Goal: Task Accomplishment & Management: Manage account settings

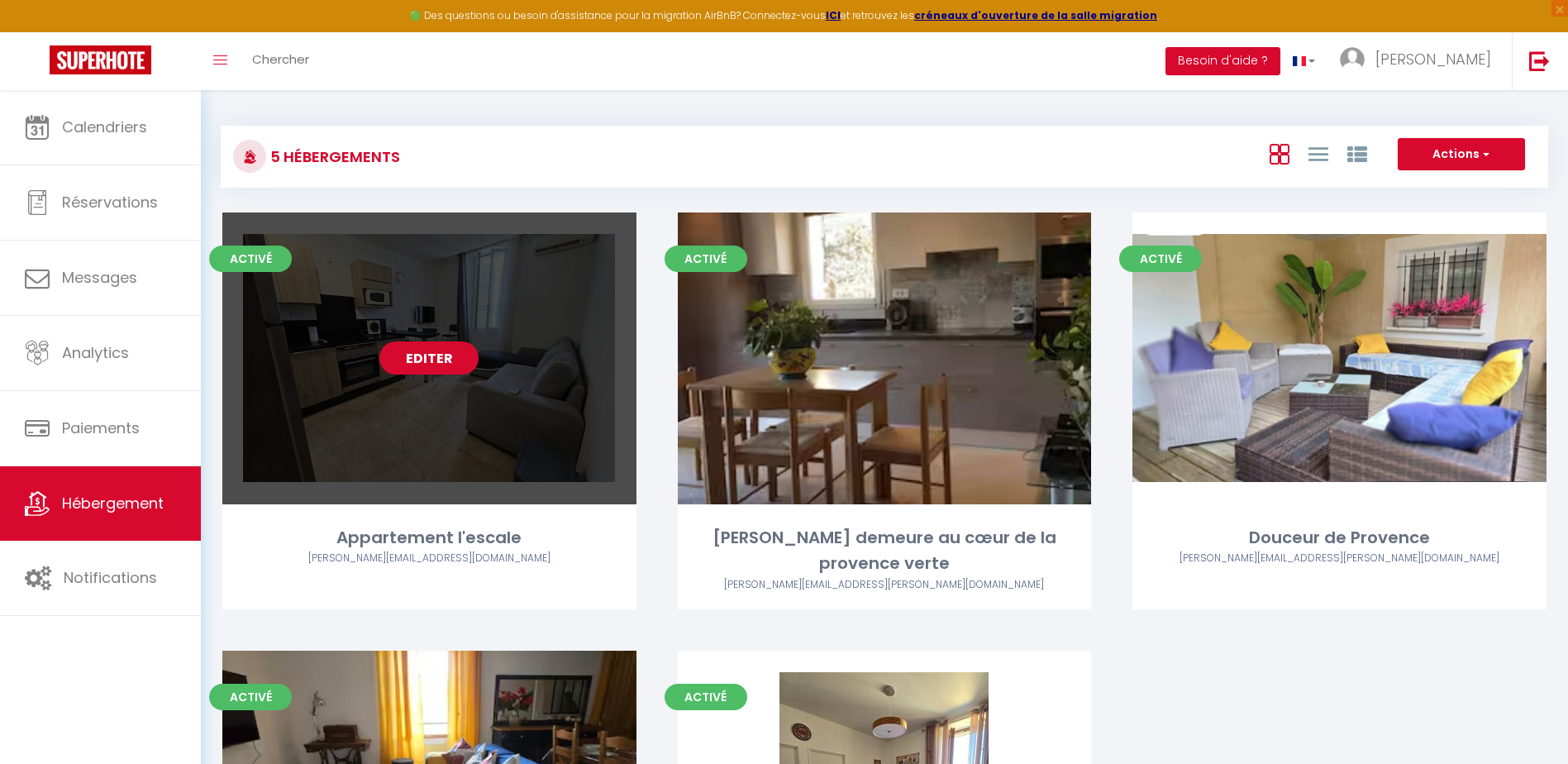
click at [433, 354] on link "Editer" at bounding box center [429, 357] width 99 height 33
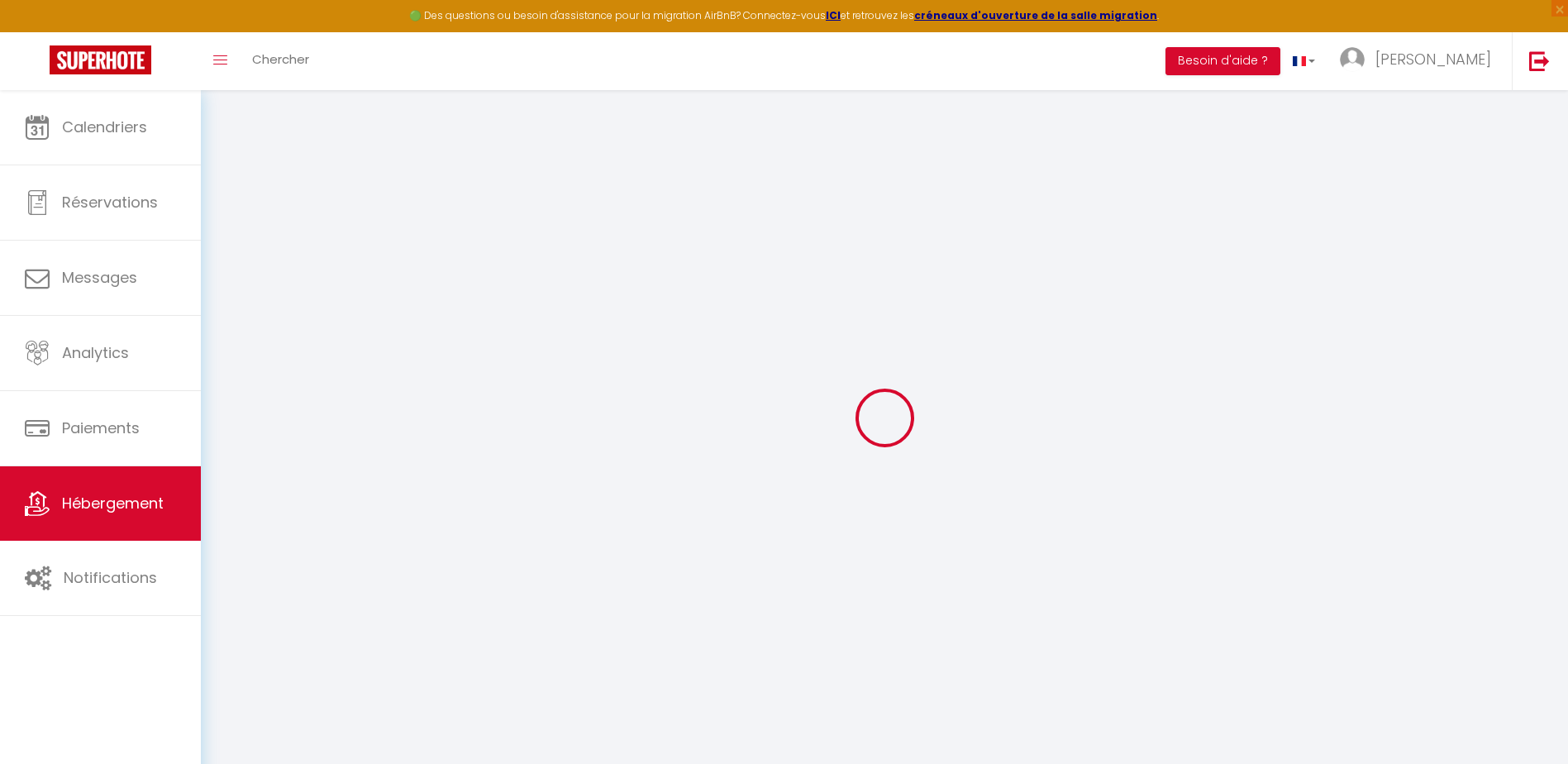
type input "Oups ! Les dates sélectionnées sont indisponibles."
type textarea "Malheureusement les dates sélectionnées sont indisponibles. Nous vous invitons …"
type input "43.4531"
type input "5.8603"
checkbox input "true"
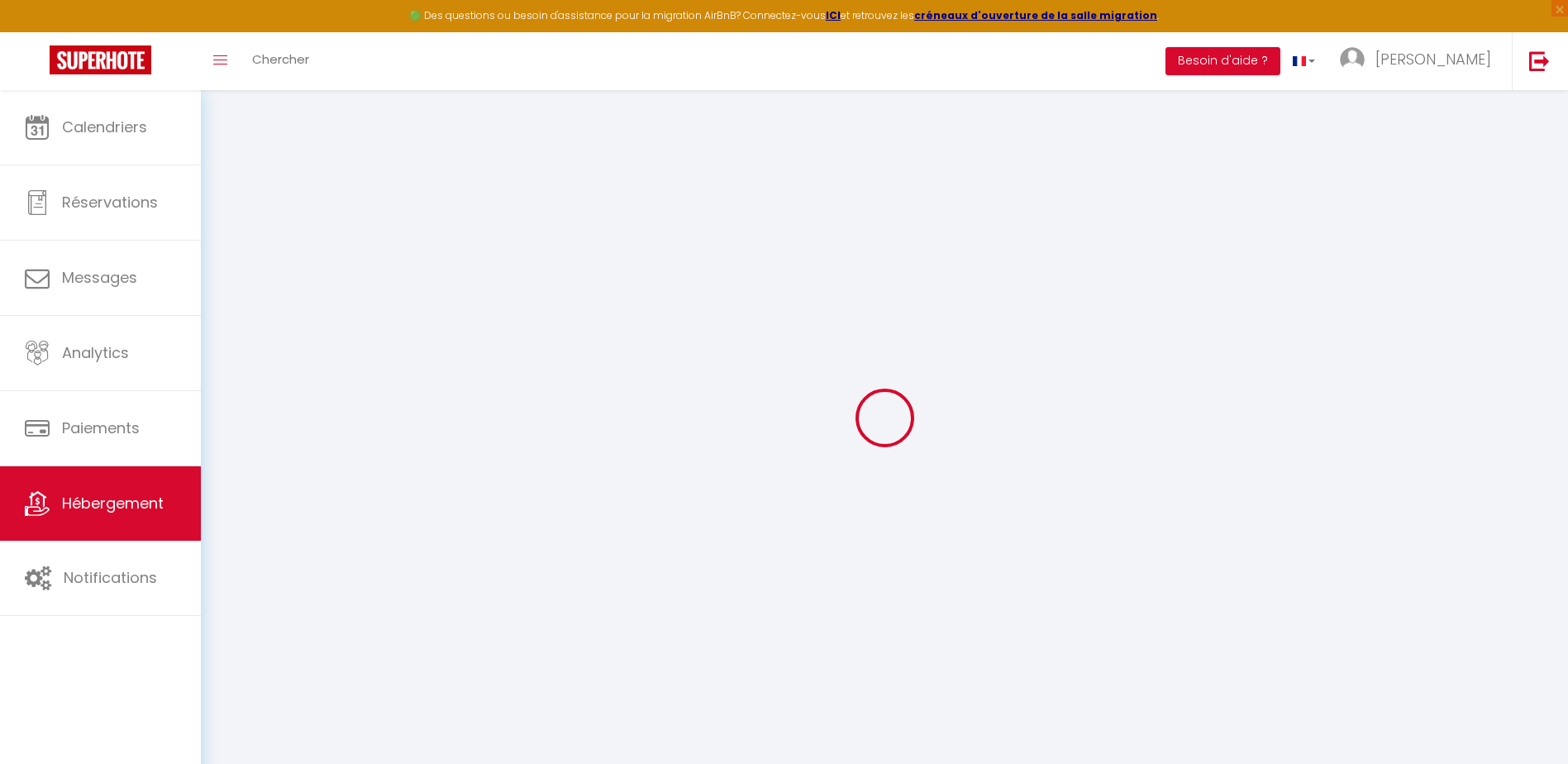
checkbox input "false"
select select
checkbox input "false"
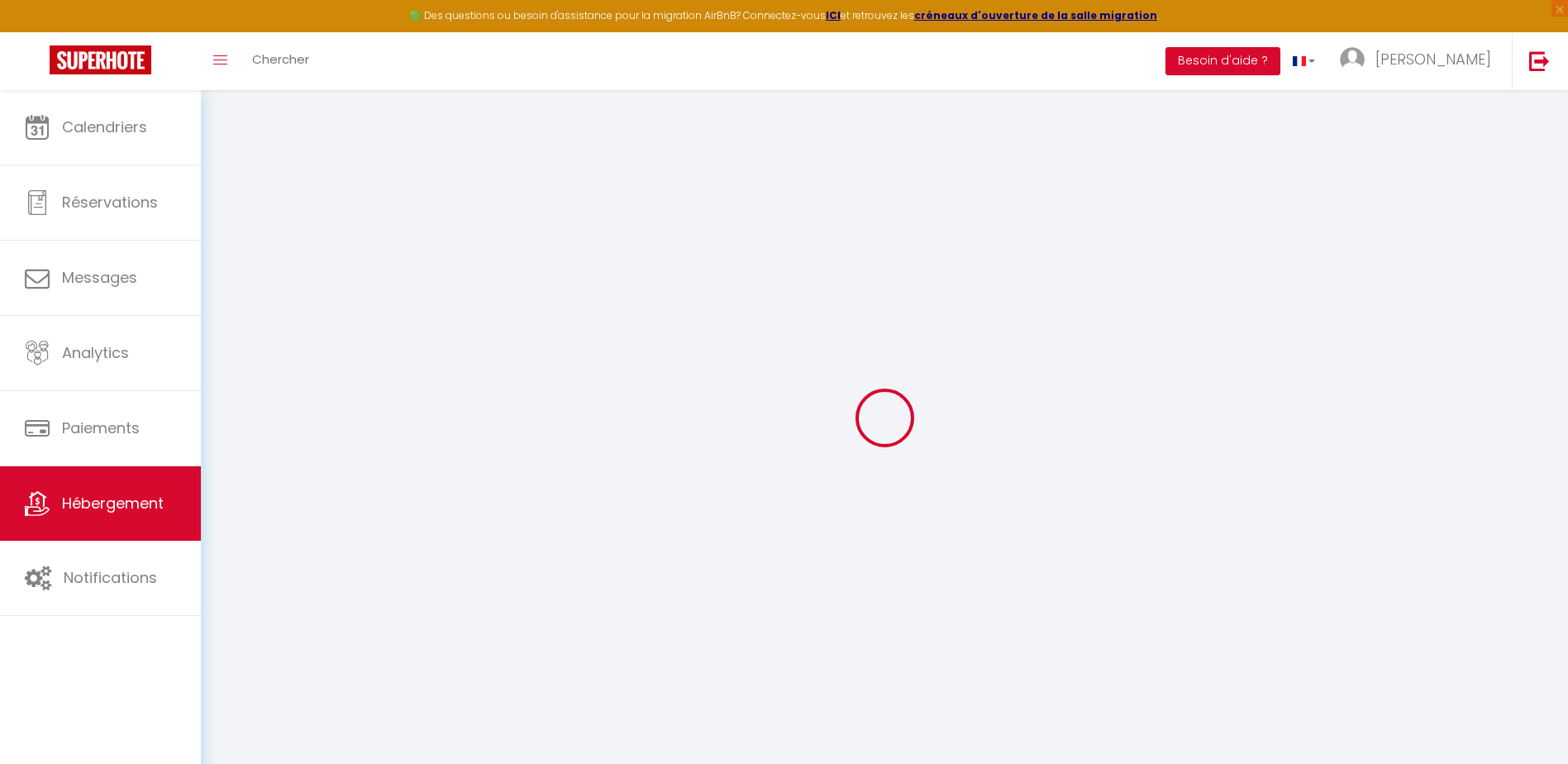
checkbox input "false"
select select "365"
select select "EUR"
select select "18545"
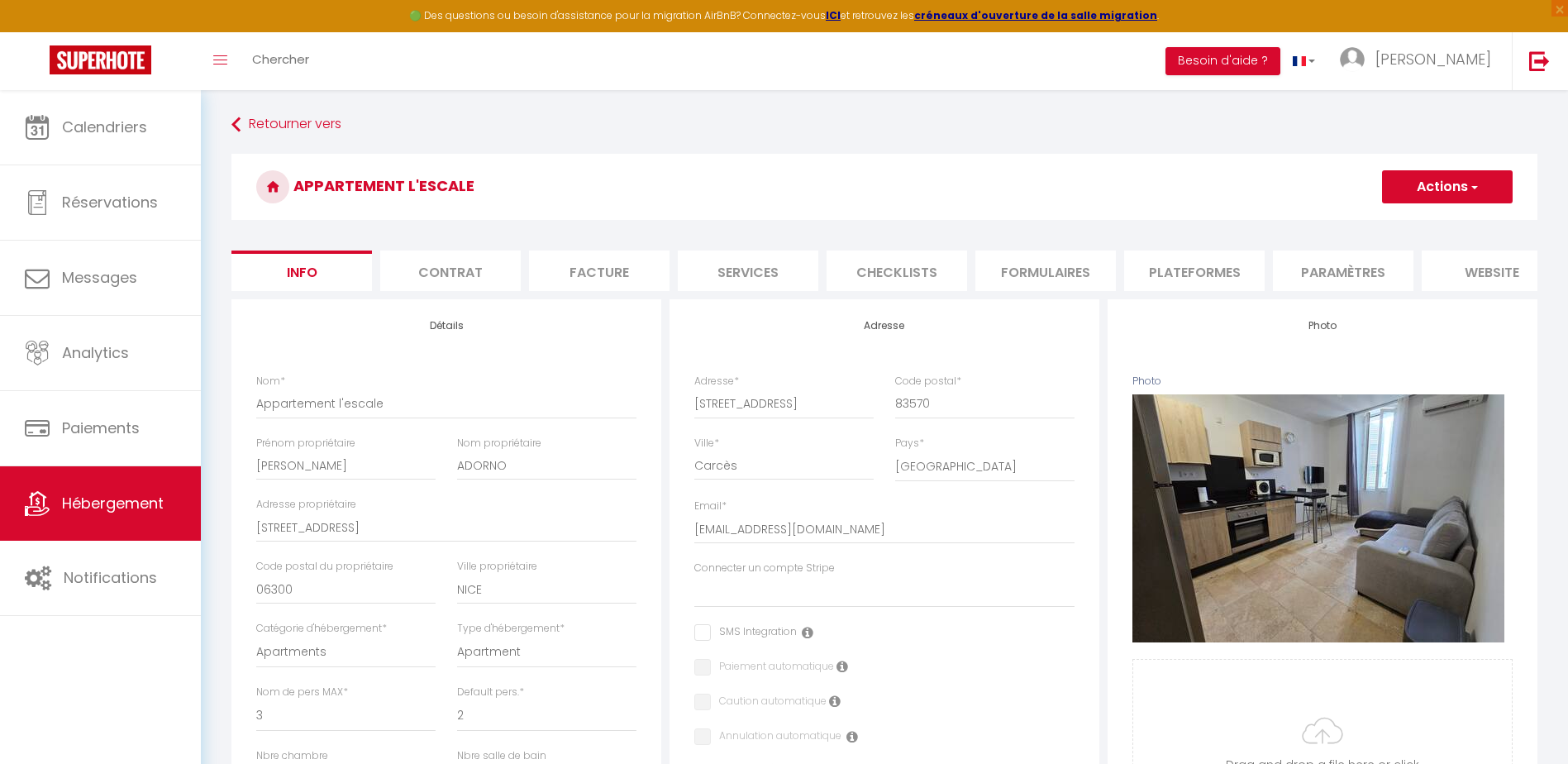
click at [1469, 282] on li "website" at bounding box center [1492, 271] width 141 height 41
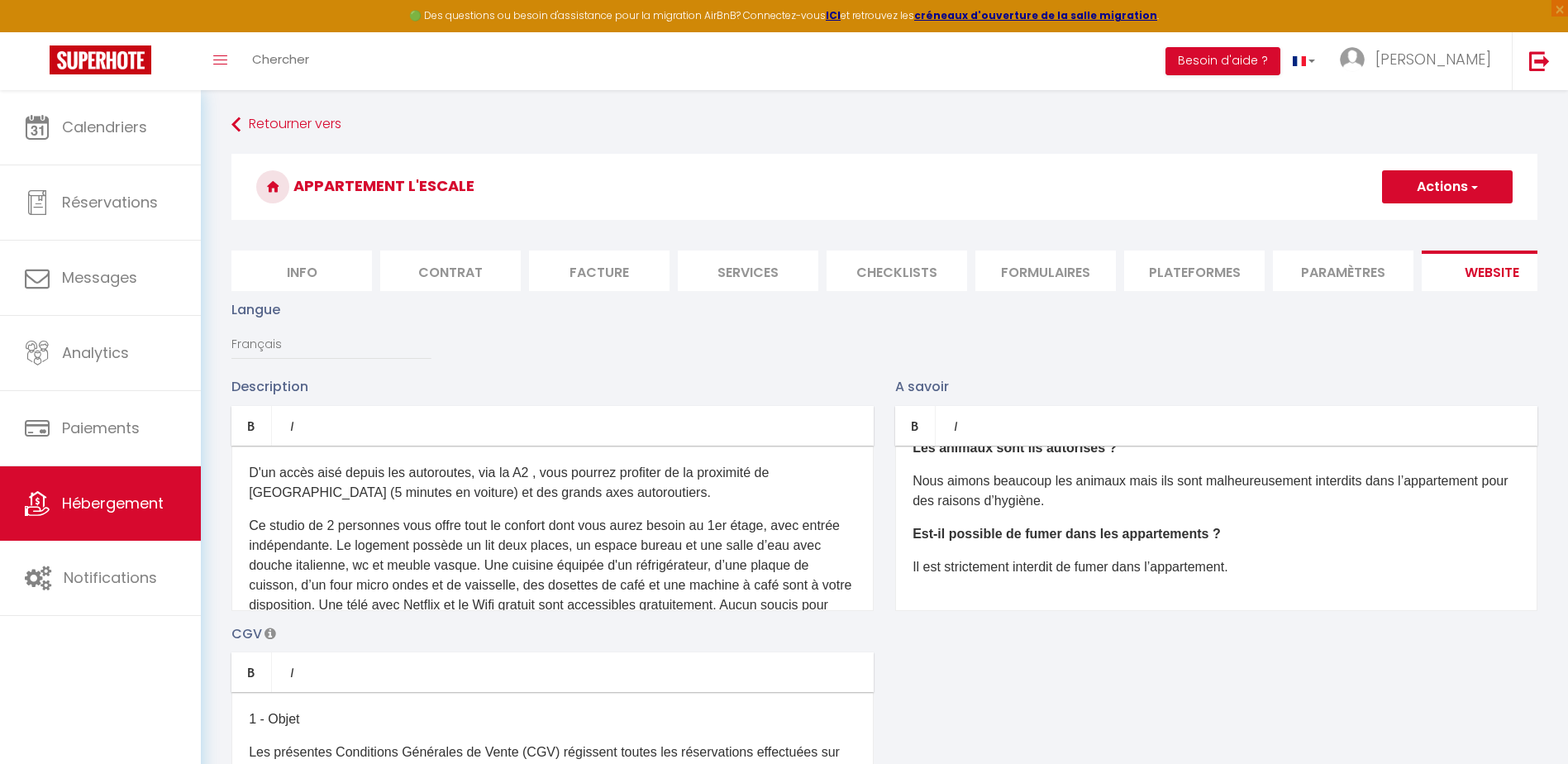
click at [1183, 272] on li "Plateformes" at bounding box center [1194, 271] width 141 height 41
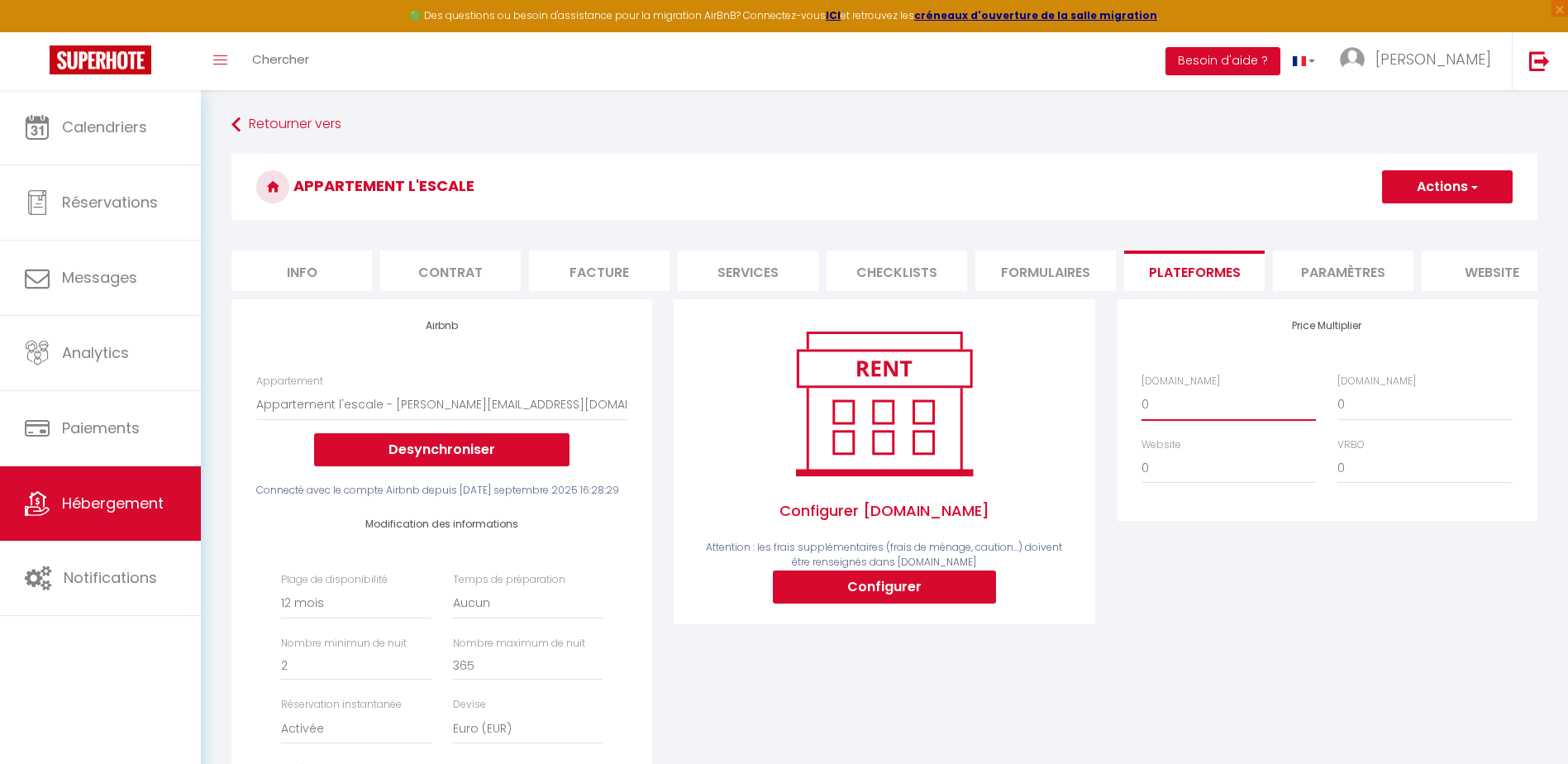
click at [1148, 413] on select "0 + 1 % + 2 % + 3 % + 4 % + 5 % + 6 % + 7 % + 8 % + 9 %" at bounding box center [1228, 404] width 174 height 32
select select "+ 22 %"
click at [1141, 400] on select "0 + 1 % + 2 % + 3 % + 4 % + 5 % + 6 % + 7 % + 8 % + 9 %" at bounding box center [1228, 404] width 174 height 32
click at [1351, 419] on select "0 + 1 % + 2 % + 3 % + 4 % + 5 % + 6 % + 7 % + 8 % + 9 %" at bounding box center [1424, 404] width 174 height 32
select select "+ 22 %"
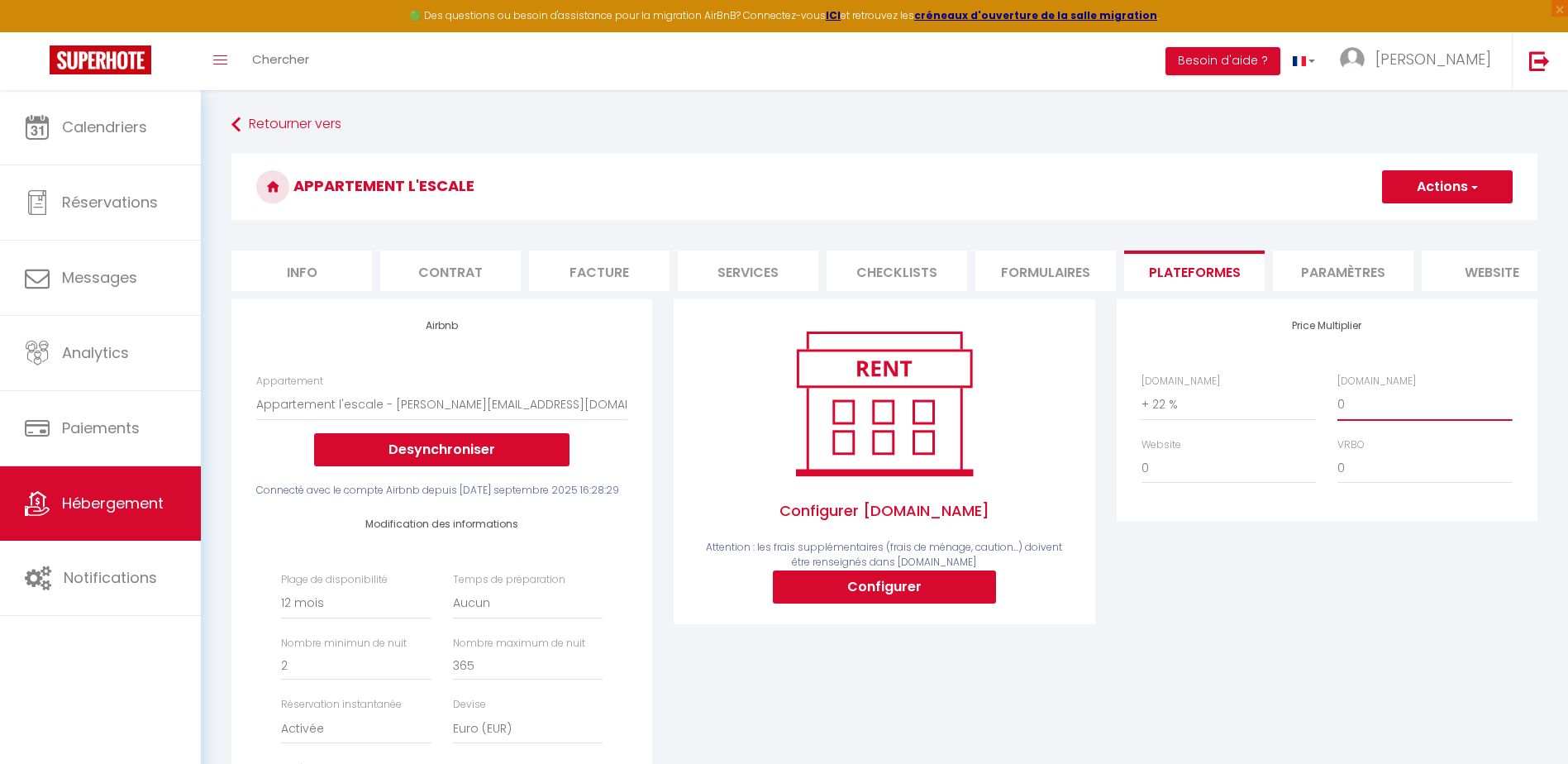
click at [1337, 400] on select "0 + 1 % + 2 % + 3 % + 4 % + 5 % + 6 % + 7 % + 8 % + 9 %" at bounding box center [1424, 404] width 174 height 32
click at [1348, 482] on select "0 + 1 % + 2 % + 3 % + 4 % + 5 % + 6 % + 7 % + 8 % + 9 %" at bounding box center [1424, 467] width 174 height 32
select select "+ 22 %"
click at [1337, 465] on select "0 + 1 % + 2 % + 3 % + 4 % + 5 % + 6 % + 7 % + 8 % + 9 %" at bounding box center [1424, 467] width 174 height 32
click at [1277, 547] on div "Price Multiplier Airbnb.com 0 + 1 % + 2 % + 3 % + 4 % + 5 % + 6 % + 7 %" at bounding box center [1327, 603] width 442 height 609
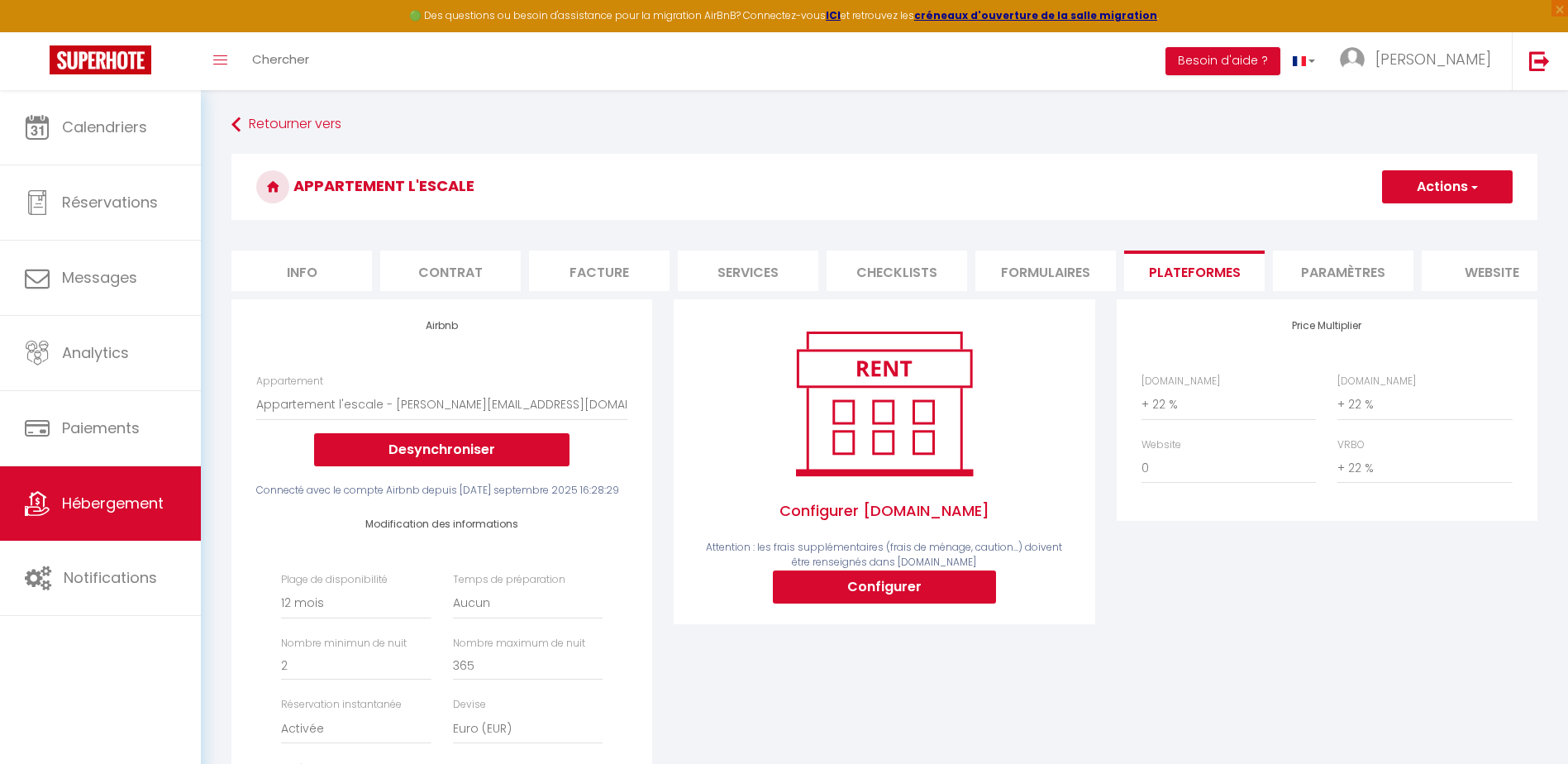
click at [1434, 189] on button "Actions" at bounding box center [1447, 187] width 131 height 33
click at [1434, 224] on link "Enregistrer" at bounding box center [1446, 223] width 131 height 22
select select "365"
select select "EUR"
select select "18545"
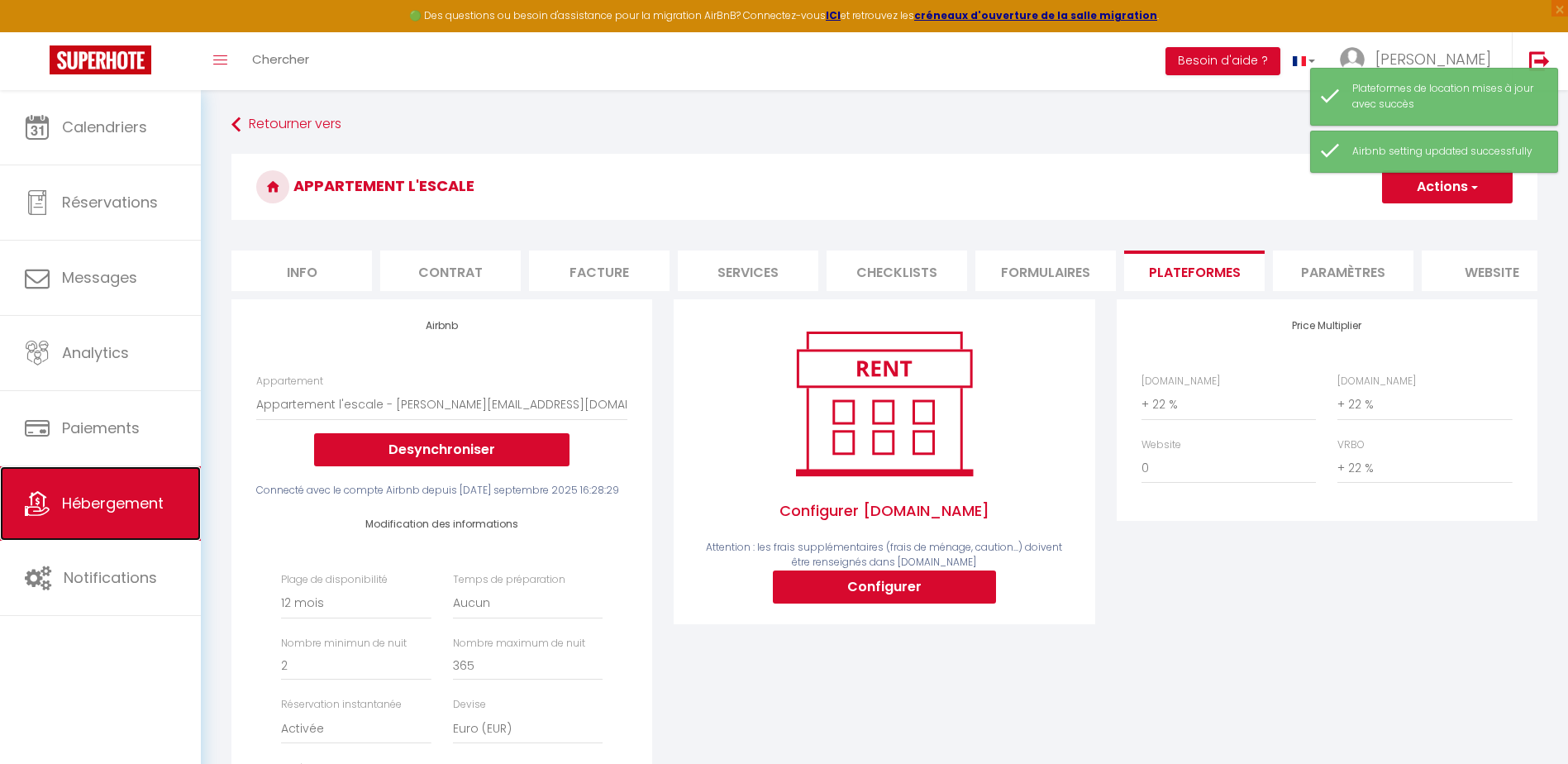
click at [102, 505] on span "Hébergement" at bounding box center [113, 502] width 102 height 21
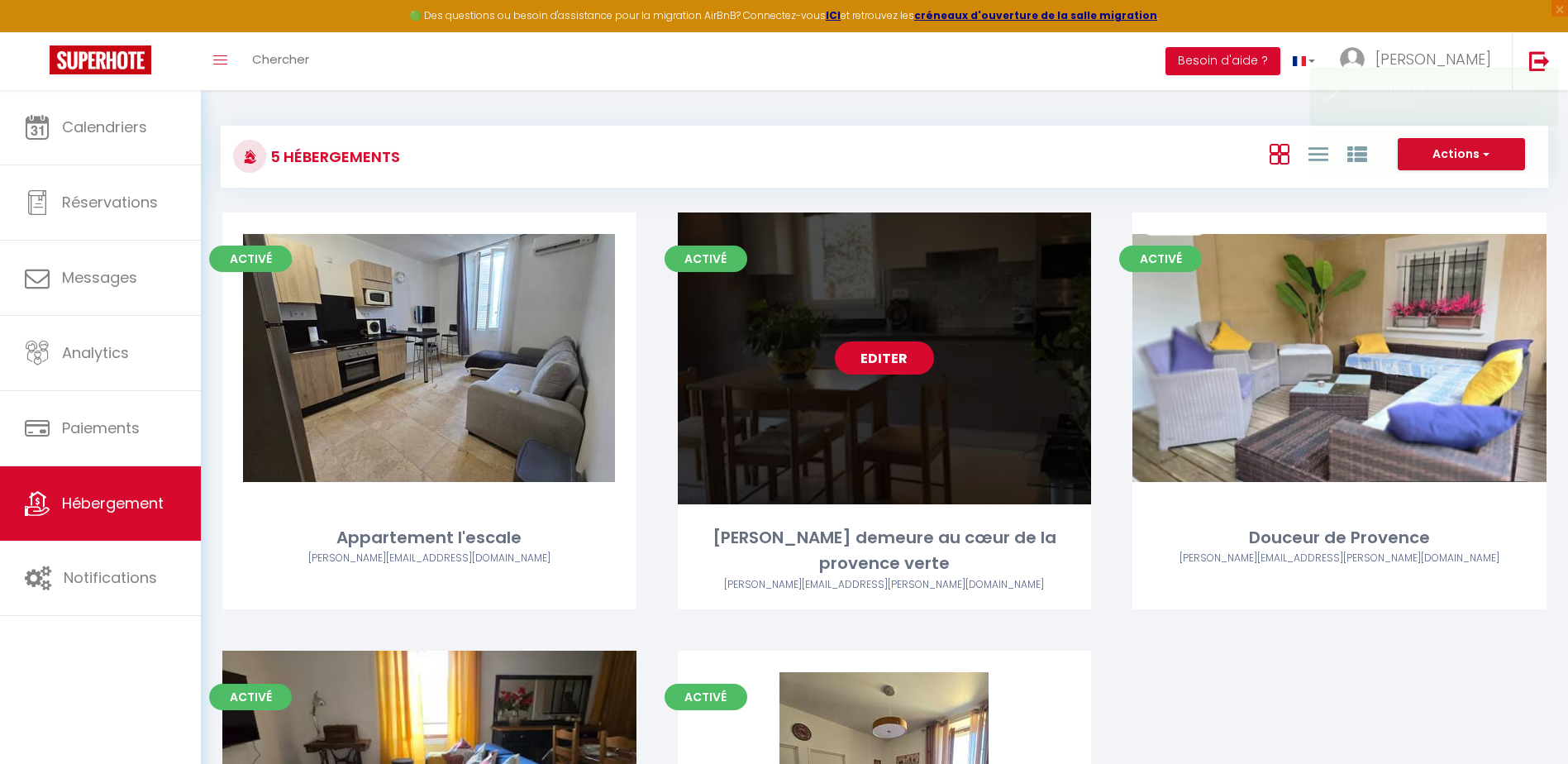
click at [887, 354] on link "Editer" at bounding box center [884, 357] width 99 height 33
select select "3"
select select "2"
select select "1"
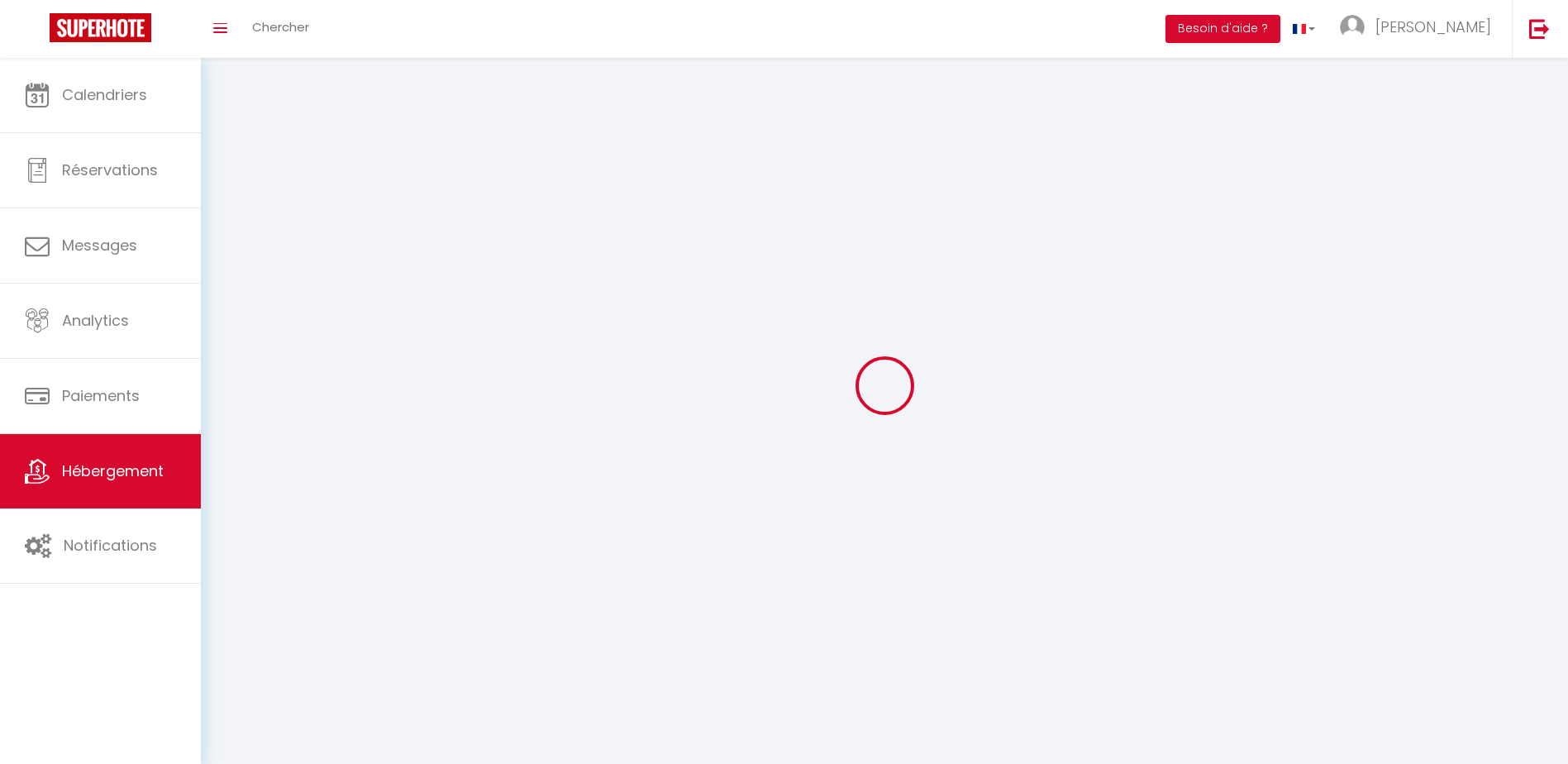
select select
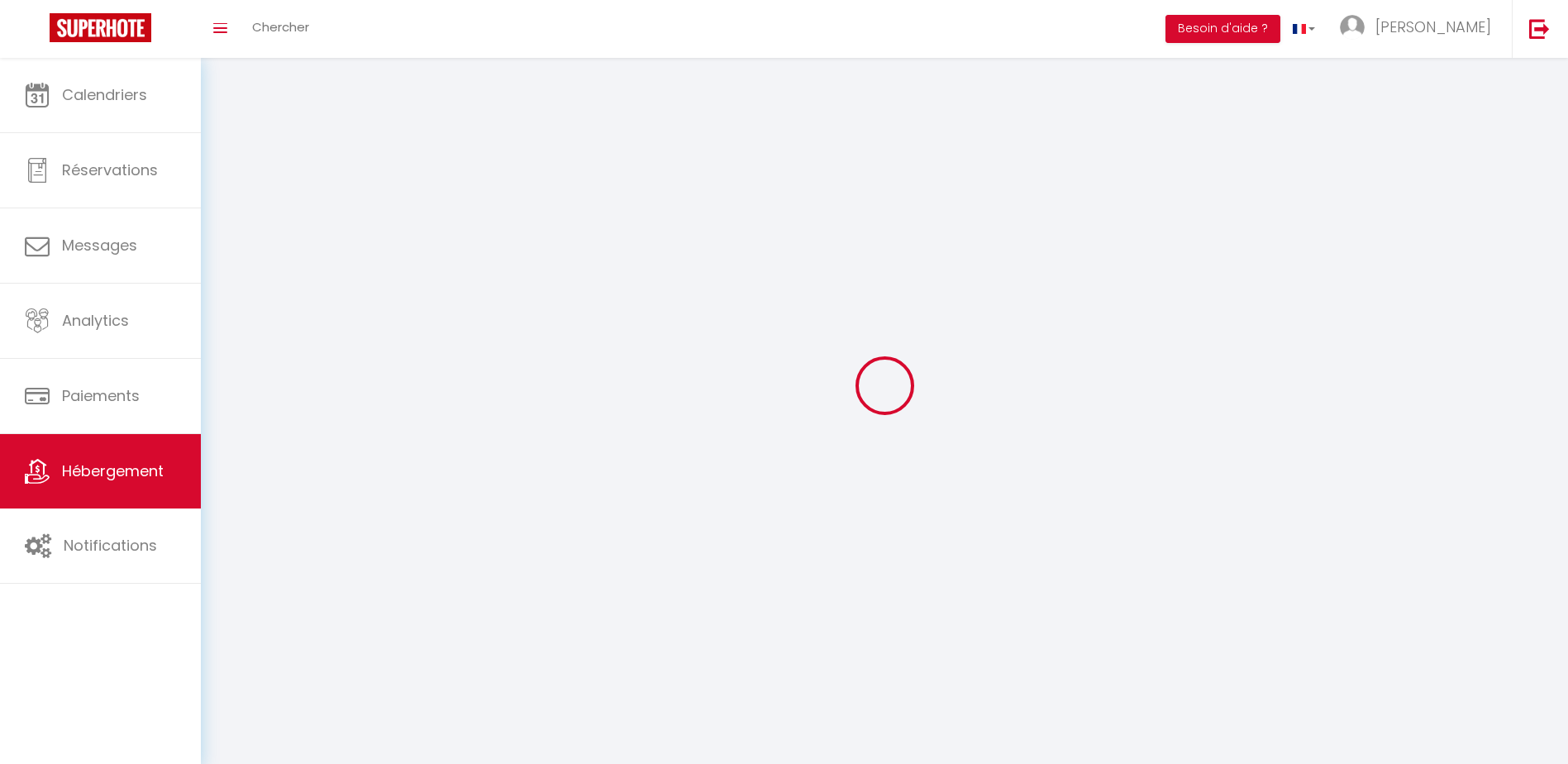
select select
checkbox input "false"
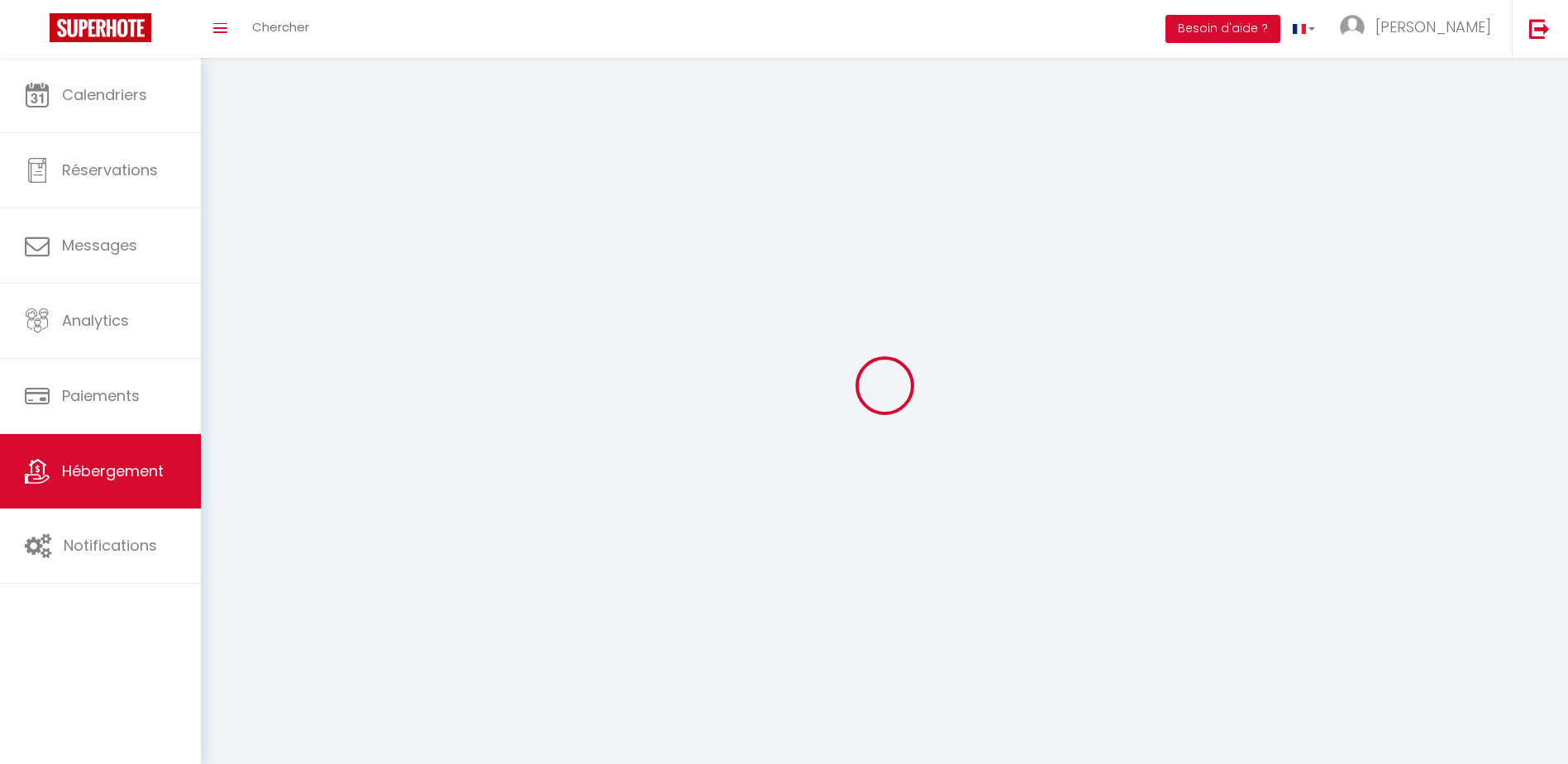
select select
select select "1"
select select "28"
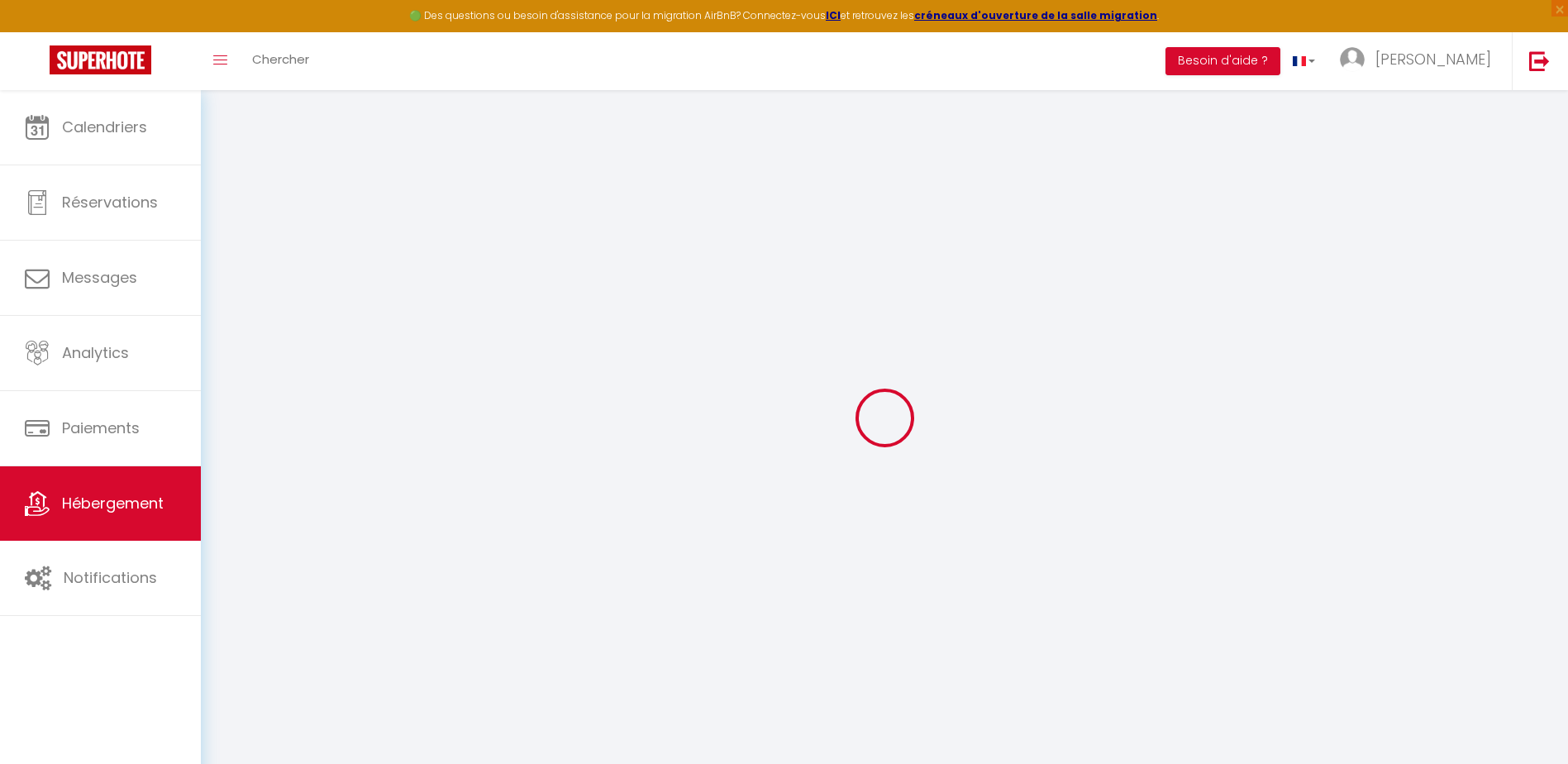
select select
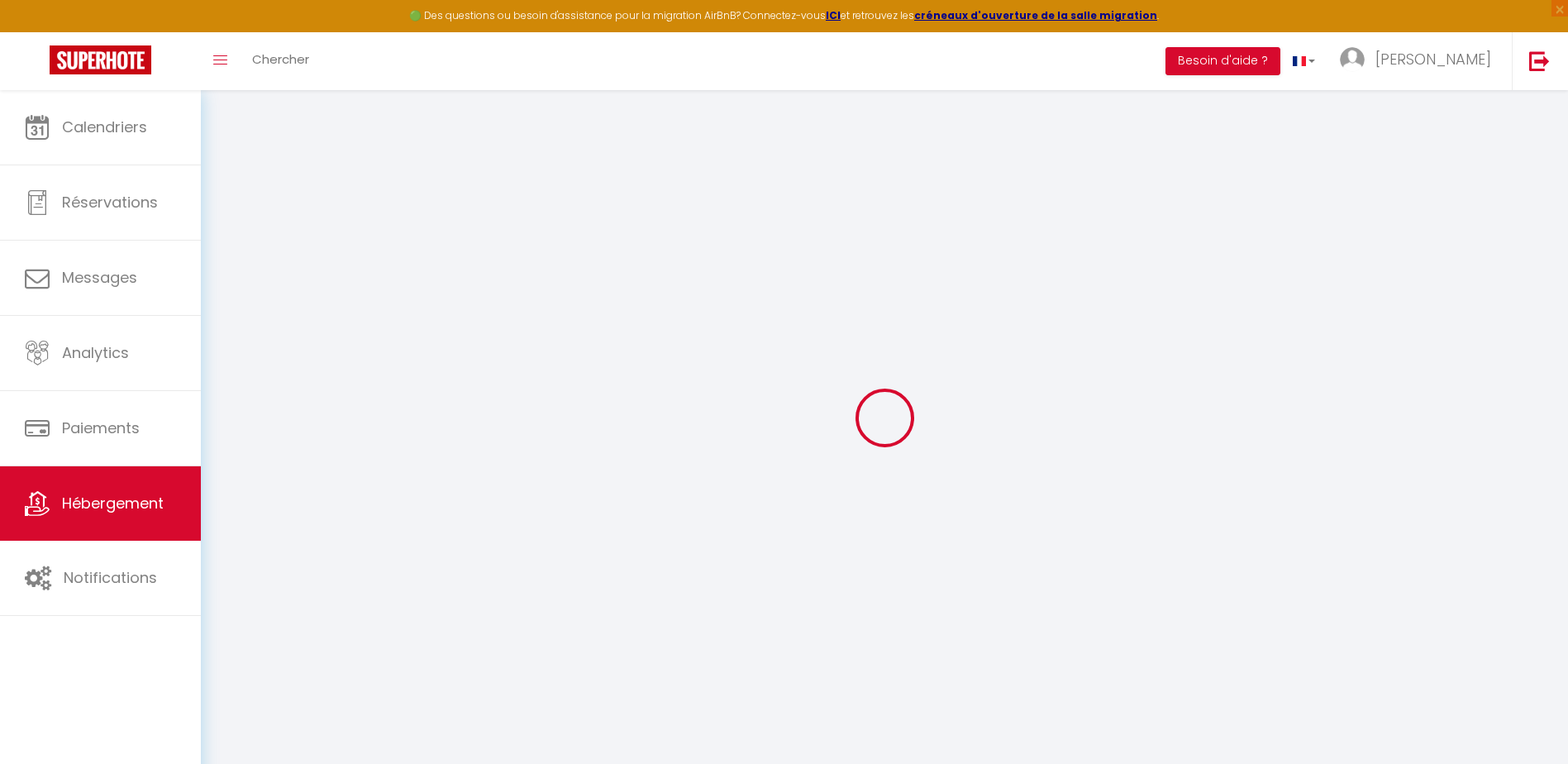
select select
checkbox input "false"
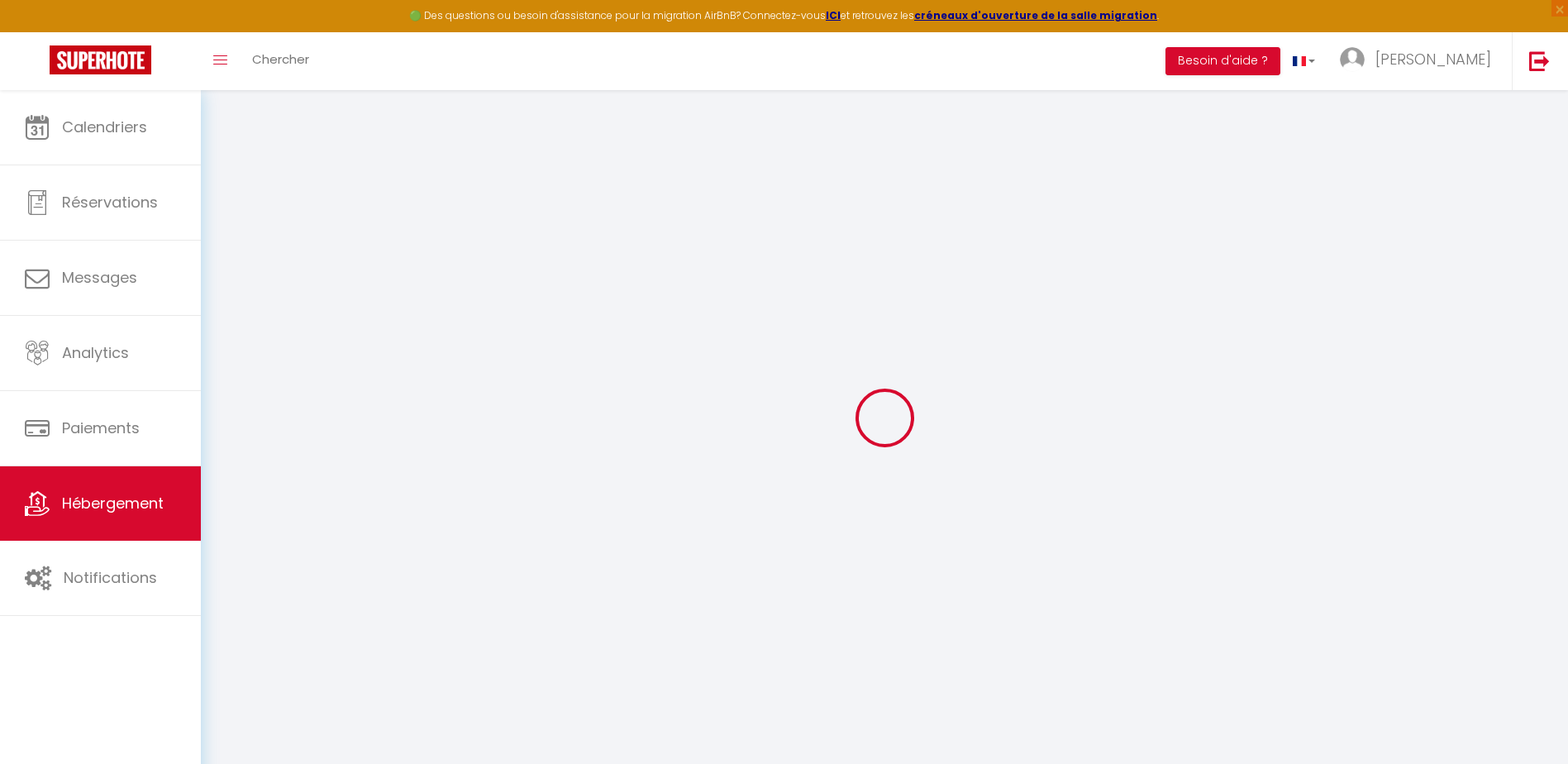
select select
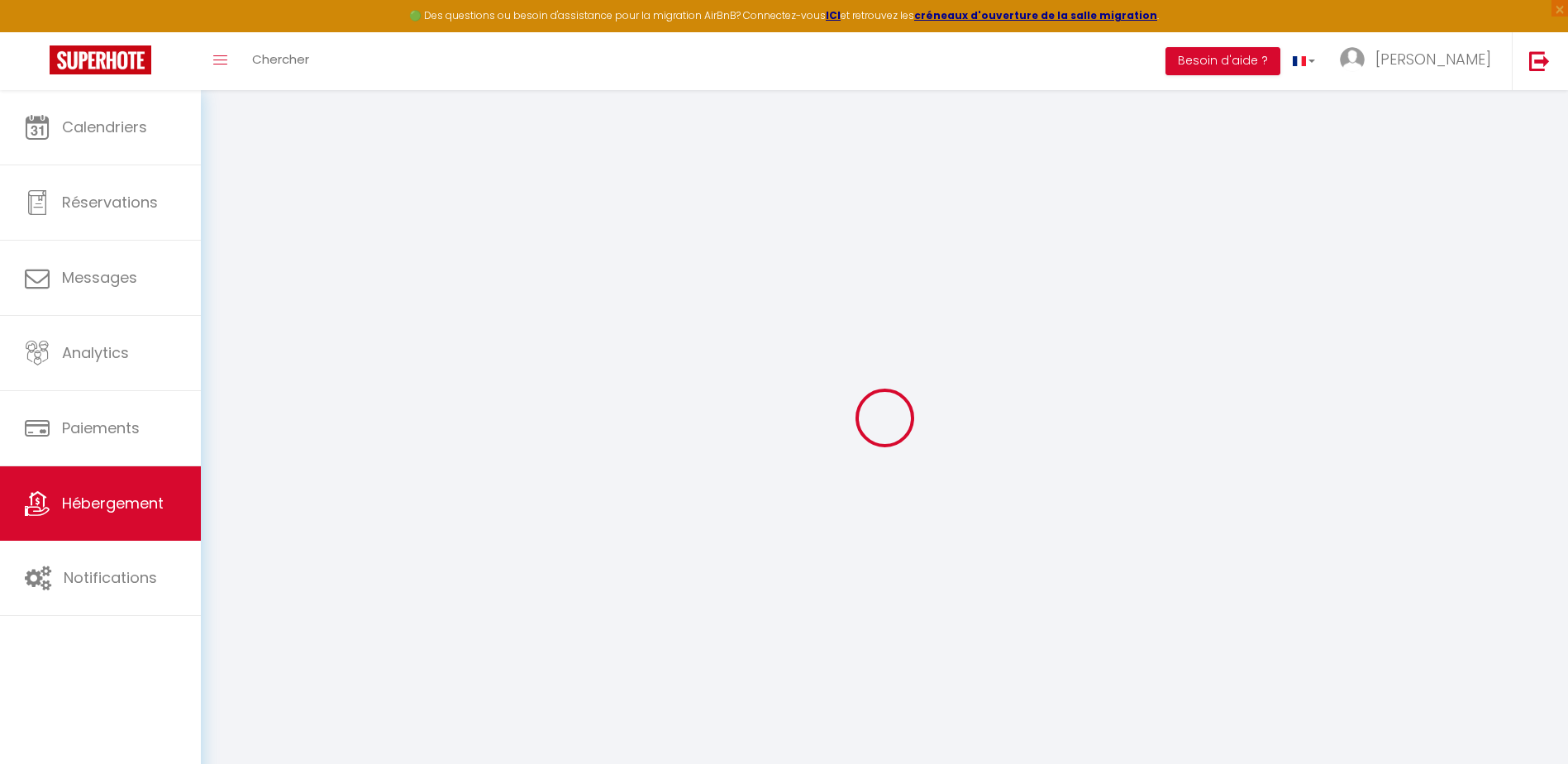
select select
checkbox input "false"
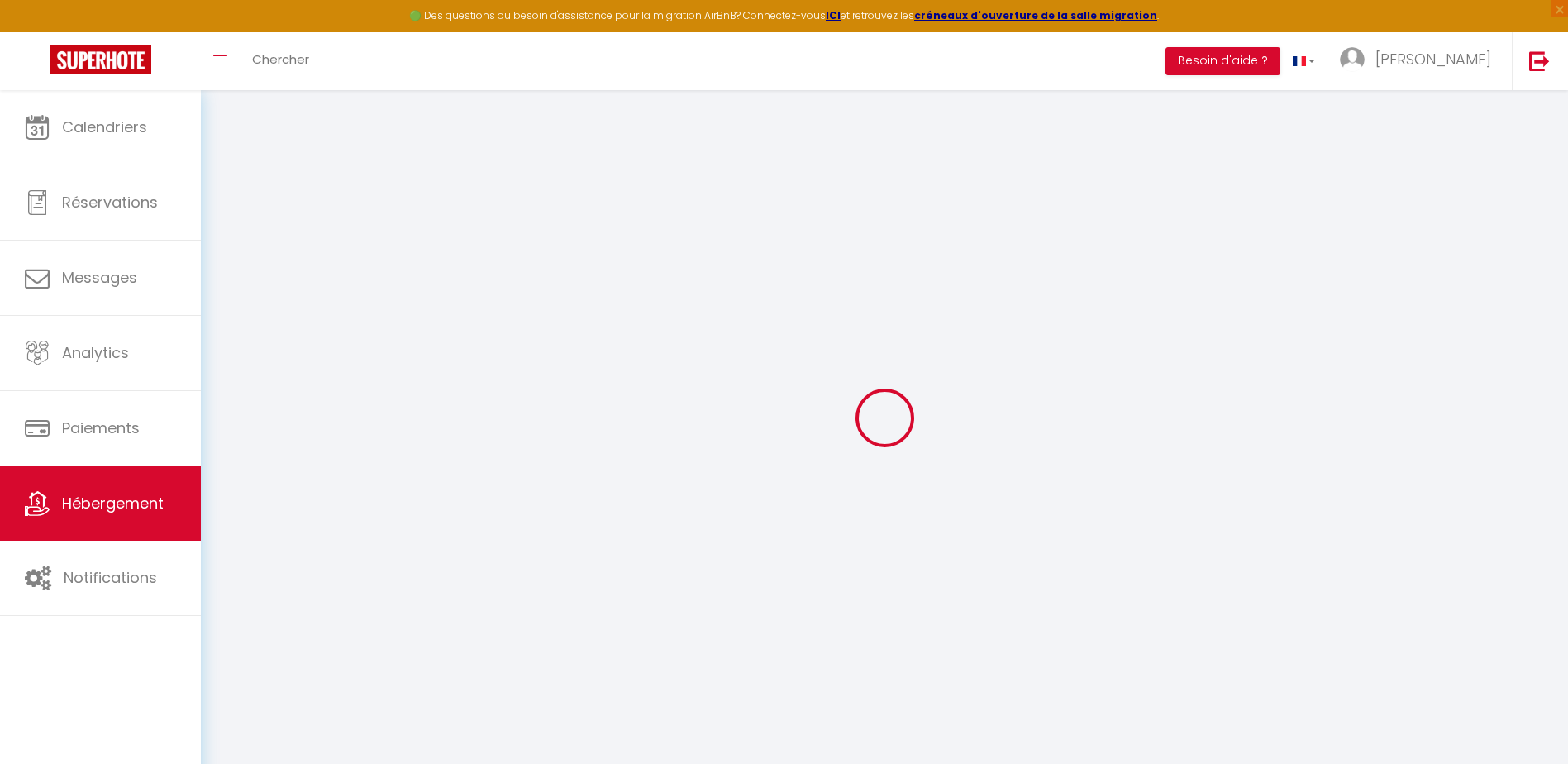
checkbox input "false"
select select
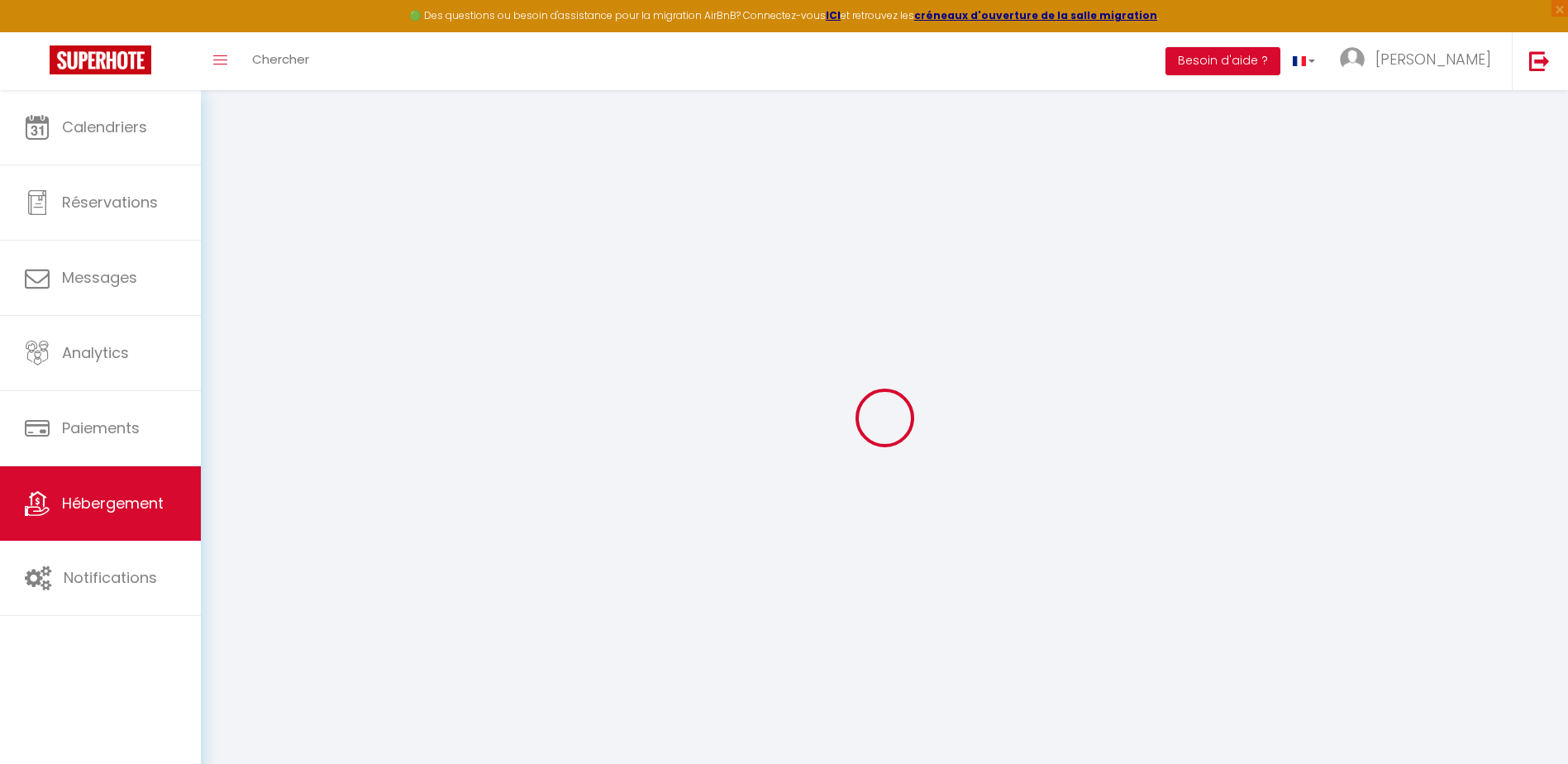
select select
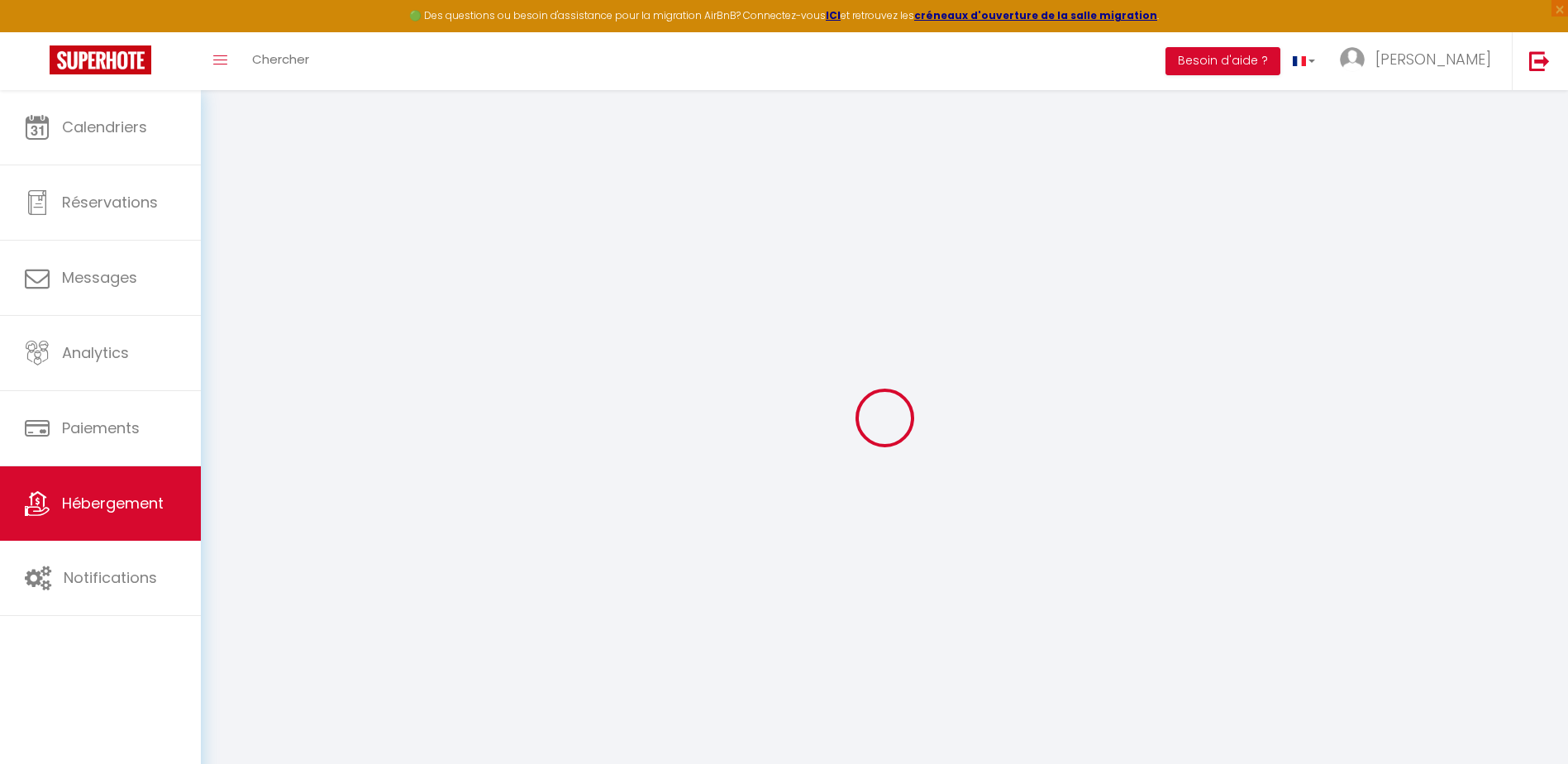
checkbox input "false"
select select
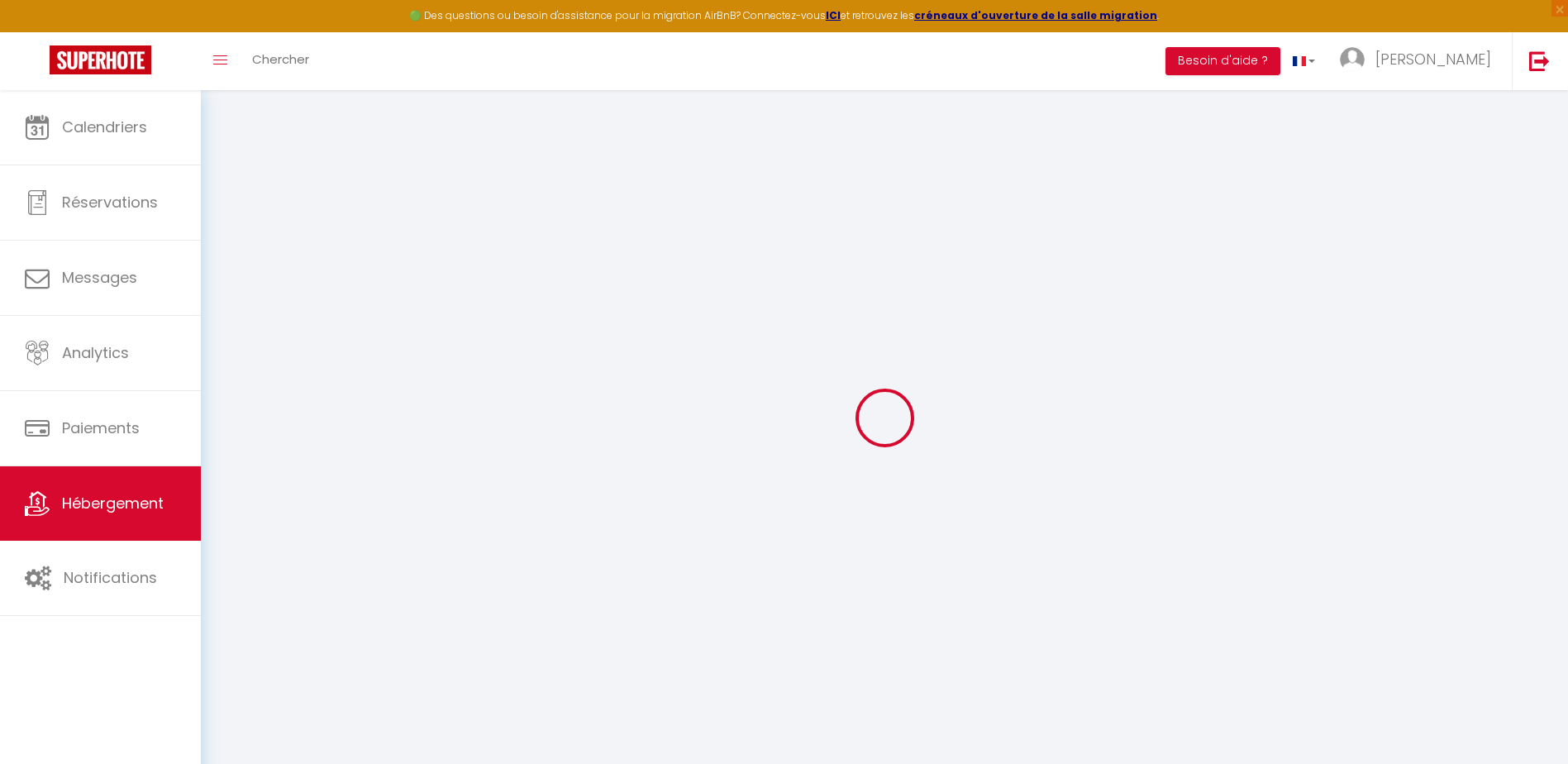
select select
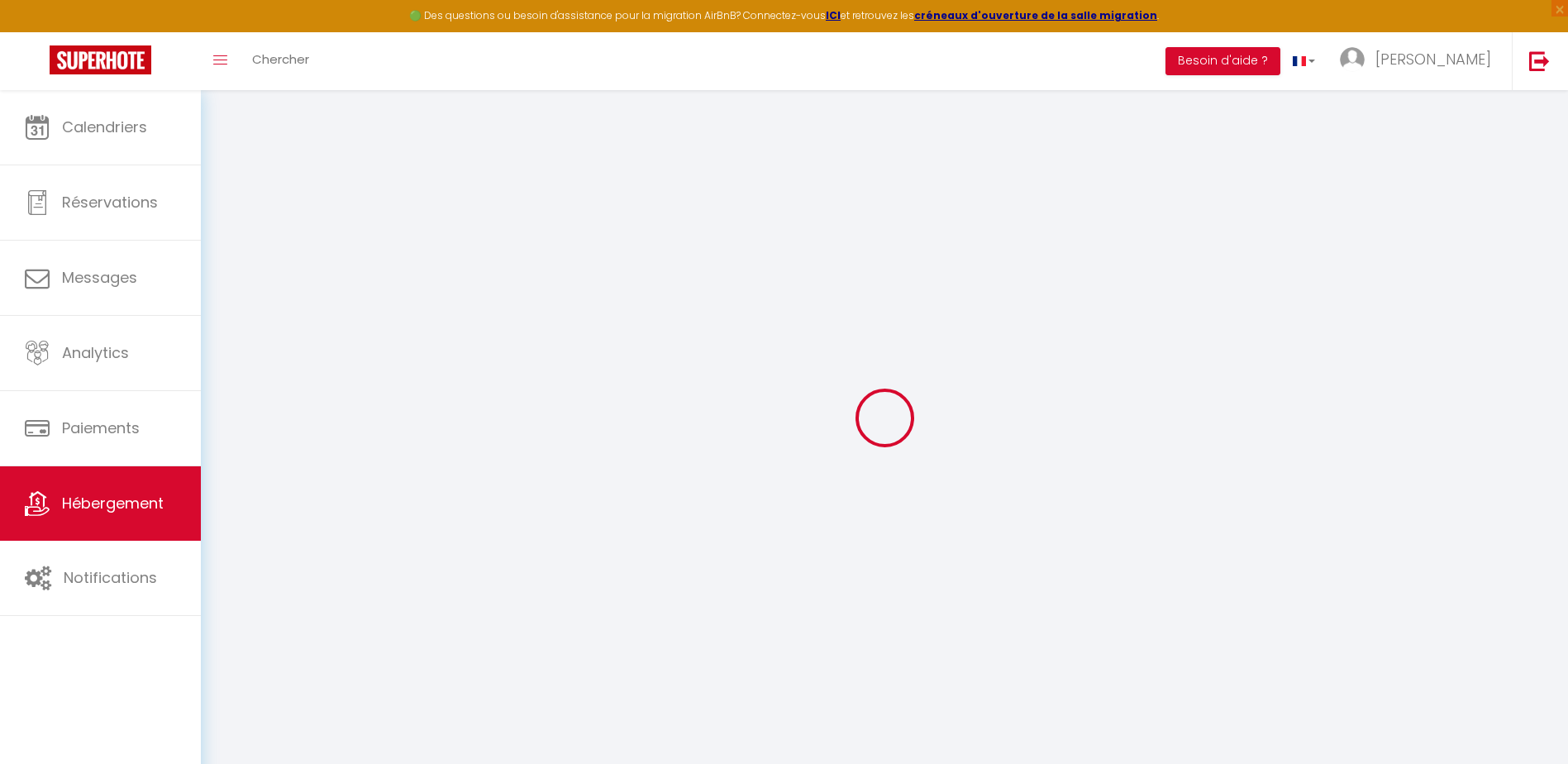
select select
checkbox input "false"
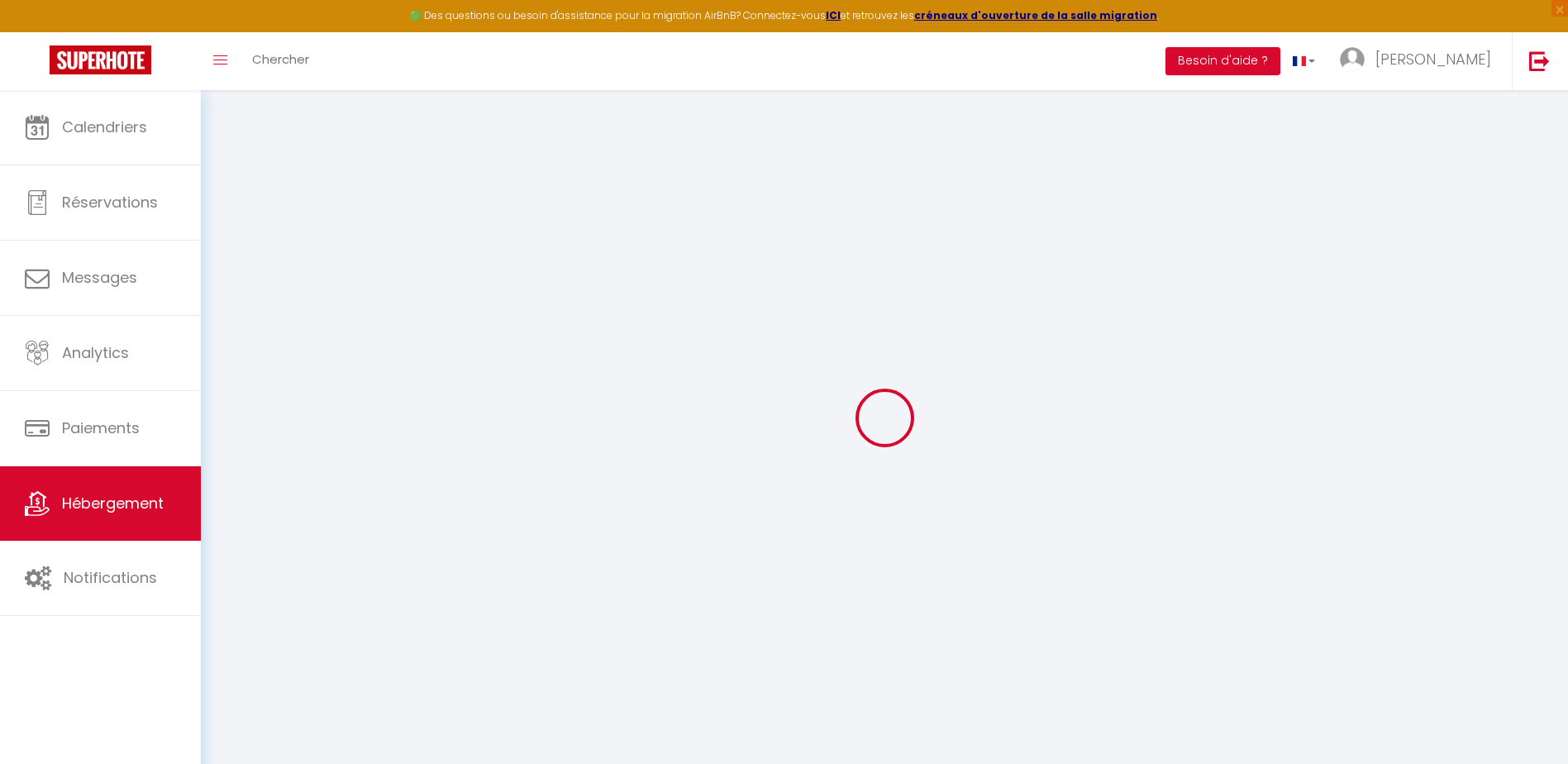
checkbox input "false"
select select
type input "[PERSON_NAME] demeure au cœur de la provence verte"
type input "[PERSON_NAME]"
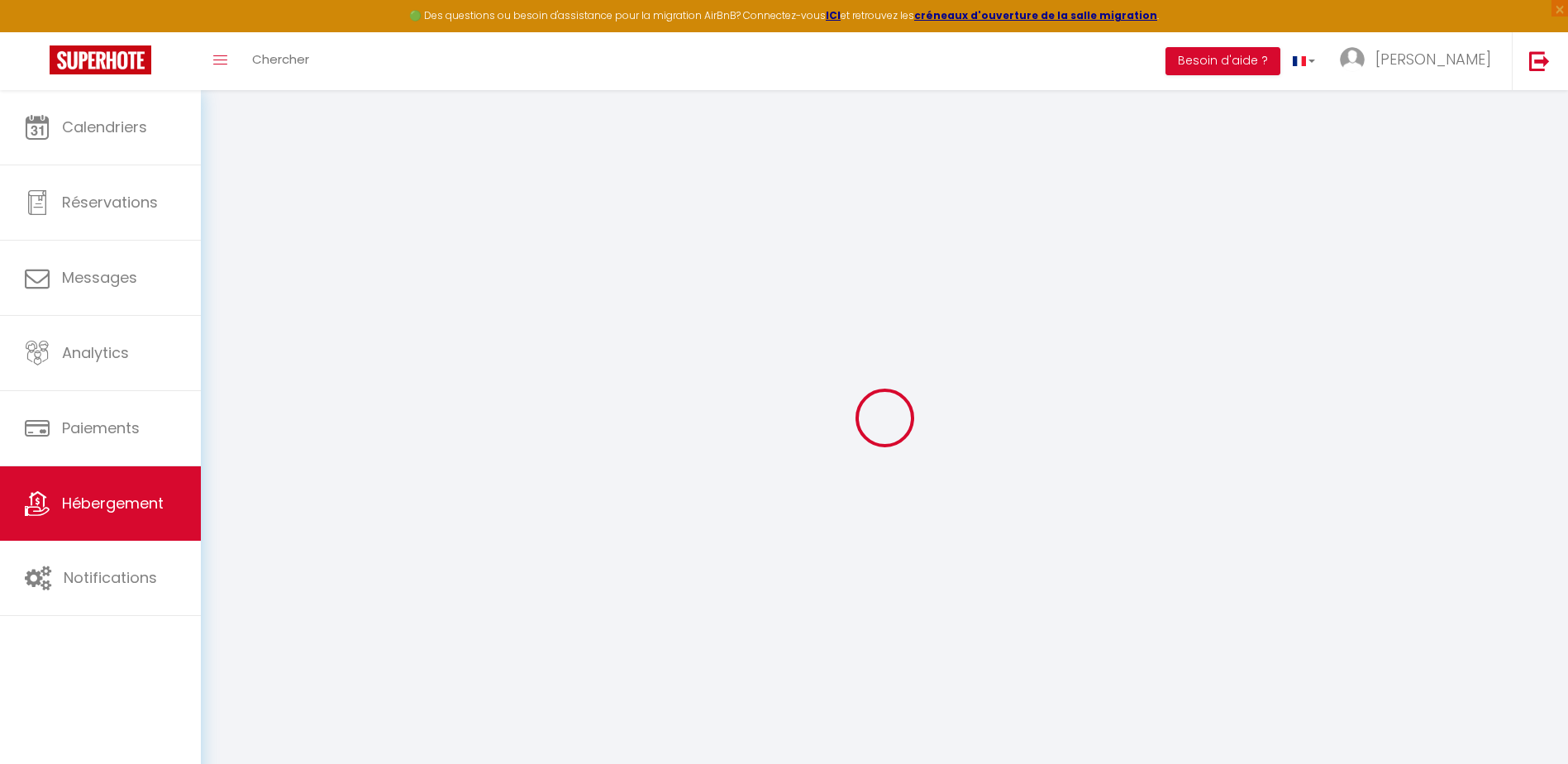
type input "DONADIO"
type input "1243 ancien chemin du val a [GEOGRAPHIC_DATA]"
type input "83149"
type input "BRAS"
select select "6"
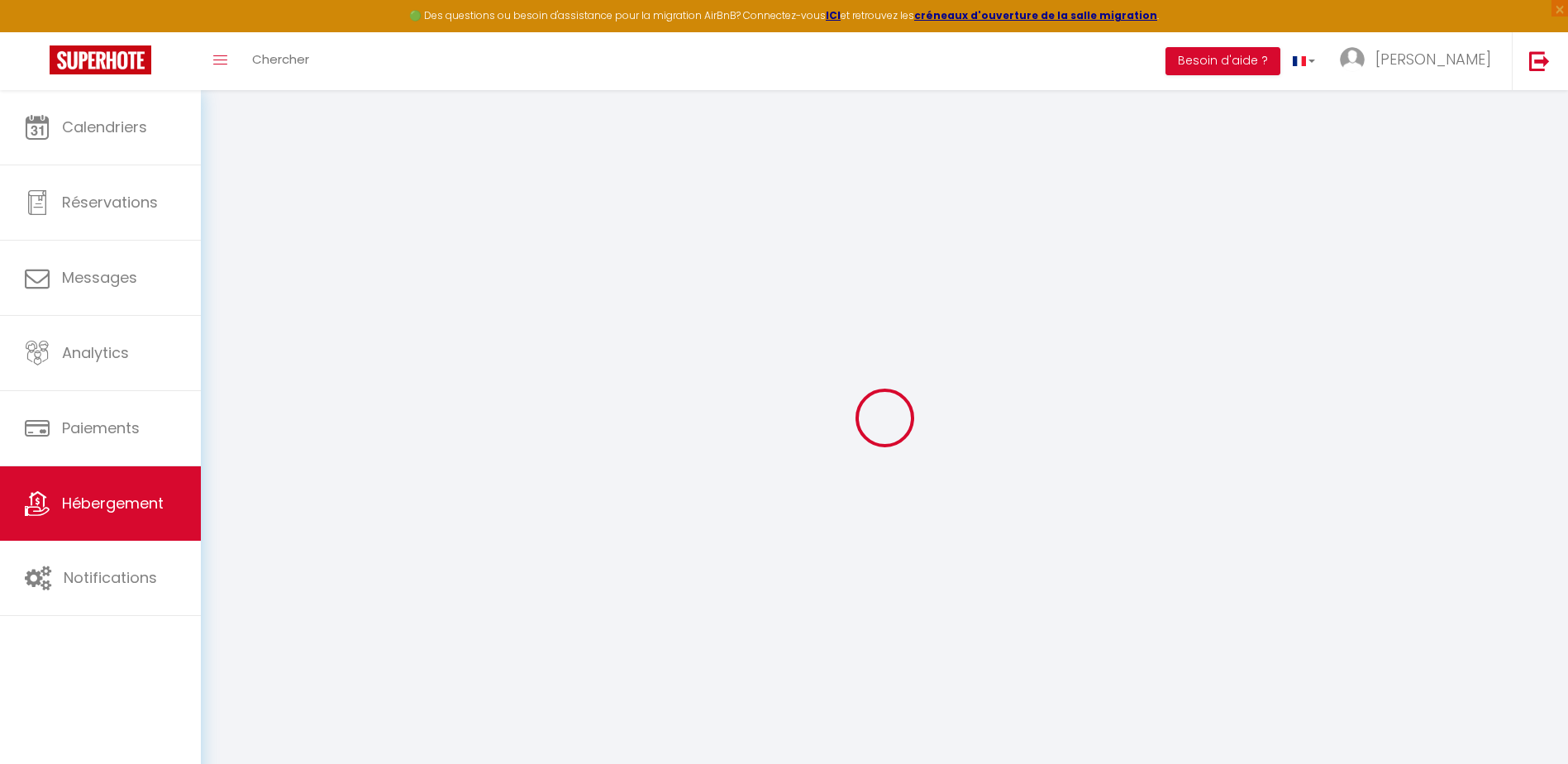
select select "2"
type input "98"
type input "75"
type input "4.00"
type input "400"
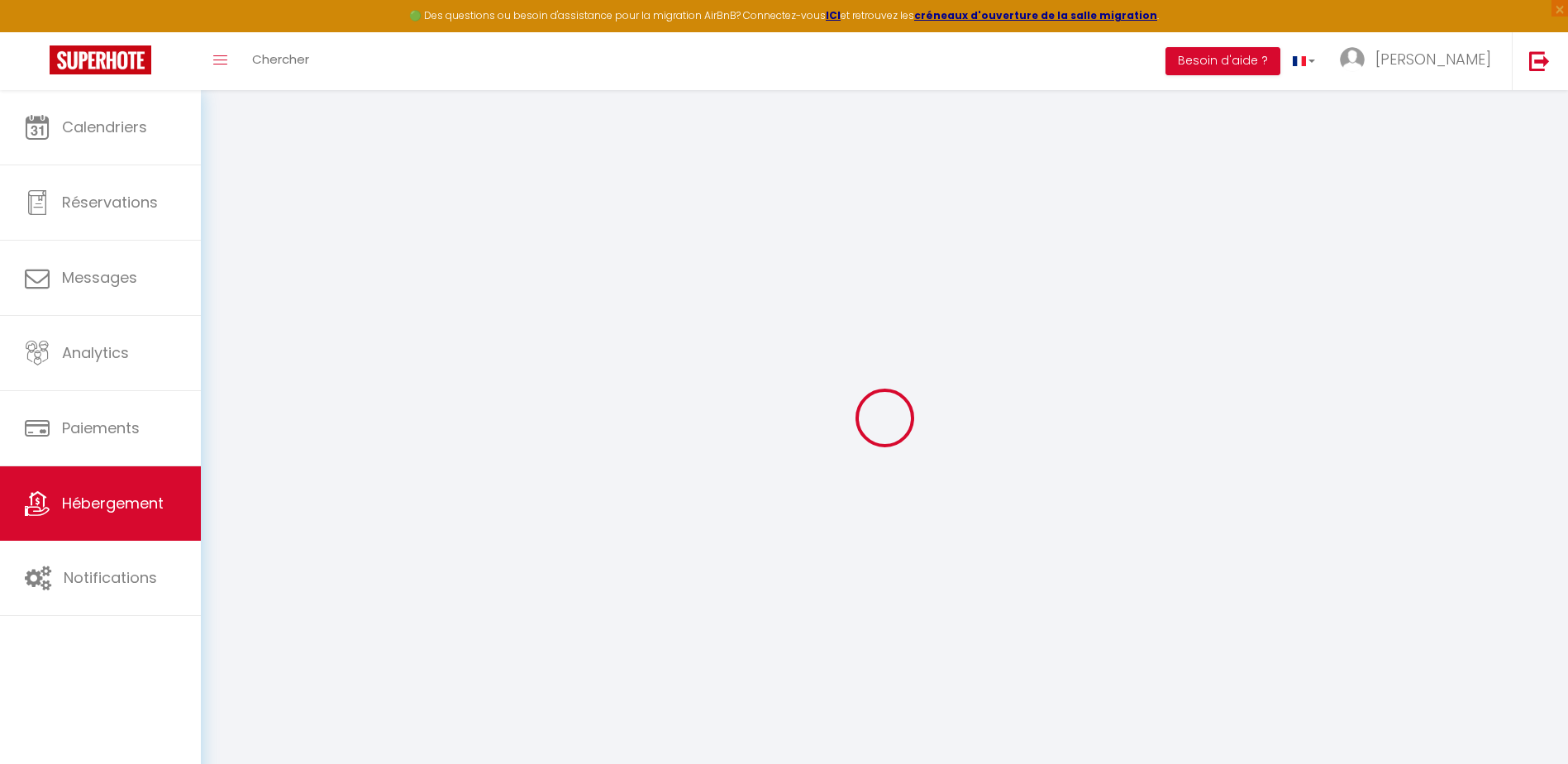
select select
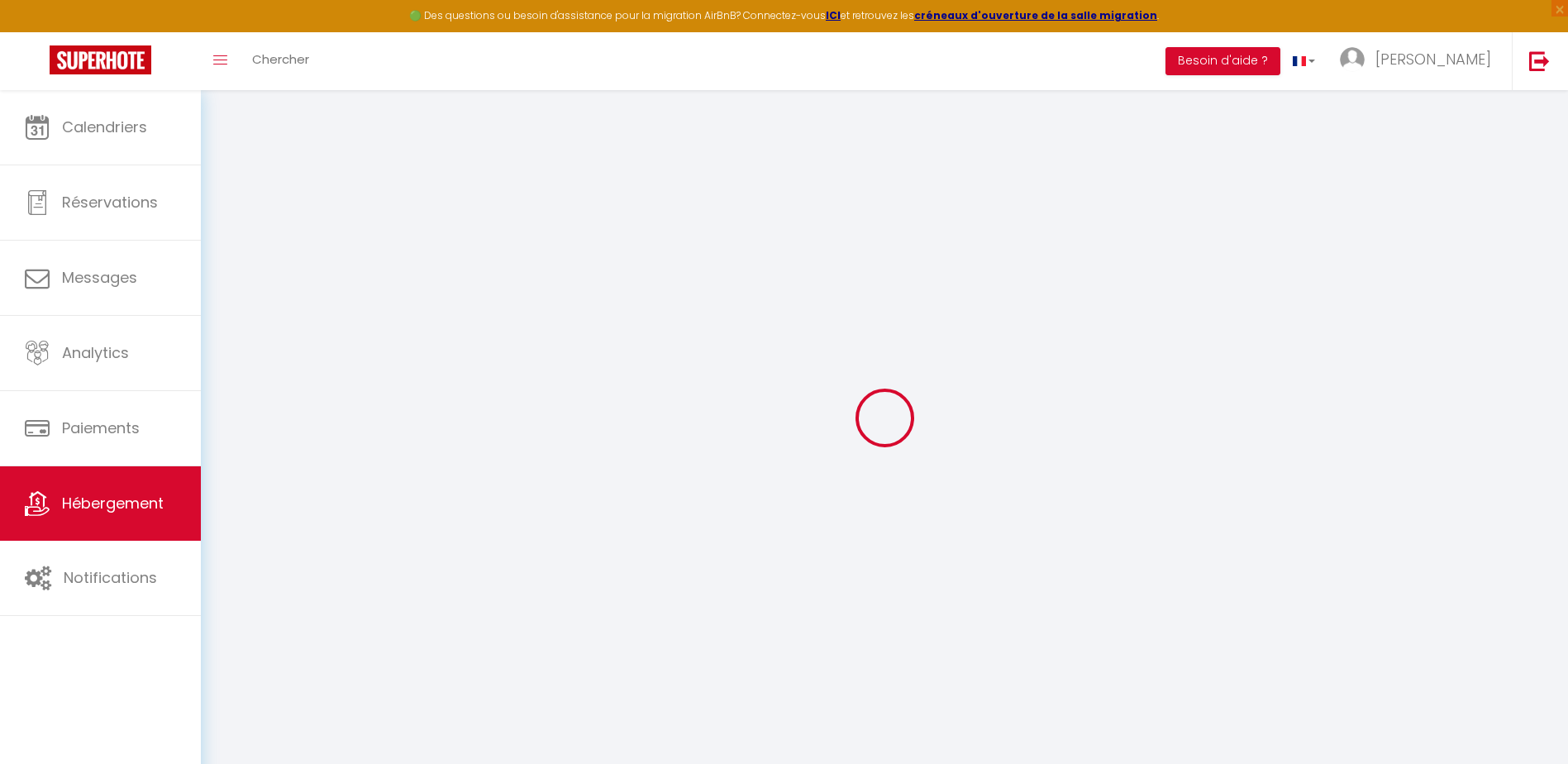
type input "1243 ANCIEN CHEMIN DU VAL A [GEOGRAPHIC_DATA]"
type input "83149"
type input "BRAS"
type input "[PERSON_NAME][EMAIL_ADDRESS][PERSON_NAME][DOMAIN_NAME]"
select select
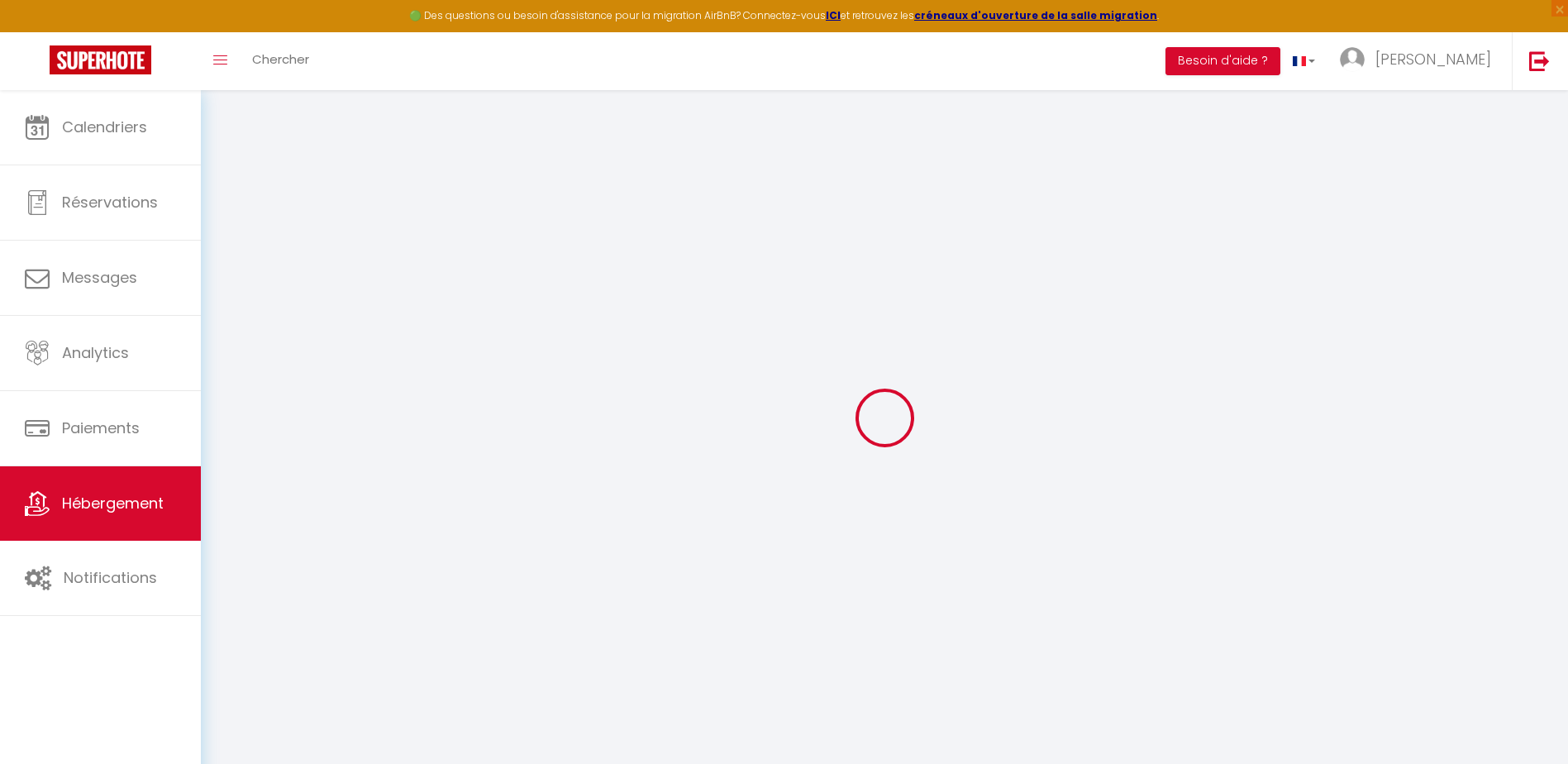
checkbox input "false"
type input "0"
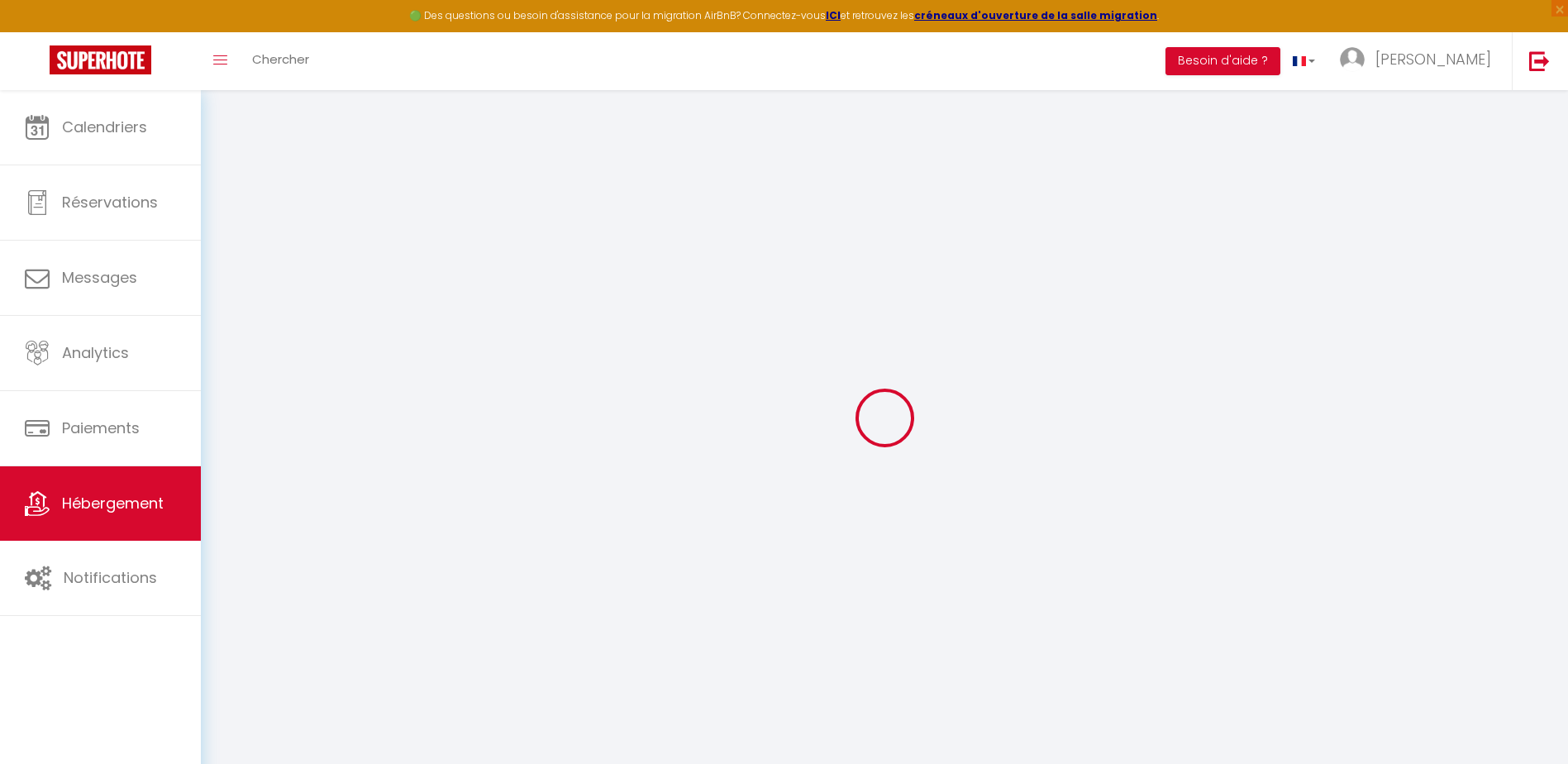
type input "0"
select select
checkbox input "false"
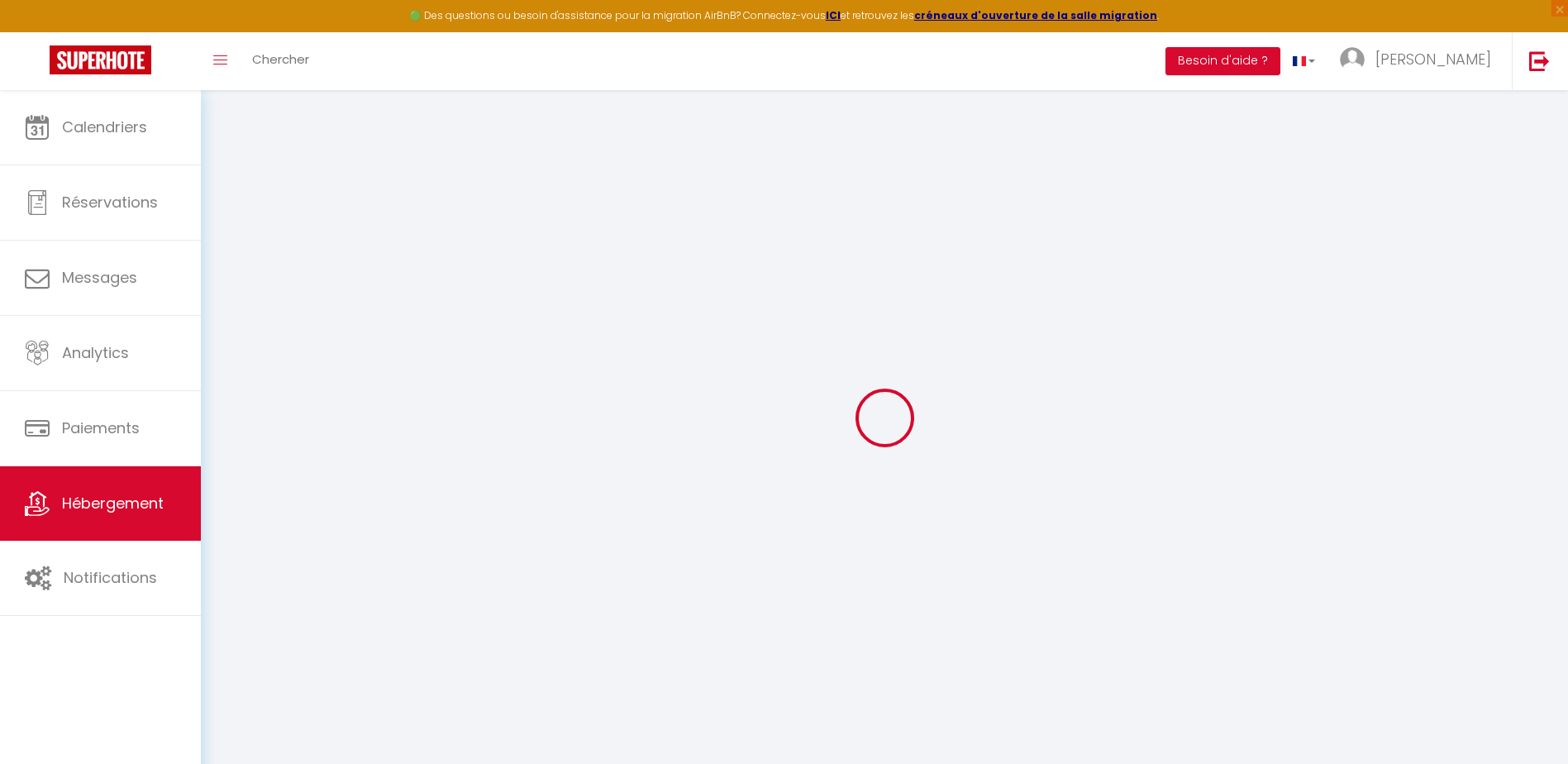
checkbox input "false"
select select "365"
select select
select select "EUR"
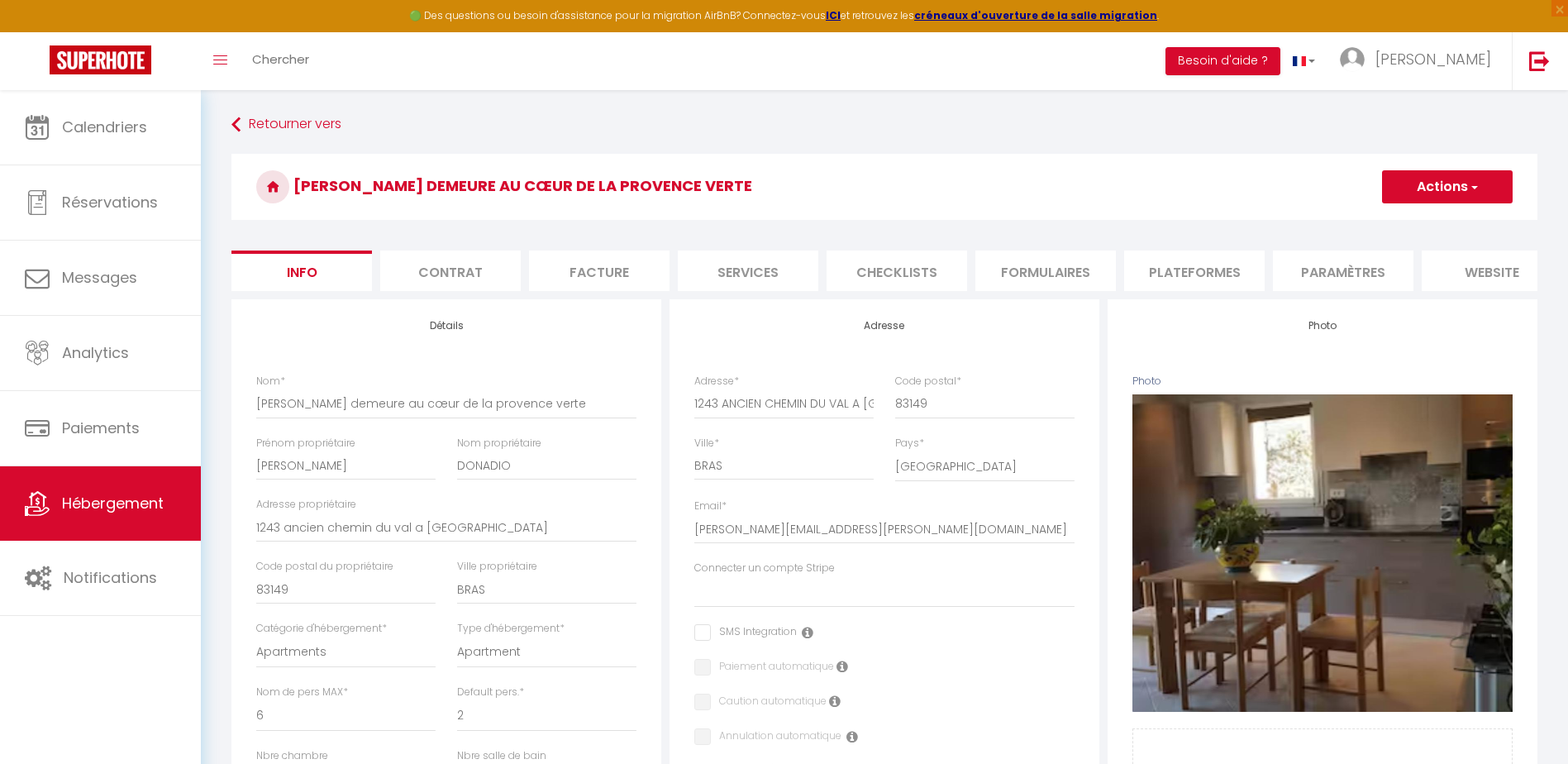
click at [1164, 276] on li "Plateformes" at bounding box center [1194, 271] width 141 height 41
select select
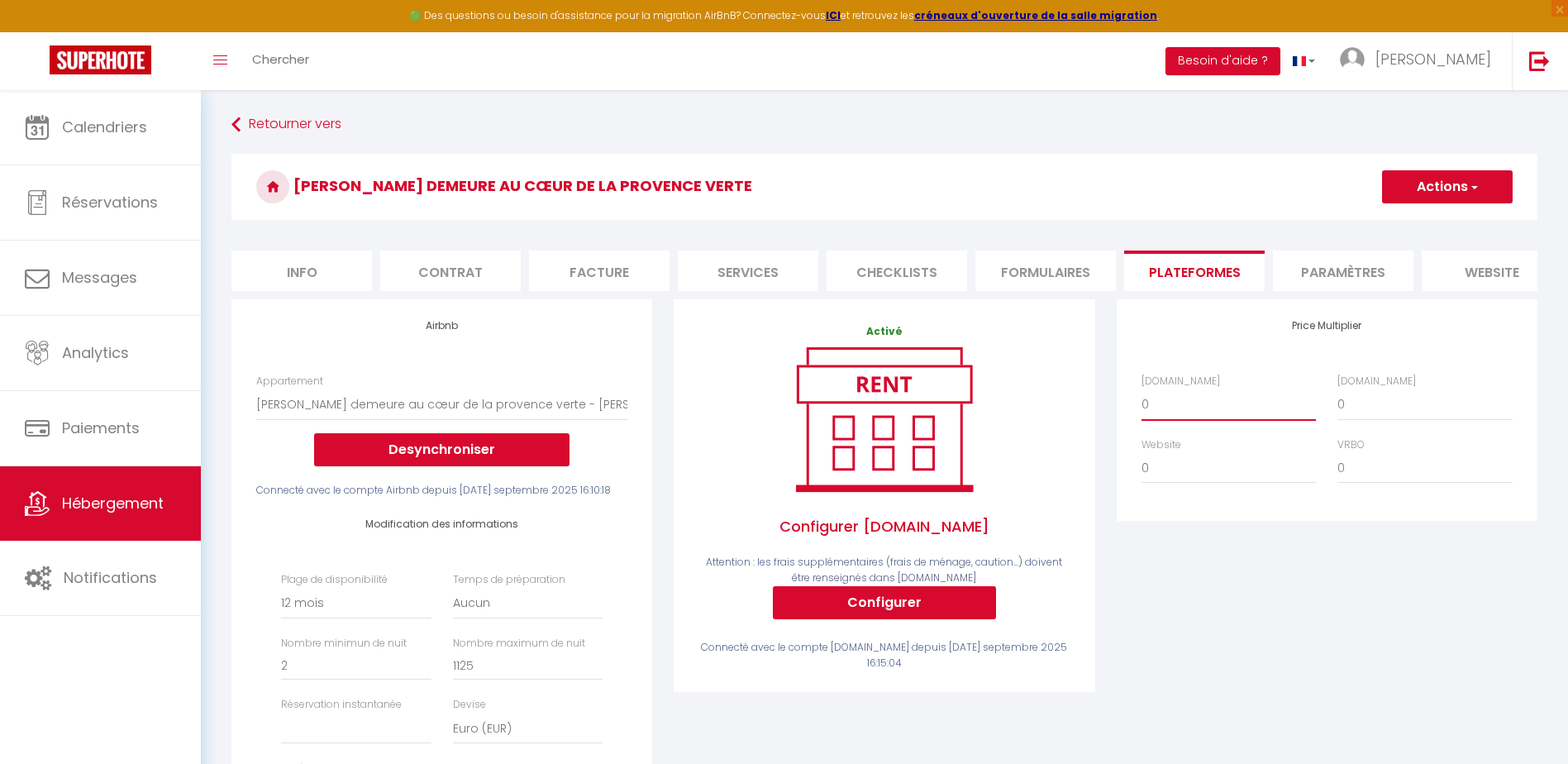
click at [1174, 411] on select "0 + 1 % + 2 % + 3 % + 4 % + 5 % + 6 % + 7 % + 8 % + 9 %" at bounding box center [1228, 404] width 174 height 32
select select "+ 22 %"
click at [1141, 400] on select "0 + 1 % + 2 % + 3 % + 4 % + 5 % + 6 % + 7 % + 8 % + 9 %" at bounding box center [1228, 404] width 174 height 32
select select
click at [1370, 419] on select "0 + 1 % + 2 % + 3 % + 4 % + 5 % + 6 % + 7 % + 8 % + 9 %" at bounding box center [1424, 404] width 174 height 32
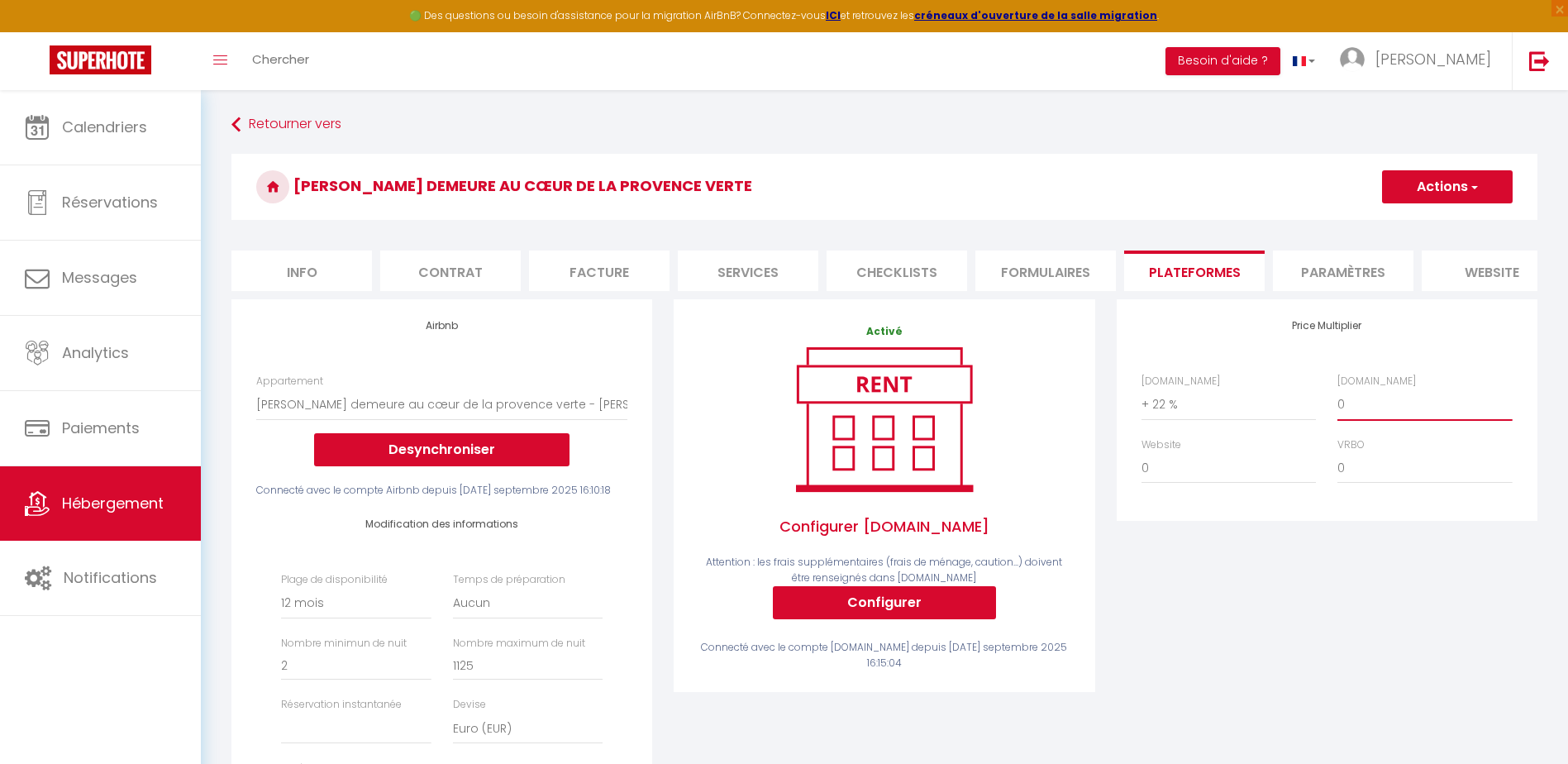
select select "+ 22 %"
click at [1337, 400] on select "0 + 1 % + 2 % + 3 % + 4 % + 5 % + 6 % + 7 % + 8 % + 9 %" at bounding box center [1424, 404] width 174 height 32
select select
click at [1358, 480] on select "0 + 1 % + 2 % + 3 % + 4 % + 5 % + 6 % + 7 % + 8 % + 9 %" at bounding box center [1424, 467] width 174 height 32
select select "+ 22 %"
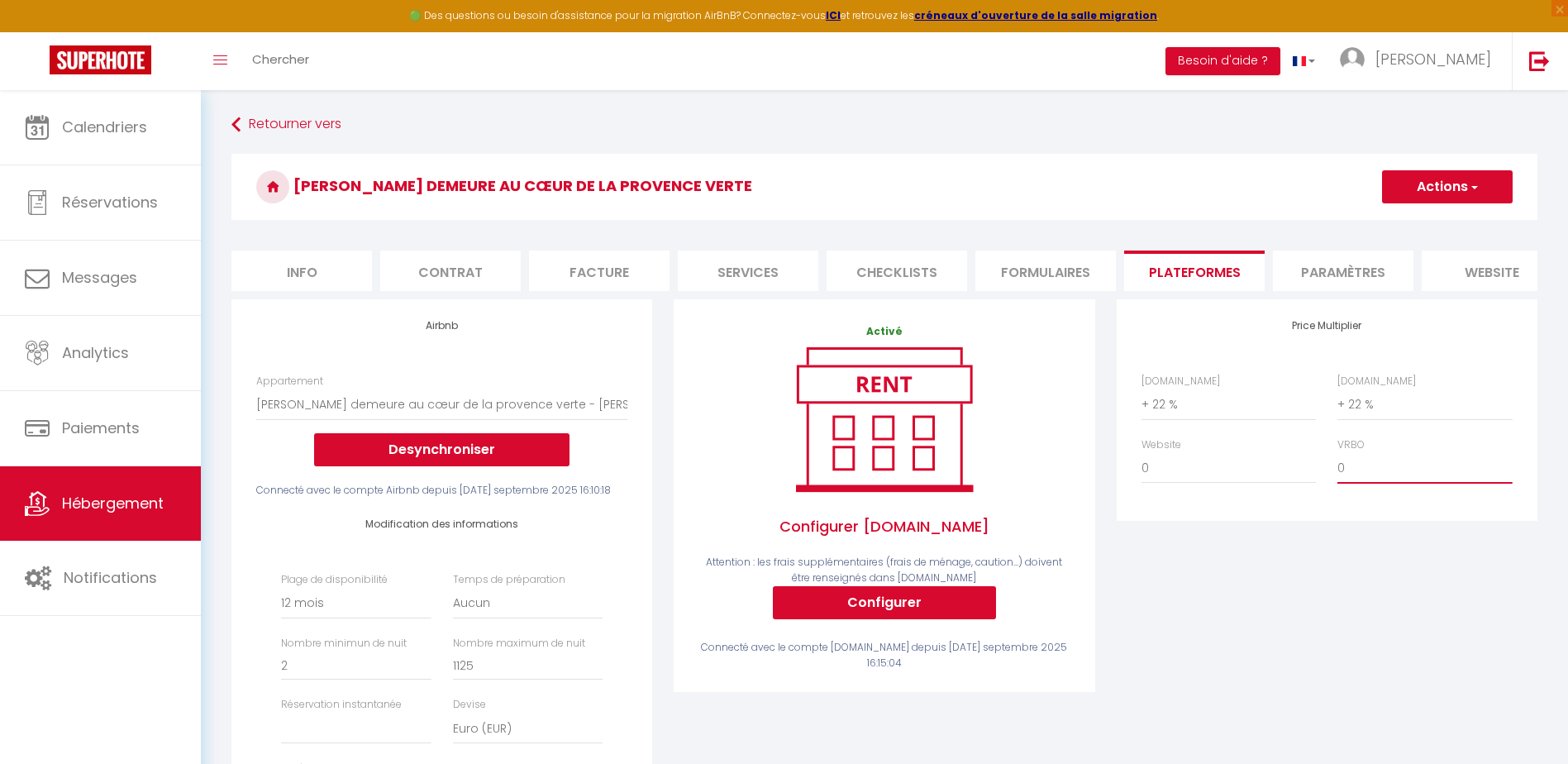
click at [1337, 465] on select "0 + 1 % + 2 % + 3 % + 4 % + 5 % + 6 % + 7 % + 8 % + 9 %" at bounding box center [1424, 467] width 174 height 32
select select
click at [1436, 182] on button "Actions" at bounding box center [1447, 187] width 131 height 33
click at [1434, 224] on link "Enregistrer" at bounding box center [1446, 223] width 131 height 22
select select "365"
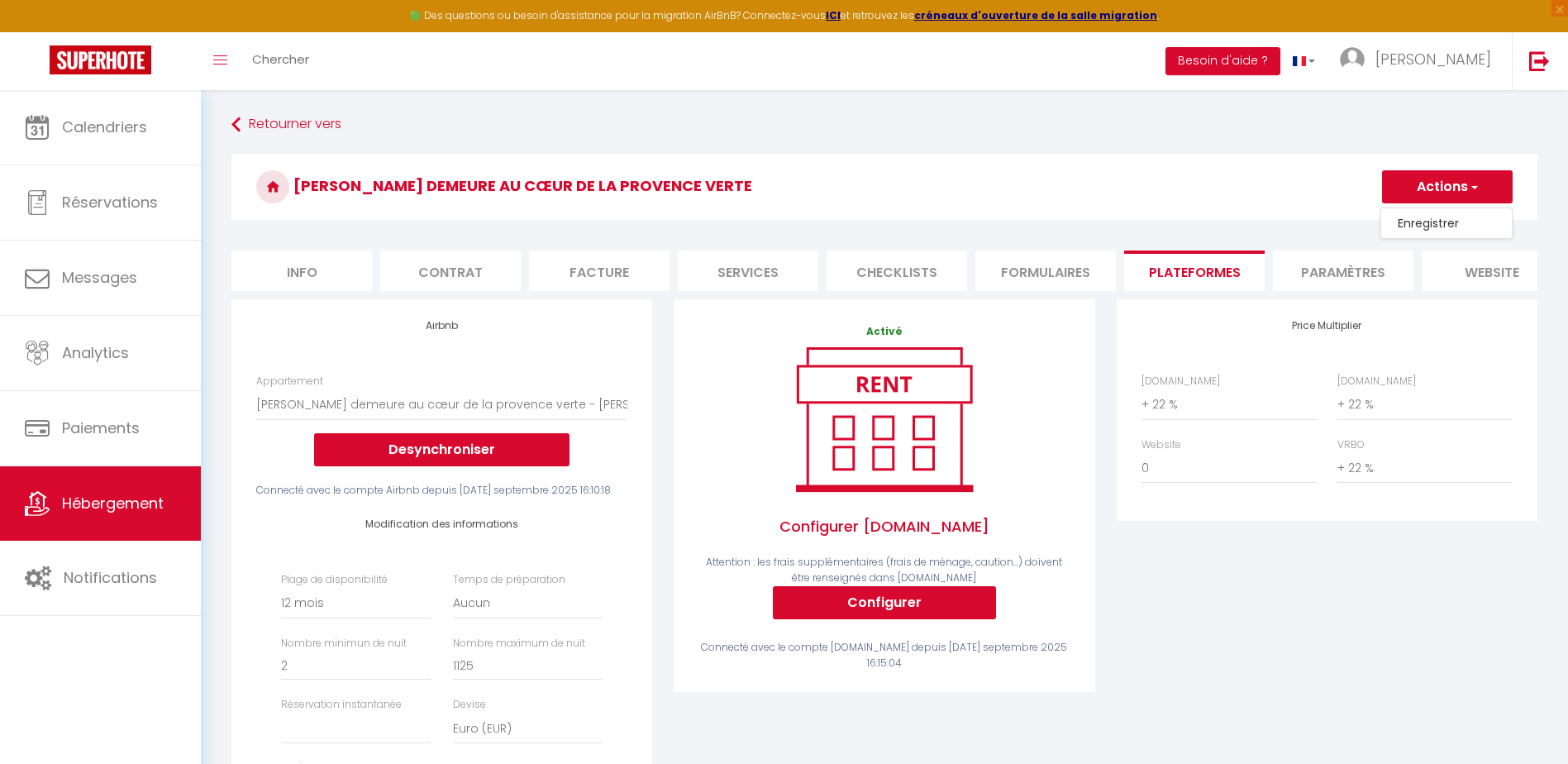
select select
select select "EUR"
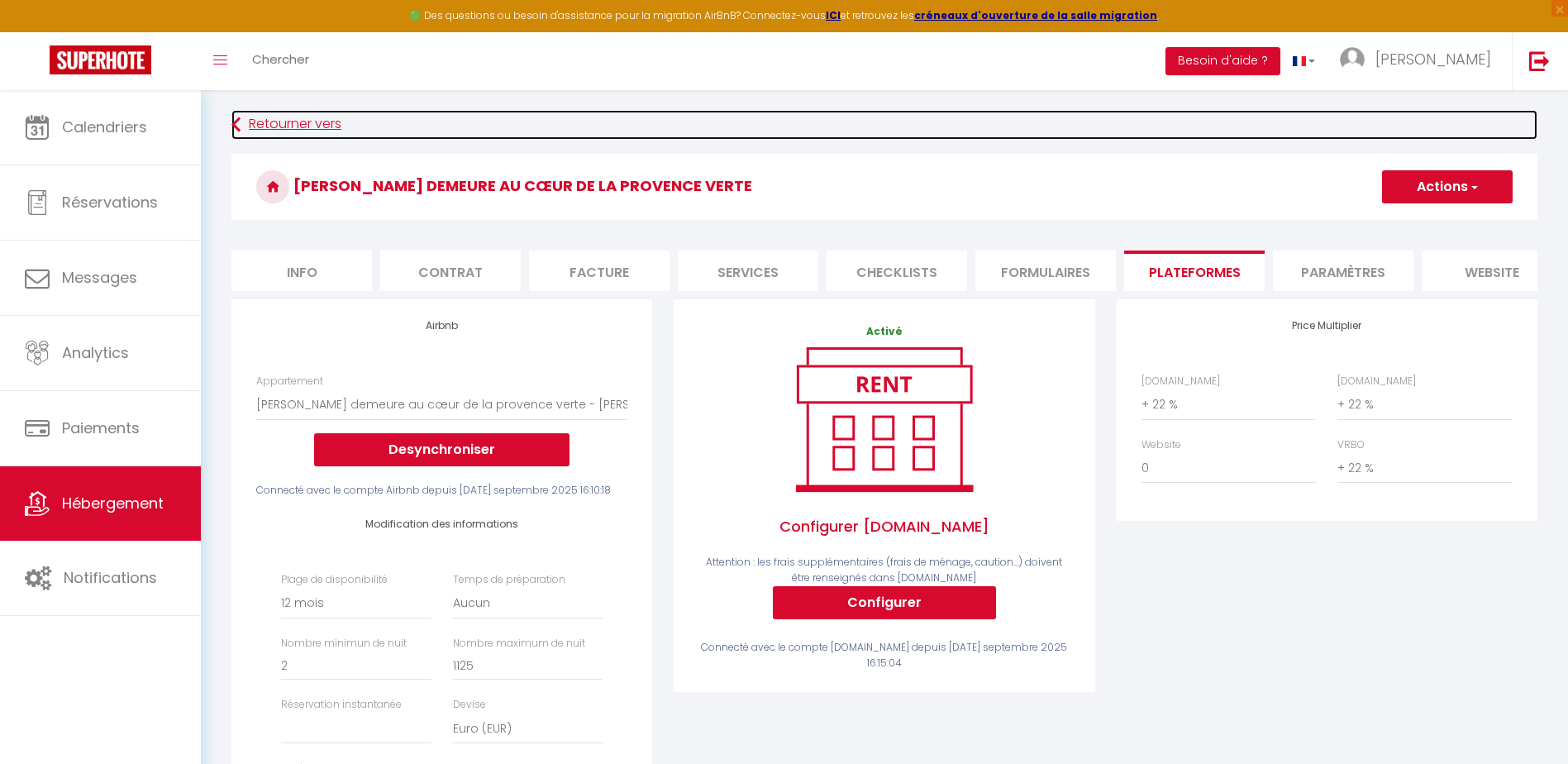
click at [262, 124] on link "Retourner vers" at bounding box center [885, 124] width 1306 height 30
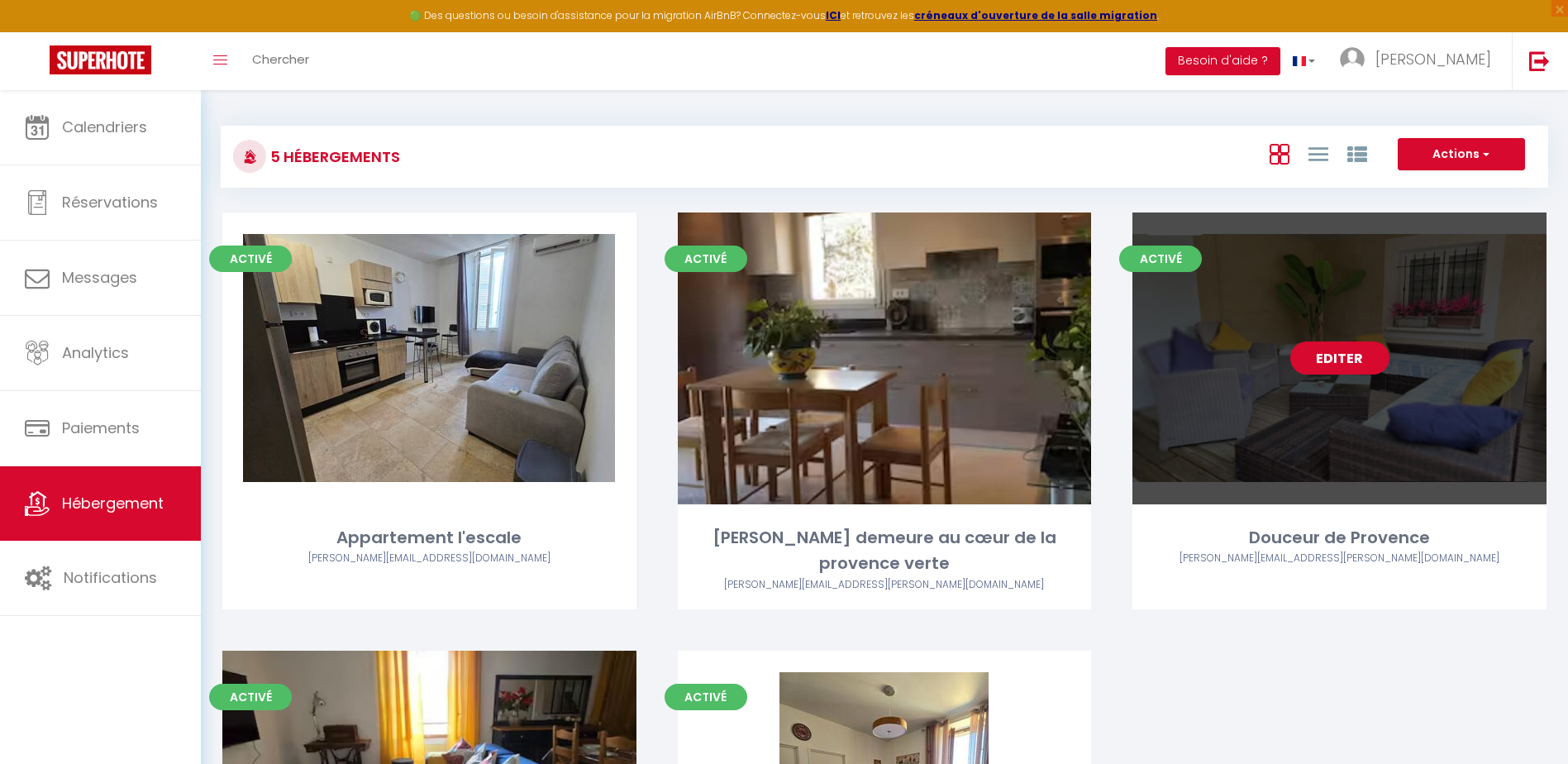
click at [1348, 360] on link "Editer" at bounding box center [1340, 357] width 99 height 33
select select "3"
select select "2"
select select "1"
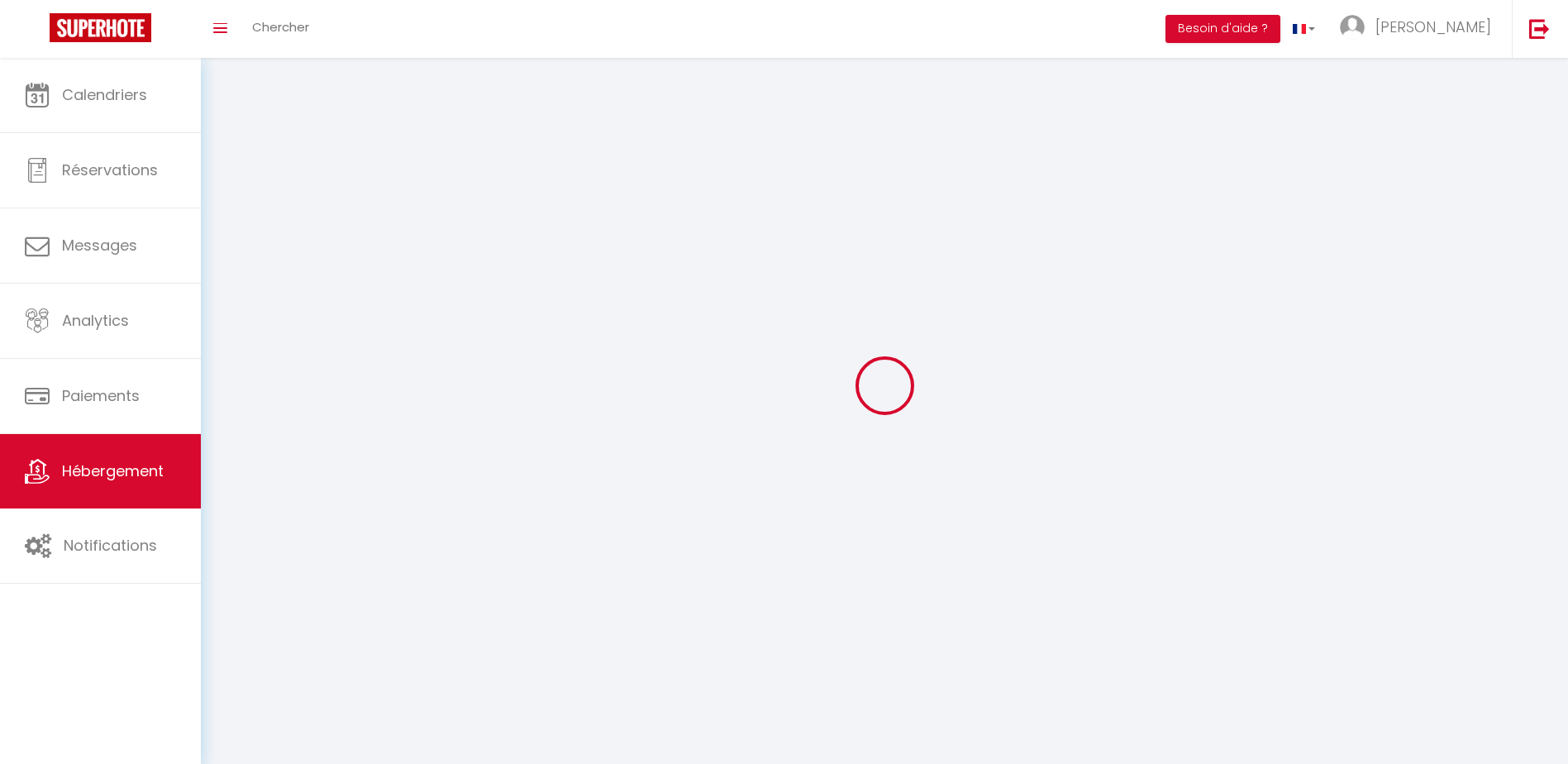
select select
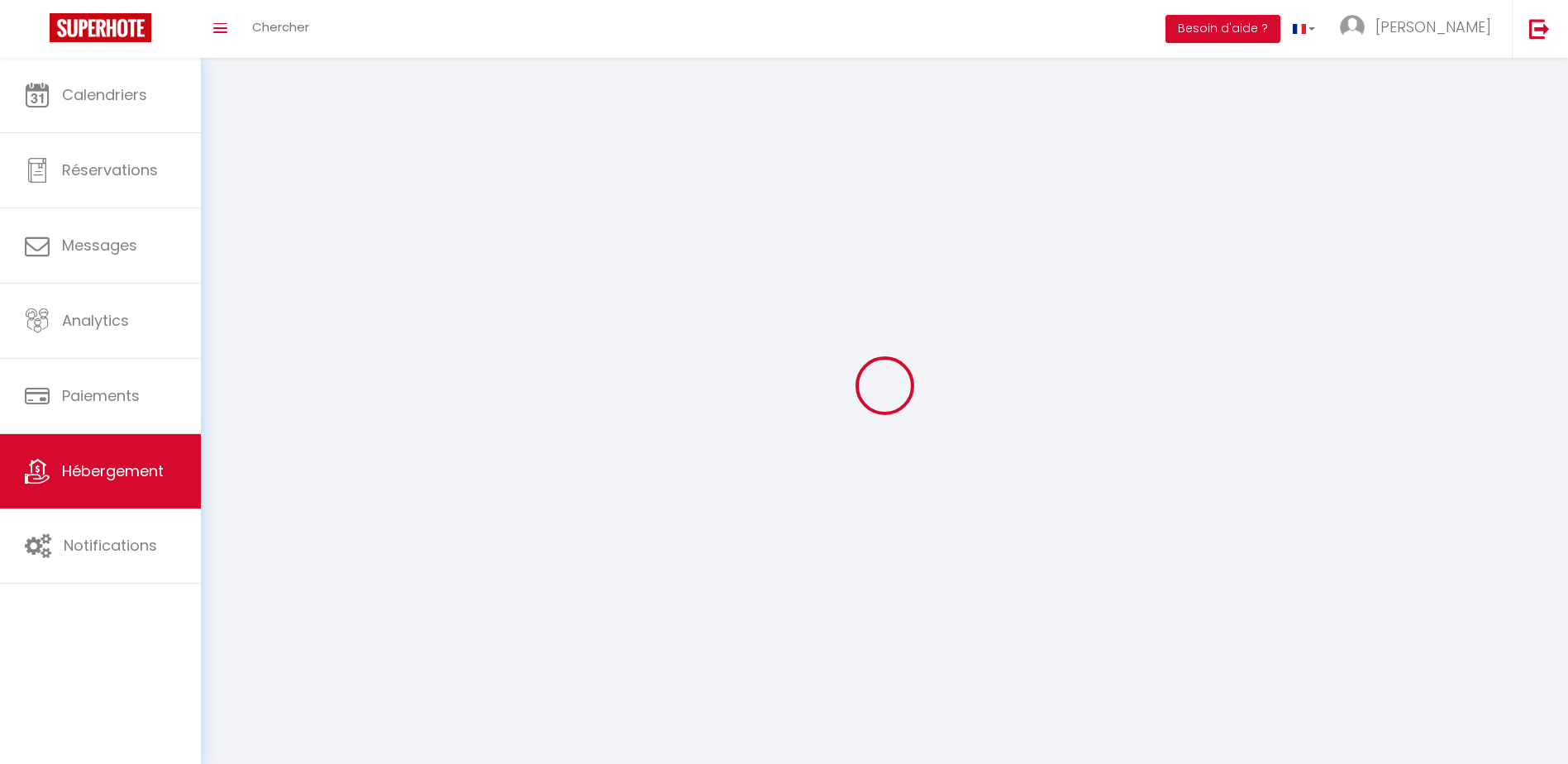
select select
checkbox input "false"
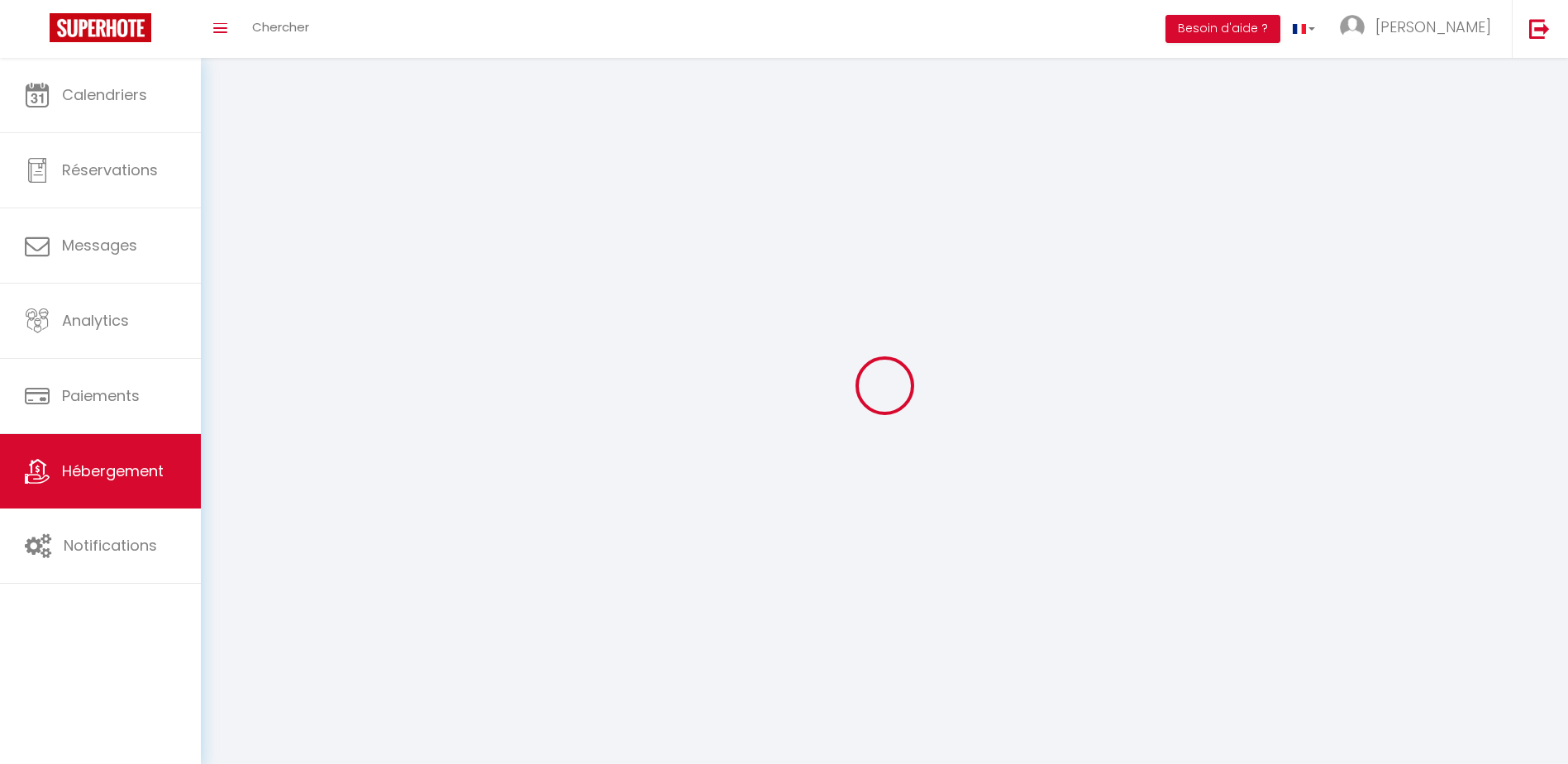
select select
select select "1"
select select "28"
select select
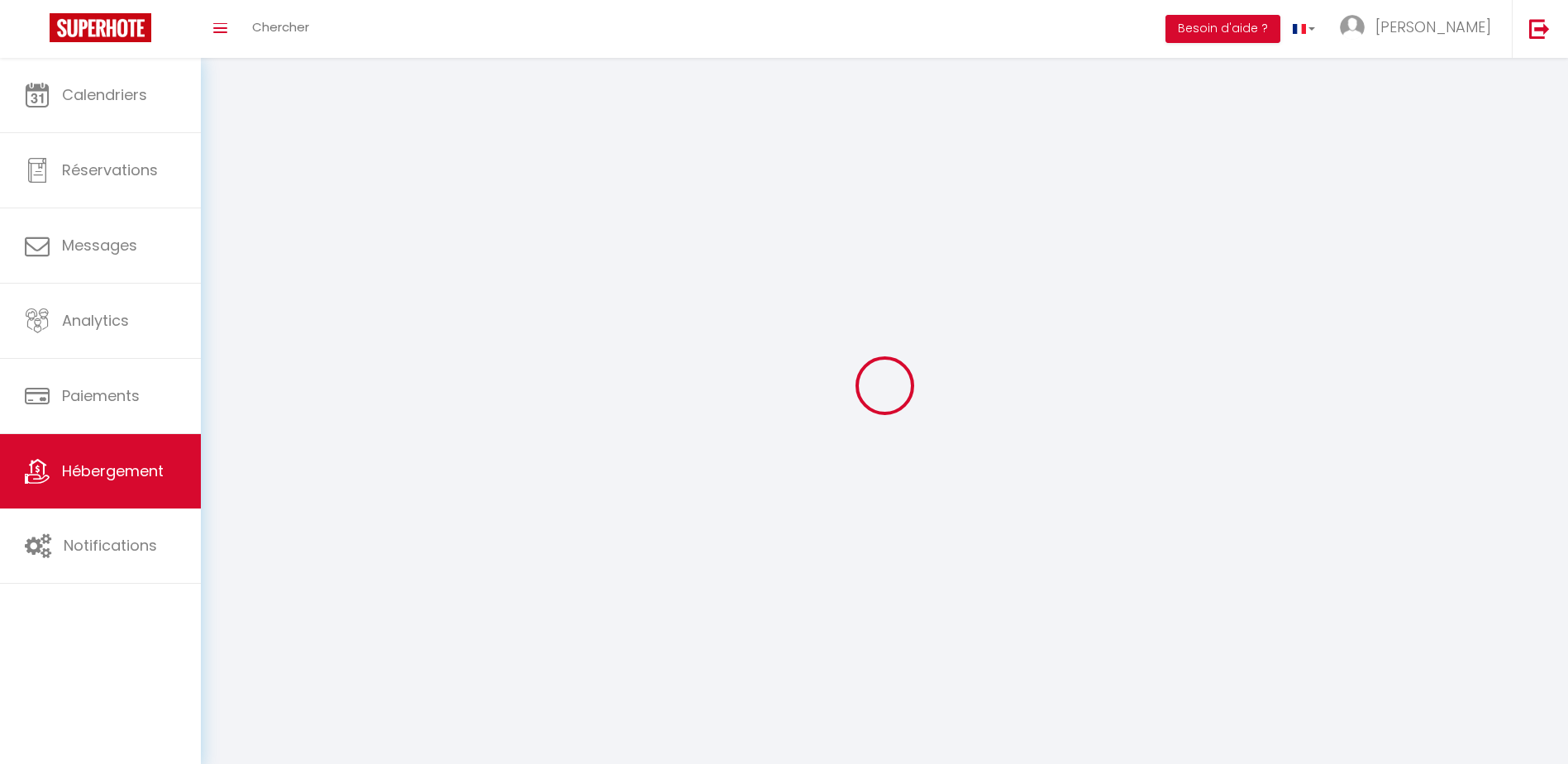
select select
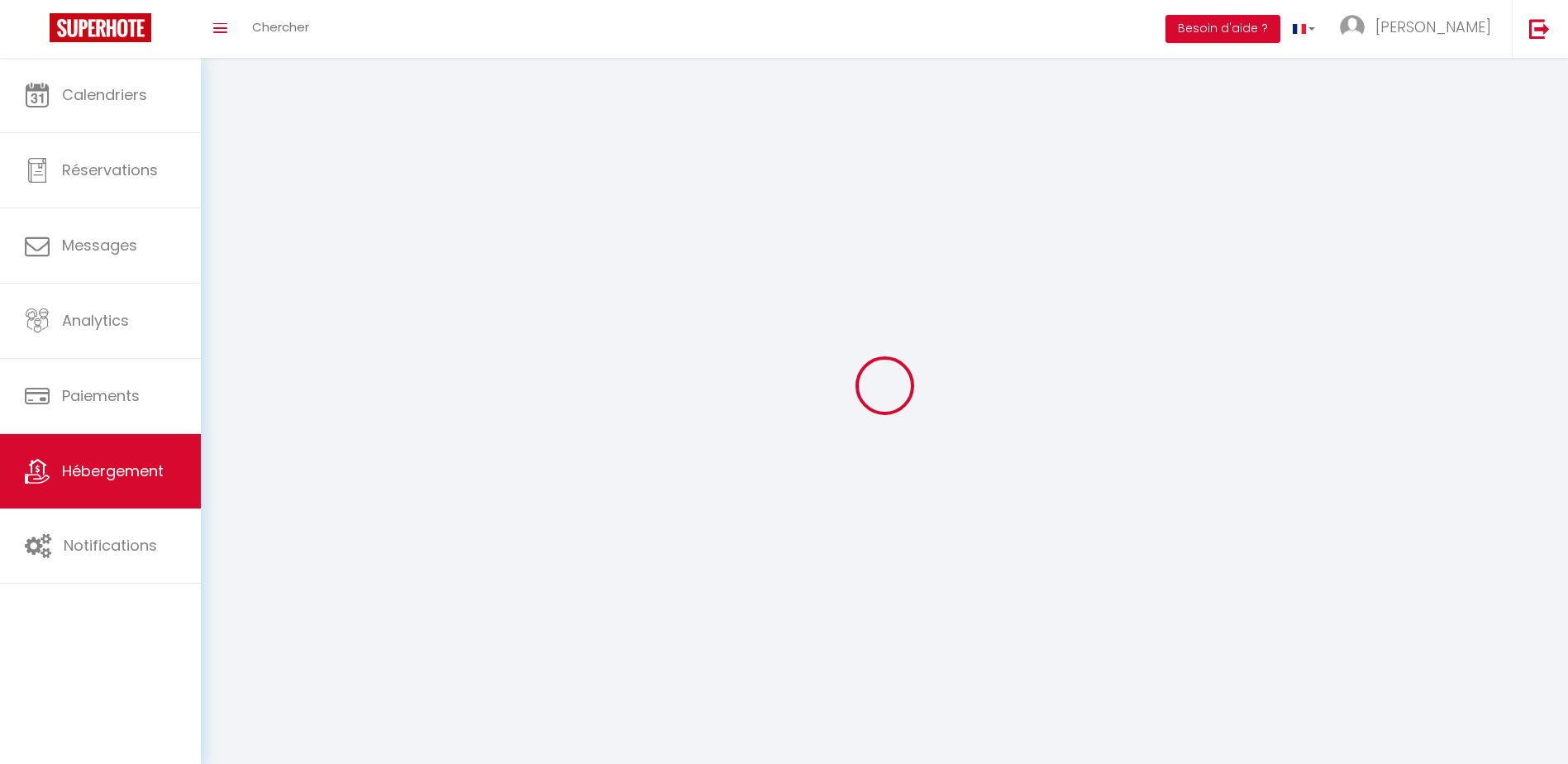
checkbox input "false"
select select
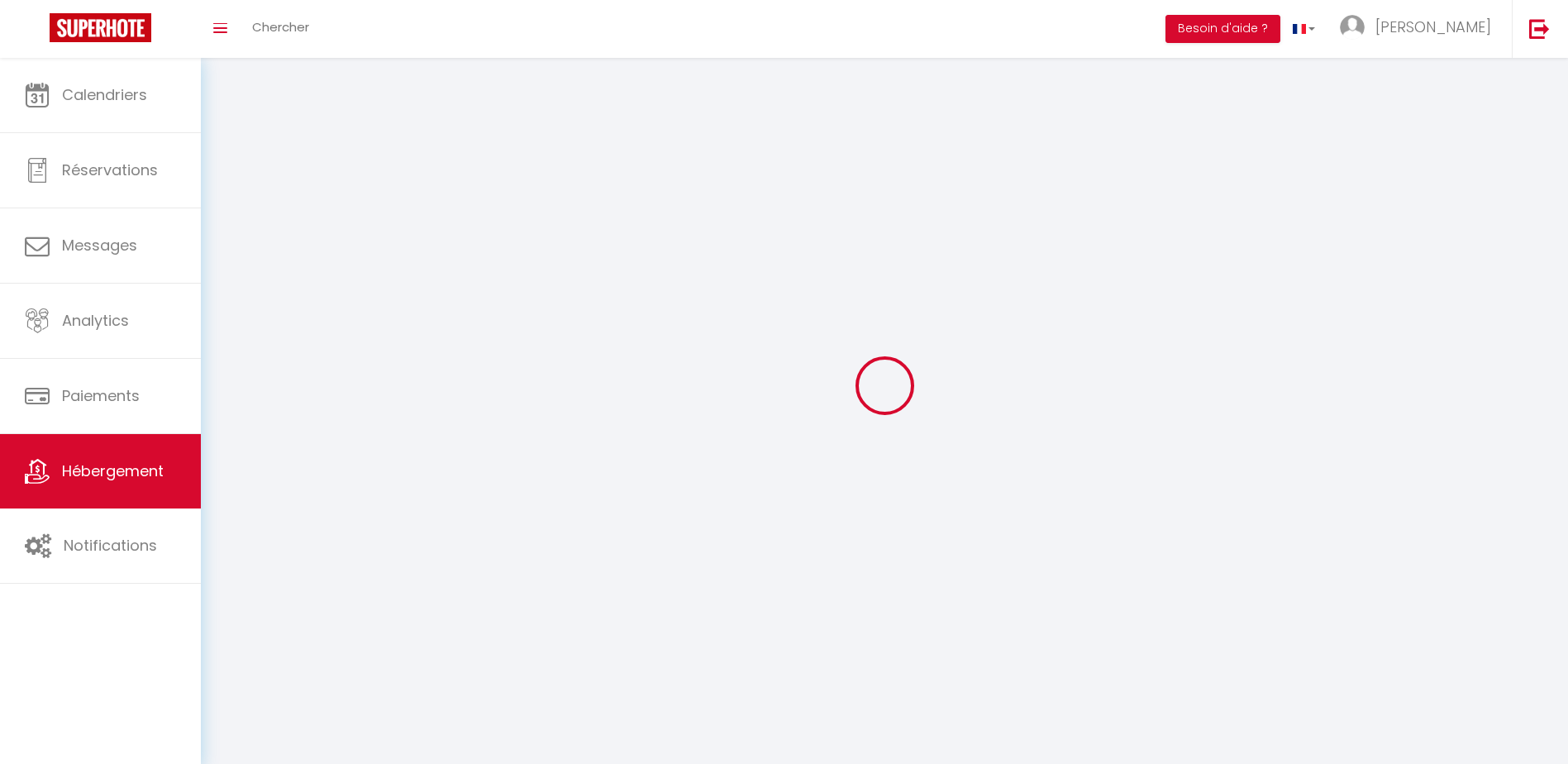
select select
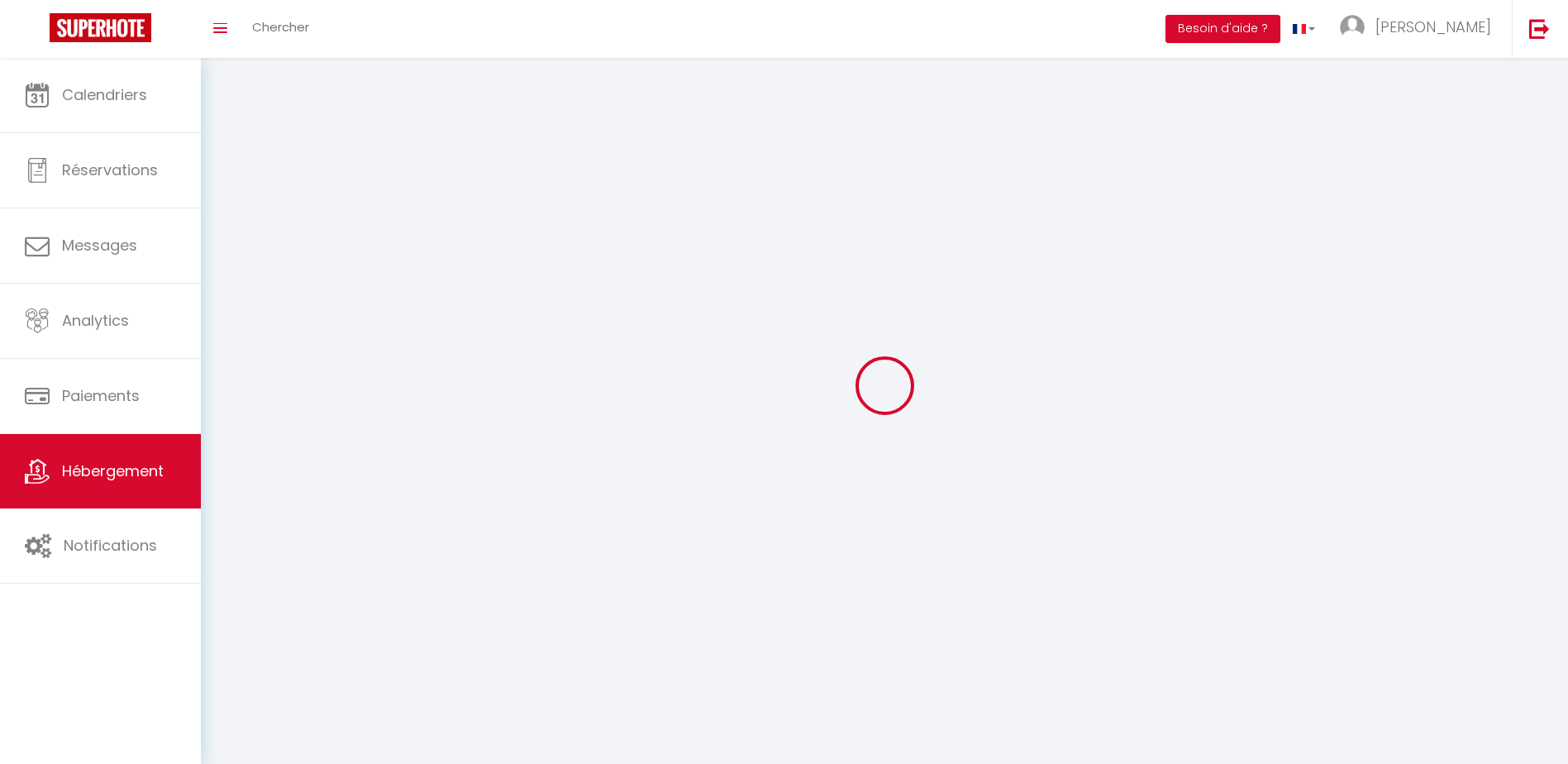
select select
checkbox input "false"
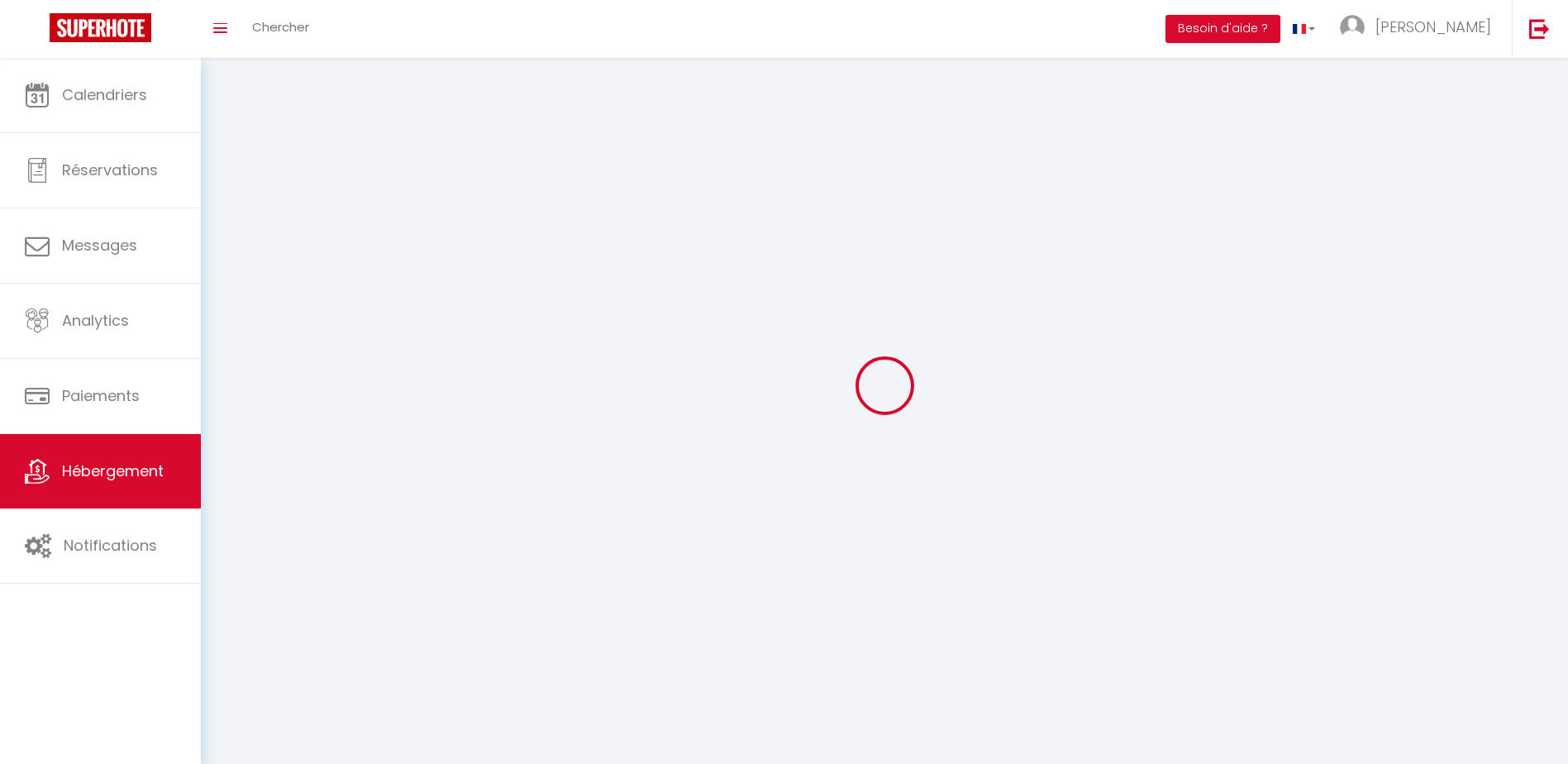
checkbox input "false"
select select
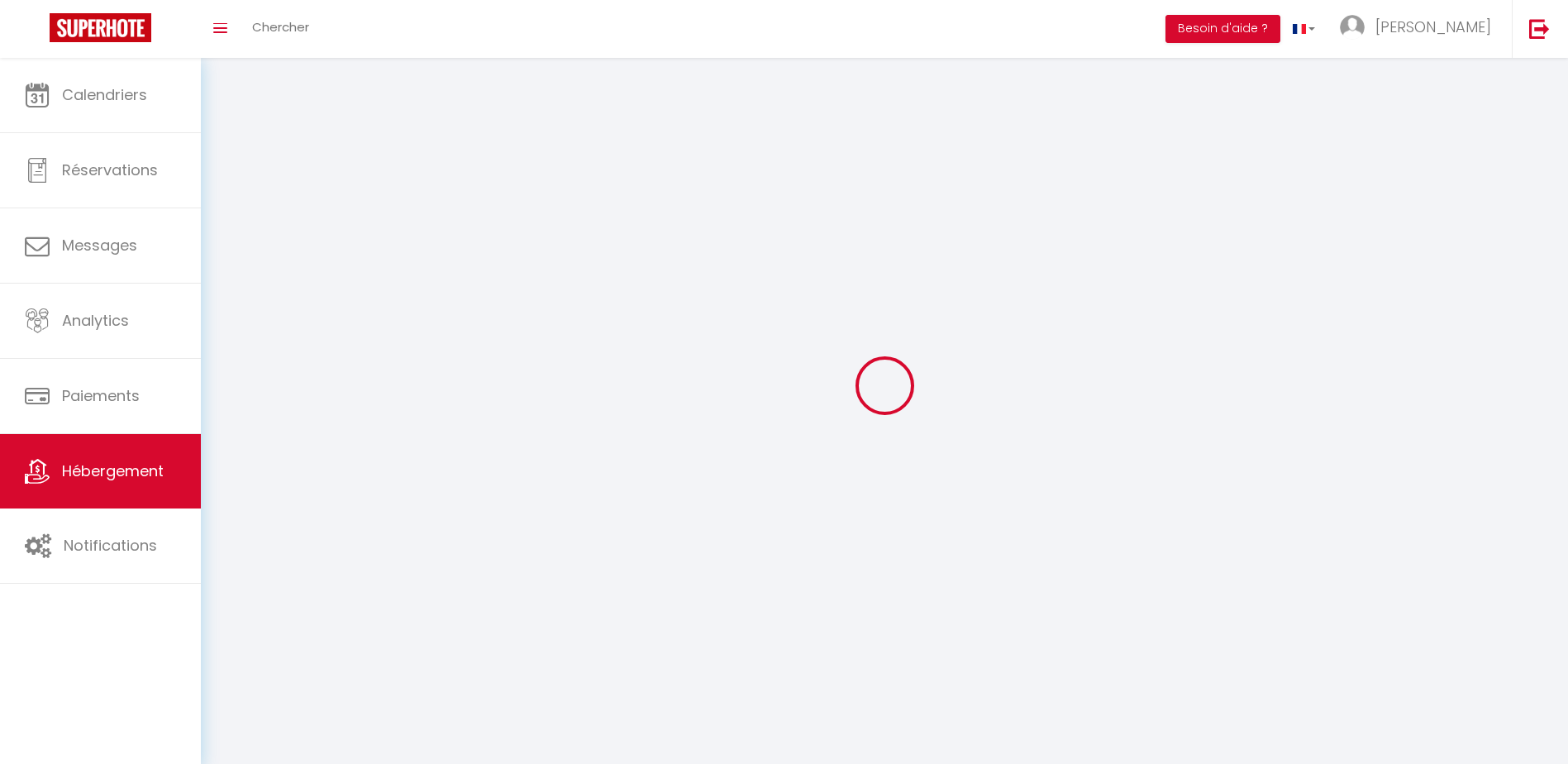
select select
checkbox input "false"
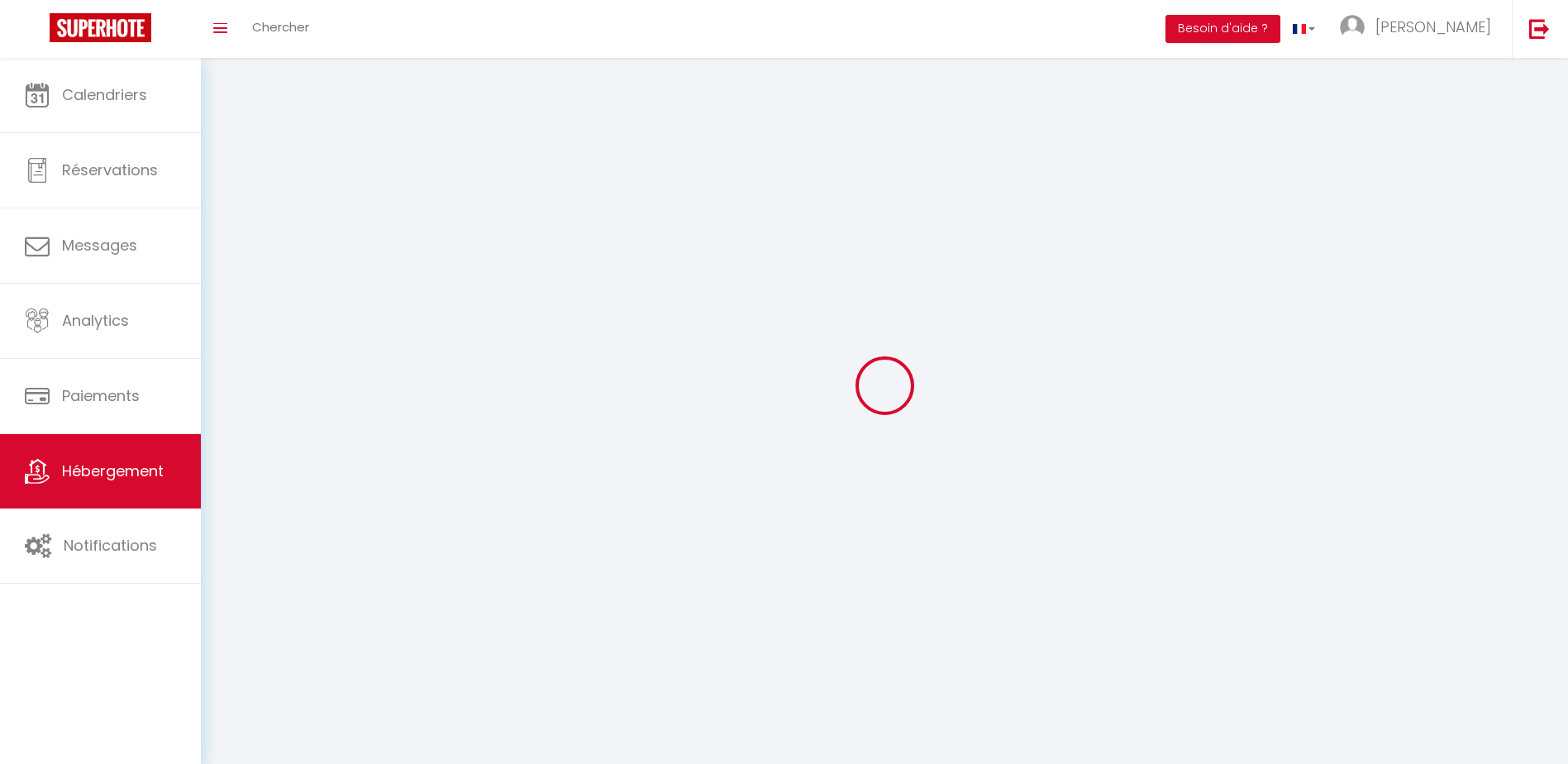
checkbox input "false"
select select
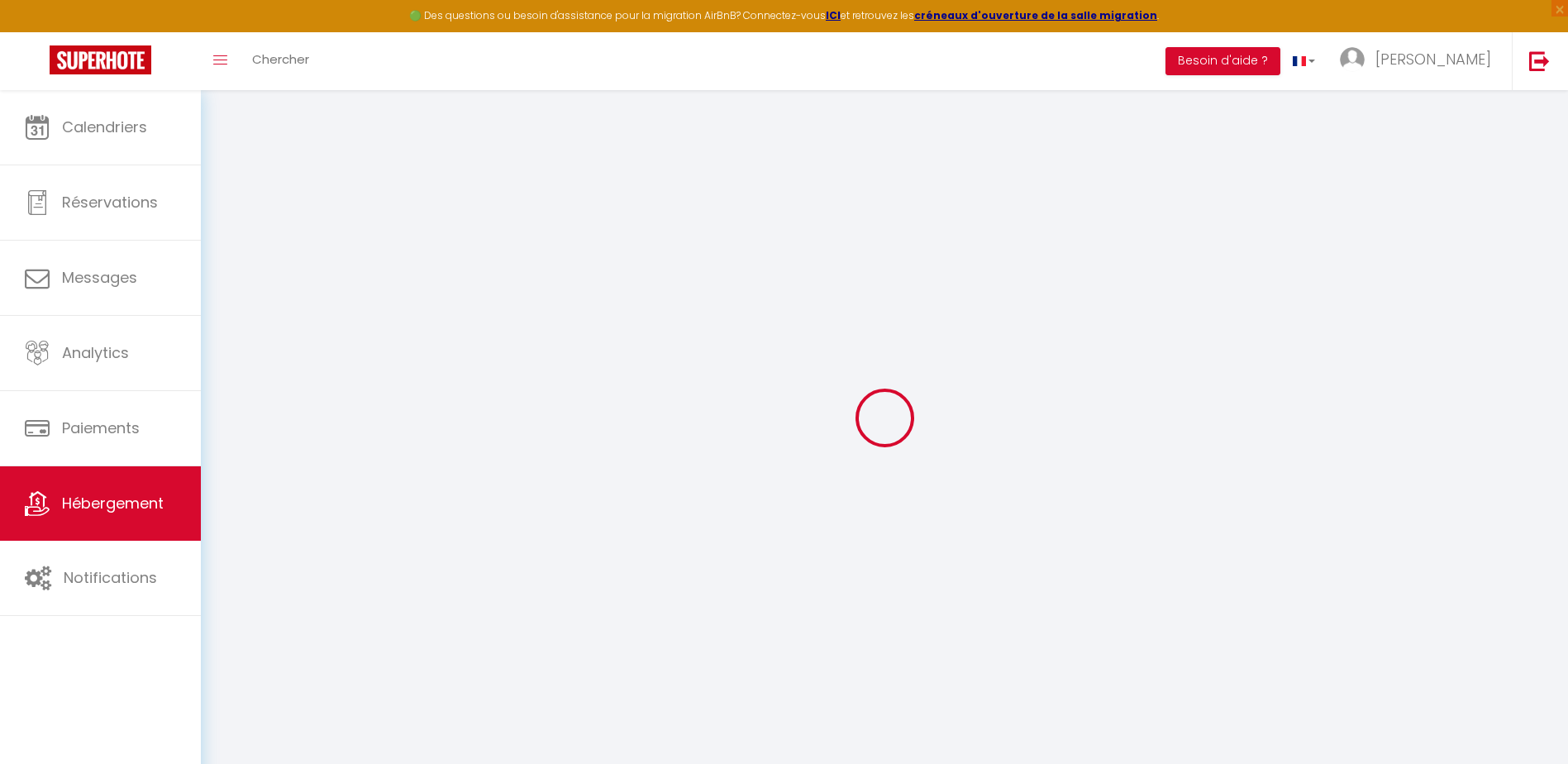
select select
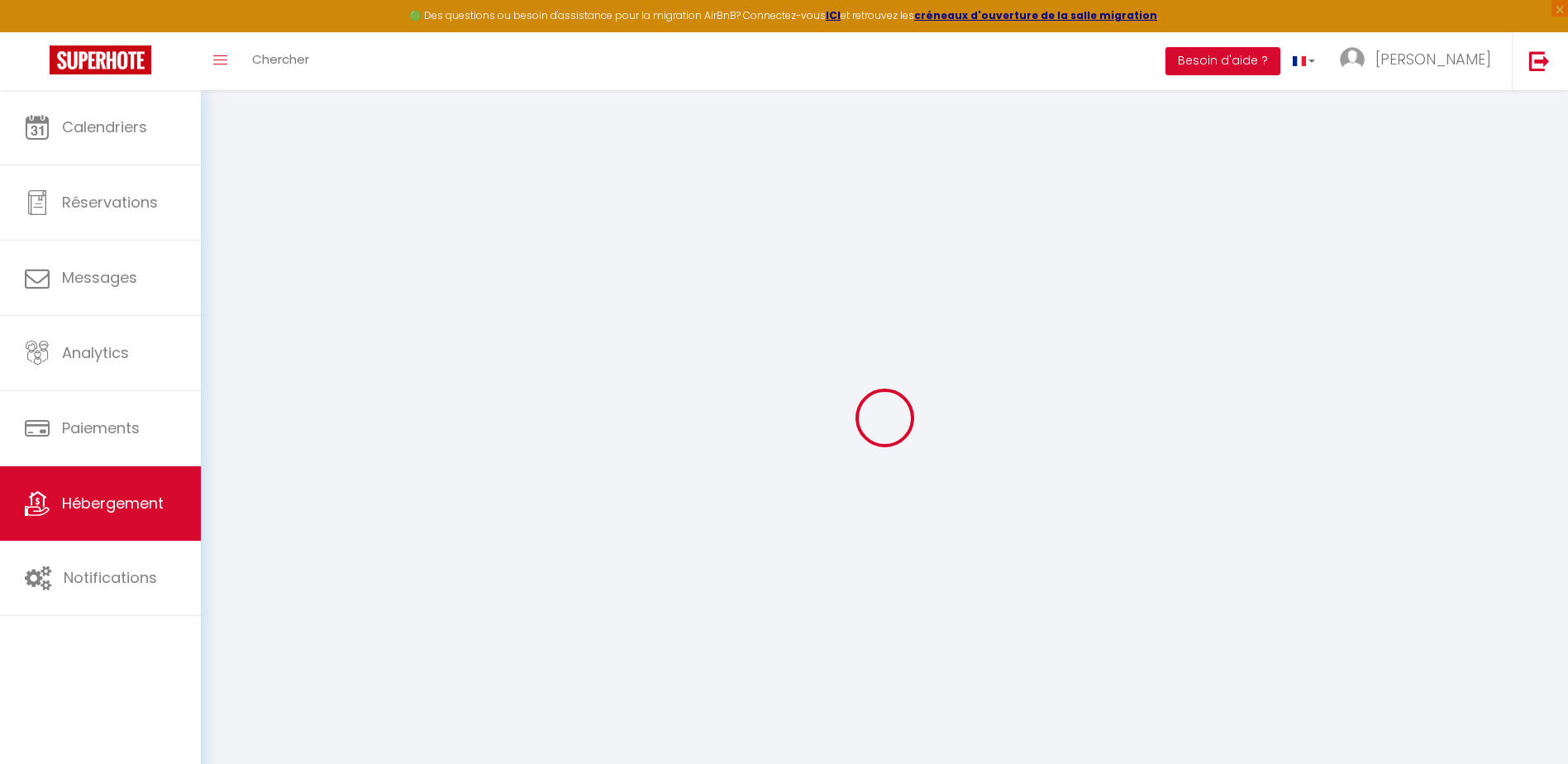
select select
checkbox input "false"
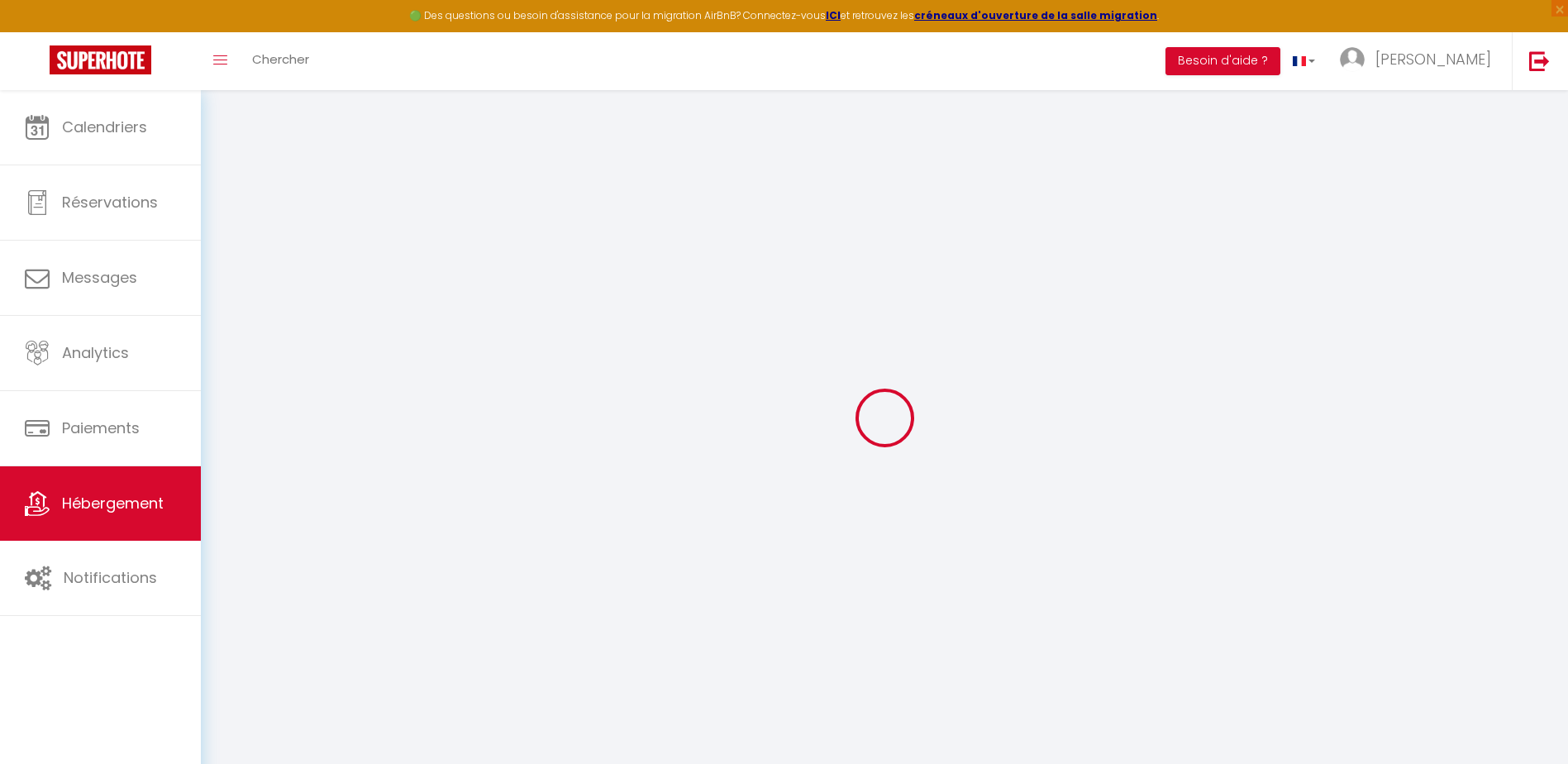
select select
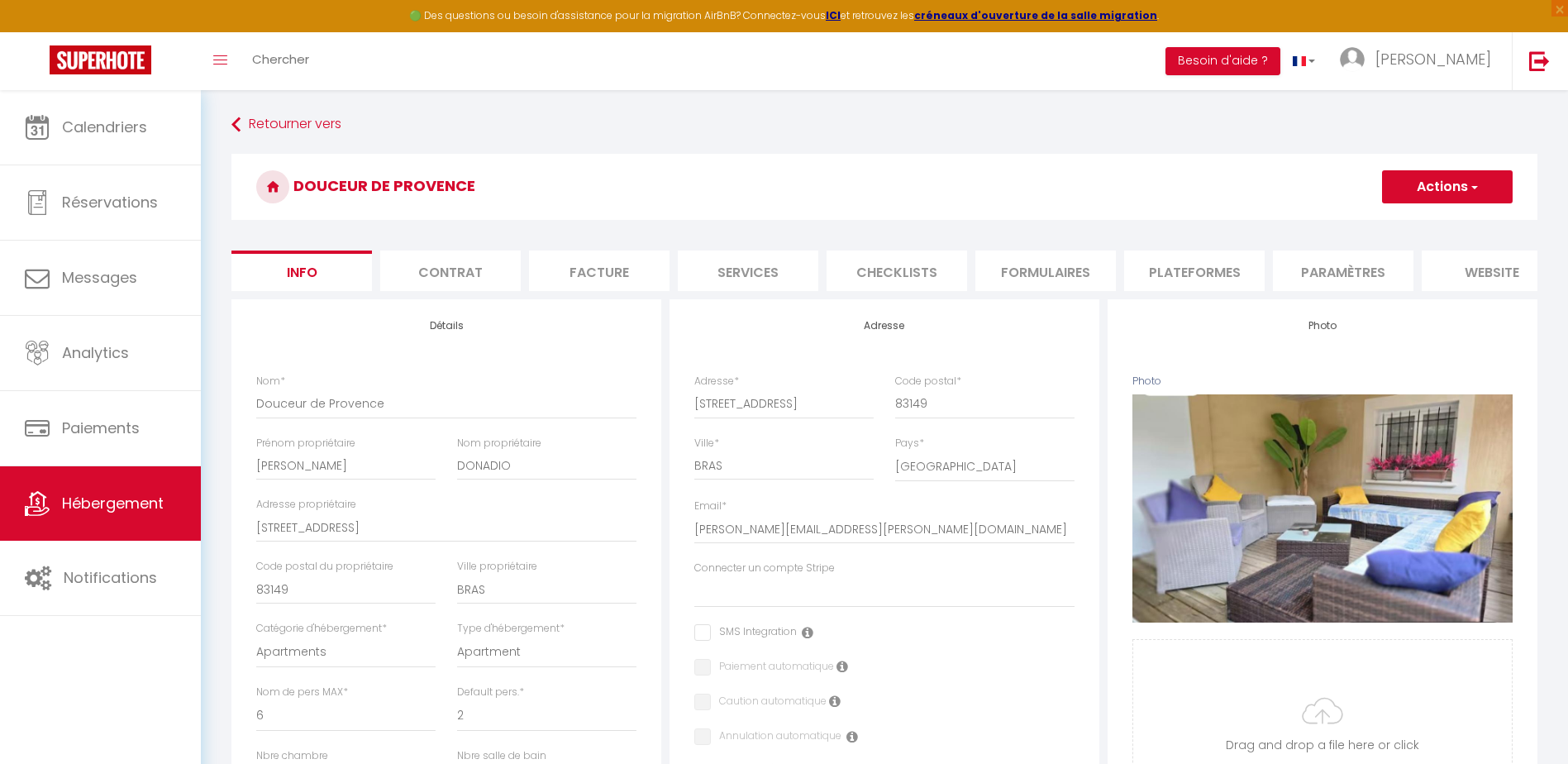
click at [1195, 272] on li "Plateformes" at bounding box center [1194, 271] width 141 height 41
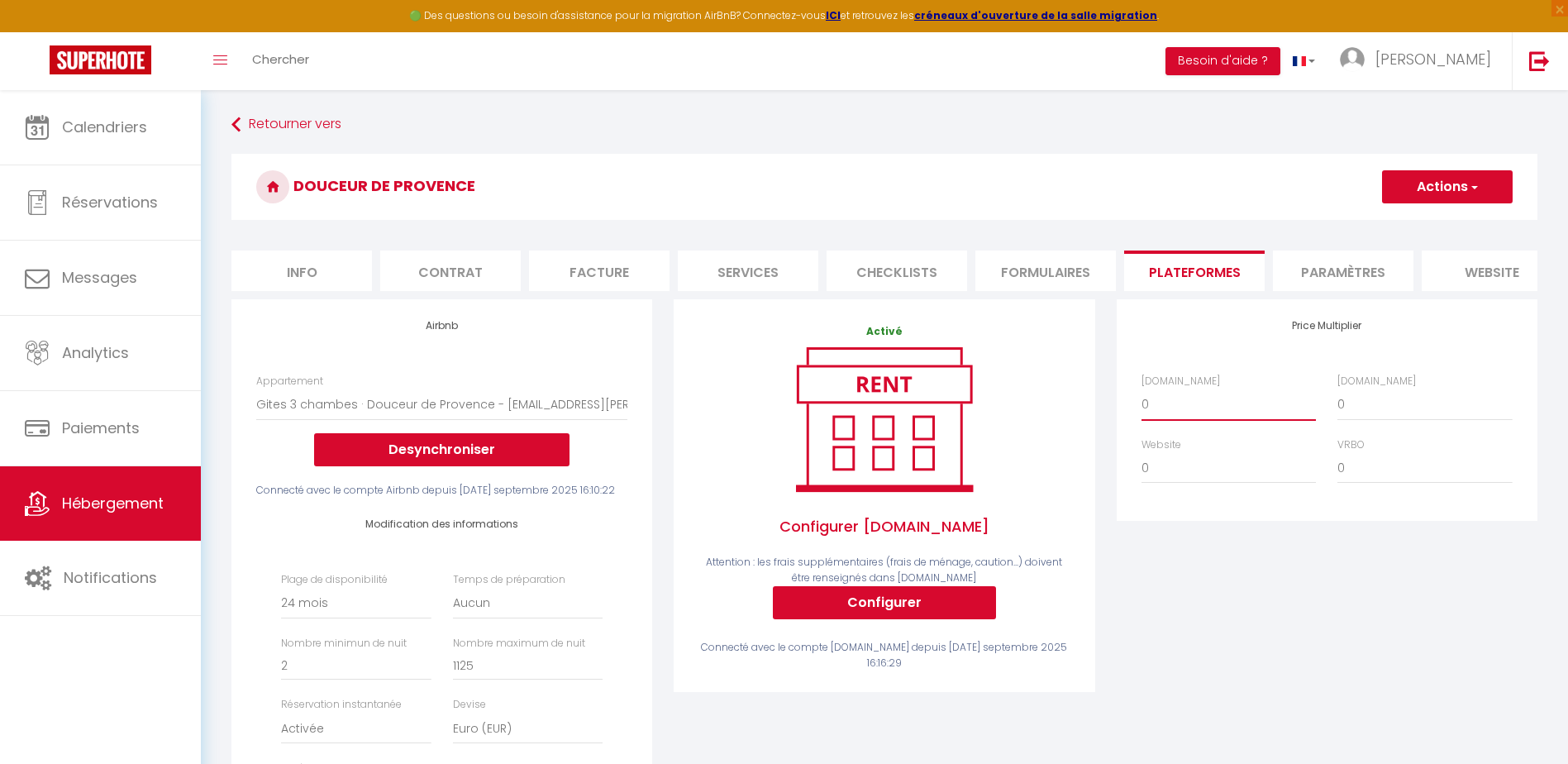
click at [1164, 419] on select "0 + 1 % + 2 % + 3 % + 4 % + 5 % + 6 % + 7 % + 8 % + 9 %" at bounding box center [1228, 404] width 174 height 32
click at [1141, 400] on select "0 + 1 % + 2 % + 3 % + 4 % + 5 % + 6 % + 7 % + 8 % + 9 %" at bounding box center [1228, 404] width 174 height 32
click at [1373, 417] on select "0 + 1 % + 2 % + 3 % + 4 % + 5 % + 6 % + 7 % + 8 % + 9 %" at bounding box center [1424, 404] width 174 height 32
drag, startPoint x: 1356, startPoint y: 410, endPoint x: 1350, endPoint y: 416, distance: 8.5
click at [1353, 414] on select "0 + 1 % + 2 % + 3 % + 4 % + 5 % + 6 % + 7 % + 8 % + 9 %" at bounding box center [1424, 404] width 174 height 32
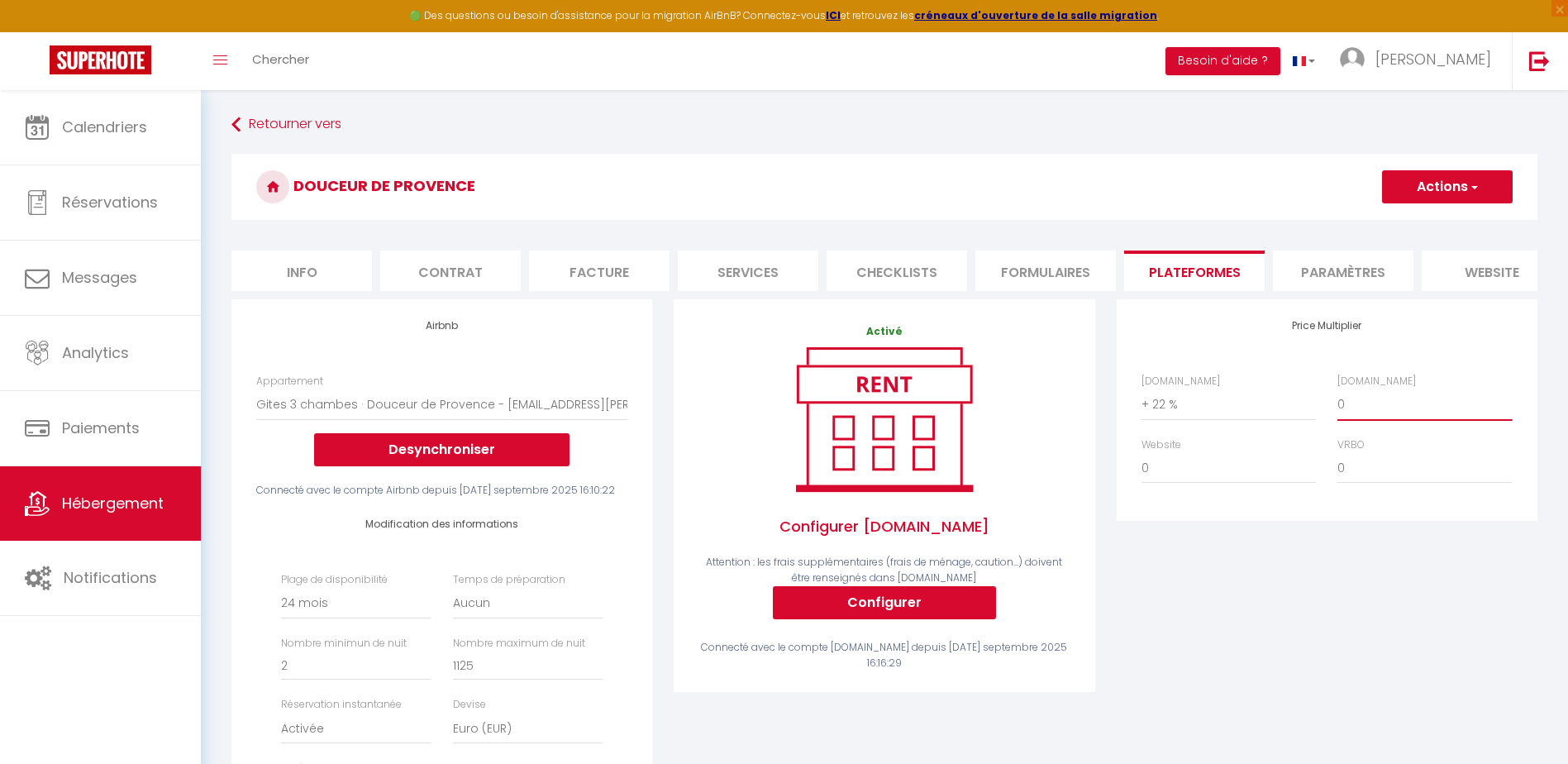
click at [1337, 400] on select "0 + 1 % + 2 % + 3 % + 4 % + 5 % + 6 % + 7 % + 8 % + 9 %" at bounding box center [1424, 404] width 174 height 32
click at [1352, 475] on select "0 + 1 % + 2 % + 3 % + 4 % + 5 % + 6 % + 7 % + 8 % + 9 %" at bounding box center [1424, 467] width 174 height 32
click at [1337, 465] on select "0 + 1 % + 2 % + 3 % + 4 % + 5 % + 6 % + 7 % + 8 % + 9 %" at bounding box center [1424, 467] width 174 height 32
click at [1433, 192] on button "Actions" at bounding box center [1447, 187] width 131 height 33
click at [1419, 226] on link "Enregistrer" at bounding box center [1446, 223] width 131 height 22
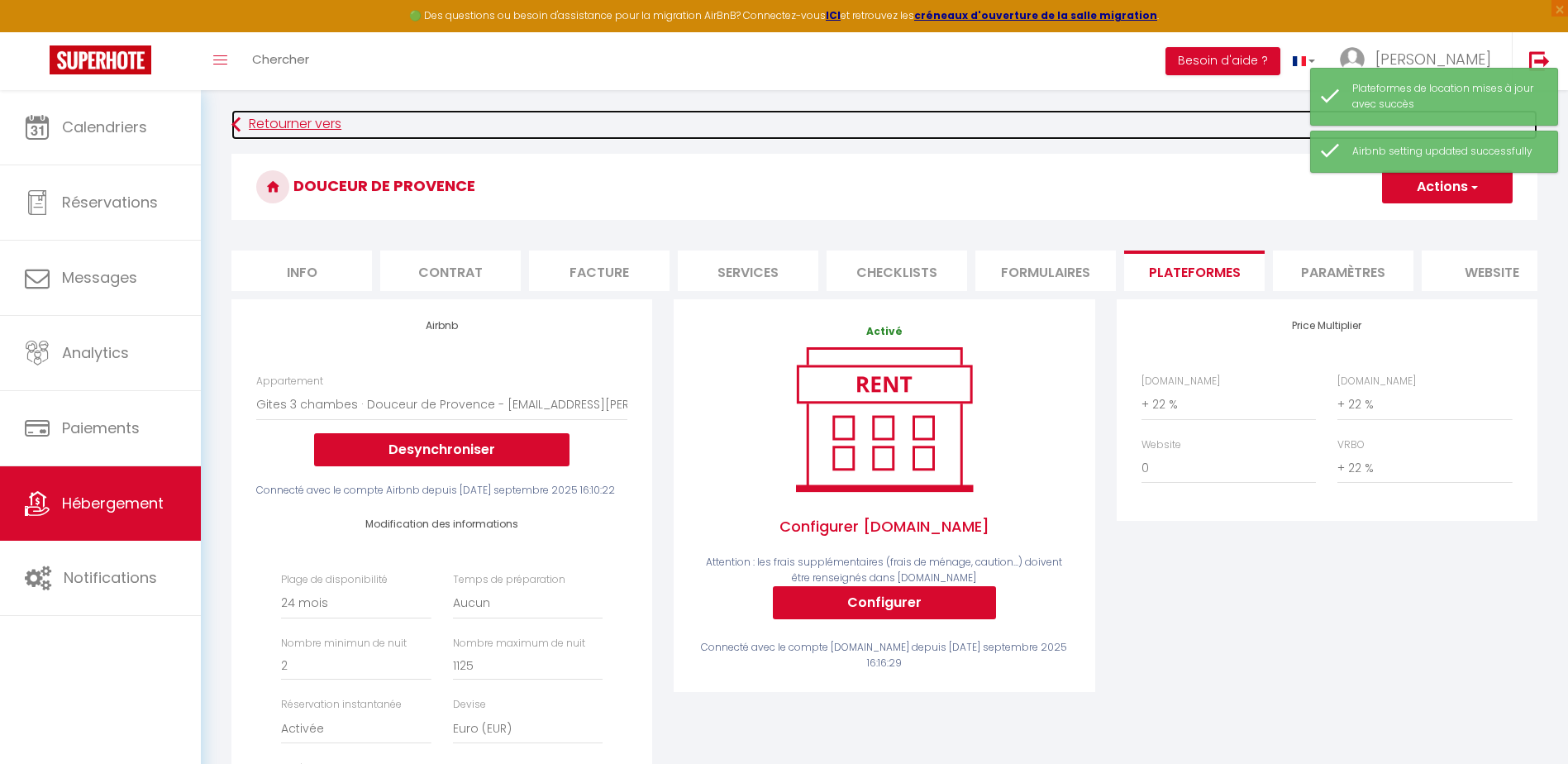
click at [293, 126] on link "Retourner vers" at bounding box center [885, 124] width 1306 height 30
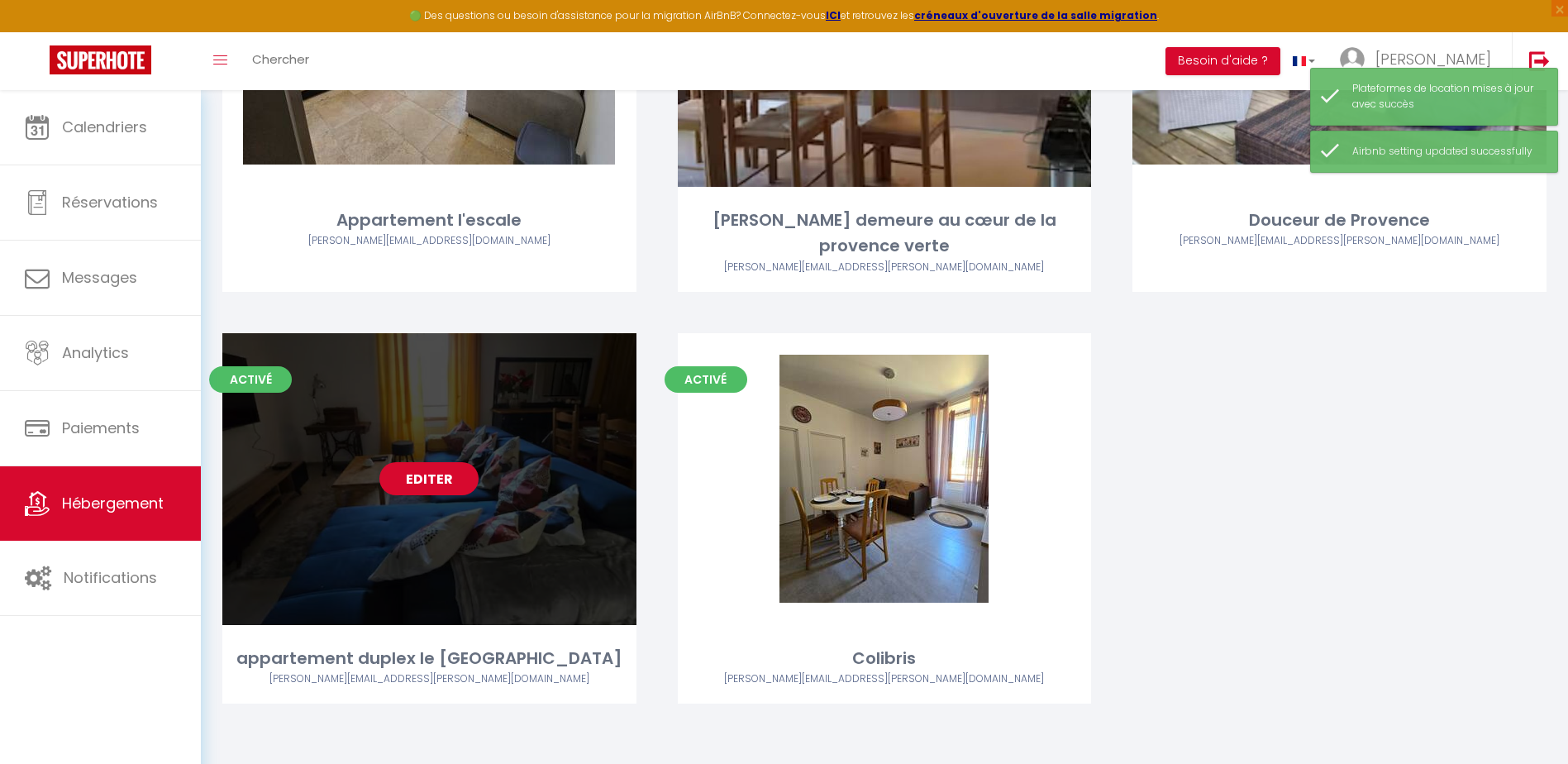
scroll to position [318, 0]
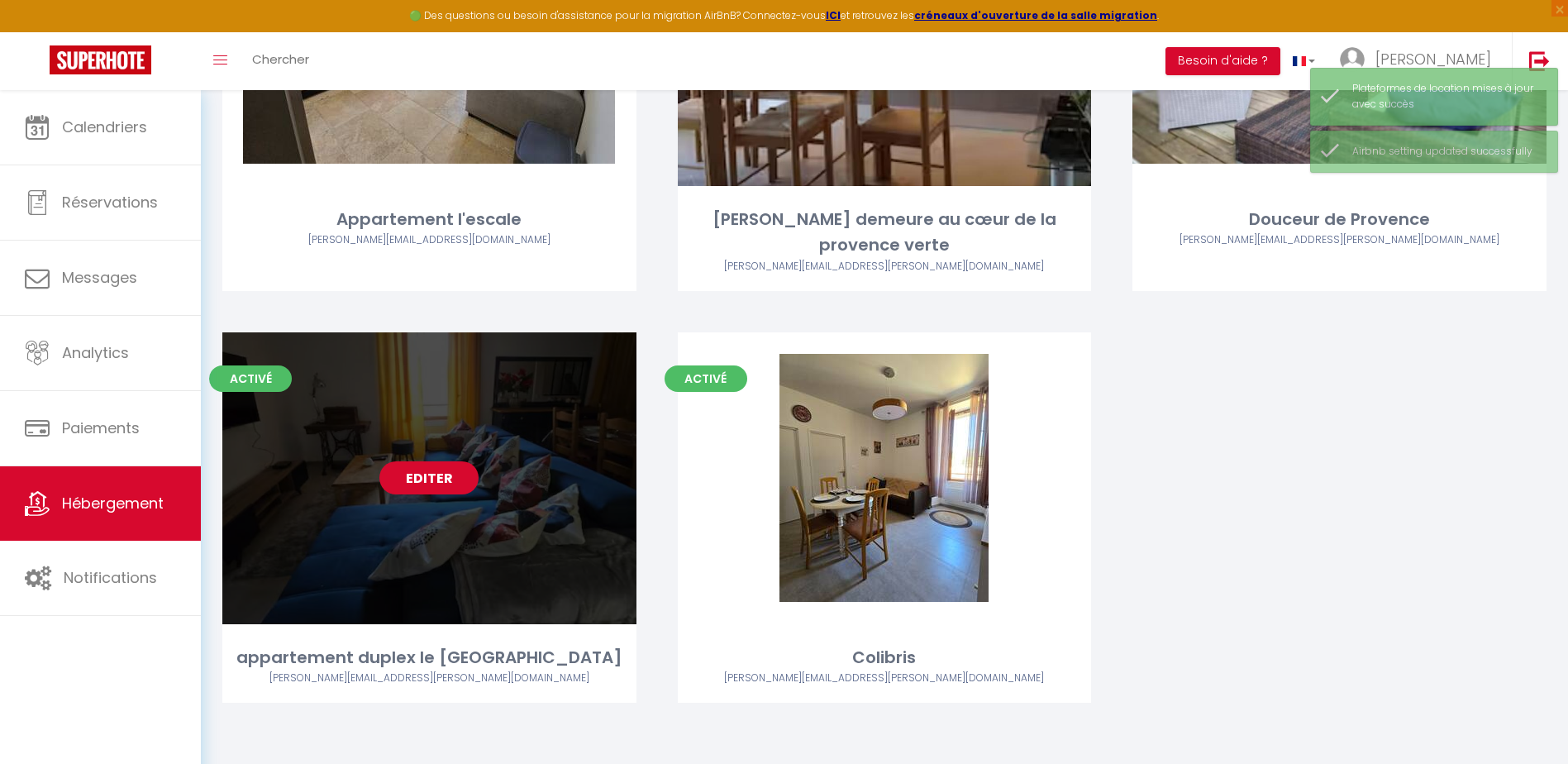
click at [428, 476] on link "Editer" at bounding box center [429, 477] width 99 height 33
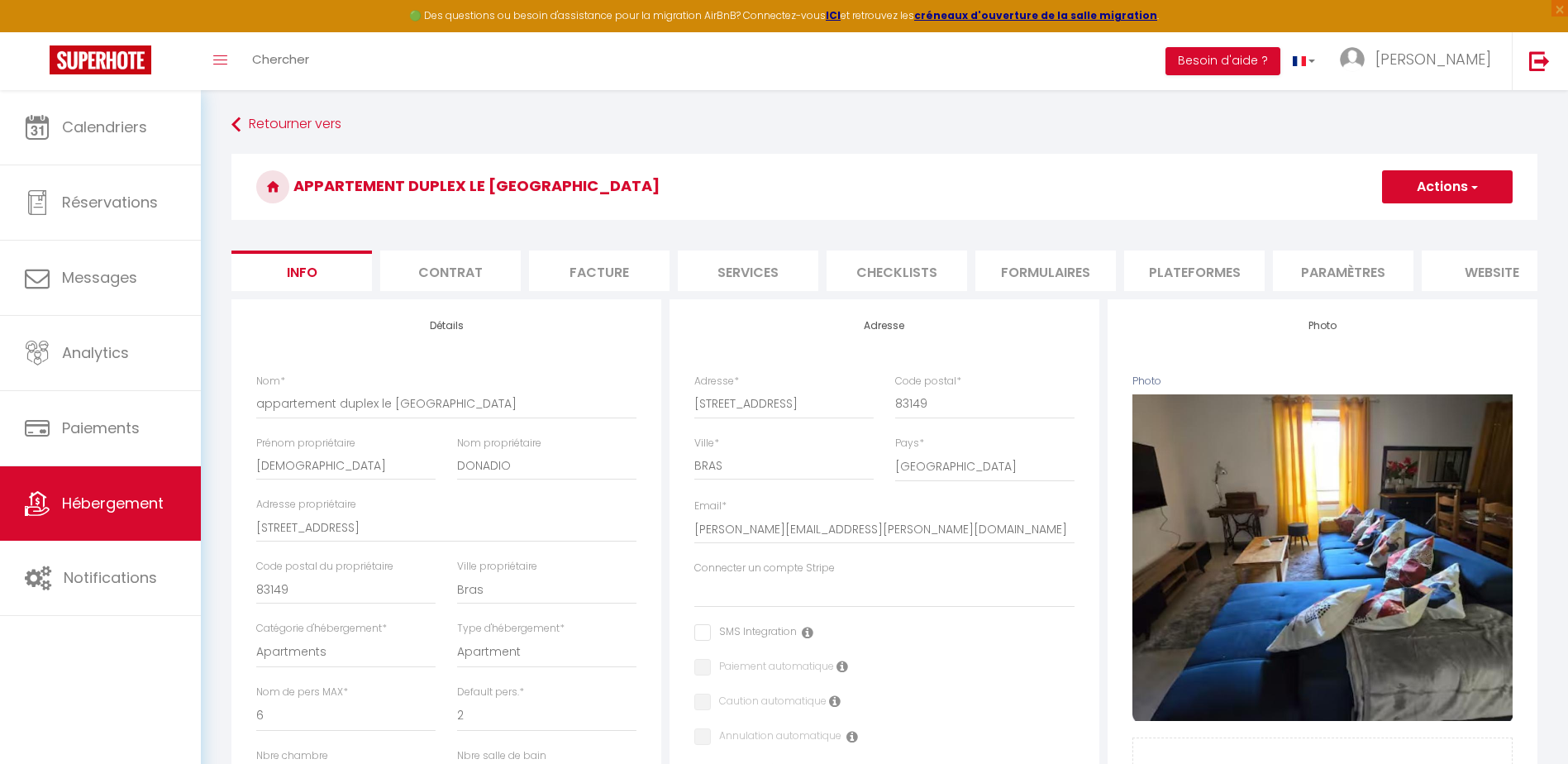
click at [1419, 189] on button "Actions" at bounding box center [1447, 187] width 131 height 33
click at [1306, 281] on li "Paramètres" at bounding box center [1343, 271] width 141 height 41
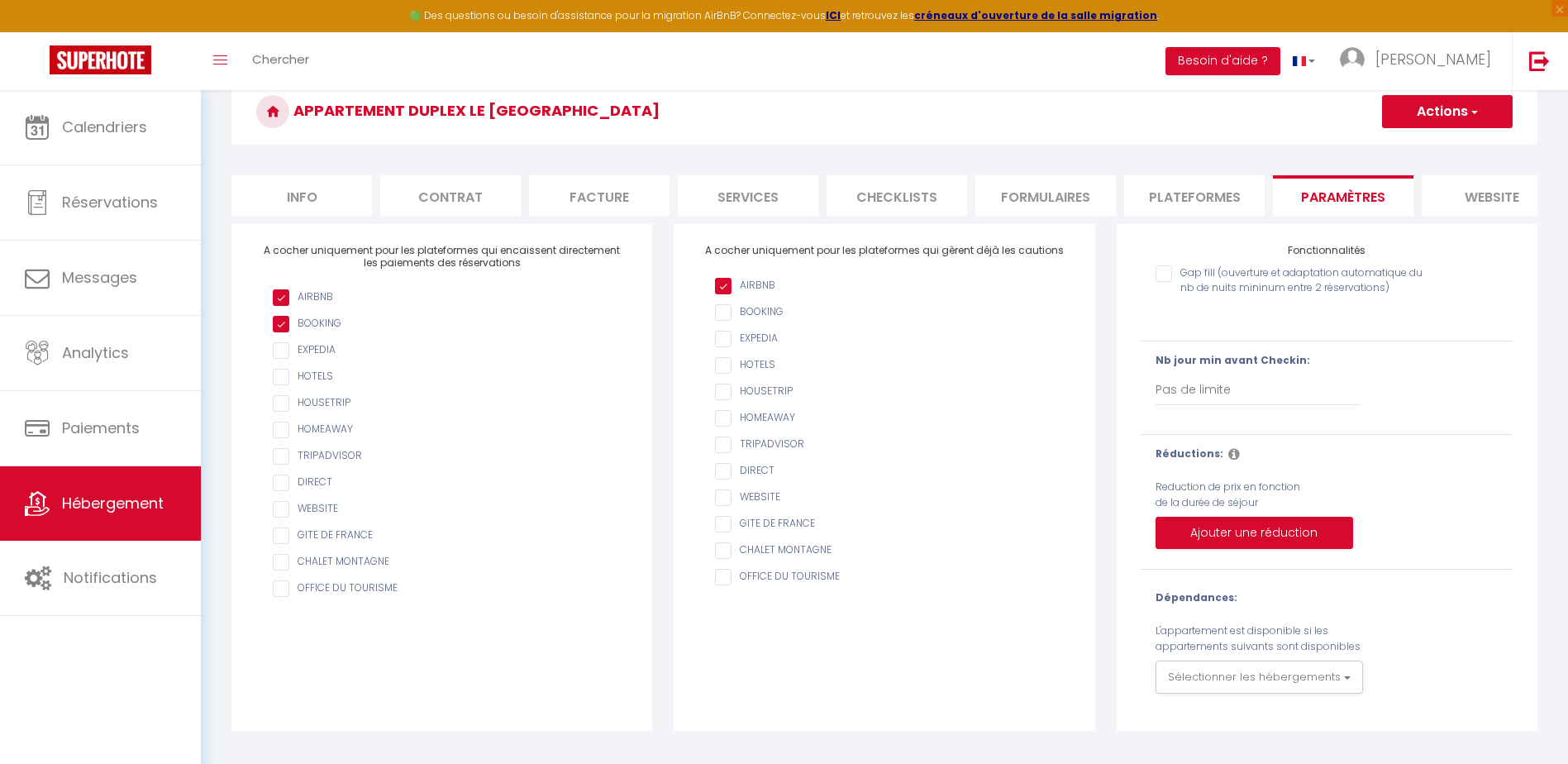
scroll to position [90, 0]
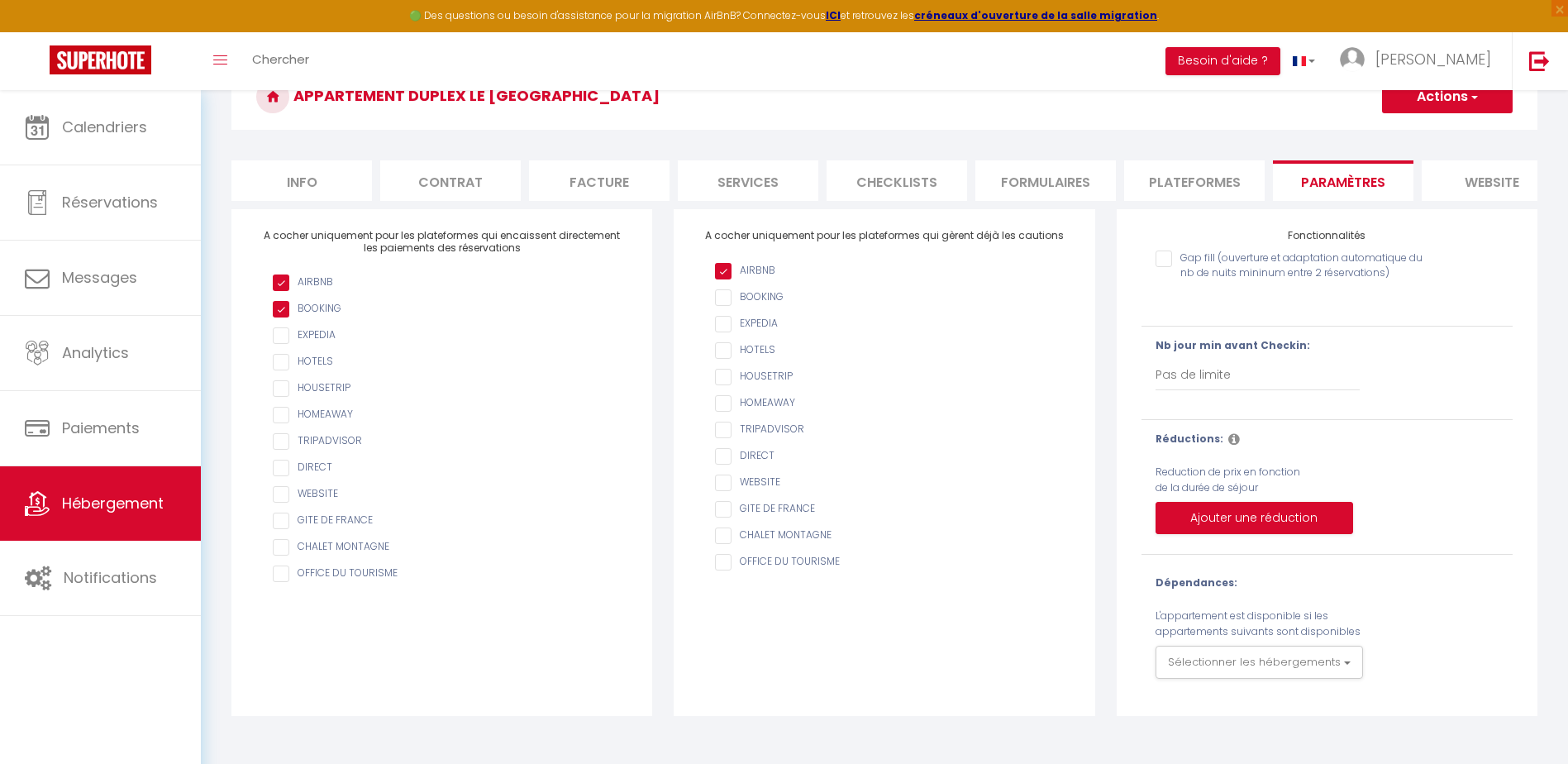
click at [1199, 179] on li "Plateformes" at bounding box center [1194, 180] width 141 height 41
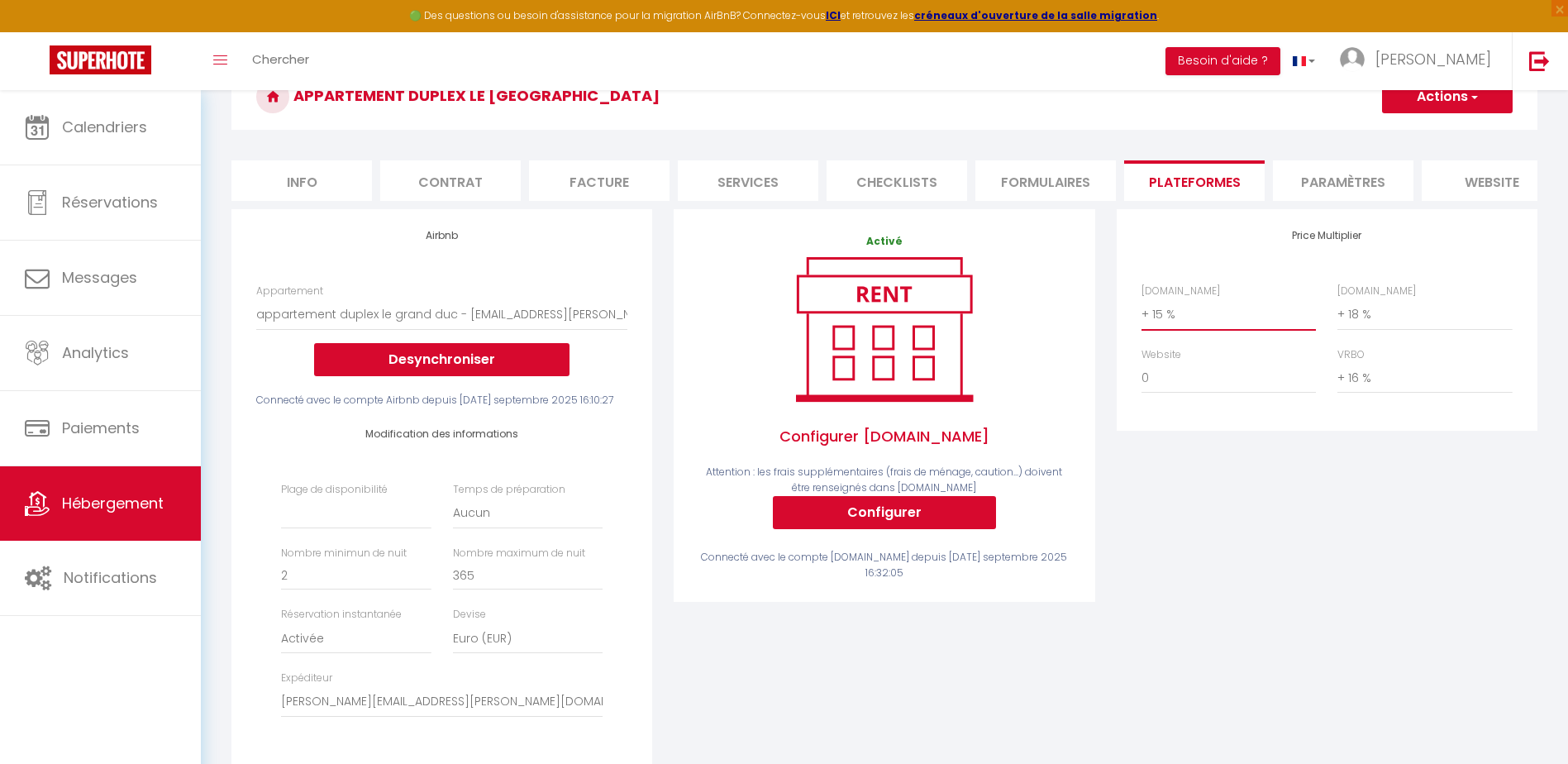
click at [1163, 326] on select "0 + 1 % + 2 % + 3 % + 4 % + 5 % + 6 % + 7 % + 8 % + 9 %" at bounding box center [1228, 314] width 174 height 32
click at [1141, 310] on select "0 + 1 % + 2 % + 3 % + 4 % + 5 % + 6 % + 7 % + 8 % + 9 %" at bounding box center [1228, 314] width 174 height 32
click at [1351, 330] on select "0 + 1 % + 2 % + 3 % + 4 % + 5 % + 6 % + 7 % + 8 % + 9 %" at bounding box center [1424, 314] width 174 height 32
click at [1337, 310] on select "0 + 1 % + 2 % + 3 % + 4 % + 5 % + 6 % + 7 % + 8 % + 9 %" at bounding box center [1424, 314] width 174 height 32
click at [1351, 393] on select "0 + 1 % + 2 % + 3 % + 4 % + 5 % + 6 % + 7 % + 8 % + 9 %" at bounding box center [1424, 377] width 174 height 32
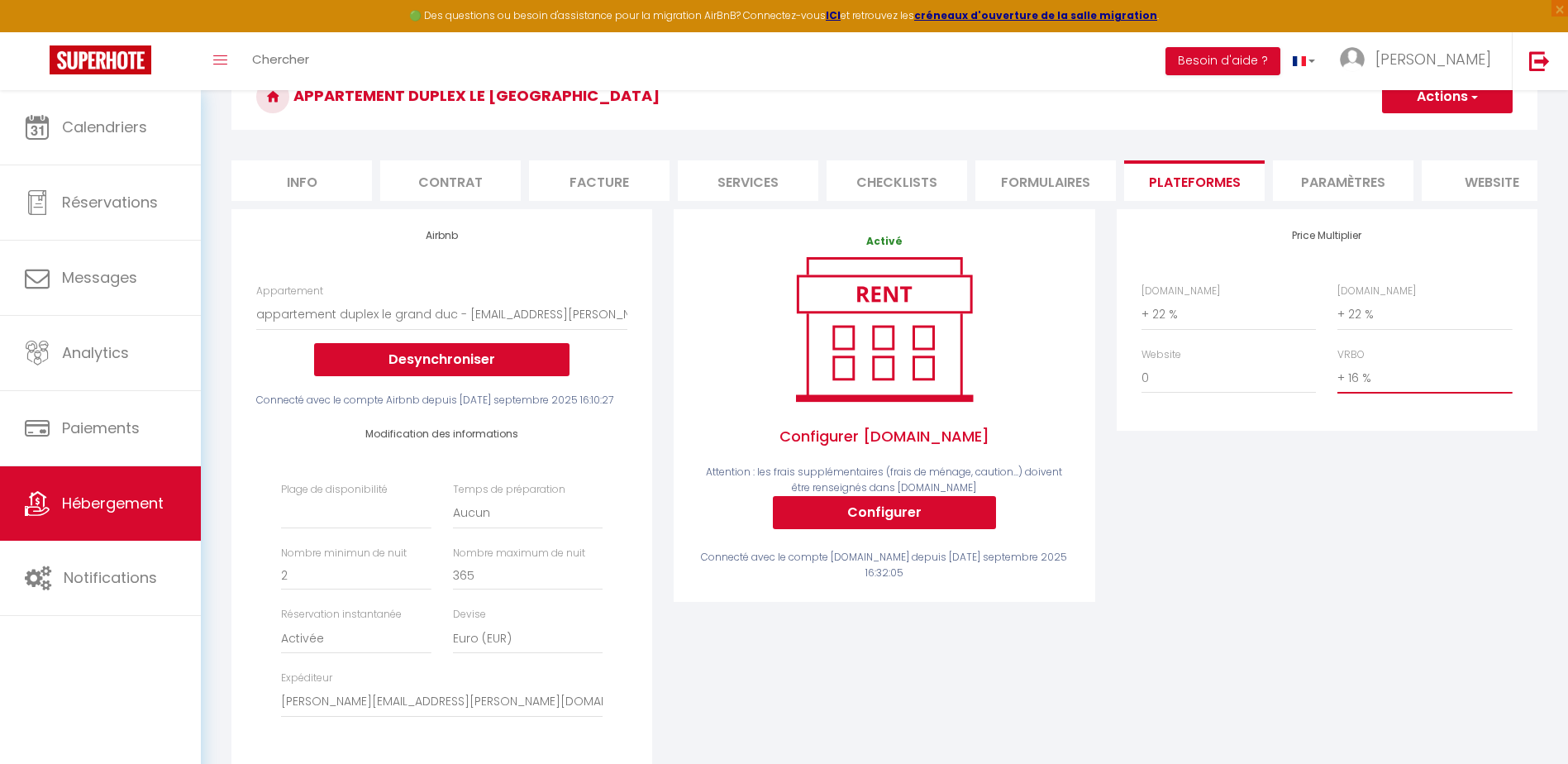
click at [1337, 374] on select "0 + 1 % + 2 % + 3 % + 4 % + 5 % + 6 % + 7 % + 8 % + 9 %" at bounding box center [1424, 377] width 174 height 32
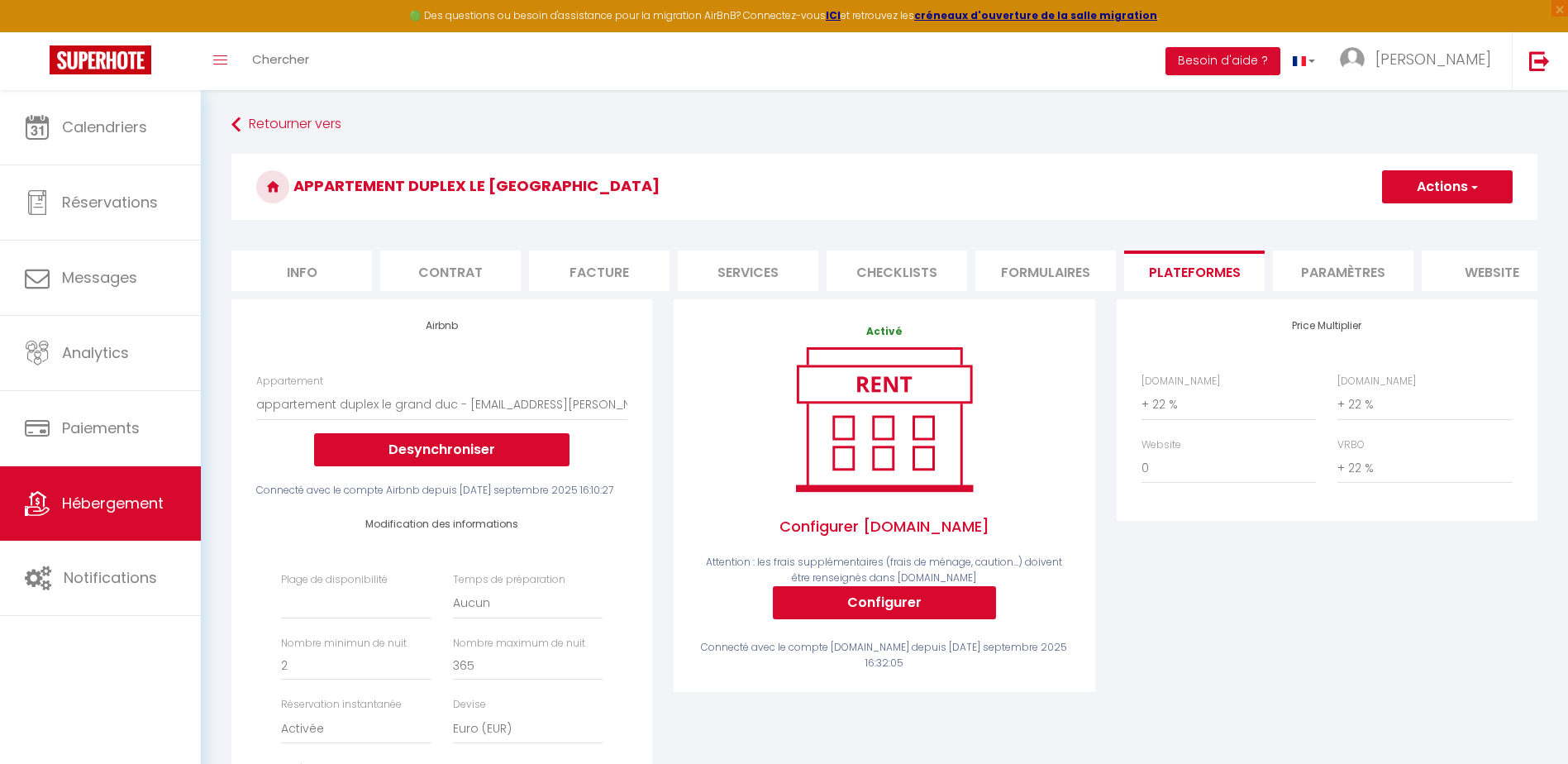
click at [1451, 180] on button "Actions" at bounding box center [1447, 187] width 131 height 33
click at [1436, 225] on link "Enregistrer" at bounding box center [1446, 223] width 131 height 22
click at [1441, 182] on button "Actions" at bounding box center [1447, 187] width 131 height 33
click at [1433, 226] on link "Enregistrer" at bounding box center [1446, 223] width 131 height 22
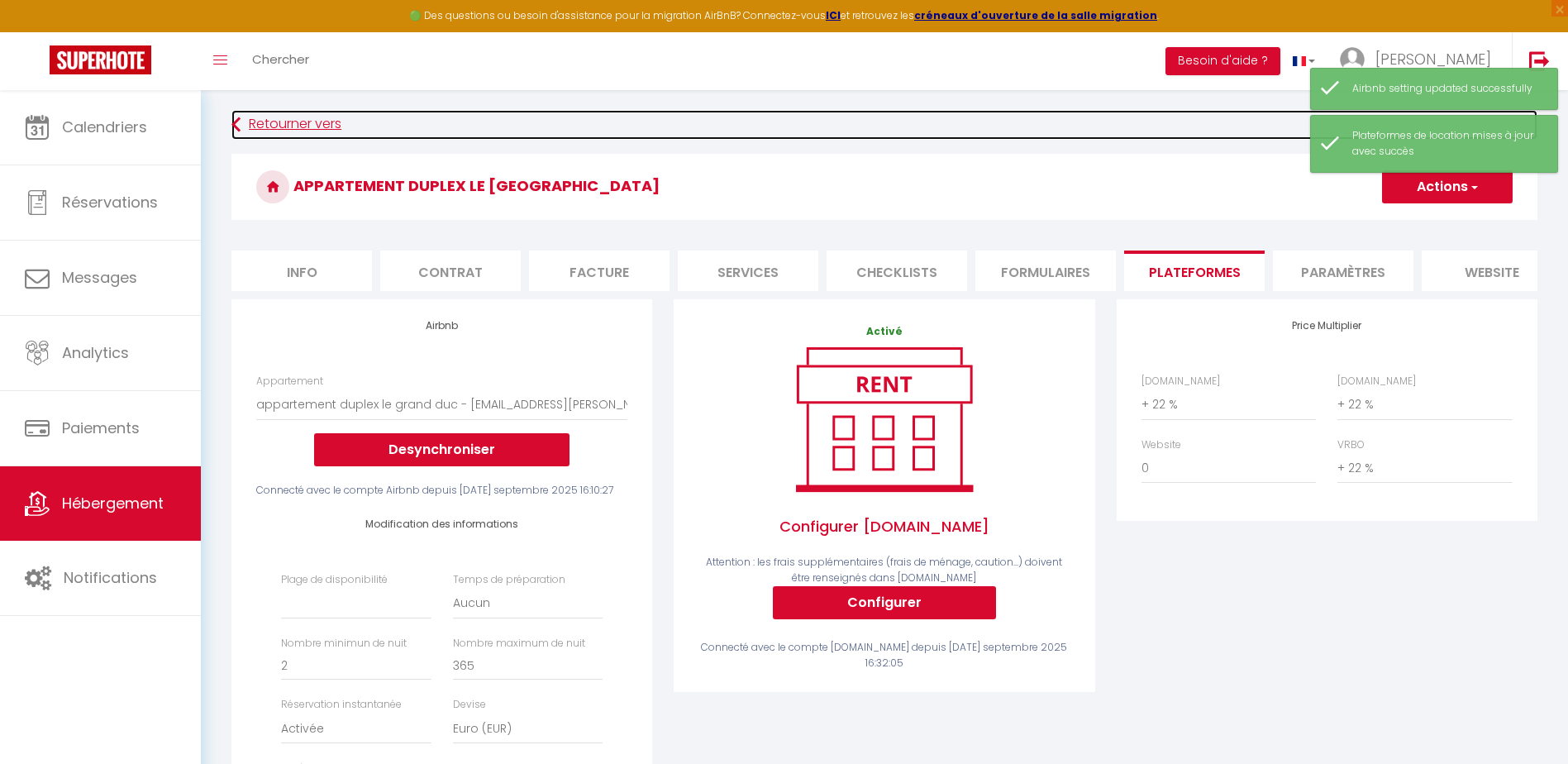
click at [291, 122] on link "Retourner vers" at bounding box center [885, 124] width 1306 height 30
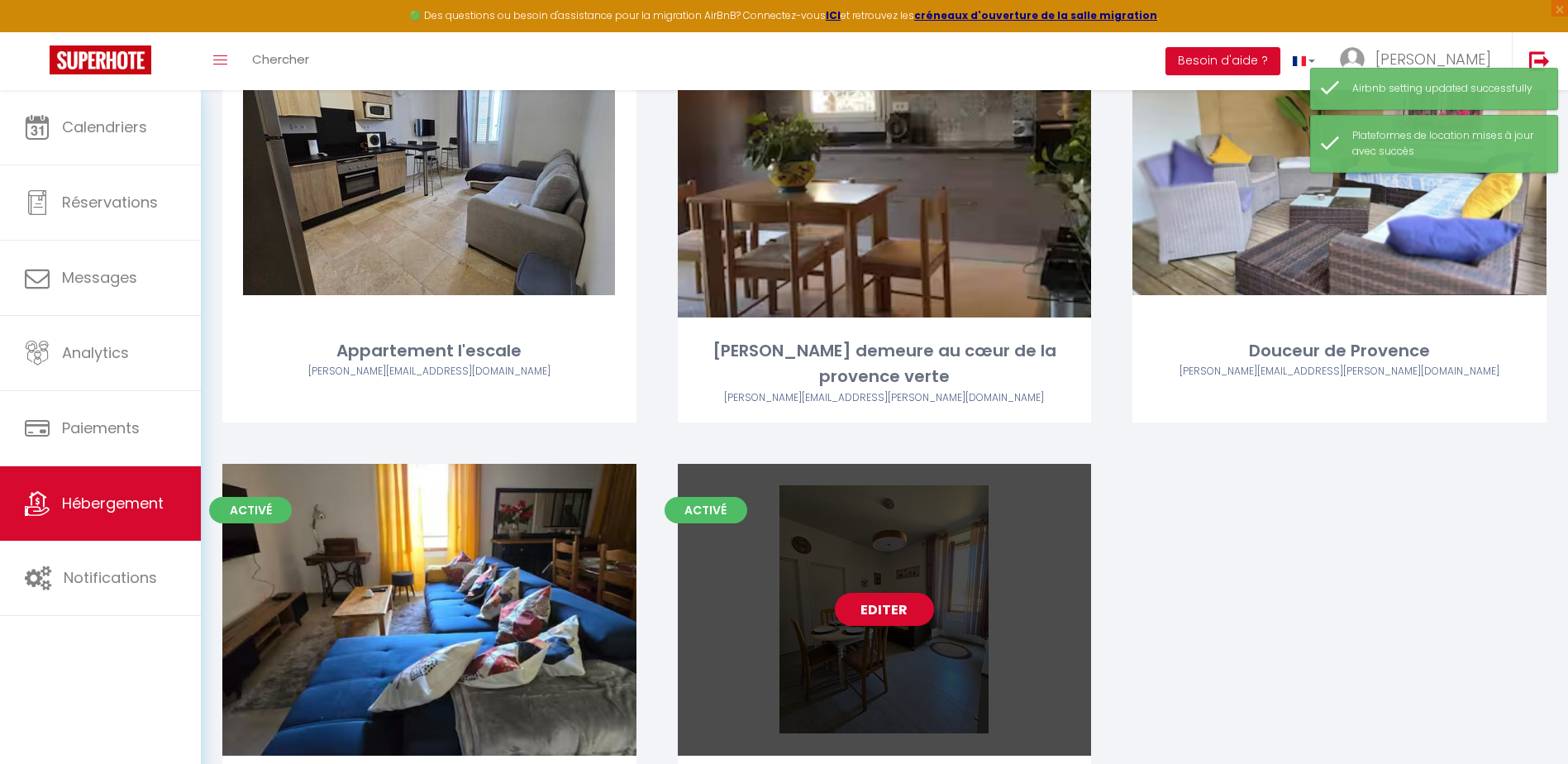
scroll to position [248, 0]
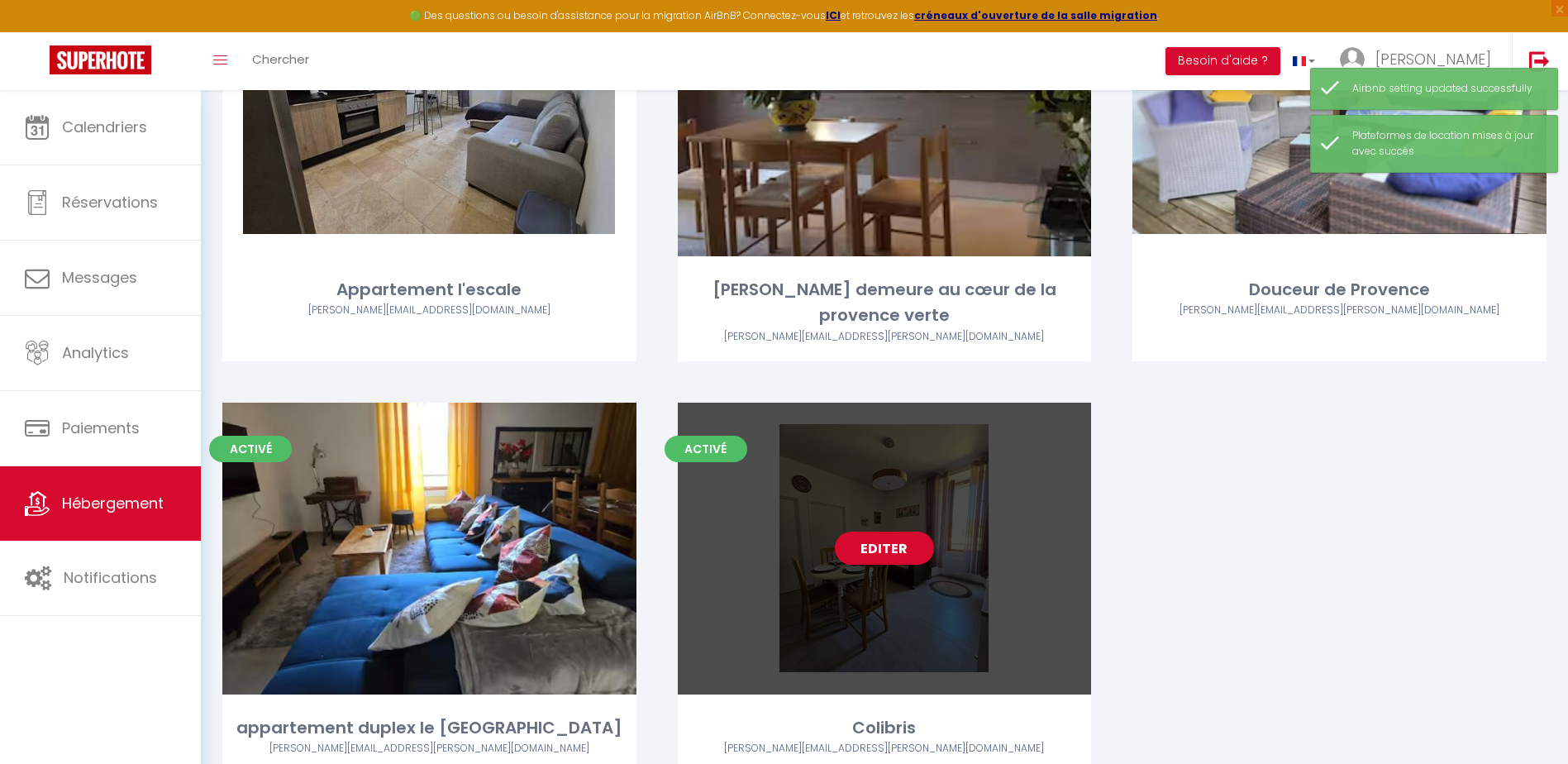
click at [888, 548] on link "Editer" at bounding box center [884, 548] width 99 height 33
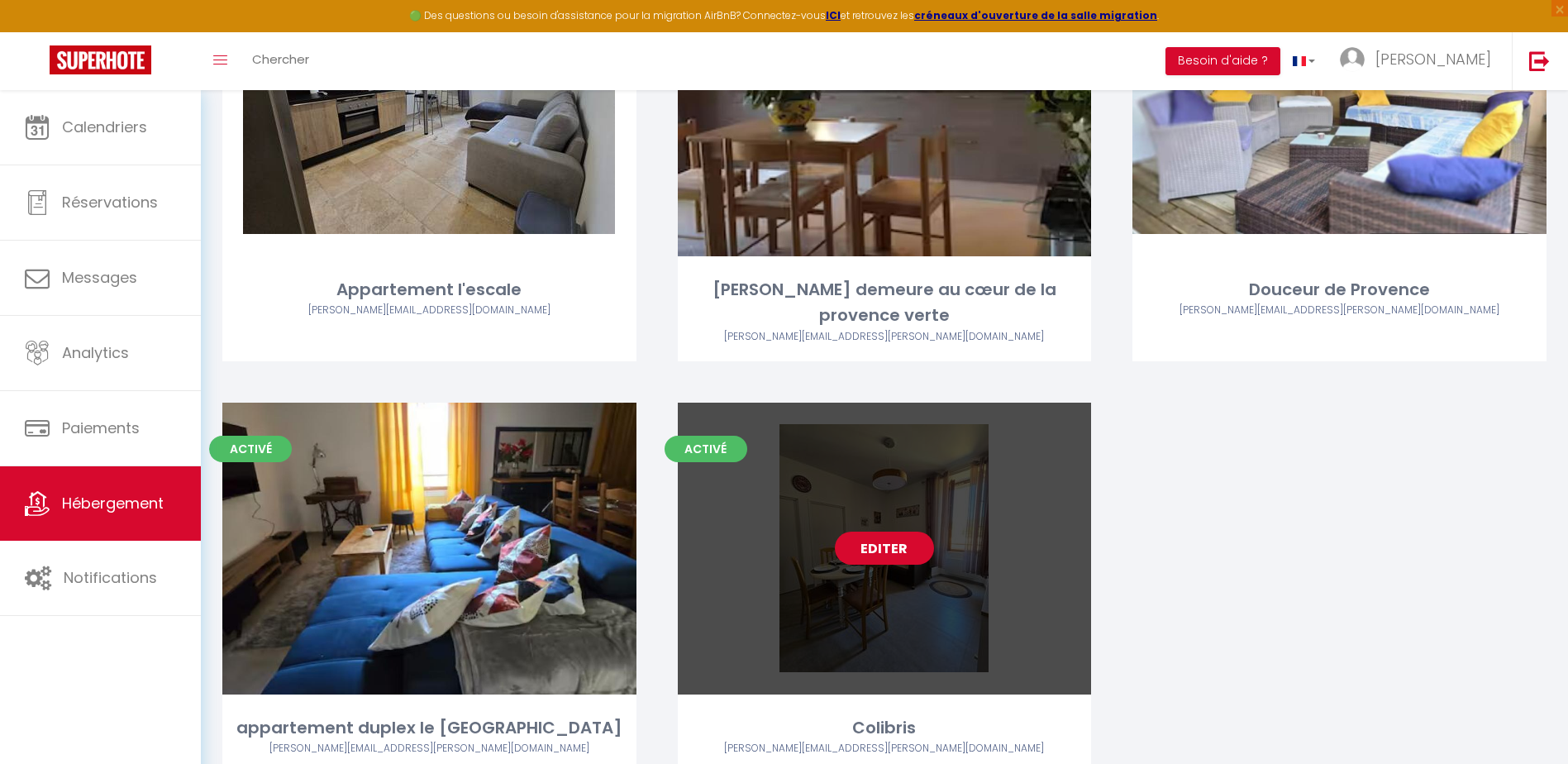
click at [907, 555] on link "Editer" at bounding box center [884, 548] width 99 height 33
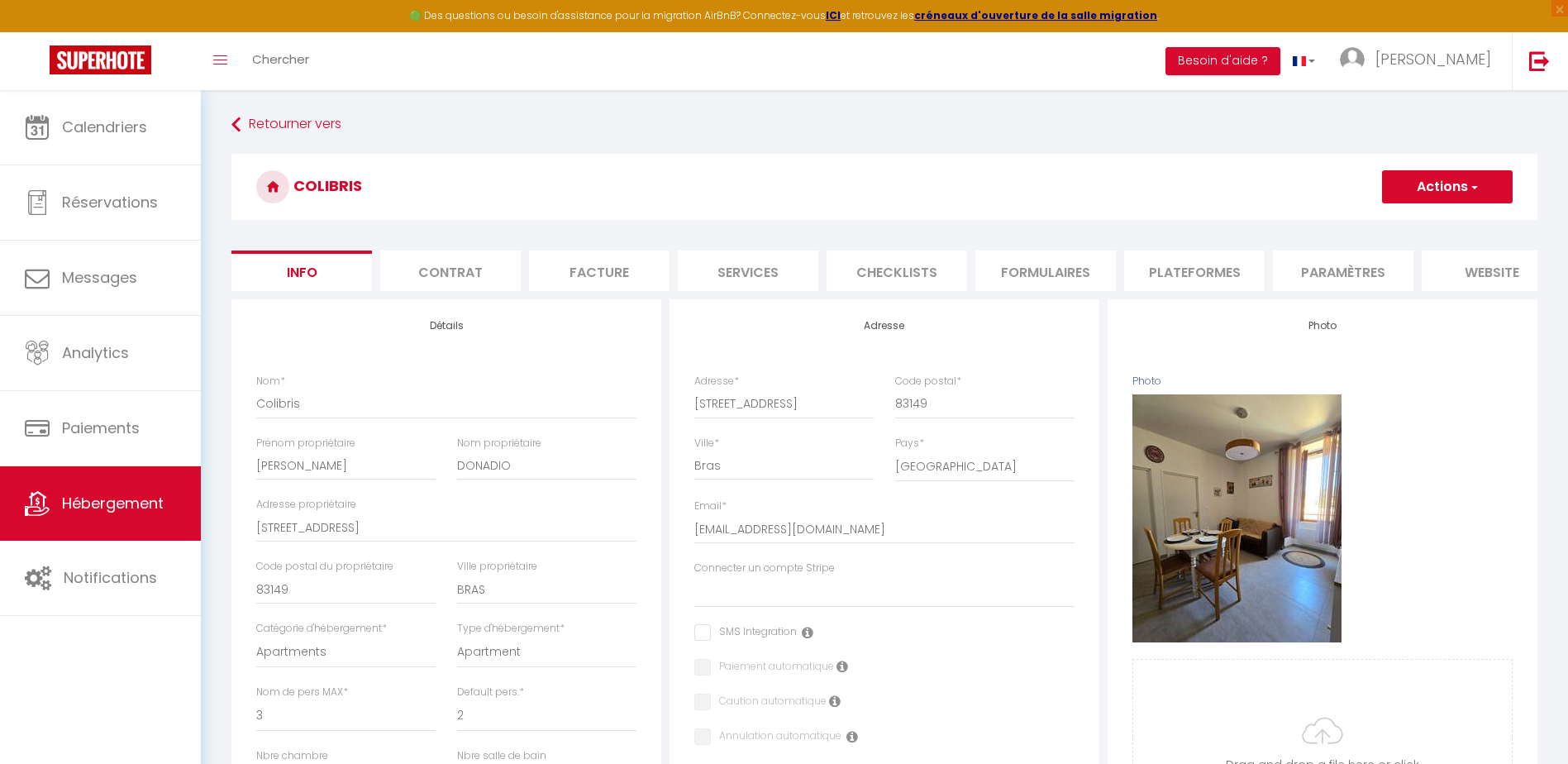
click at [1362, 271] on li "Paramètres" at bounding box center [1343, 271] width 141 height 41
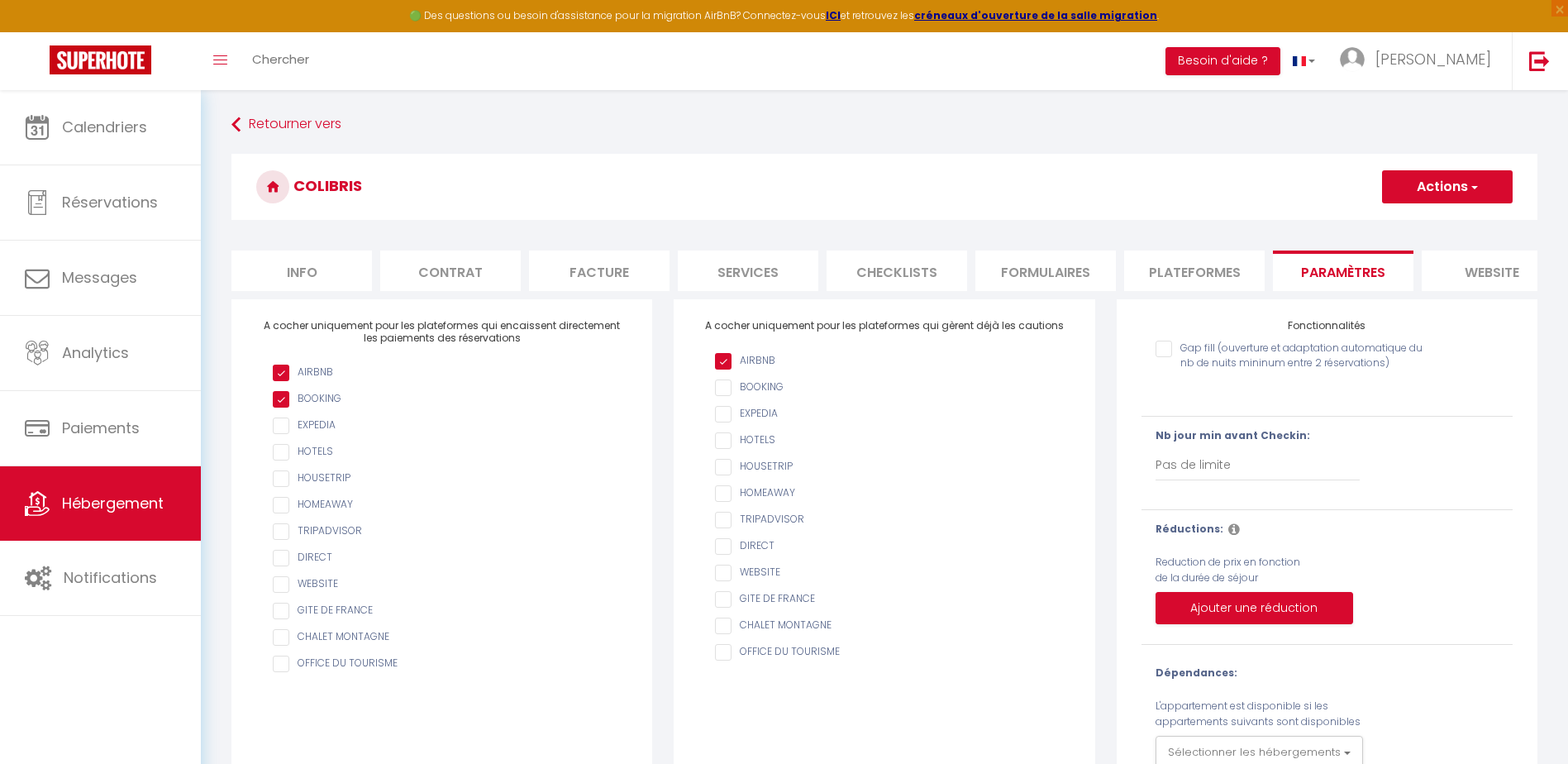
click at [1504, 267] on li "website" at bounding box center [1492, 271] width 141 height 41
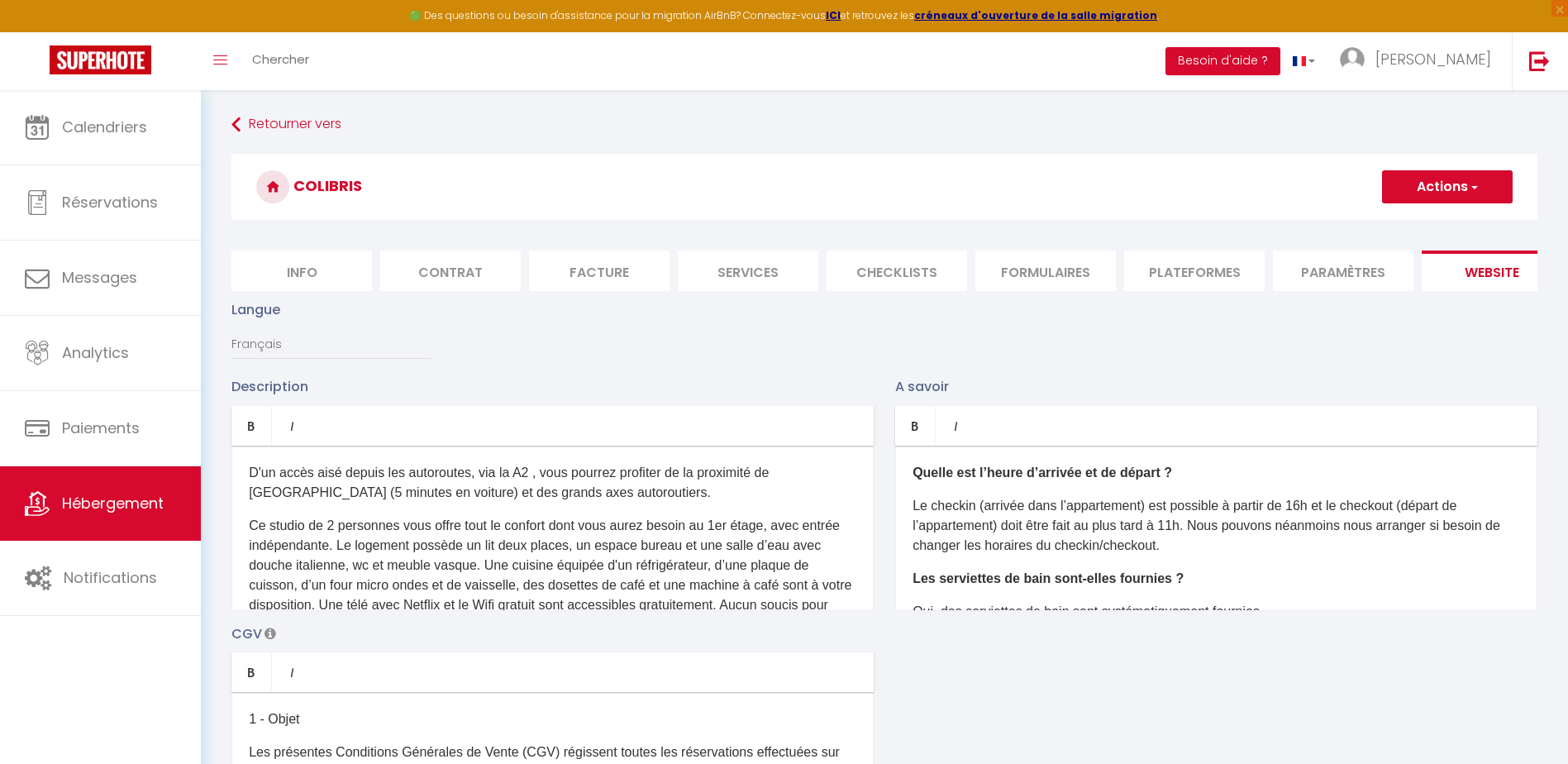
click at [1330, 278] on li "Paramètres" at bounding box center [1343, 271] width 141 height 41
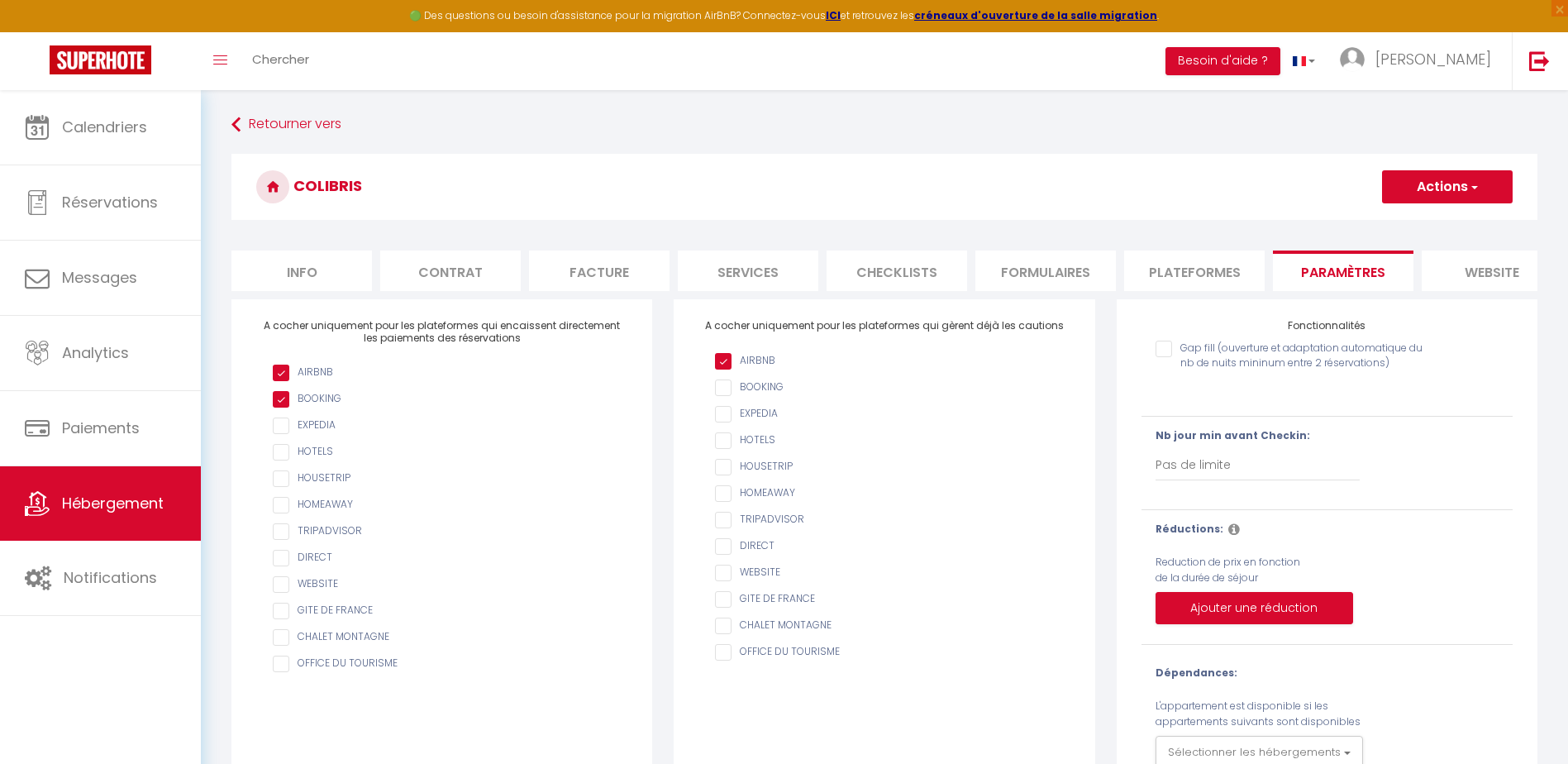
click at [726, 396] on input "AIRBNB" at bounding box center [891, 388] width 355 height 16
click at [1195, 271] on li "Plateformes" at bounding box center [1194, 271] width 141 height 41
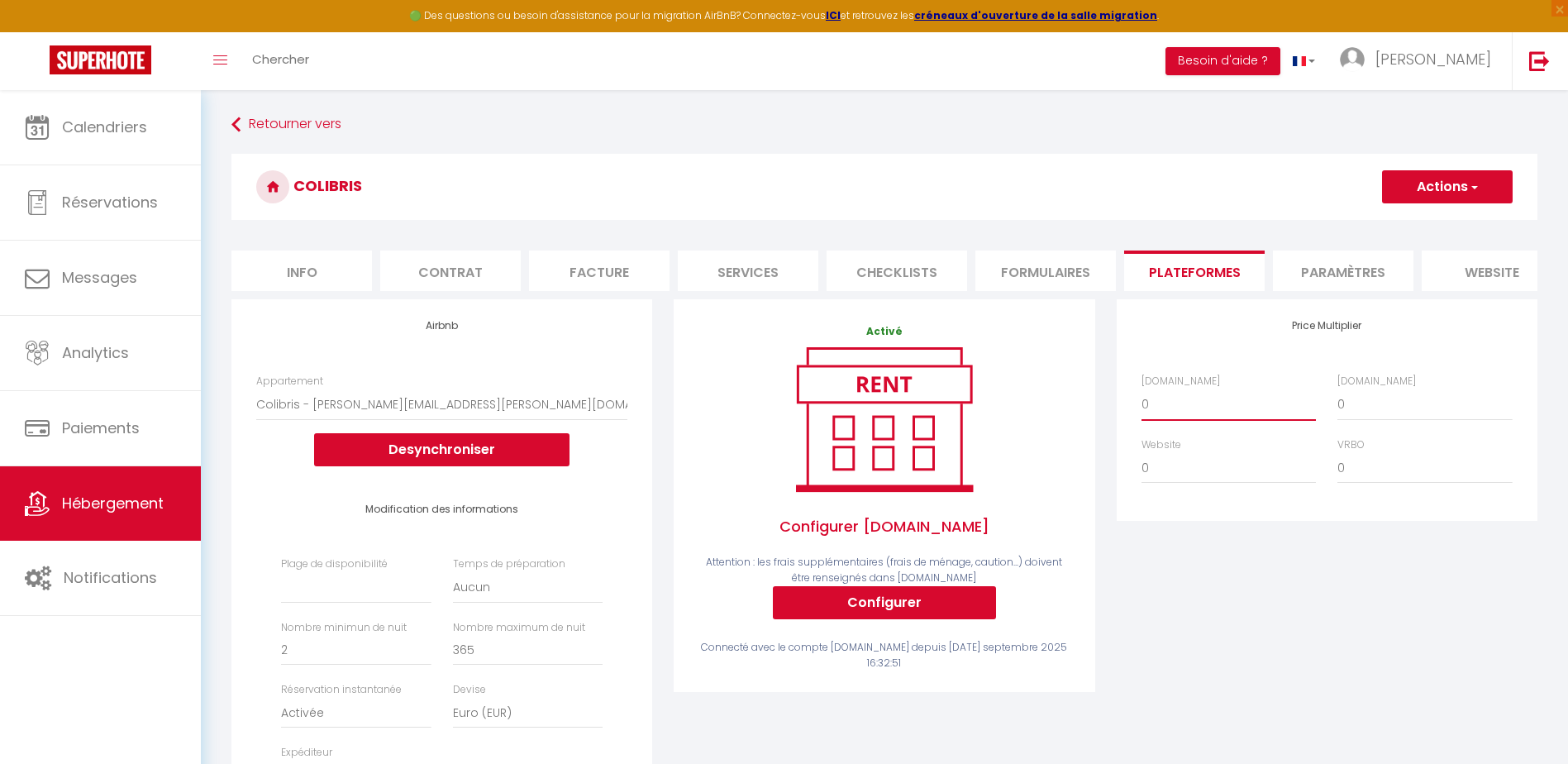
click at [1149, 419] on select "0 + 1 % + 2 % + 3 % + 4 % + 5 % + 6 % + 7 % + 8 % + 9 %" at bounding box center [1228, 404] width 174 height 32
click at [1141, 400] on select "0 + 1 % + 2 % + 3 % + 4 % + 5 % + 6 % + 7 % + 8 % + 9 %" at bounding box center [1228, 404] width 174 height 32
click at [1345, 419] on select "0 + 1 % + 2 % + 3 % + 4 % + 5 % + 6 % + 7 % + 8 % + 9 %" at bounding box center [1424, 404] width 174 height 32
click at [1337, 400] on select "0 + 1 % + 2 % + 3 % + 4 % + 5 % + 6 % + 7 % + 8 % + 9 %" at bounding box center [1424, 404] width 174 height 32
click at [1340, 479] on select "0 + 1 % + 2 % + 3 % + 4 % + 5 % + 6 % + 7 % + 8 % + 9 %" at bounding box center [1424, 467] width 174 height 32
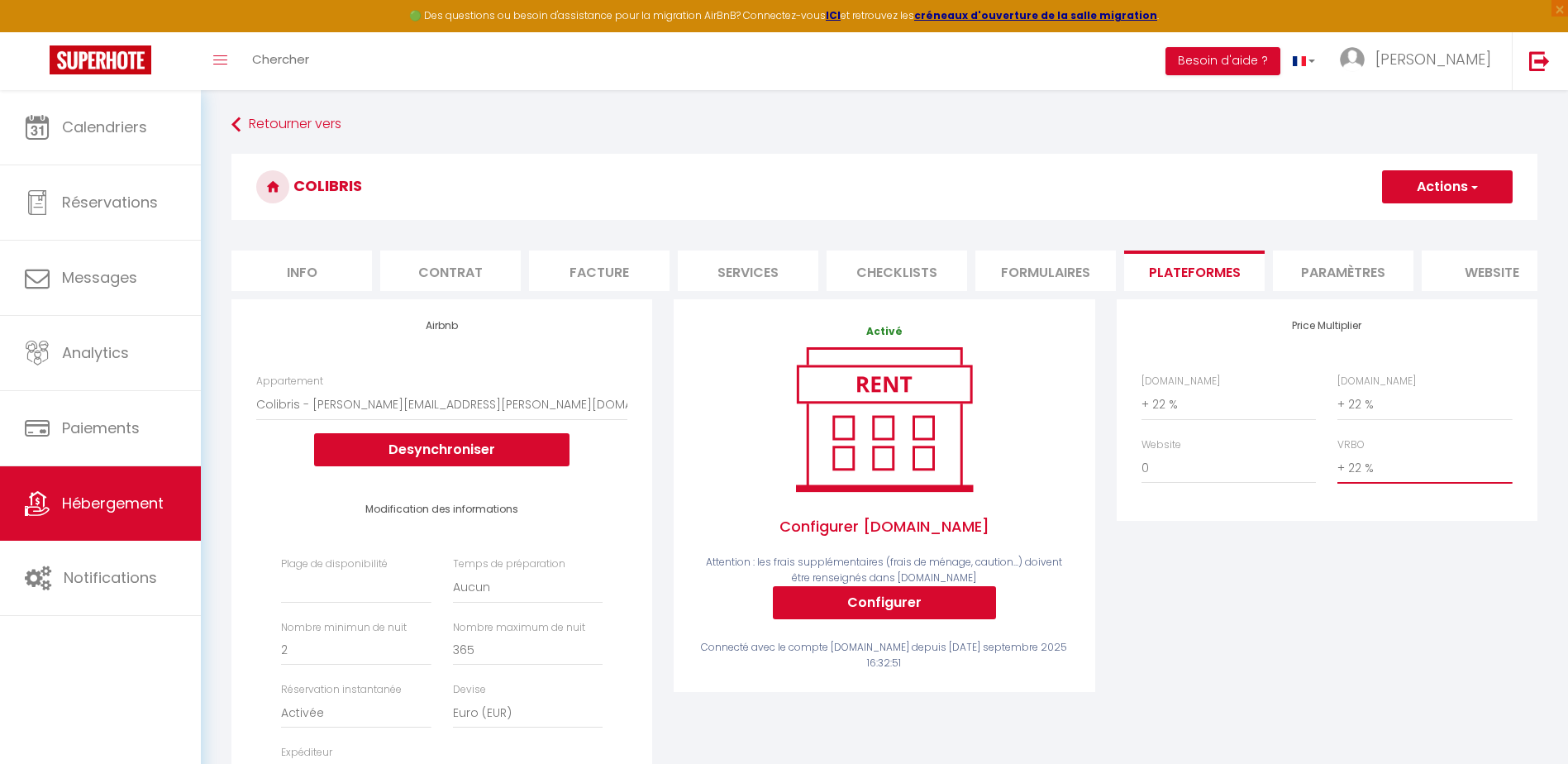
click at [1337, 465] on select "0 + 1 % + 2 % + 3 % + 4 % + 5 % + 6 % + 7 % + 8 % + 9 %" at bounding box center [1424, 467] width 174 height 32
click at [1442, 179] on button "Actions" at bounding box center [1447, 187] width 131 height 33
click at [1419, 226] on link "Enregistrer" at bounding box center [1446, 223] width 131 height 22
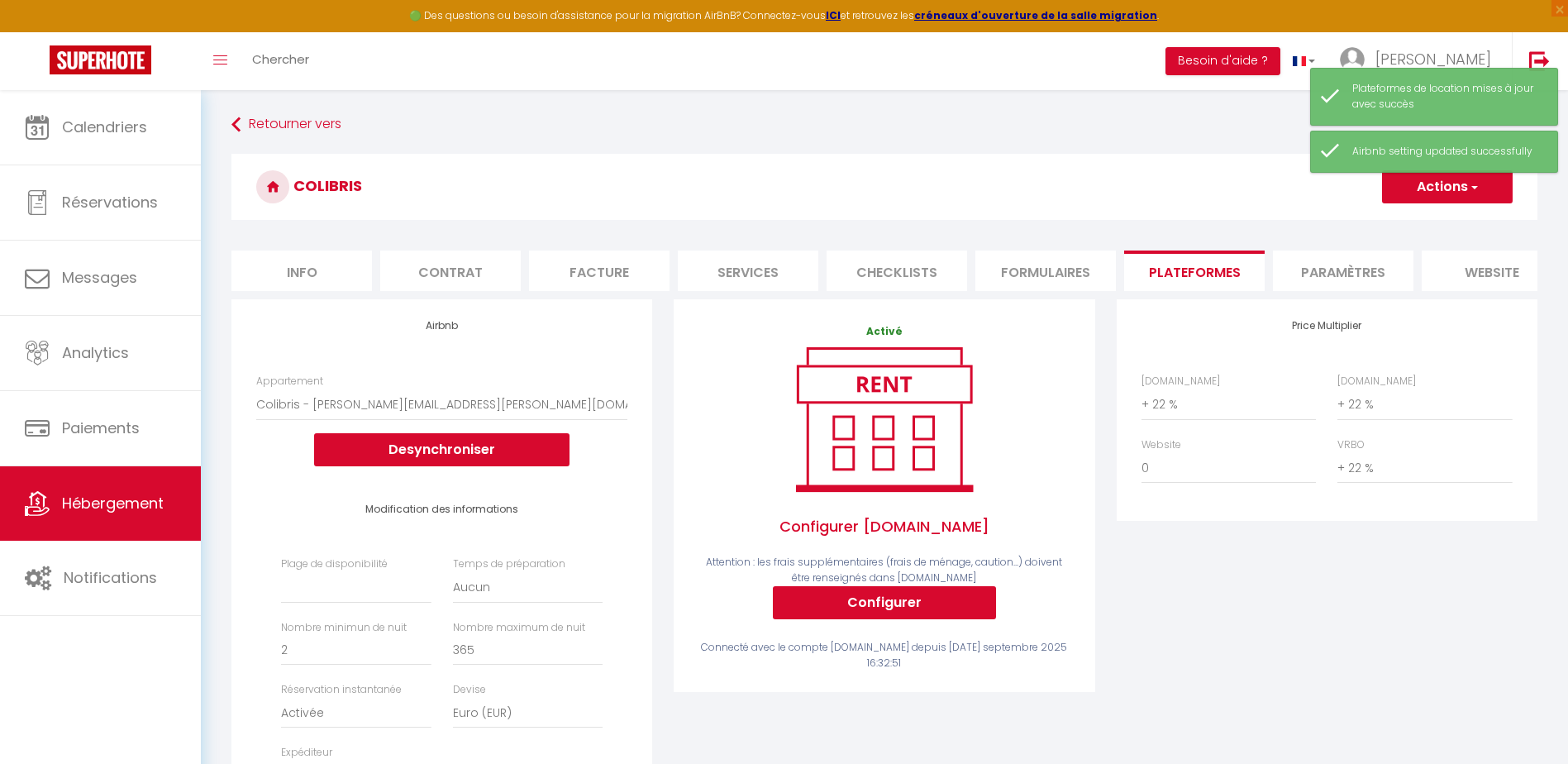
drag, startPoint x: 997, startPoint y: 153, endPoint x: 998, endPoint y: 145, distance: 8.1
click at [997, 153] on h3 "Colibris" at bounding box center [885, 186] width 1306 height 66
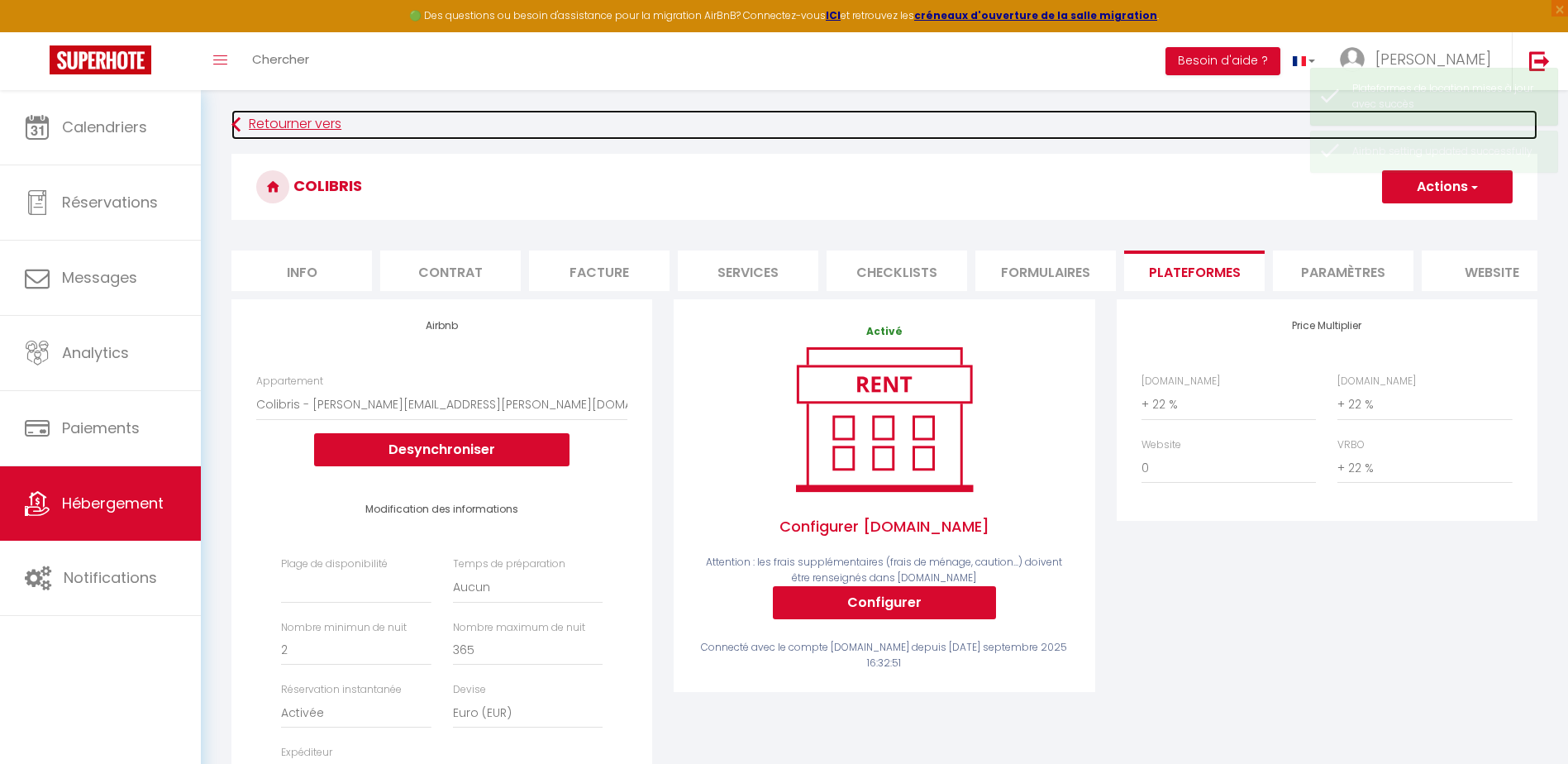
click at [236, 121] on icon at bounding box center [236, 124] width 9 height 30
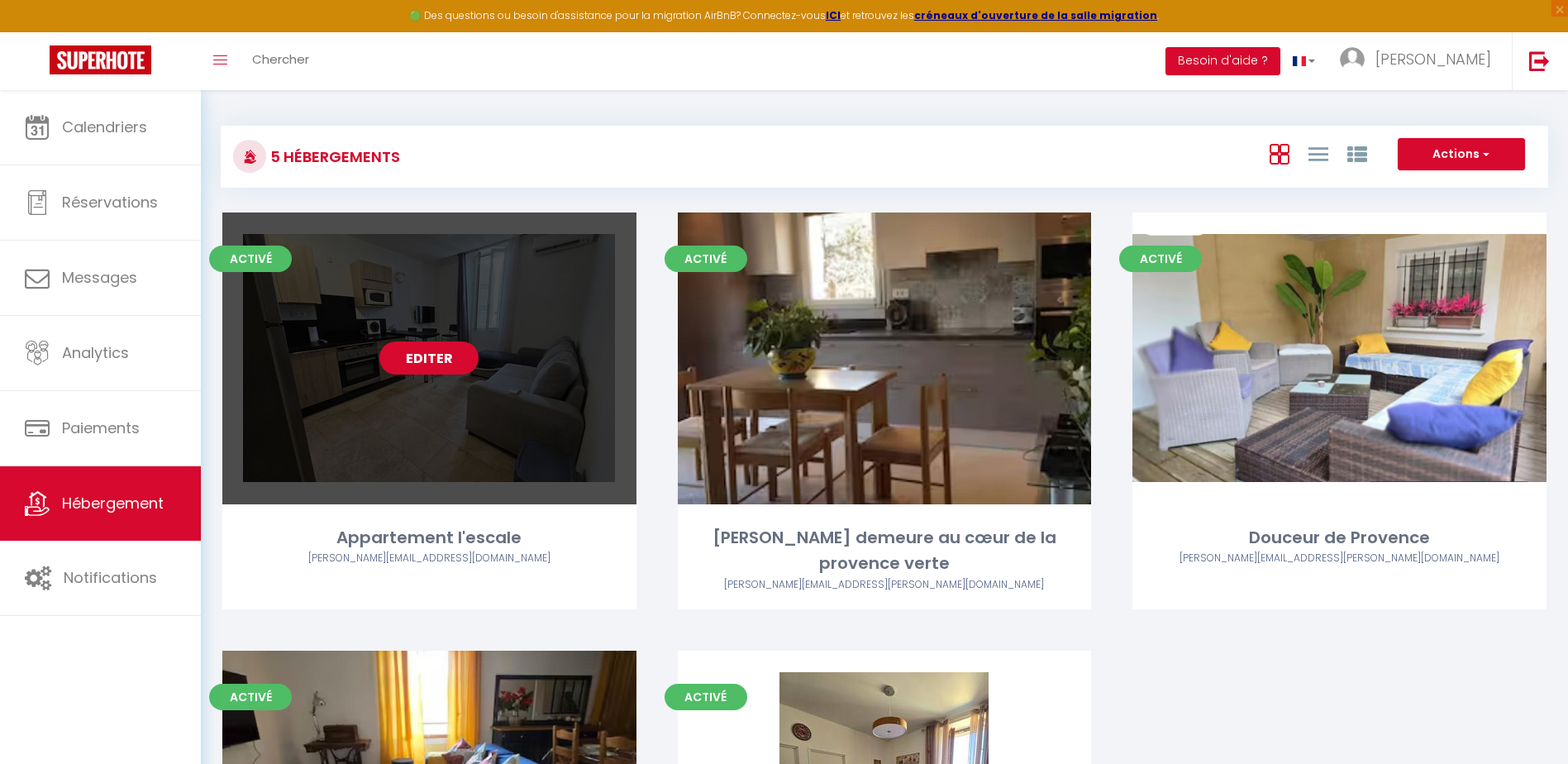
click at [436, 354] on link "Editer" at bounding box center [429, 357] width 99 height 33
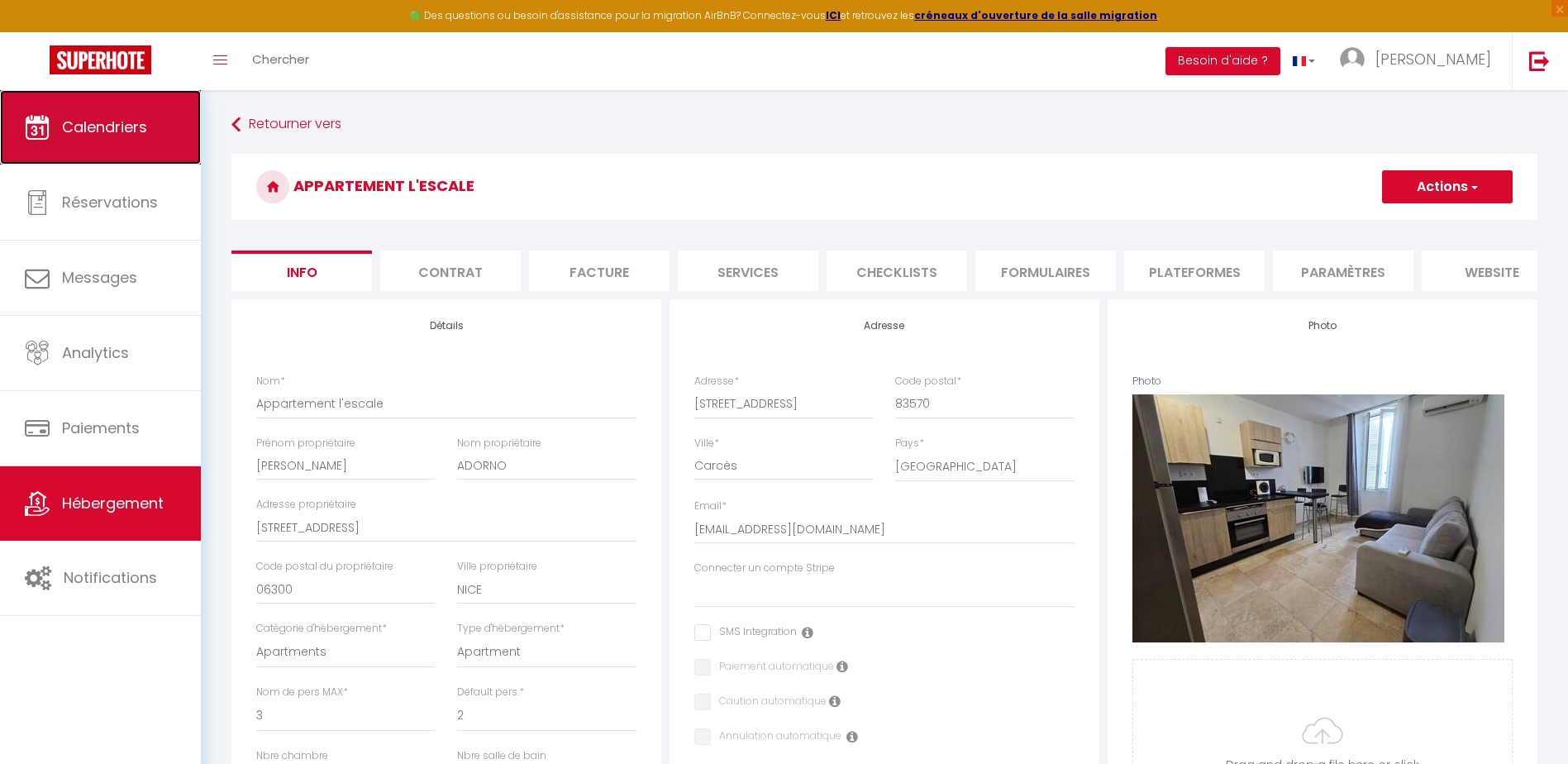
click at [71, 125] on span "Calendriers" at bounding box center [105, 126] width 85 height 21
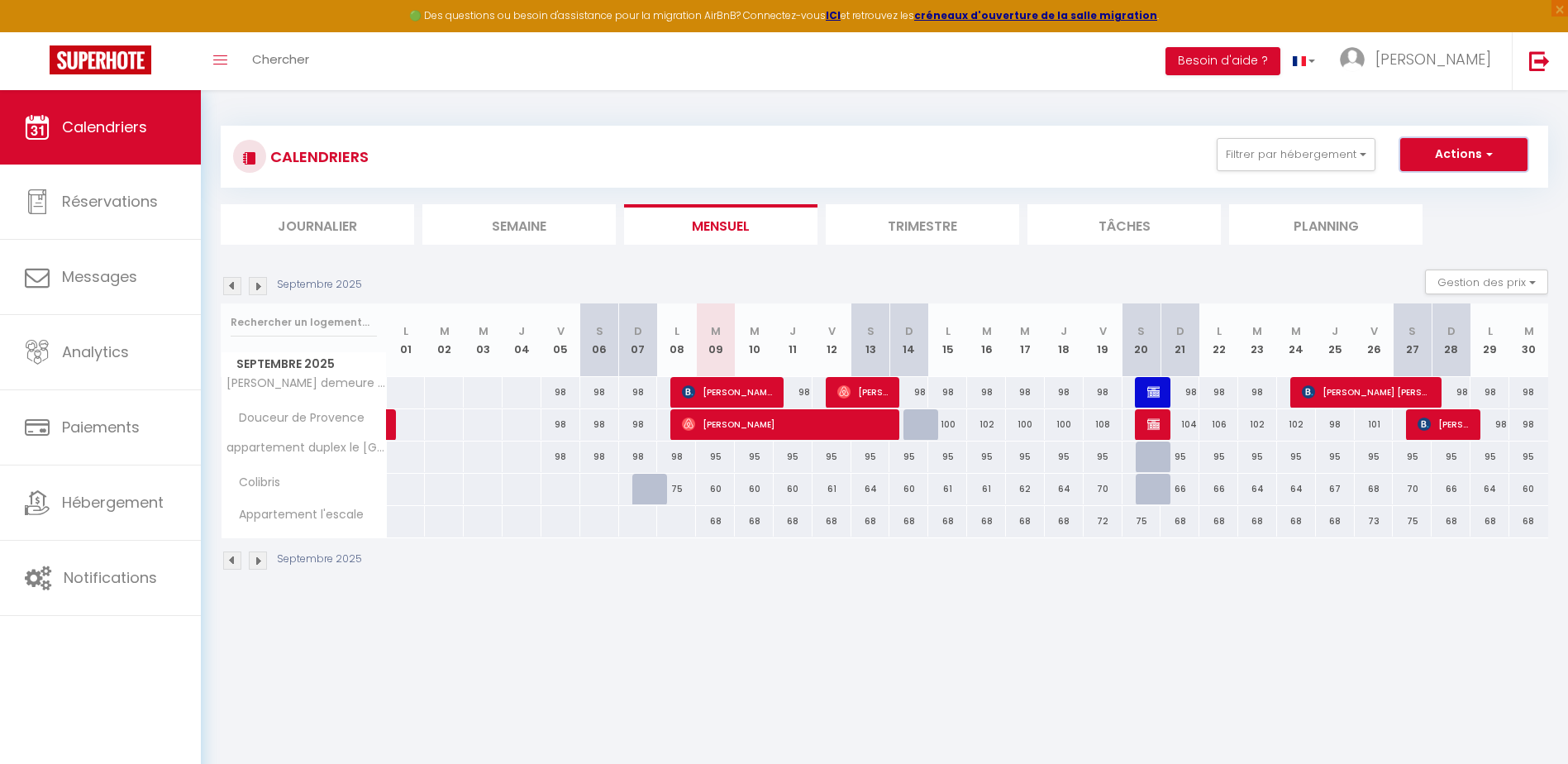
click at [1473, 157] on button "Actions" at bounding box center [1463, 154] width 127 height 33
click at [1454, 196] on link "Nouvelle réservation" at bounding box center [1446, 192] width 143 height 24
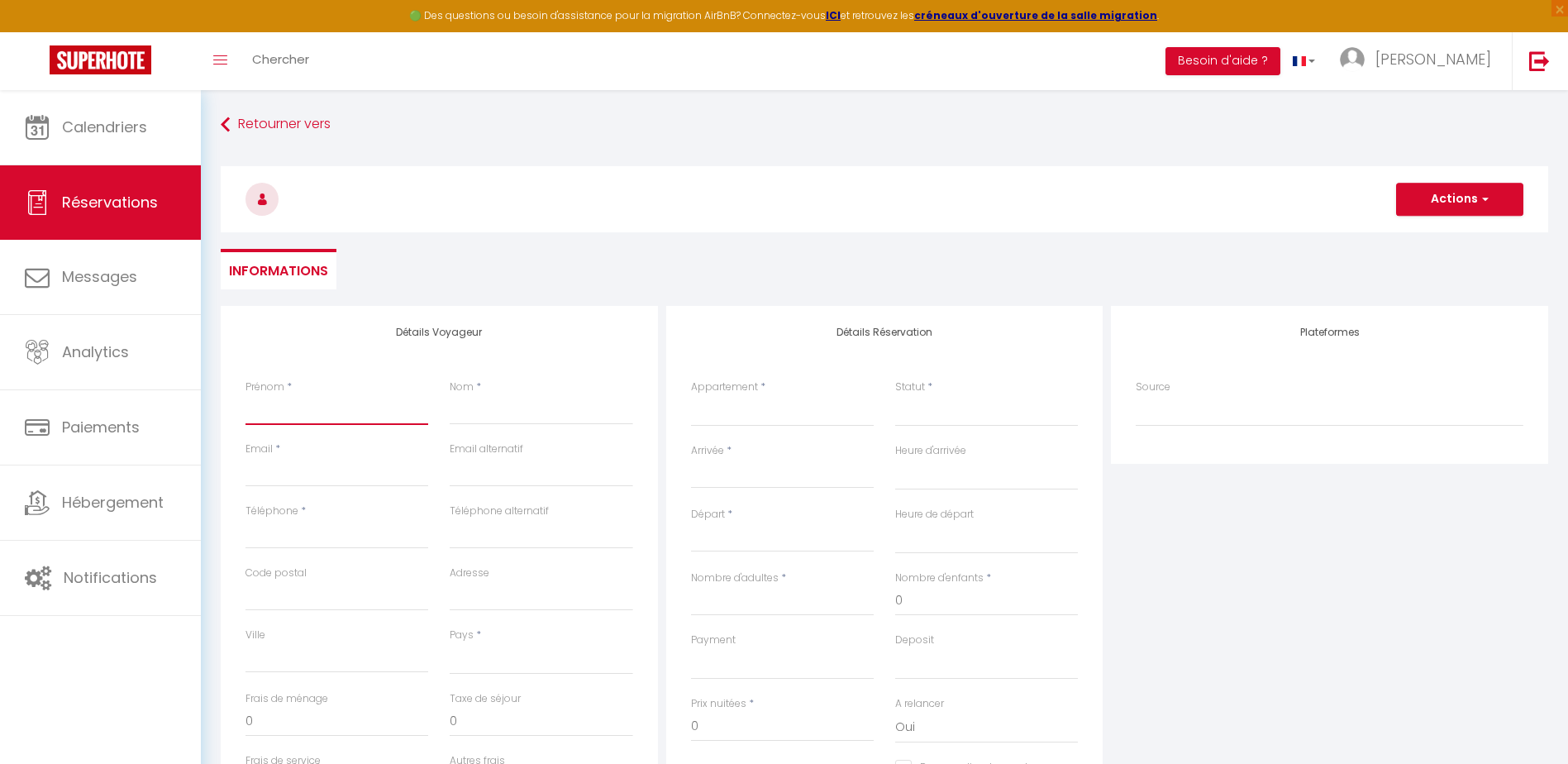
click at [265, 418] on input "Prénom" at bounding box center [337, 410] width 182 height 30
click at [273, 474] on input "Email client" at bounding box center [337, 472] width 182 height 30
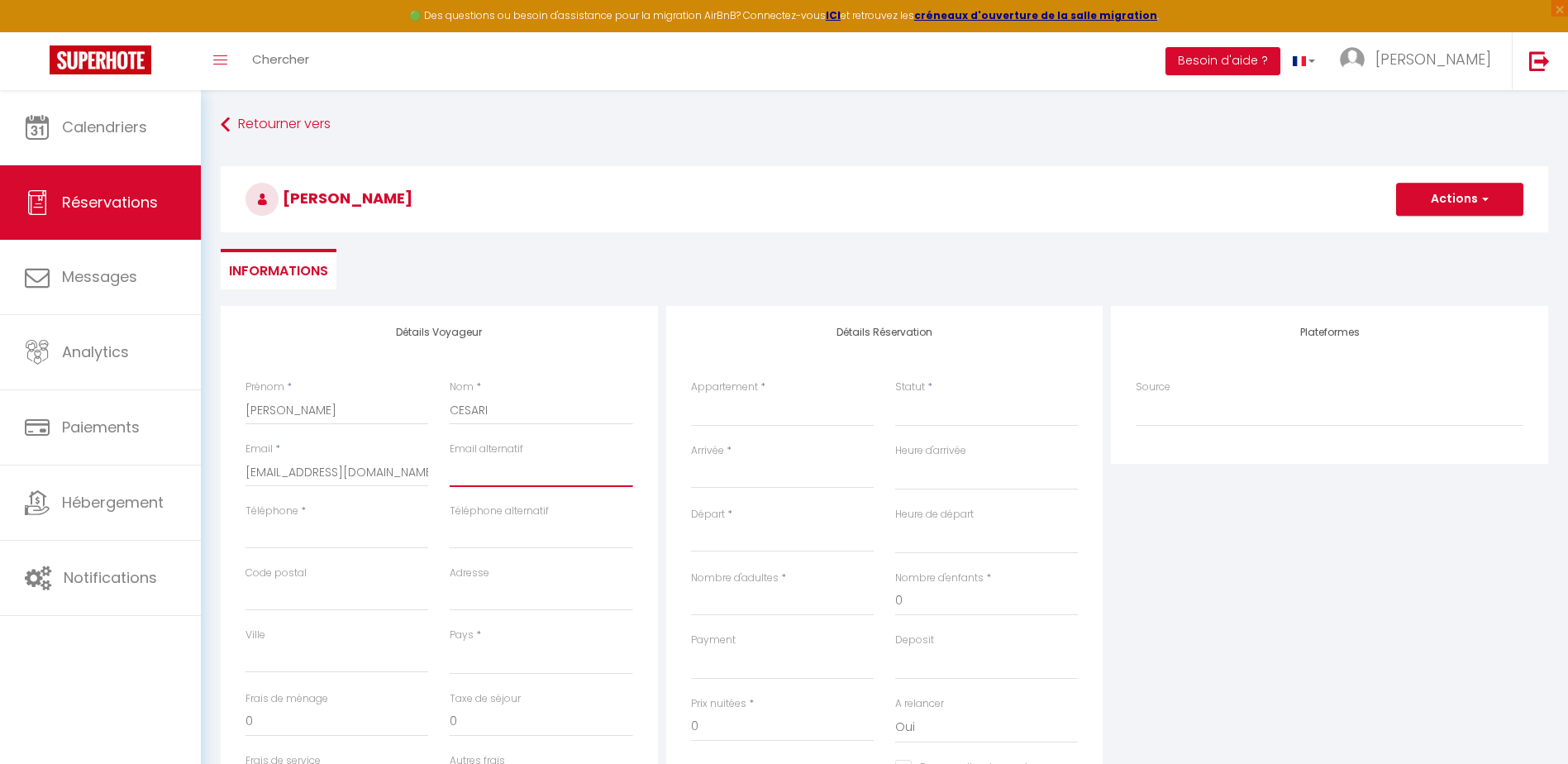
click at [549, 474] on input "email" at bounding box center [540, 472] width 182 height 30
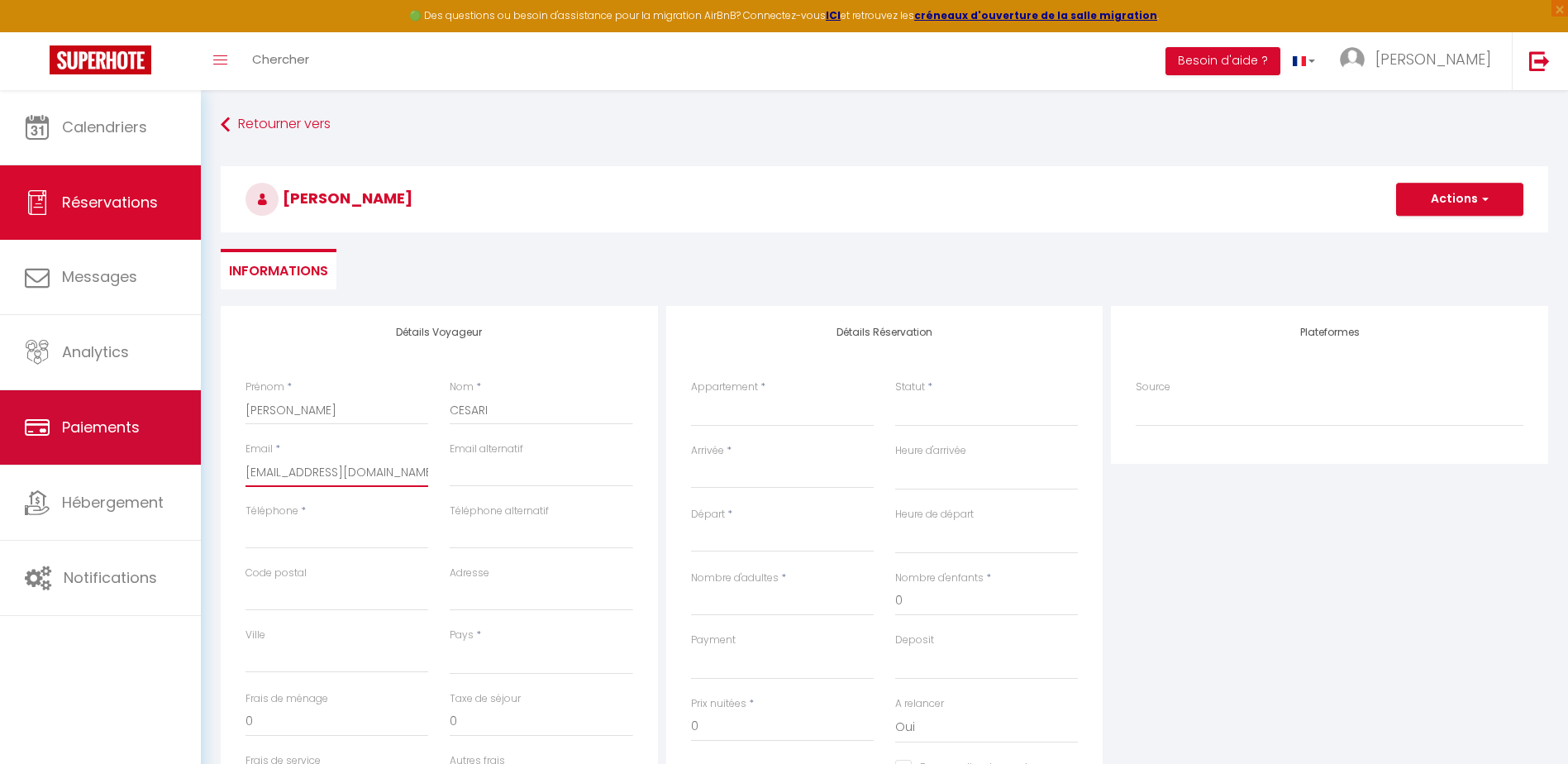
drag, startPoint x: 402, startPoint y: 471, endPoint x: 186, endPoint y: 465, distance: 216.1
click at [186, 465] on div "🟢 Des questions ou besoin d'assistance pour la migration AirBnB? Connectez-vous…" at bounding box center [784, 551] width 1568 height 922
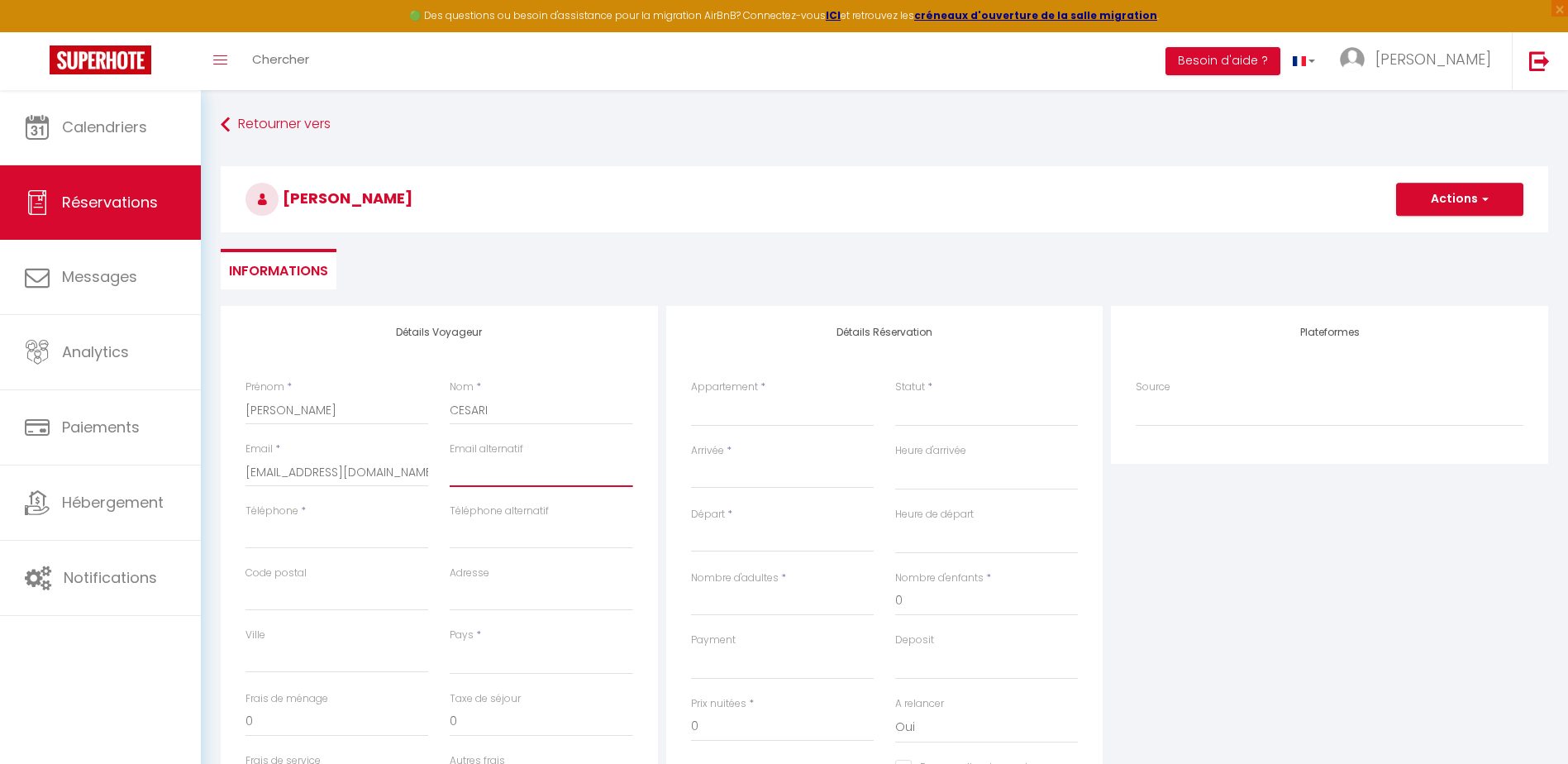
click at [466, 476] on input "email" at bounding box center [540, 472] width 182 height 30
paste input "[EMAIL_ADDRESS][DOMAIN_NAME]"
click at [260, 535] on input "Téléphone" at bounding box center [337, 533] width 182 height 30
click at [493, 537] on input "Téléphone alternatif" at bounding box center [540, 533] width 182 height 30
click at [297, 594] on input "Code postal" at bounding box center [337, 595] width 182 height 30
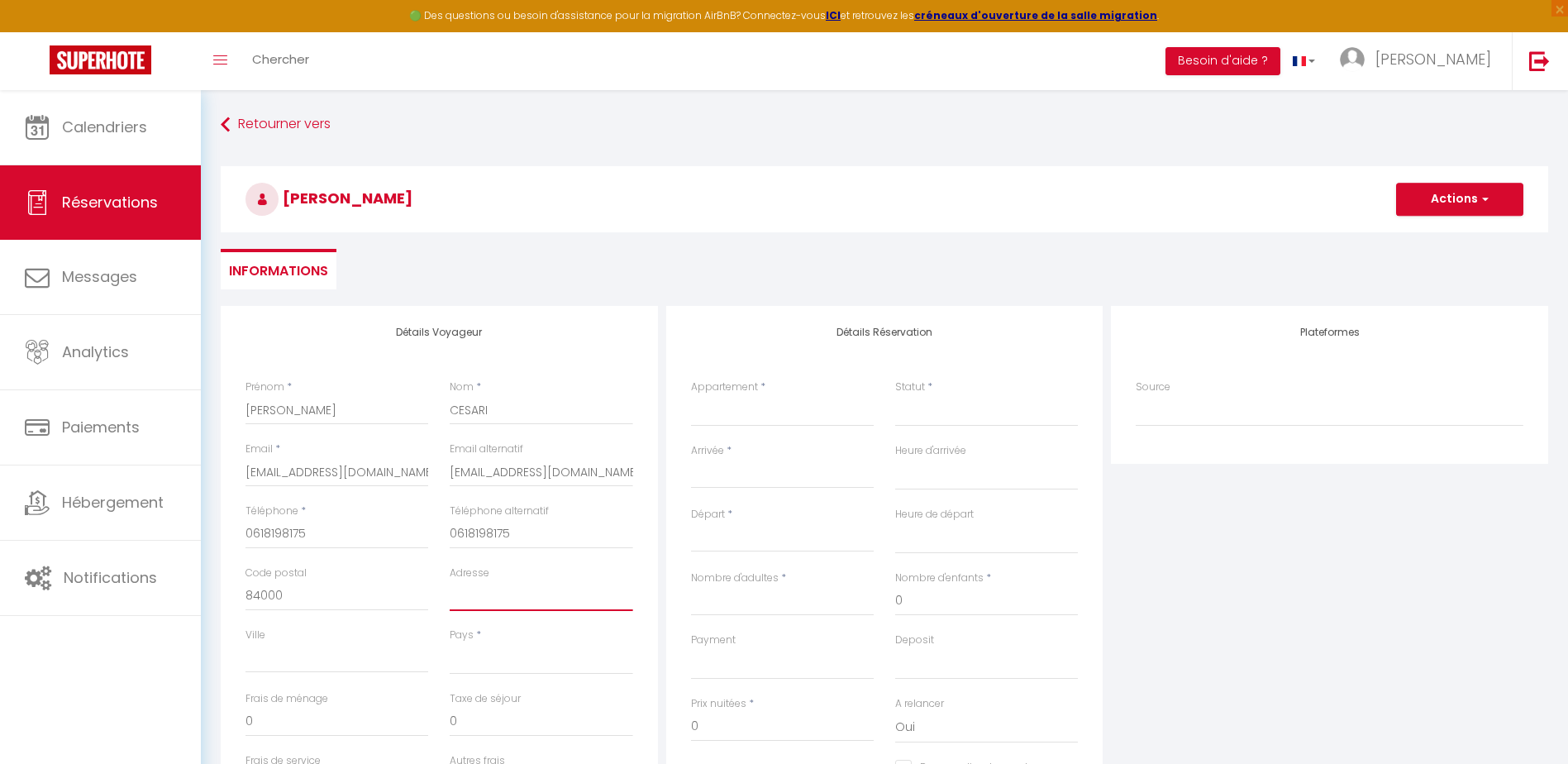
click at [486, 594] on input "Adresse" at bounding box center [540, 595] width 182 height 30
click at [274, 655] on input "Ville" at bounding box center [337, 658] width 182 height 30
click at [471, 674] on select "France Portugal Afghanistan Albania Algeria American Samoa Andorra Angola Angui…" at bounding box center [540, 658] width 182 height 32
click at [449, 643] on select "France Portugal Afghanistan Albania Algeria American Samoa Andorra Angola Angui…" at bounding box center [540, 658] width 182 height 32
click at [514, 290] on div "Retourner vers Enzo CESARI Actions Enregistrer Actions Enregistrer Aperçu et éd…" at bounding box center [884, 207] width 1349 height 196
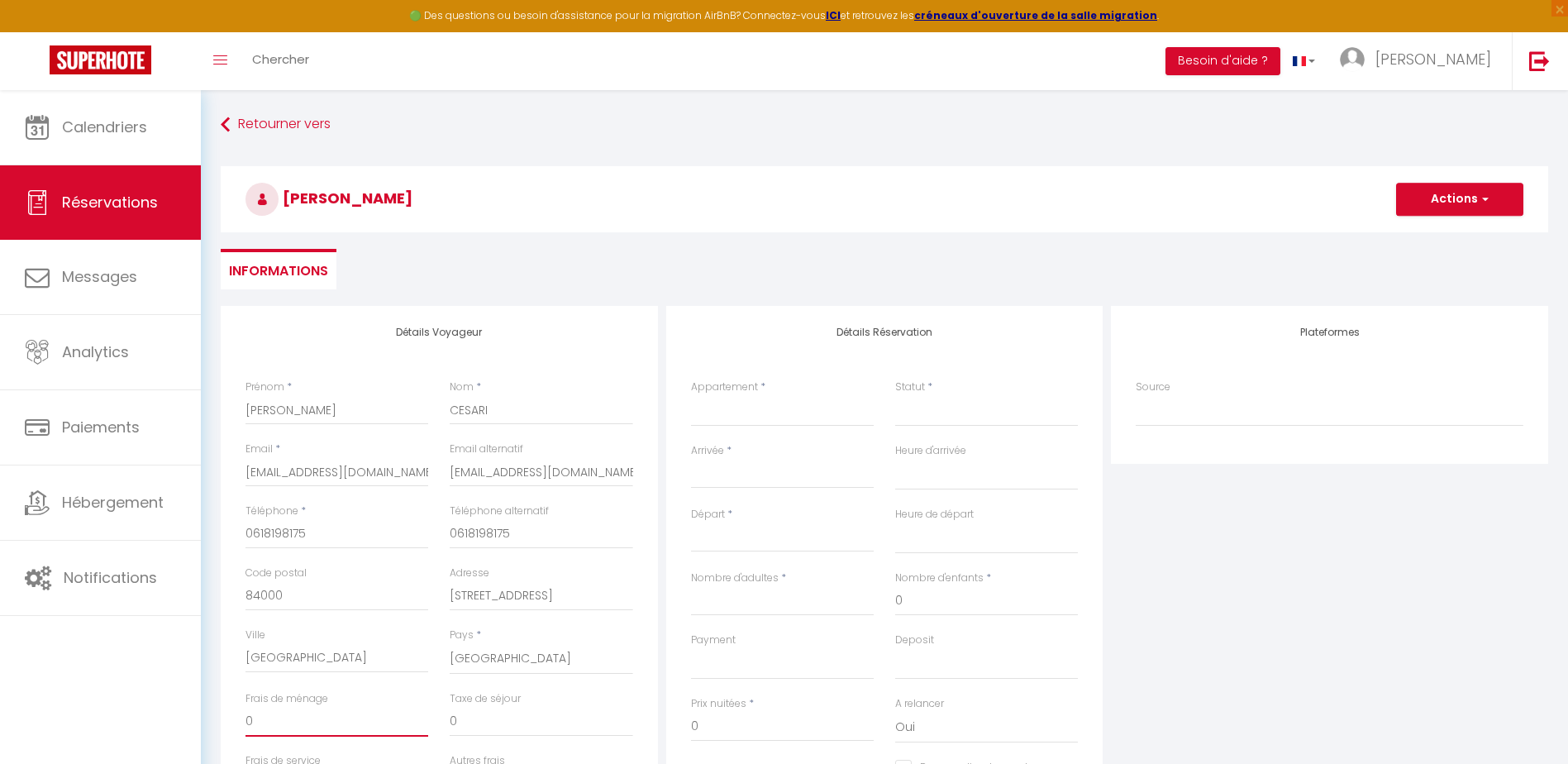
click at [258, 721] on input "0" at bounding box center [337, 721] width 182 height 30
click at [482, 723] on input "0" at bounding box center [540, 721] width 182 height 30
click at [743, 415] on select "Appartement l'escale Charmante demeure au cœur de la provence verte Douceur de …" at bounding box center [782, 410] width 182 height 32
click at [691, 395] on select "Appartement l'escale Charmante demeure au cœur de la provence verte Douceur de …" at bounding box center [782, 410] width 182 height 32
click at [932, 413] on select "Confirmé Non Confirmé Annulé Annulé par le voyageur No Show Request" at bounding box center [986, 410] width 182 height 32
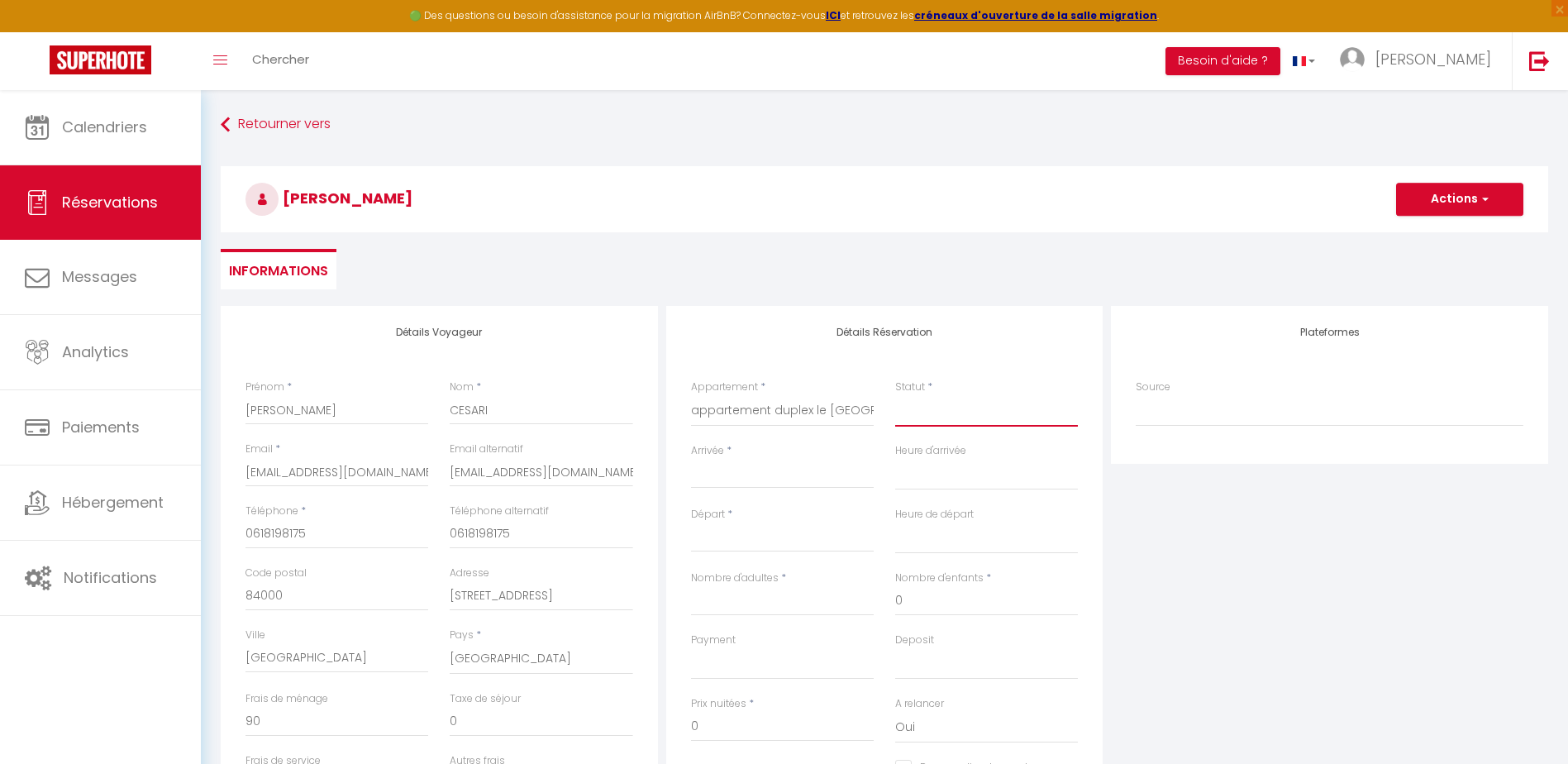
click at [932, 413] on select "Confirmé Non Confirmé Annulé Annulé par le voyageur No Show Request" at bounding box center [986, 410] width 182 height 32
click at [904, 416] on select "Confirmé Non Confirmé Annulé Annulé par le voyageur No Show Request" at bounding box center [986, 410] width 182 height 32
click at [895, 395] on select "Confirmé Non Confirmé Annulé Annulé par le voyageur No Show Request" at bounding box center [986, 410] width 182 height 32
click at [726, 474] on input "Arrivée" at bounding box center [782, 475] width 182 height 22
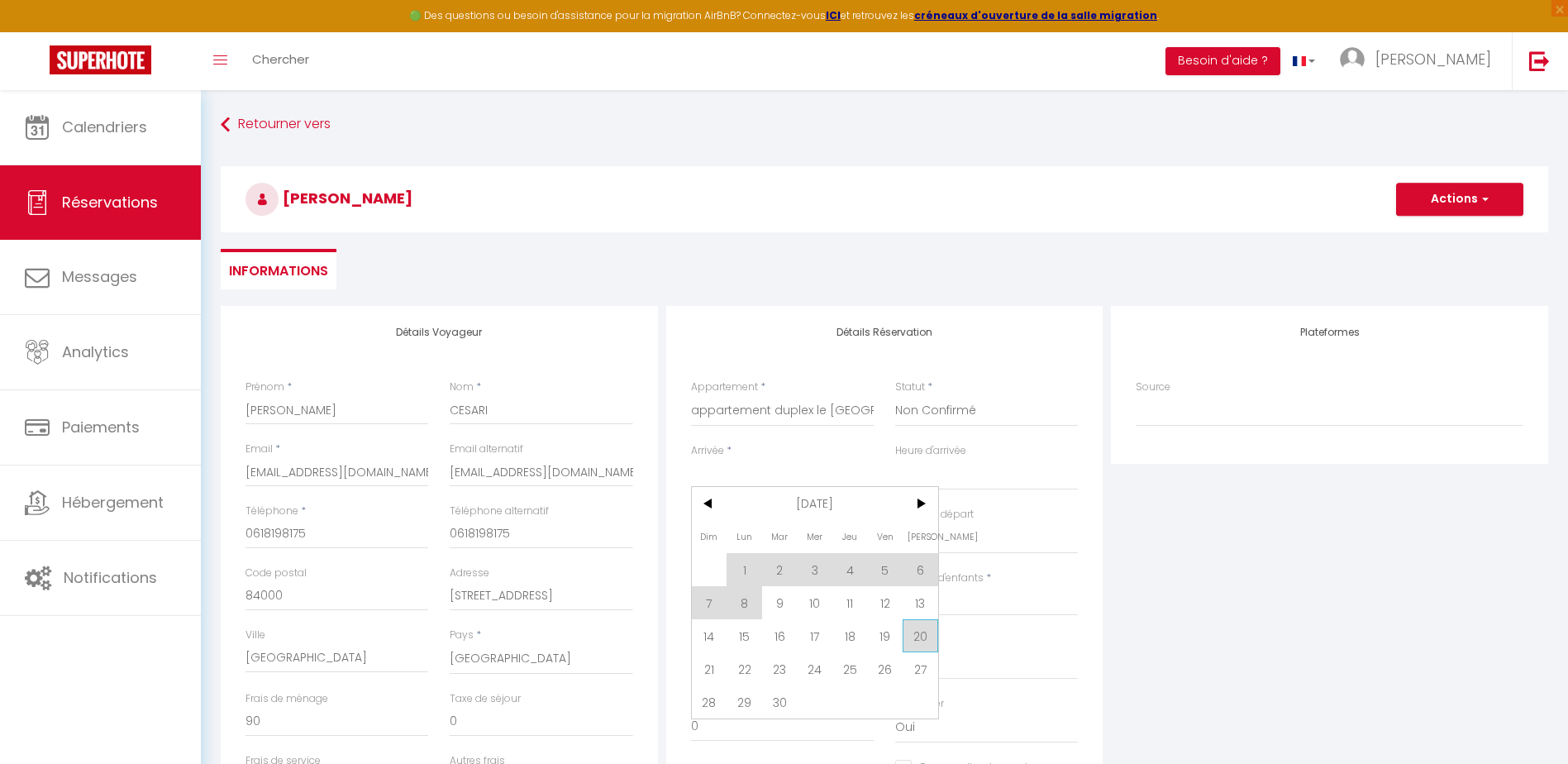
click at [918, 634] on span "20" at bounding box center [919, 635] width 35 height 33
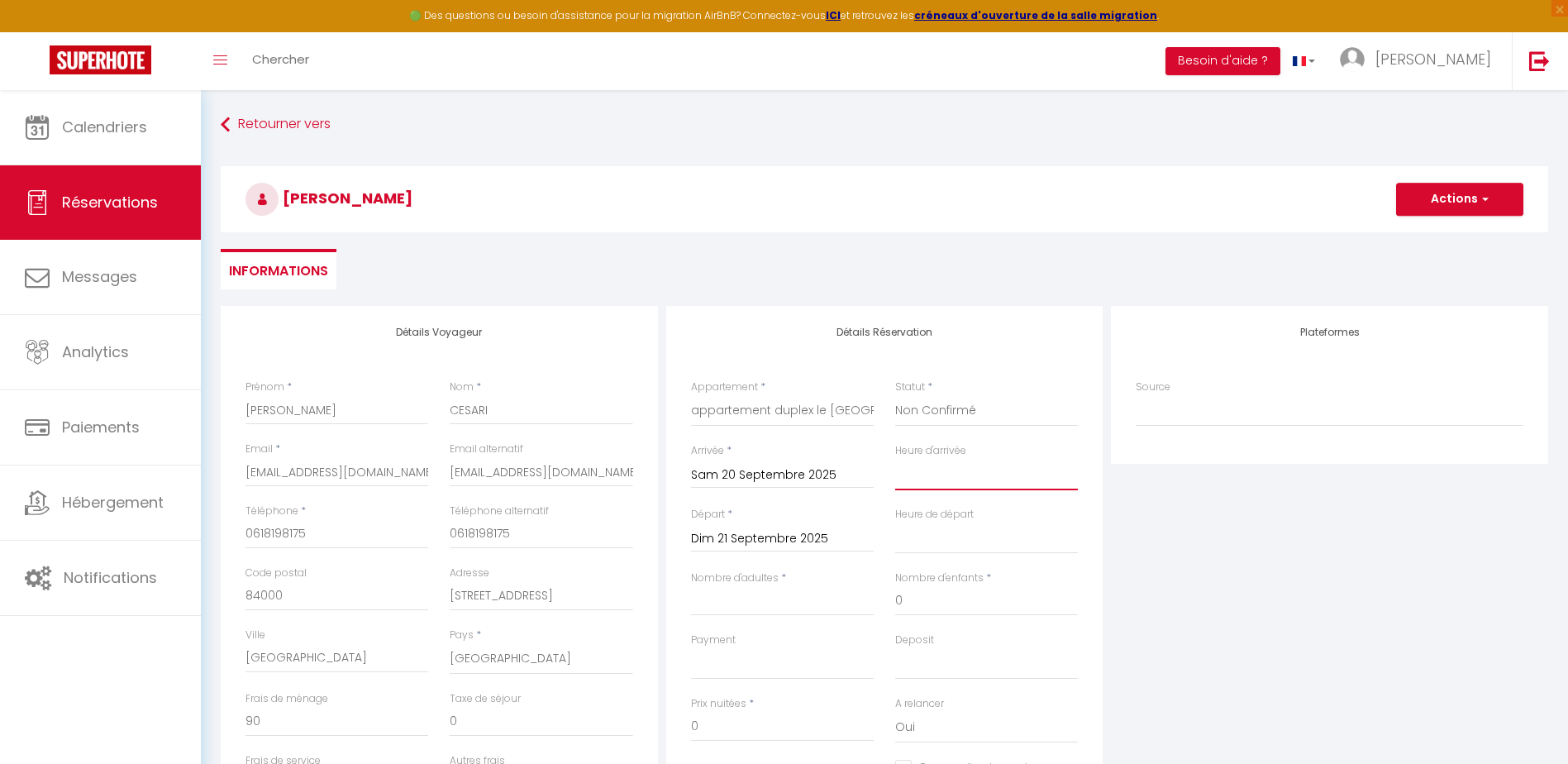
click at [918, 488] on select "00:00 00:30 01:00 01:30 02:00 02:30 03:00 03:30 04:00 04:30 05:00 05:30 06:00 0…" at bounding box center [986, 474] width 182 height 32
click at [895, 458] on select "00:00 00:30 01:00 01:30 02:00 02:30 03:00 03:30 04:00 04:30 05:00 05:30 06:00 0…" at bounding box center [986, 474] width 182 height 32
click at [921, 539] on select "00:00 00:30 01:00 01:30 02:00 02:30 03:00 03:30 04:00 04:30 05:00 05:30 06:00 0…" at bounding box center [986, 538] width 182 height 32
click at [895, 522] on select "00:00 00:30 01:00 01:30 02:00 02:30 03:00 03:30 04:00 04:30 05:00 05:30 06:00 0…" at bounding box center [986, 538] width 182 height 32
click at [692, 605] on input "Nombre d'adultes" at bounding box center [782, 601] width 182 height 30
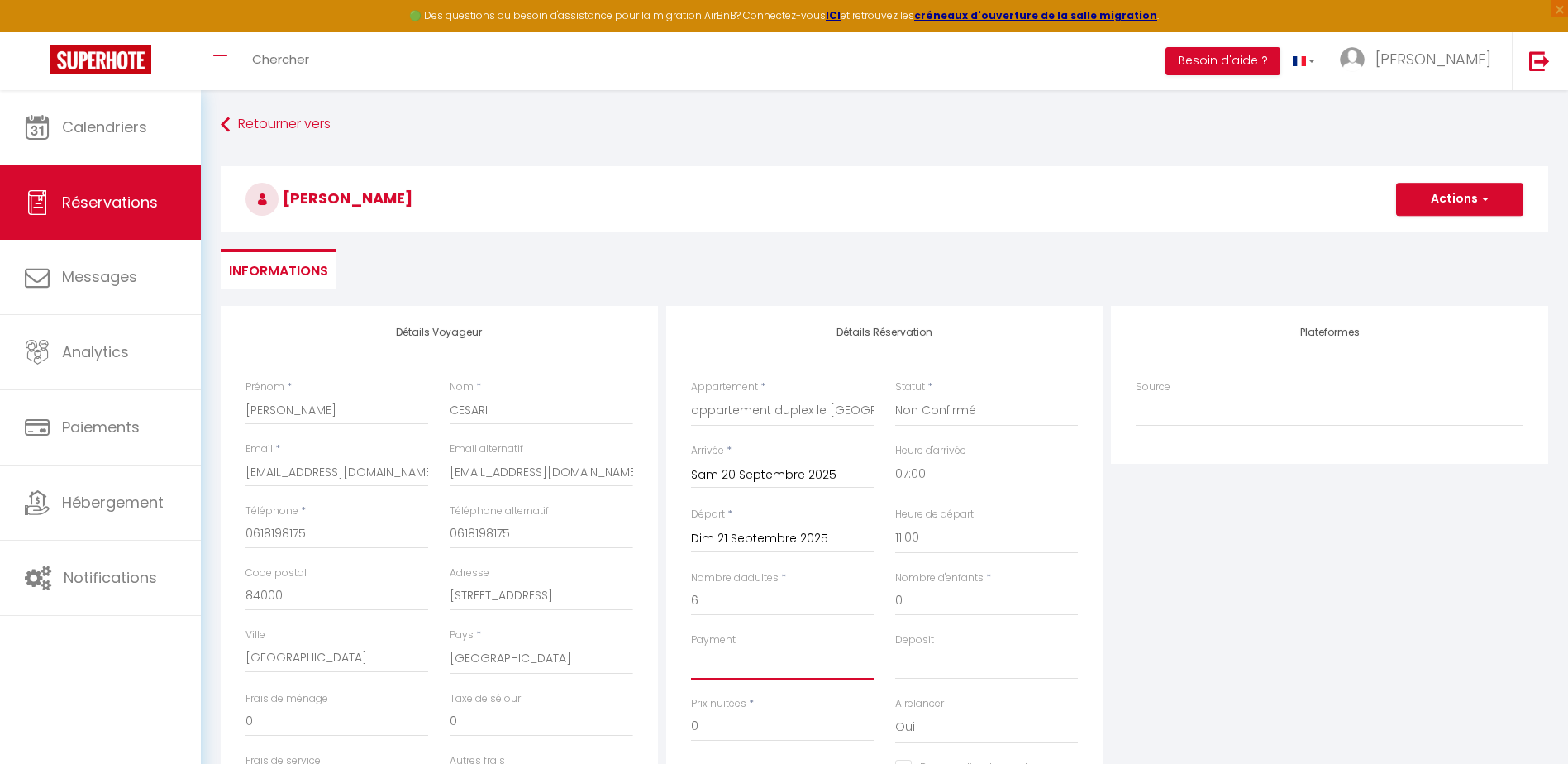
click at [711, 658] on select "OK KO" at bounding box center [782, 663] width 182 height 32
click at [691, 648] on select "OK KO" at bounding box center [782, 663] width 182 height 32
click at [711, 732] on input "0" at bounding box center [782, 726] width 182 height 30
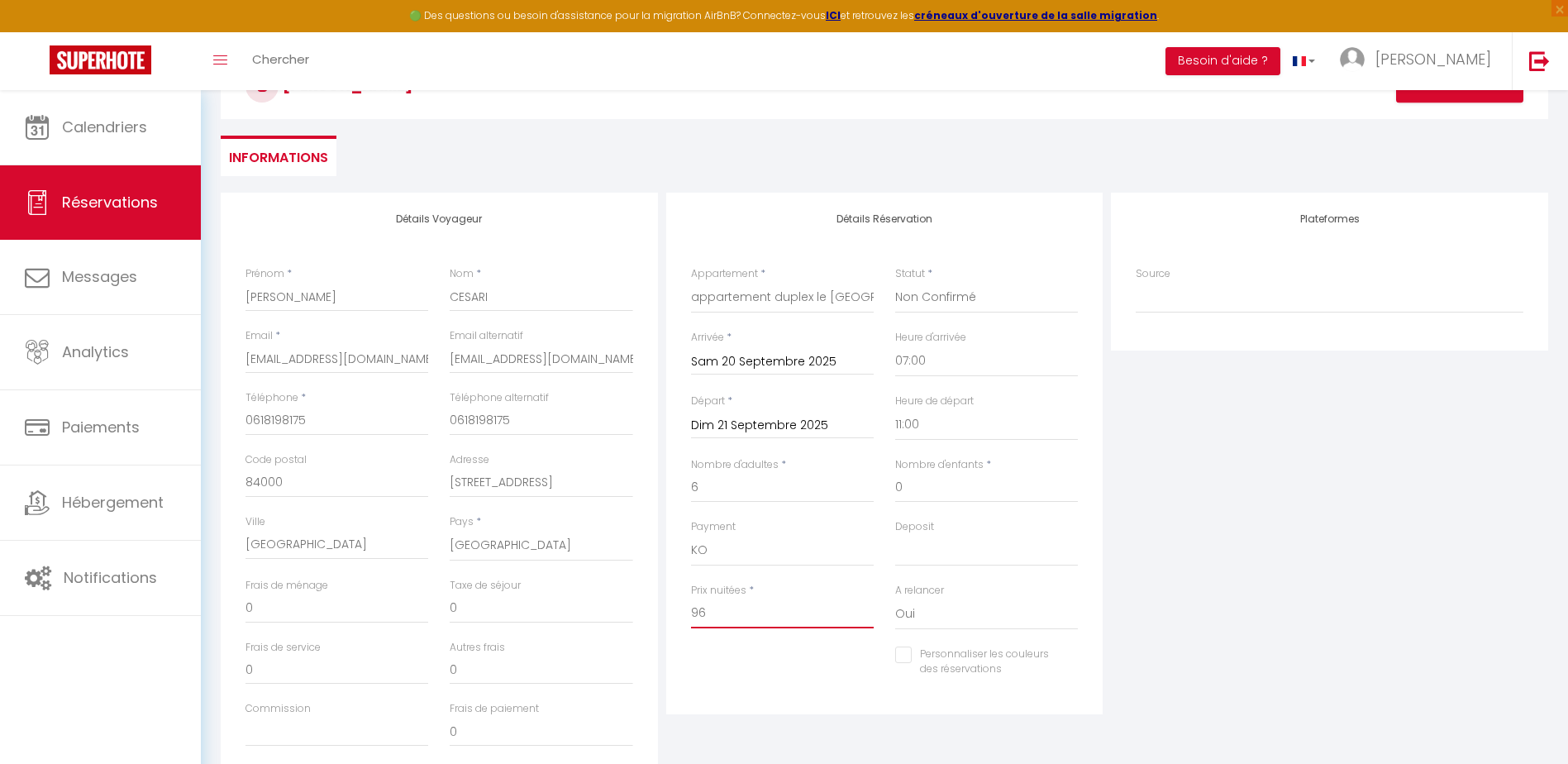
scroll to position [165, 0]
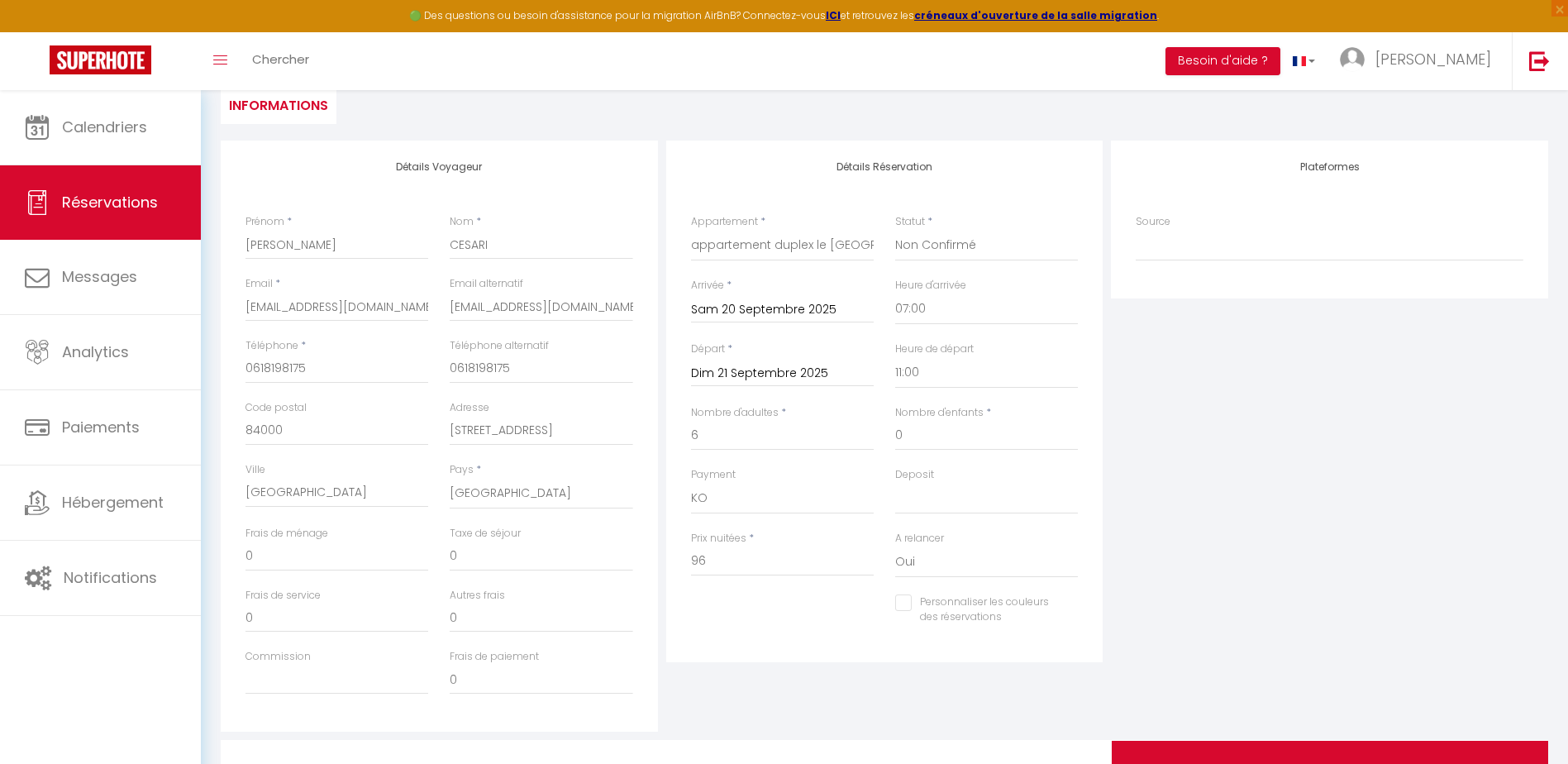
click at [943, 610] on input "Personnaliser les couleurs des réservations" at bounding box center [976, 603] width 162 height 16
click at [1071, 617] on span at bounding box center [1071, 614] width 14 height 14
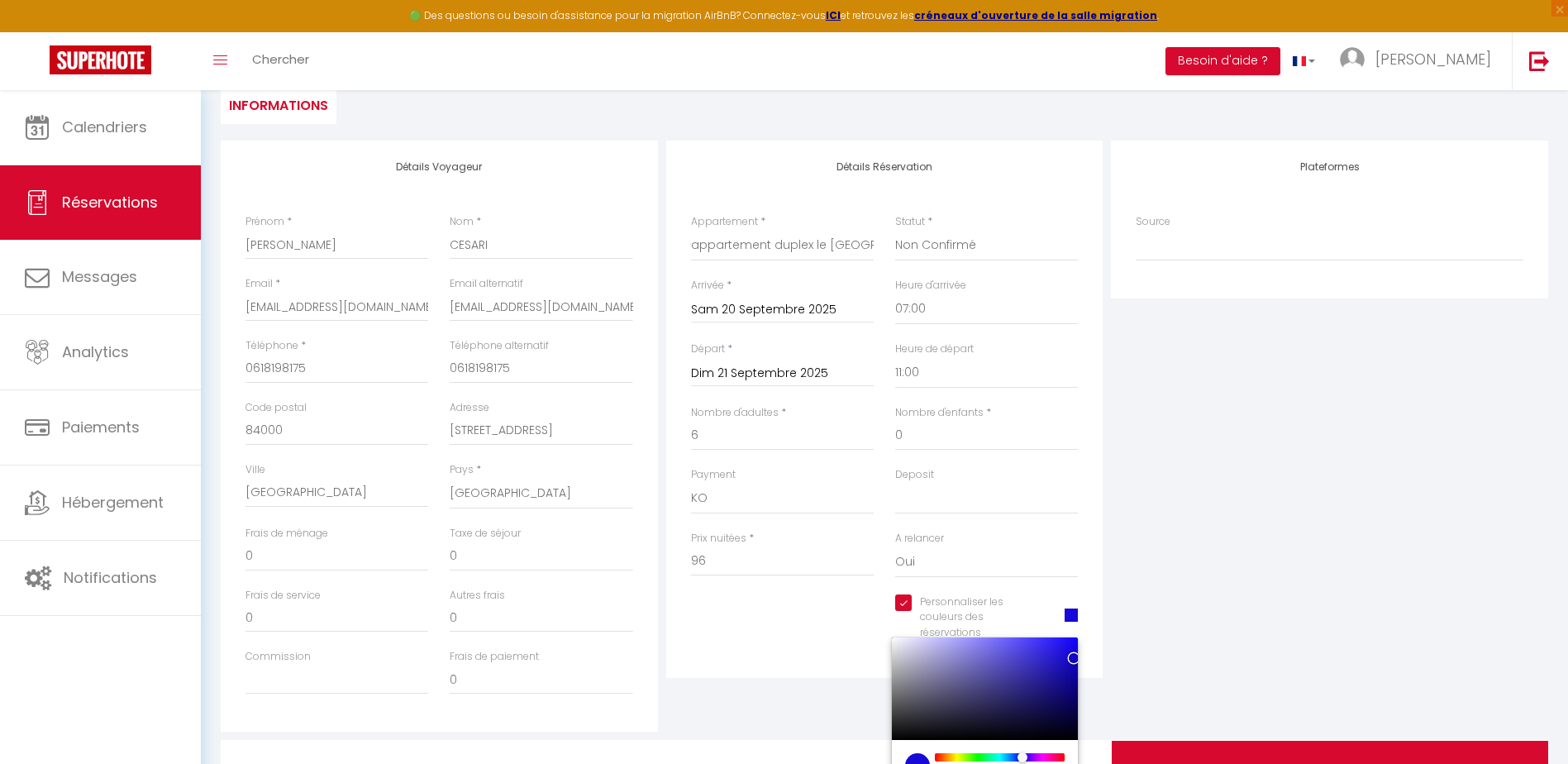
click at [1022, 759] on div at bounding box center [1000, 757] width 126 height 8
click at [271, 557] on input "0" at bounding box center [337, 556] width 182 height 30
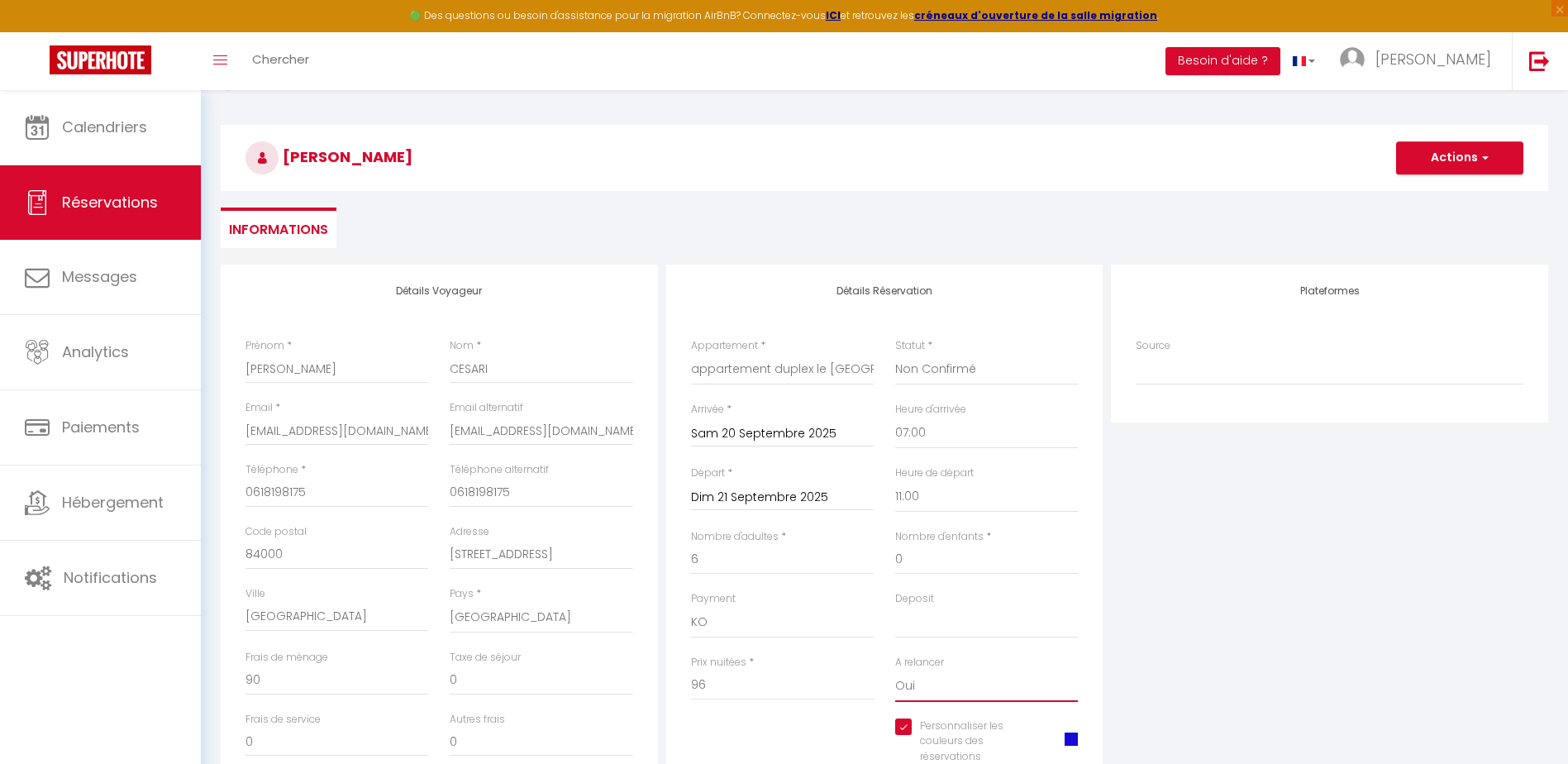
scroll to position [0, 0]
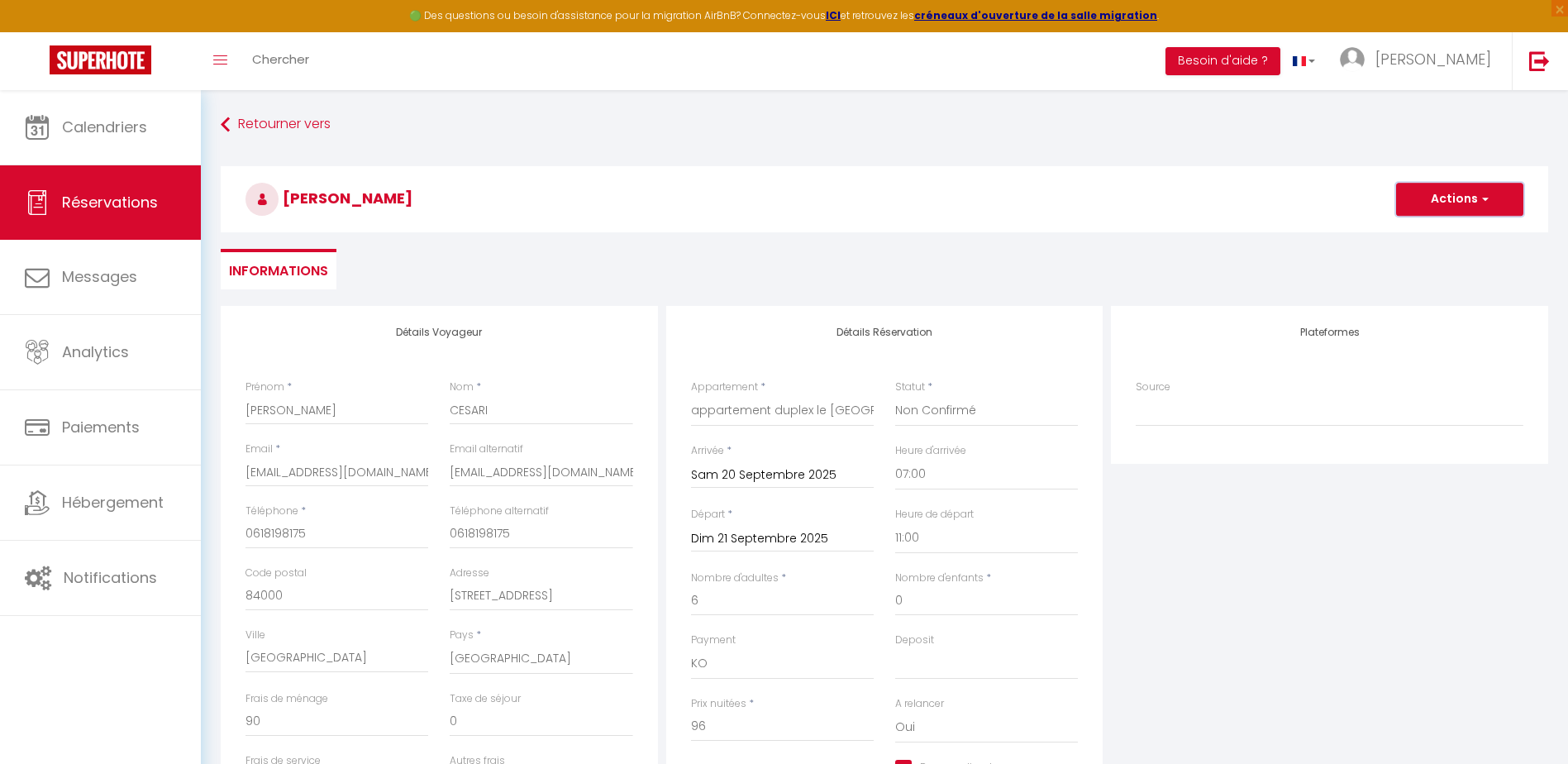
click at [1461, 197] on button "Actions" at bounding box center [1459, 198] width 127 height 33
click at [1444, 231] on link "Enregistrer" at bounding box center [1443, 235] width 131 height 22
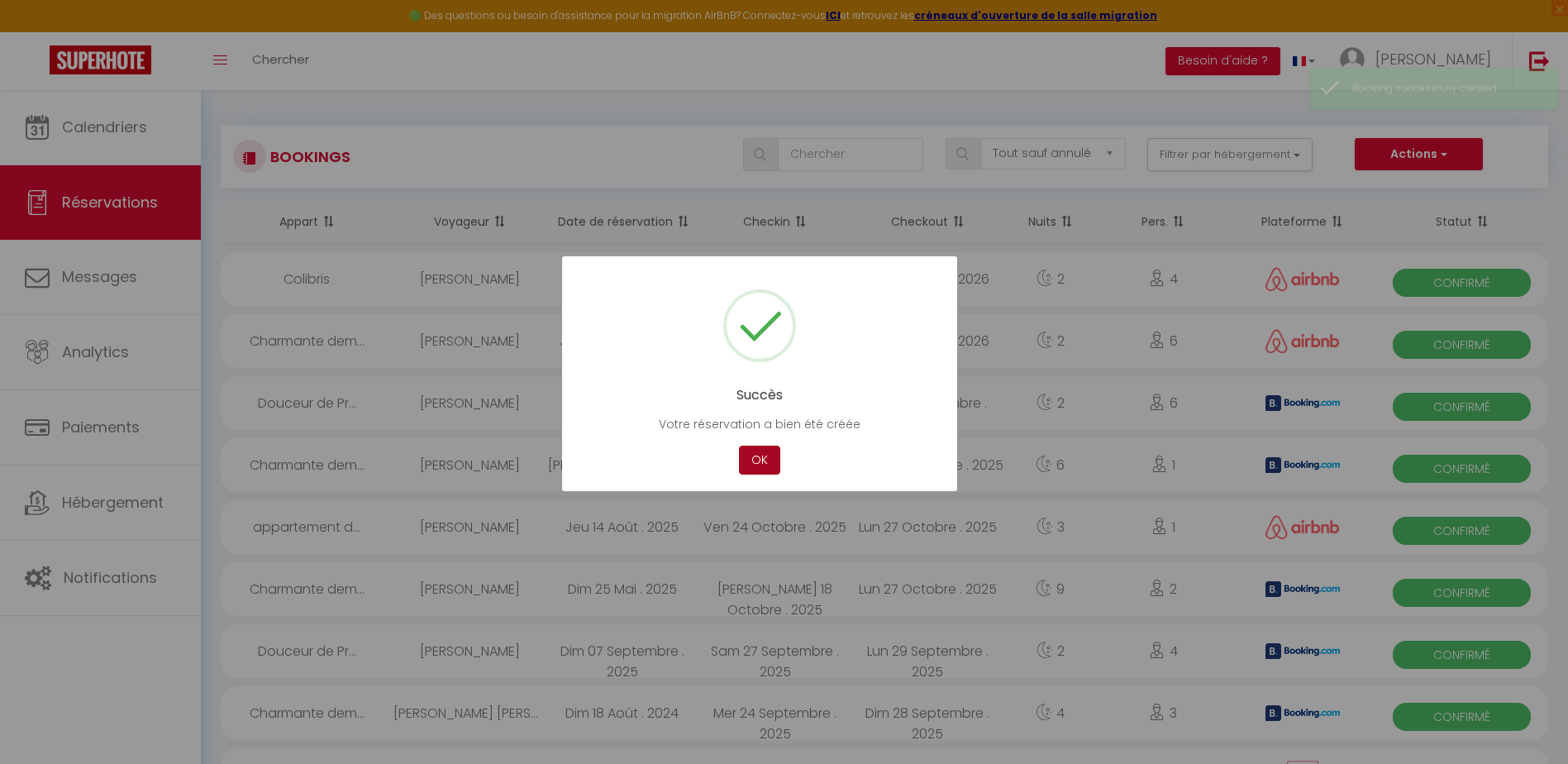
click at [761, 458] on button "OK" at bounding box center [760, 460] width 42 height 29
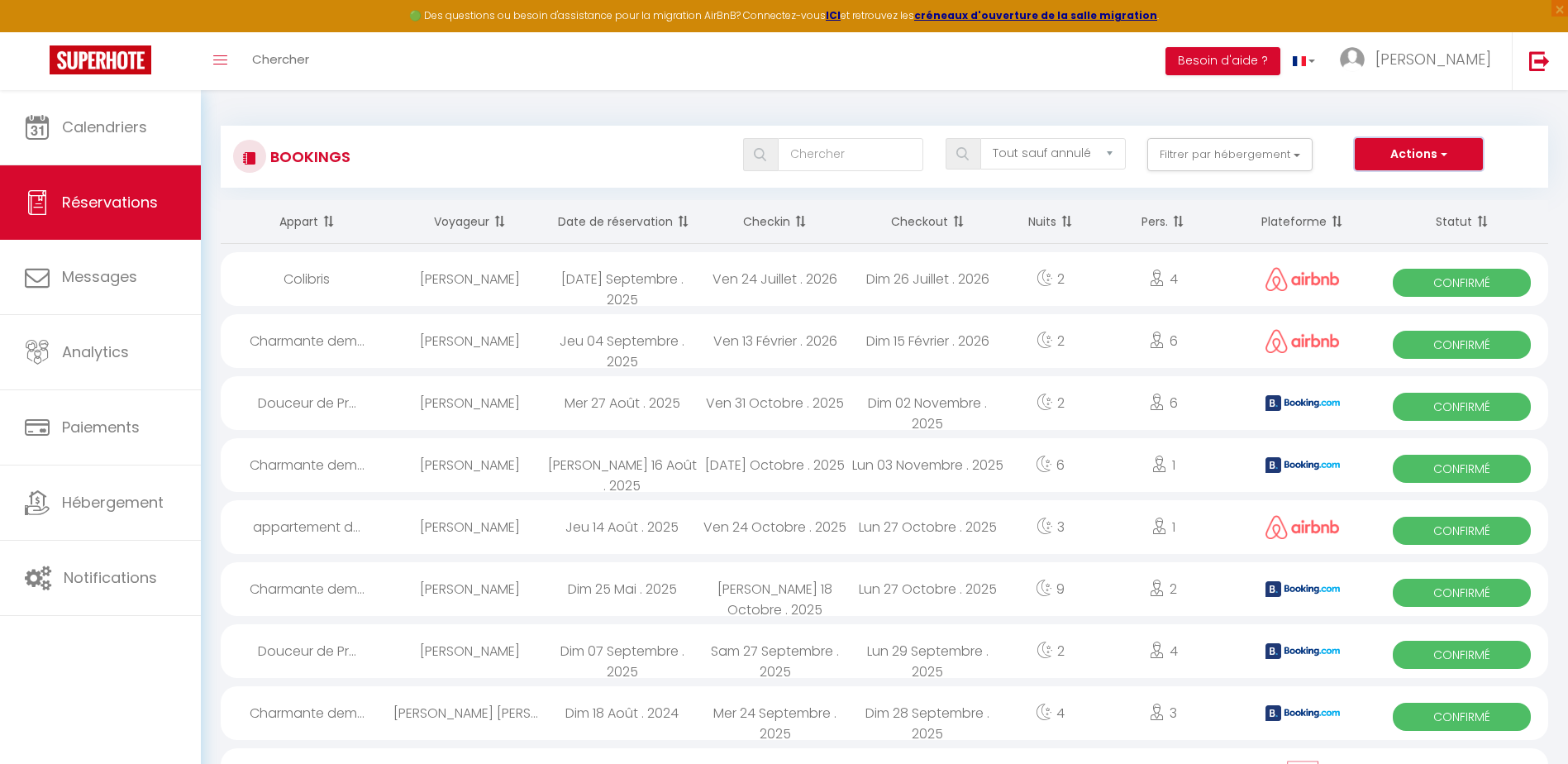
click at [1431, 152] on button "Actions" at bounding box center [1418, 154] width 127 height 33
click at [1405, 194] on link "Nouvelle Réservation" at bounding box center [1394, 190] width 177 height 22
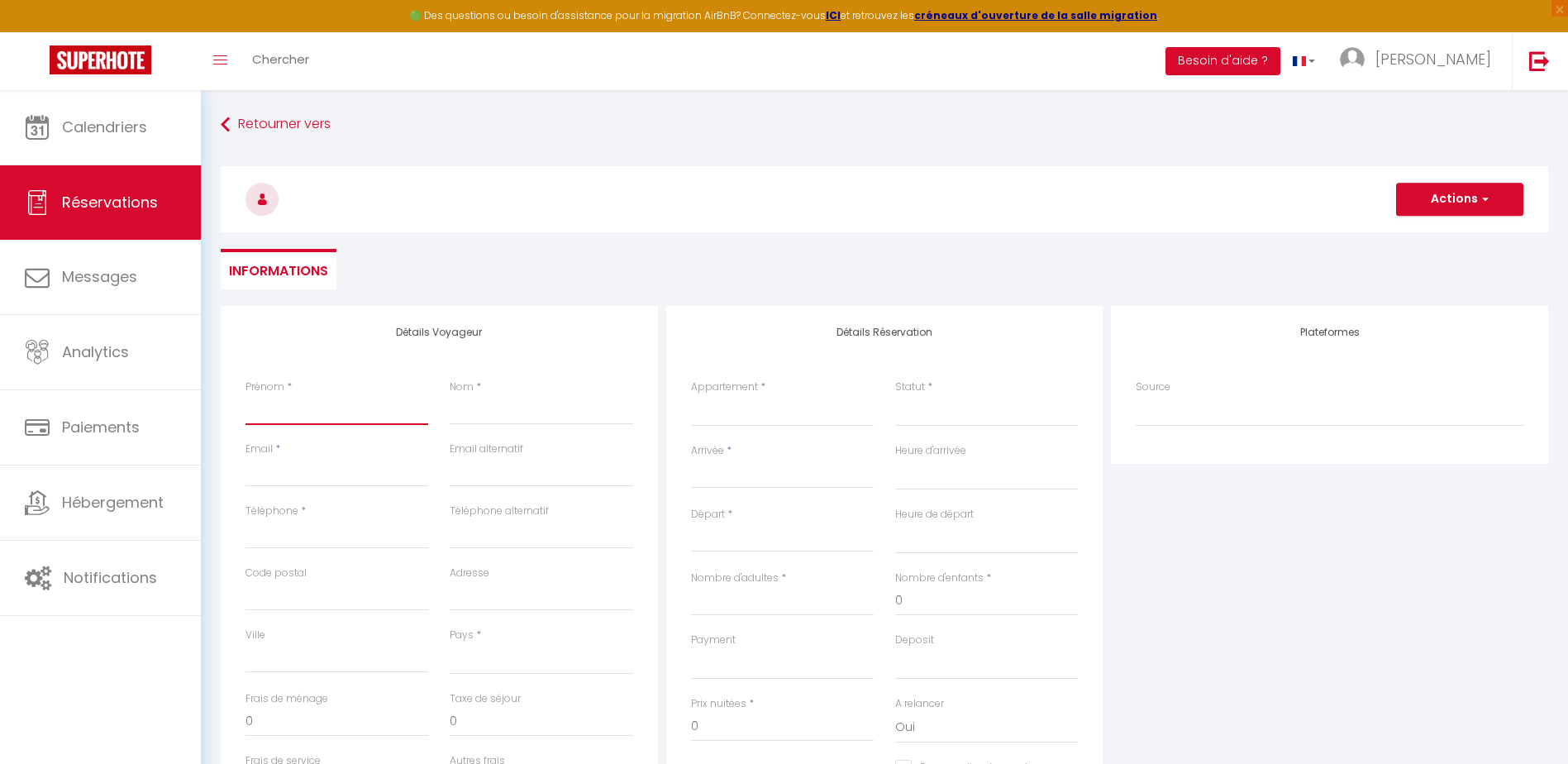
click at [310, 409] on input "Prénom" at bounding box center [337, 410] width 182 height 30
click at [298, 478] on input "Email client" at bounding box center [337, 472] width 182 height 30
click at [671, 219] on h3 "Enzo CESARI" at bounding box center [884, 198] width 1327 height 66
click at [304, 476] on input "Email client" at bounding box center [337, 472] width 182 height 30
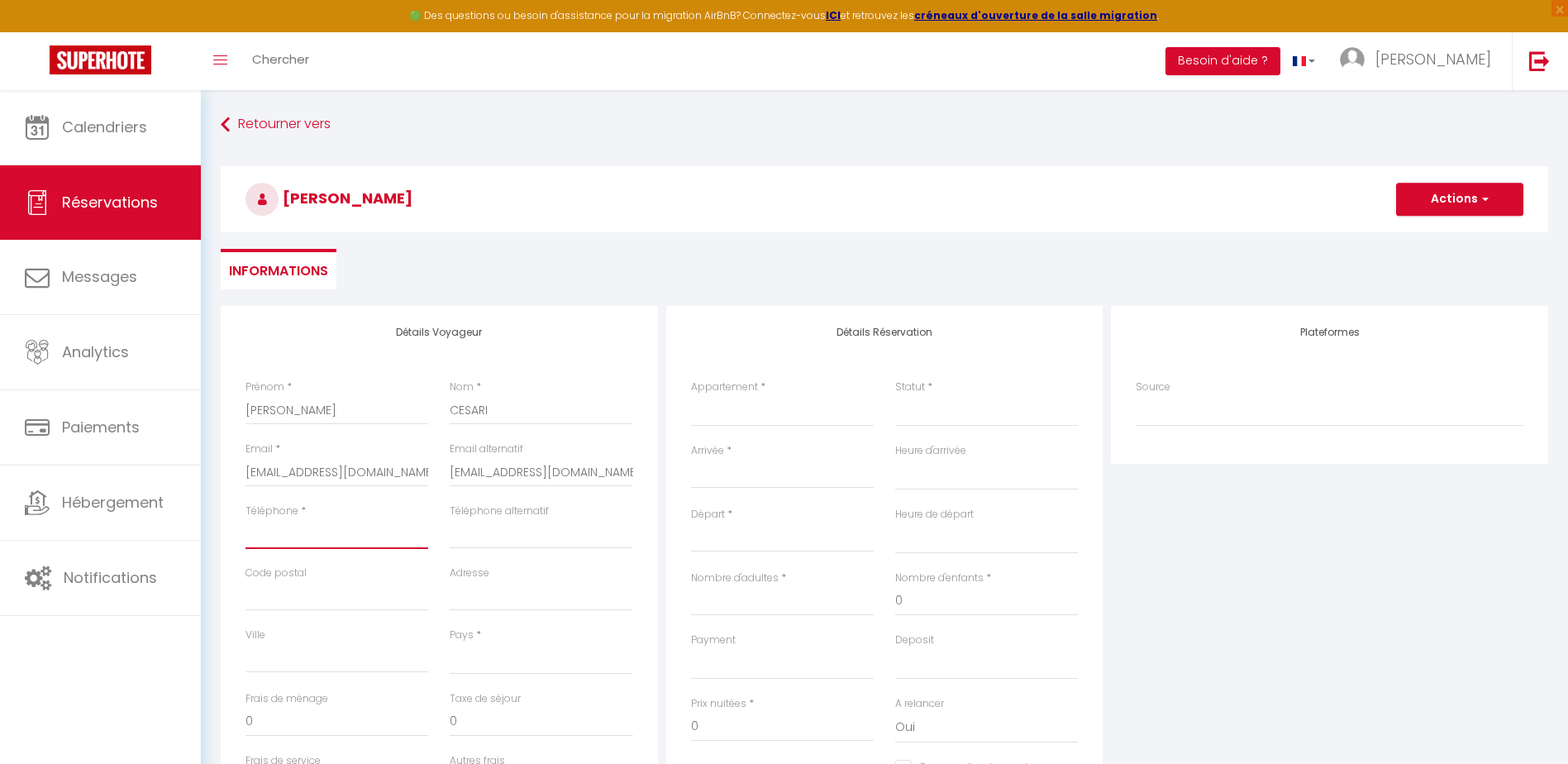
click at [283, 535] on input "Téléphone" at bounding box center [337, 533] width 182 height 30
click at [279, 596] on input "Code postal" at bounding box center [337, 595] width 182 height 30
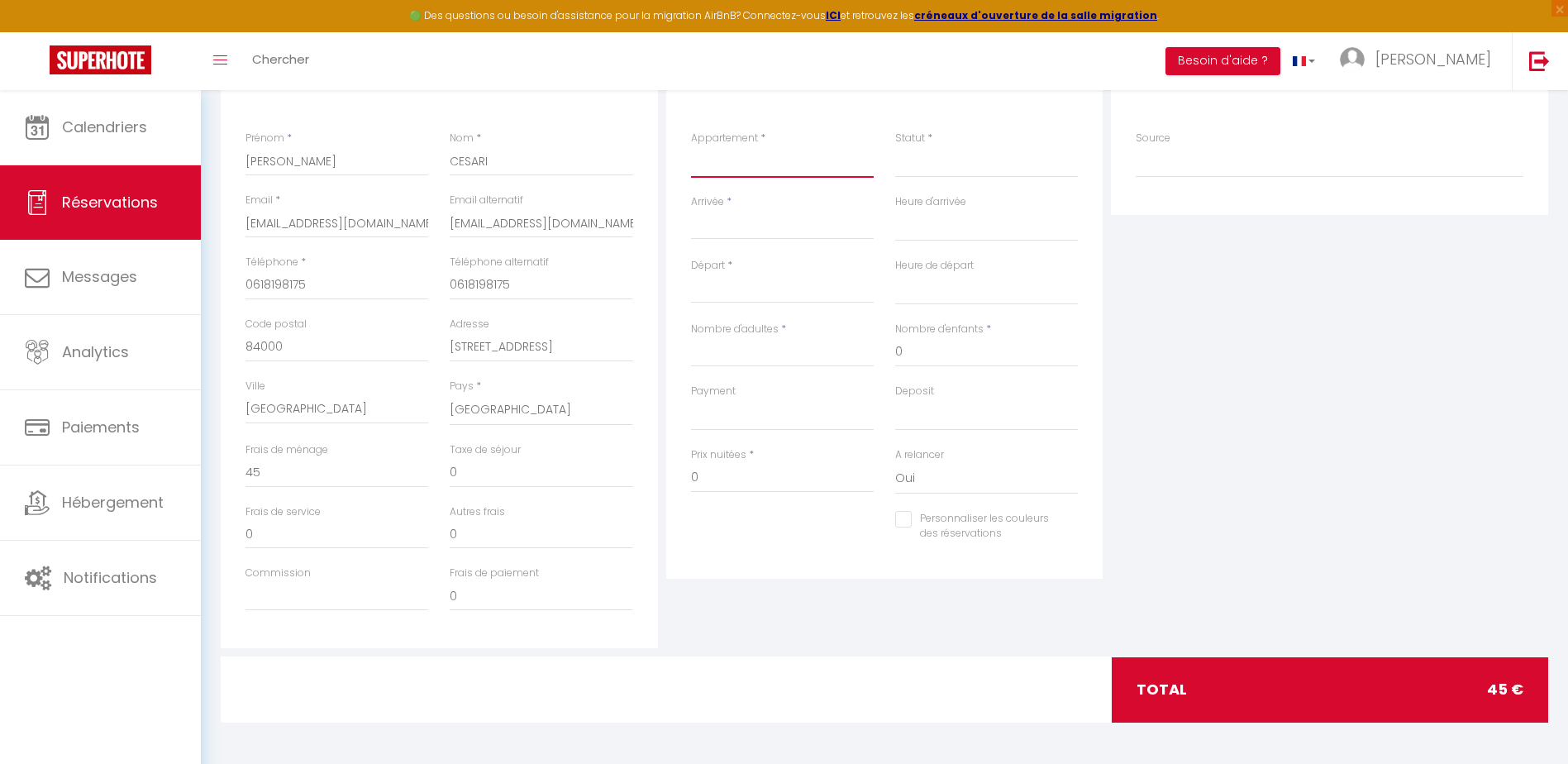
click at [745, 163] on select "Appartement l'escale Charmante demeure au cœur de la provence verte Douceur de …" at bounding box center [782, 161] width 182 height 32
click at [691, 146] on select "Appartement l'escale Charmante demeure au cœur de la provence verte Douceur de …" at bounding box center [782, 161] width 182 height 32
click at [914, 163] on select "Confirmé Non Confirmé Annulé Annulé par le voyageur No Show Request" at bounding box center [986, 161] width 182 height 32
click at [895, 146] on select "Confirmé Non Confirmé Annulé Annulé par le voyageur No Show Request" at bounding box center [986, 161] width 182 height 32
click at [740, 221] on input "Arrivée" at bounding box center [782, 226] width 182 height 22
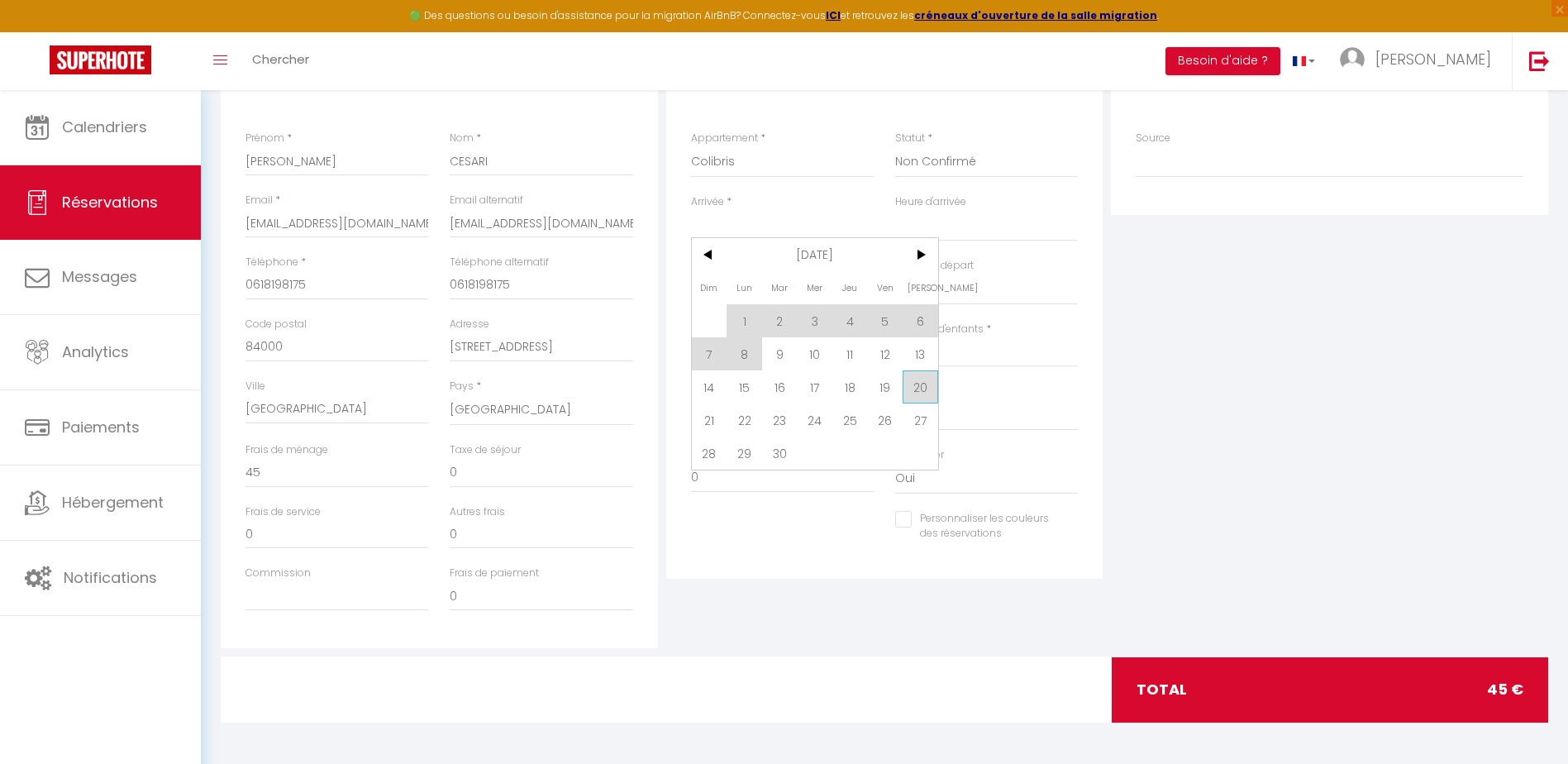
click at [921, 390] on span "20" at bounding box center [919, 386] width 35 height 33
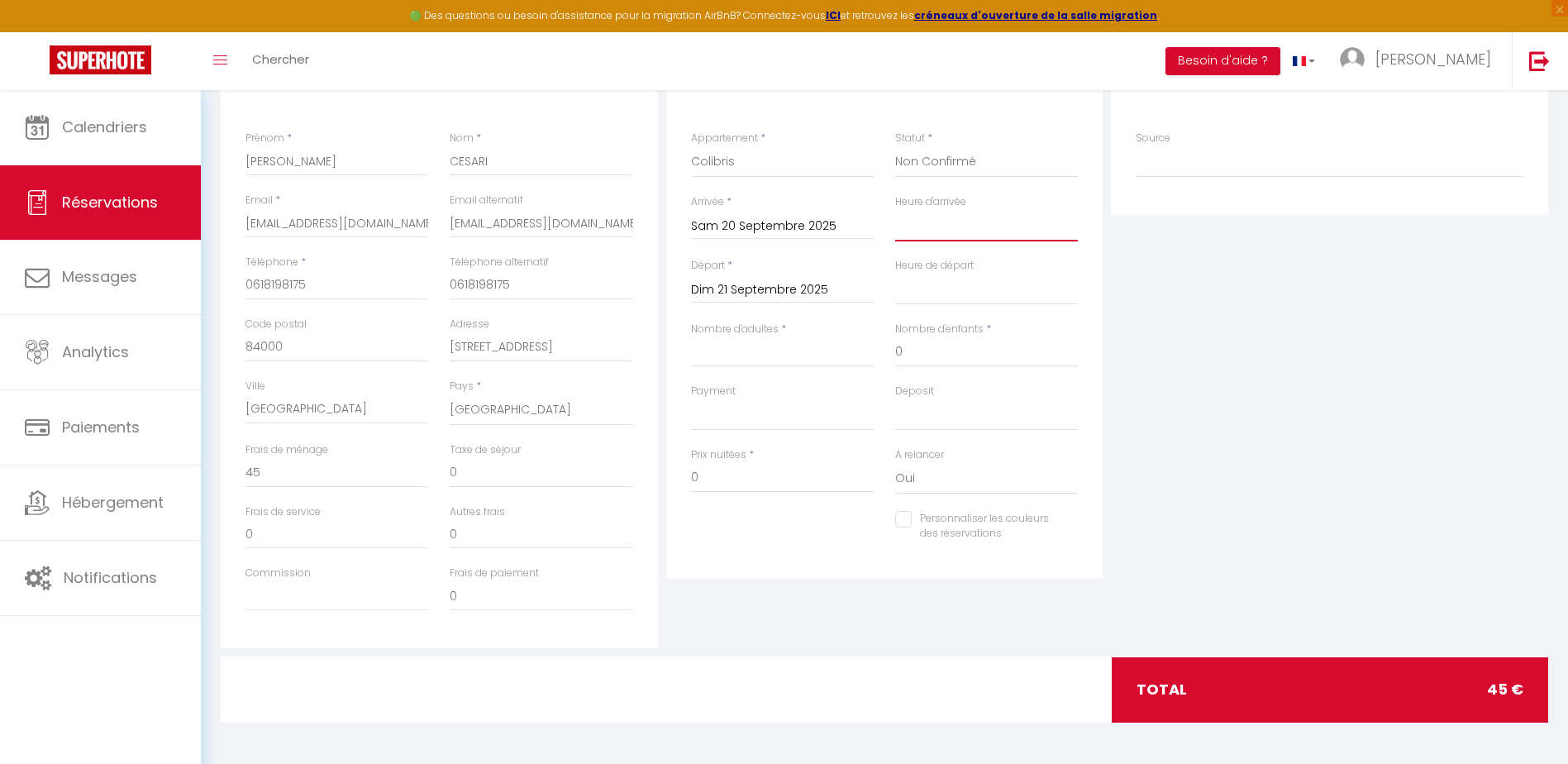
click at [935, 232] on select "00:00 00:30 01:00 01:30 02:00 02:30 03:00 03:30 04:00 04:30 05:00 05:30 06:00 0…" at bounding box center [986, 226] width 182 height 32
click at [895, 210] on select "00:00 00:30 01:00 01:30 02:00 02:30 03:00 03:30 04:00 04:30 05:00 05:30 06:00 0…" at bounding box center [986, 226] width 182 height 32
click at [942, 290] on select "00:00 00:30 01:00 01:30 02:00 02:30 03:00 03:30 04:00 04:30 05:00 05:30 06:00 0…" at bounding box center [986, 289] width 182 height 32
click at [895, 273] on select "00:00 00:30 01:00 01:30 02:00 02:30 03:00 03:30 04:00 04:30 05:00 05:30 06:00 0…" at bounding box center [986, 289] width 182 height 32
click at [747, 346] on input "Nombre d'adultes" at bounding box center [782, 352] width 182 height 30
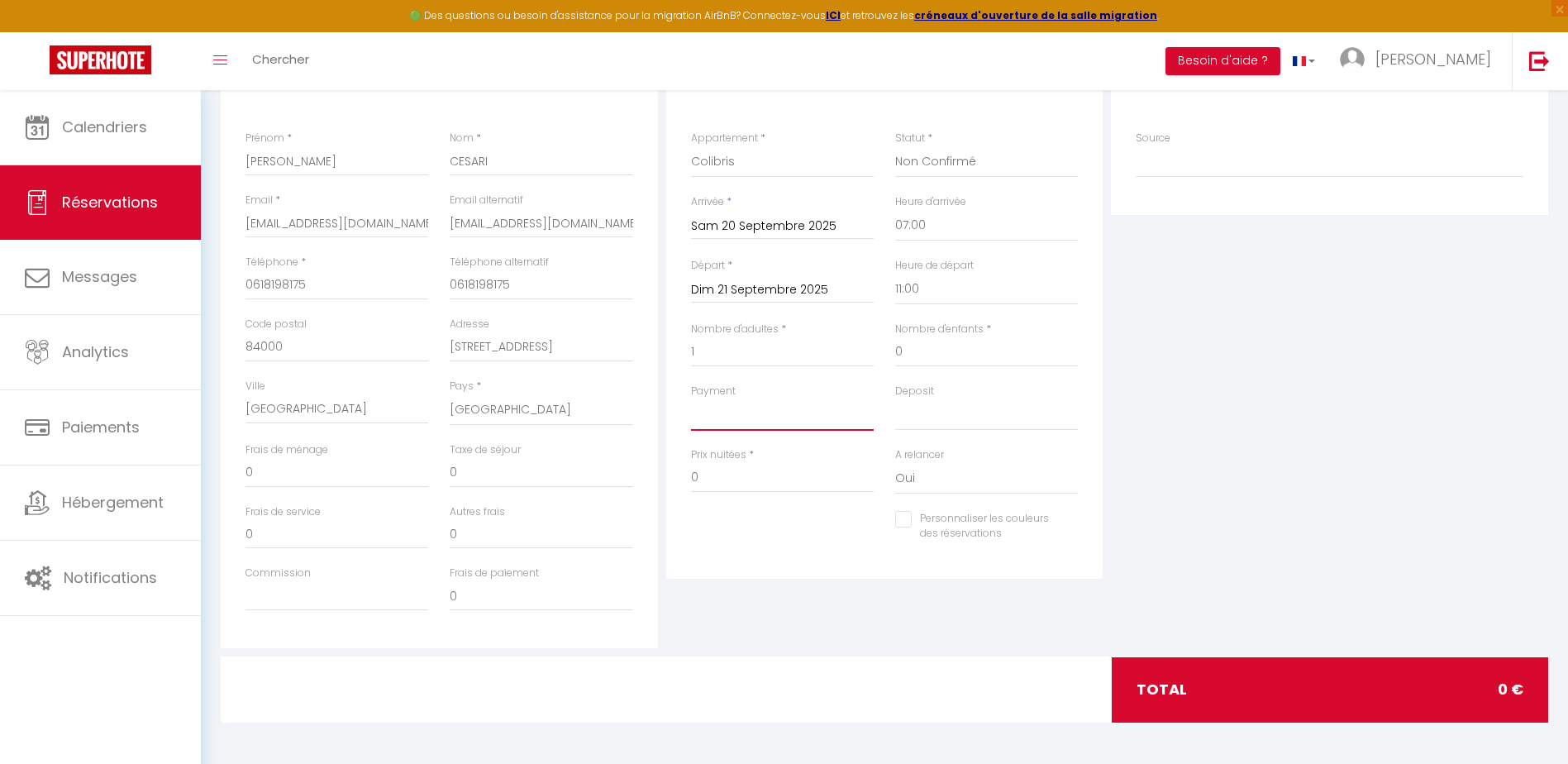
click at [759, 418] on select "OK KO" at bounding box center [782, 415] width 182 height 32
click at [691, 400] on select "OK KO" at bounding box center [782, 415] width 182 height 32
click at [709, 479] on input "0" at bounding box center [782, 477] width 182 height 30
click at [909, 522] on input "Personnaliser les couleurs des réservations" at bounding box center [976, 519] width 162 height 16
click at [1074, 534] on span at bounding box center [1071, 531] width 14 height 14
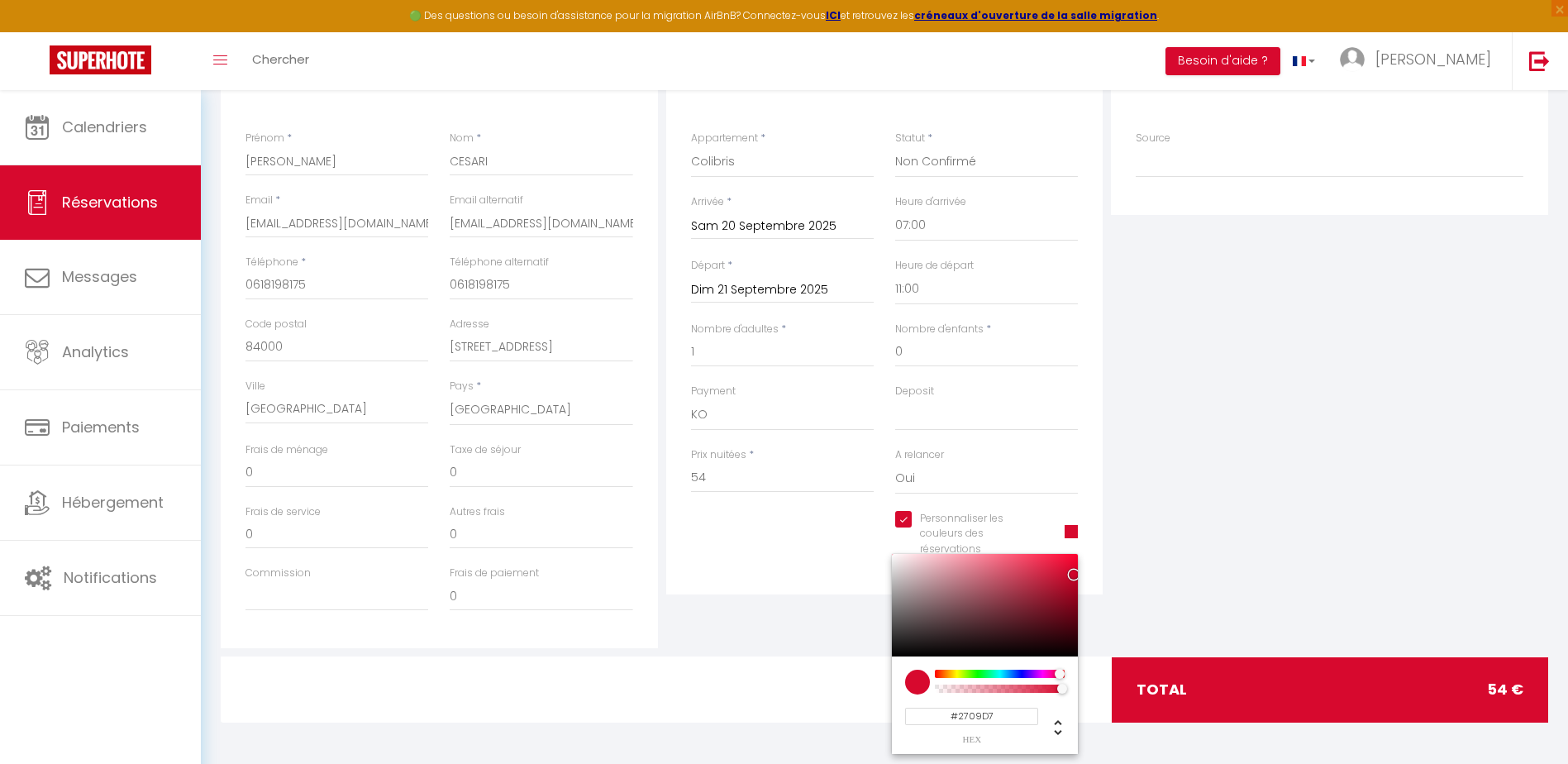
click at [1024, 674] on div at bounding box center [1000, 673] width 126 height 8
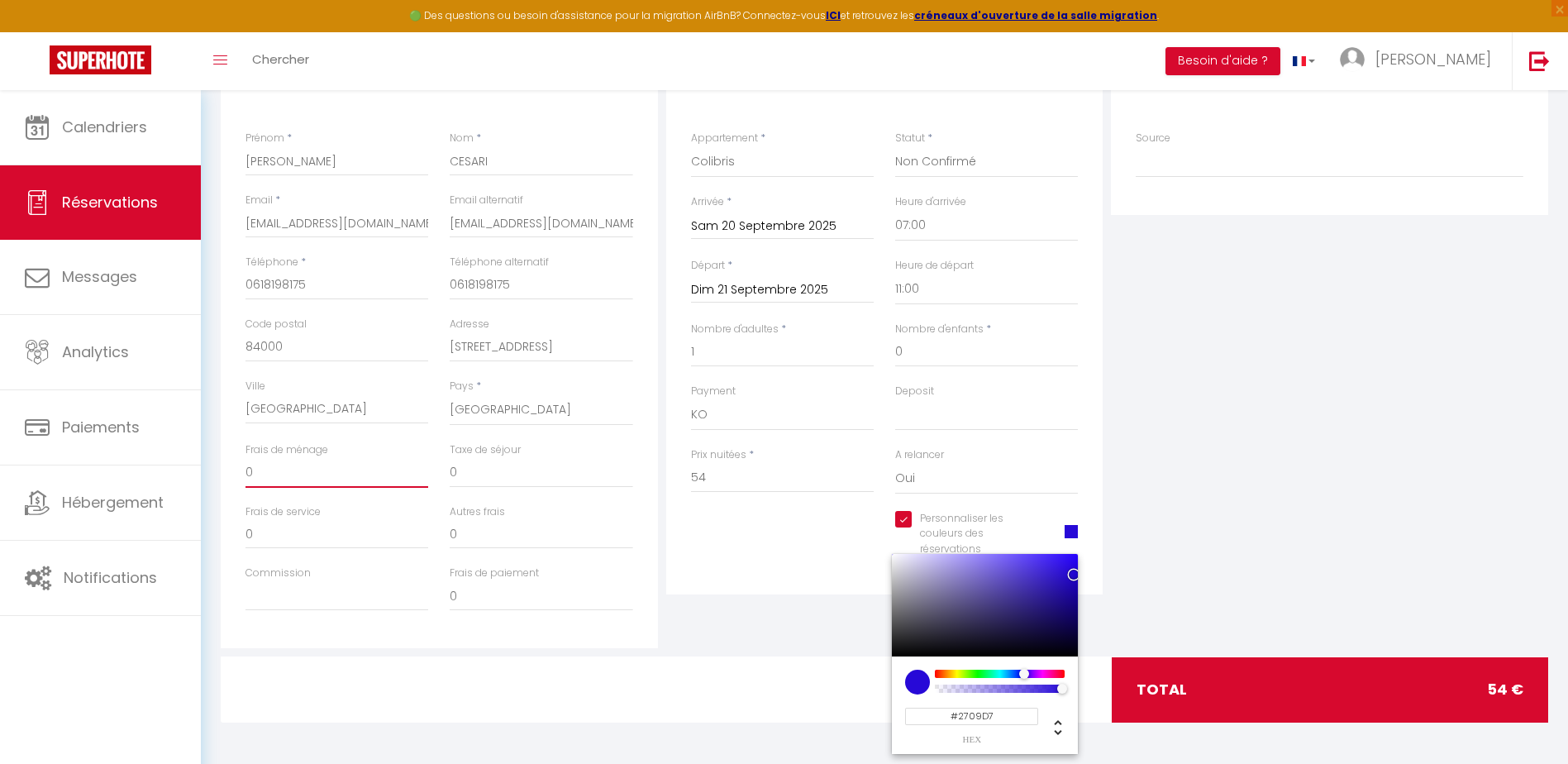
click at [262, 468] on input "0" at bounding box center [337, 473] width 182 height 30
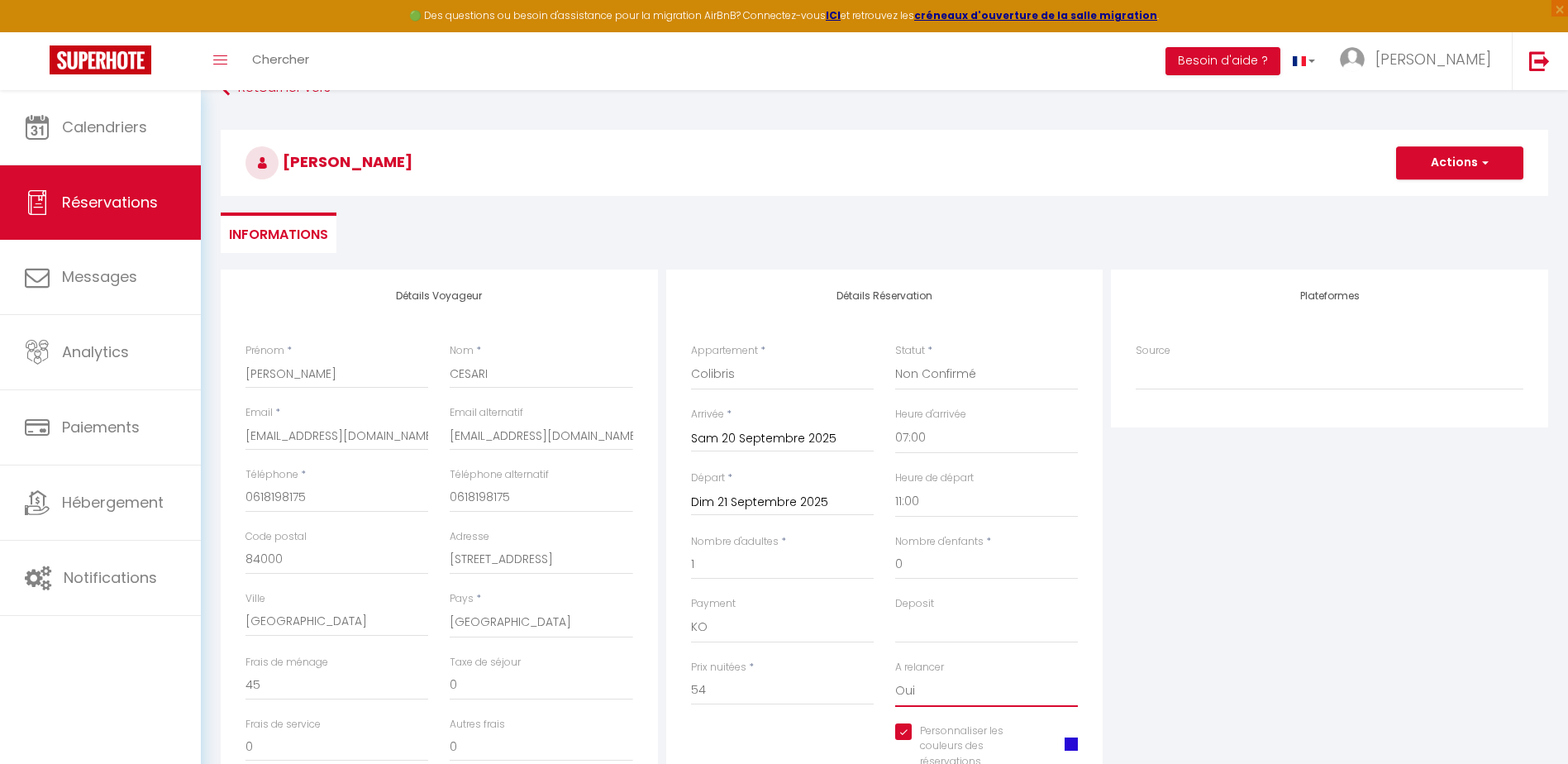
scroll to position [0, 0]
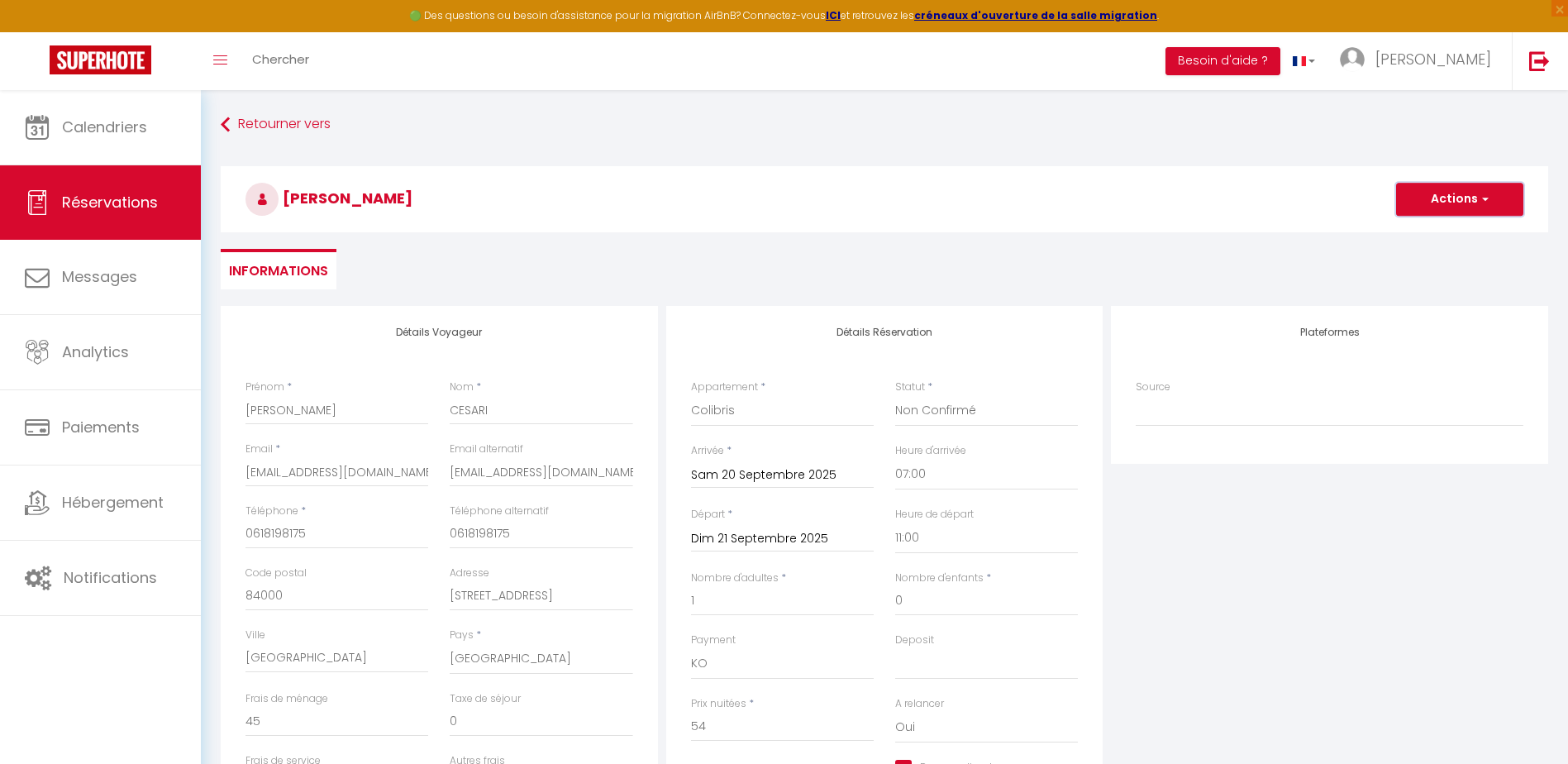
click at [1444, 202] on button "Actions" at bounding box center [1459, 198] width 127 height 33
click at [1445, 235] on link "Enregistrer" at bounding box center [1443, 235] width 131 height 22
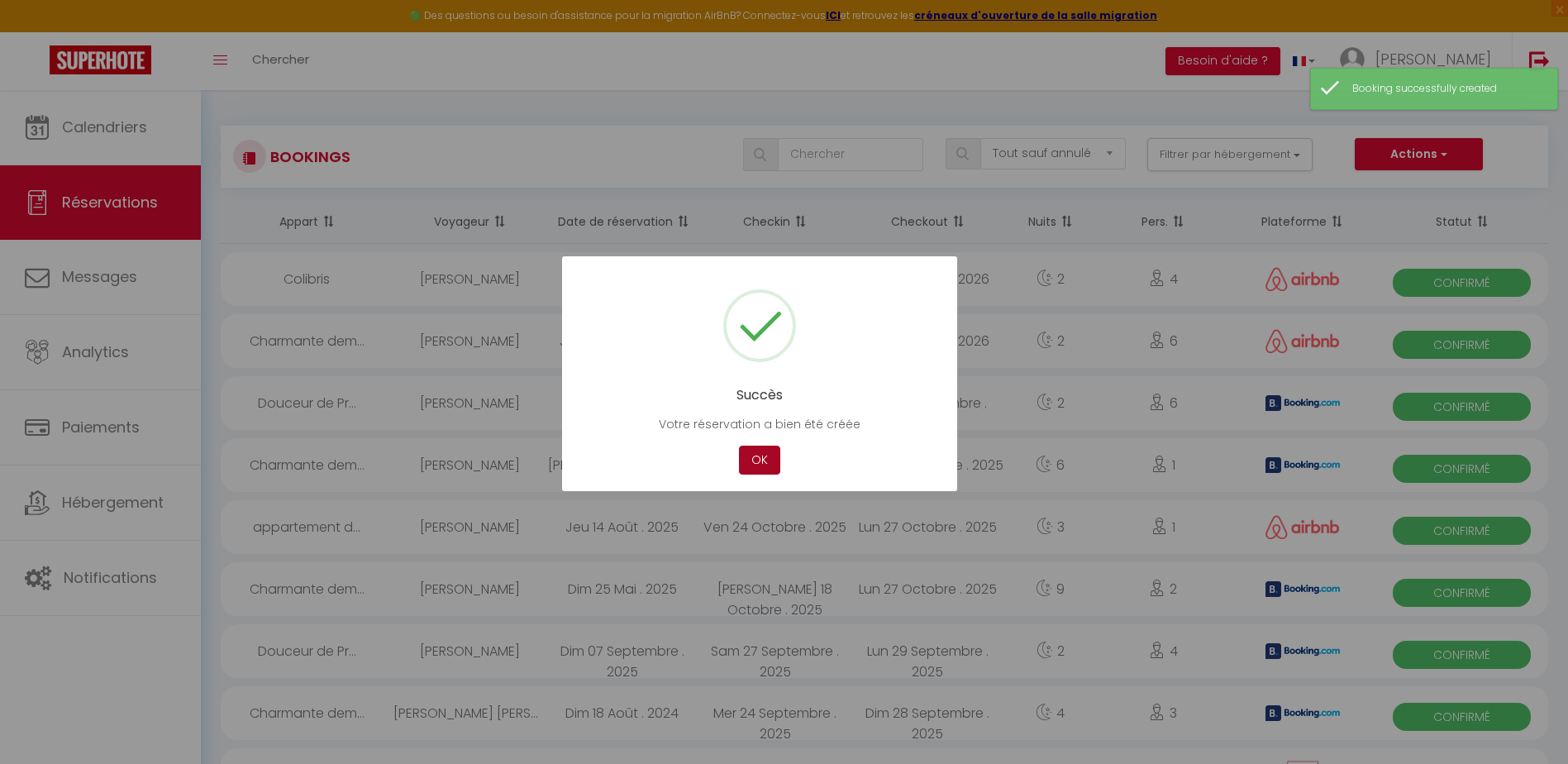
click at [770, 453] on button "OK" at bounding box center [760, 460] width 42 height 29
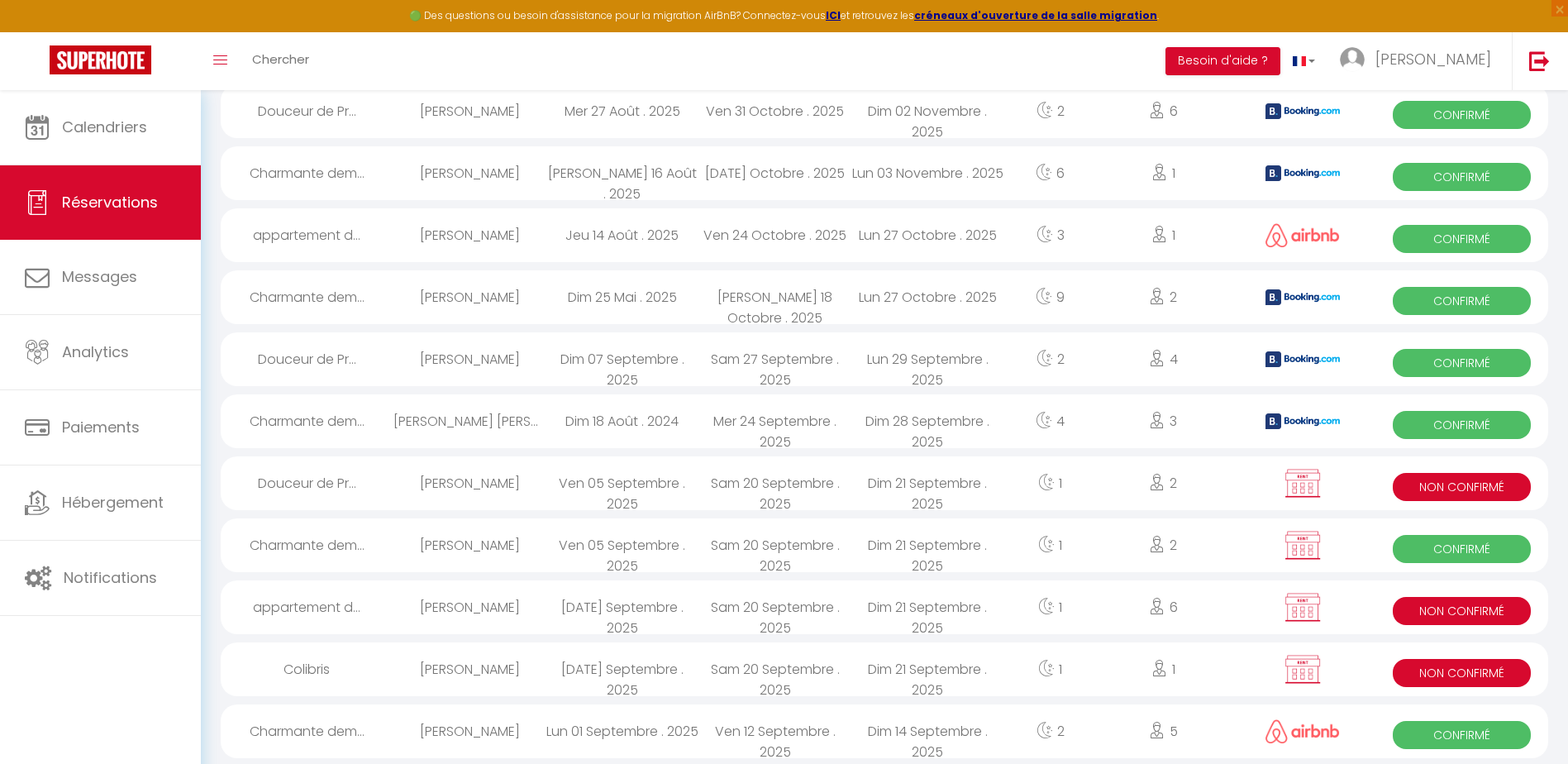
scroll to position [330, 0]
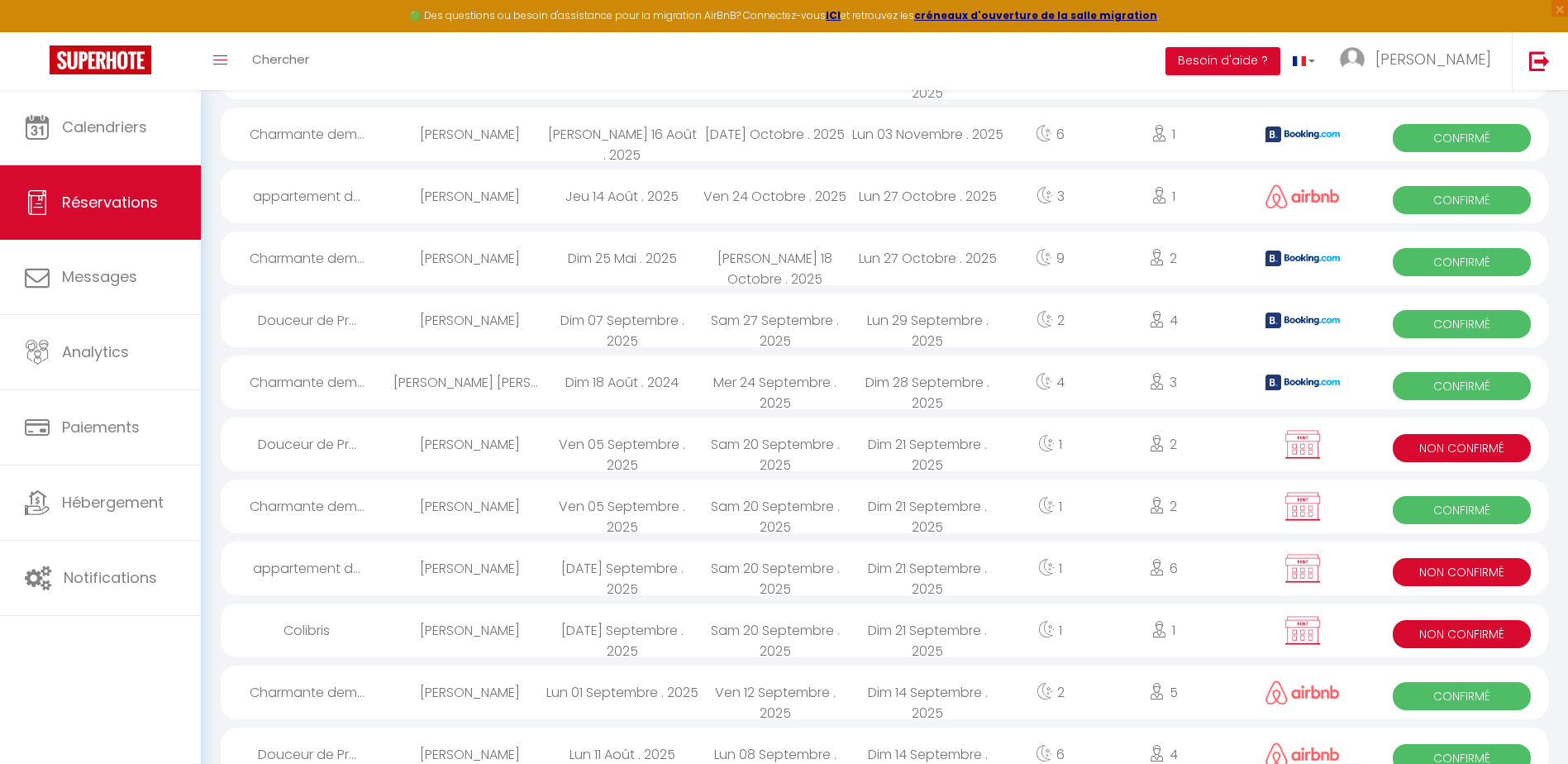
click at [1522, 579] on span "Non Confirmé" at bounding box center [1462, 571] width 138 height 28
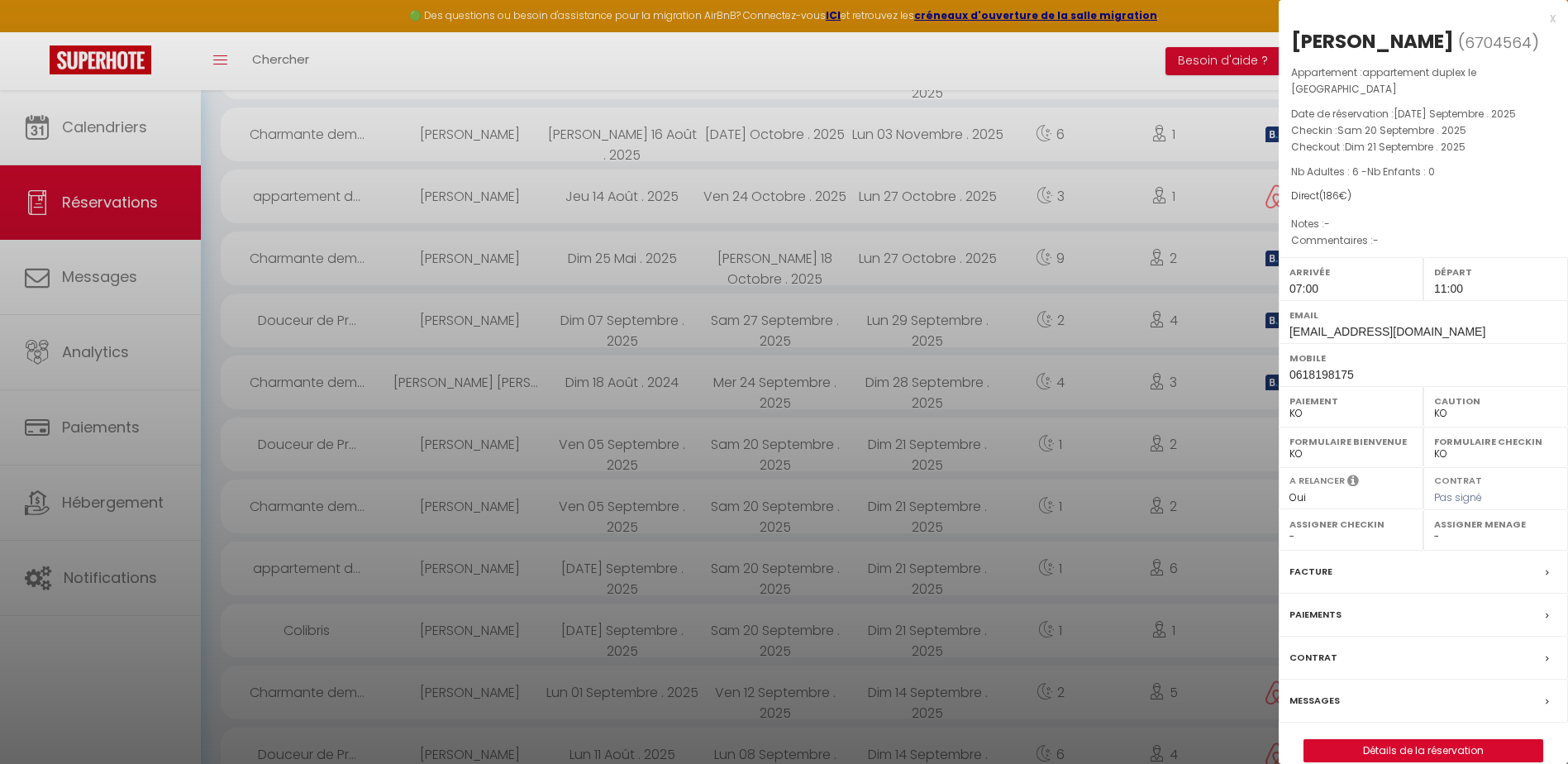
click at [1316, 563] on label "Facture" at bounding box center [1311, 571] width 43 height 17
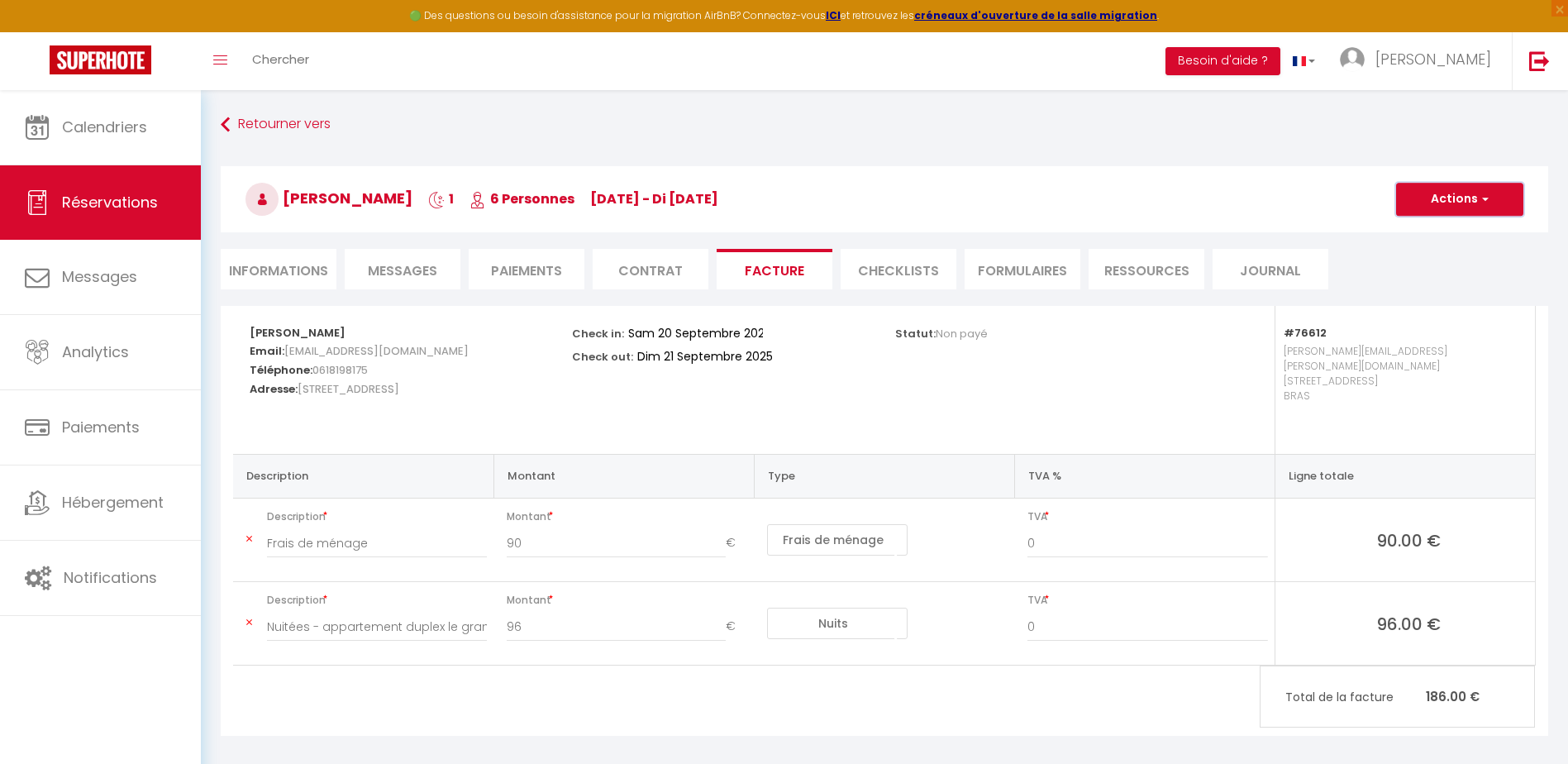
click at [1451, 192] on button "Actions" at bounding box center [1459, 198] width 127 height 33
click at [1449, 198] on button "Actions" at bounding box center [1459, 198] width 127 height 33
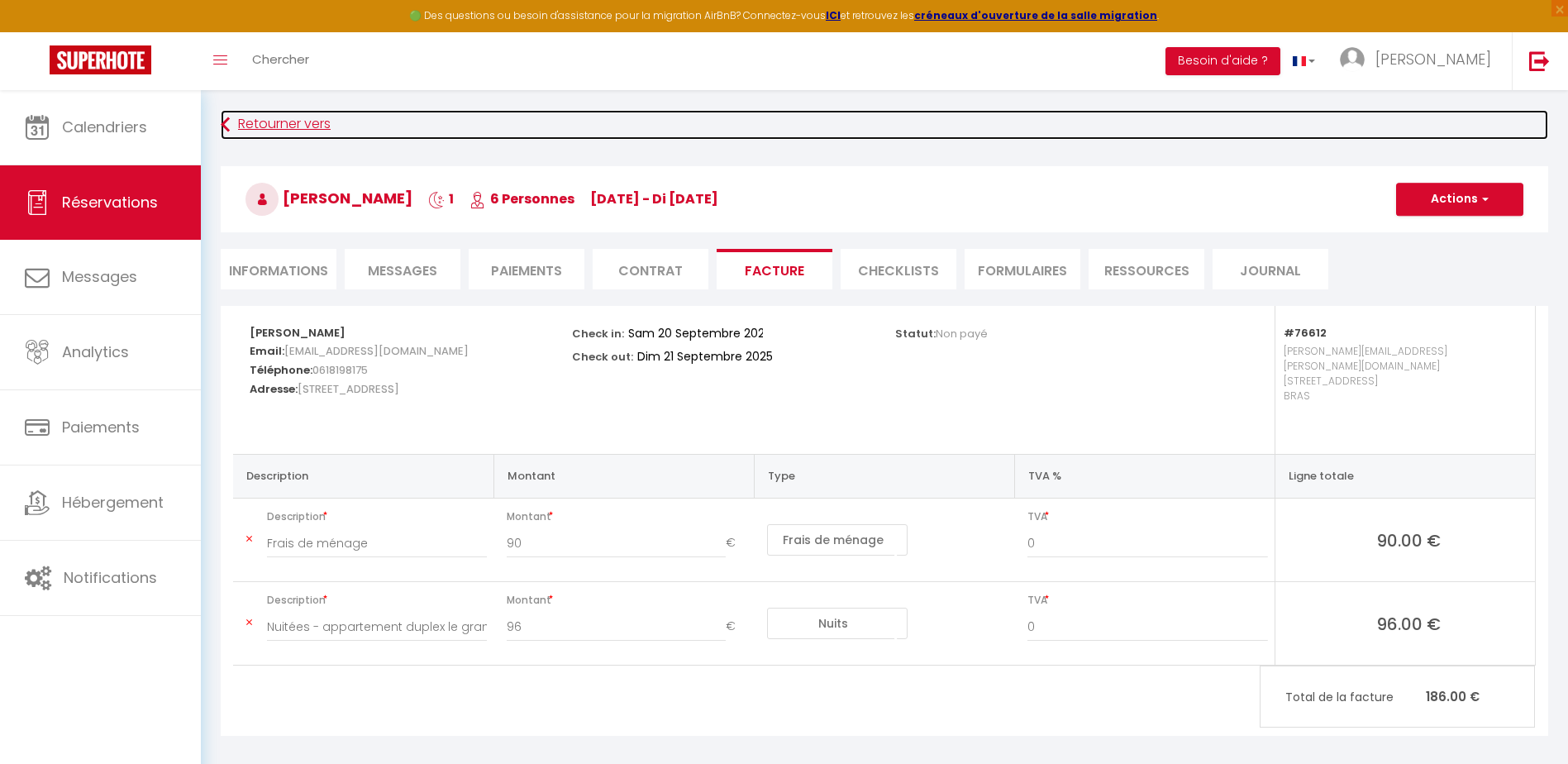
click at [291, 124] on link "Retourner vers" at bounding box center [884, 124] width 1327 height 30
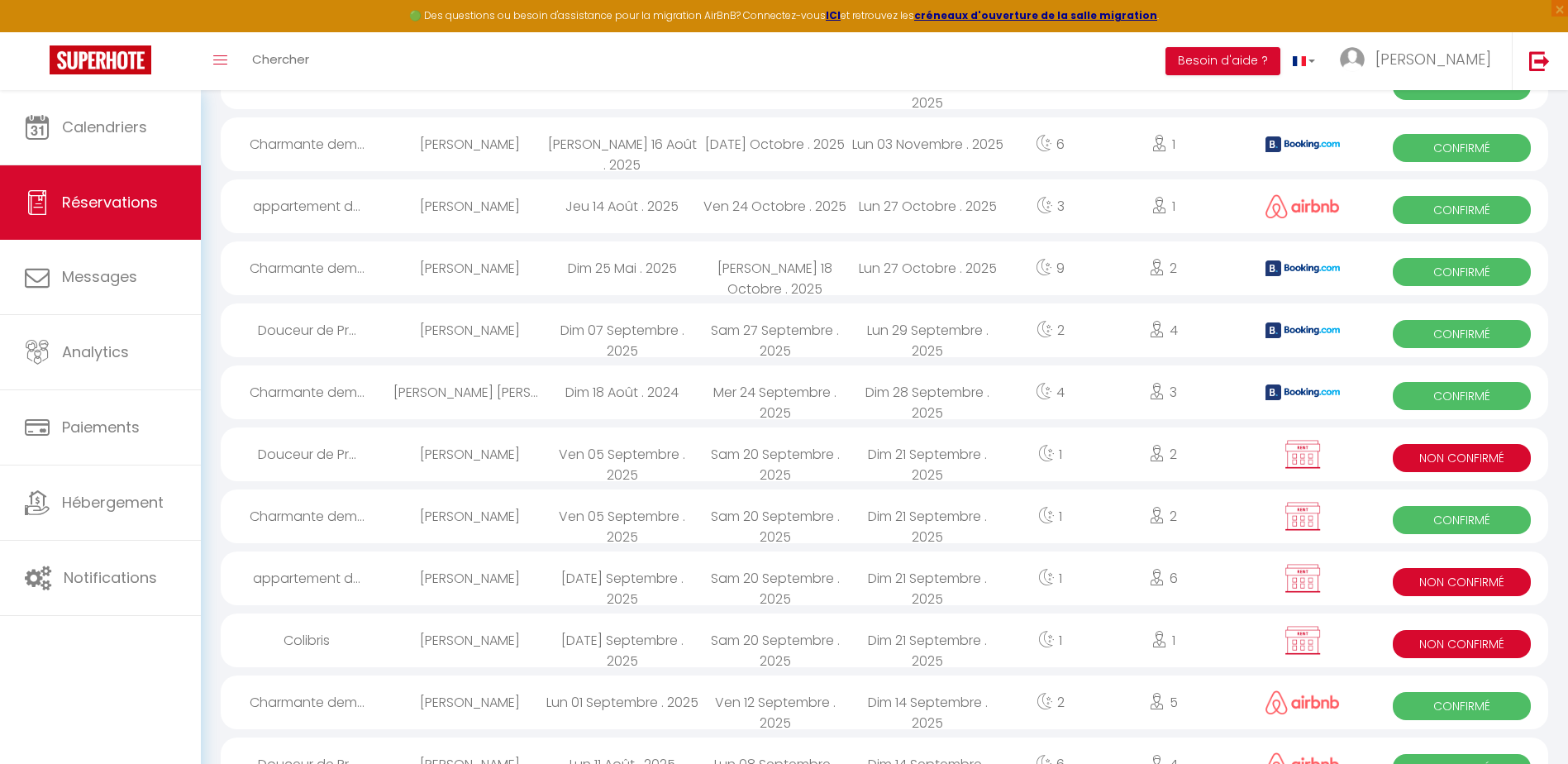
scroll to position [410, 0]
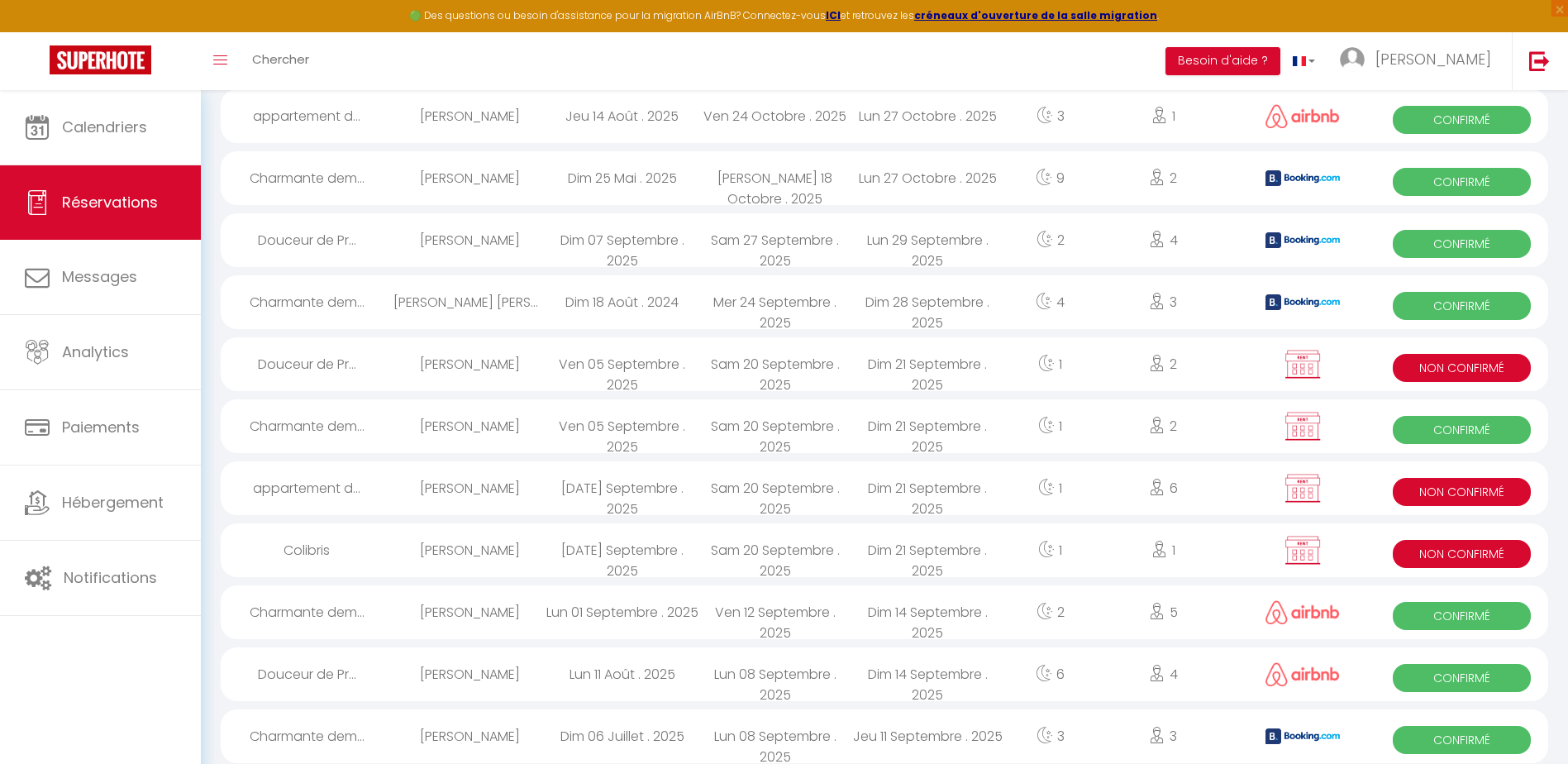
click at [1460, 492] on span "Non Confirmé" at bounding box center [1462, 492] width 138 height 28
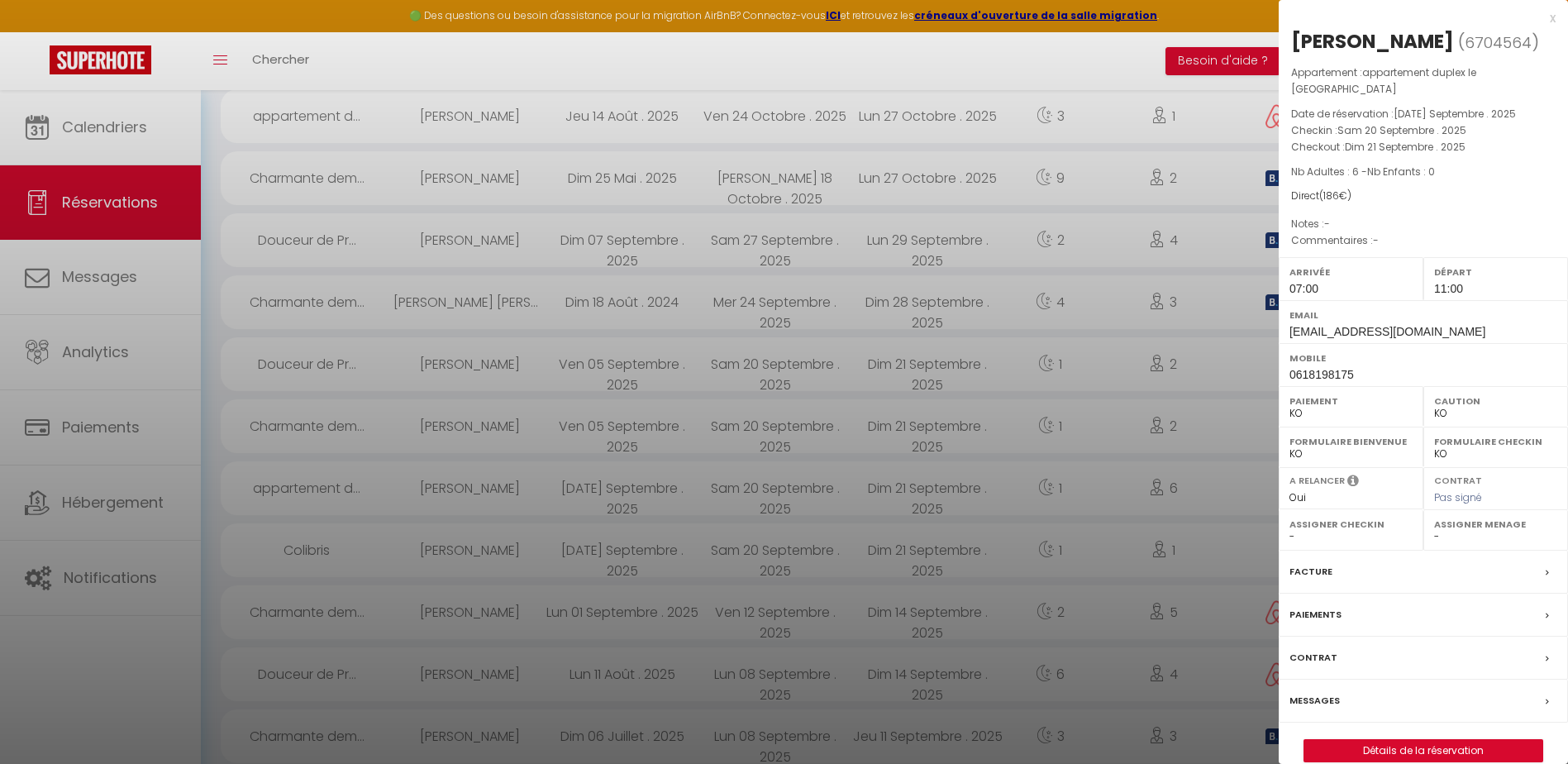
click at [1306, 649] on label "Contrat" at bounding box center [1313, 657] width 48 height 17
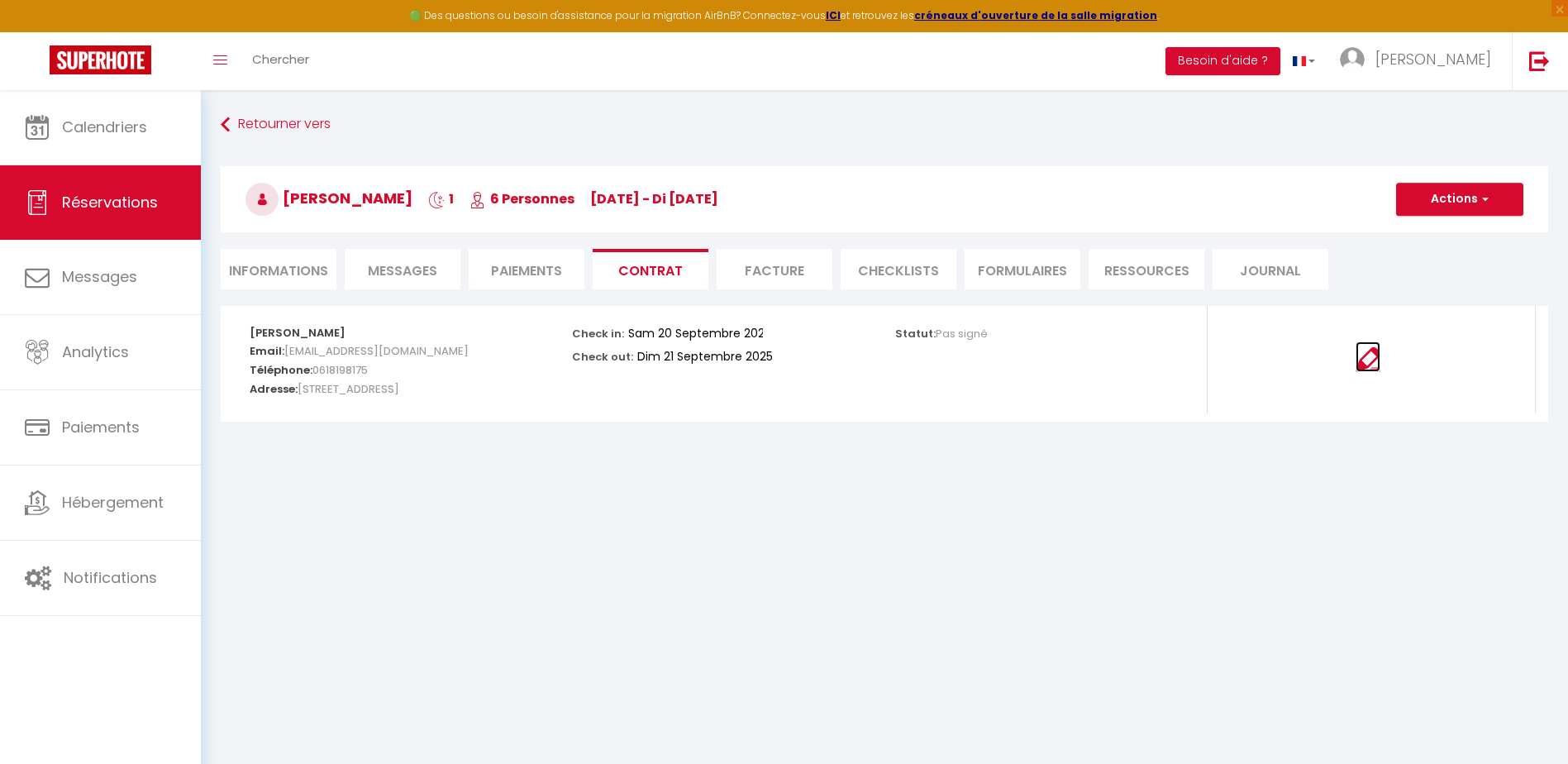
click at [1372, 365] on img at bounding box center [1367, 359] width 24 height 24
click at [784, 270] on li "Facture" at bounding box center [774, 269] width 115 height 41
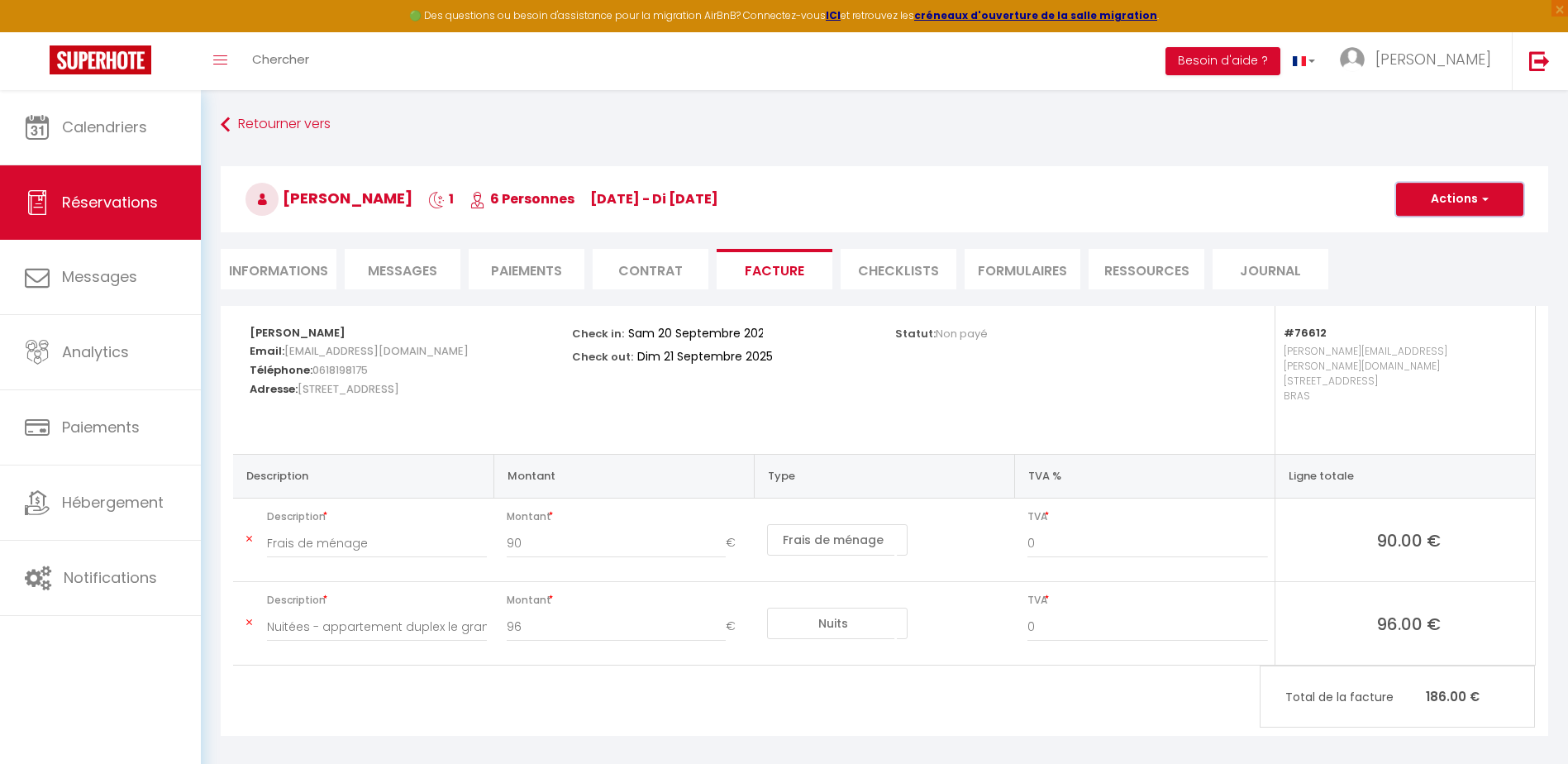
click at [1462, 197] on button "Actions" at bounding box center [1459, 198] width 127 height 33
click at [1416, 262] on link "Aperçu et éditer" at bounding box center [1447, 257] width 139 height 22
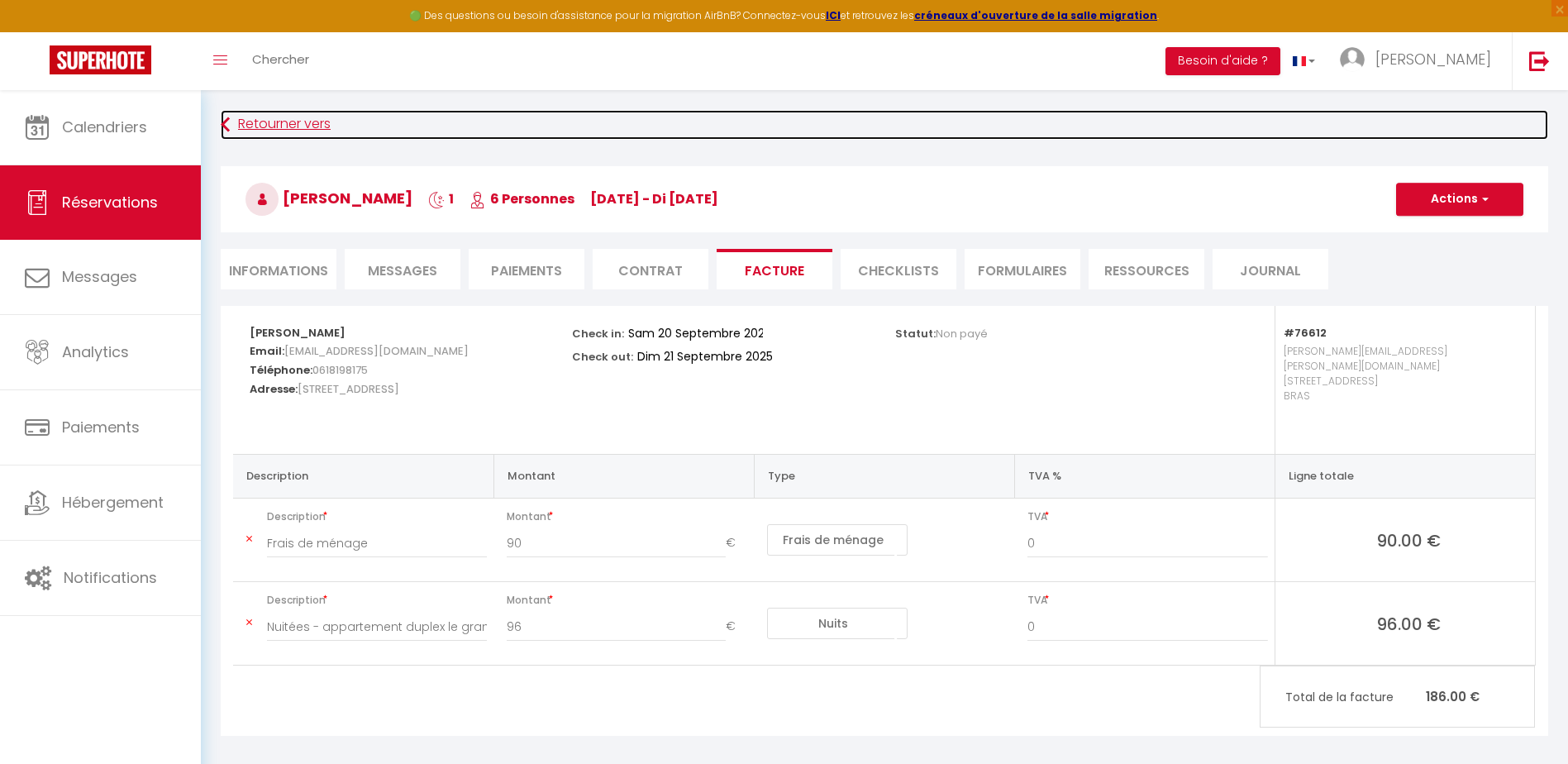
click at [266, 122] on link "Retourner vers" at bounding box center [884, 124] width 1327 height 30
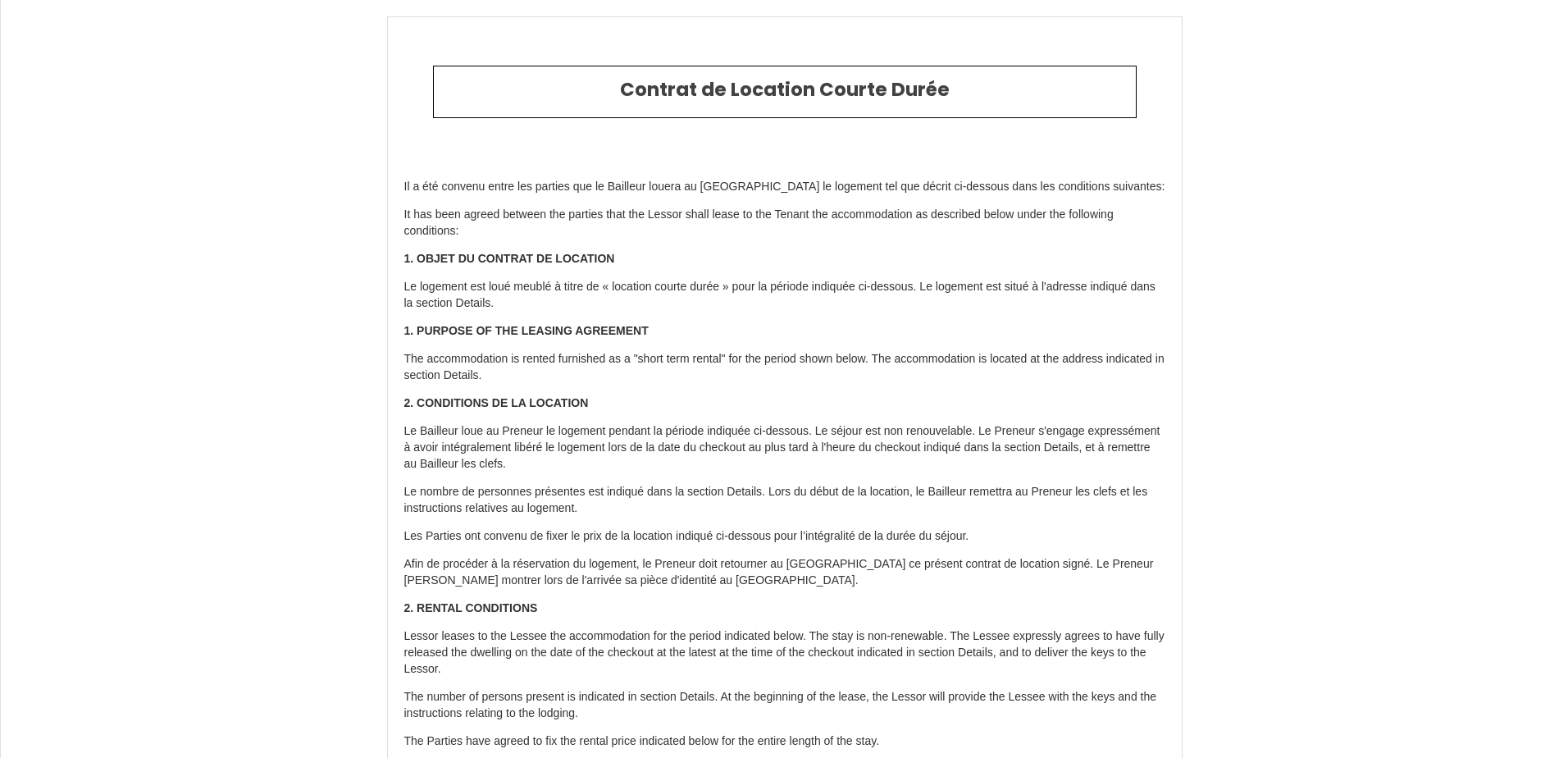
type input "6704564"
type input "appartement duplex le [GEOGRAPHIC_DATA]"
type input "[STREET_ADDRESS]"
type input "83149"
type input "BRAS"
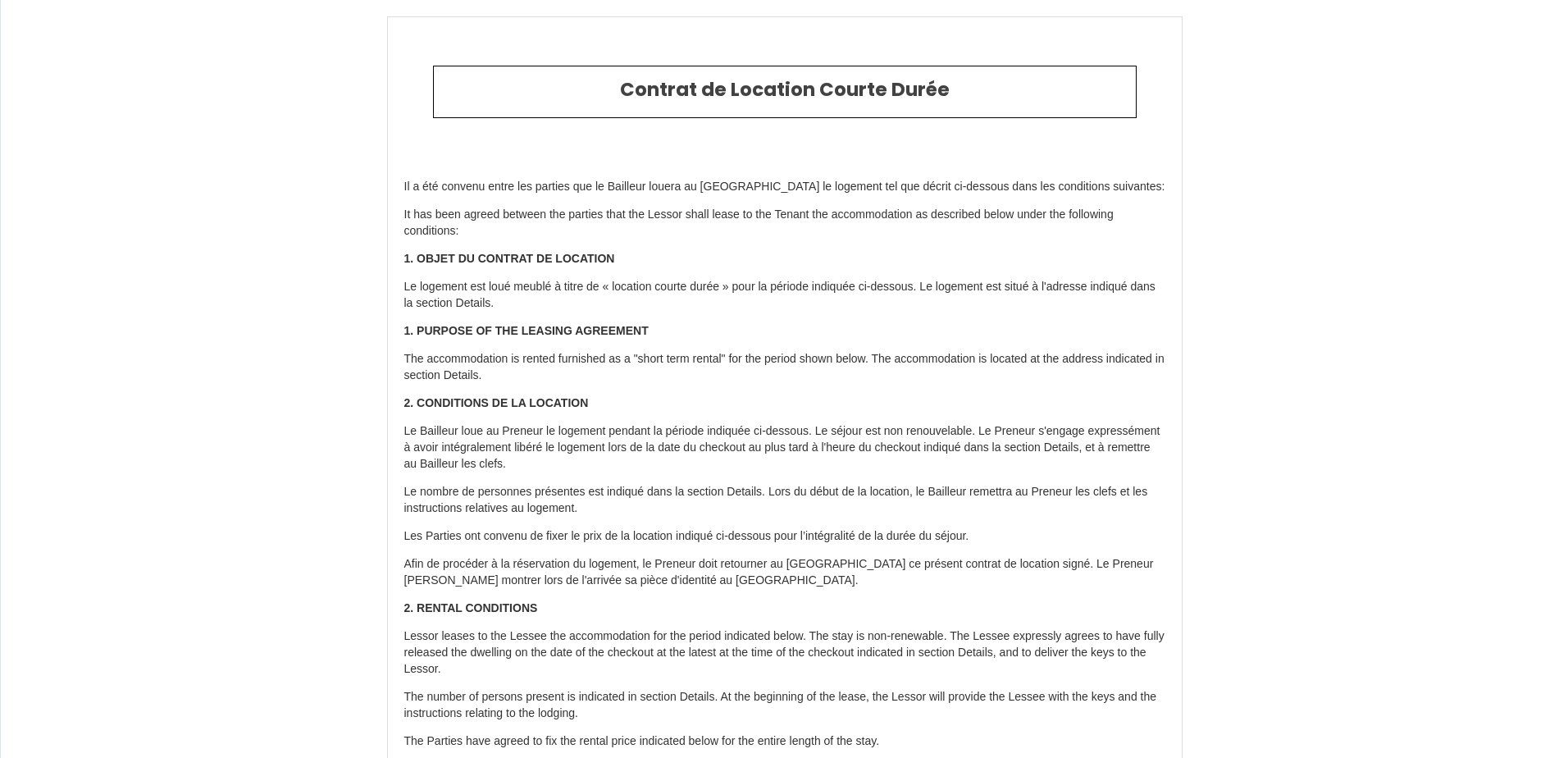
type input "[GEOGRAPHIC_DATA]"
type input "20 Sat September 2025"
type input "21 Sun September 2025"
type input "6"
type input "0"
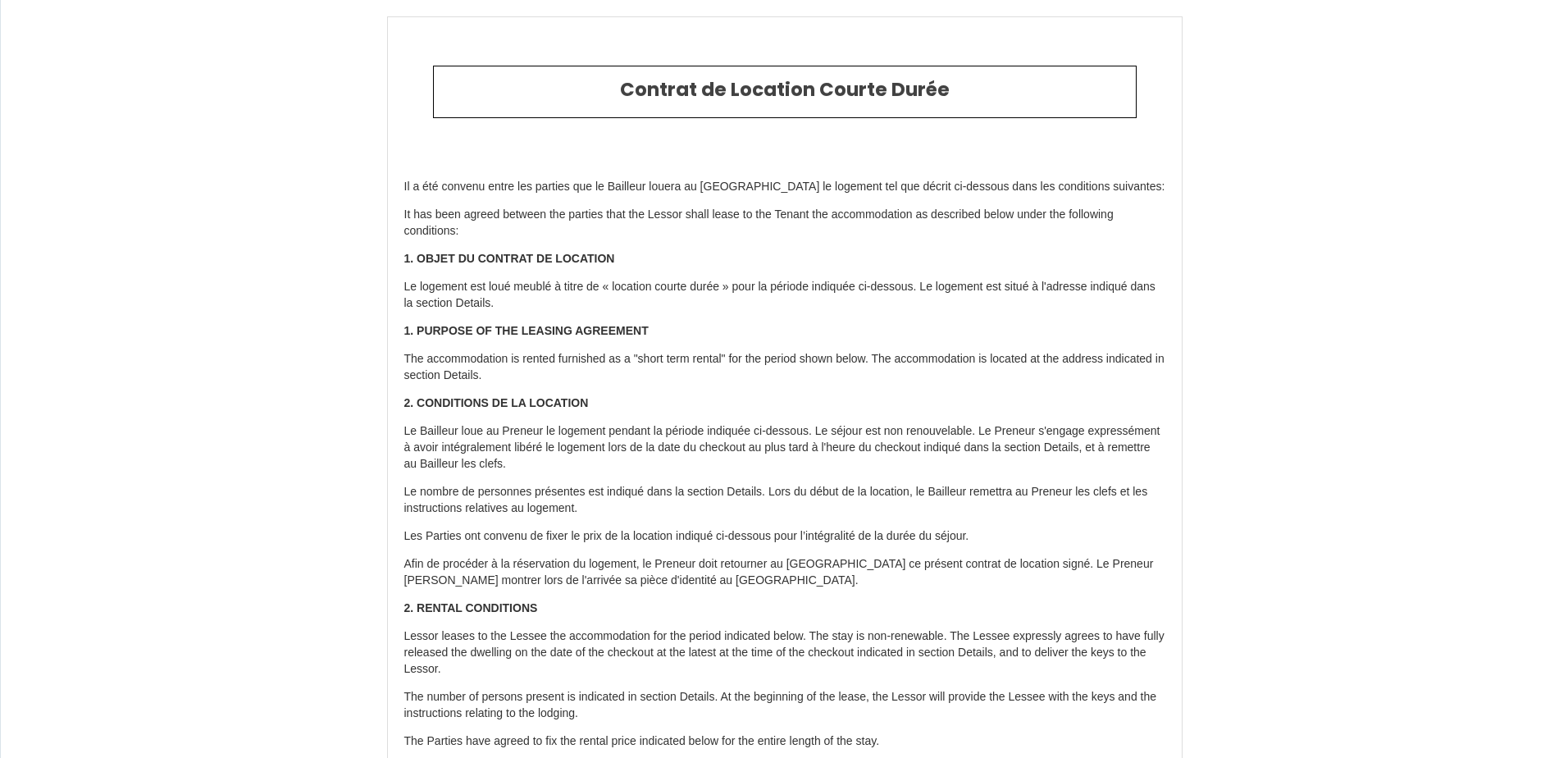
type input "500"
type input "186"
type input "[DEMOGRAPHIC_DATA]"
type input "DONADIO"
type input "[STREET_ADDRESS]"
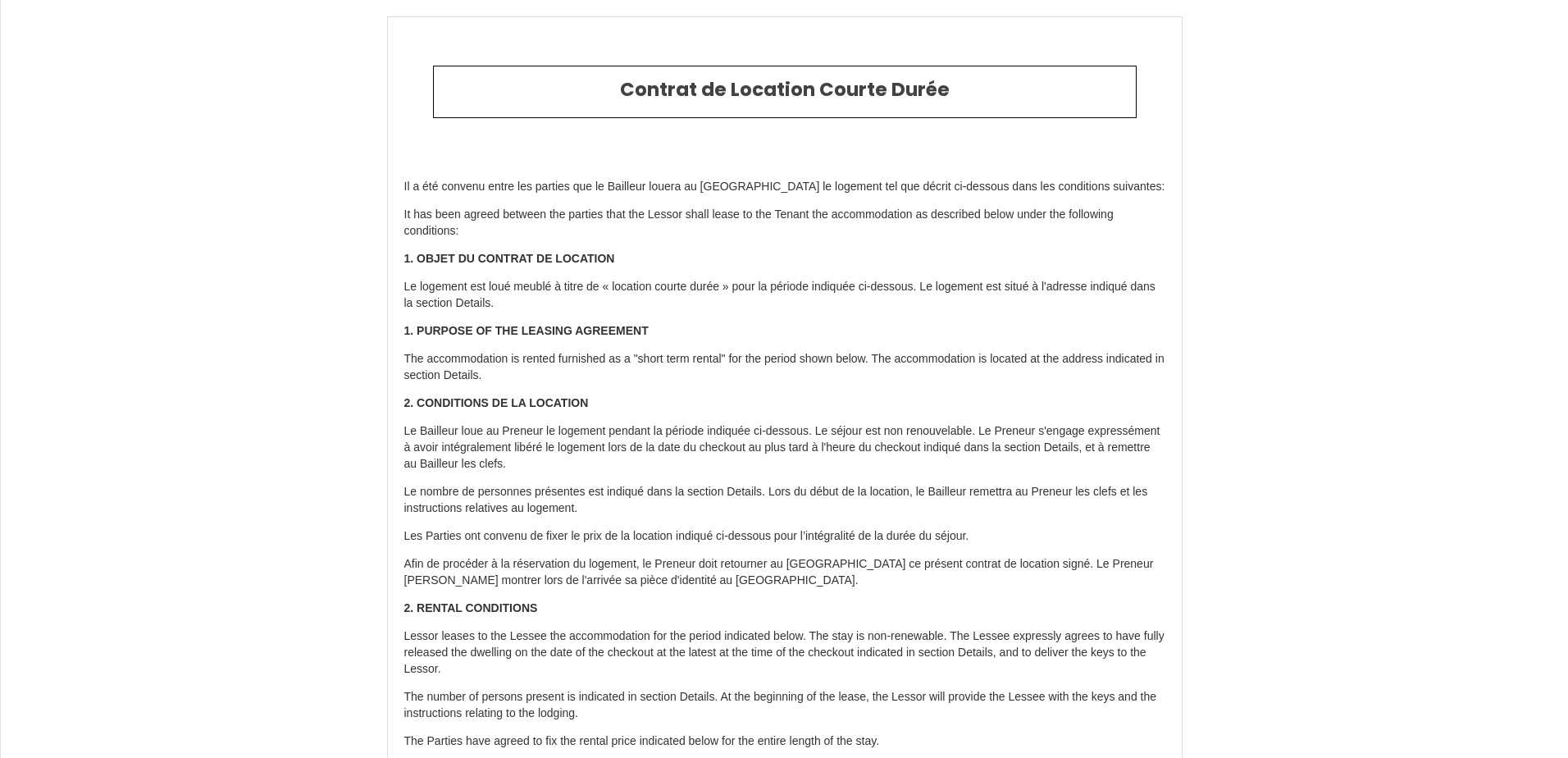
type input "83149"
type input "Bras"
type input "[GEOGRAPHIC_DATA]"
type input "[PERSON_NAME][EMAIL_ADDRESS][PERSON_NAME][DOMAIN_NAME]"
type input "[PERSON_NAME]"
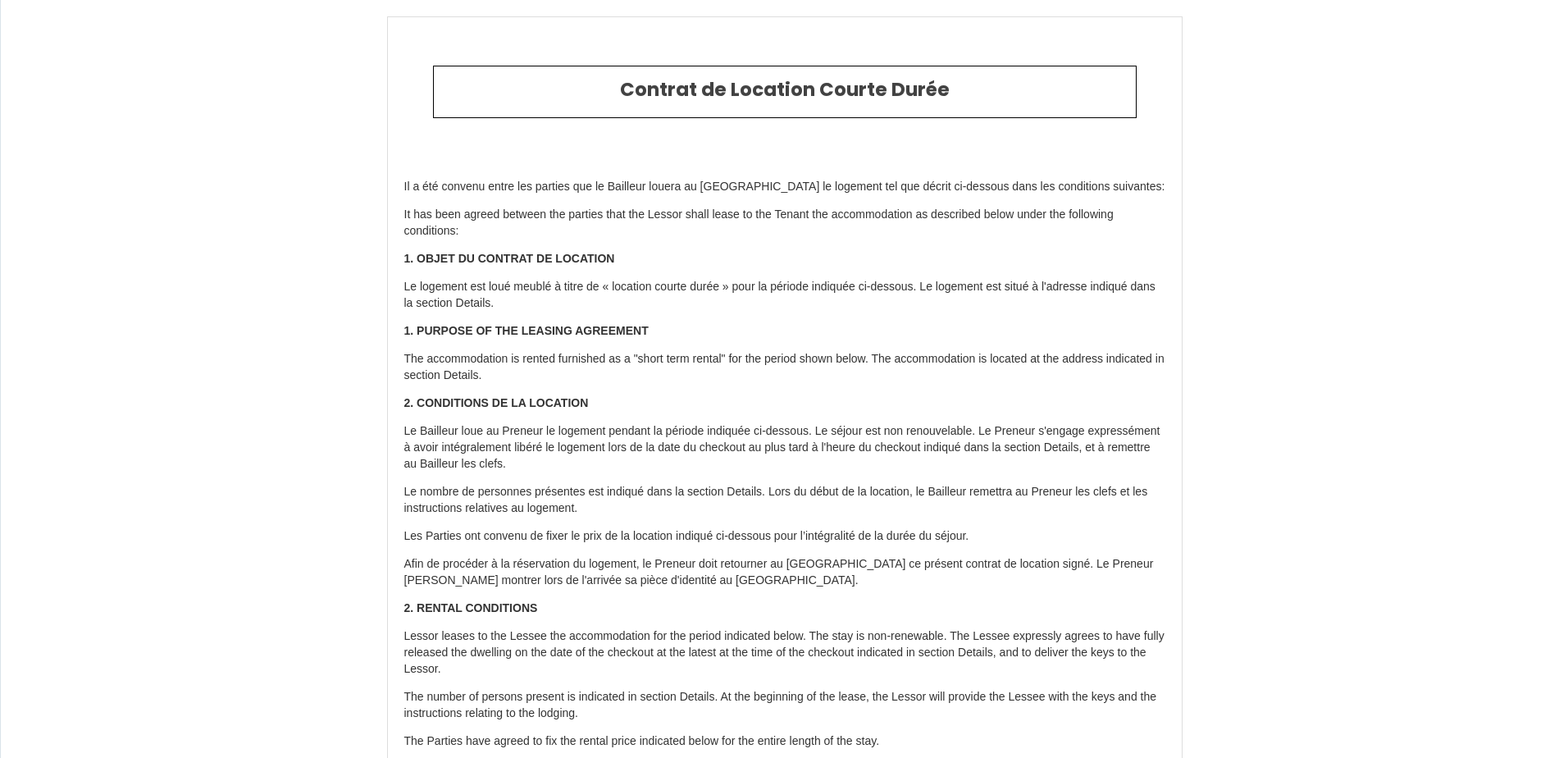
type input "CESARI"
type input "[STREET_ADDRESS]"
type input "84000"
type input "[GEOGRAPHIC_DATA]"
type input "[EMAIL_ADDRESS][DOMAIN_NAME]"
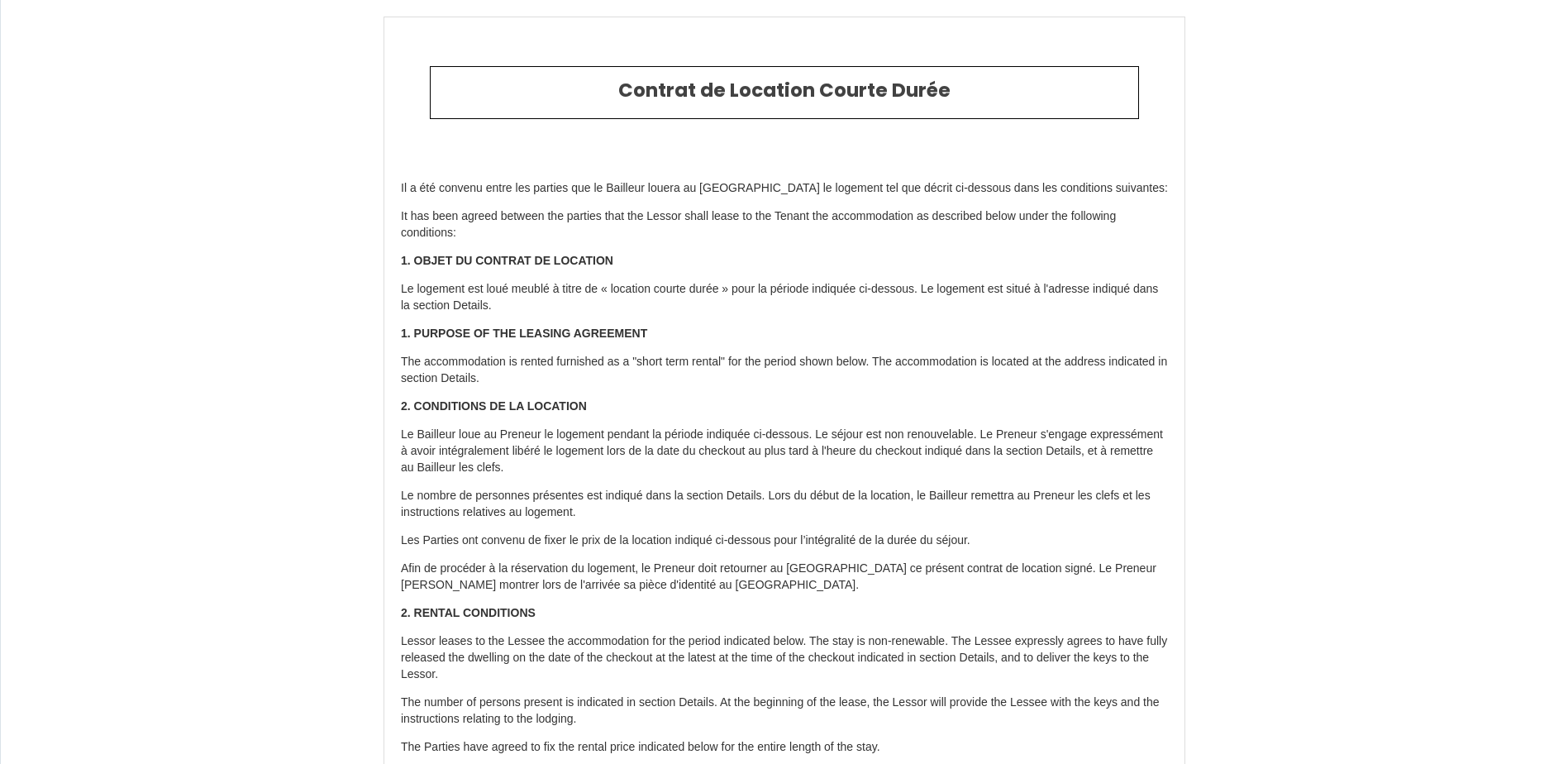
type input "+33 6 18 19 81 75"
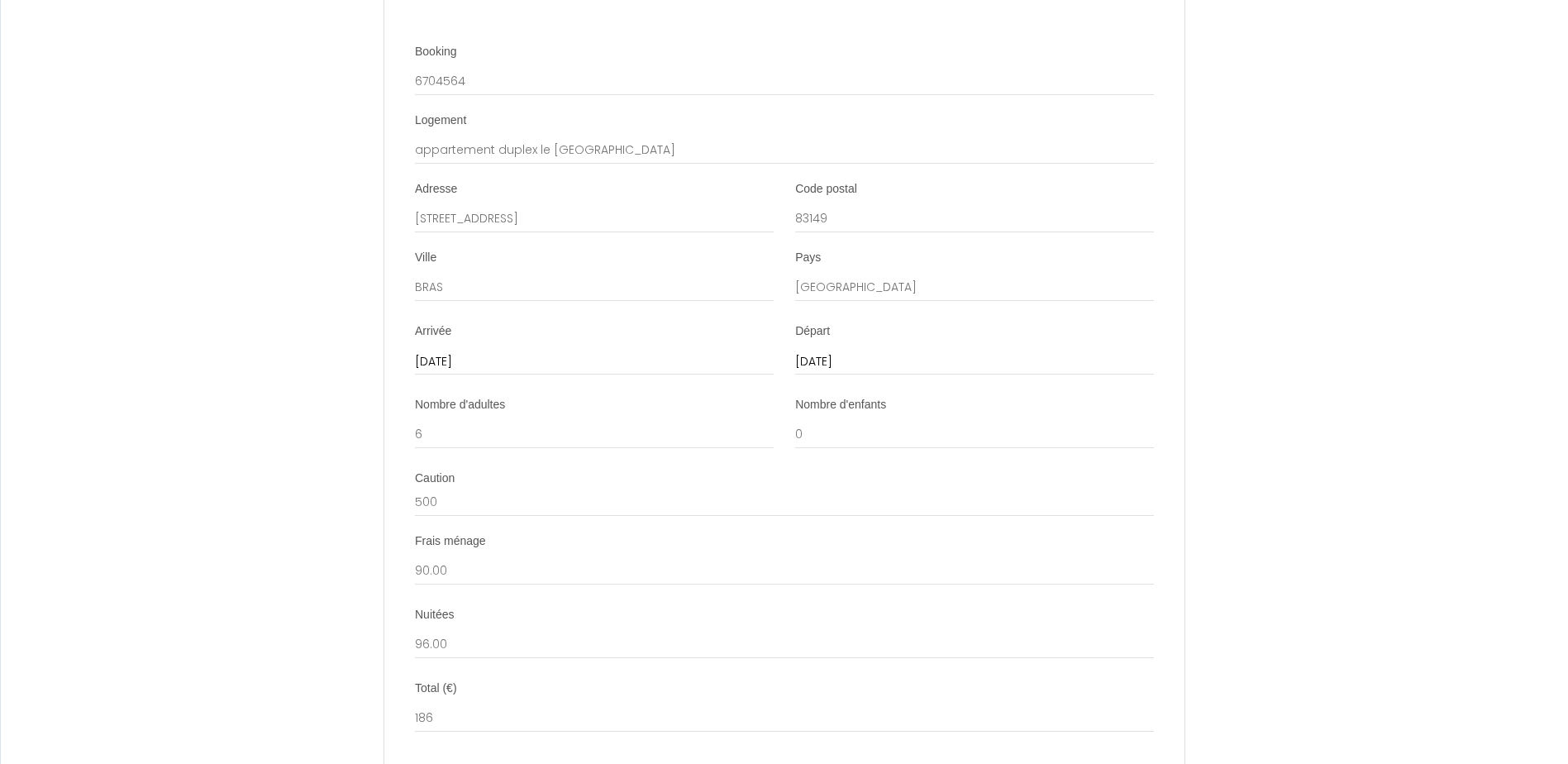
scroll to position [2005, 0]
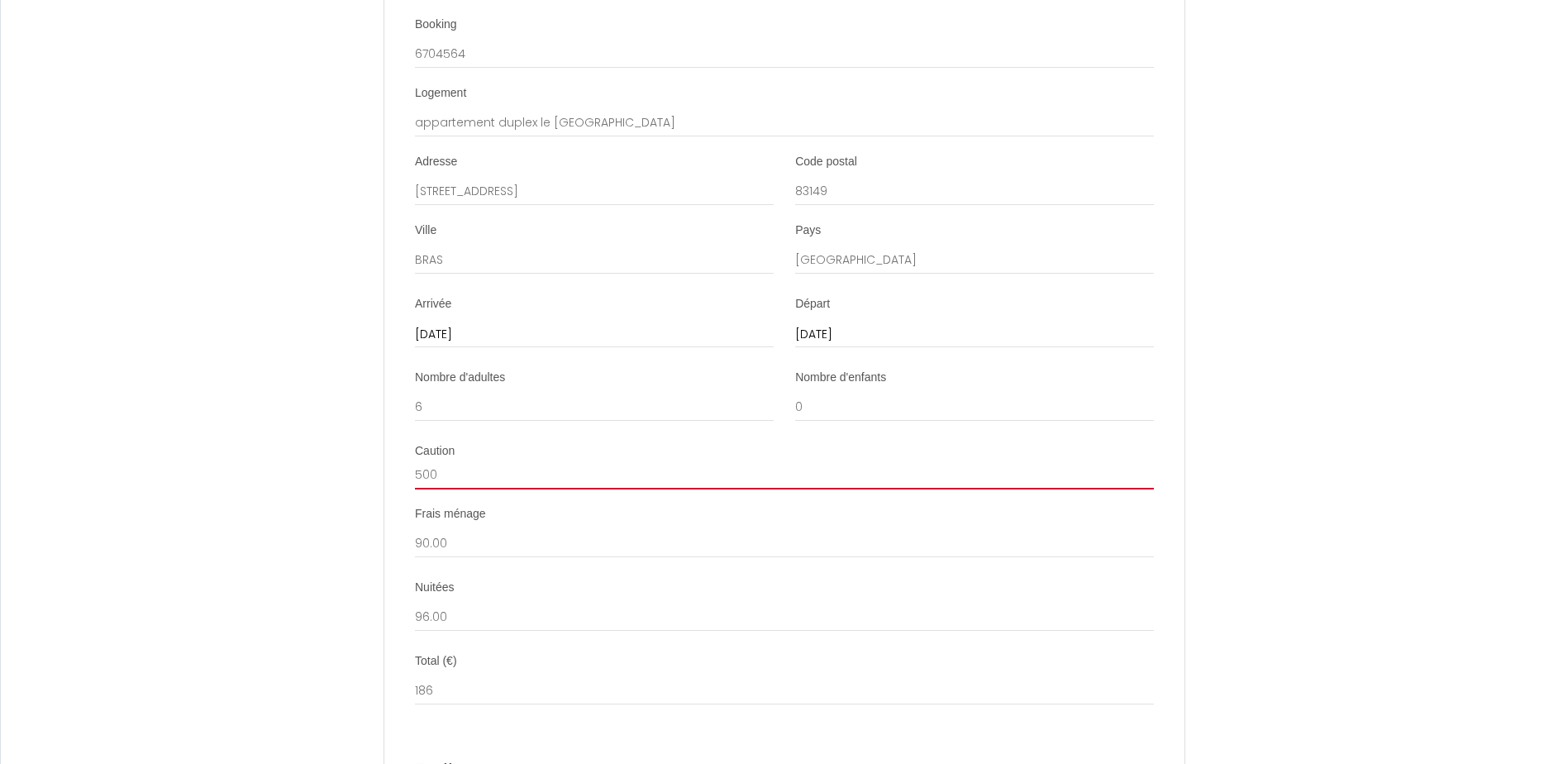
click at [450, 488] on input "500" at bounding box center [784, 474] width 739 height 30
type input "5"
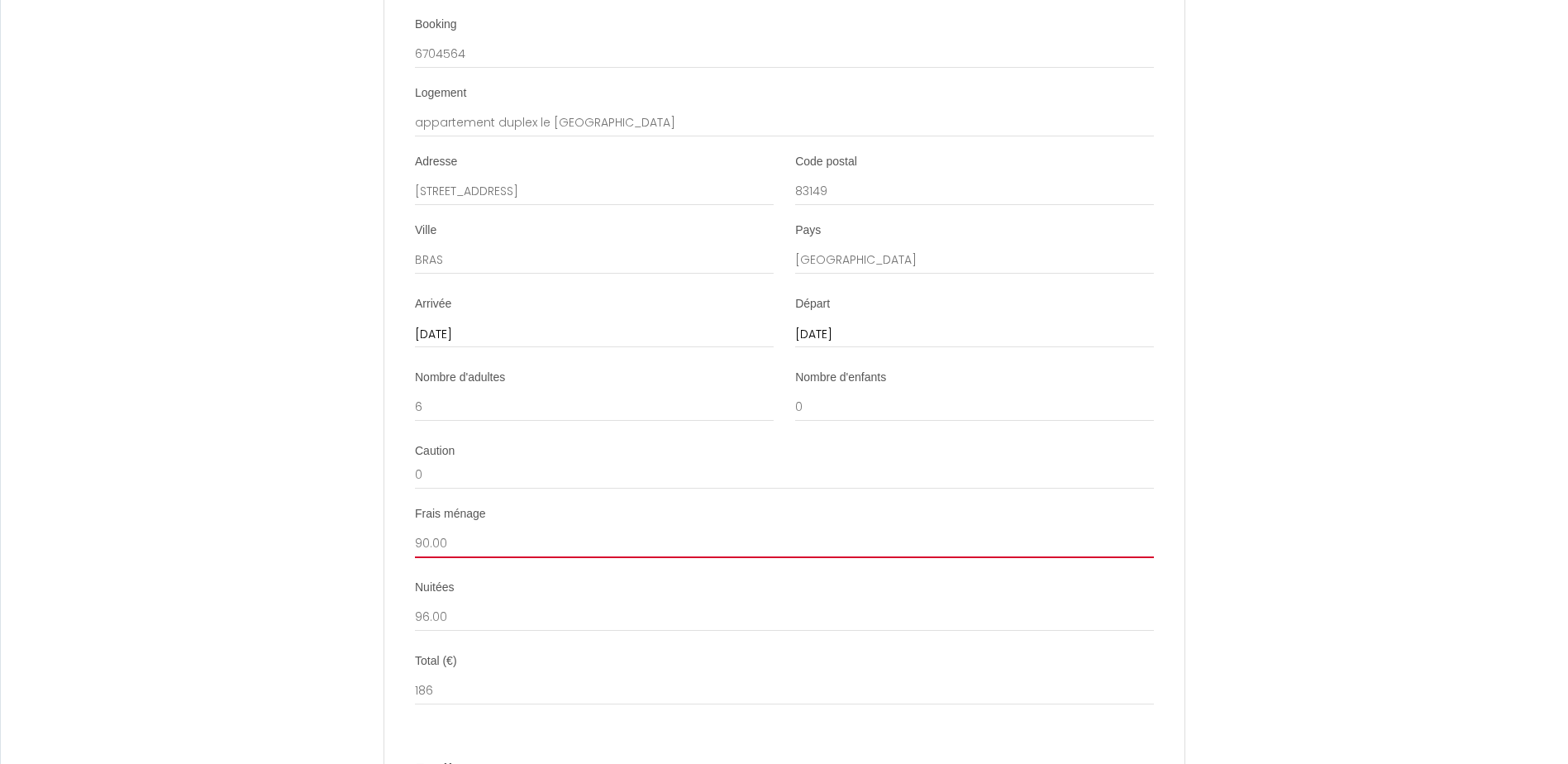
click at [473, 557] on input "90.00" at bounding box center [784, 542] width 739 height 30
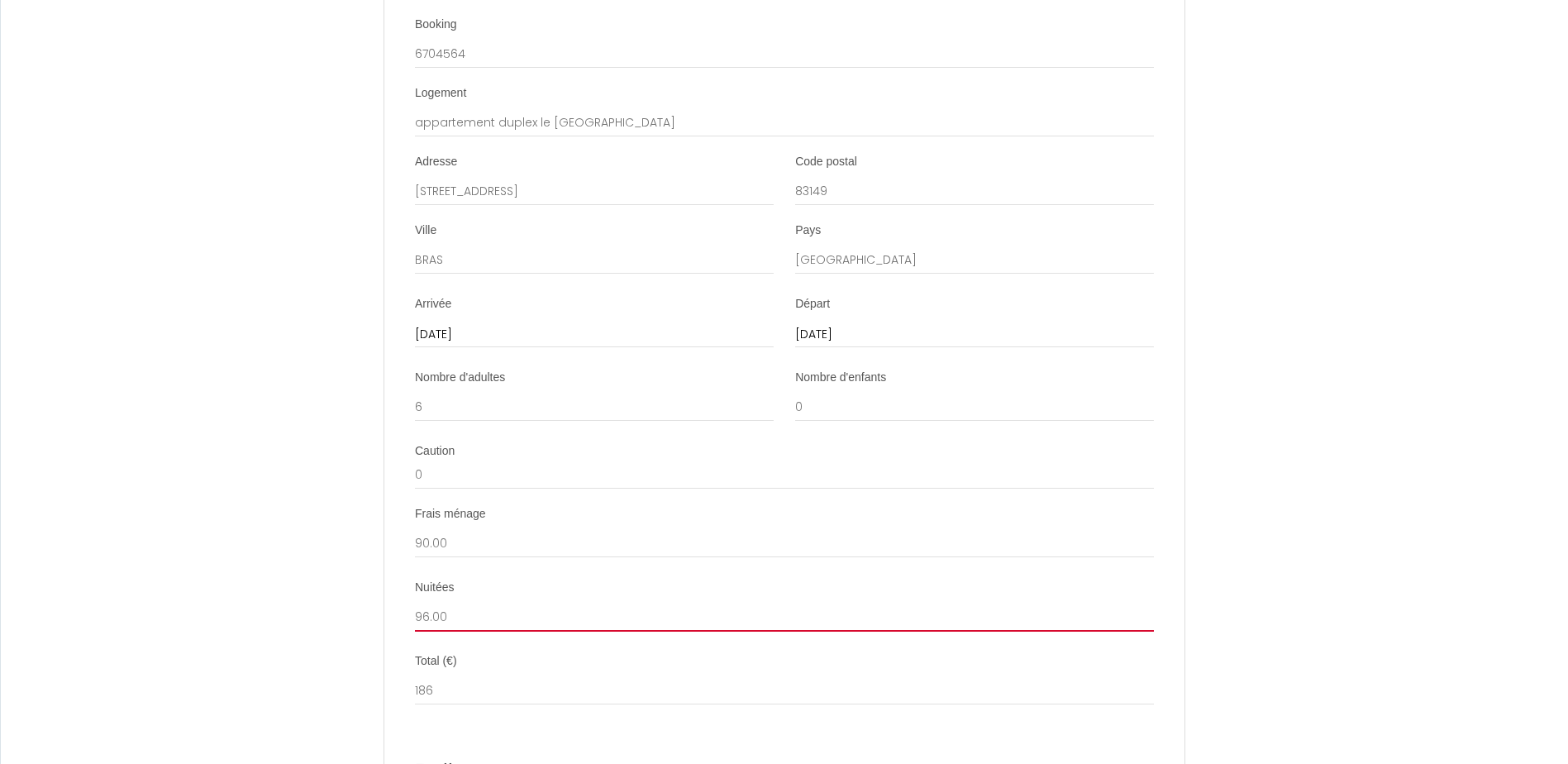
click at [547, 621] on input "96.00" at bounding box center [784, 616] width 739 height 30
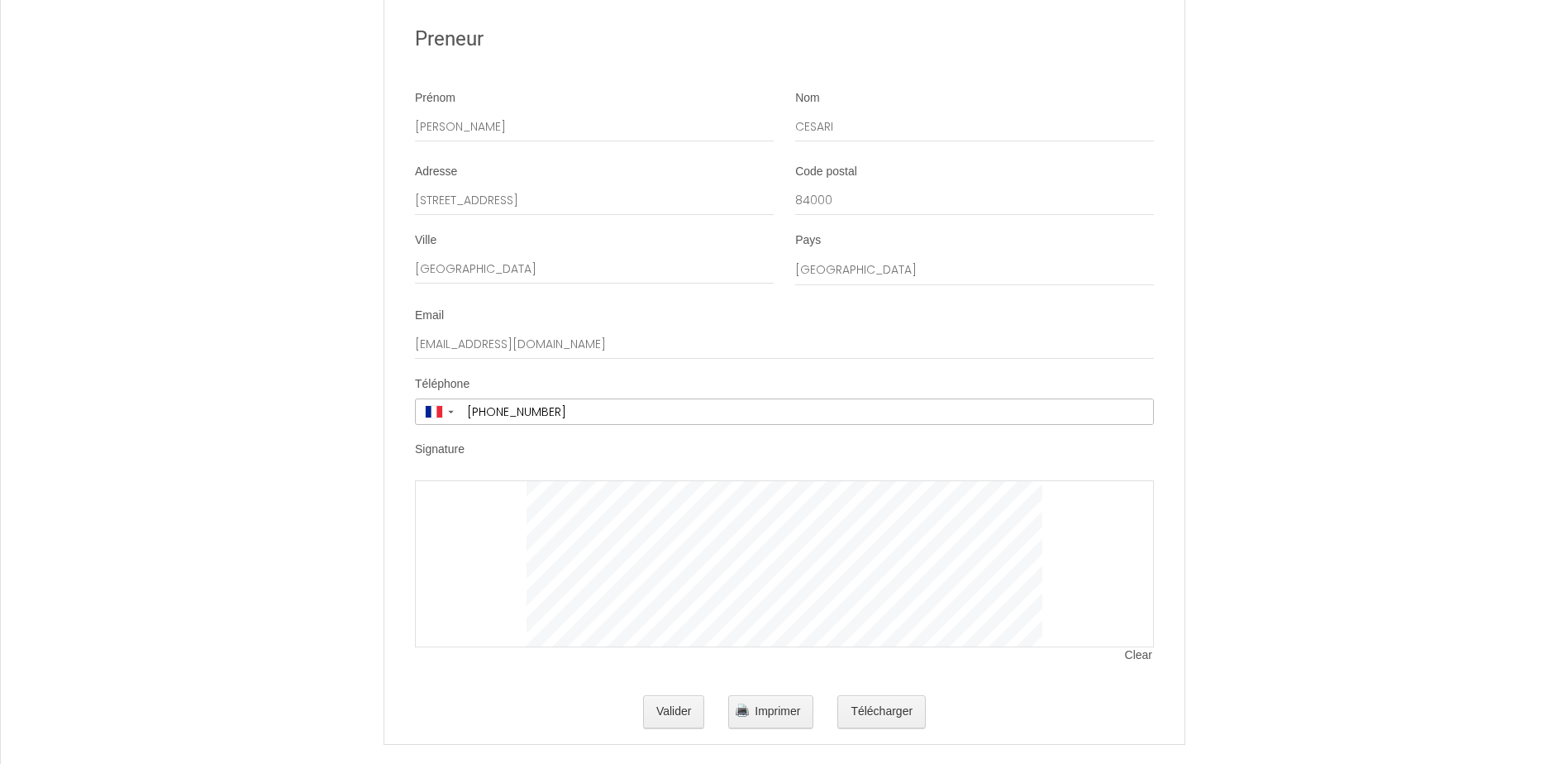
scroll to position [3162, 0]
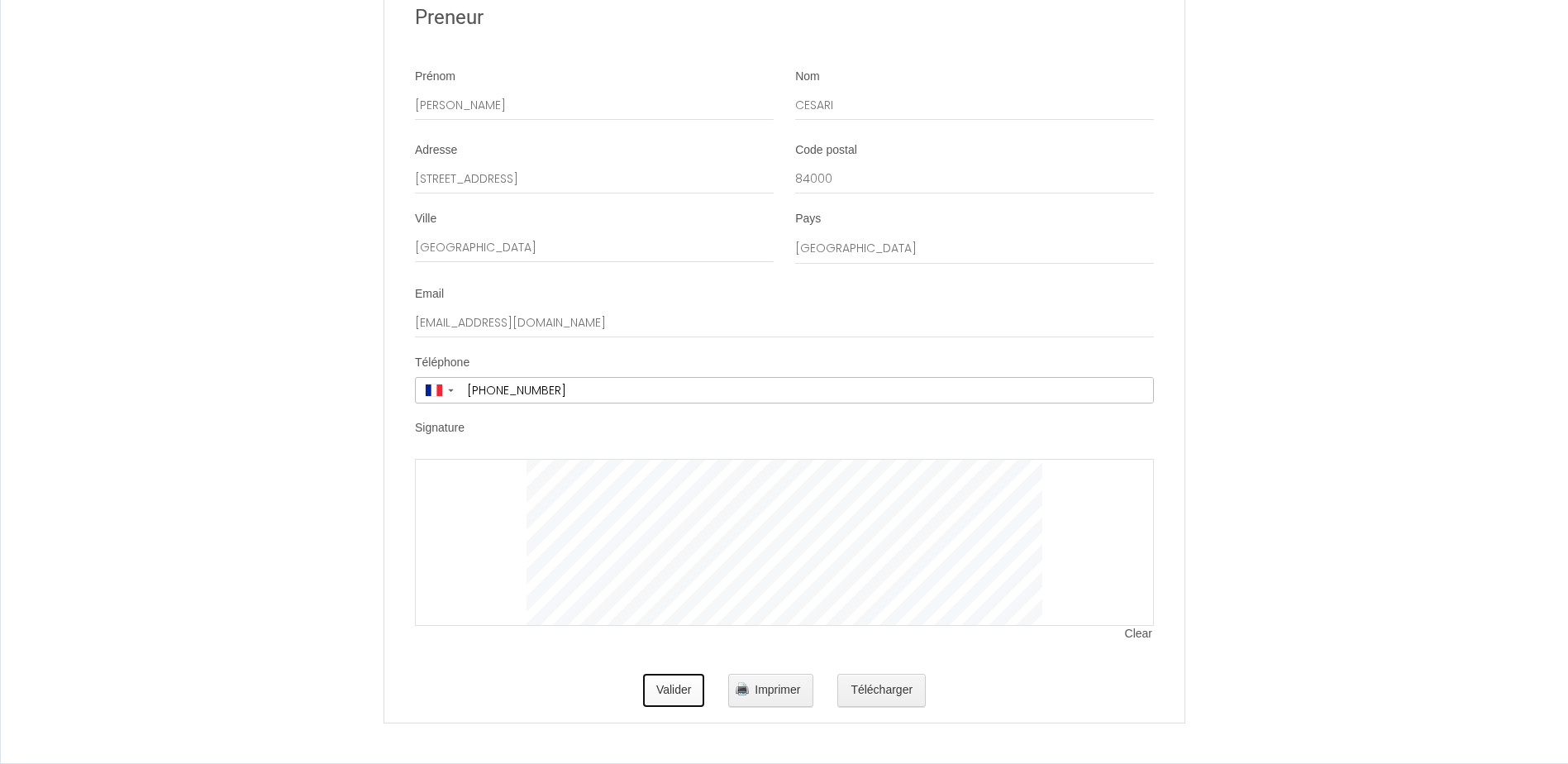
click at [681, 699] on button "Valider" at bounding box center [674, 690] width 62 height 33
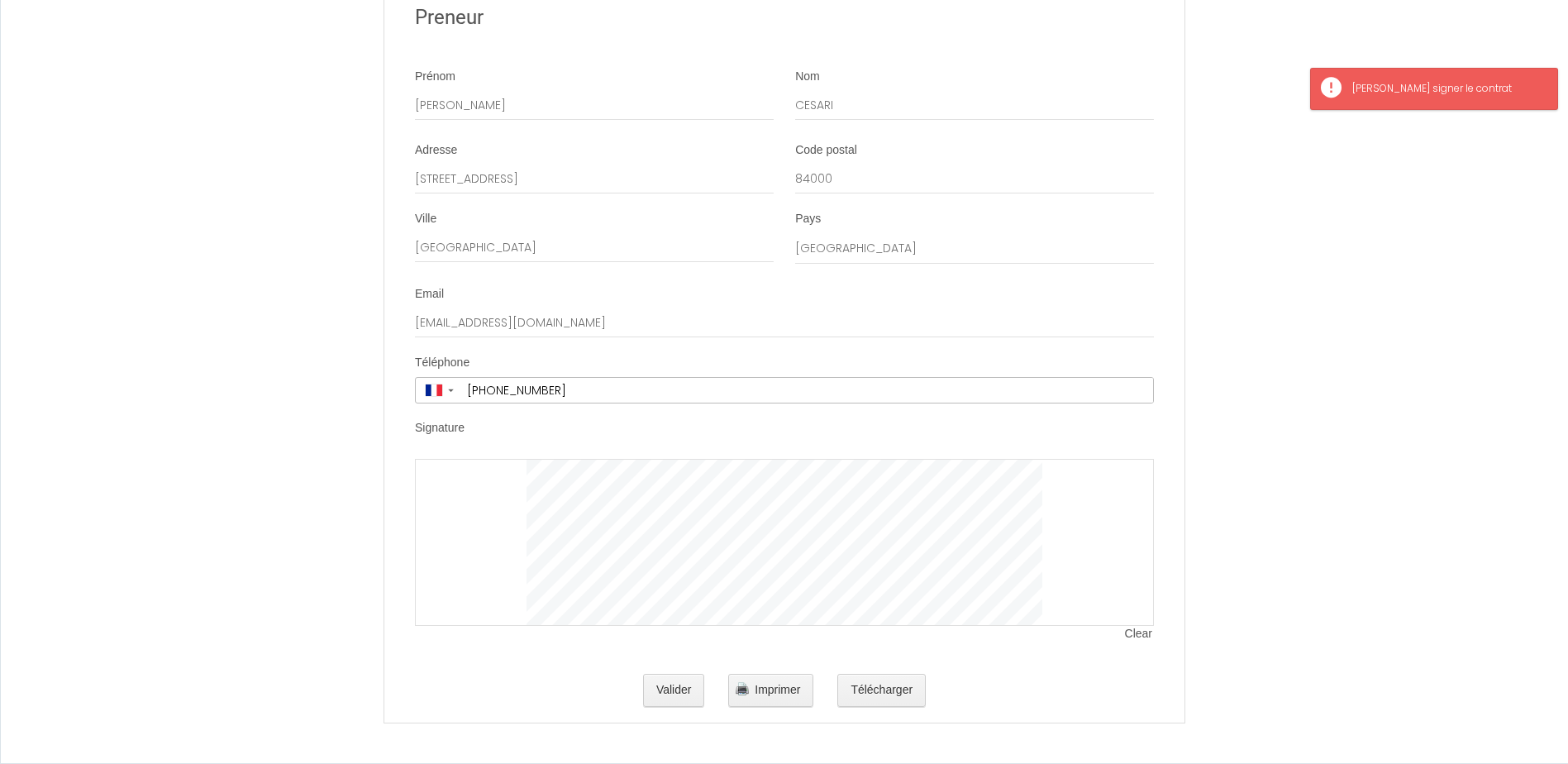
click at [1135, 634] on span "Clear" at bounding box center [1139, 634] width 29 height 16
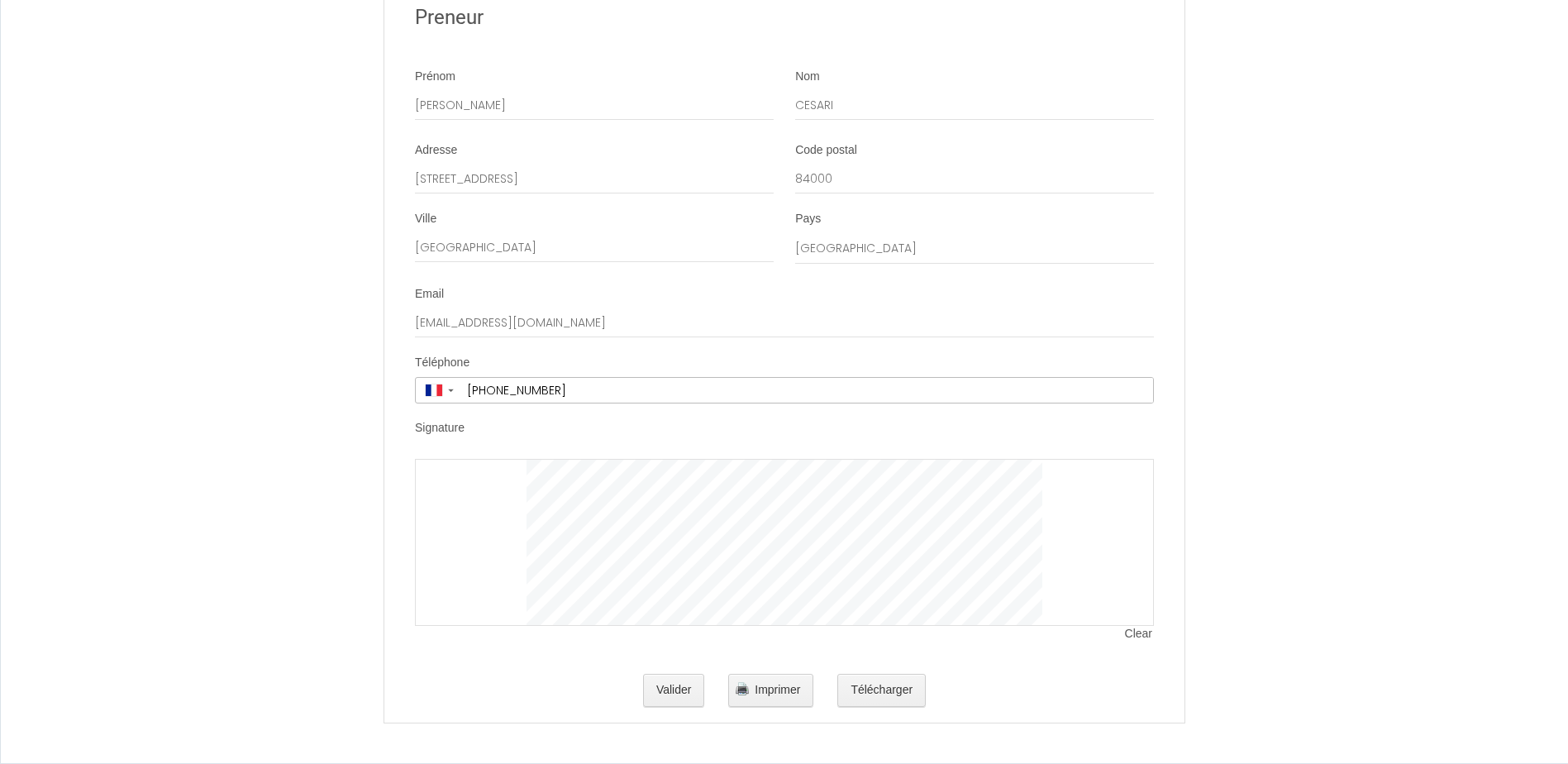
drag, startPoint x: 464, startPoint y: 478, endPoint x: 442, endPoint y: 498, distance: 29.7
click at [442, 498] on div at bounding box center [784, 541] width 739 height 167
click at [522, 557] on div at bounding box center [784, 541] width 739 height 167
click at [1137, 635] on span "Clear" at bounding box center [1139, 634] width 29 height 16
click at [1138, 636] on span "Clear" at bounding box center [1139, 634] width 29 height 16
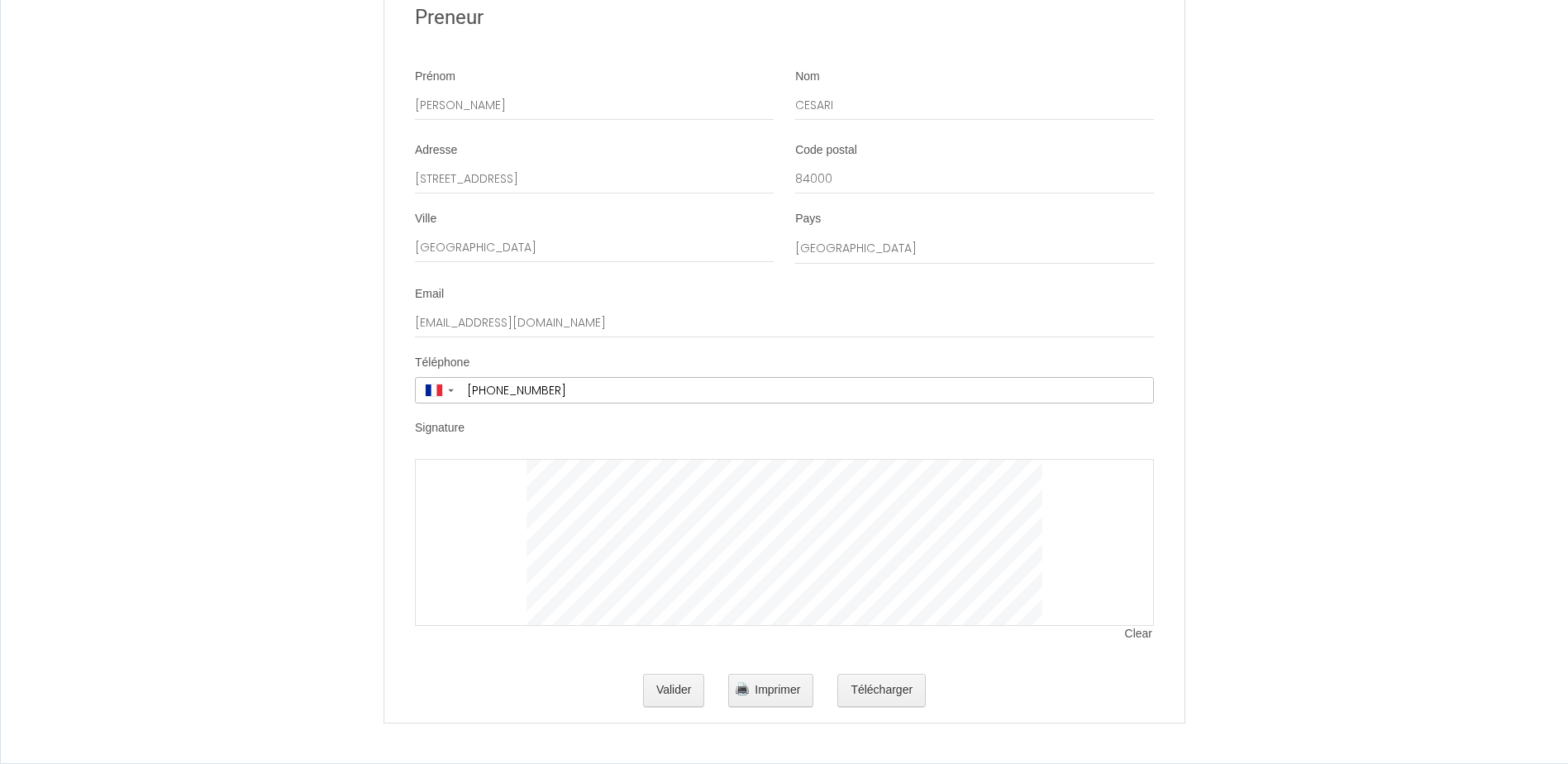
drag, startPoint x: 514, startPoint y: 486, endPoint x: 466, endPoint y: 547, distance: 77.6
click at [466, 547] on div at bounding box center [784, 541] width 739 height 167
click at [486, 522] on div at bounding box center [784, 541] width 739 height 167
click at [1135, 632] on span "Clear" at bounding box center [1139, 634] width 29 height 16
drag, startPoint x: 514, startPoint y: 490, endPoint x: 493, endPoint y: 508, distance: 27.7
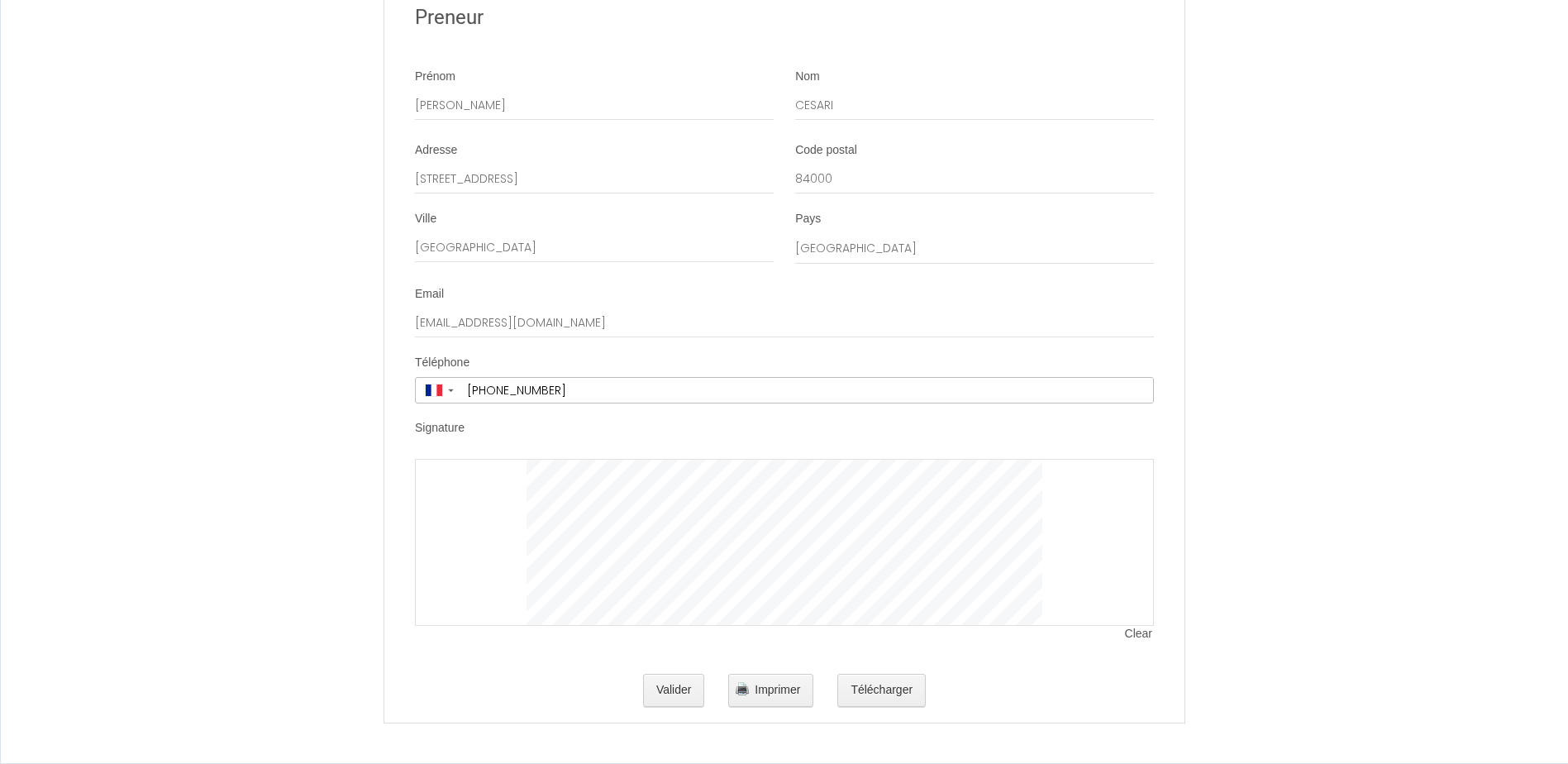
click at [493, 508] on div at bounding box center [784, 541] width 739 height 167
drag, startPoint x: 499, startPoint y: 502, endPoint x: 489, endPoint y: 507, distance: 11.2
click at [489, 507] on div at bounding box center [784, 541] width 739 height 167
click at [508, 492] on div at bounding box center [784, 541] width 739 height 167
click at [524, 559] on div at bounding box center [784, 541] width 739 height 167
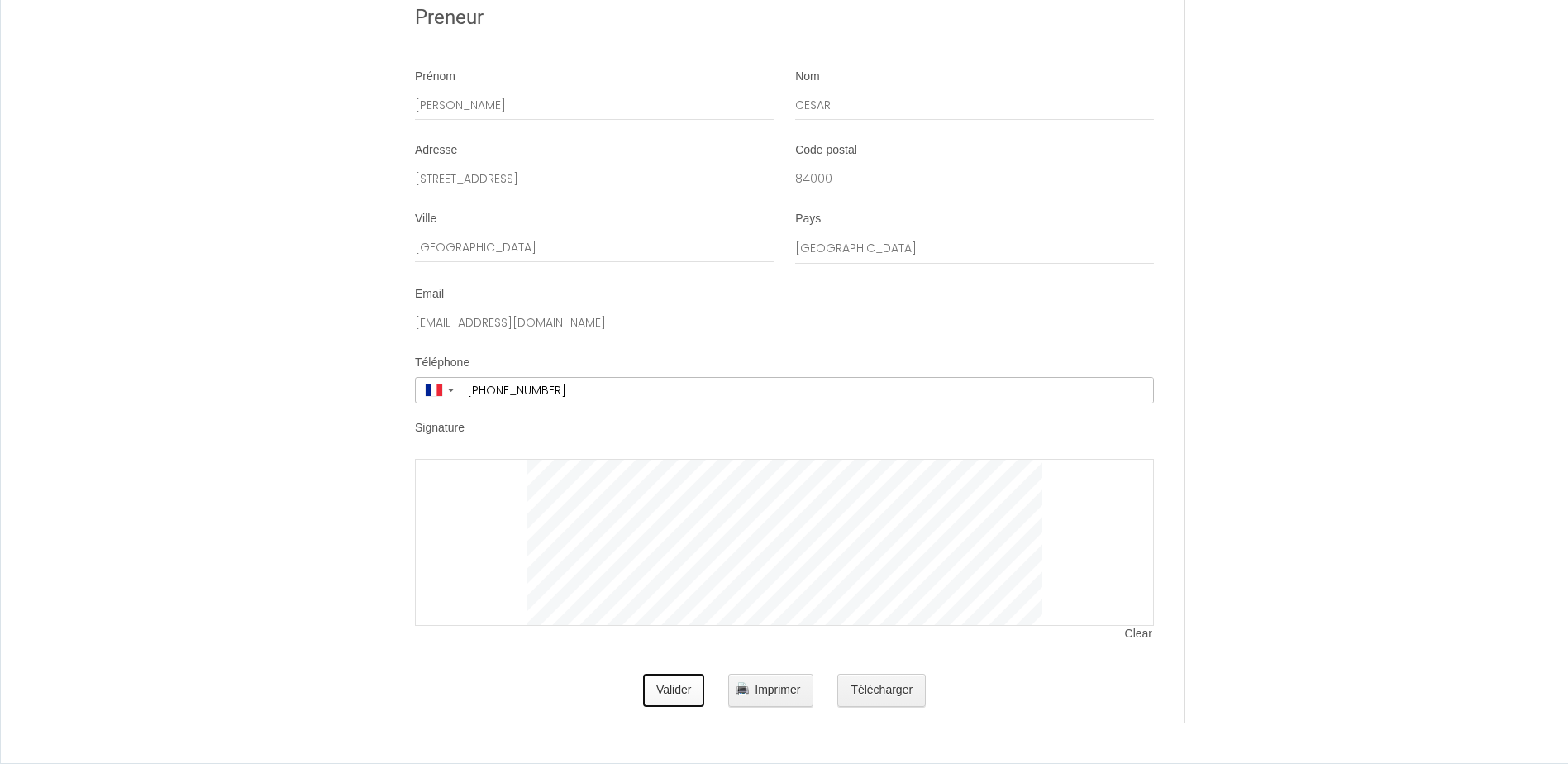
click at [666, 687] on button "Valider" at bounding box center [674, 690] width 62 height 33
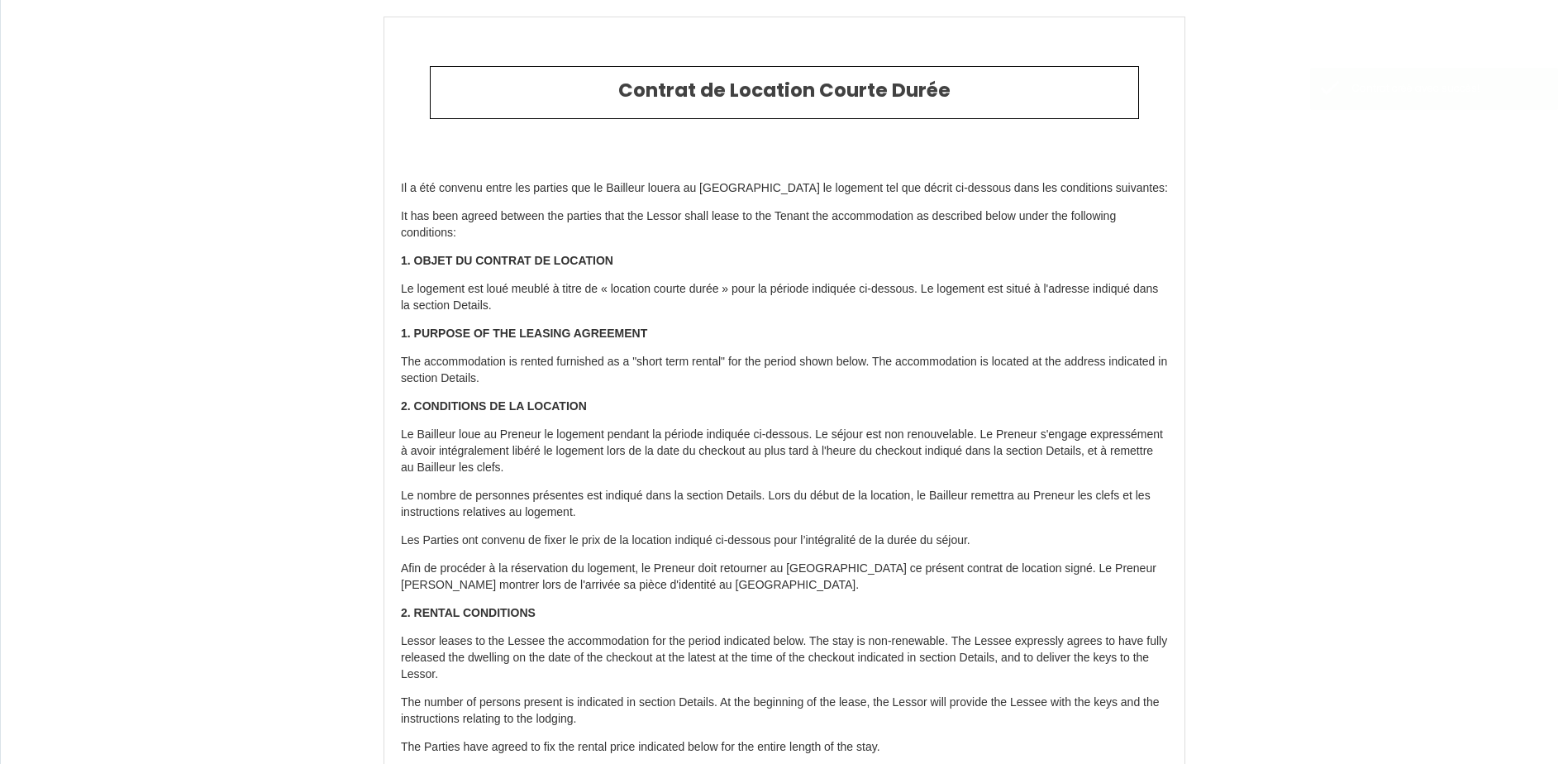
type input "500"
type input "90"
type input "96"
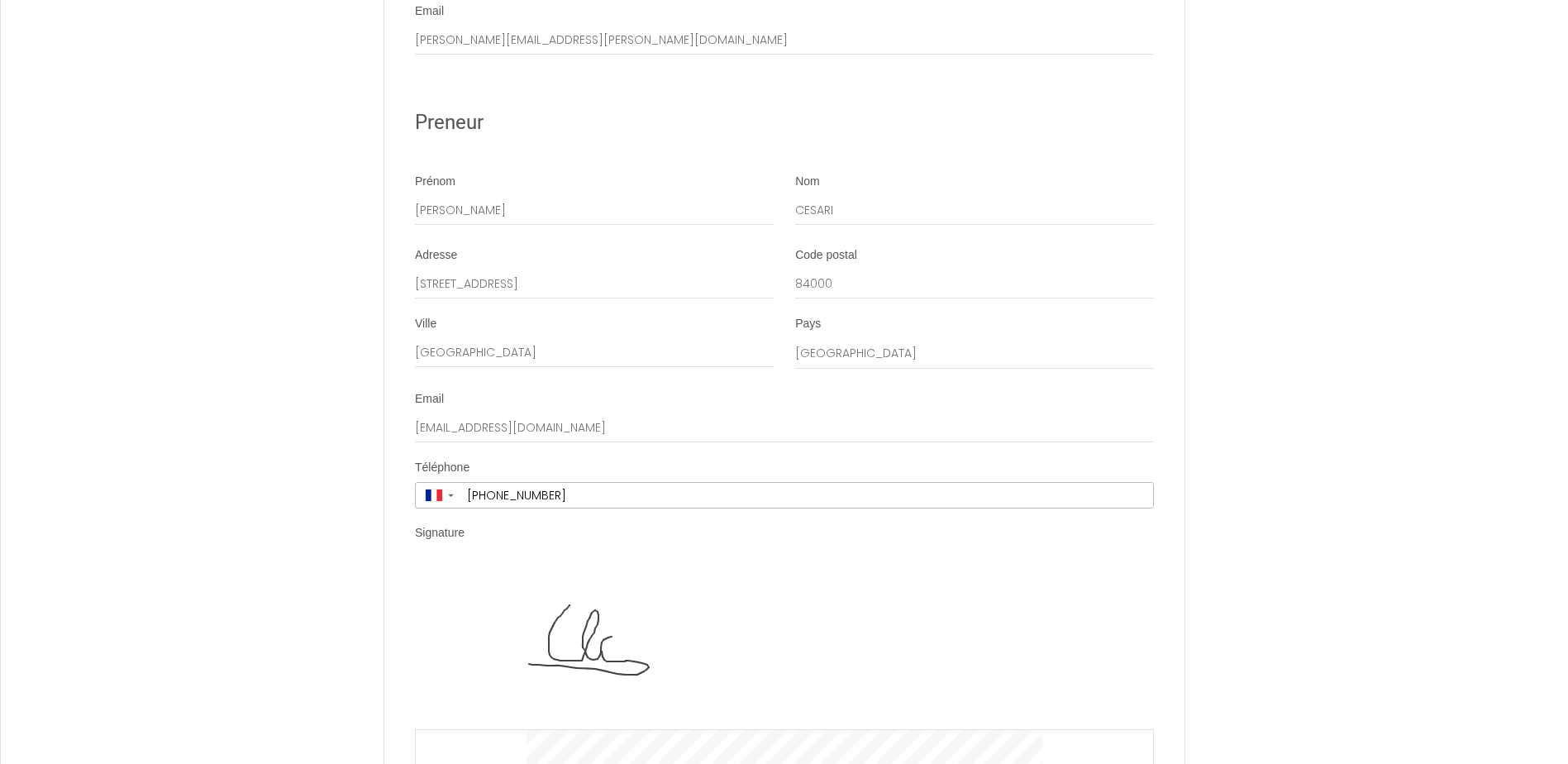
scroll to position [3327, 0]
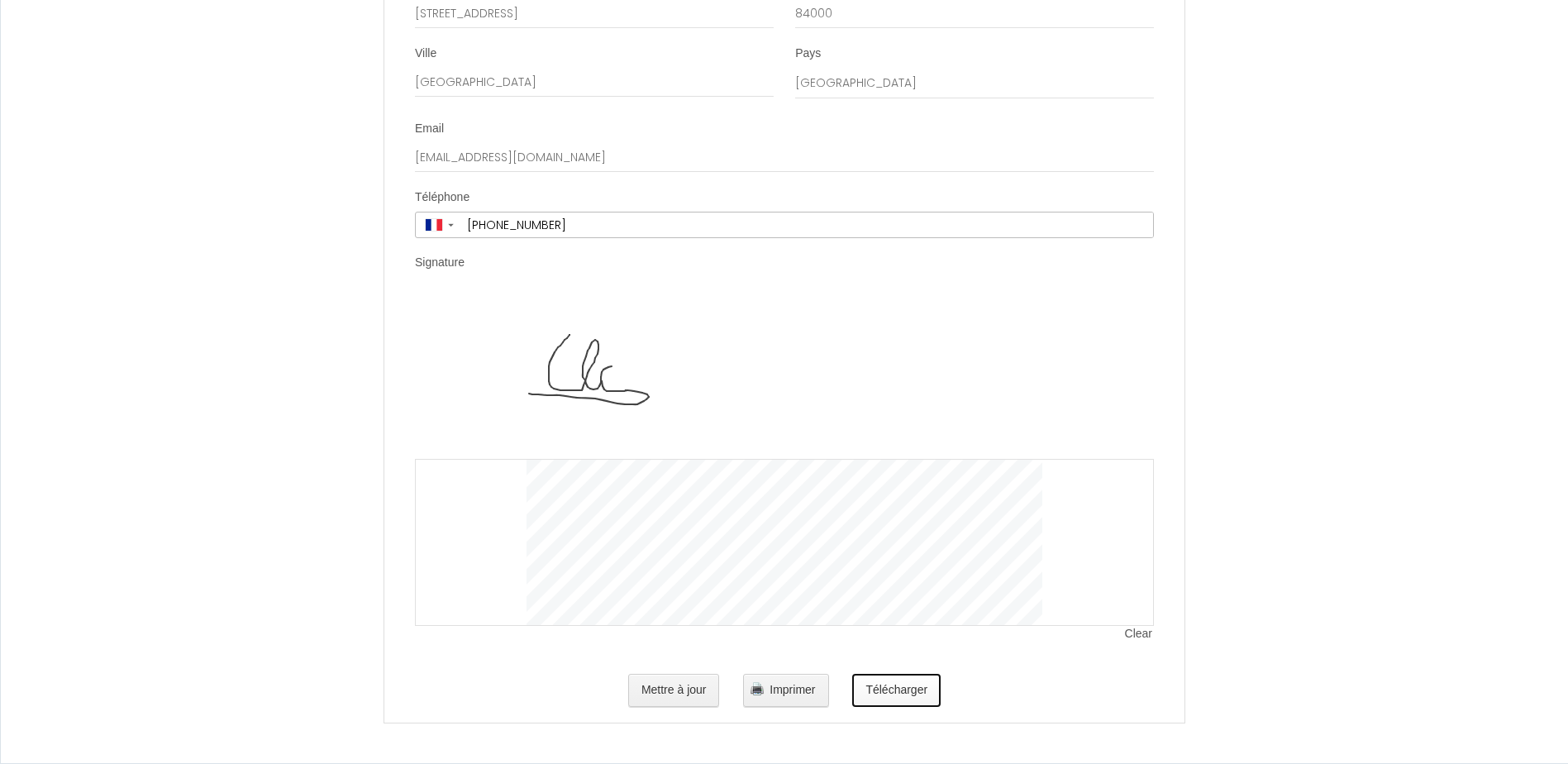
click at [921, 695] on button "Télécharger" at bounding box center [897, 690] width 88 height 33
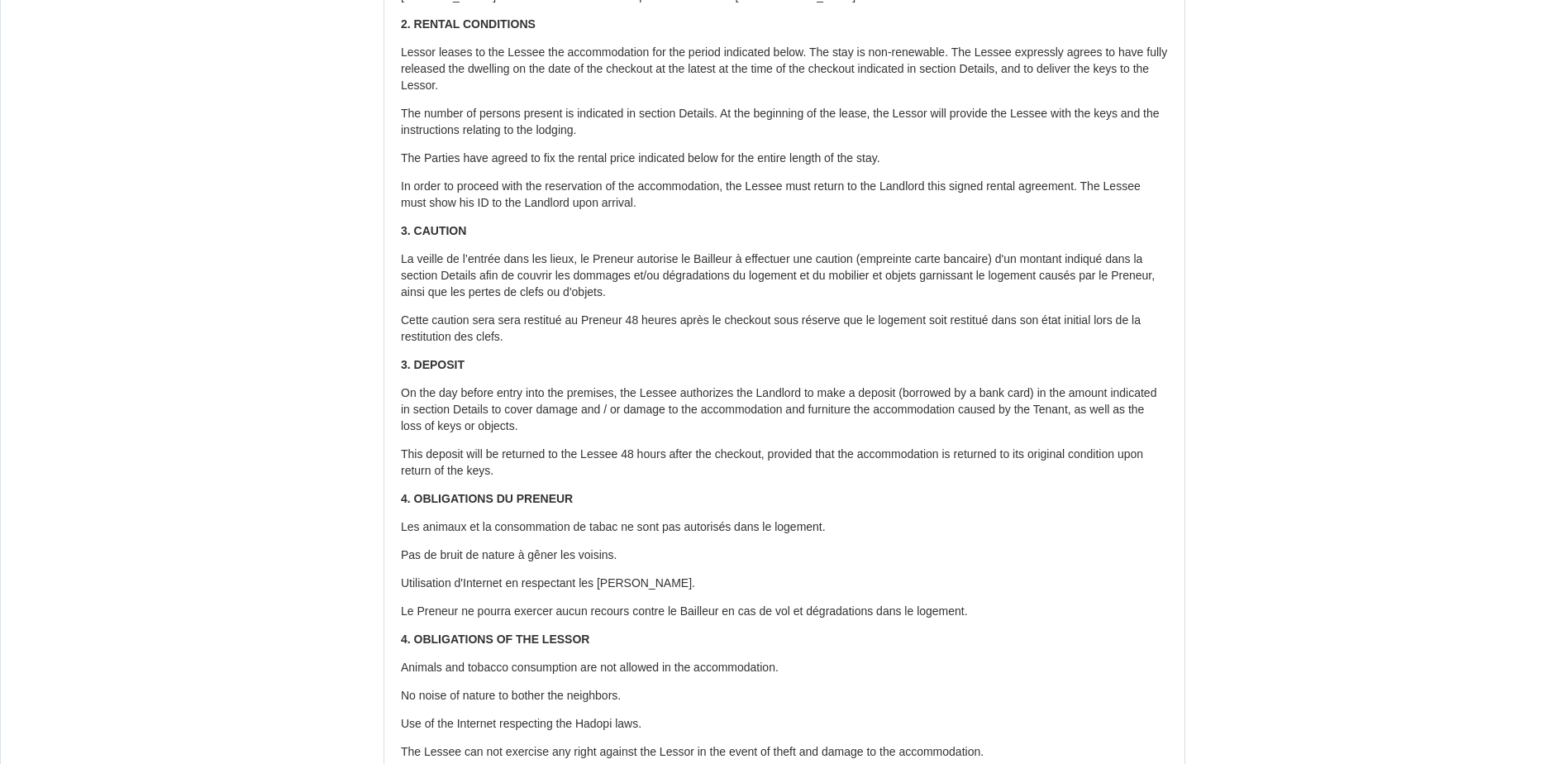
scroll to position [0, 0]
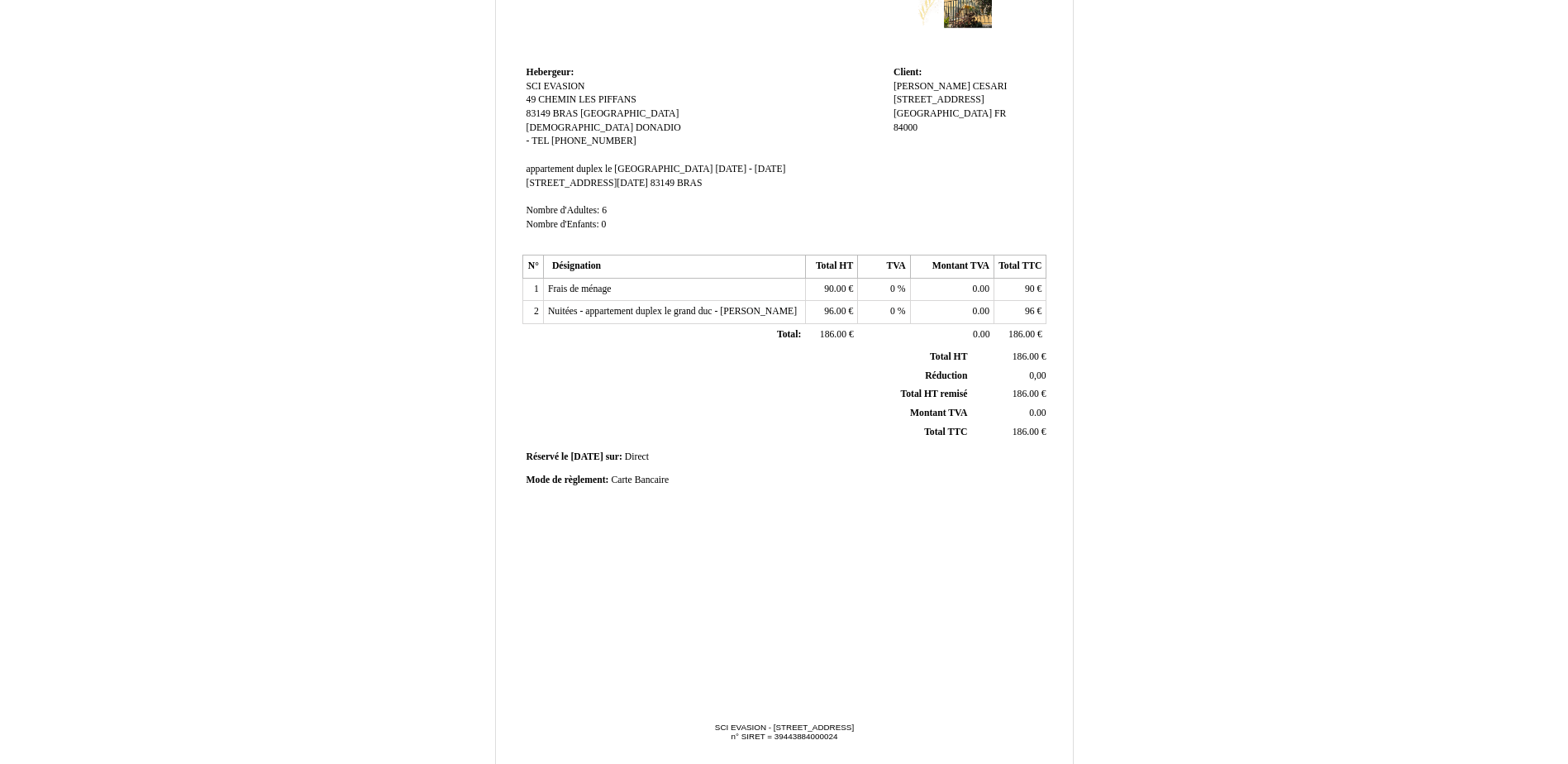
scroll to position [234, 0]
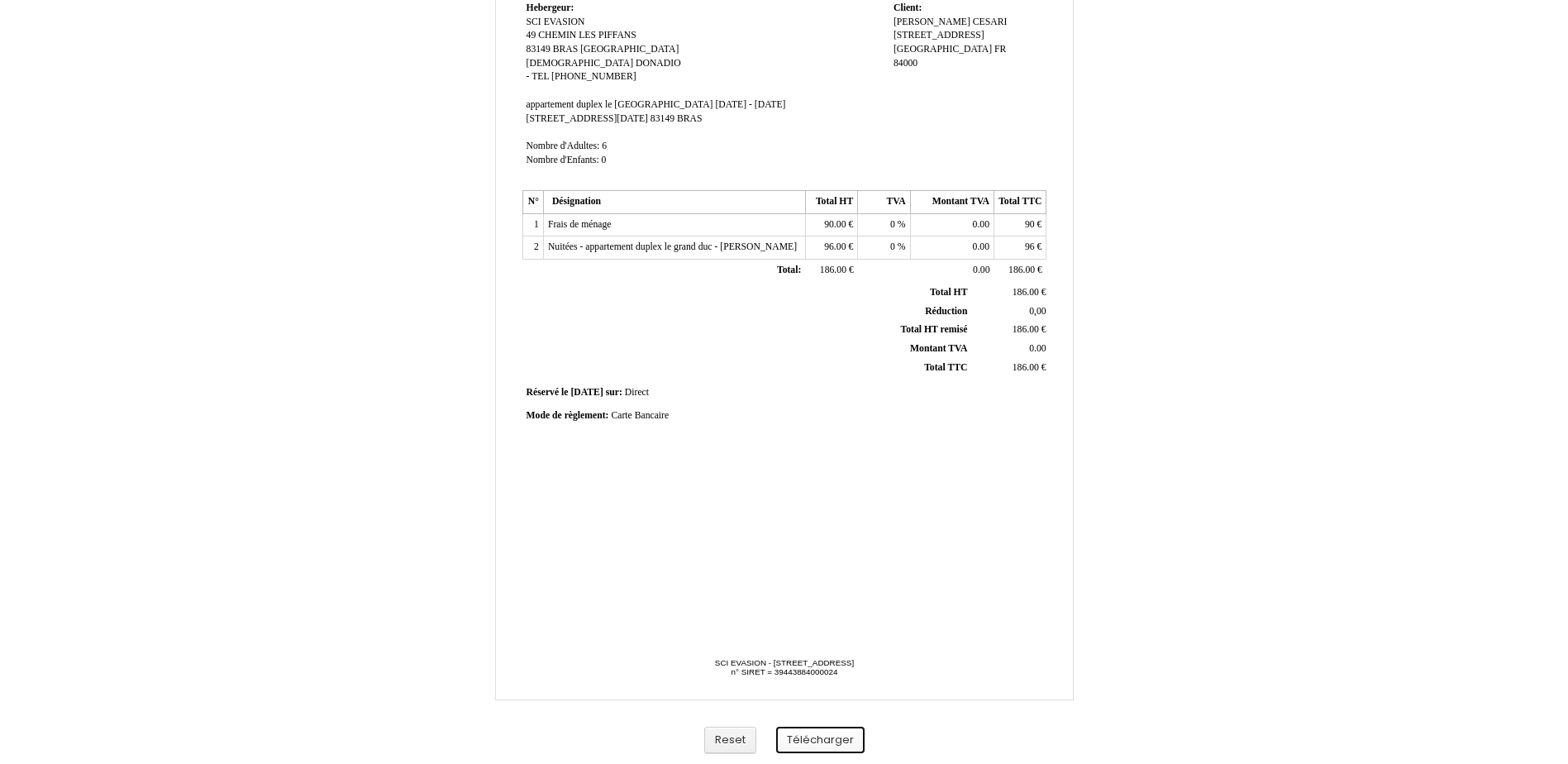
click at [828, 737] on button "Télécharger" at bounding box center [820, 740] width 88 height 27
click at [1405, 292] on div "Facture Facture N° 6704564 6704564 Date de création 09 September 2025 Hebergeur…" at bounding box center [784, 275] width 1568 height 977
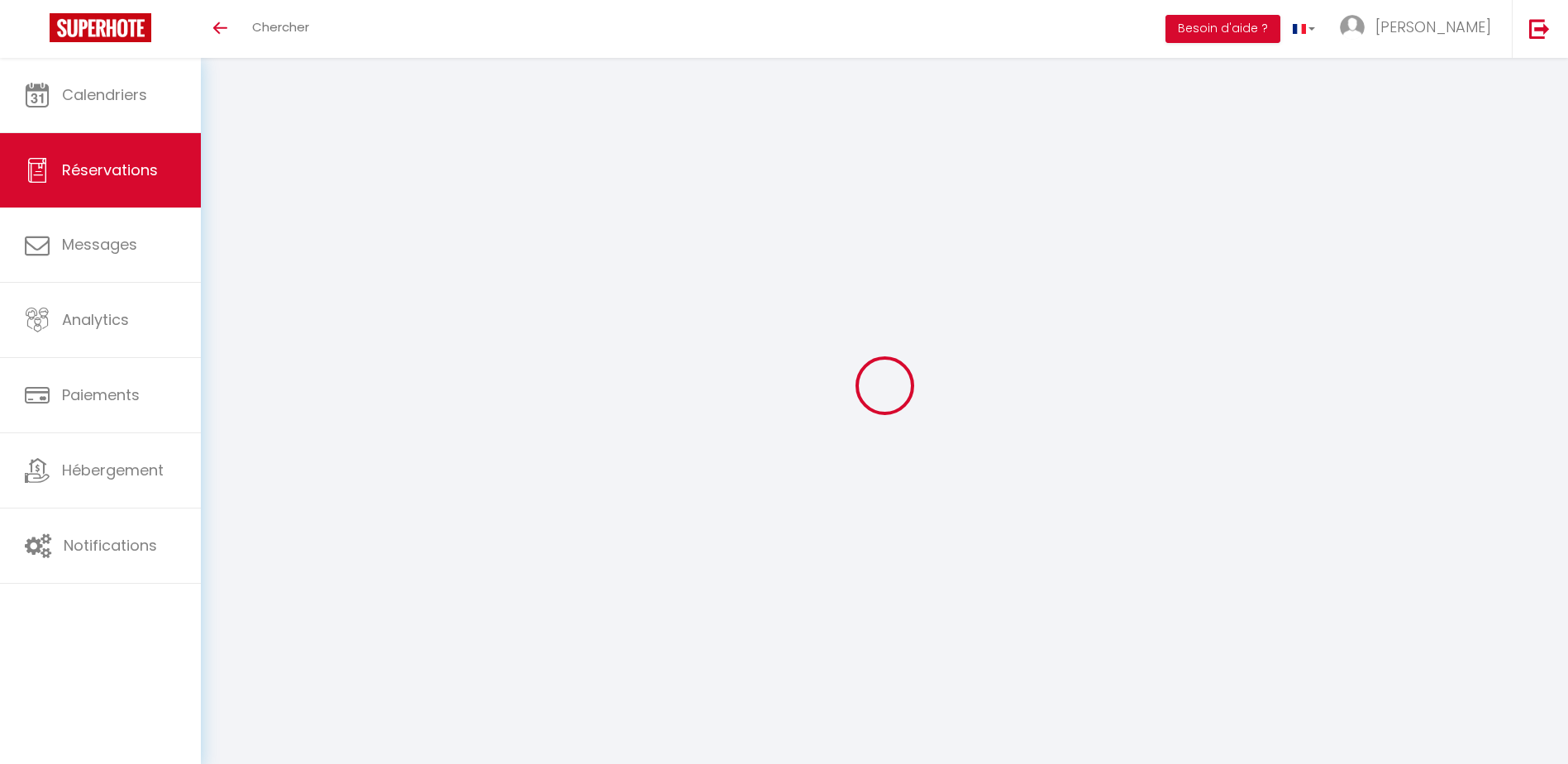
select select
checkbox input "true"
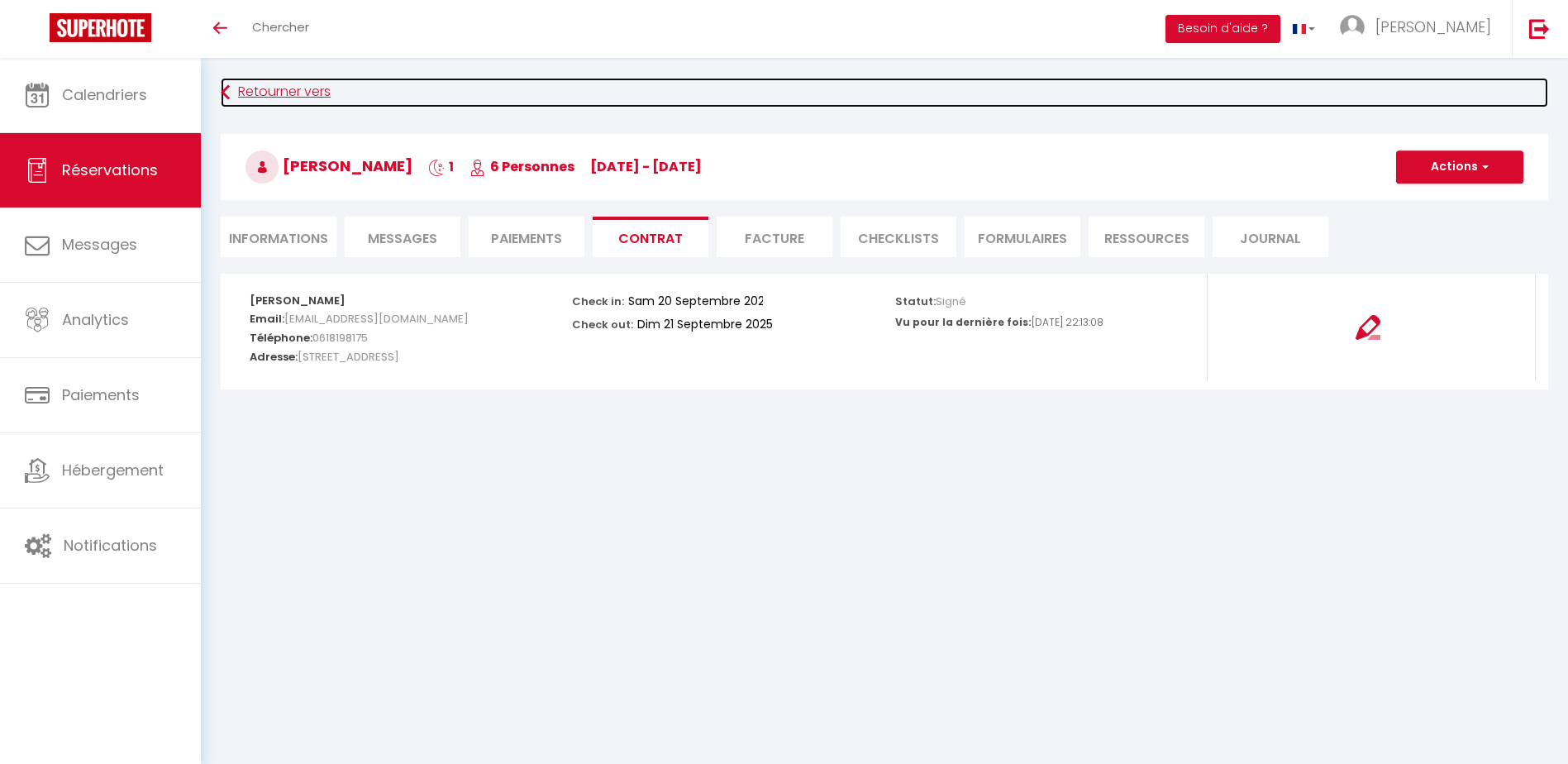
click at [251, 91] on link "Retourner vers" at bounding box center [884, 92] width 1327 height 30
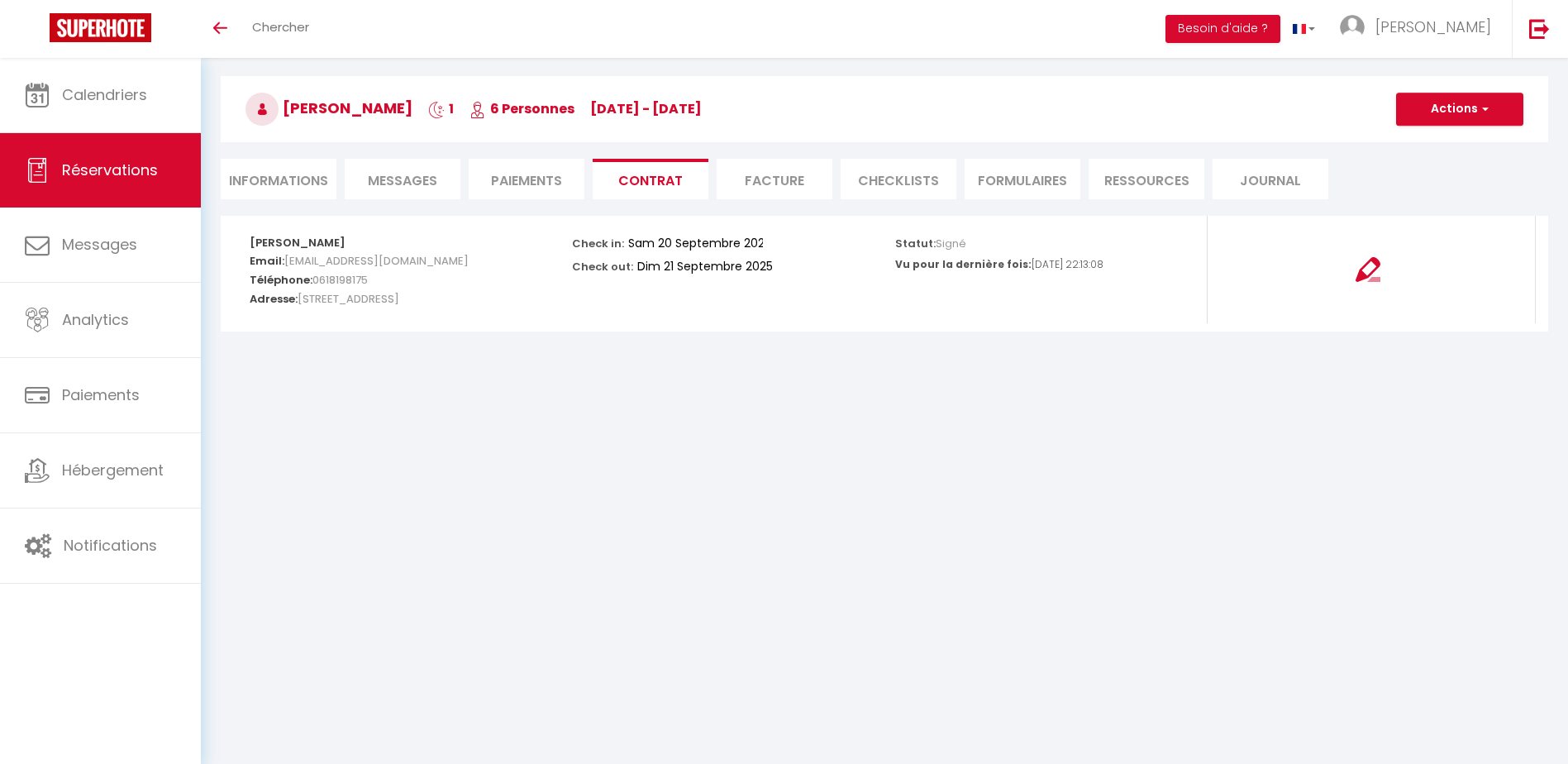
select select "not_cancelled"
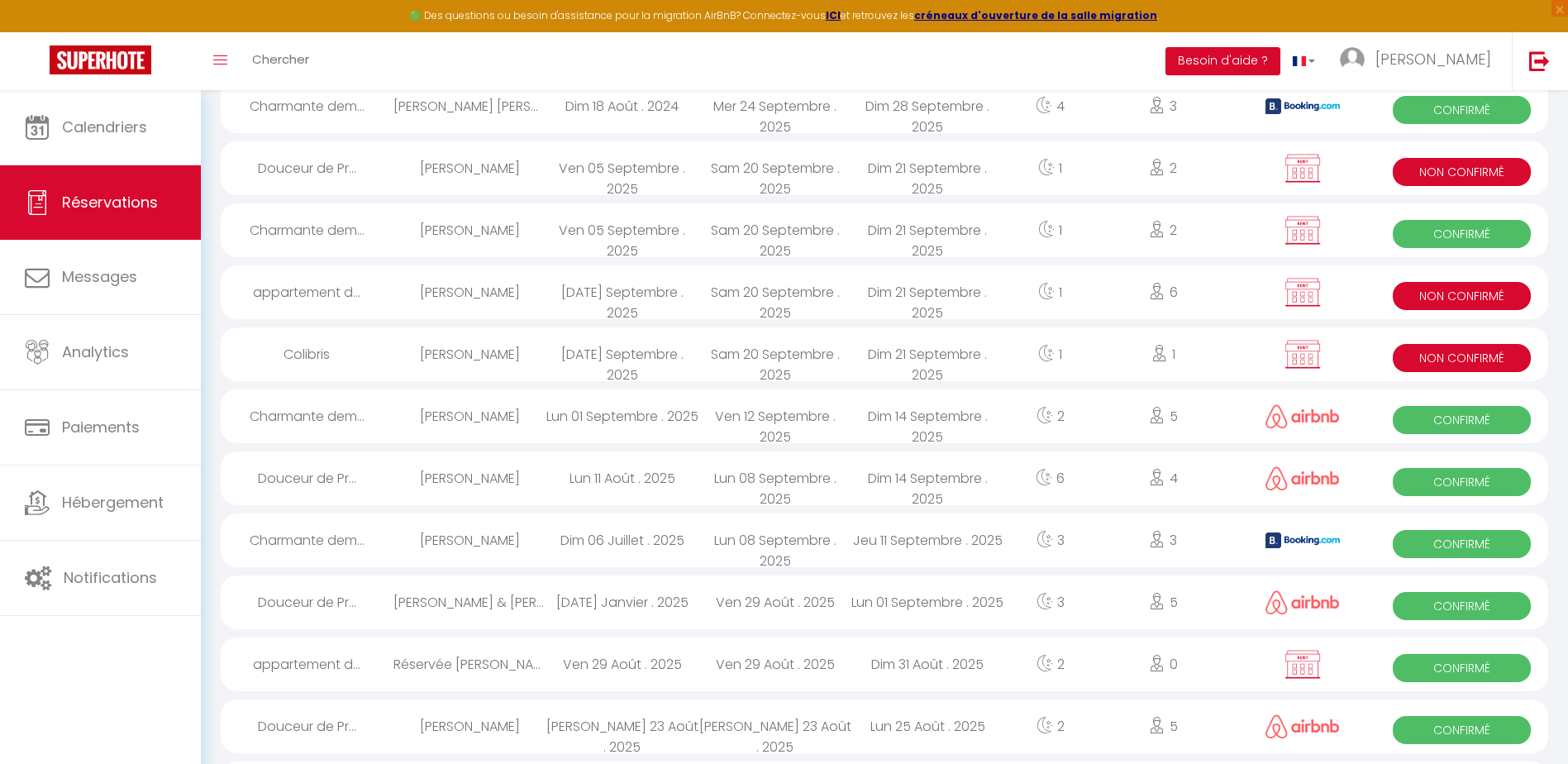
scroll to position [658, 0]
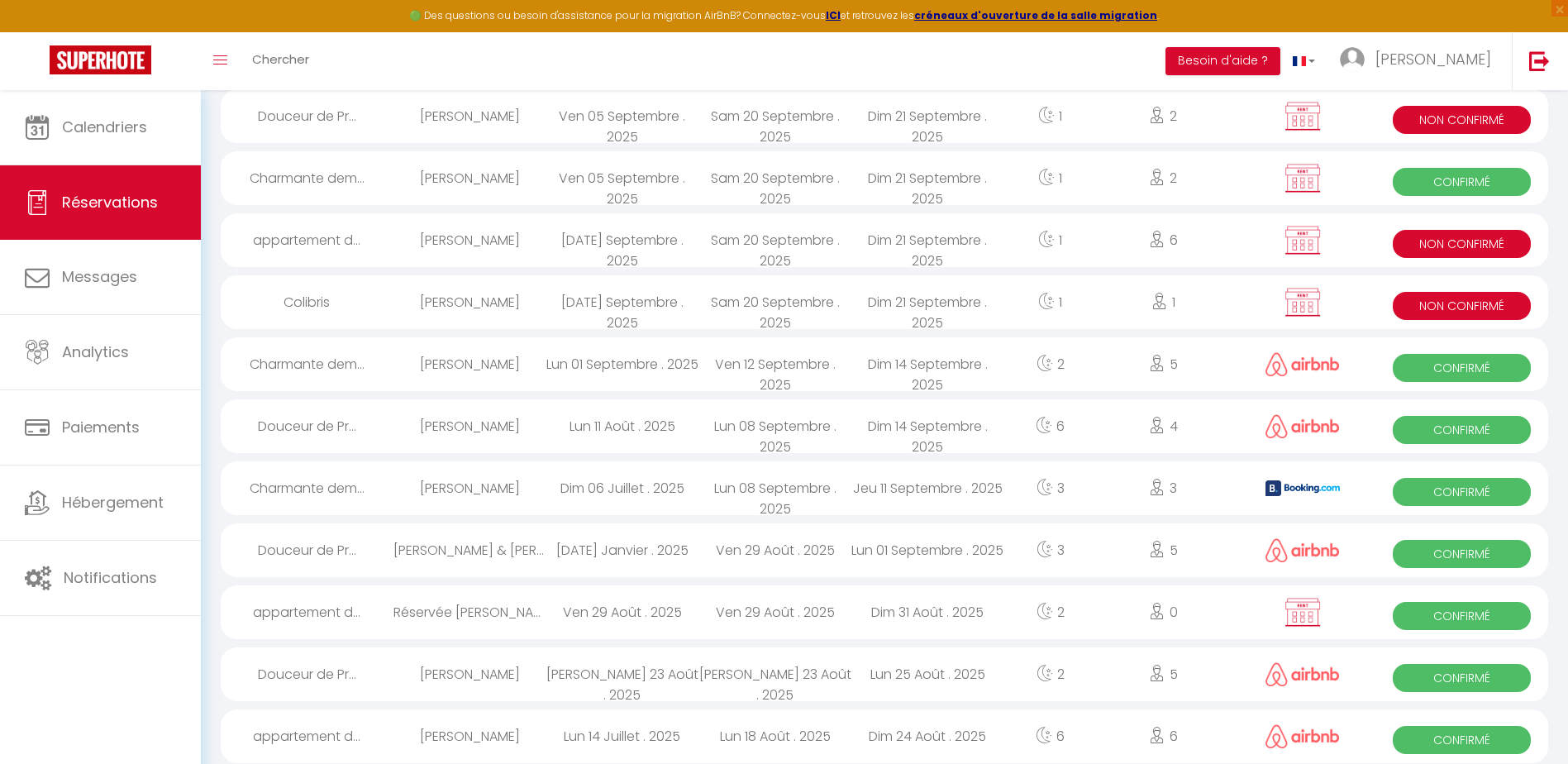
click at [1456, 305] on span "Non Confirmé" at bounding box center [1462, 305] width 138 height 28
select select "KO"
select select "0"
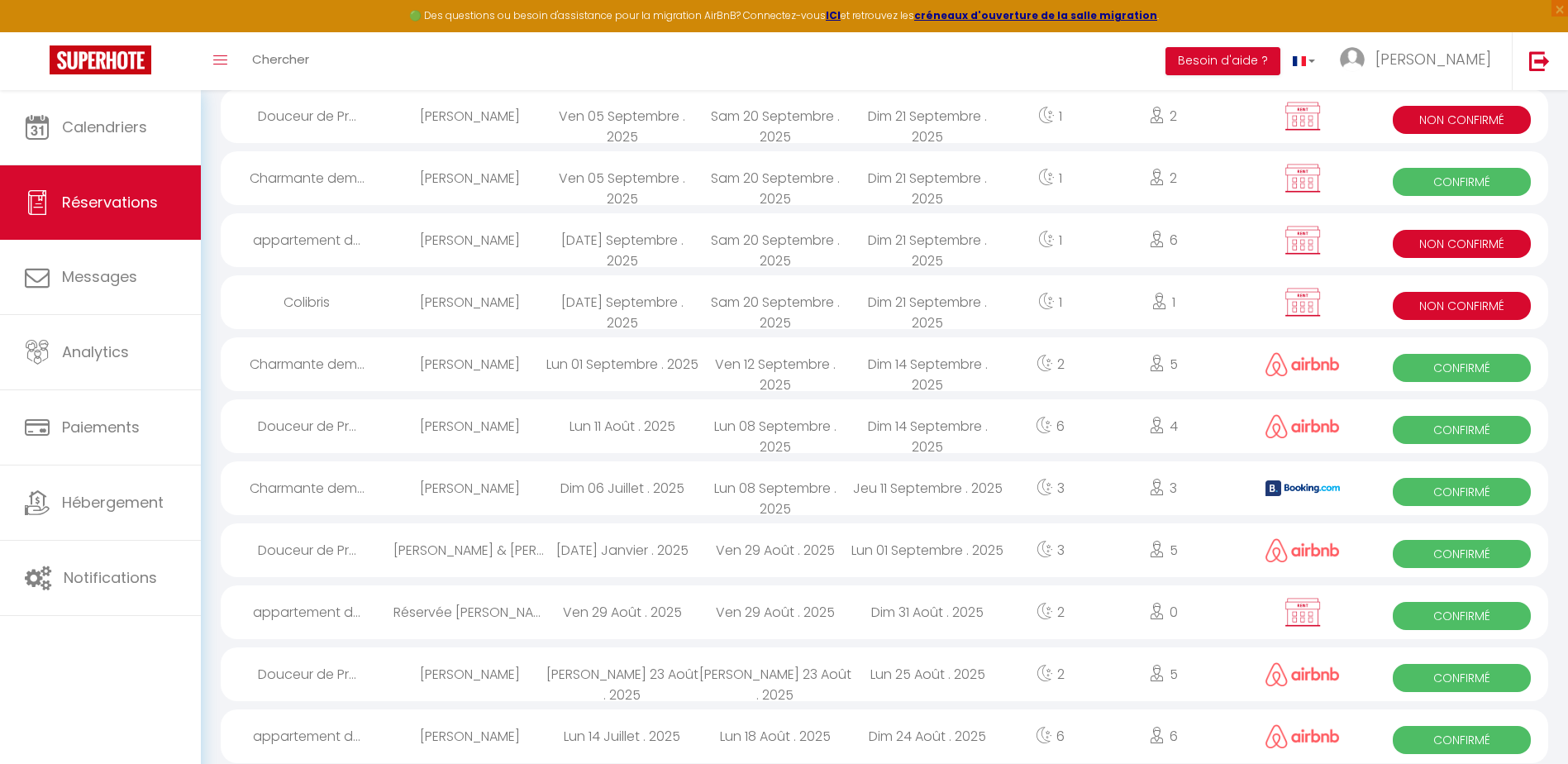
select select "1"
select select
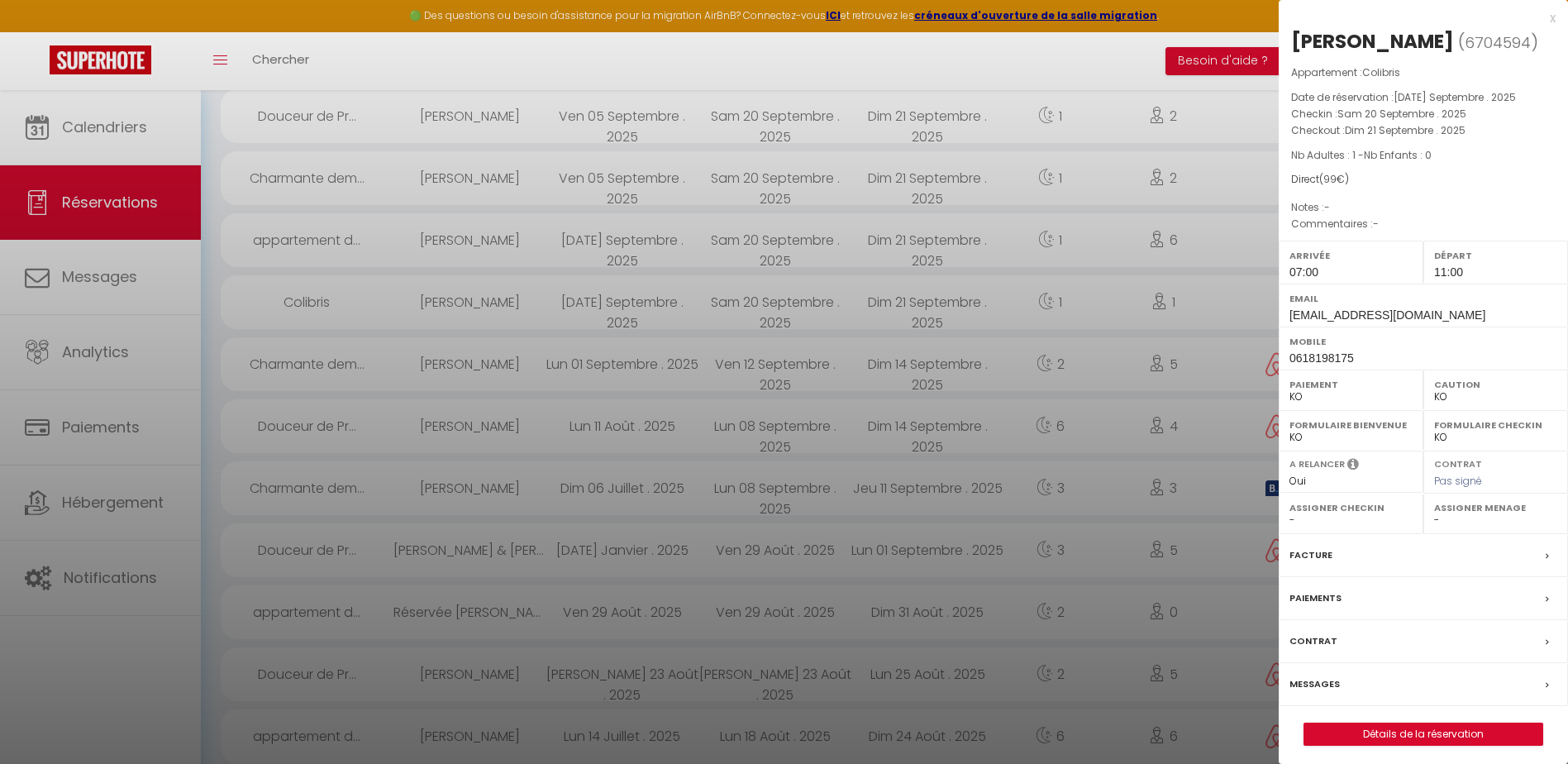
click at [1311, 639] on label "Contrat" at bounding box center [1313, 640] width 48 height 17
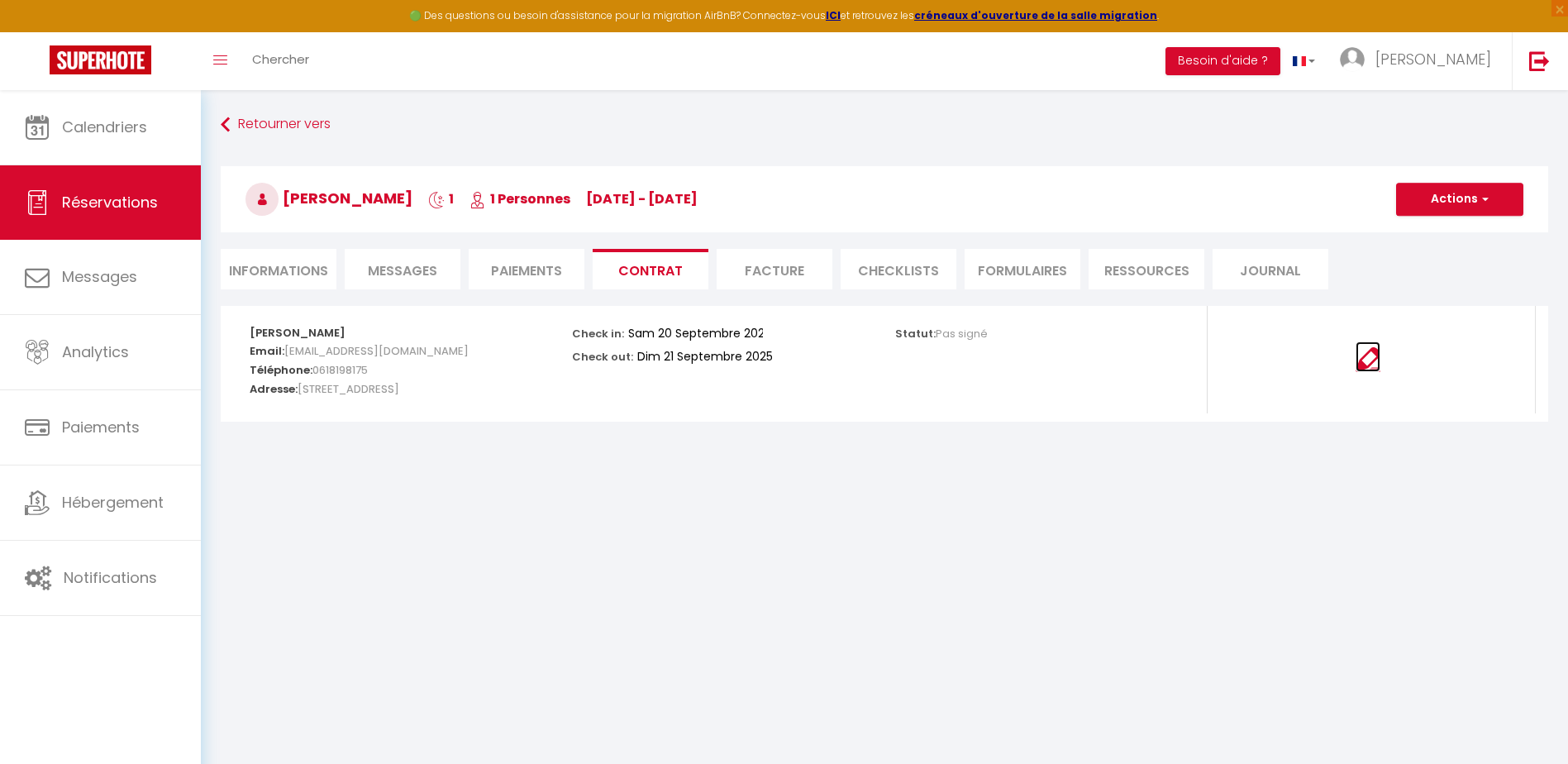
click at [1367, 358] on img at bounding box center [1367, 359] width 24 height 24
click at [790, 267] on li "Facture" at bounding box center [774, 269] width 115 height 41
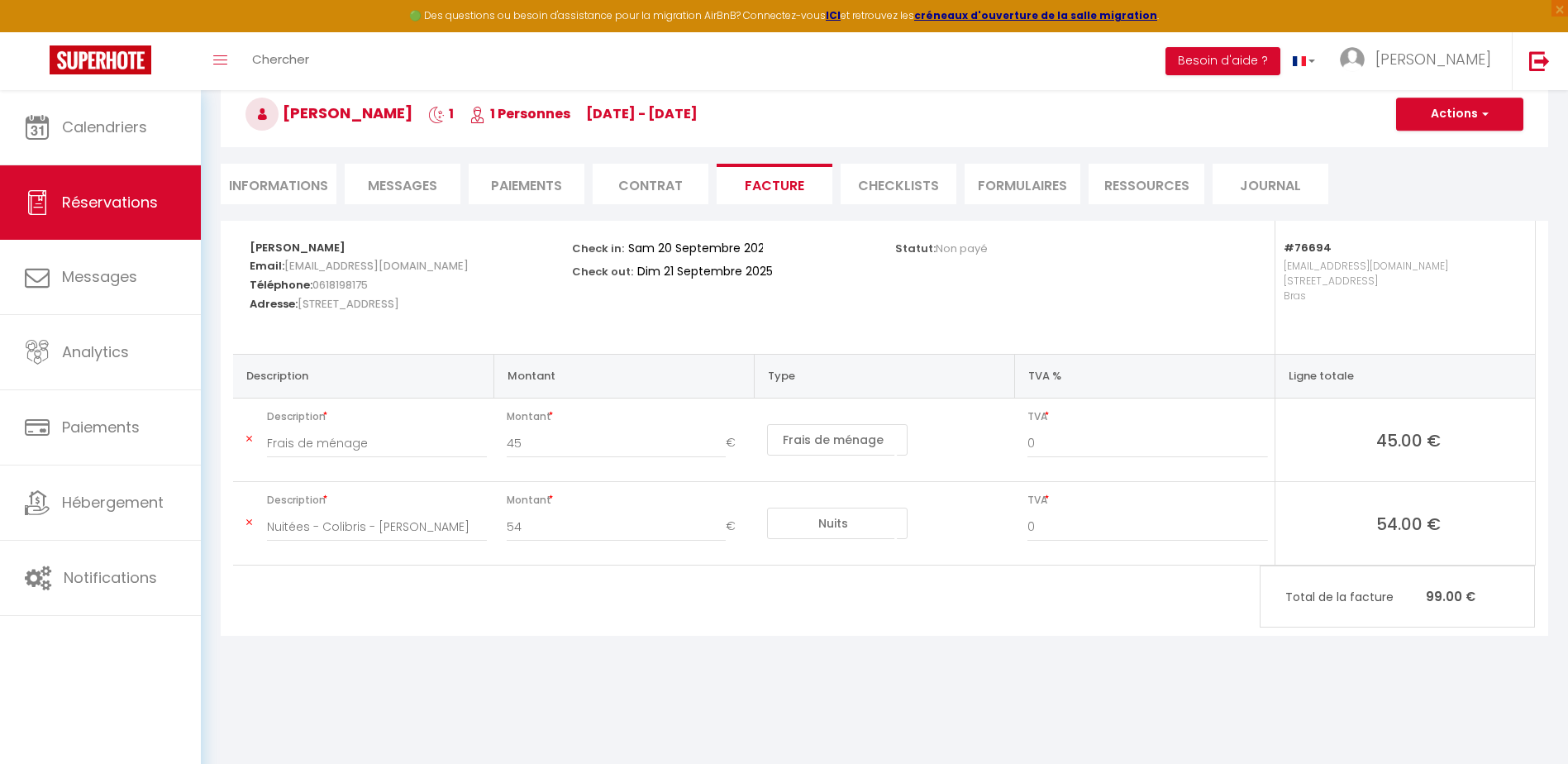
scroll to position [90, 0]
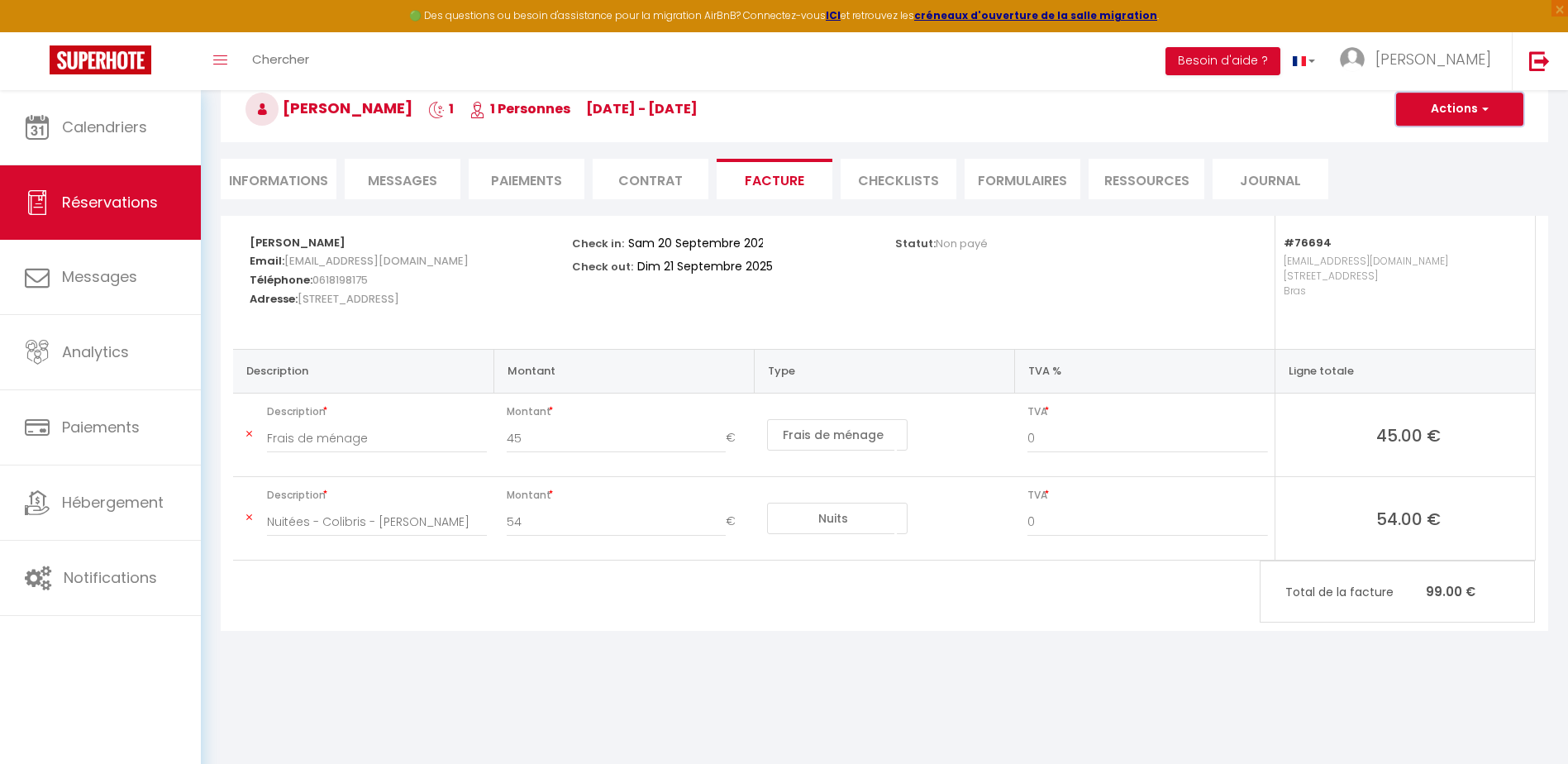
click at [1434, 103] on button "Actions" at bounding box center [1459, 109] width 127 height 33
click at [1434, 165] on link "Aperçu et éditer" at bounding box center [1447, 167] width 139 height 22
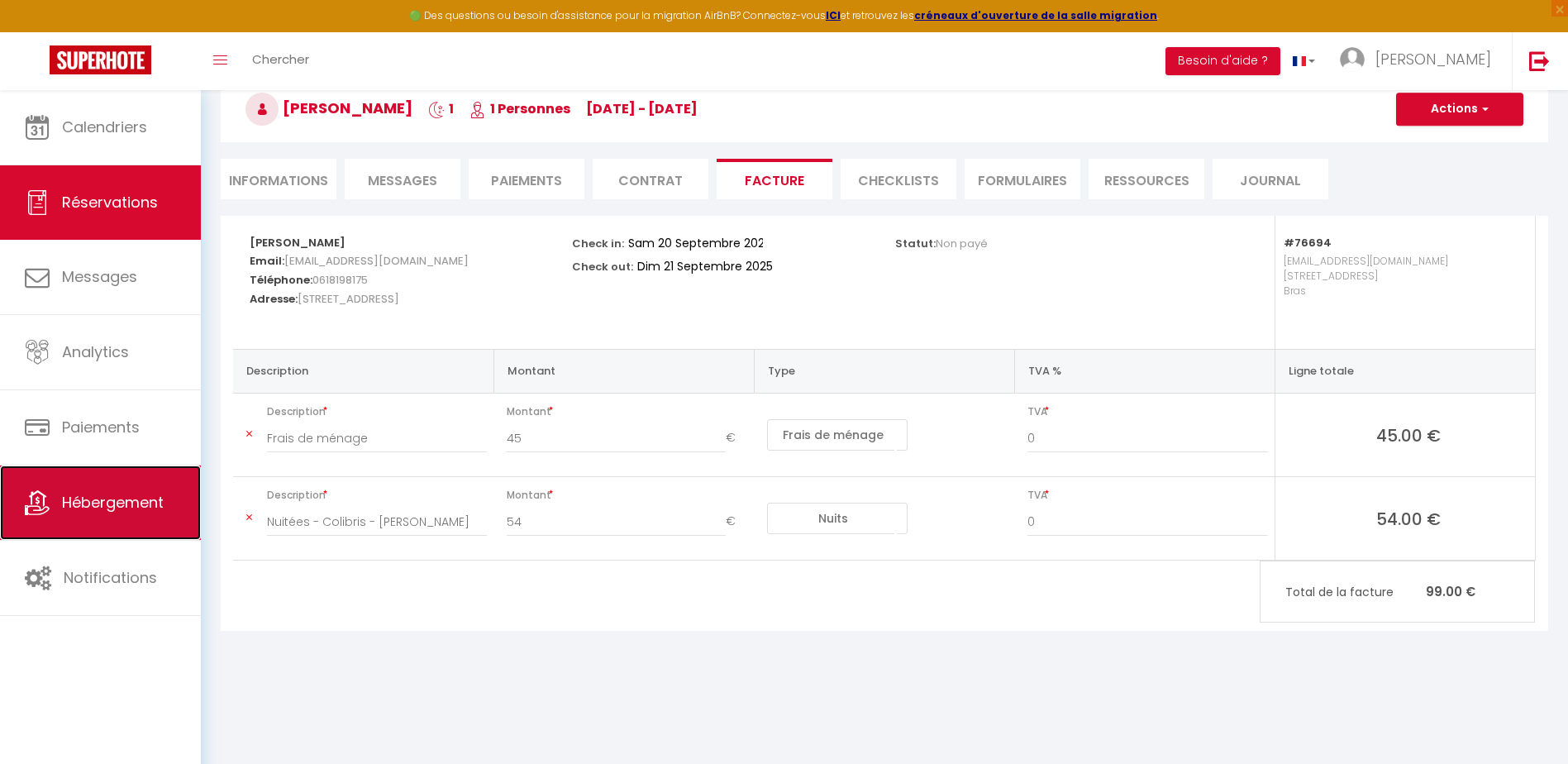
click at [137, 518] on link "Hébergement" at bounding box center [100, 502] width 201 height 74
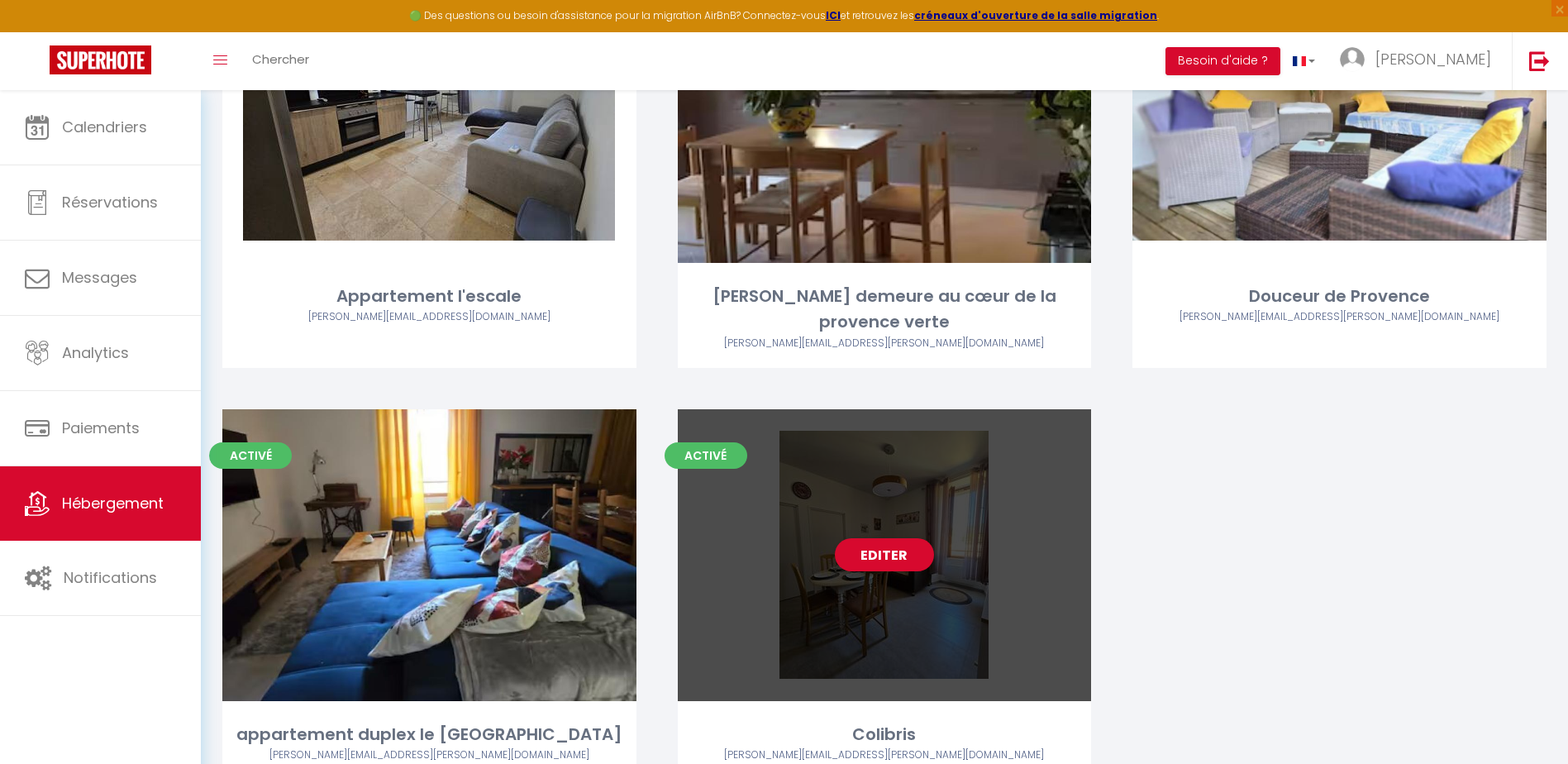
scroll to position [248, 0]
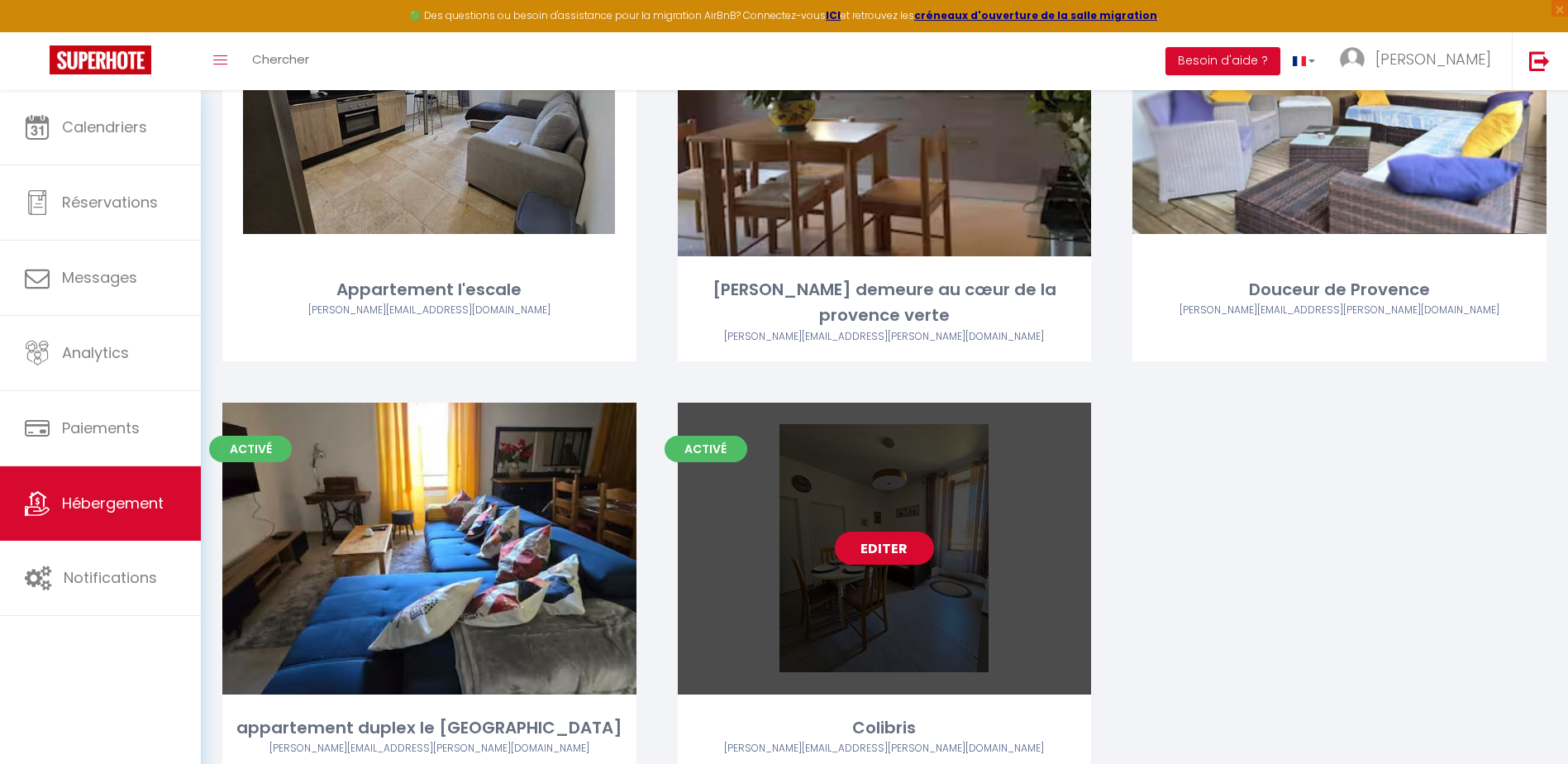
click at [869, 550] on link "Editer" at bounding box center [884, 548] width 99 height 33
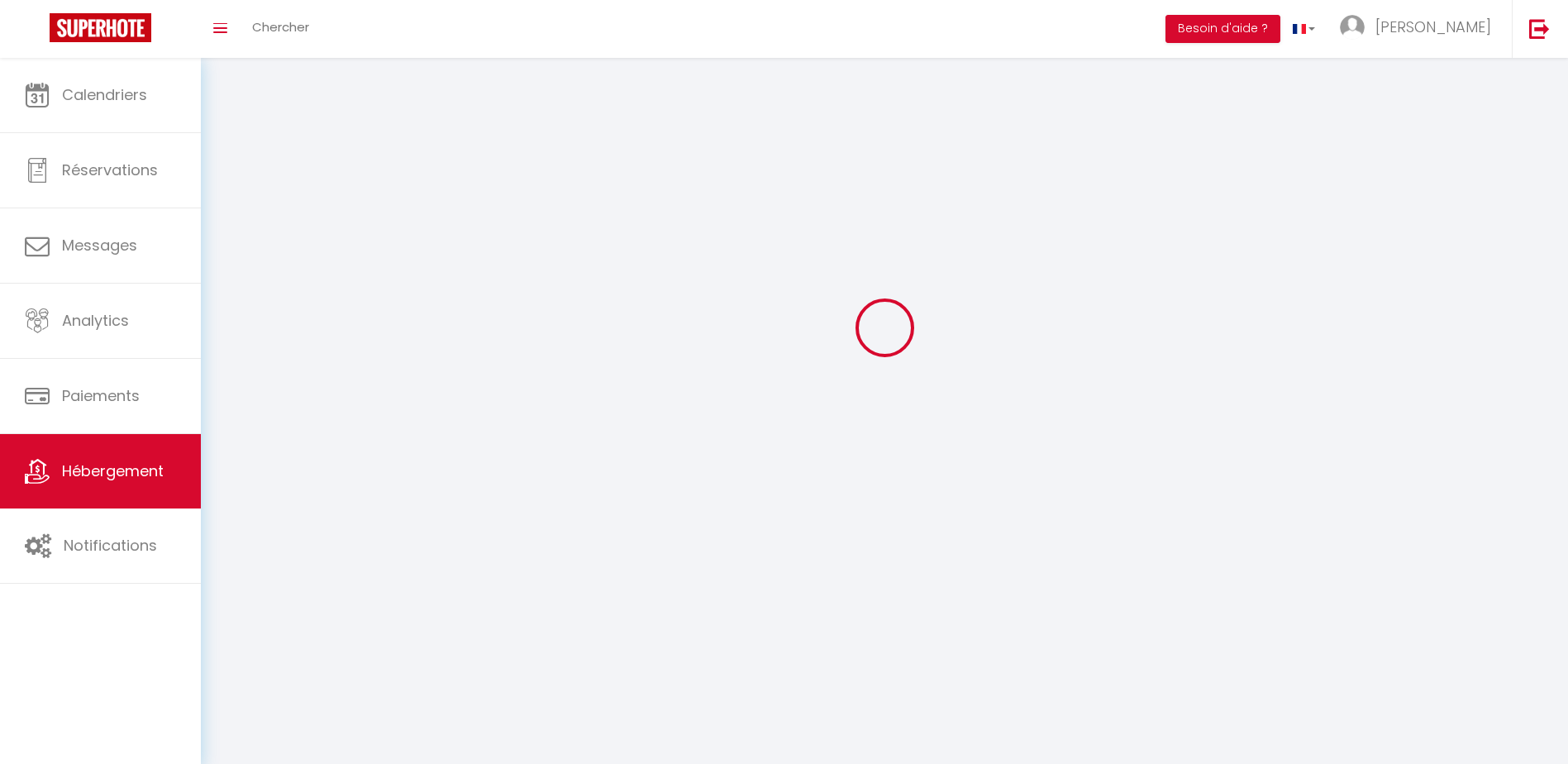
select select "1"
select select "28"
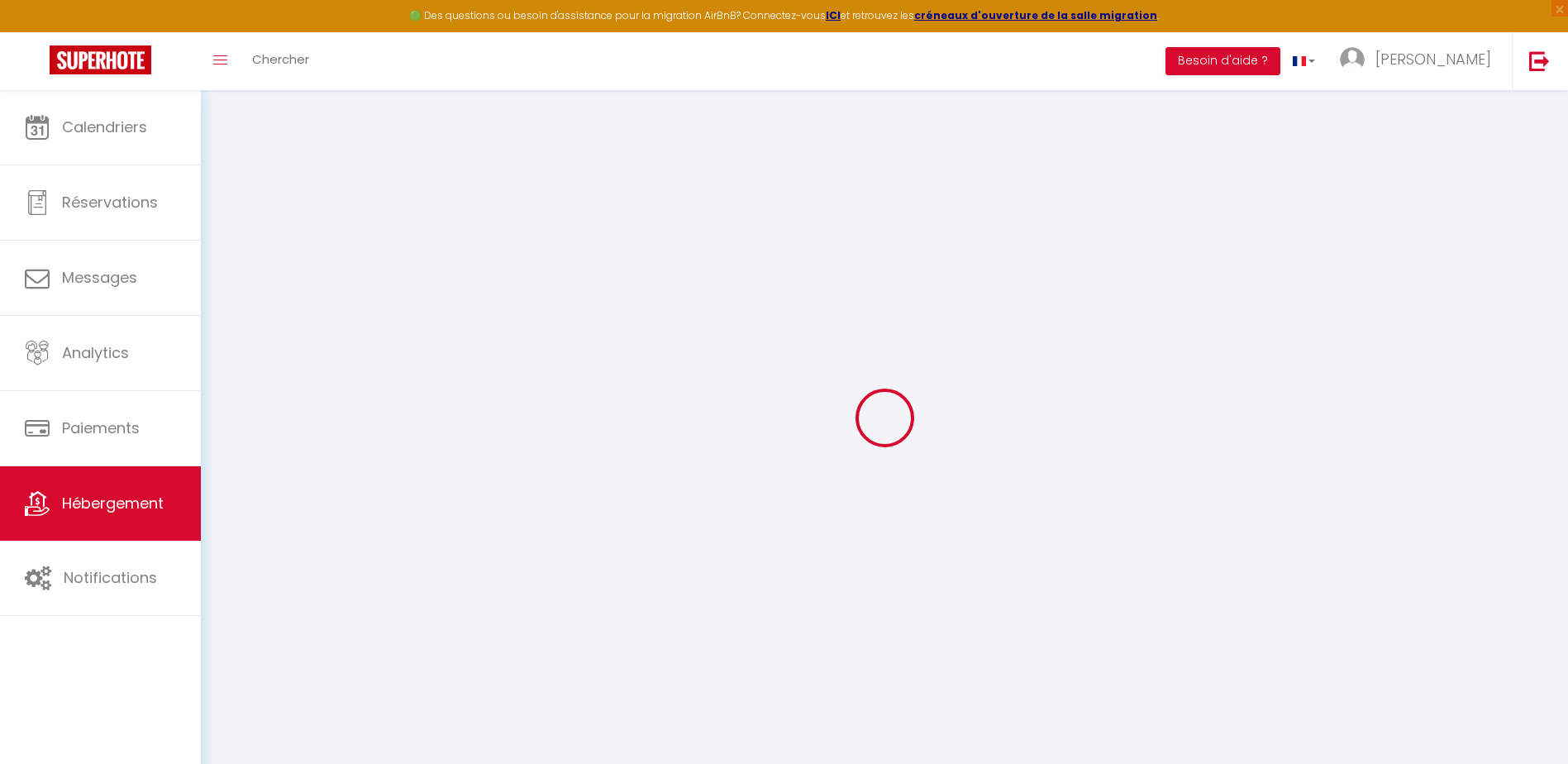
select select
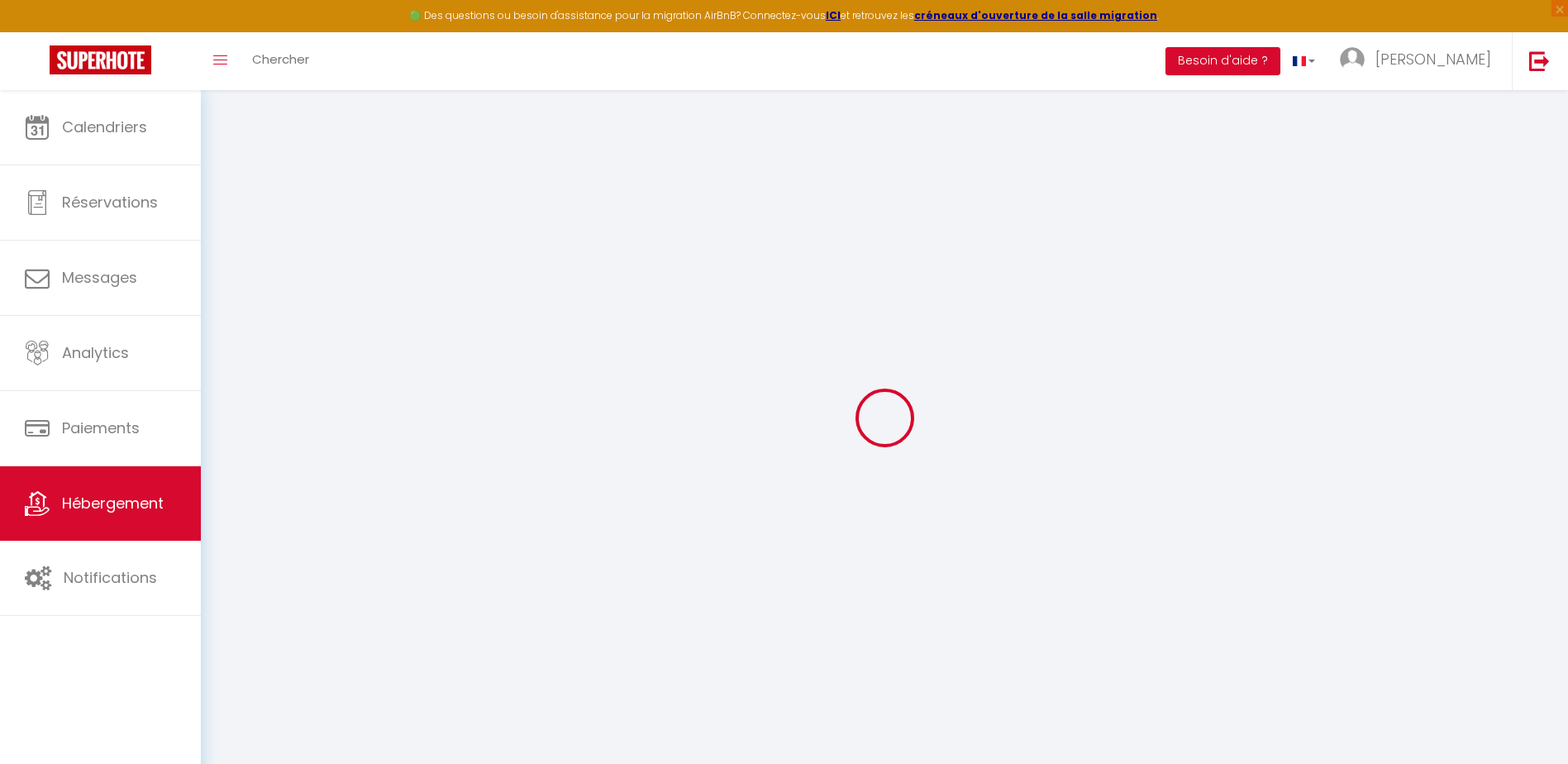
select select
checkbox input "false"
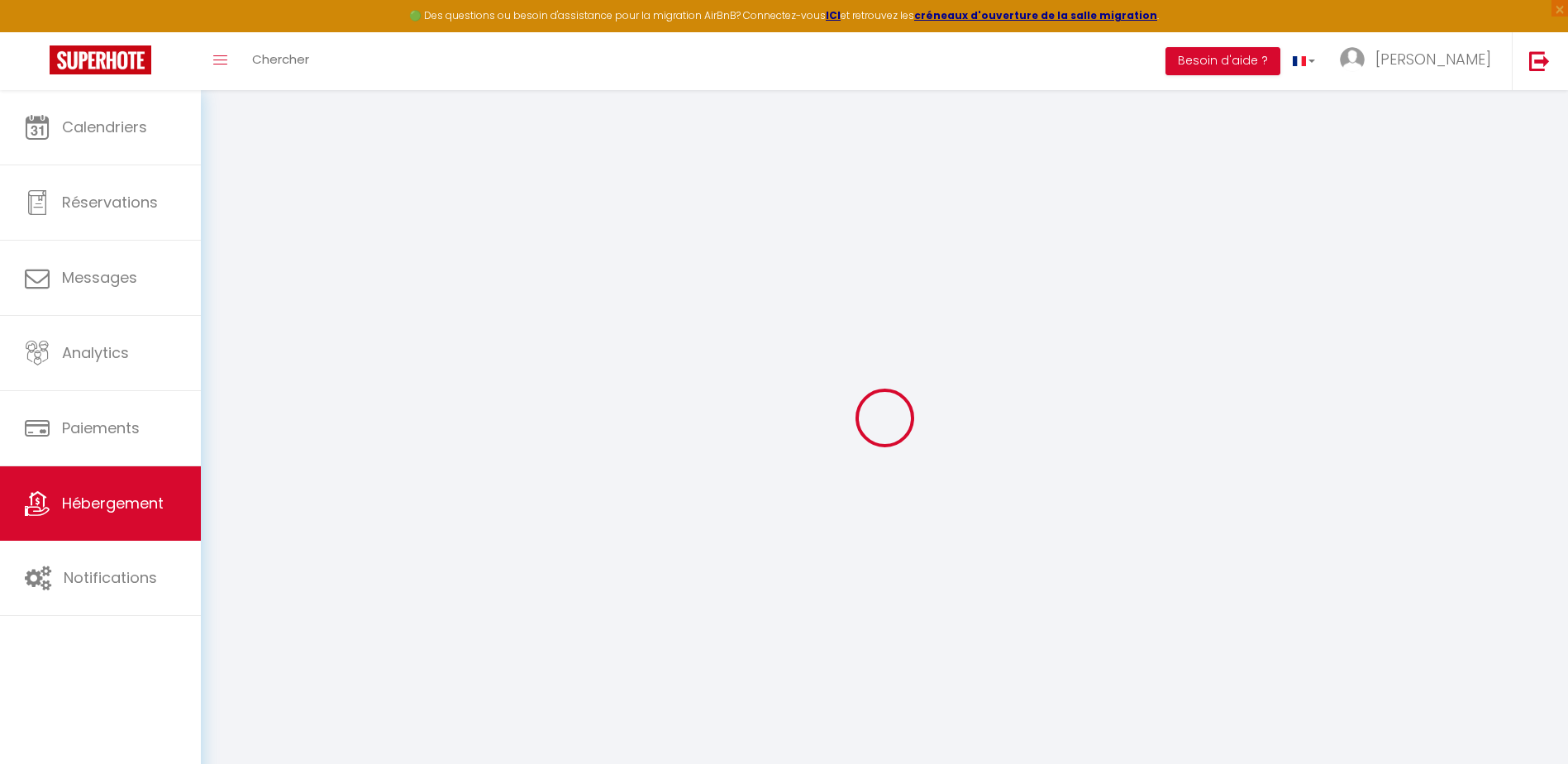
select select
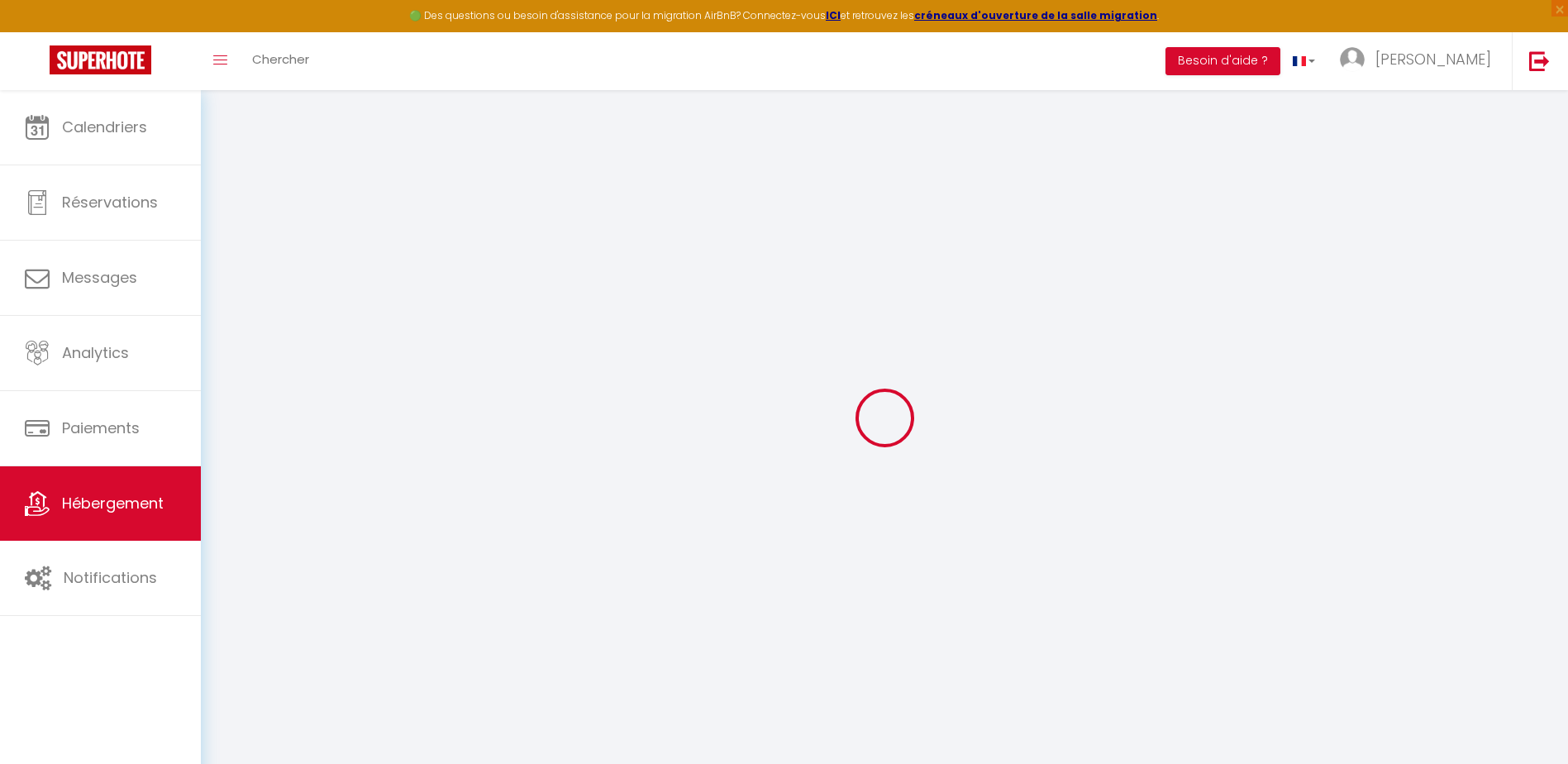
select select
checkbox input "false"
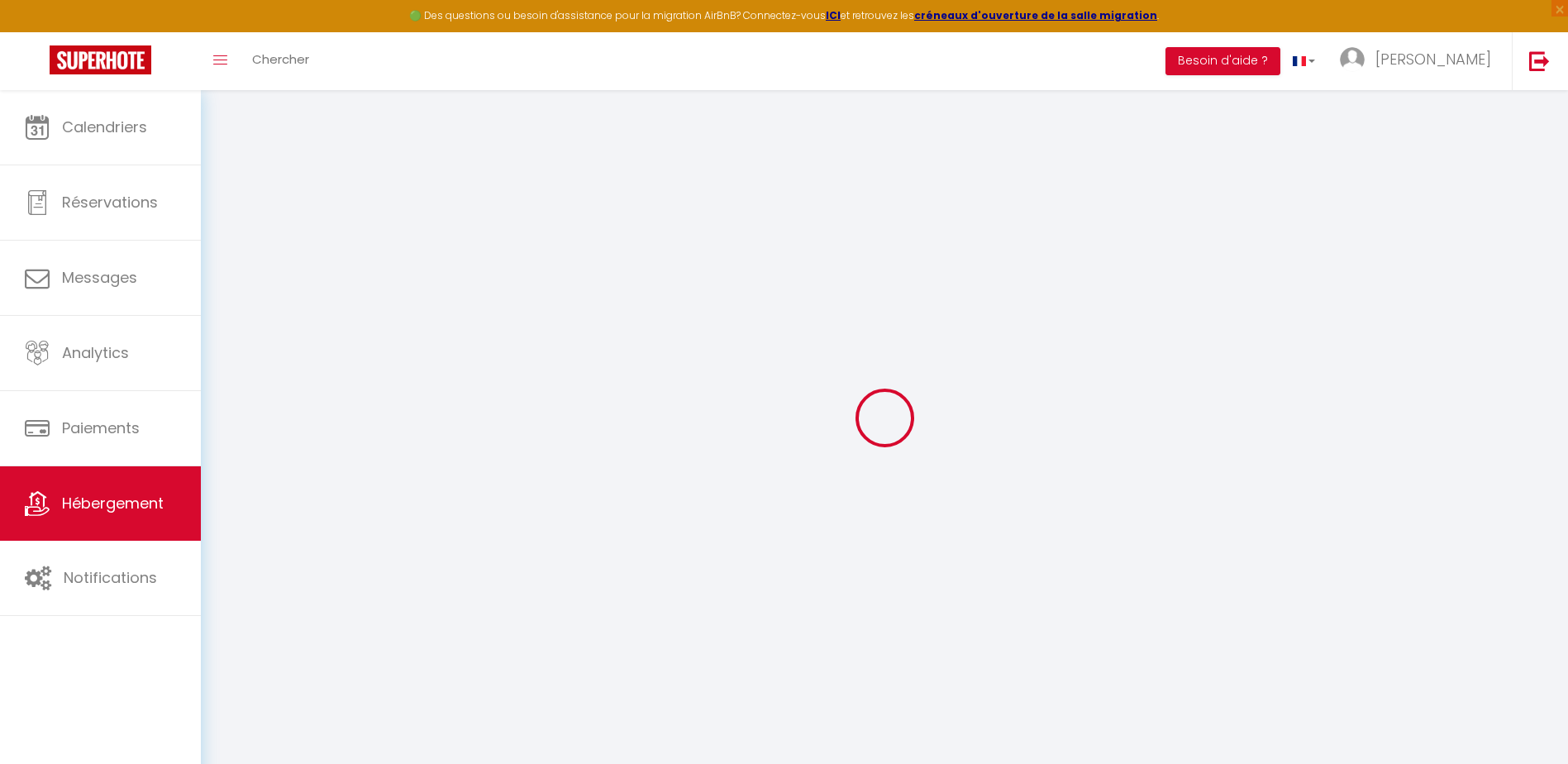
checkbox input "false"
select select
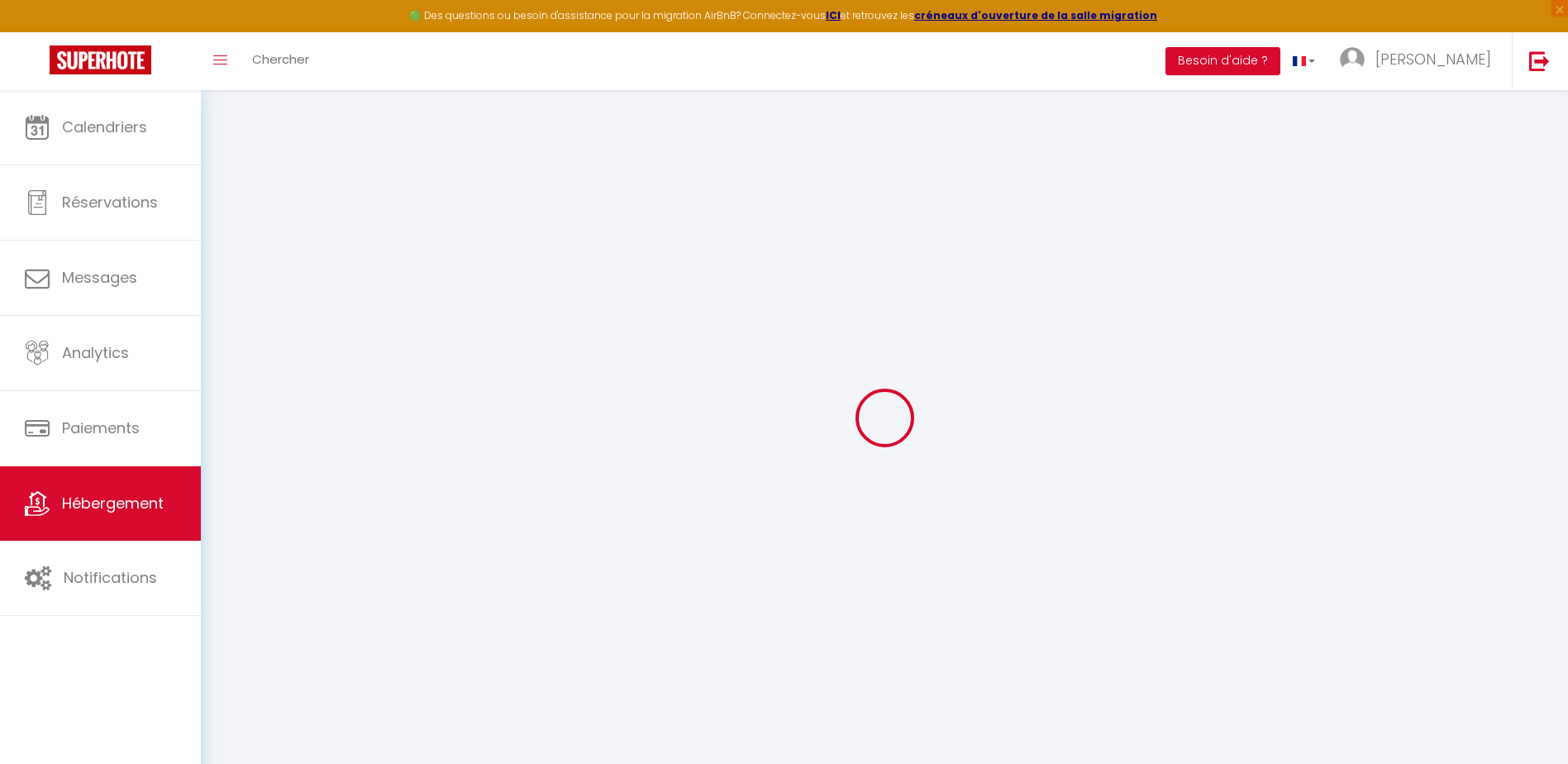
select select
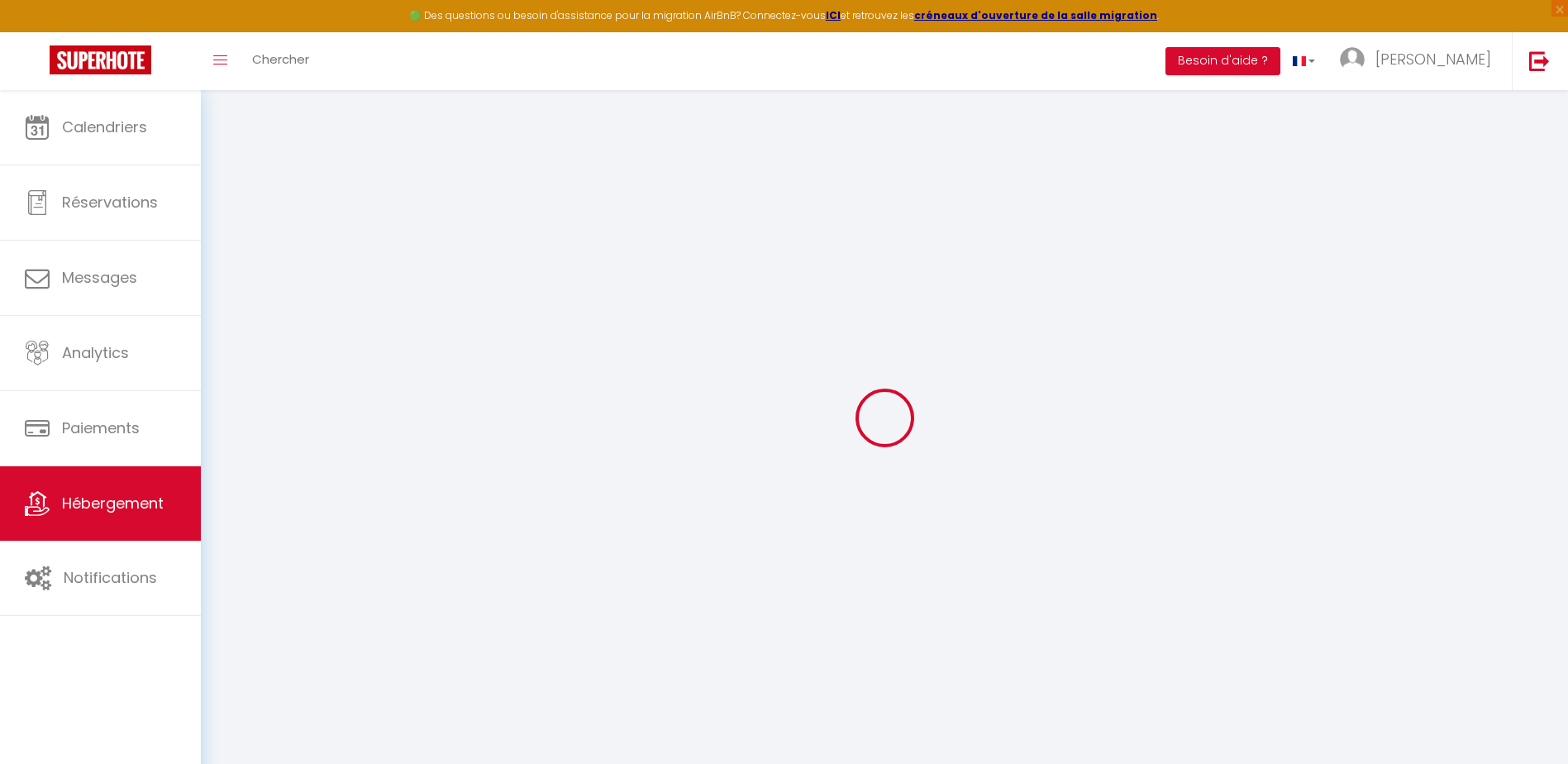
checkbox input "false"
select select
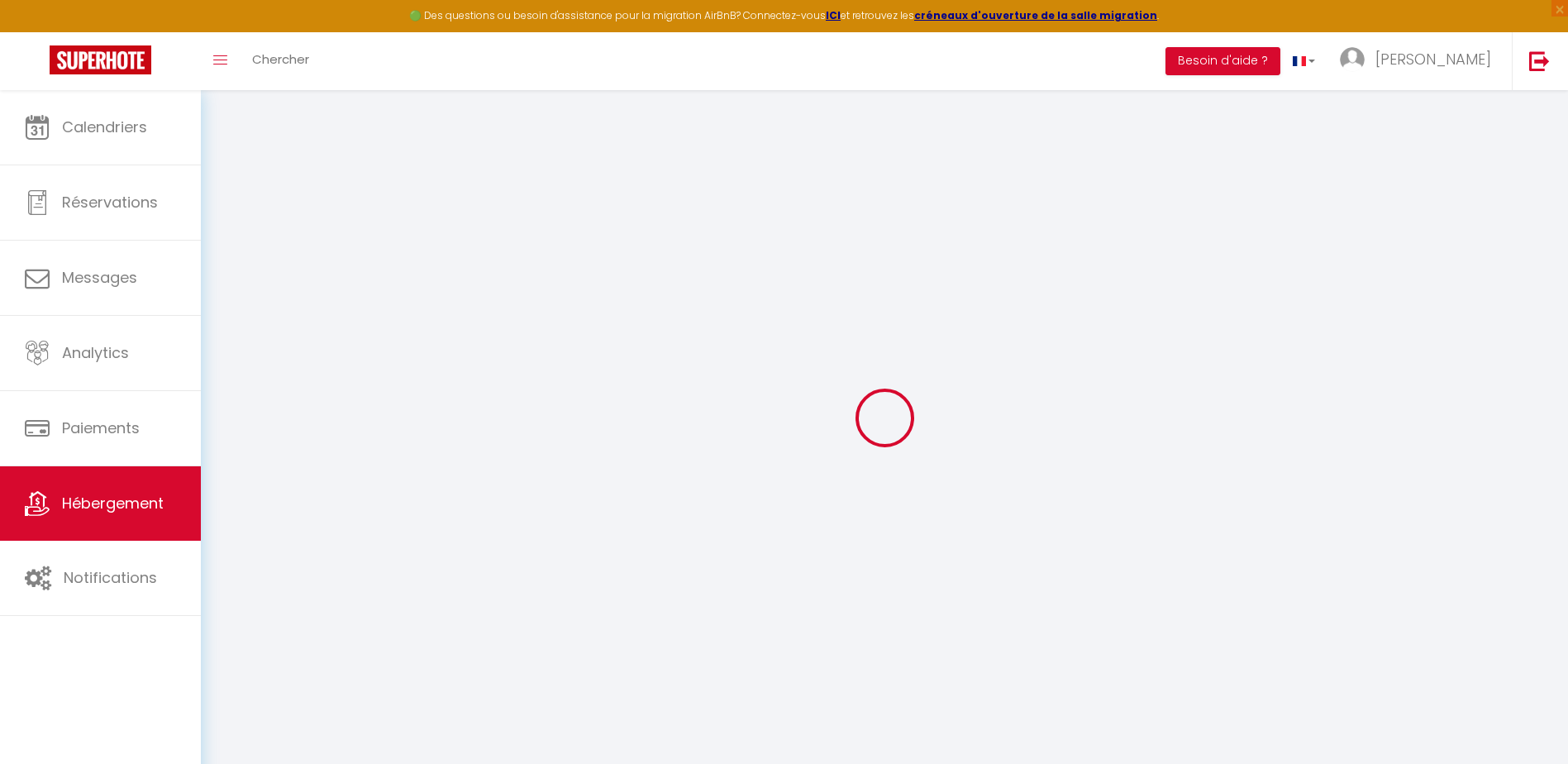
select select
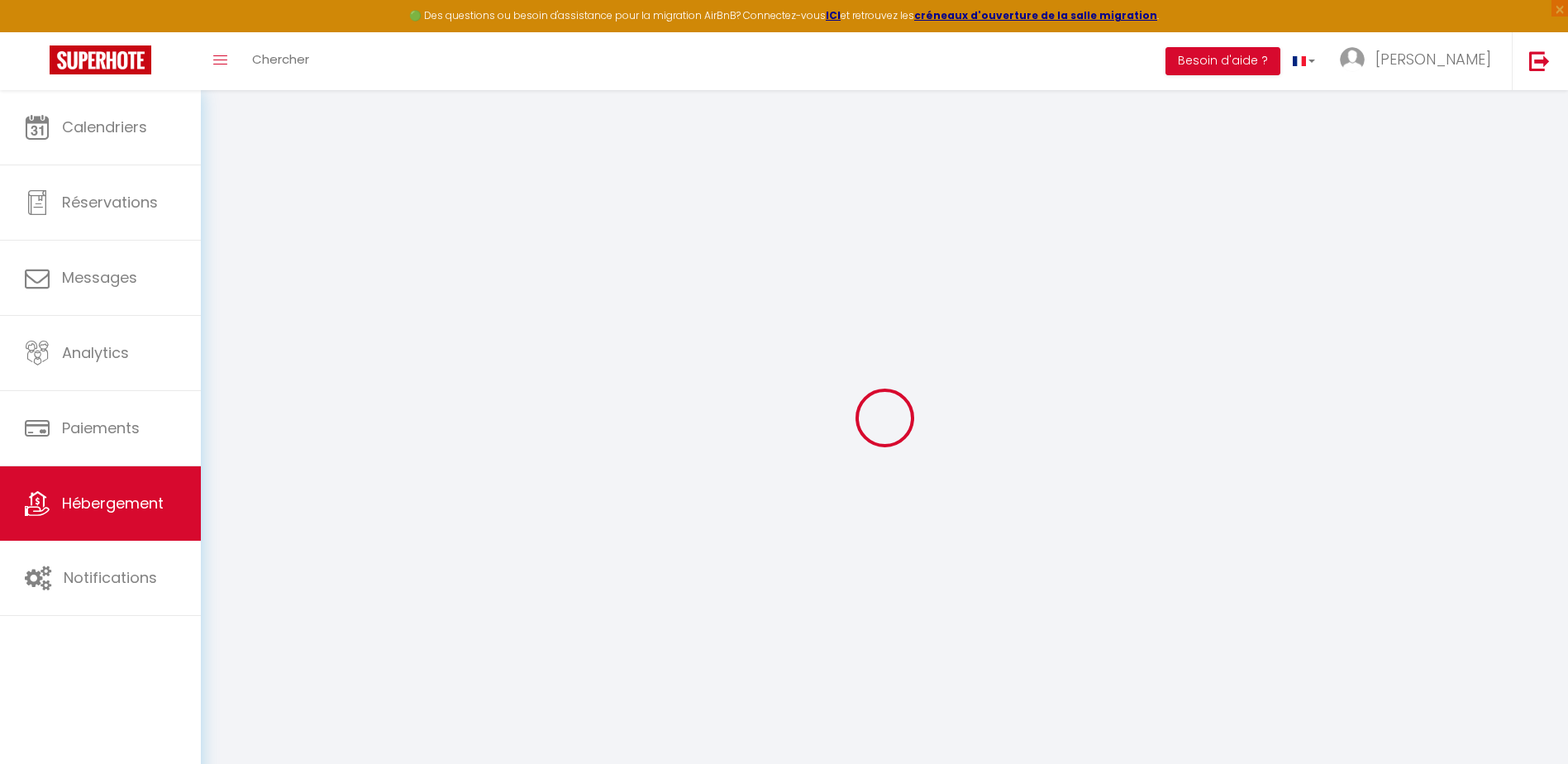
select select
checkbox input "false"
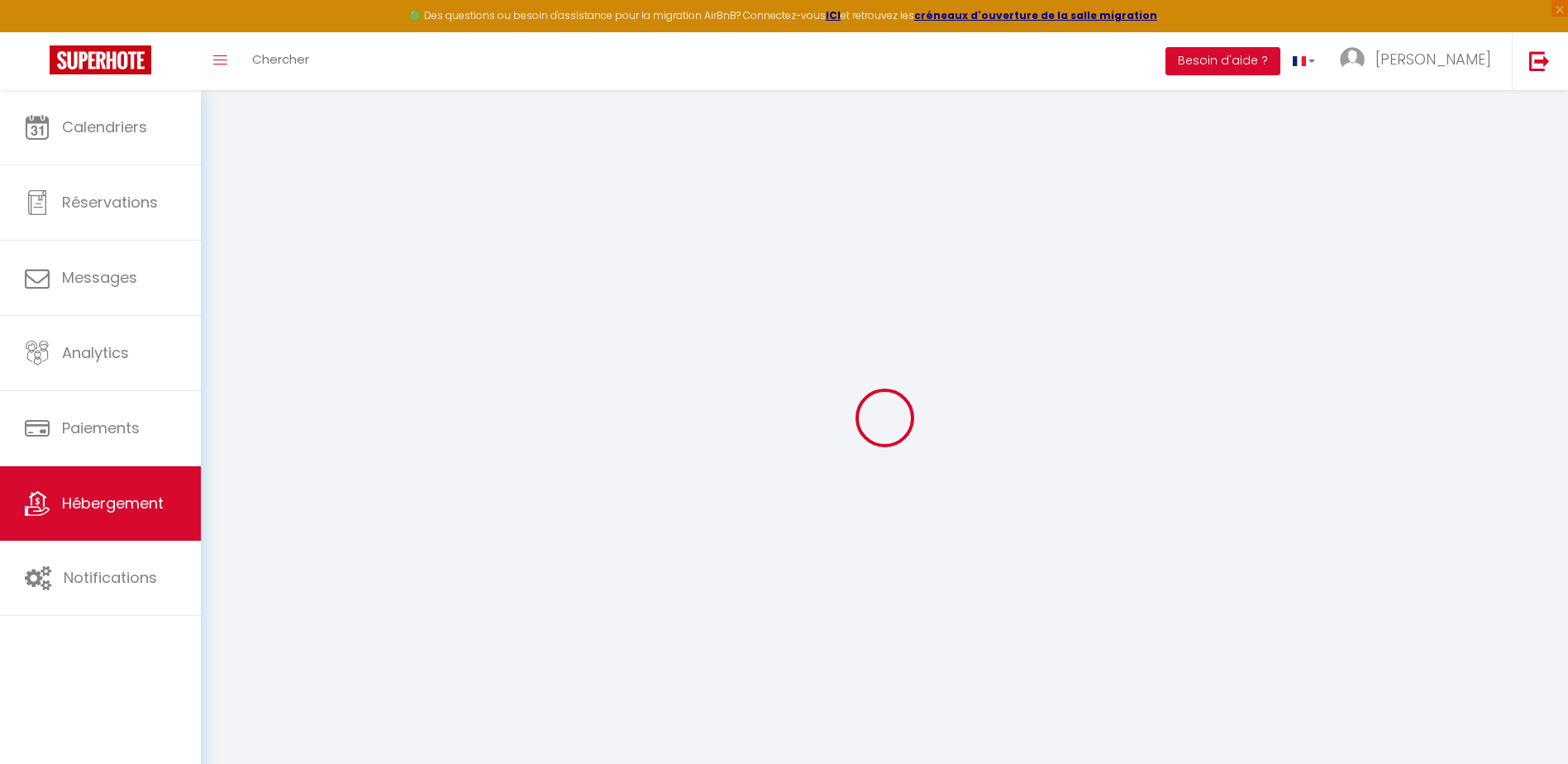
checkbox input "false"
select select
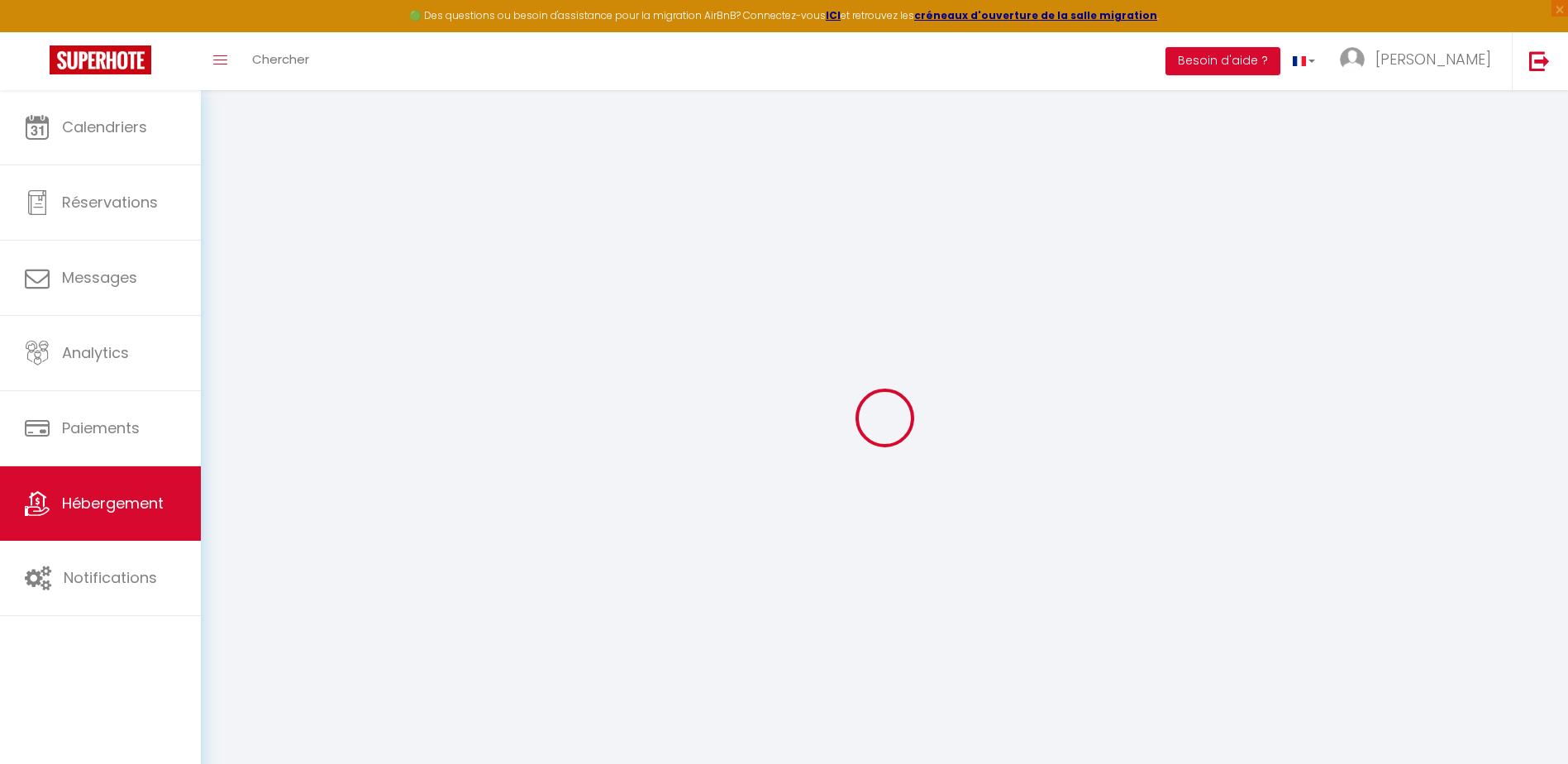
select select
checkbox input "false"
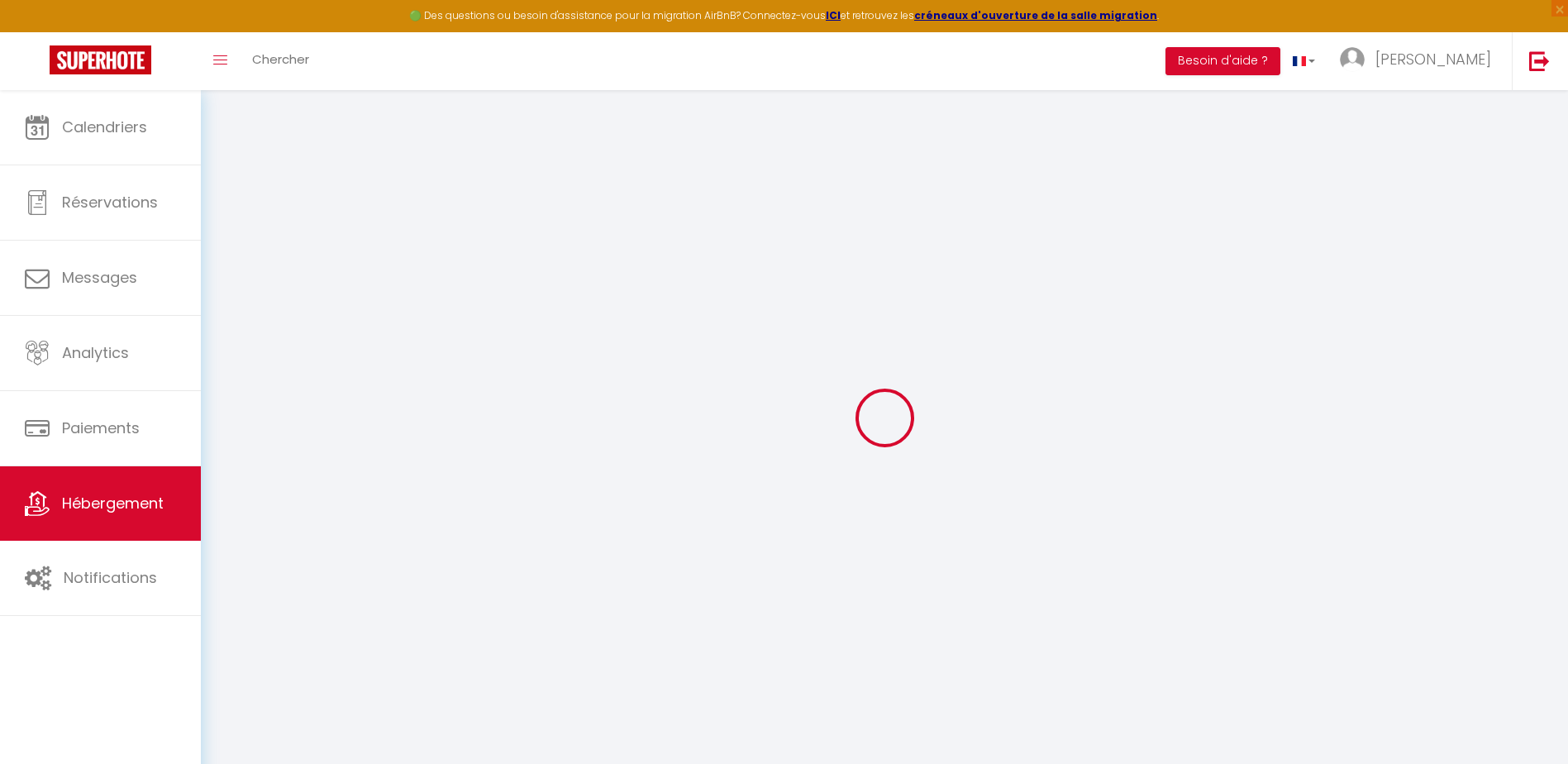
checkbox input "false"
select select
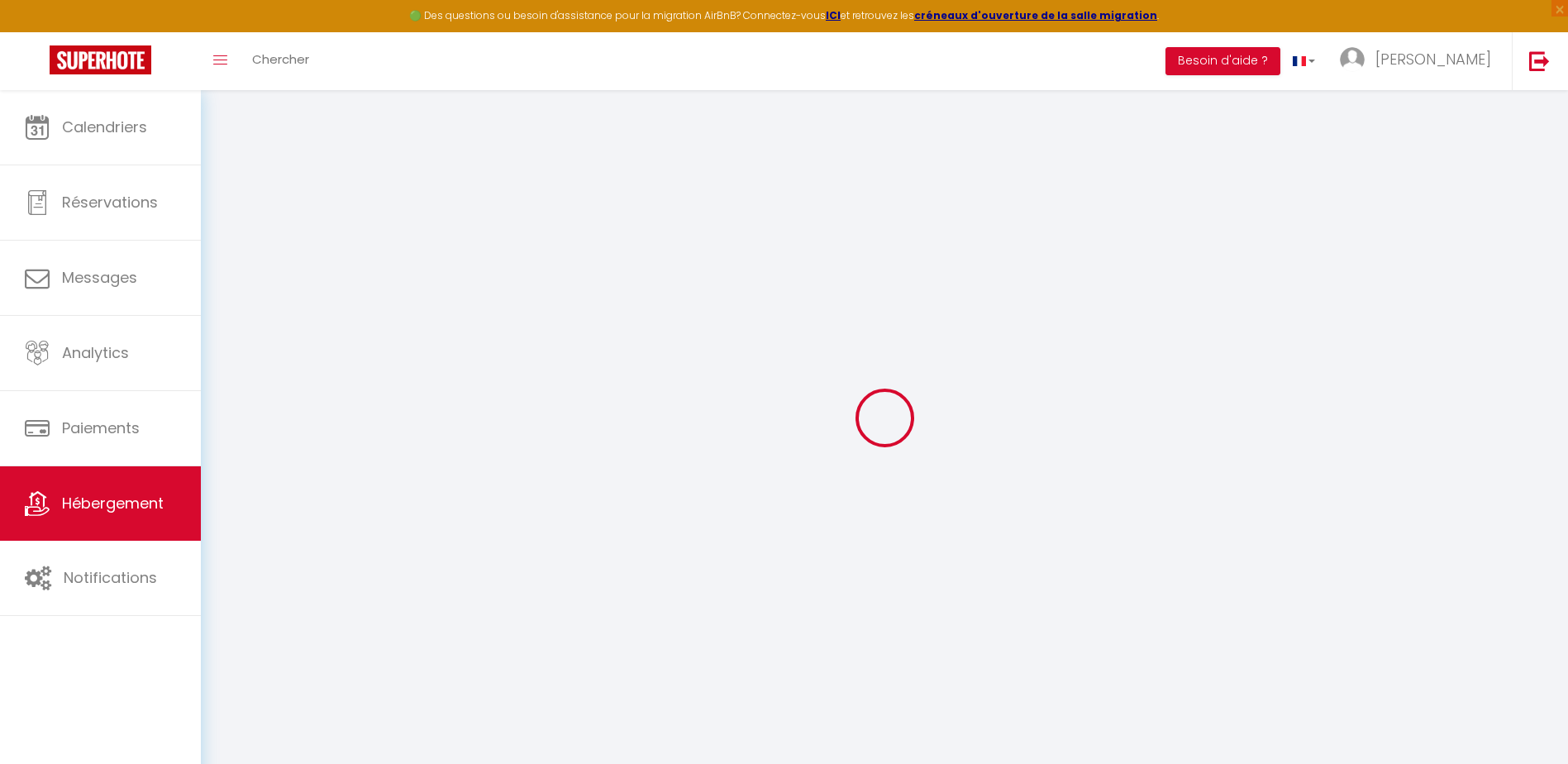
type input "Colibris"
type input "nathalie"
type input "DONADIO"
type input "7 RUE DU VINGT QUATRE FEVRIER"
type input "83149"
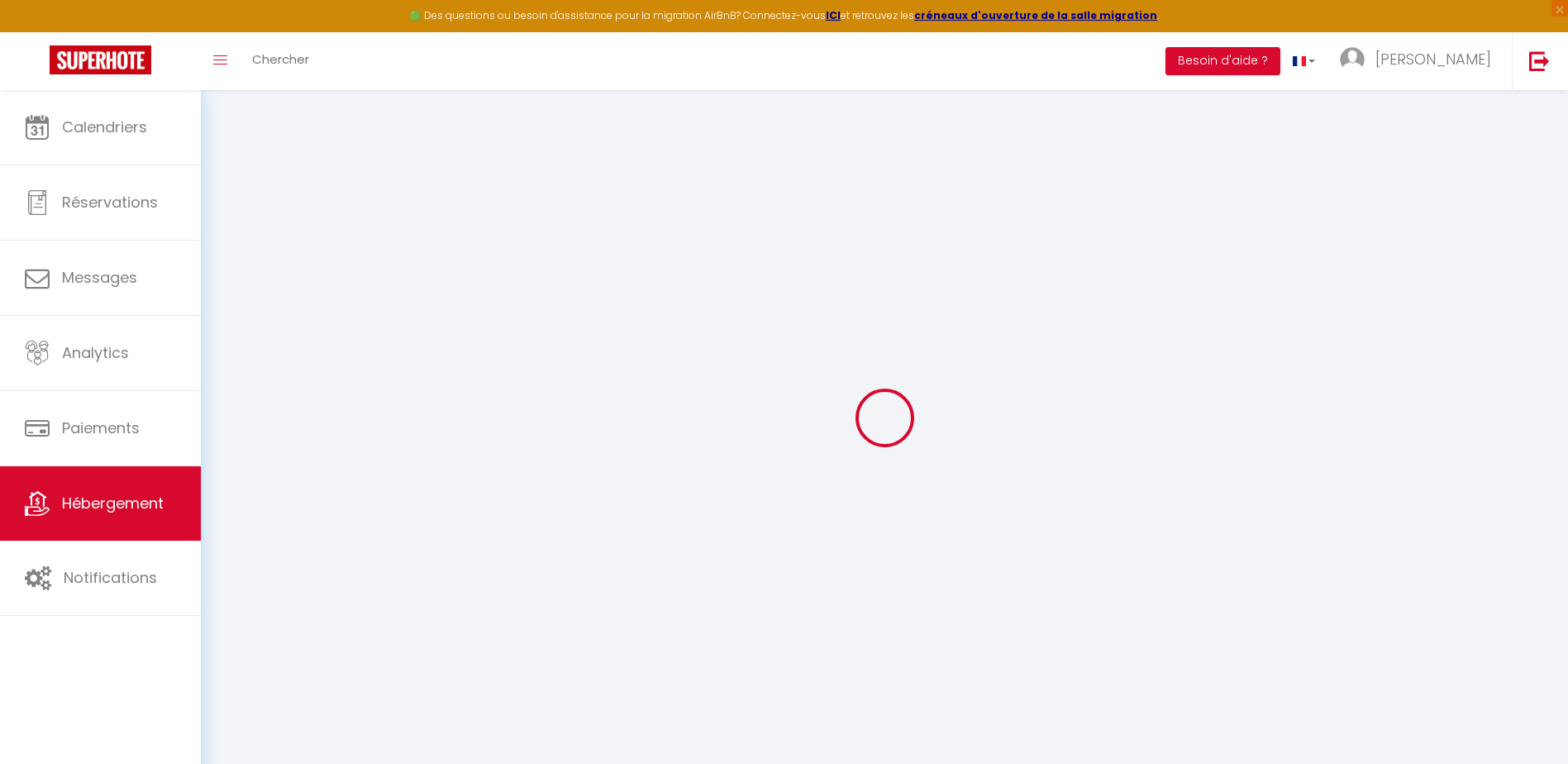
type input "BRAS"
type input "64"
type input "65"
type input "250"
select select
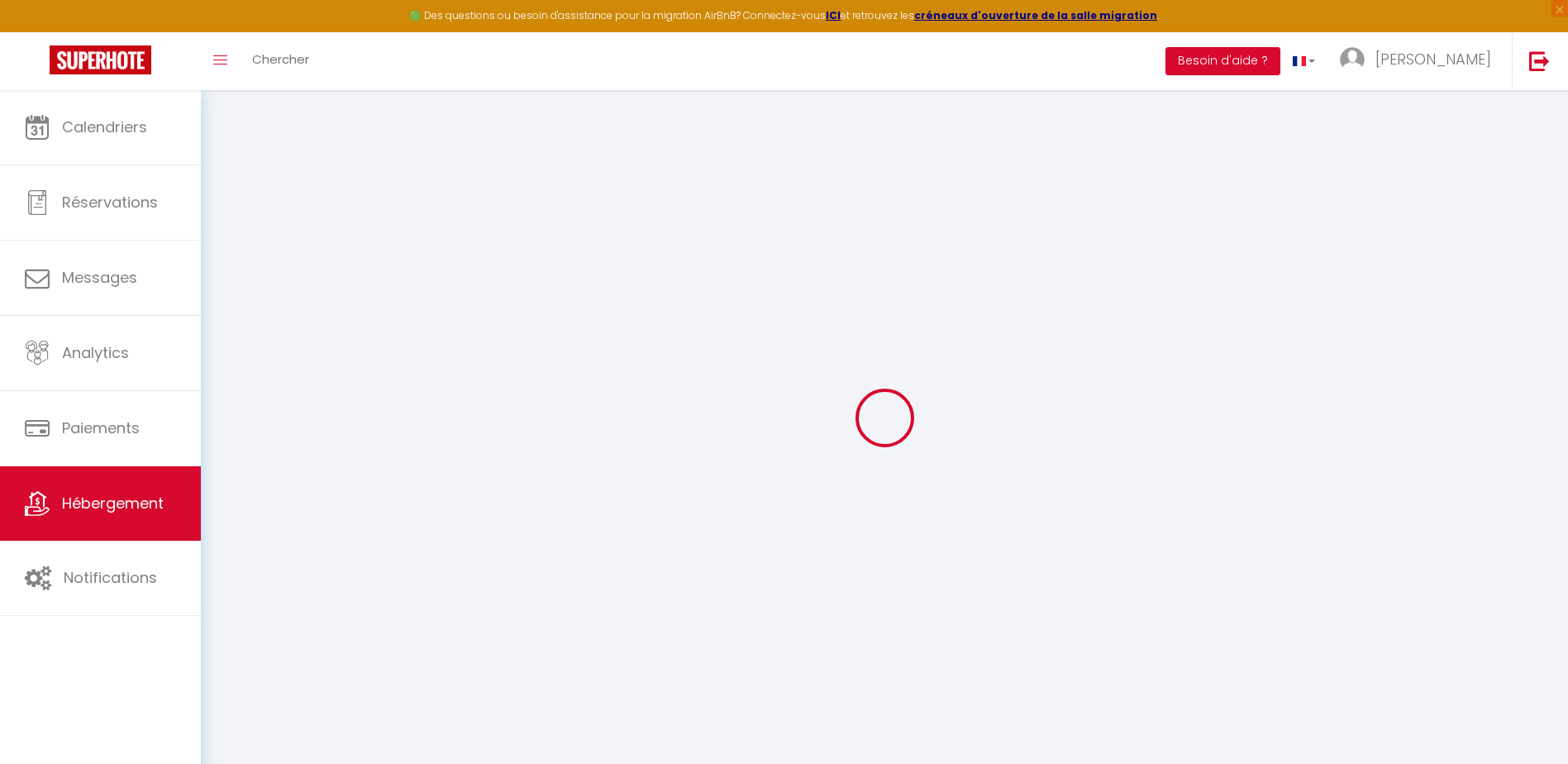
select select
type input "7 Rue du Vingt Quatre Février"
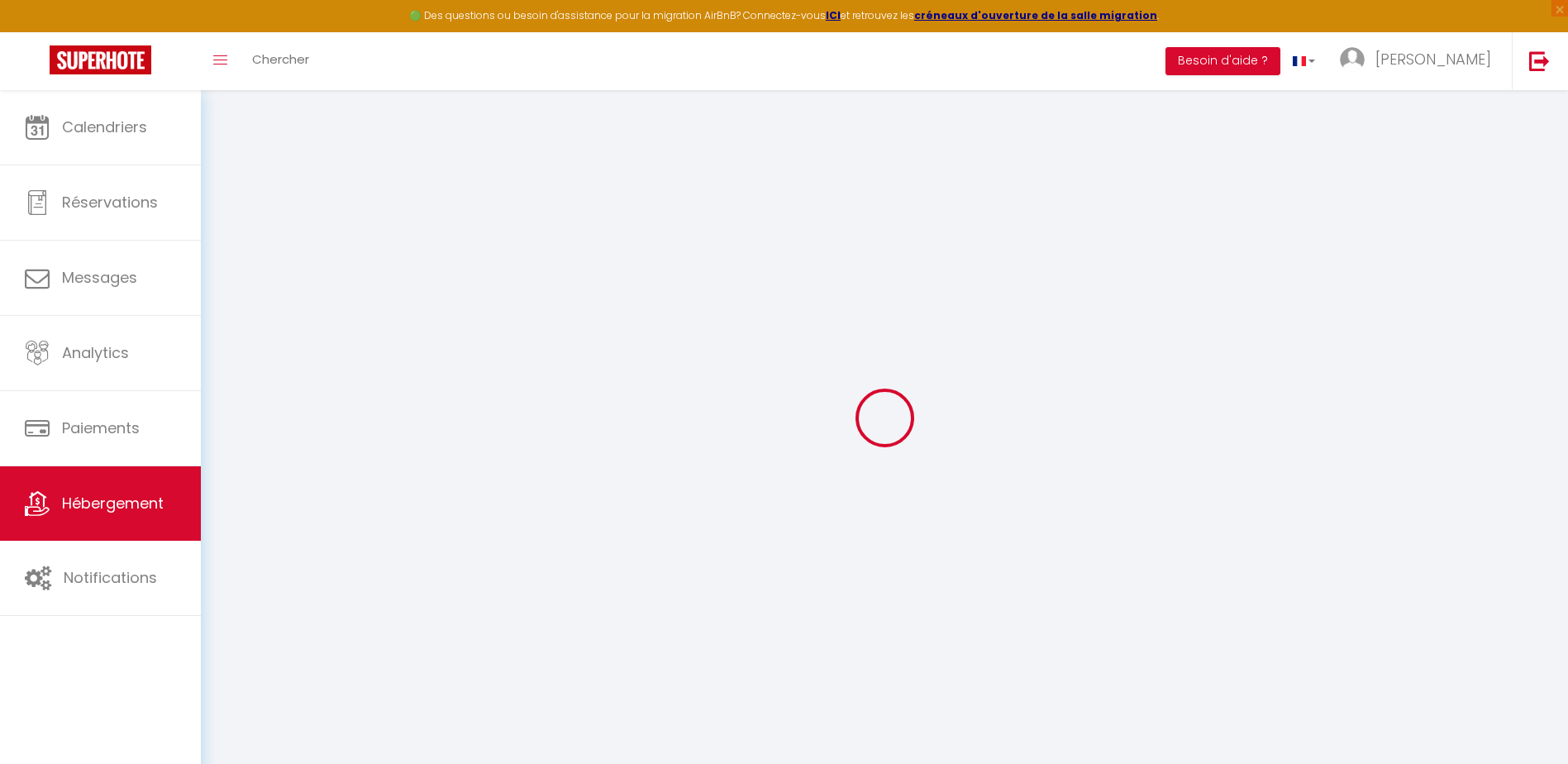
type input "83149"
type input "Bras"
type input "conciergerielechateau@gmail.com"
select select
checkbox input "false"
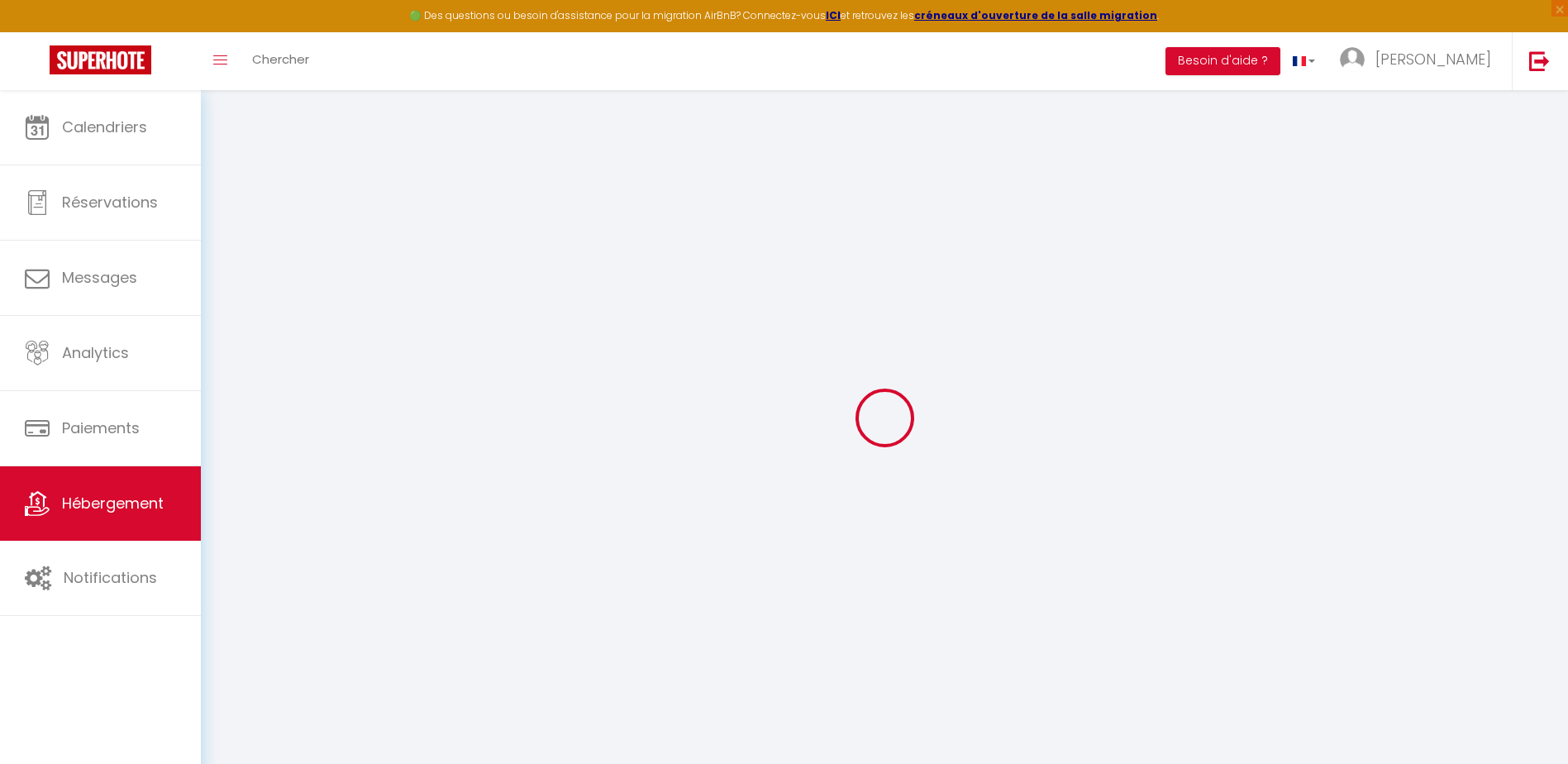
checkbox input "false"
type input "0"
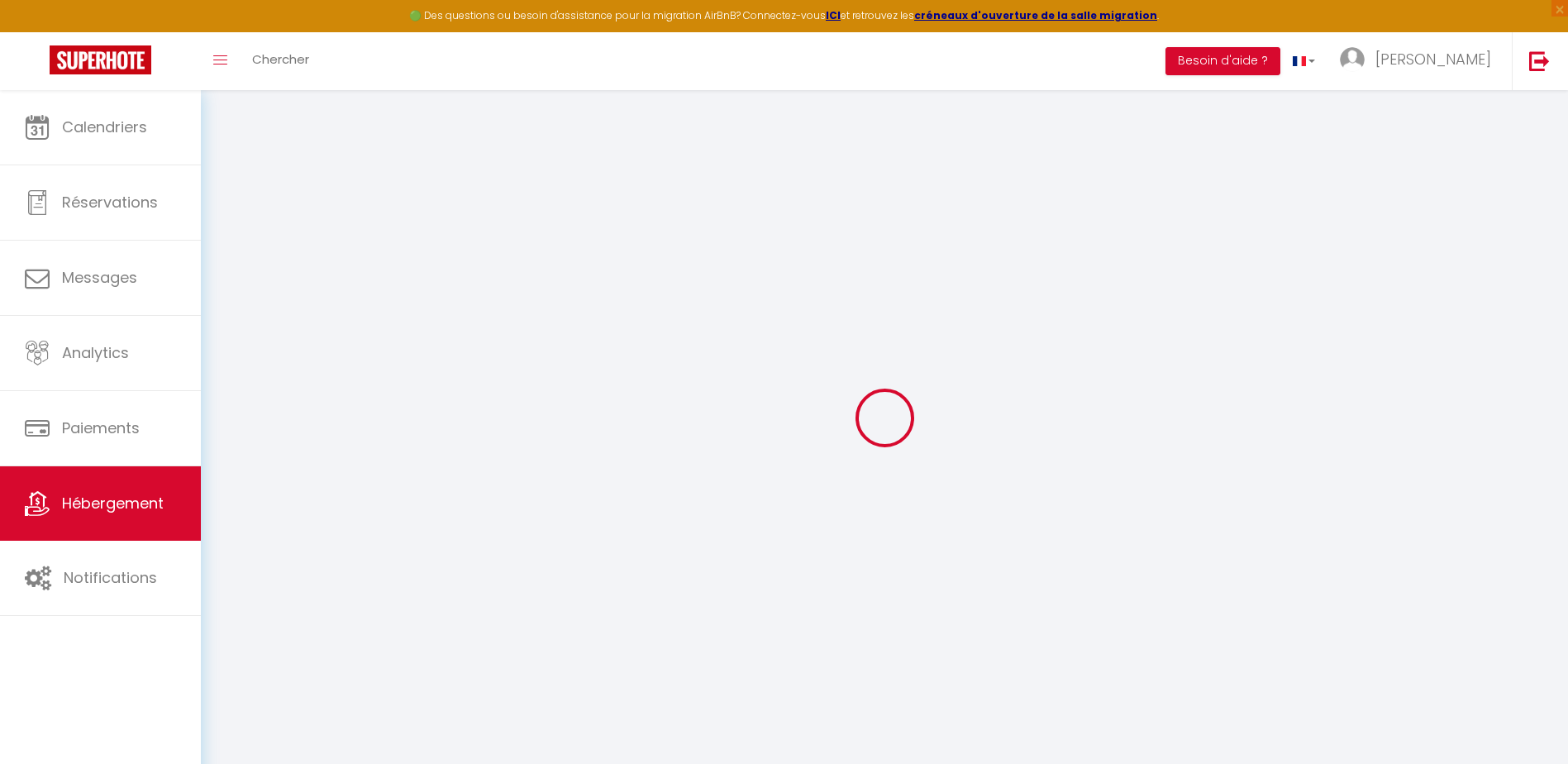
type input "0"
select select
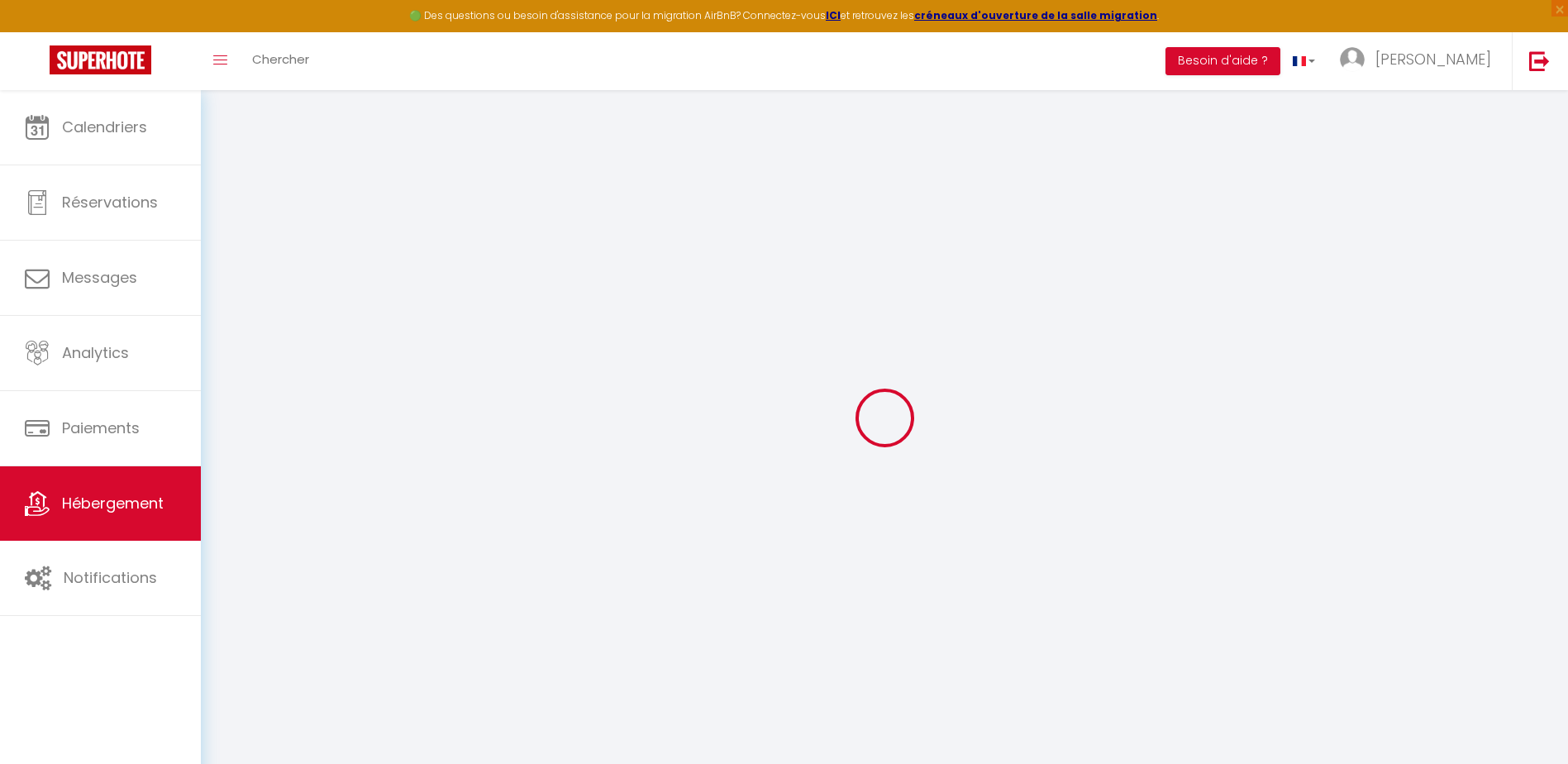
select select
checkbox input "false"
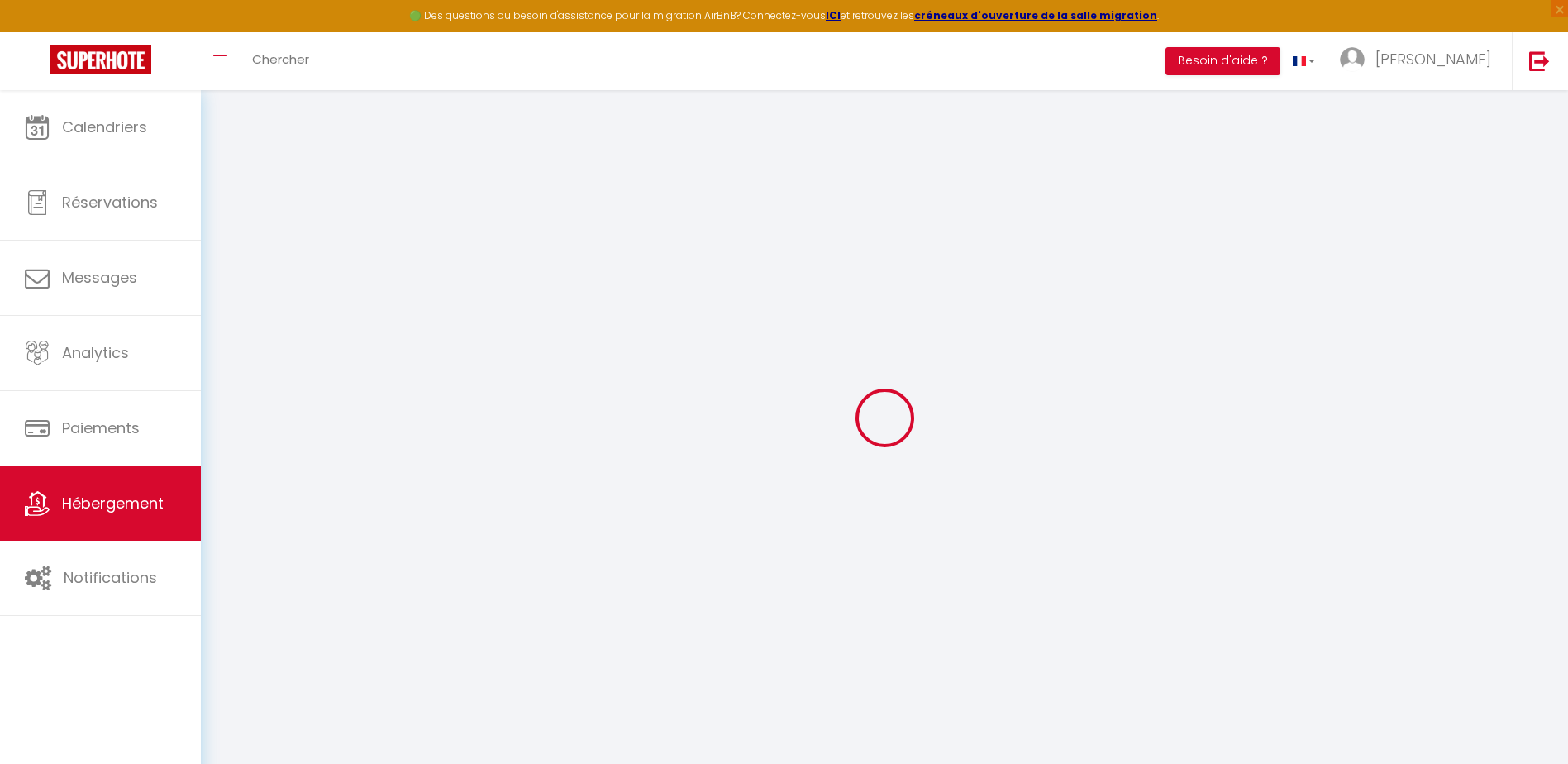
checkbox input "false"
select select
checkbox input "false"
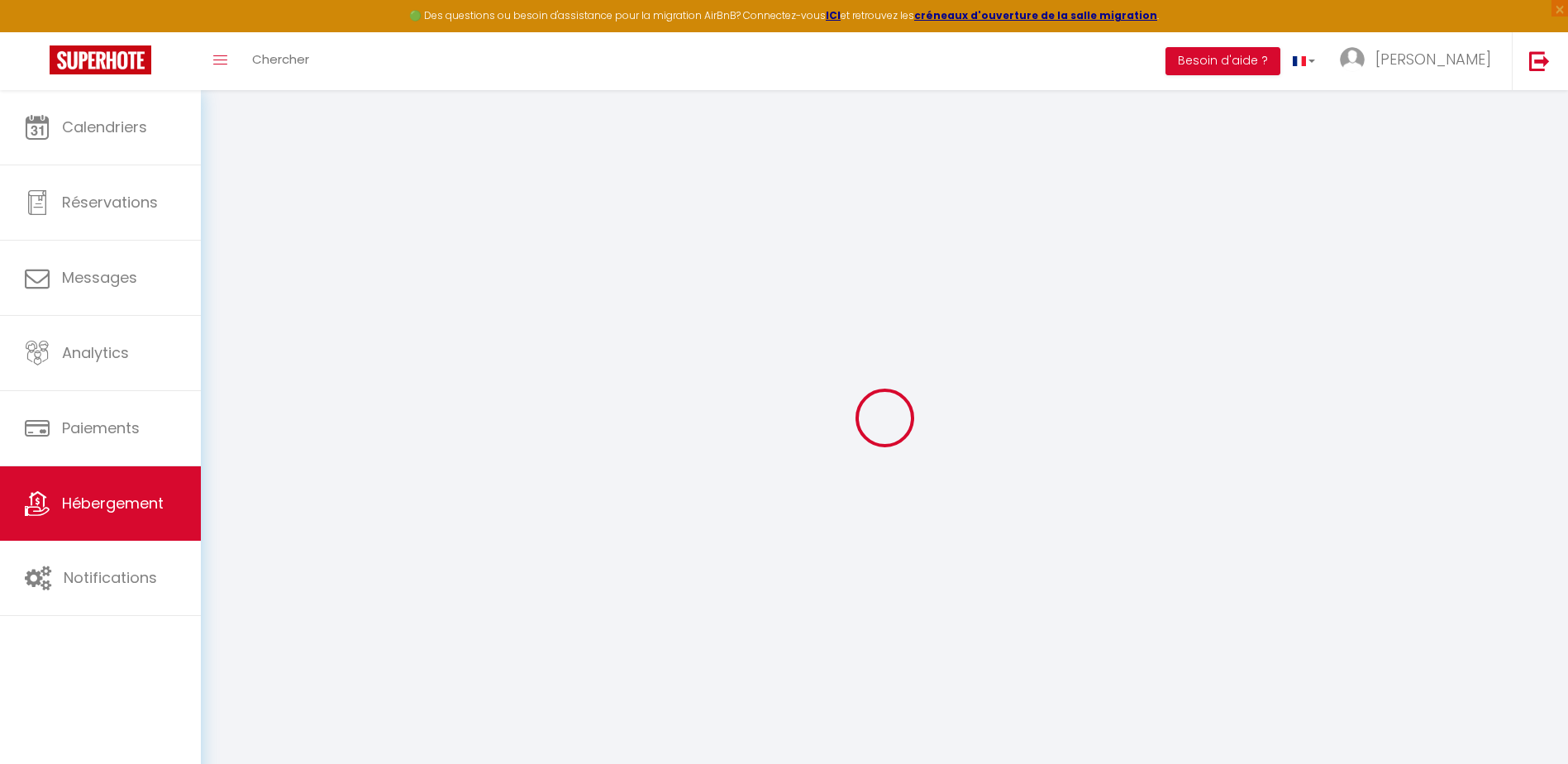
checkbox input "false"
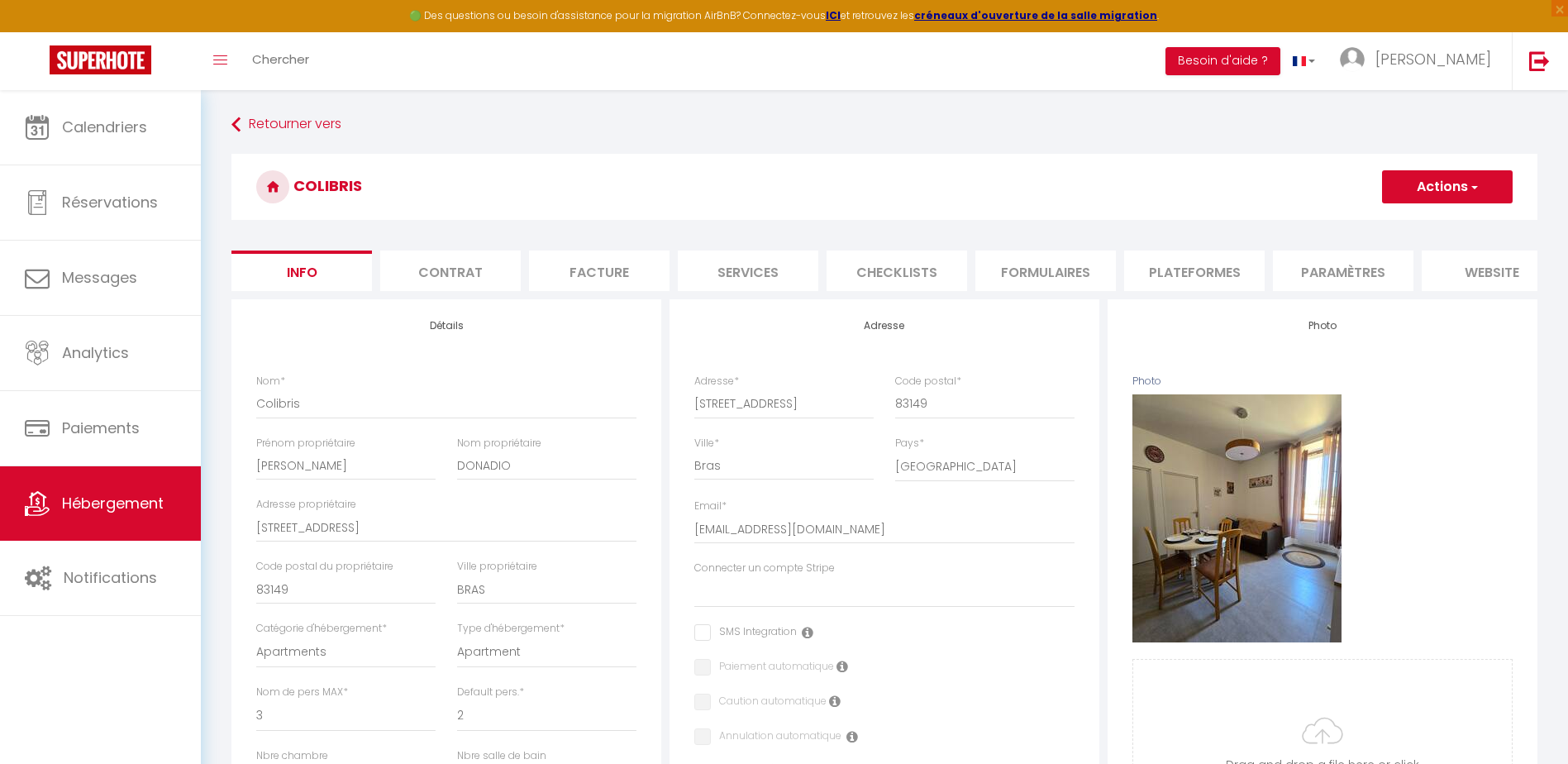
click at [594, 262] on li "Facture" at bounding box center [599, 271] width 141 height 41
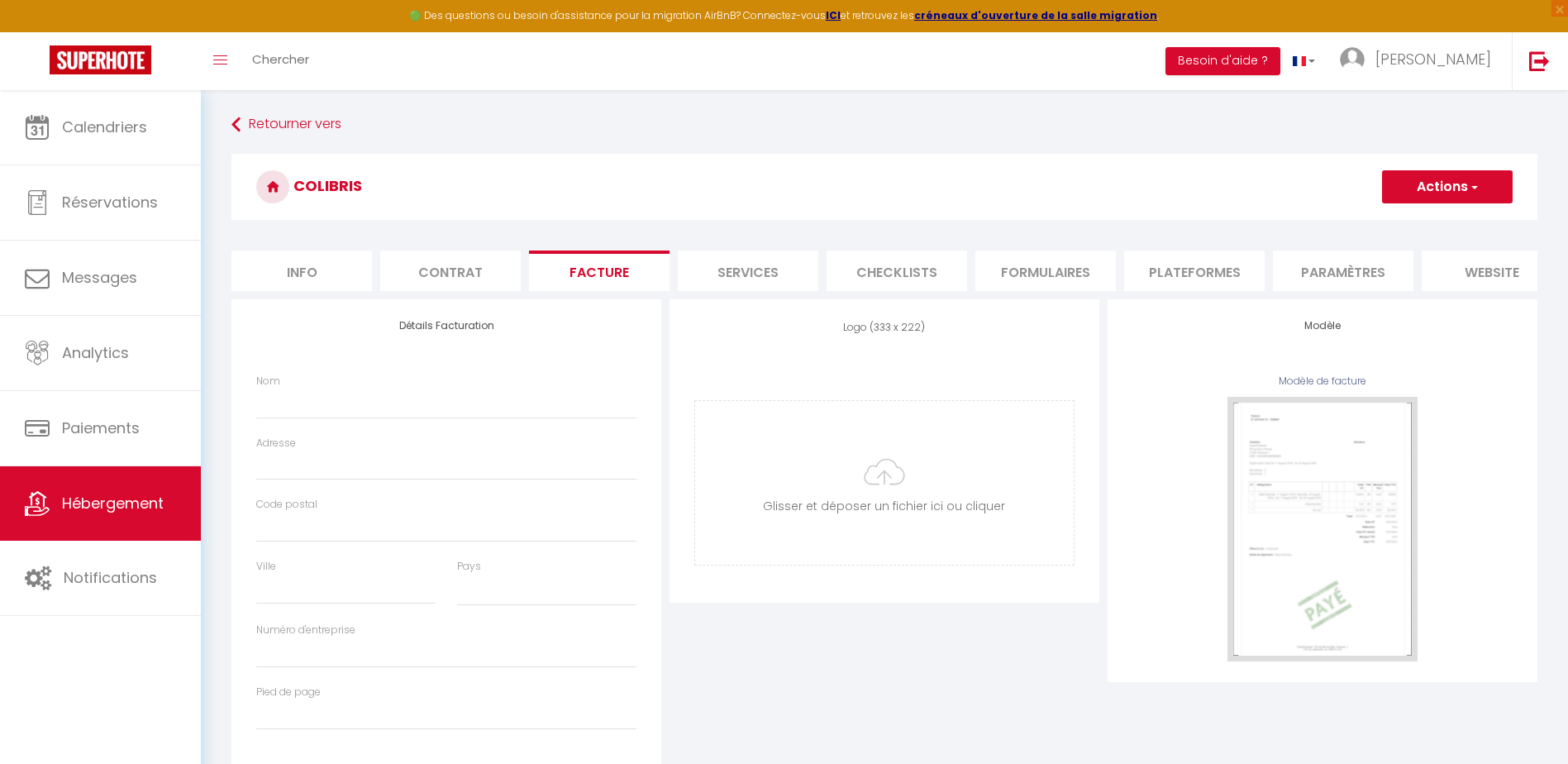
select select
click at [342, 419] on input "Nom" at bounding box center [446, 403] width 380 height 30
type input "S"
select select
type input "SC"
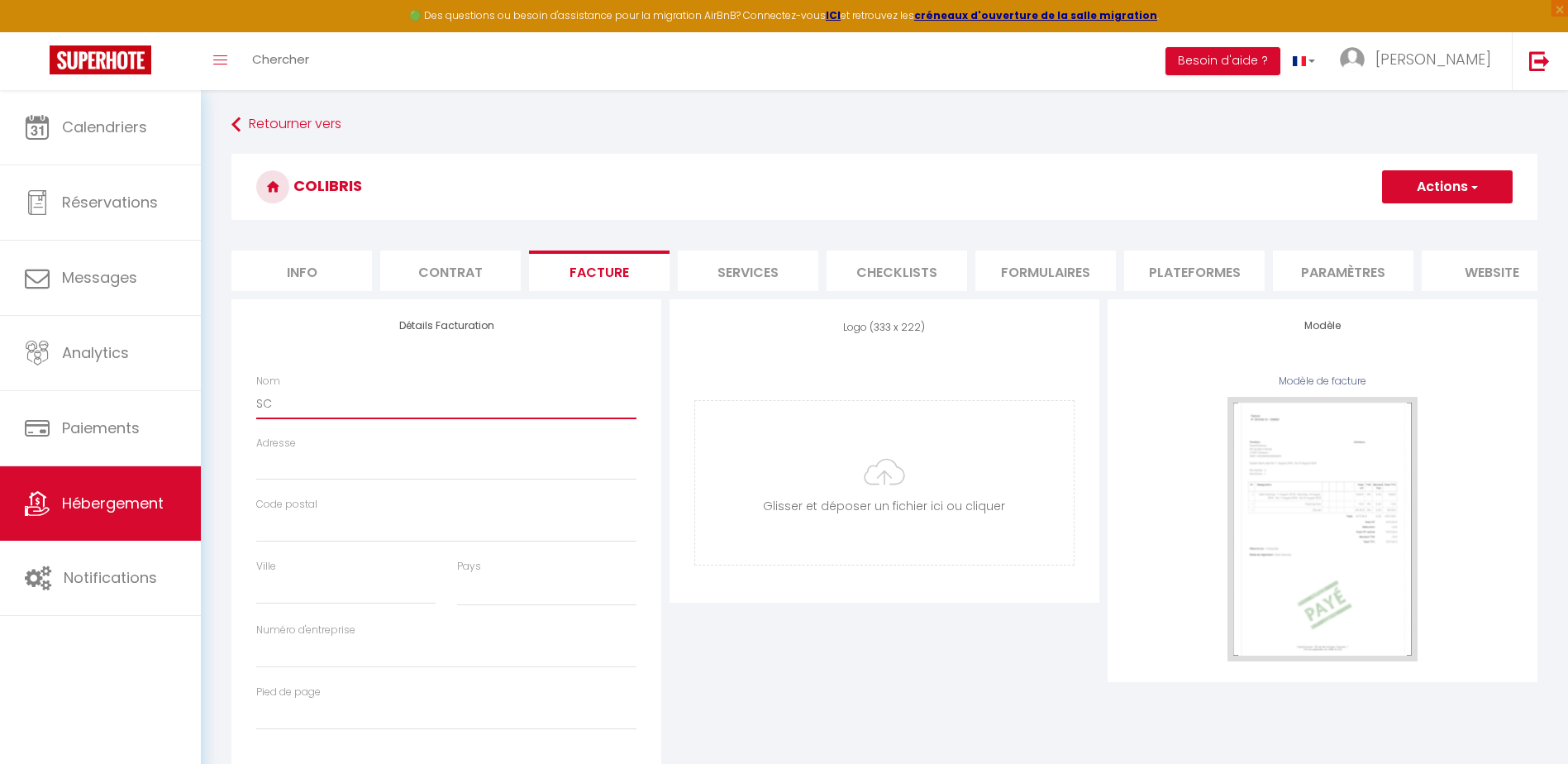
select select
type input "SCI"
select select
type input "SCI"
select select
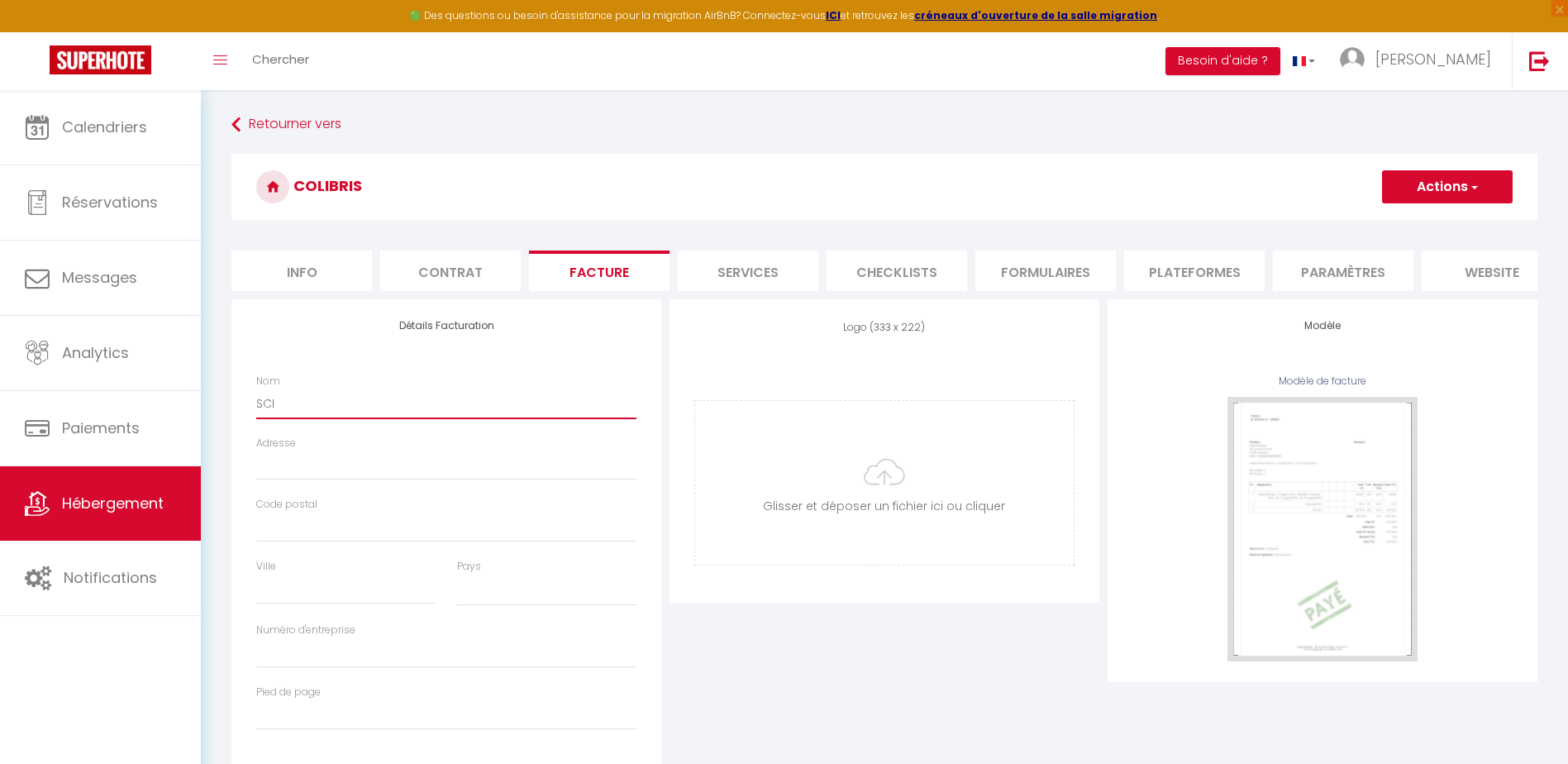
type input "SCI E"
select select
type input "SCI EV"
select select
type input "SCI EVA"
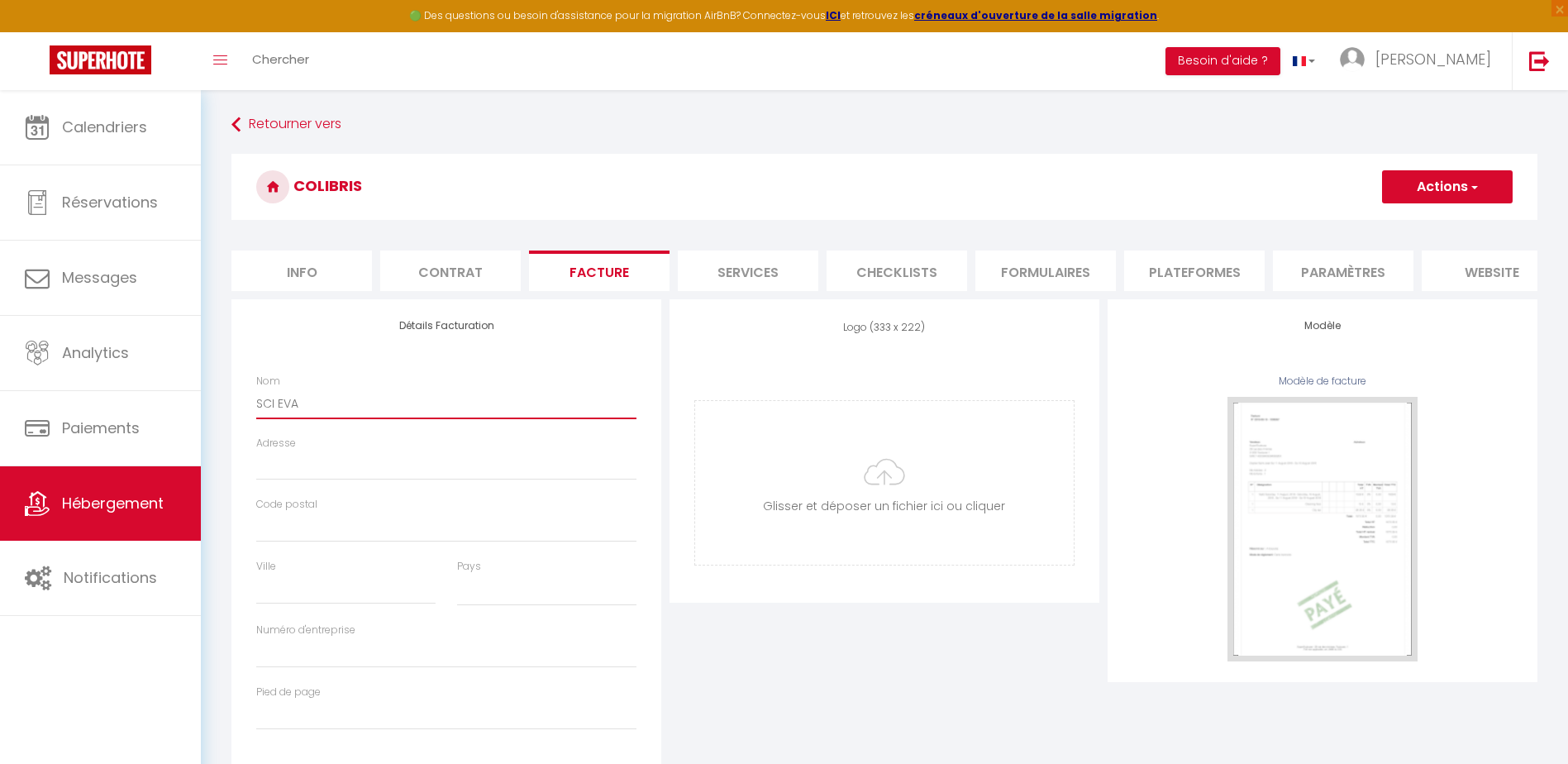
select select
type input "SCI EVAS"
select select
type input "SCI EVASI"
select select
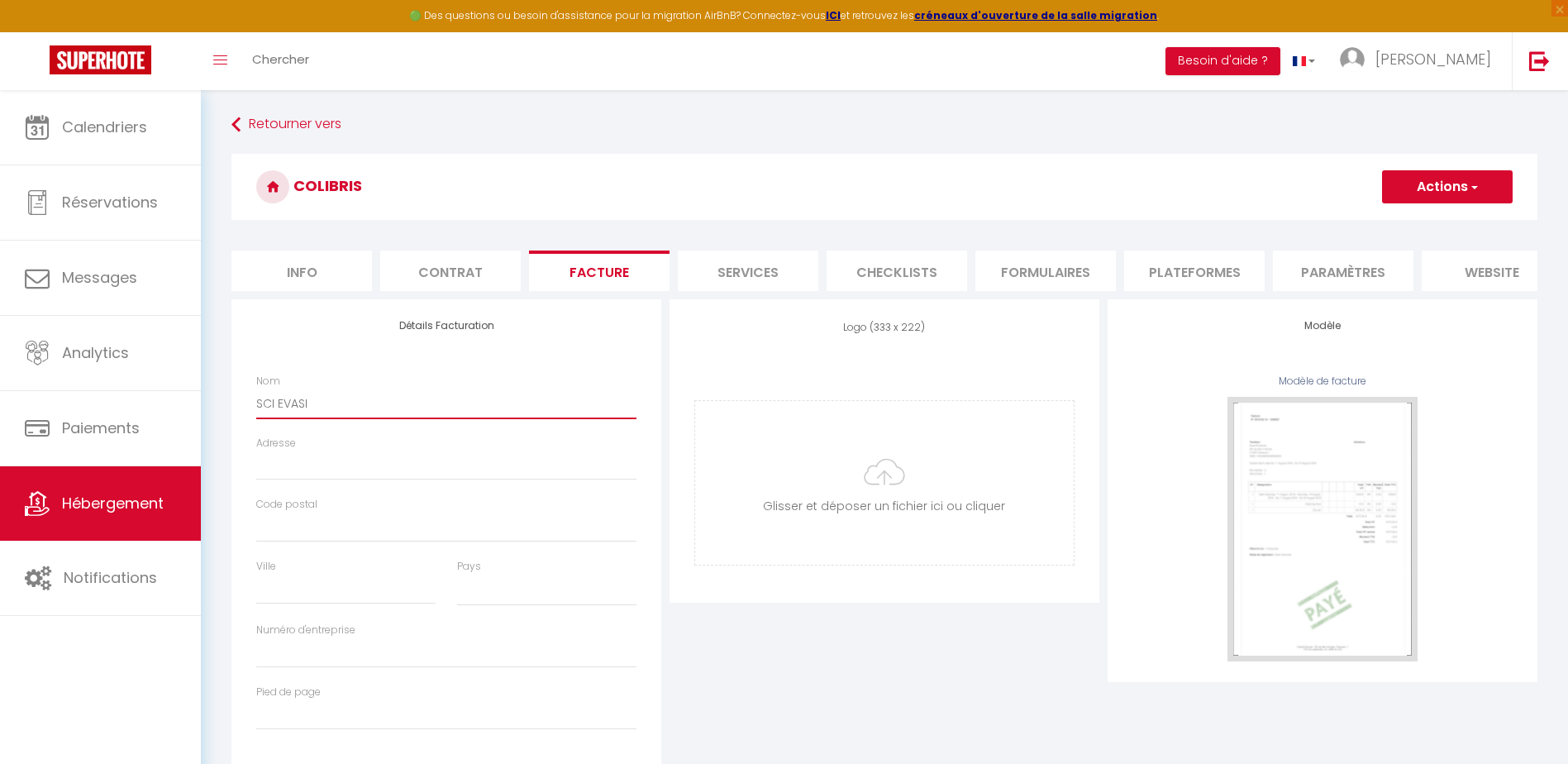
type input "SCI EVASIO"
select select
type input "SCI EVASION"
select select
type input "SCI EVASION"
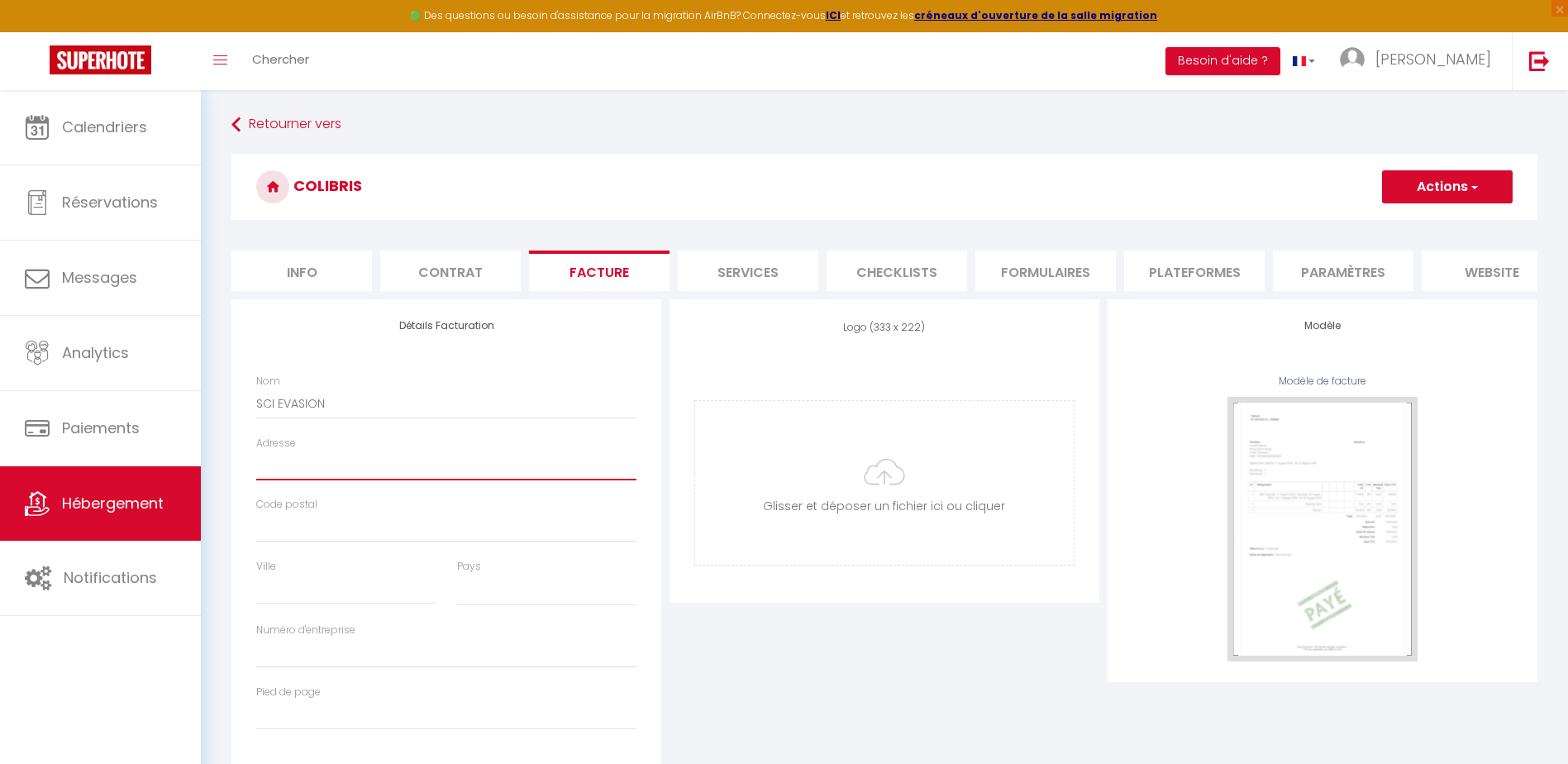
click at [340, 480] on input "Adresse" at bounding box center [446, 465] width 380 height 30
type input "4"
select select
type input "48"
select select
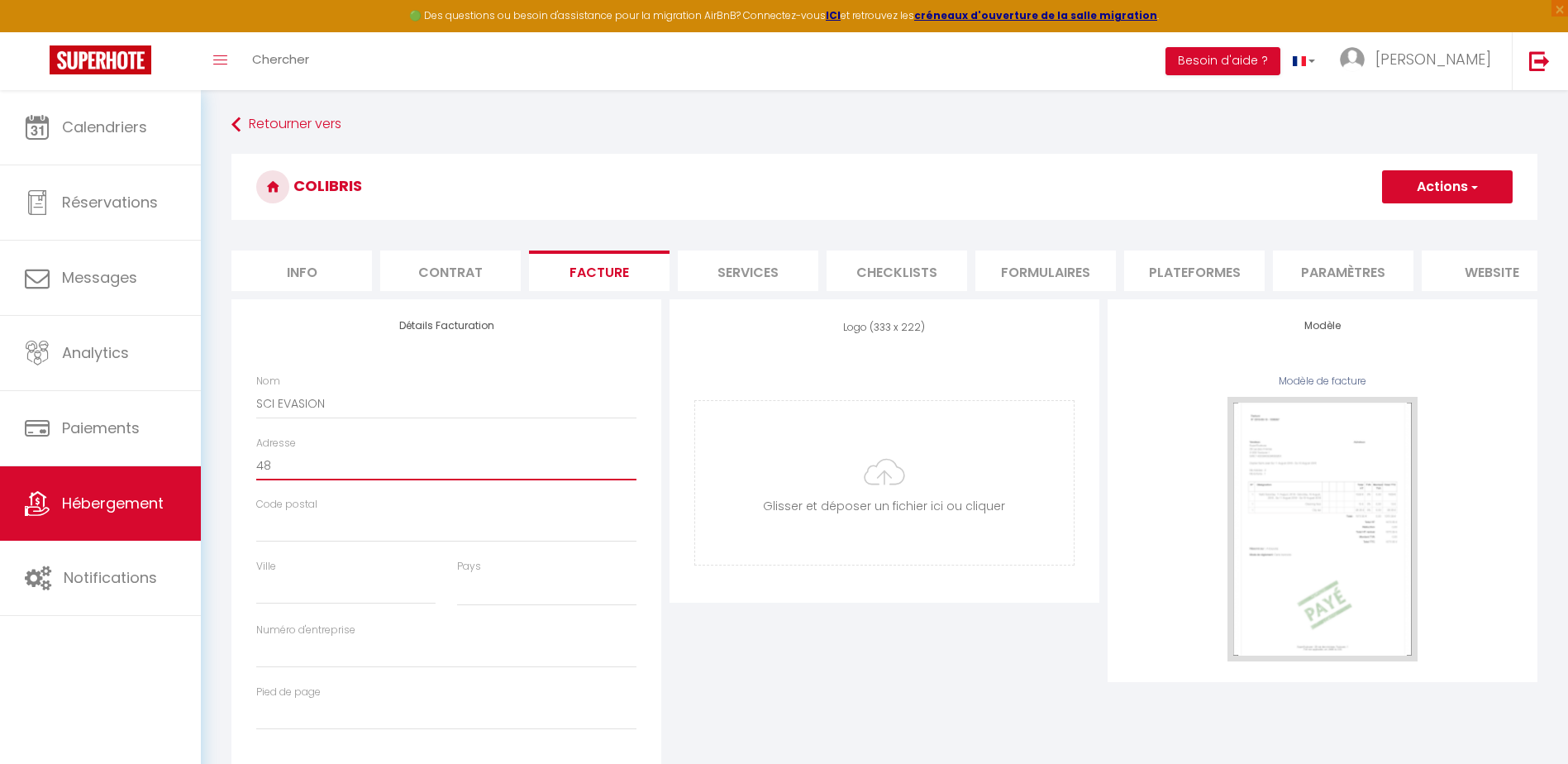
type input "48"
select select
type input "48 C"
select select
type input "48 CH"
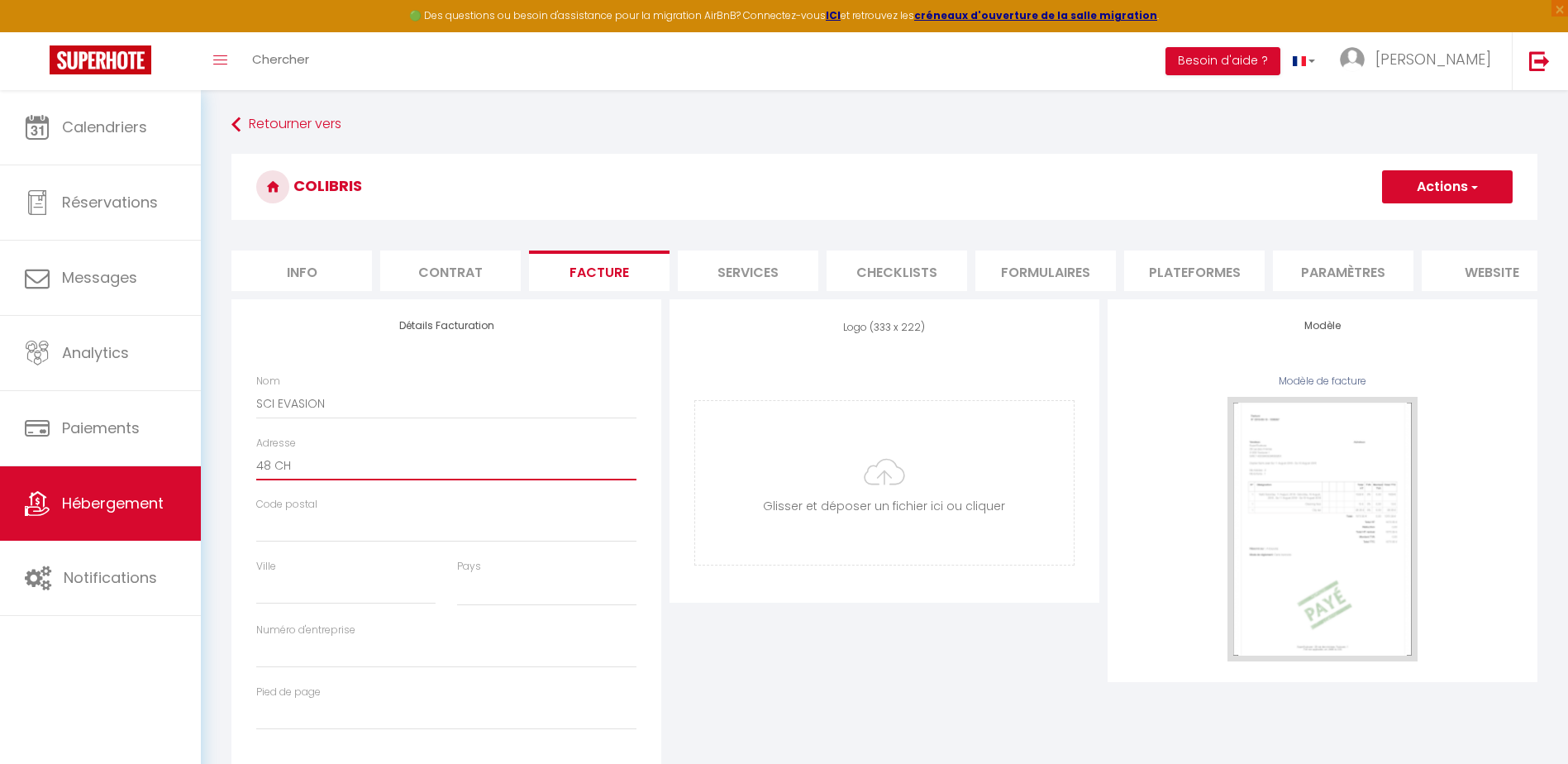
select select
type input "48 CHE"
select select
type input "48 CHELM"
select select
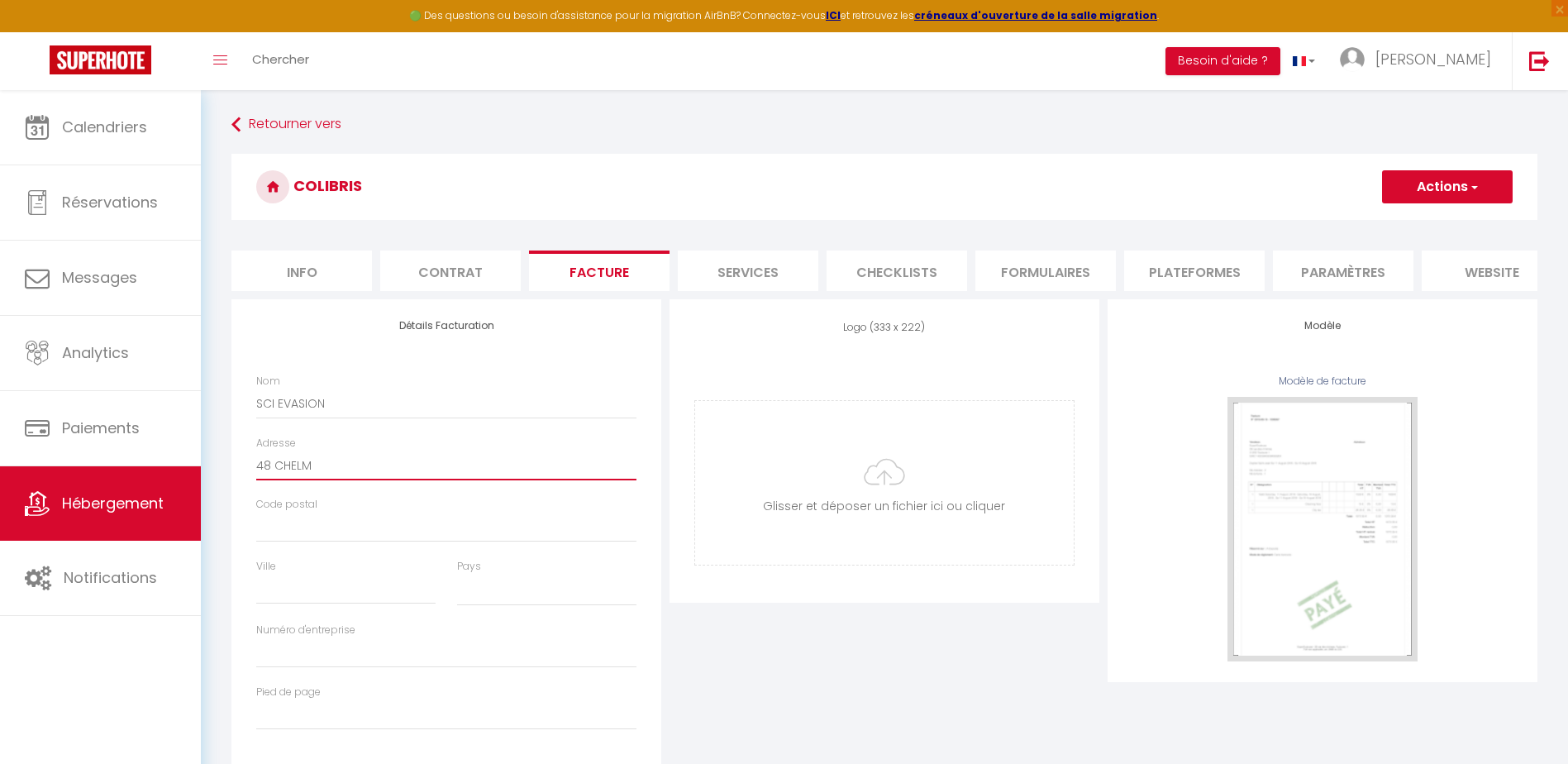
type input "48 CHELMM"
select select
type input "48 CHELM"
select select
type input "48 CHEL"
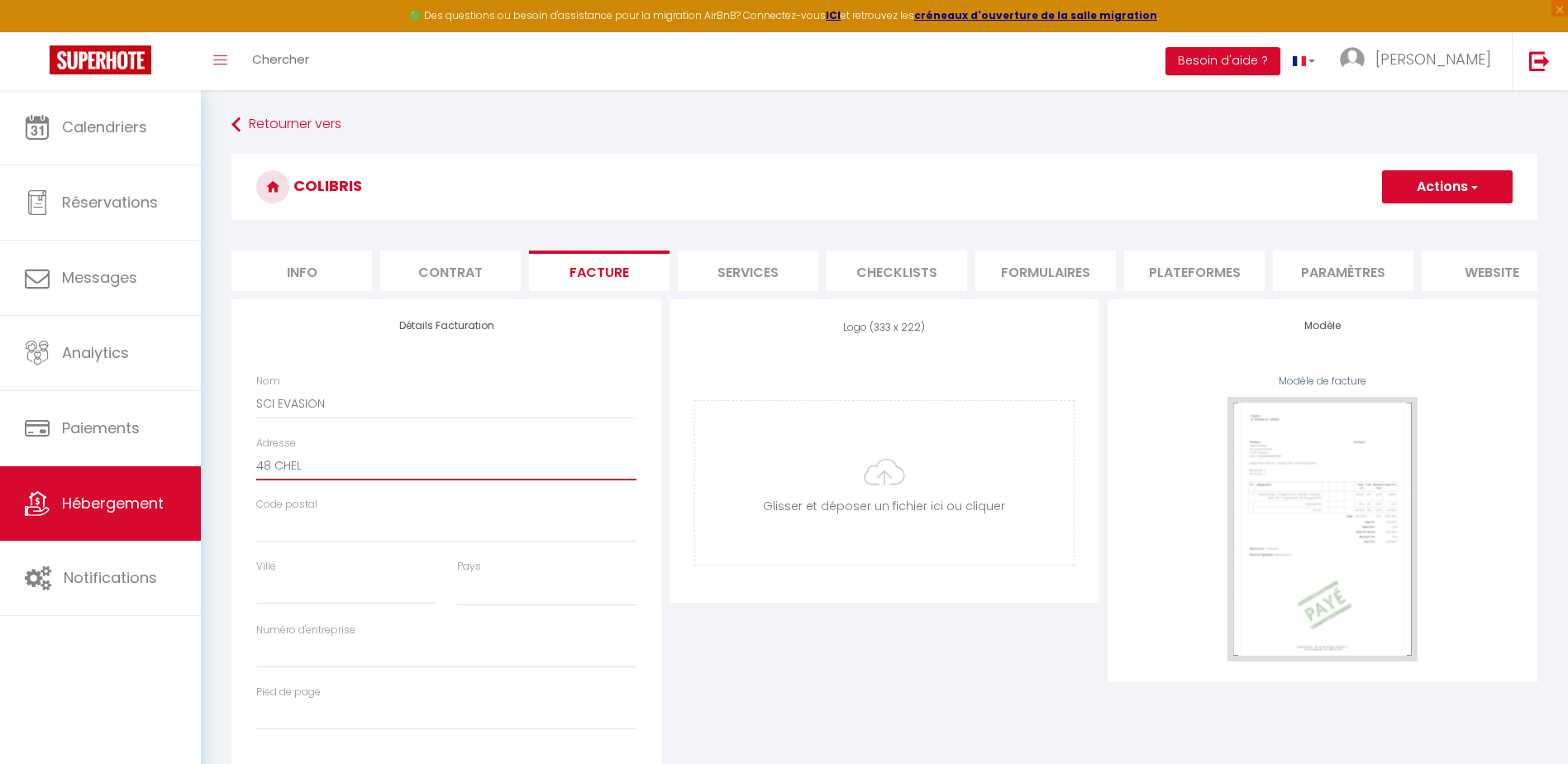
select select
type input "48 CHE"
select select
type input "48 CHEM"
select select
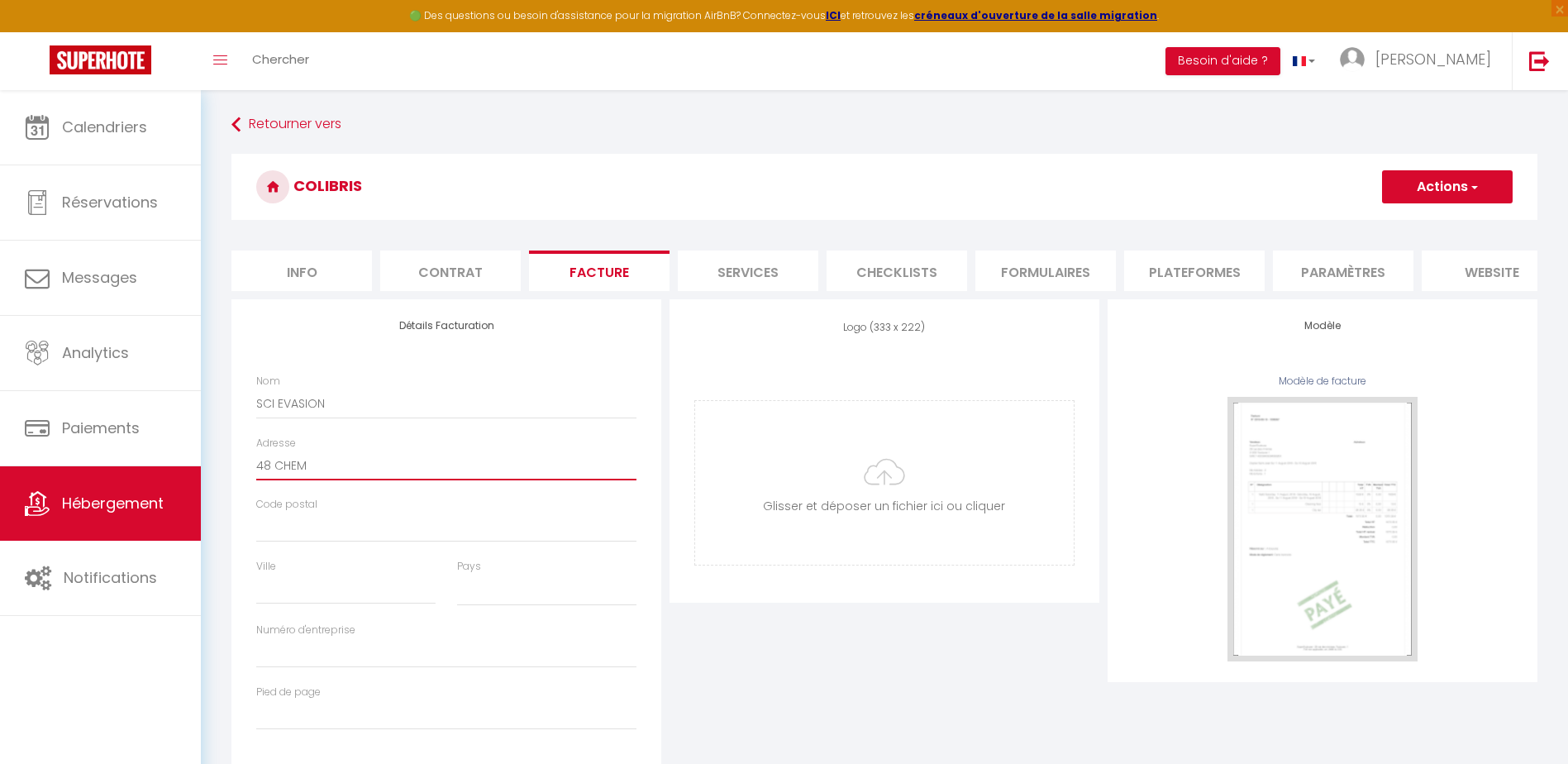
type input "48 CHEMI"
select select
type input "48 CHEMIN"
select select
type input "48 CHEMIN"
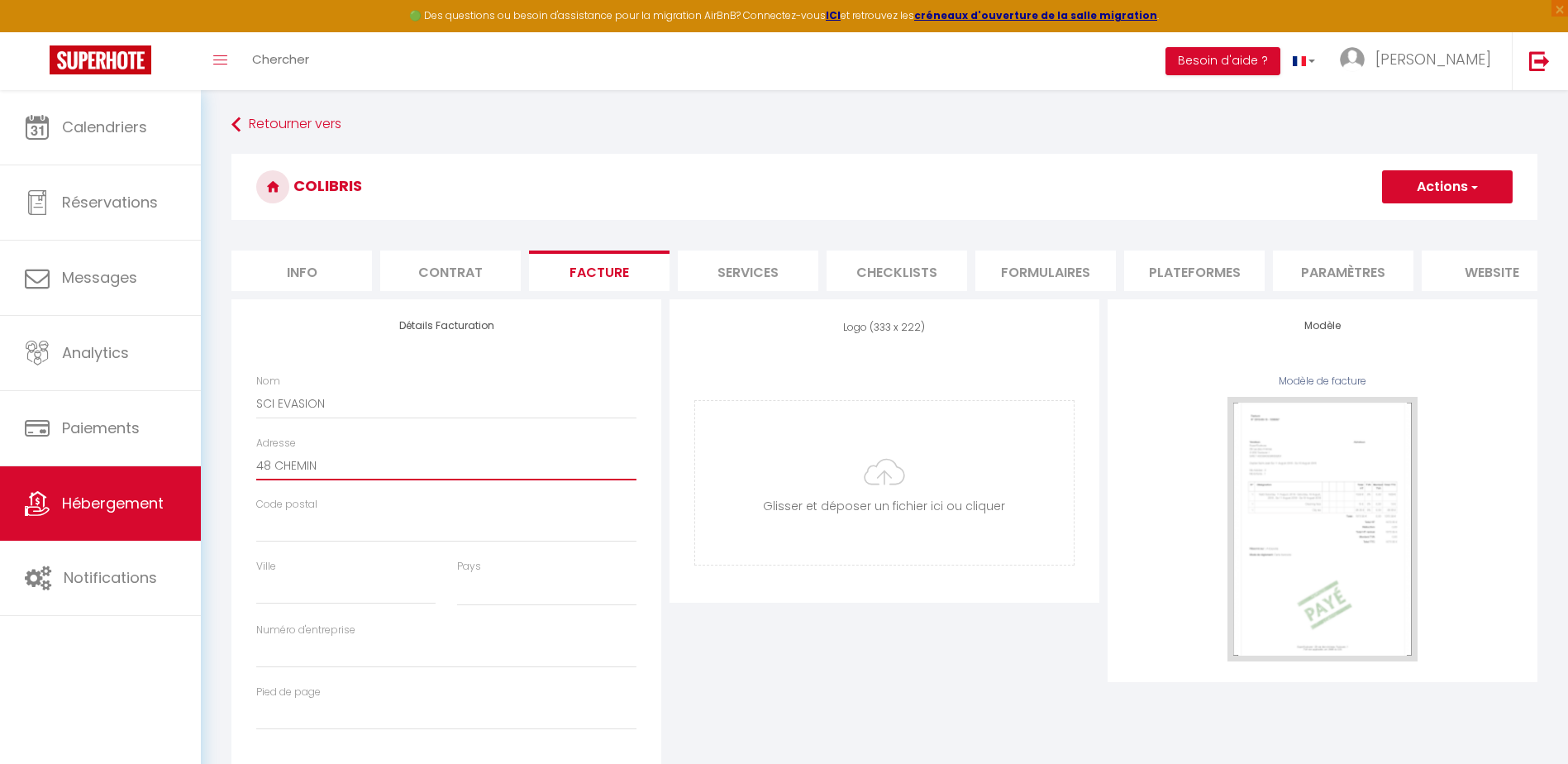
select select
type input "48 CHEMIN L"
select select
type input "48 CHEMIN LE"
select select
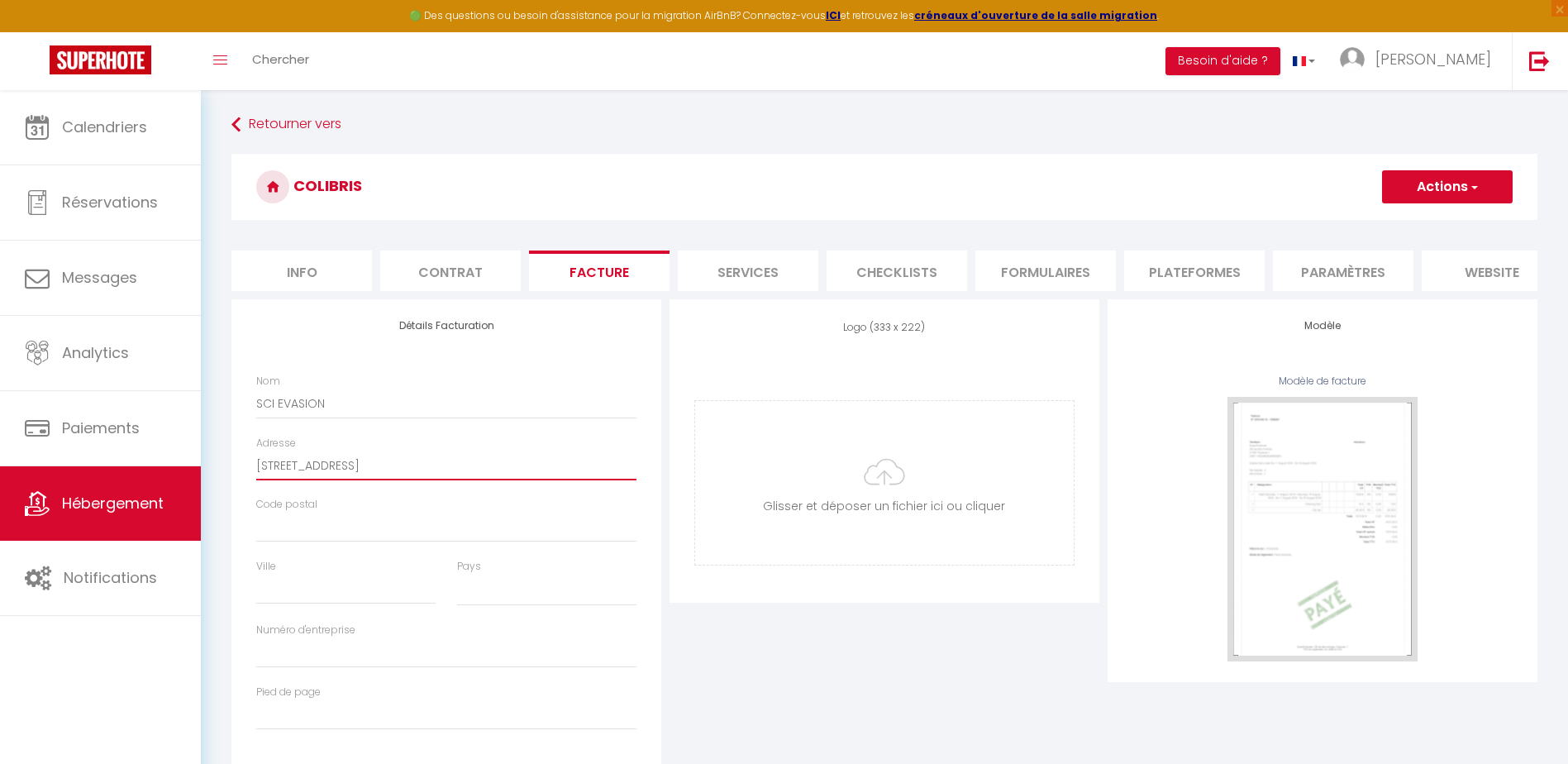
type input "48 CHEMIN LES"
select select
type input "48 CHEMIN LES"
select select
type input "48 CHEMIN LES P"
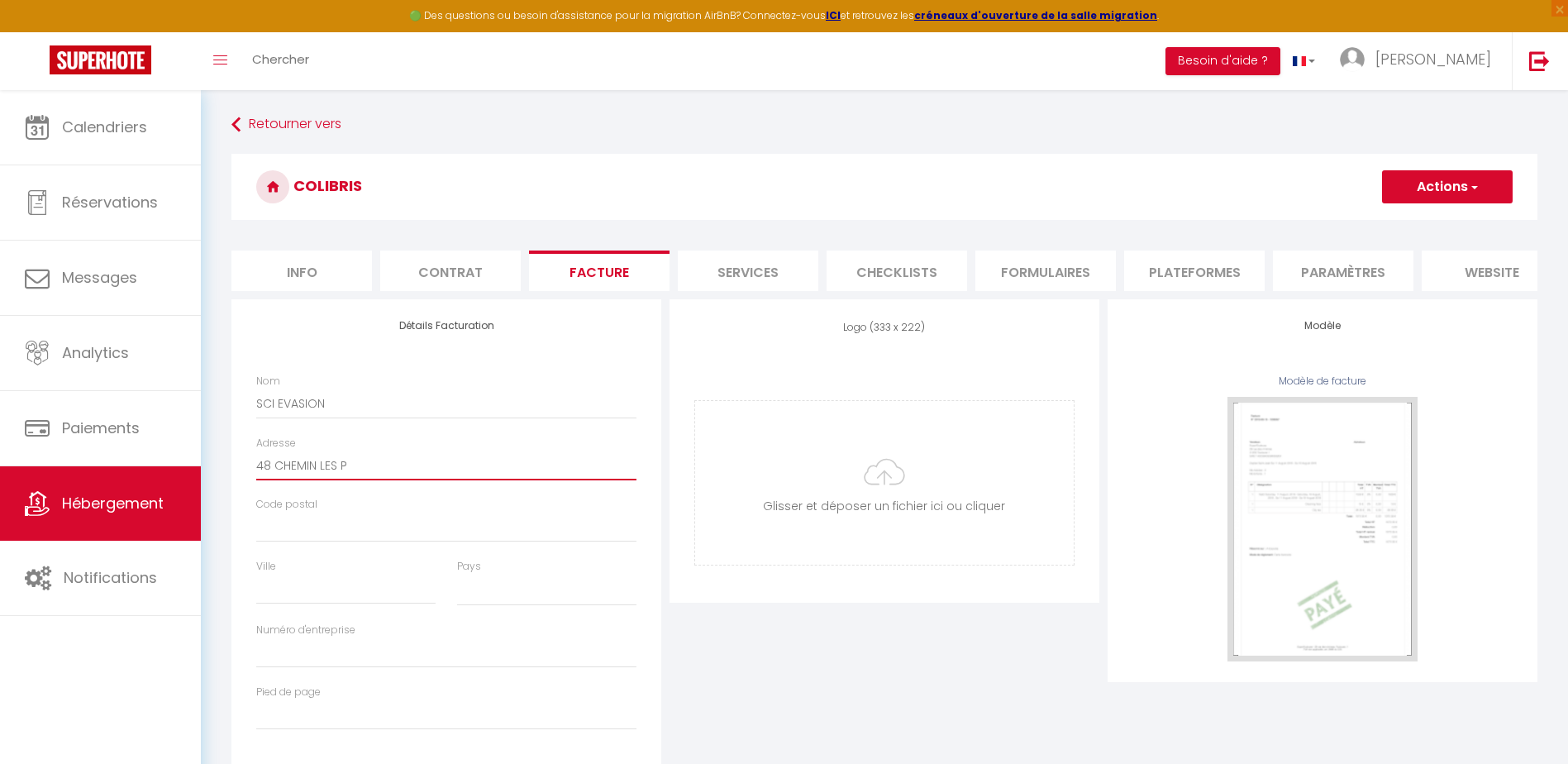
select select
type input "48 CHEMIN LES PI"
select select
type input "48 CHEMIN LES PIF"
select select
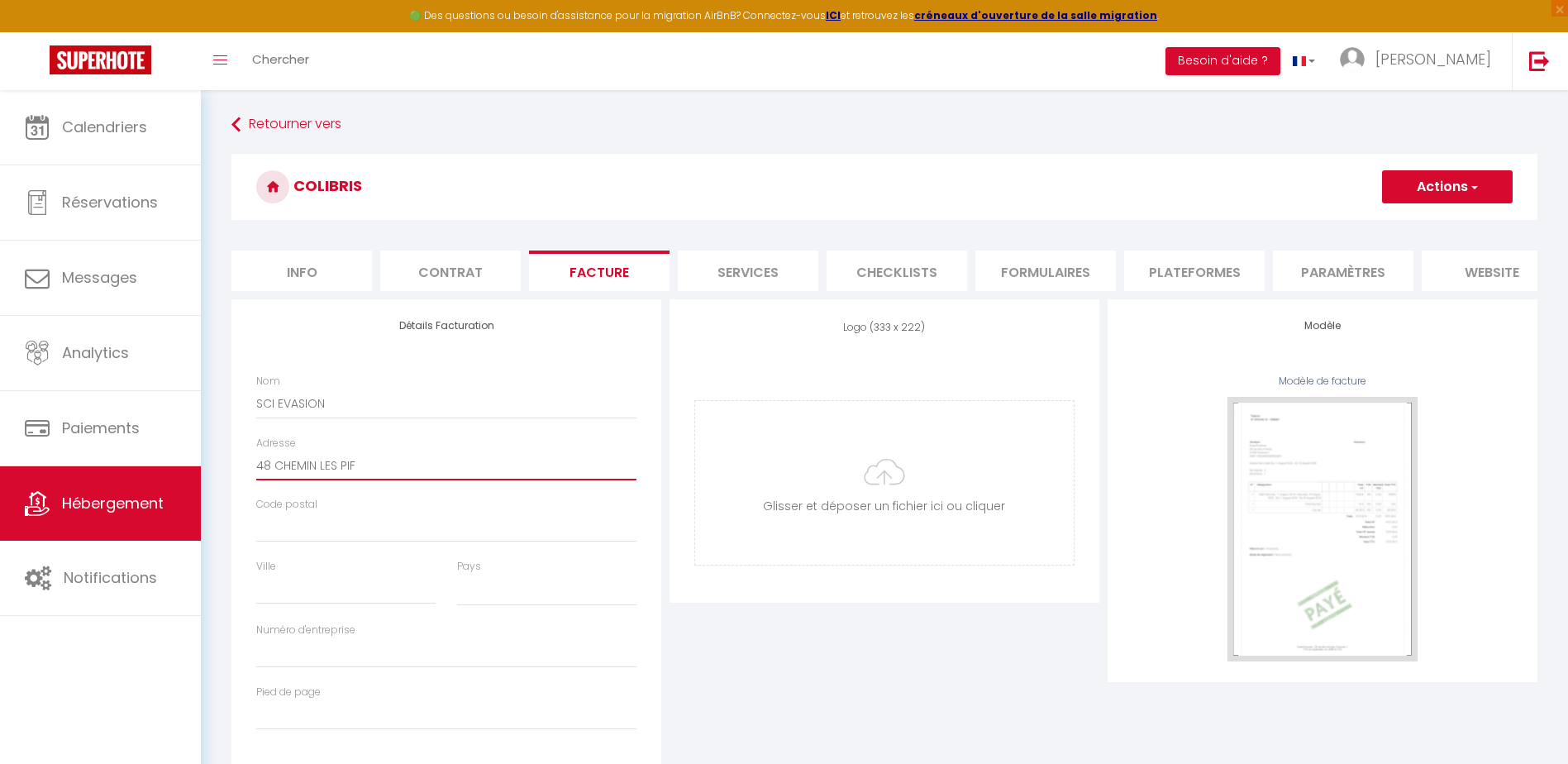
type input "48 CHEMIN LES PIFF"
select select
type input "48 CHEMIN LES PIFFA"
select select
type input "48 CHEMIN LES PIFFAN"
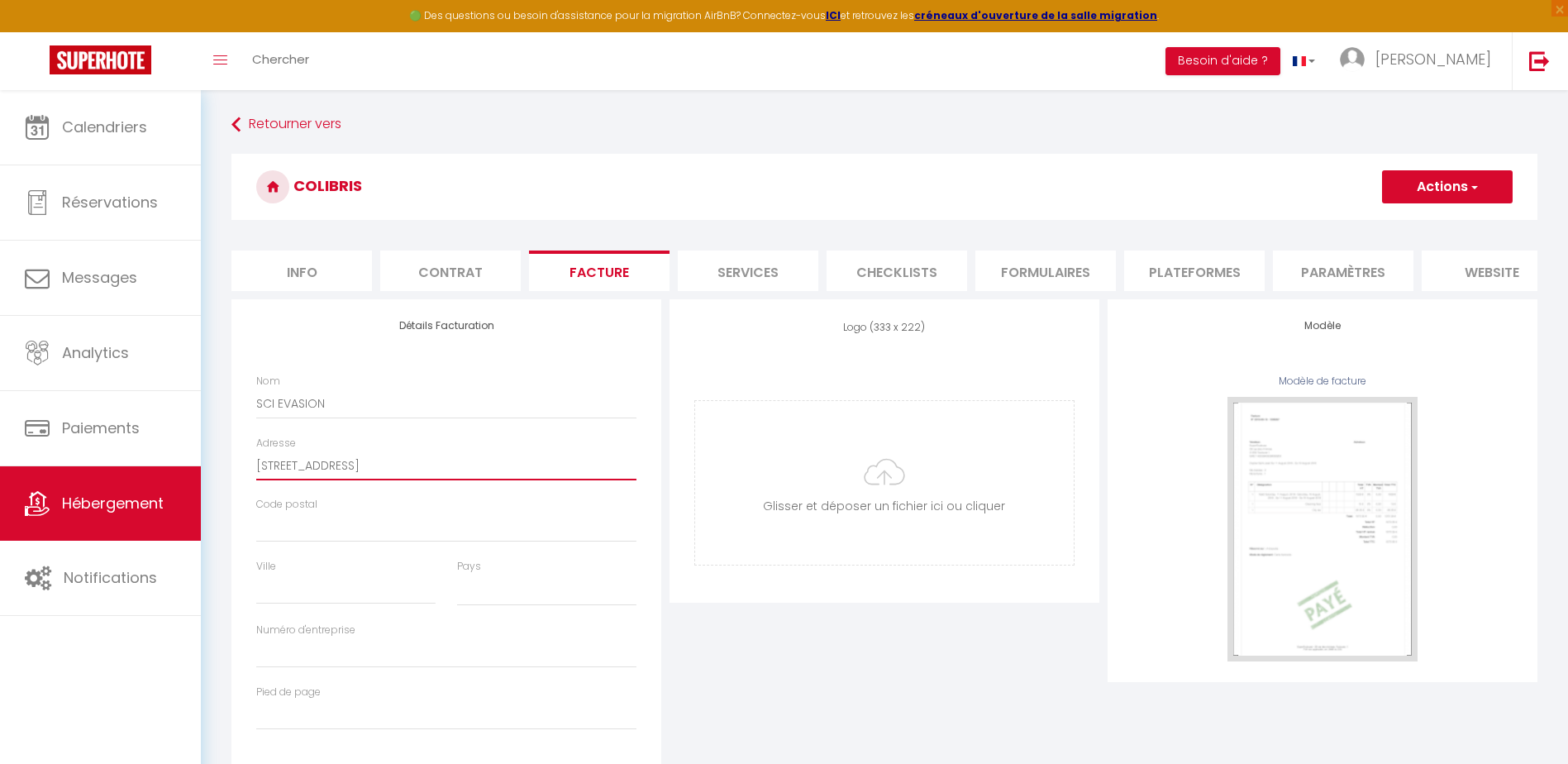
select select
type input "48 CHEMIN LES PIFFANS"
select select
type input "[STREET_ADDRESS]"
click at [320, 538] on input "Code postal" at bounding box center [446, 527] width 380 height 30
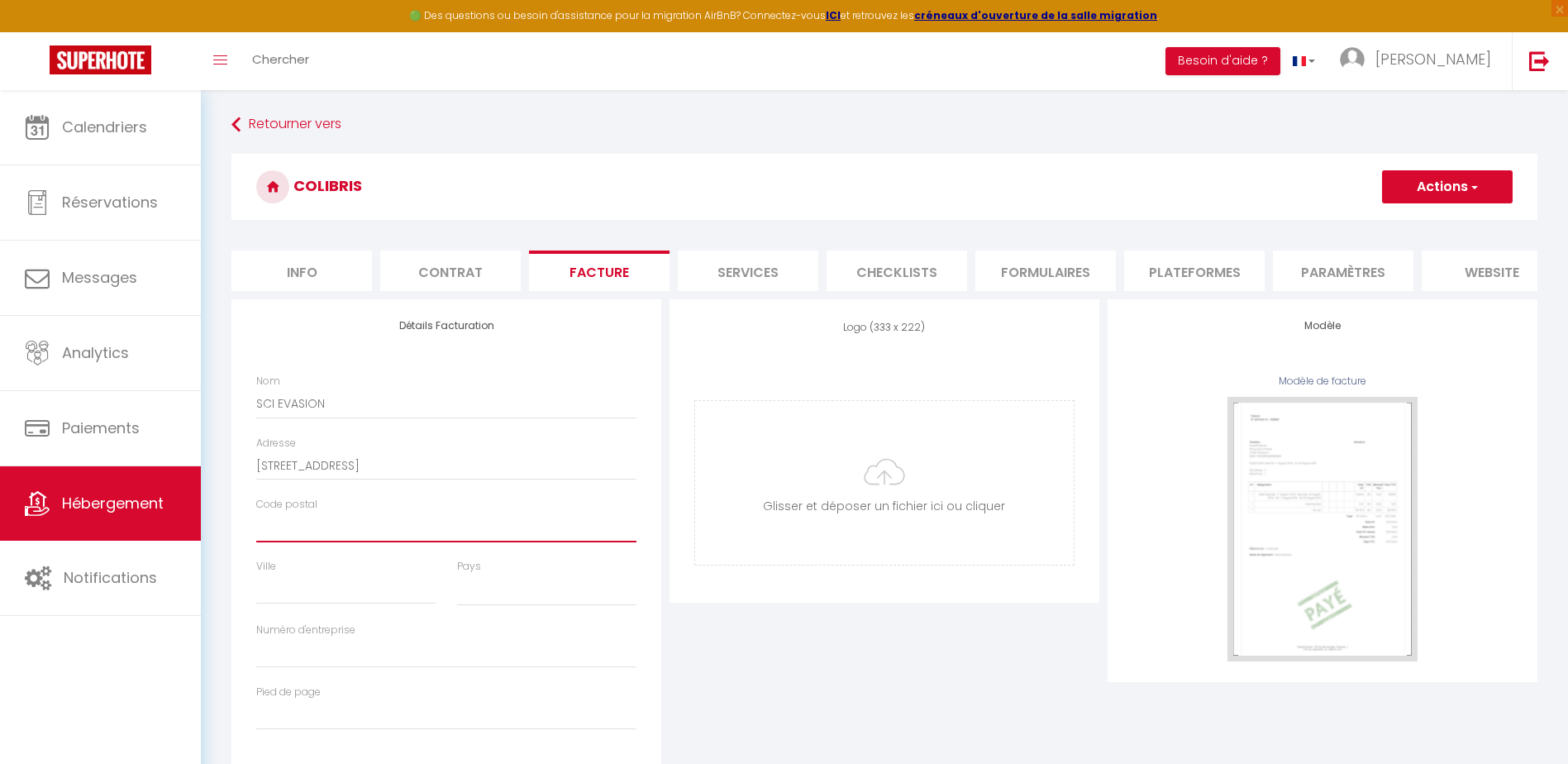
type input "8"
select select
type input "83"
select select
type input "831"
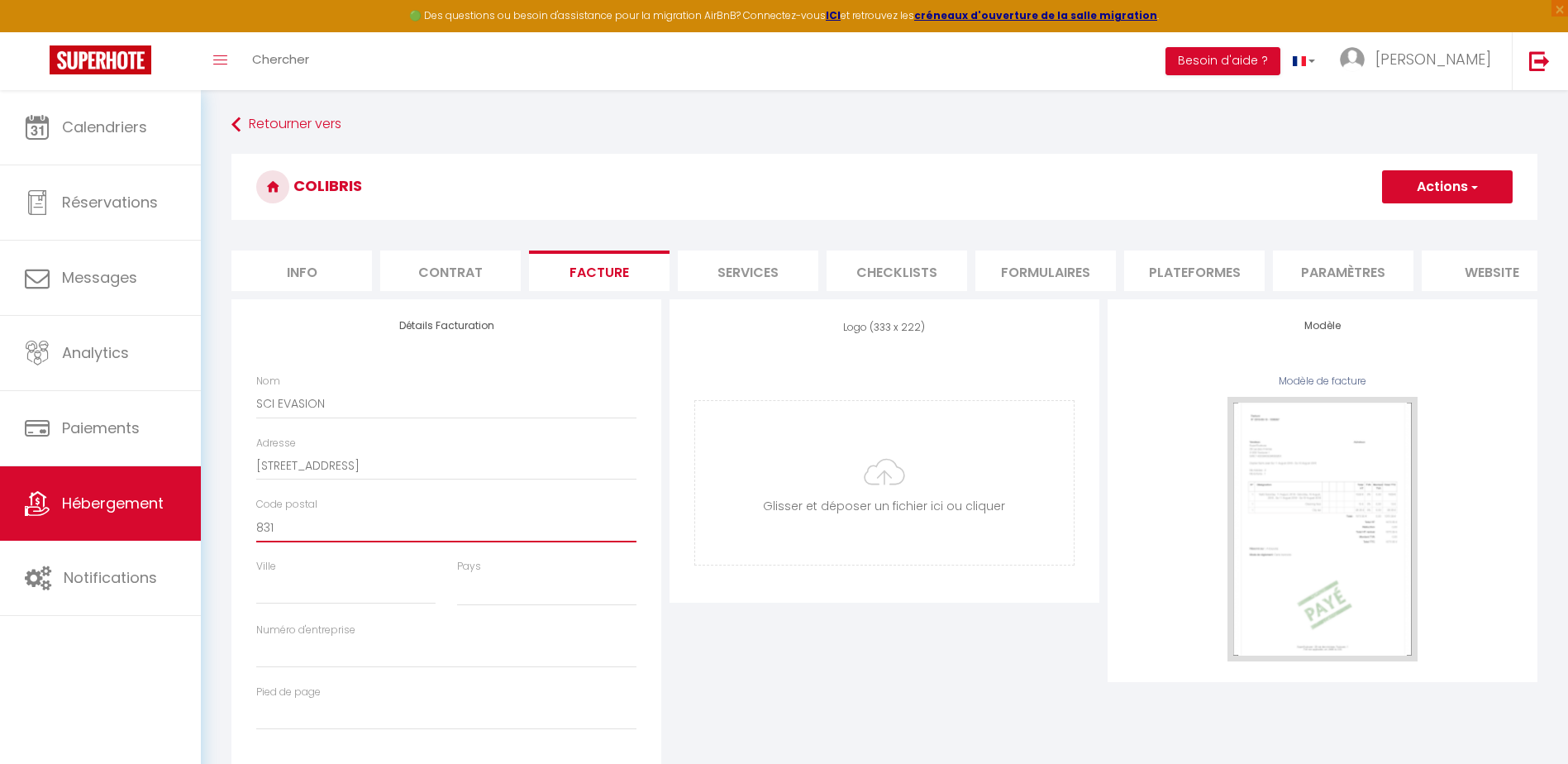
select select
type input "8314"
click at [314, 603] on input "Ville" at bounding box center [346, 589] width 180 height 30
click at [467, 602] on select "France Portugal Afghanistan Albania Algeria American Samoa Andorra Angola Angui…" at bounding box center [547, 590] width 180 height 32
click at [457, 586] on select "France Portugal Afghanistan Albania Algeria American Samoa Andorra Angola Angui…" at bounding box center [547, 590] width 180 height 32
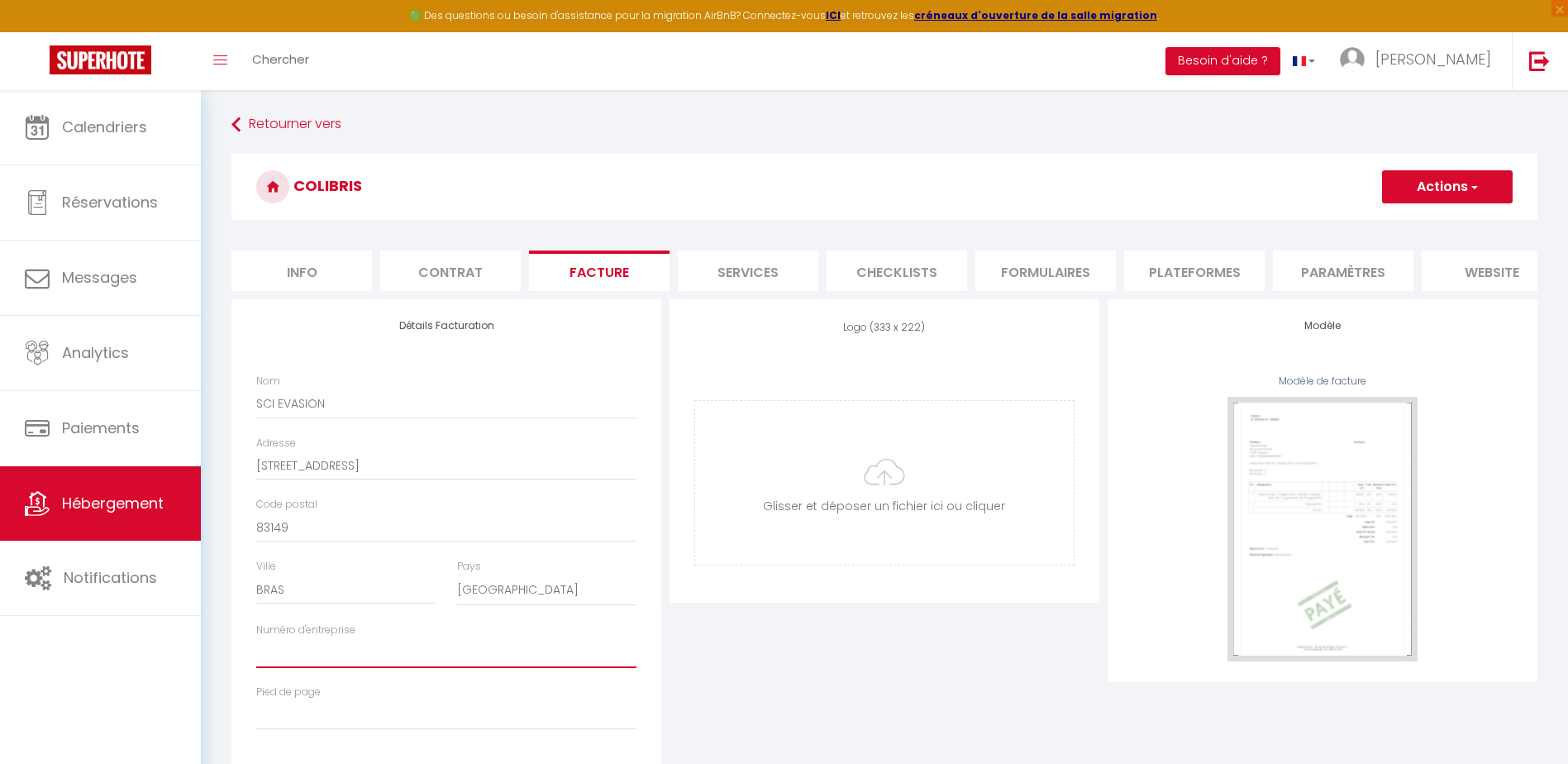
click at [306, 665] on input "Numéro d'entreprise" at bounding box center [446, 652] width 380 height 30
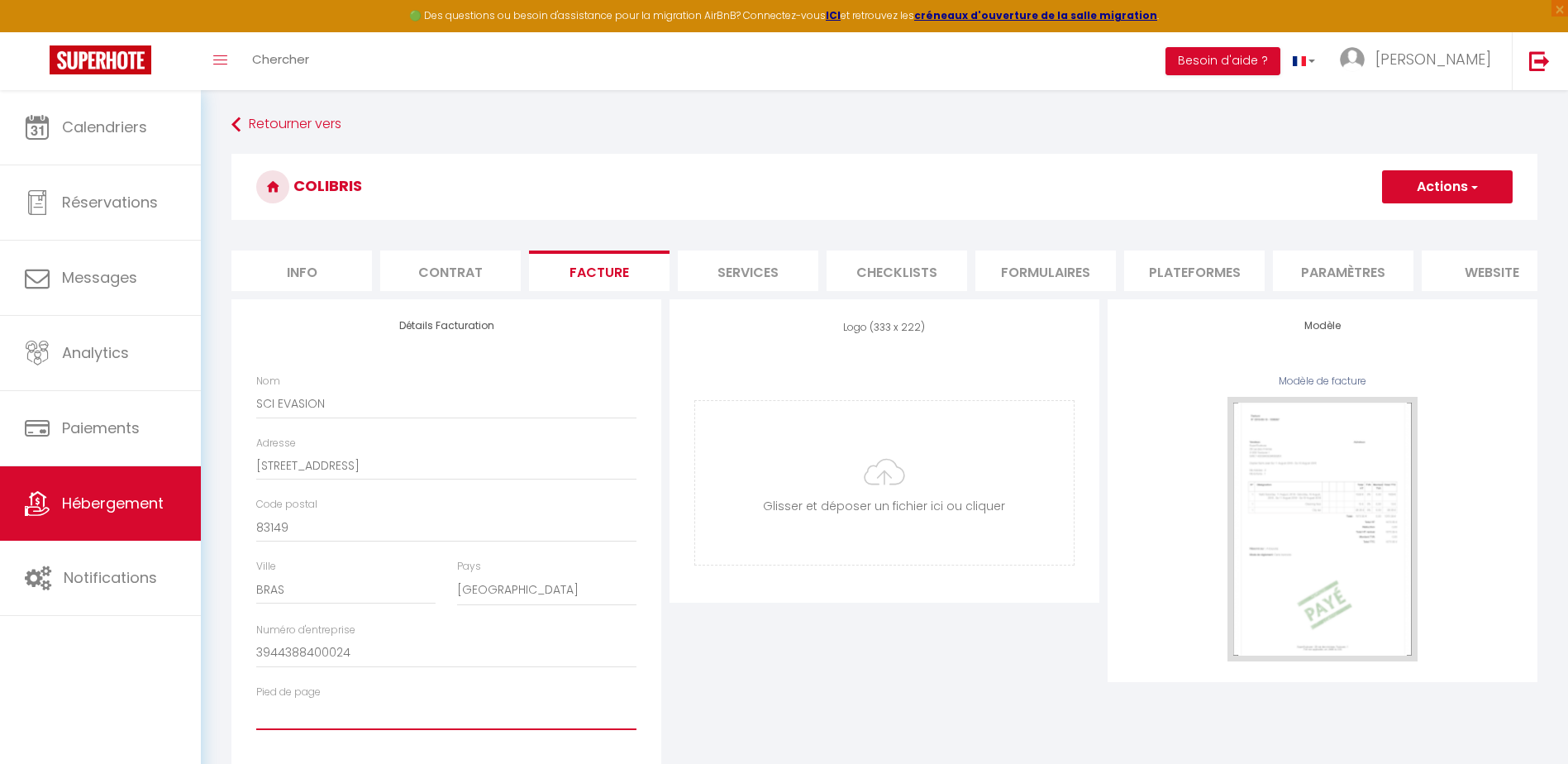
click at [353, 729] on input "Pied de page" at bounding box center [446, 714] width 380 height 30
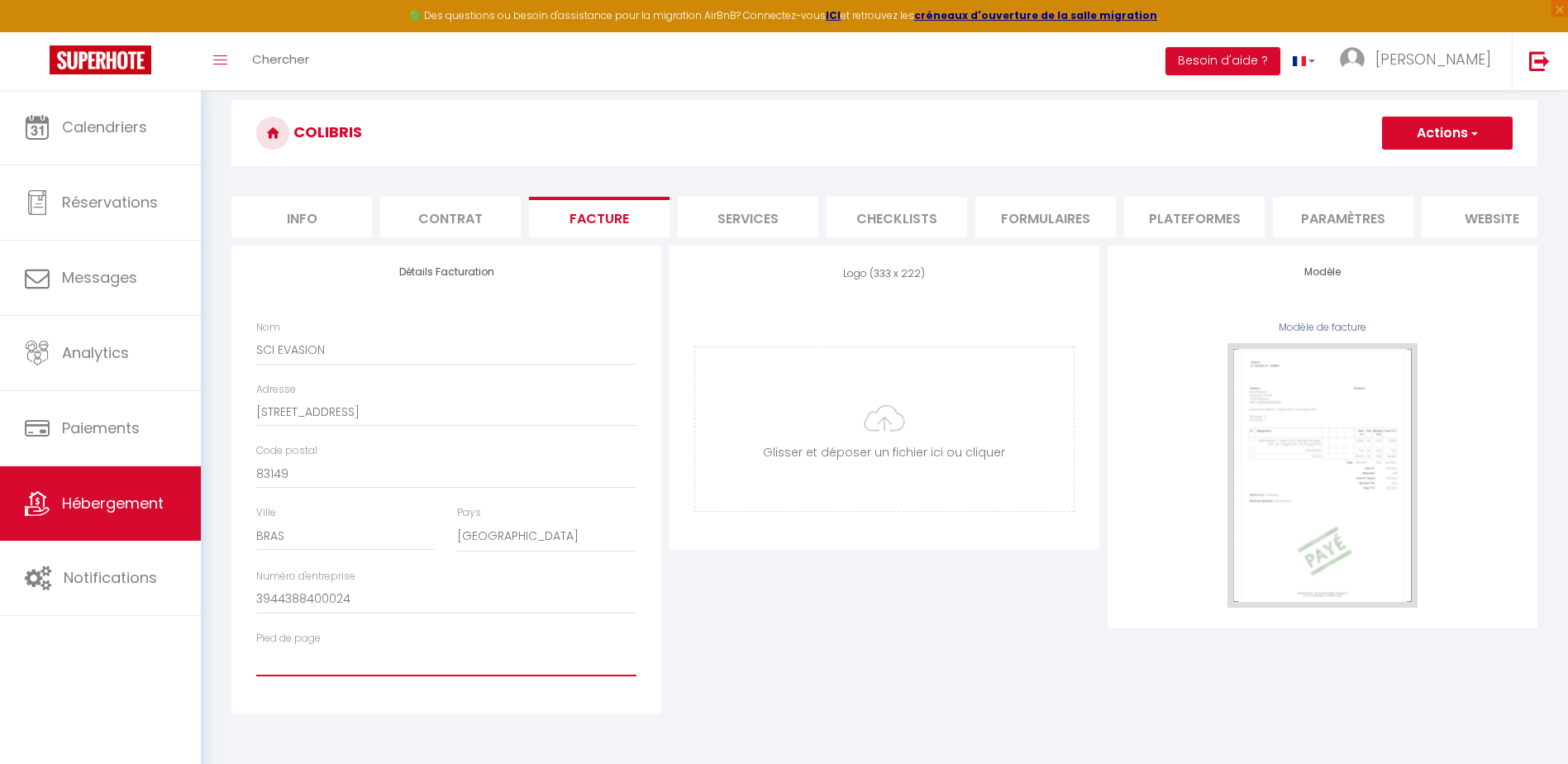
scroll to position [90, 0]
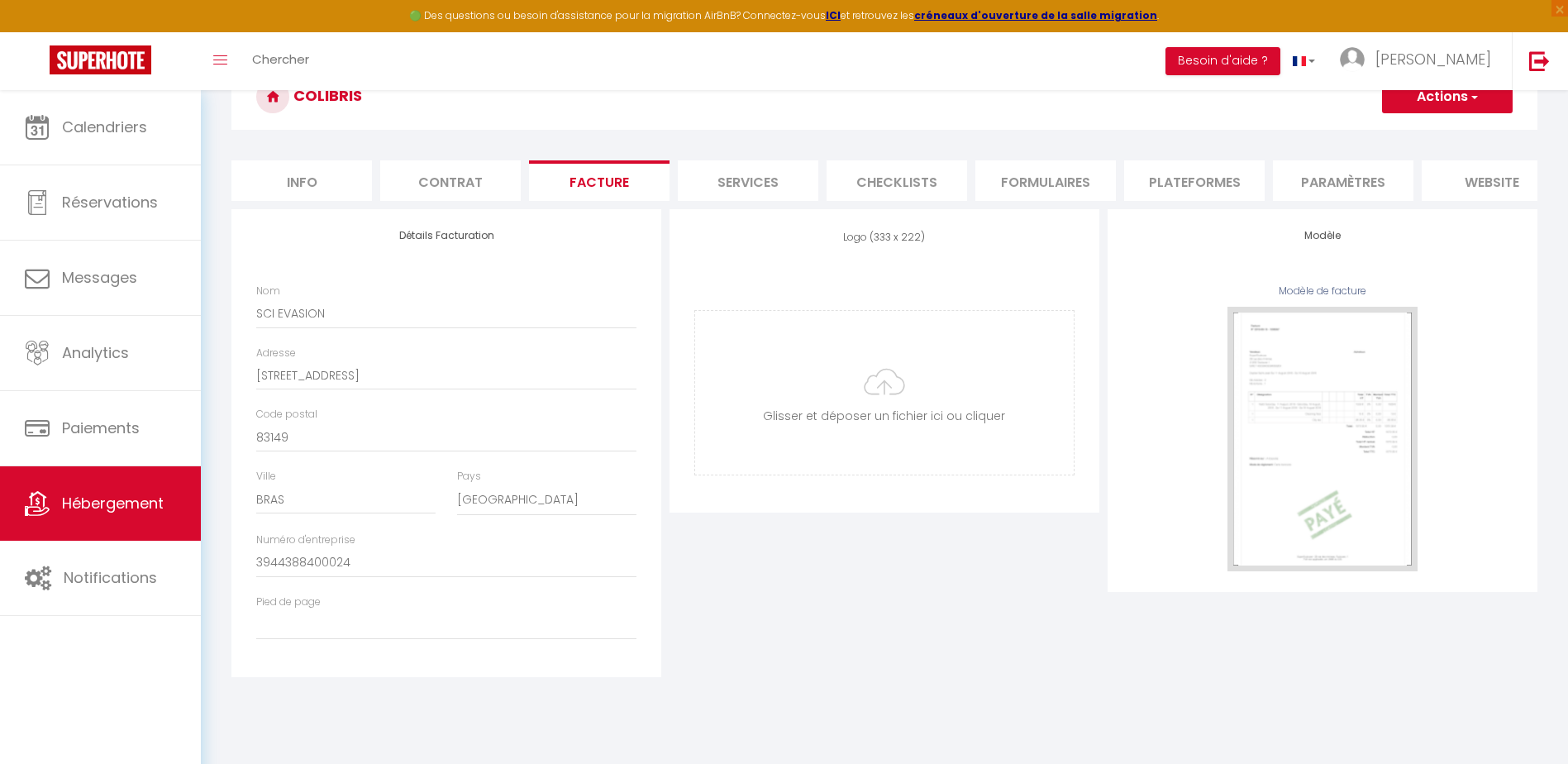
click at [1446, 98] on button "Actions" at bounding box center [1447, 97] width 131 height 33
click at [1434, 130] on link "Enregistrer" at bounding box center [1446, 133] width 131 height 22
click at [891, 394] on input "file" at bounding box center [884, 391] width 379 height 163
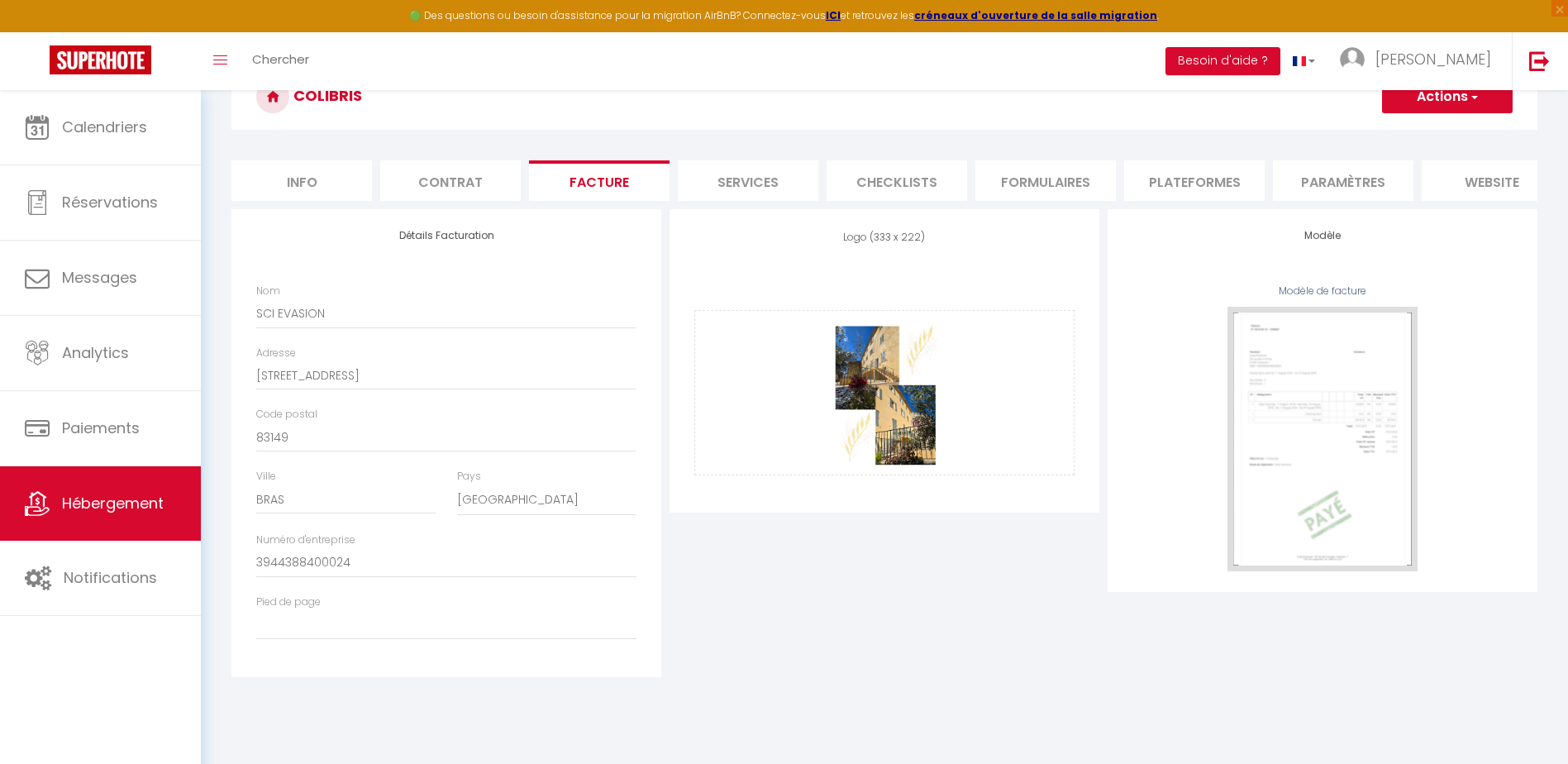
click at [874, 575] on div "Logo (333 x 222) Supprimer Glisser et déposer un fichier ici ou cliquer Ooops, …" at bounding box center [885, 443] width 438 height 468
click at [938, 527] on div "Logo (333 x 222) Supprimer Glisser et déposer un fichier ici ou cliquer Ooops, …" at bounding box center [885, 443] width 438 height 468
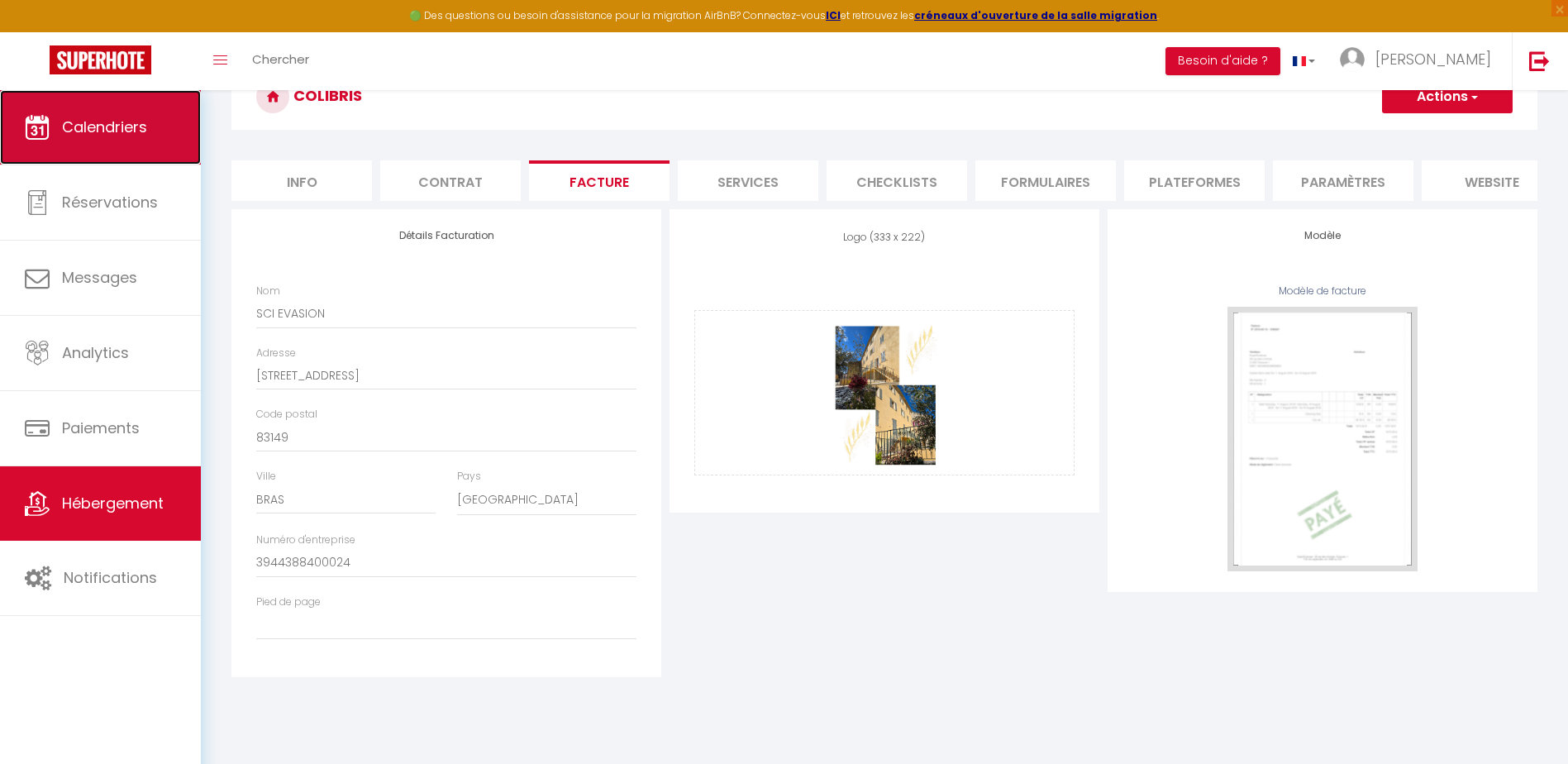
click at [146, 141] on link "Calendriers" at bounding box center [100, 127] width 201 height 74
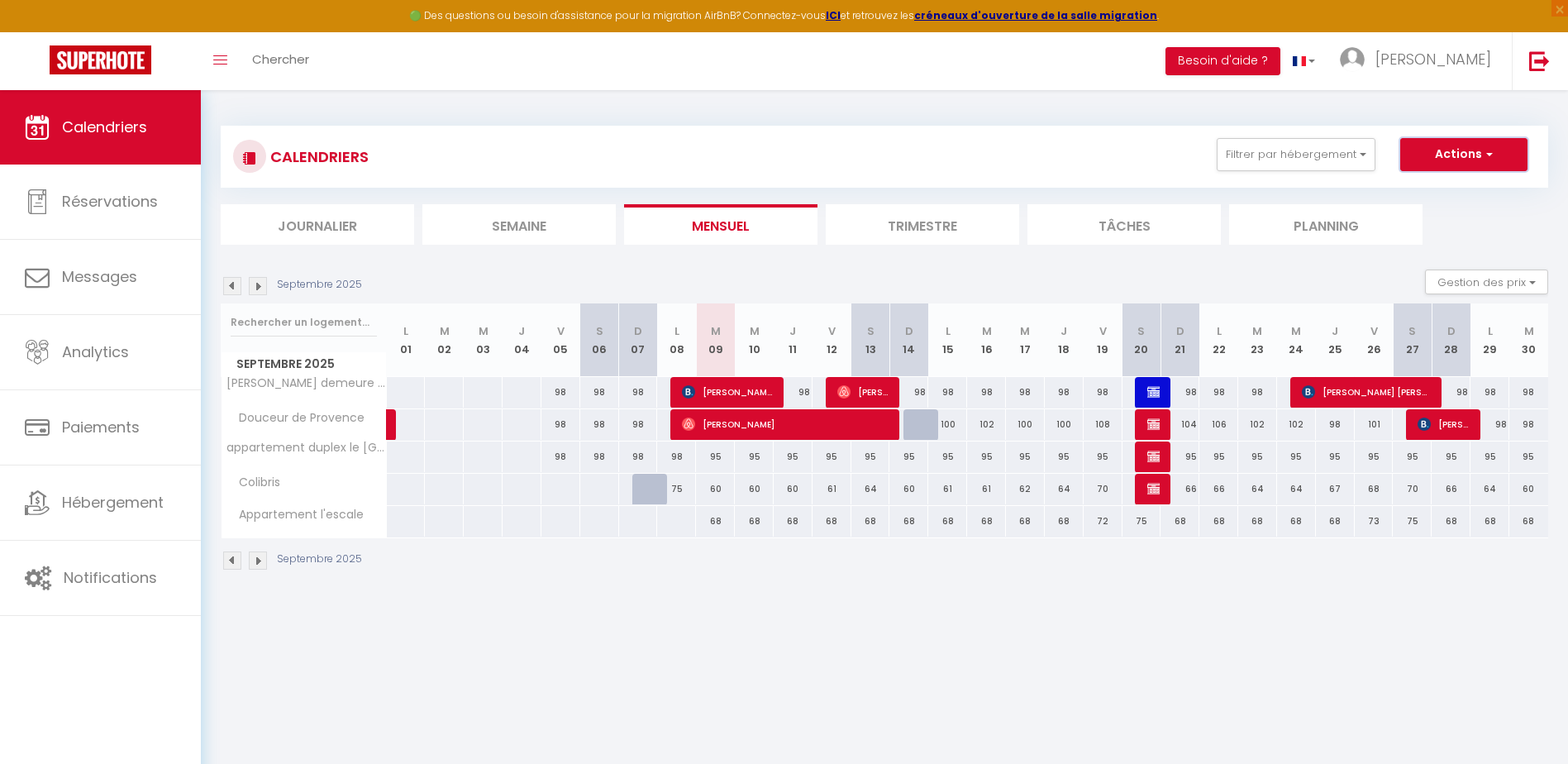
click at [1447, 151] on button "Actions" at bounding box center [1463, 154] width 127 height 33
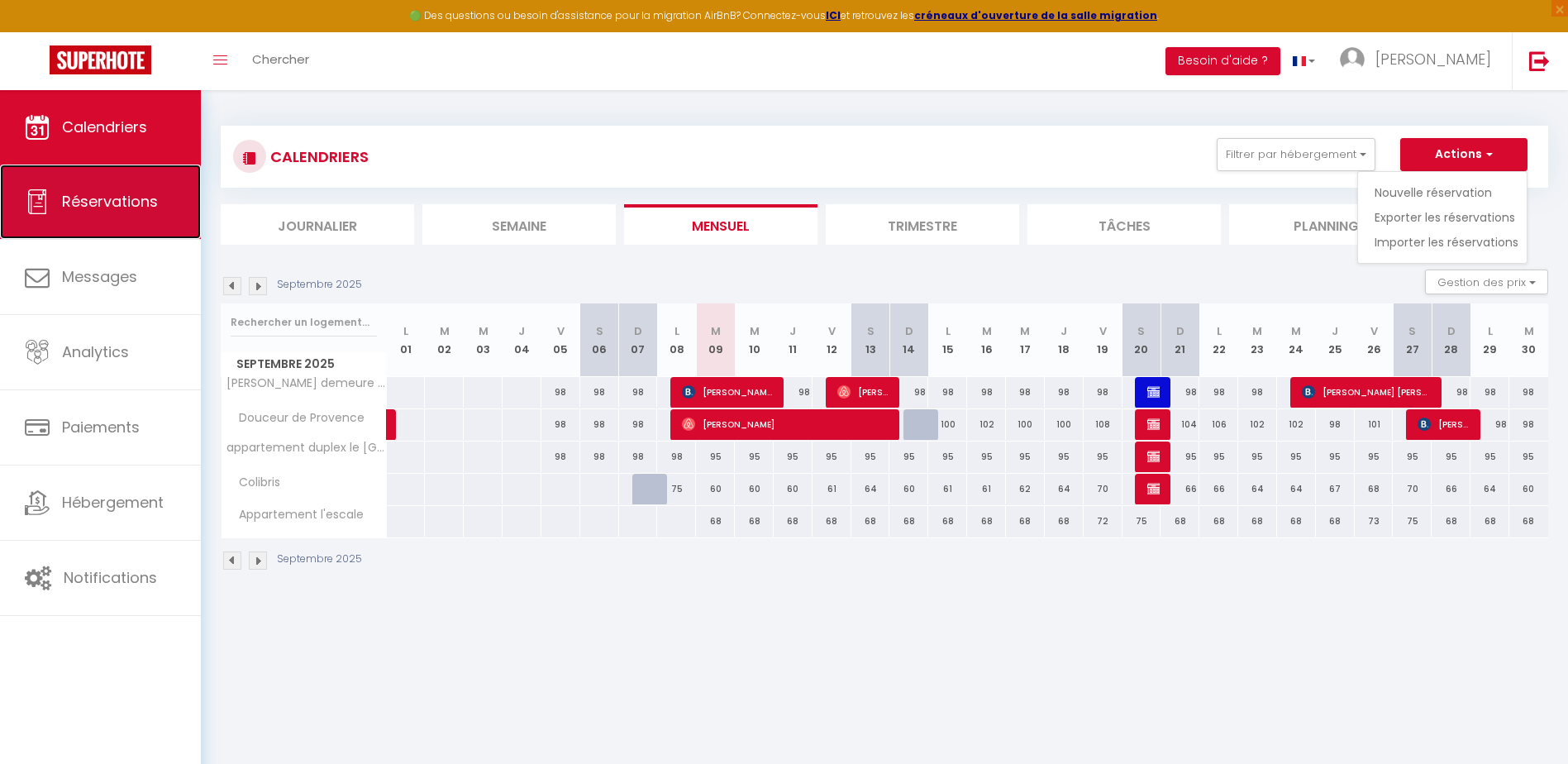
click at [122, 191] on span "Réservations" at bounding box center [110, 201] width 96 height 21
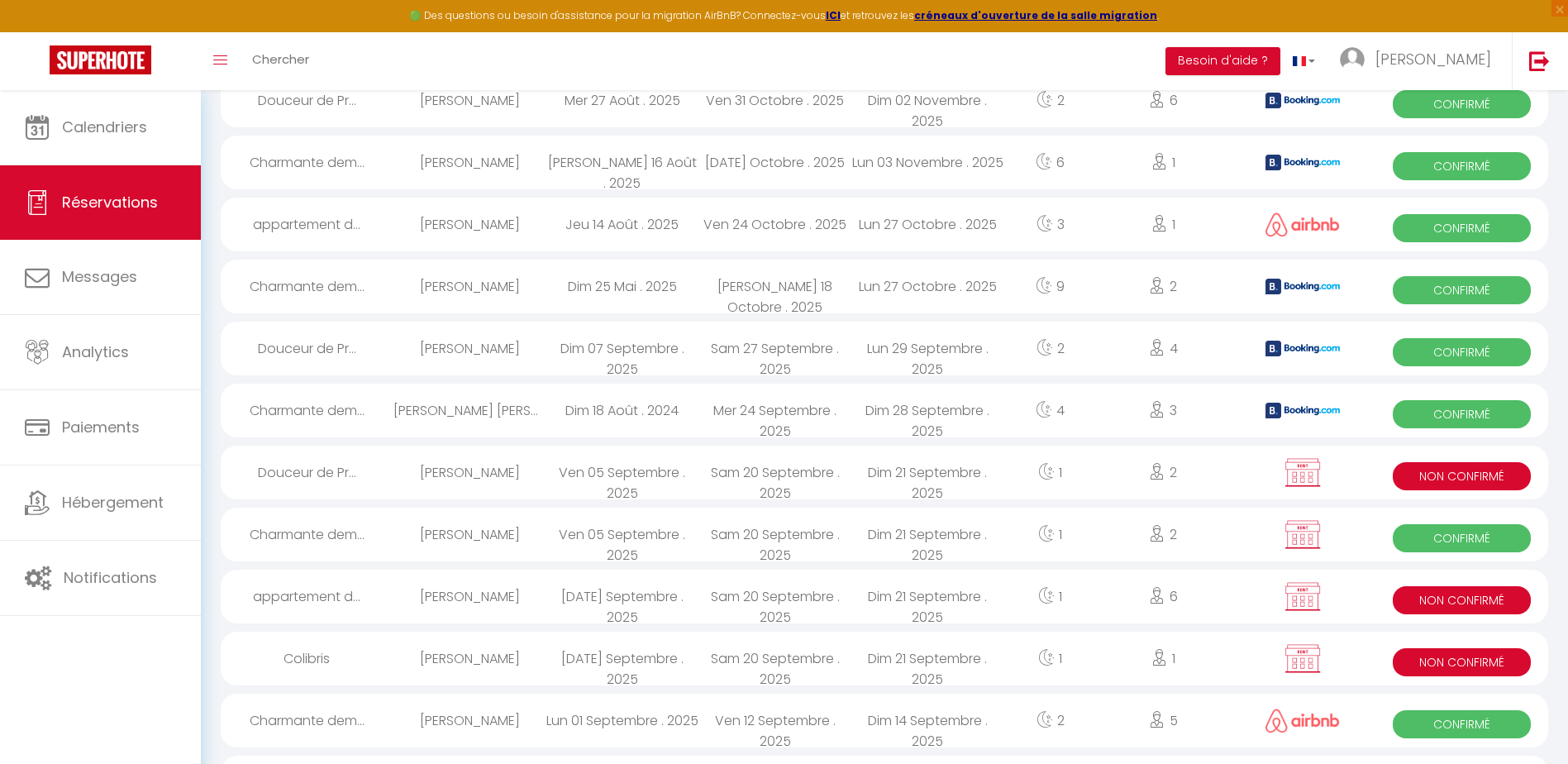
scroll to position [330, 0]
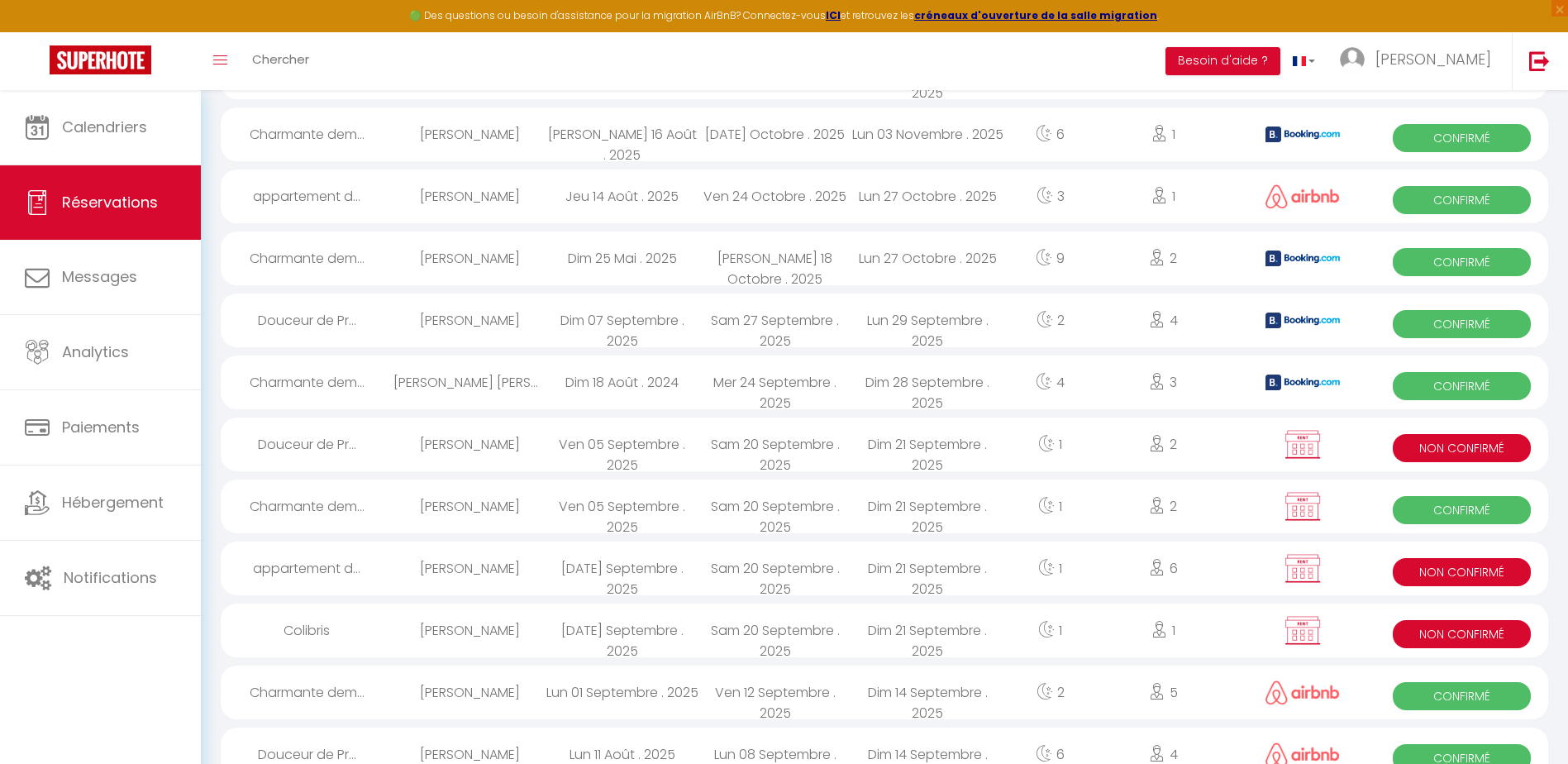
click at [1470, 632] on span "Non Confirmé" at bounding box center [1462, 633] width 138 height 28
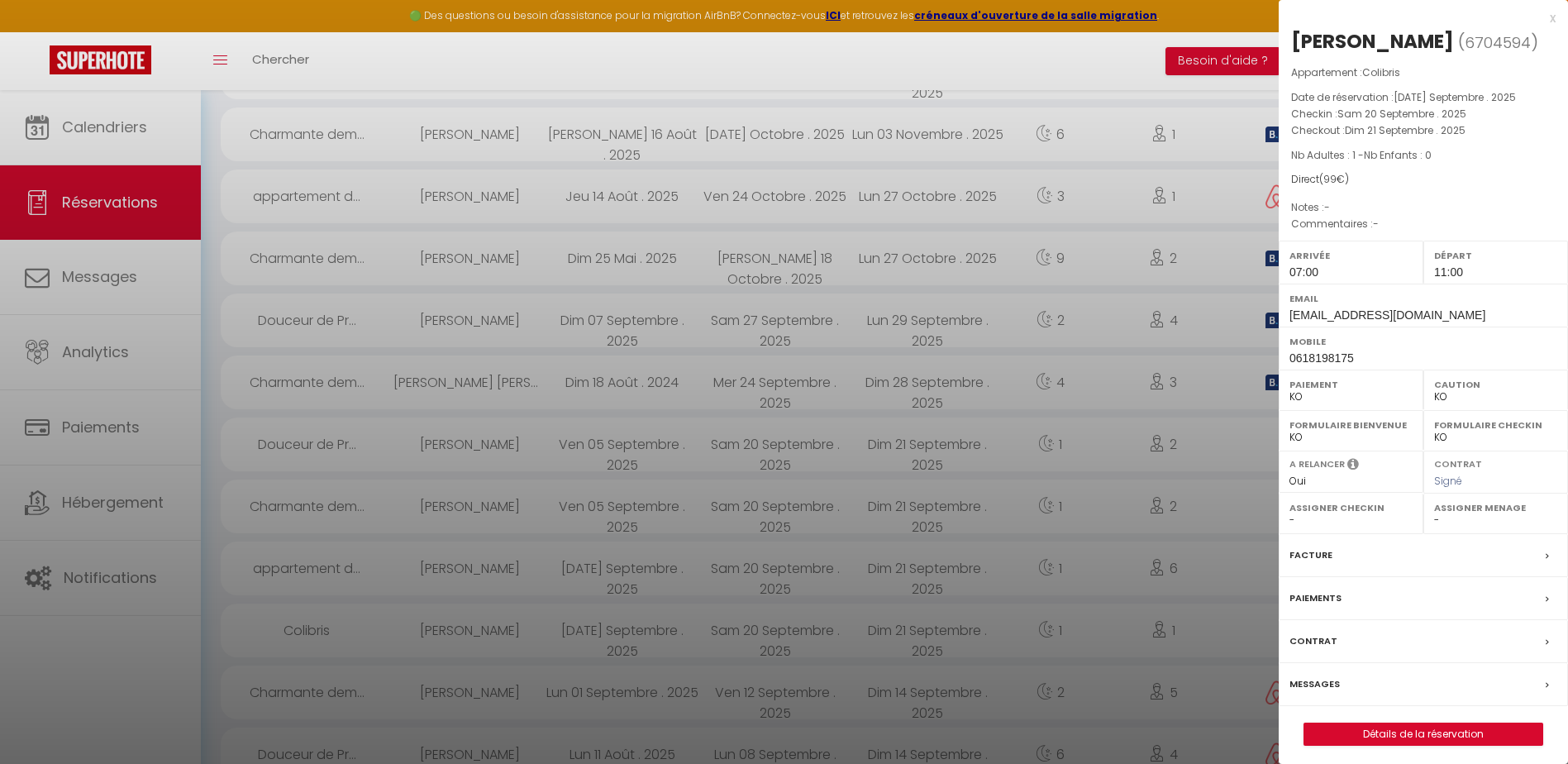
click at [1333, 642] on label "Contrat" at bounding box center [1313, 640] width 48 height 17
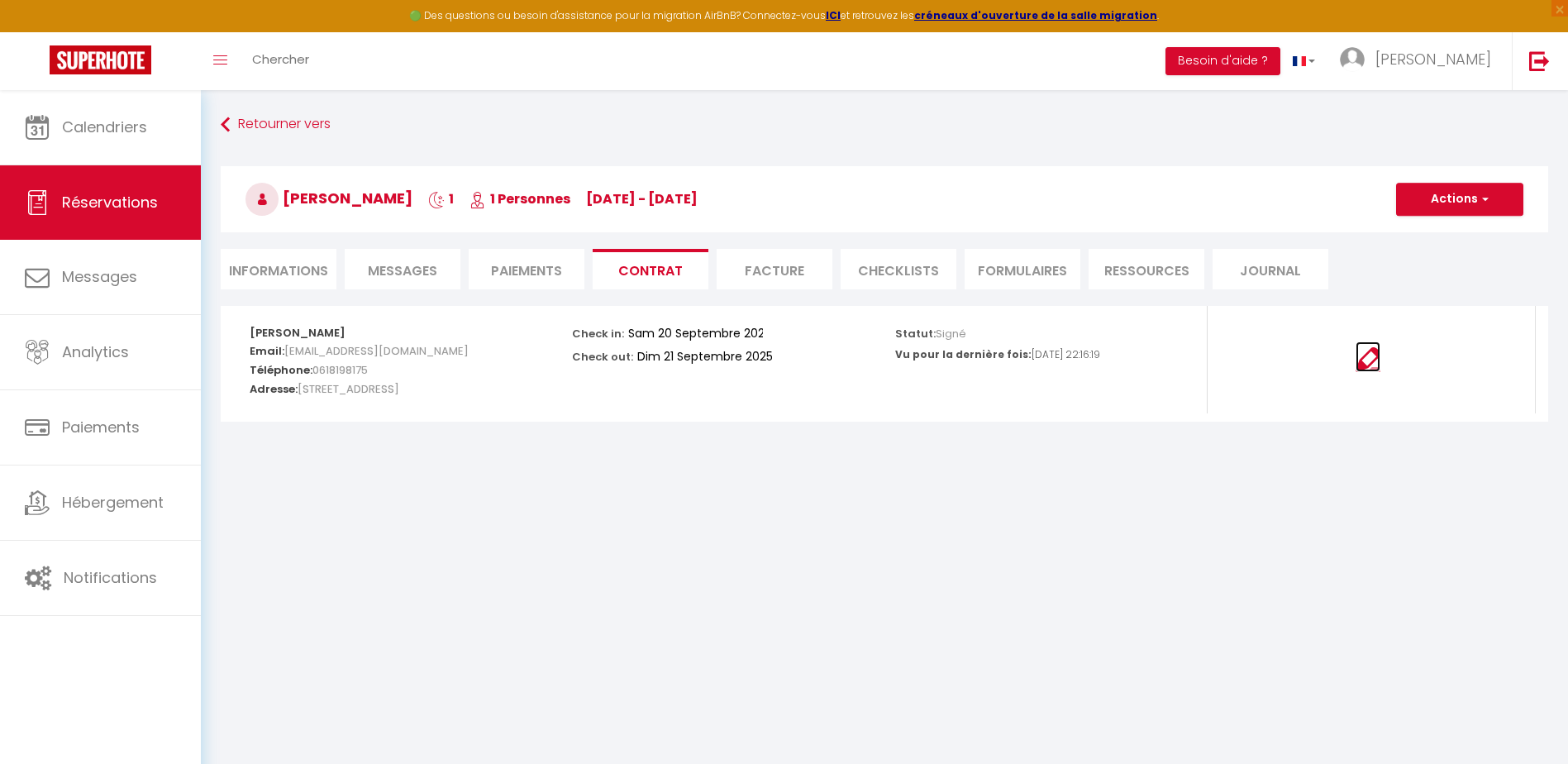
click at [1364, 362] on img at bounding box center [1367, 359] width 24 height 24
click at [792, 266] on li "Facture" at bounding box center [774, 269] width 115 height 41
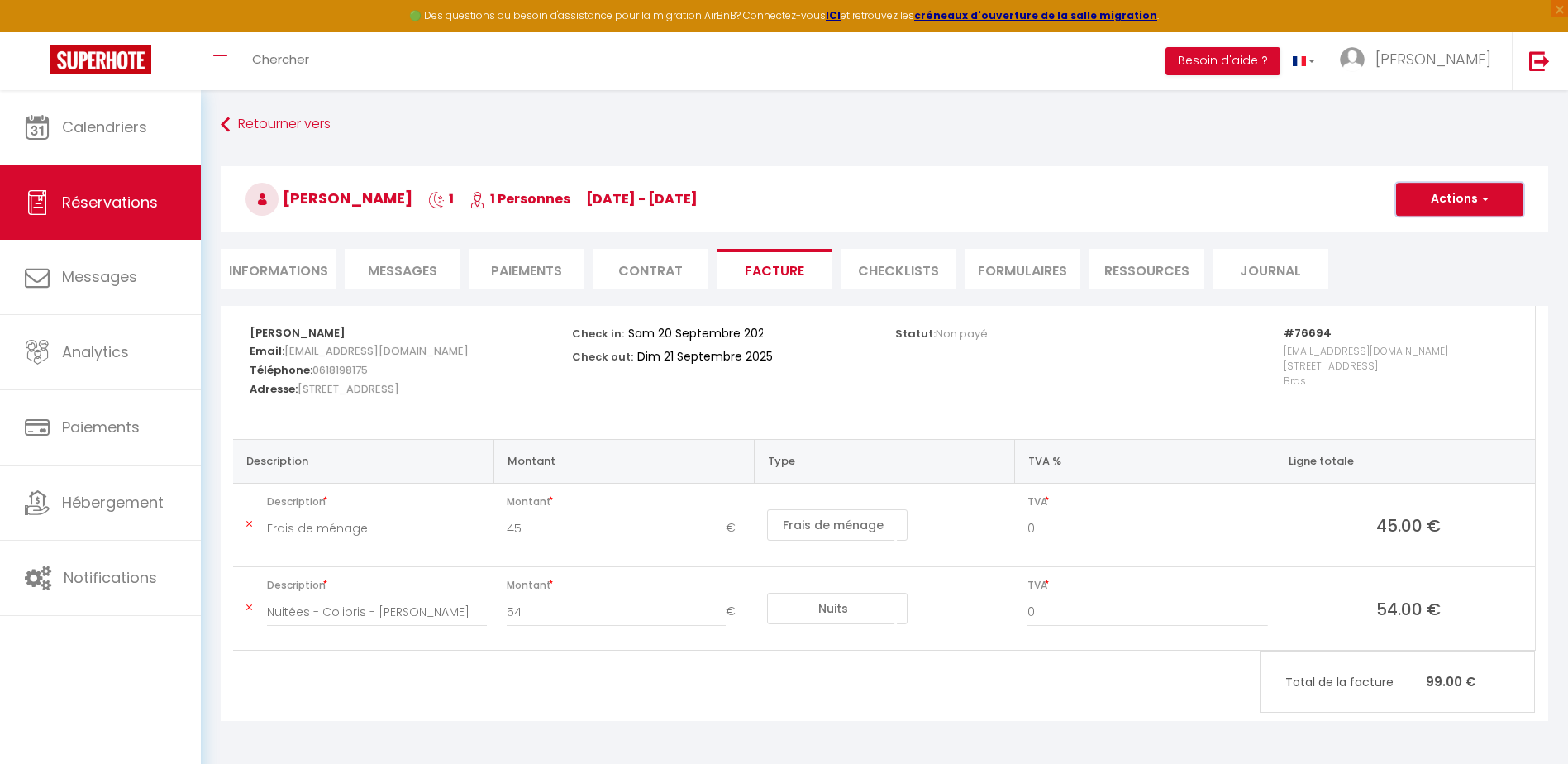
click at [1466, 191] on button "Actions" at bounding box center [1459, 198] width 127 height 33
click at [1415, 259] on link "Aperçu et éditer" at bounding box center [1447, 257] width 139 height 22
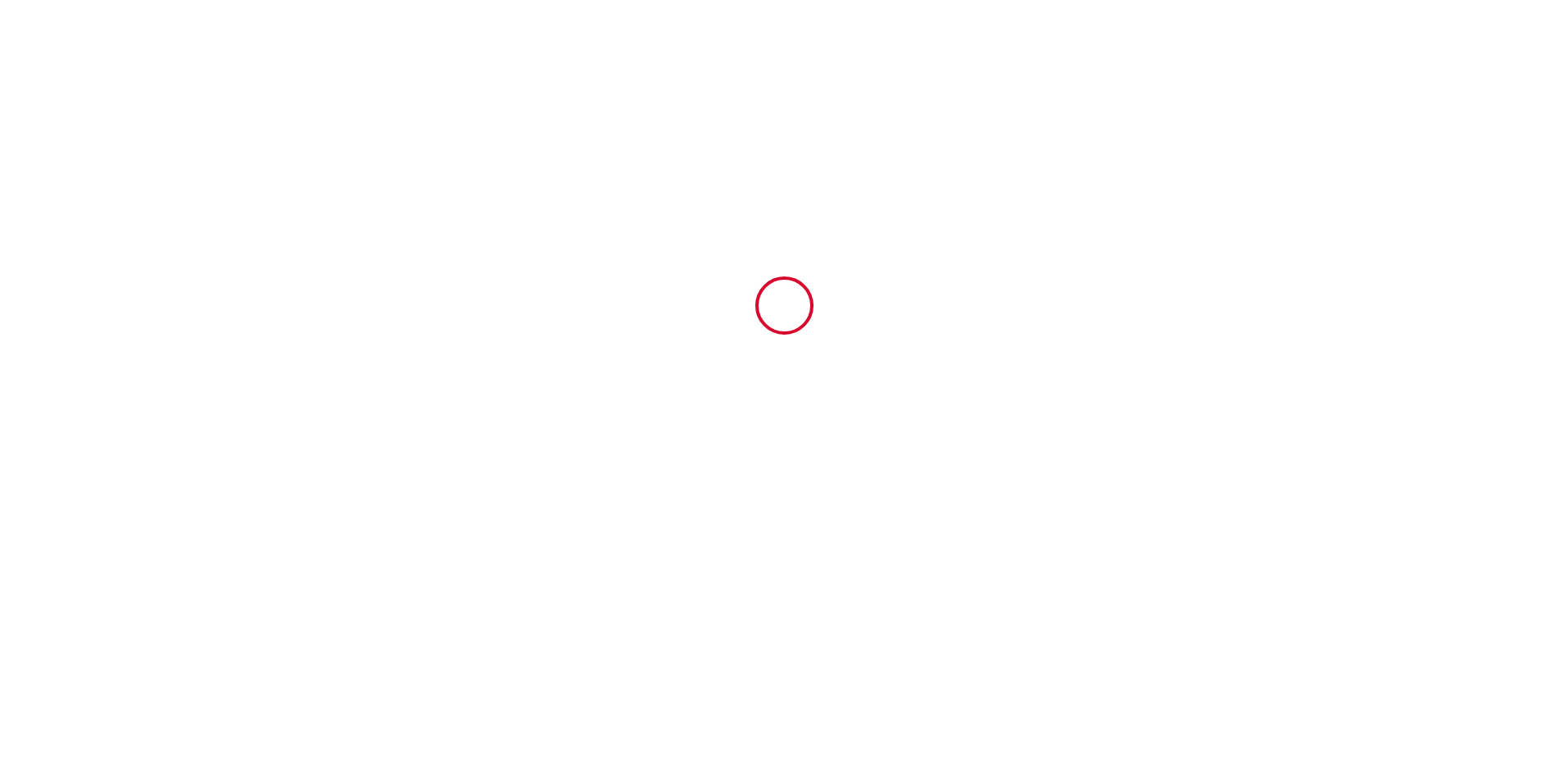
type input "6704594"
type input "Colibris"
type input "[STREET_ADDRESS]"
type input "83149"
type input "Bras"
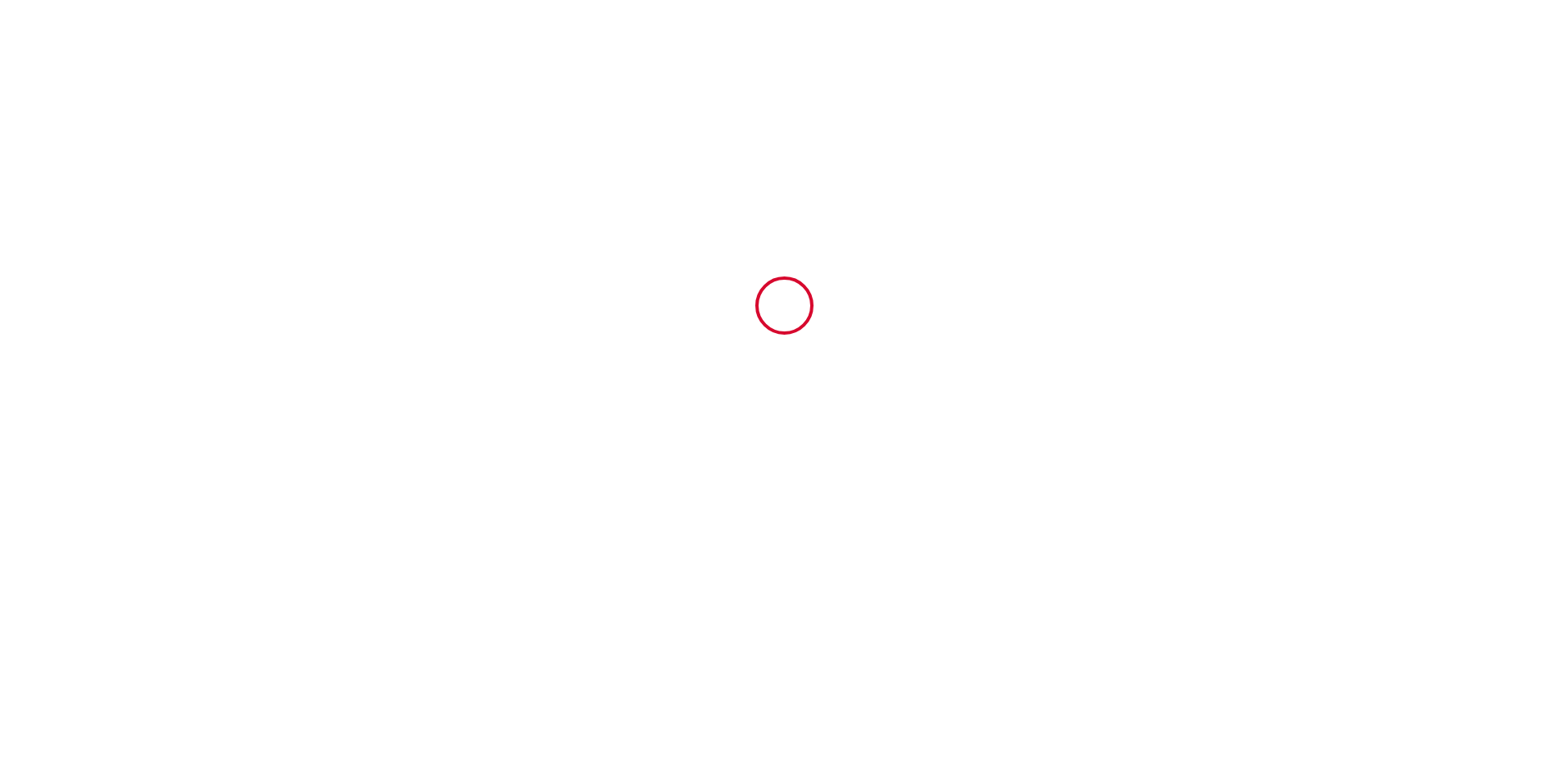
type input "[GEOGRAPHIC_DATA]"
type input "[DATE]"
type input "1"
type input "0"
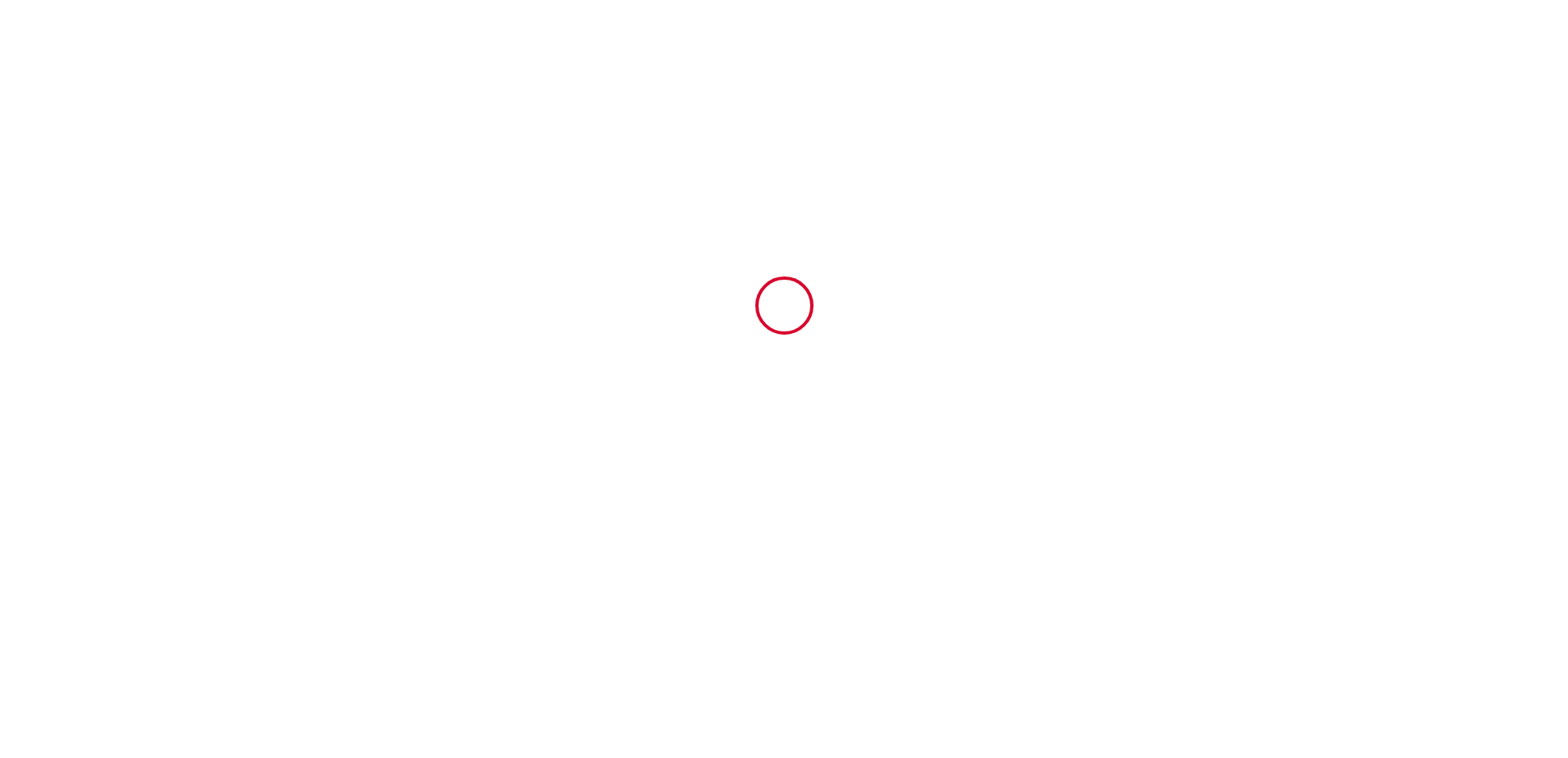
type input "250"
type input "99"
type input "[PERSON_NAME]"
type input "DONADIO"
type input "[STREET_ADDRESS]"
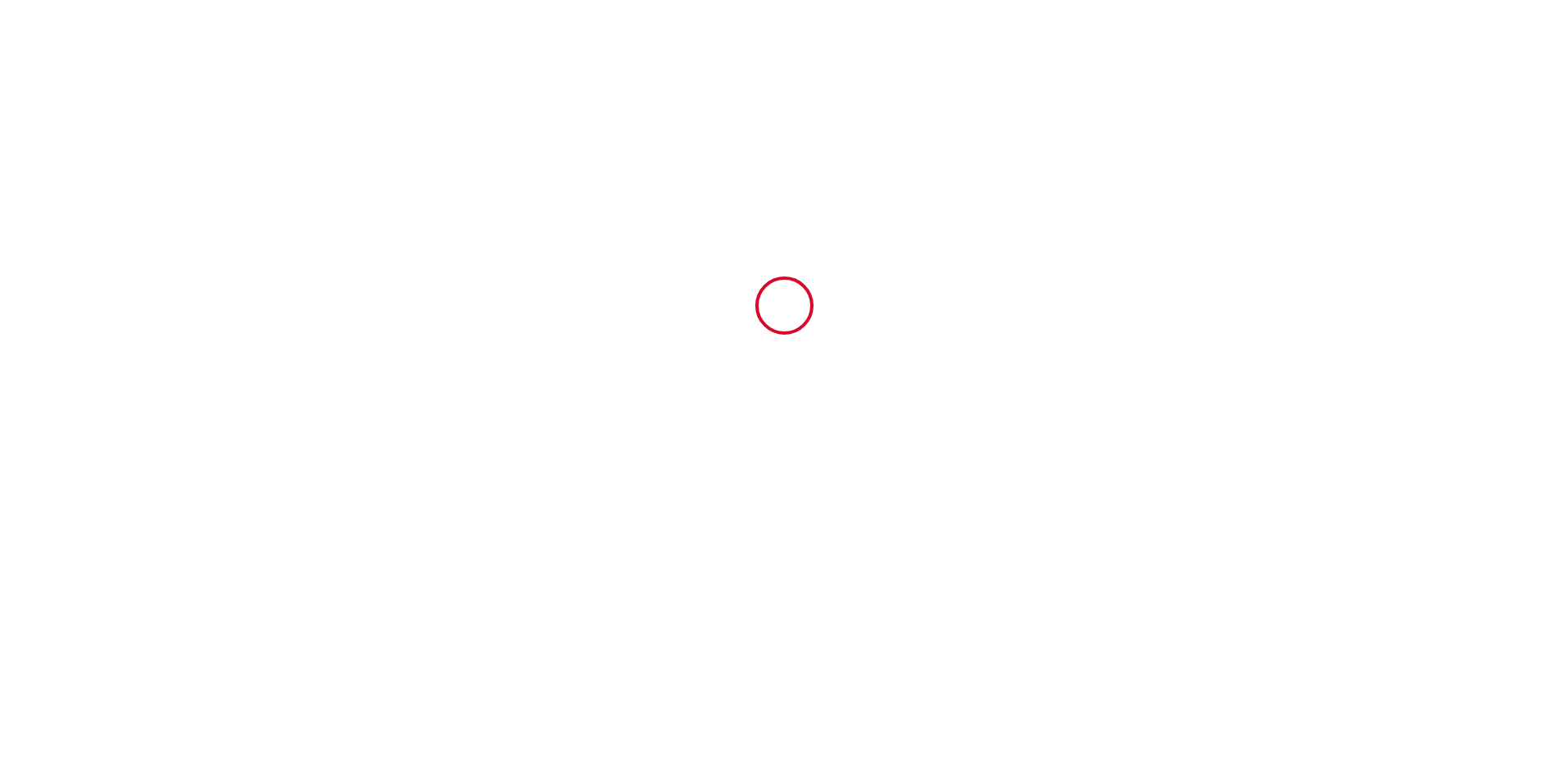
type input "83149"
type input "BRAS"
type input "[GEOGRAPHIC_DATA]"
type input "[EMAIL_ADDRESS][DOMAIN_NAME]"
type input "Enzo"
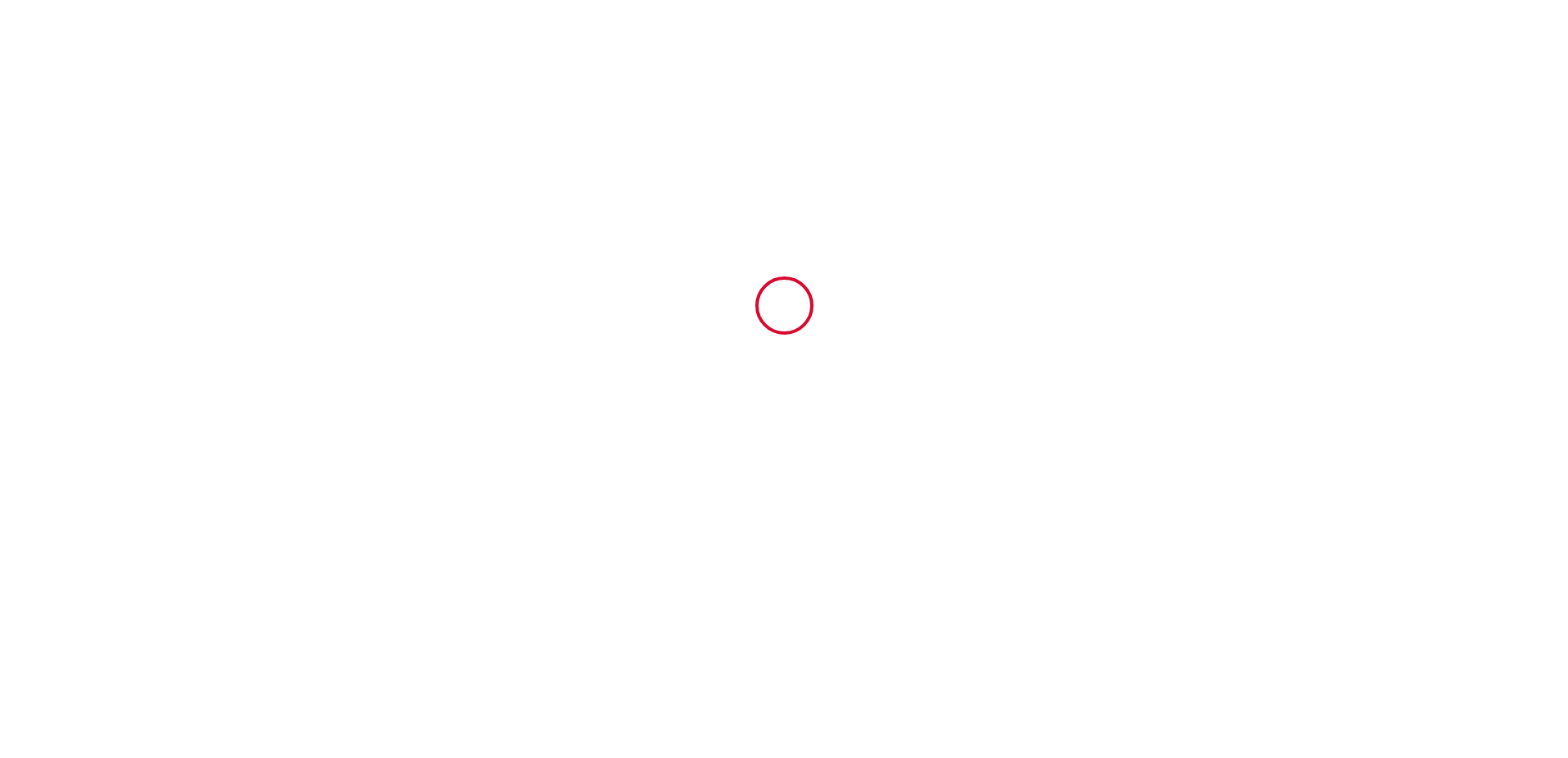
type input "CESARI"
type input "16 rue portail boquier"
type input "84000"
type input "AVIGNON"
type input "[EMAIL_ADDRESS][DOMAIN_NAME]"
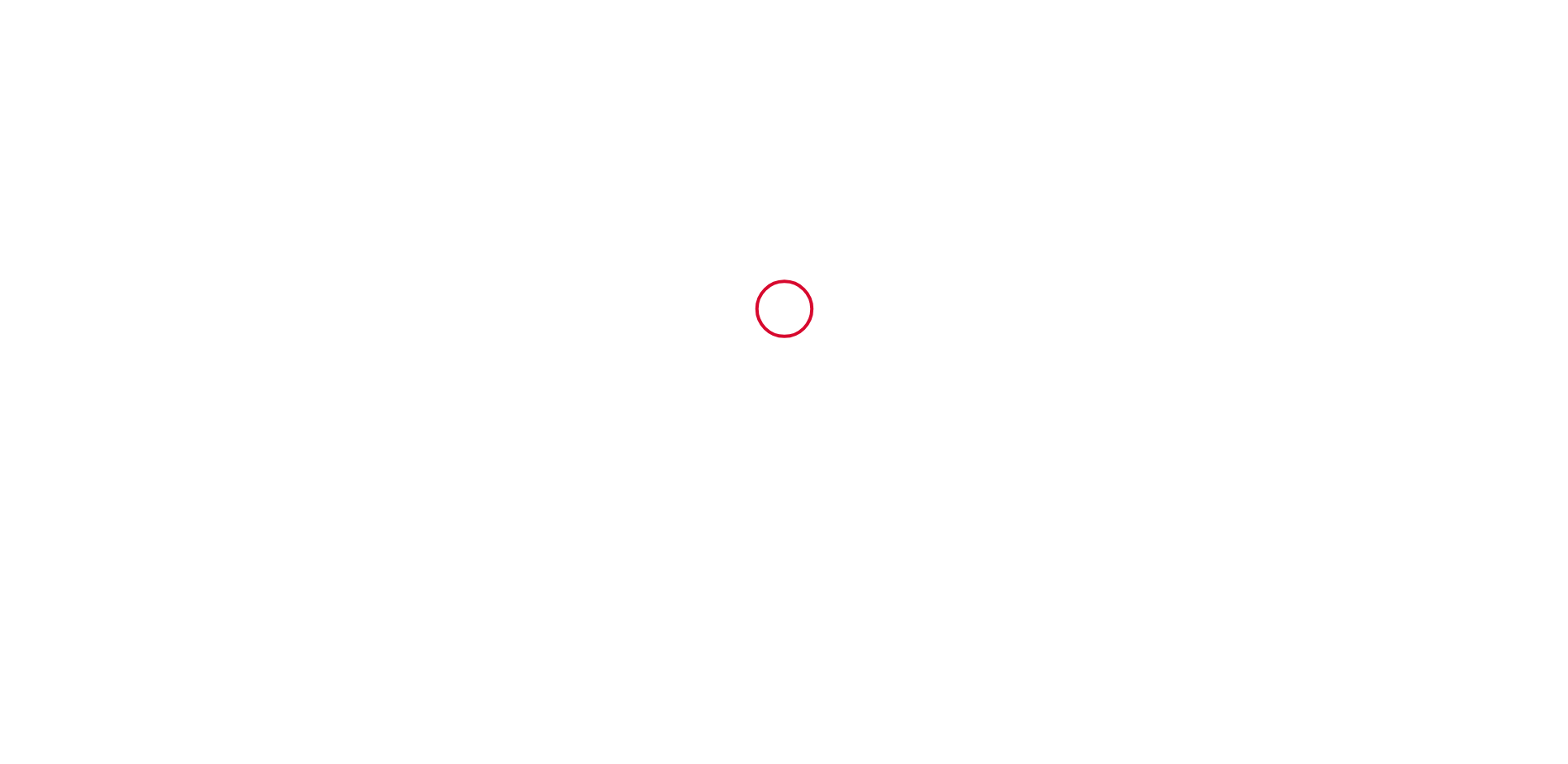
scroll to position [3162, 0]
type input "+33 6 18 19 81 75"
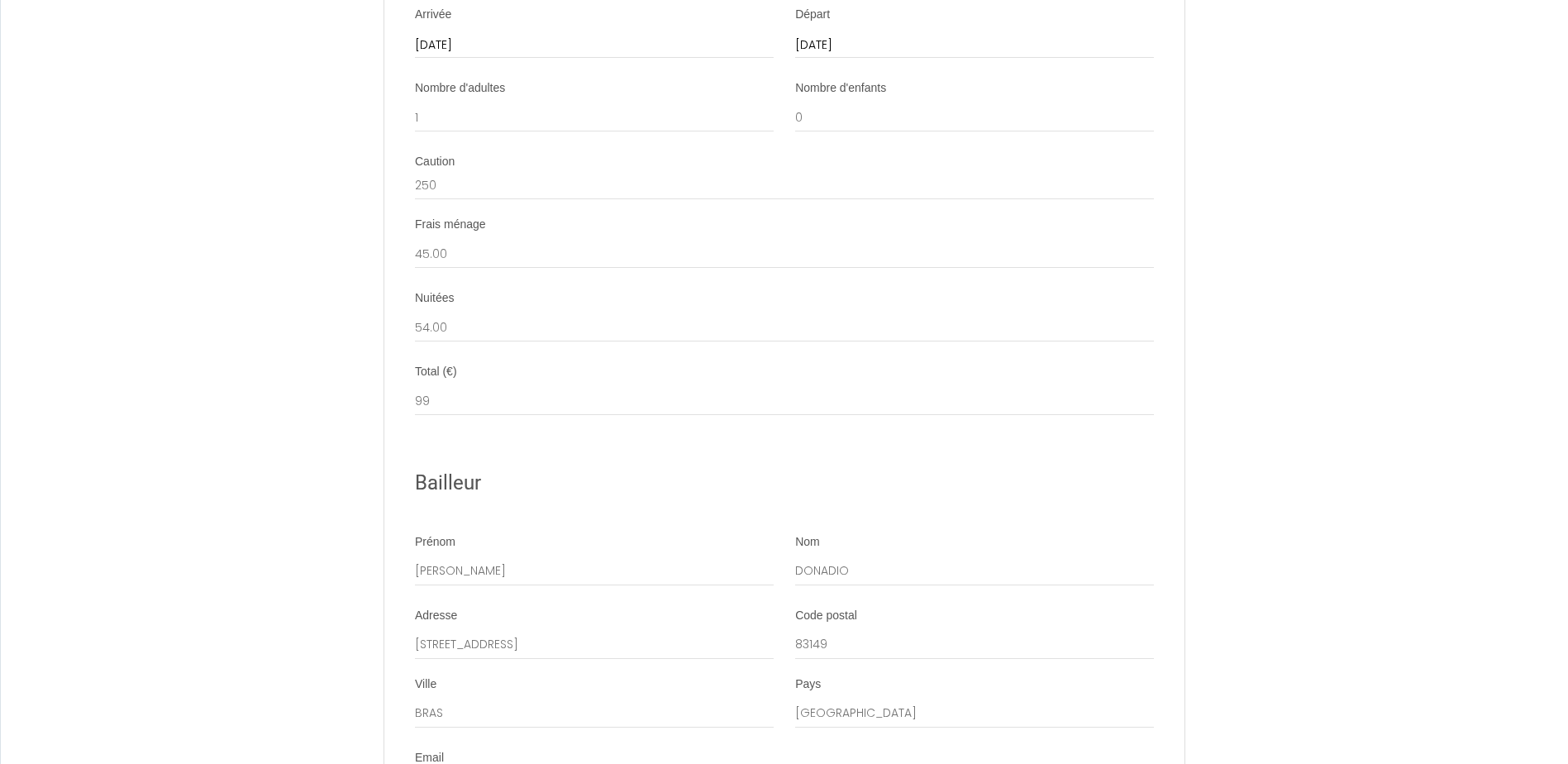
scroll to position [2252, 0]
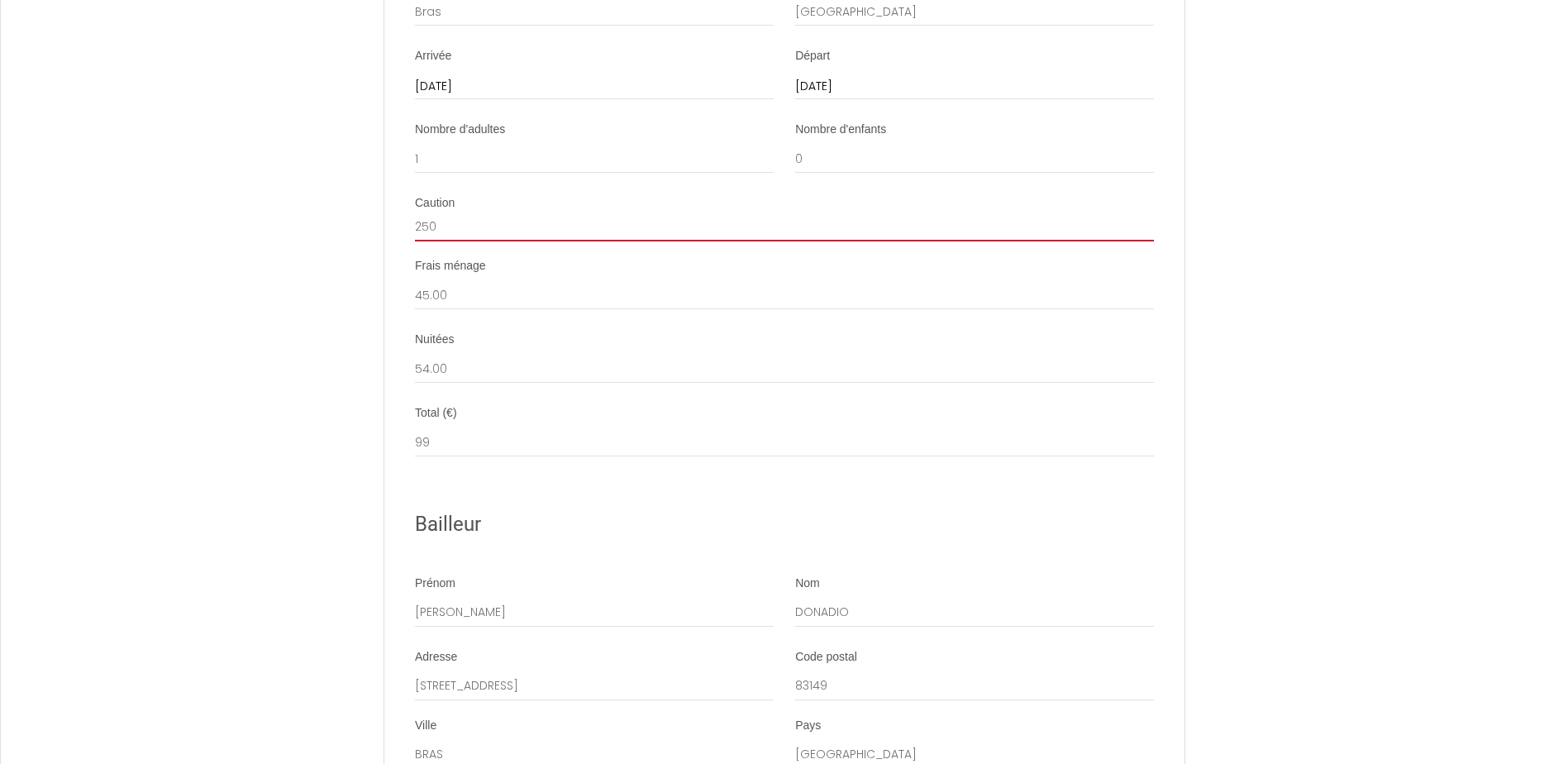
click at [439, 241] on input "250" at bounding box center [784, 226] width 739 height 30
type input "2"
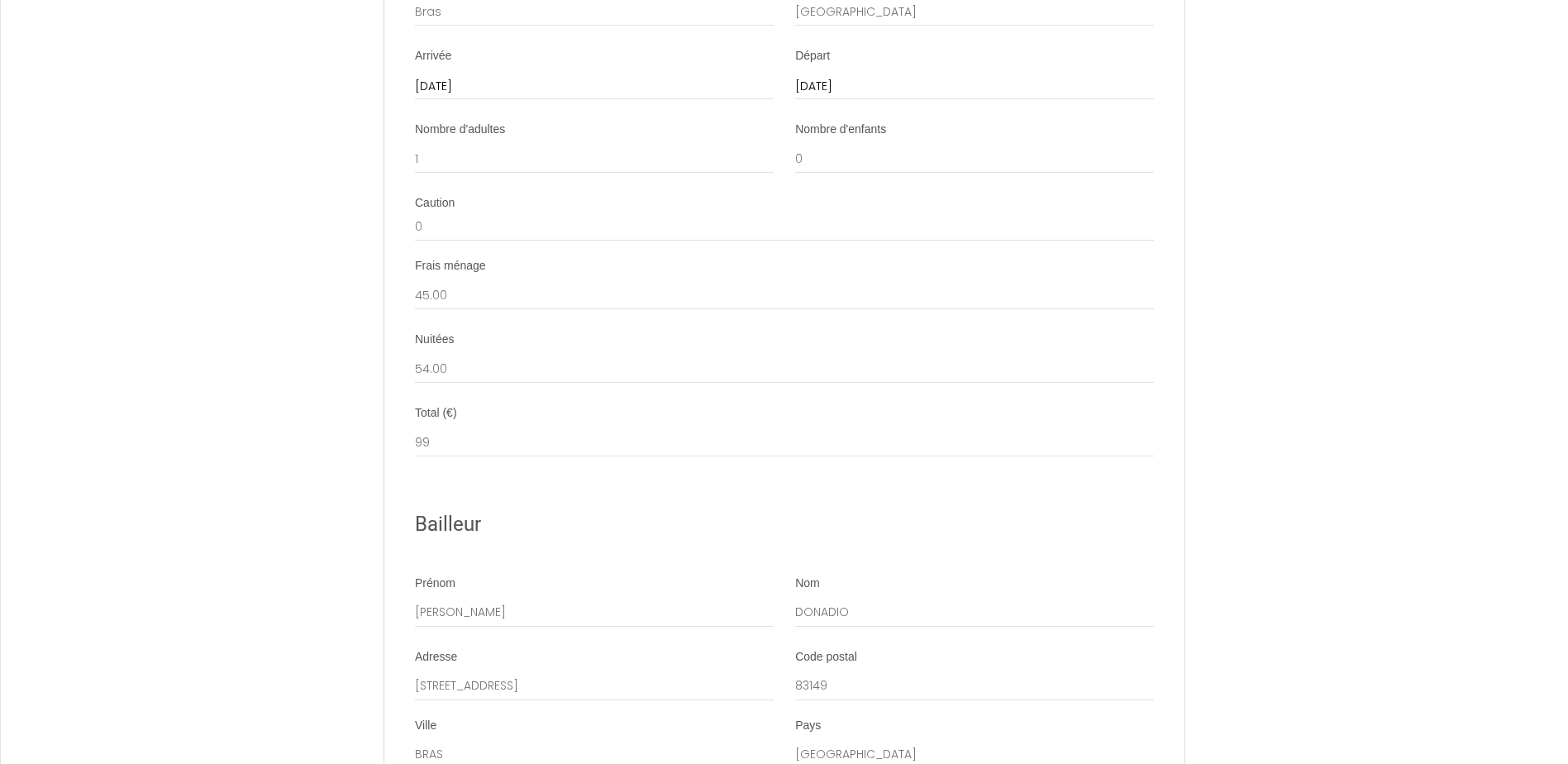
click at [588, 279] on div "Frais ménage 45.00" at bounding box center [784, 284] width 739 height 52
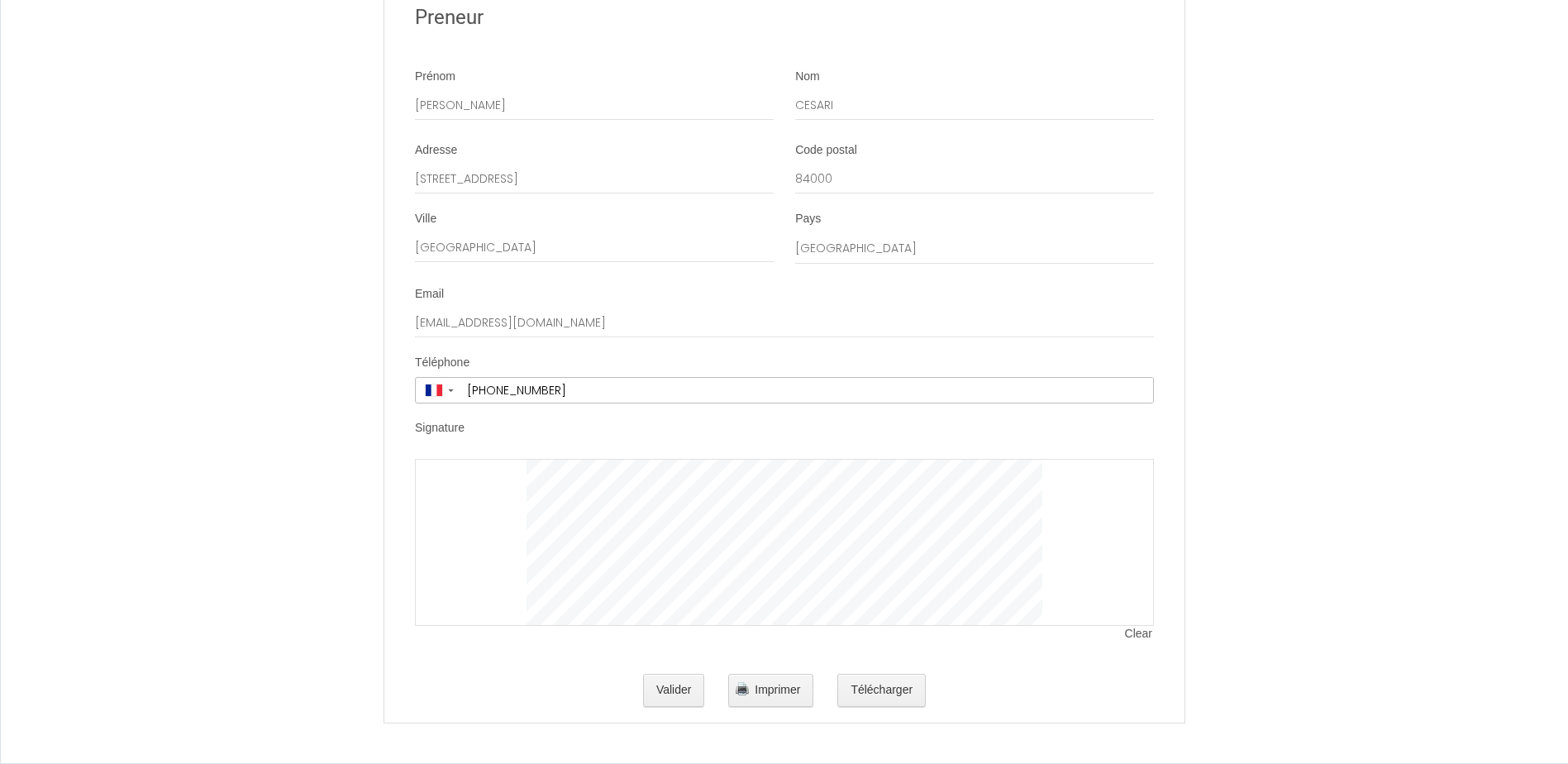
scroll to position [3162, 0]
click at [674, 689] on button "Valider" at bounding box center [674, 690] width 62 height 33
click at [1144, 632] on span "Clear" at bounding box center [1139, 634] width 29 height 16
drag, startPoint x: 510, startPoint y: 490, endPoint x: 487, endPoint y: 494, distance: 23.3
click at [487, 494] on div at bounding box center [784, 541] width 739 height 167
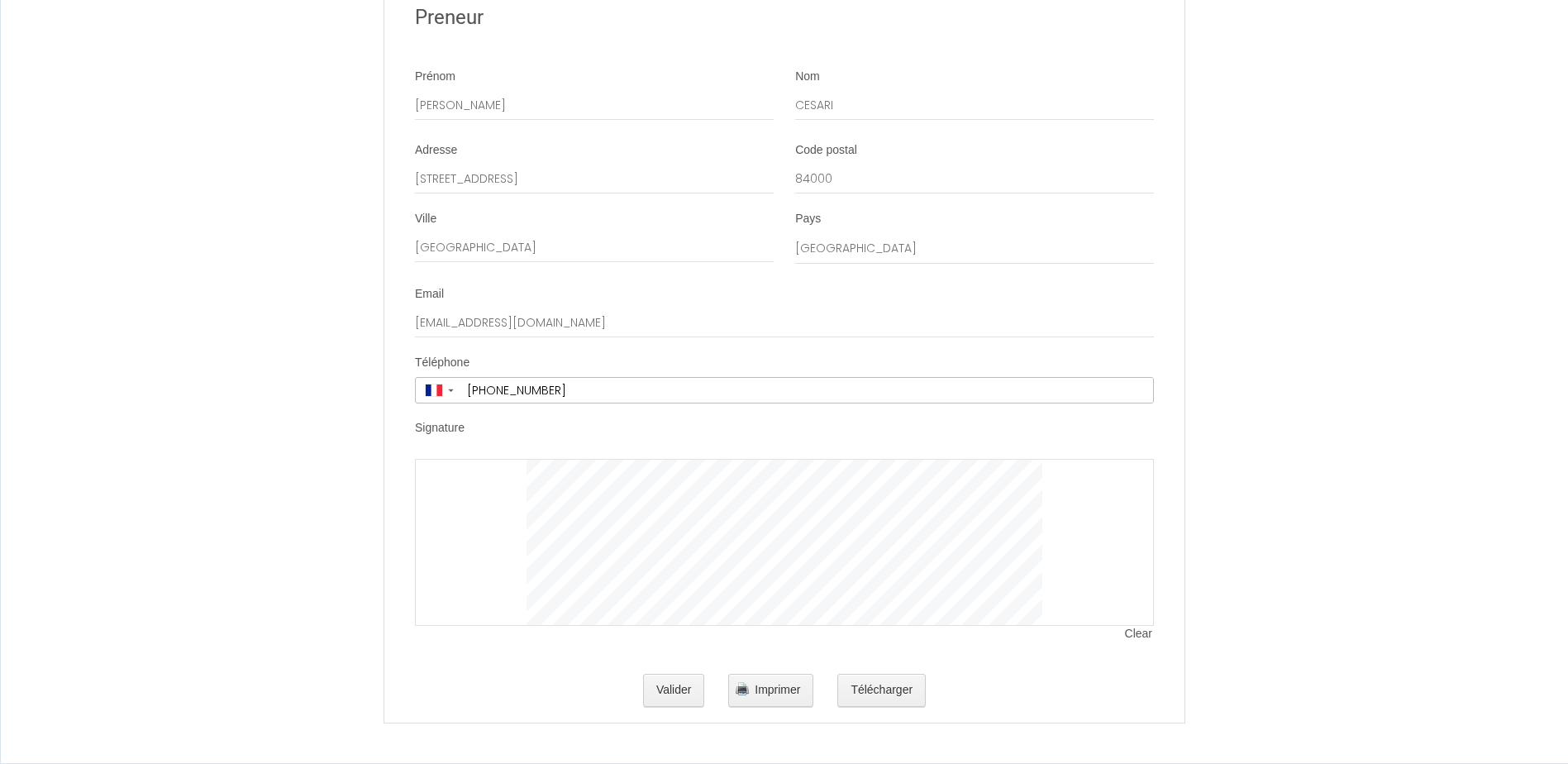
drag, startPoint x: 516, startPoint y: 508, endPoint x: 497, endPoint y: 511, distance: 19.2
click at [498, 511] on div at bounding box center [784, 541] width 739 height 167
drag, startPoint x: 506, startPoint y: 488, endPoint x: 491, endPoint y: 497, distance: 17.5
click at [491, 497] on div at bounding box center [784, 541] width 739 height 167
click at [1134, 632] on span "Clear" at bounding box center [1139, 634] width 29 height 16
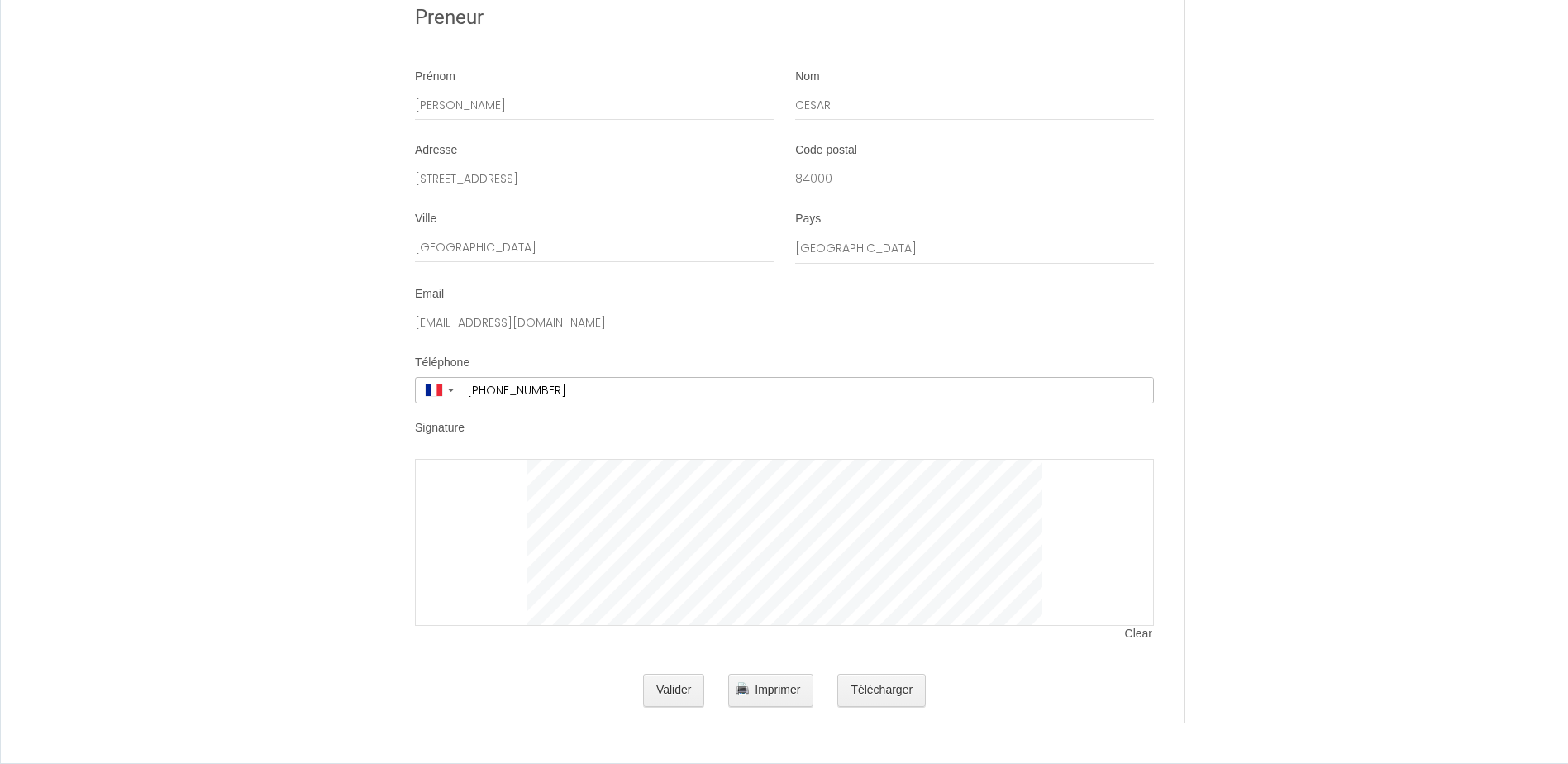
click at [495, 488] on div at bounding box center [784, 541] width 739 height 167
click at [496, 488] on div at bounding box center [784, 541] width 739 height 167
click at [498, 493] on div at bounding box center [784, 541] width 739 height 167
drag, startPoint x: 521, startPoint y: 492, endPoint x: 517, endPoint y: 542, distance: 50.2
click at [516, 543] on div at bounding box center [784, 541] width 739 height 167
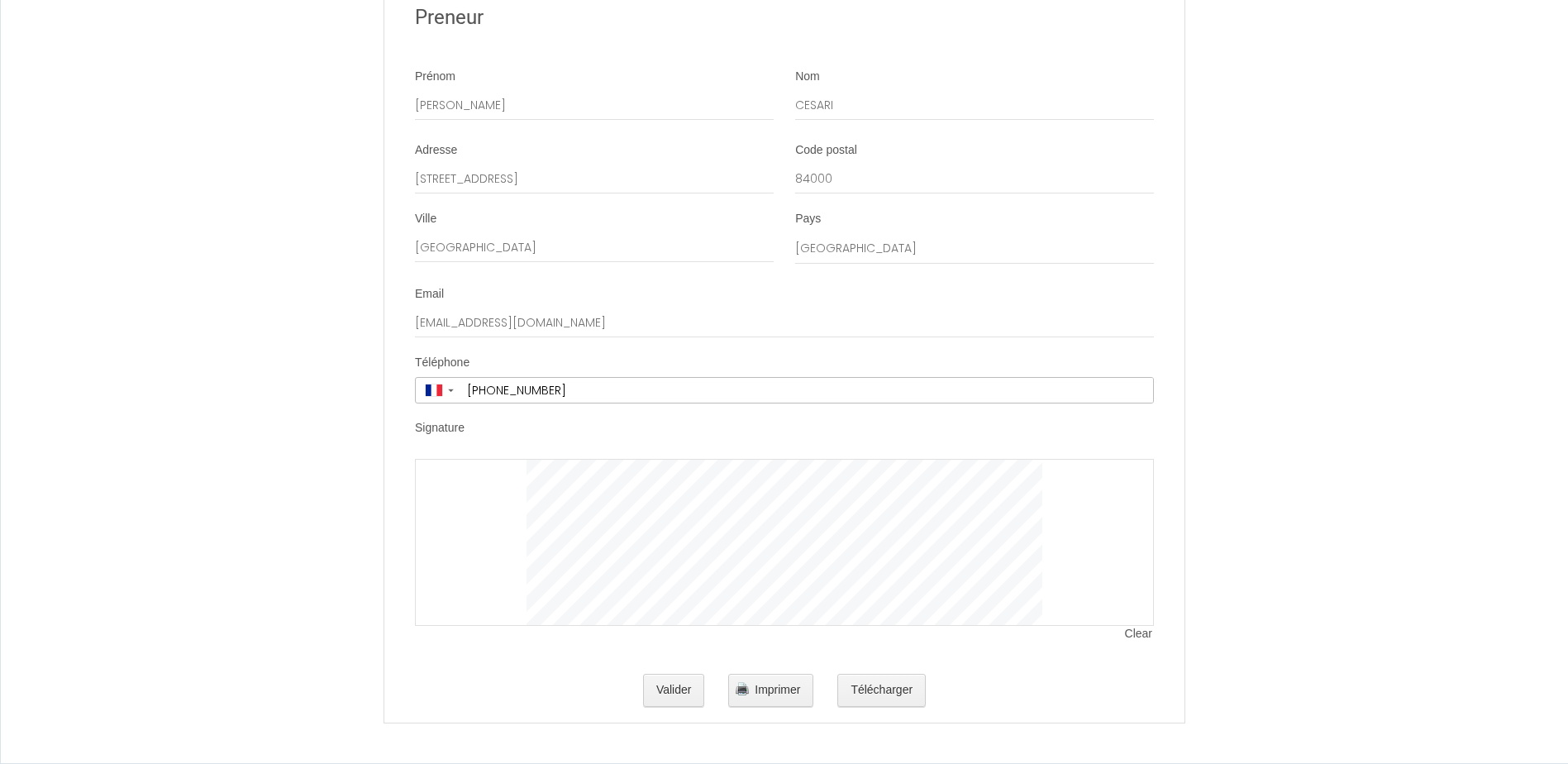
click at [512, 495] on div at bounding box center [784, 541] width 739 height 167
click at [520, 491] on div at bounding box center [784, 541] width 739 height 167
click at [517, 486] on div at bounding box center [784, 541] width 739 height 167
click at [517, 489] on div at bounding box center [784, 541] width 739 height 167
click at [521, 488] on div at bounding box center [784, 541] width 739 height 167
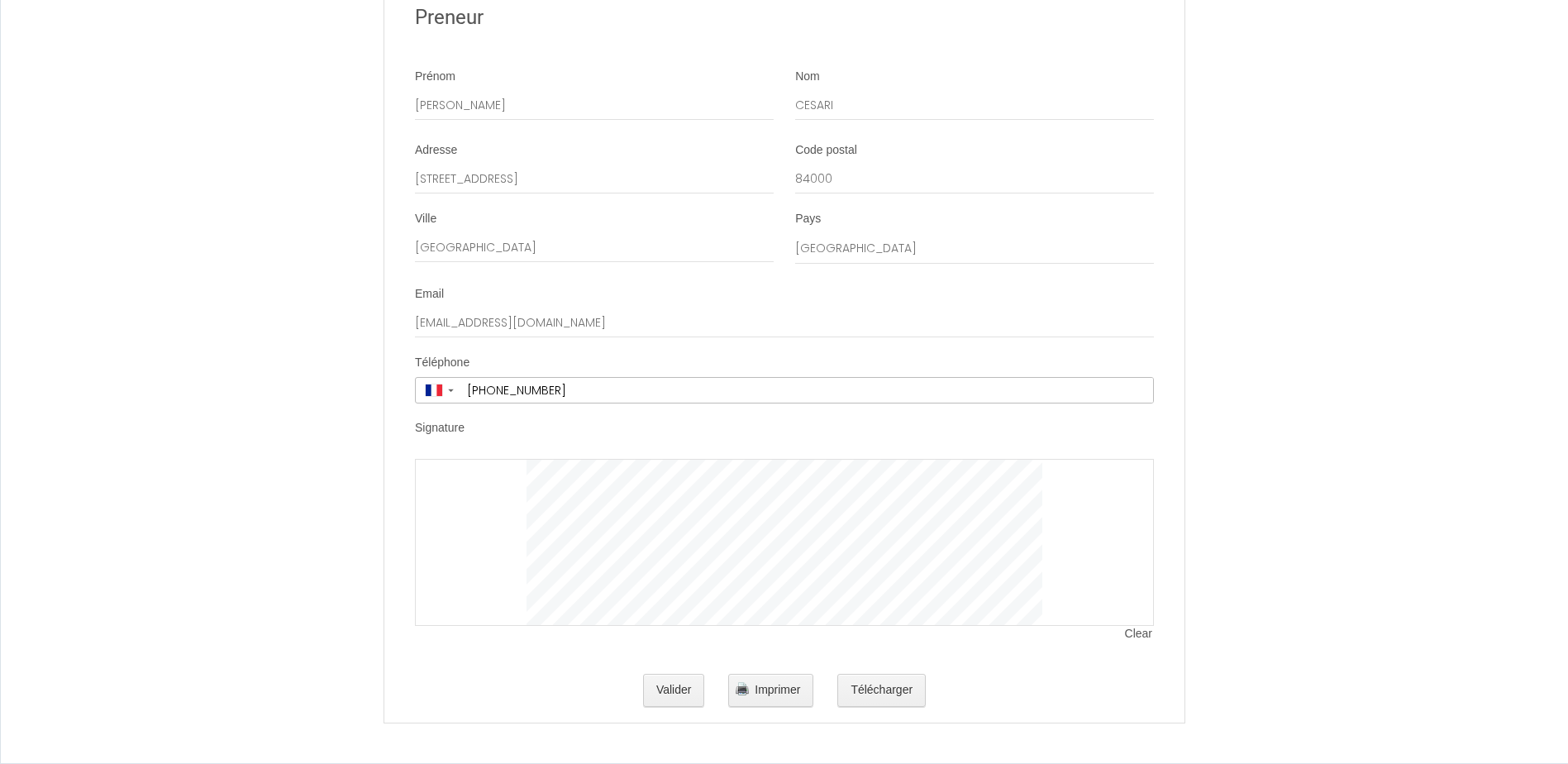
click at [521, 488] on div at bounding box center [784, 541] width 739 height 167
click at [1137, 633] on span "Clear" at bounding box center [1139, 634] width 29 height 16
click at [523, 547] on div at bounding box center [784, 541] width 739 height 167
click at [478, 557] on div at bounding box center [784, 541] width 739 height 167
click at [674, 693] on button "Valider" at bounding box center [674, 690] width 62 height 33
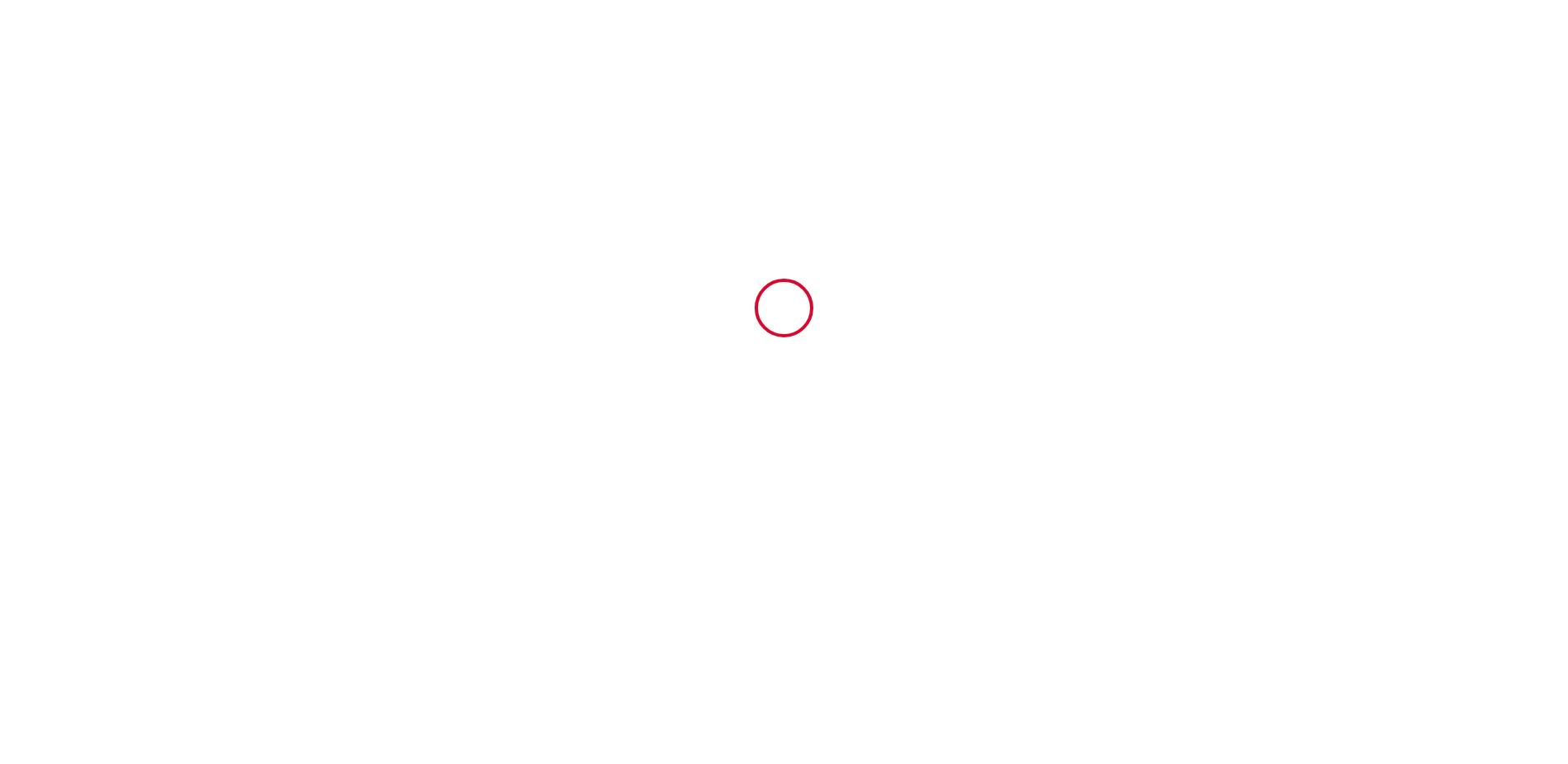
scroll to position [0, 0]
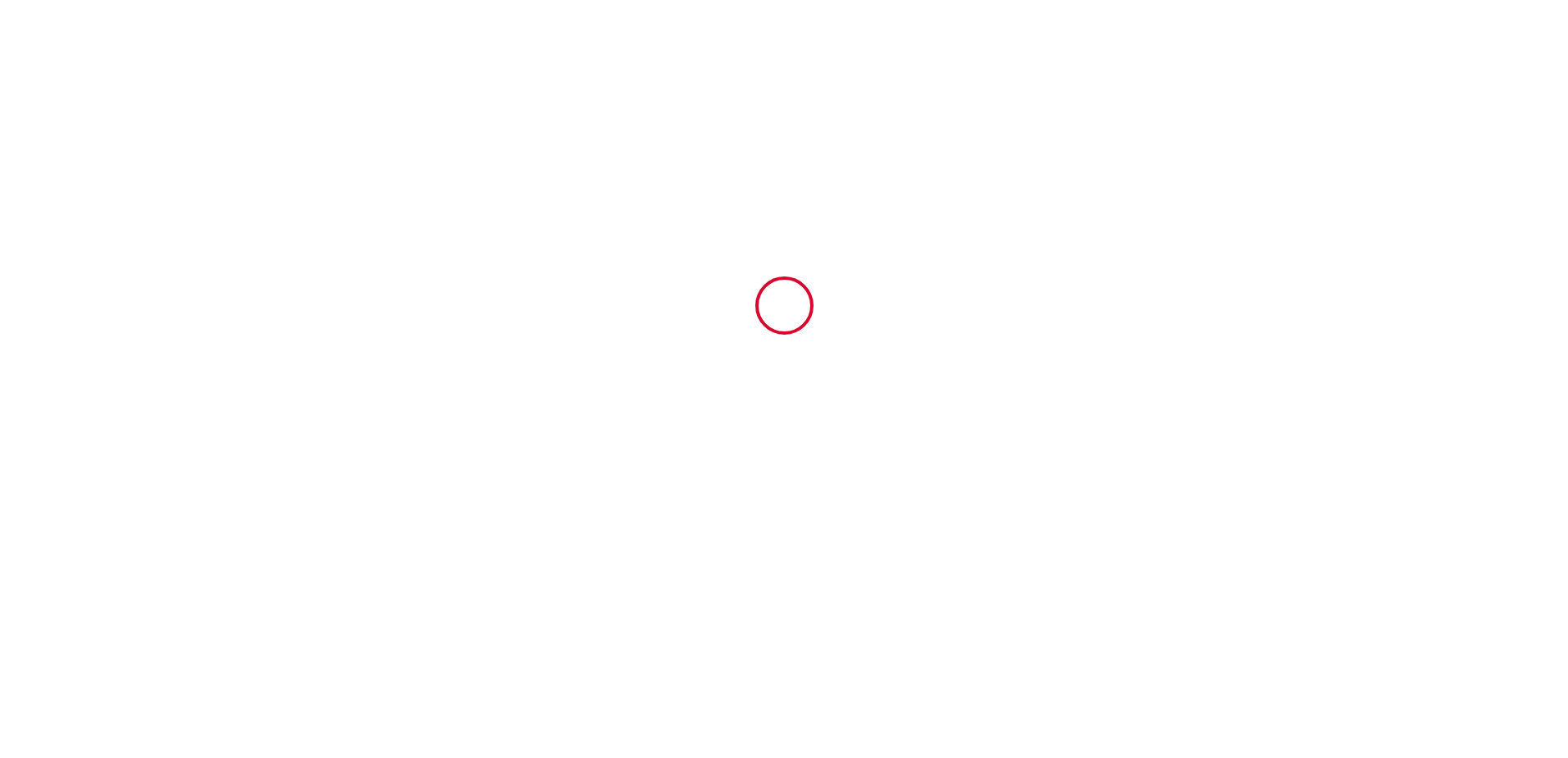
type input "250"
type input "45"
type input "54"
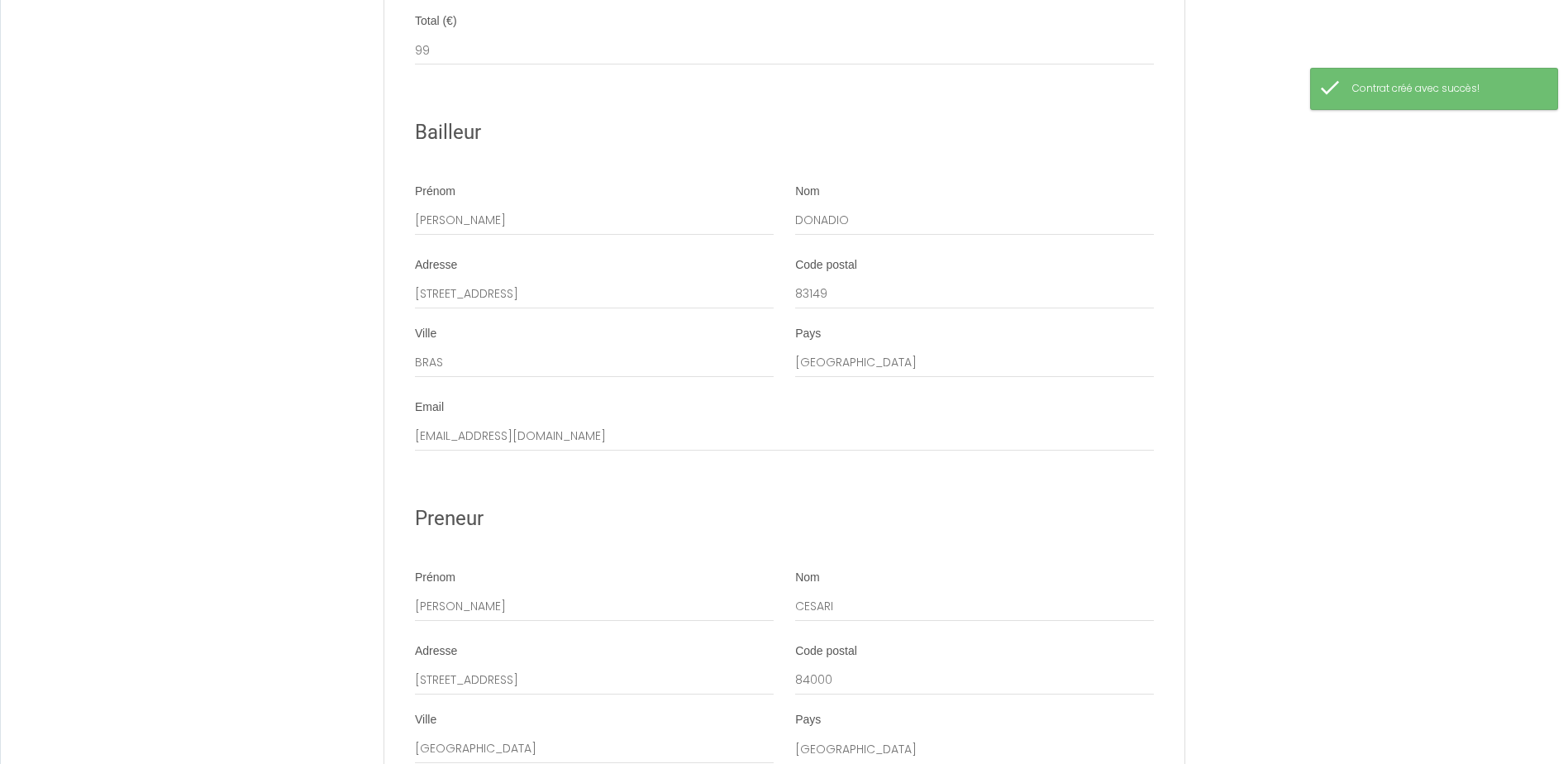
scroll to position [3327, 0]
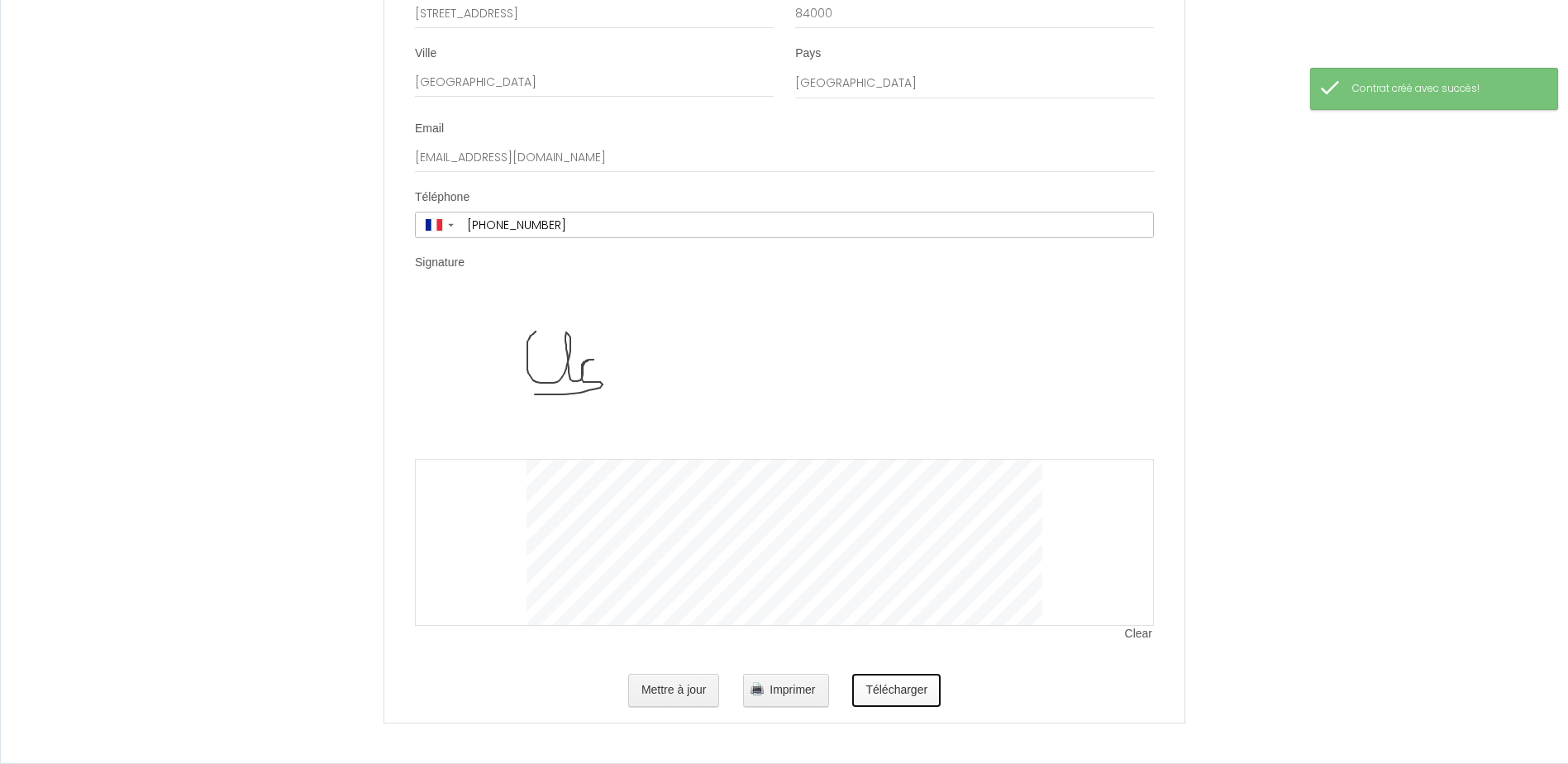
click at [921, 695] on button "Télécharger" at bounding box center [897, 690] width 88 height 33
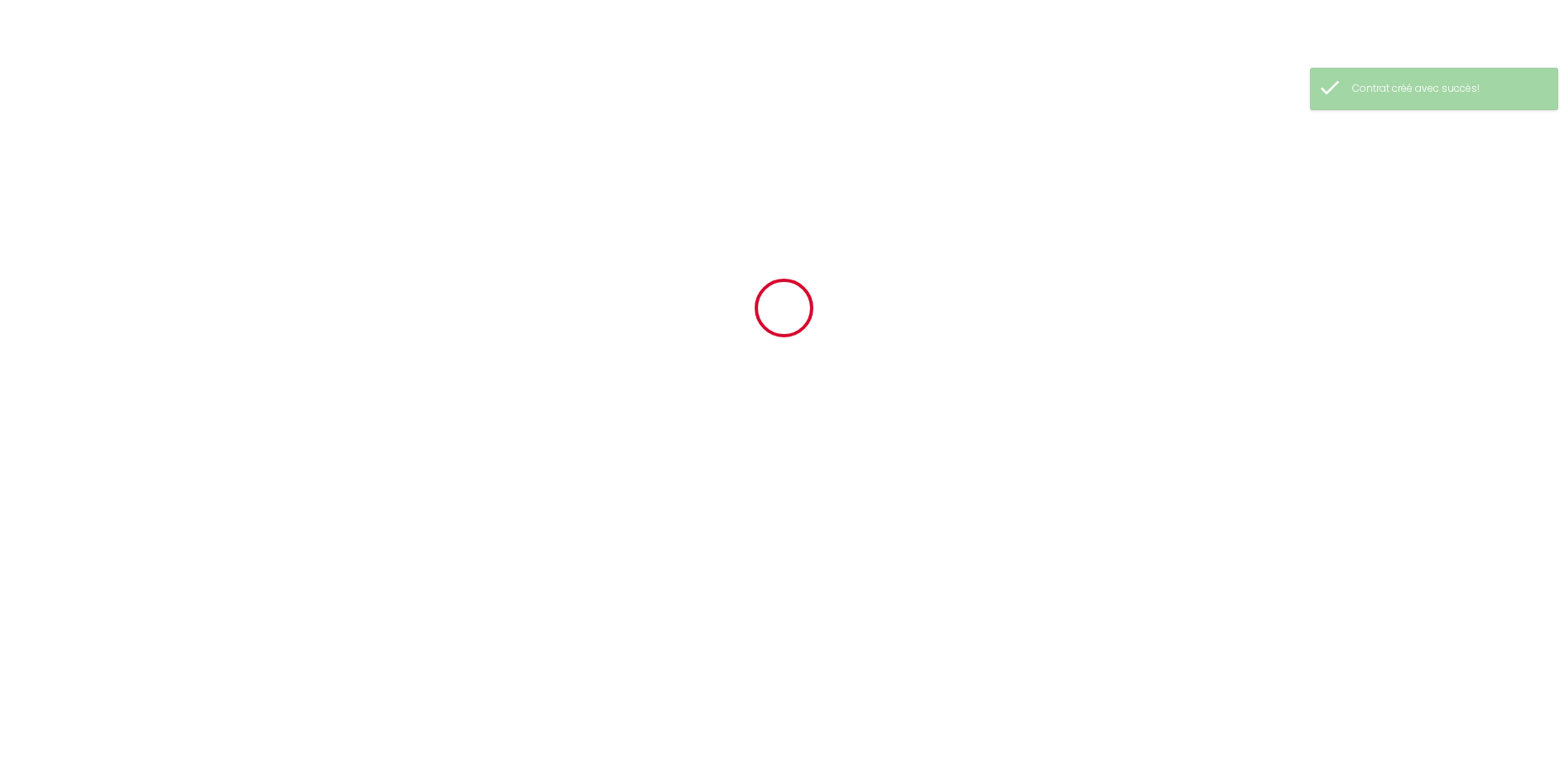
scroll to position [0, 0]
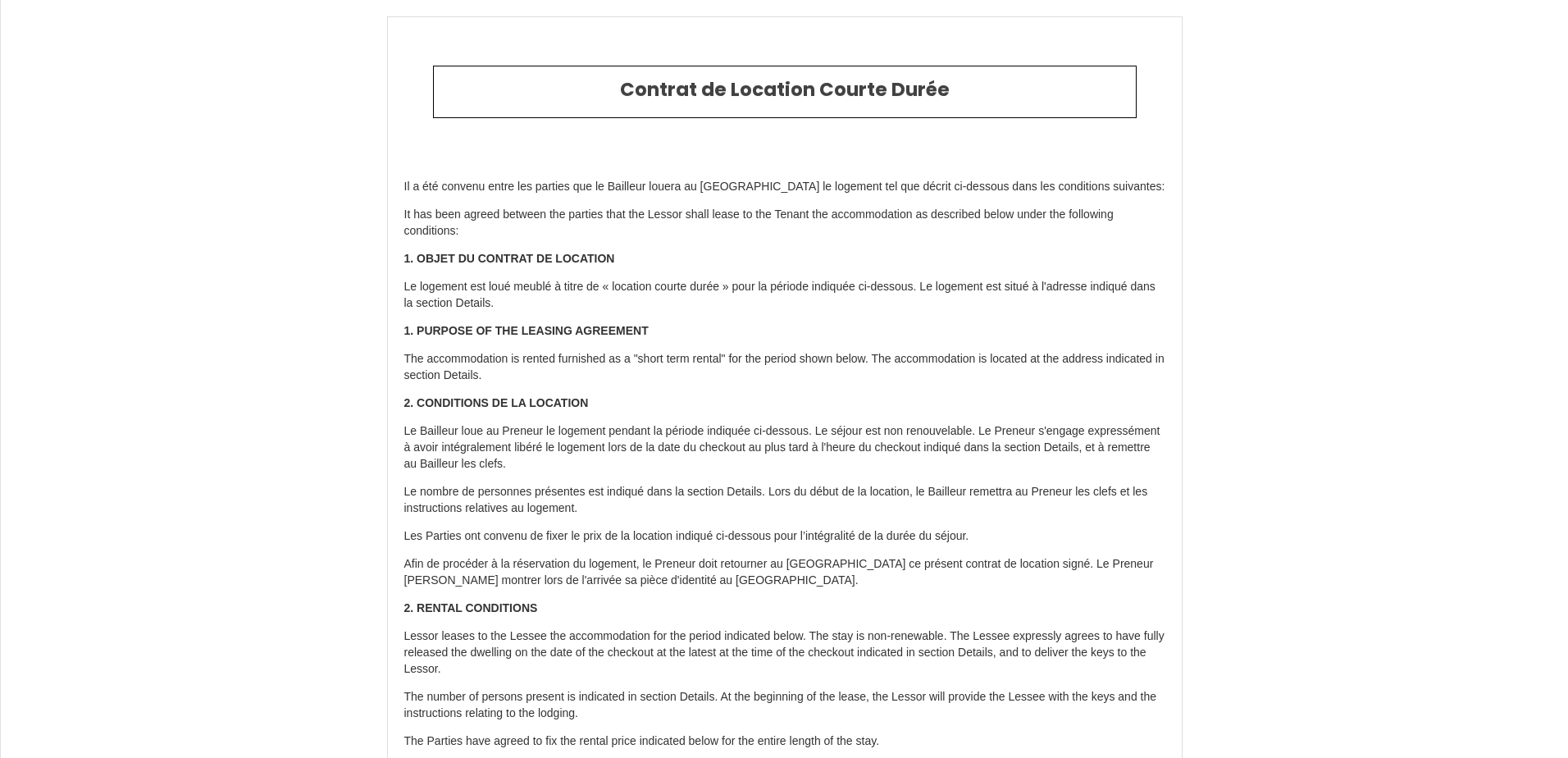
type input "6704594"
type input "Colibris"
type input "[STREET_ADDRESS]"
type input "83149"
type input "Bras"
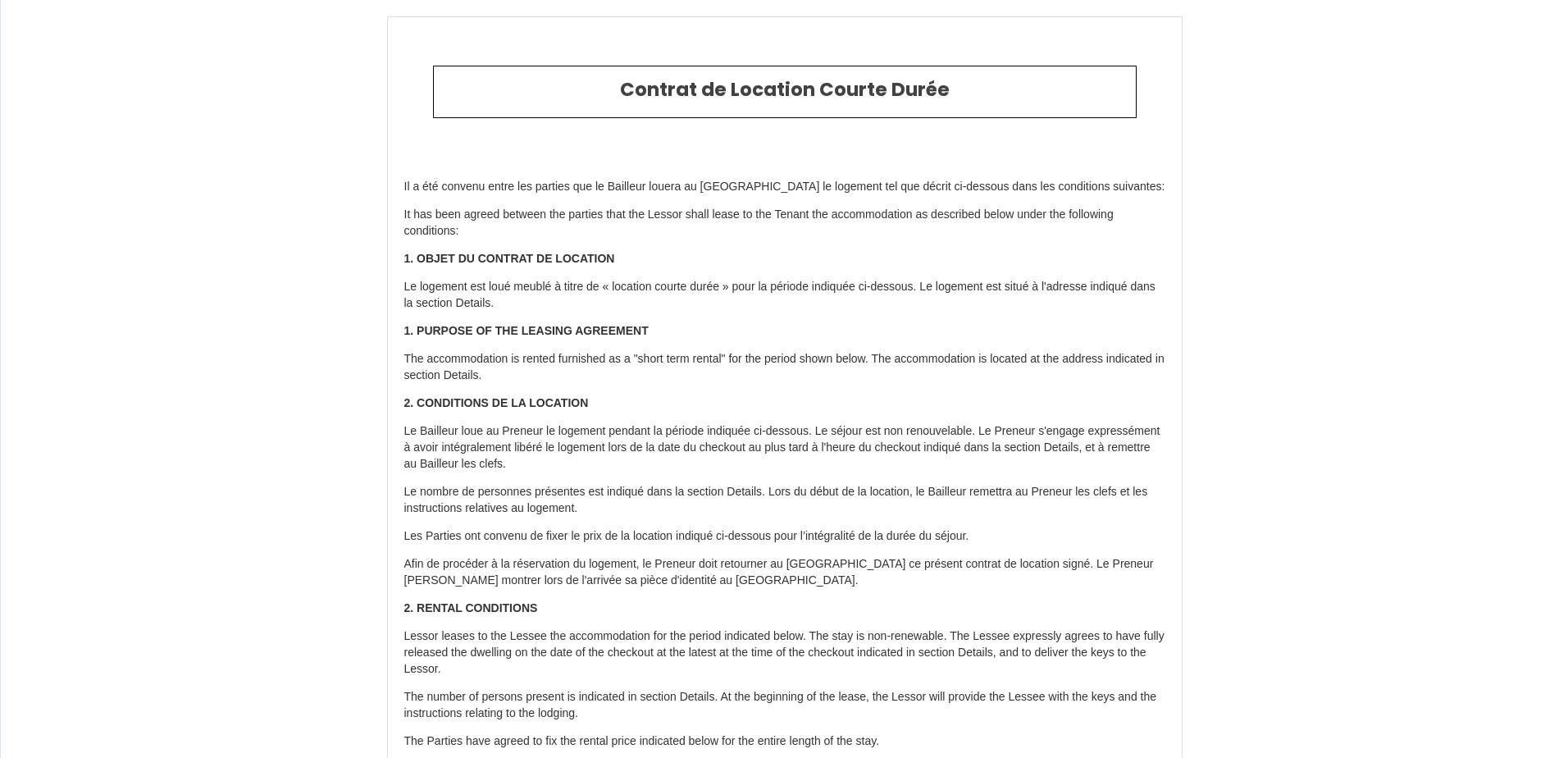
type input "[GEOGRAPHIC_DATA]"
type input "[DATE]"
type input "1"
type input "0"
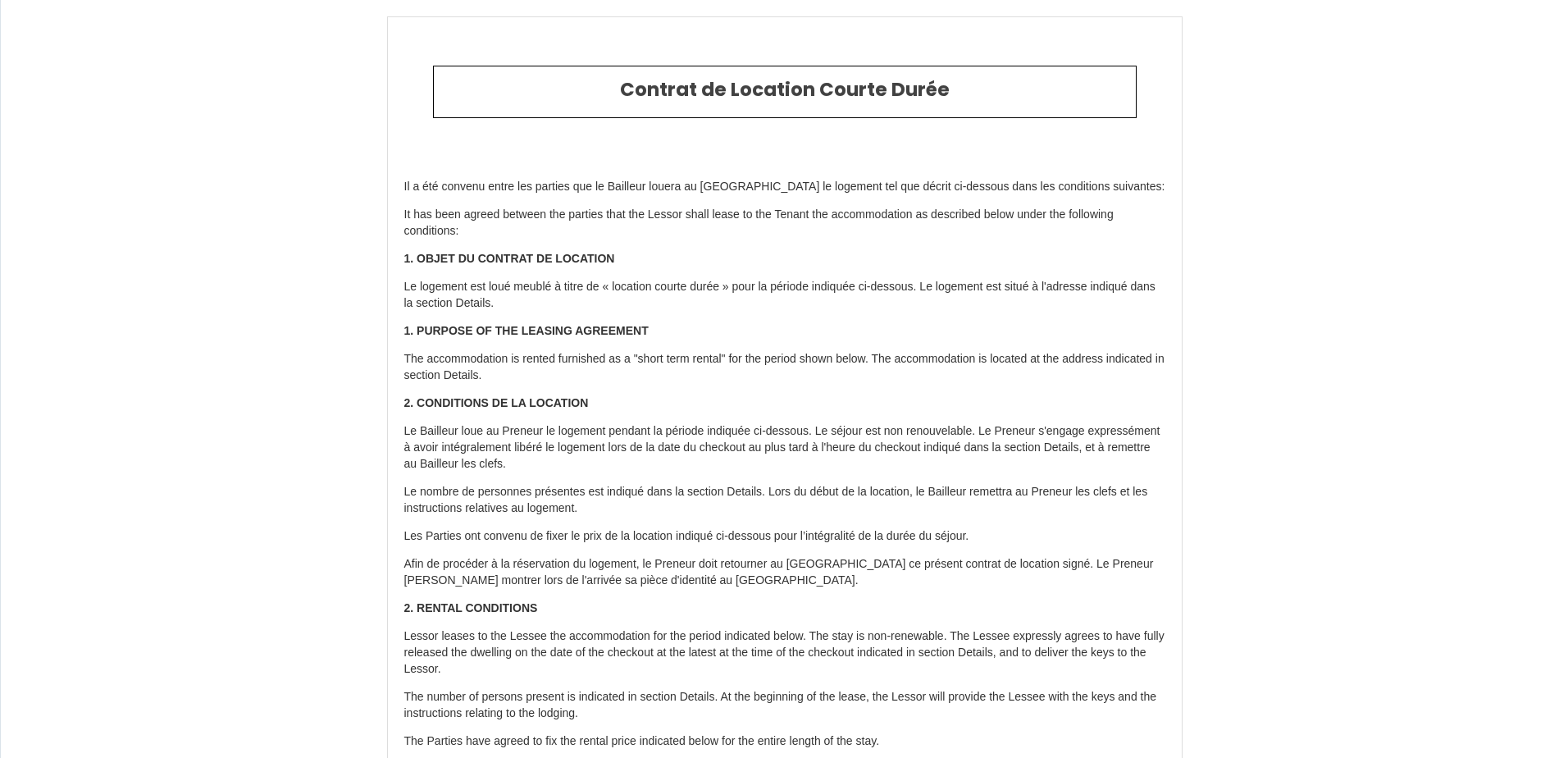
type input "250"
type input "99"
type input "[PERSON_NAME]"
type input "DONADIO"
type input "[STREET_ADDRESS]"
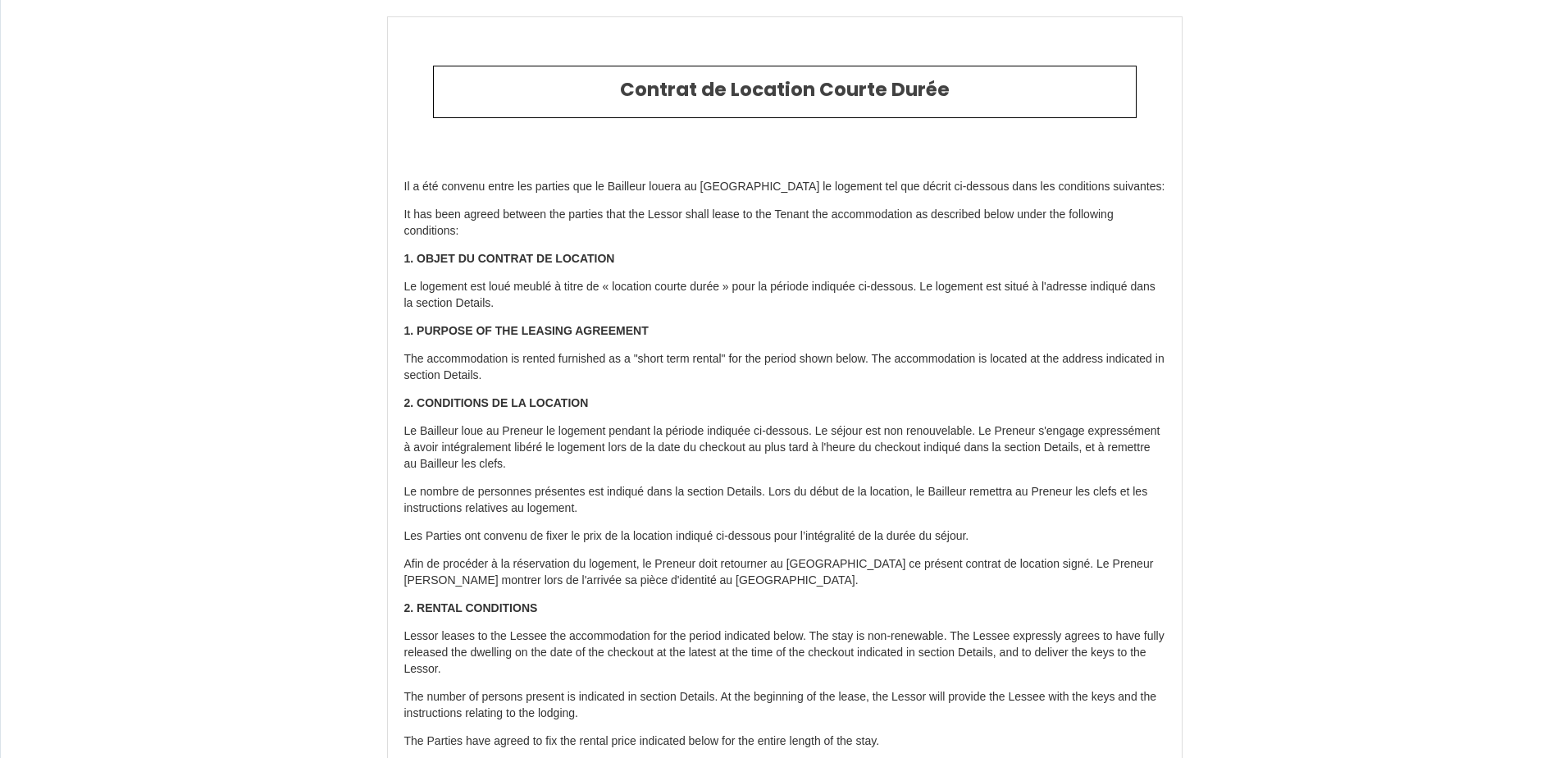
type input "83149"
type input "BRAS"
type input "[GEOGRAPHIC_DATA]"
type input "[EMAIL_ADDRESS][DOMAIN_NAME]"
type input "[PERSON_NAME]"
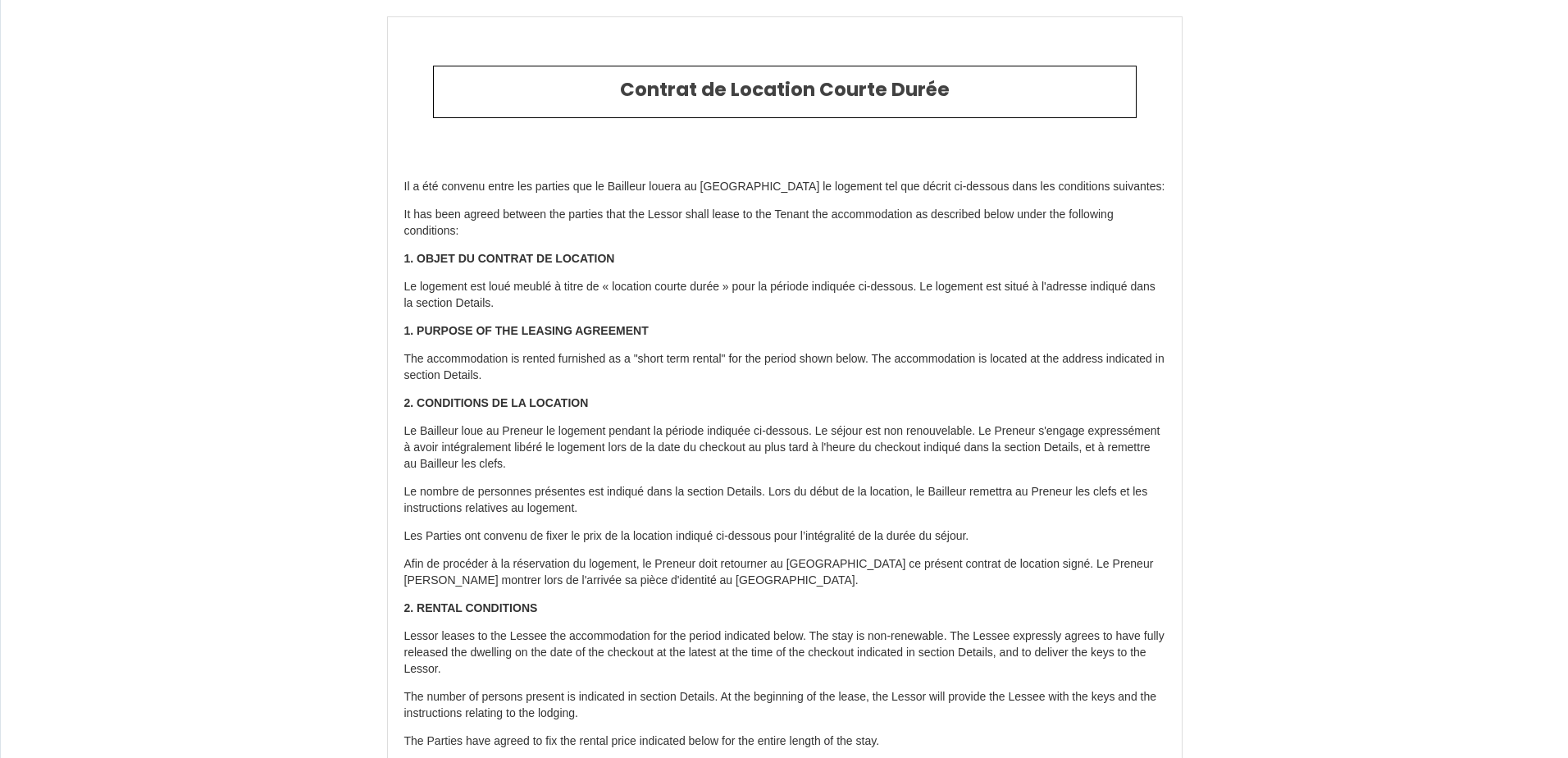
type input "CESARI"
type input "[STREET_ADDRESS]"
type input "84000"
type input "[GEOGRAPHIC_DATA]"
type input "[EMAIL_ADDRESS][DOMAIN_NAME]"
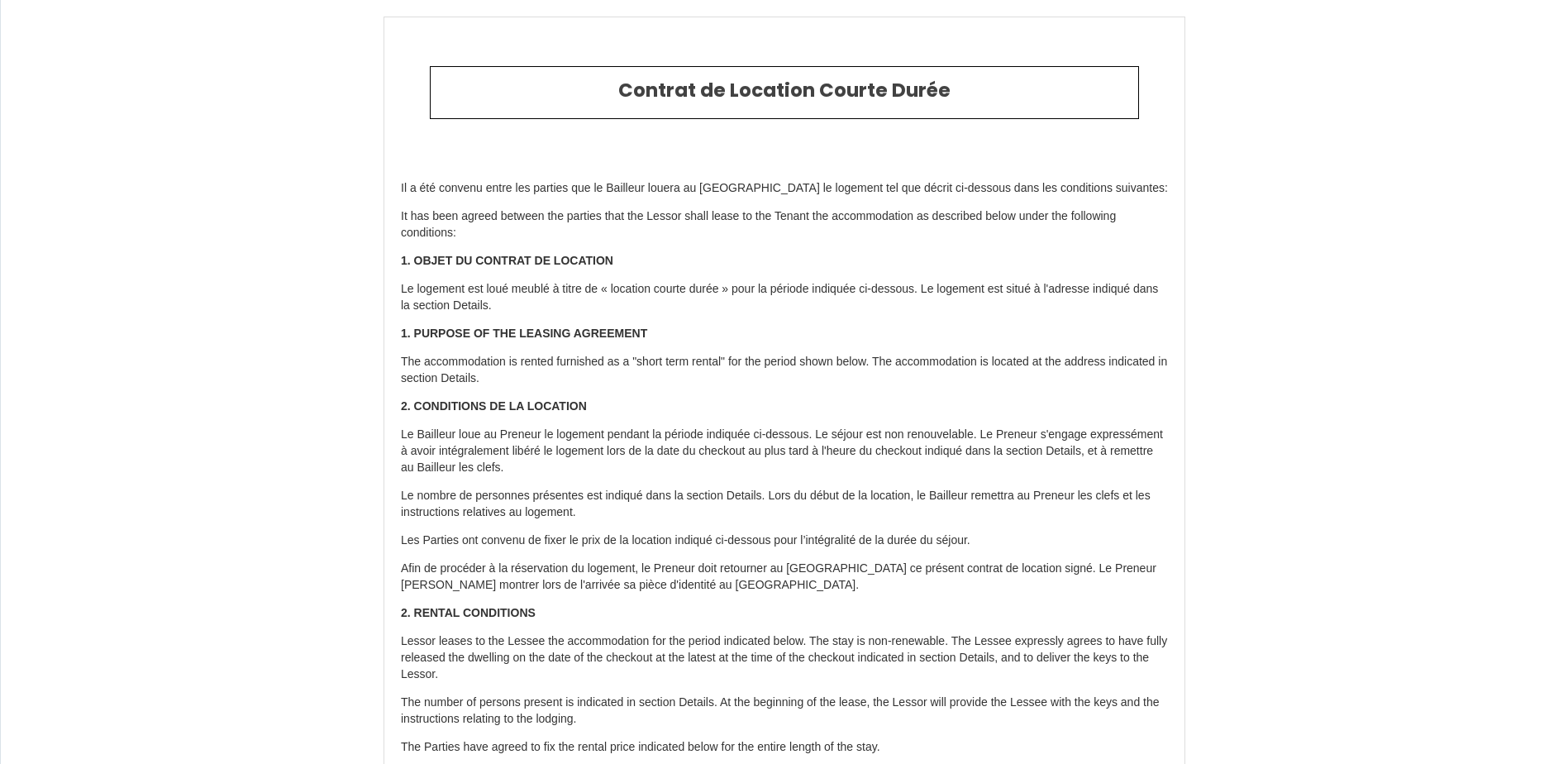
type input "[PHONE_NUMBER]"
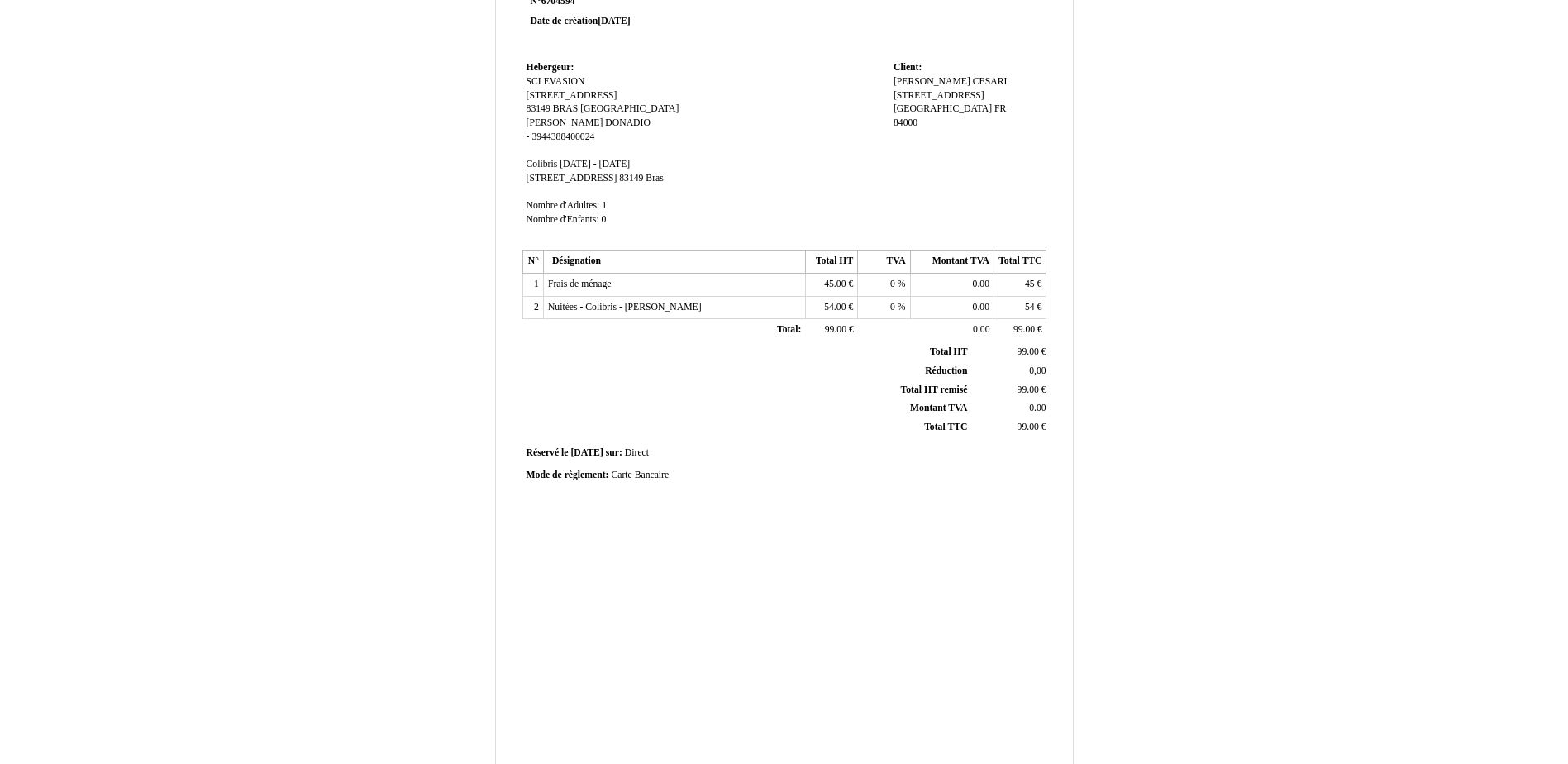
scroll to position [234, 0]
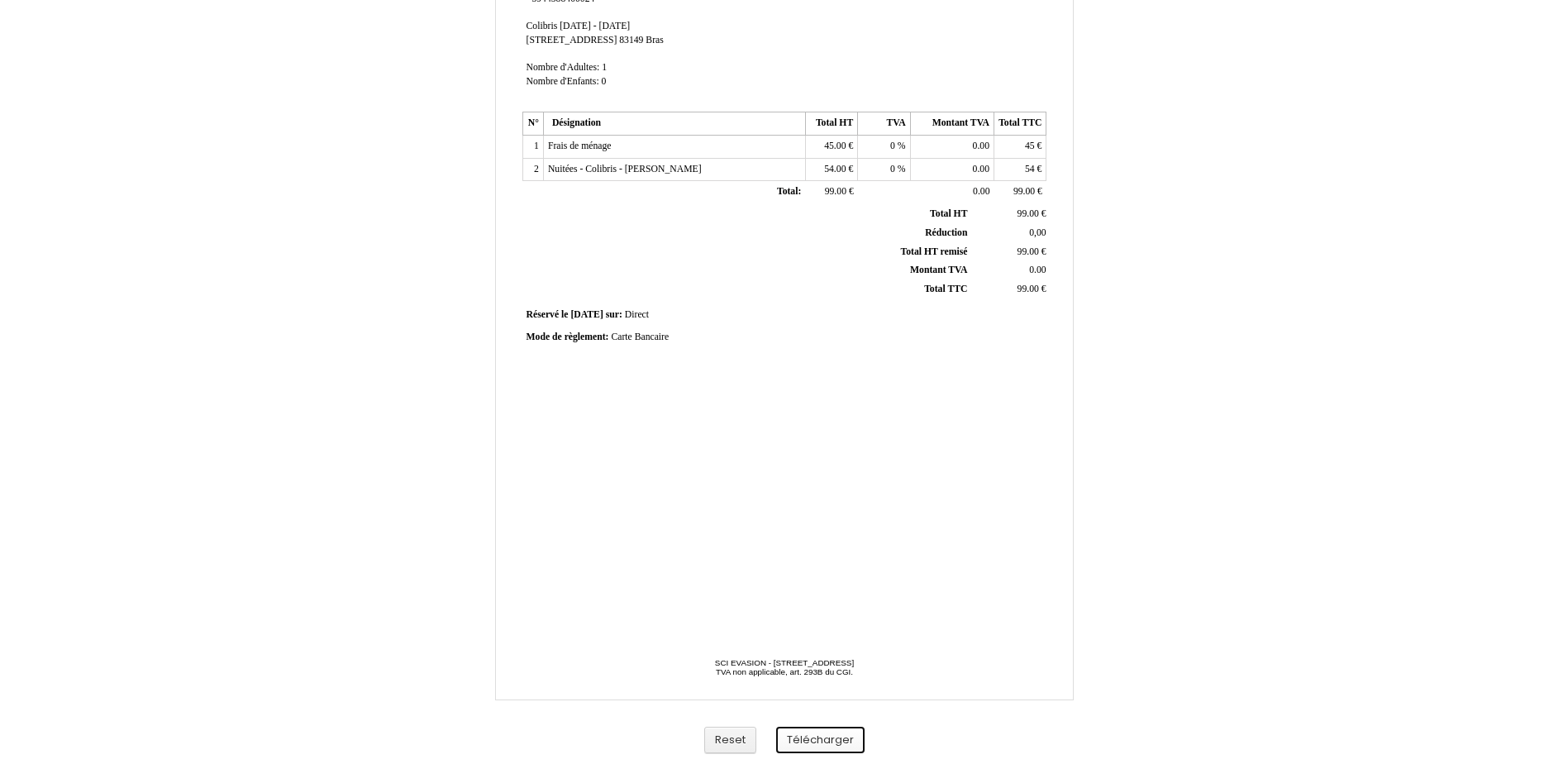
click at [839, 743] on button "Télécharger" at bounding box center [820, 740] width 88 height 27
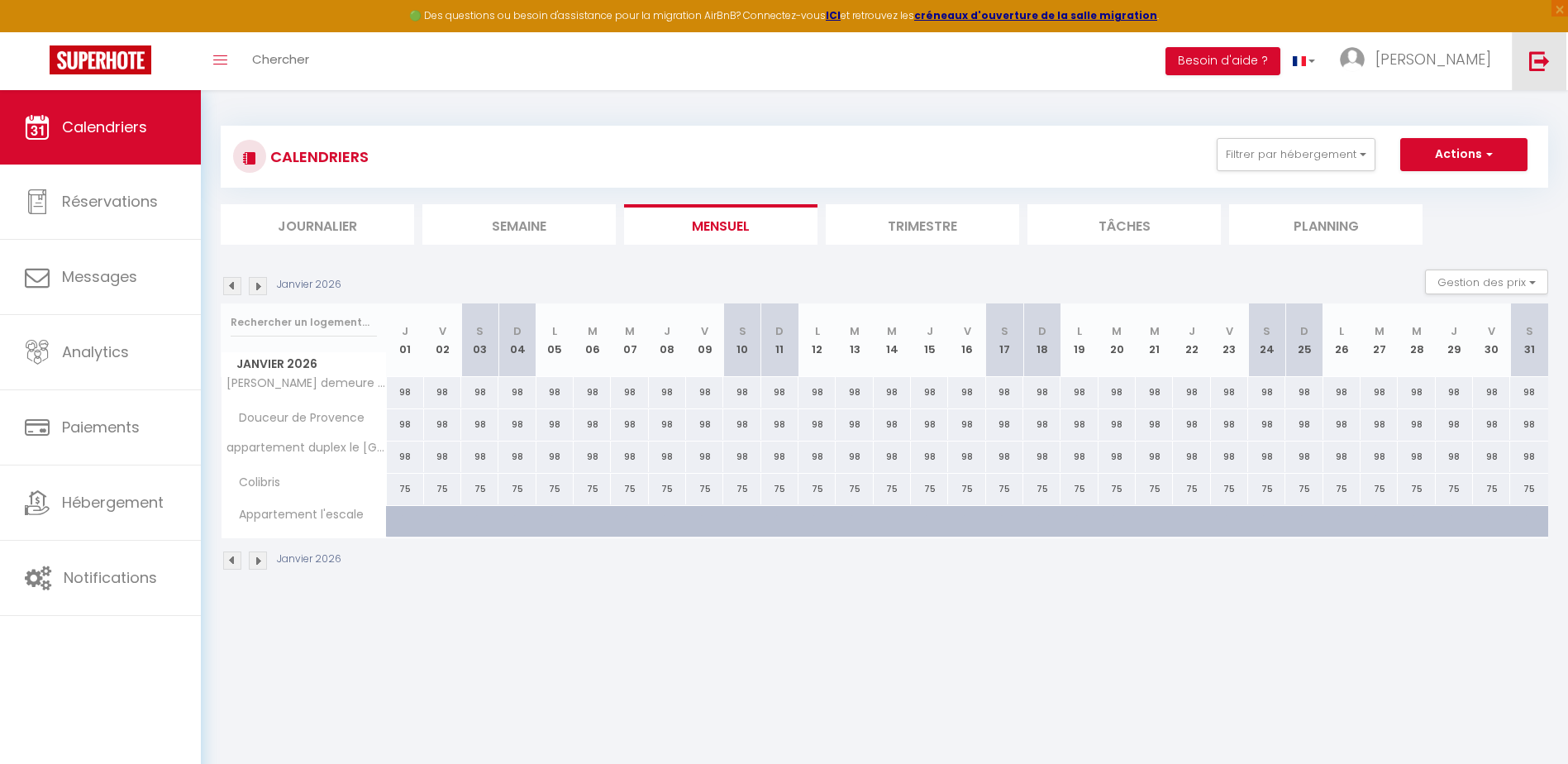
click at [1545, 57] on img at bounding box center [1539, 60] width 21 height 21
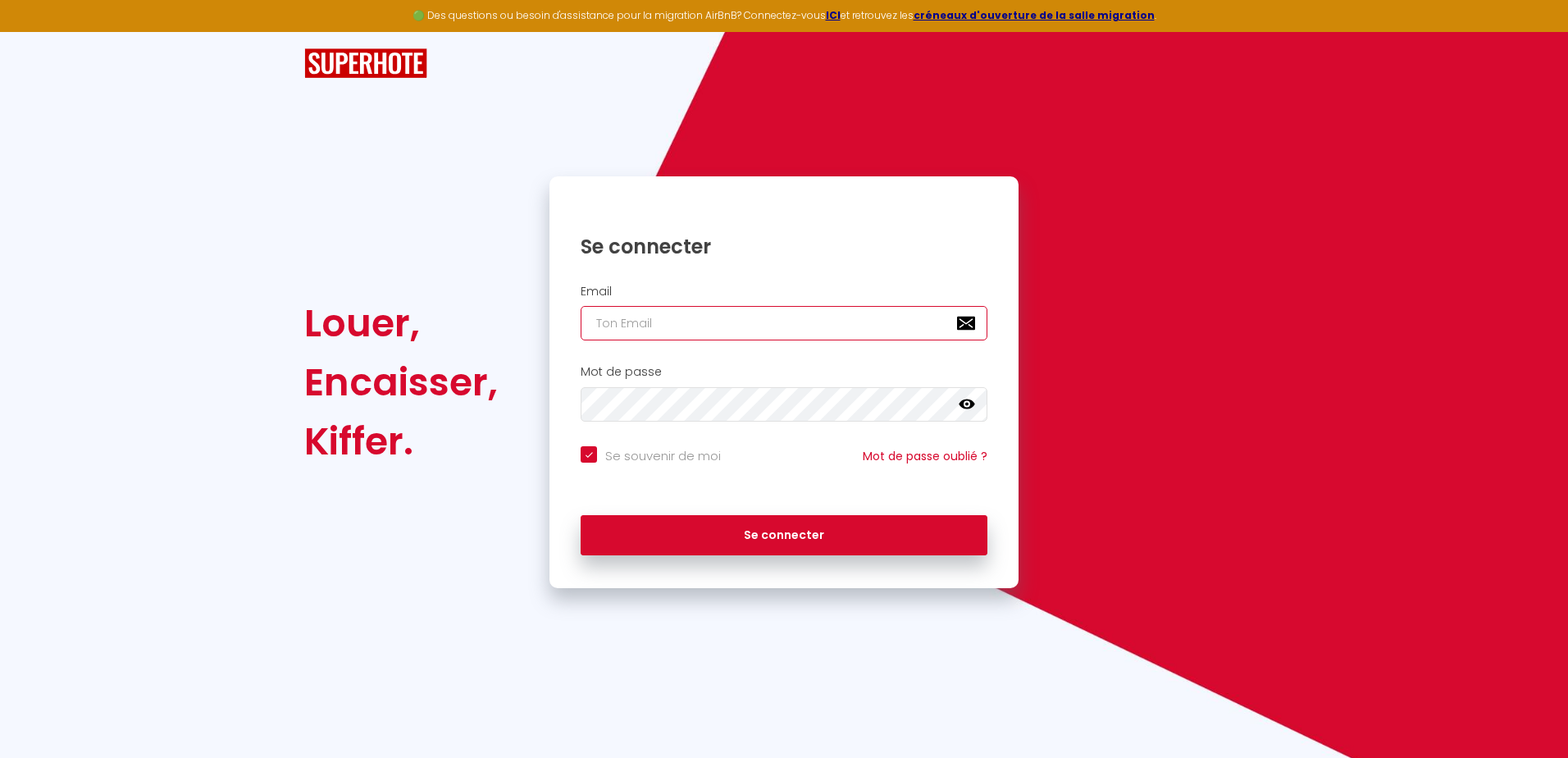
type input "[EMAIL_ADDRESS][DOMAIN_NAME]"
checkbox input "true"
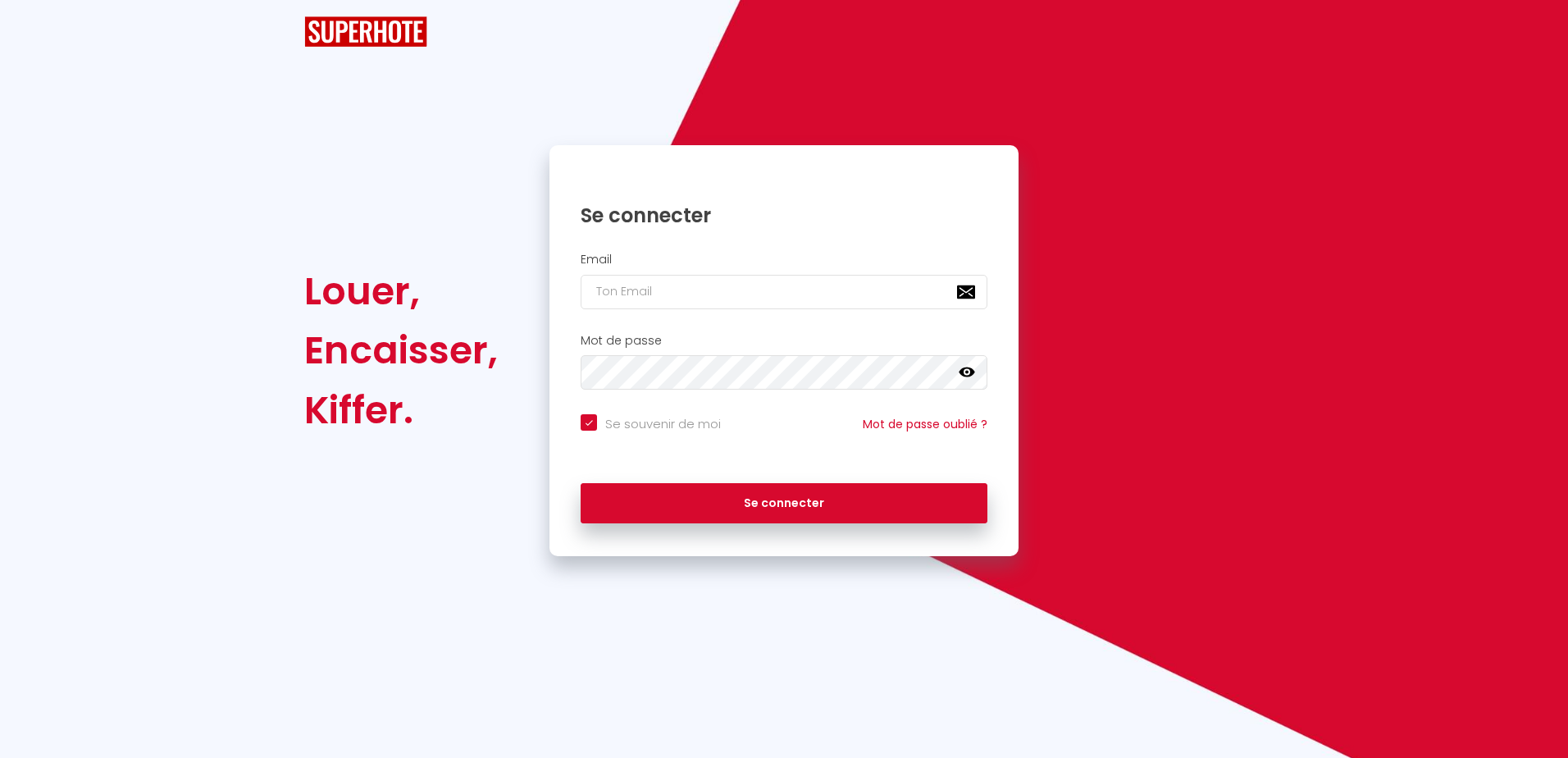
checkbox input "true"
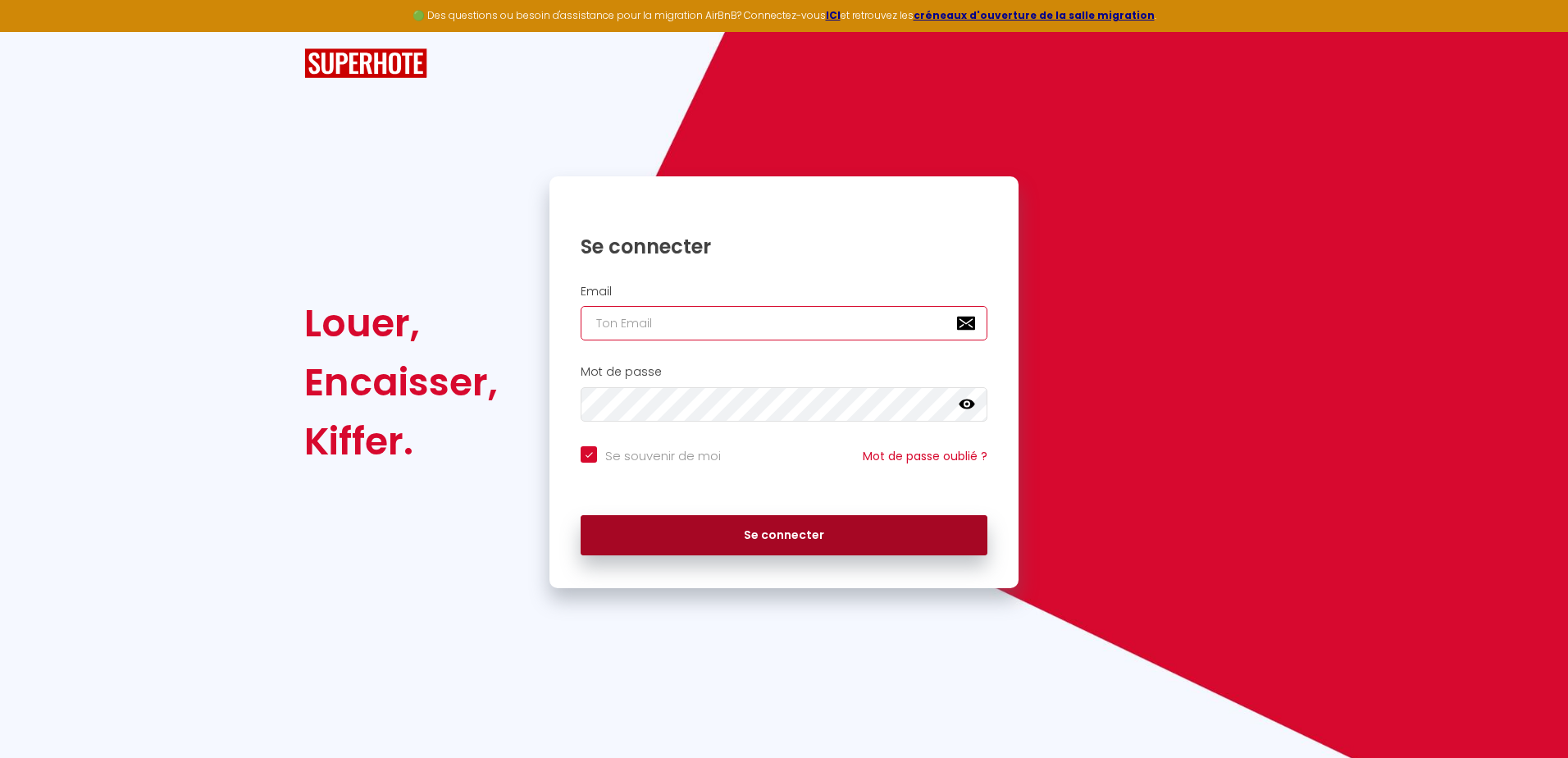
type input "[EMAIL_ADDRESS][DOMAIN_NAME]"
click at [817, 540] on button "Se connecter" at bounding box center [784, 535] width 406 height 41
checkbox input "true"
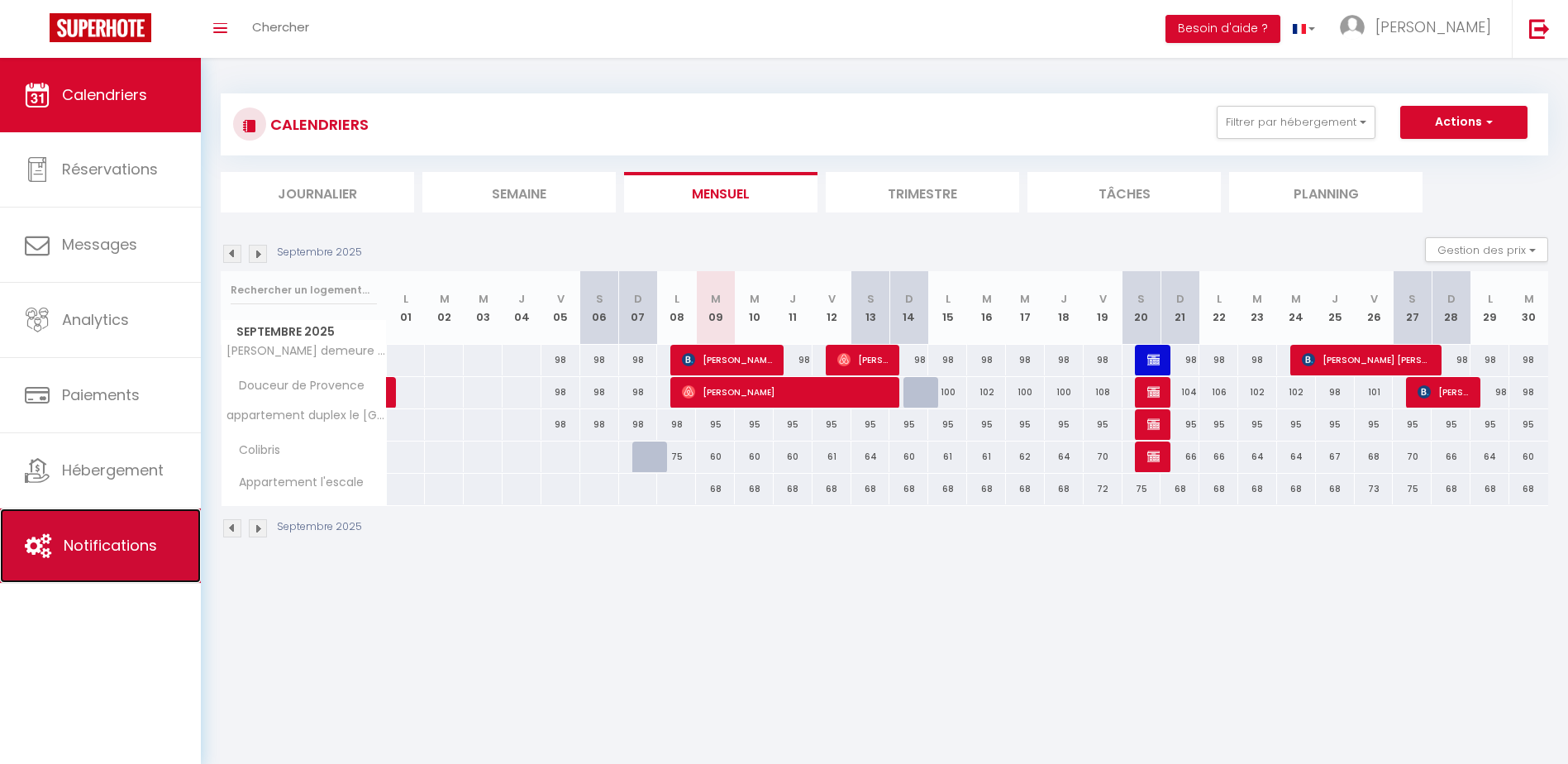
click at [143, 554] on span "Notifications" at bounding box center [111, 545] width 94 height 21
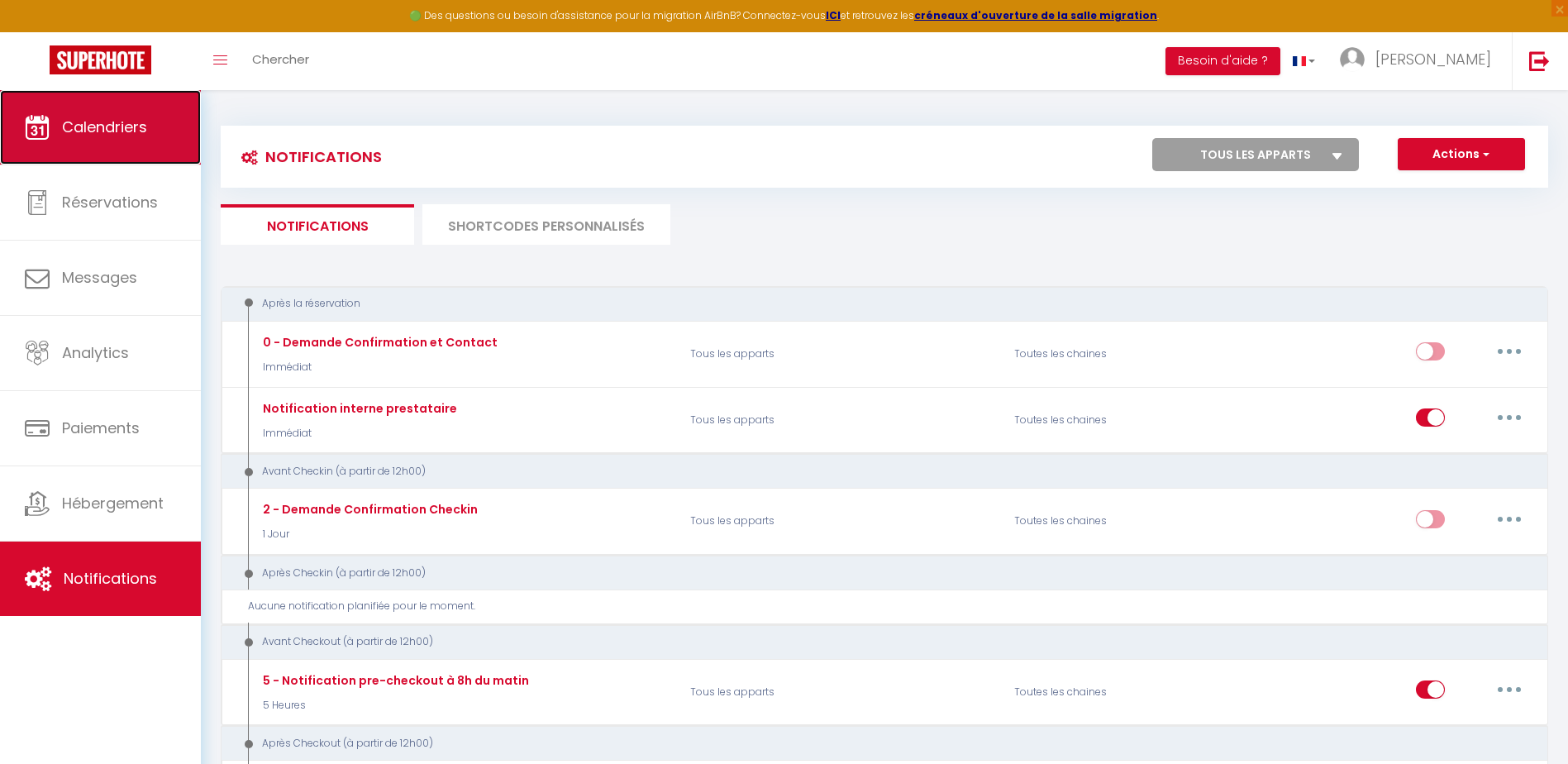
click at [143, 134] on span "Calendriers" at bounding box center [105, 126] width 85 height 21
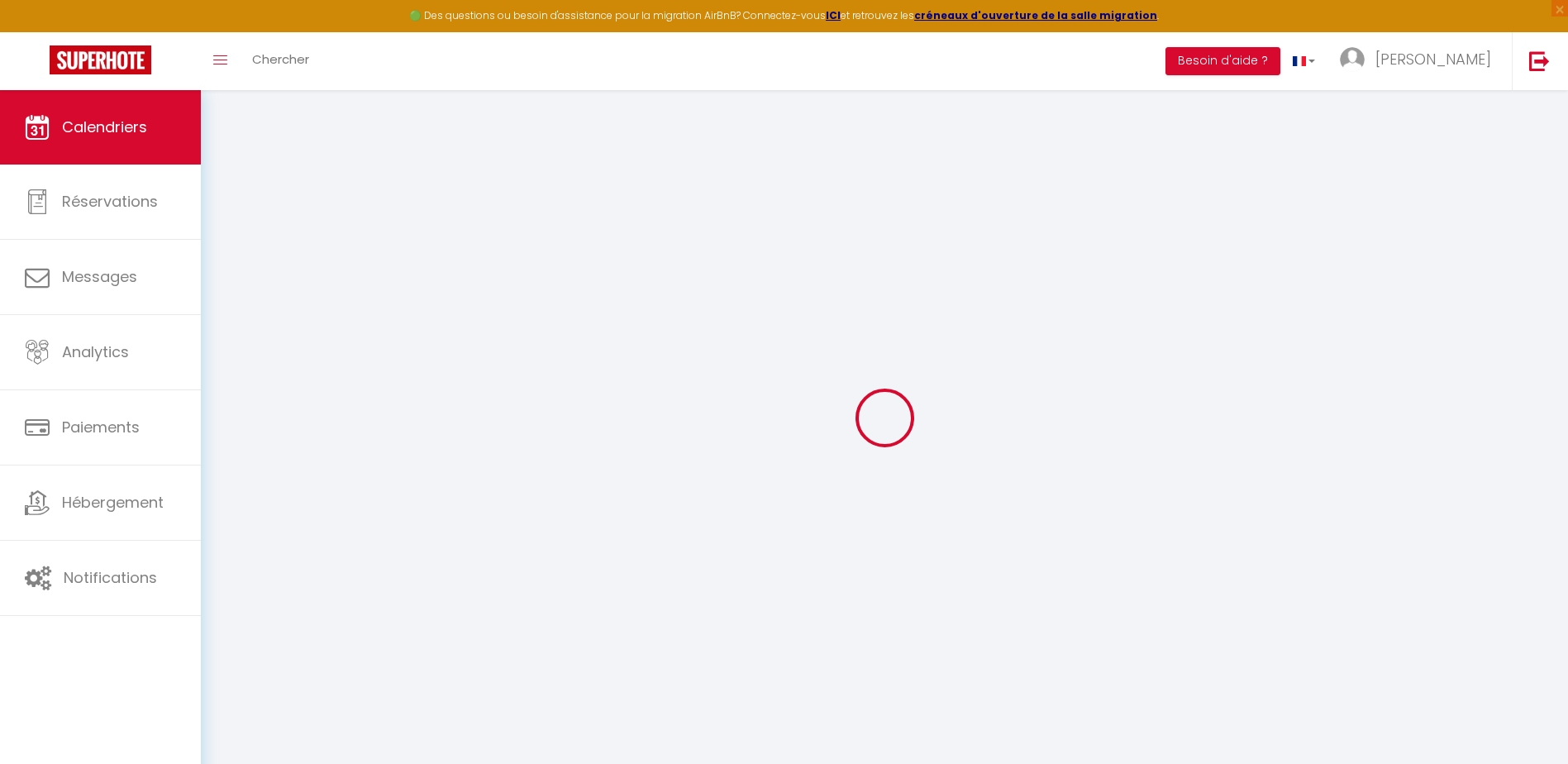
select select
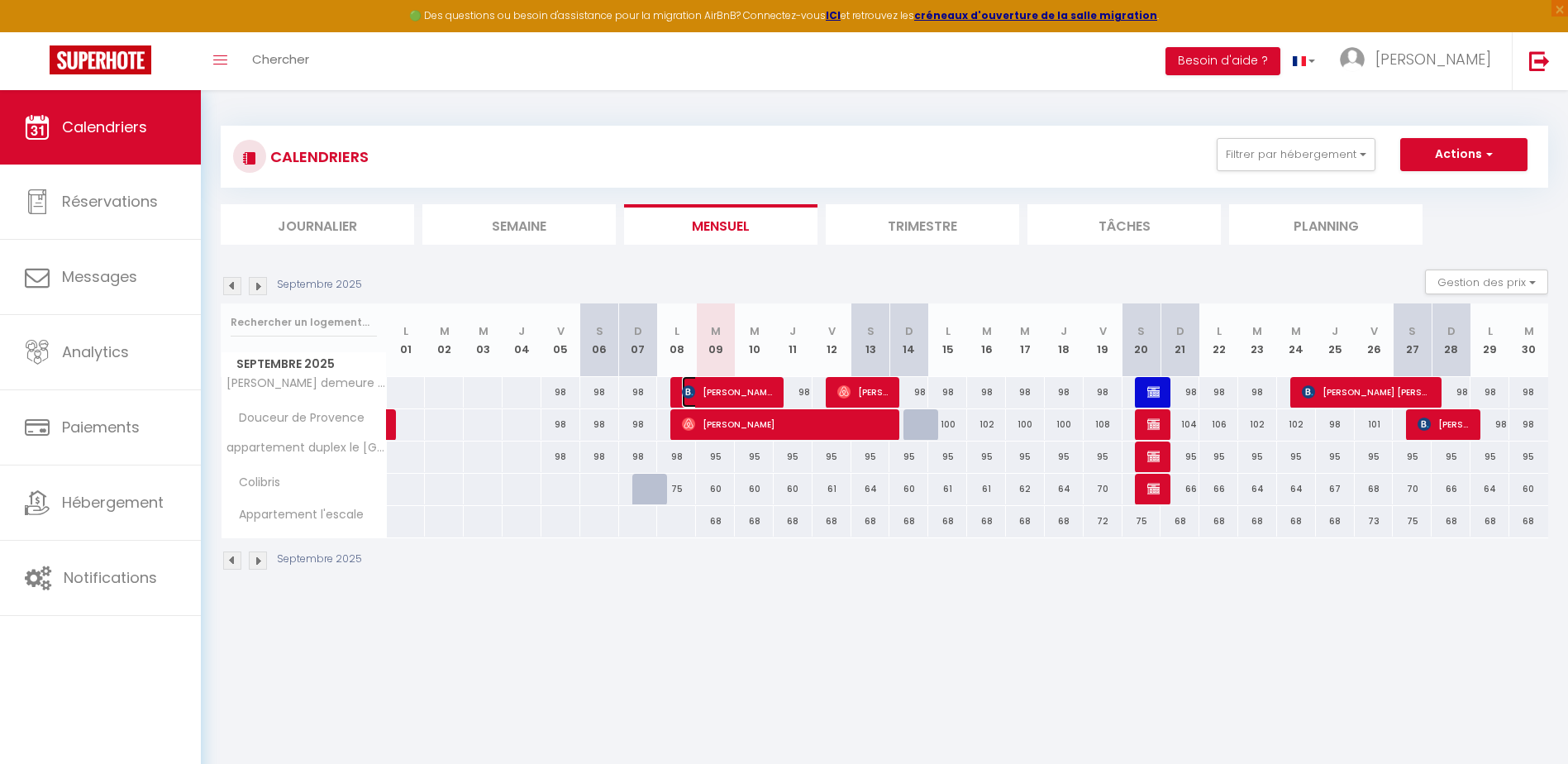
click at [755, 390] on span "[PERSON_NAME]" at bounding box center [727, 391] width 91 height 32
select select "OK"
select select "KO"
select select "0"
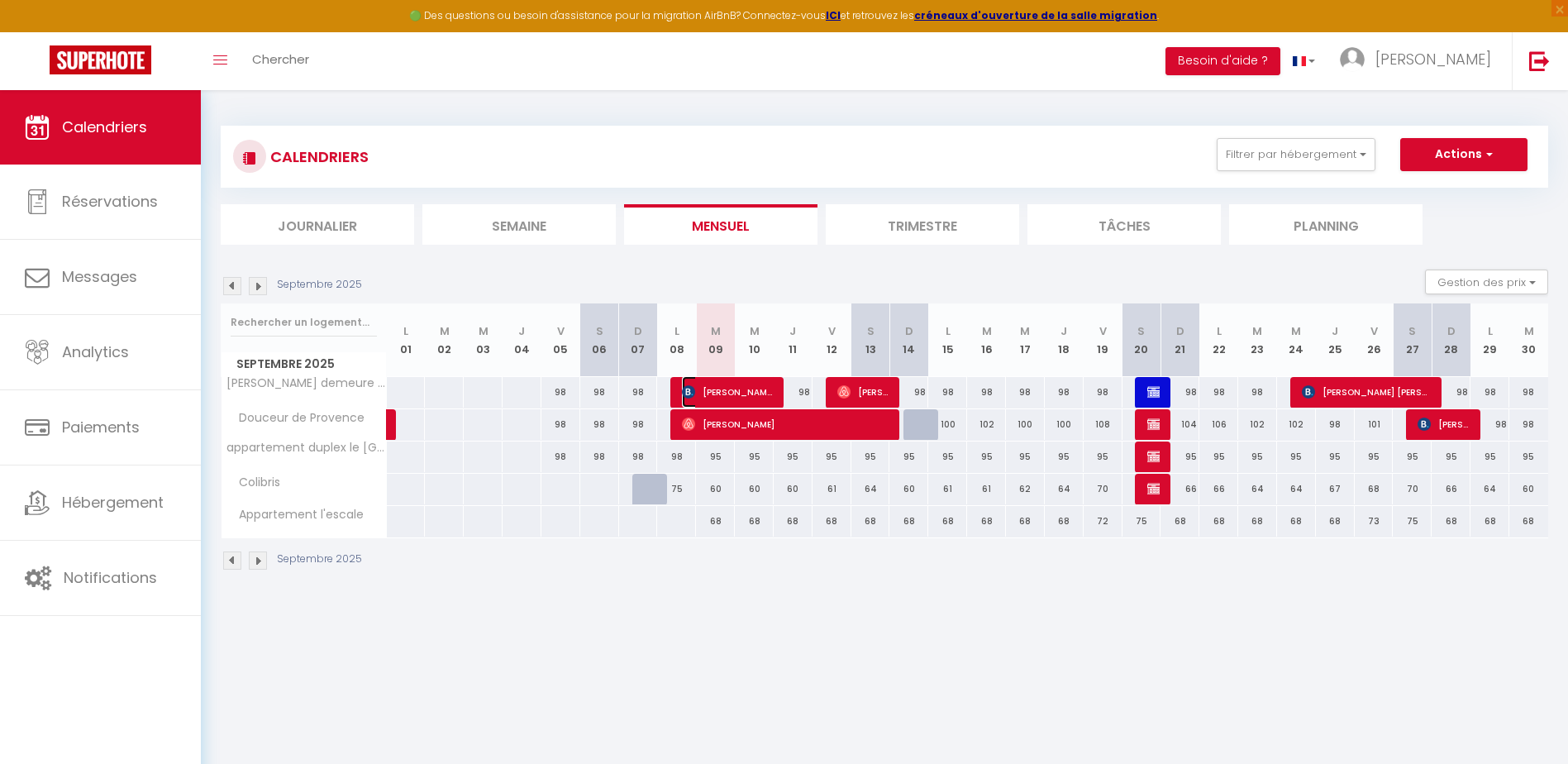
select select "1"
select select
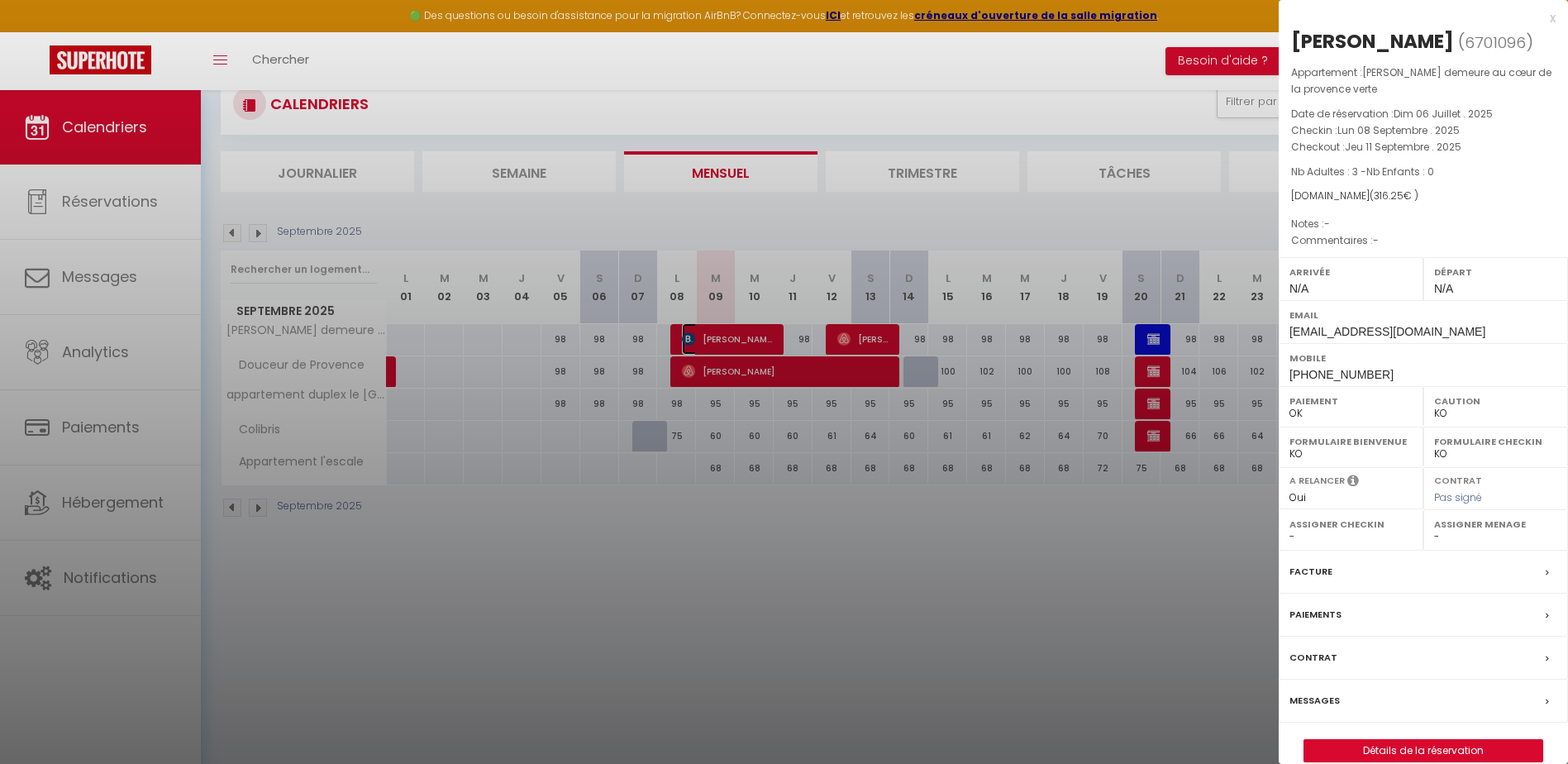
scroll to position [90, 0]
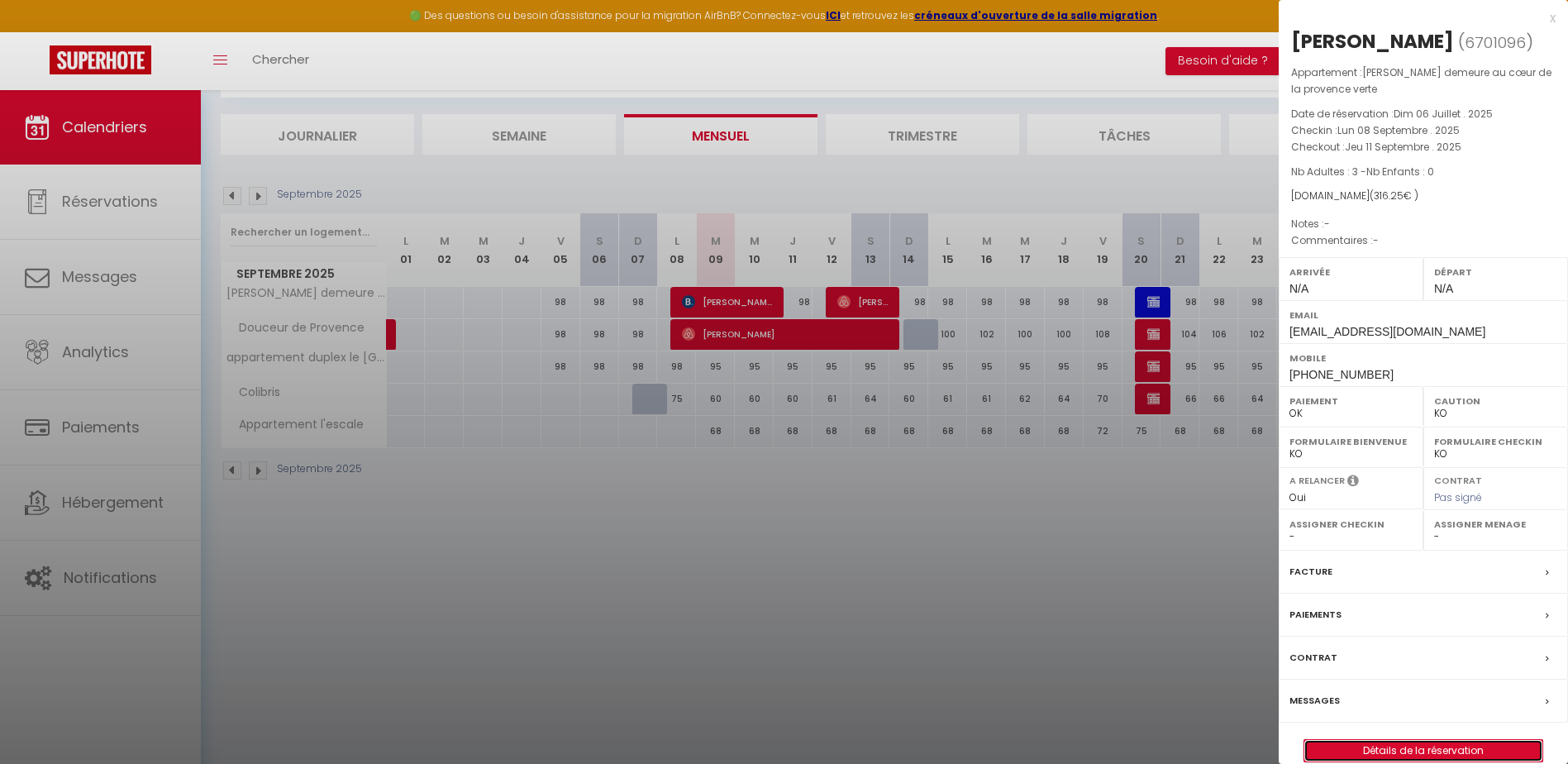
click at [1494, 751] on link "Détails de la réservation" at bounding box center [1424, 750] width 238 height 22
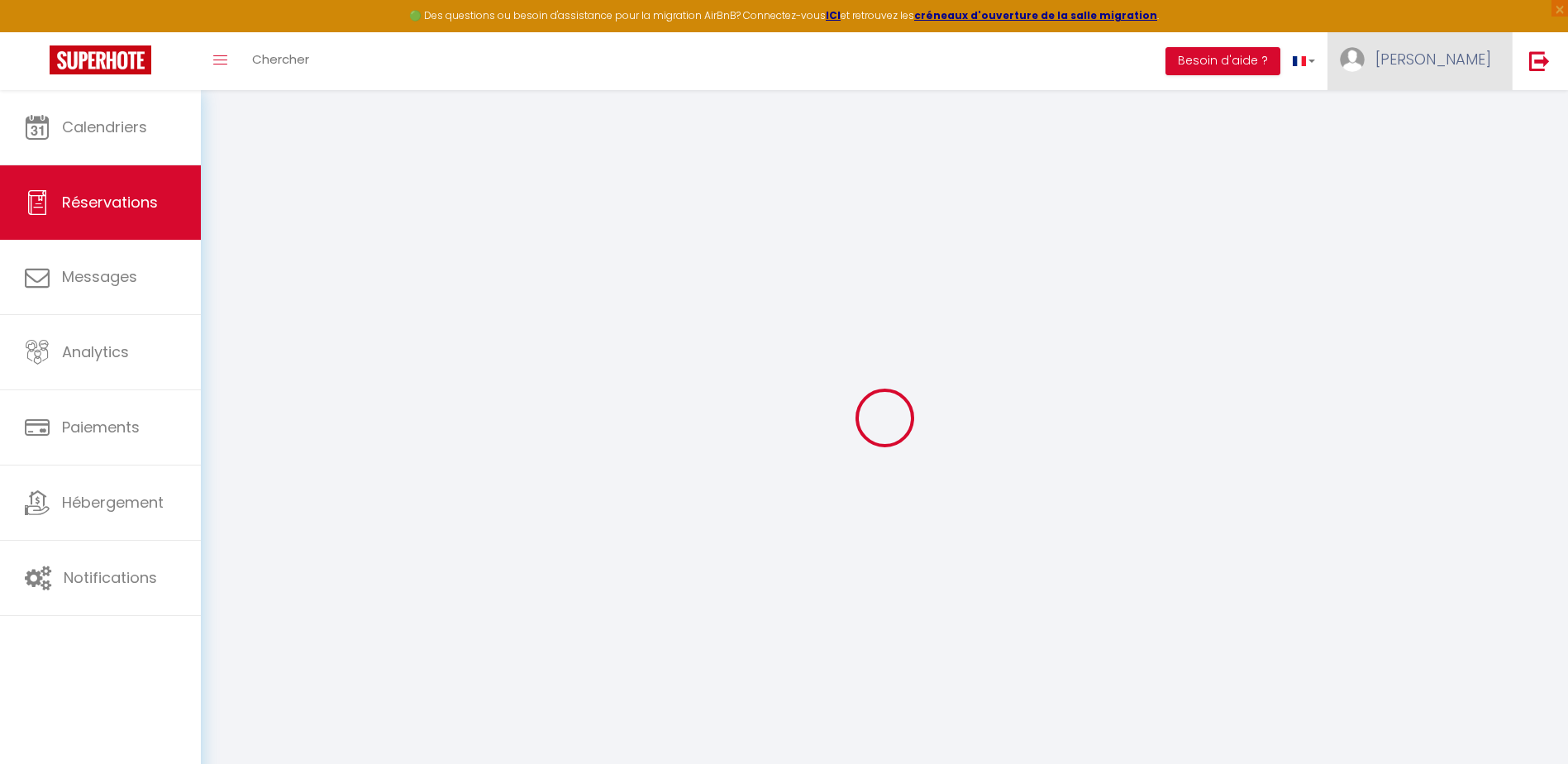
click at [1466, 51] on span "[PERSON_NAME]" at bounding box center [1433, 59] width 115 height 21
click at [1435, 147] on link "Équipe" at bounding box center [1446, 144] width 123 height 28
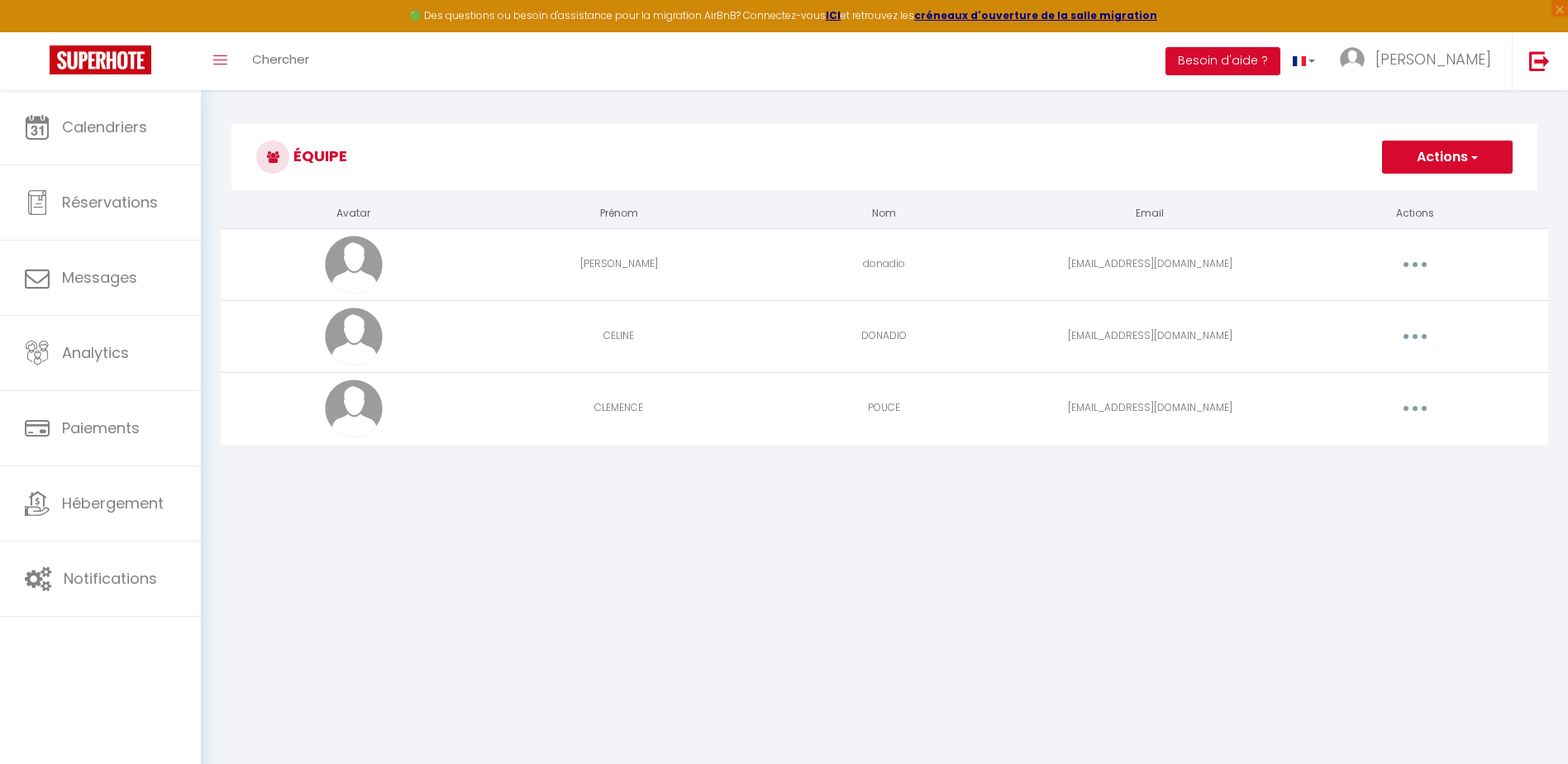
click at [1419, 263] on button "button" at bounding box center [1415, 264] width 46 height 26
click at [1349, 300] on link "Editer" at bounding box center [1372, 302] width 123 height 28
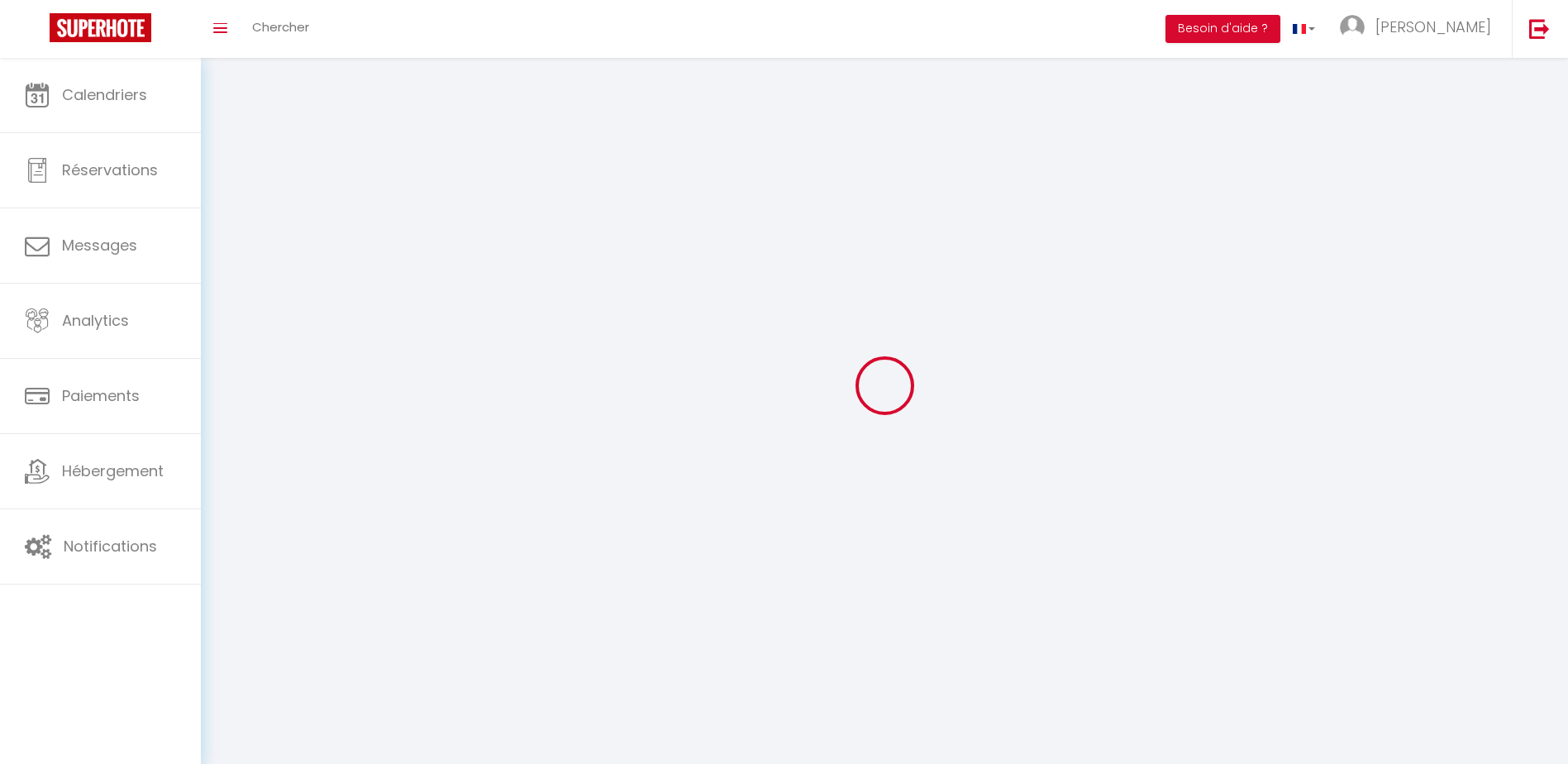
type input "[PERSON_NAME]"
type input "donadio"
type input "[EMAIL_ADDRESS][DOMAIN_NAME]"
type textarea "[URL][DOMAIN_NAME]"
checkbox input "true"
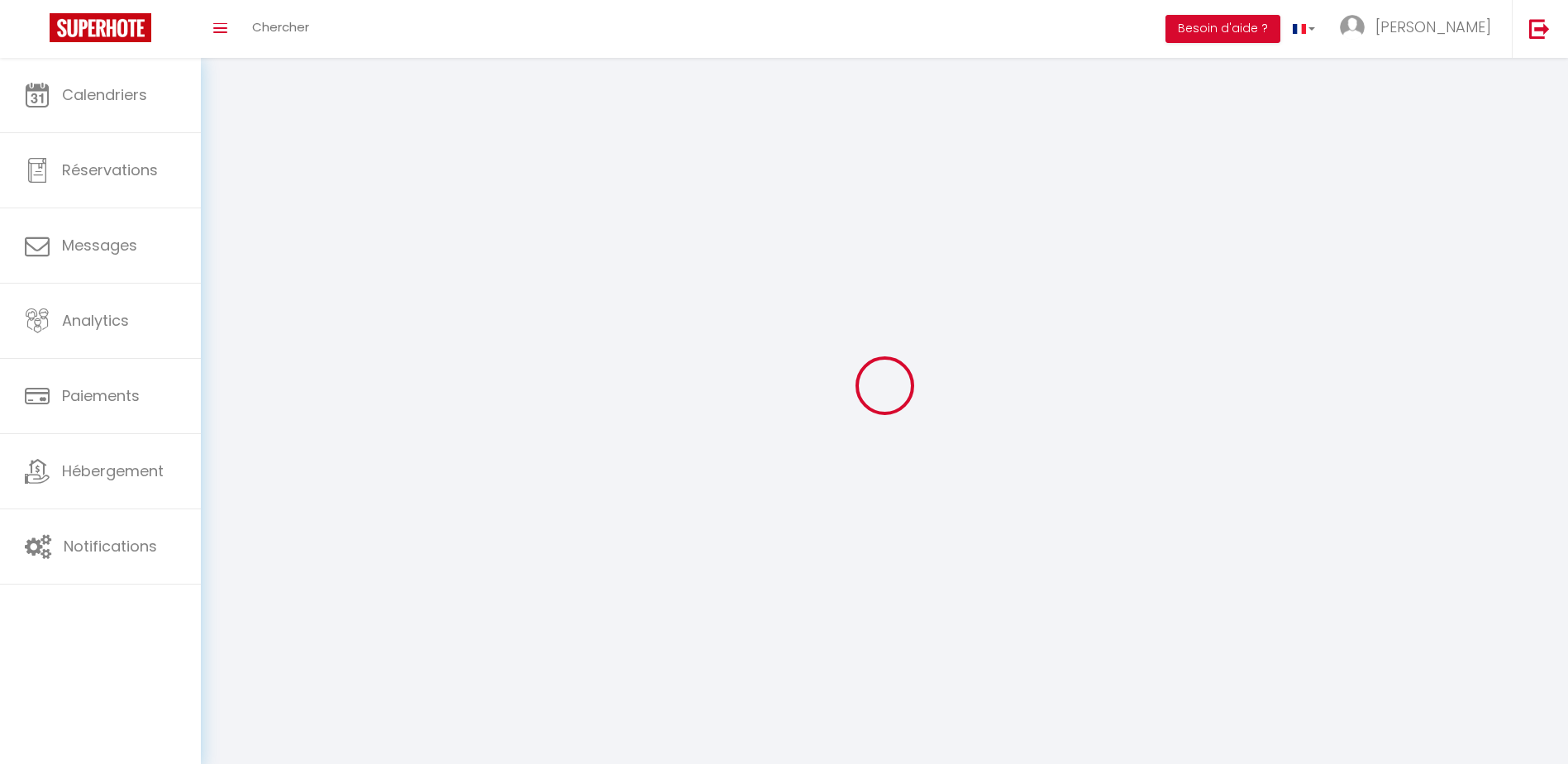
checkbox input "true"
checkbox input "false"
checkbox input "true"
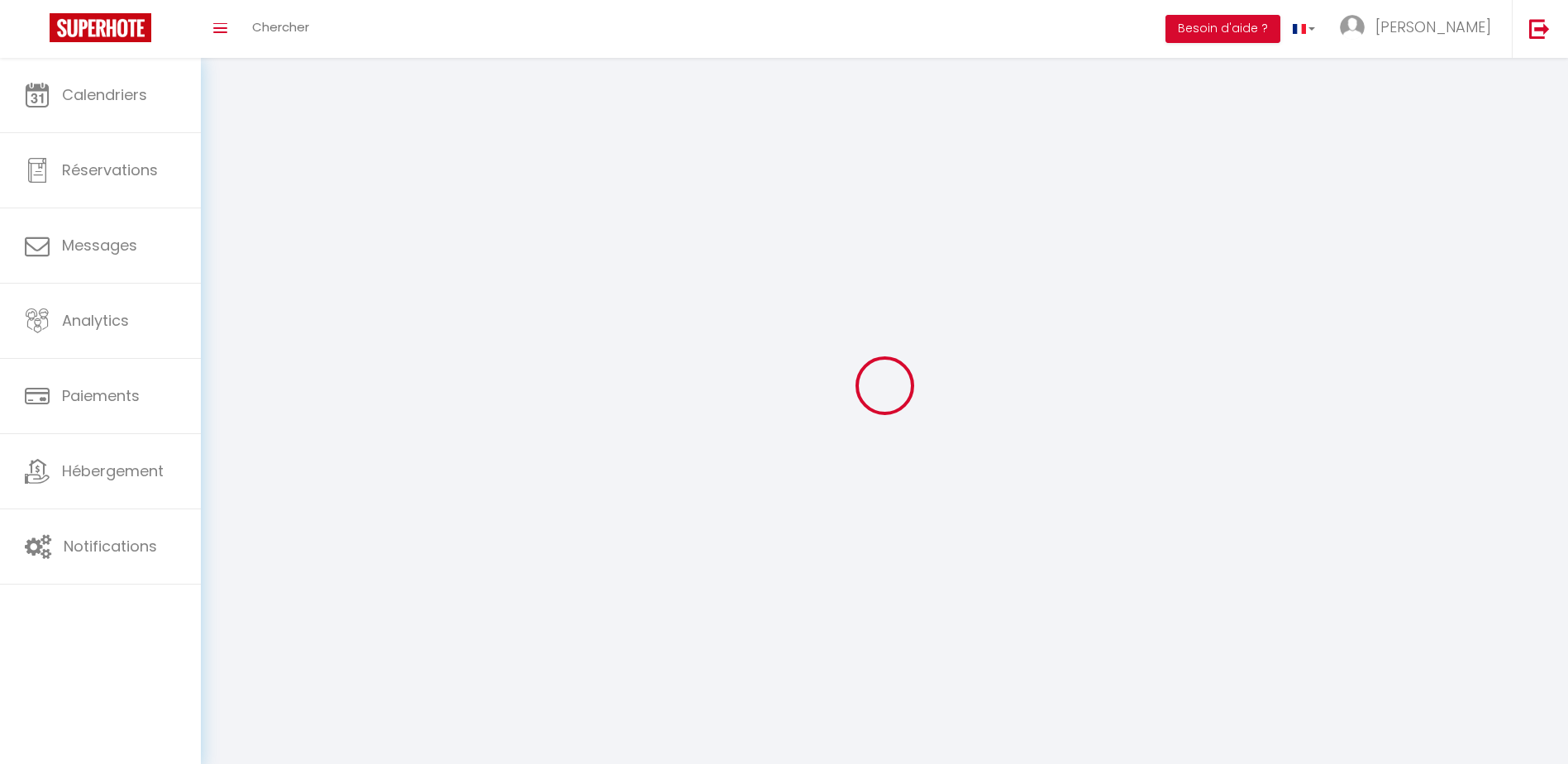
checkbox input "true"
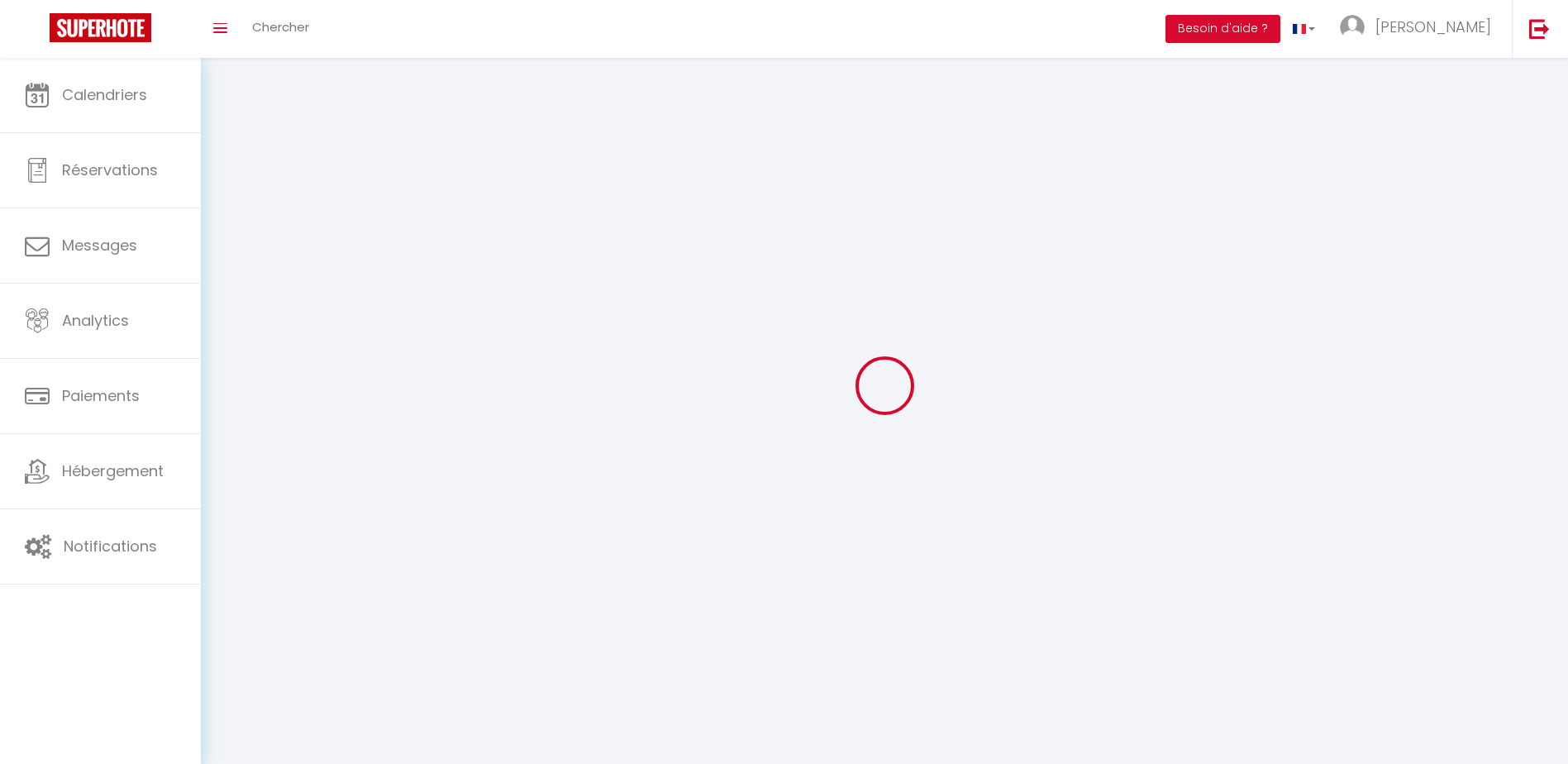
checkbox input "true"
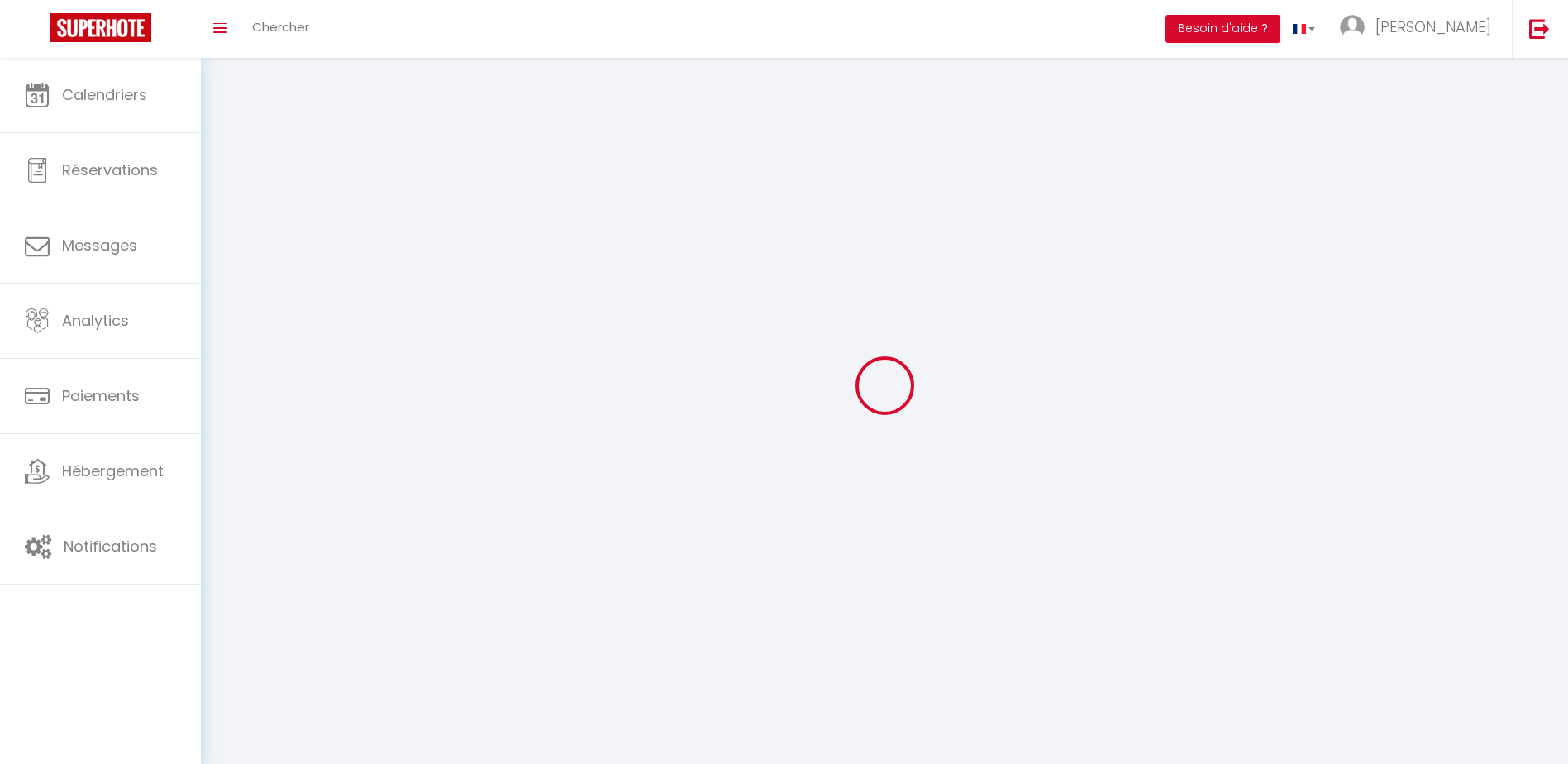
checkbox input "true"
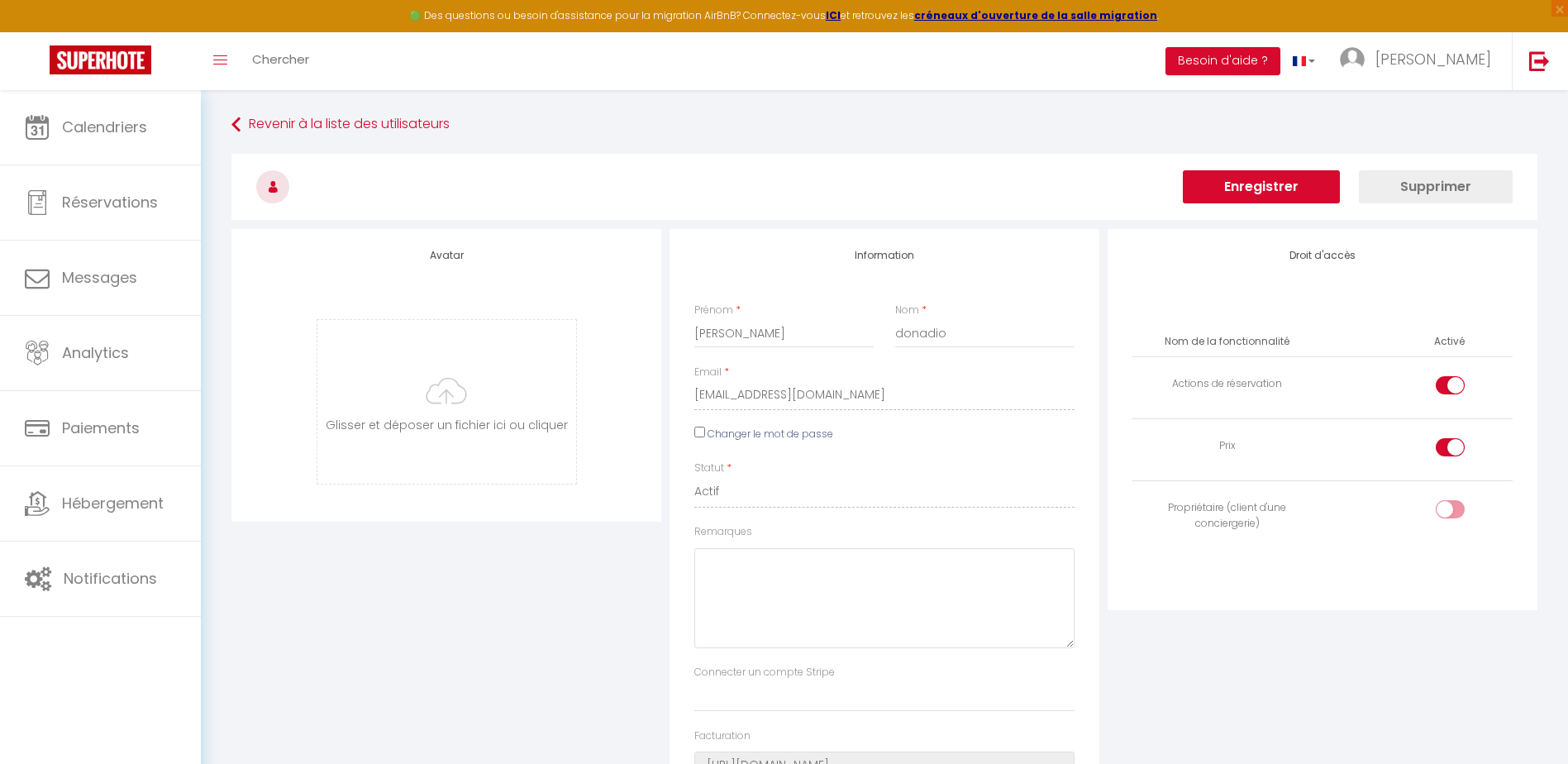
click at [1289, 179] on button "Enregistrer" at bounding box center [1261, 187] width 157 height 33
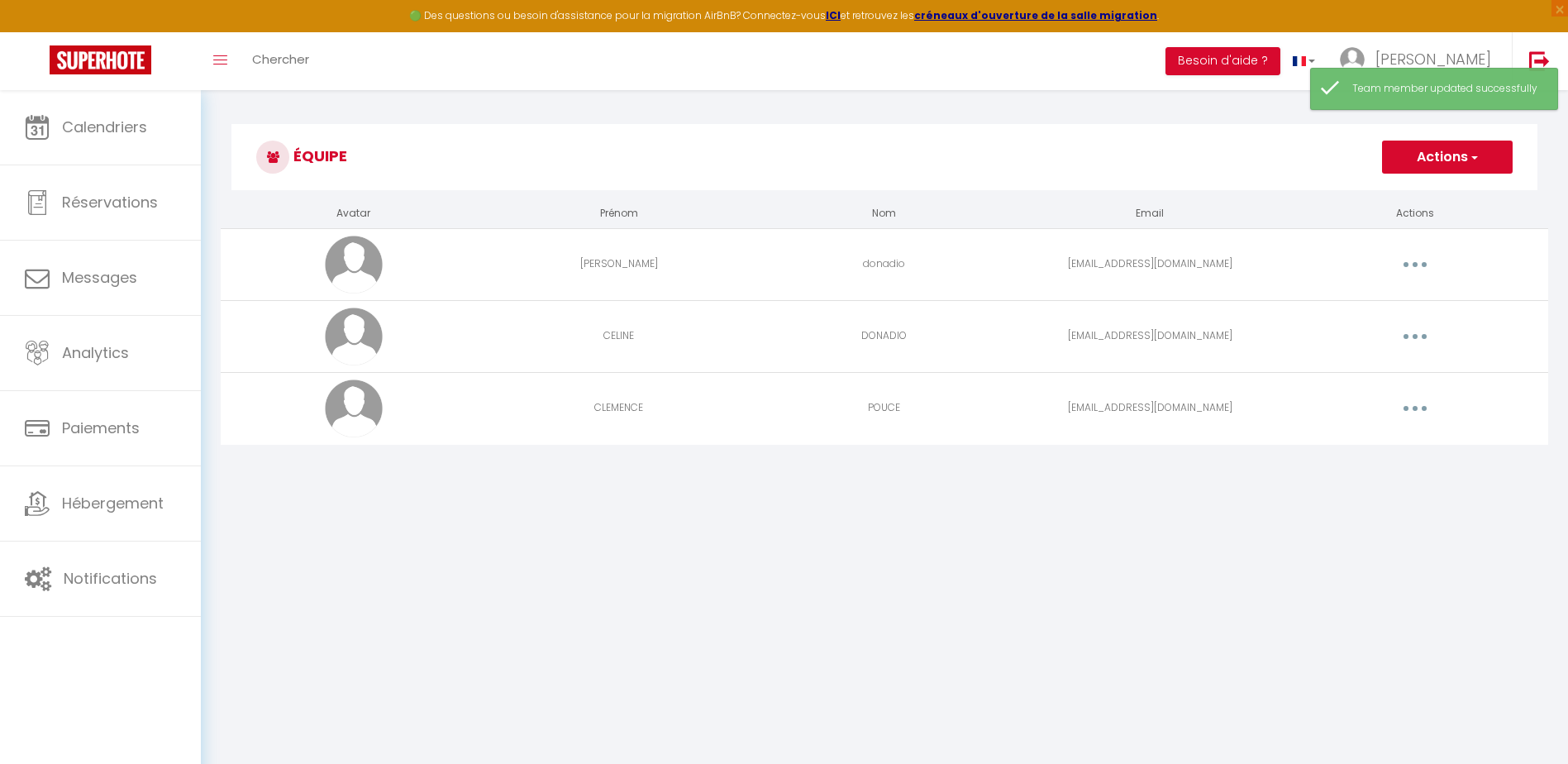
click at [1415, 334] on icon "button" at bounding box center [1415, 336] width 5 height 5
click at [1348, 378] on link "Editer" at bounding box center [1372, 373] width 123 height 28
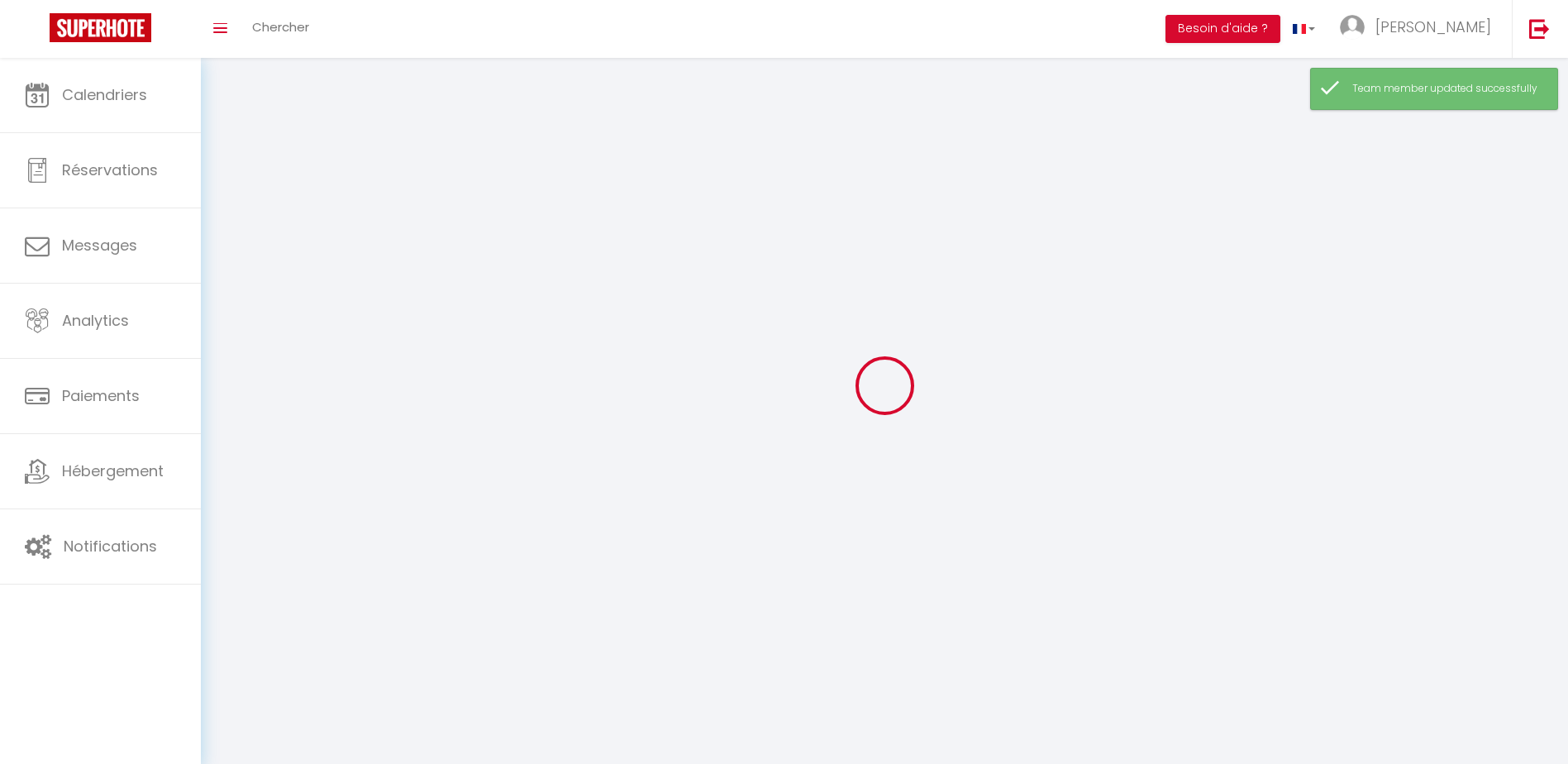
type input "[EMAIL_ADDRESS][DOMAIN_NAME]"
type input "CELINE"
type input "DONADIO"
type input "[EMAIL_ADDRESS][DOMAIN_NAME]"
type textarea "[URL][DOMAIN_NAME]"
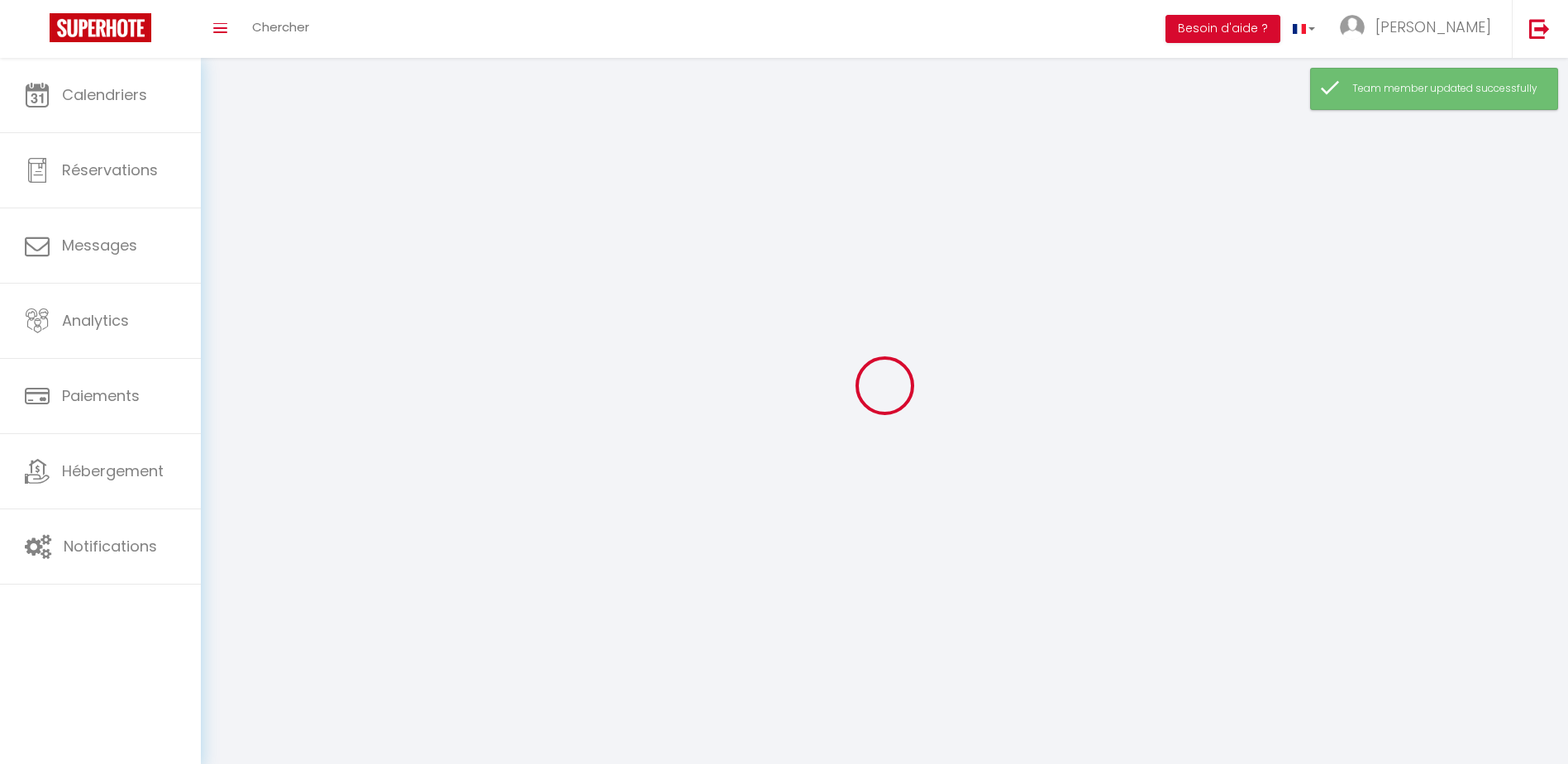
checkbox input "true"
checkbox input "false"
checkbox input "true"
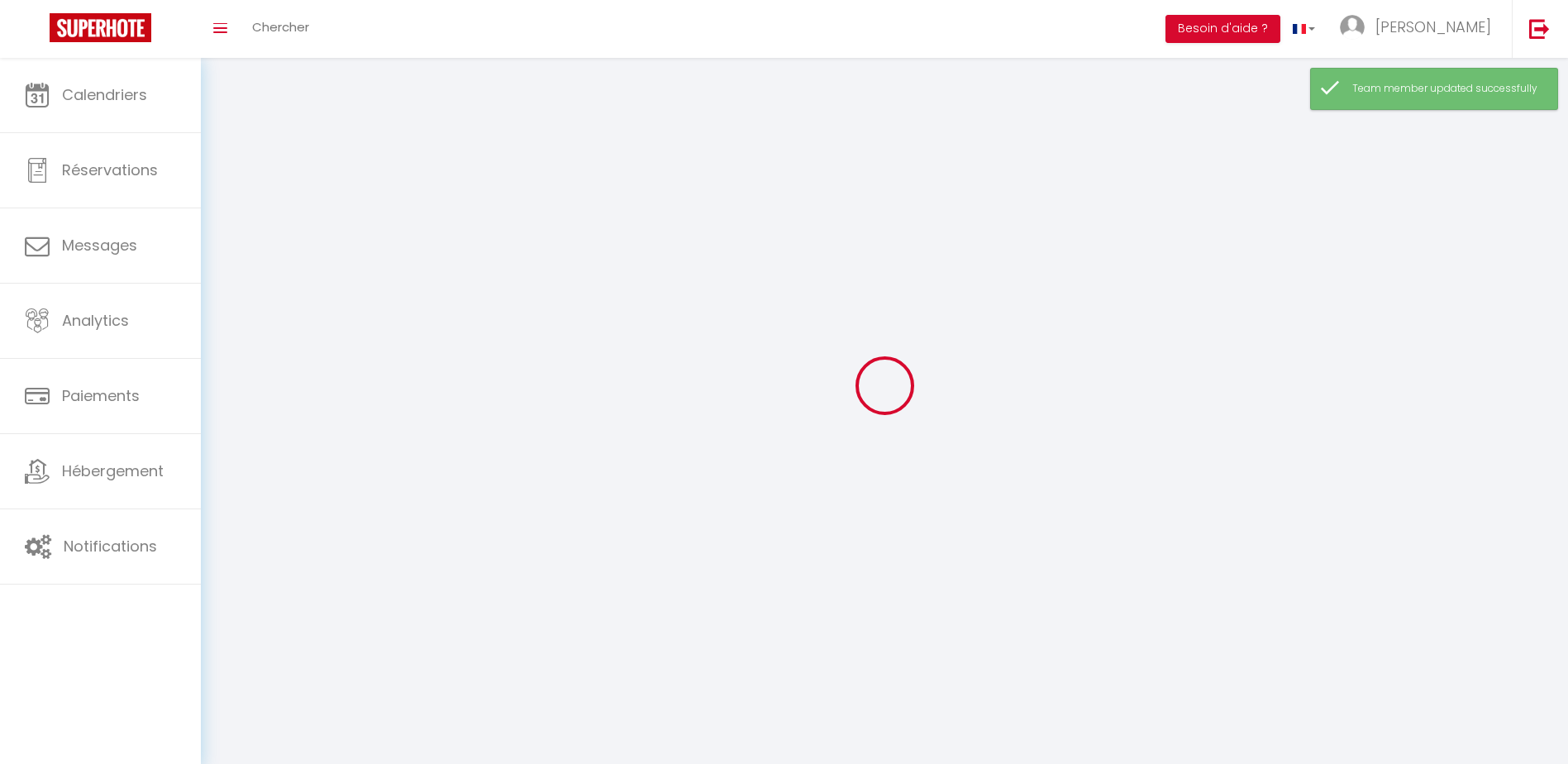
checkbox input "true"
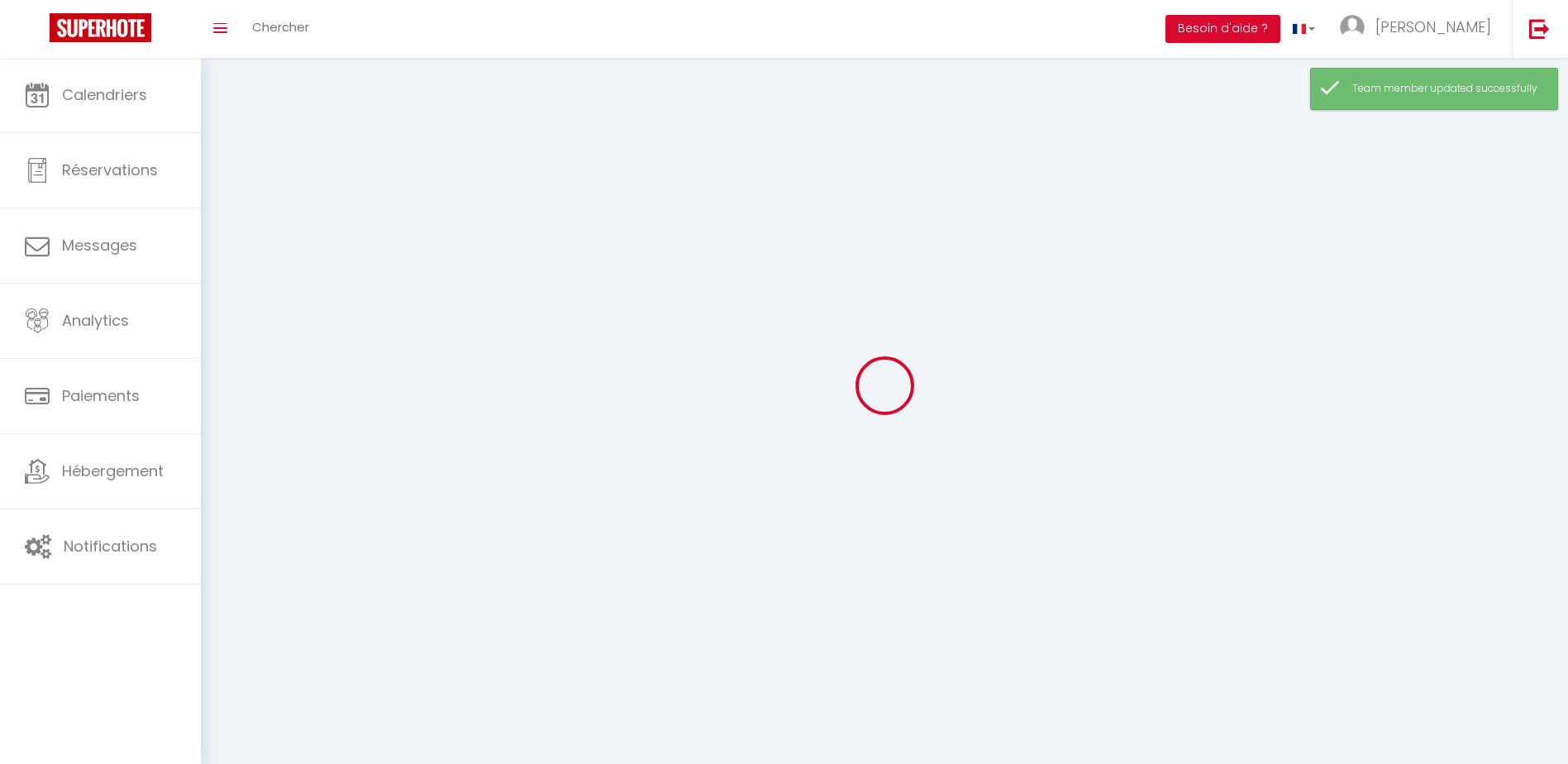
checkbox input "true"
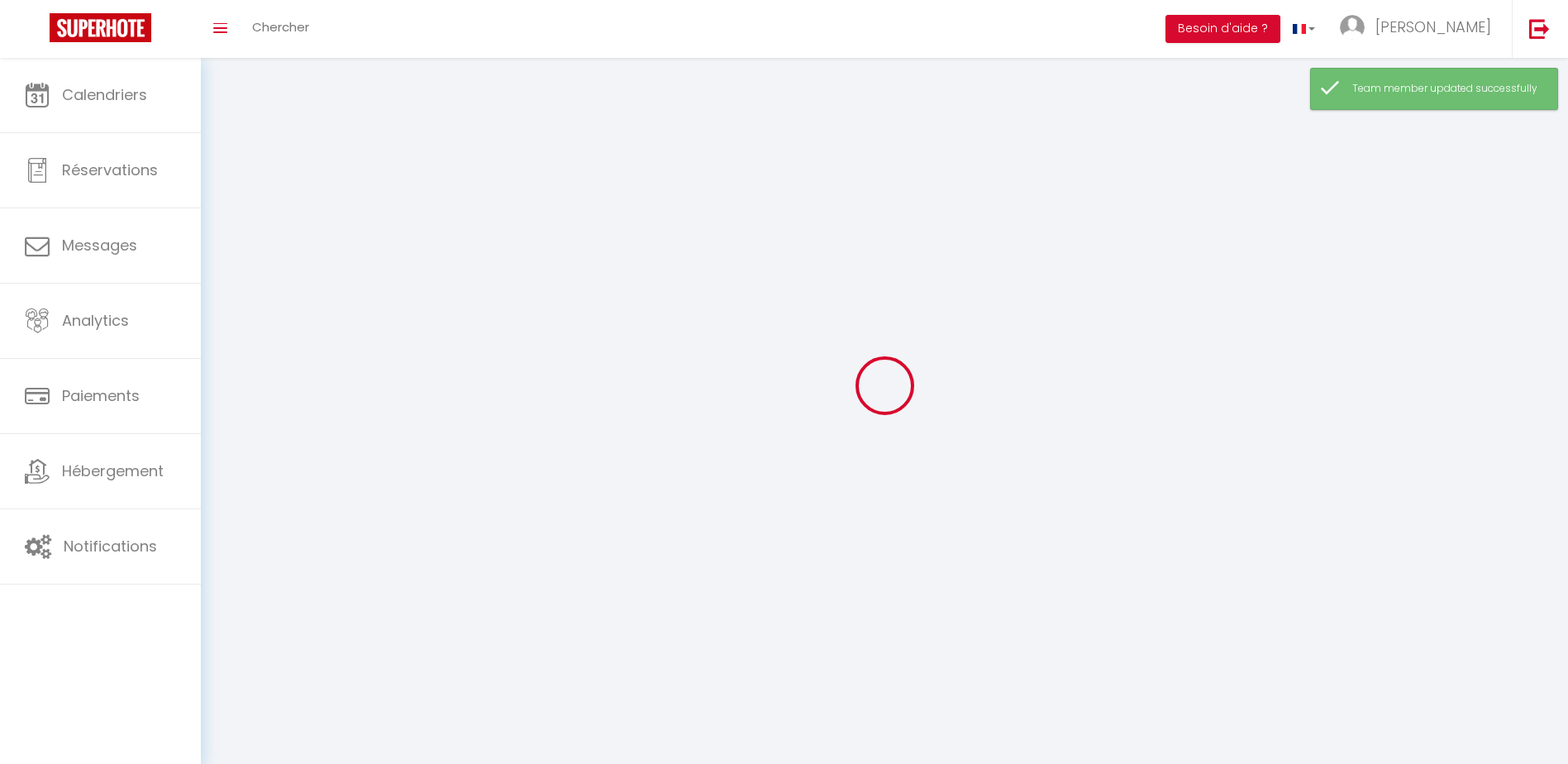
checkbox input "true"
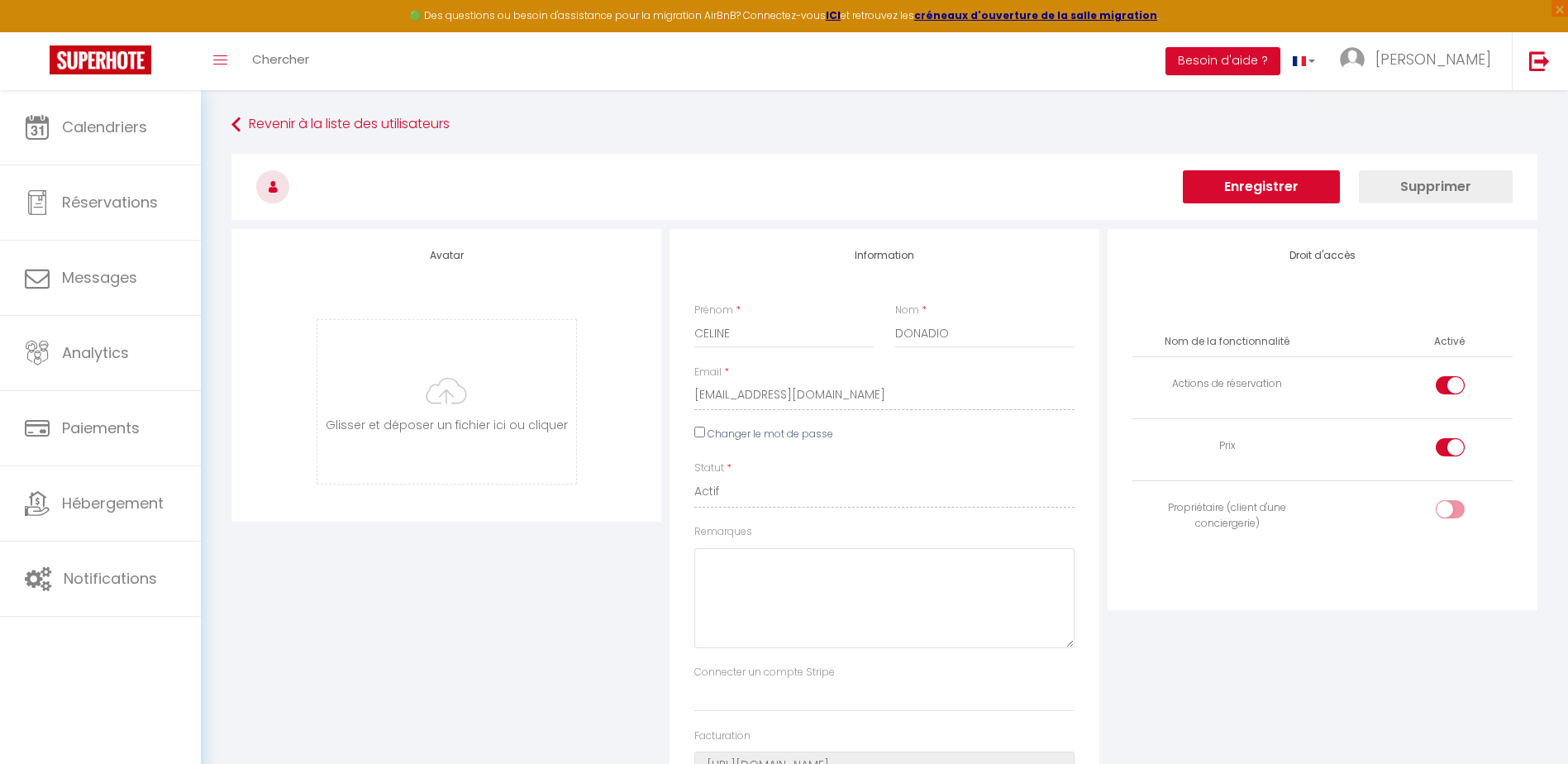
click at [1277, 190] on button "Enregistrer" at bounding box center [1261, 187] width 157 height 33
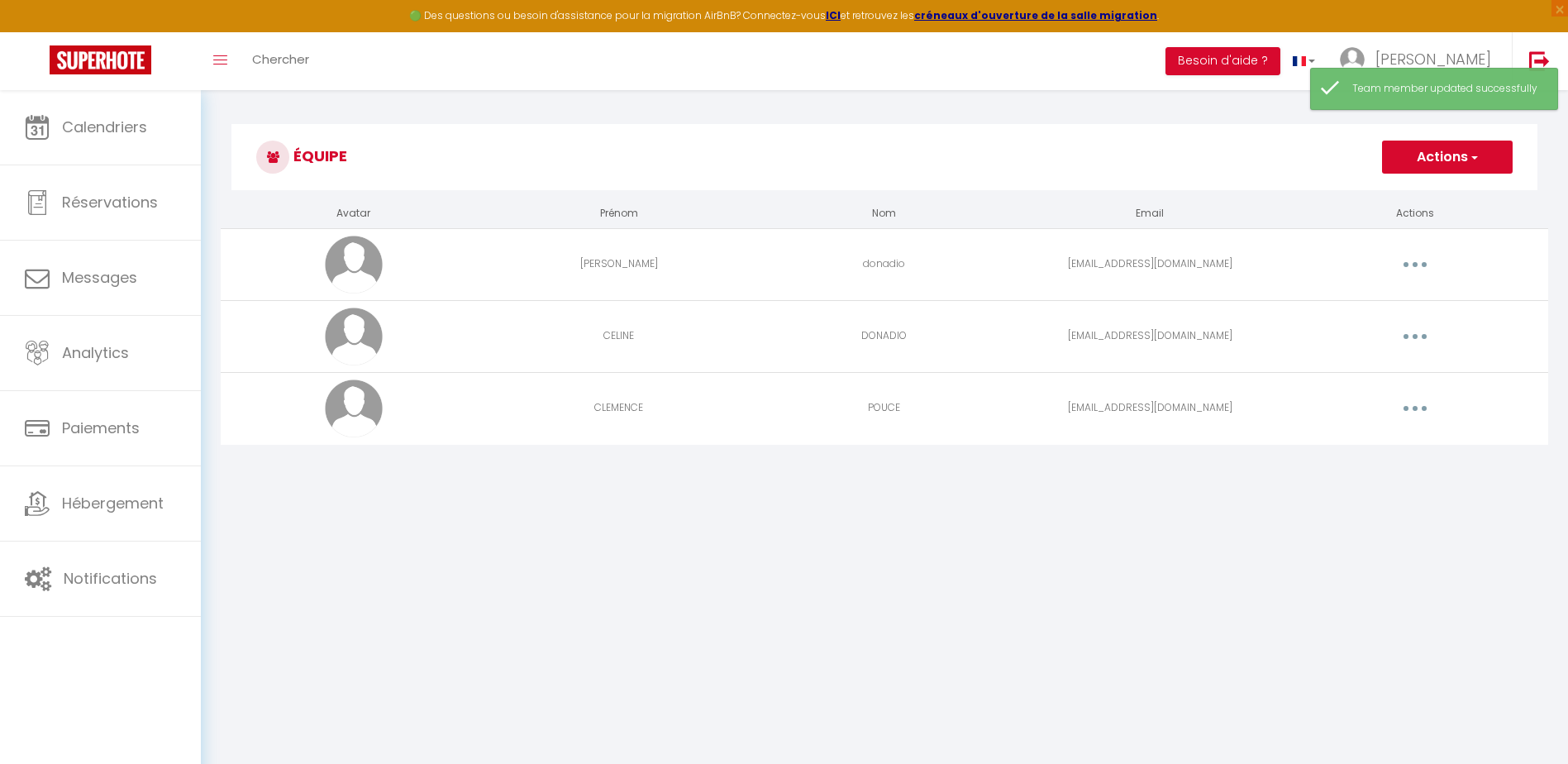
click at [1419, 409] on button "button" at bounding box center [1415, 408] width 46 height 26
click at [1330, 449] on link "Editer" at bounding box center [1372, 446] width 123 height 28
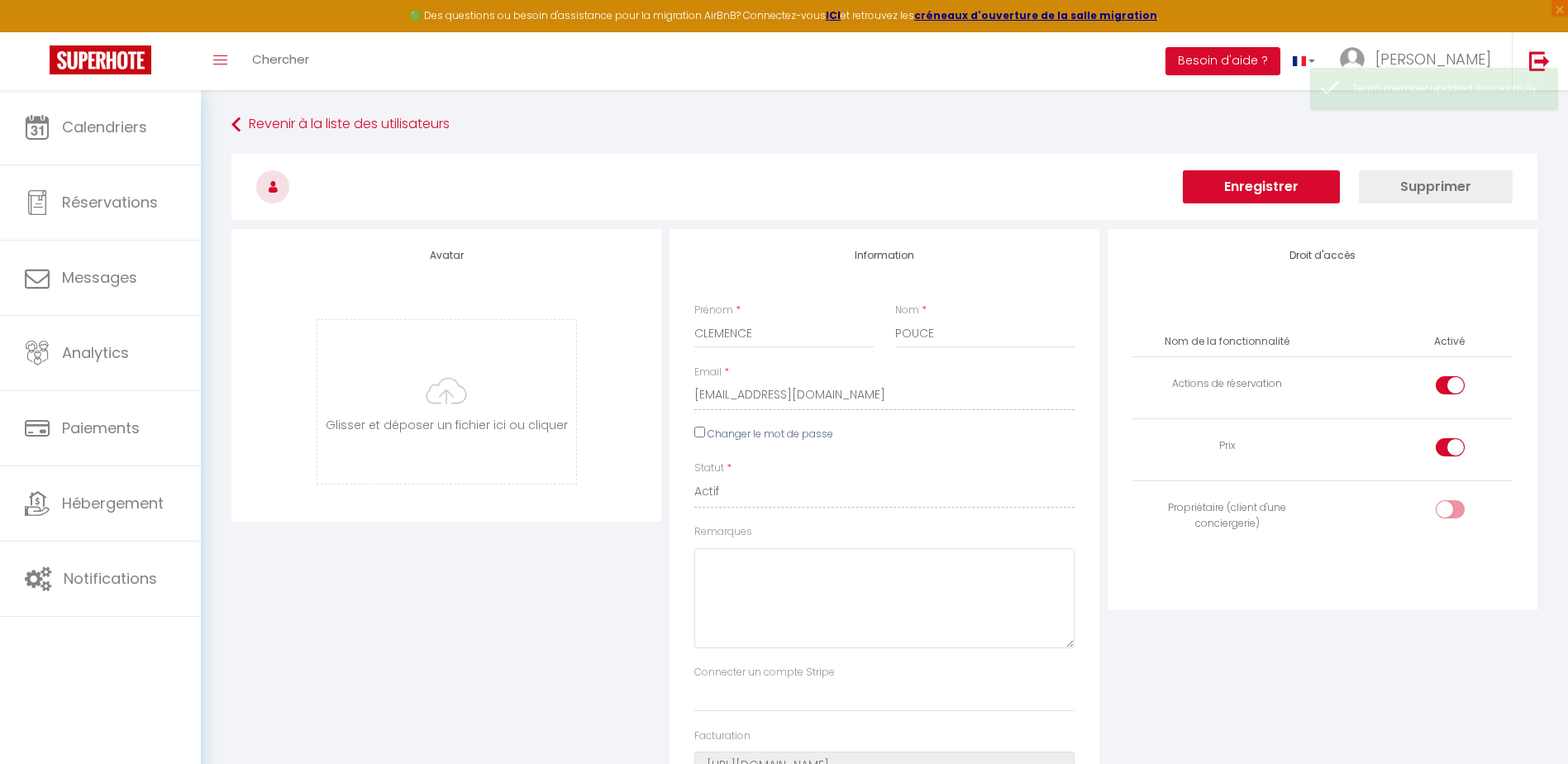
click at [1270, 183] on button "Enregistrer" at bounding box center [1261, 187] width 157 height 33
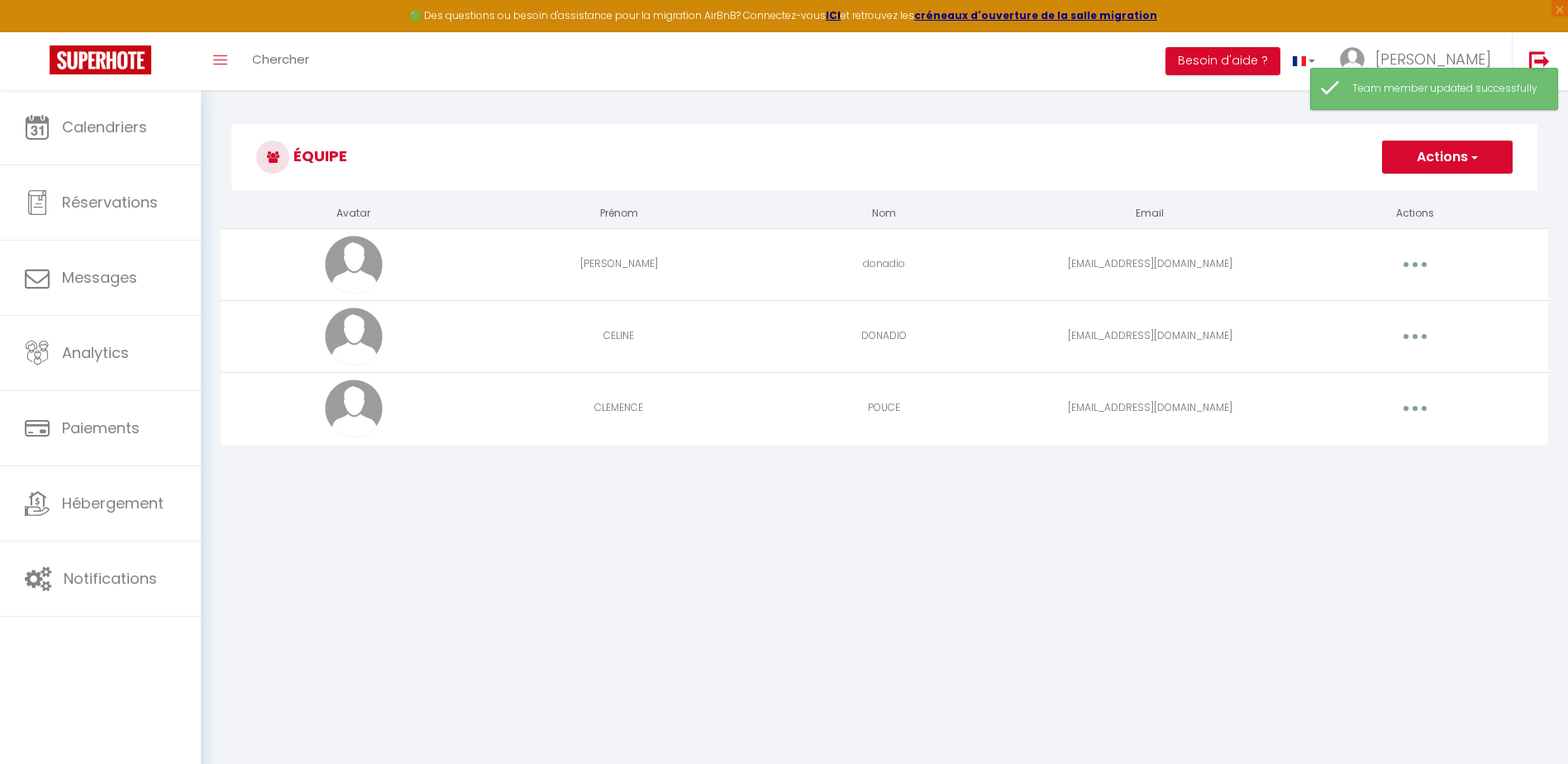
click at [1020, 162] on h3 "Équipe" at bounding box center [885, 156] width 1306 height 66
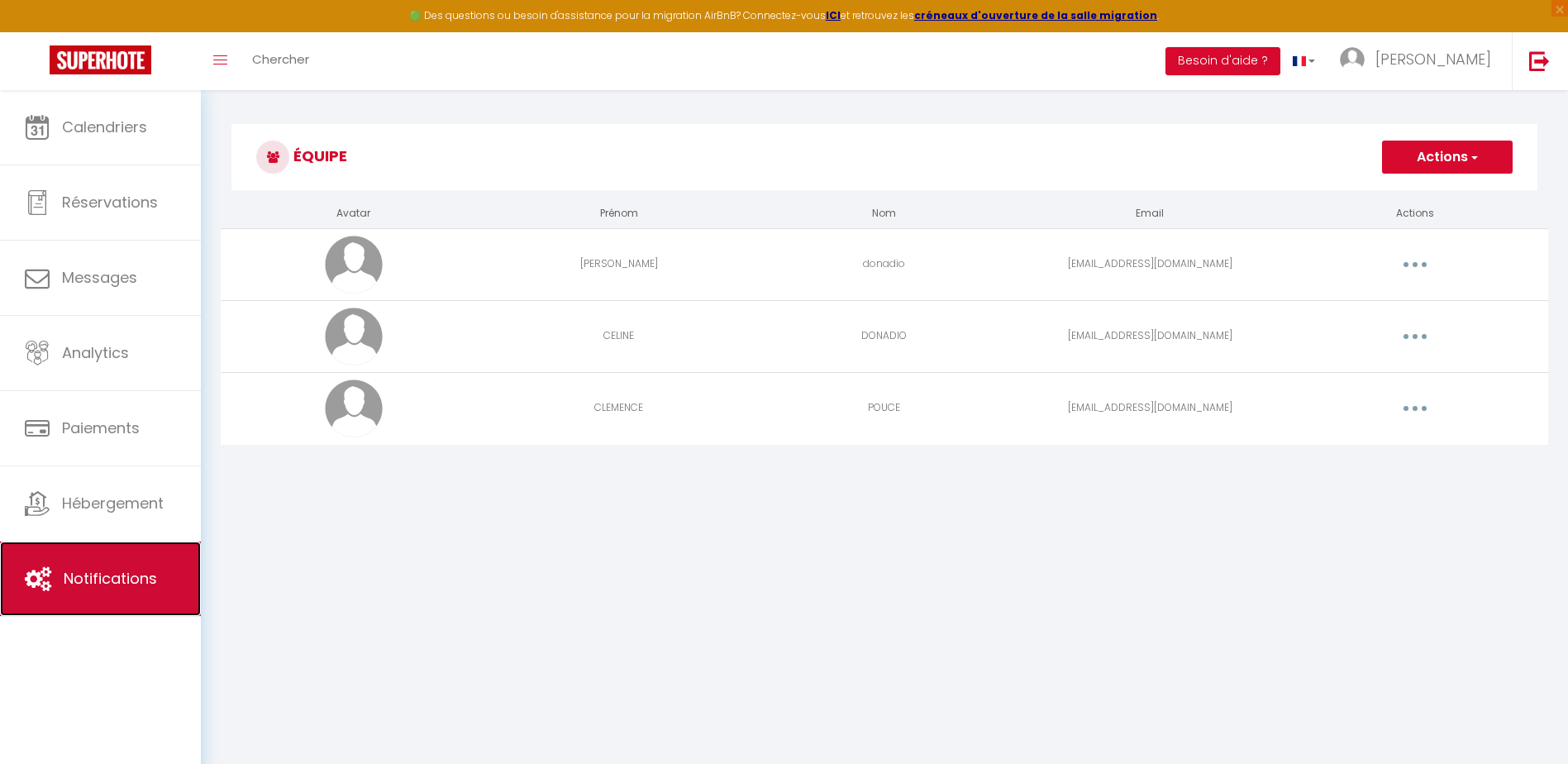
click at [111, 584] on span "Notifications" at bounding box center [111, 577] width 94 height 21
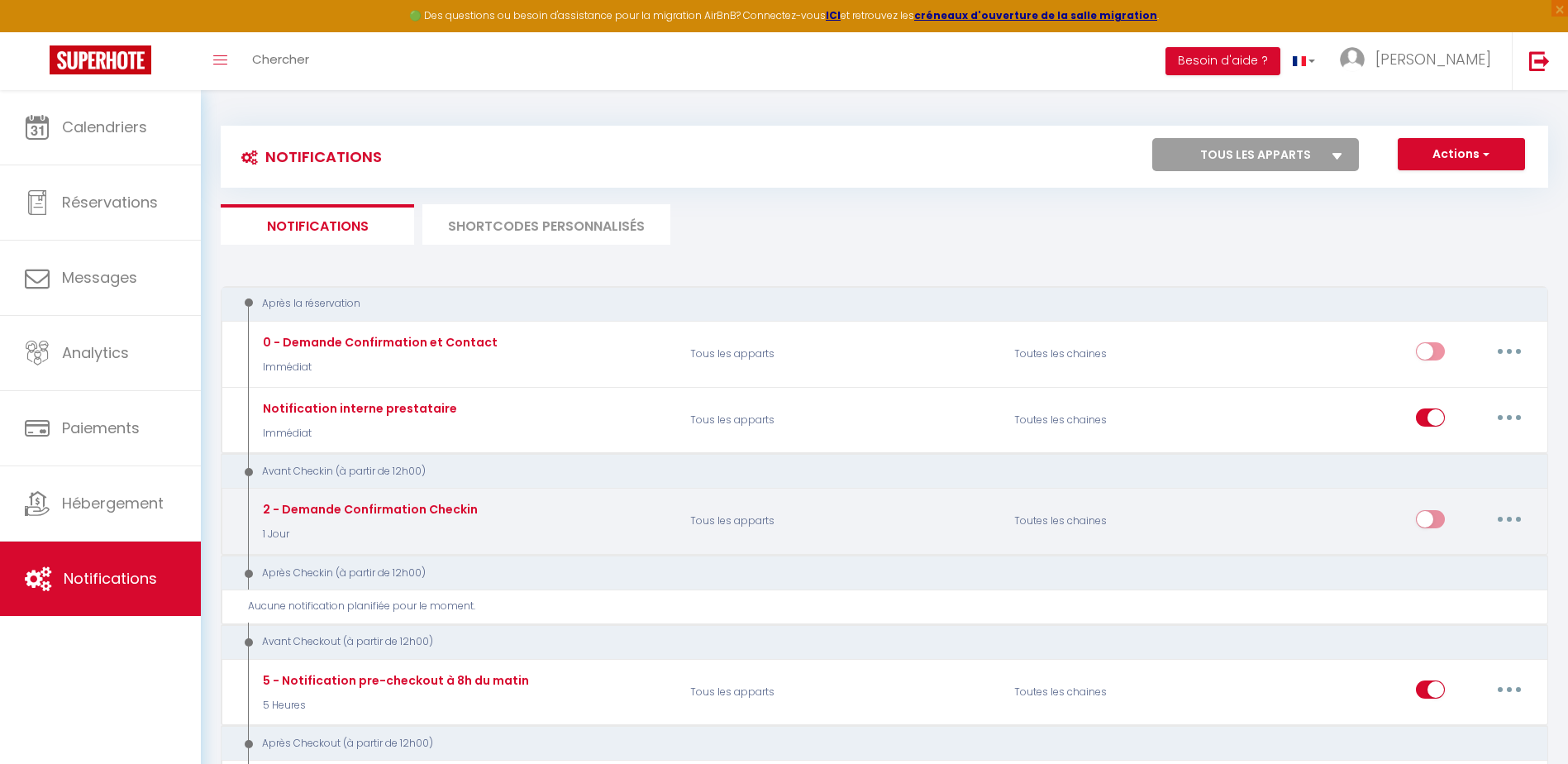
select select
checkbox input "false"
select select
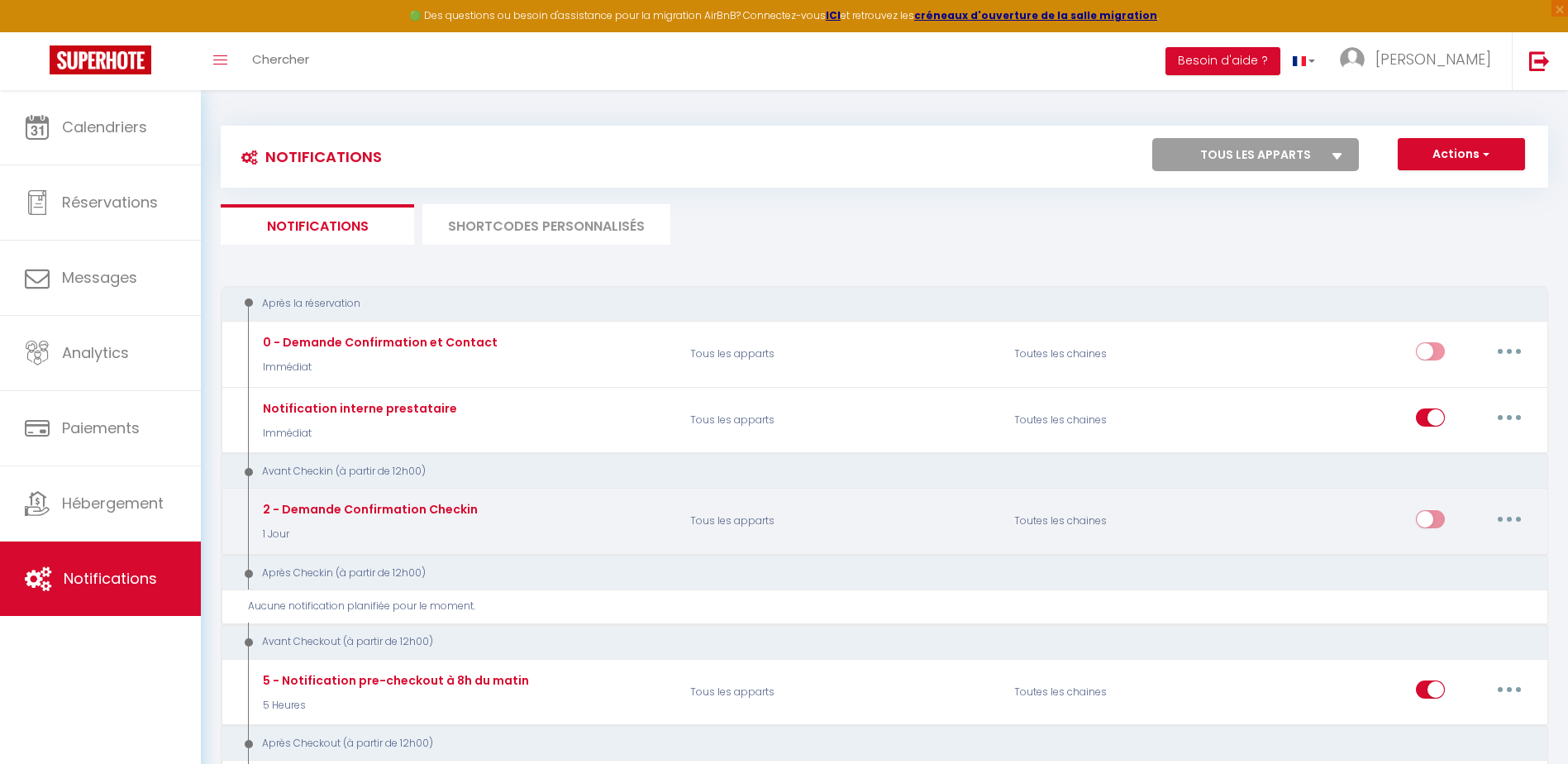
checkbox input "false"
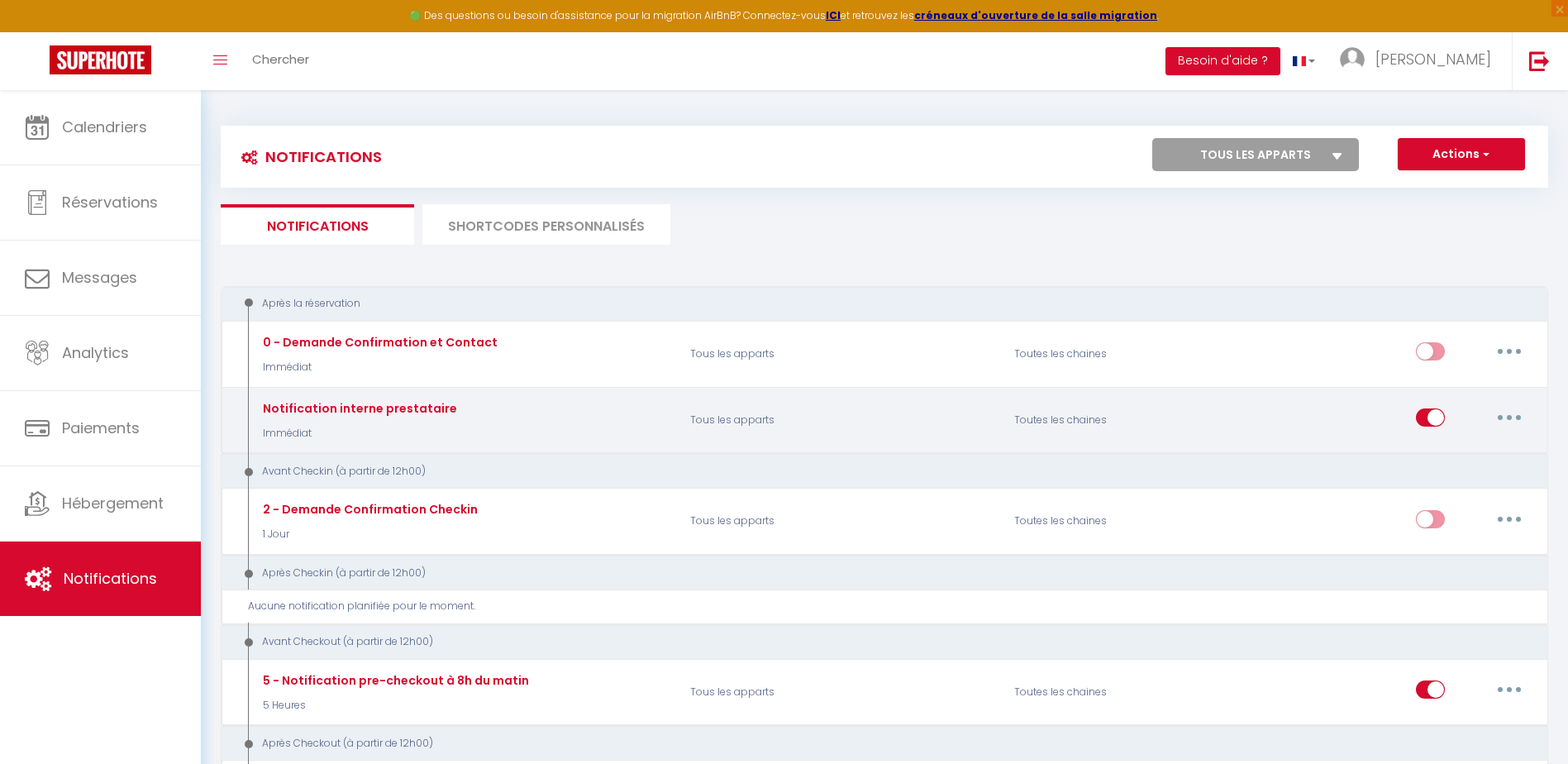
click at [1517, 418] on button "button" at bounding box center [1508, 417] width 46 height 26
click at [1430, 458] on link "Editer" at bounding box center [1466, 455] width 123 height 28
type input "Notification interne prestataire"
select select "notification"
select select "Immédiat"
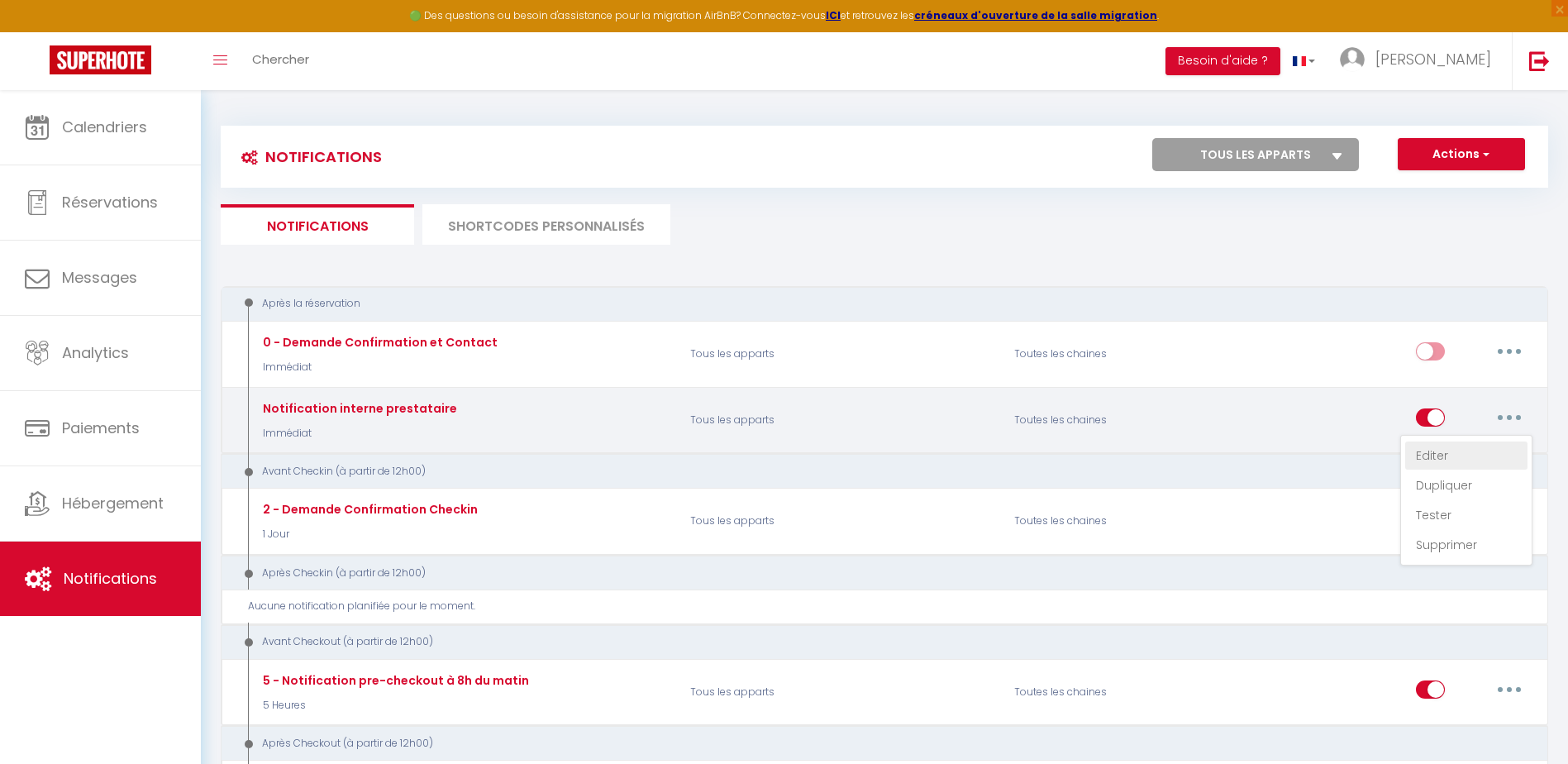
select select "if_booking_is_paid"
checkbox input "false"
checkbox input "true"
checkbox input "false"
radio input "true"
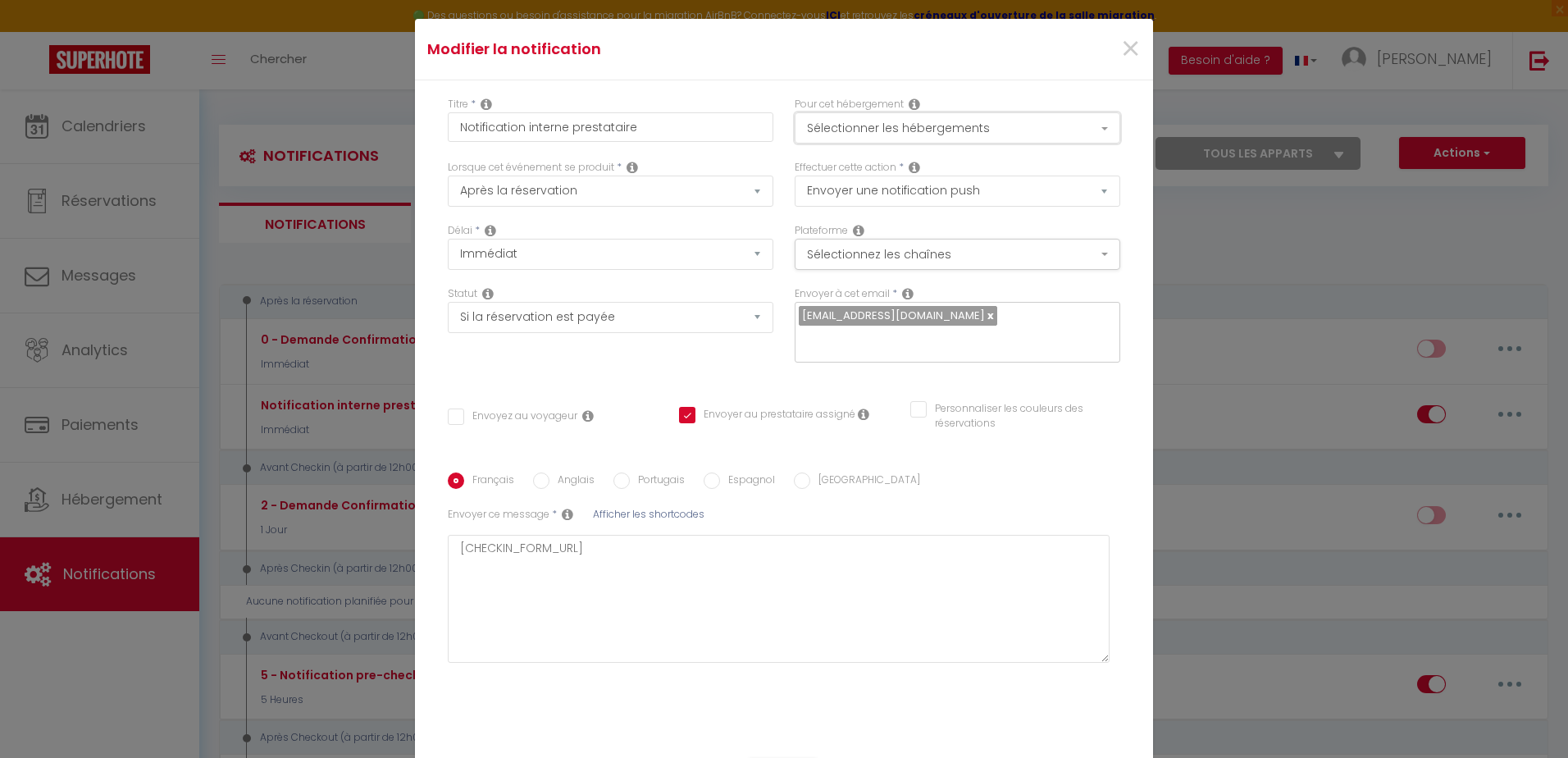
click at [1103, 141] on button "Sélectionner les hébergements" at bounding box center [958, 128] width 326 height 31
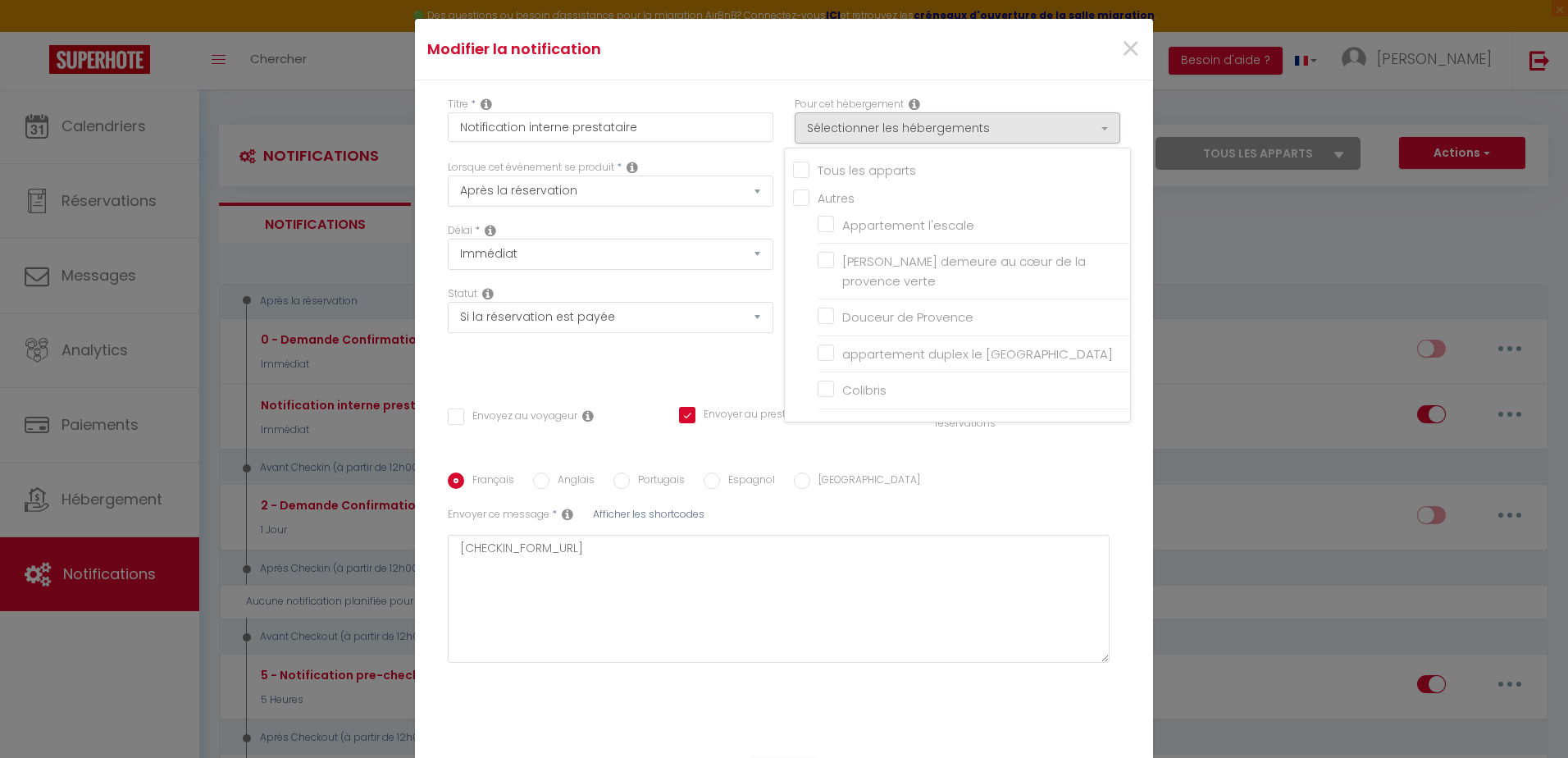
click at [795, 177] on input "Tous les apparts" at bounding box center [961, 169] width 337 height 16
checkbox input "true"
checkbox input "false"
checkbox input "true"
checkbox input "false"
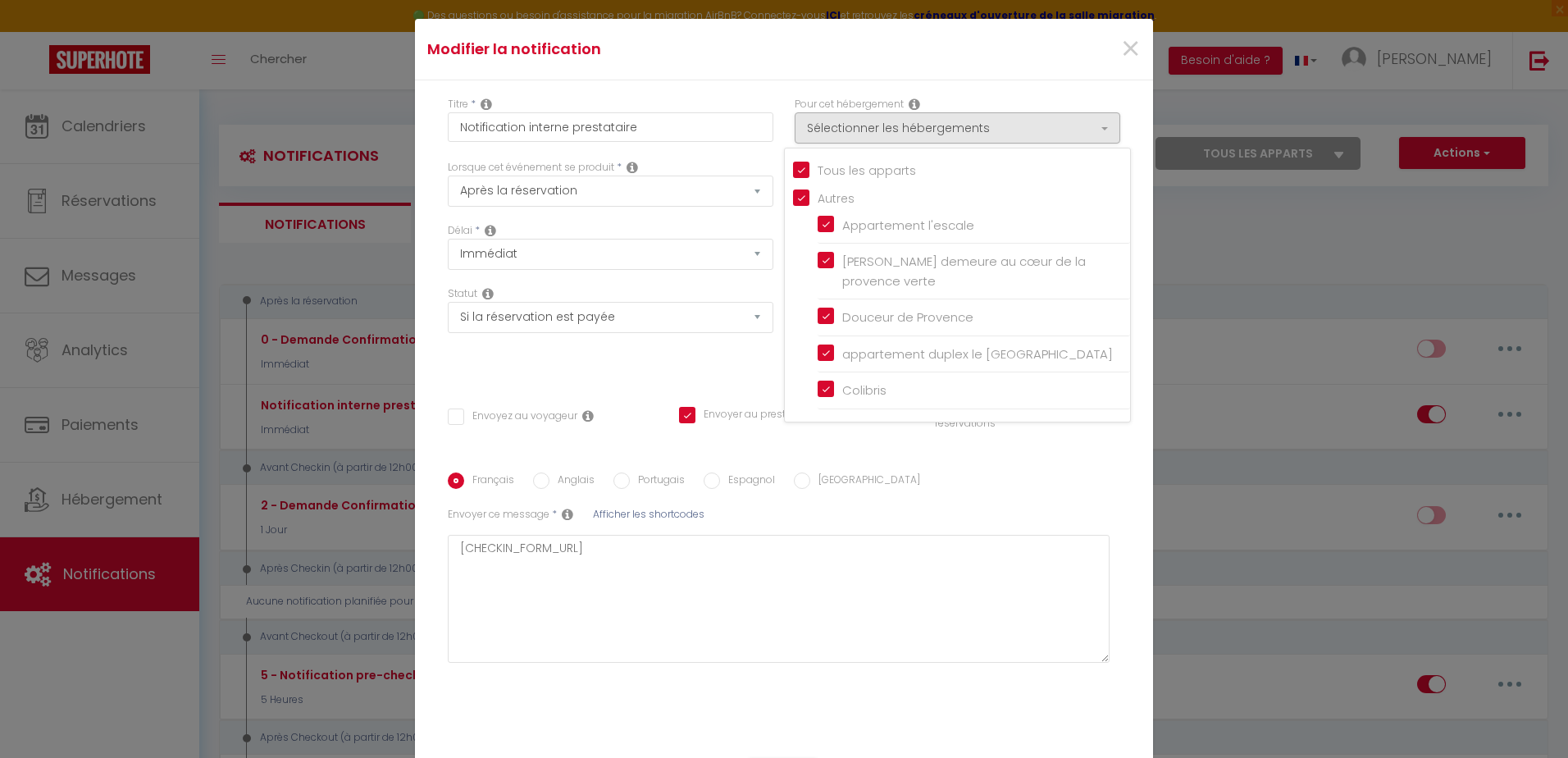
checkbox input "true"
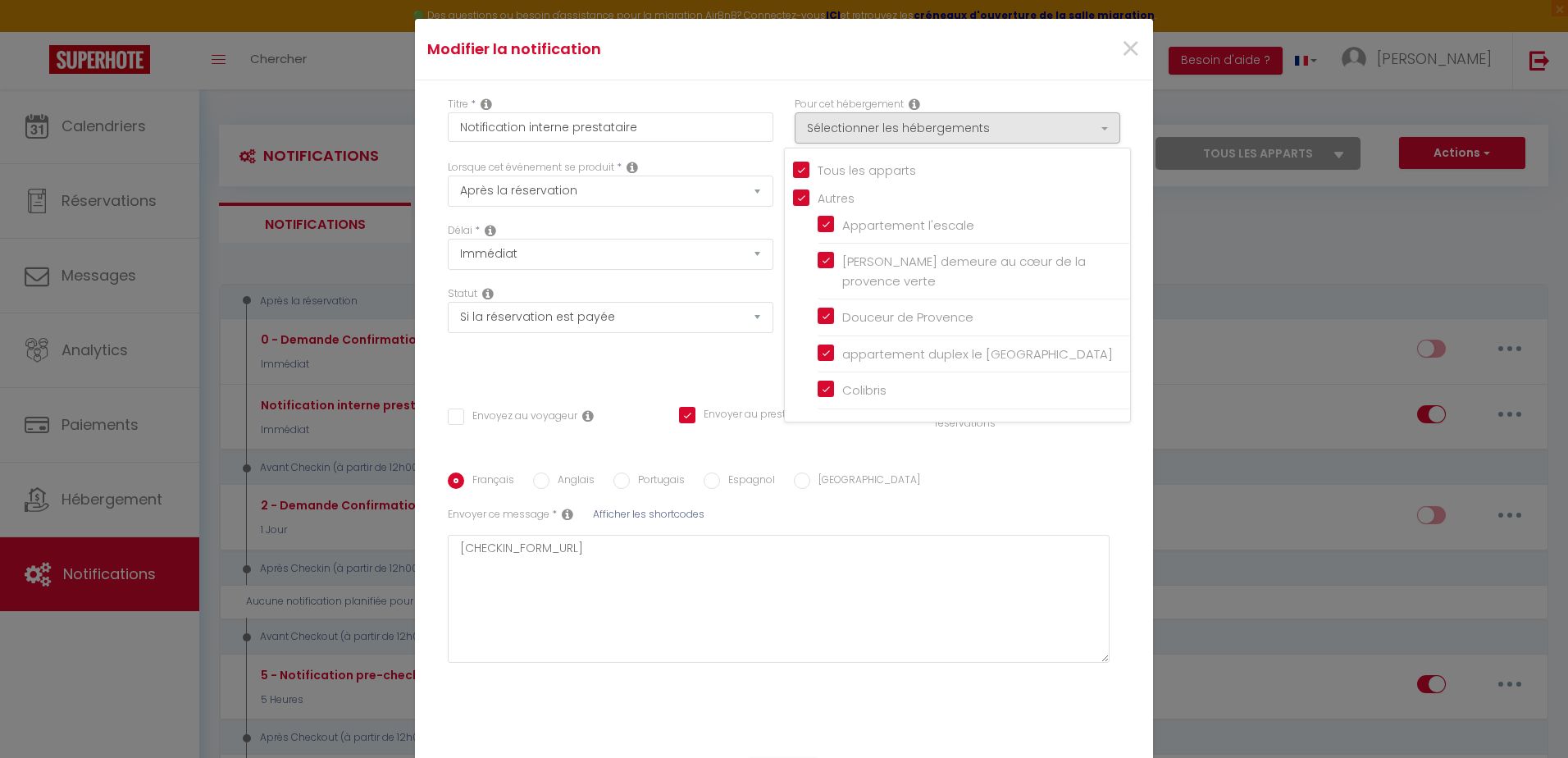
checkbox input "true"
click at [1112, 81] on div "Modifier la notification ×" at bounding box center [784, 49] width 738 height 62
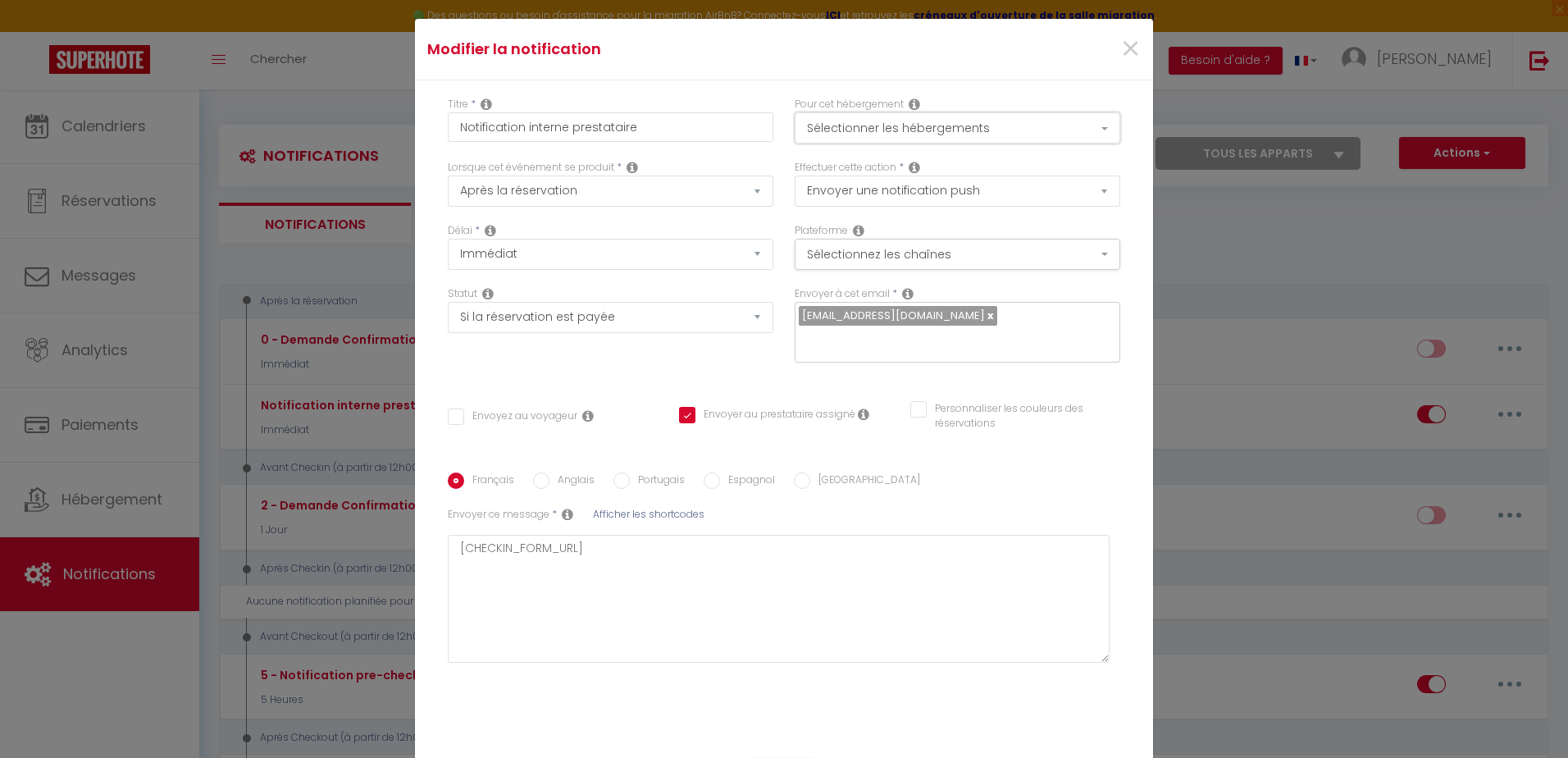
click at [1101, 139] on button "Sélectionner les hébergements" at bounding box center [958, 128] width 326 height 31
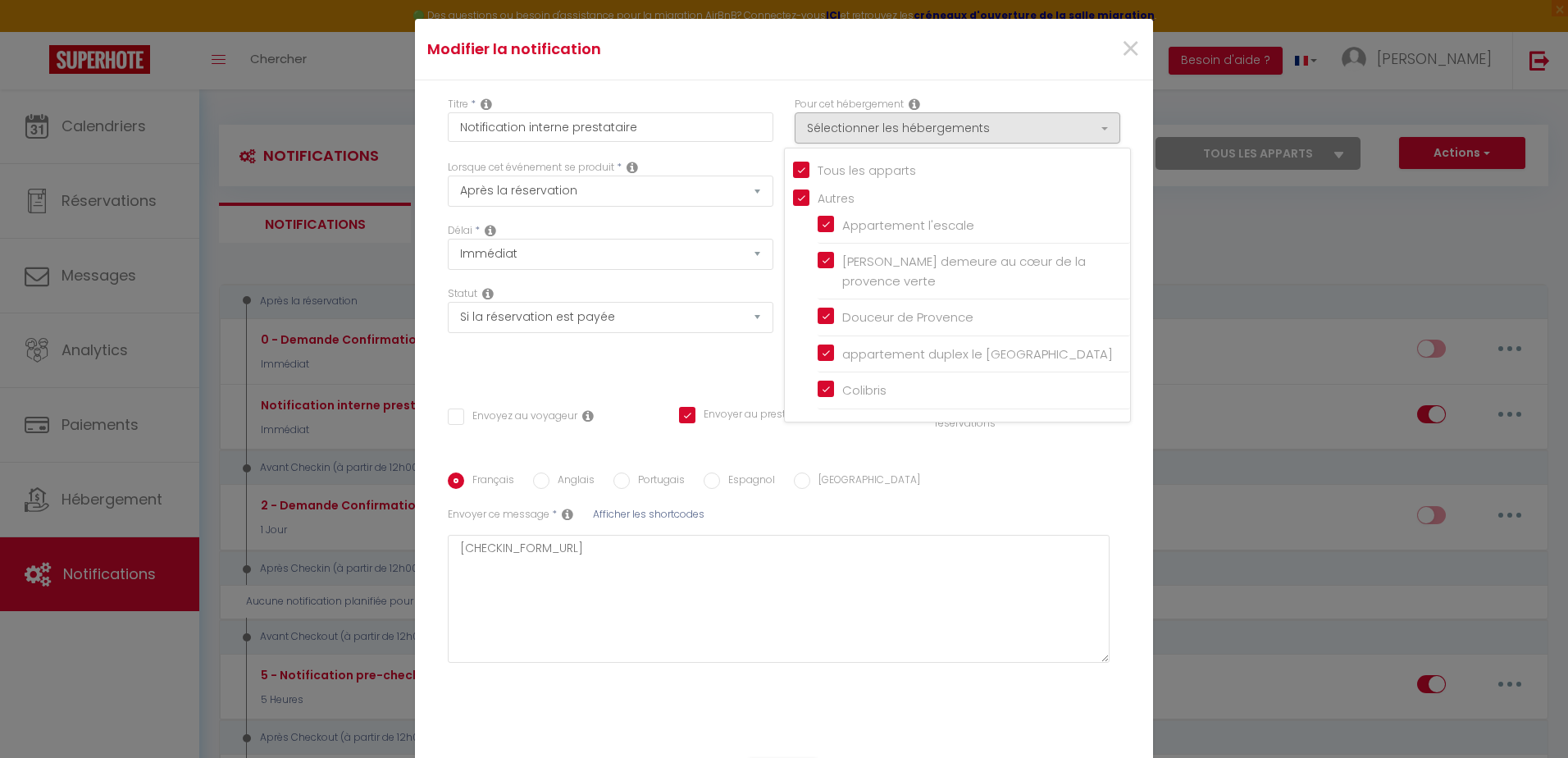
click at [1066, 473] on div "Français Anglais Portugais Espagnol [GEOGRAPHIC_DATA]" at bounding box center [783, 481] width 672 height 18
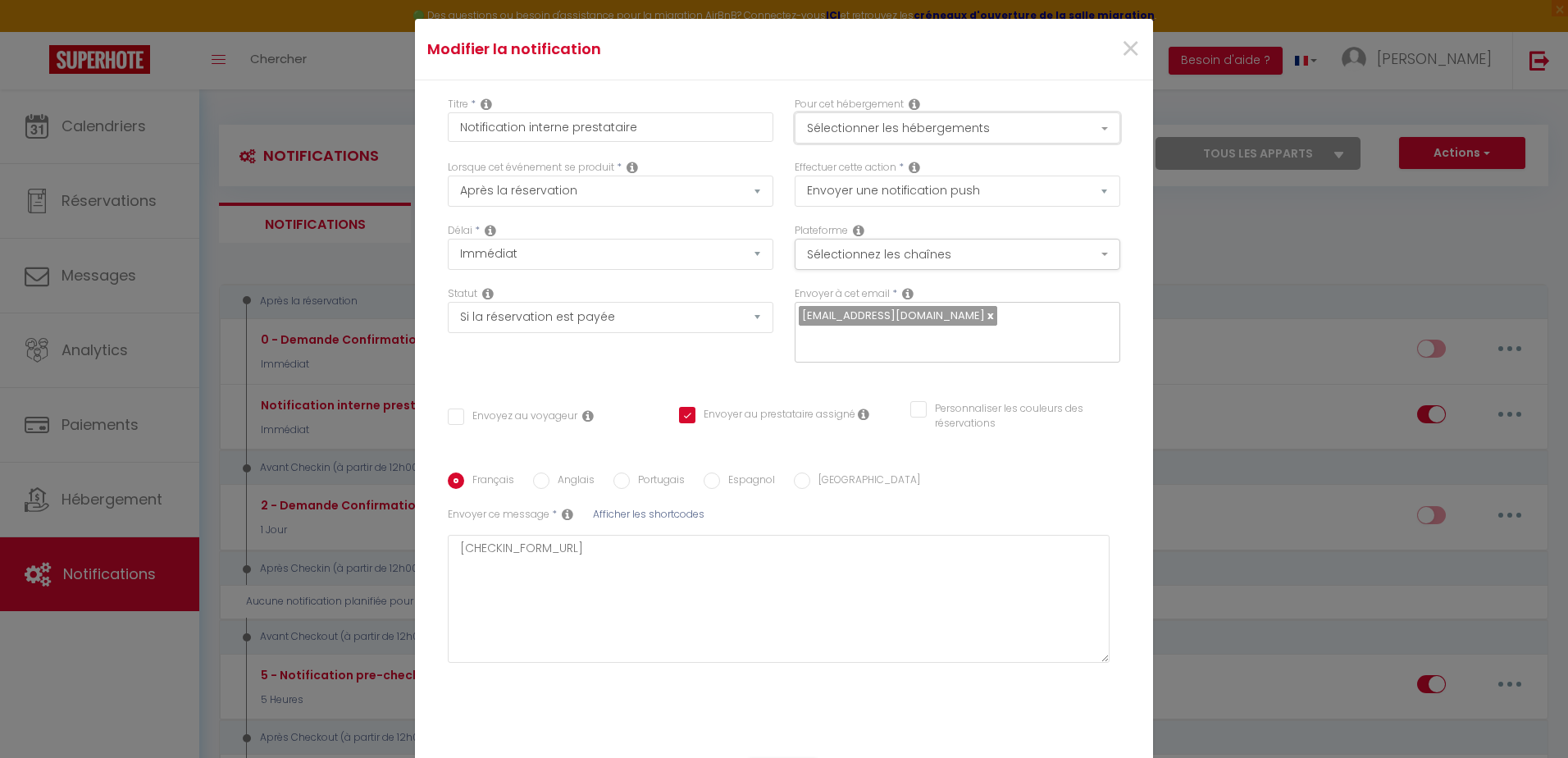
click at [1101, 141] on button "Sélectionner les hébergements" at bounding box center [958, 128] width 326 height 31
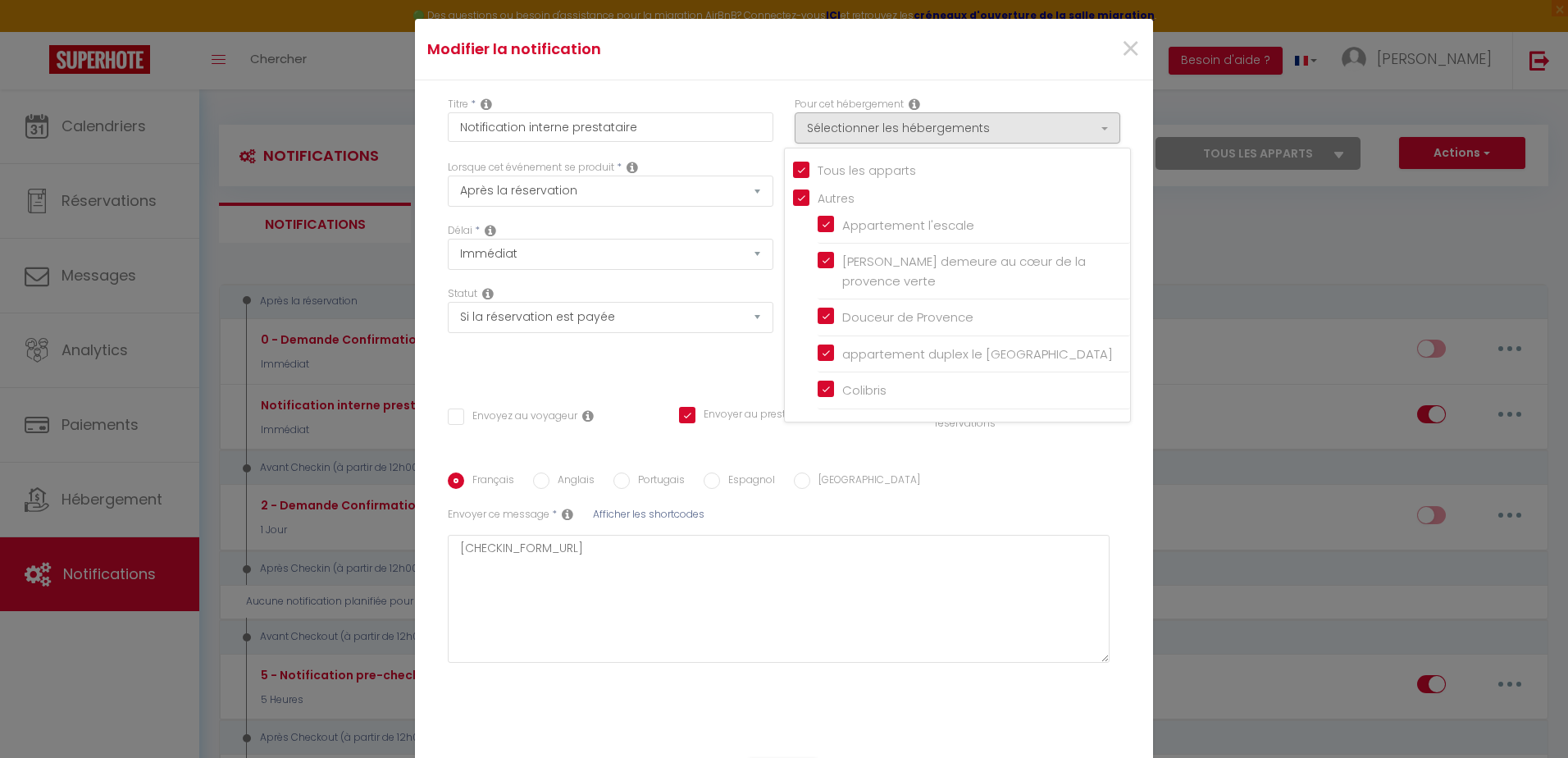
click at [1052, 483] on div "Français Anglais Portugais Espagnol Italien Sujet * Afficher les shortcodes Env…" at bounding box center [784, 575] width 680 height 207
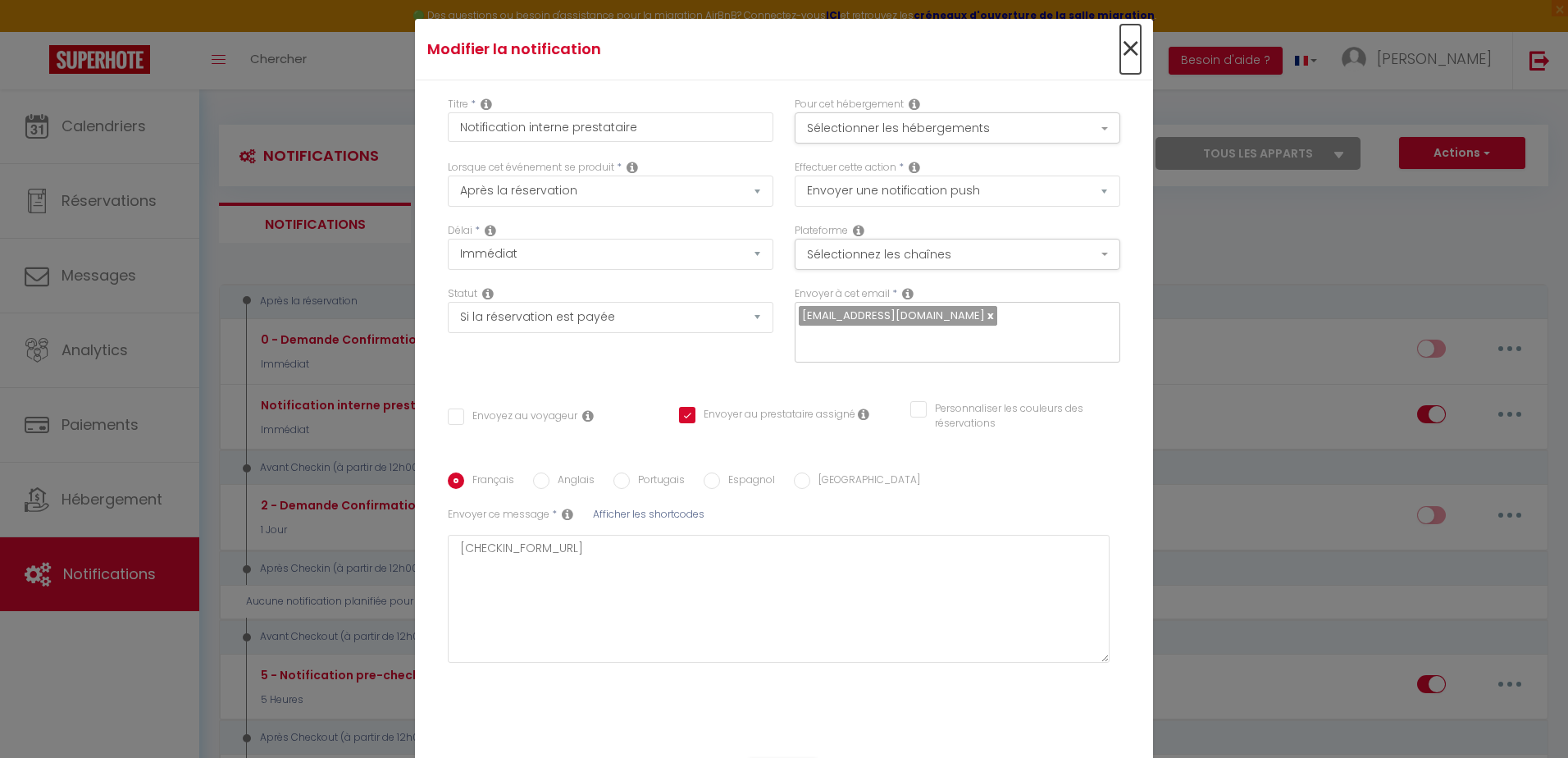
click at [1121, 58] on span "×" at bounding box center [1129, 48] width 21 height 49
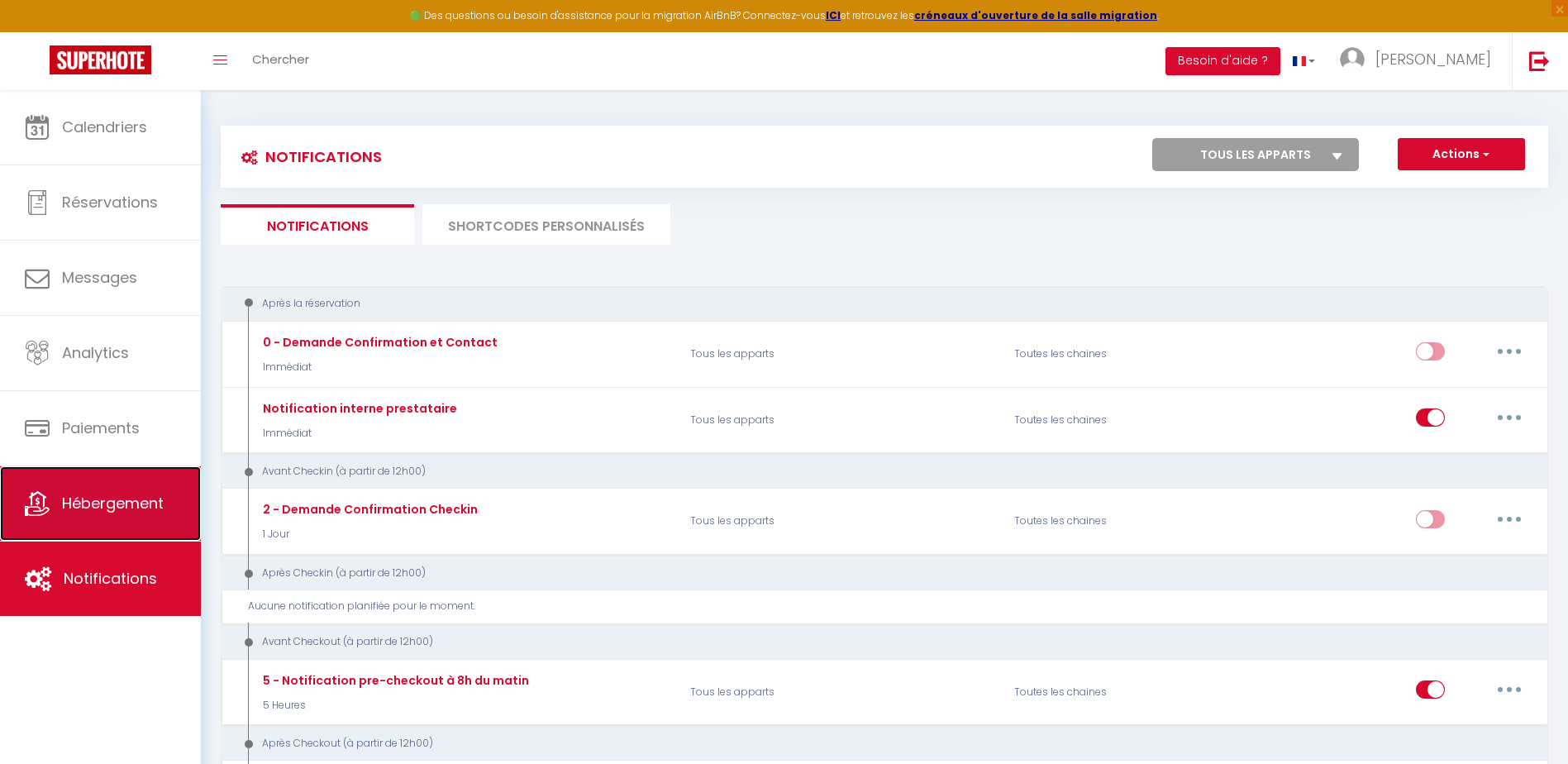
click at [137, 497] on span "Hébergement" at bounding box center [113, 502] width 102 height 21
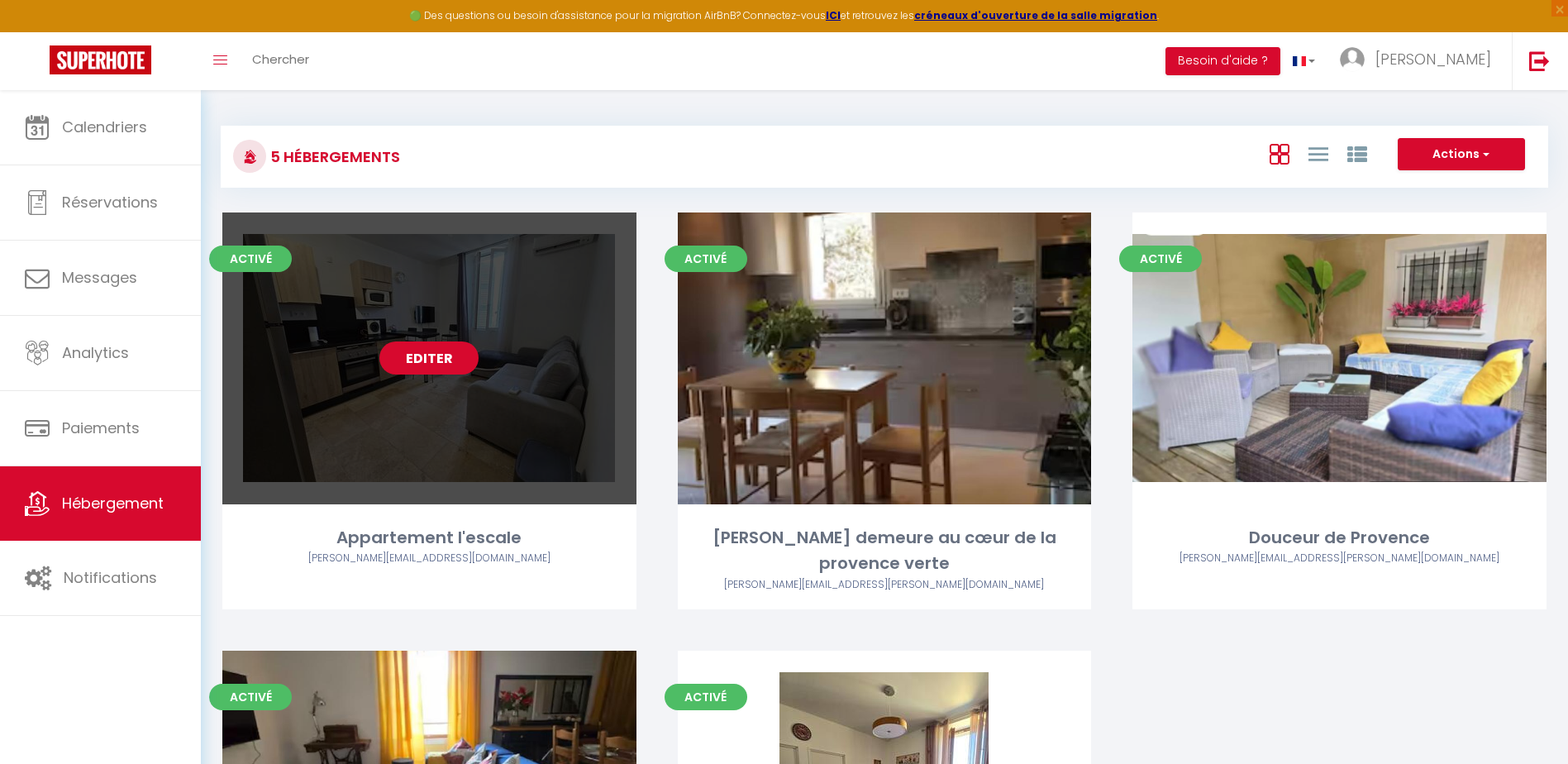
click at [413, 353] on link "Editer" at bounding box center [429, 357] width 99 height 33
select select "3"
select select "2"
select select "1"
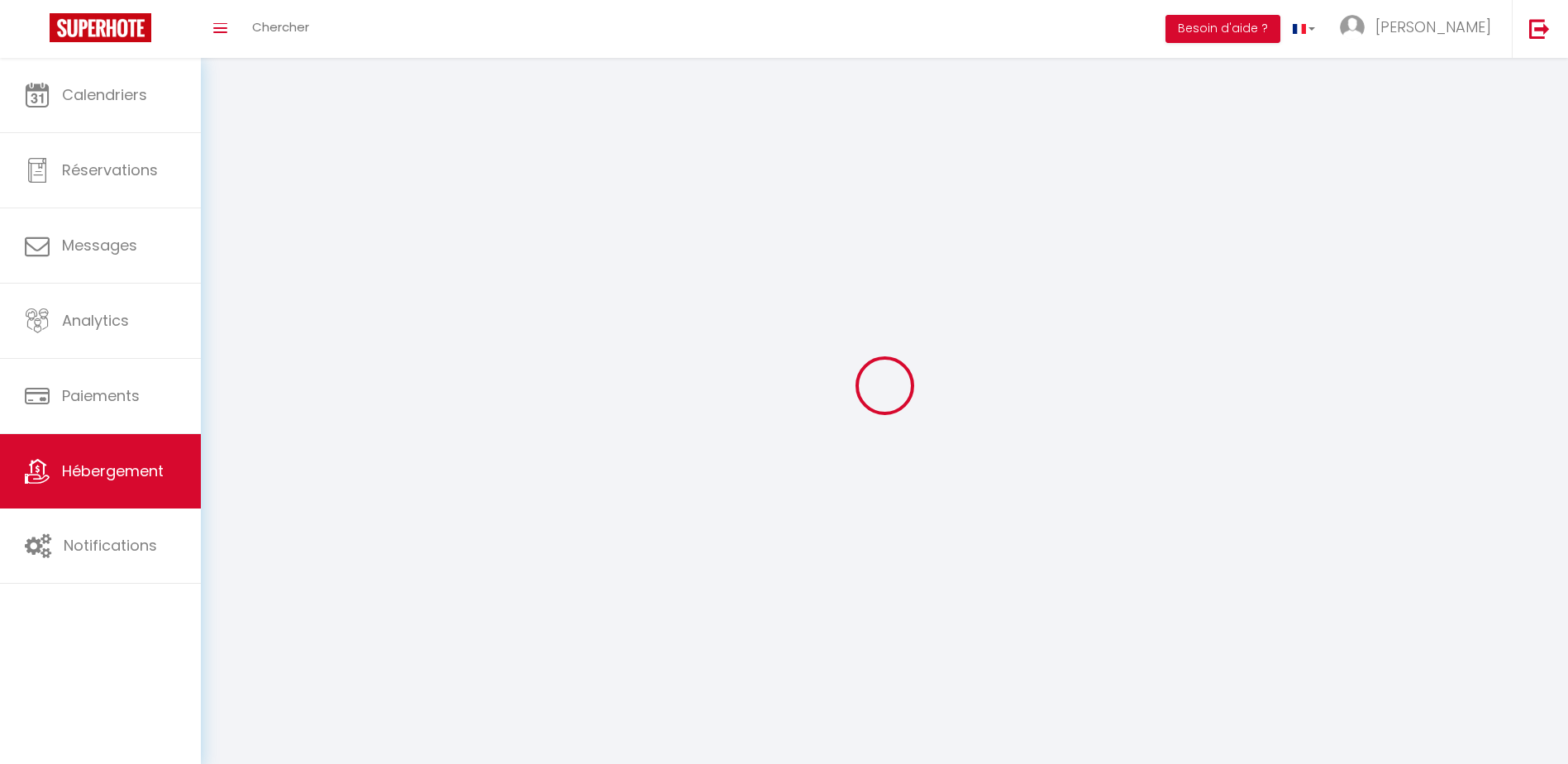
select select
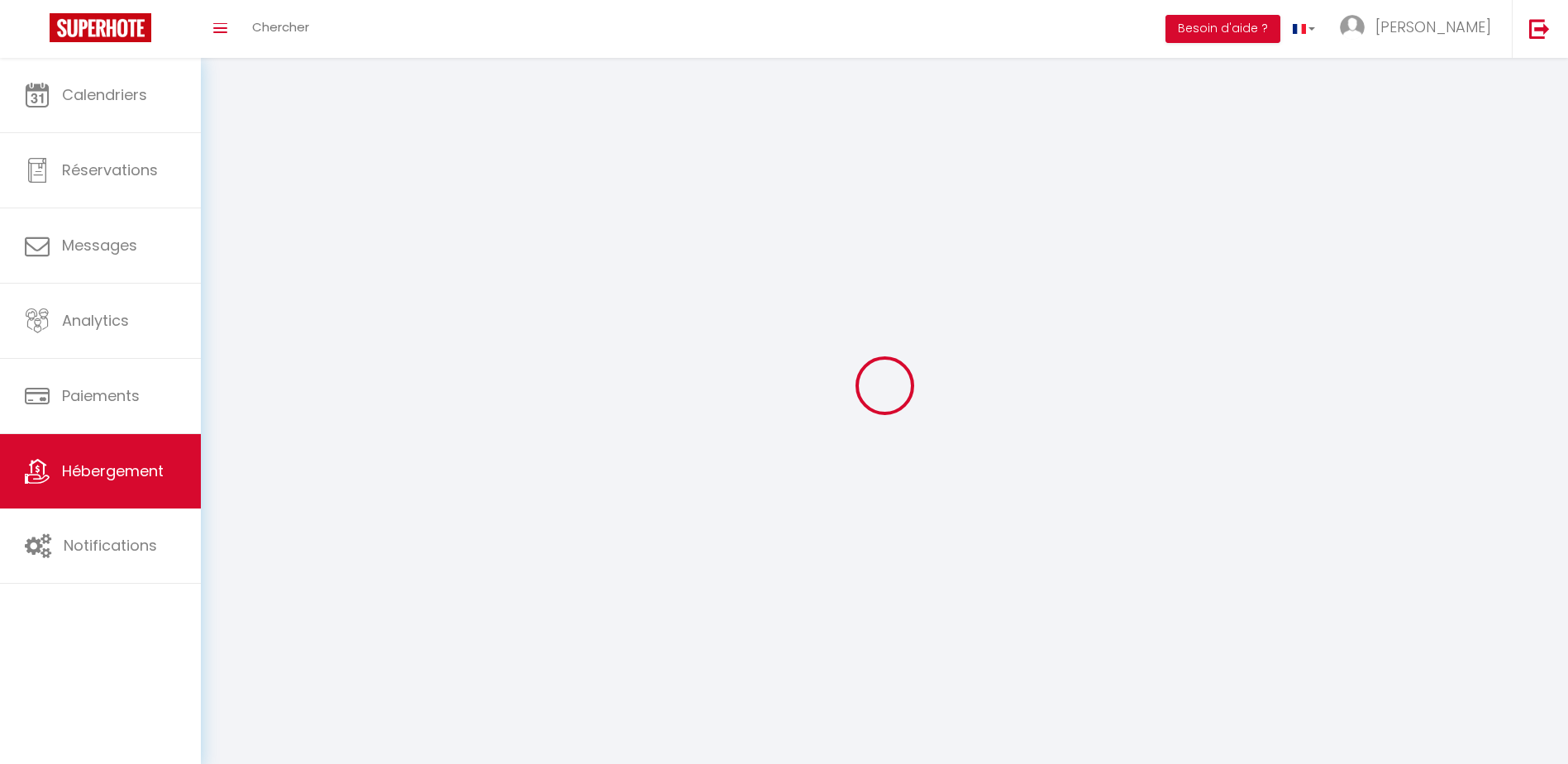
select select
checkbox input "false"
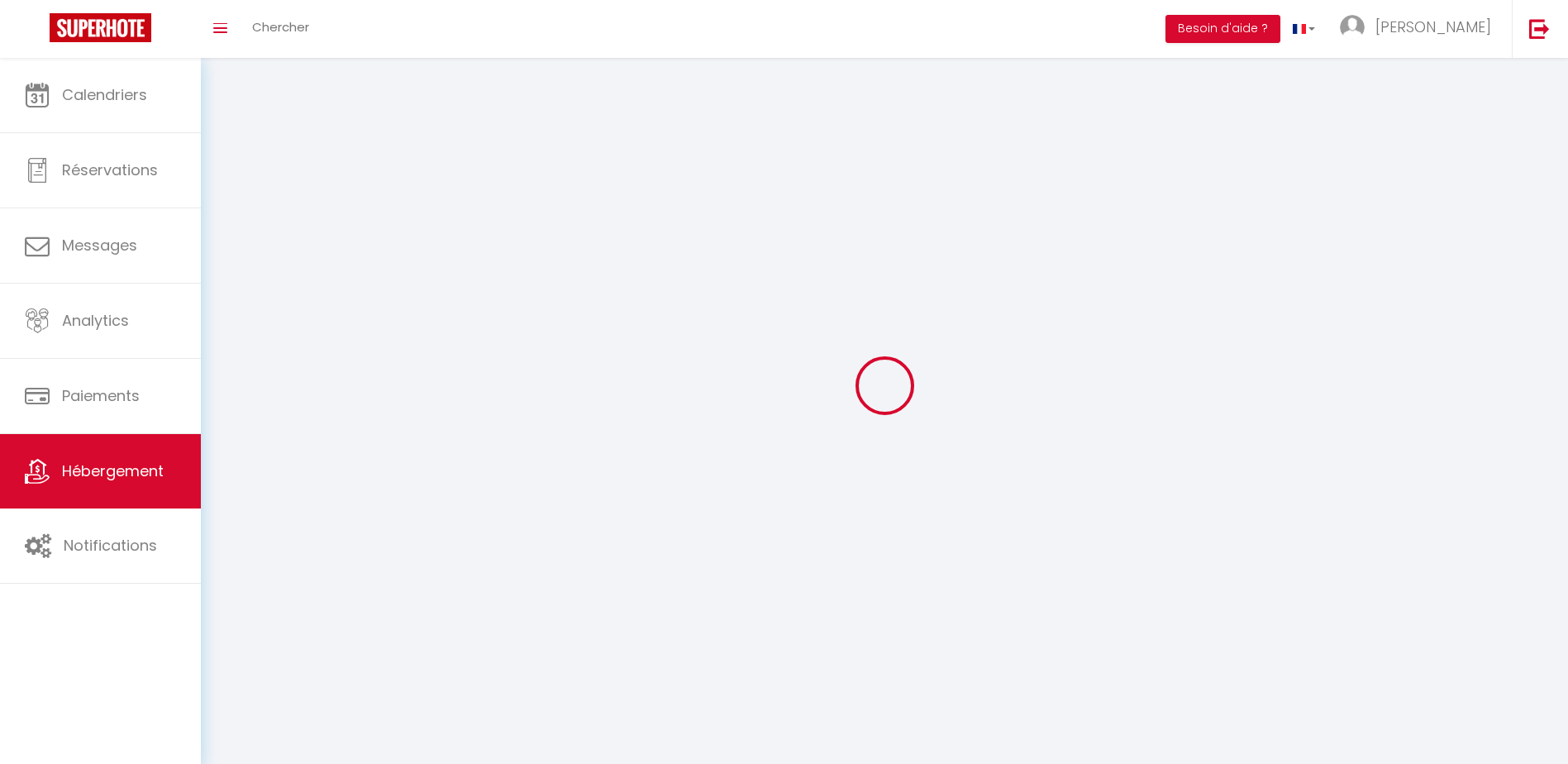
select select
select select "1"
select select "28"
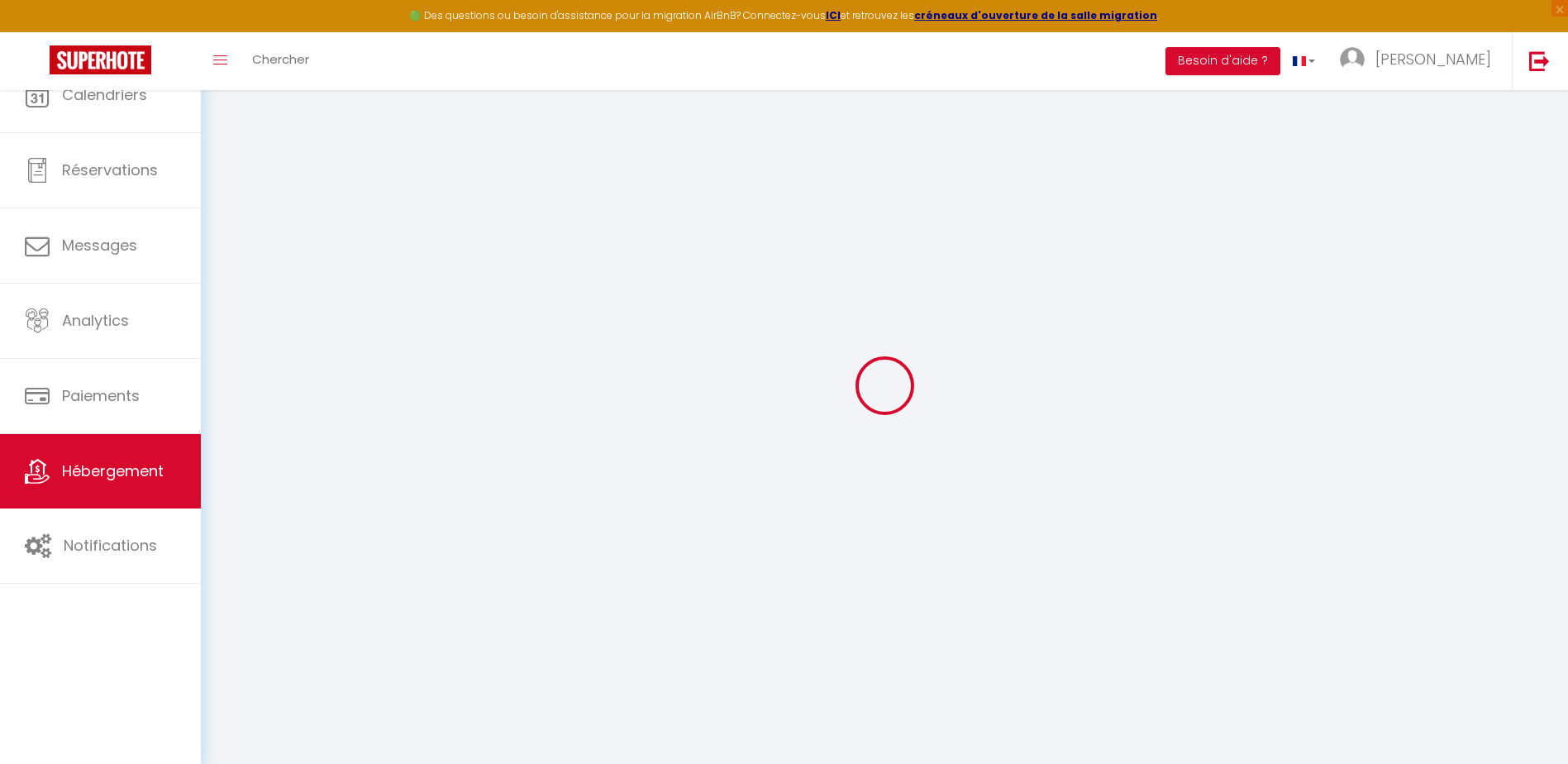
select select
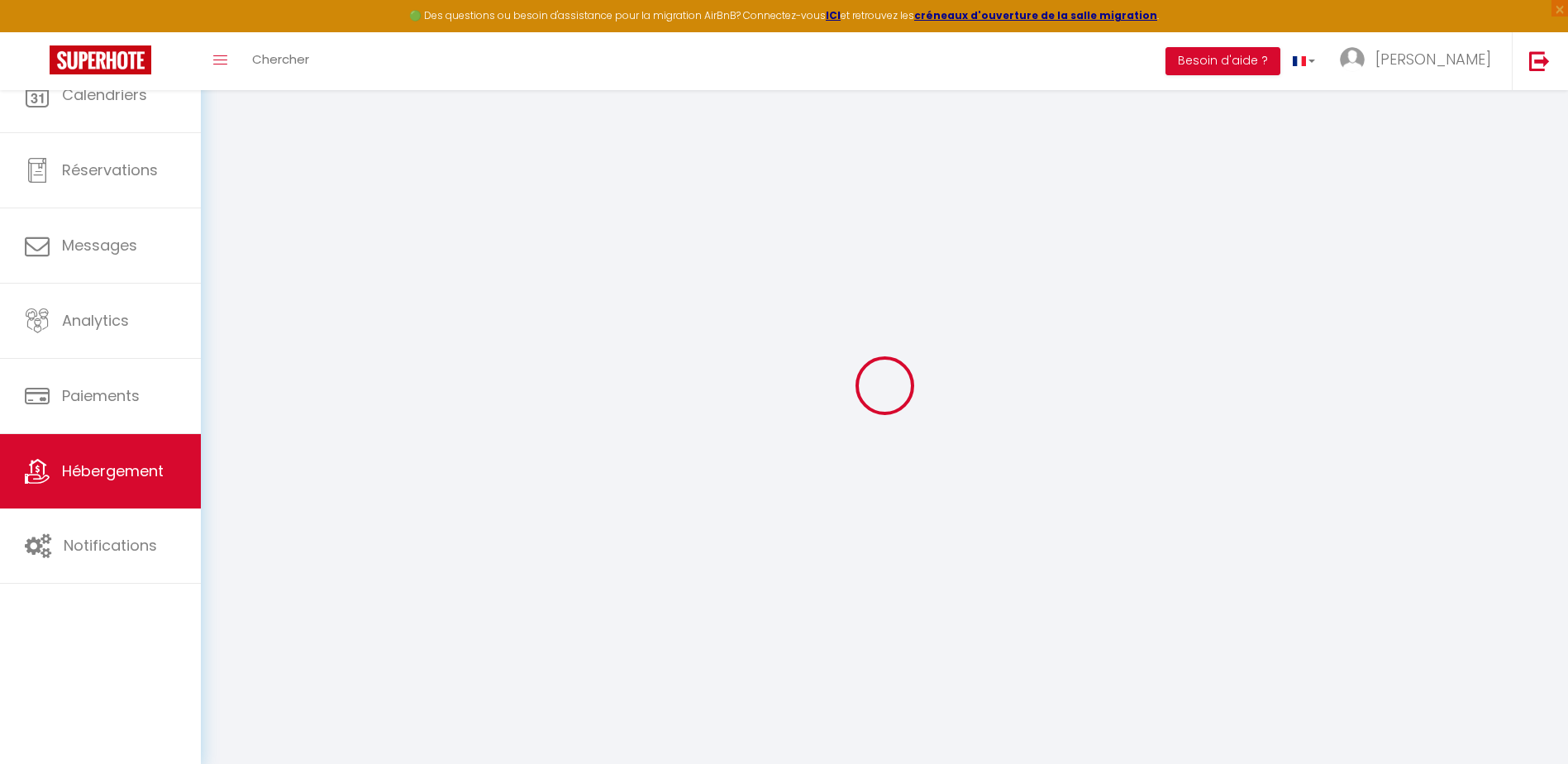
select select
checkbox input "false"
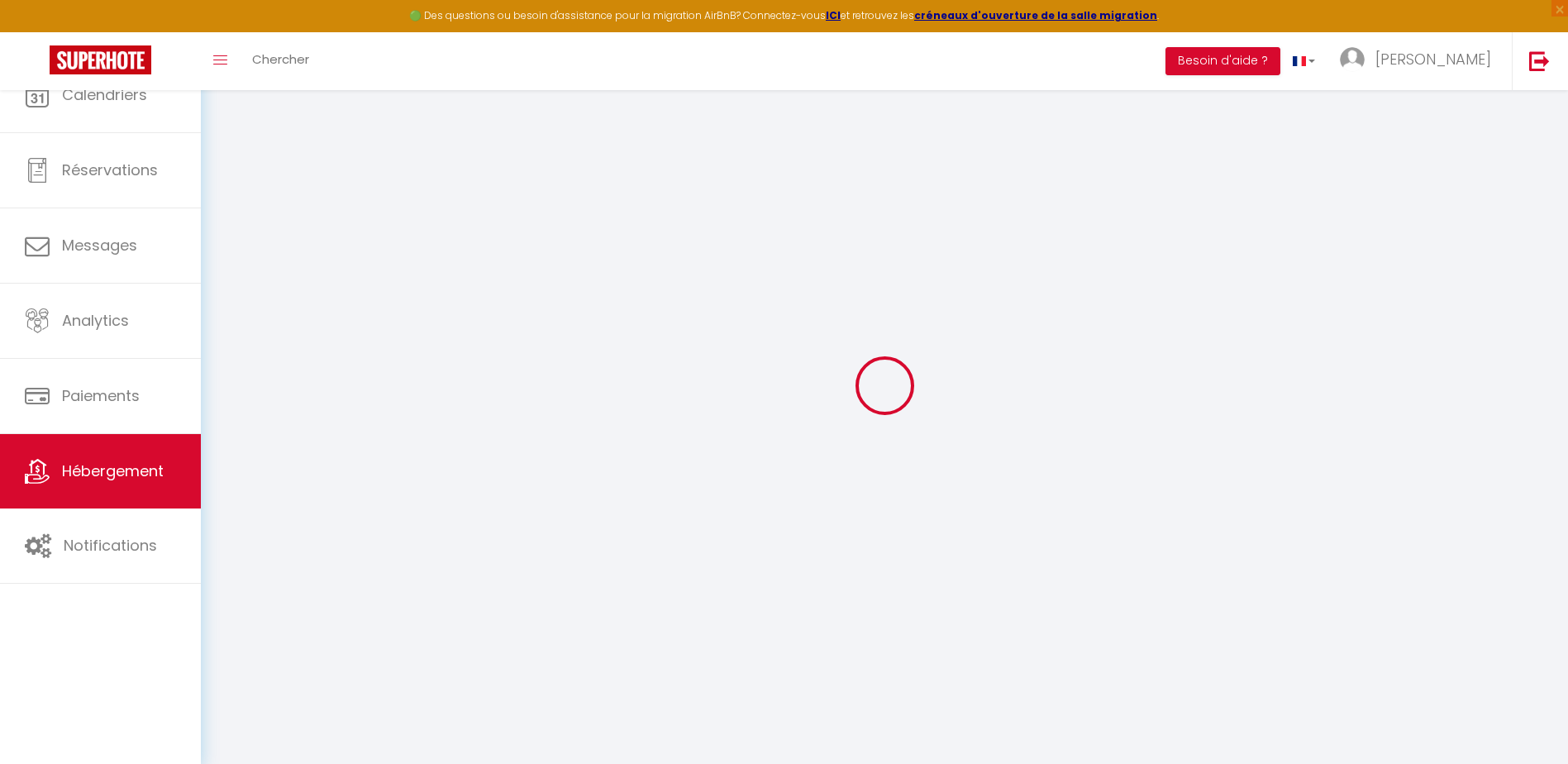
select select
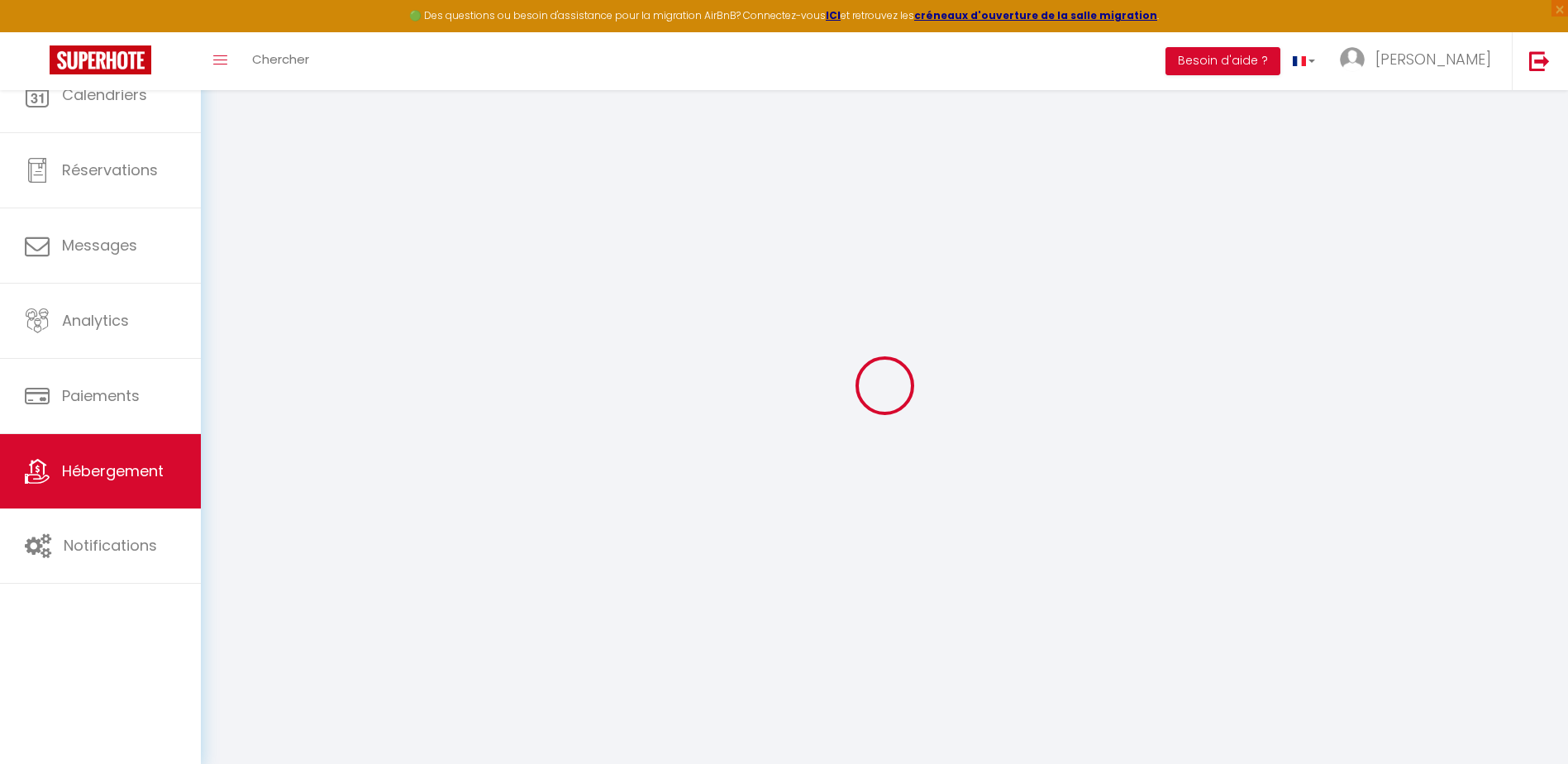
select select
checkbox input "false"
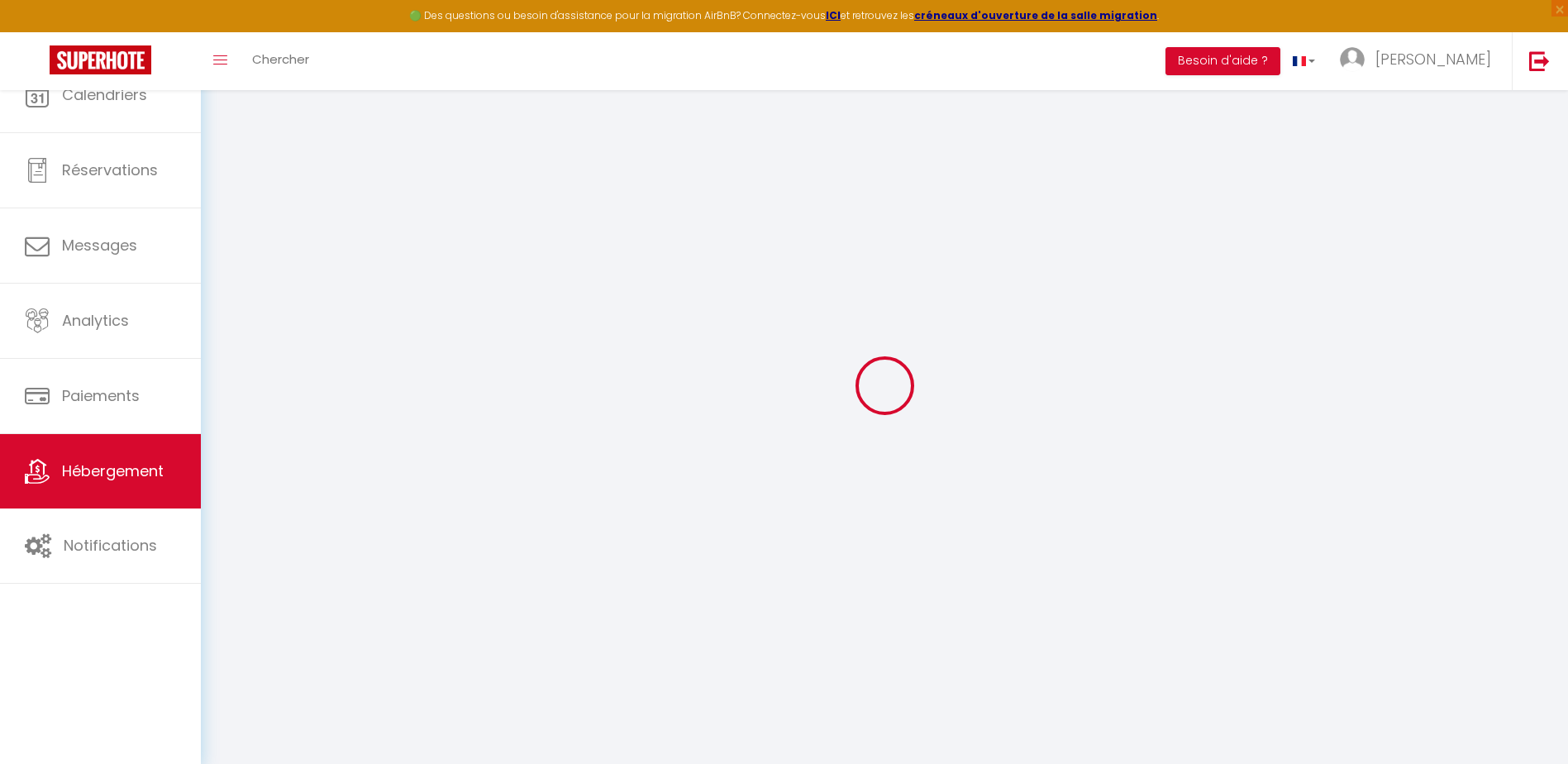
checkbox input "false"
select select
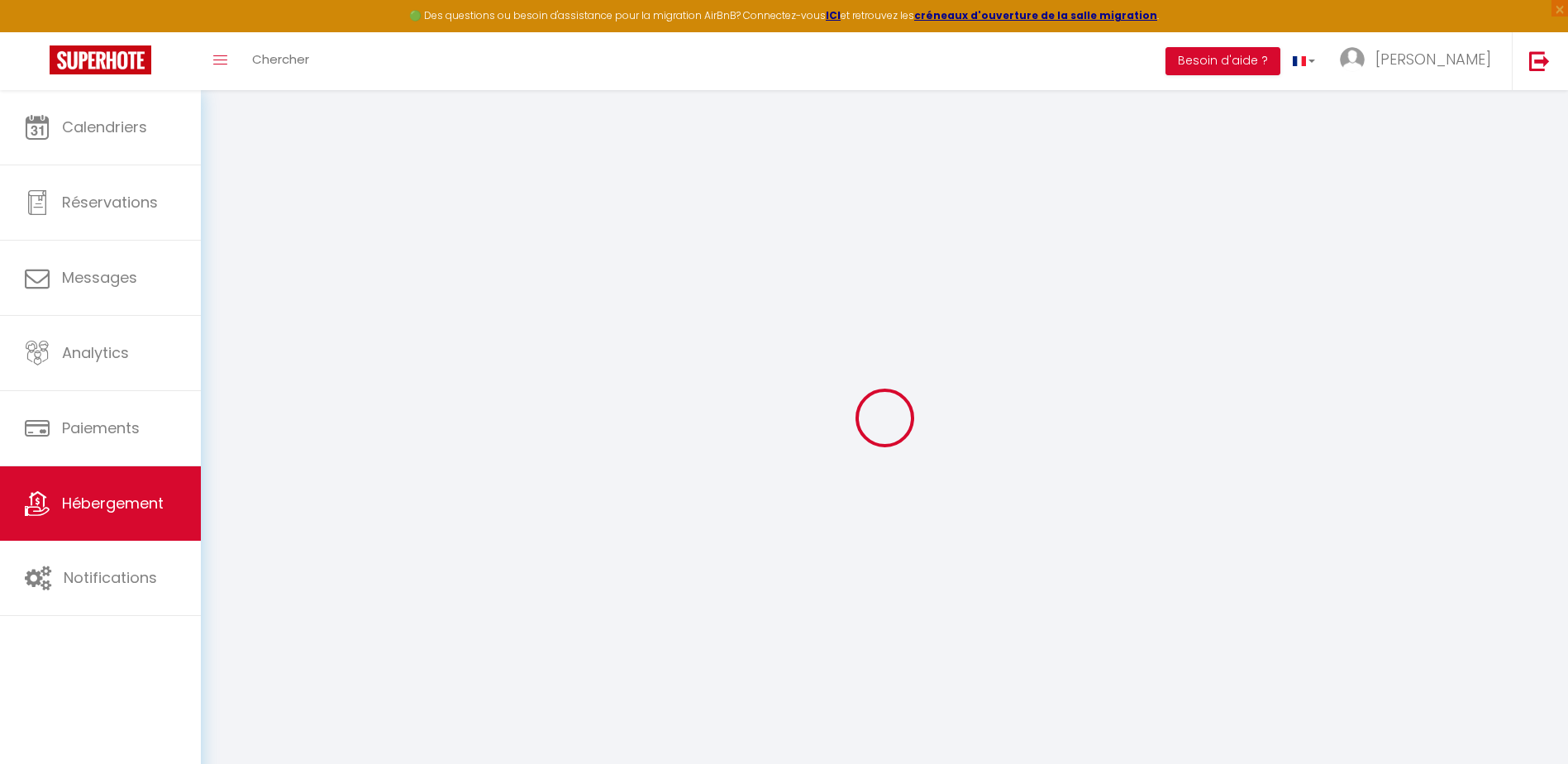
select select
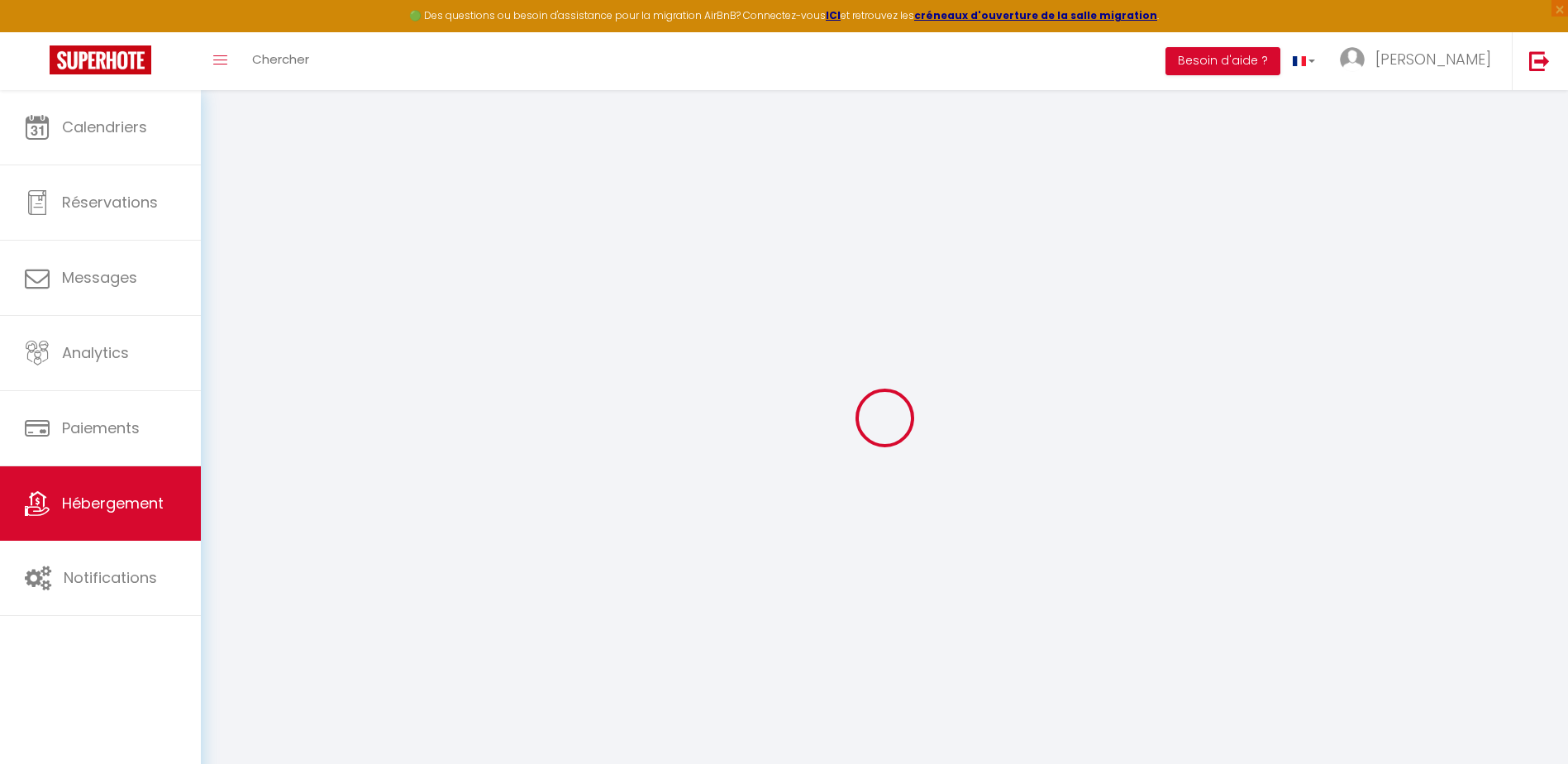
select select
checkbox input "false"
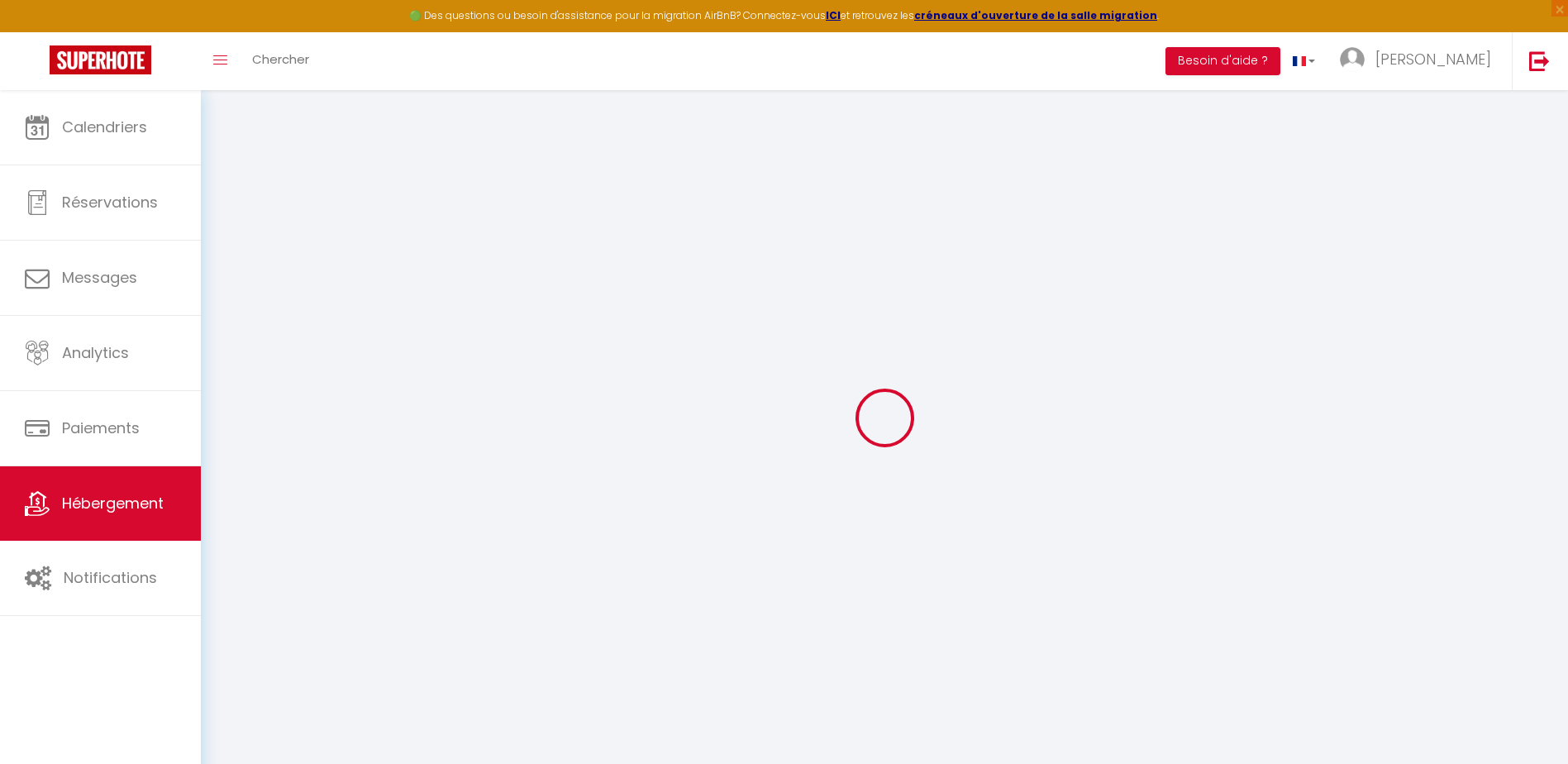
select select
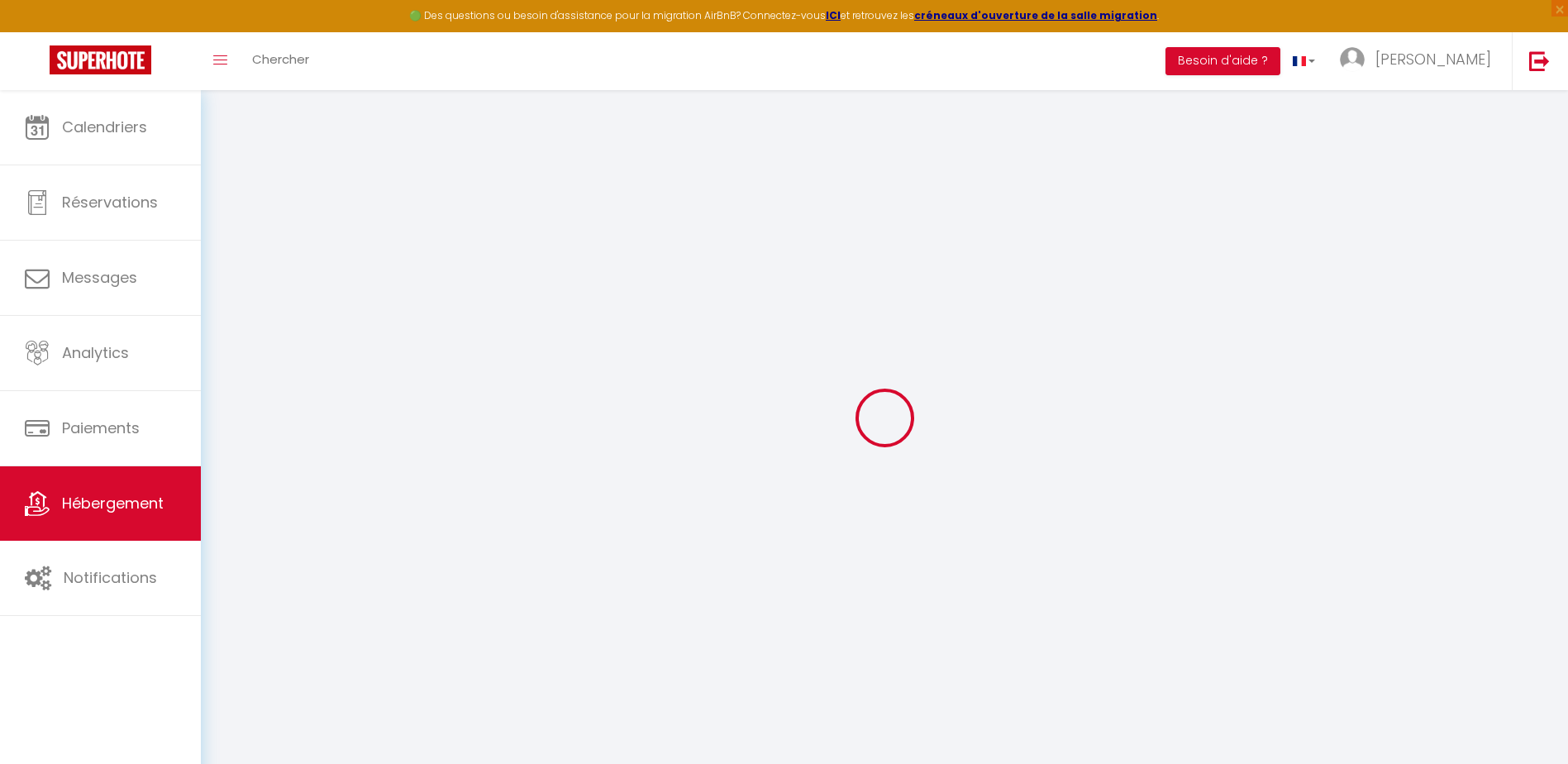
select select
checkbox input "false"
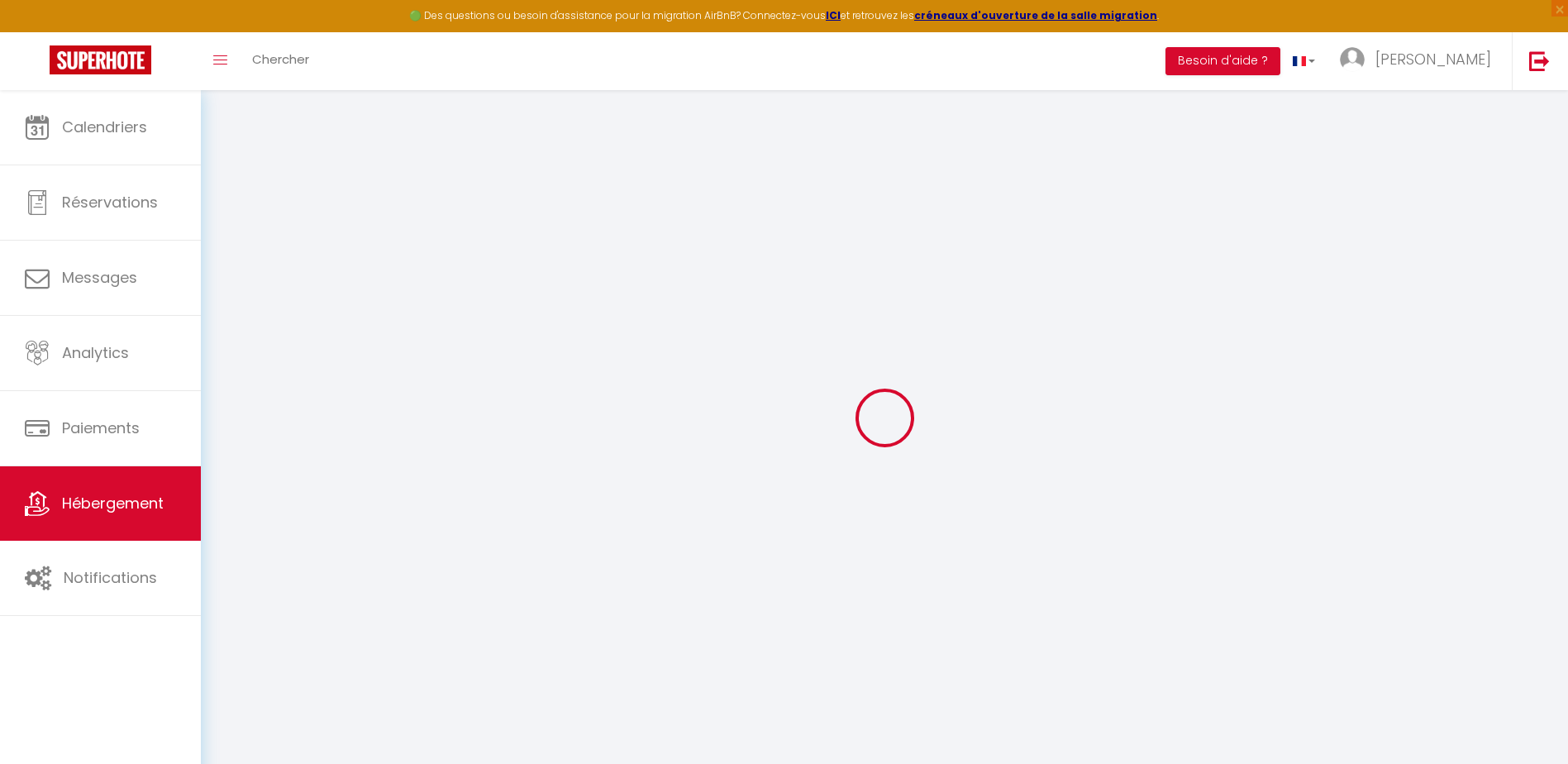
checkbox input "false"
select select
type input "Appartement l'escale"
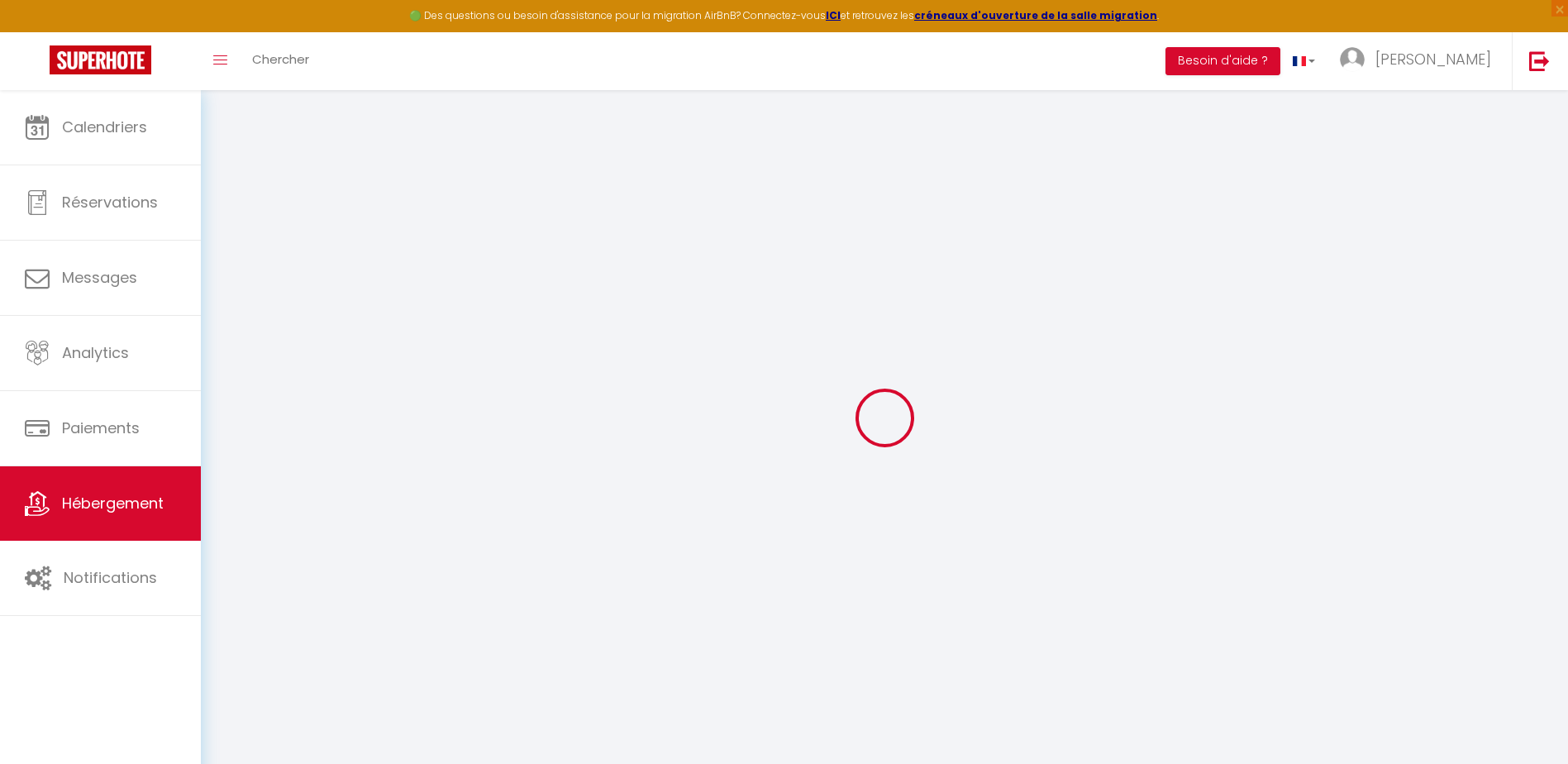
type input "[PERSON_NAME]"
type input "ADORNO"
type input "[STREET_ADDRESS]"
type input "06300"
type input "NICE"
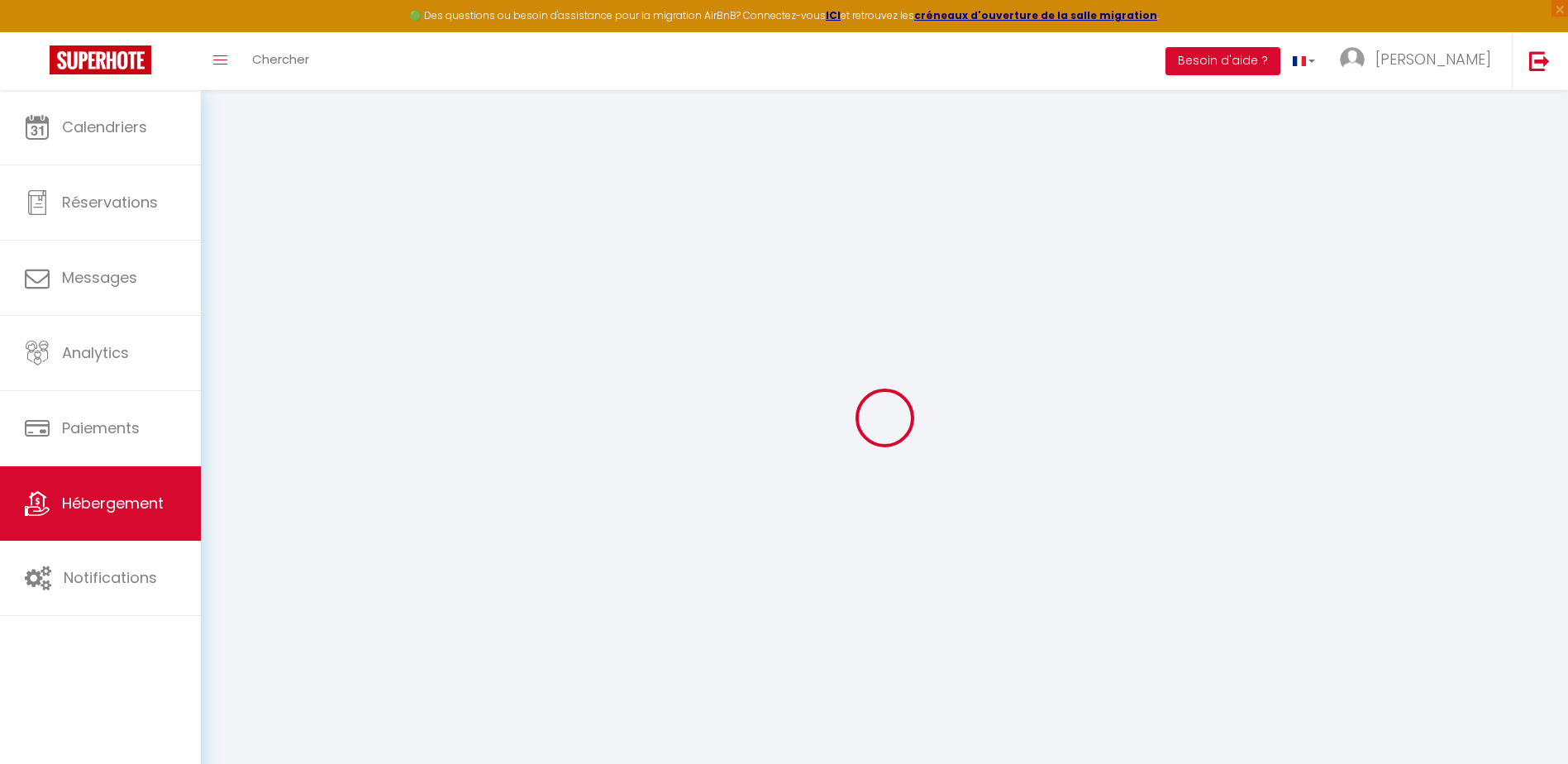
type input "75"
type input "45"
select select
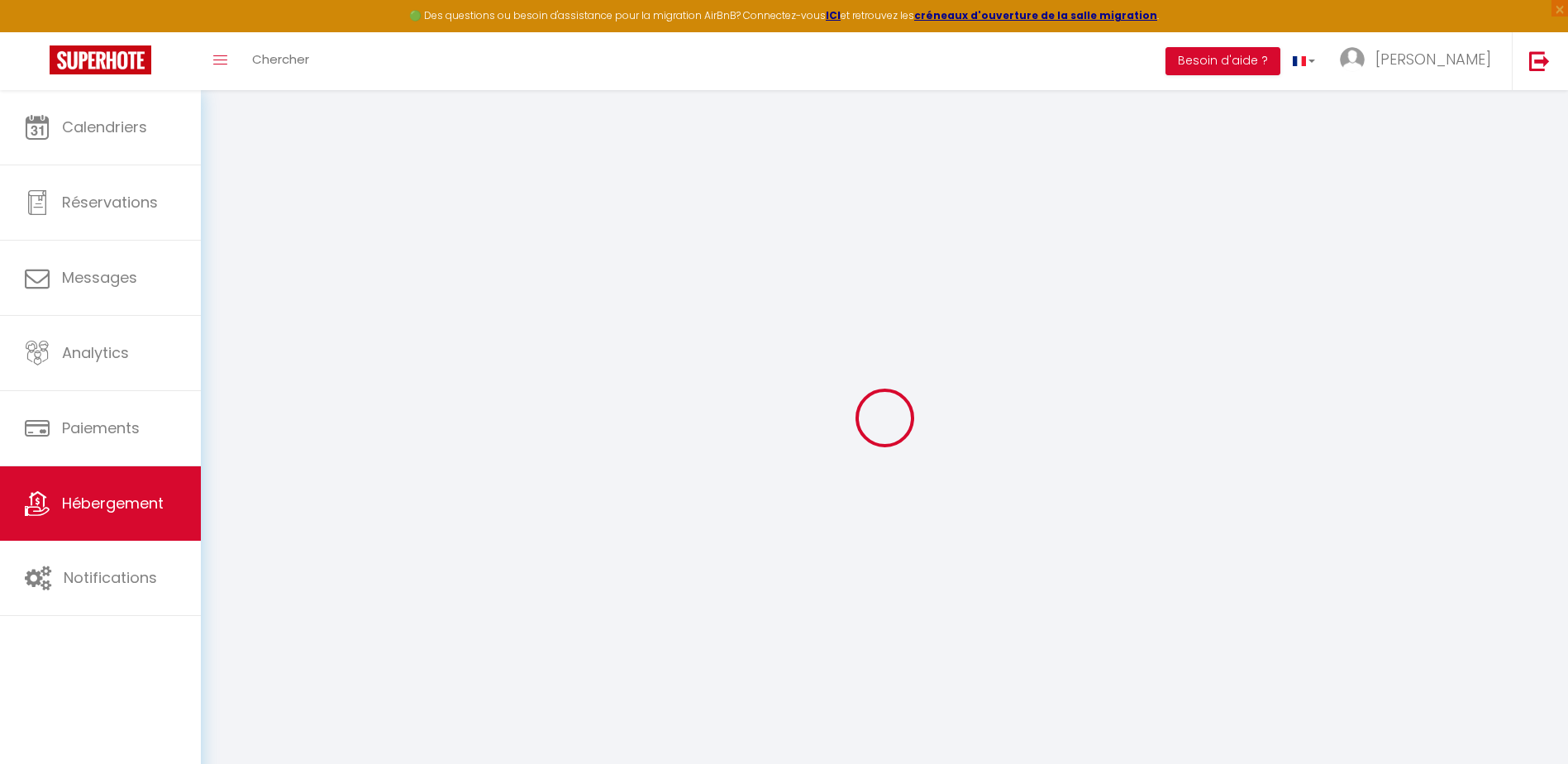
select select
type input "[STREET_ADDRESS]"
type input "83570"
type input "Carcès"
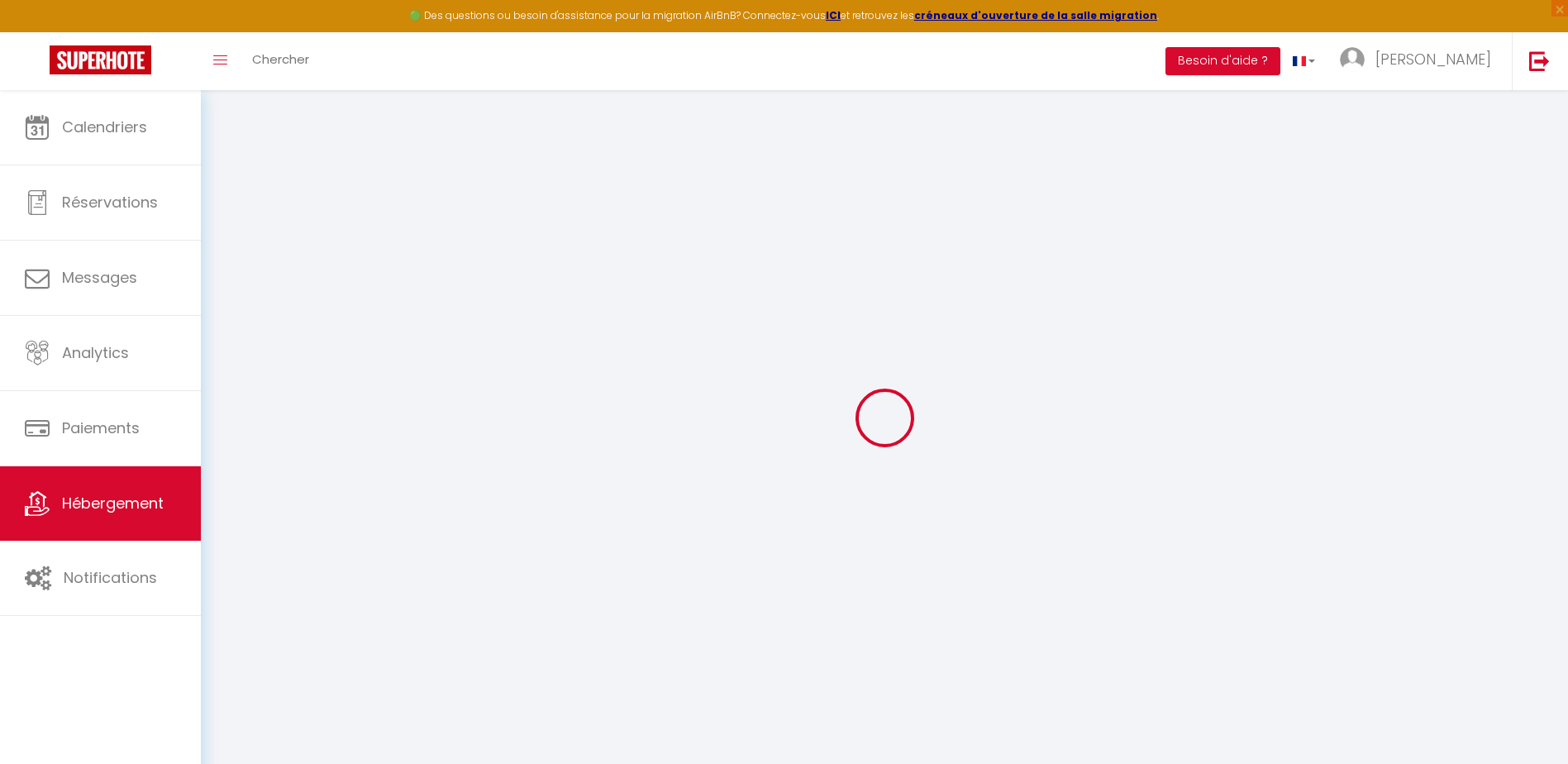
type input "[EMAIL_ADDRESS][DOMAIN_NAME]"
select select
checkbox input "false"
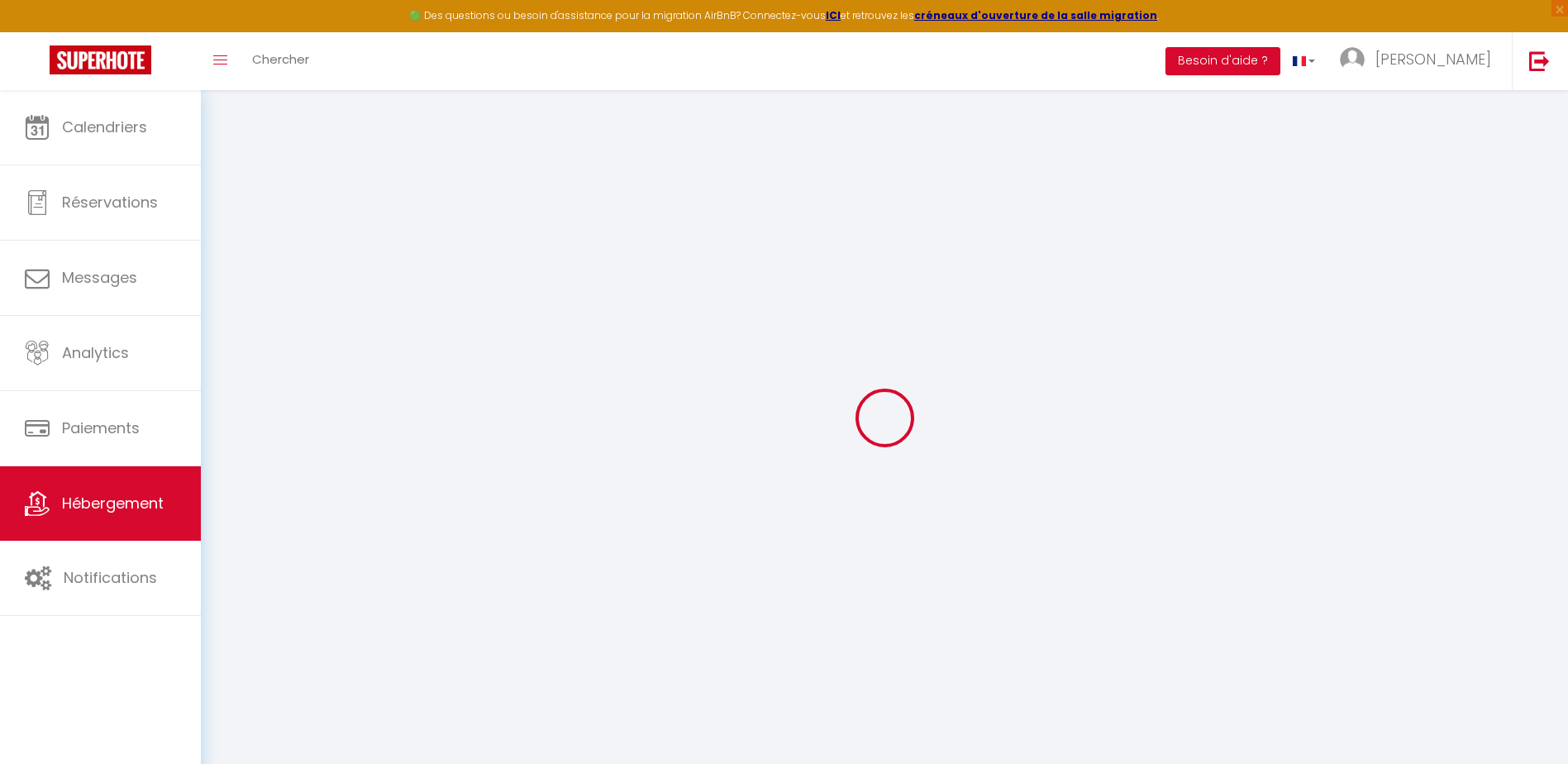
checkbox input "false"
type input "0"
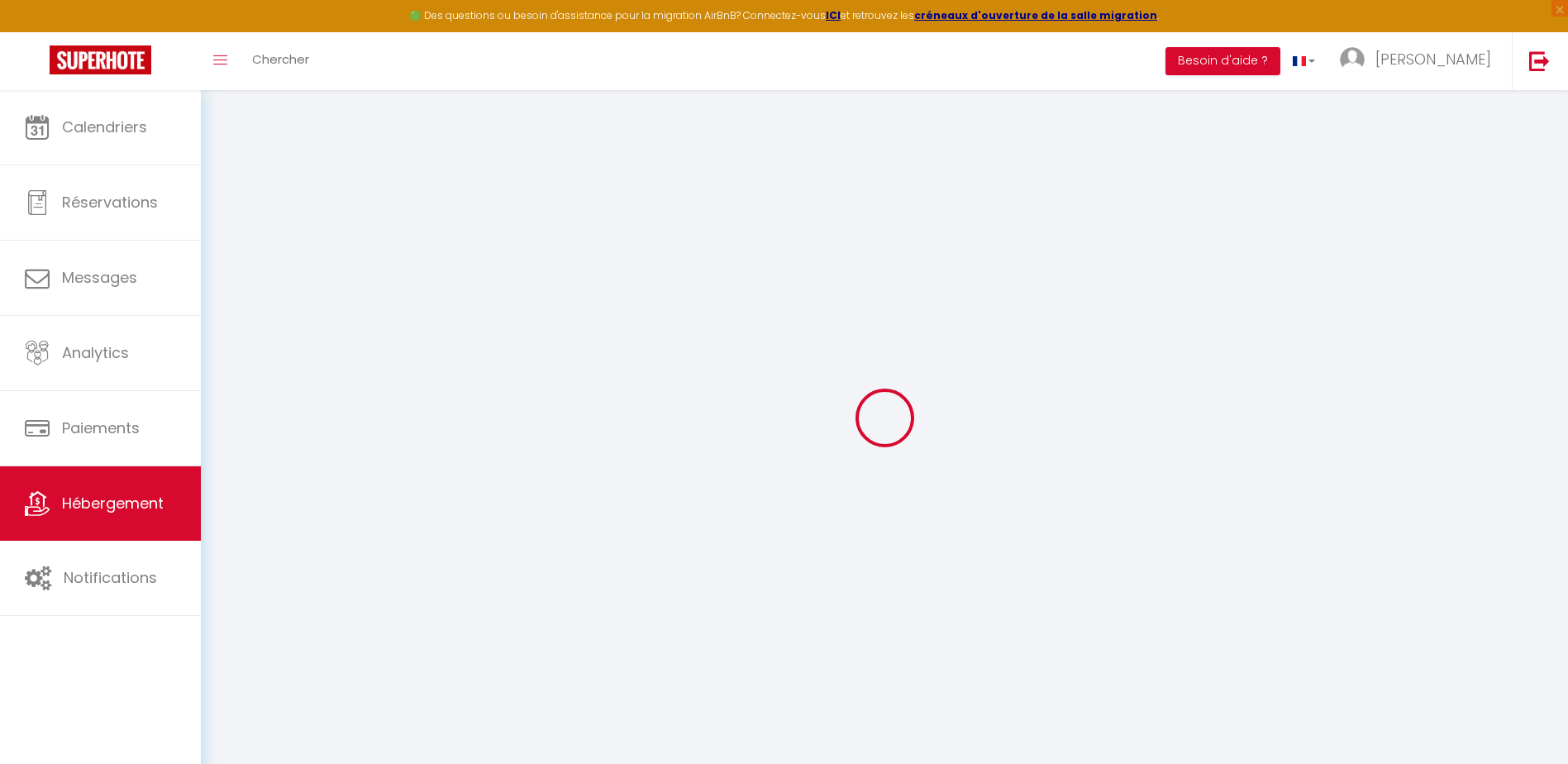
select select
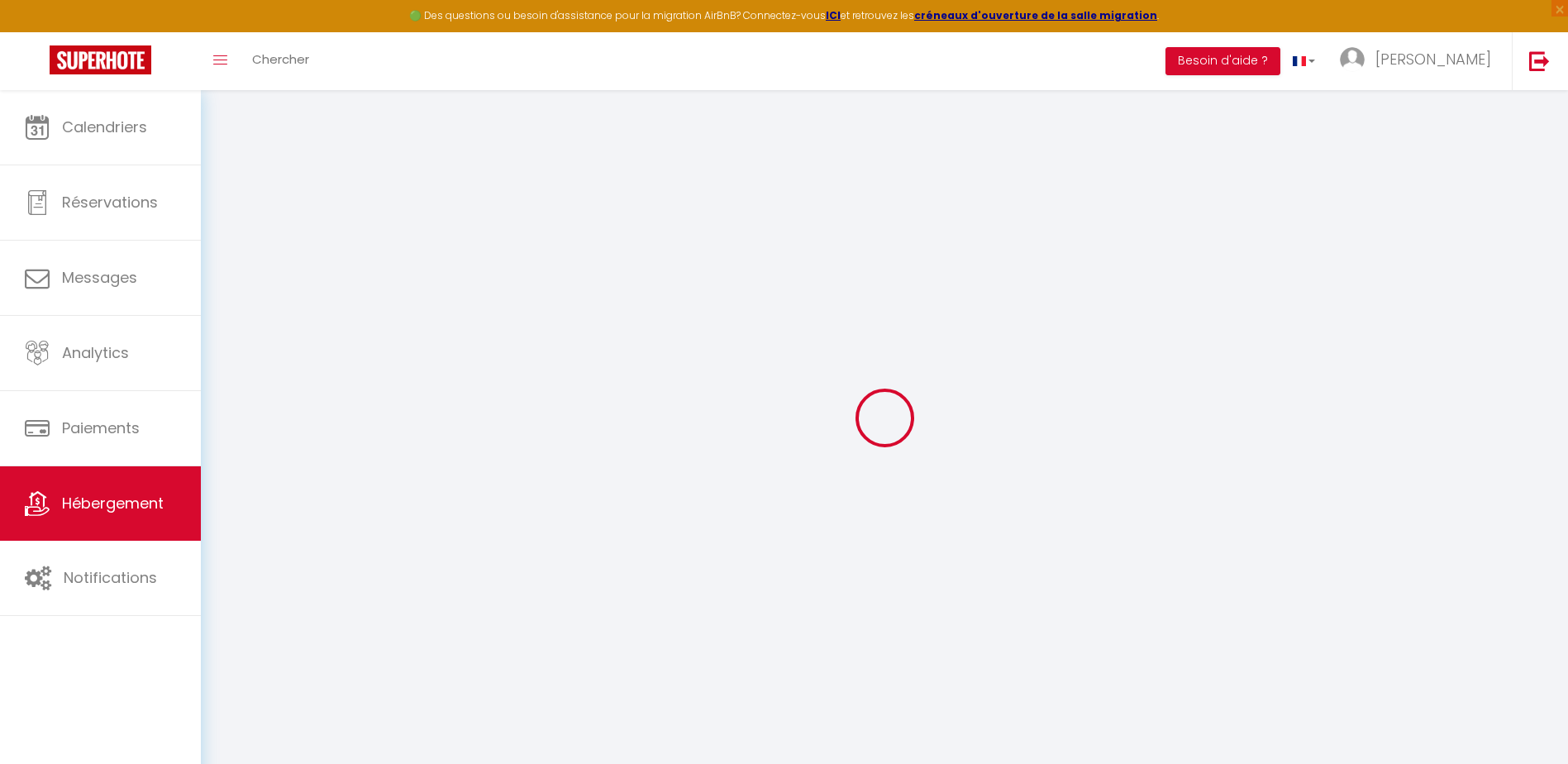
select select
checkbox input "false"
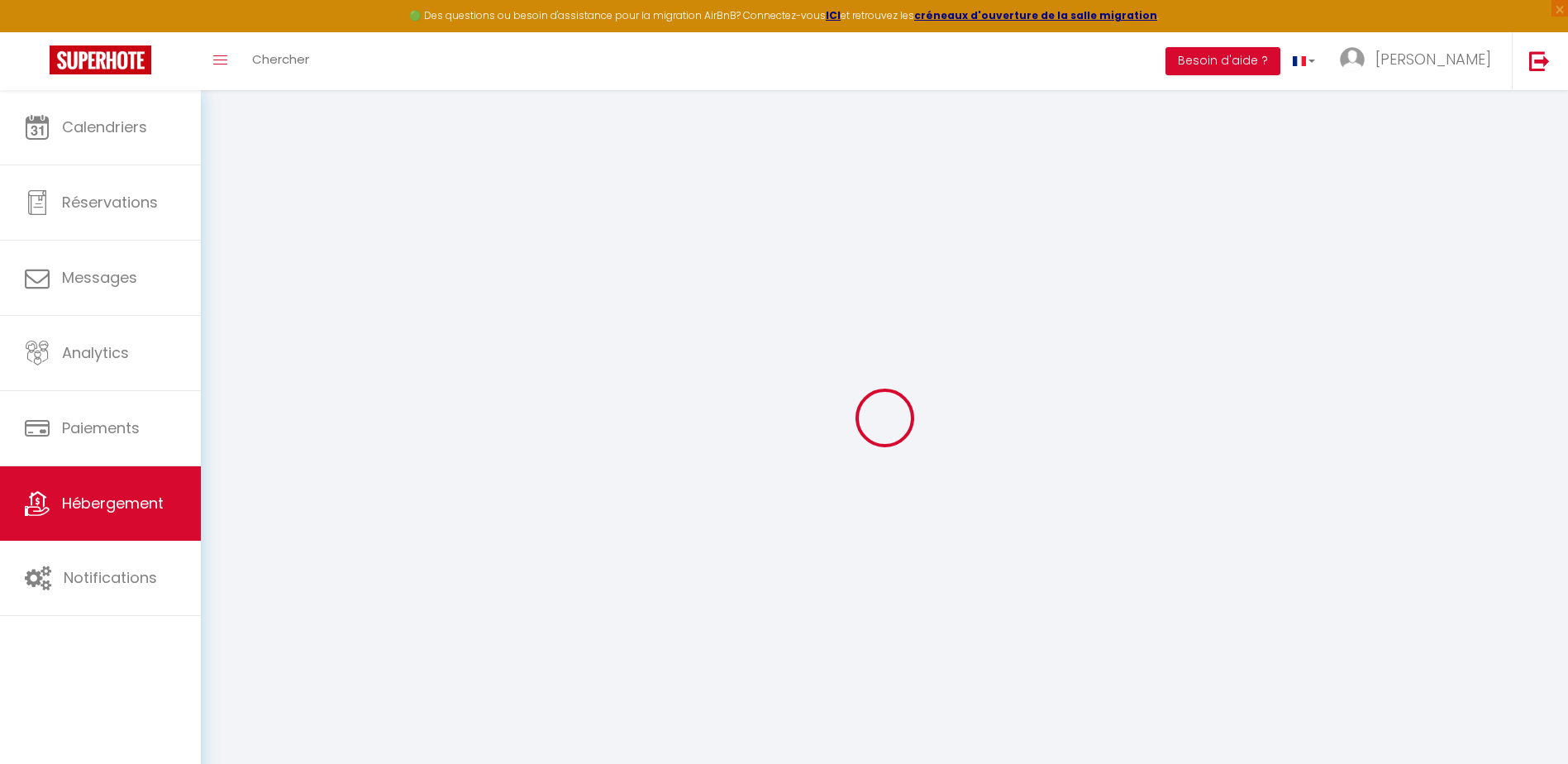
select select
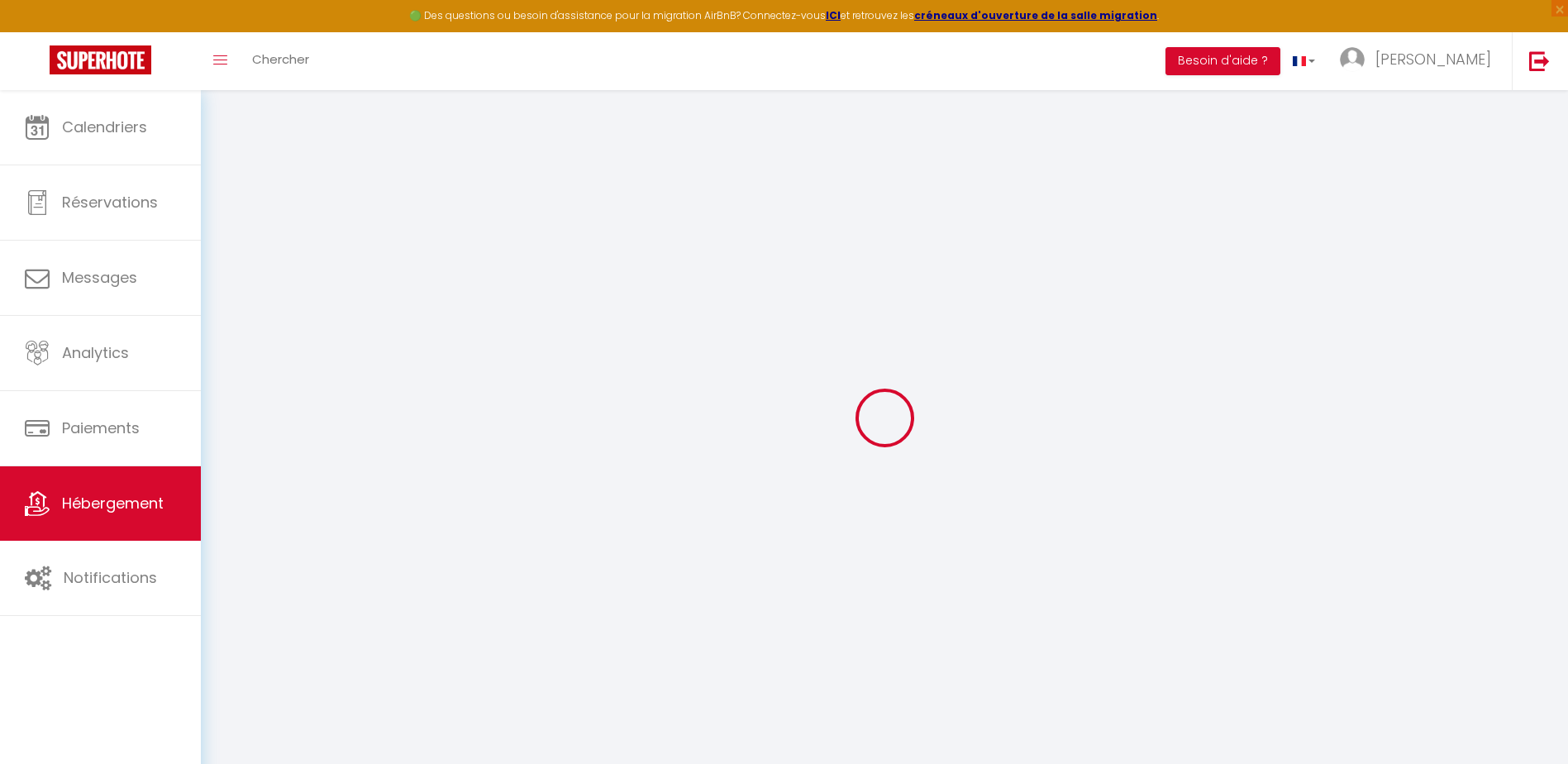
select select
checkbox input "false"
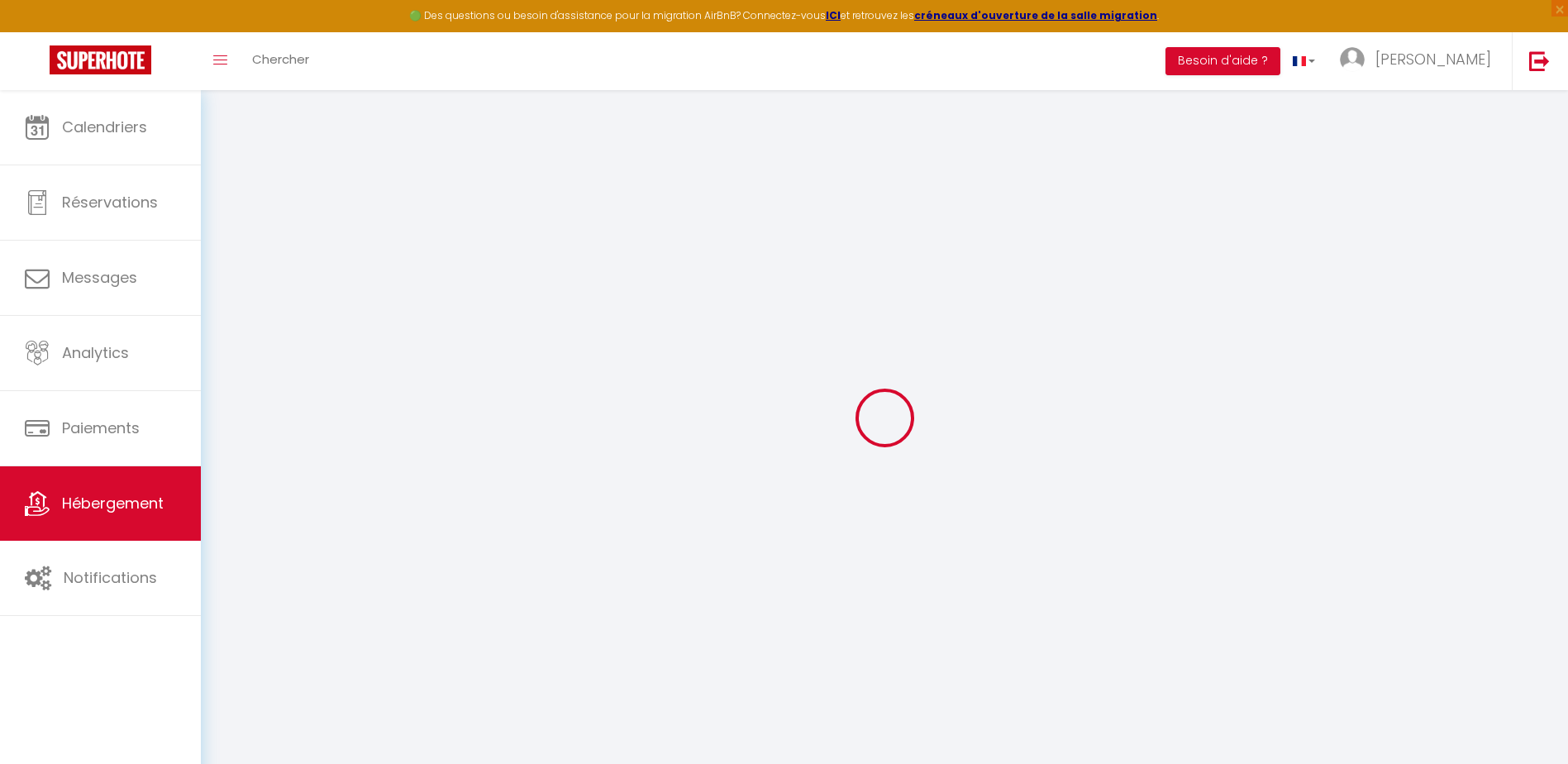
select select
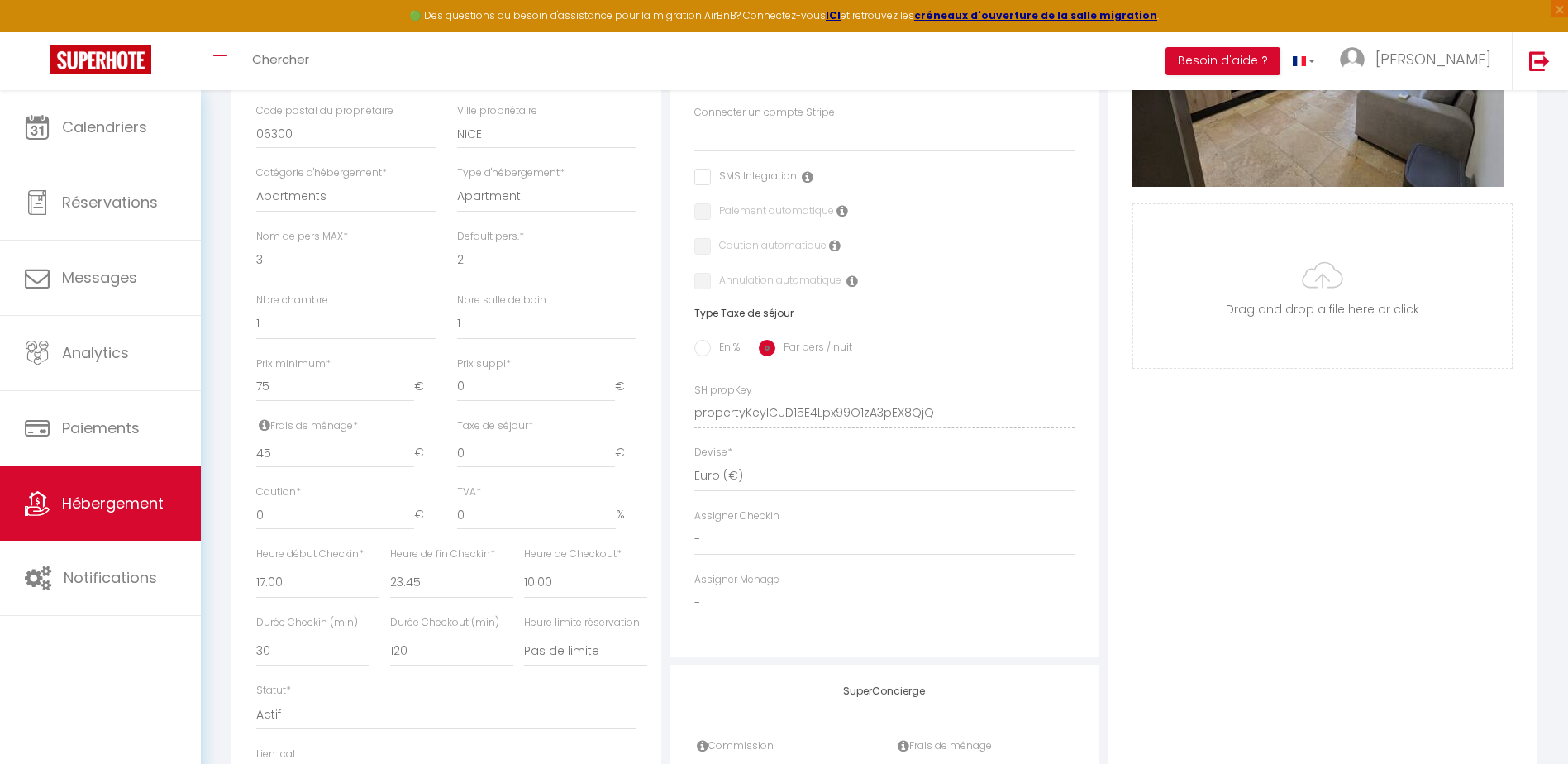
scroll to position [496, 0]
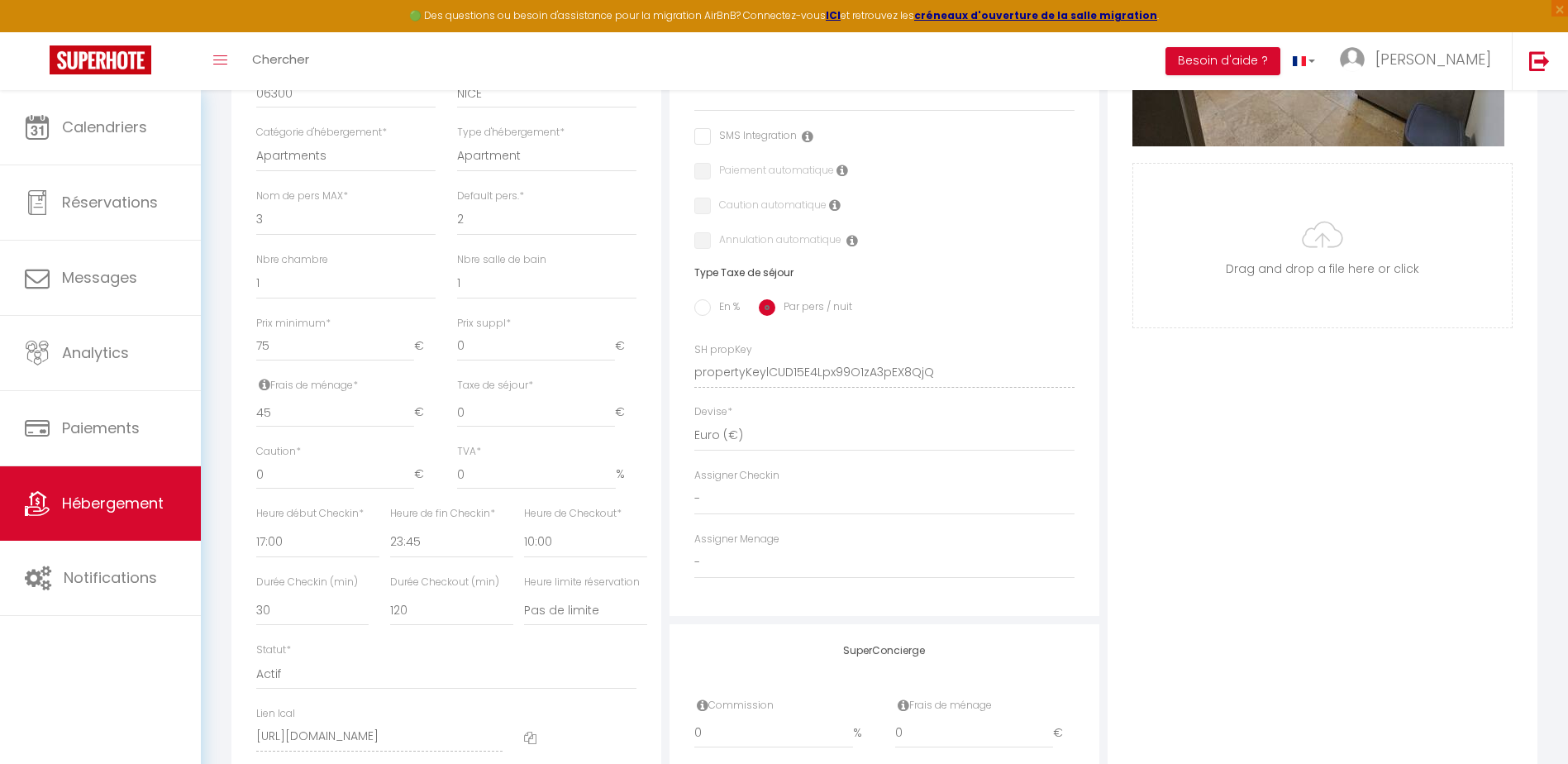
click at [746, 483] on label "Assigner Checkin" at bounding box center [737, 475] width 85 height 15
click at [693, 512] on div "Adresse Adresse * [STREET_ADDRESS] [GEOGRAPHIC_DATA] [GEOGRAPHIC_DATA] [GEOGRAP…" at bounding box center [884, 209] width 429 height 813
click at [718, 510] on select "- [PERSON_NAME] [PERSON_NAME] CLEMENCE POUCE" at bounding box center [884, 499] width 380 height 32
click at [695, 496] on select "- [PERSON_NAME] [PERSON_NAME] CLEMENCE POUCE" at bounding box center [884, 499] width 380 height 32
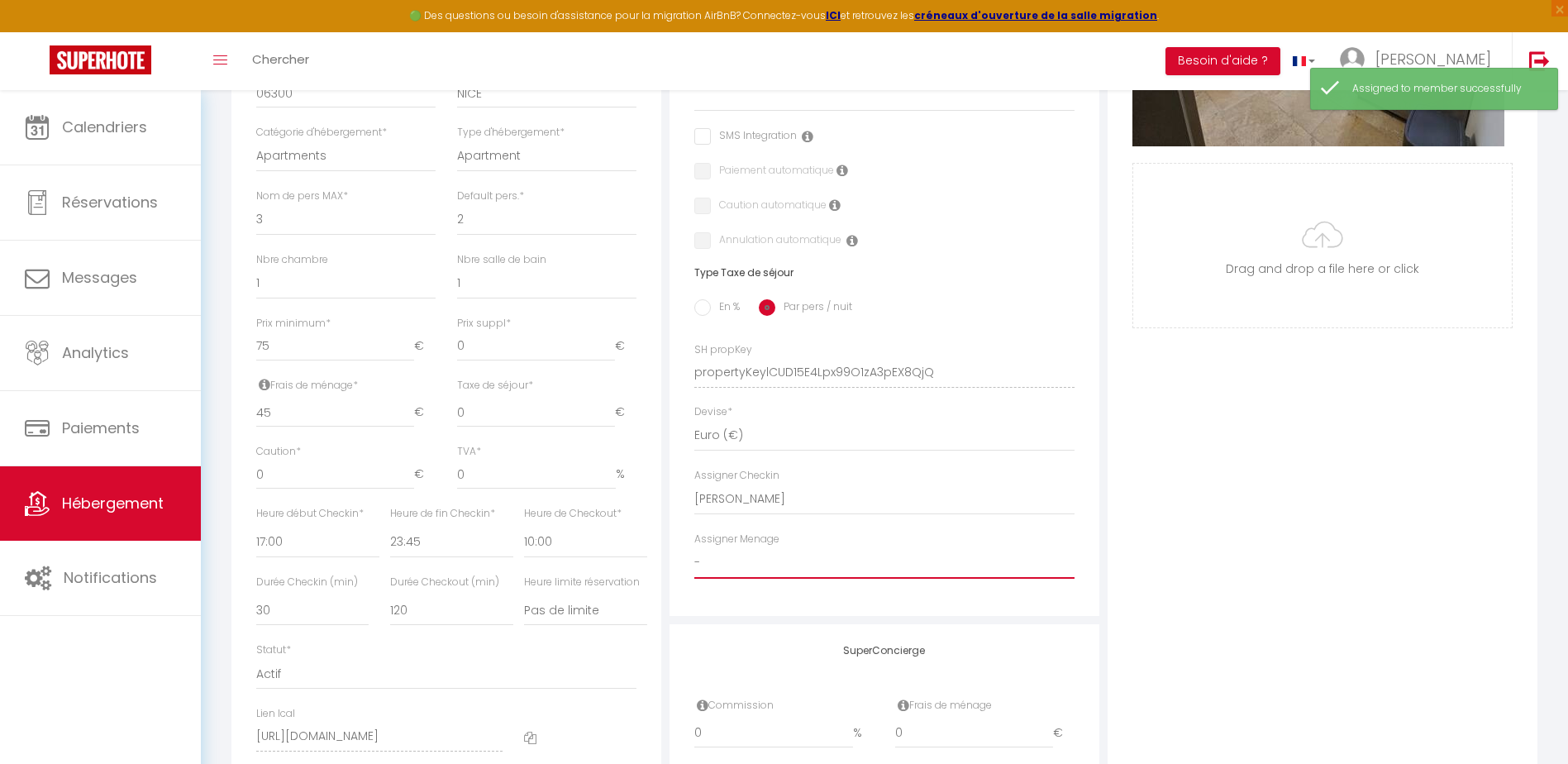
click at [746, 578] on select "- [PERSON_NAME] [PERSON_NAME] CLEMENCE POUCE" at bounding box center [884, 562] width 380 height 32
click at [695, 558] on select "- [PERSON_NAME] [PERSON_NAME] CLEMENCE POUCE" at bounding box center [884, 562] width 380 height 32
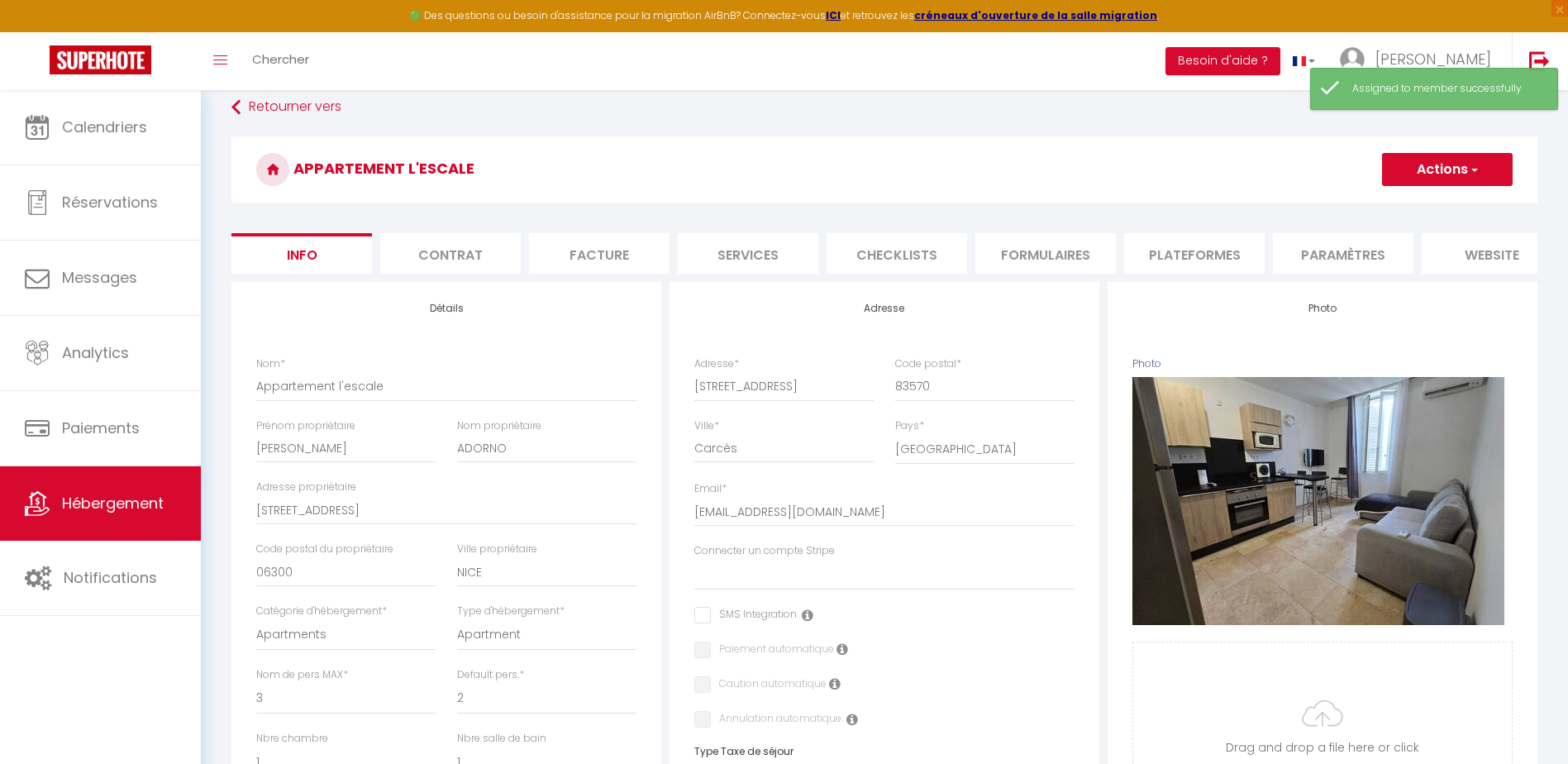
scroll to position [0, 0]
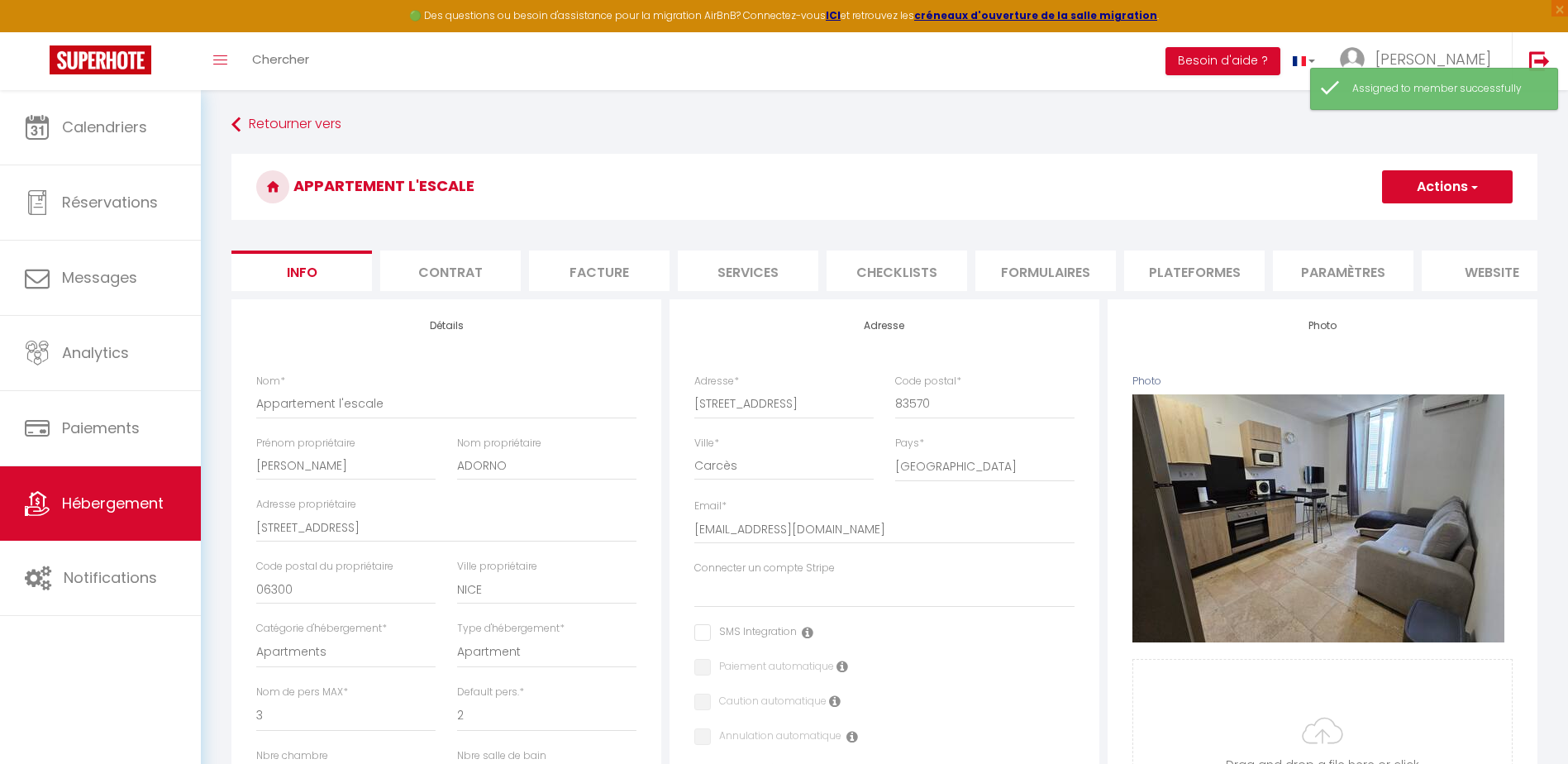
click at [1434, 184] on button "Actions" at bounding box center [1447, 187] width 131 height 33
click at [1385, 230] on input "Enregistrer" at bounding box center [1382, 223] width 61 height 16
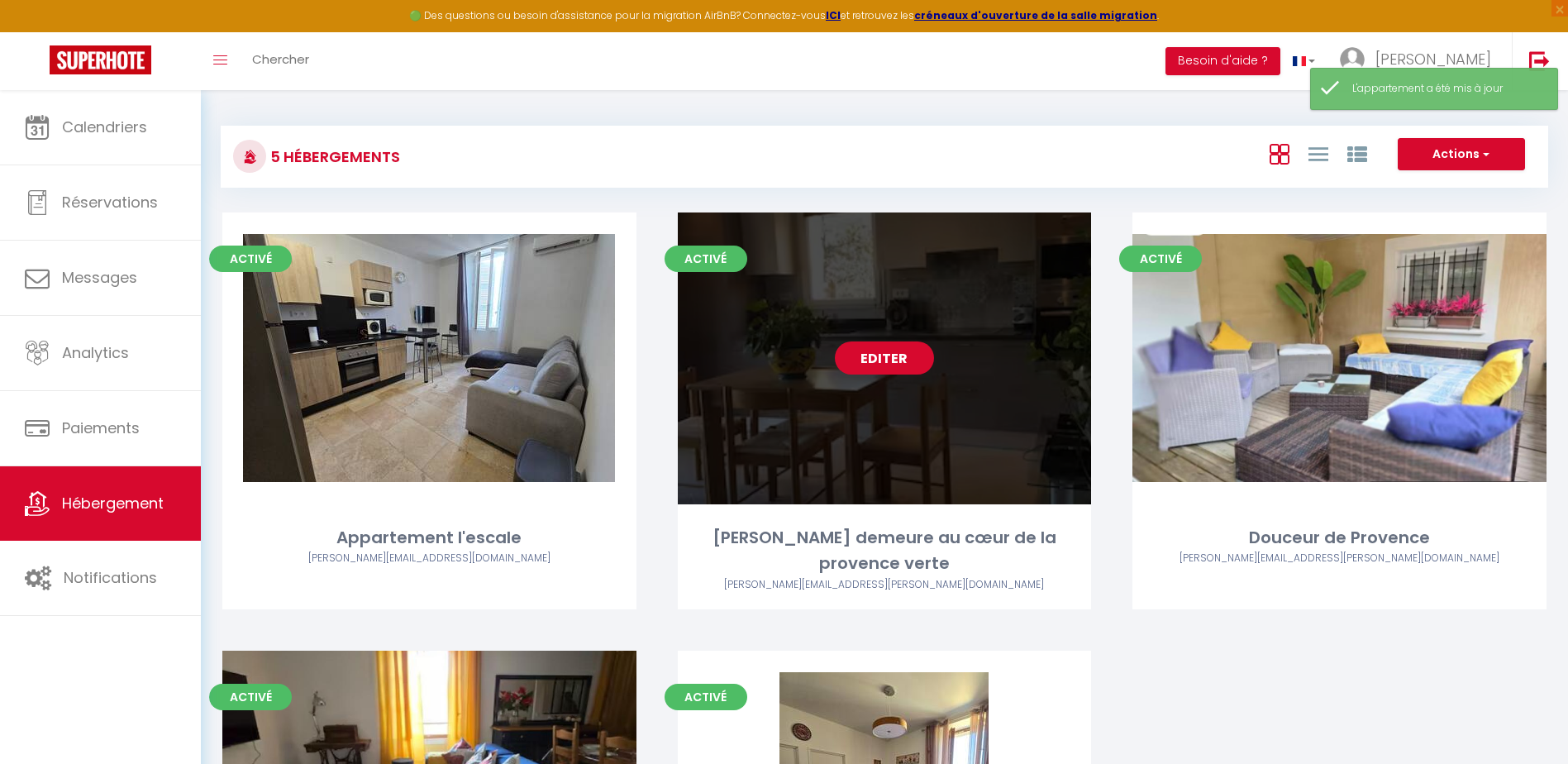
click at [869, 351] on link "Editer" at bounding box center [884, 357] width 99 height 33
click at [869, 352] on link "Editer" at bounding box center [884, 357] width 99 height 33
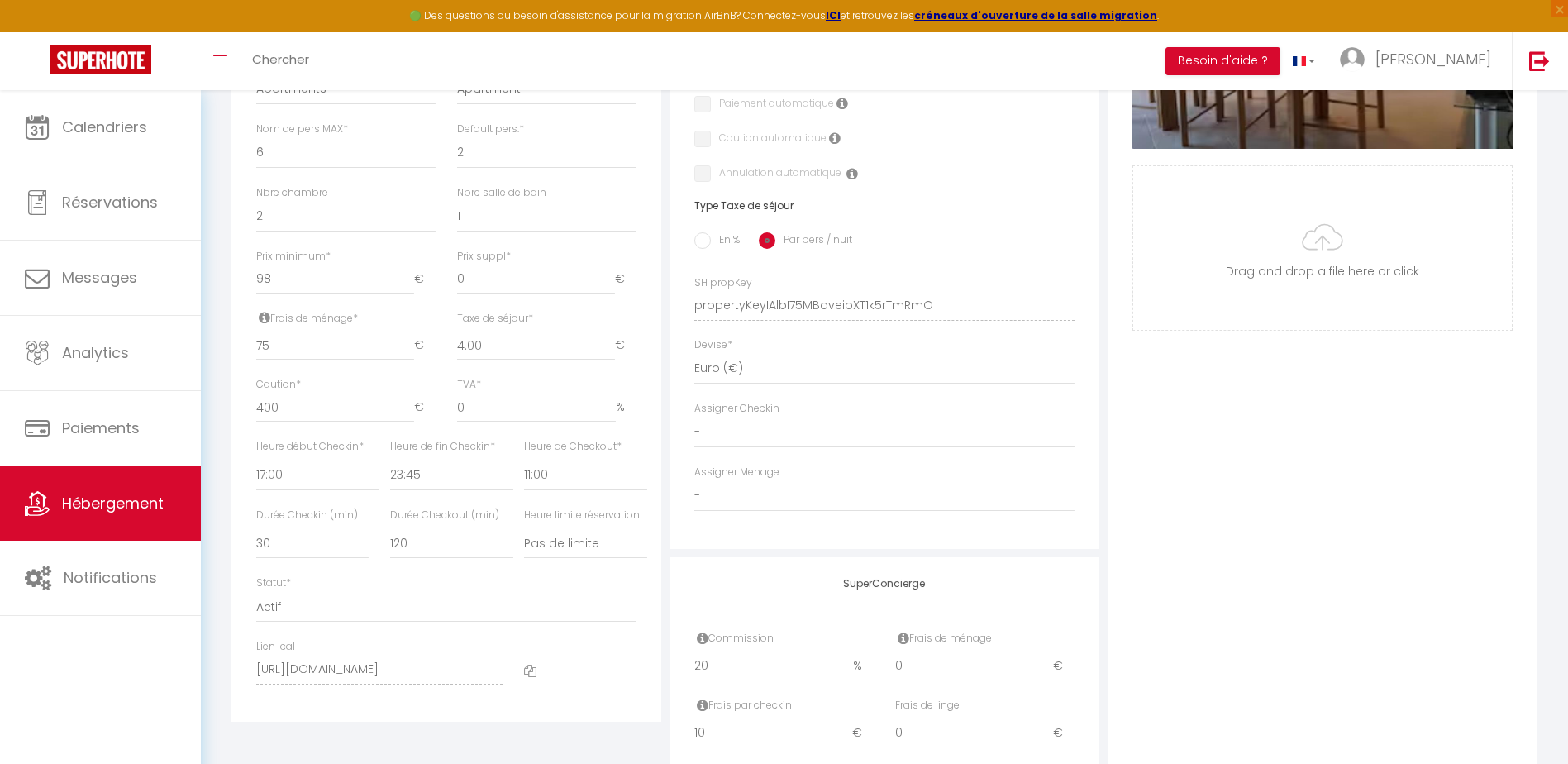
scroll to position [578, 0]
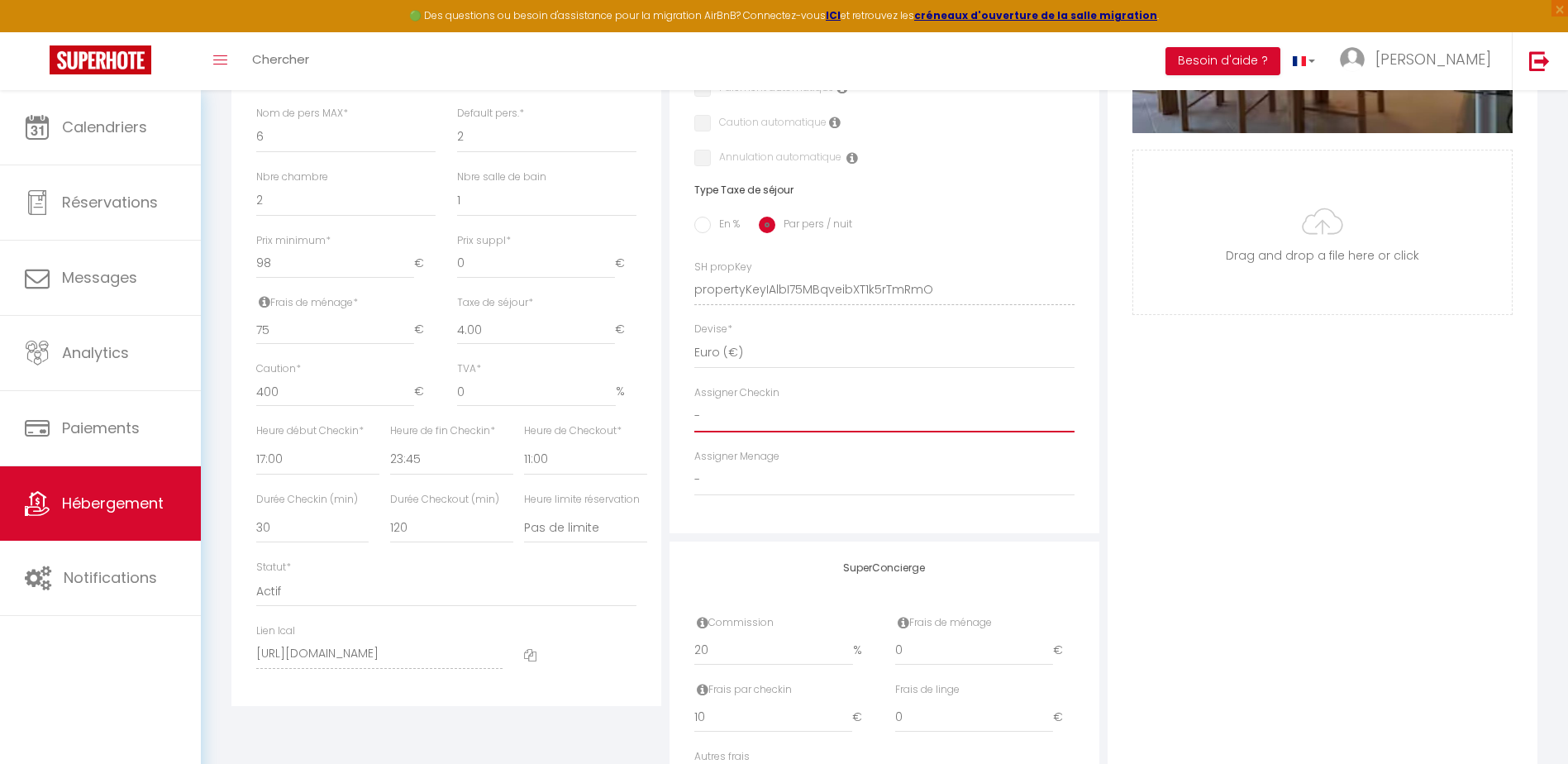
click at [709, 432] on select "- [PERSON_NAME] [PERSON_NAME] CLEMENCE POUCE" at bounding box center [884, 416] width 380 height 32
click at [695, 413] on select "- [PERSON_NAME] [PERSON_NAME] CLEMENCE POUCE" at bounding box center [884, 416] width 380 height 32
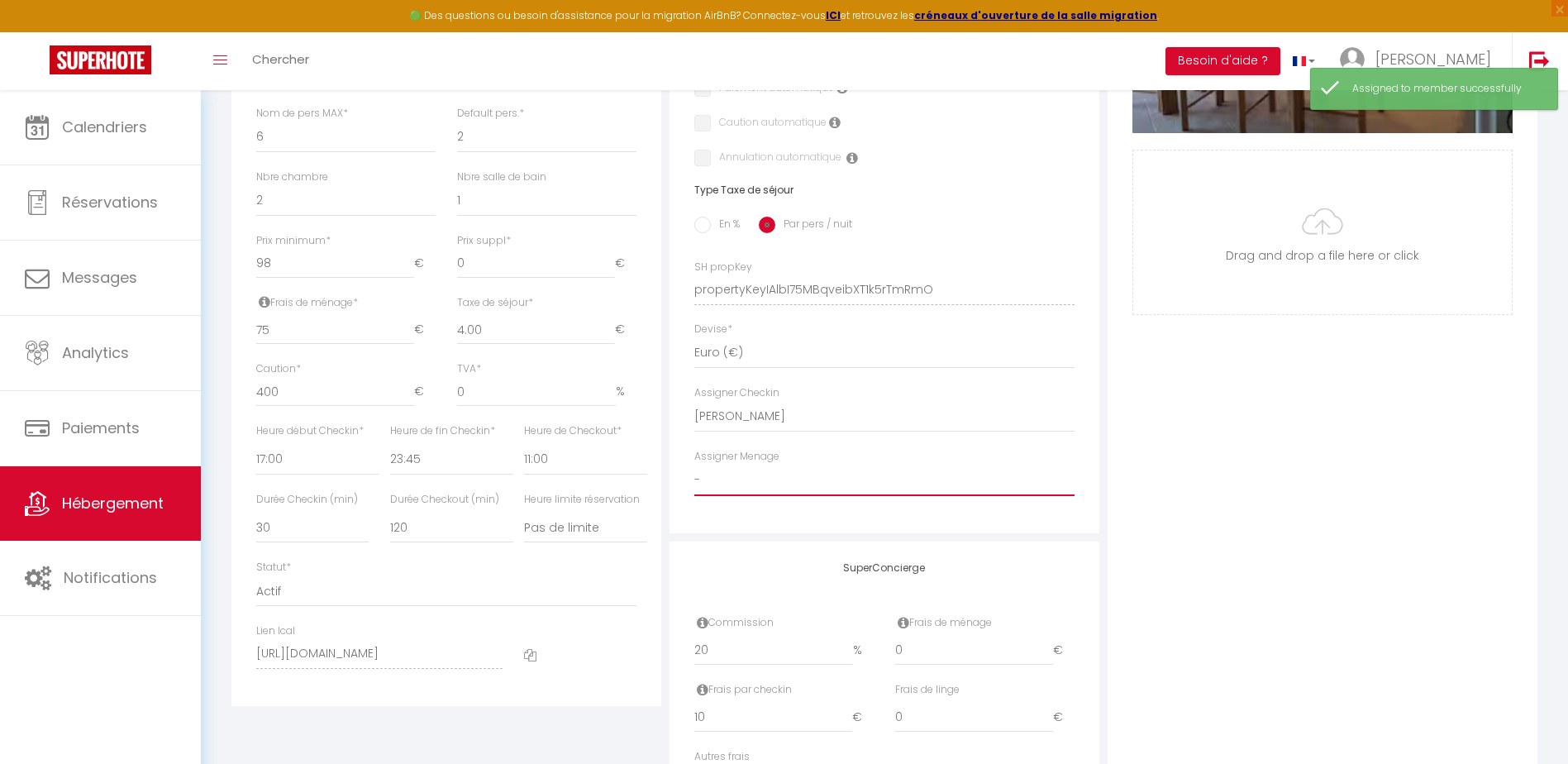
click at [734, 496] on select "- [PERSON_NAME] [PERSON_NAME] CLEMENCE POUCE" at bounding box center [884, 480] width 380 height 32
click at [695, 476] on select "- [PERSON_NAME] [PERSON_NAME] CLEMENCE POUCE" at bounding box center [884, 480] width 380 height 32
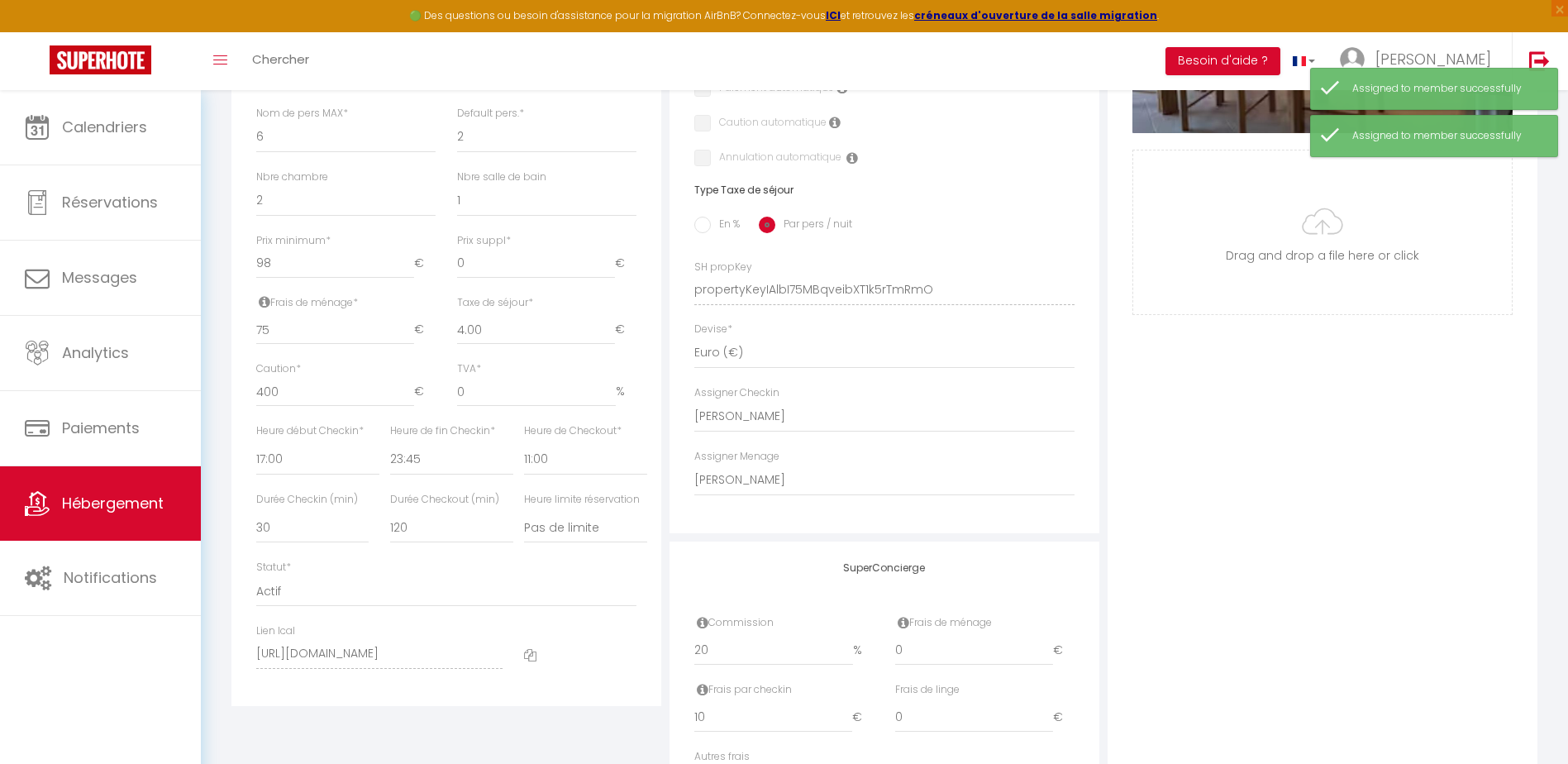
click at [1527, 253] on div "Photo Photo Supprimer Drag and drop a file here or click Ooops, something wrong…" at bounding box center [1323, 278] width 429 height 1115
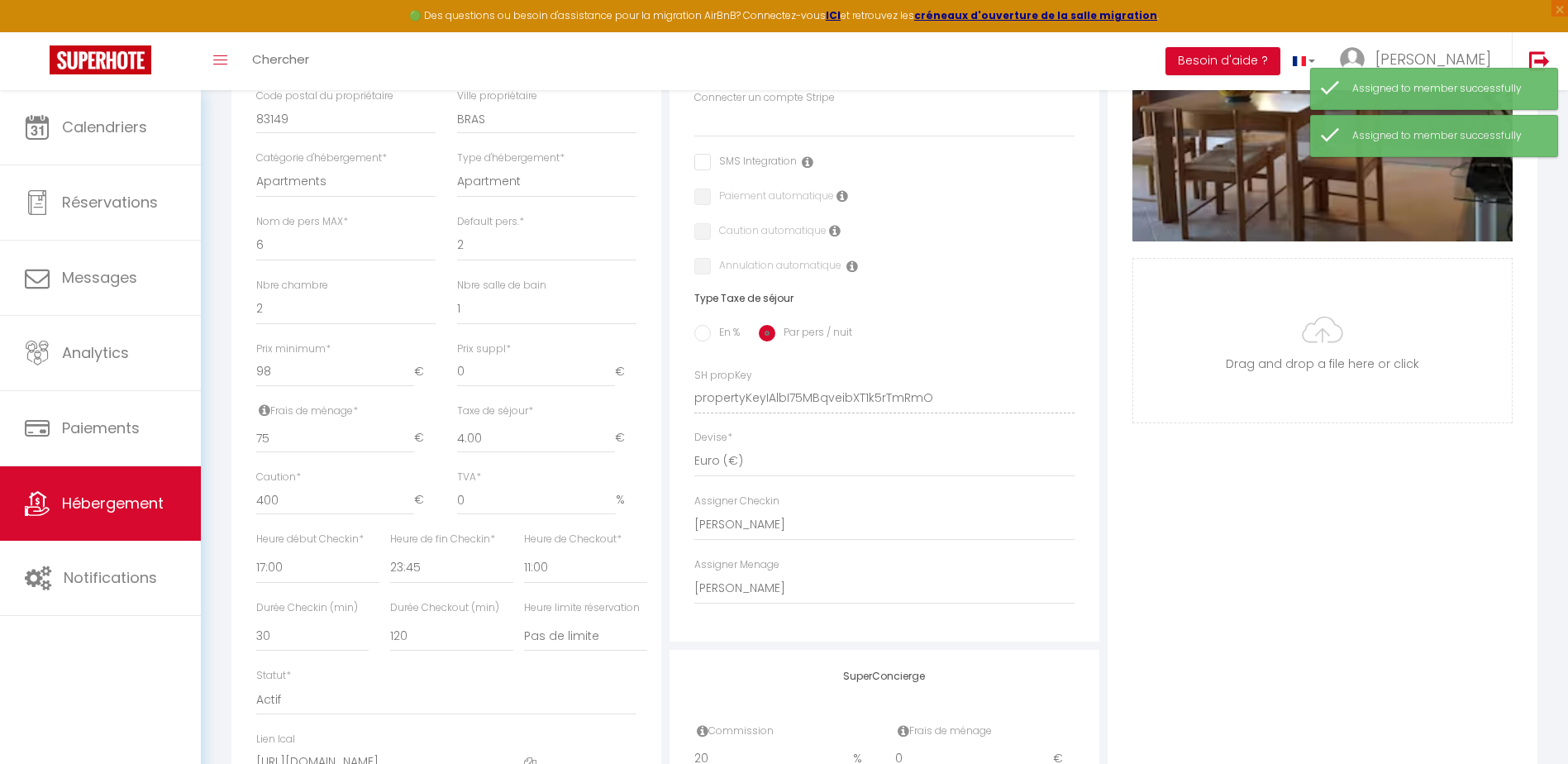
scroll to position [0, 0]
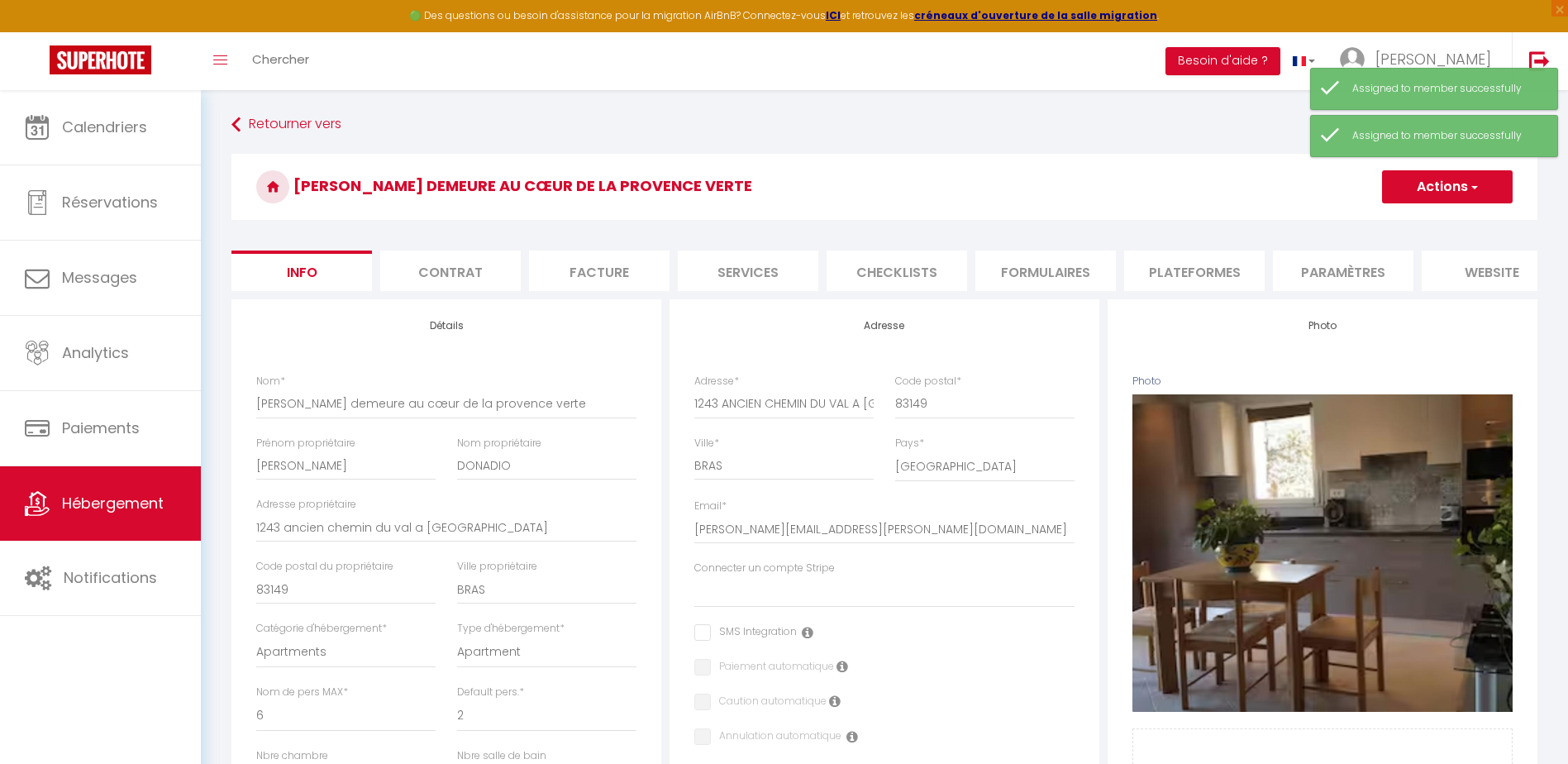
click at [1432, 183] on button "Actions" at bounding box center [1447, 187] width 131 height 33
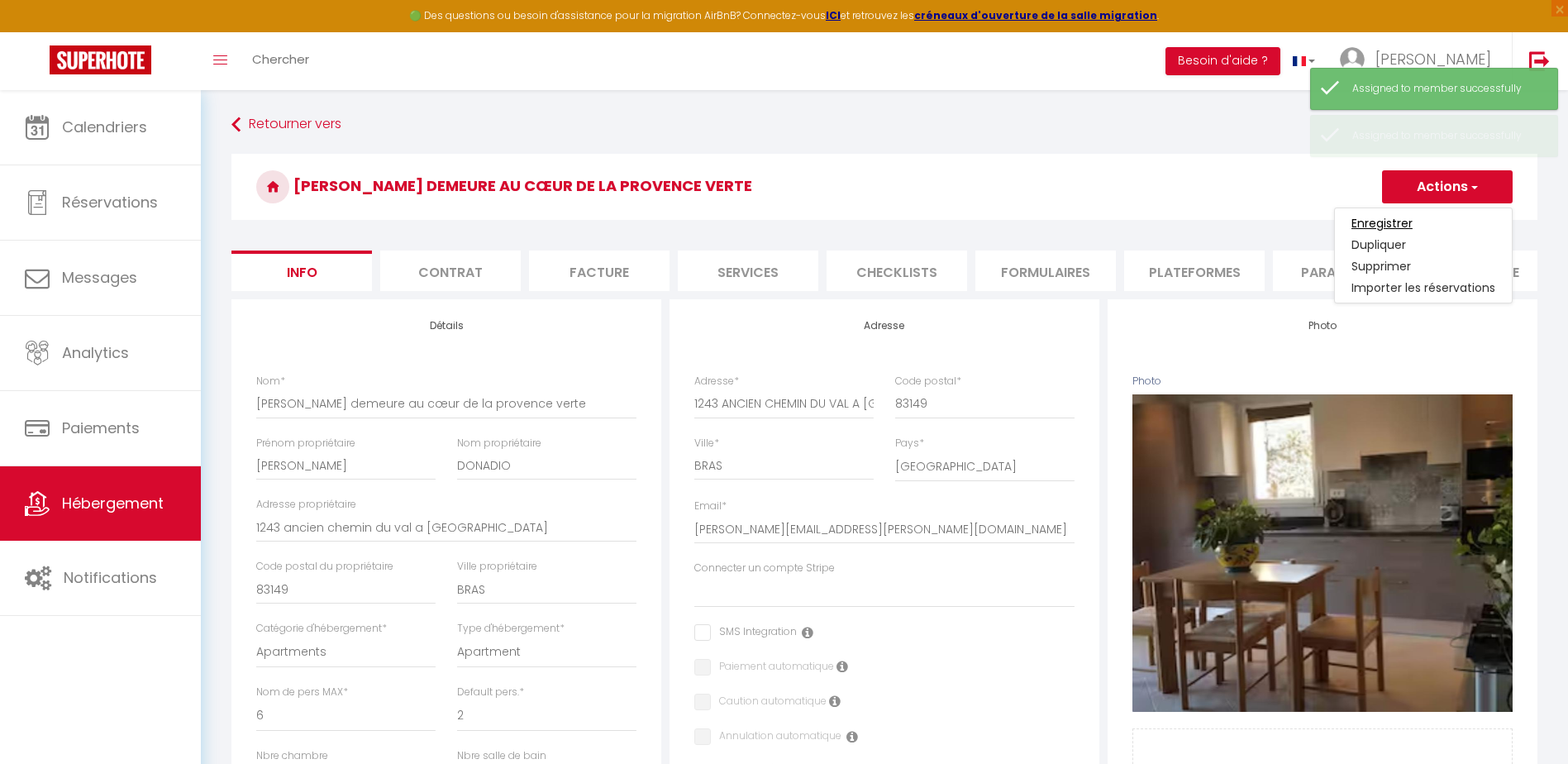
click at [1383, 223] on input "Enregistrer" at bounding box center [1382, 223] width 61 height 16
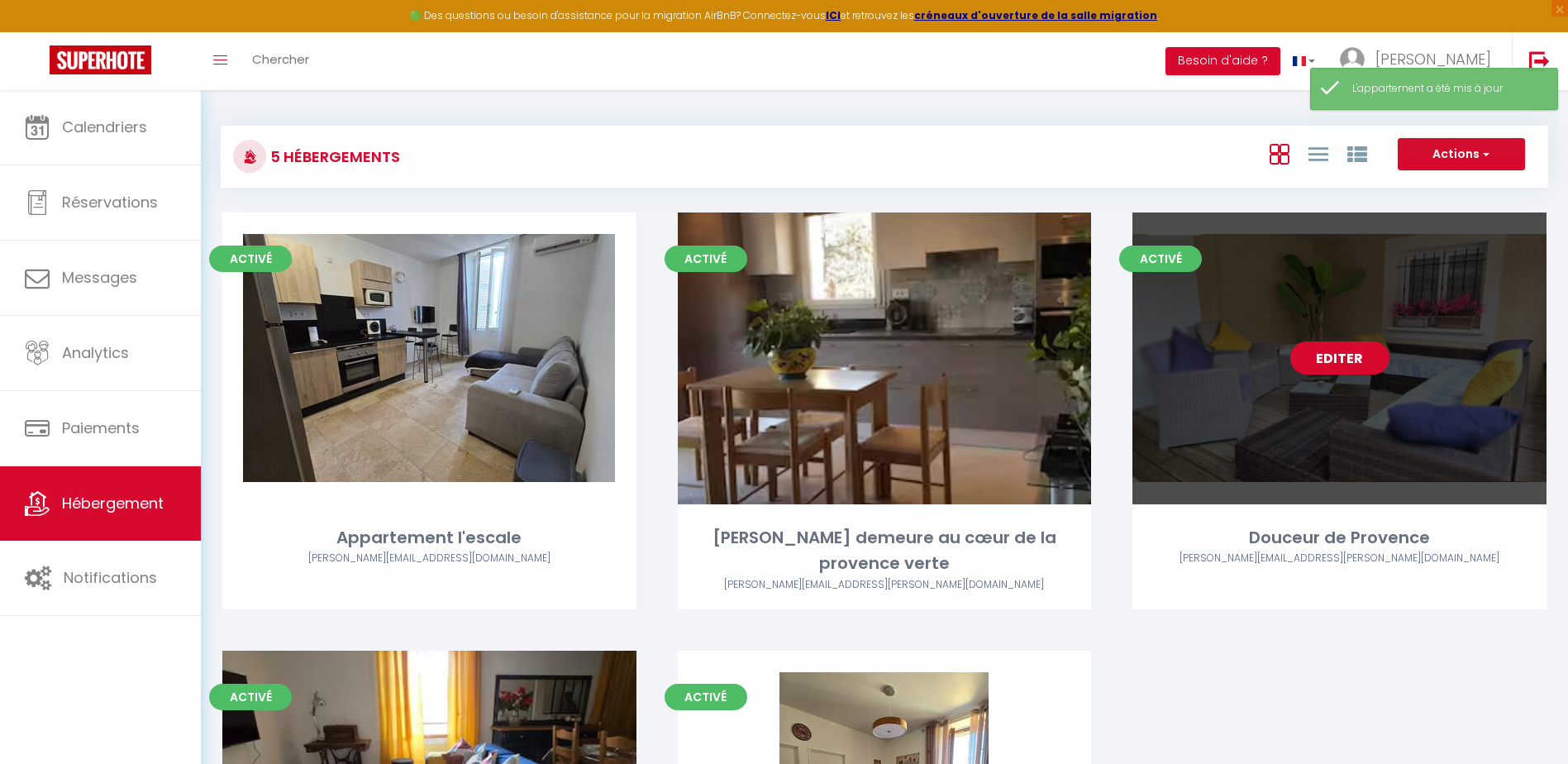
click at [1342, 356] on link "Editer" at bounding box center [1340, 357] width 99 height 33
click at [1342, 357] on link "Editer" at bounding box center [1340, 357] width 99 height 33
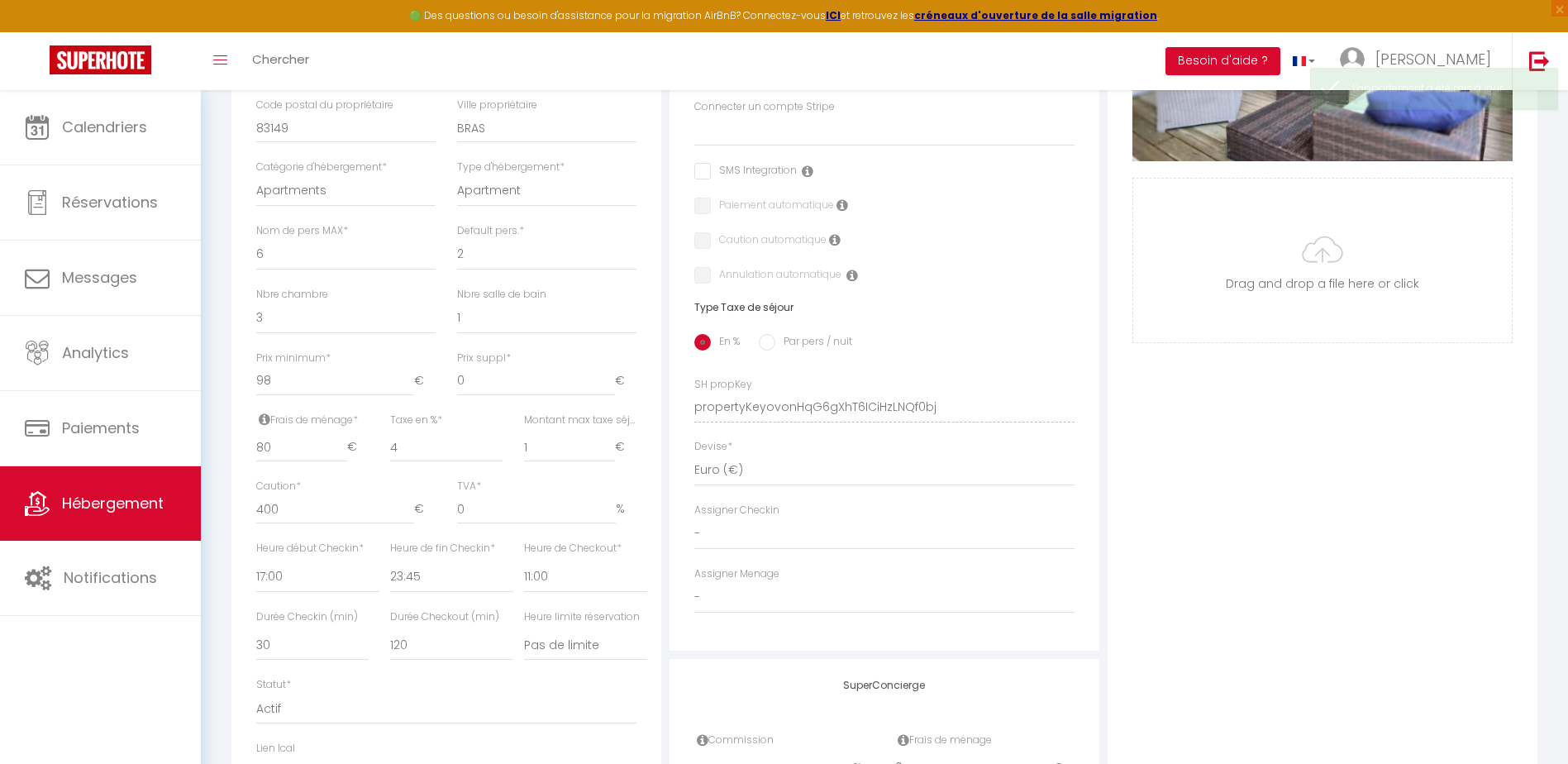
scroll to position [496, 0]
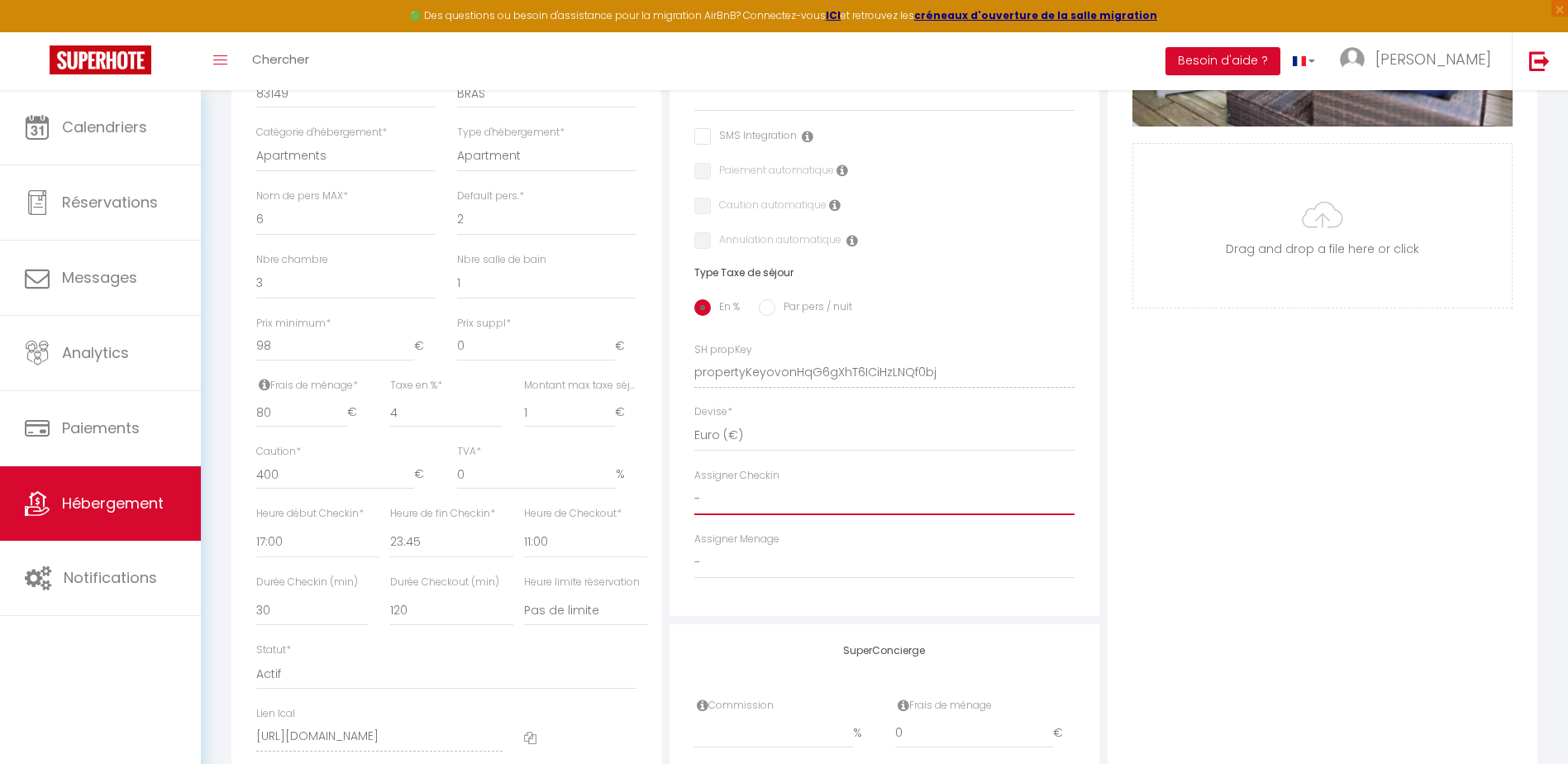
click at [729, 498] on select "- [PERSON_NAME] [PERSON_NAME] CLEMENCE POUCE" at bounding box center [884, 499] width 380 height 32
click at [695, 496] on select "- [PERSON_NAME] [PERSON_NAME] CLEMENCE POUCE" at bounding box center [884, 499] width 380 height 32
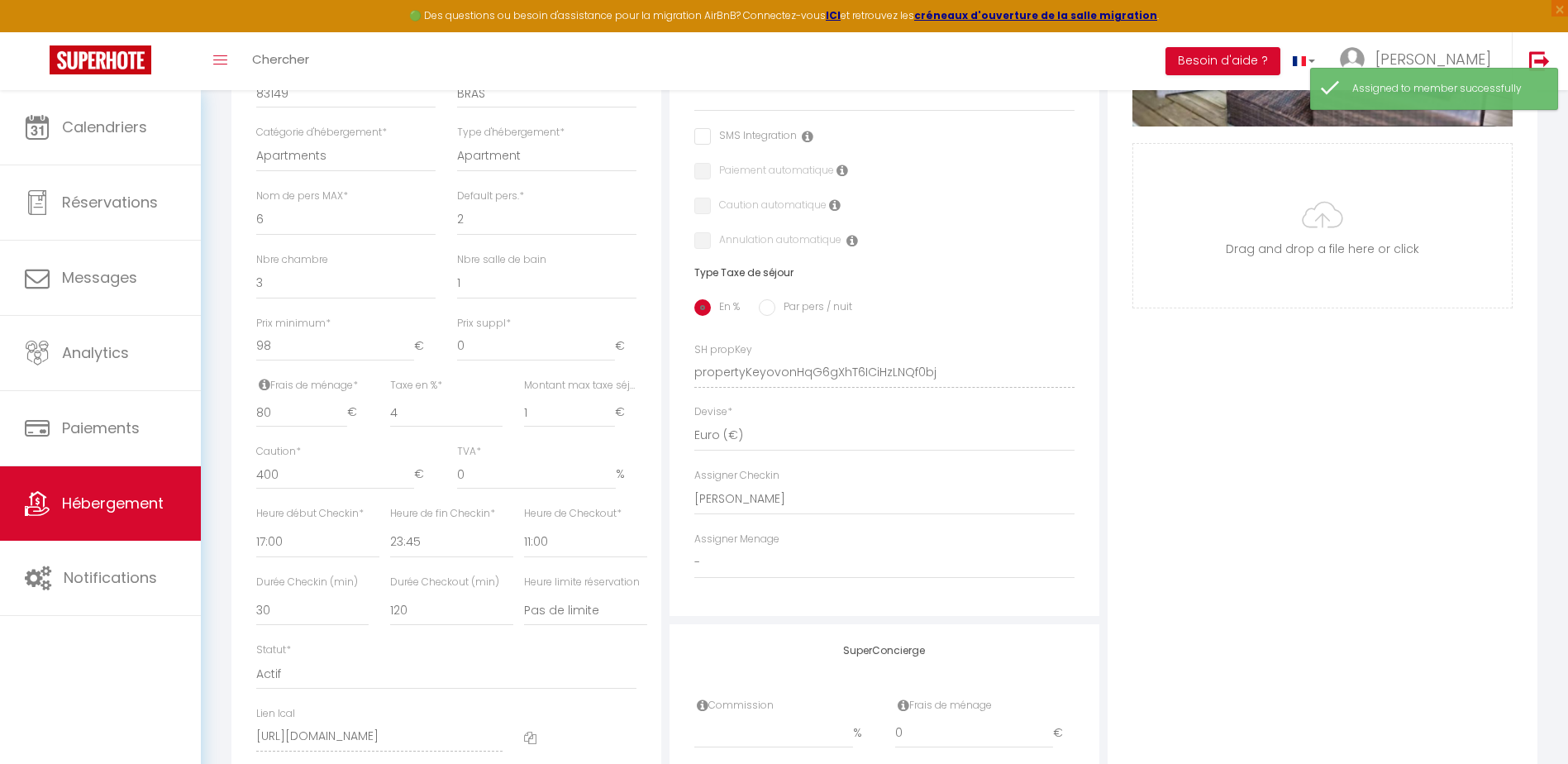
click at [748, 547] on label "Assigner Menage" at bounding box center [737, 538] width 85 height 15
click at [742, 572] on select "- [PERSON_NAME] [PERSON_NAME] CLEMENCE POUCE" at bounding box center [884, 562] width 380 height 32
click at [695, 558] on select "- [PERSON_NAME] [PERSON_NAME] CLEMENCE POUCE" at bounding box center [884, 562] width 380 height 32
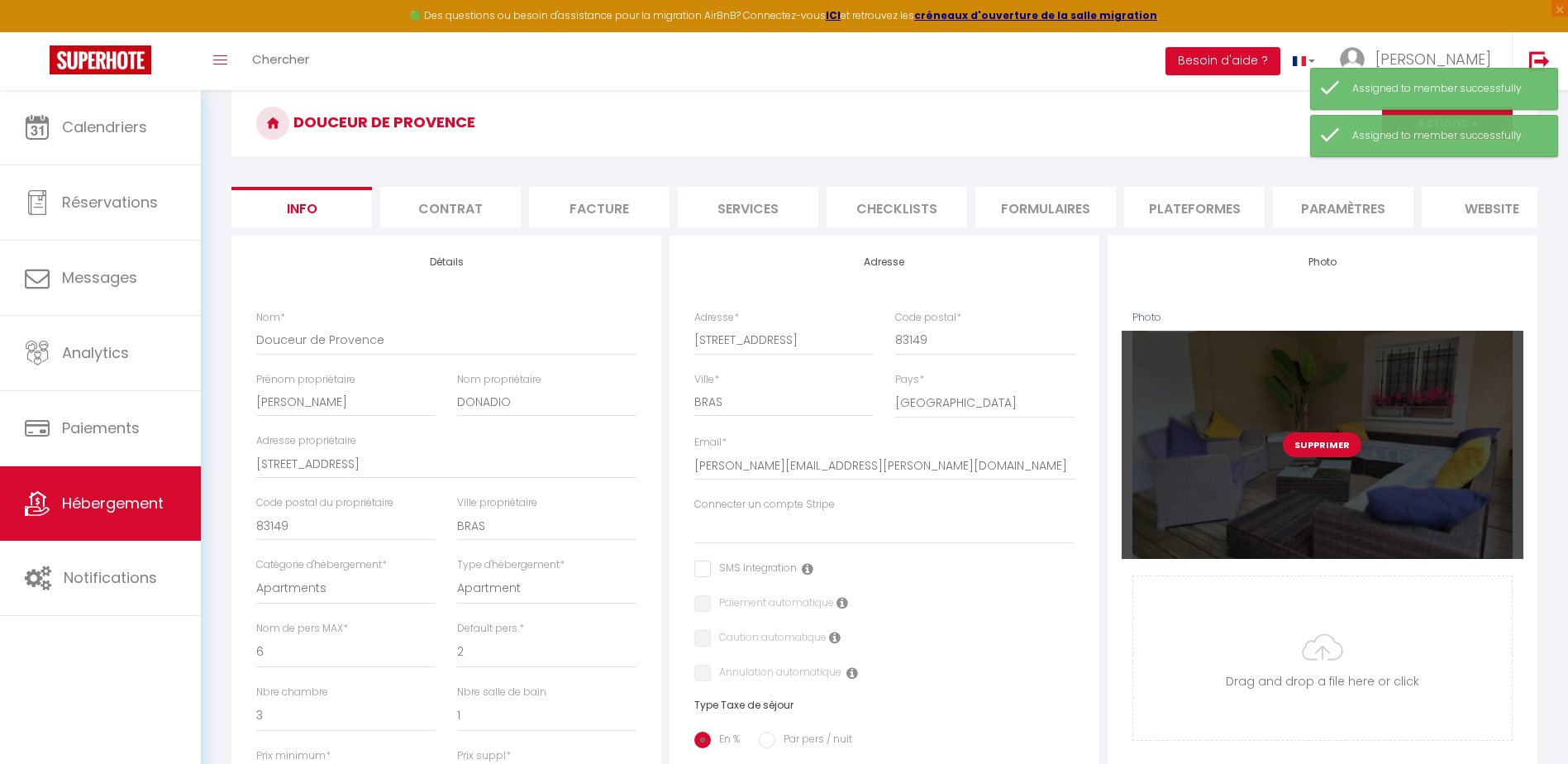
scroll to position [0, 0]
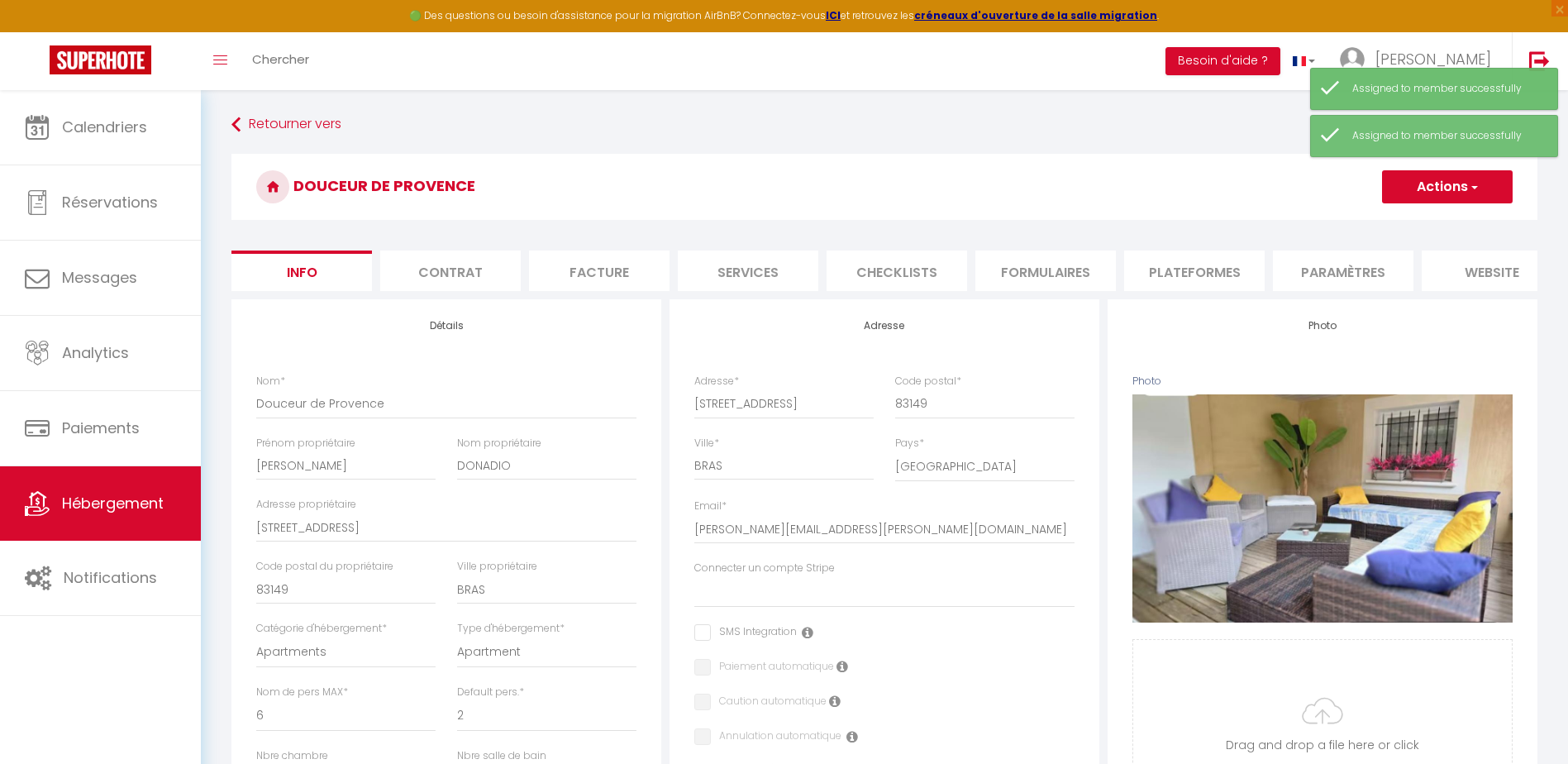
click at [1434, 189] on button "Actions" at bounding box center [1447, 187] width 131 height 33
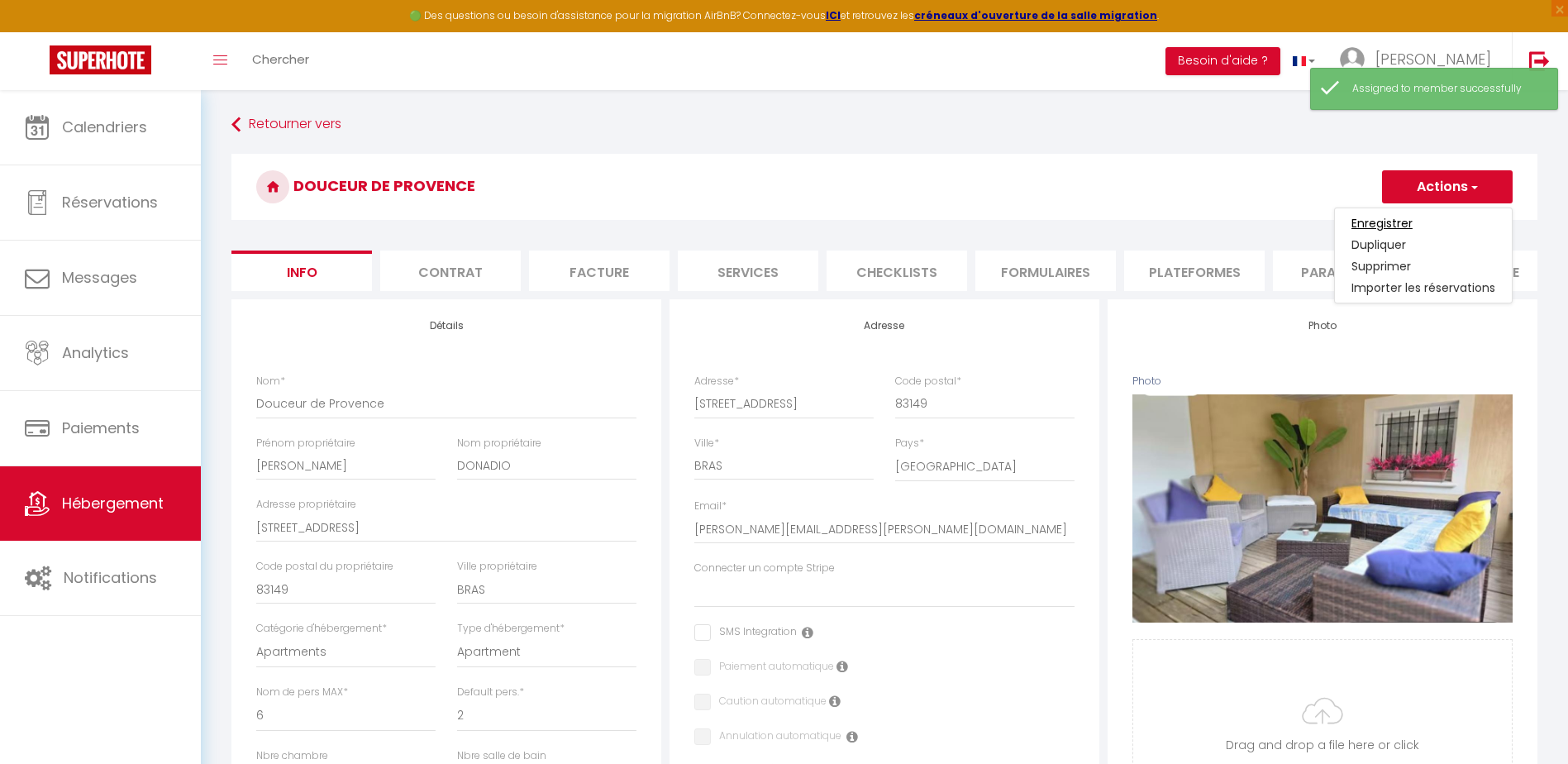
click at [1376, 229] on input "Enregistrer" at bounding box center [1382, 223] width 61 height 16
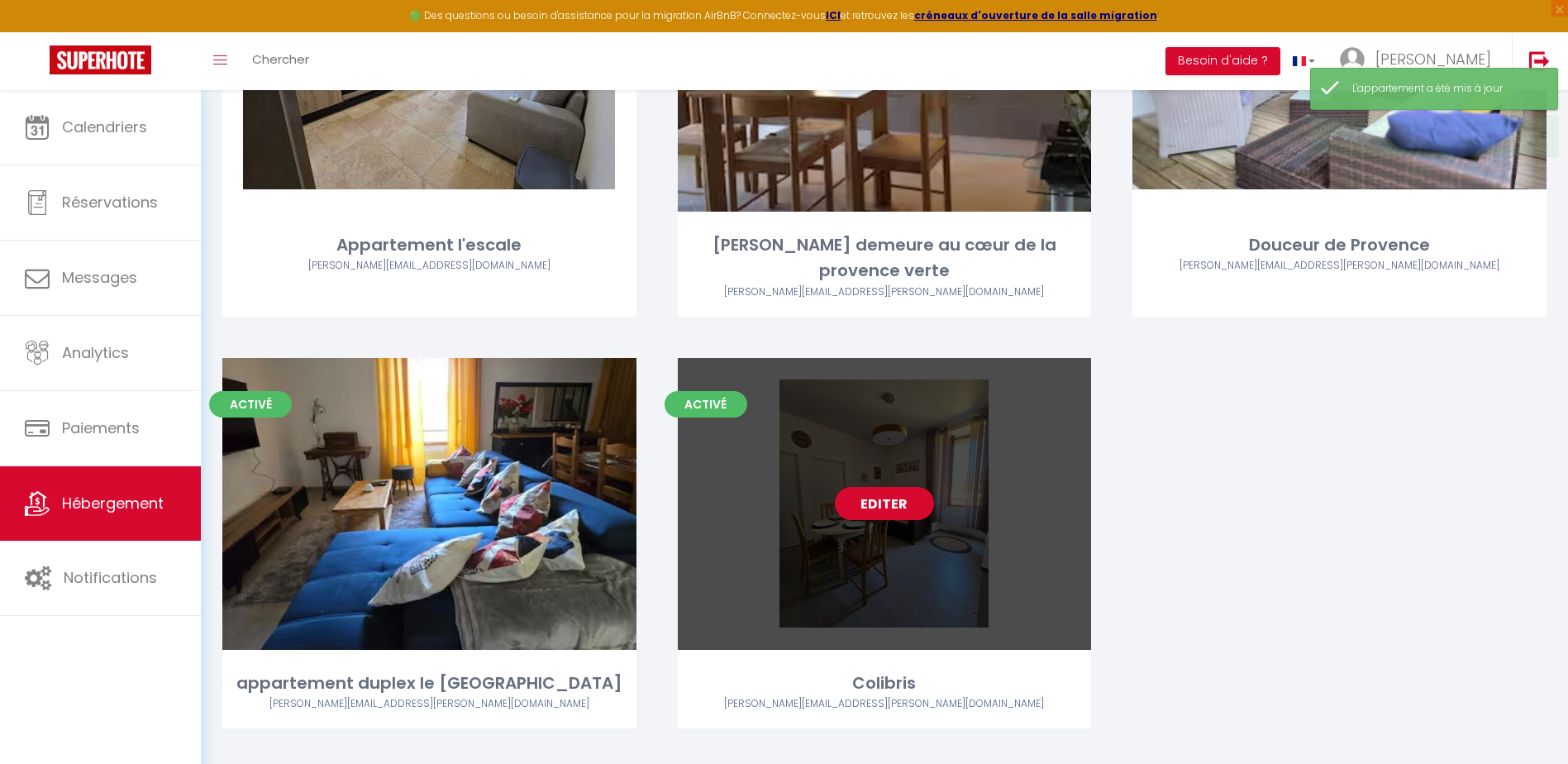
scroll to position [318, 0]
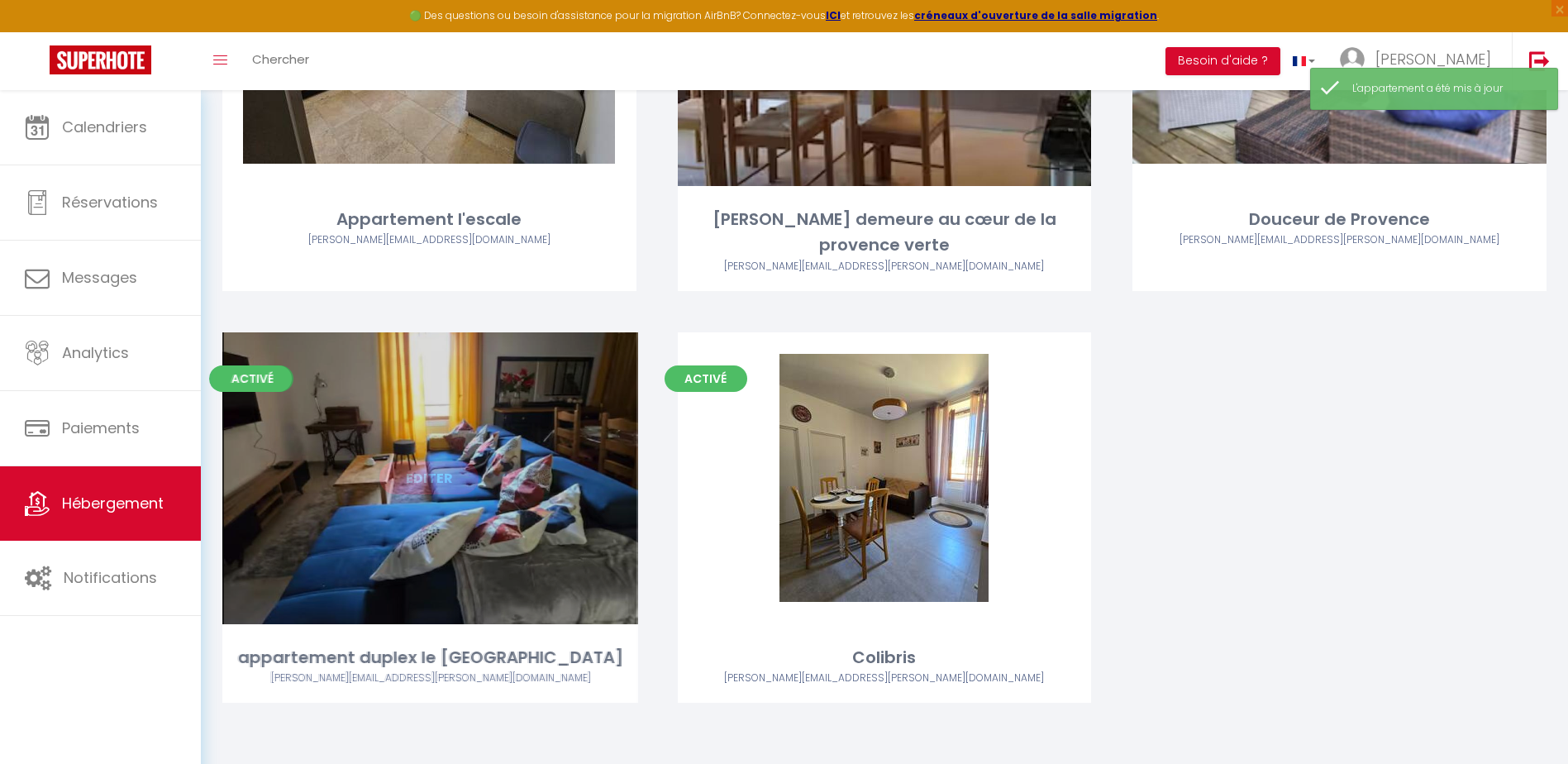
click at [449, 476] on link "Editer" at bounding box center [429, 477] width 99 height 33
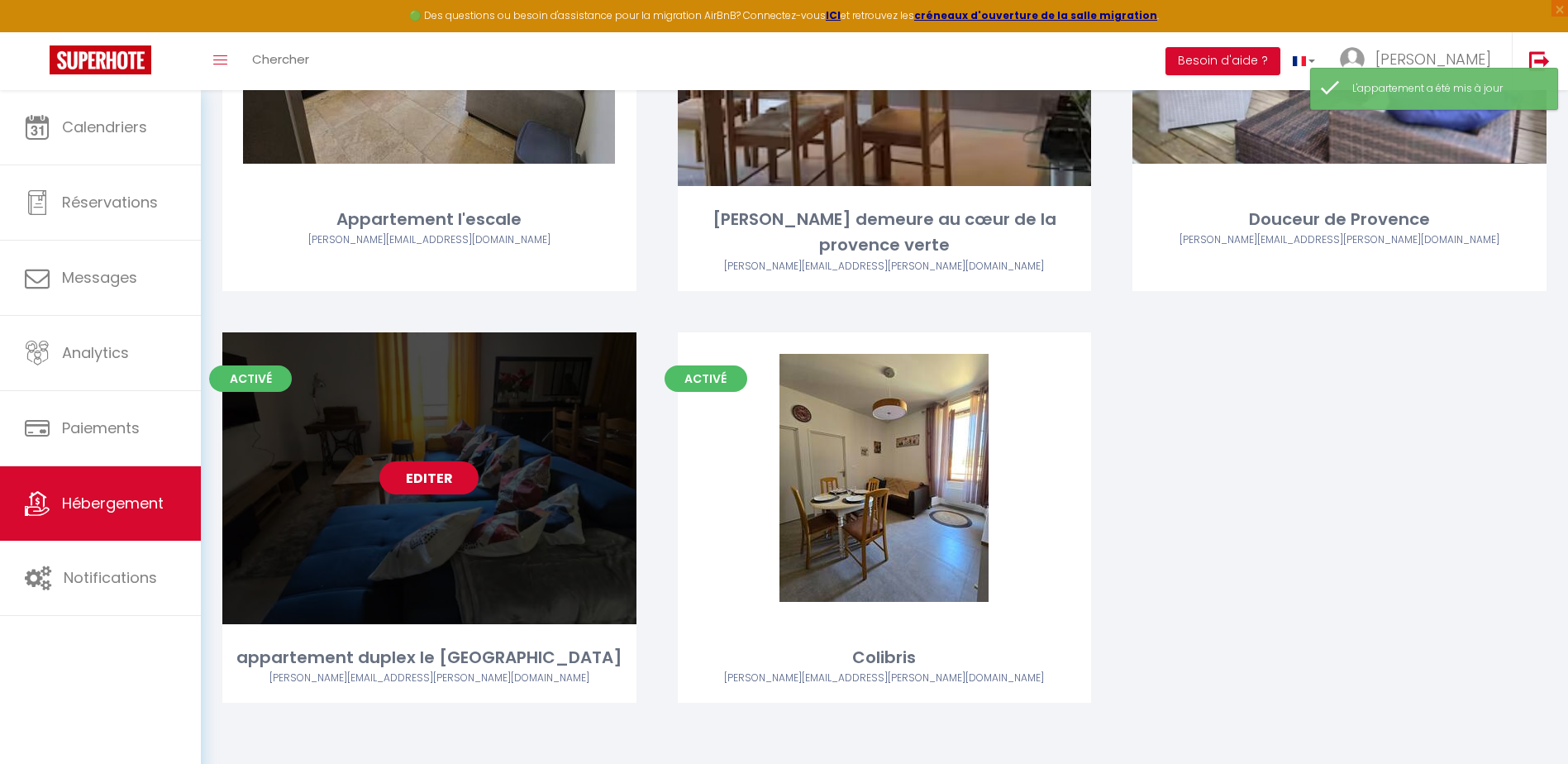
click at [447, 480] on link "Editer" at bounding box center [429, 477] width 99 height 33
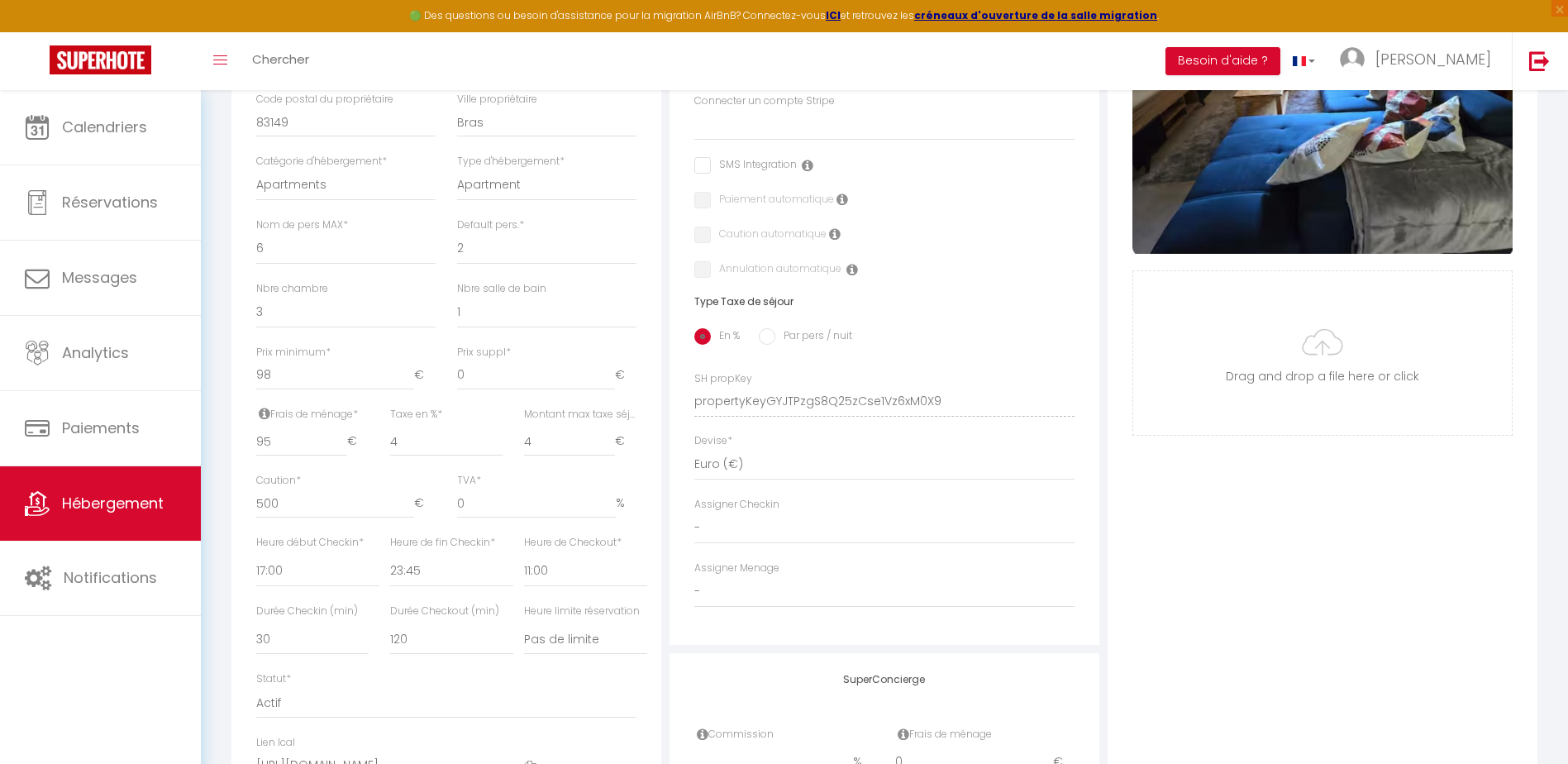
scroll to position [496, 0]
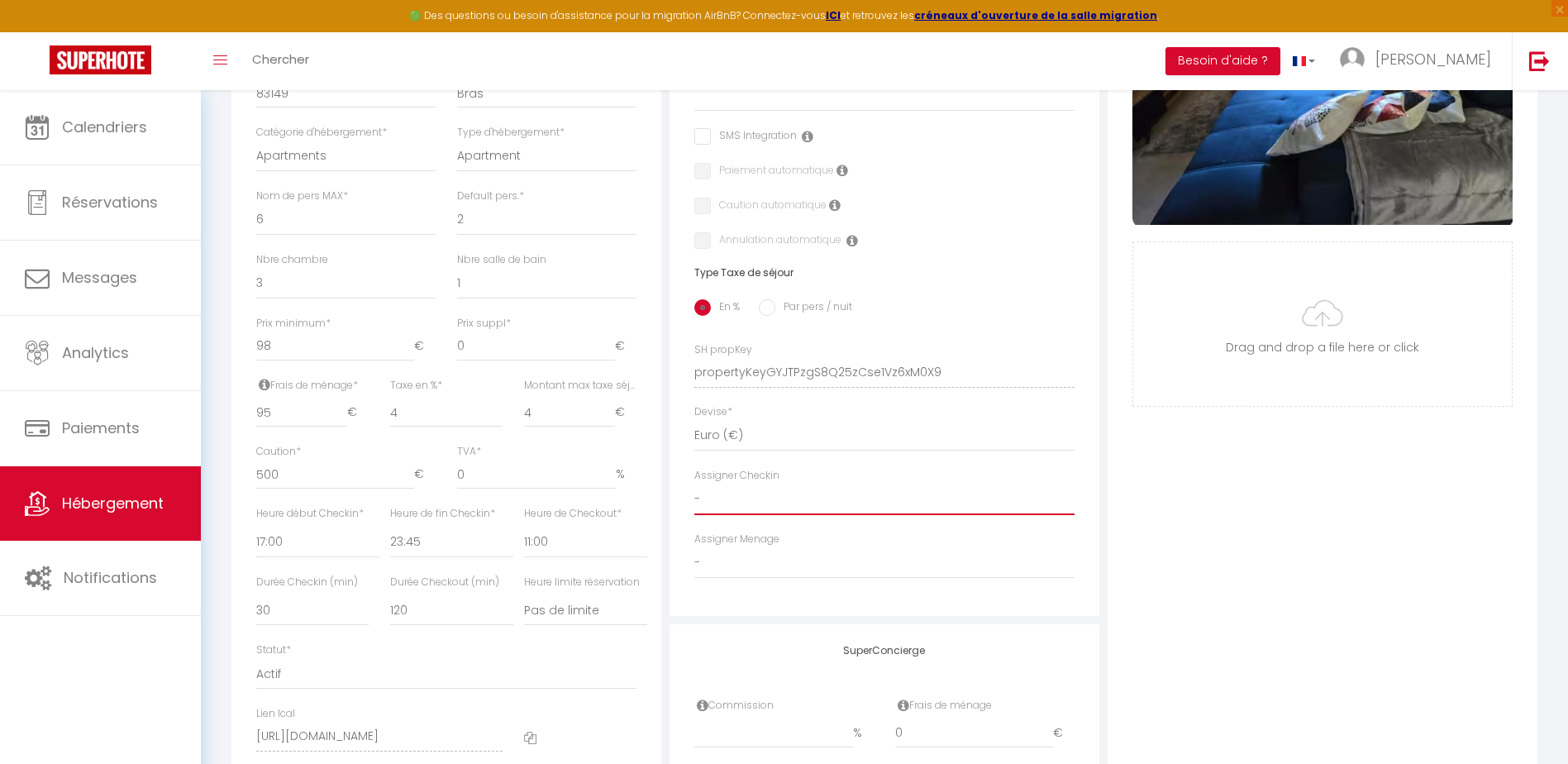
click at [725, 513] on select "- [PERSON_NAME] [PERSON_NAME] CLEMENCE POUCE" at bounding box center [884, 499] width 380 height 32
click at [695, 496] on select "- [PERSON_NAME] [PERSON_NAME] CLEMENCE POUCE" at bounding box center [884, 499] width 380 height 32
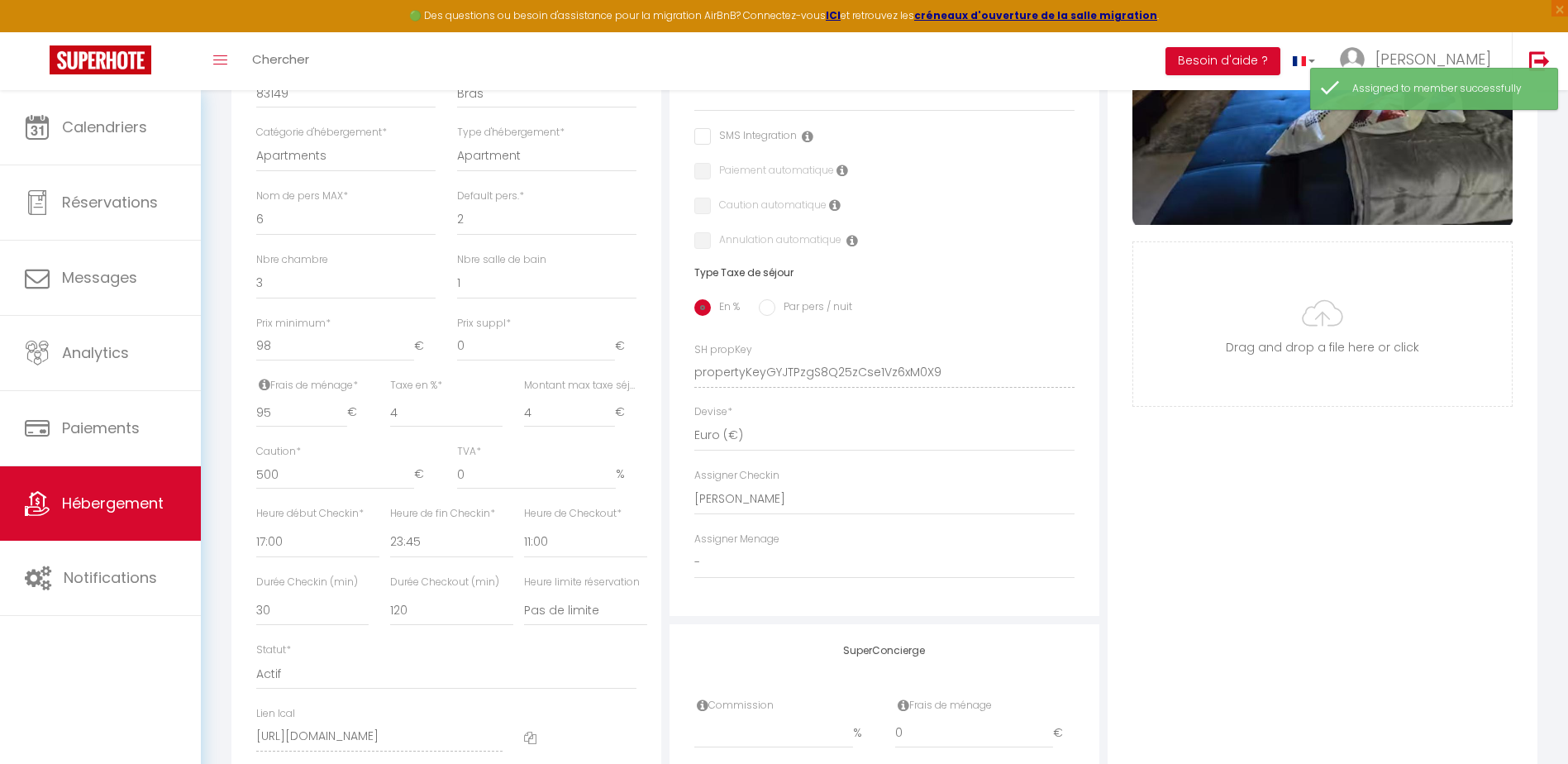
click at [740, 547] on label "Assigner Menage" at bounding box center [737, 538] width 85 height 15
click at [732, 576] on select "- [PERSON_NAME] [PERSON_NAME] CLEMENCE POUCE" at bounding box center [884, 562] width 380 height 32
click at [695, 558] on select "- [PERSON_NAME] [PERSON_NAME] CLEMENCE POUCE" at bounding box center [884, 562] width 380 height 32
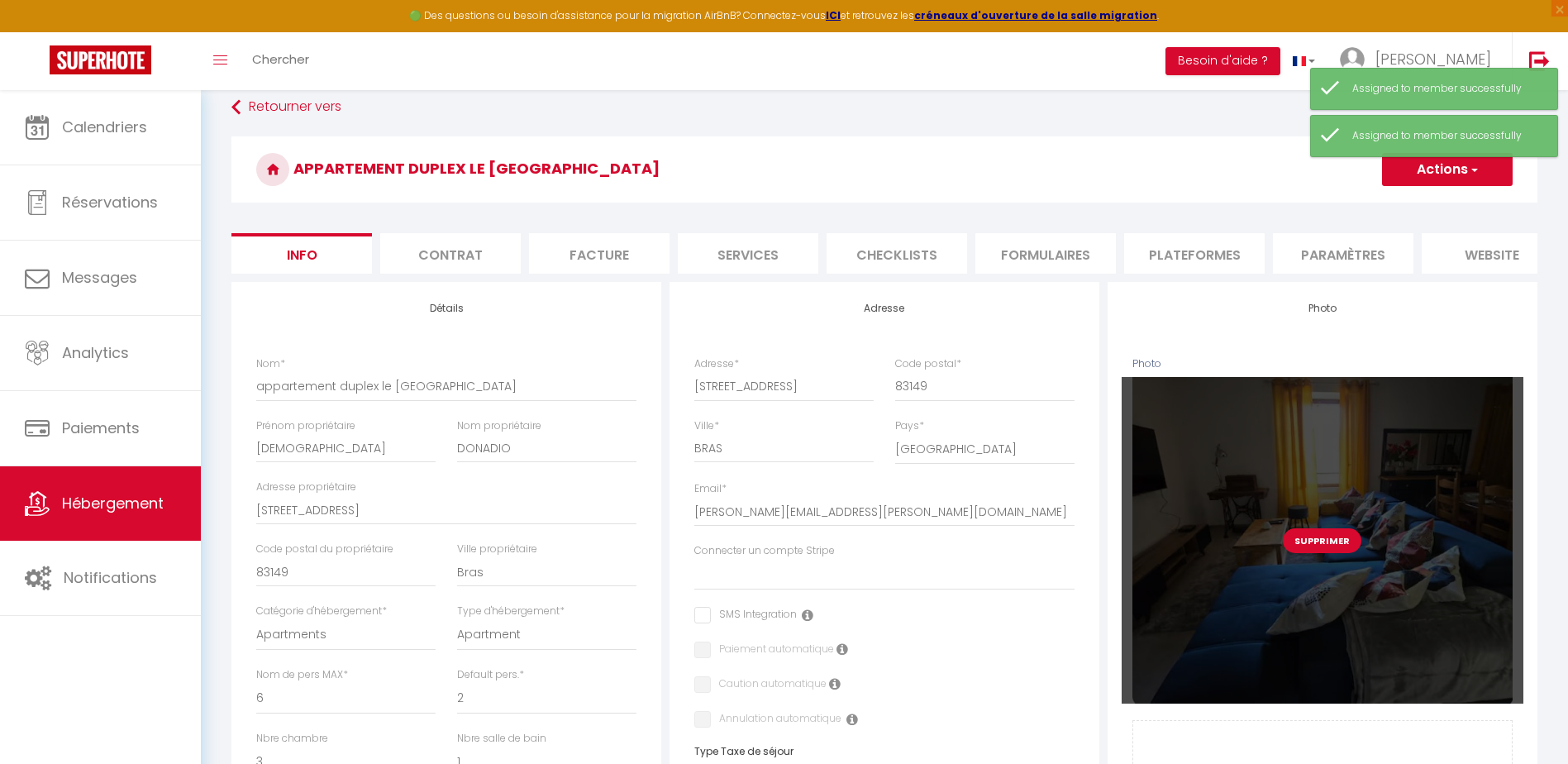
scroll to position [0, 0]
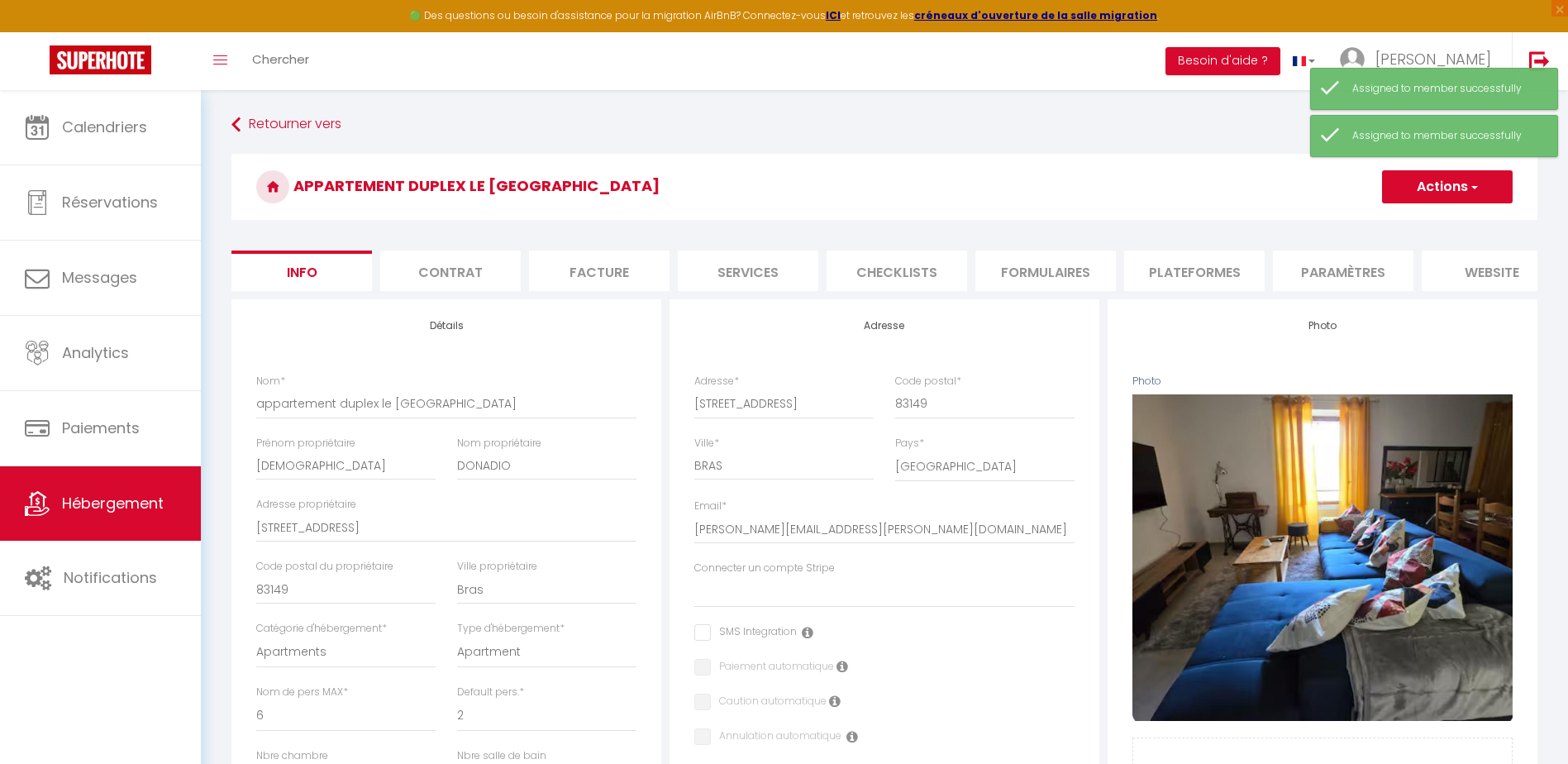
click at [1434, 193] on button "Actions" at bounding box center [1447, 187] width 131 height 33
click at [1388, 222] on input "Enregistrer" at bounding box center [1382, 223] width 61 height 16
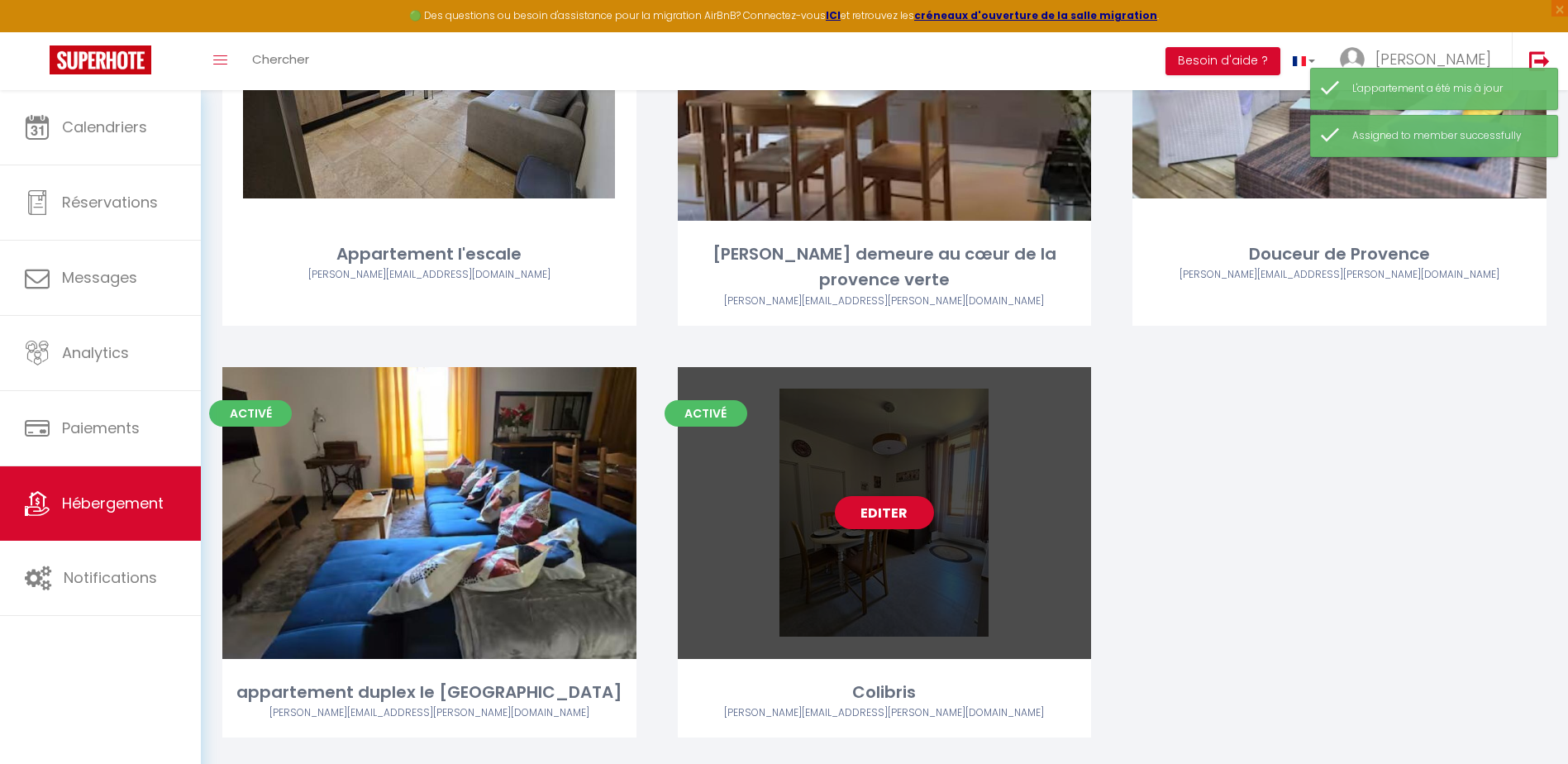
scroll to position [318, 0]
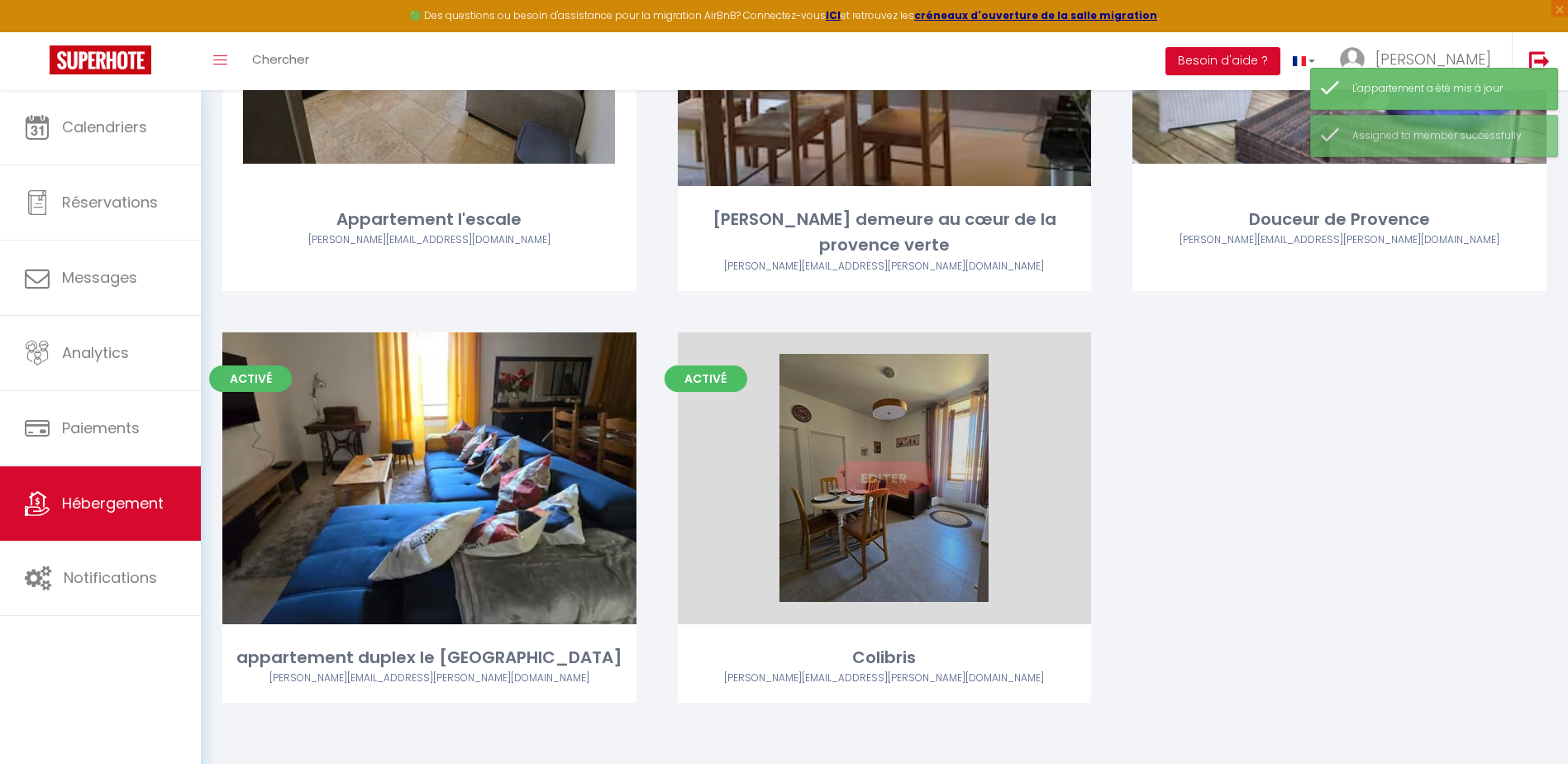
click at [890, 475] on link "Editer" at bounding box center [884, 477] width 99 height 33
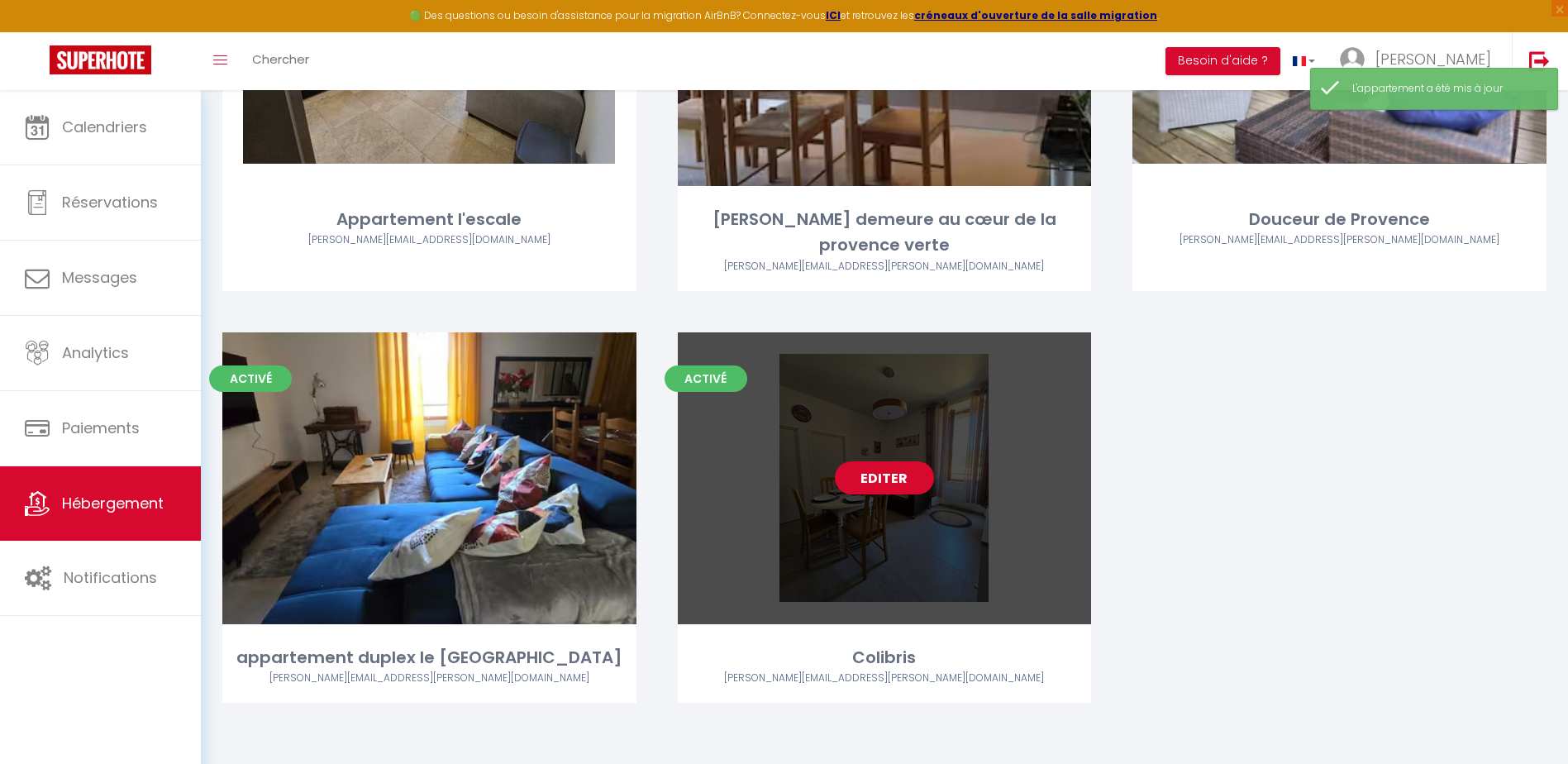
click at [886, 478] on link "Editer" at bounding box center [884, 477] width 99 height 33
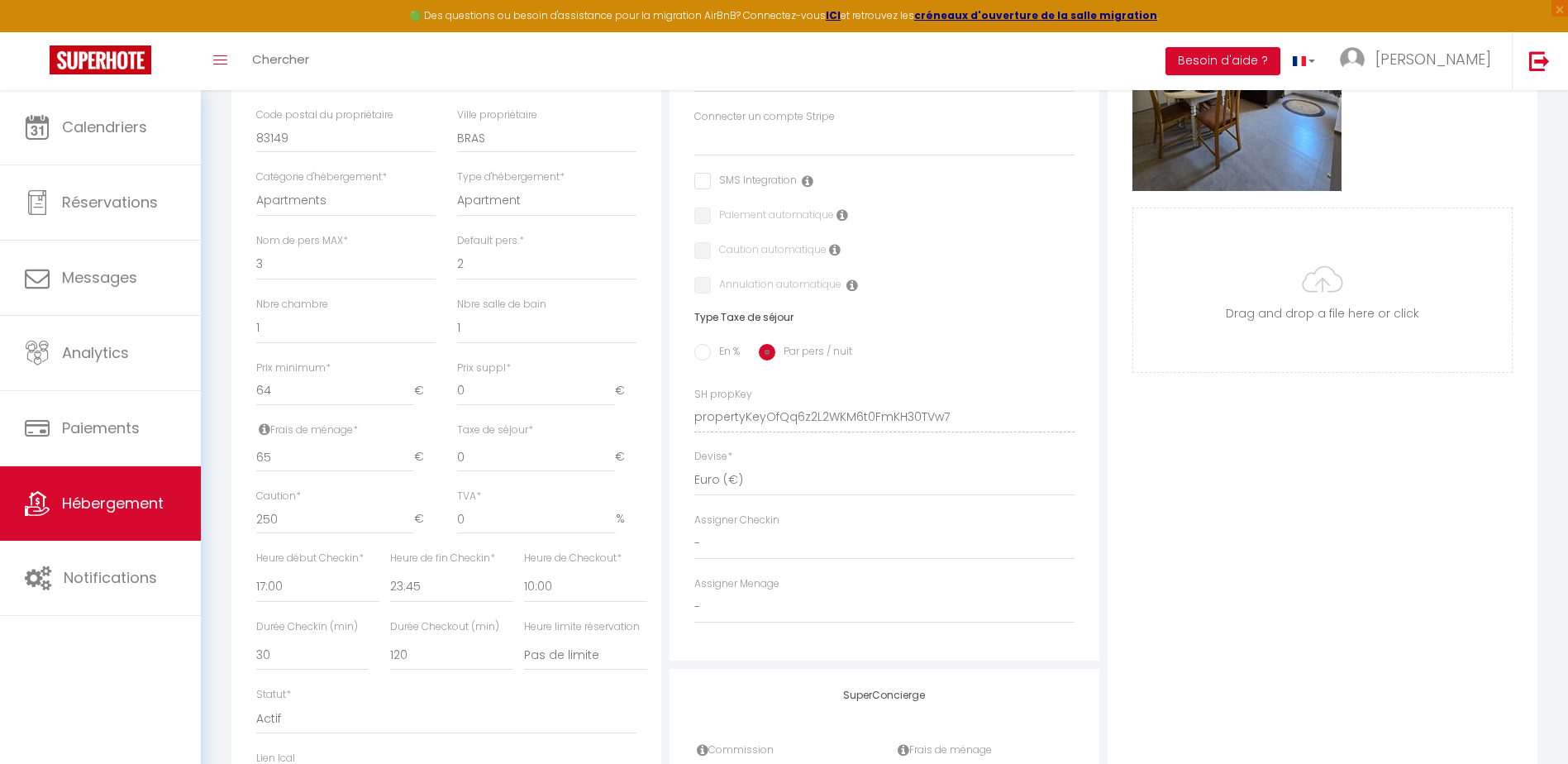
scroll to position [496, 0]
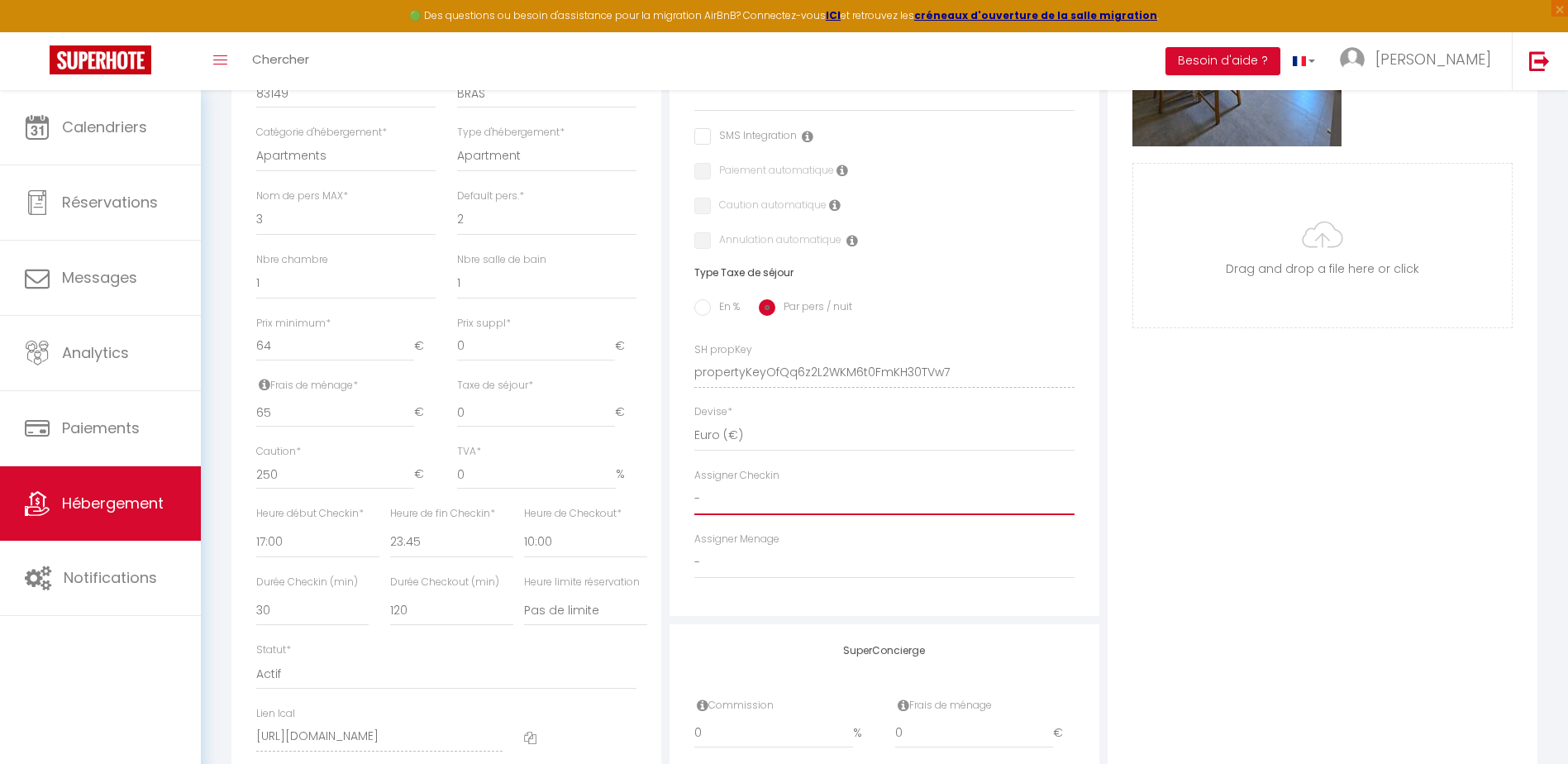
click at [714, 514] on select "- [PERSON_NAME] [PERSON_NAME] CLEMENCE POUCE" at bounding box center [884, 499] width 380 height 32
click at [695, 496] on select "- [PERSON_NAME] [PERSON_NAME] CLEMENCE POUCE" at bounding box center [884, 499] width 380 height 32
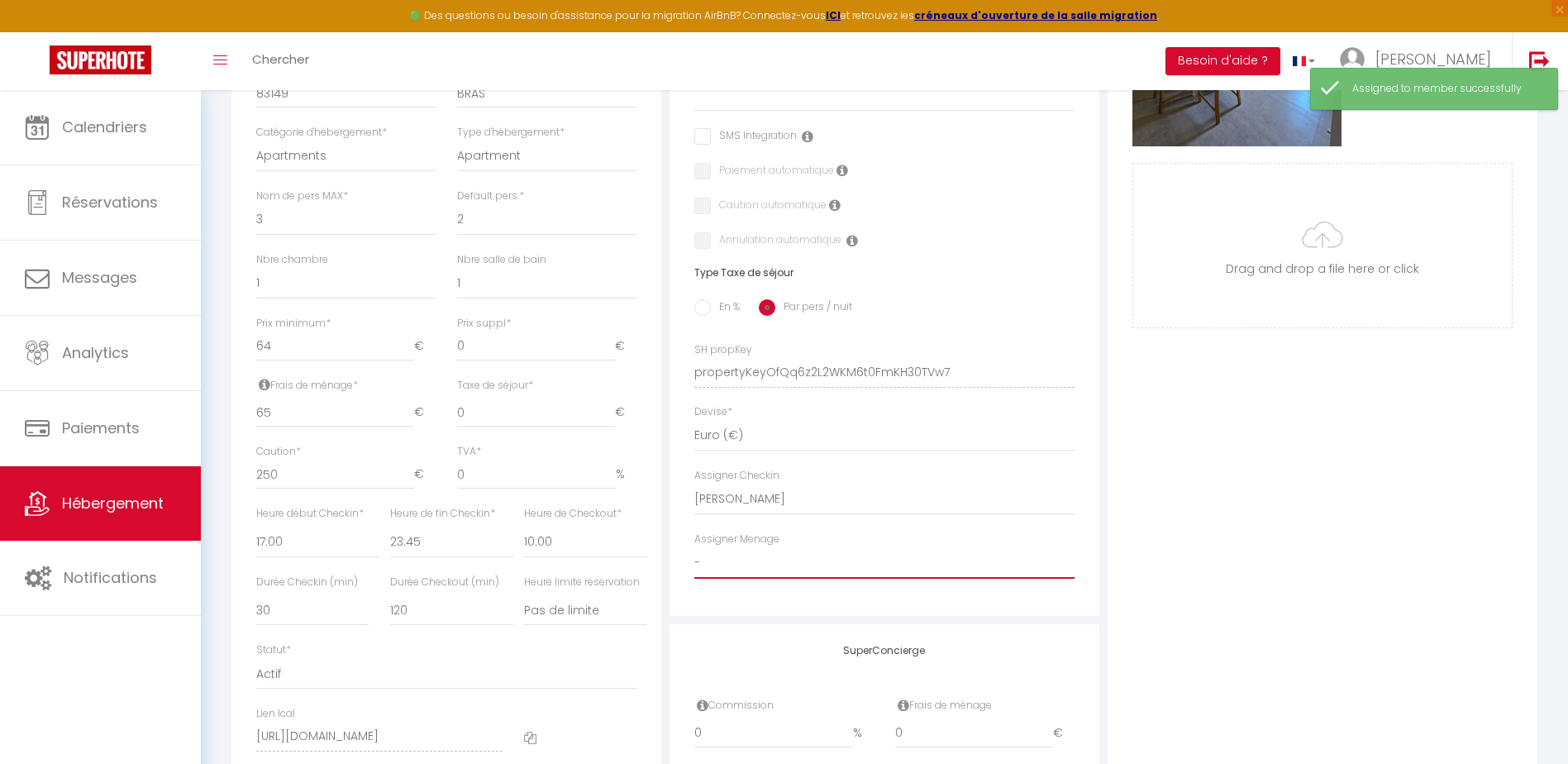
click at [737, 576] on select "- [PERSON_NAME] [PERSON_NAME] CLEMENCE POUCE" at bounding box center [884, 562] width 380 height 32
click at [695, 558] on select "- [PERSON_NAME] [PERSON_NAME] CLEMENCE POUCE" at bounding box center [884, 562] width 380 height 32
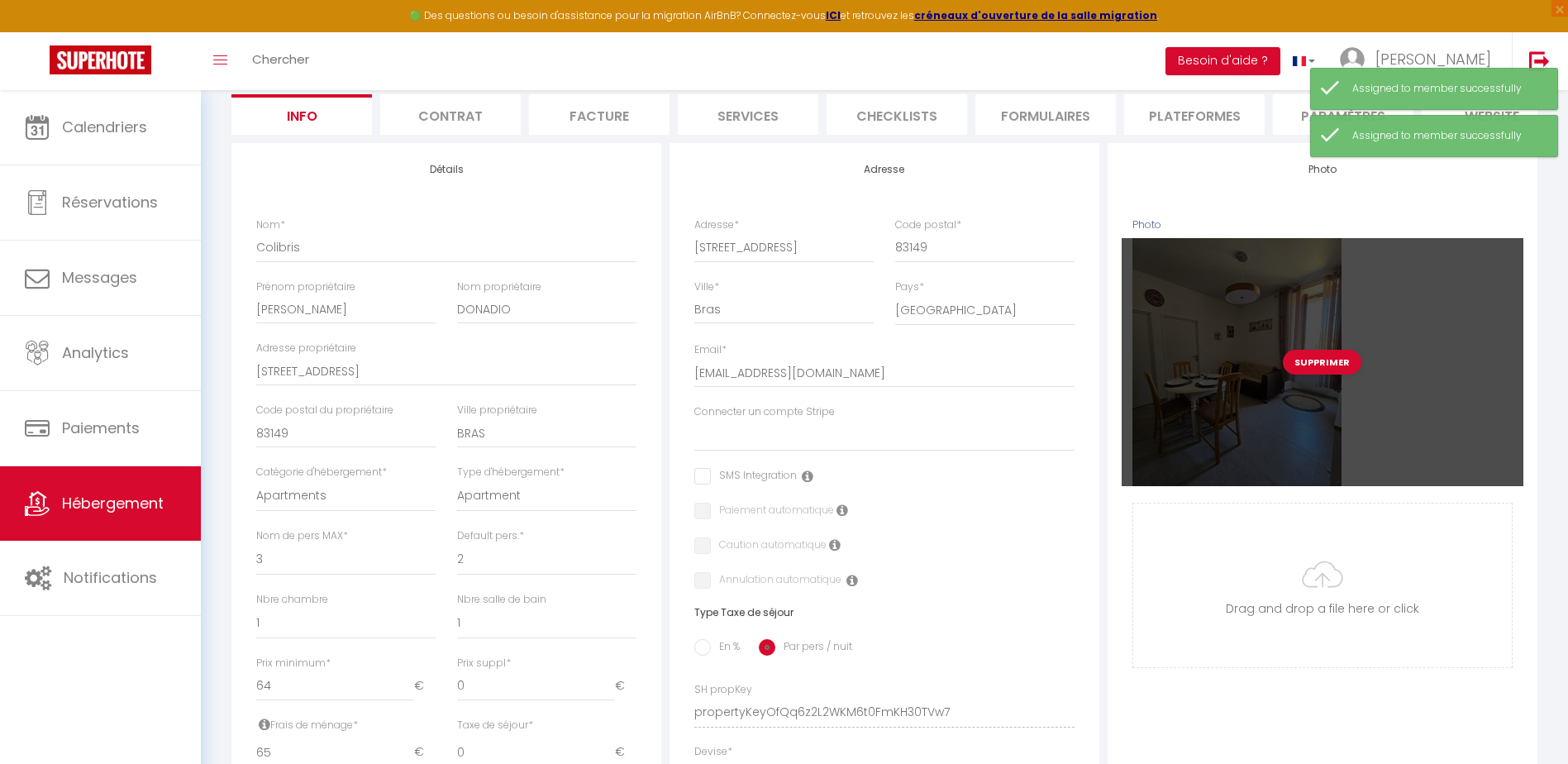
scroll to position [0, 0]
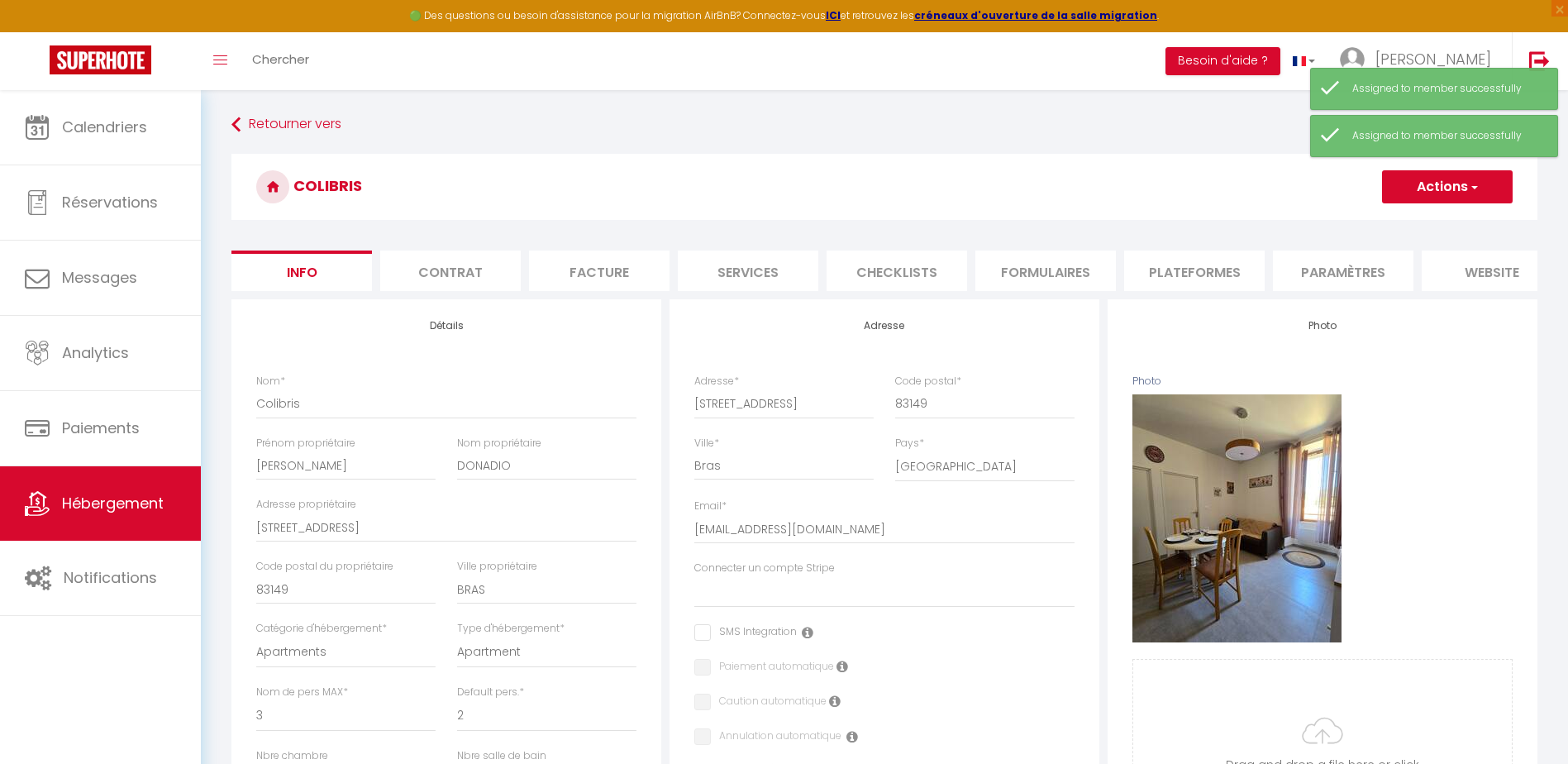
click at [1434, 177] on button "Actions" at bounding box center [1447, 187] width 131 height 33
click at [1384, 223] on input "Enregistrer" at bounding box center [1382, 223] width 61 height 16
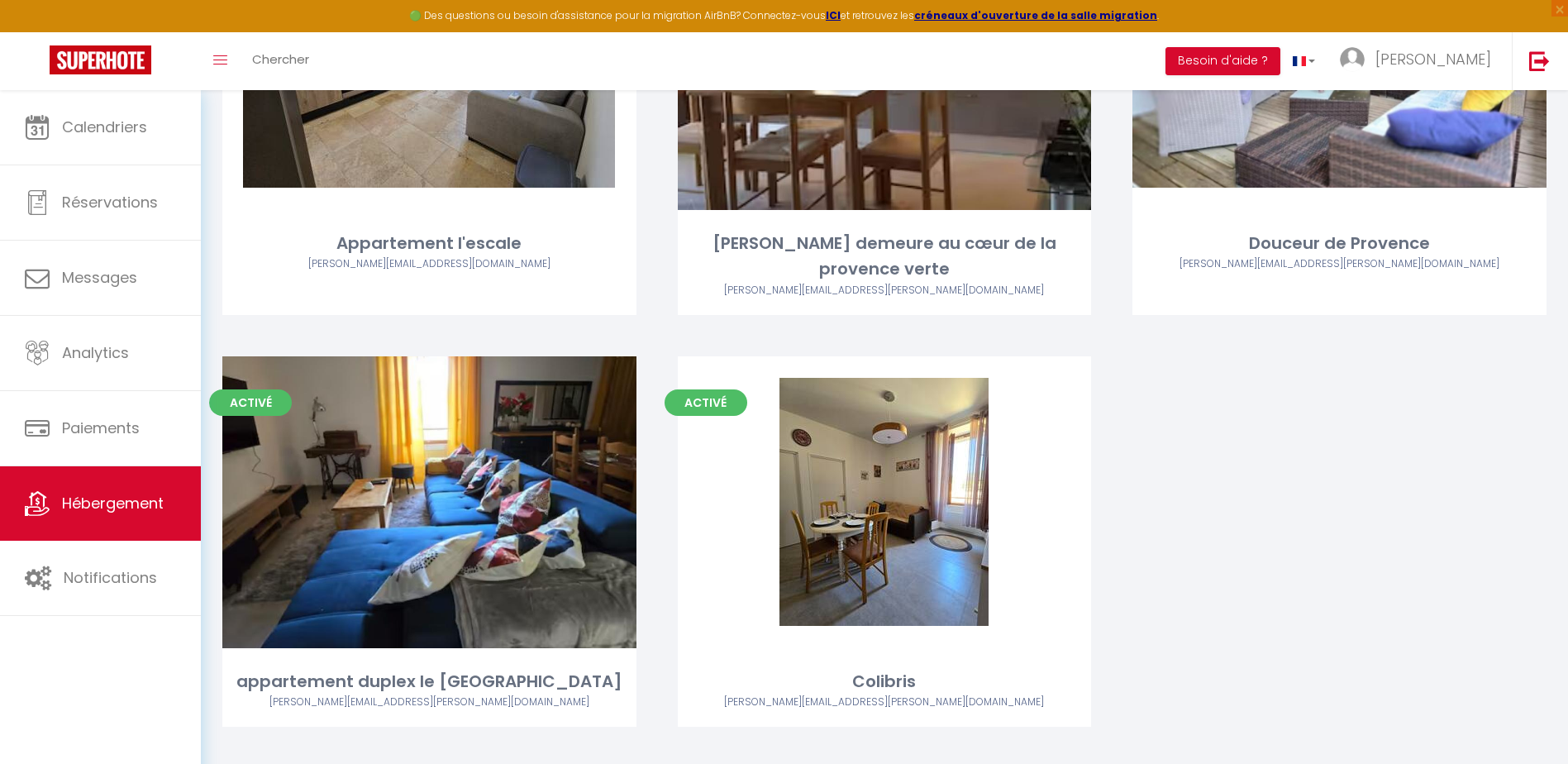
scroll to position [318, 0]
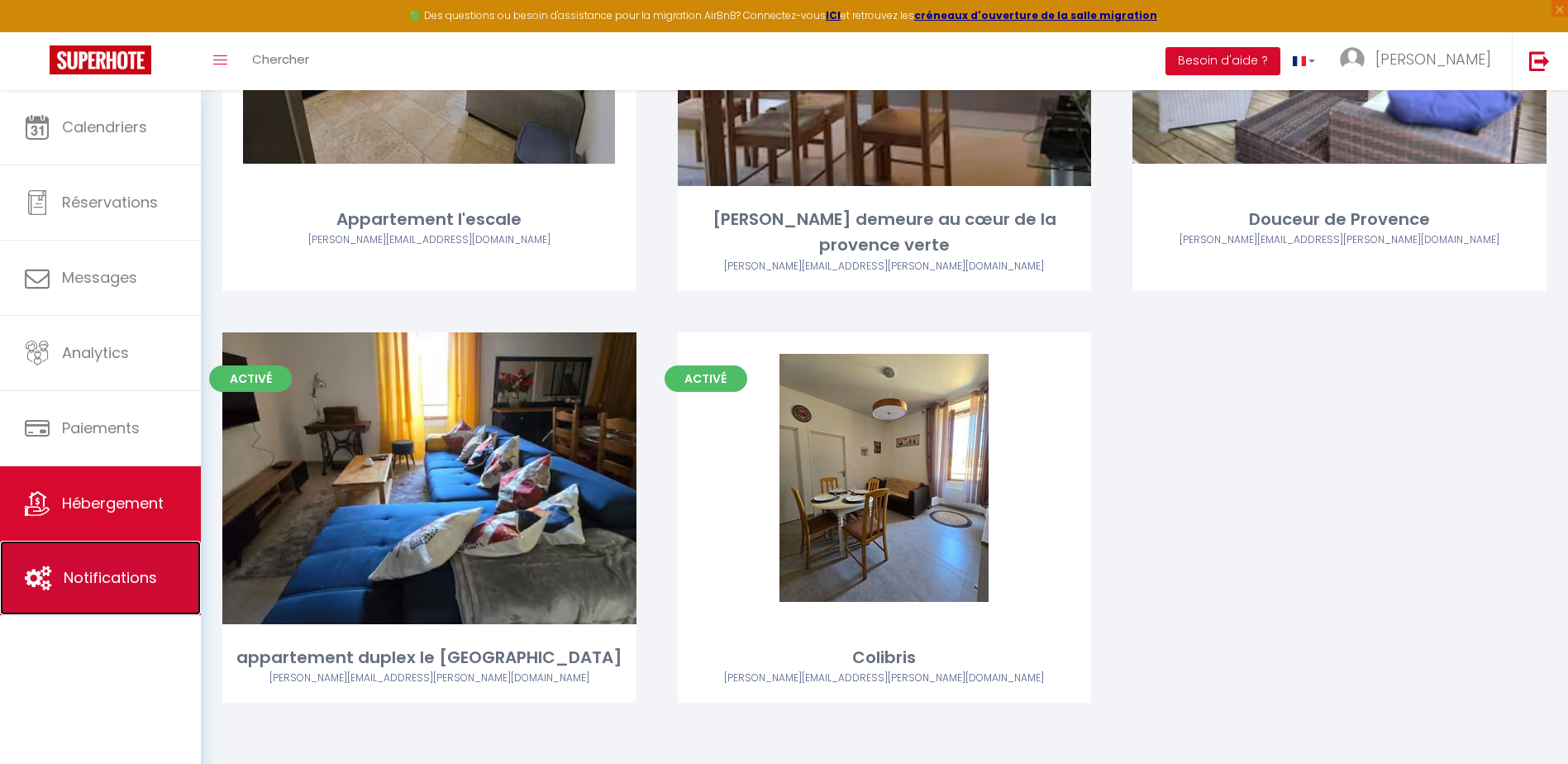
click at [102, 572] on span "Notifications" at bounding box center [111, 576] width 94 height 21
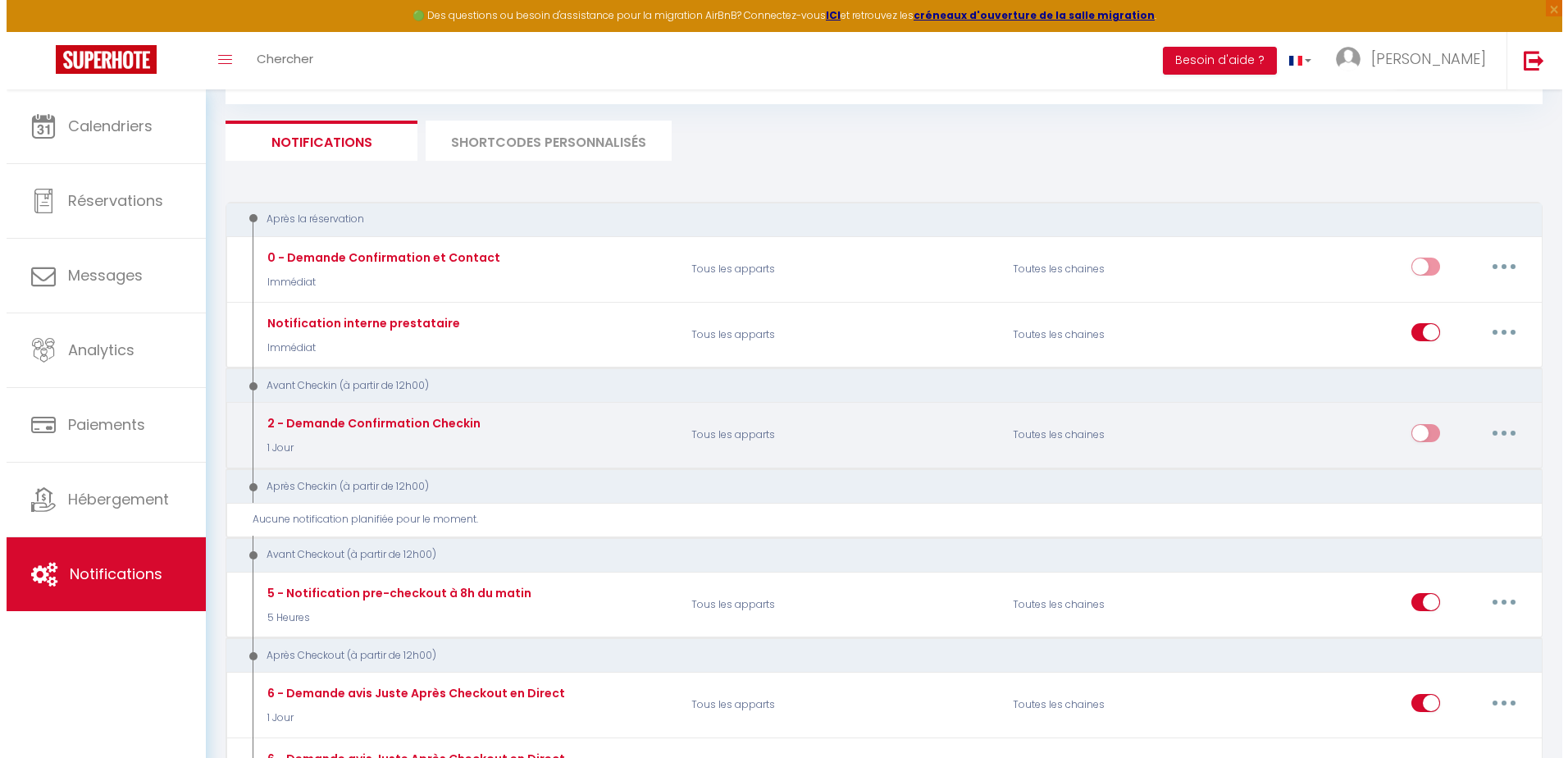
scroll to position [164, 0]
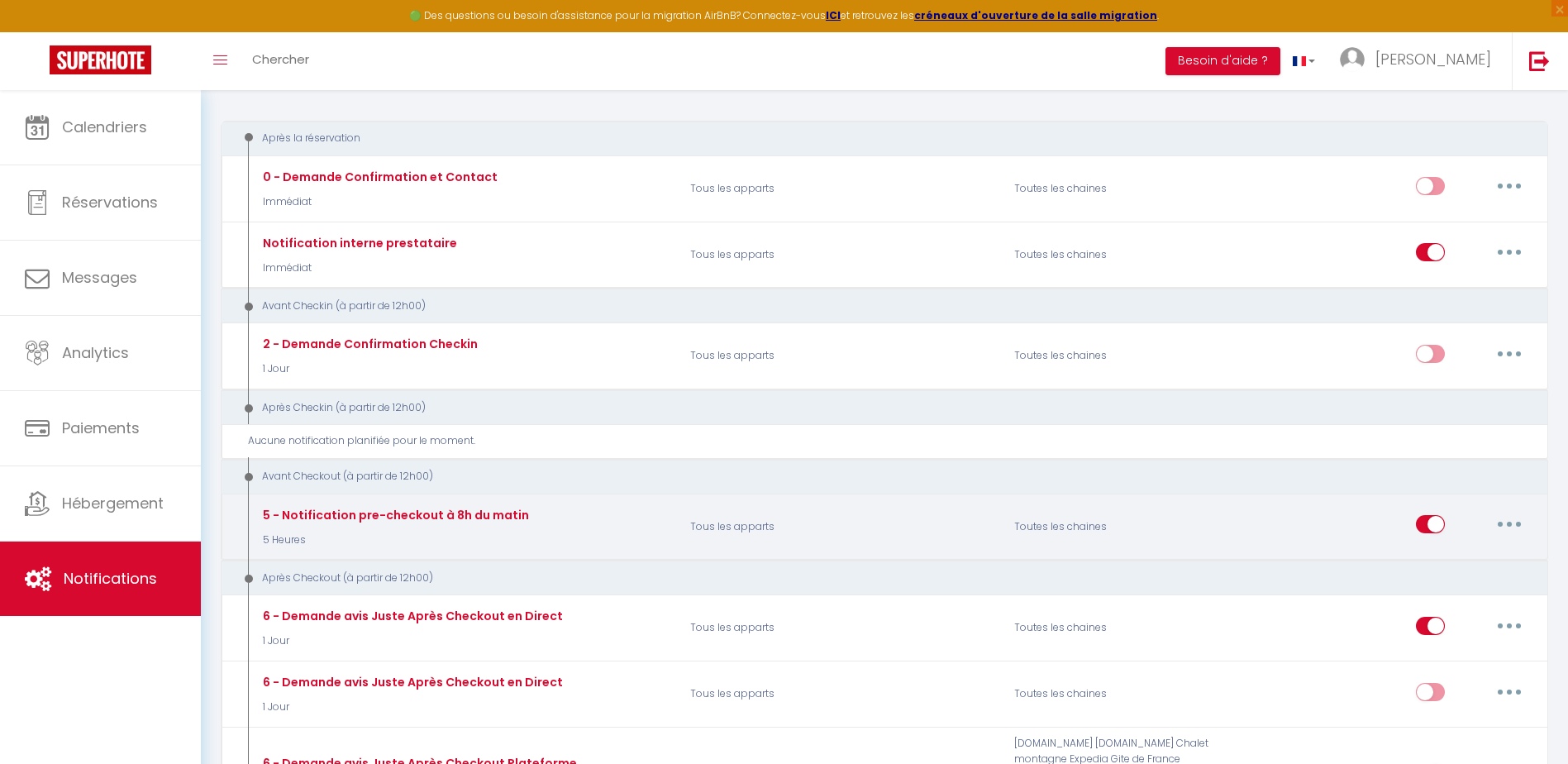
click at [1520, 523] on button "button" at bounding box center [1508, 523] width 46 height 26
click at [1434, 565] on link "Editer" at bounding box center [1466, 561] width 123 height 28
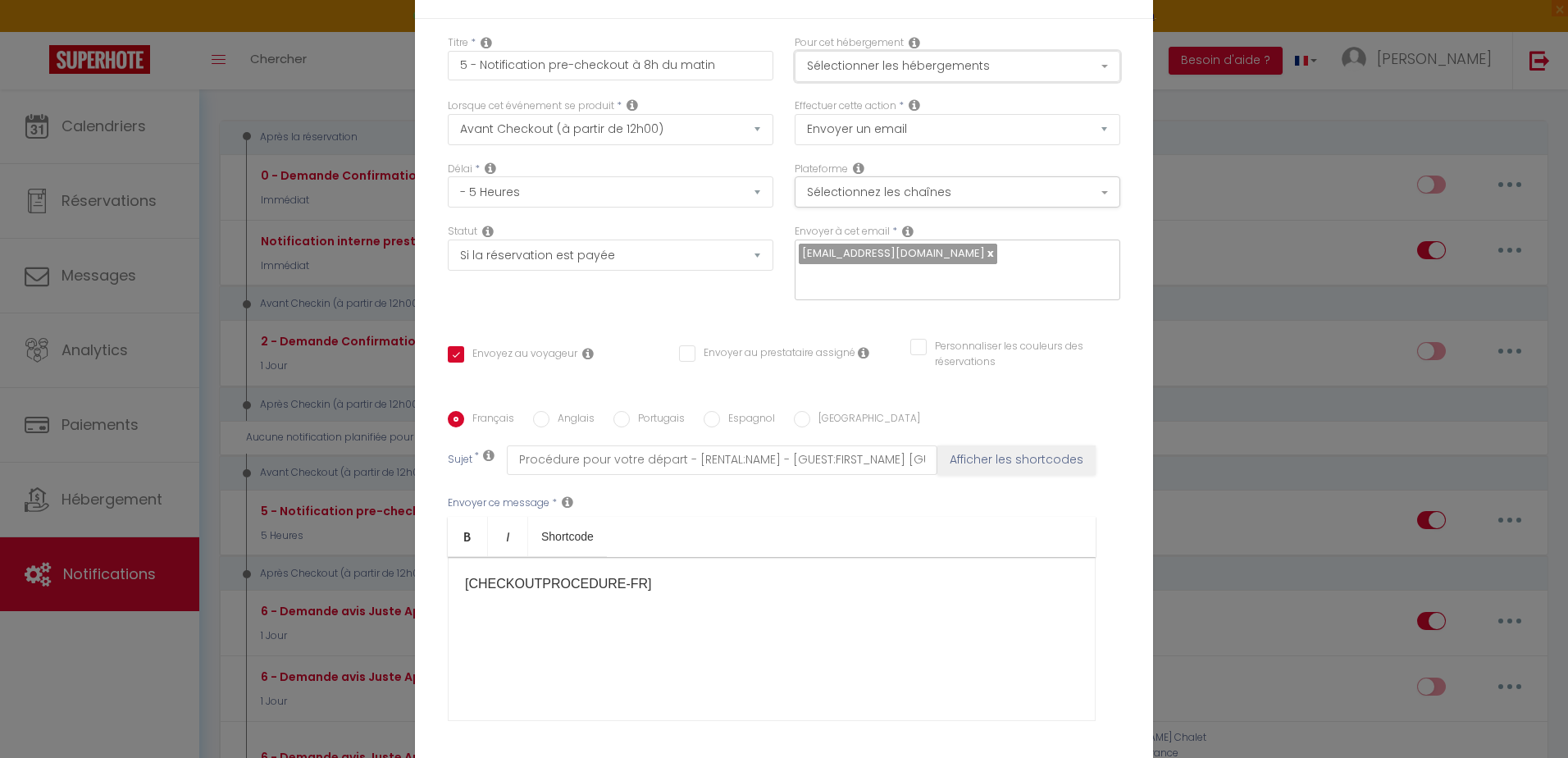
click at [1097, 72] on button "Sélectionner les hébergements" at bounding box center [958, 66] width 326 height 31
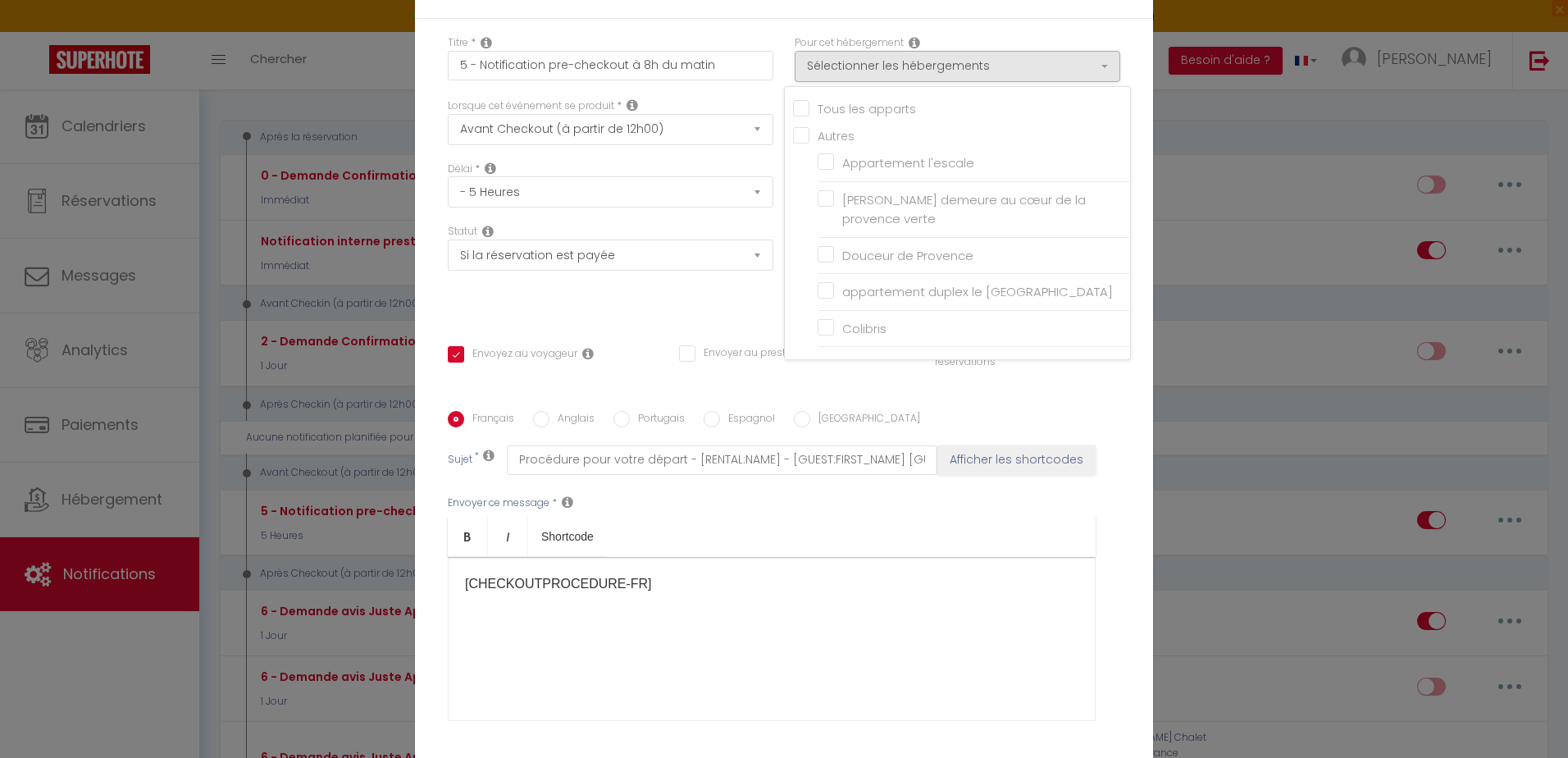
click at [797, 110] on input "Tous les apparts" at bounding box center [961, 107] width 337 height 16
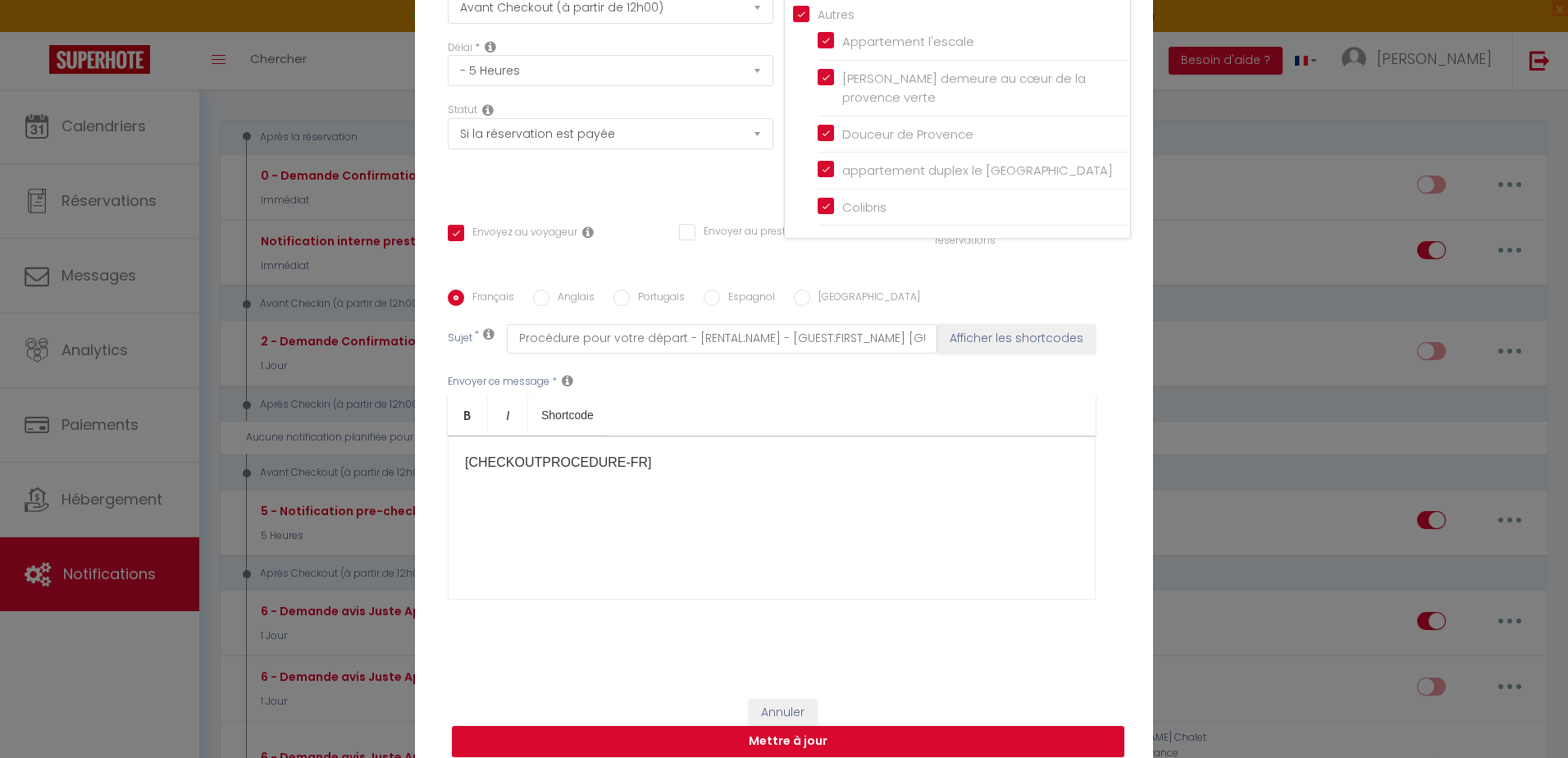
scroll to position [136, 0]
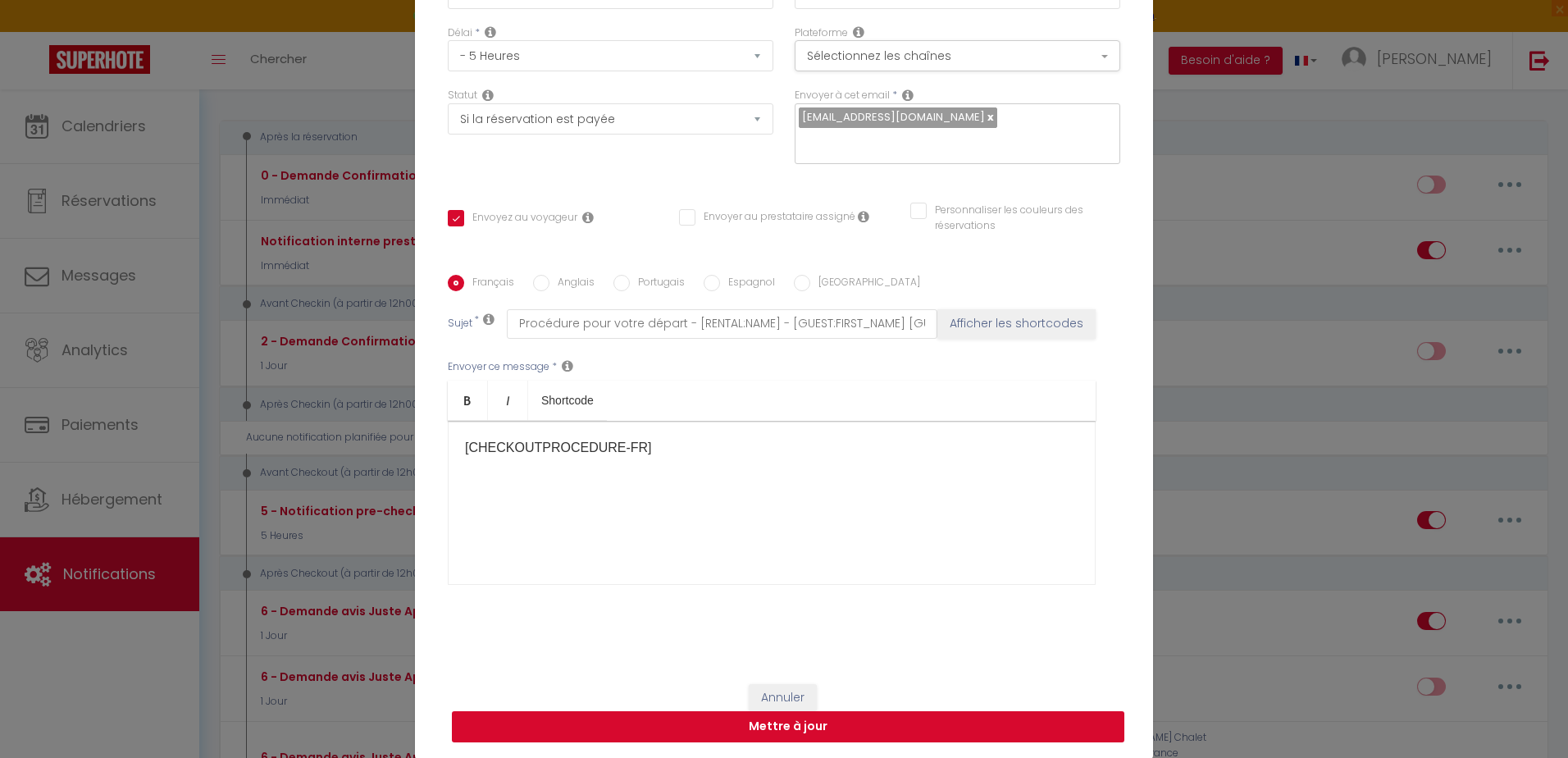
click at [845, 727] on button "Mettre à jour" at bounding box center [788, 726] width 672 height 31
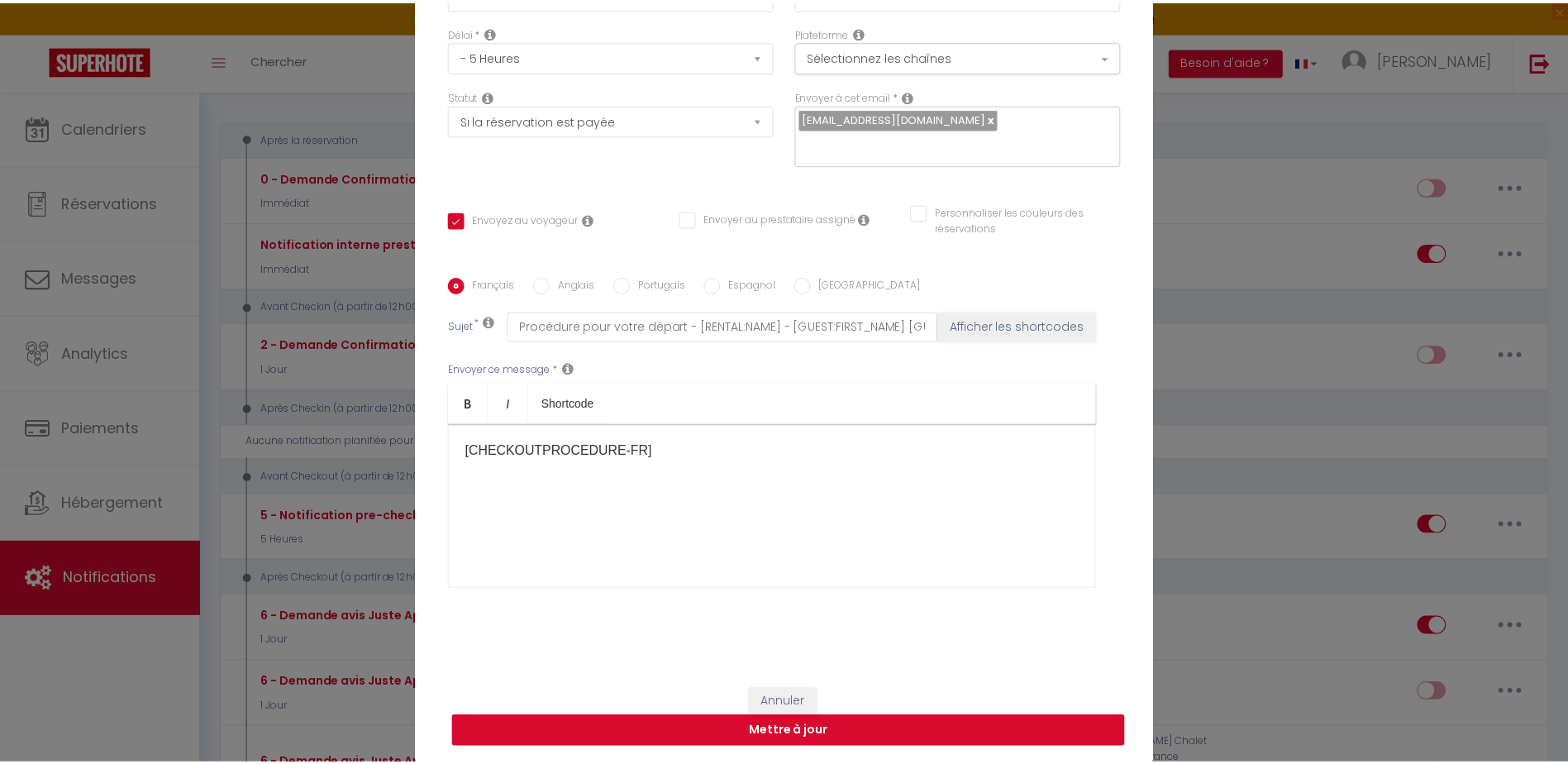
scroll to position [129, 0]
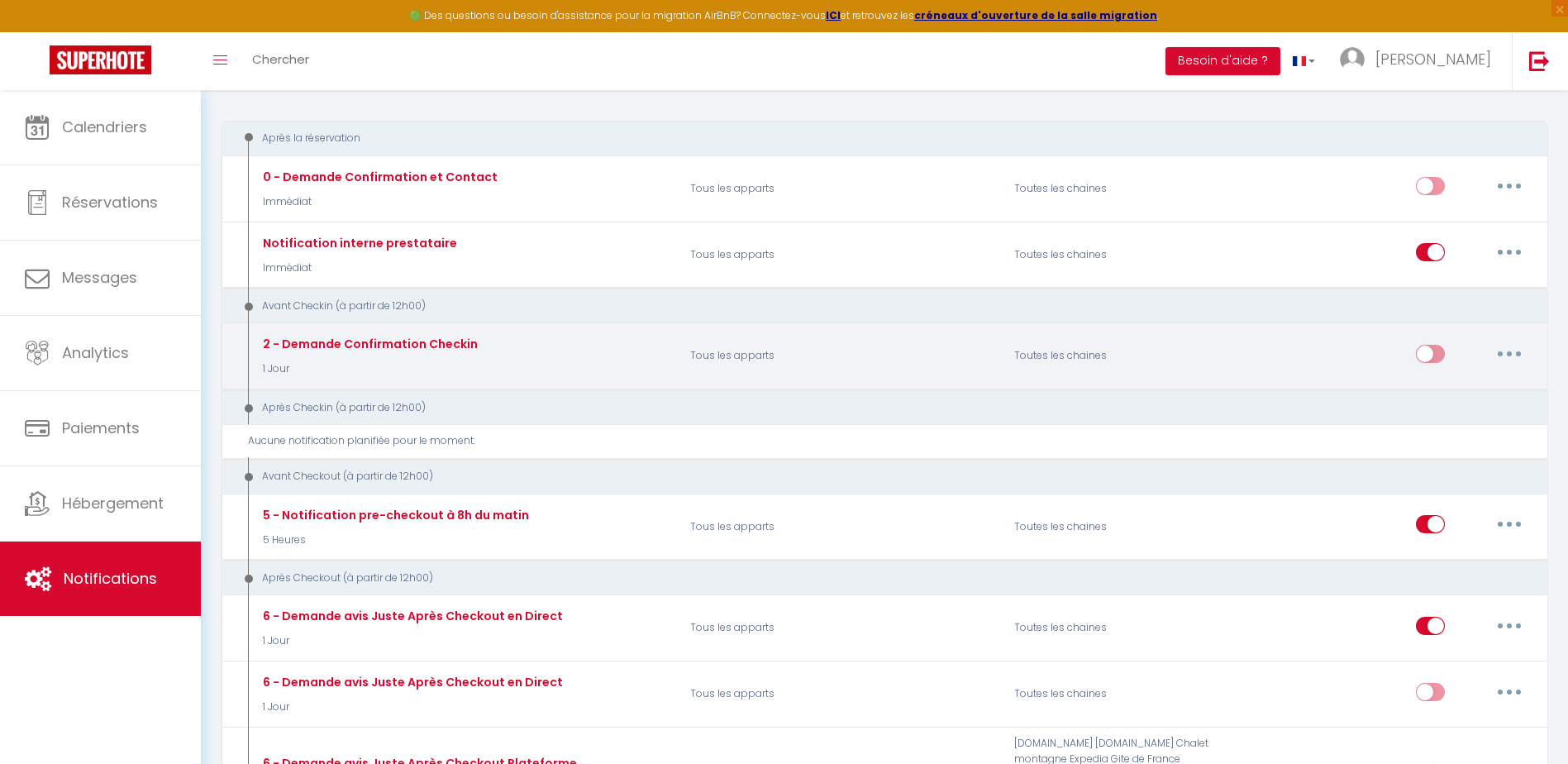
click at [1511, 353] on icon "button" at bounding box center [1508, 353] width 5 height 5
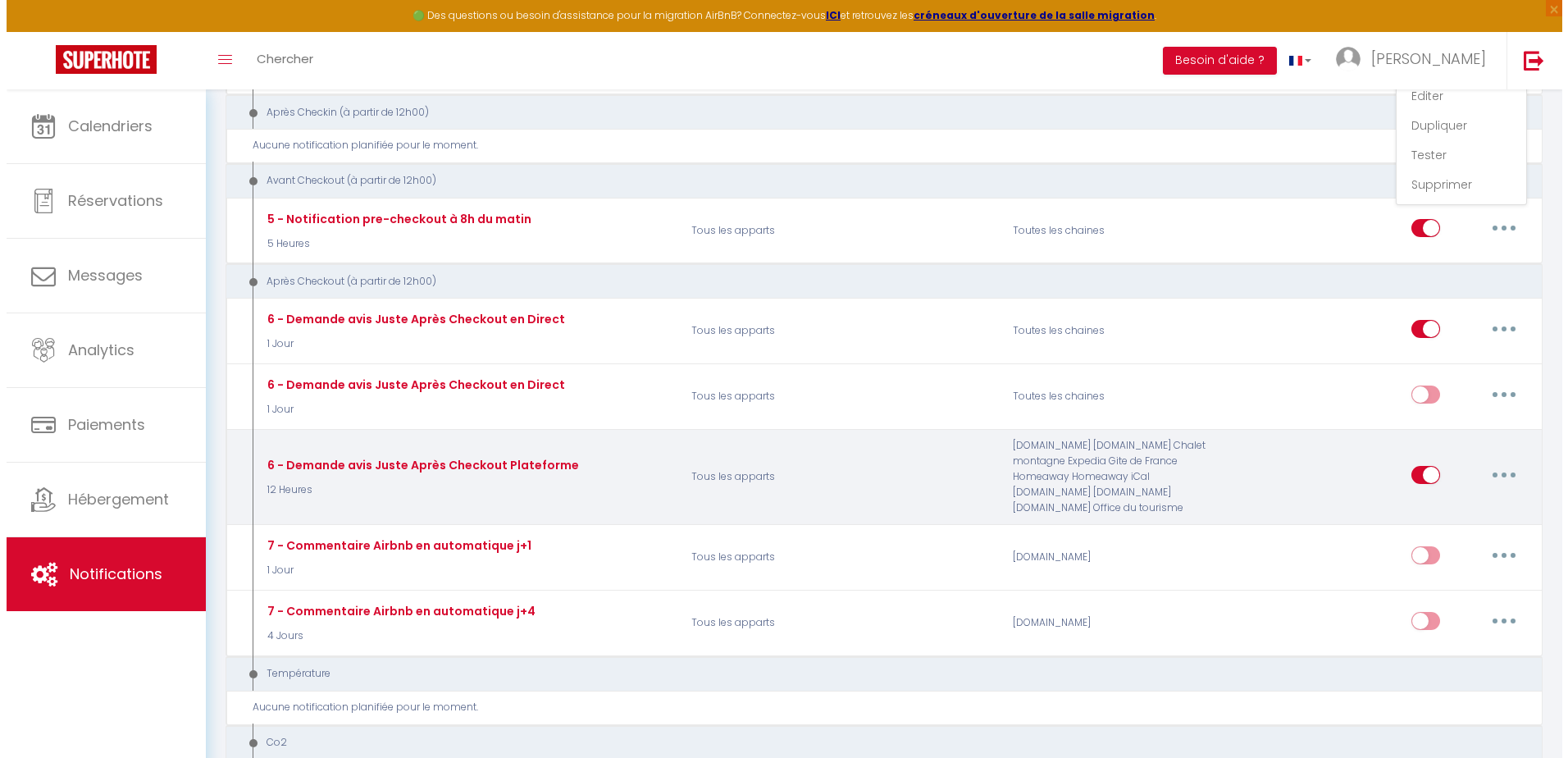
scroll to position [492, 0]
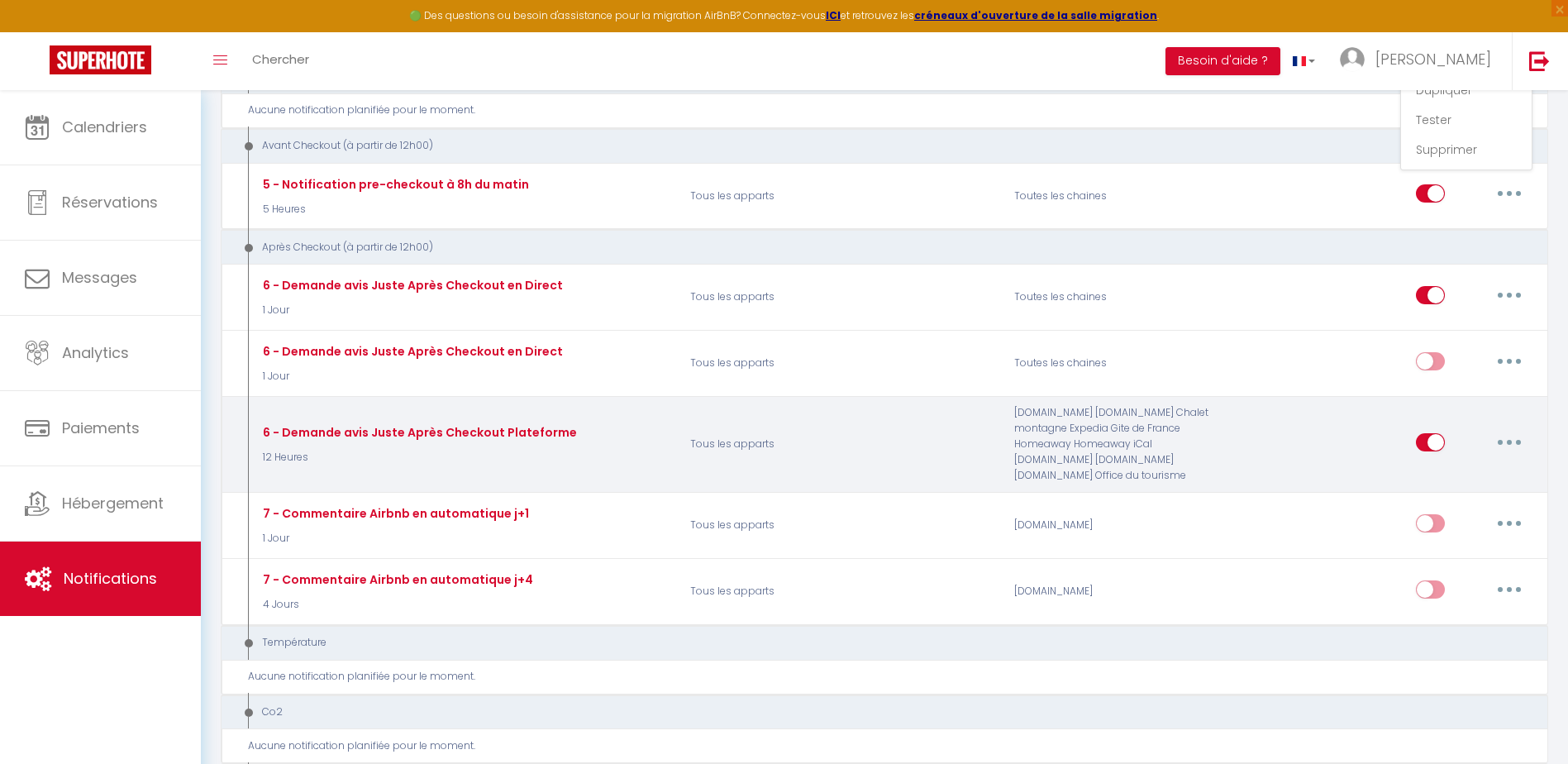
click at [1514, 438] on button "button" at bounding box center [1508, 441] width 46 height 26
click at [1421, 485] on link "Editer" at bounding box center [1466, 479] width 123 height 28
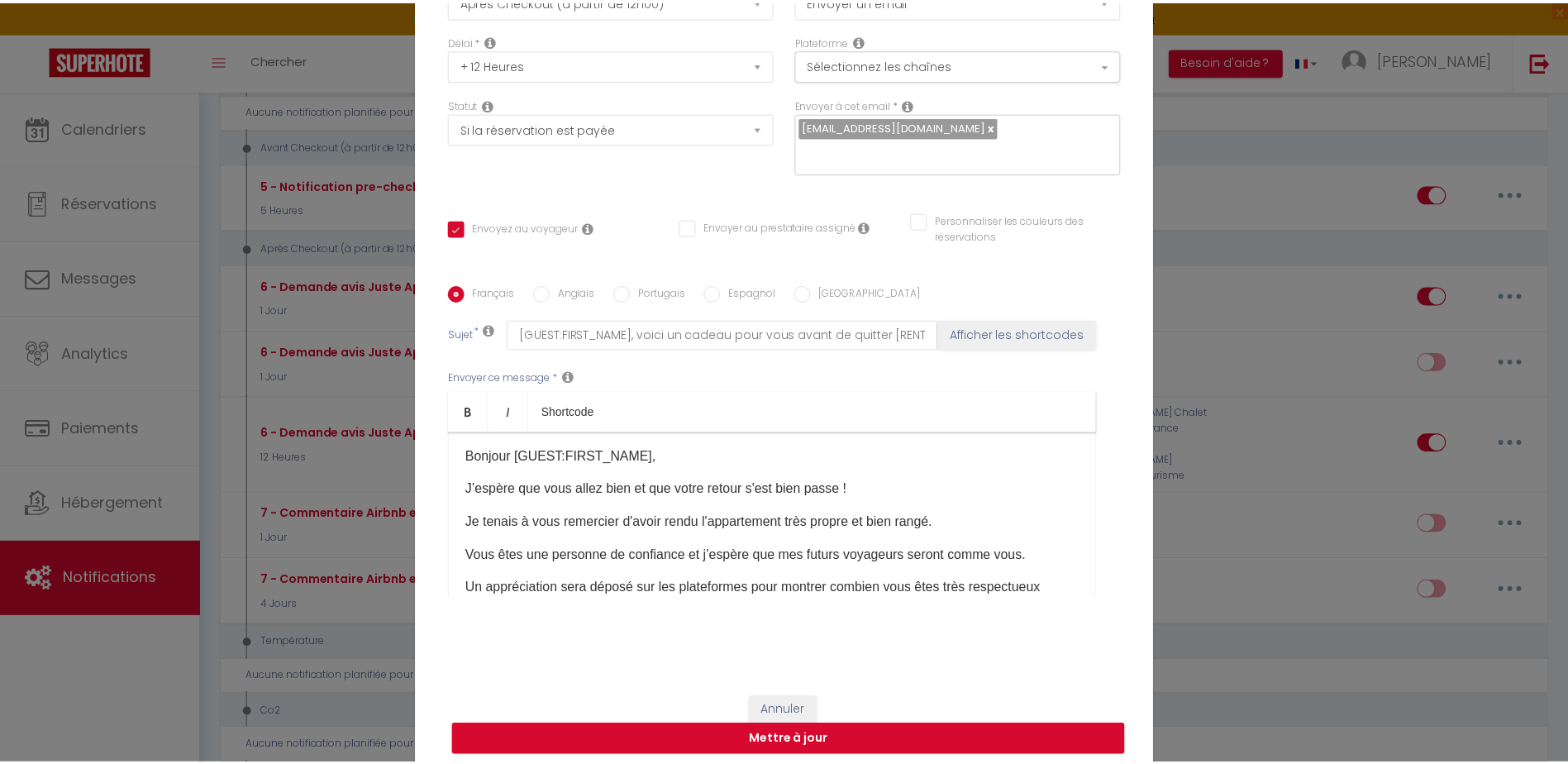
scroll to position [0, 0]
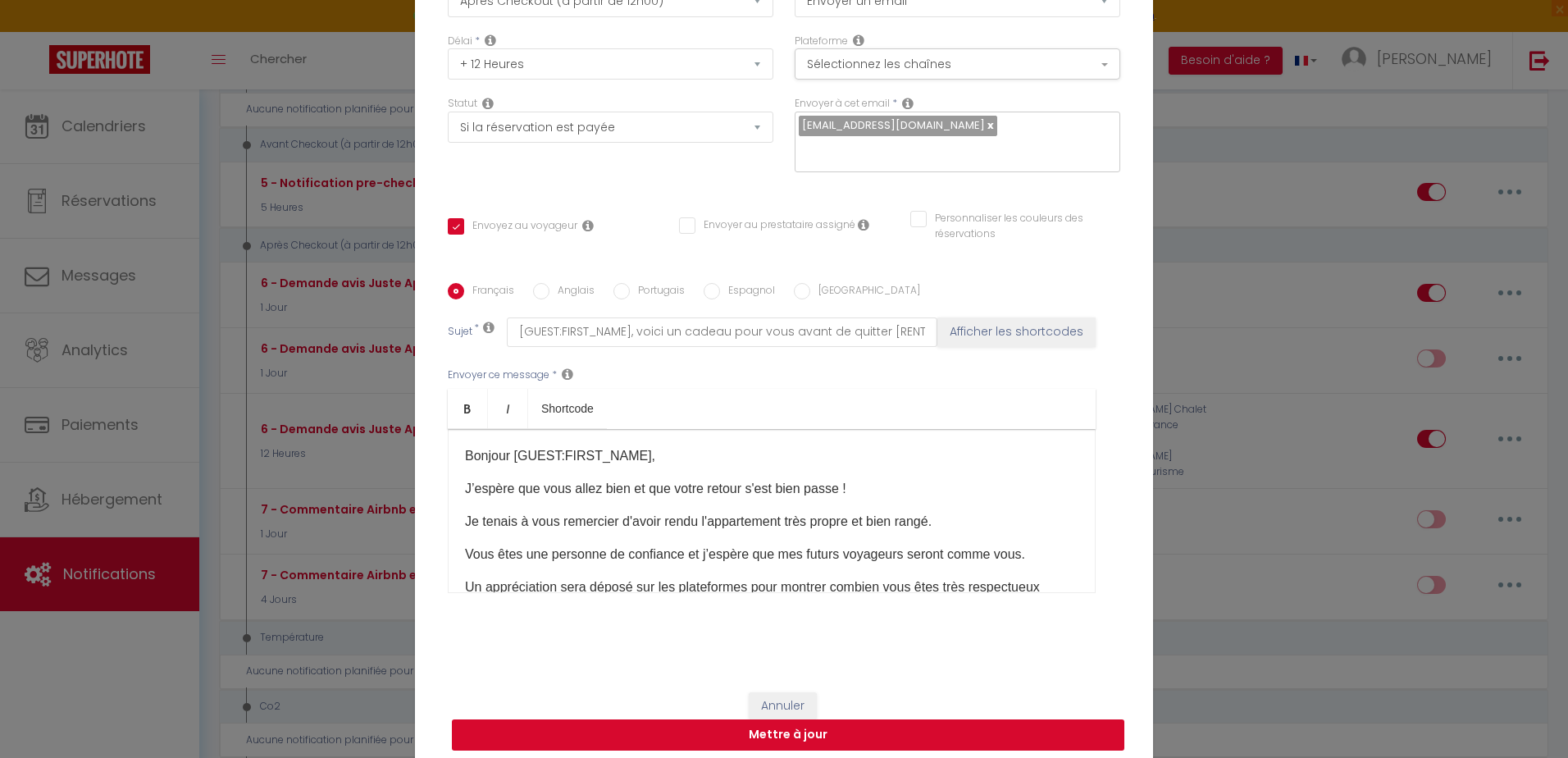
click at [893, 737] on button "Mettre à jour" at bounding box center [788, 734] width 672 height 31
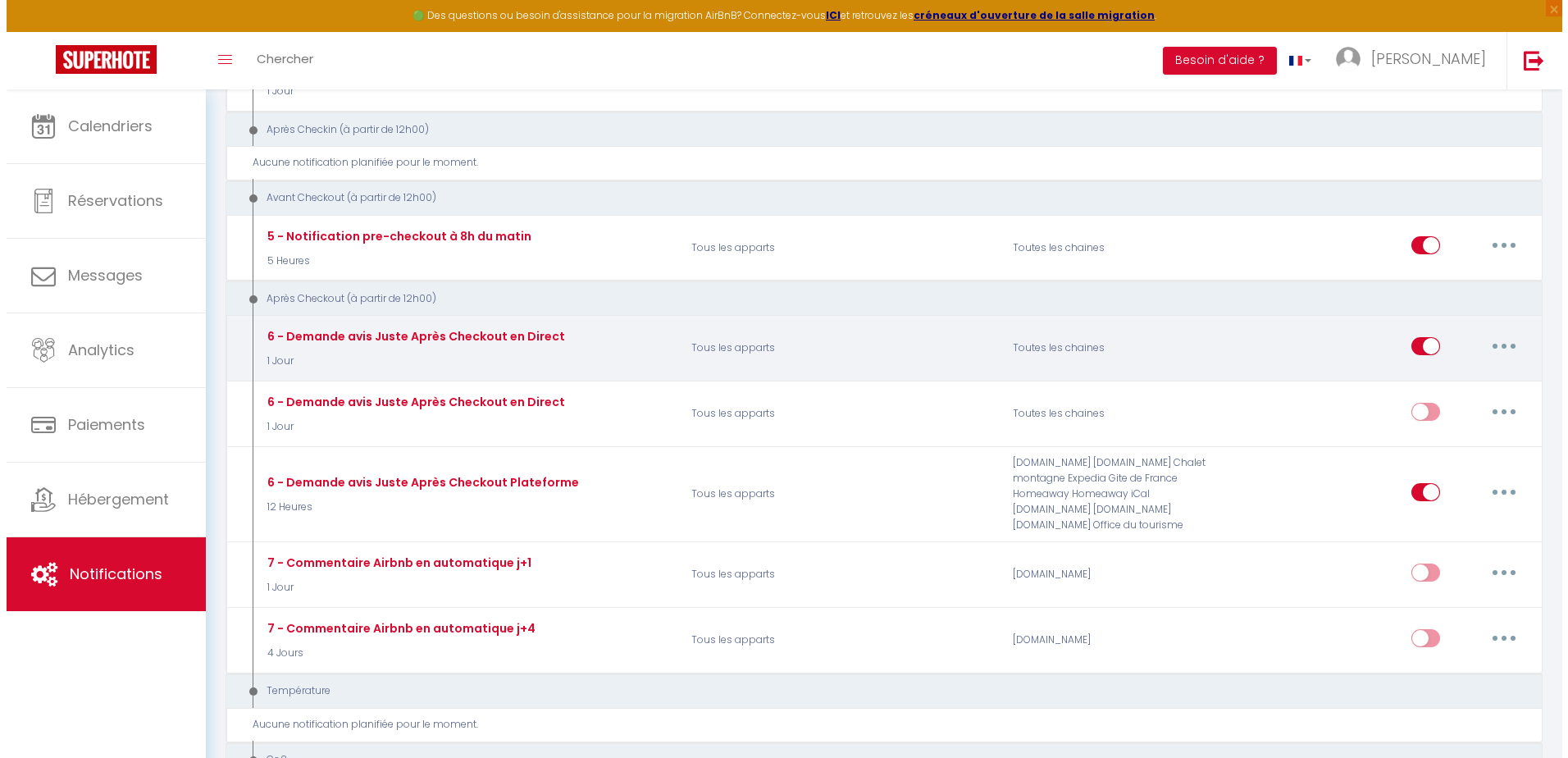
scroll to position [410, 0]
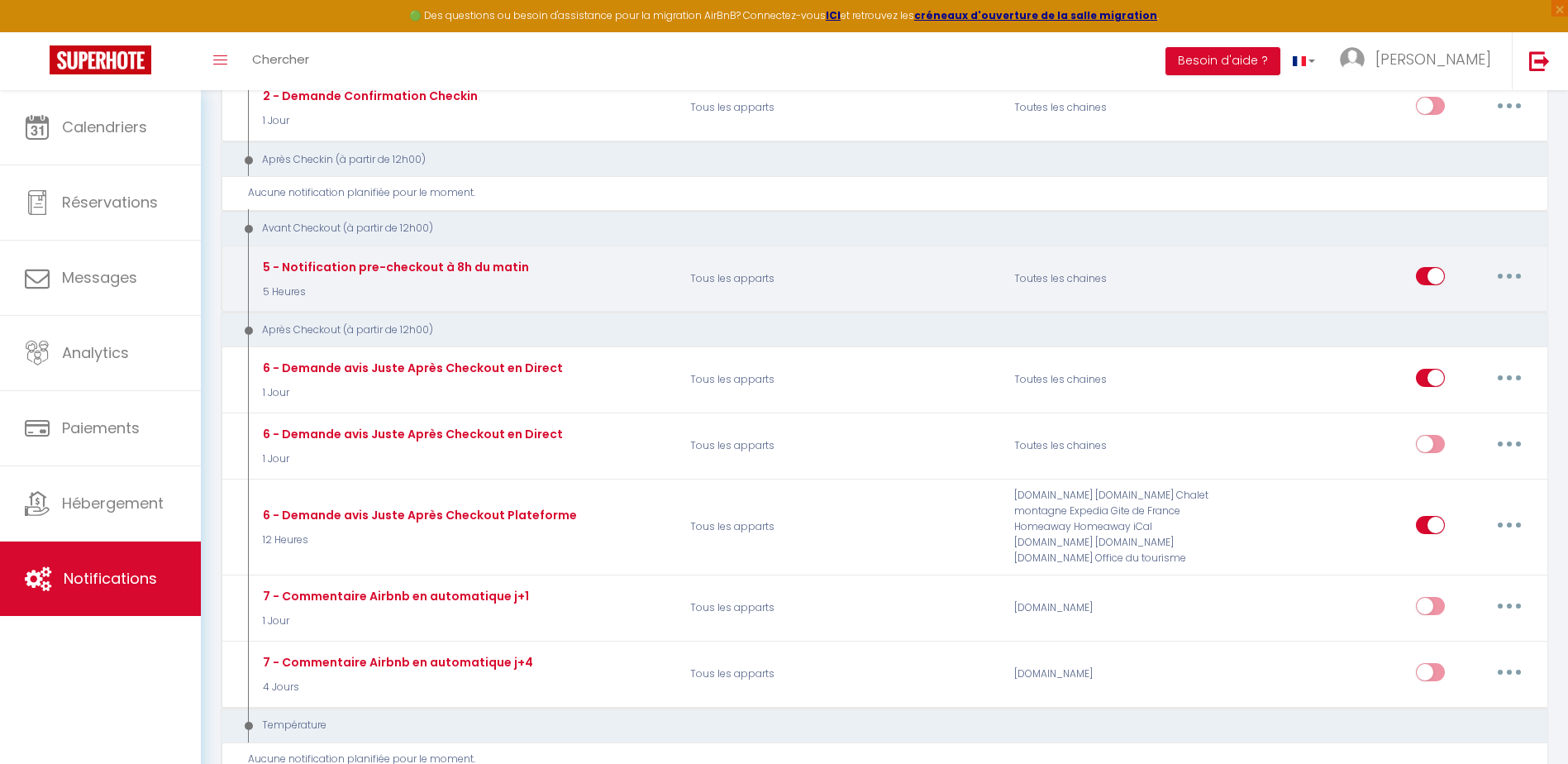
click at [1509, 273] on icon "button" at bounding box center [1508, 275] width 5 height 5
click at [1429, 310] on link "Editer" at bounding box center [1466, 314] width 123 height 28
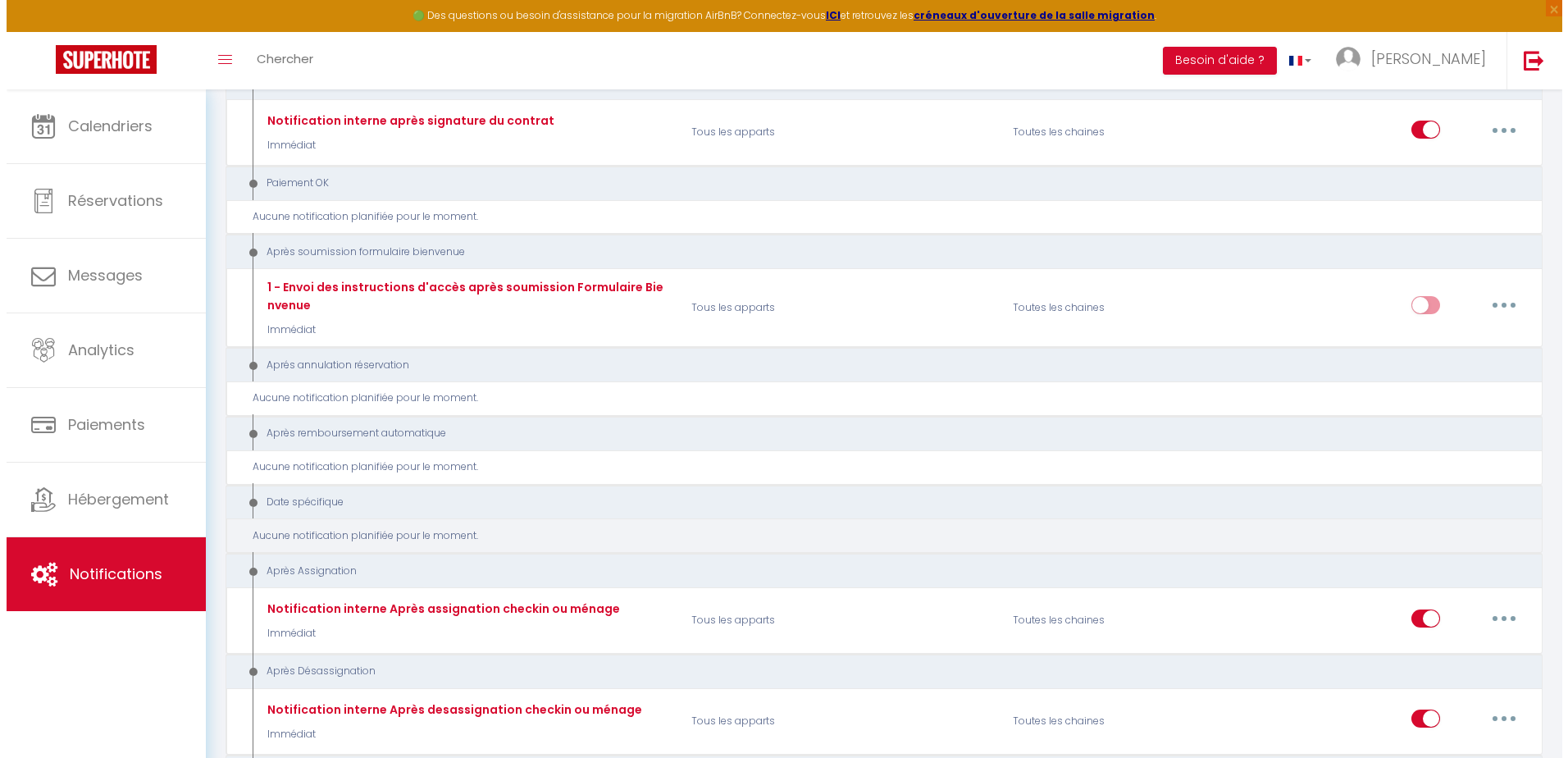
scroll to position [1804, 0]
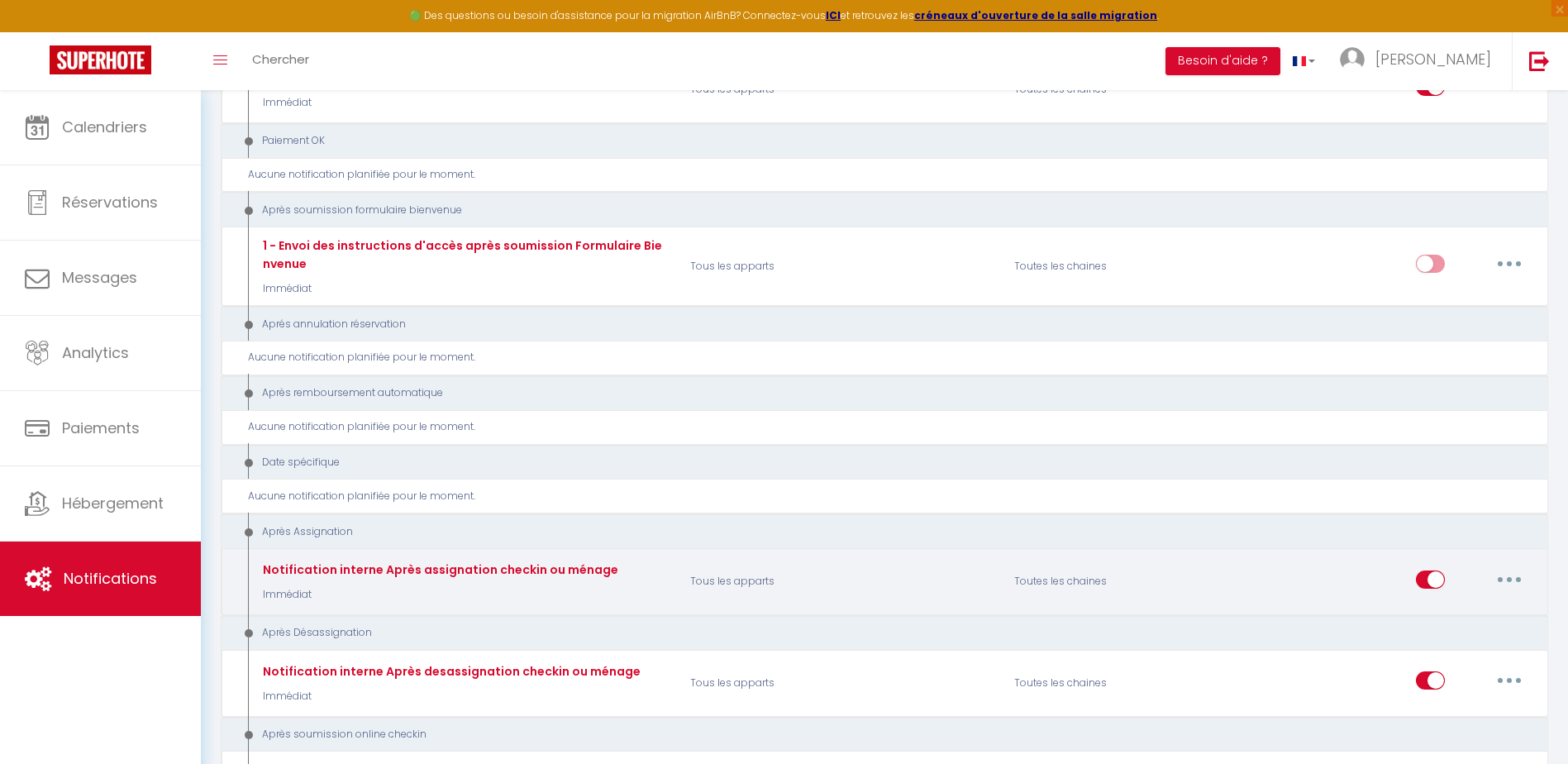
click at [1517, 582] on button "button" at bounding box center [1508, 579] width 46 height 26
click at [1434, 615] on link "Editer" at bounding box center [1466, 616] width 123 height 28
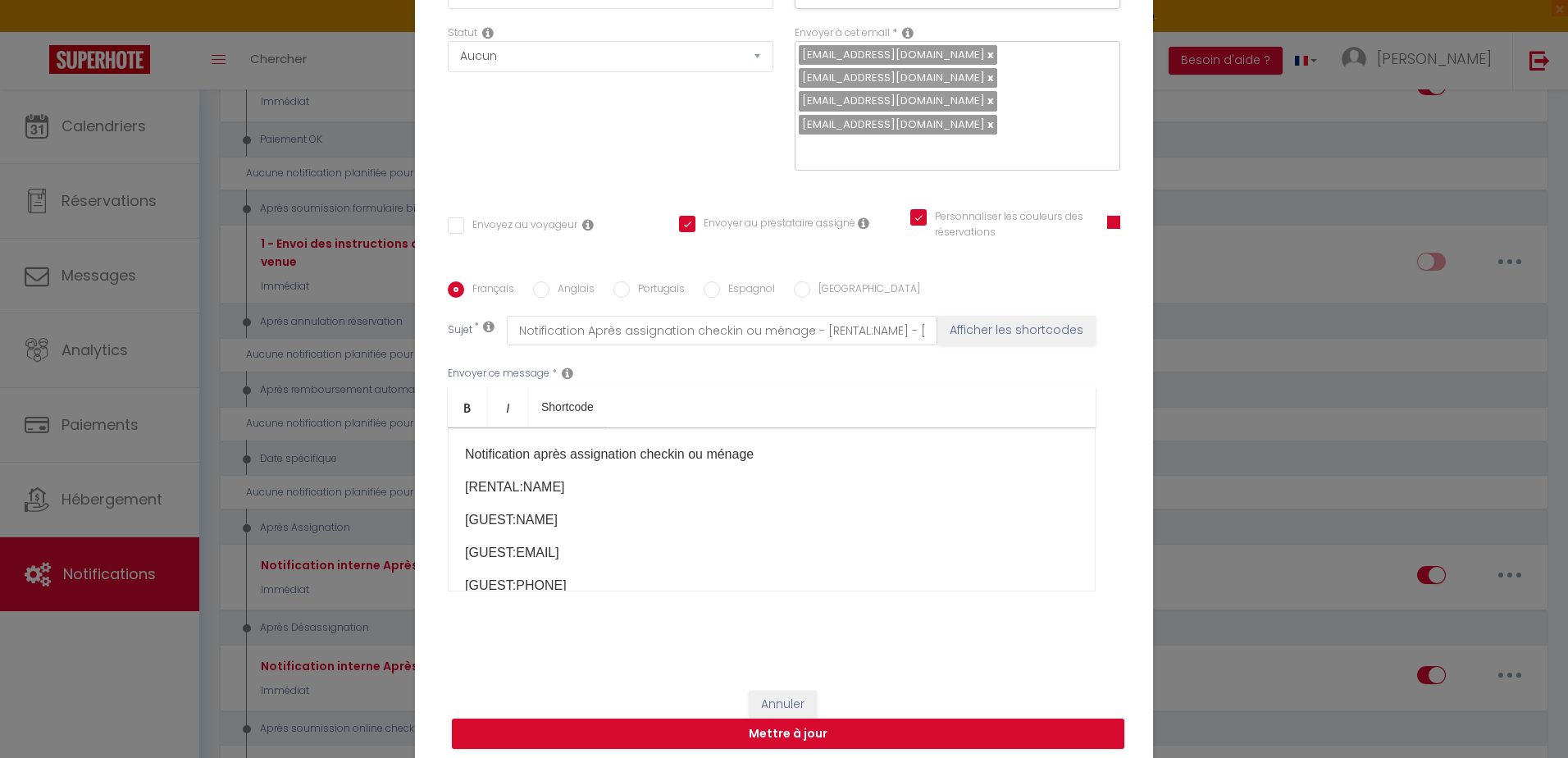
scroll to position [171, 0]
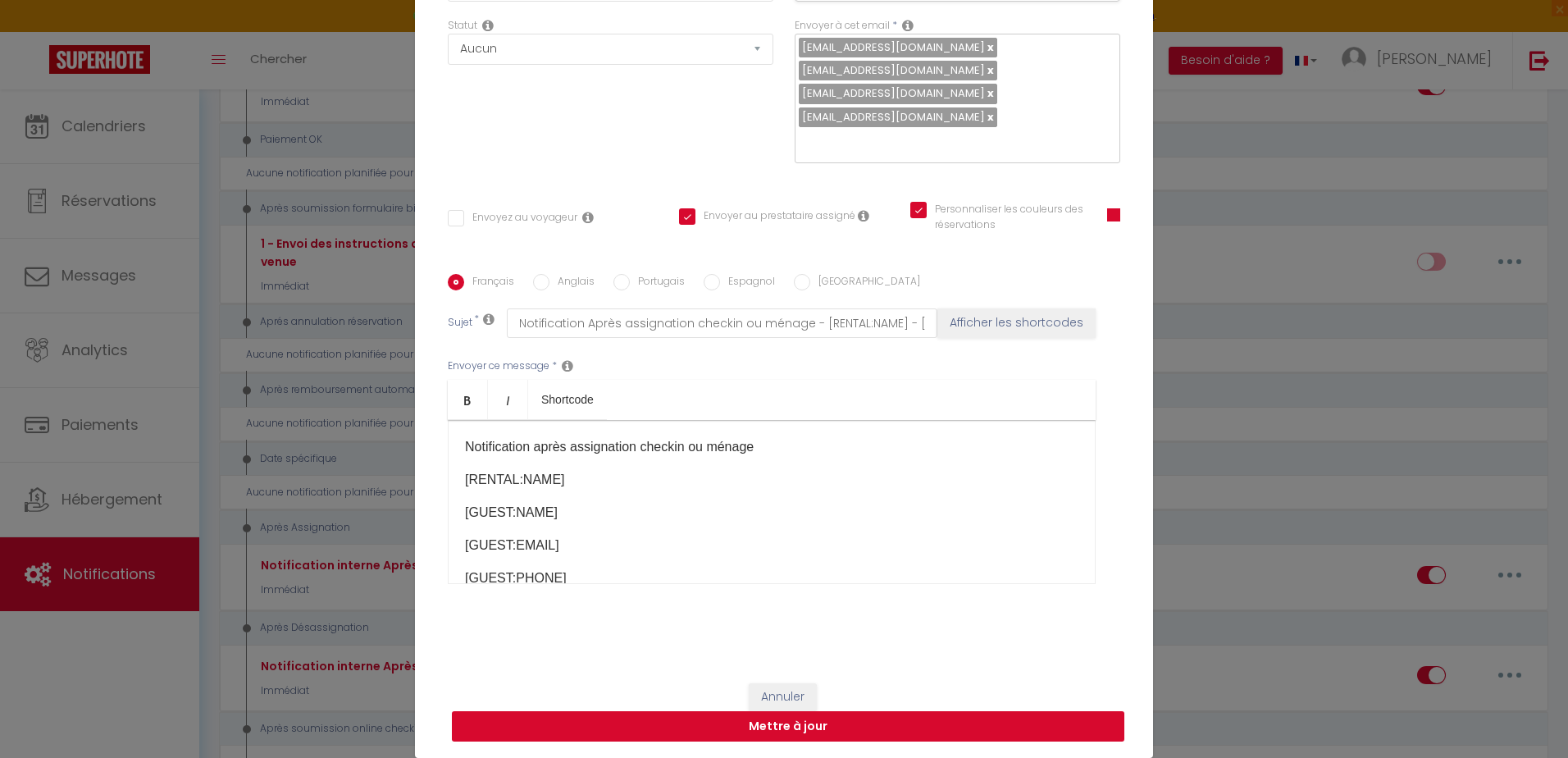
click at [1030, 719] on button "Mettre à jour" at bounding box center [788, 726] width 672 height 31
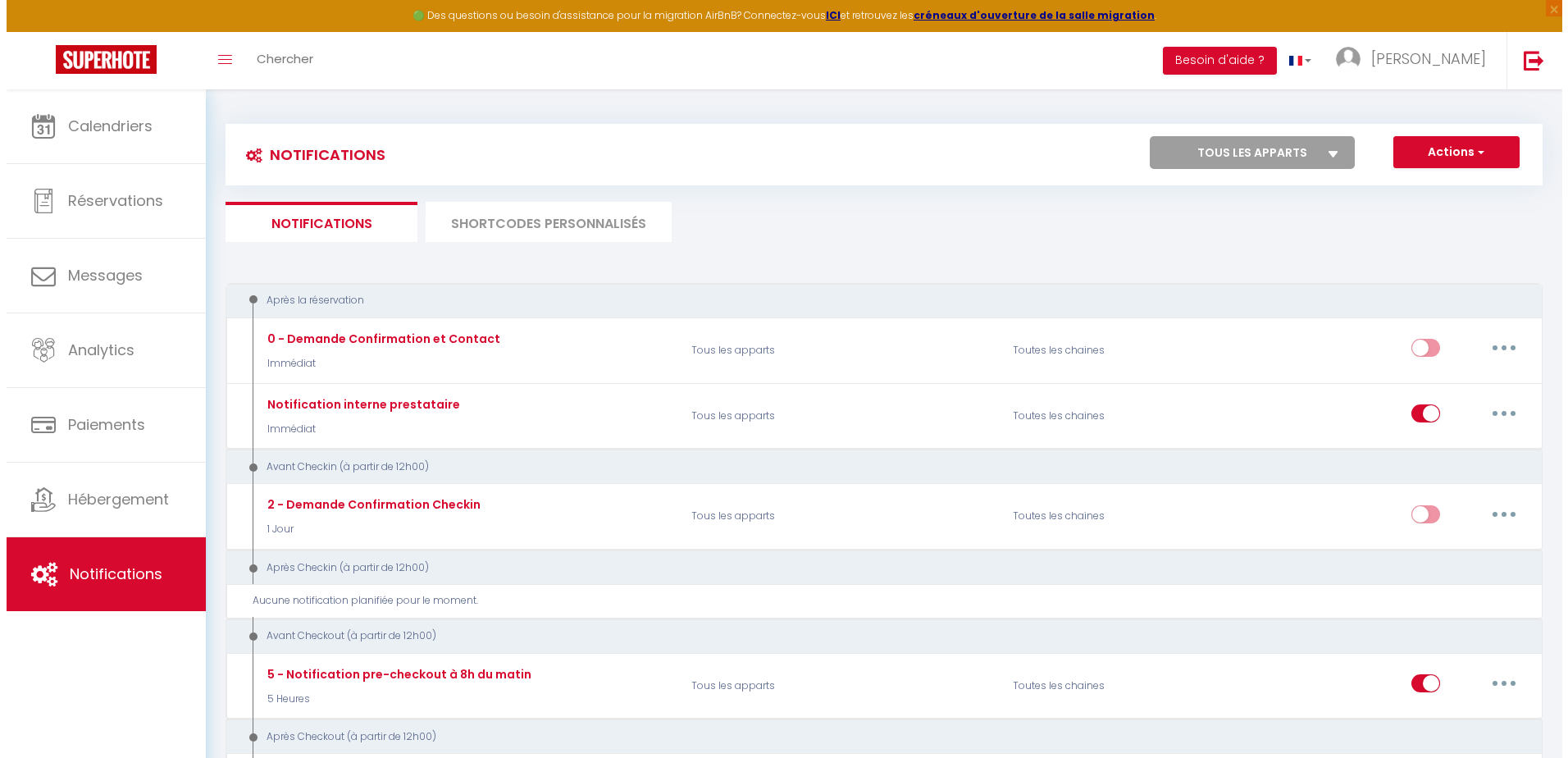
scroll to position [0, 0]
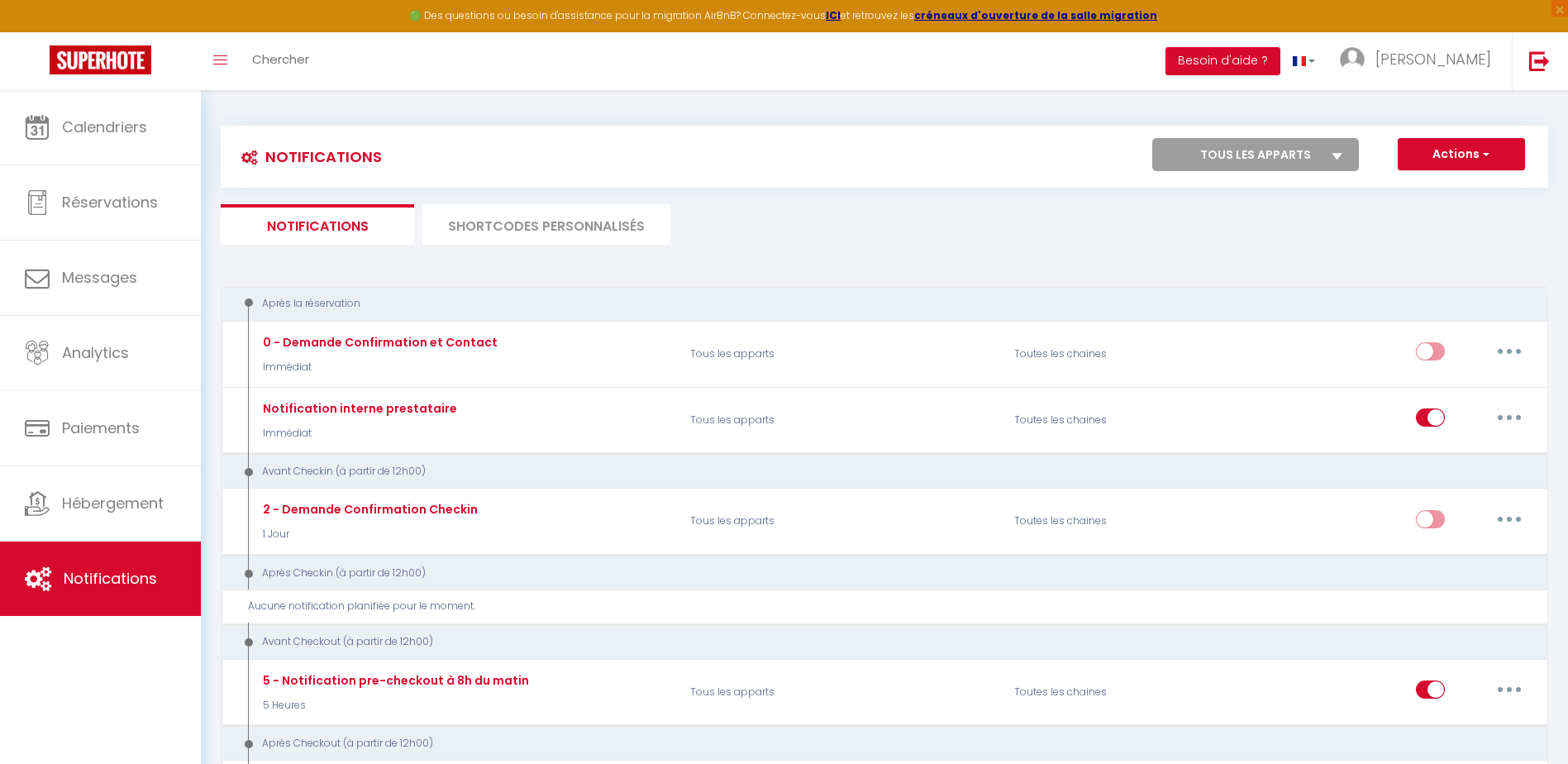
click at [614, 223] on li "SHORTCODES PERSONNALISÉS" at bounding box center [546, 224] width 248 height 41
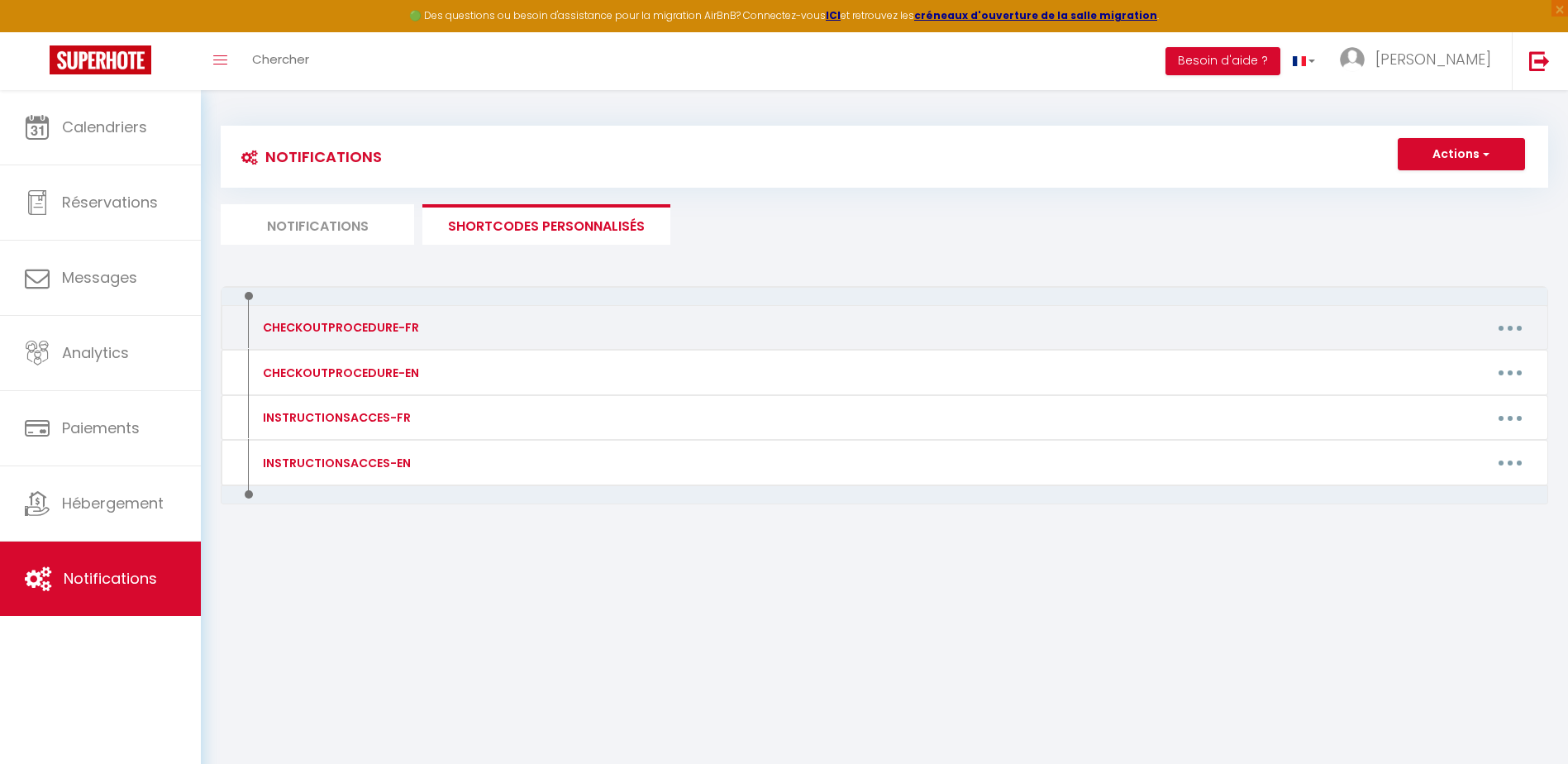
click at [1508, 320] on button "button" at bounding box center [1509, 327] width 46 height 26
click at [1425, 368] on link "Editer" at bounding box center [1467, 364] width 123 height 28
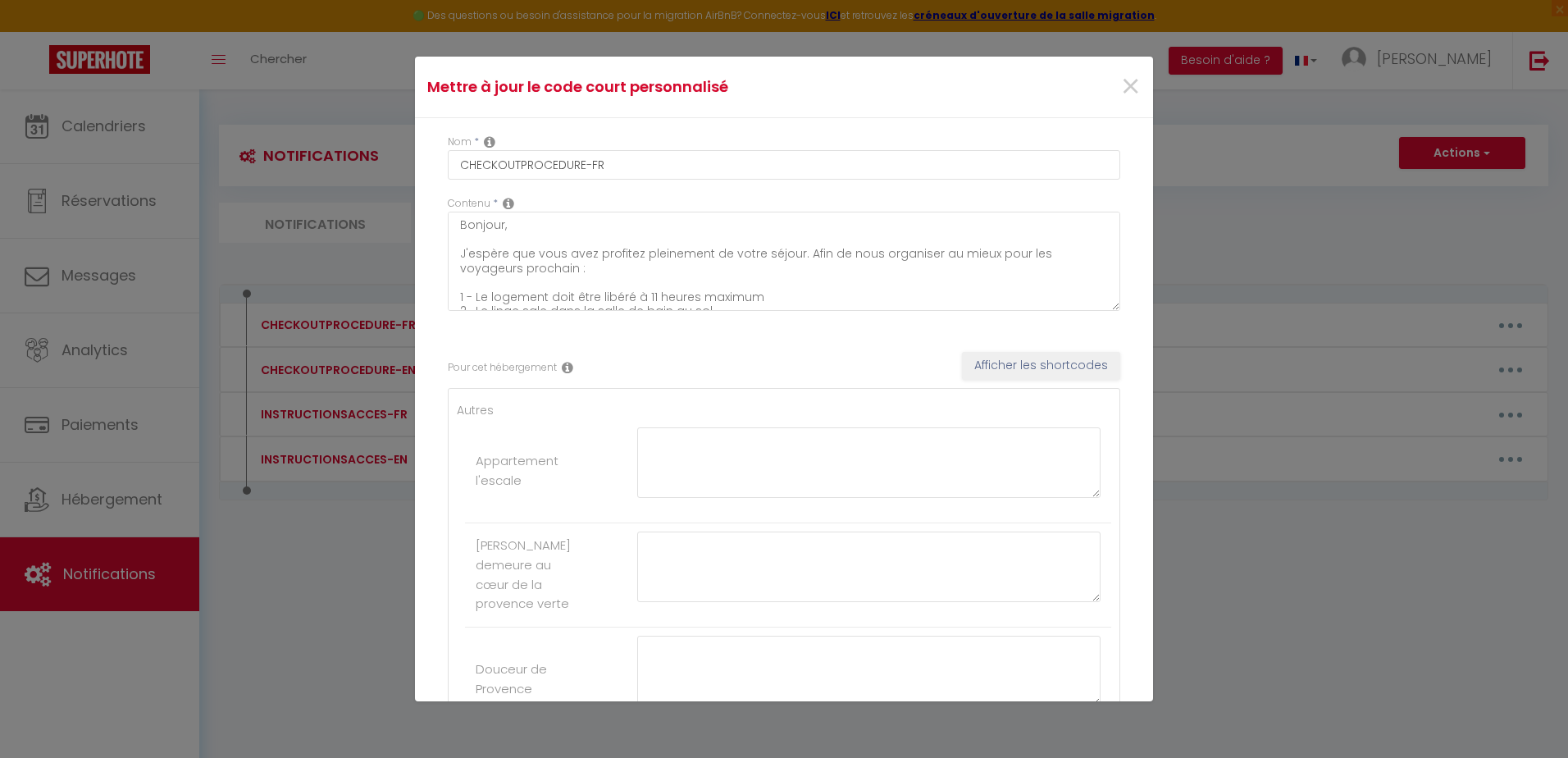
scroll to position [82, 0]
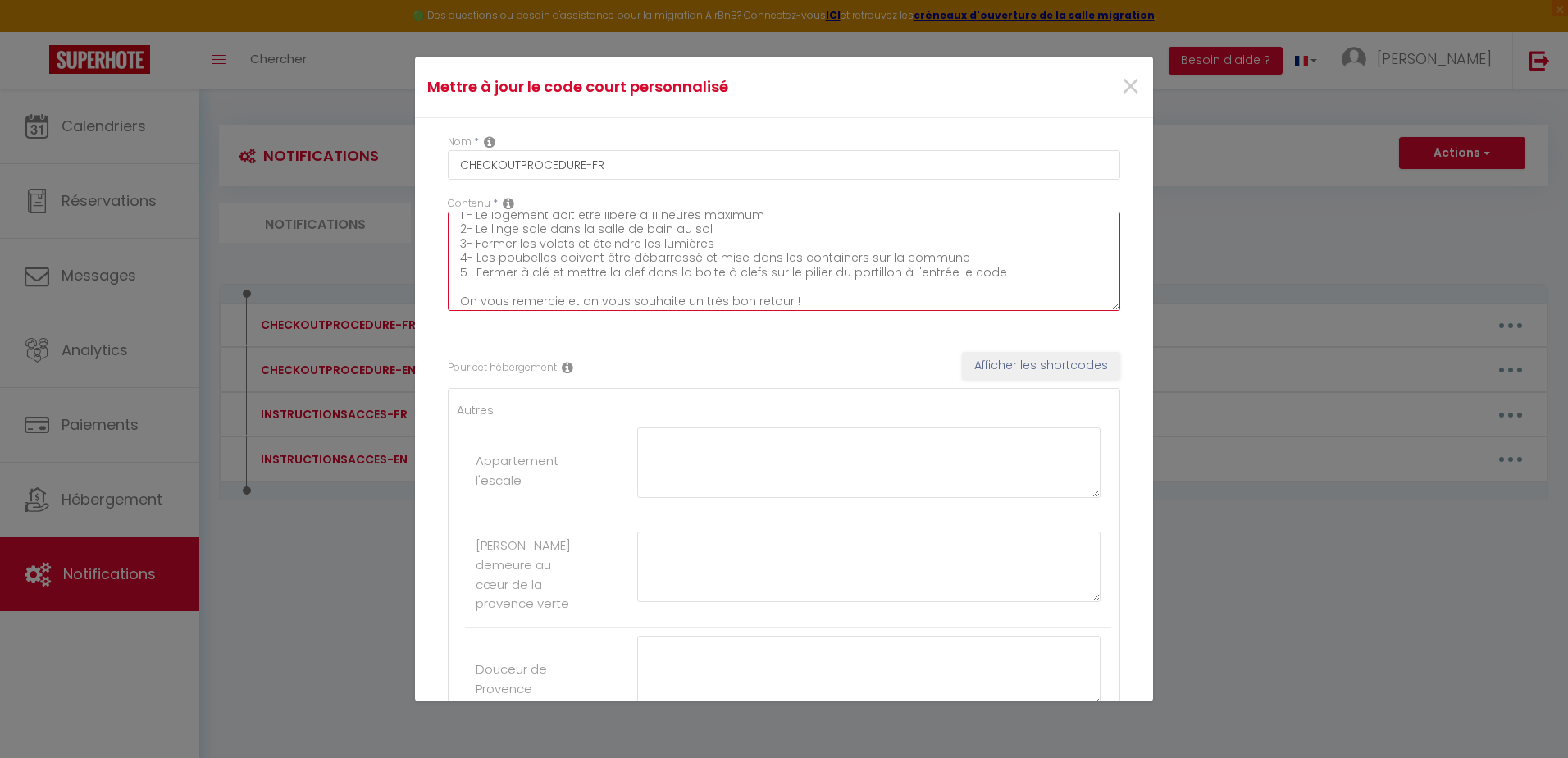
click at [1013, 272] on textarea "Bonjour, J'espère que vous avez profitez pleinement de votre séjour. Afin de no…" at bounding box center [783, 260] width 672 height 99
drag, startPoint x: 1003, startPoint y: 275, endPoint x: 760, endPoint y: 278, distance: 243.0
click at [760, 278] on textarea "Bonjour, J'espère que vous avez profitez pleinement de votre séjour. Afin de no…" at bounding box center [783, 260] width 672 height 99
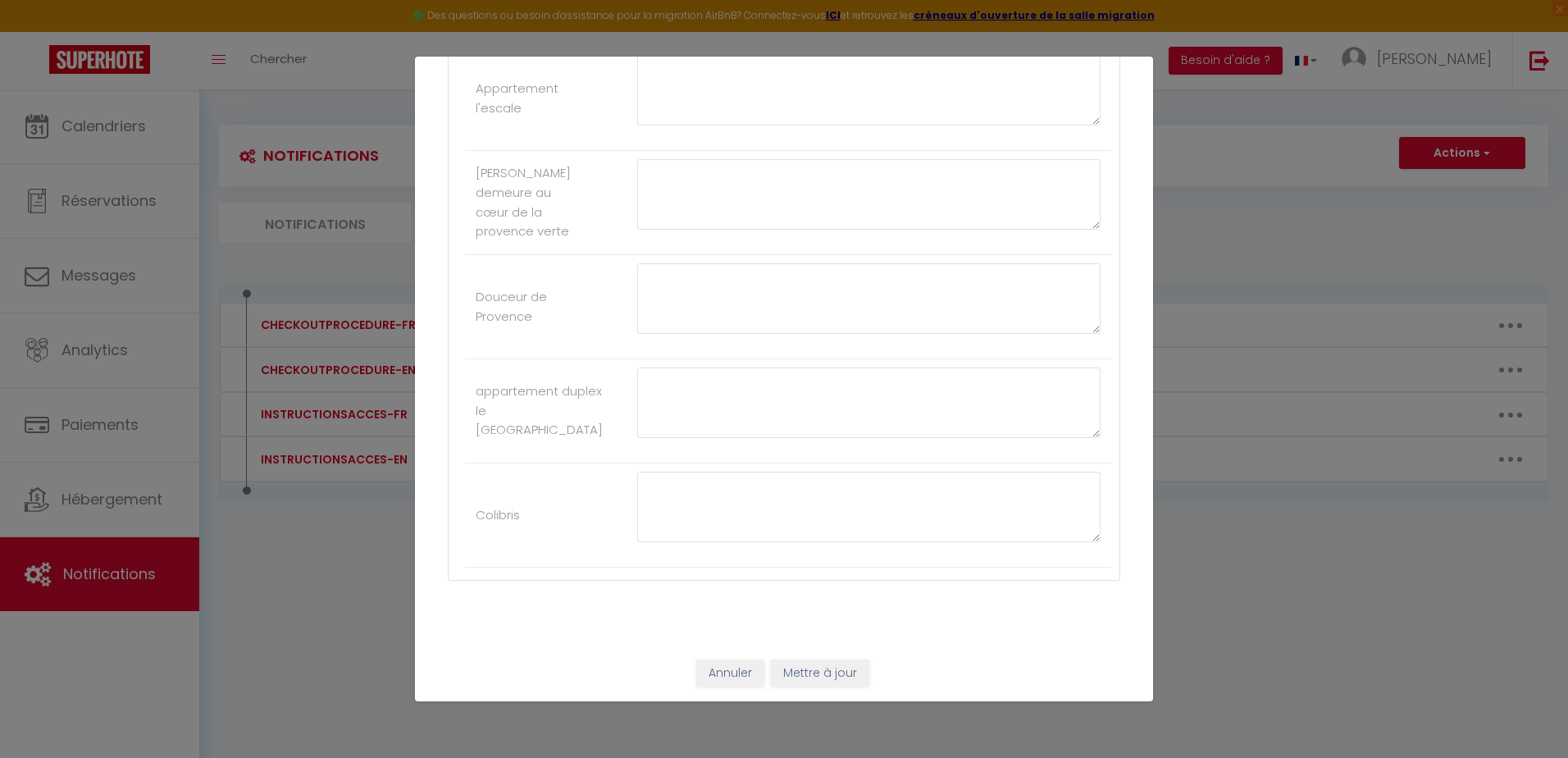
scroll to position [384, 0]
click at [849, 672] on button "Mettre à jour" at bounding box center [820, 670] width 98 height 28
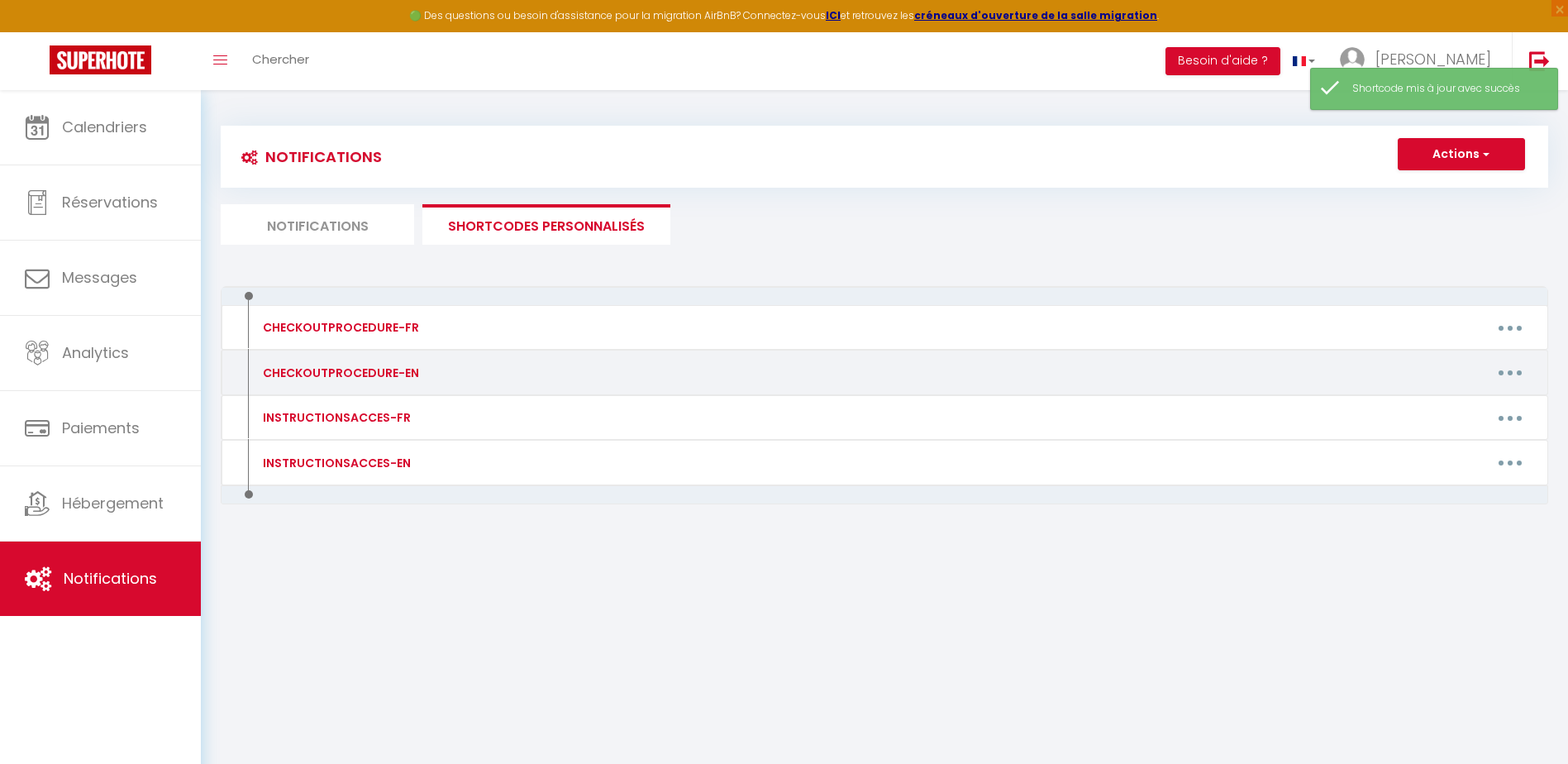
click at [1513, 372] on button "button" at bounding box center [1509, 373] width 46 height 26
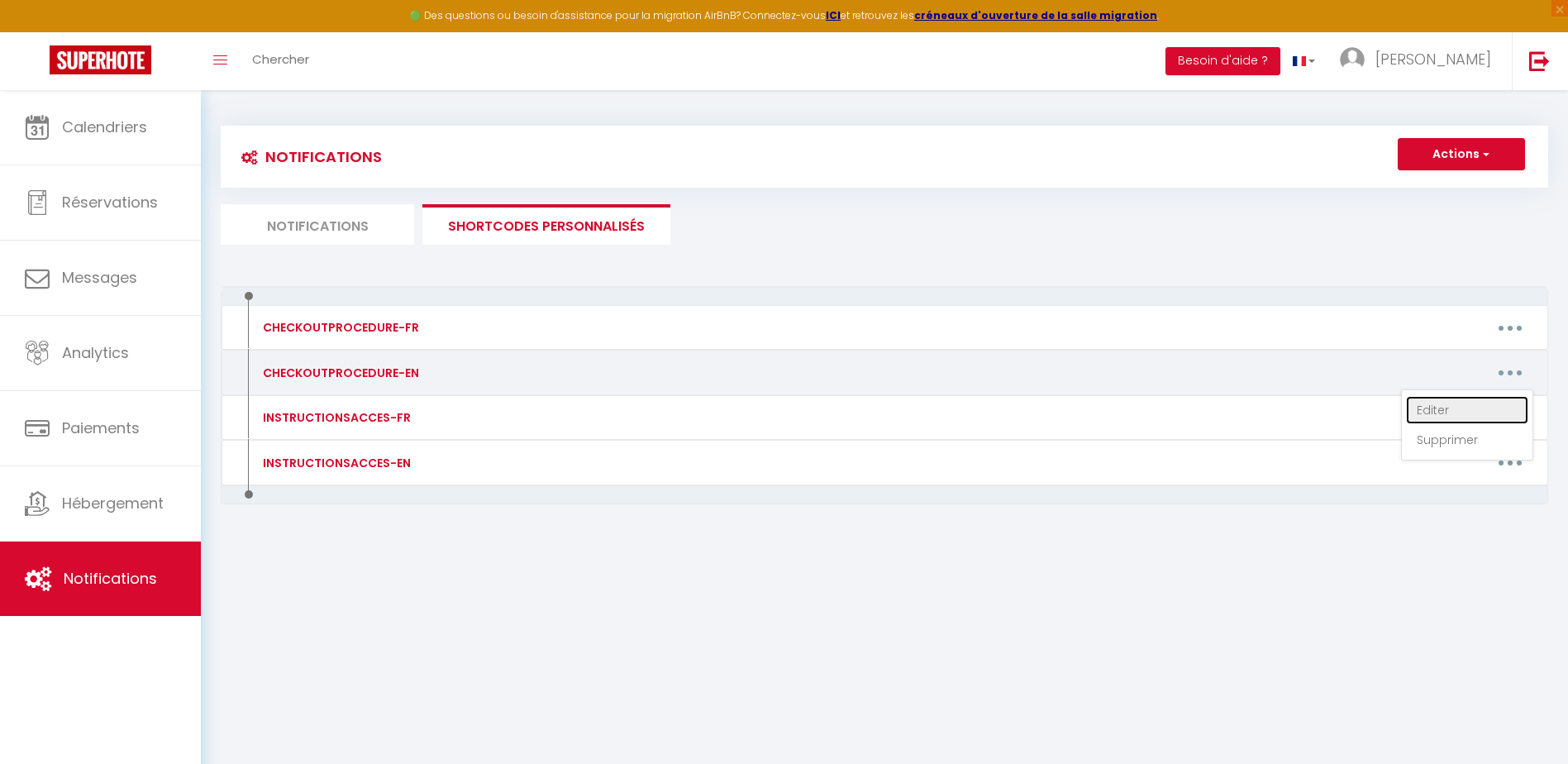
click at [1425, 412] on link "Editer" at bounding box center [1467, 410] width 123 height 28
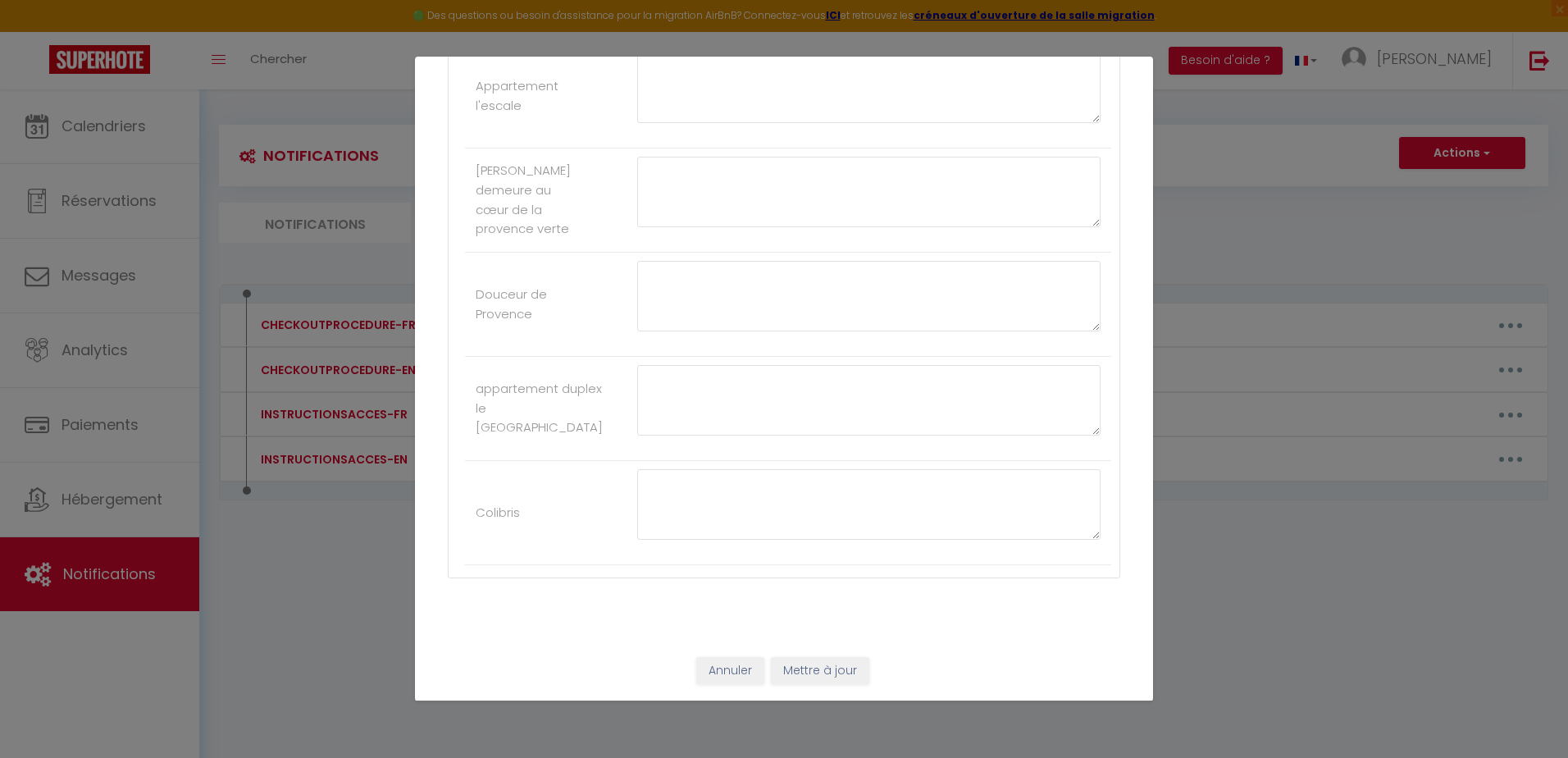
scroll to position [0, 0]
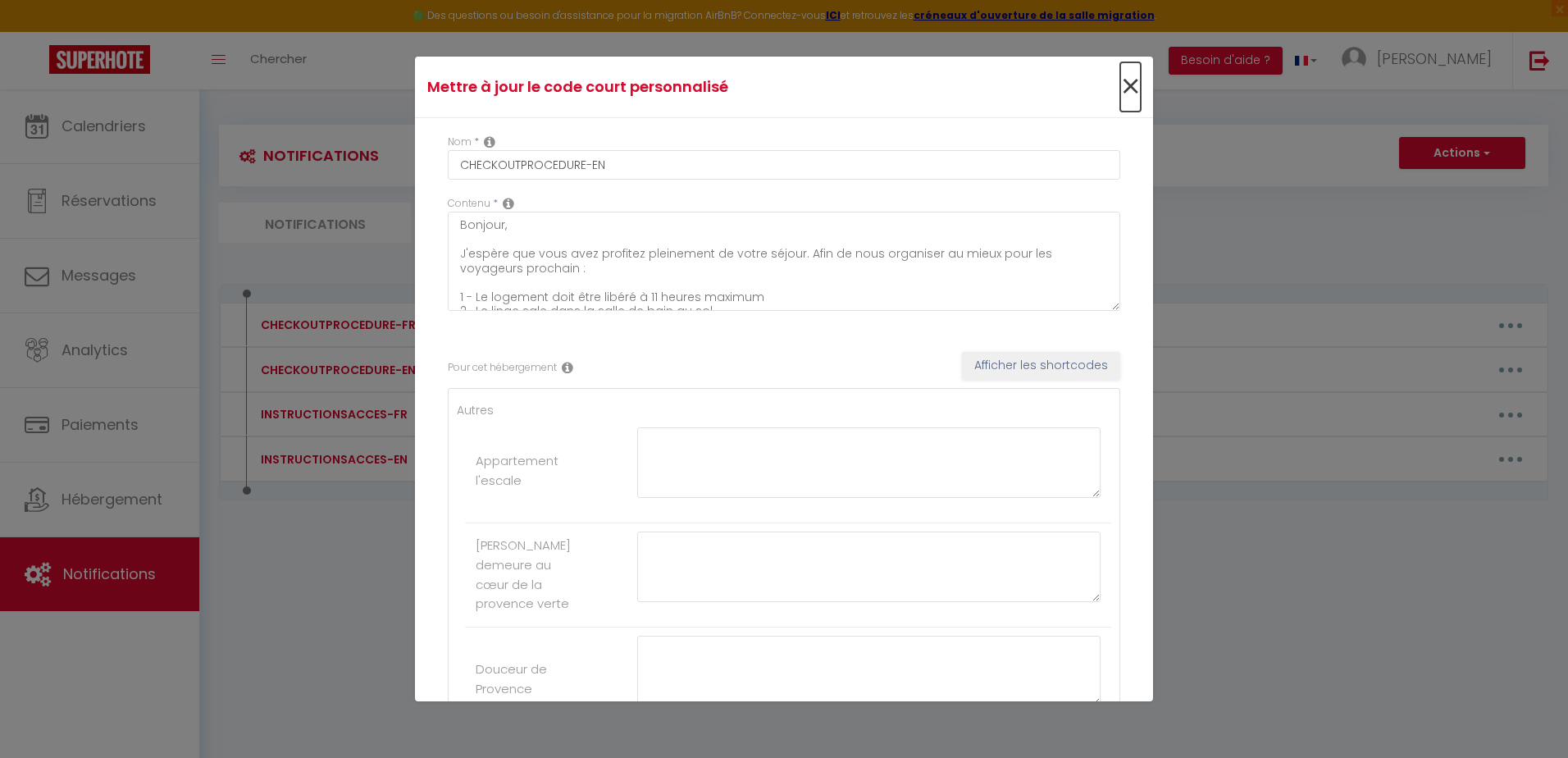
click at [1120, 85] on span "×" at bounding box center [1129, 87] width 21 height 49
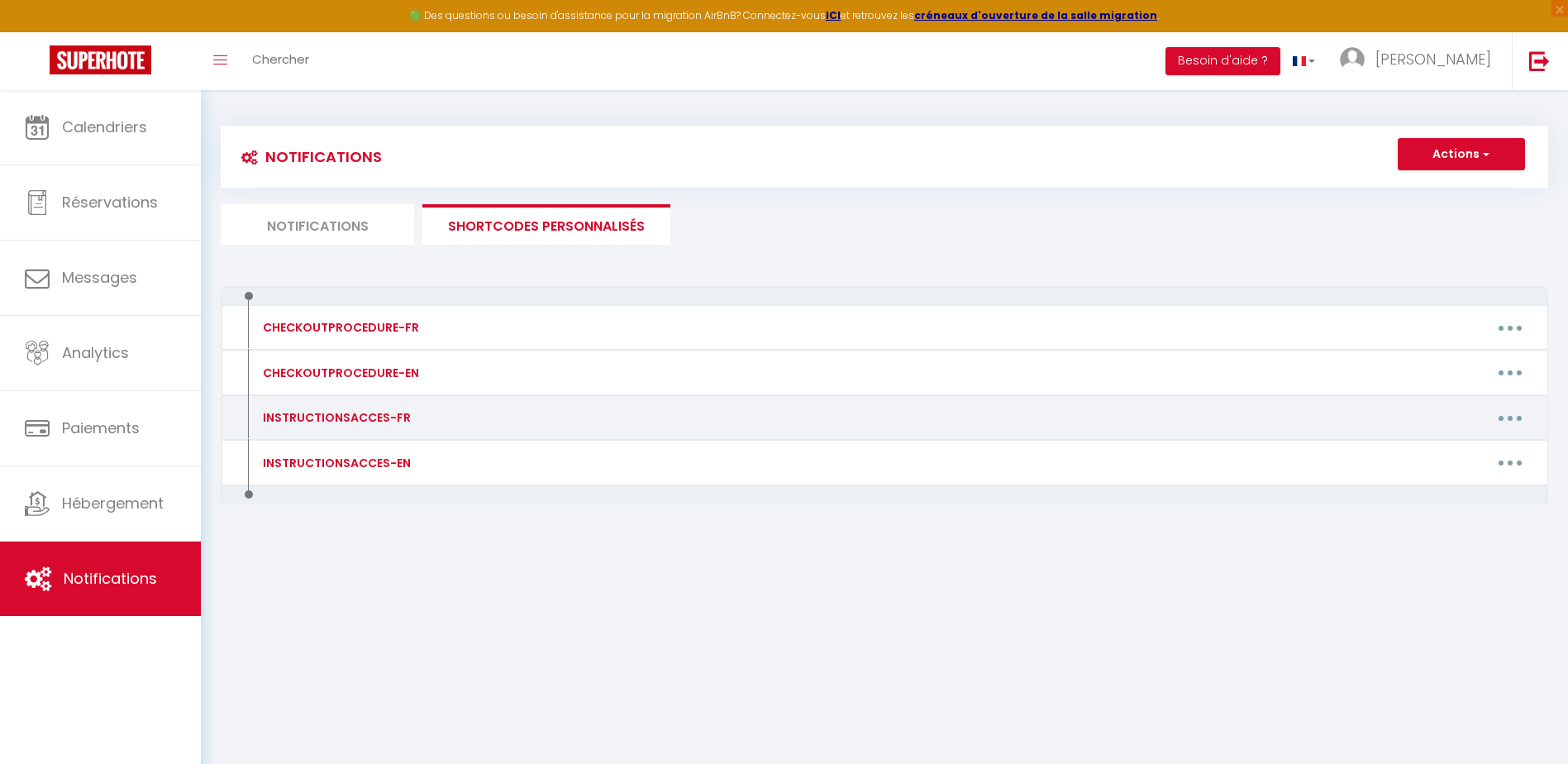
click at [1508, 419] on icon "button" at bounding box center [1509, 418] width 5 height 5
click at [1427, 451] on link "Editer" at bounding box center [1467, 455] width 123 height 28
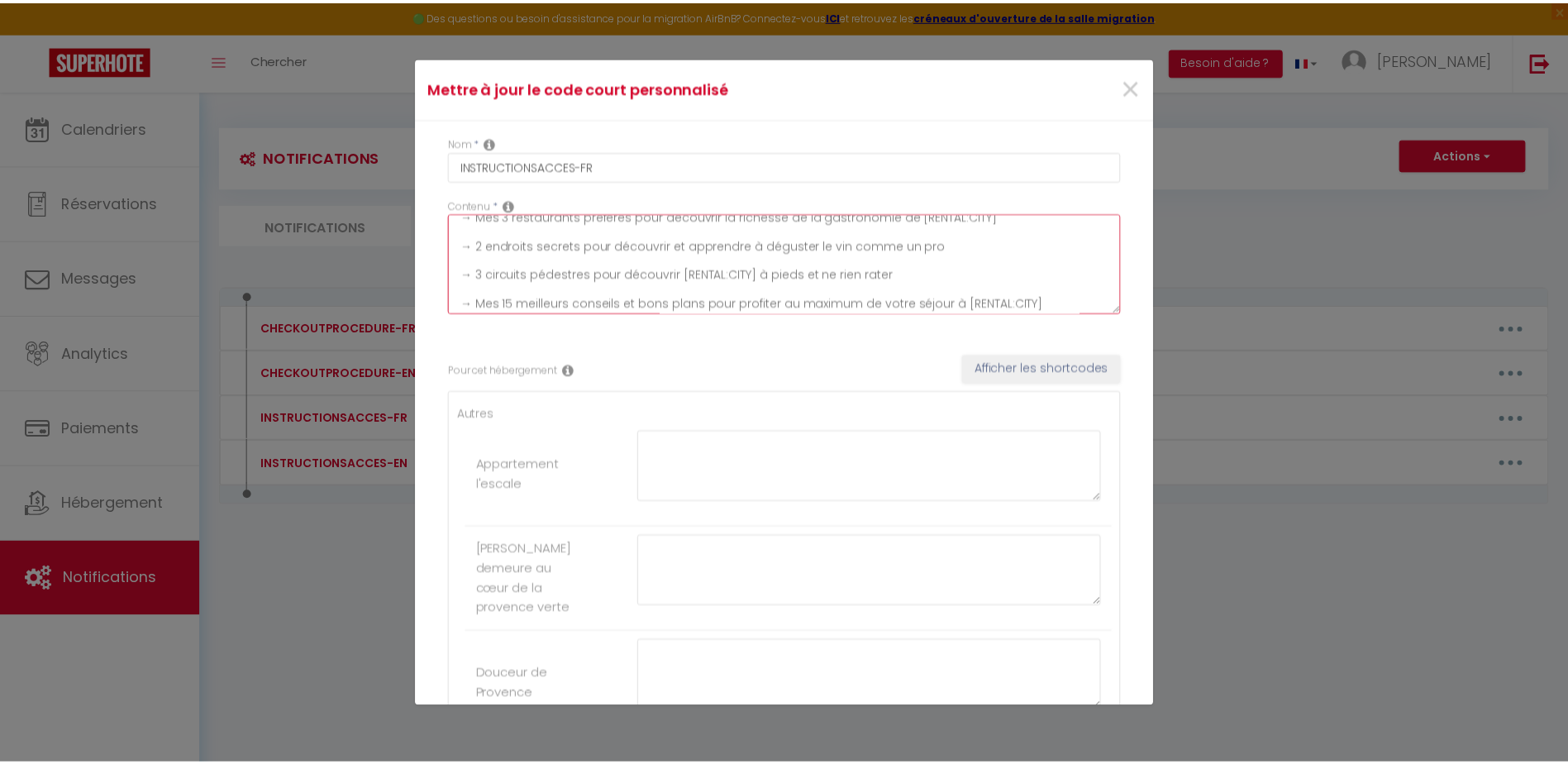
scroll to position [115, 0]
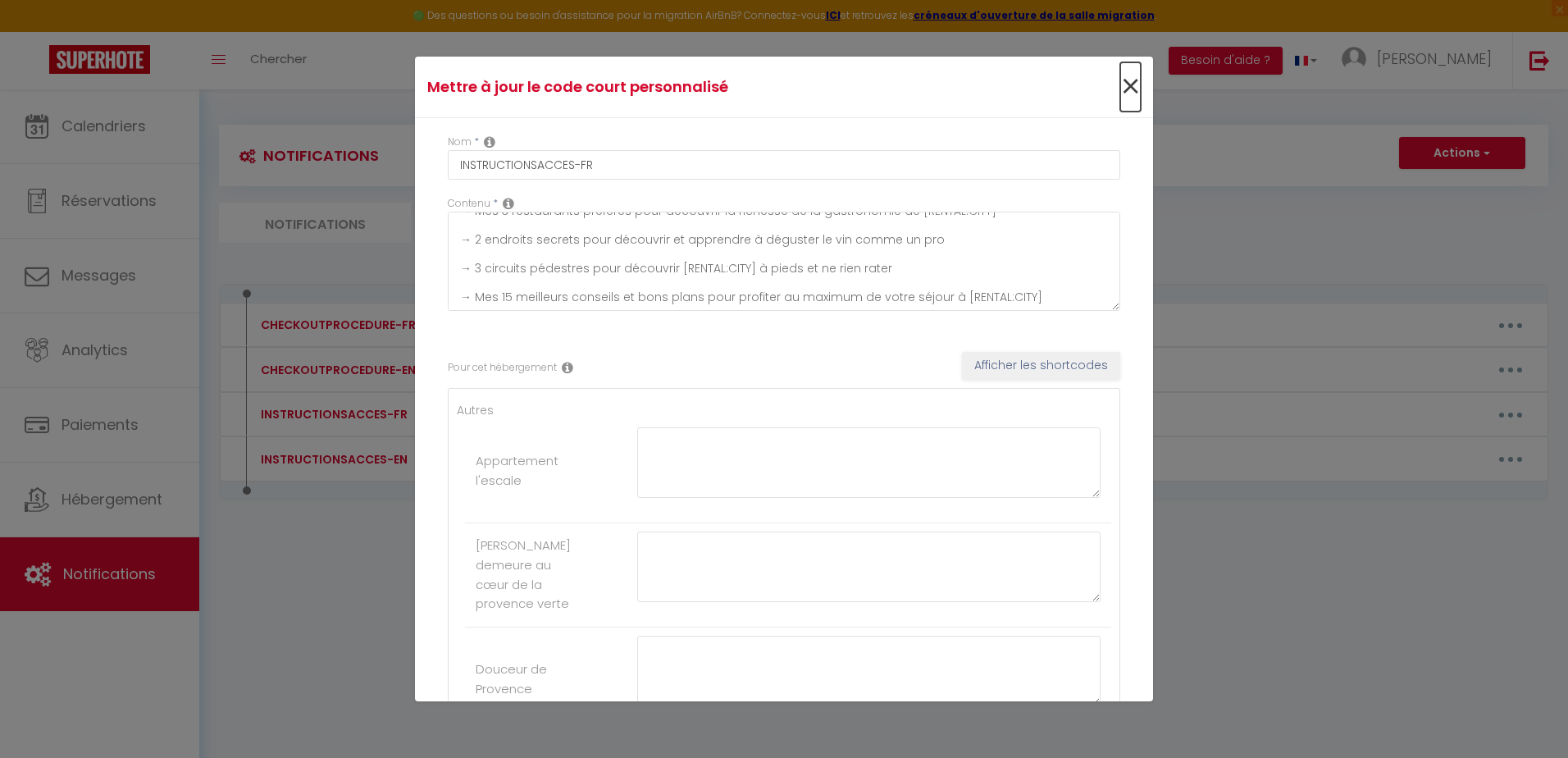
click at [1121, 86] on span "×" at bounding box center [1129, 87] width 21 height 49
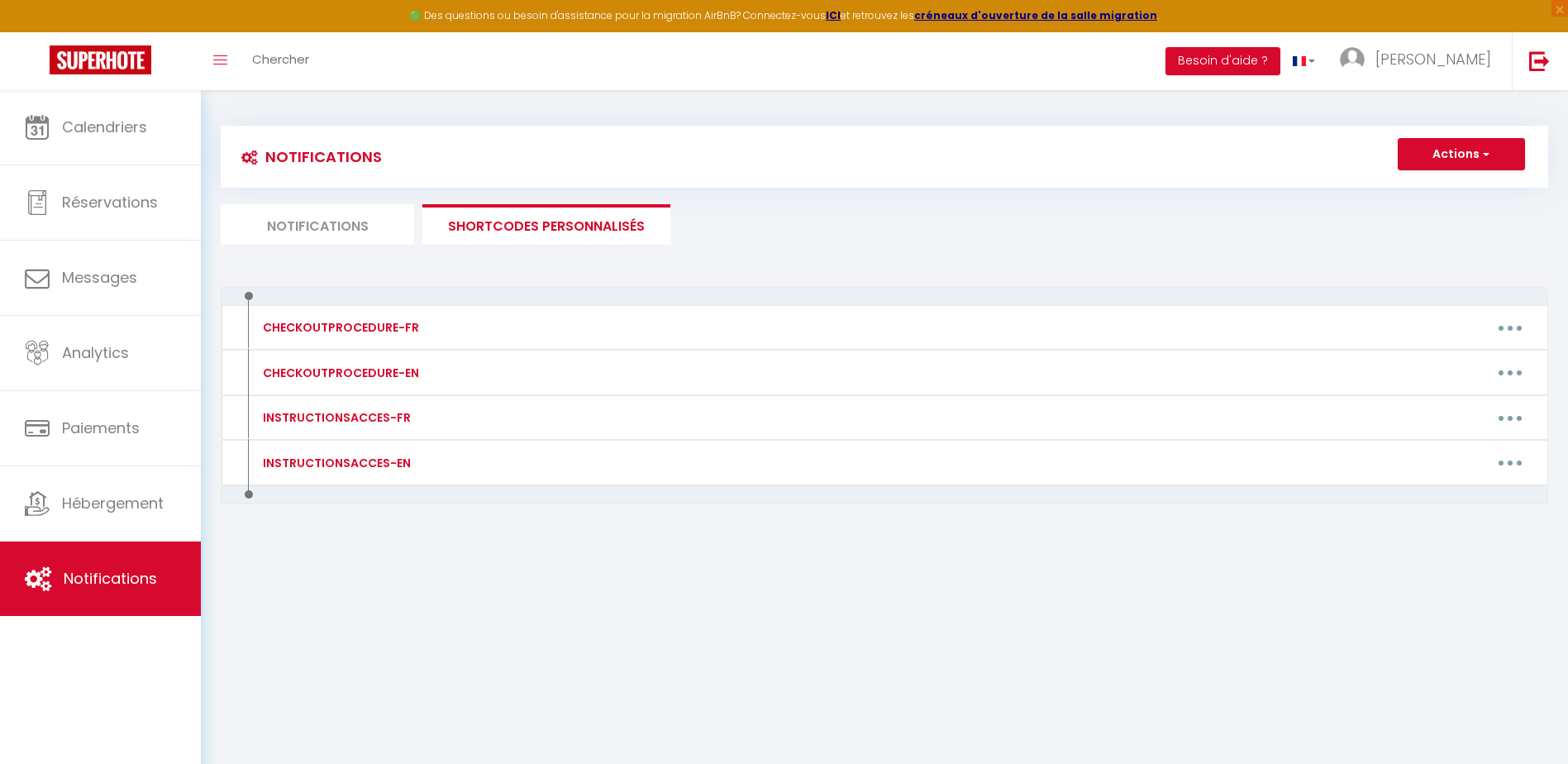
click at [325, 221] on li "Notifications" at bounding box center [318, 224] width 193 height 41
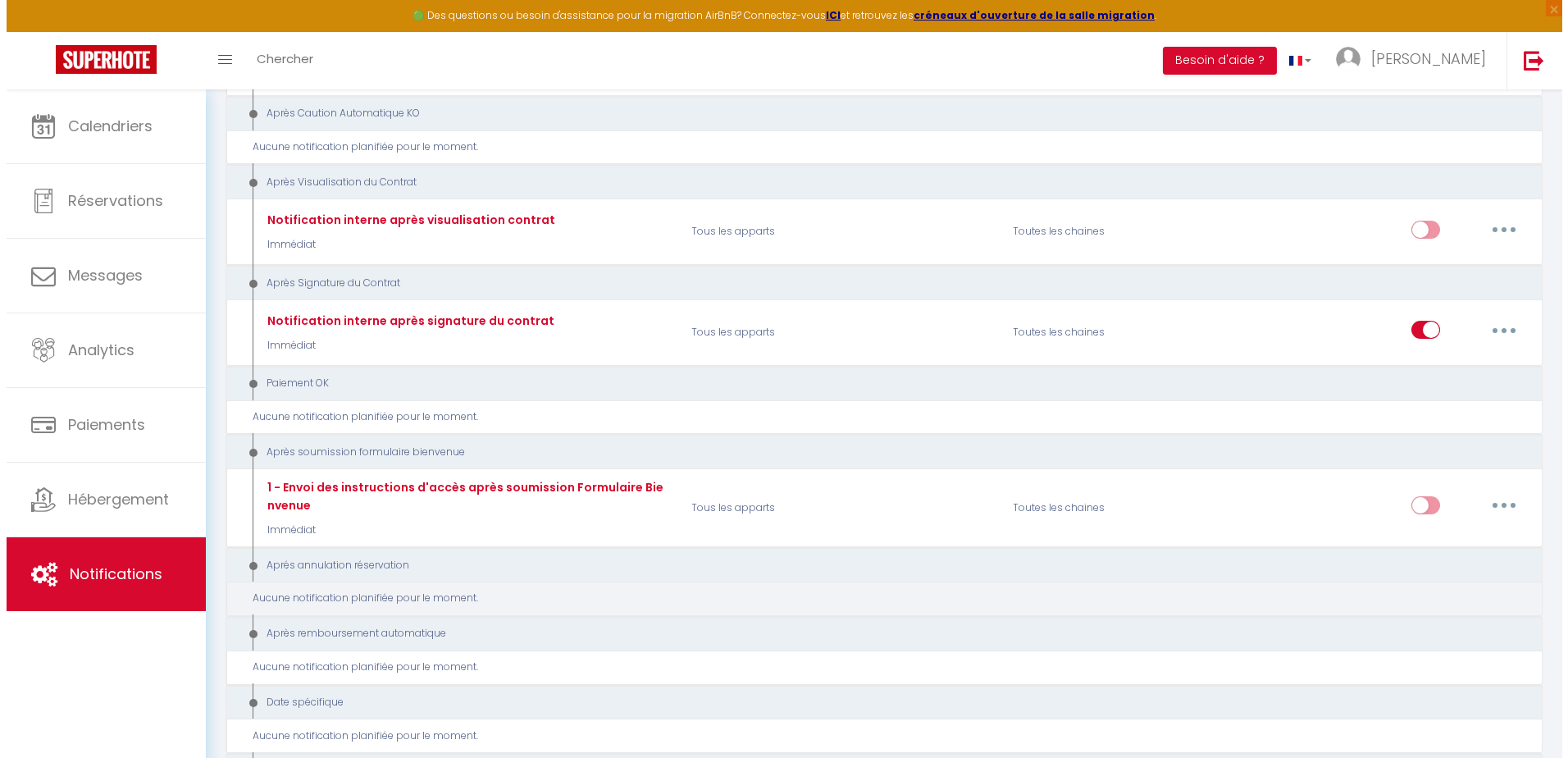
scroll to position [1522, 0]
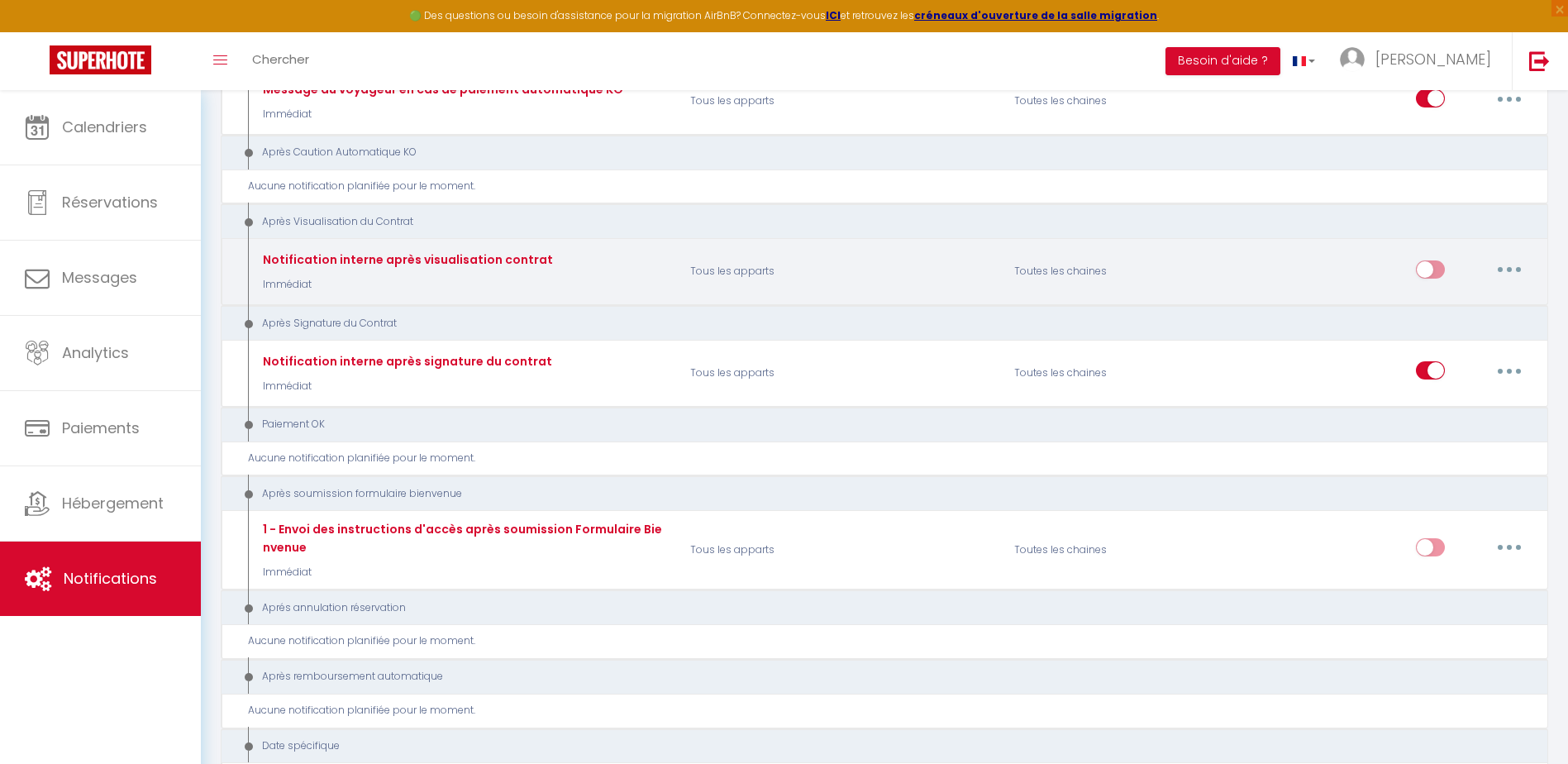
click at [1513, 268] on button "button" at bounding box center [1508, 269] width 46 height 26
click at [1443, 300] on link "Editer" at bounding box center [1466, 306] width 123 height 28
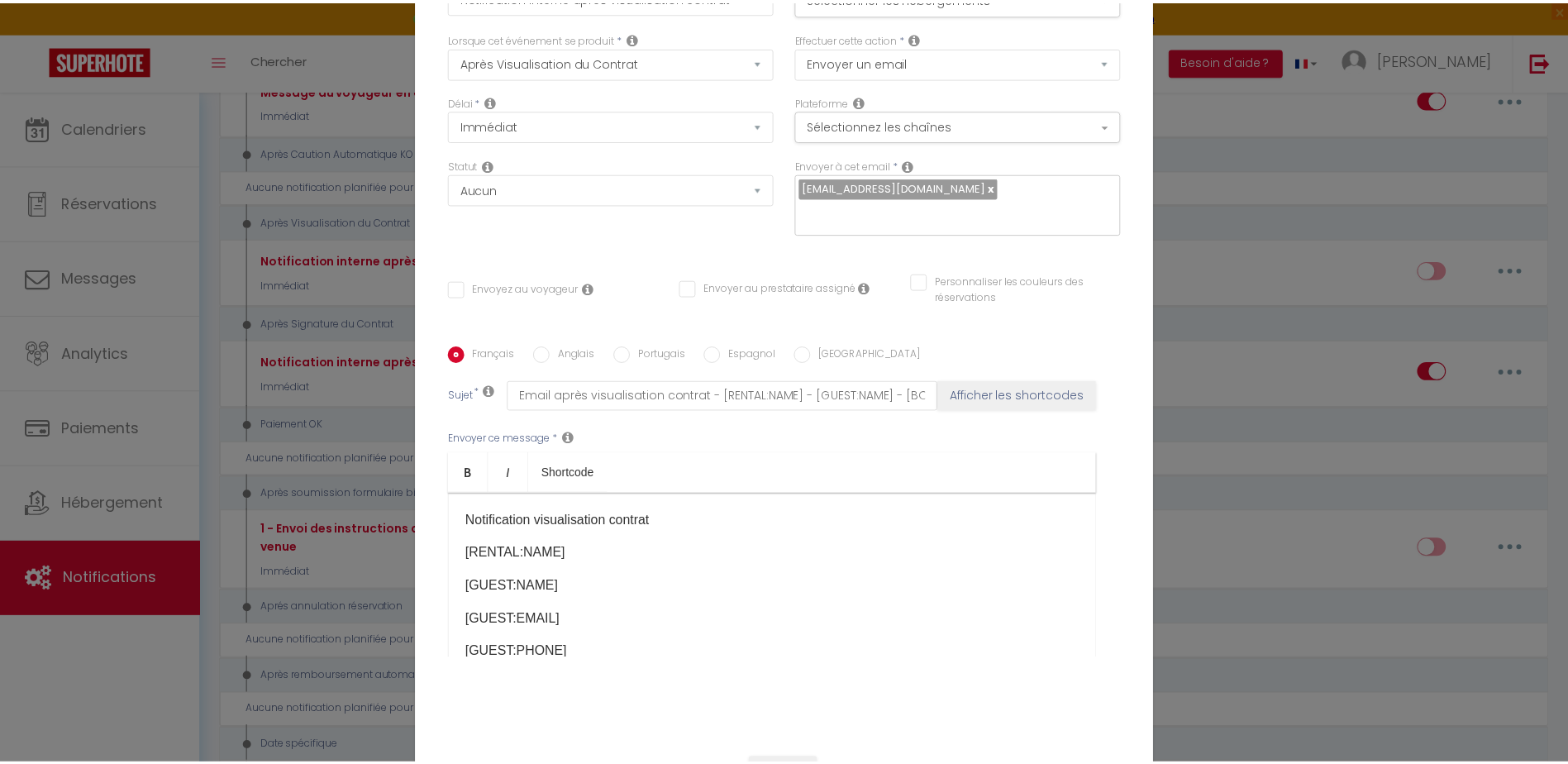
scroll to position [137, 0]
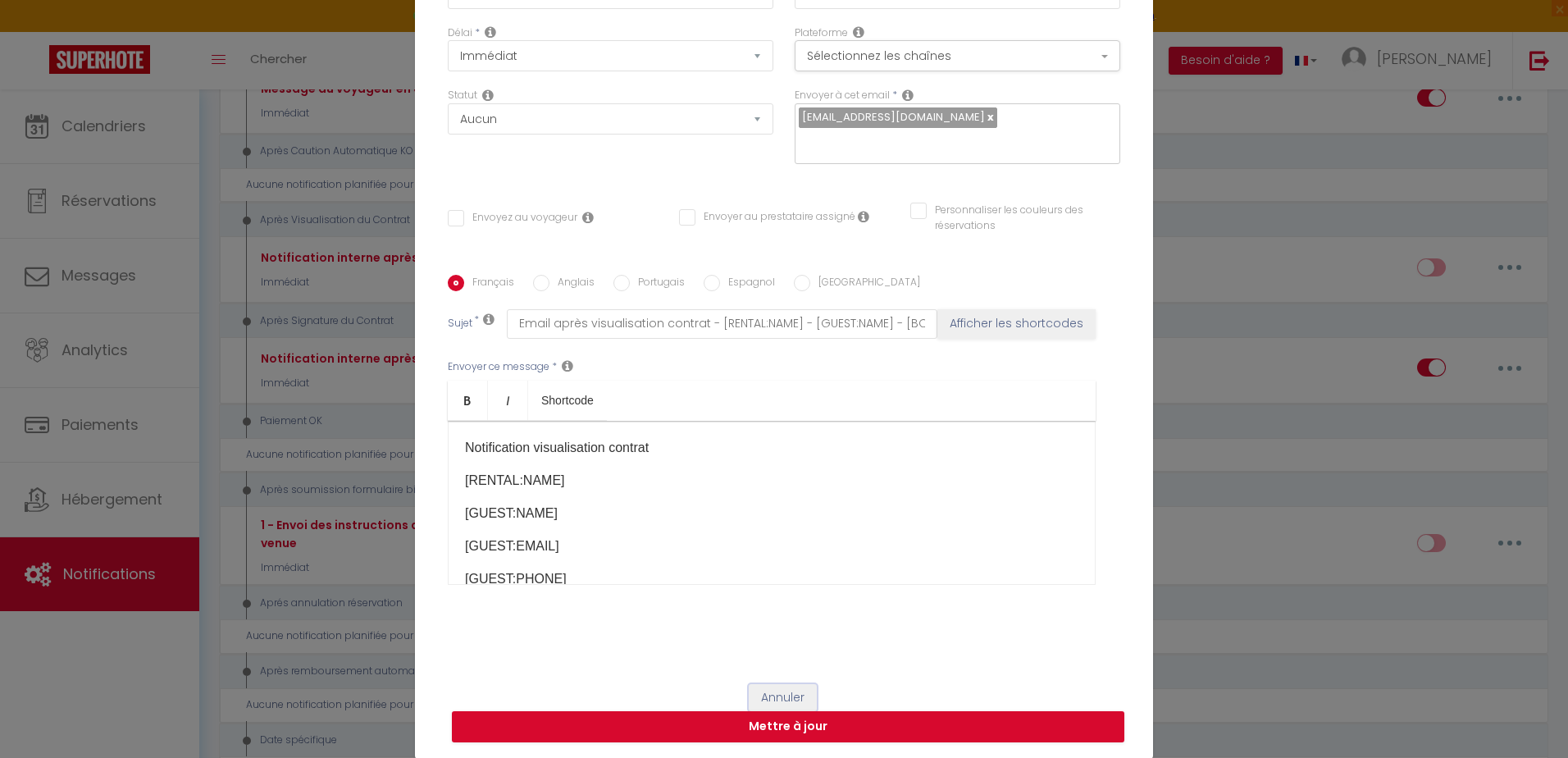
click at [763, 699] on button "Annuler" at bounding box center [782, 697] width 68 height 28
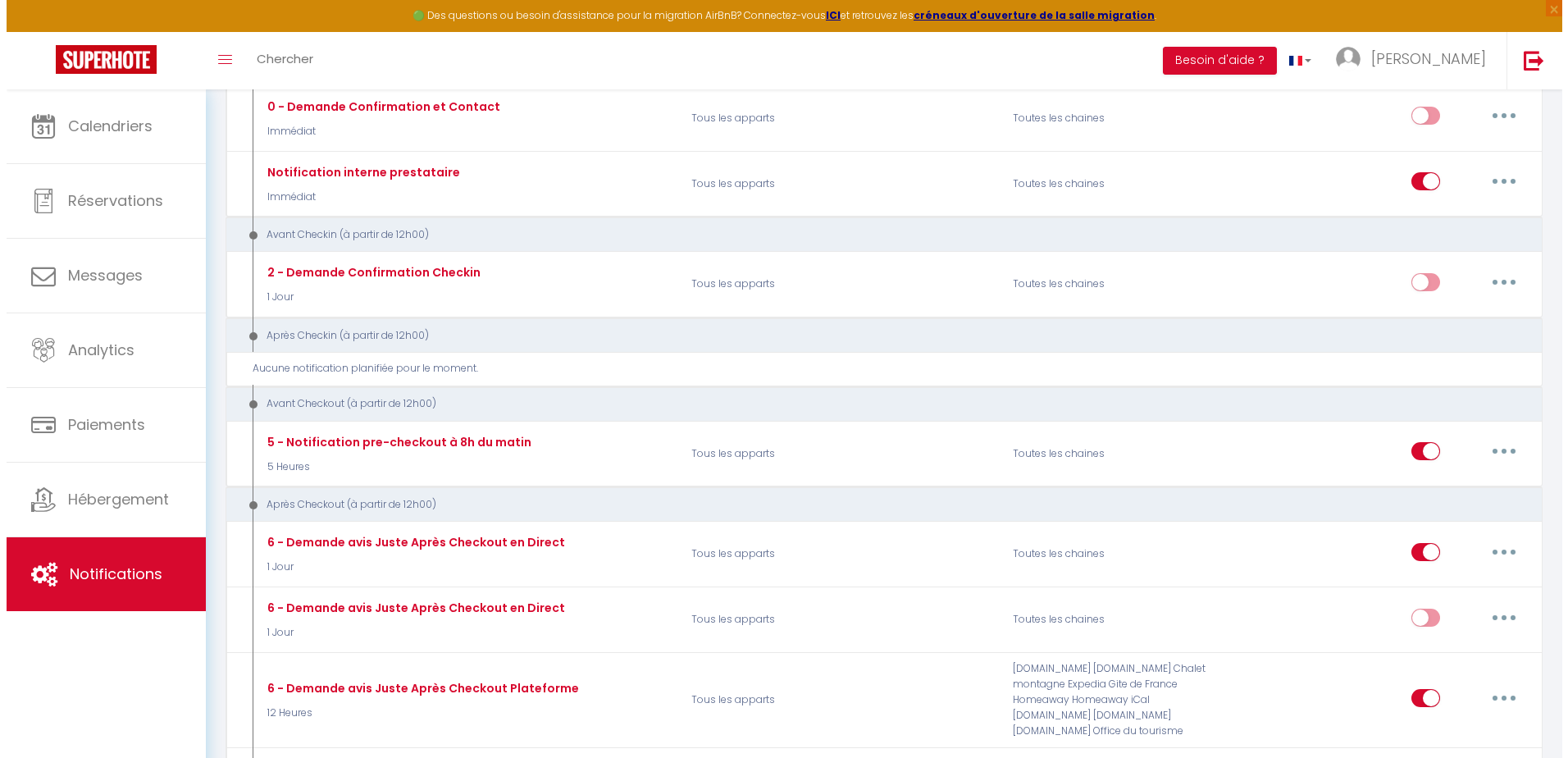
scroll to position [47, 0]
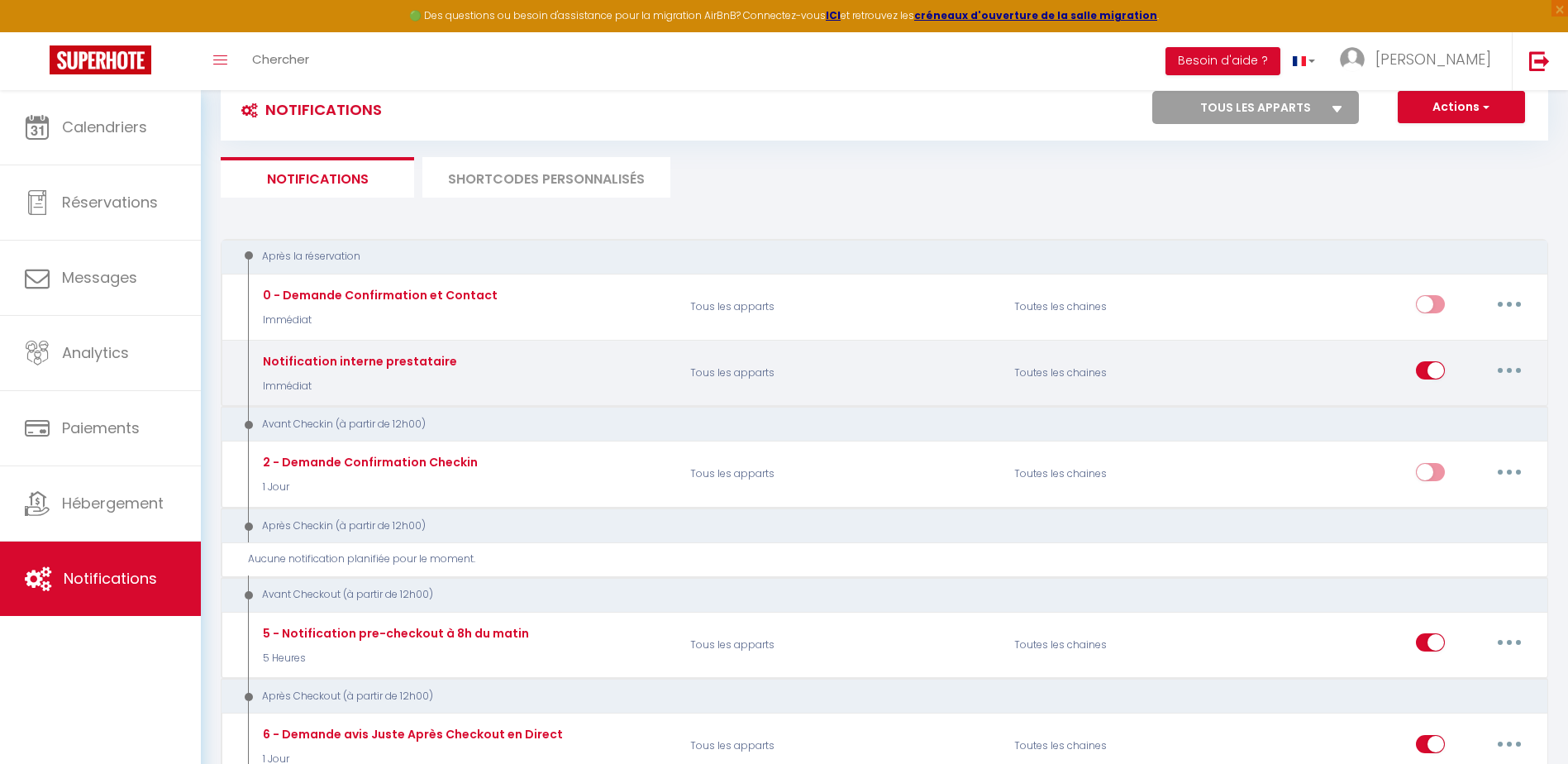
click at [1513, 365] on button "button" at bounding box center [1508, 370] width 46 height 26
click at [1429, 410] on link "Editer" at bounding box center [1466, 408] width 123 height 28
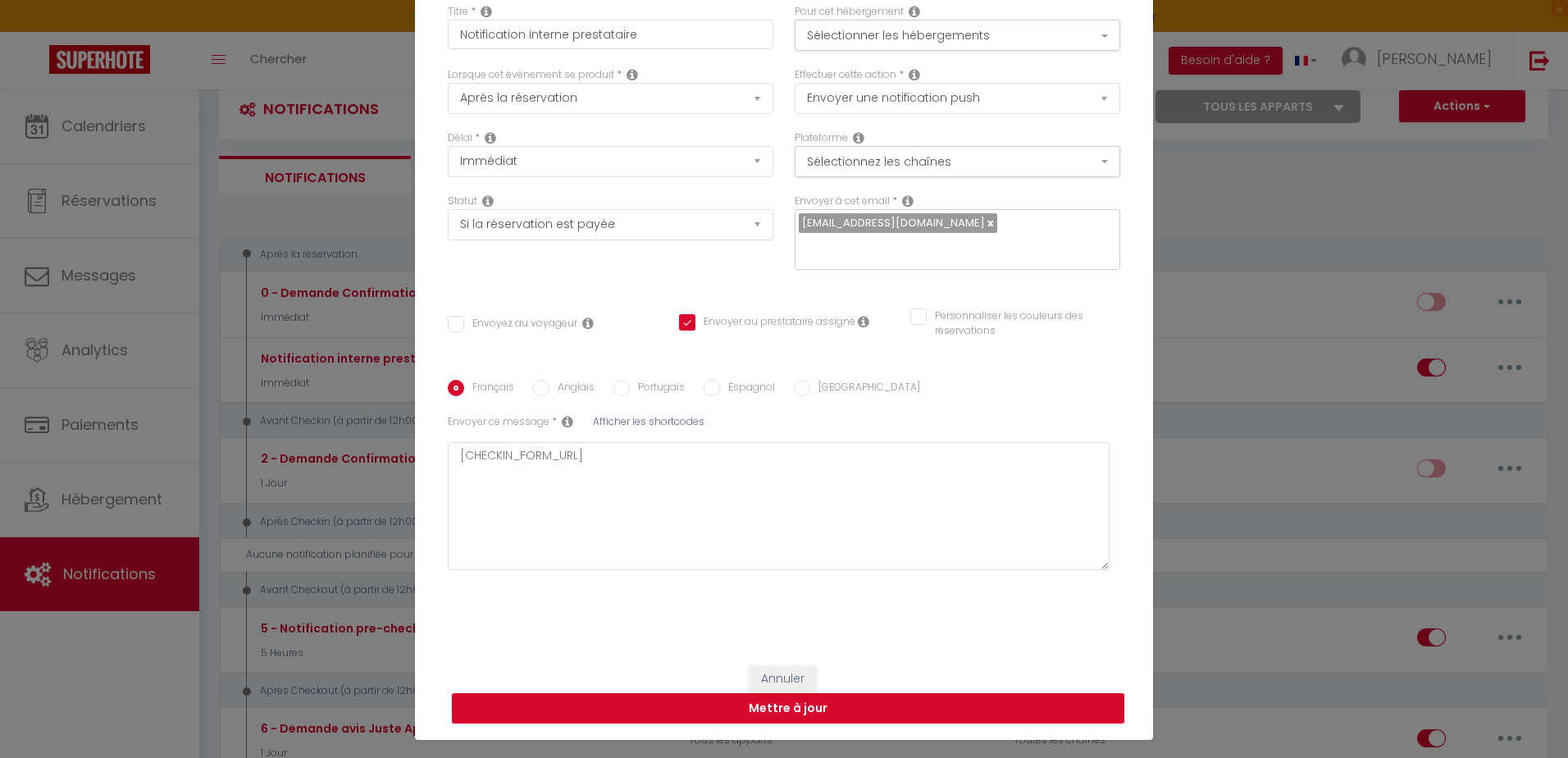
scroll to position [93, 0]
click at [1022, 239] on input "text" at bounding box center [952, 247] width 309 height 21
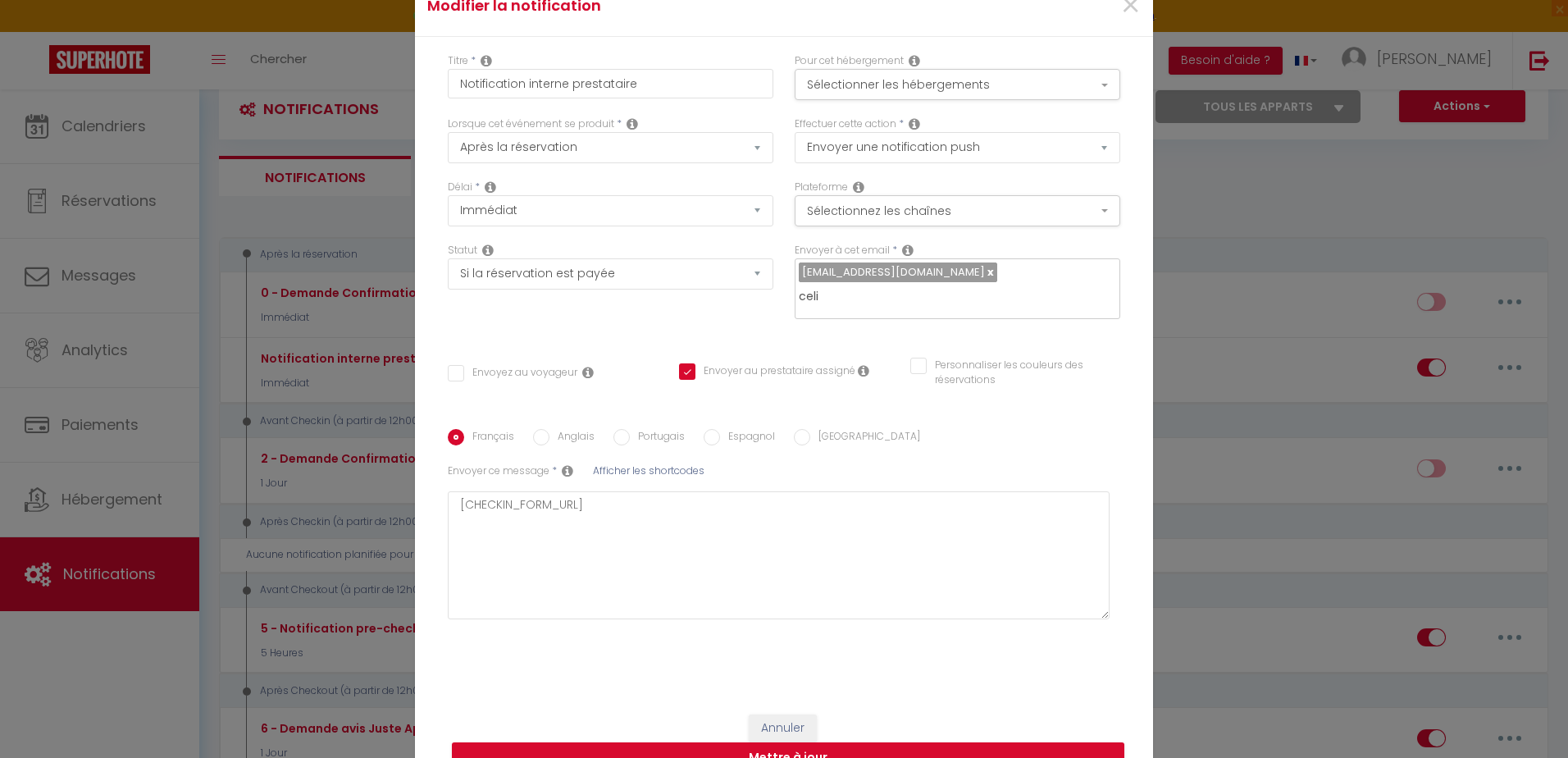
scroll to position [82, 0]
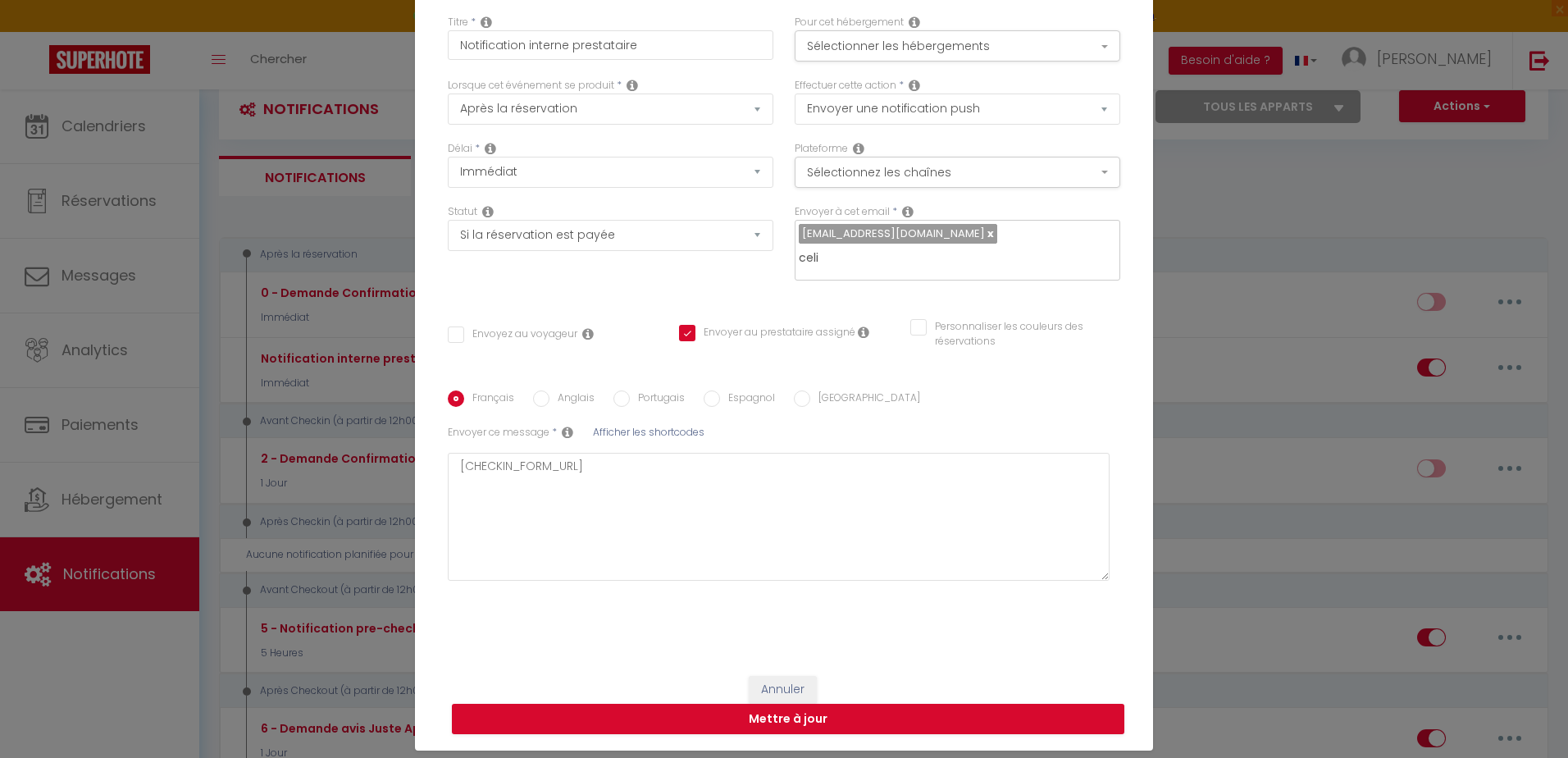
drag, startPoint x: 1002, startPoint y: 240, endPoint x: 950, endPoint y: 243, distance: 52.1
click at [950, 243] on div "[EMAIL_ADDRESS][DOMAIN_NAME] [PERSON_NAME]" at bounding box center [958, 251] width 326 height 61
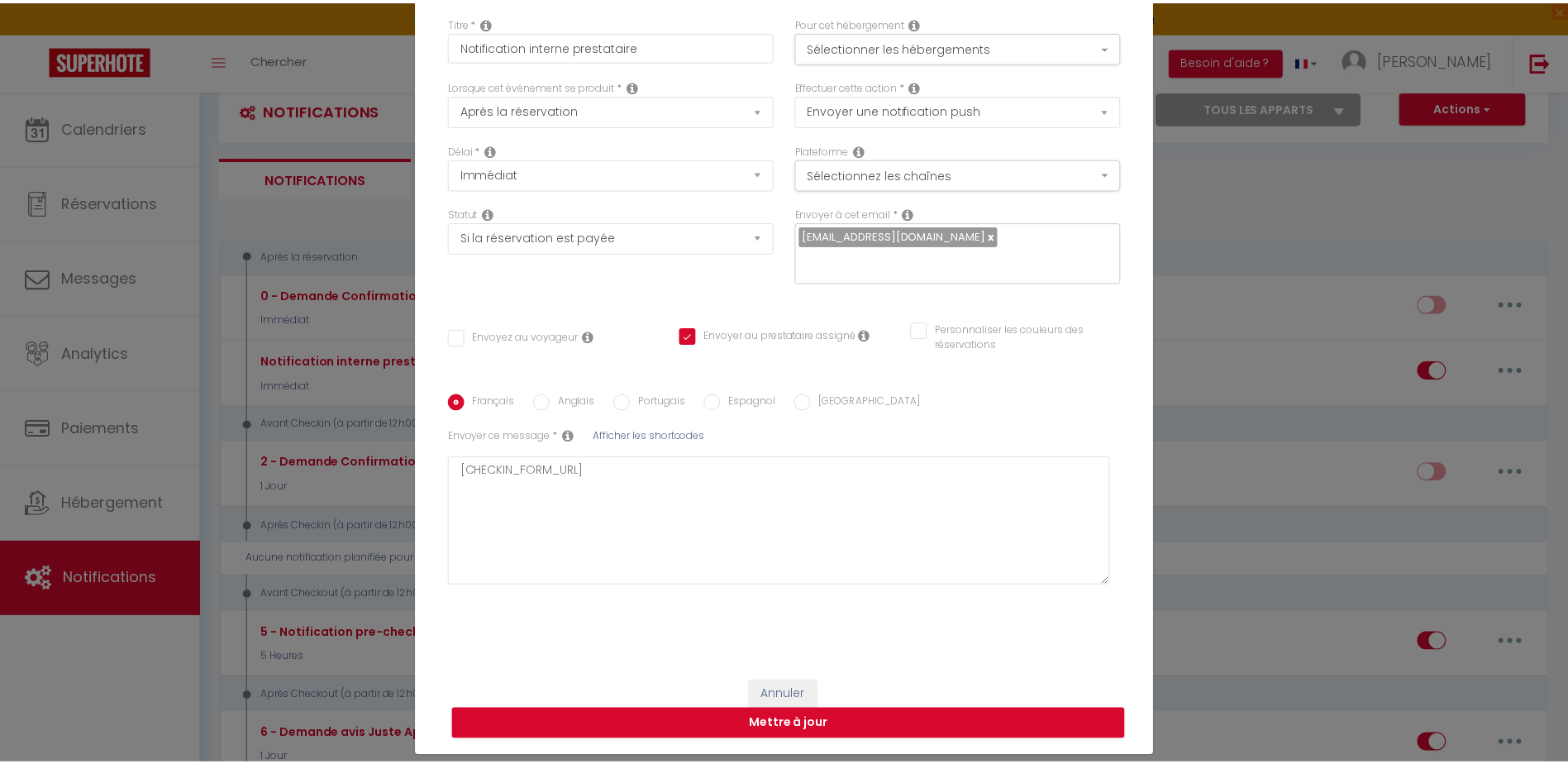
scroll to position [0, 0]
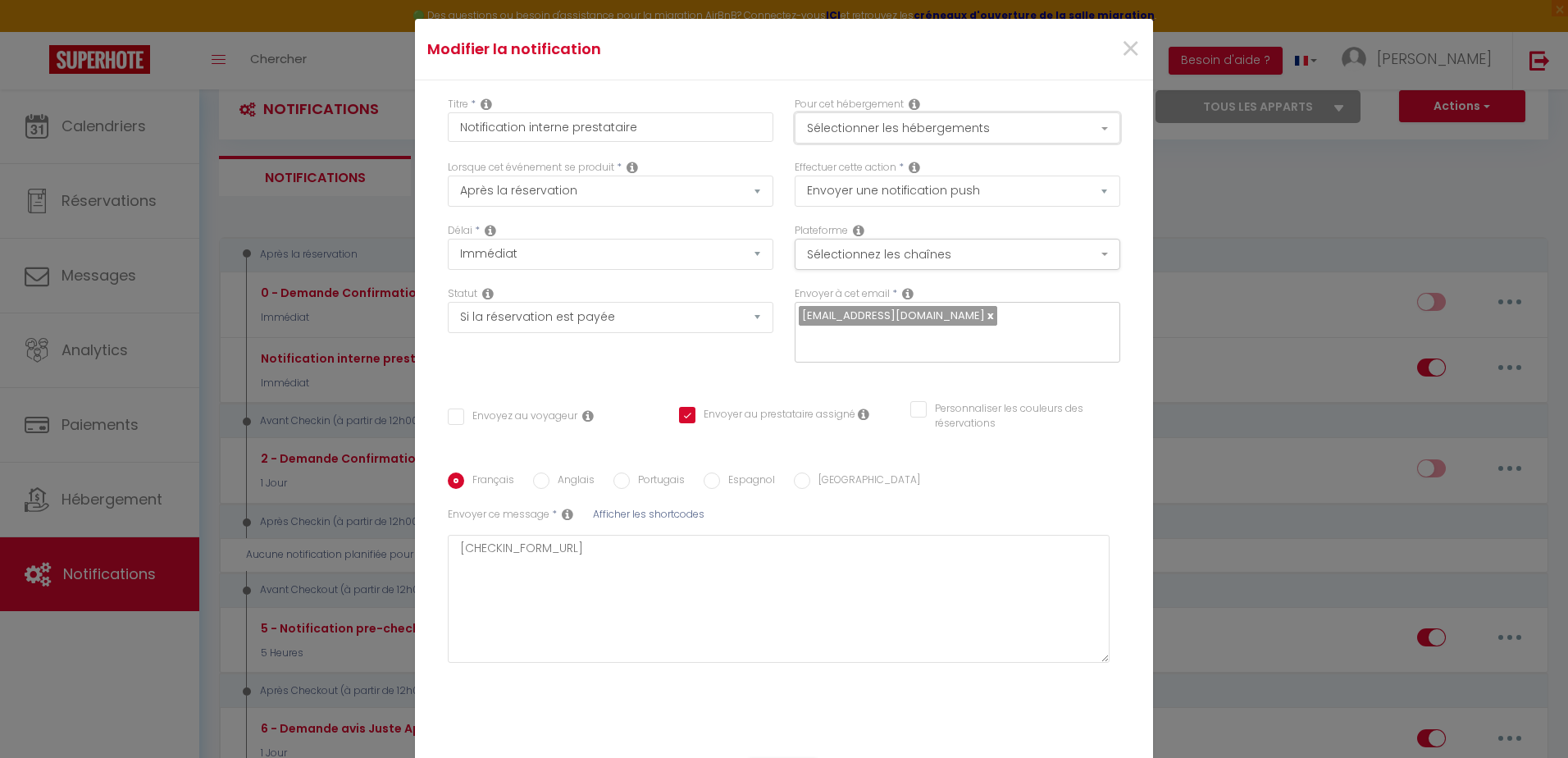
click at [1099, 140] on button "Sélectionner les hébergements" at bounding box center [958, 128] width 326 height 31
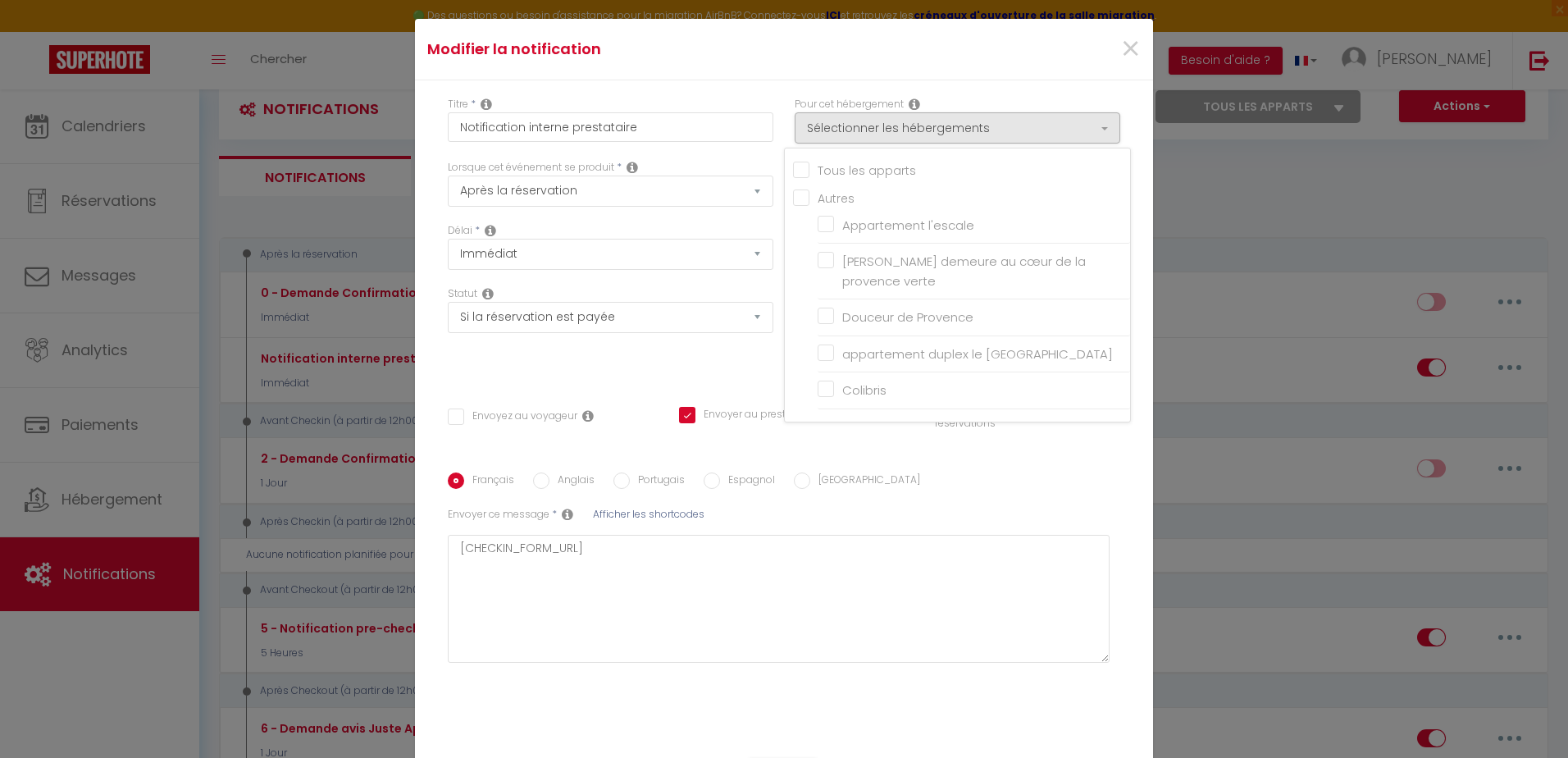
click at [797, 177] on input "Tous les apparts" at bounding box center [961, 169] width 337 height 16
click at [798, 177] on input "Tous les apparts" at bounding box center [961, 169] width 337 height 16
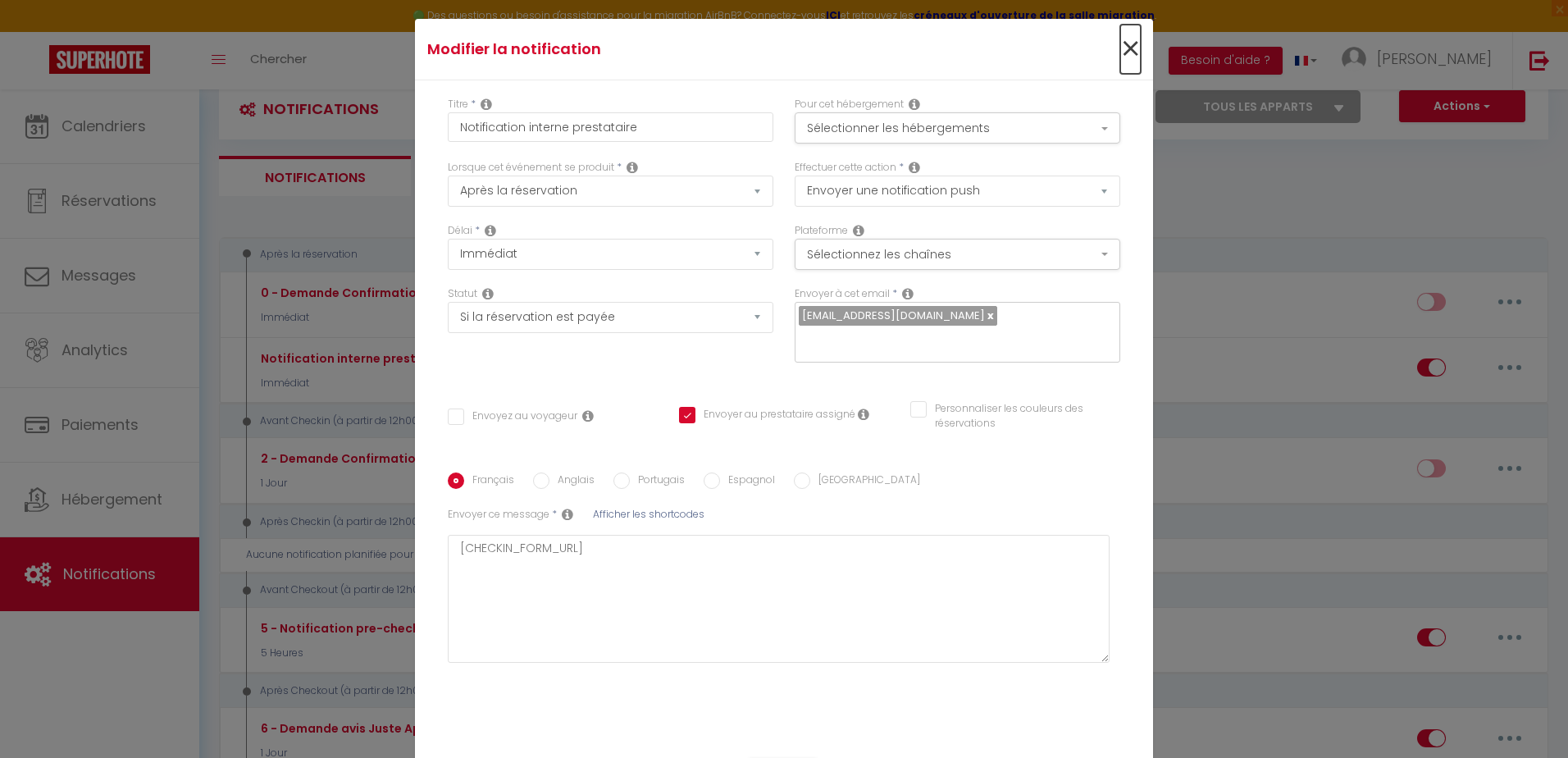
click at [1120, 55] on span "×" at bounding box center [1129, 48] width 21 height 49
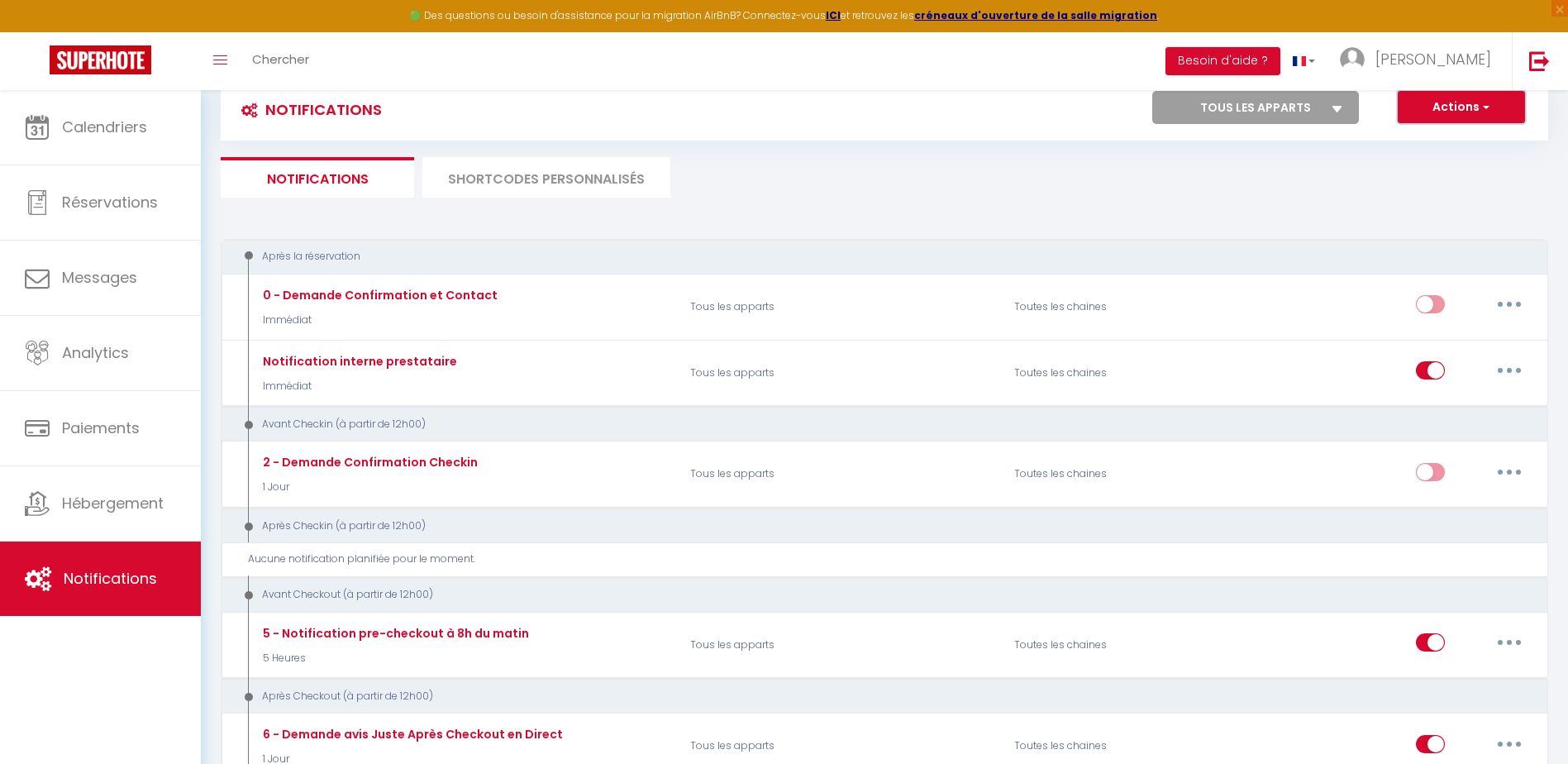
click at [1425, 106] on button "Actions" at bounding box center [1461, 107] width 127 height 33
click at [1471, 56] on span "[PERSON_NAME]" at bounding box center [1433, 59] width 115 height 21
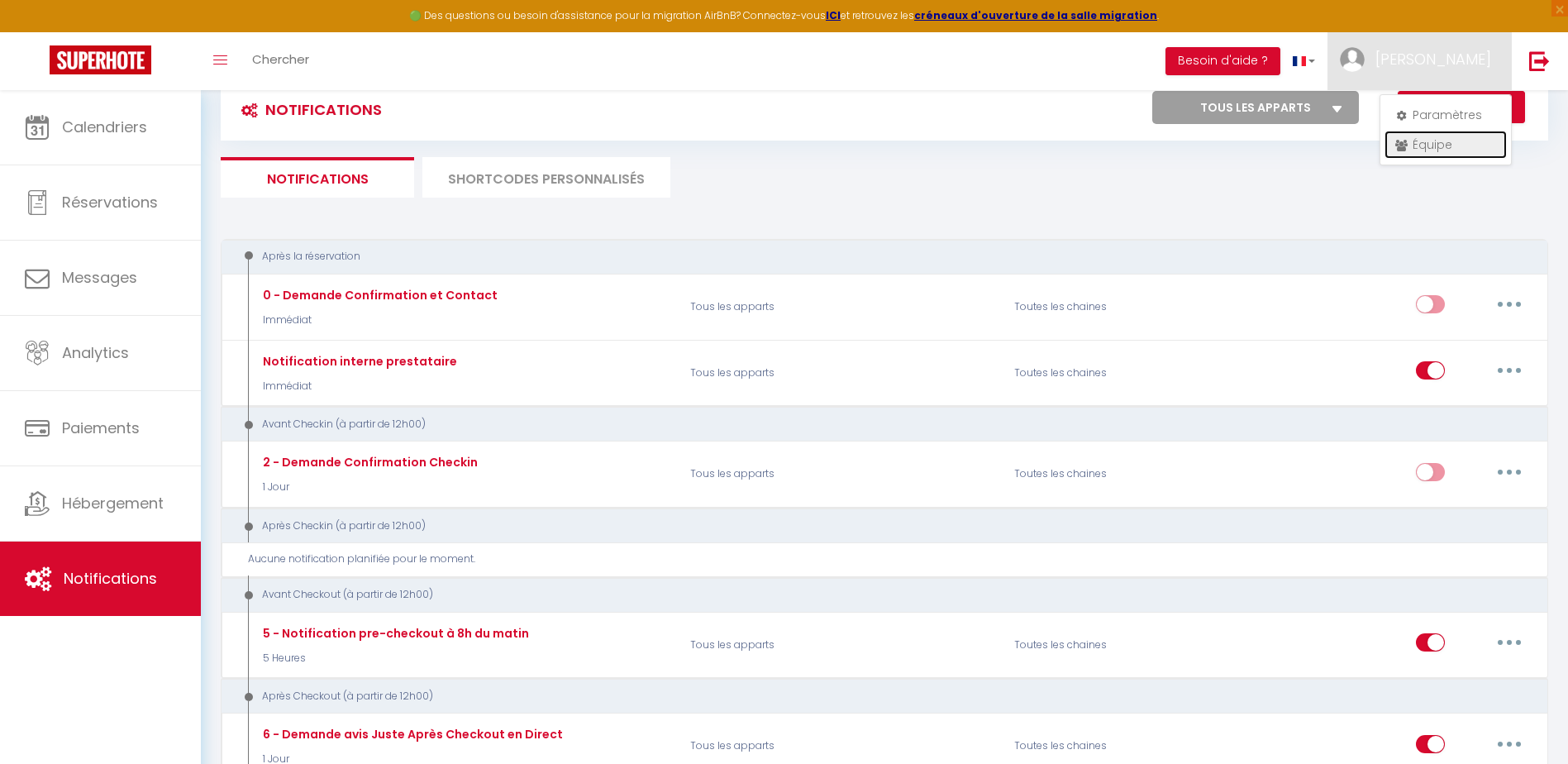
click at [1441, 142] on link "Équipe" at bounding box center [1446, 144] width 123 height 28
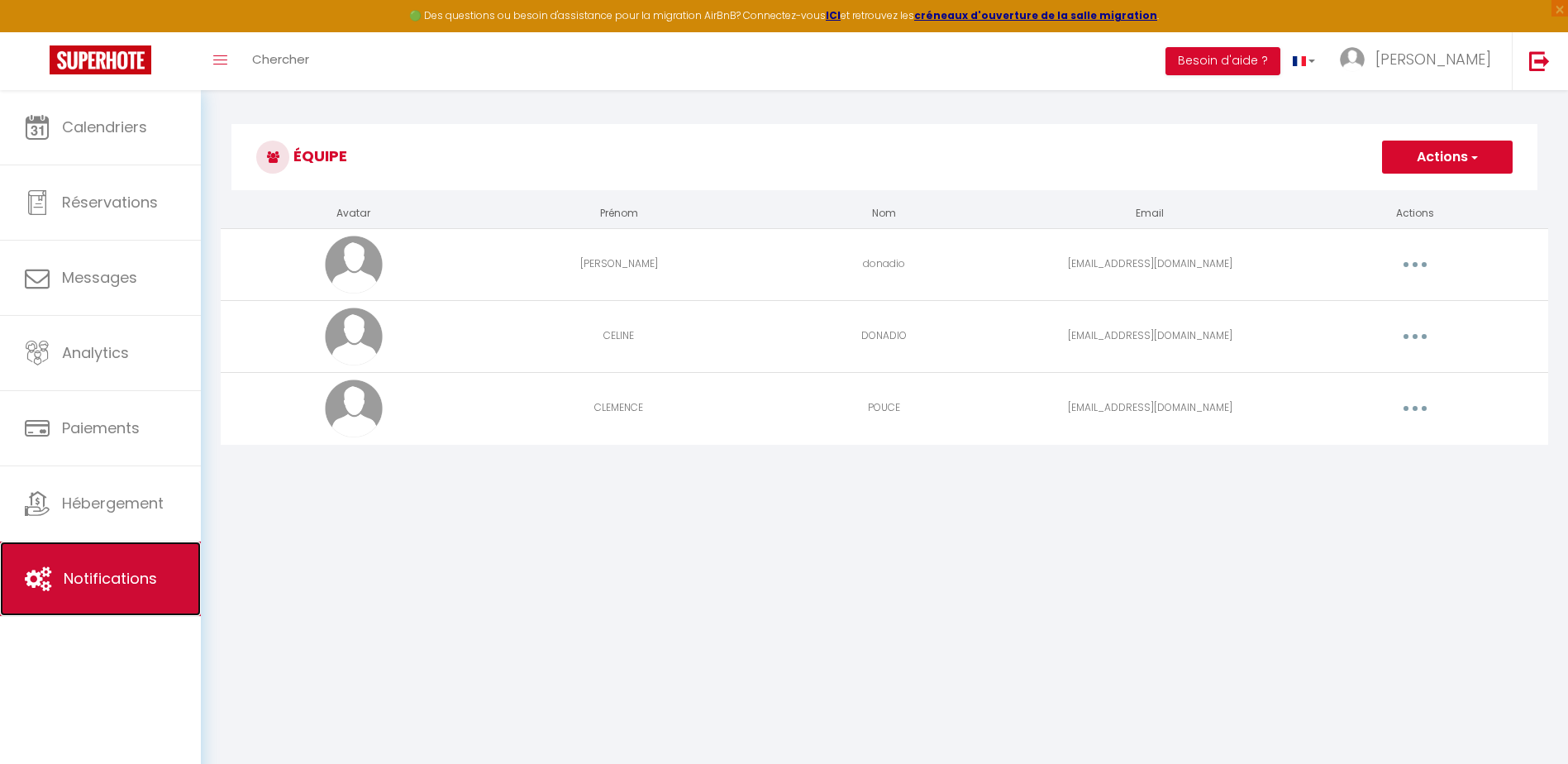
click at [177, 559] on link "Notifications" at bounding box center [100, 578] width 201 height 74
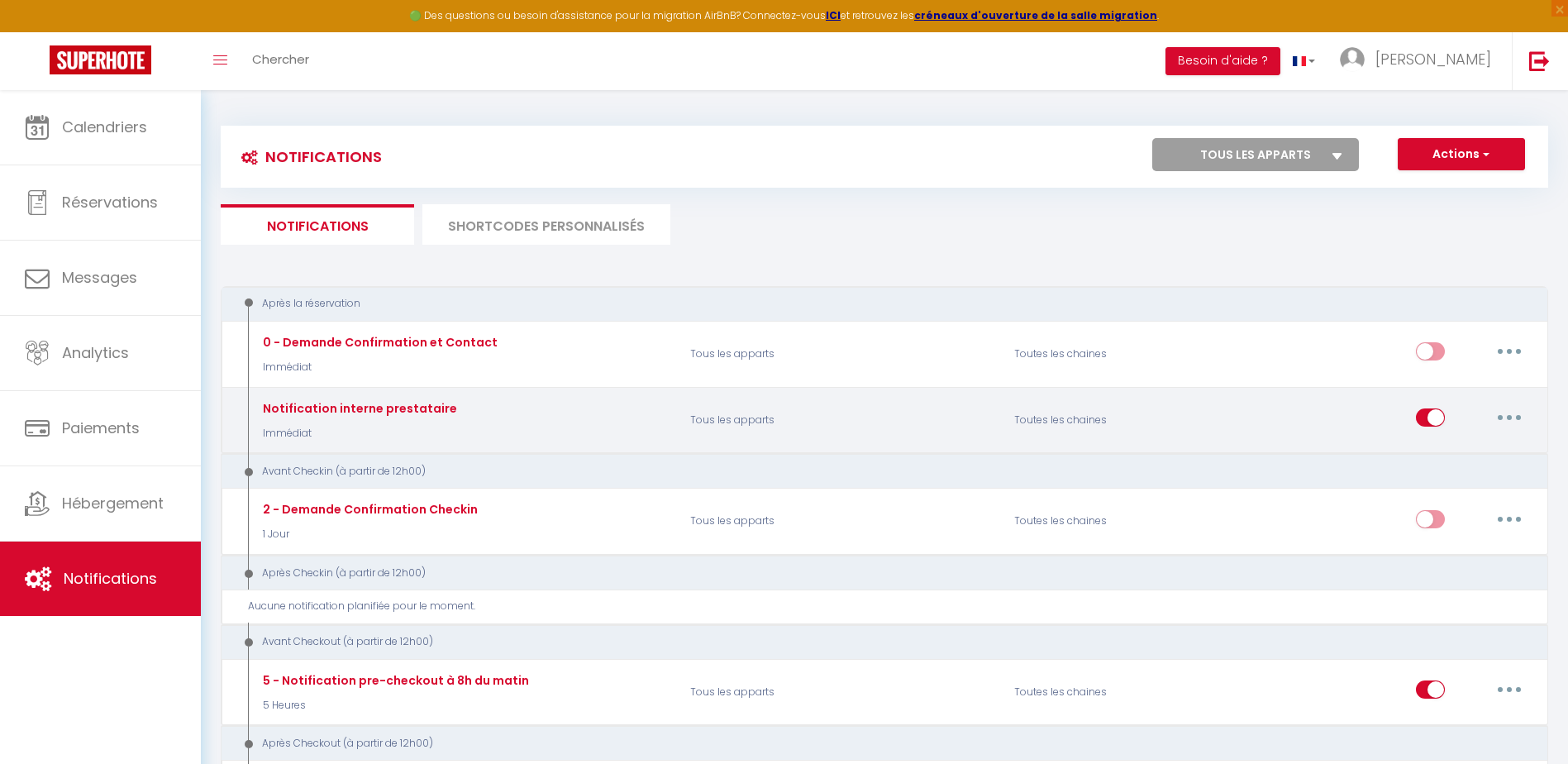
click at [1519, 411] on button "button" at bounding box center [1508, 417] width 46 height 26
click at [1444, 452] on link "Editer" at bounding box center [1466, 455] width 123 height 28
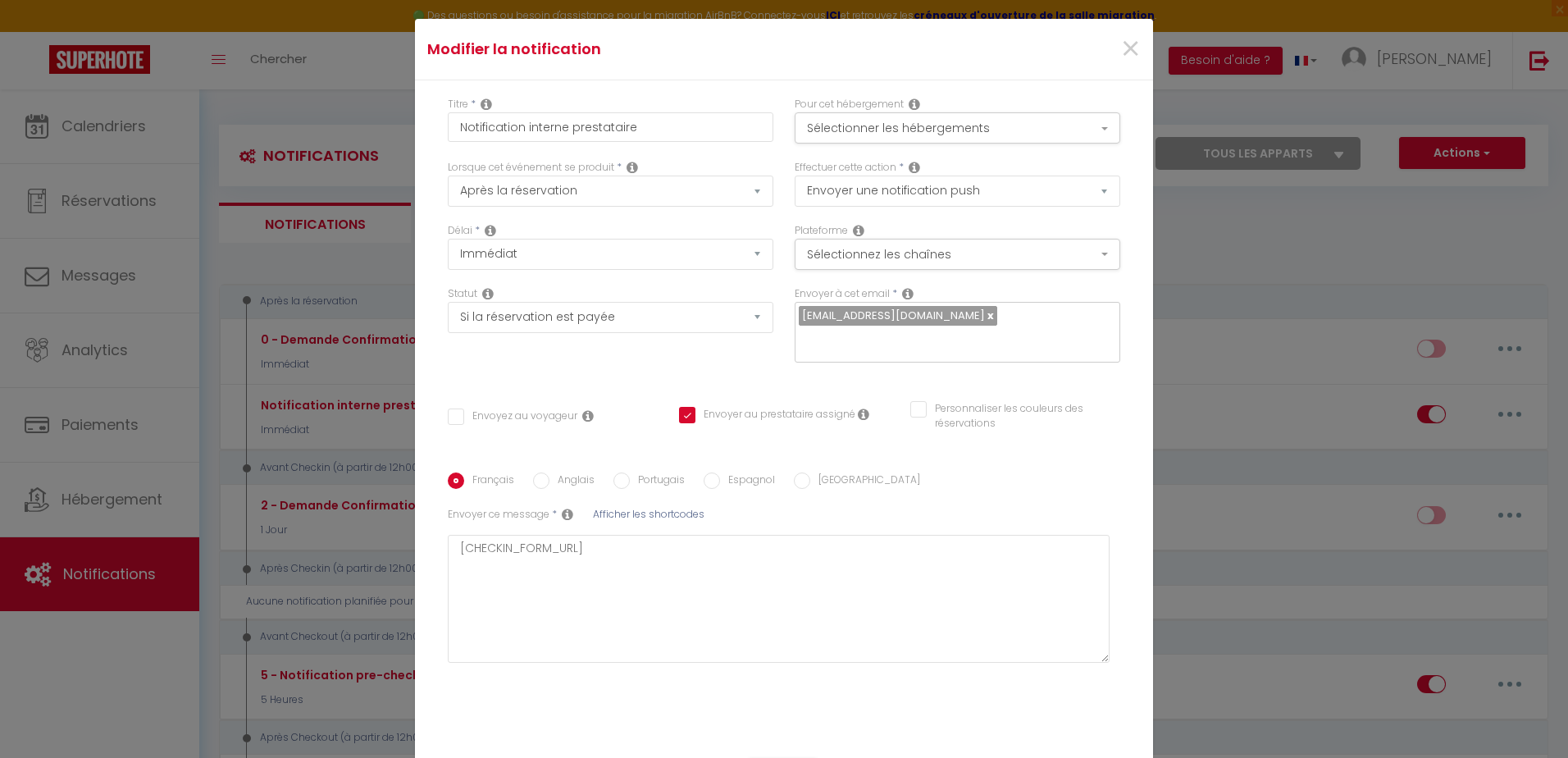
click at [967, 329] on input "text" at bounding box center [952, 340] width 309 height 21
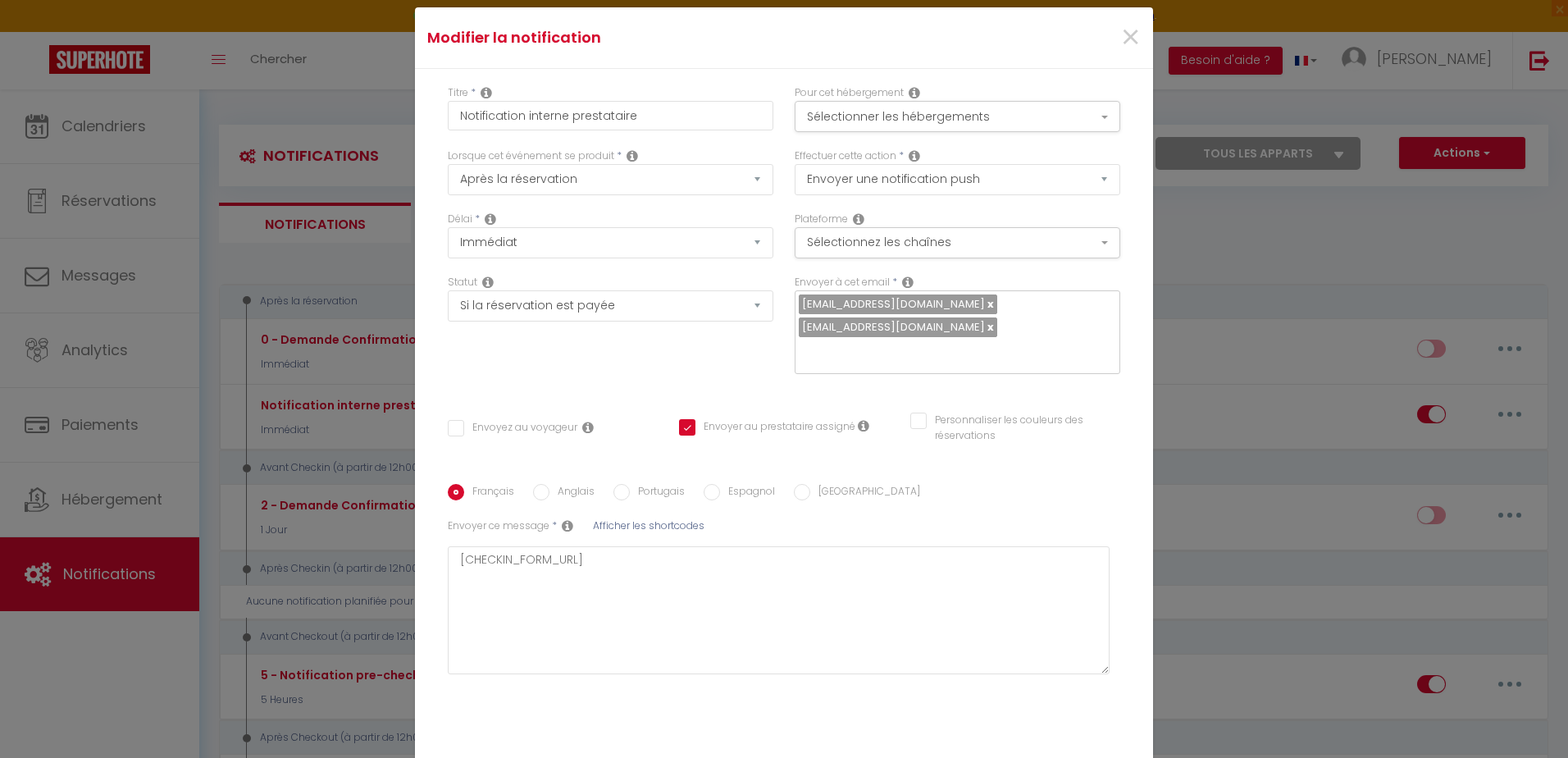
click at [1053, 384] on div "Titre * Notification interne prestataire Pour cet hébergement Sélectionner les …" at bounding box center [784, 411] width 738 height 684
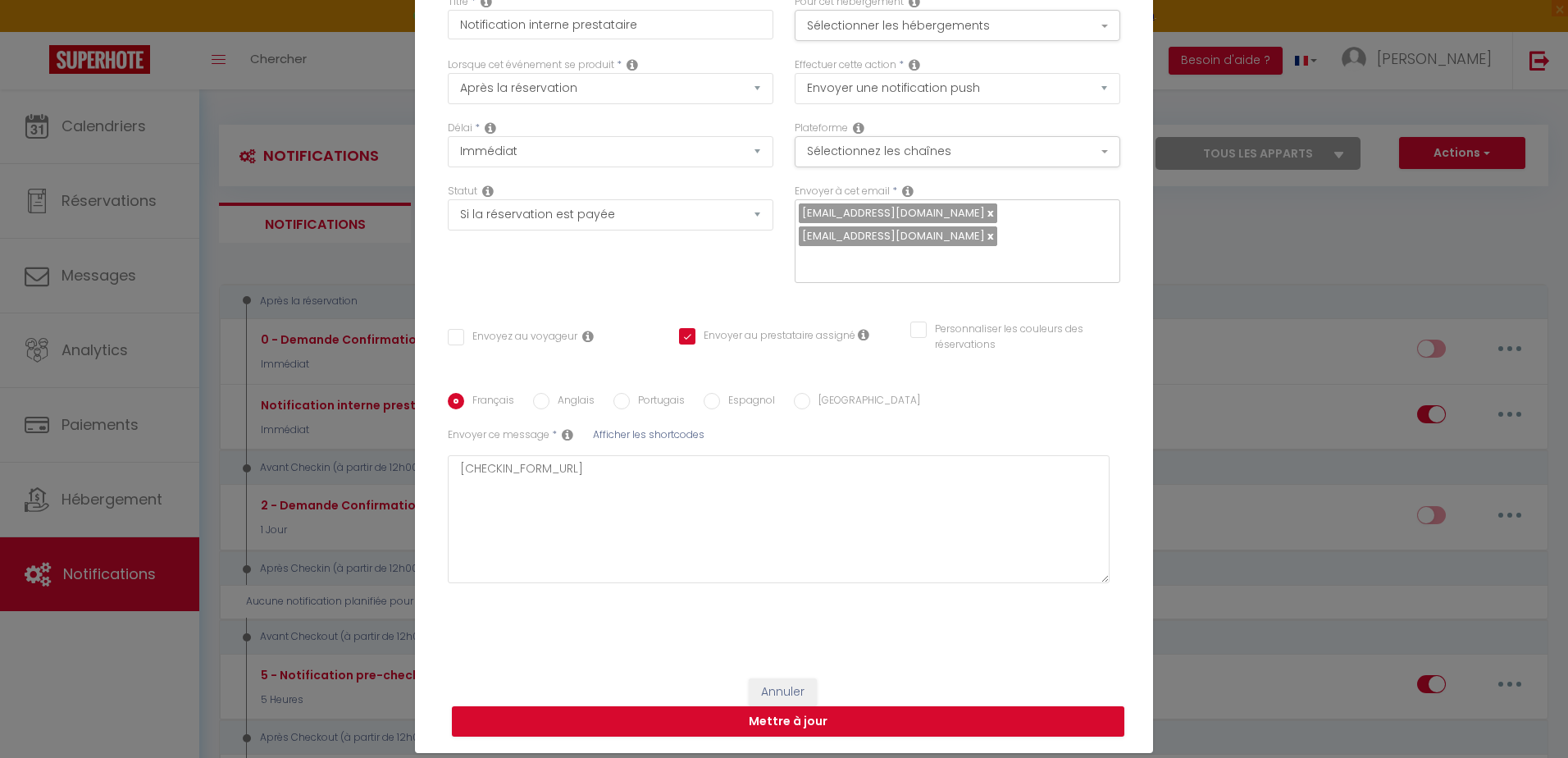
scroll to position [93, 0]
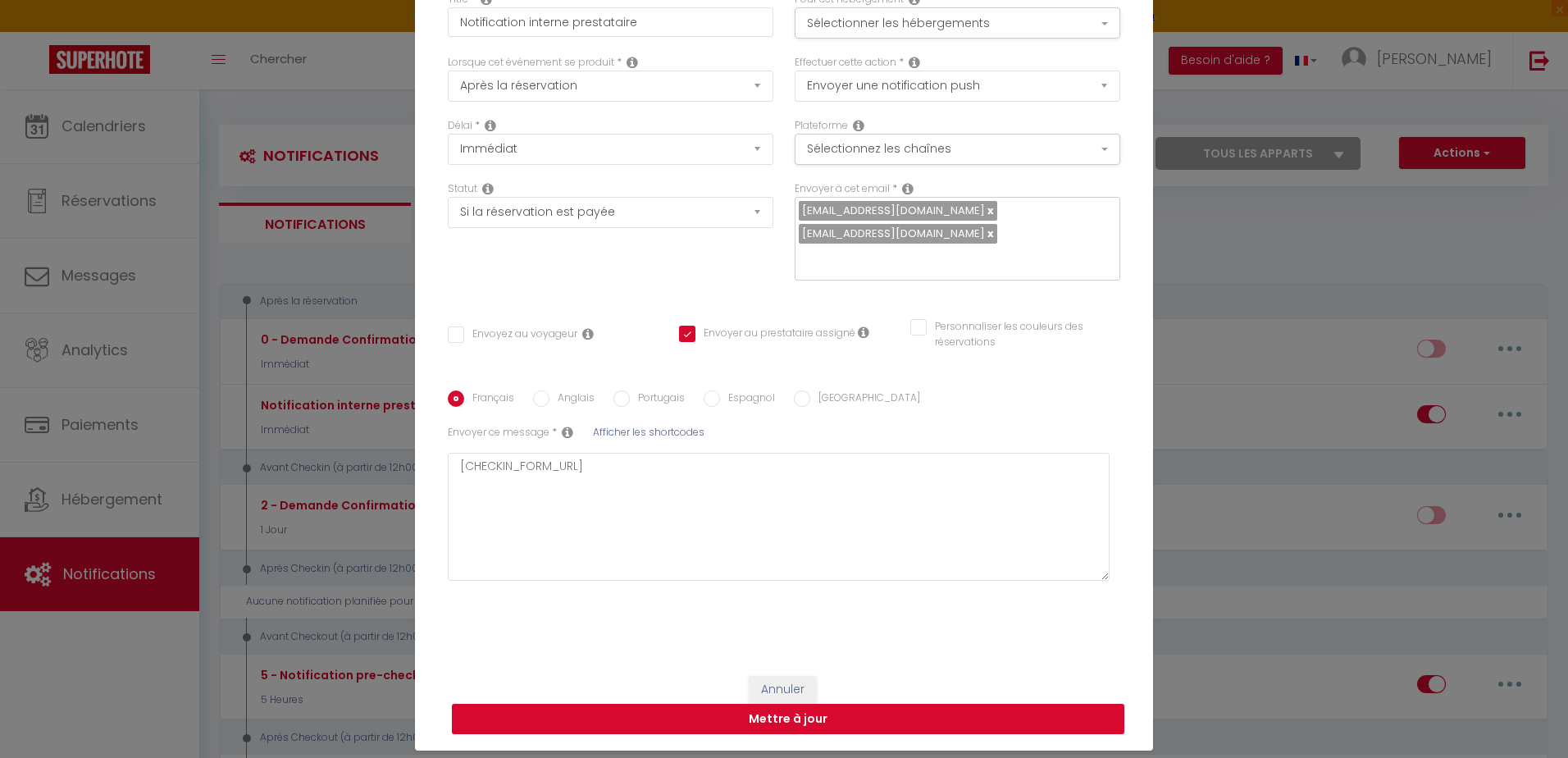
click at [867, 703] on button "Mettre à jour" at bounding box center [788, 719] width 672 height 31
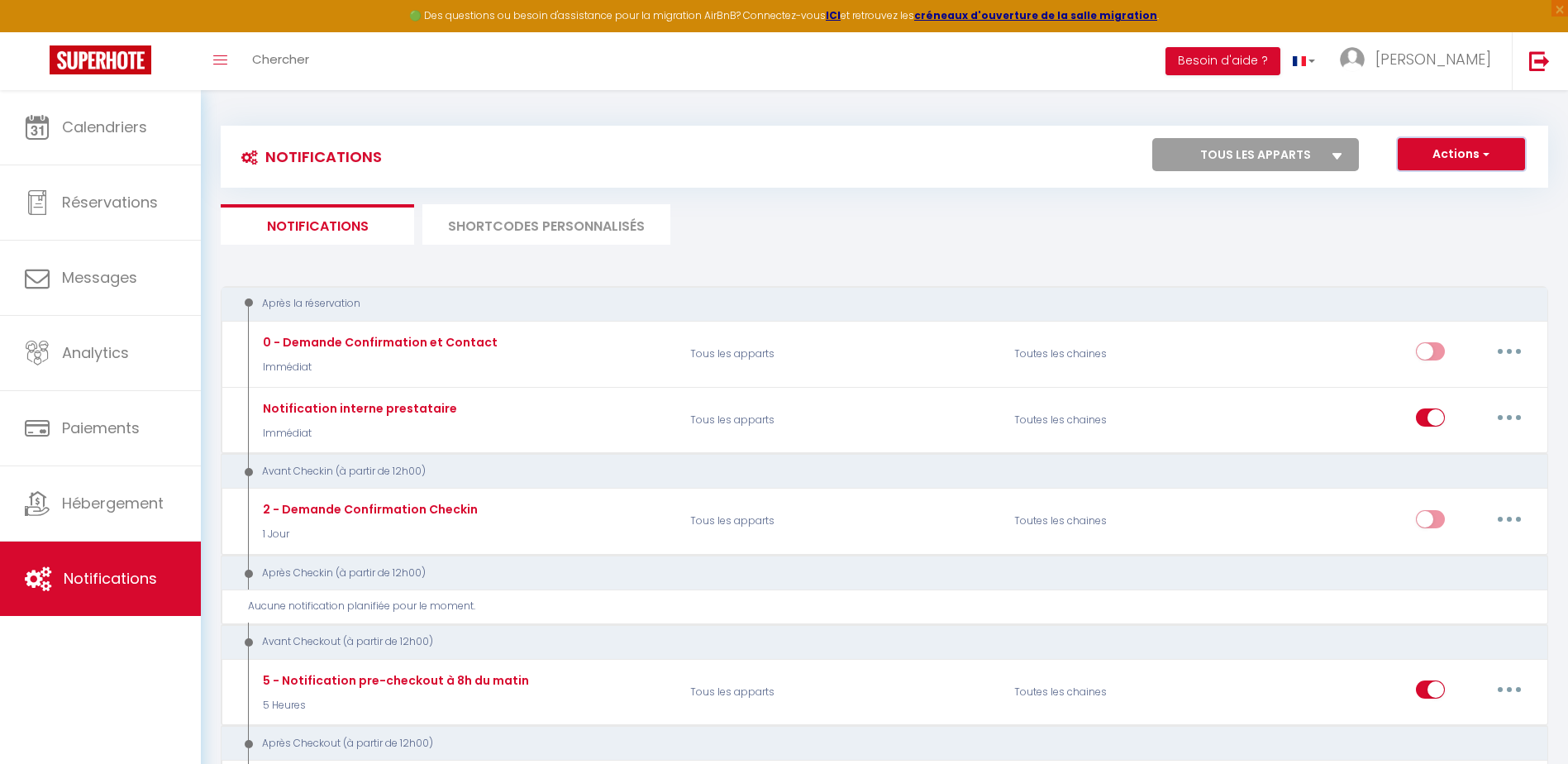
click at [1462, 152] on button "Actions" at bounding box center [1461, 154] width 127 height 33
click at [1380, 146] on div "Tous les apparts Appartement l'escale Charmante demeure au cœur de la provence …" at bounding box center [1263, 154] width 244 height 33
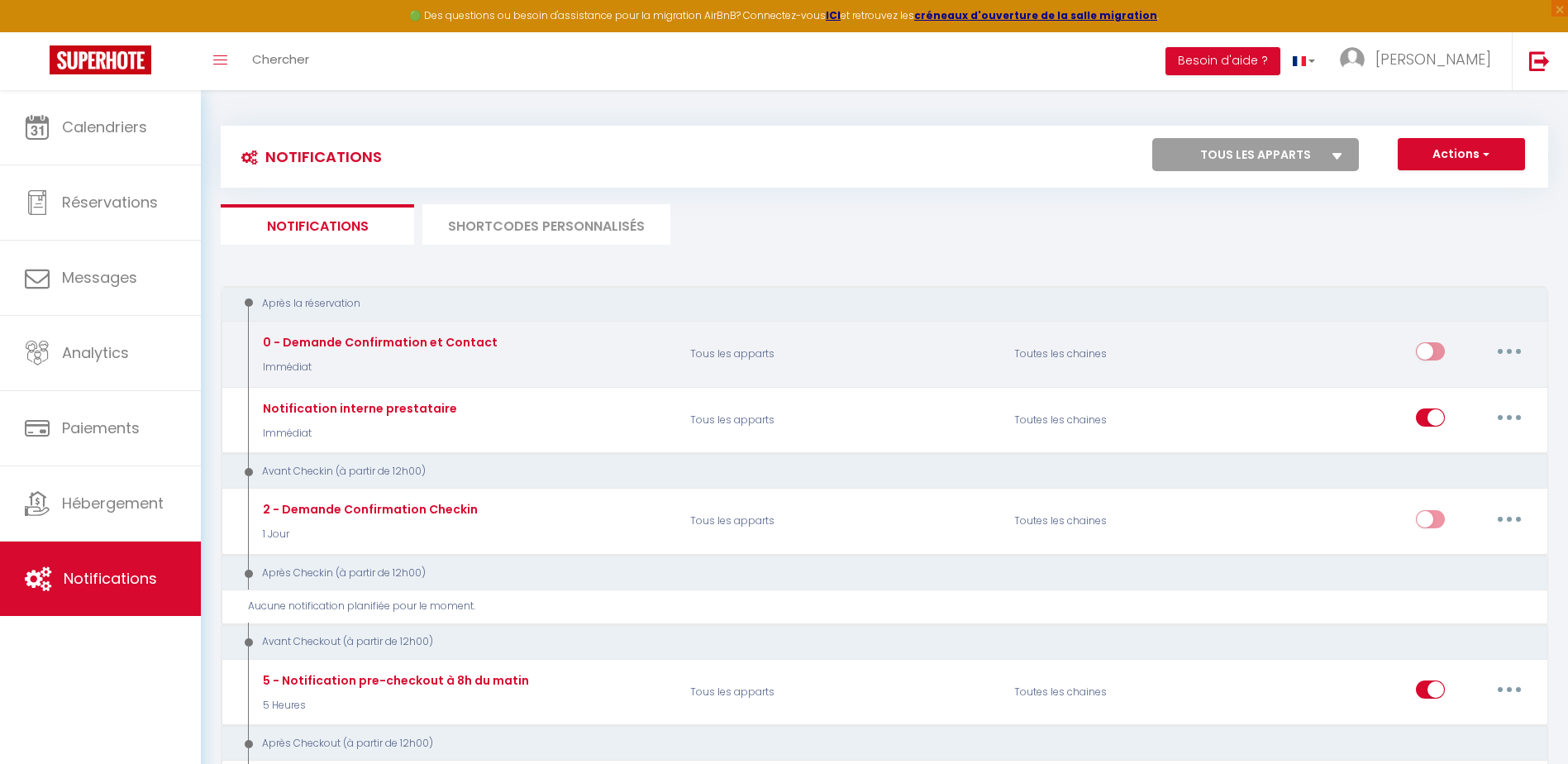
click at [1513, 349] on button "button" at bounding box center [1508, 351] width 46 height 26
click at [1437, 391] on link "Editer" at bounding box center [1466, 389] width 123 height 28
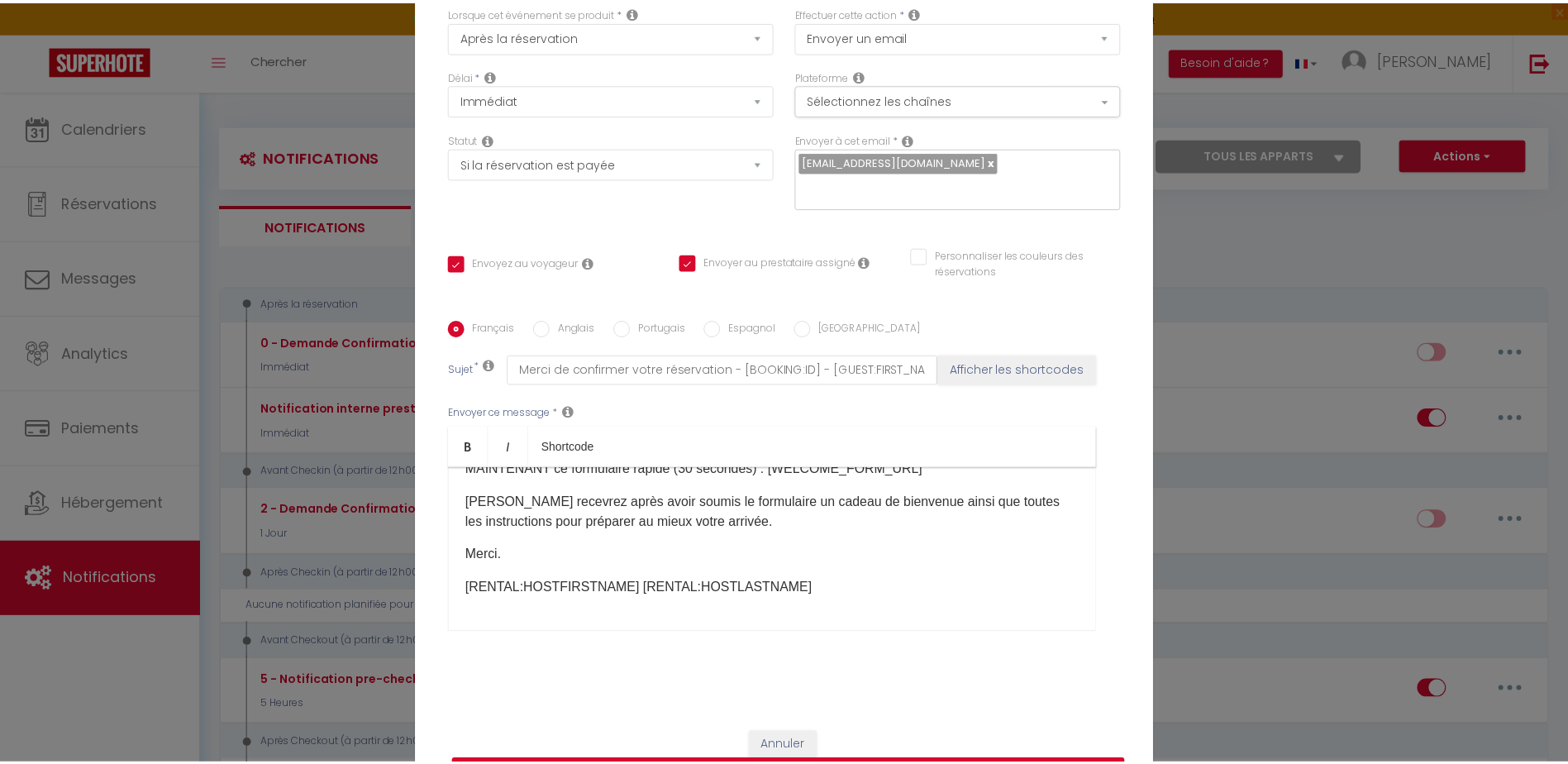
scroll to position [0, 0]
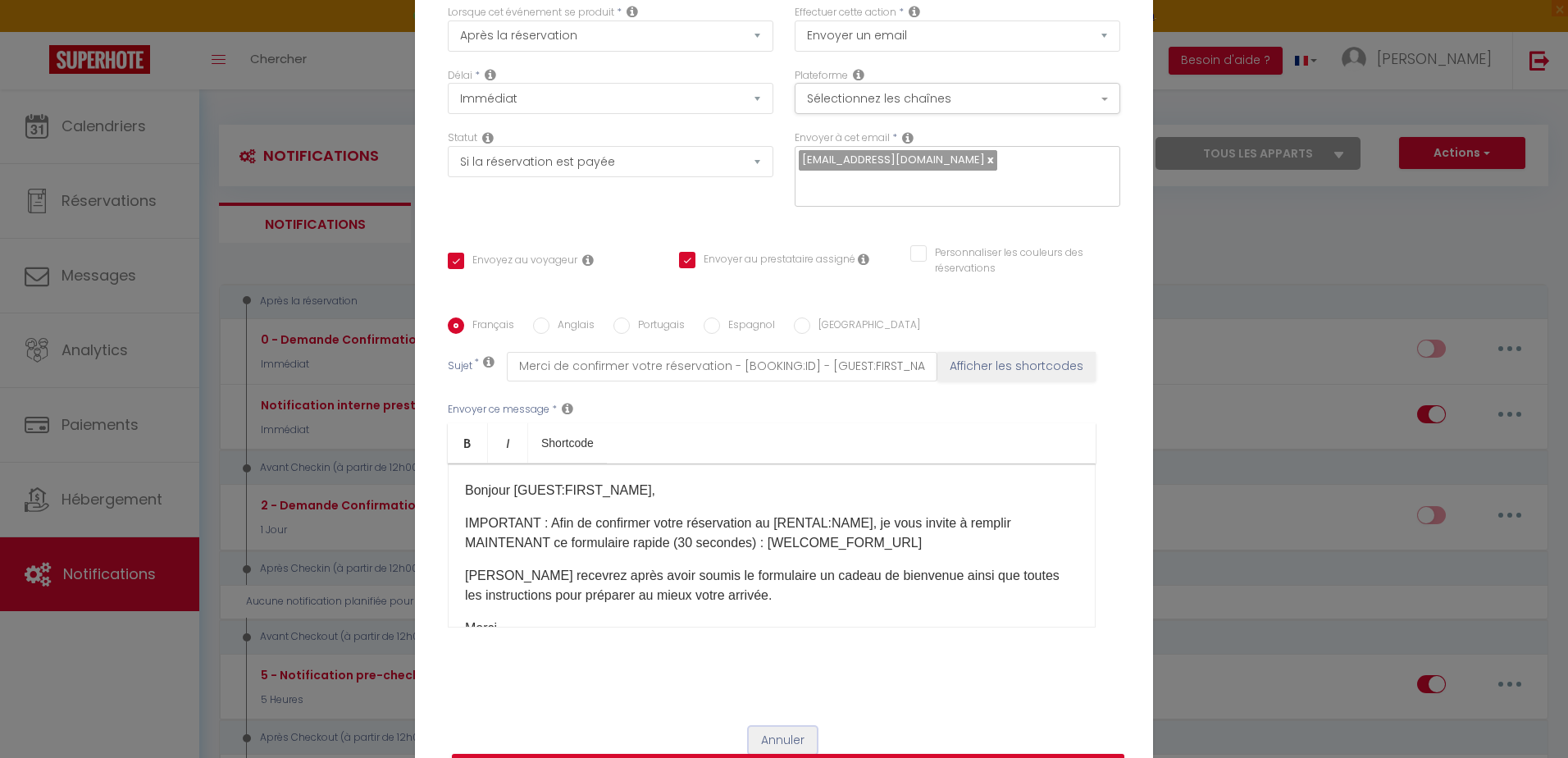
click at [786, 737] on button "Annuler" at bounding box center [782, 740] width 68 height 28
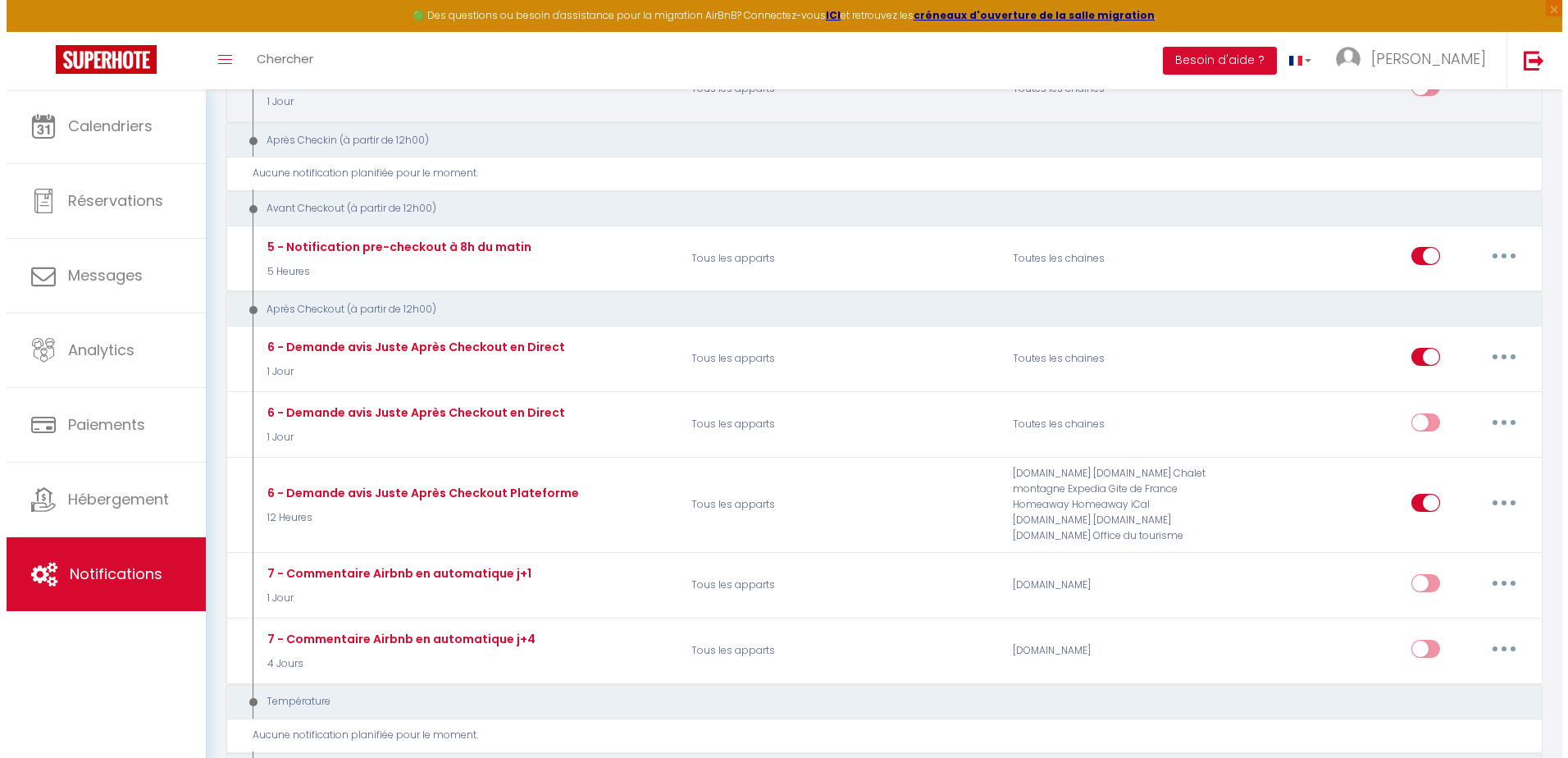
scroll to position [492, 0]
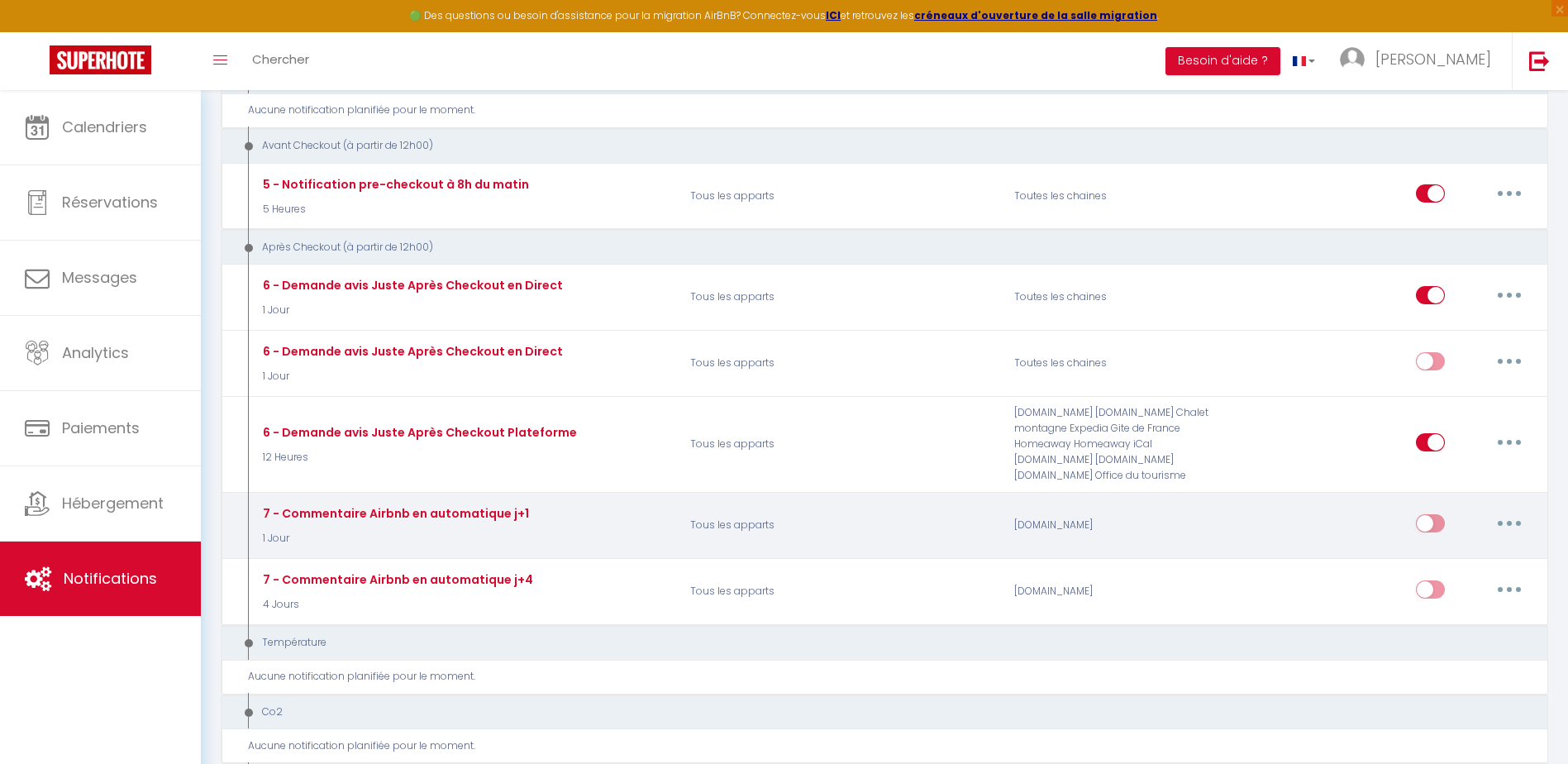
click at [1443, 529] on input "checkbox" at bounding box center [1430, 526] width 29 height 24
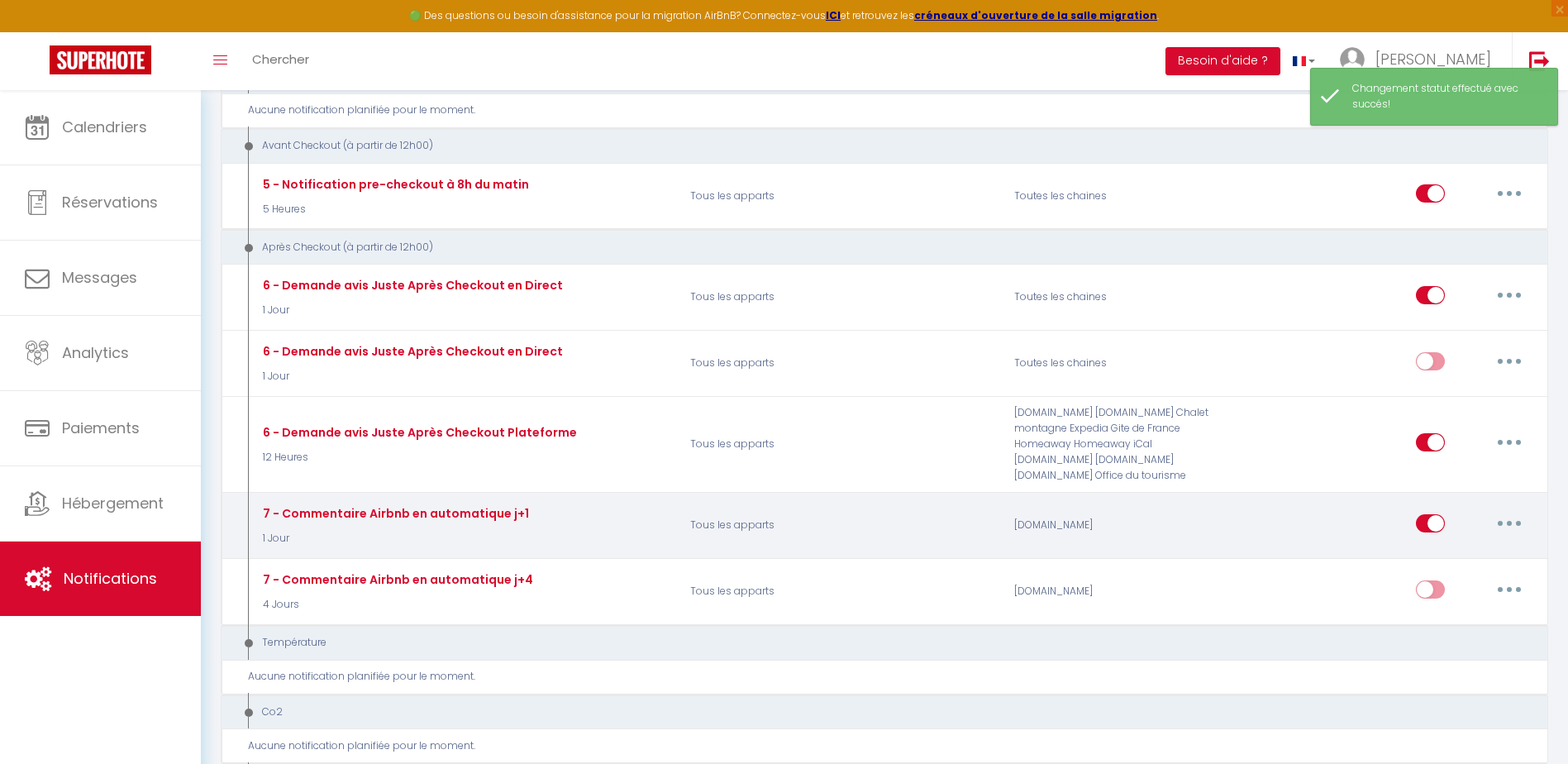
click at [1505, 524] on button "button" at bounding box center [1508, 522] width 46 height 26
click at [1435, 561] on link "Editer" at bounding box center [1466, 560] width 123 height 28
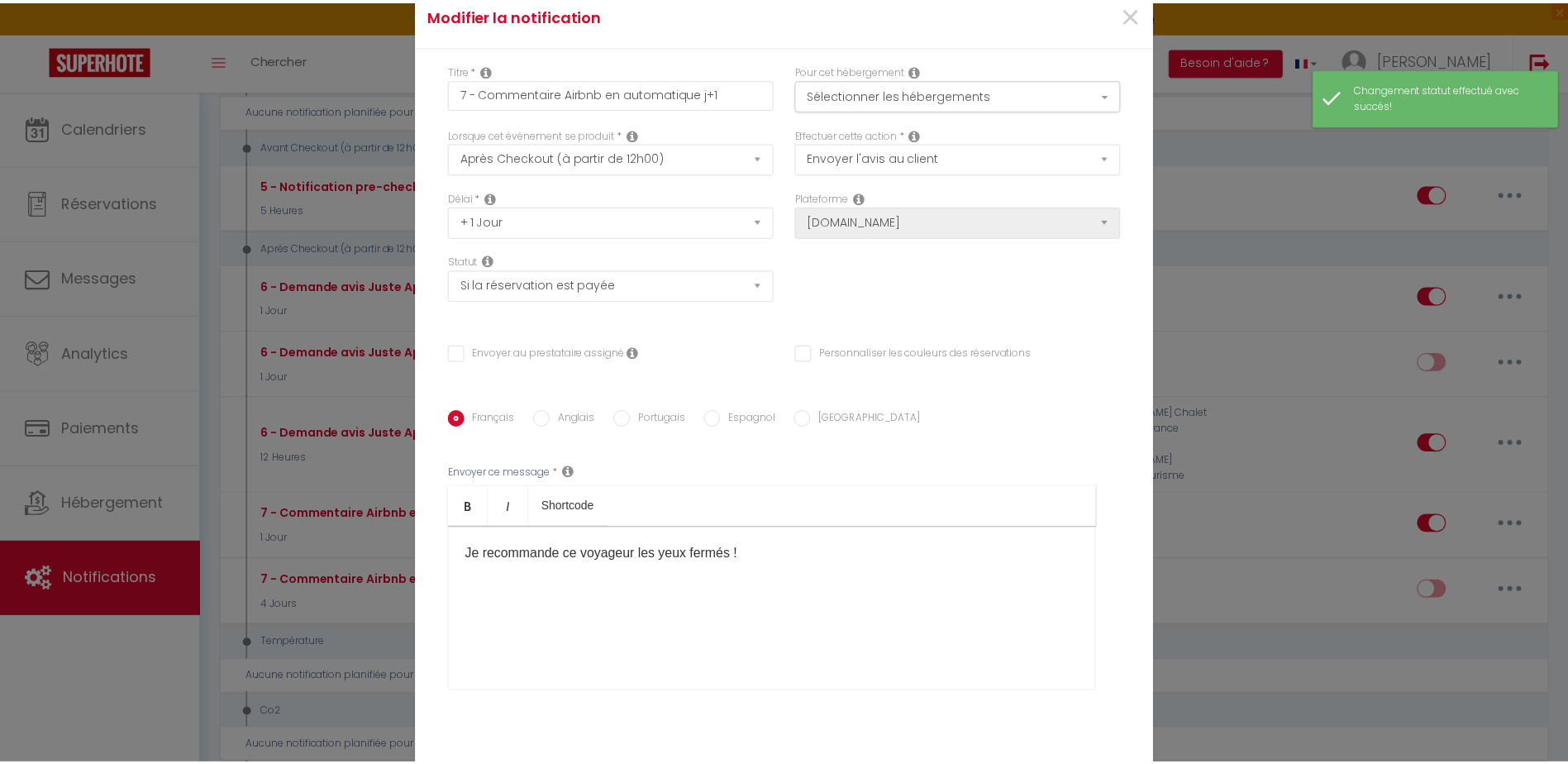
scroll to position [0, 0]
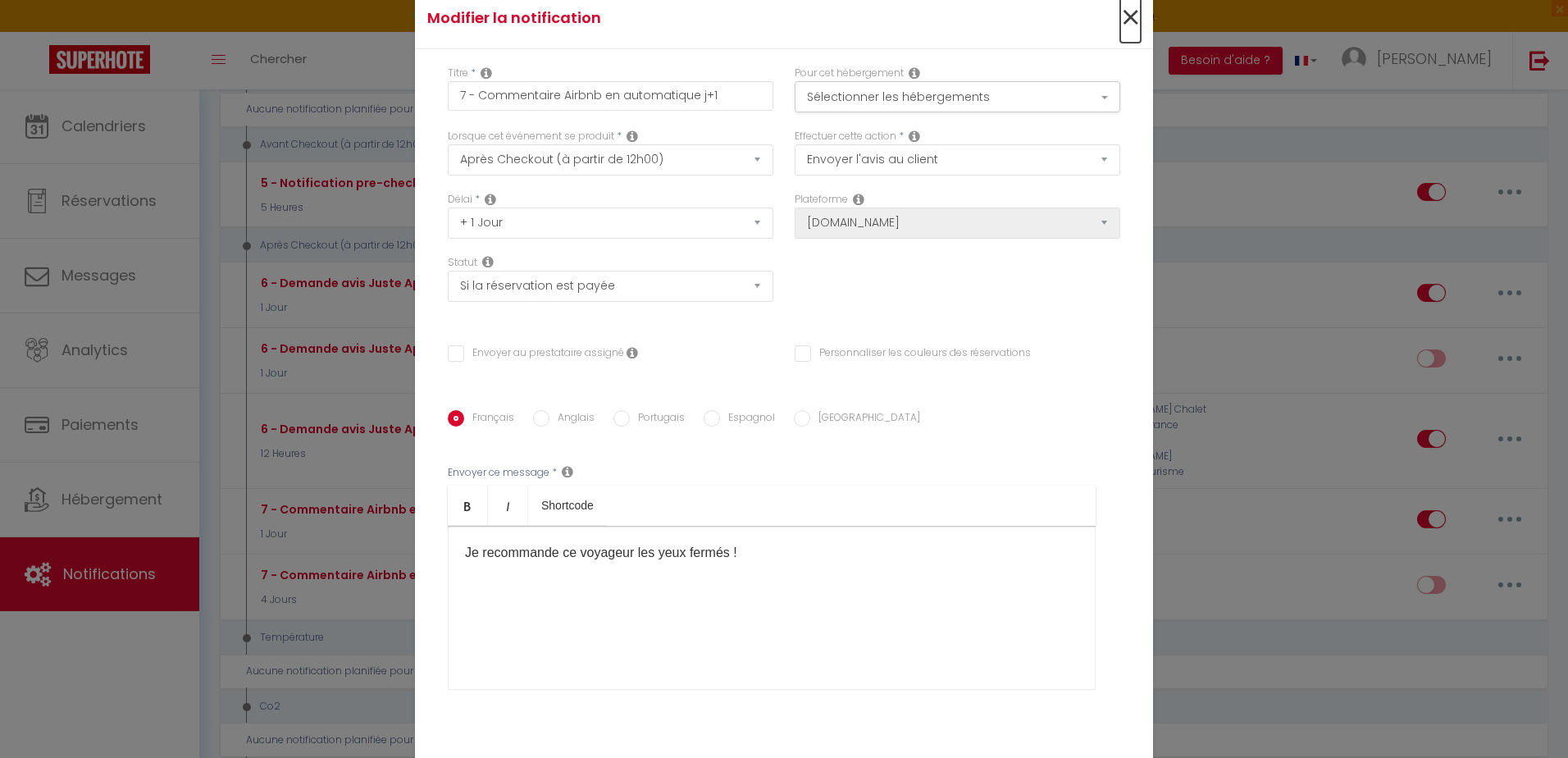
click at [1126, 19] on span "×" at bounding box center [1129, 18] width 21 height 49
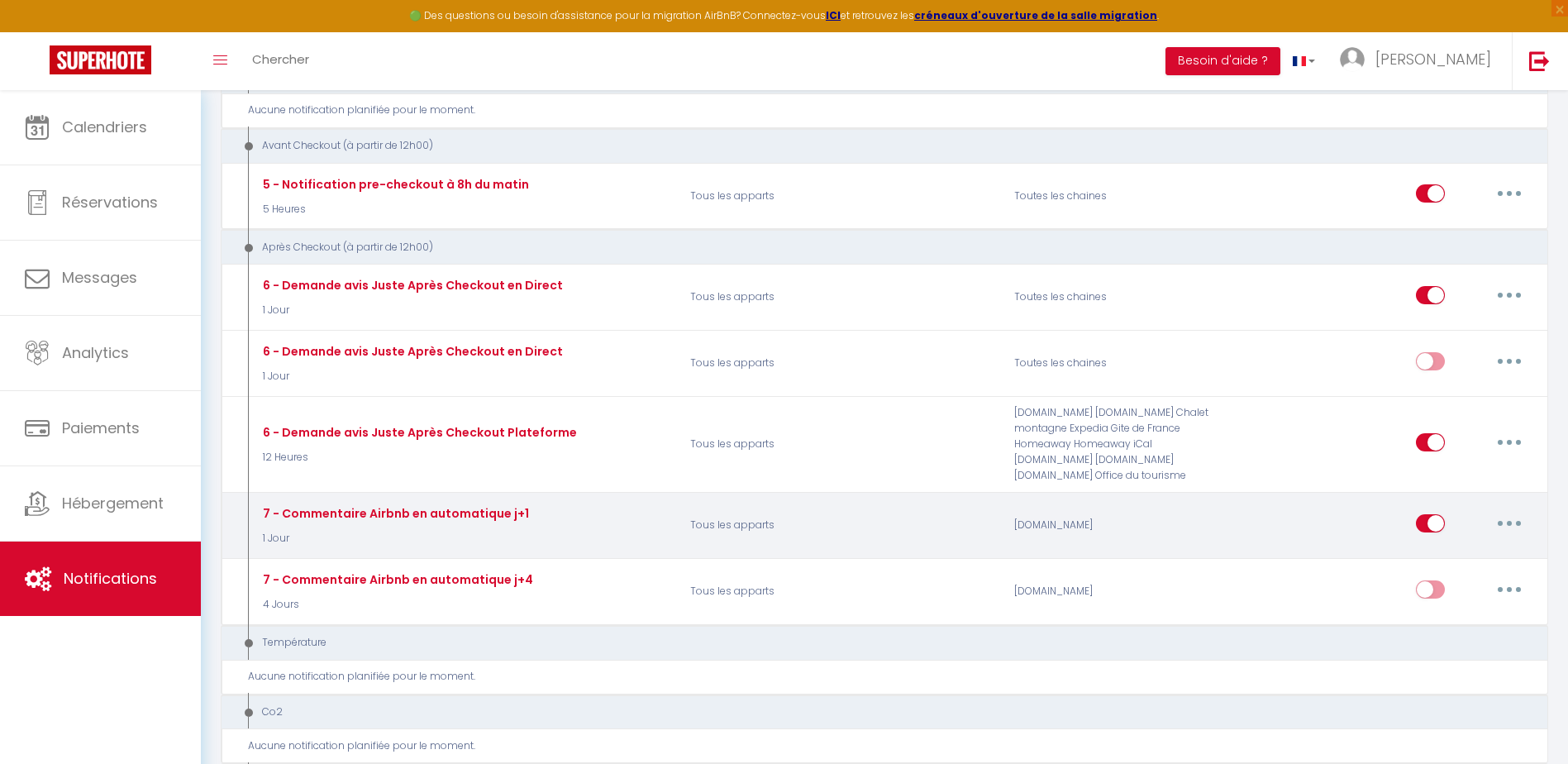
click at [1425, 526] on input "checkbox" at bounding box center [1430, 526] width 29 height 24
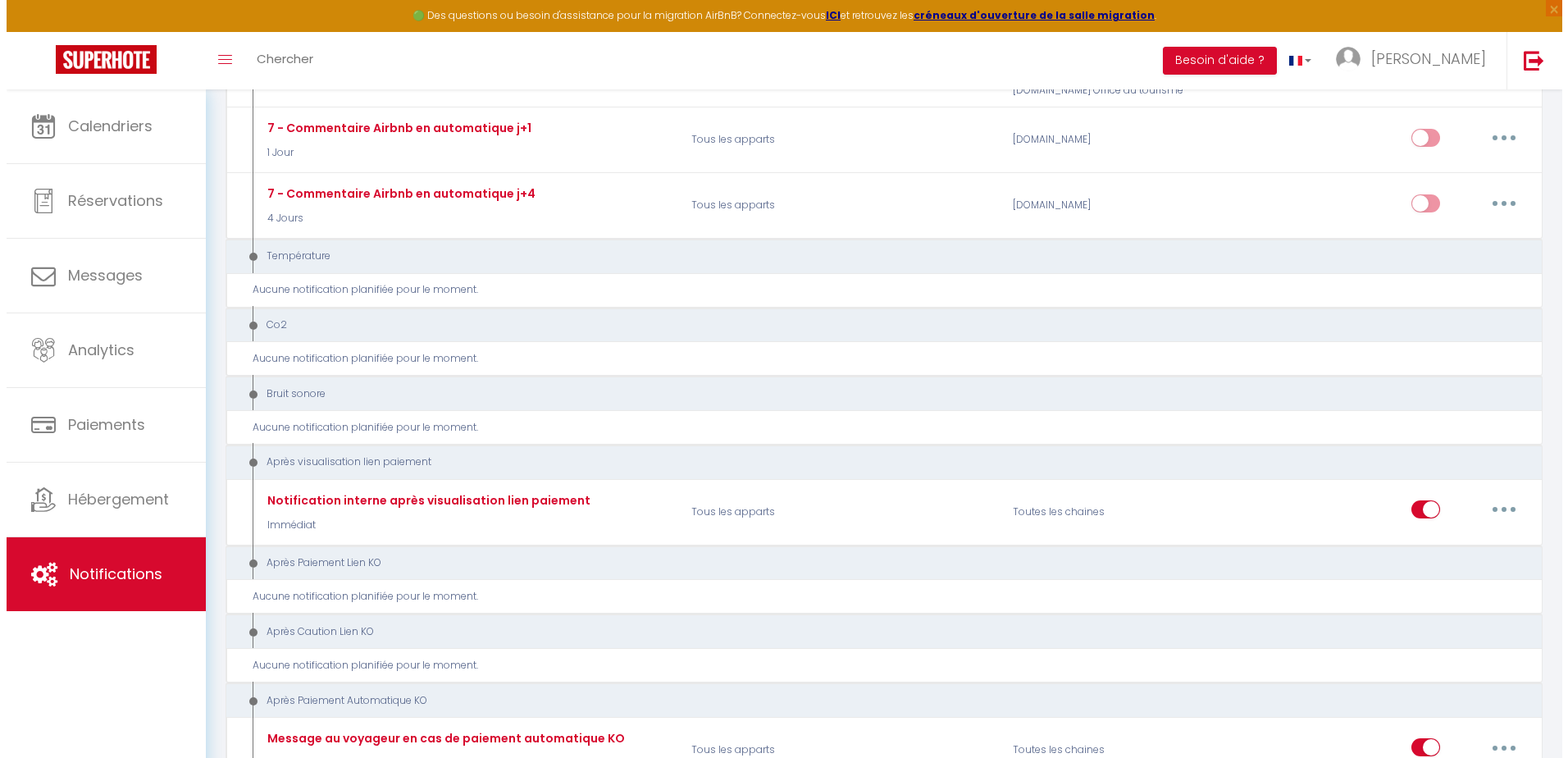
scroll to position [902, 0]
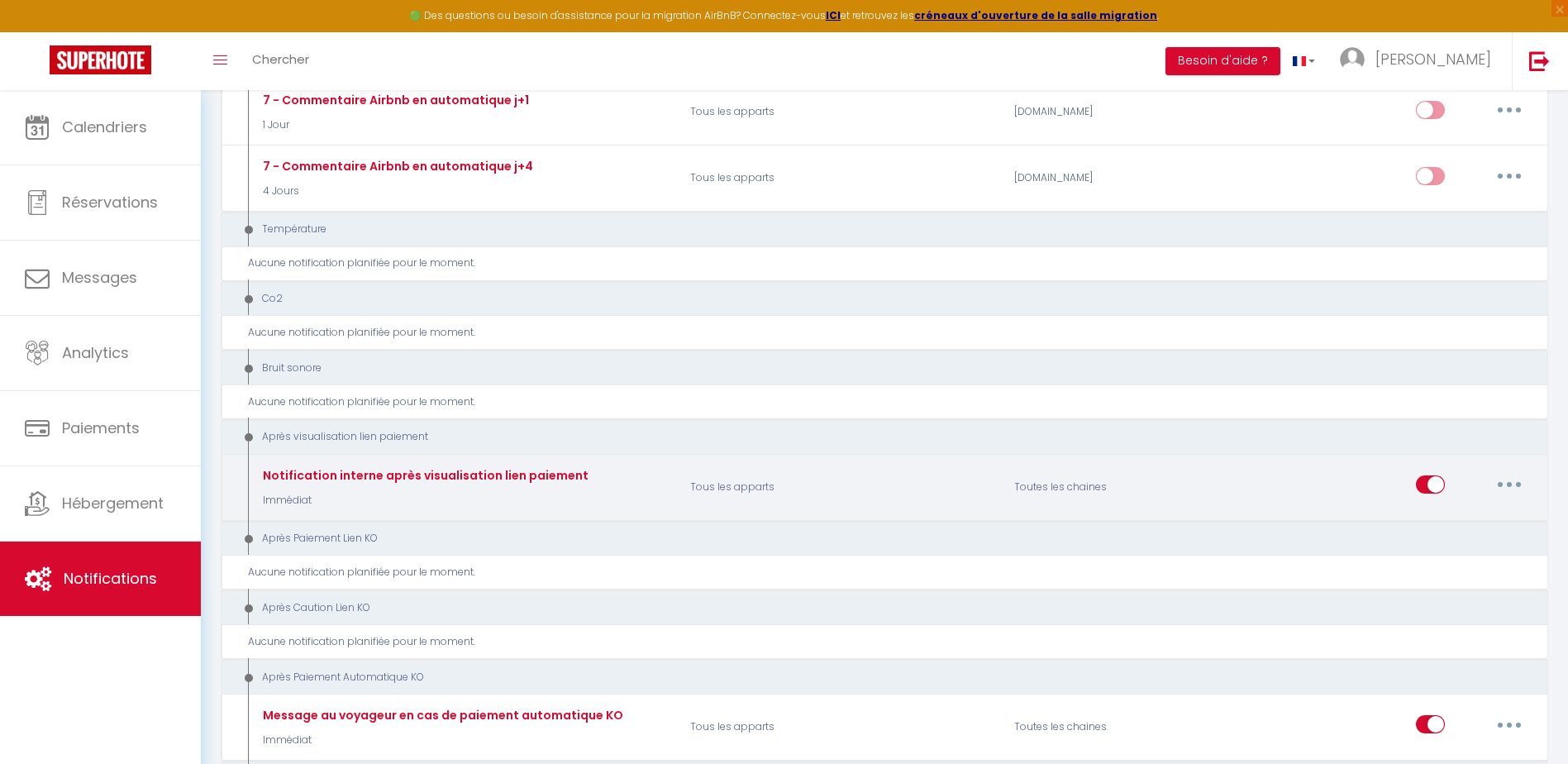
click at [1525, 483] on button "button" at bounding box center [1508, 483] width 46 height 26
click at [1442, 522] on link "Editer" at bounding box center [1466, 521] width 123 height 28
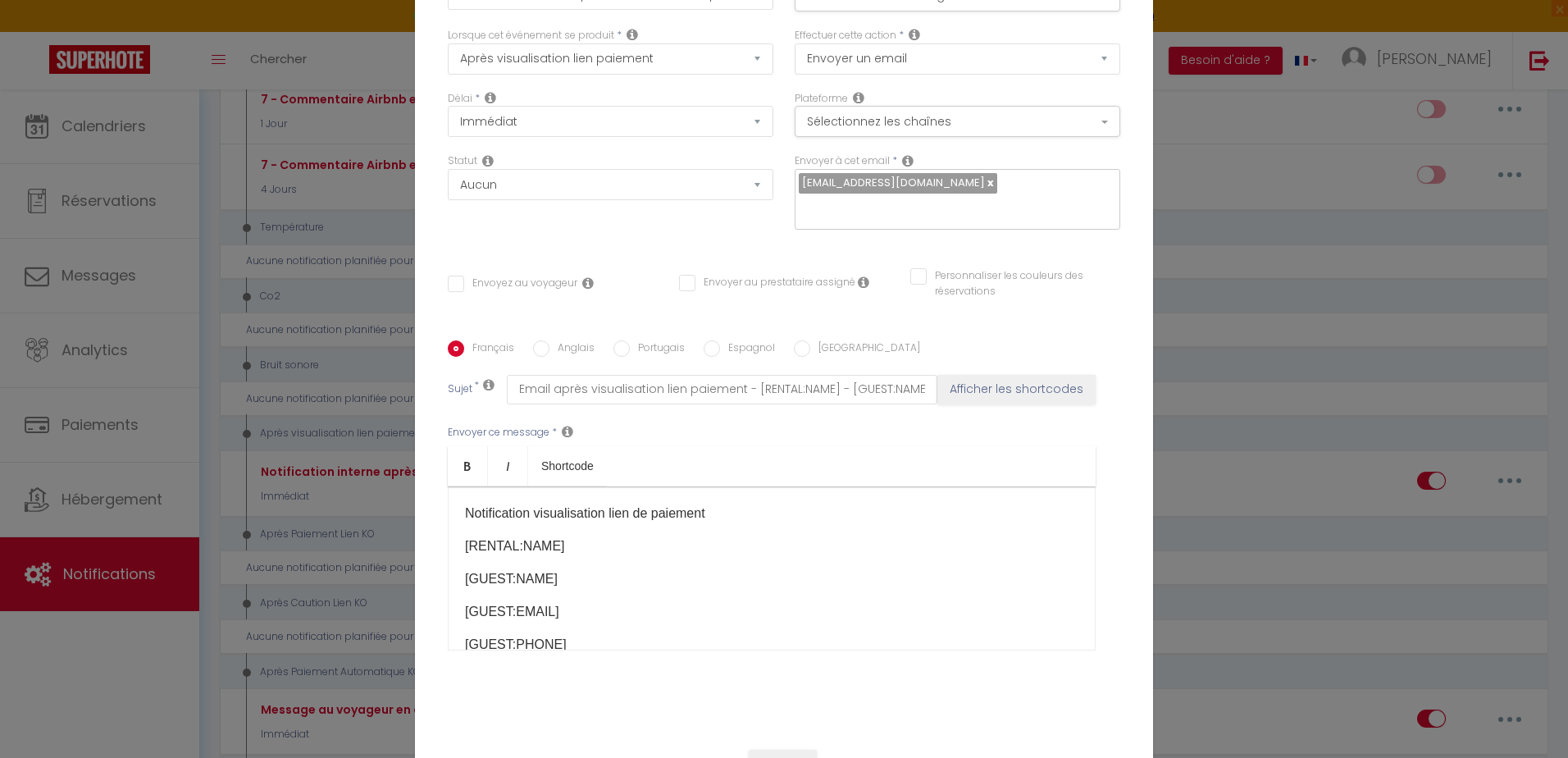
scroll to position [136, 0]
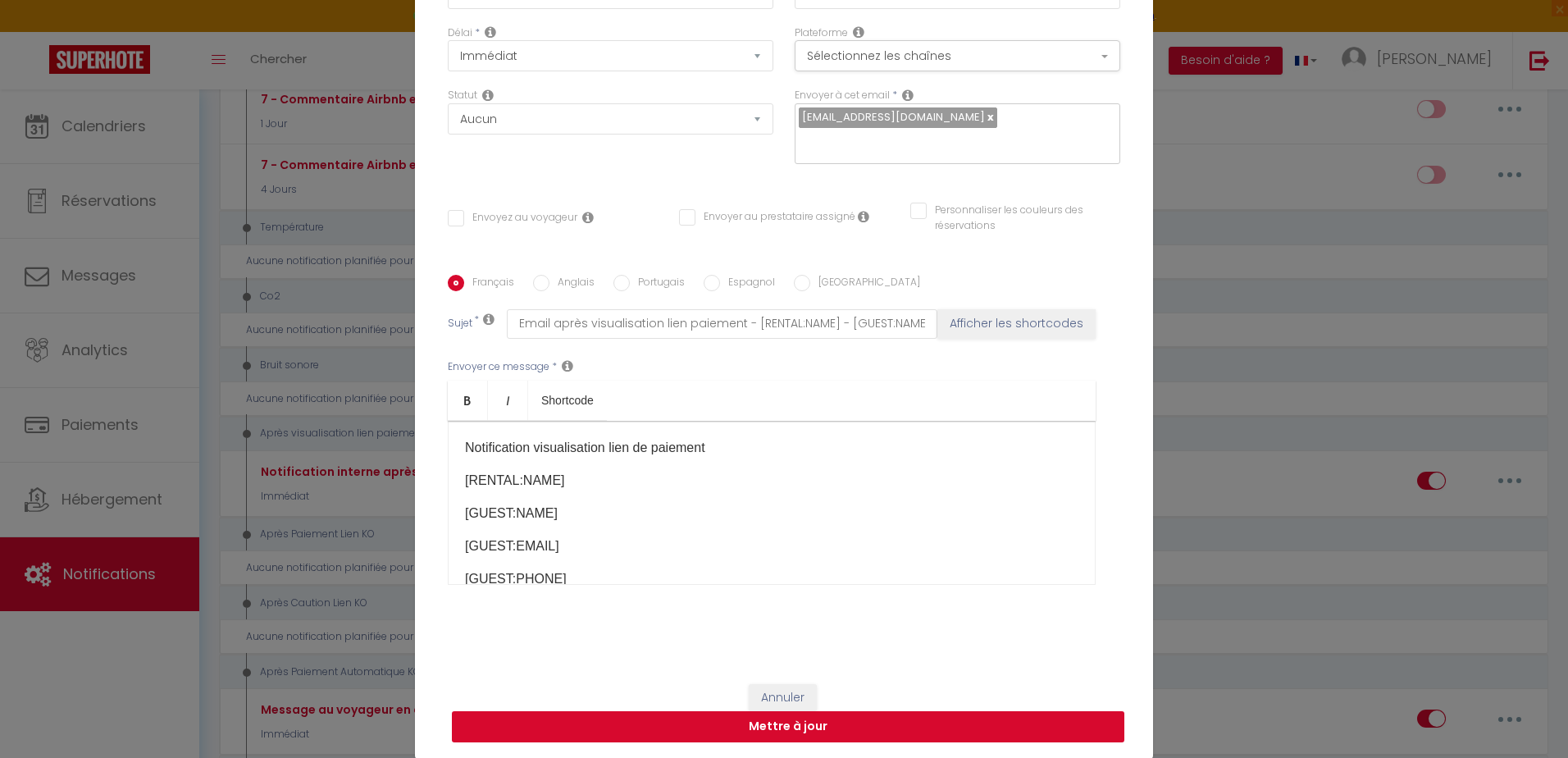
click at [816, 734] on button "Mettre à jour" at bounding box center [788, 726] width 672 height 31
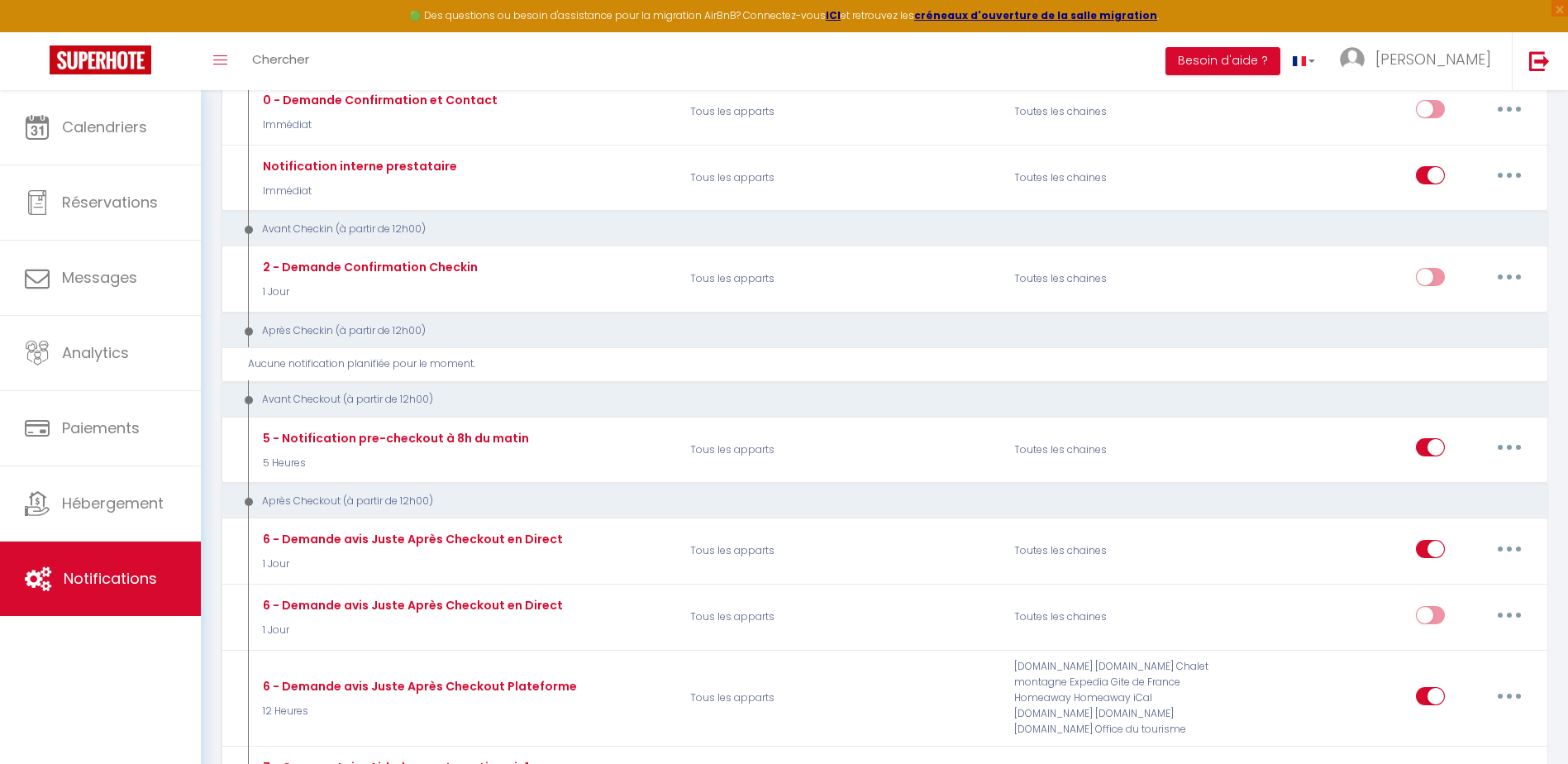
scroll to position [0, 0]
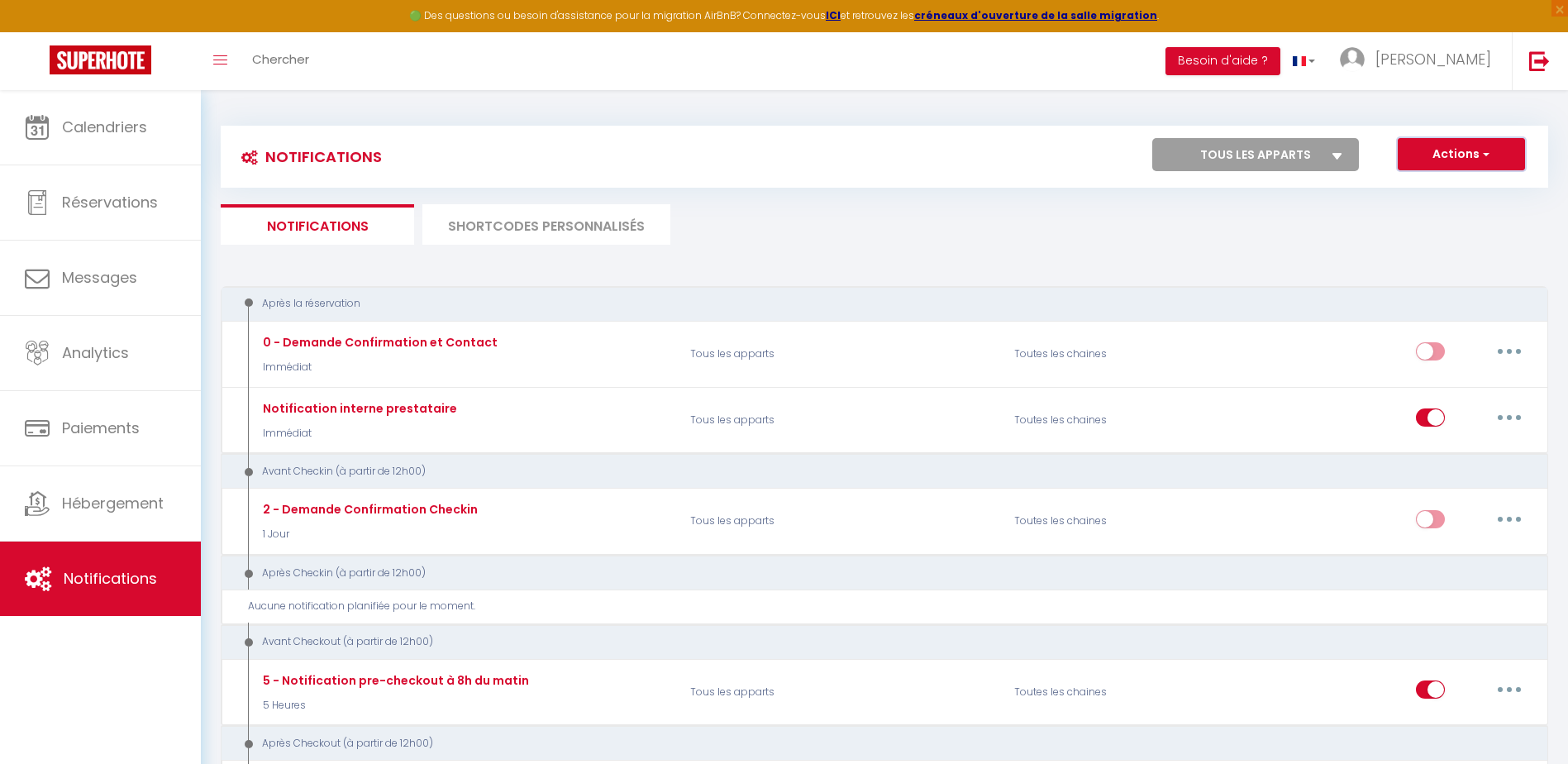
click at [1453, 152] on button "Actions" at bounding box center [1461, 154] width 127 height 33
click at [106, 586] on span "Notifications" at bounding box center [111, 577] width 94 height 21
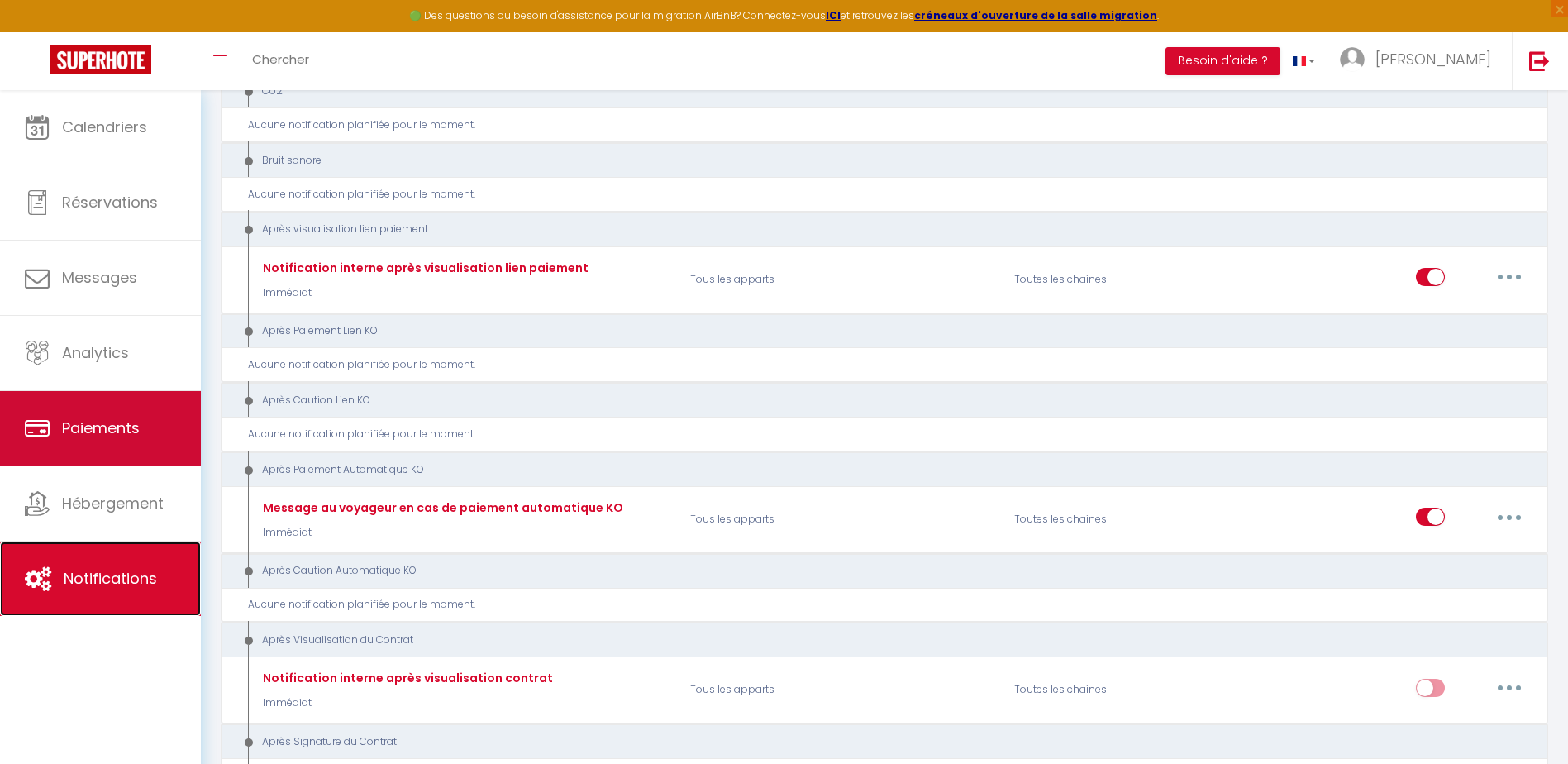
scroll to position [1157, 0]
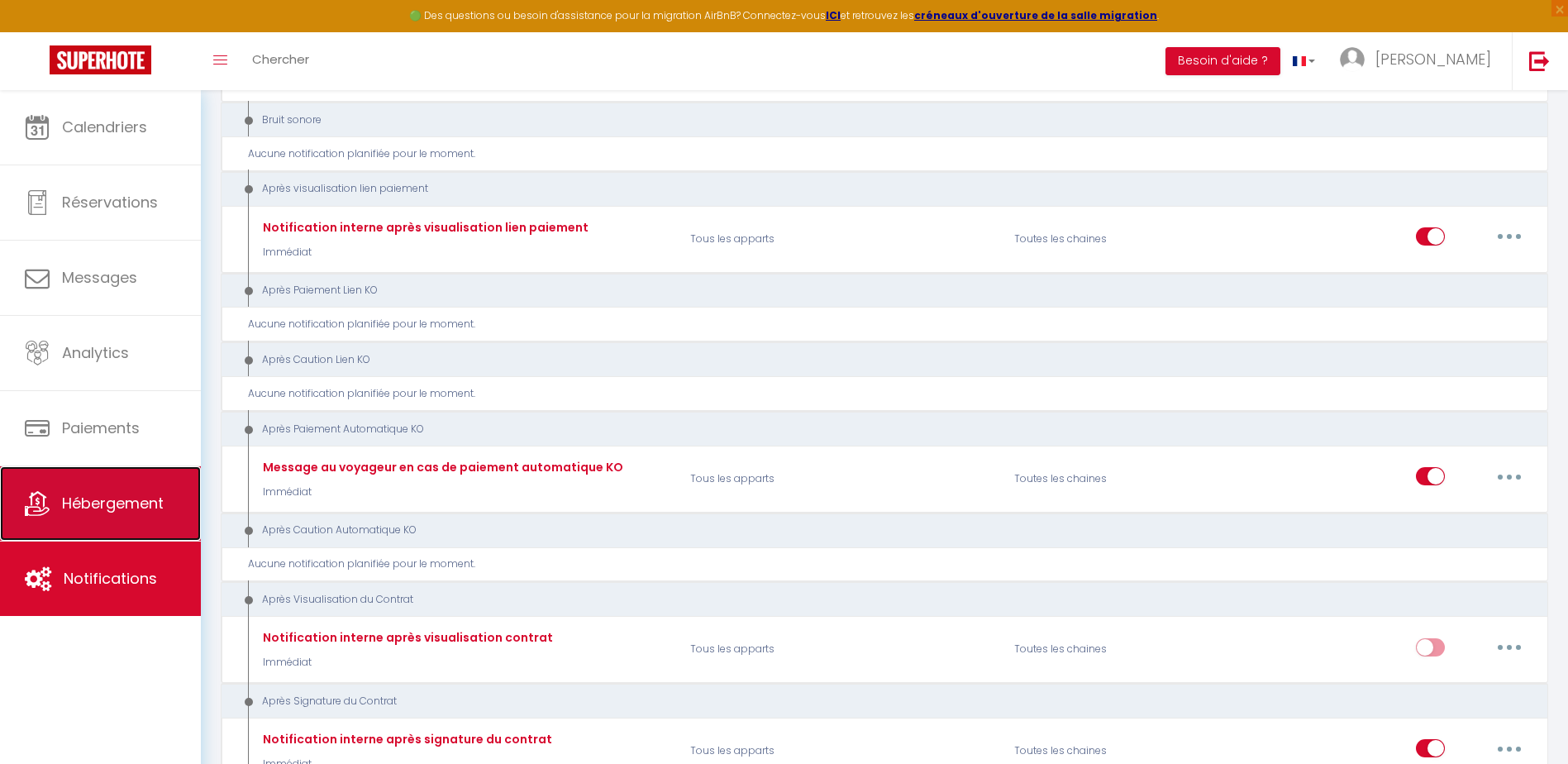
click at [152, 508] on span "Hébergement" at bounding box center [113, 502] width 102 height 21
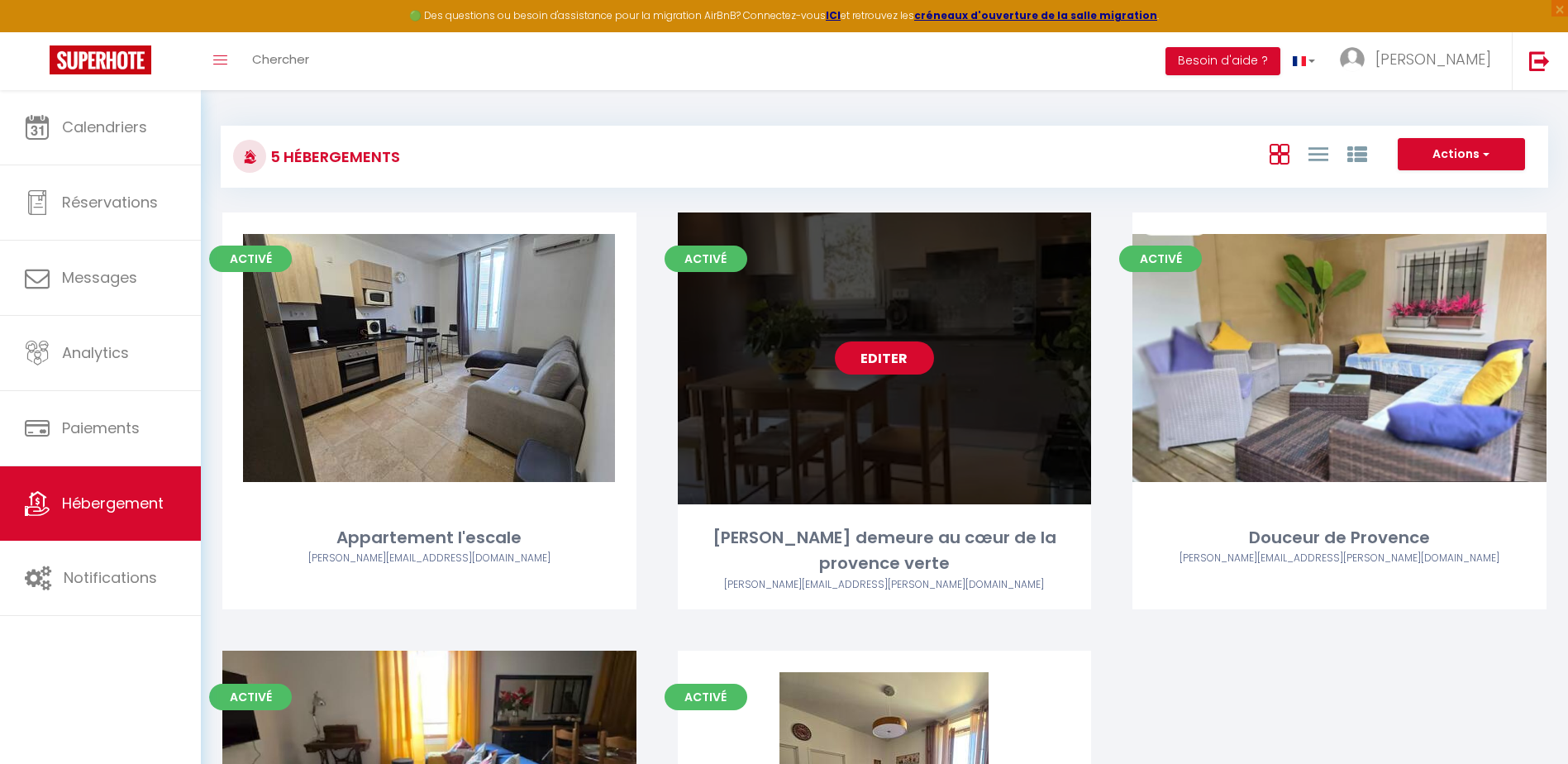
click at [910, 354] on link "Editer" at bounding box center [884, 357] width 99 height 33
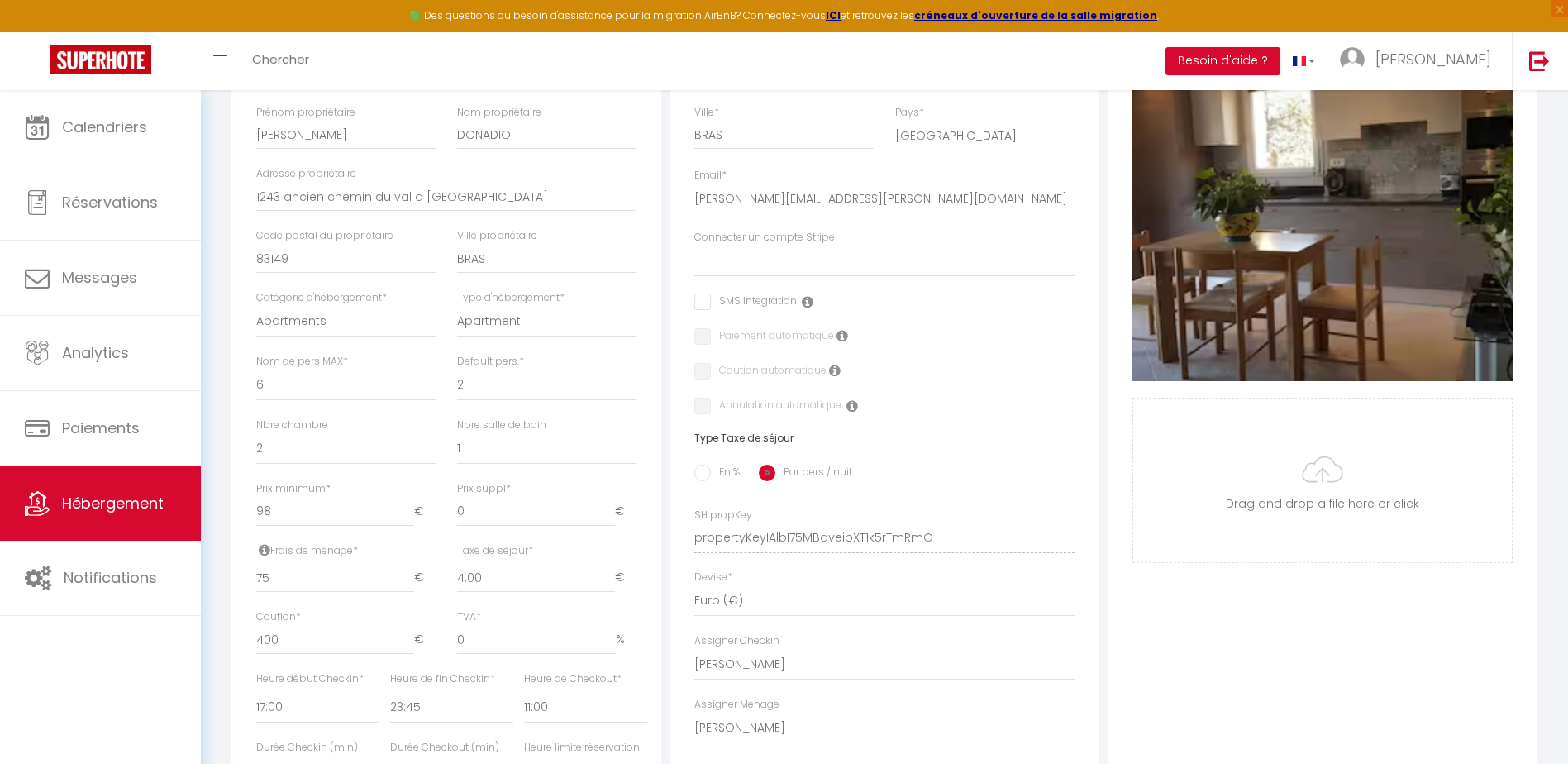
scroll to position [413, 0]
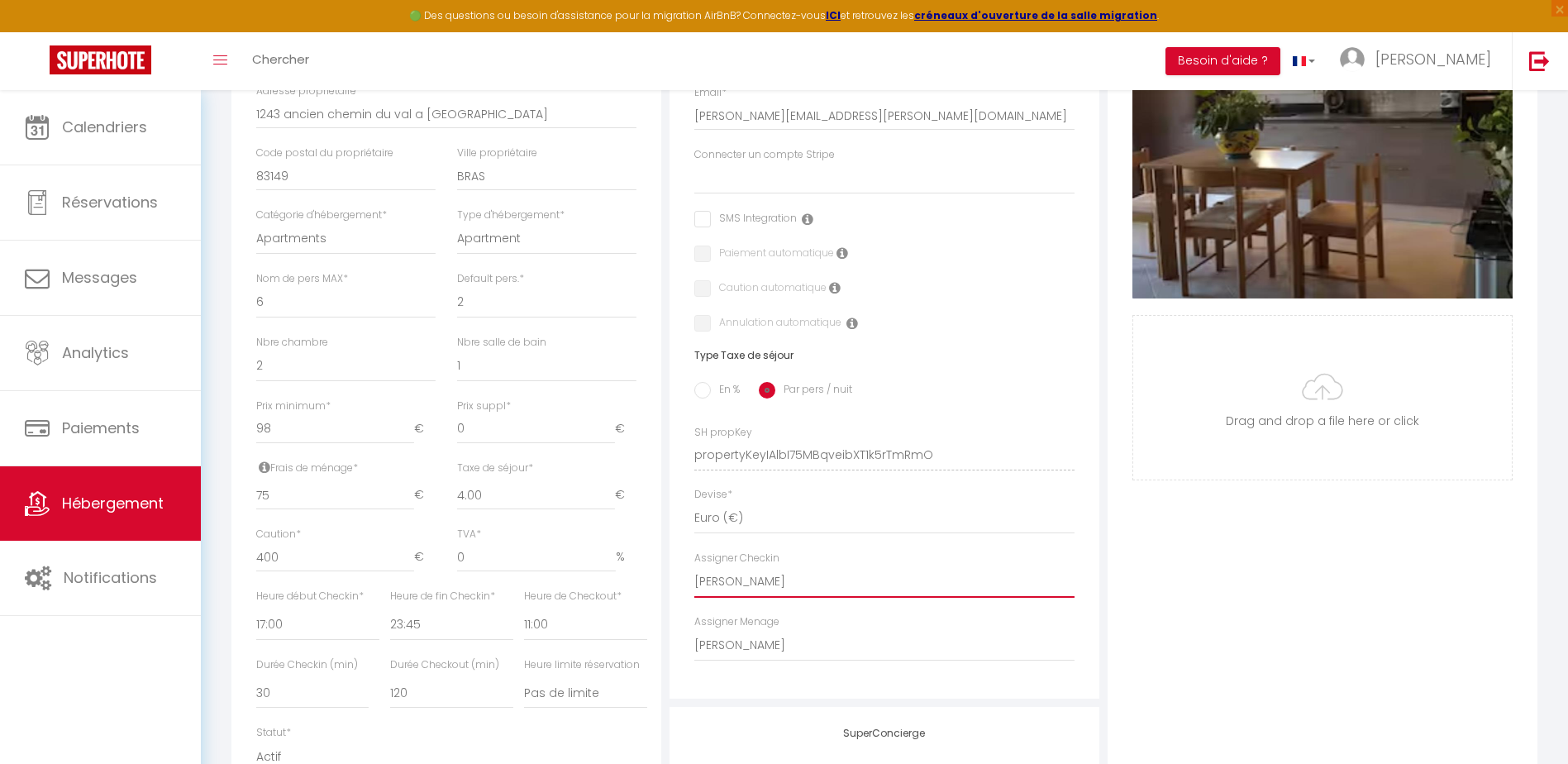
click at [774, 595] on select "- [PERSON_NAME] [PERSON_NAME] CLEMENCE POUCE" at bounding box center [884, 582] width 380 height 32
click at [1297, 566] on div "Photo Photo Supprimer Drag and drop a file here or click Ooops, something wrong…" at bounding box center [1323, 444] width 429 height 1115
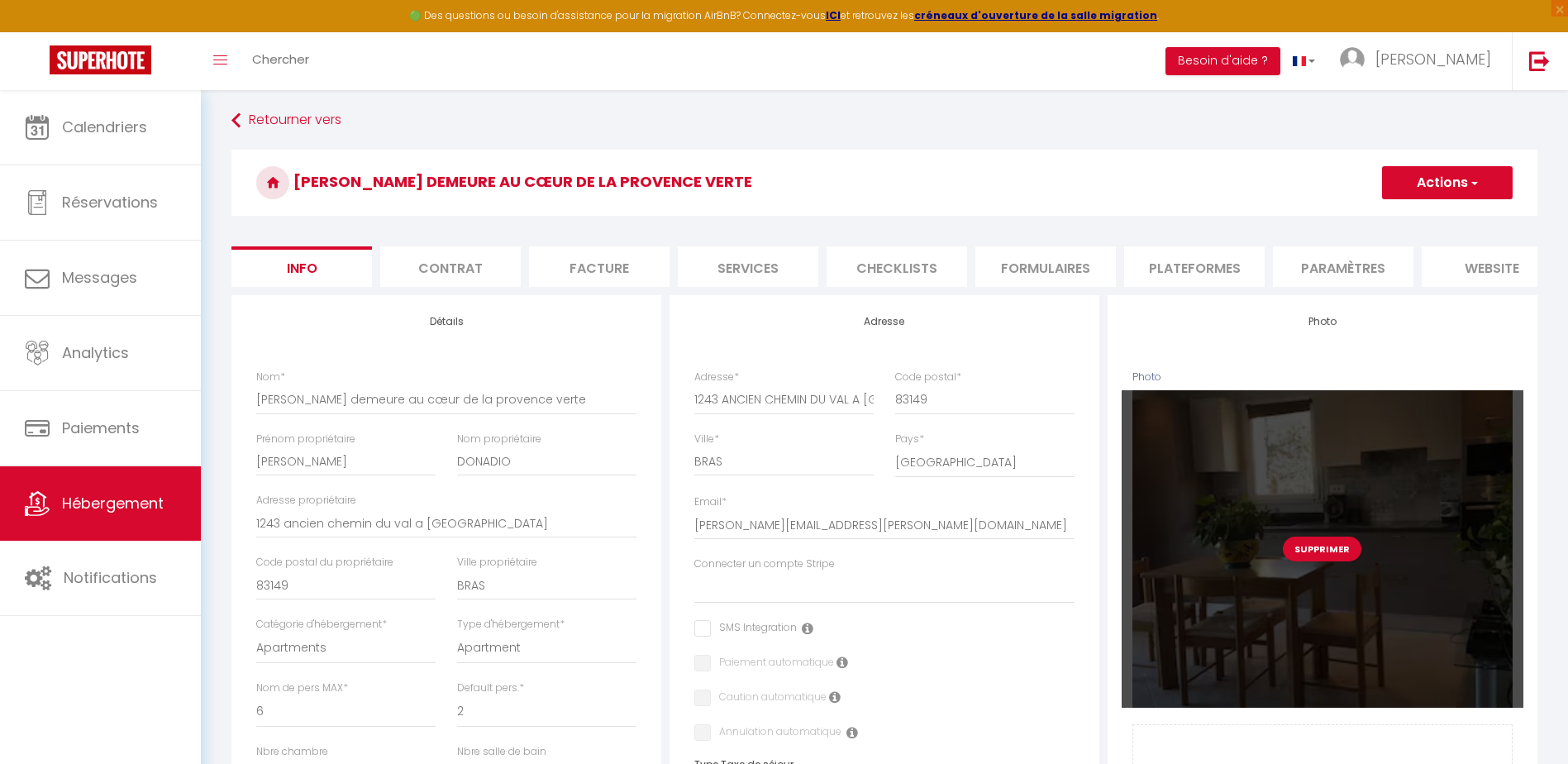
scroll to position [0, 0]
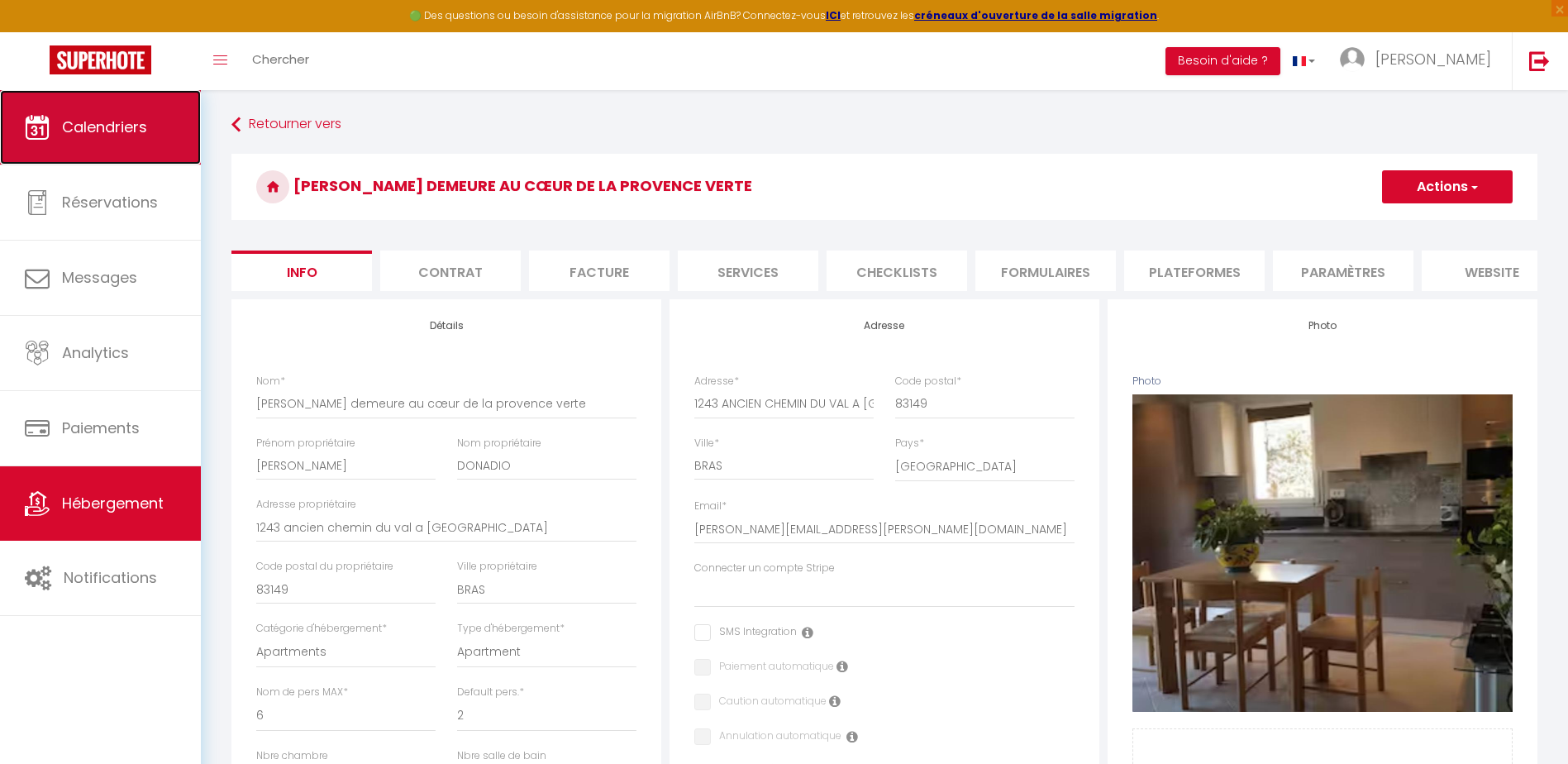
click at [127, 140] on link "Calendriers" at bounding box center [100, 127] width 201 height 74
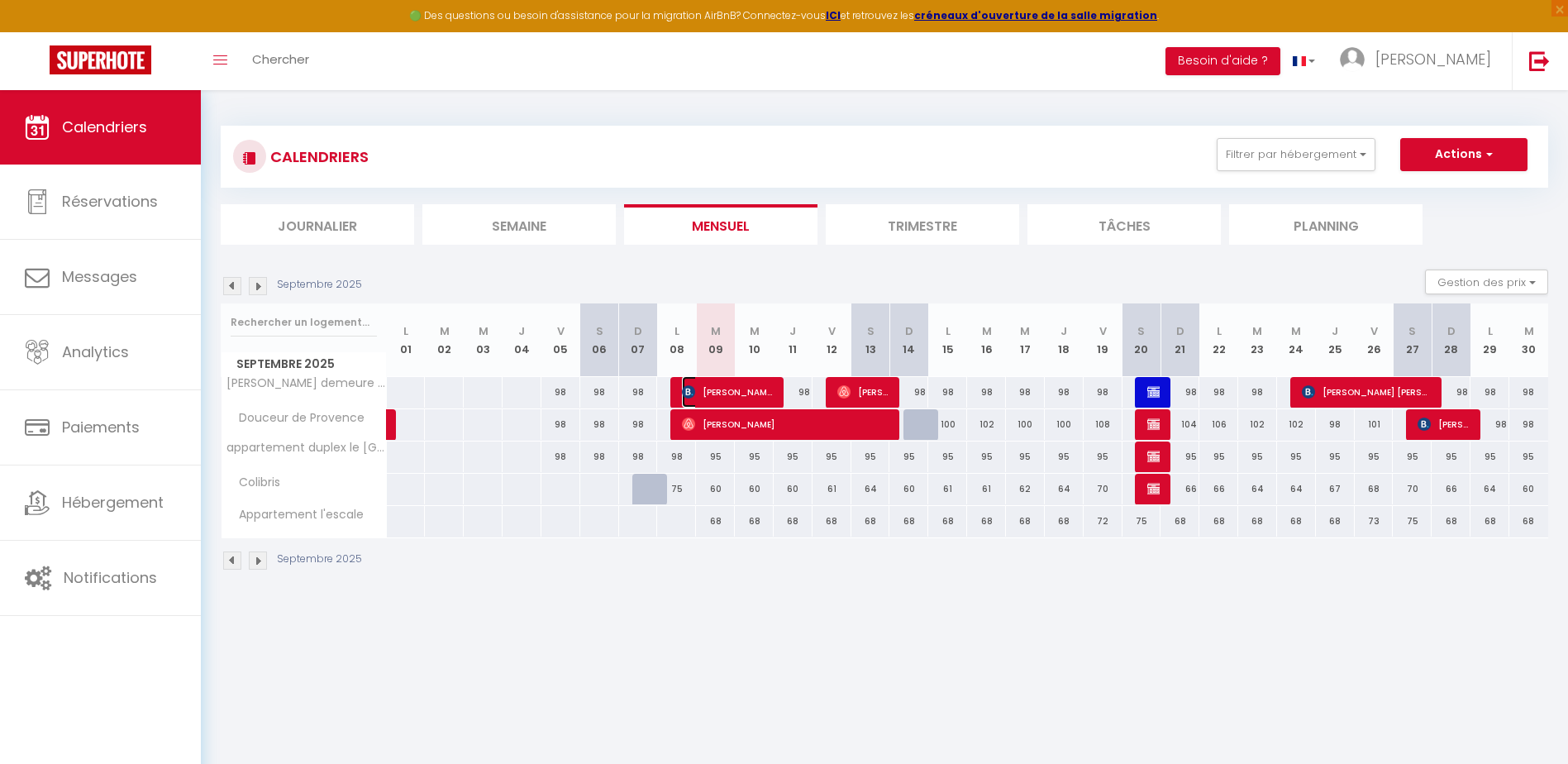
click at [744, 391] on span "[PERSON_NAME]" at bounding box center [727, 391] width 91 height 32
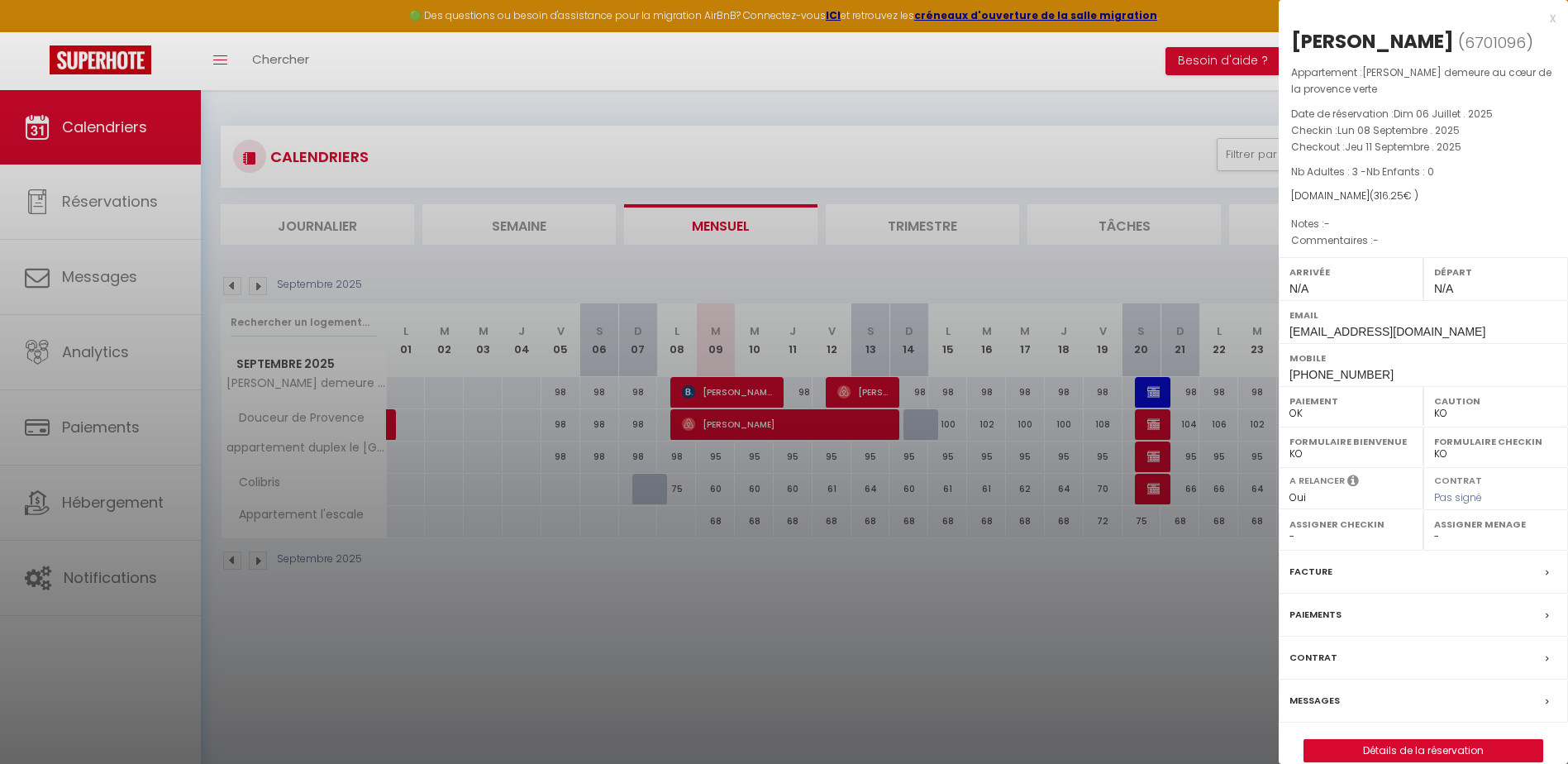
click at [1548, 704] on icon at bounding box center [1547, 701] width 4 height 10
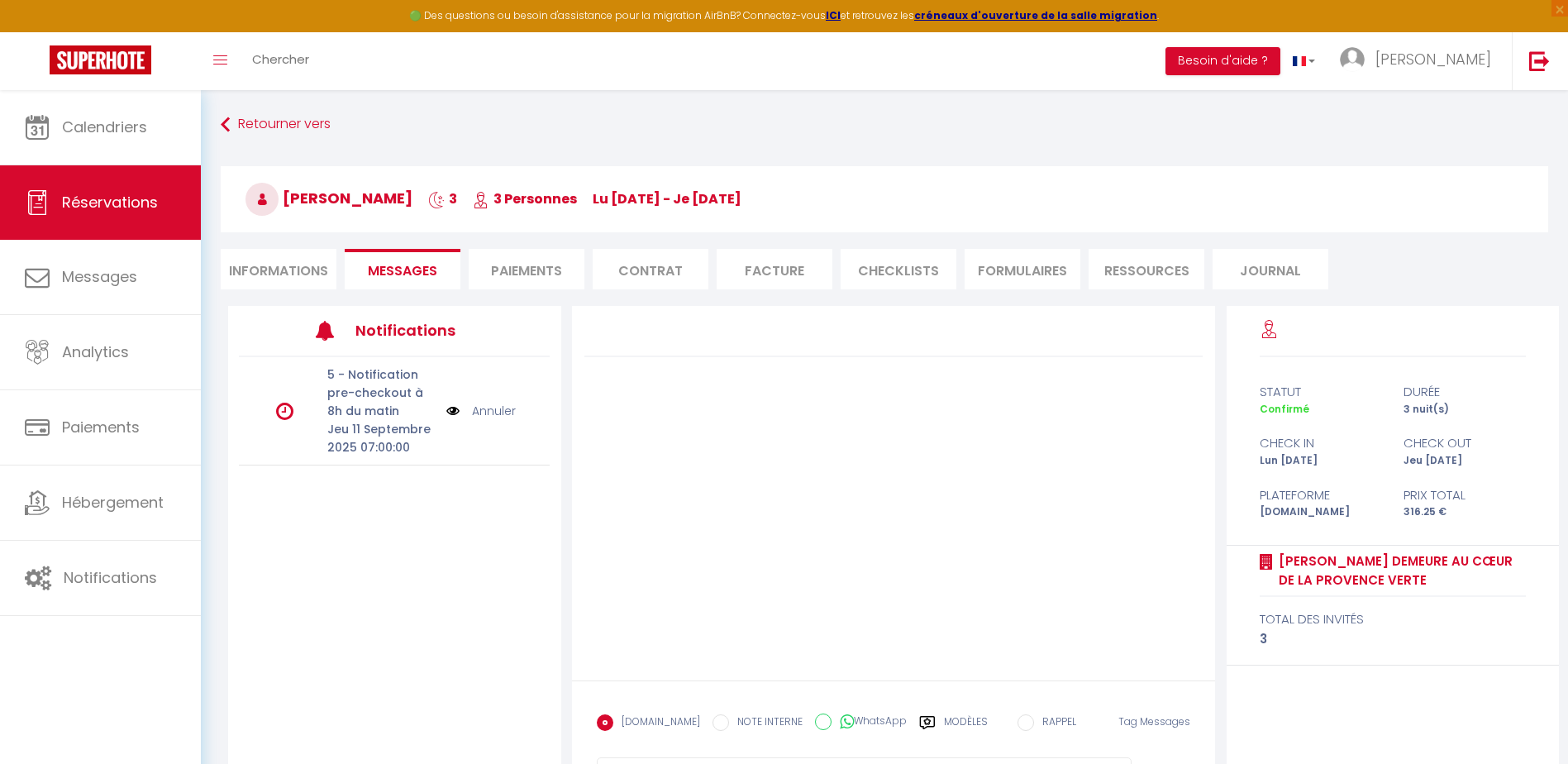
scroll to position [83, 0]
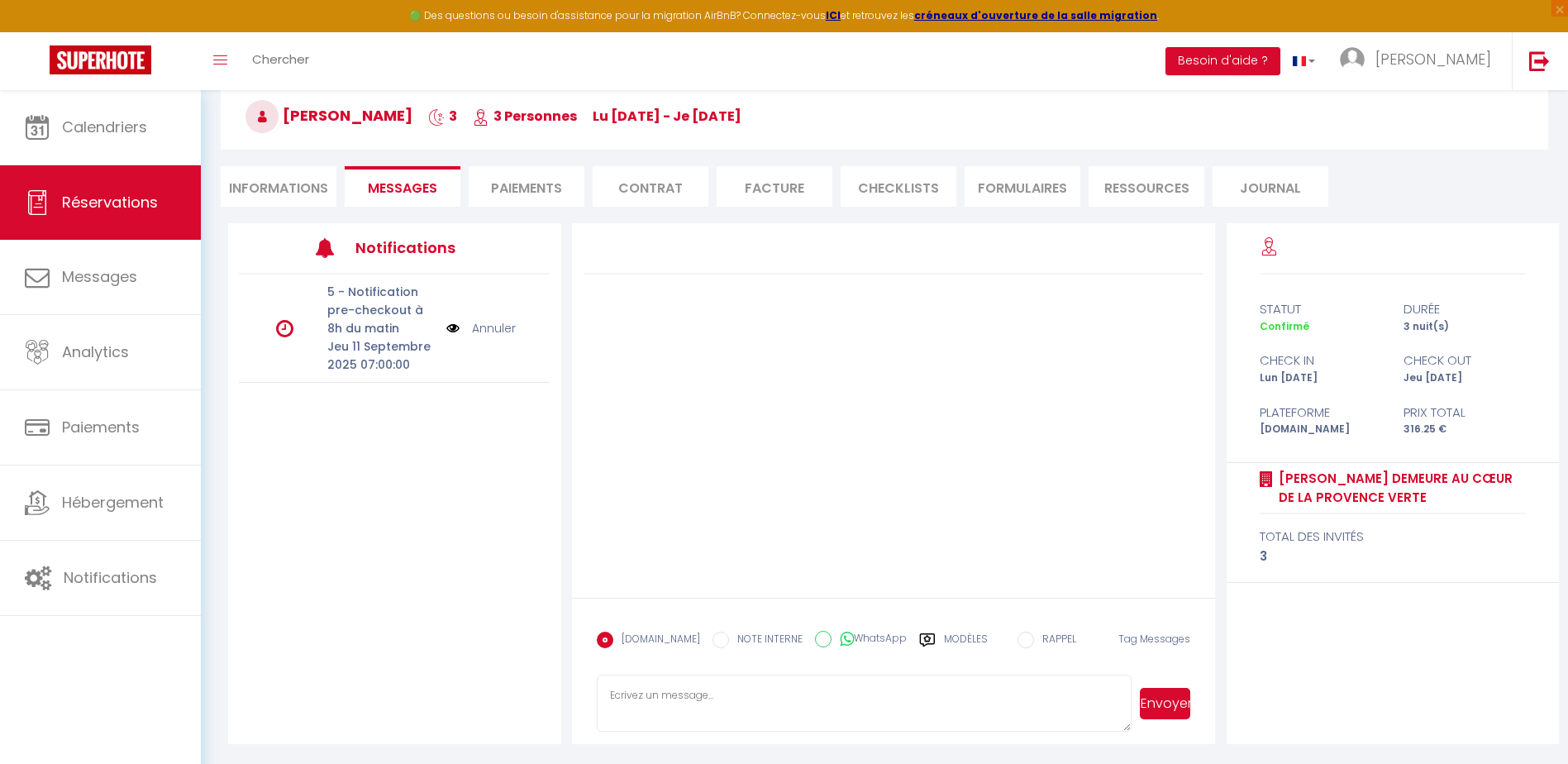
click at [484, 328] on link "Annuler" at bounding box center [493, 328] width 44 height 18
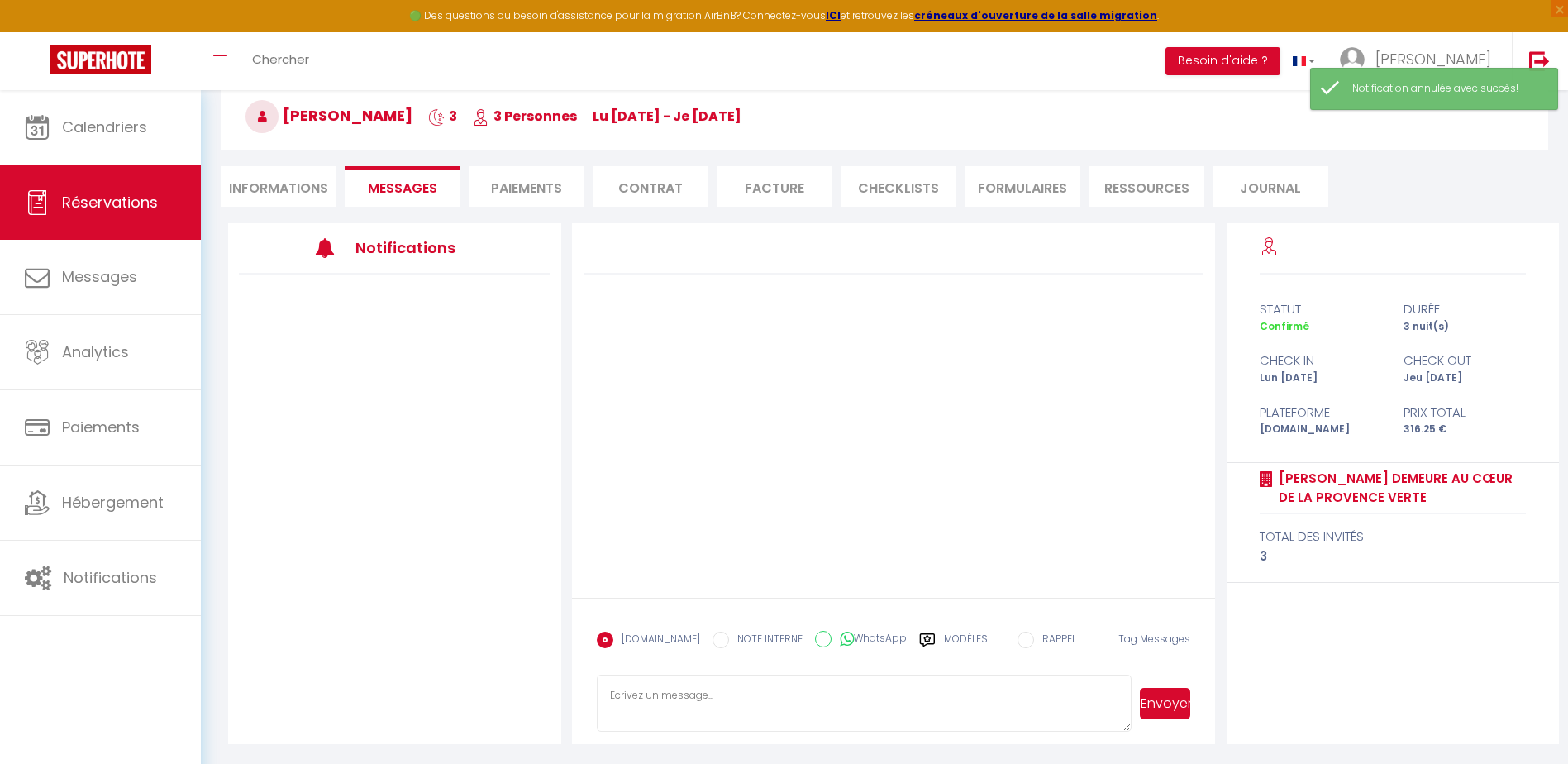
click at [400, 251] on h3 "Notifications" at bounding box center [420, 247] width 130 height 37
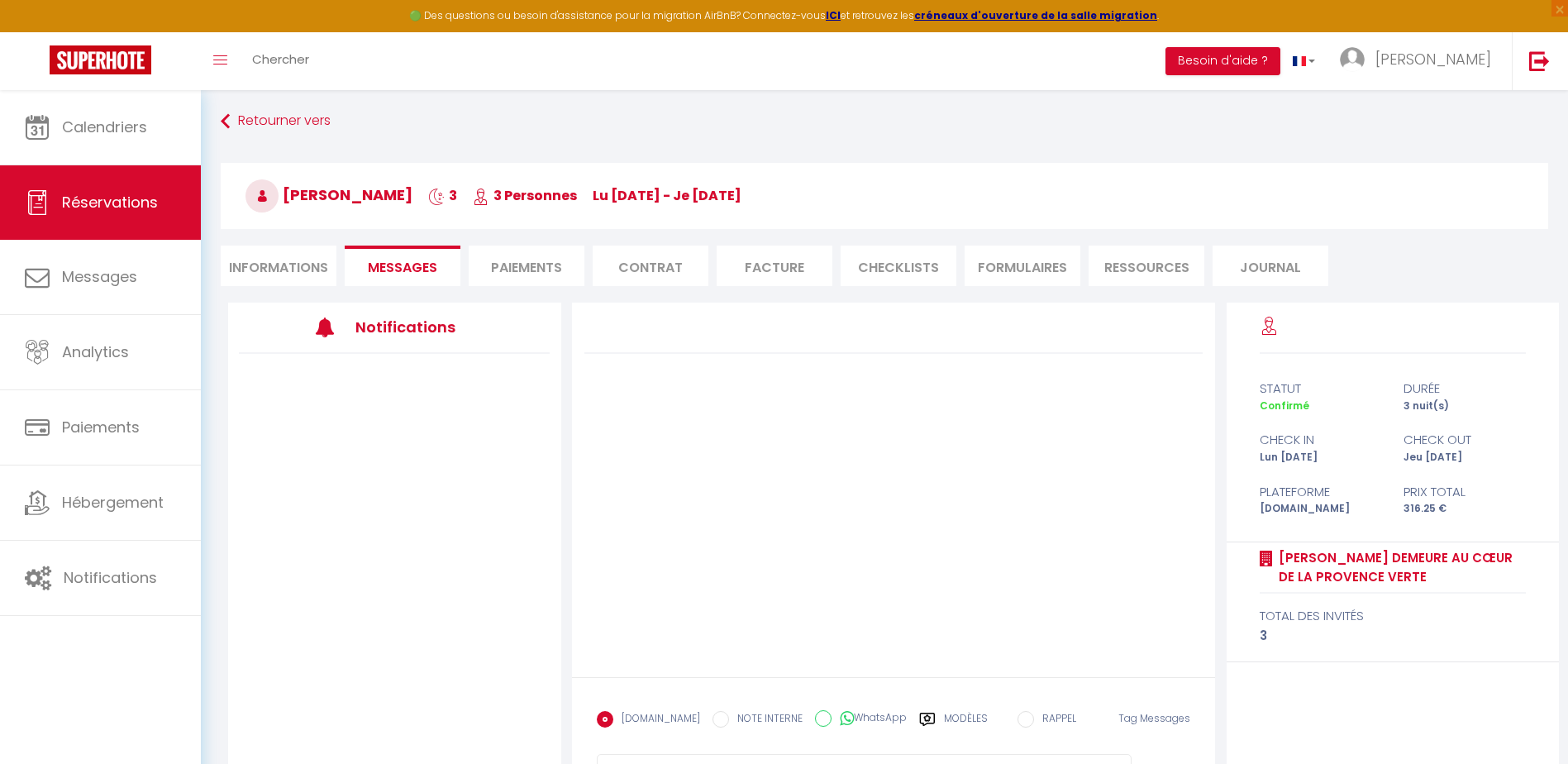
scroll to position [0, 0]
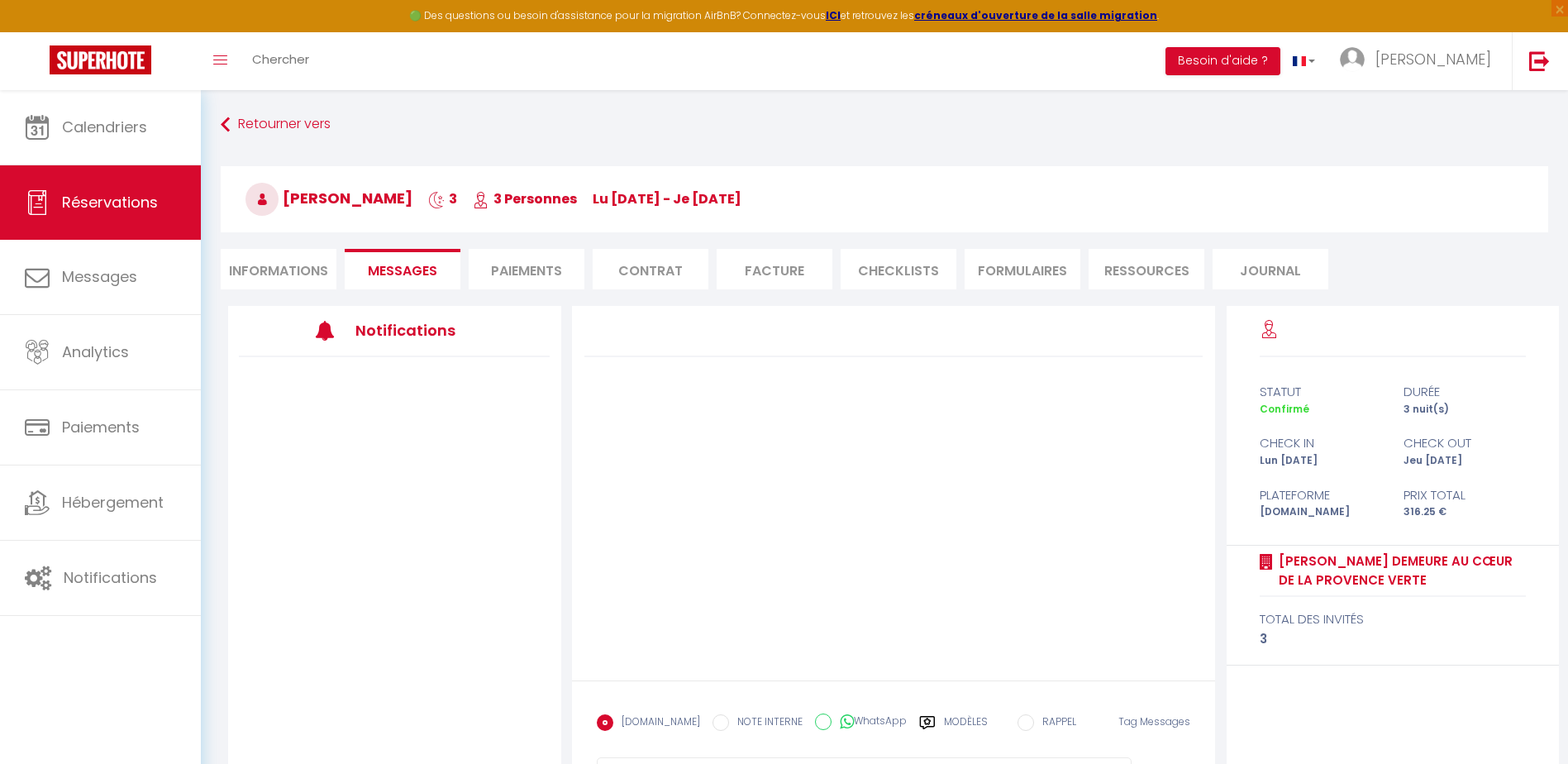
click at [281, 266] on li "Informations" at bounding box center [279, 269] width 115 height 41
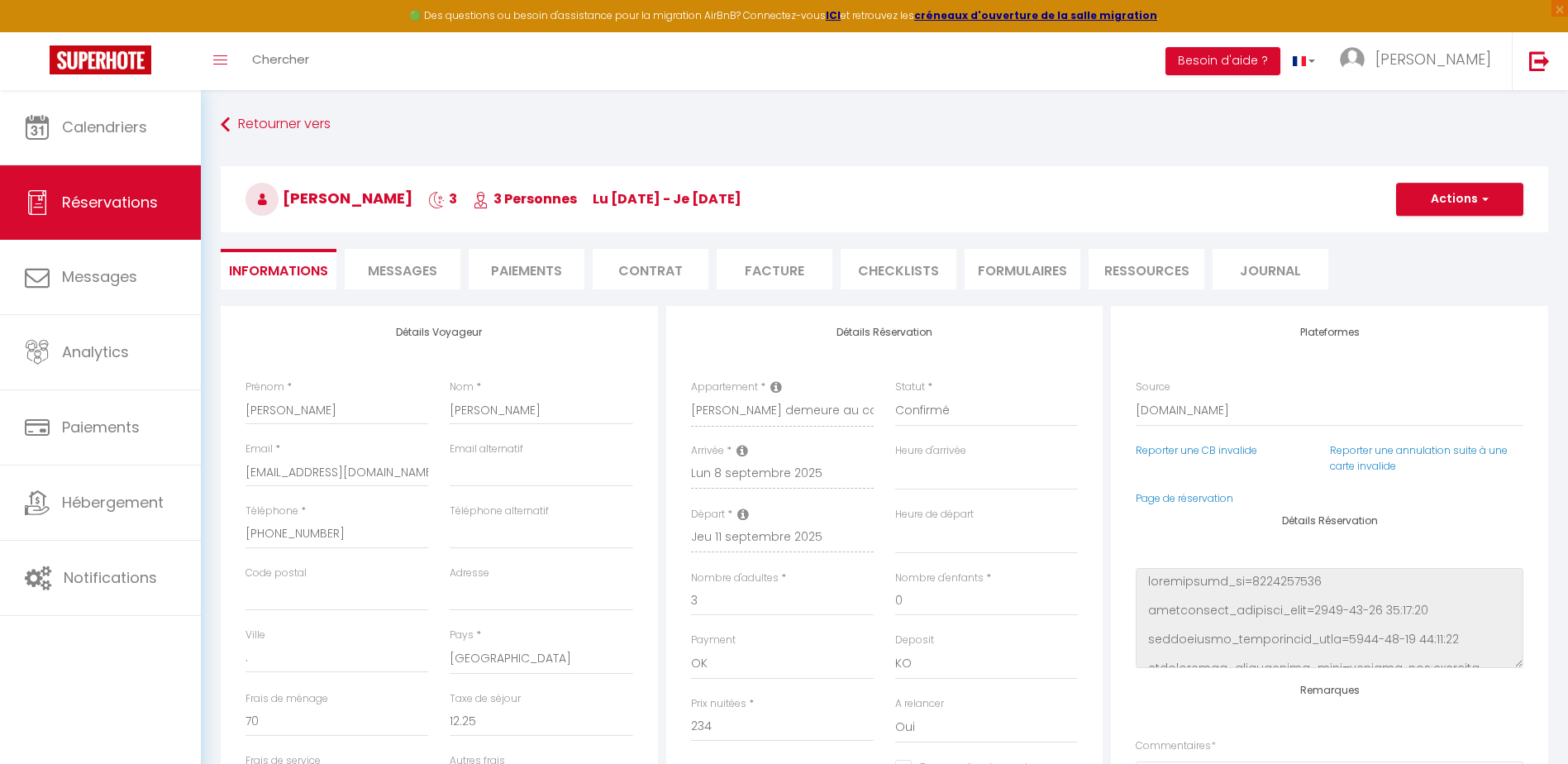
click at [409, 279] on span "Messages" at bounding box center [402, 271] width 69 height 19
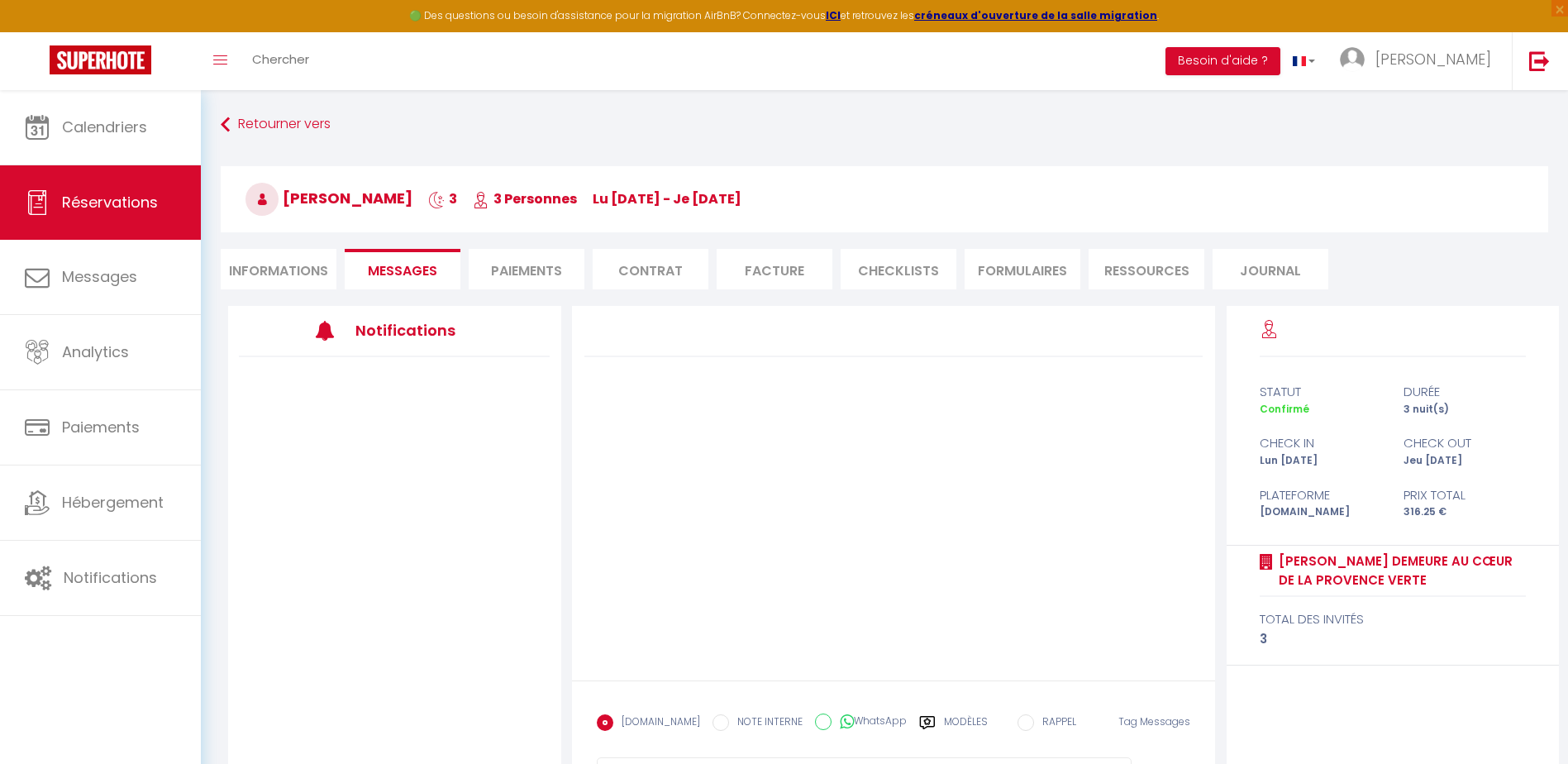
click at [510, 271] on li "Paiements" at bounding box center [526, 269] width 115 height 41
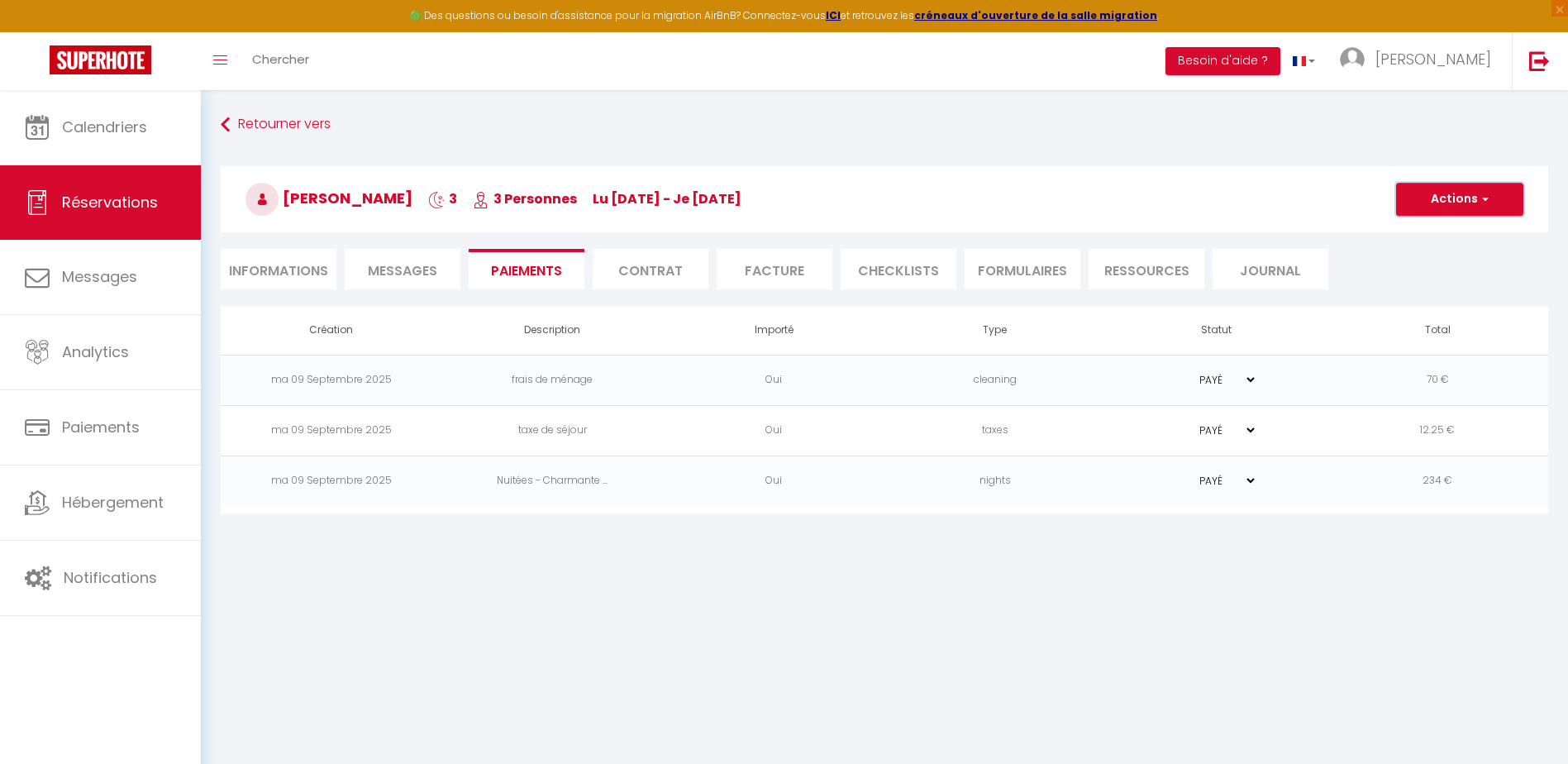
click at [1473, 197] on button "Actions" at bounding box center [1459, 198] width 127 height 33
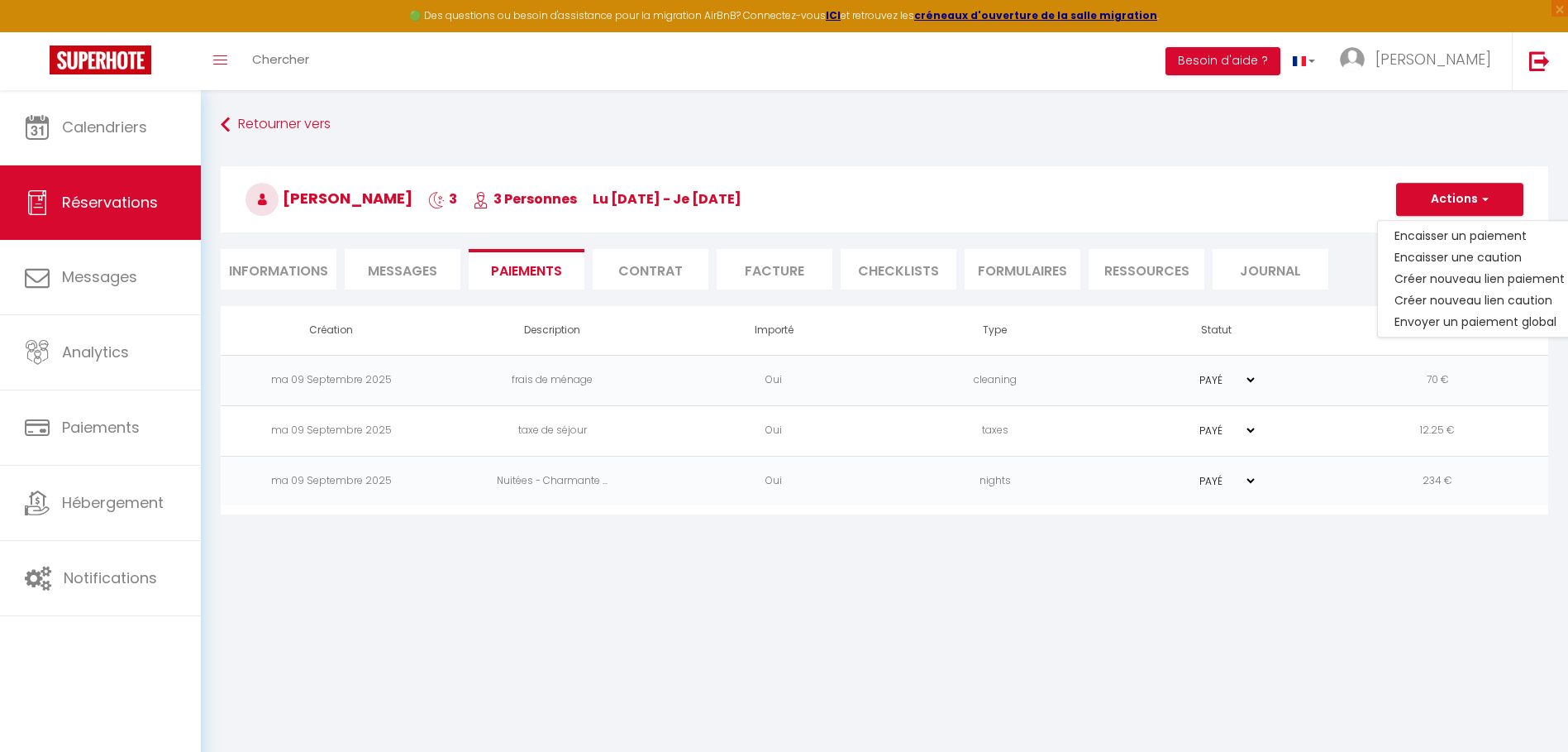
click at [656, 266] on li "Contrat" at bounding box center [650, 269] width 115 height 41
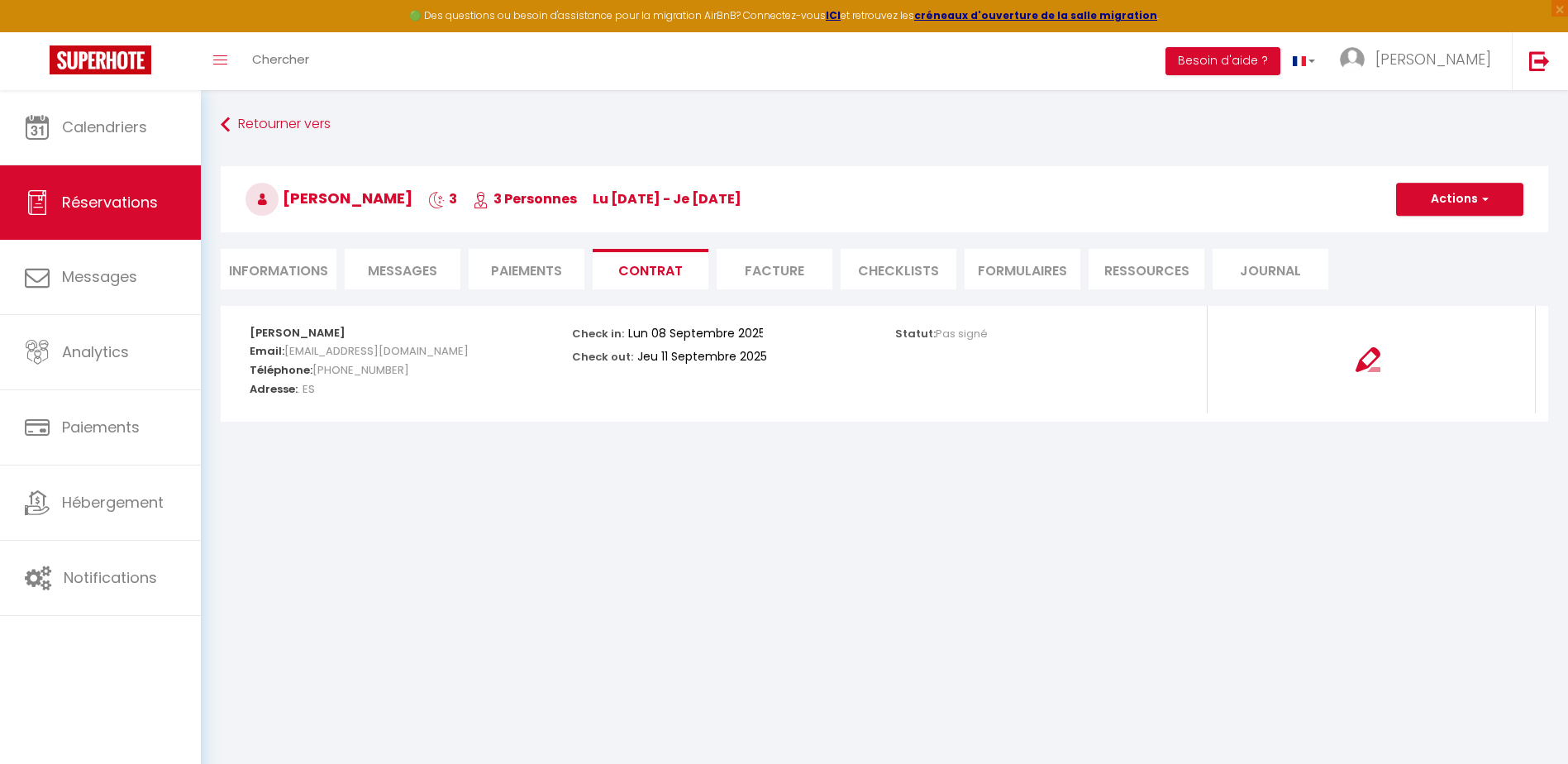
click at [778, 270] on li "Facture" at bounding box center [774, 269] width 115 height 41
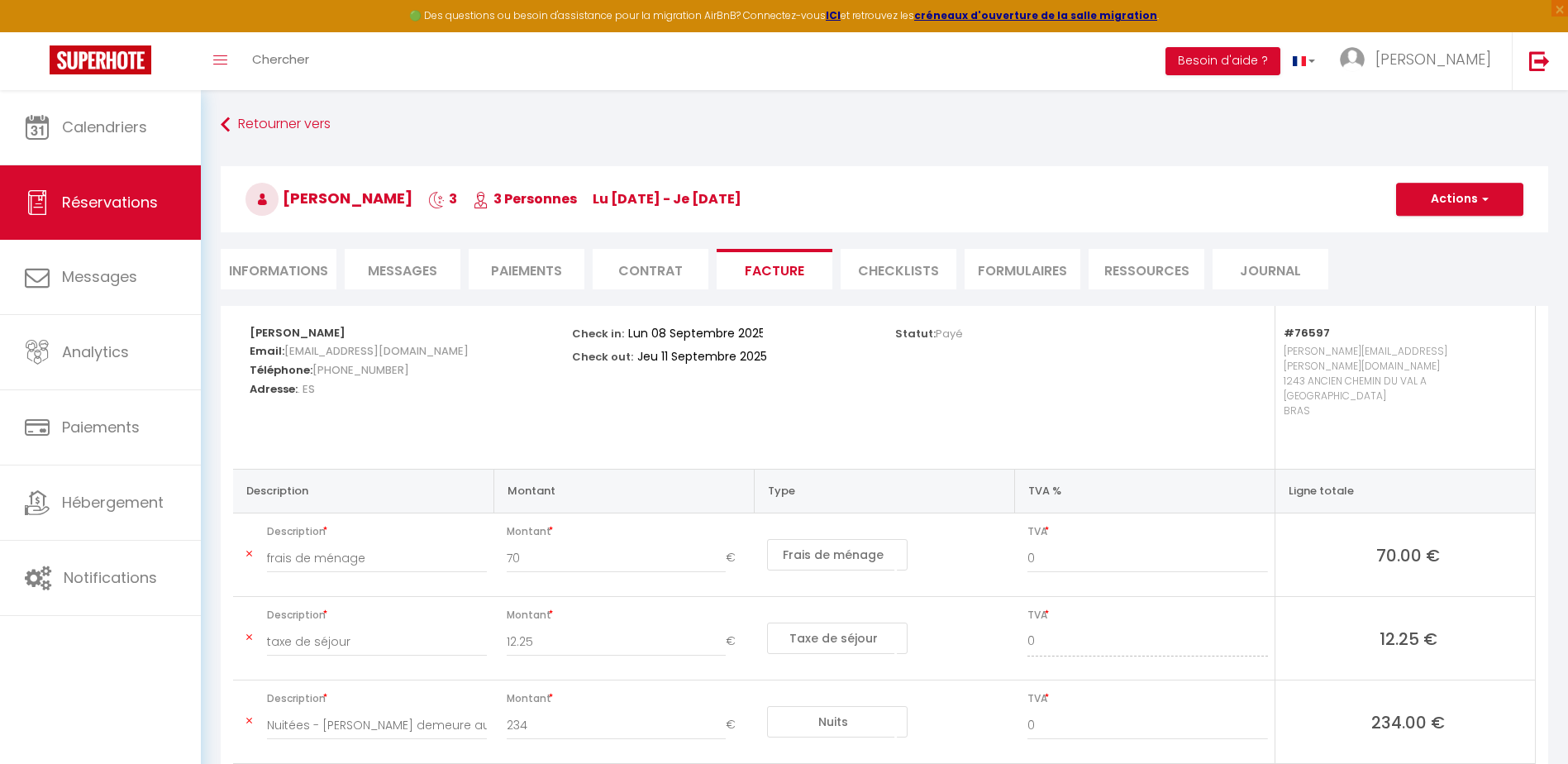
click at [905, 268] on li "CHECKLISTS" at bounding box center [899, 269] width 115 height 41
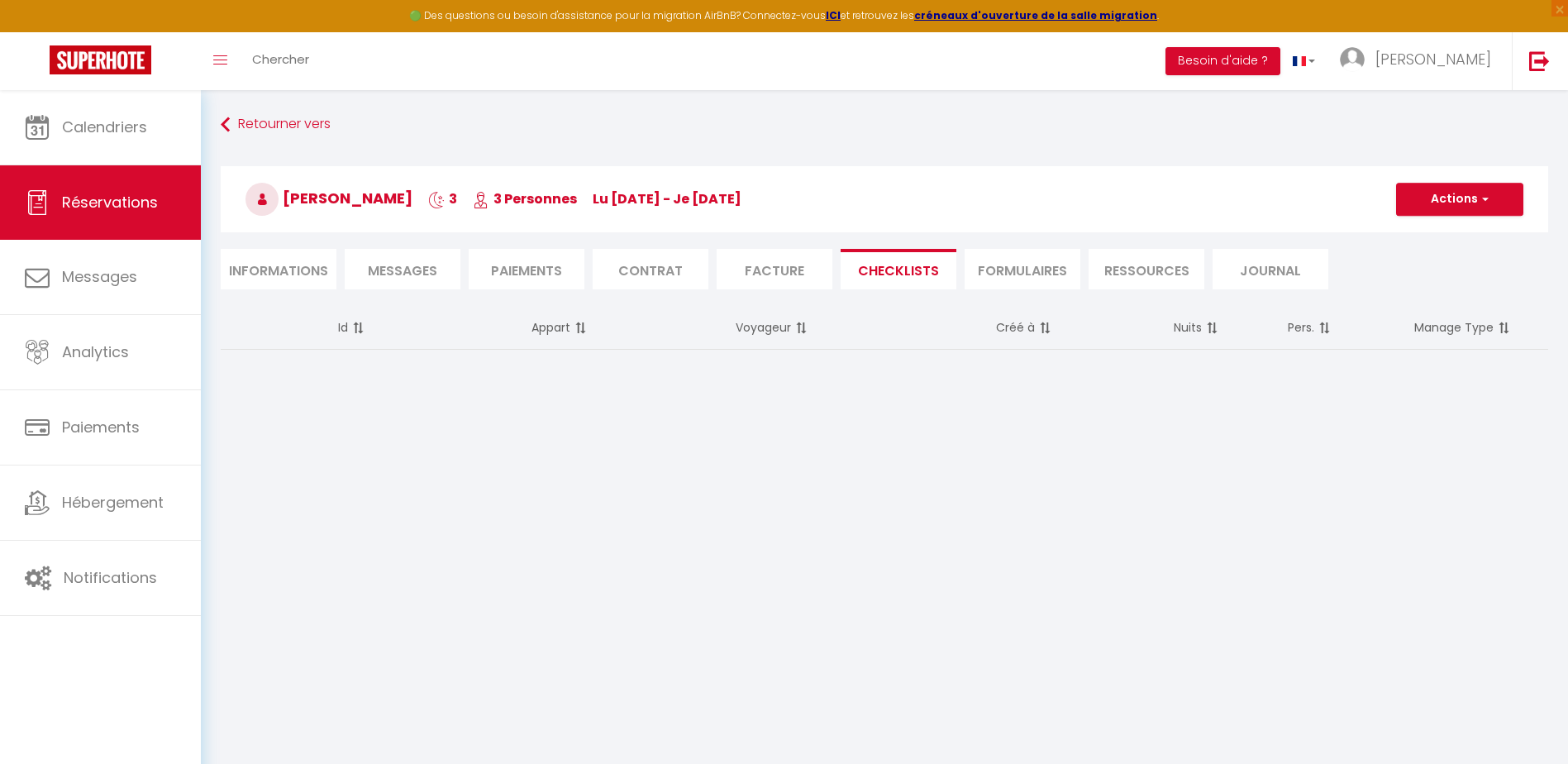
click at [1038, 279] on li "FORMULAIRES" at bounding box center [1022, 269] width 115 height 41
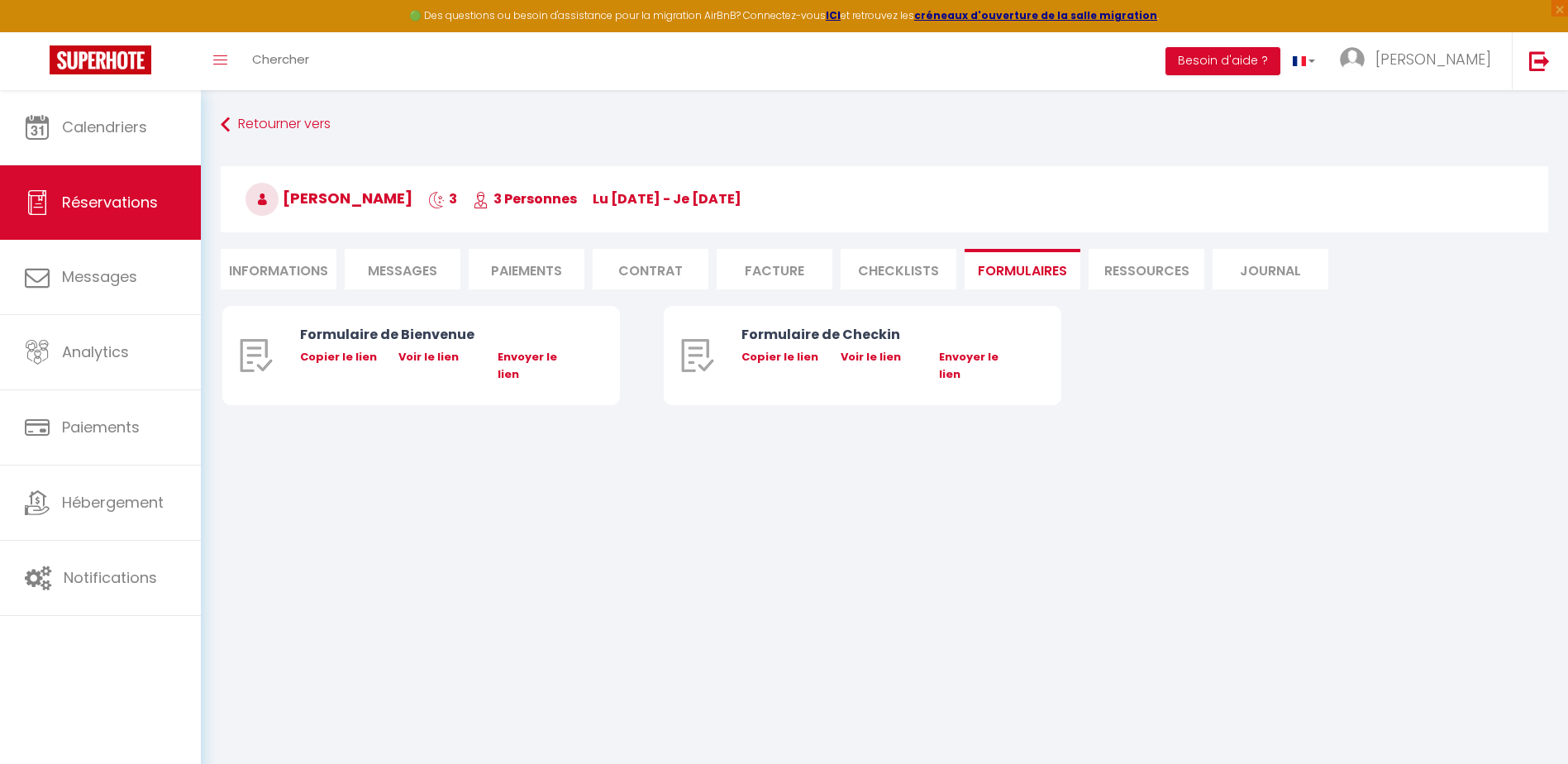
click at [1158, 268] on li "Ressources" at bounding box center [1147, 269] width 115 height 41
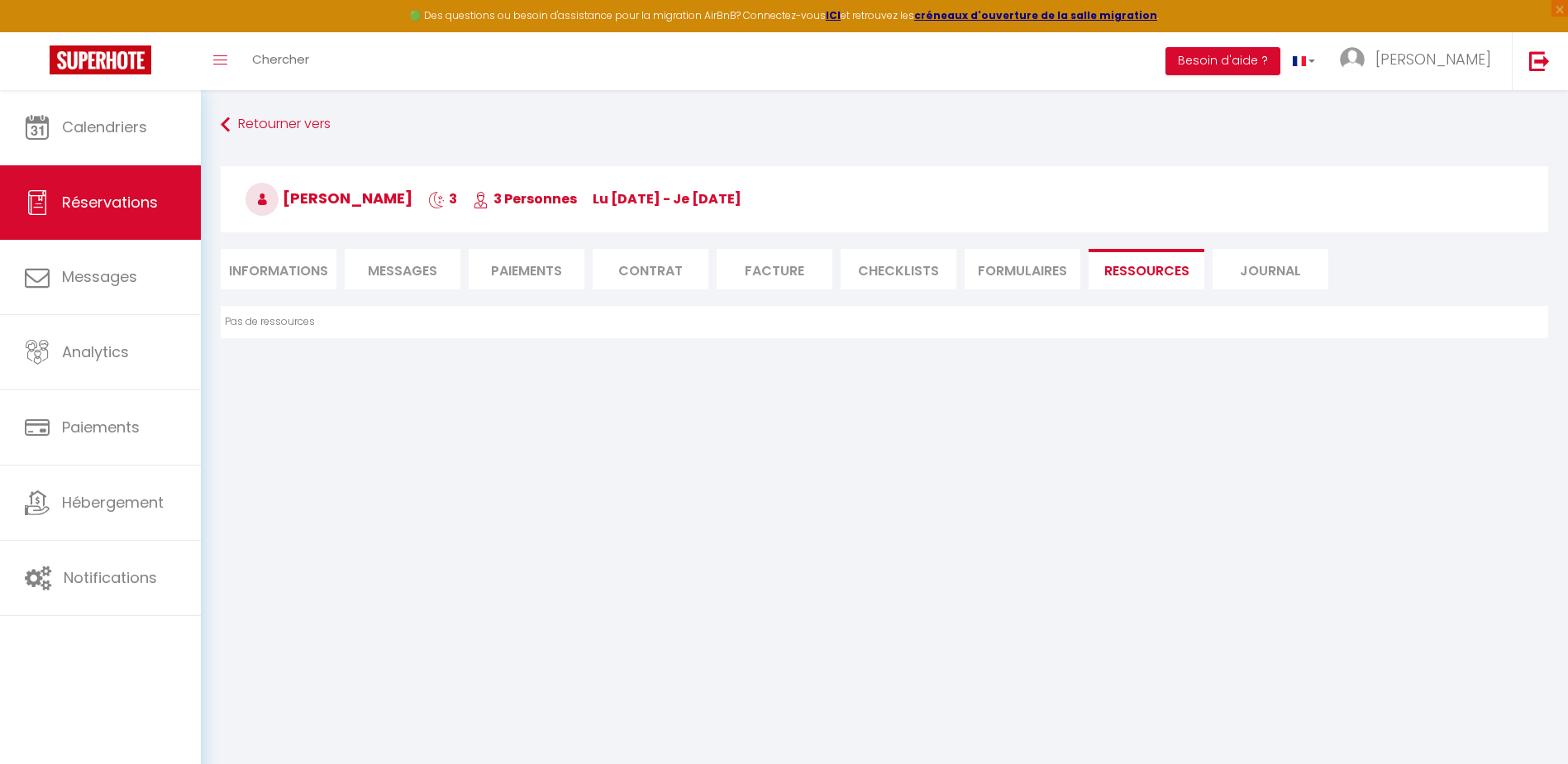
click at [1277, 273] on li "Journal" at bounding box center [1270, 269] width 115 height 41
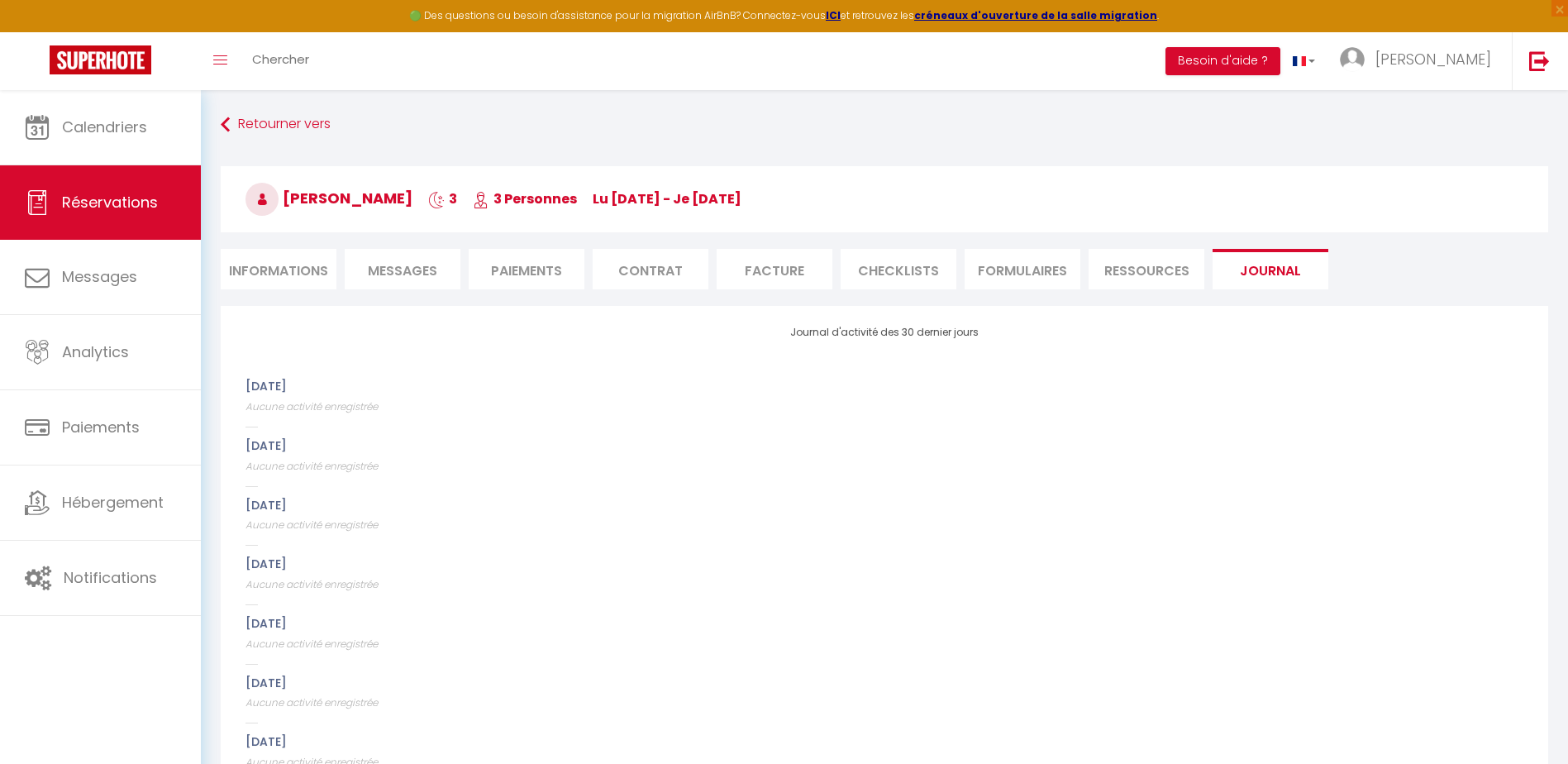
click at [999, 274] on li "FORMULAIRES" at bounding box center [1022, 269] width 115 height 41
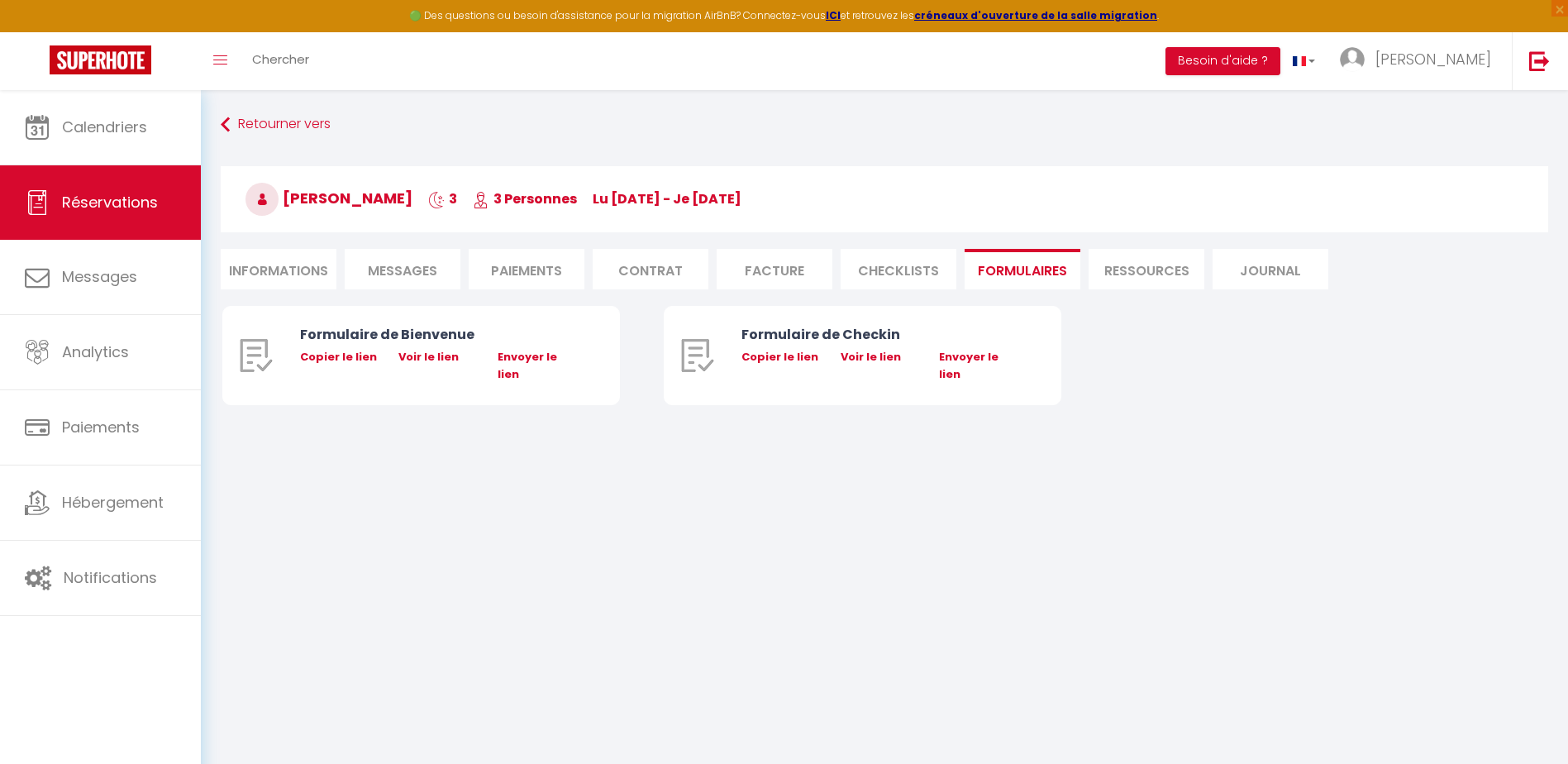
click at [381, 273] on span "Messages" at bounding box center [402, 271] width 69 height 19
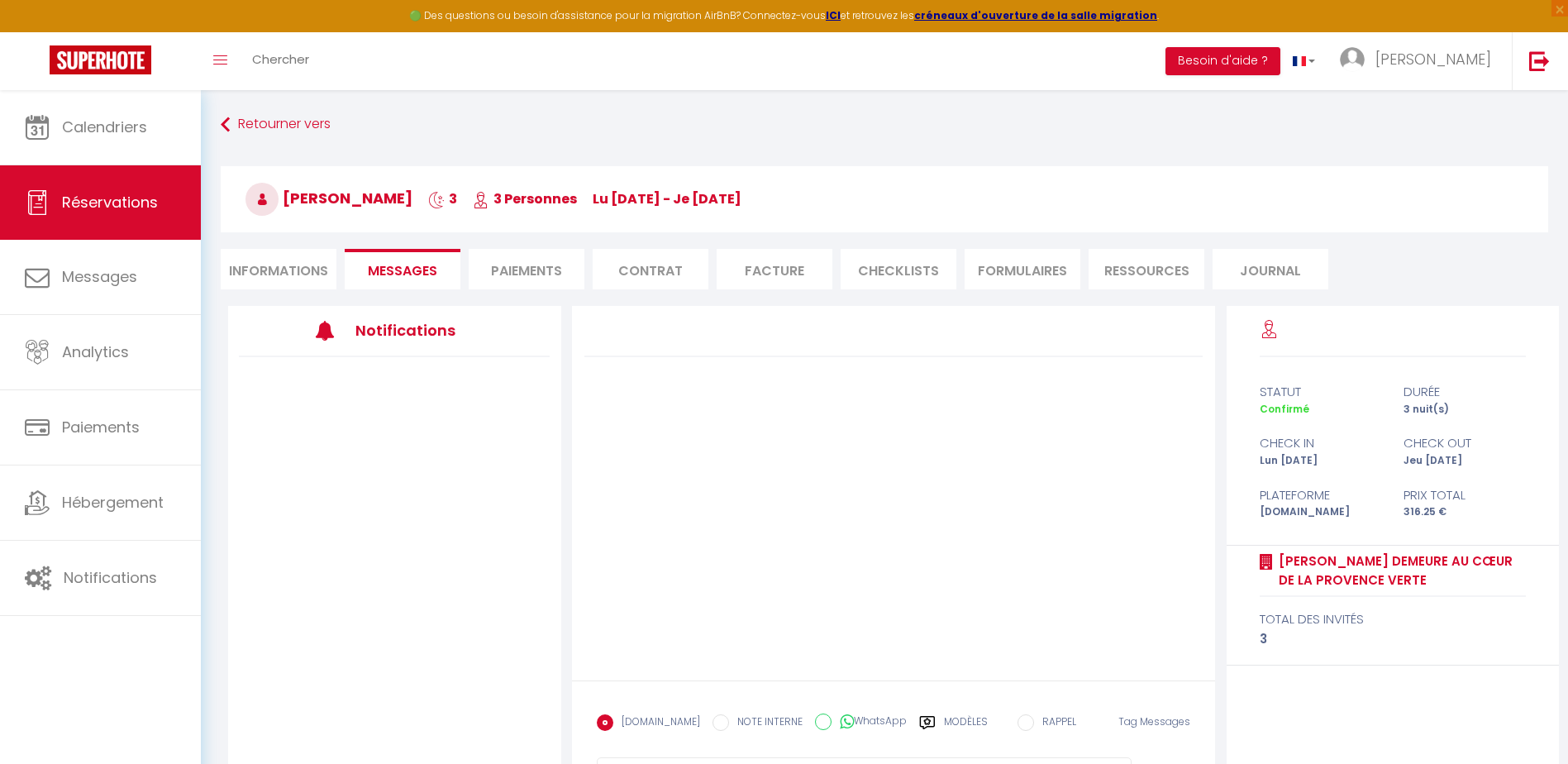
click at [391, 322] on h3 "Notifications" at bounding box center [420, 329] width 130 height 37
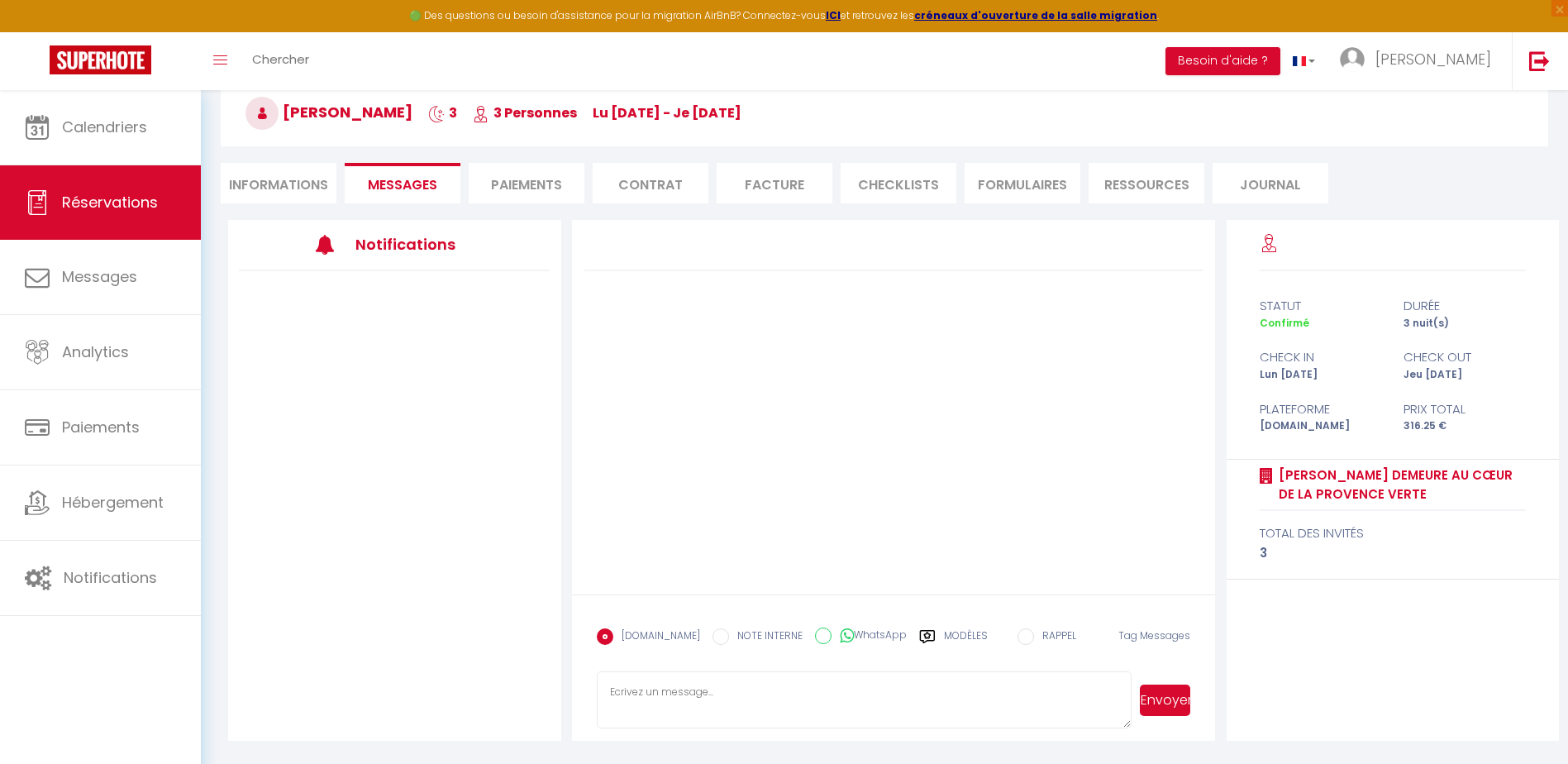
scroll to position [90, 0]
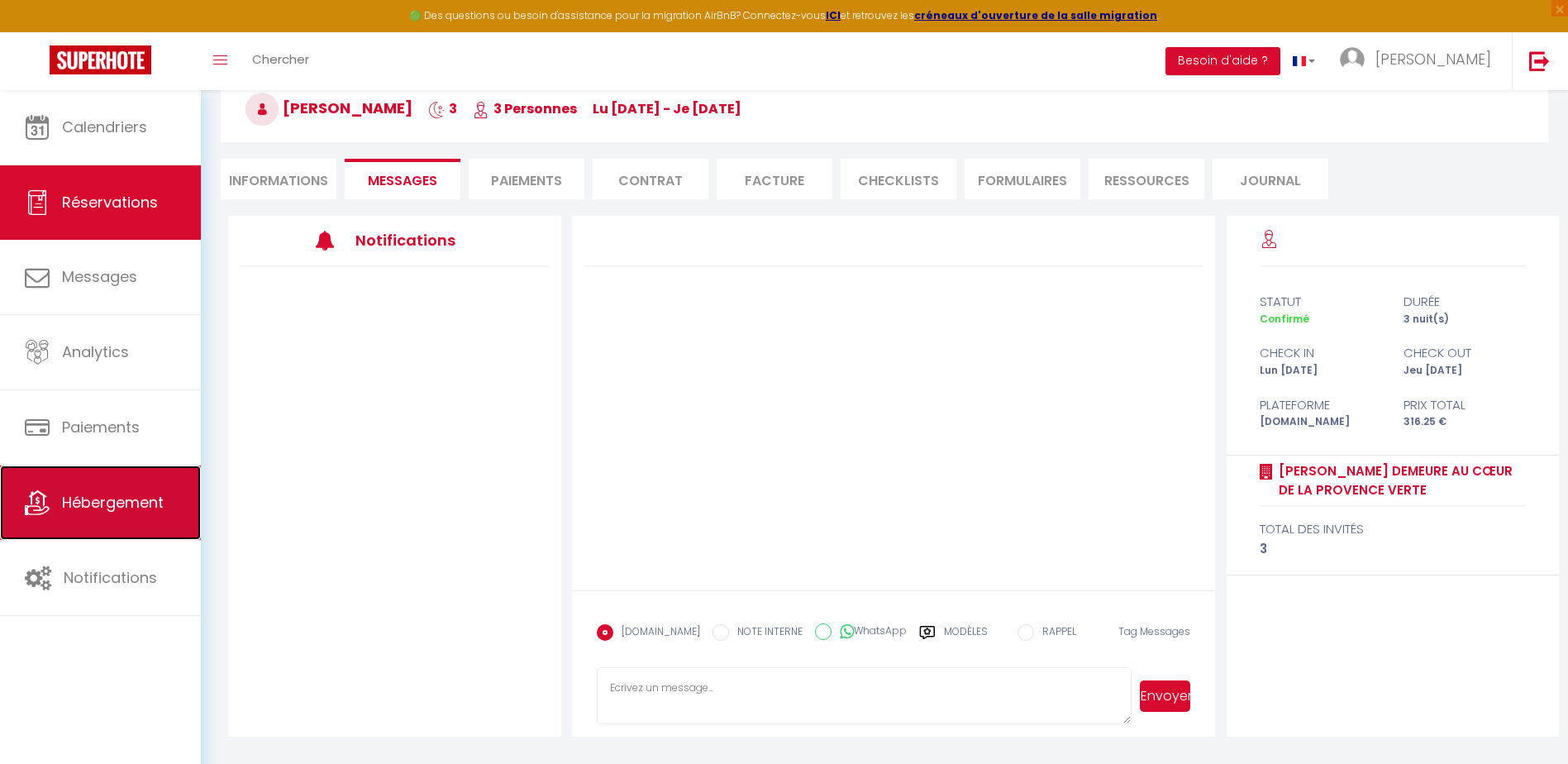
click at [163, 492] on span "Hébergement" at bounding box center [113, 502] width 102 height 21
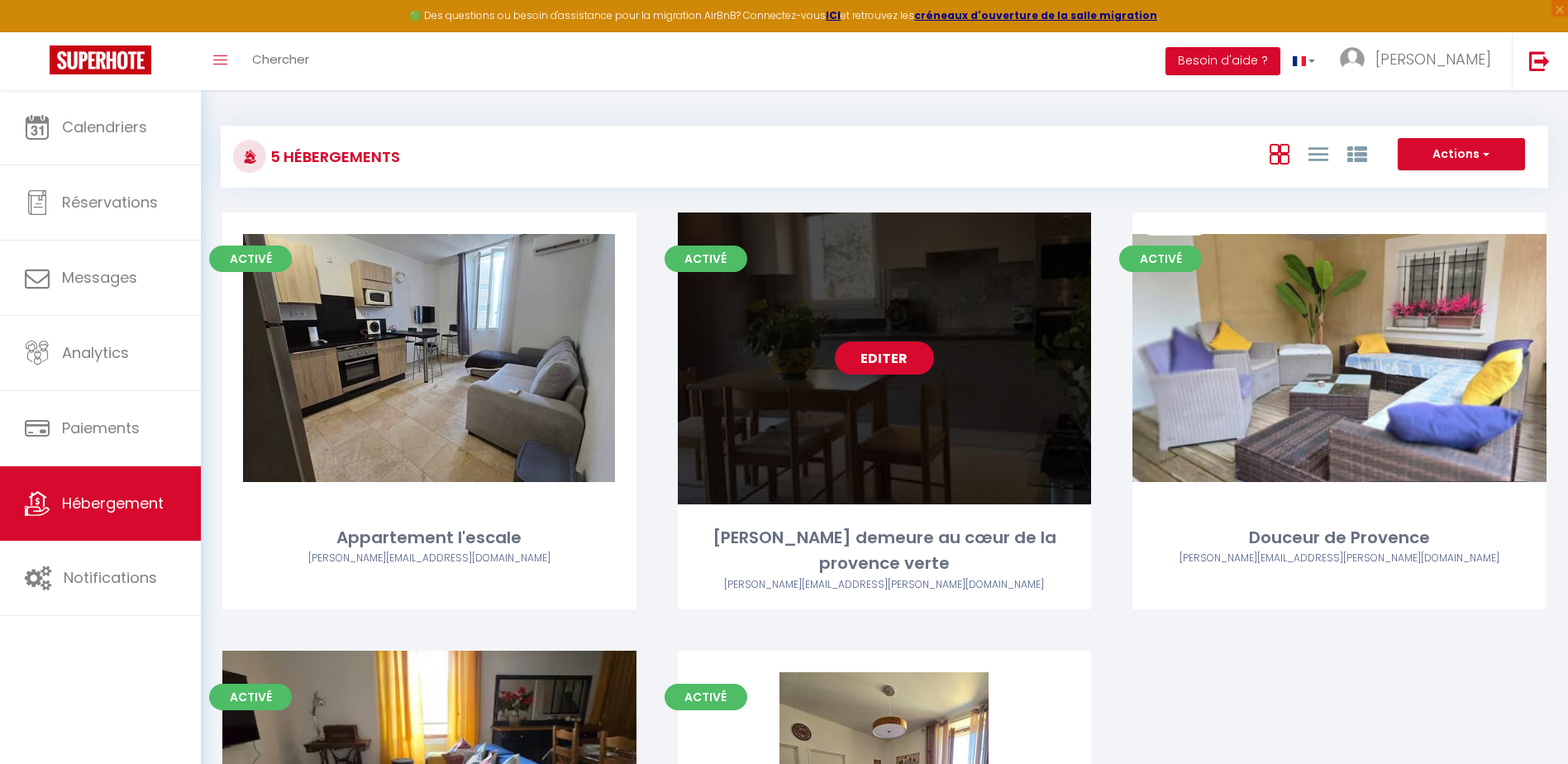
click at [904, 353] on link "Editer" at bounding box center [884, 357] width 99 height 33
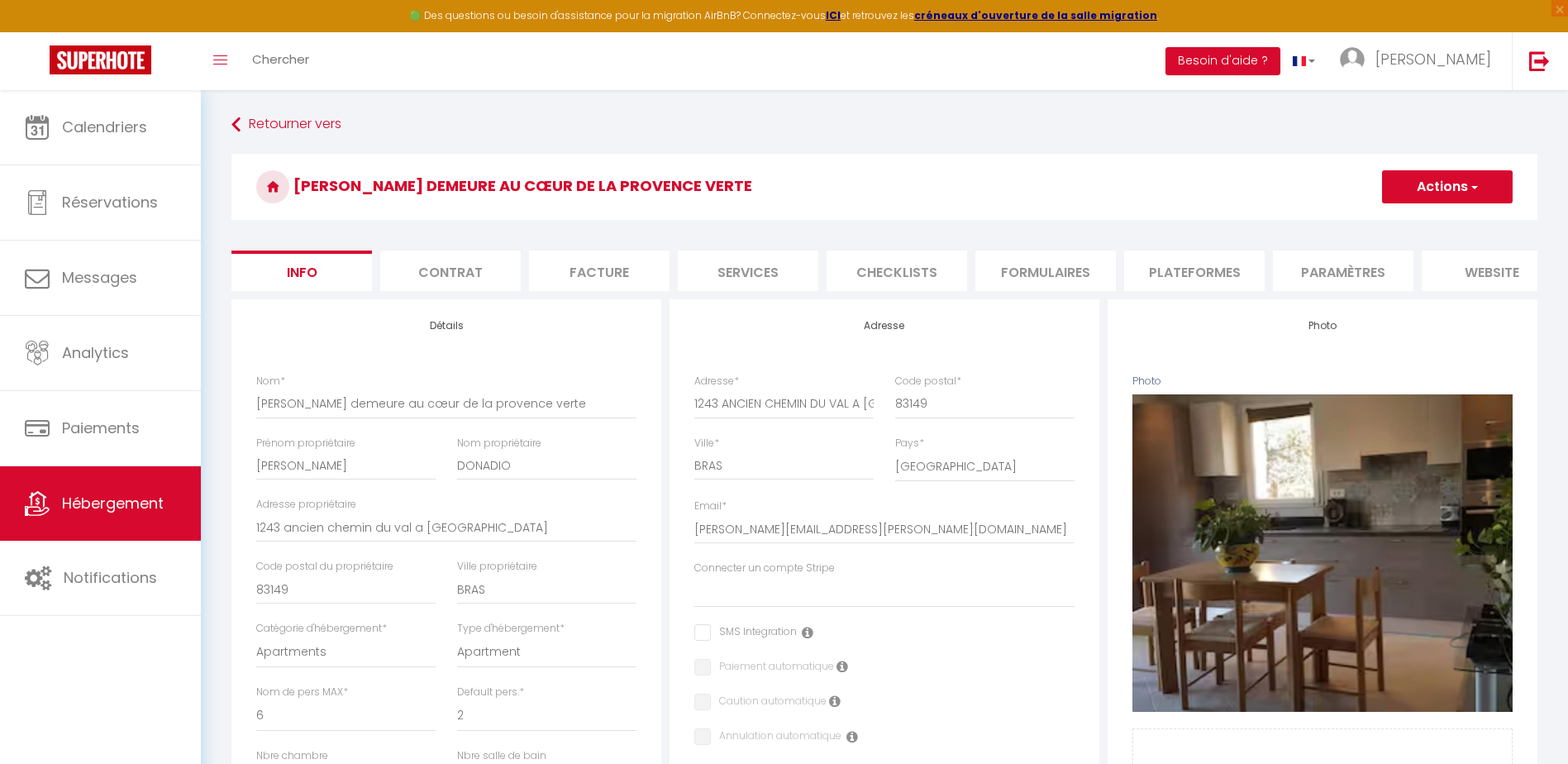
click at [1462, 189] on button "Actions" at bounding box center [1447, 187] width 131 height 33
click at [1391, 224] on input "Enregistrer" at bounding box center [1382, 223] width 61 height 16
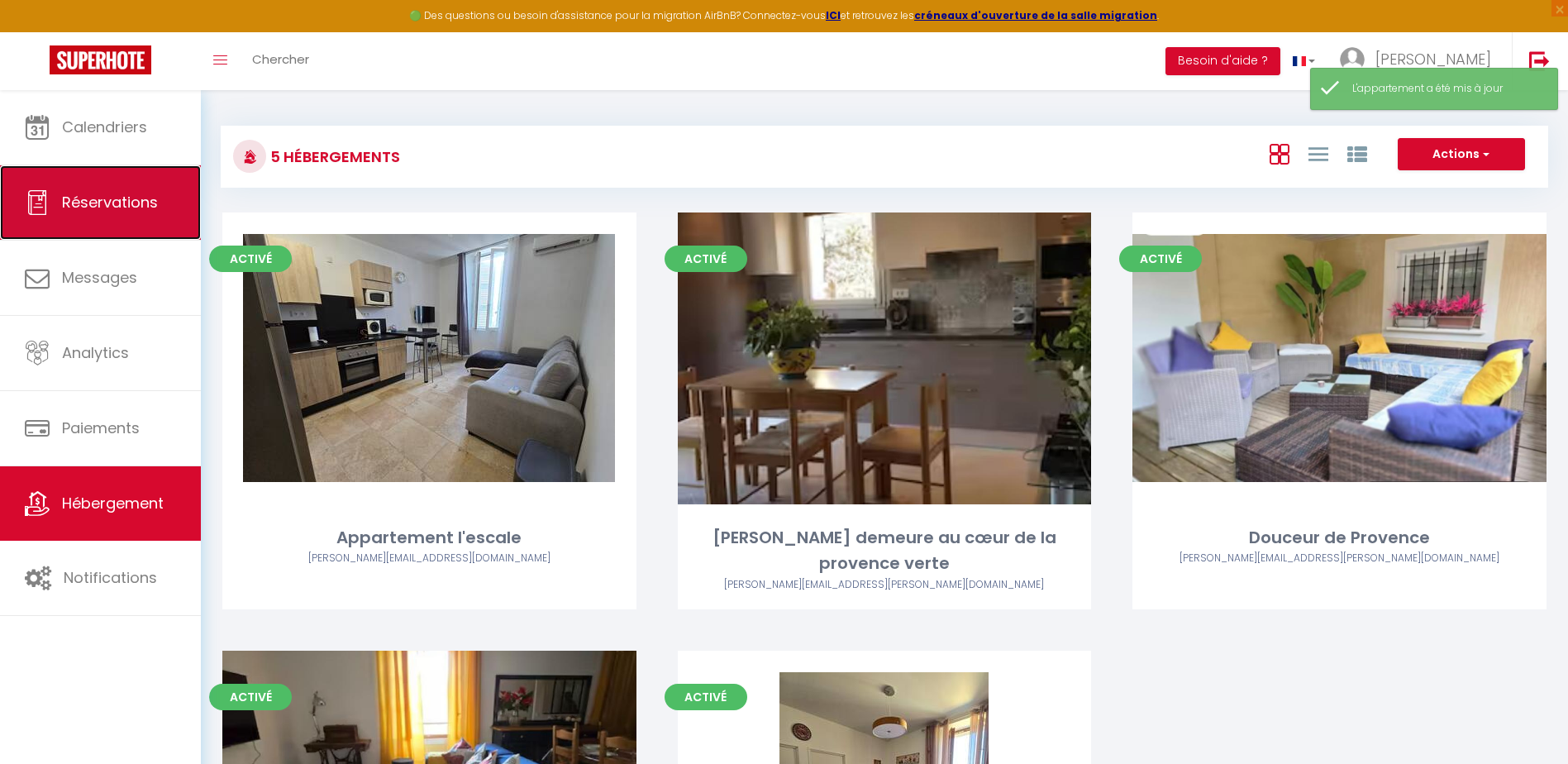
click at [102, 189] on link "Réservations" at bounding box center [100, 202] width 201 height 74
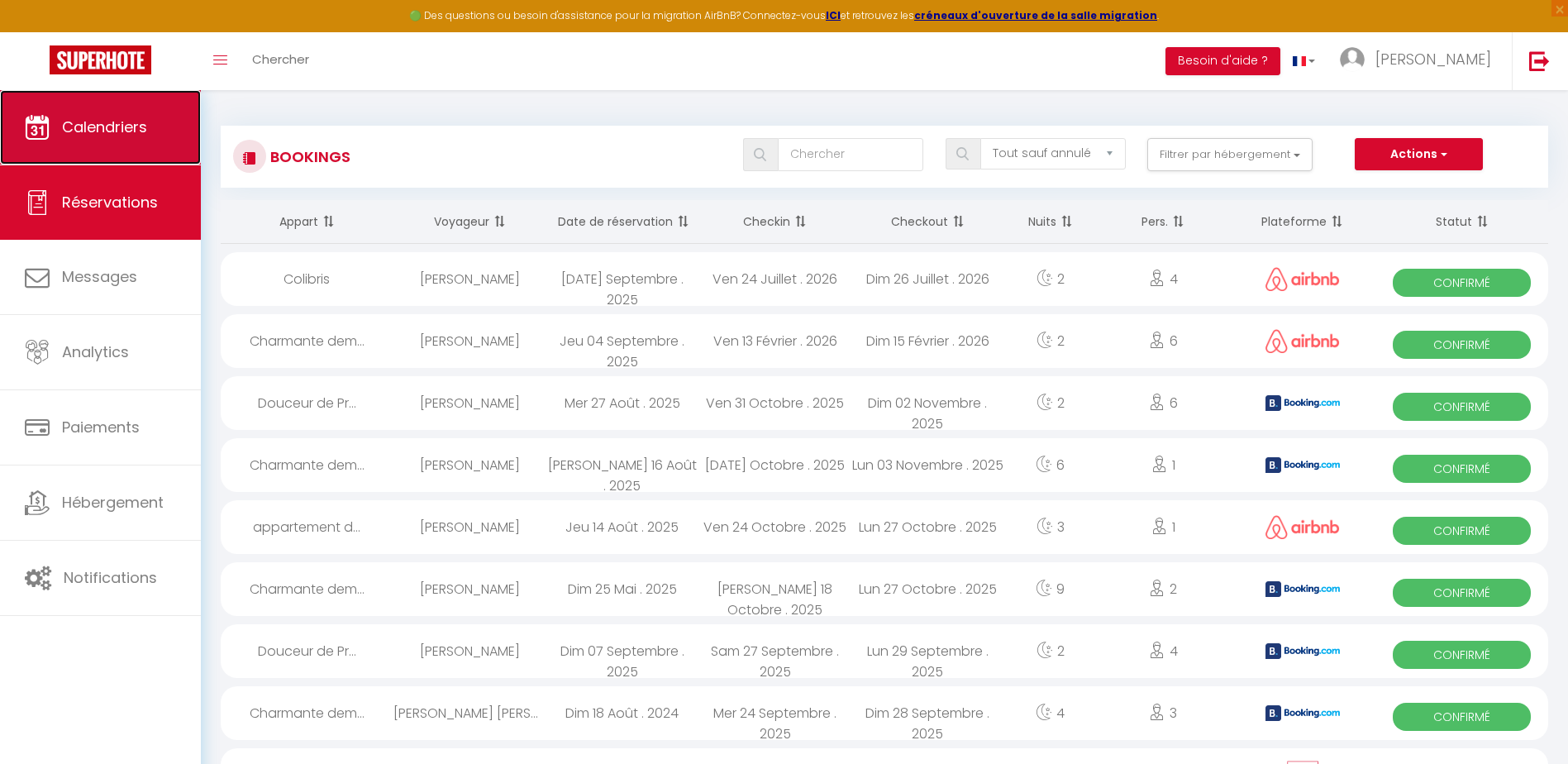
click at [98, 111] on link "Calendriers" at bounding box center [100, 127] width 201 height 74
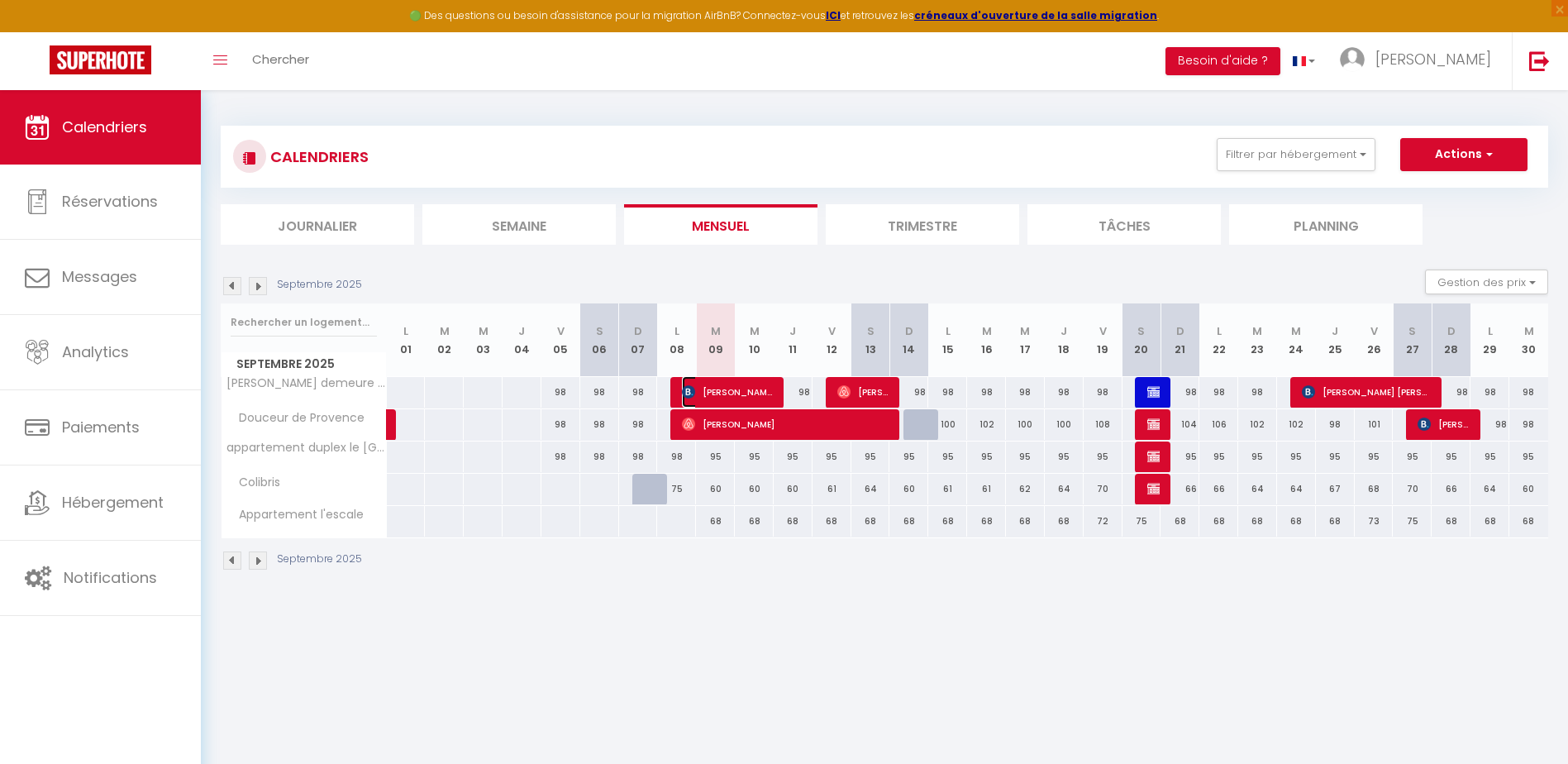
click at [736, 396] on span "[PERSON_NAME]" at bounding box center [727, 391] width 91 height 32
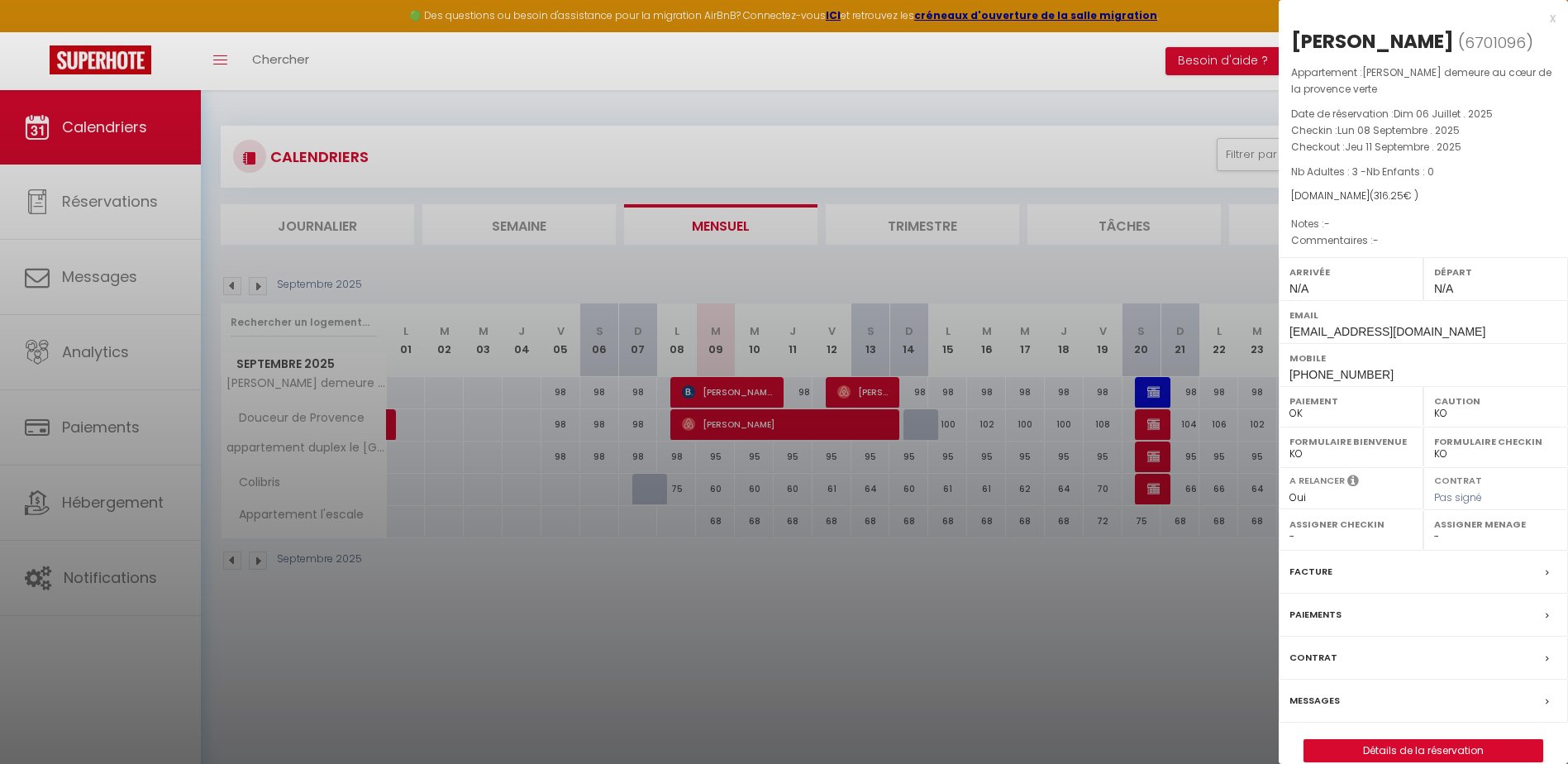
click at [1362, 524] on label "Assigner Checkin" at bounding box center [1351, 524] width 124 height 16
click at [1314, 536] on select "- [PERSON_NAME] [PERSON_NAME] CLEMENCE POUCE" at bounding box center [1351, 536] width 124 height 14
click at [1289, 529] on select "- [PERSON_NAME] [PERSON_NAME] CLEMENCE POUCE" at bounding box center [1351, 536] width 124 height 14
click at [1450, 519] on label "Assigner Menage" at bounding box center [1496, 524] width 124 height 16
click at [1453, 521] on label "Assigner Menage" at bounding box center [1496, 524] width 124 height 16
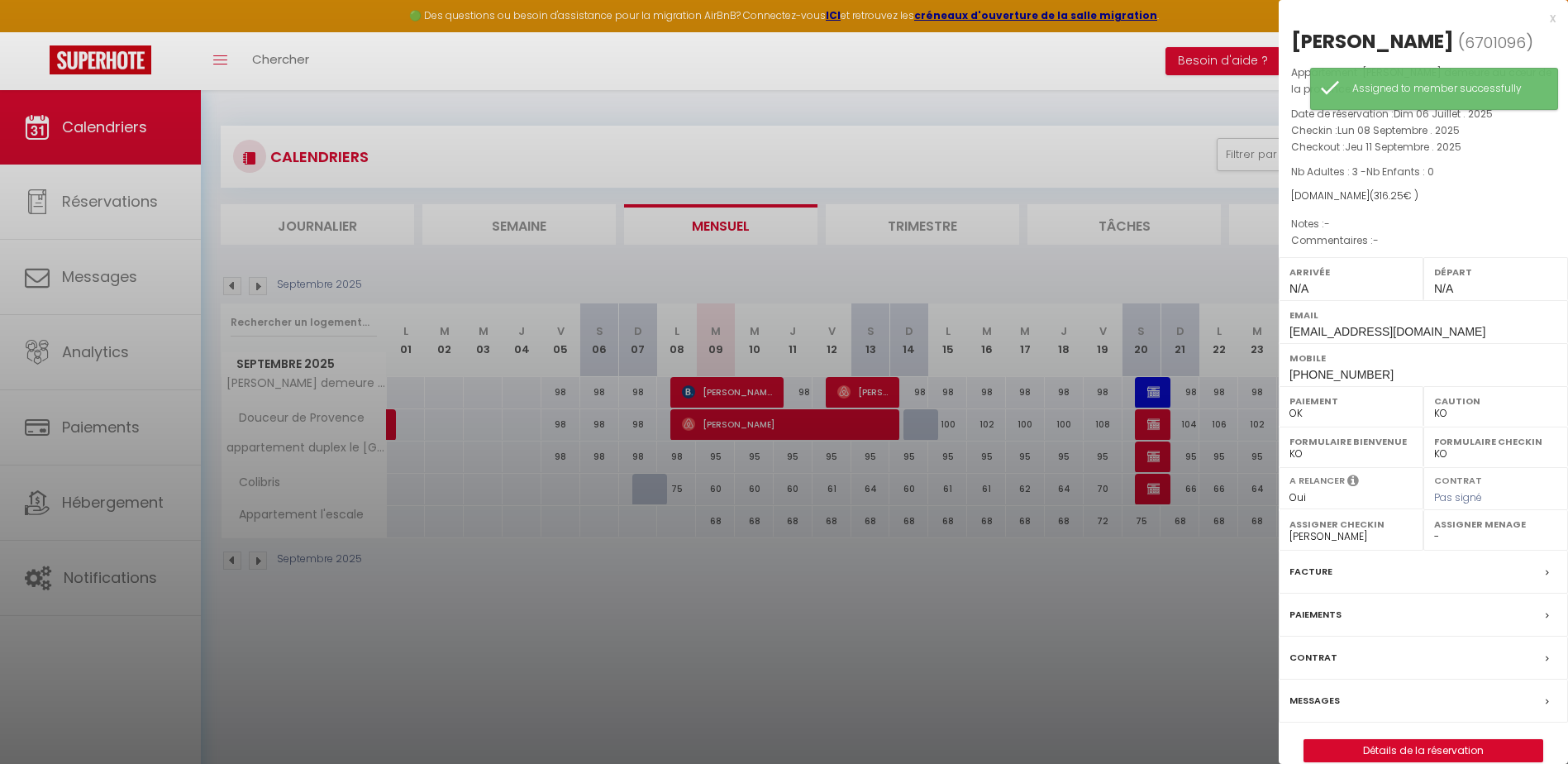
click at [1453, 526] on label "Assigner Menage" at bounding box center [1496, 524] width 124 height 16
click at [1434, 533] on select "- [PERSON_NAME] [PERSON_NAME] CLEMENCE POUCE" at bounding box center [1496, 536] width 124 height 14
click at [1434, 529] on select "- [PERSON_NAME] [PERSON_NAME] CLEMENCE POUCE" at bounding box center [1496, 536] width 124 height 14
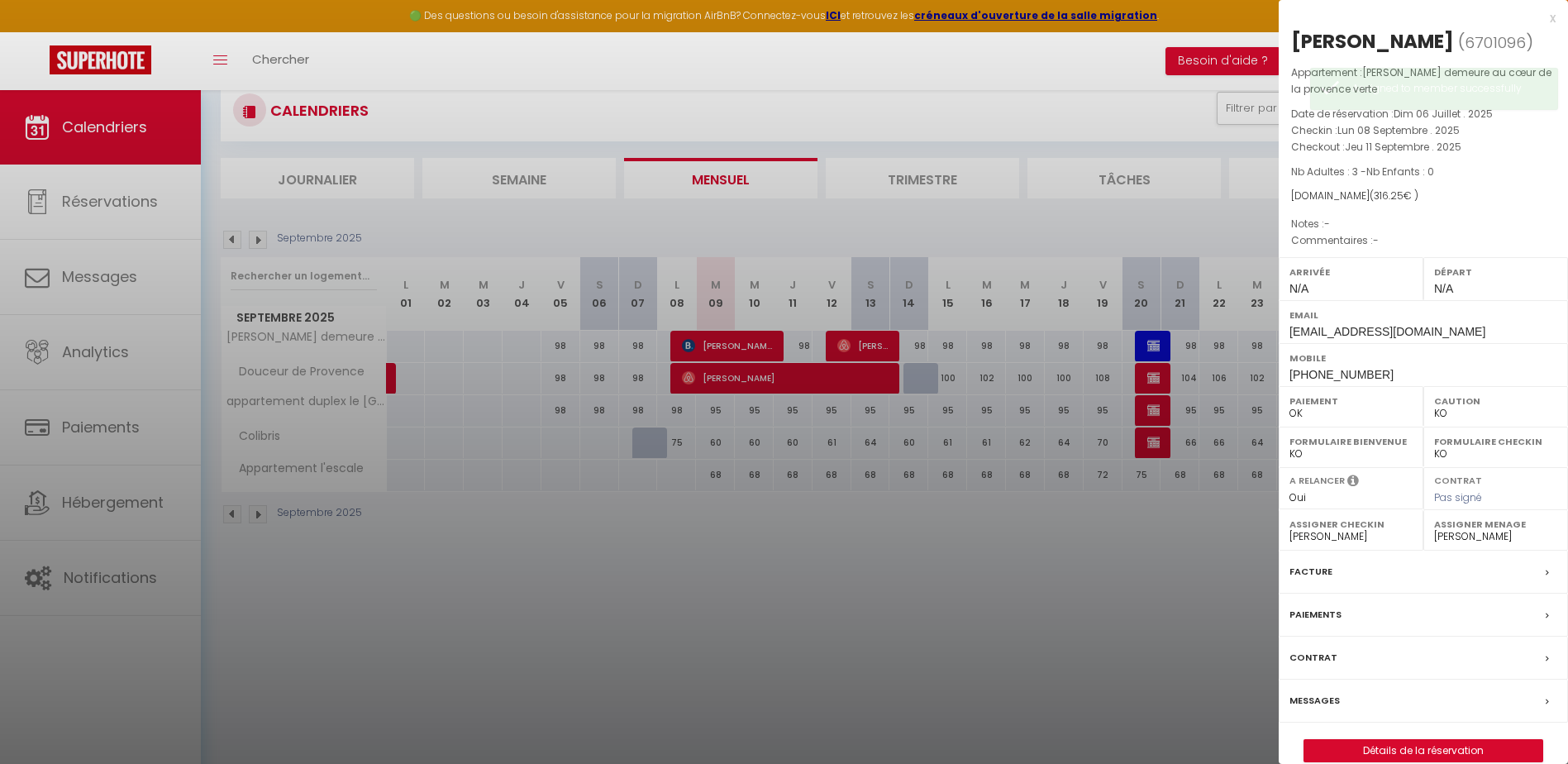
scroll to position [90, 0]
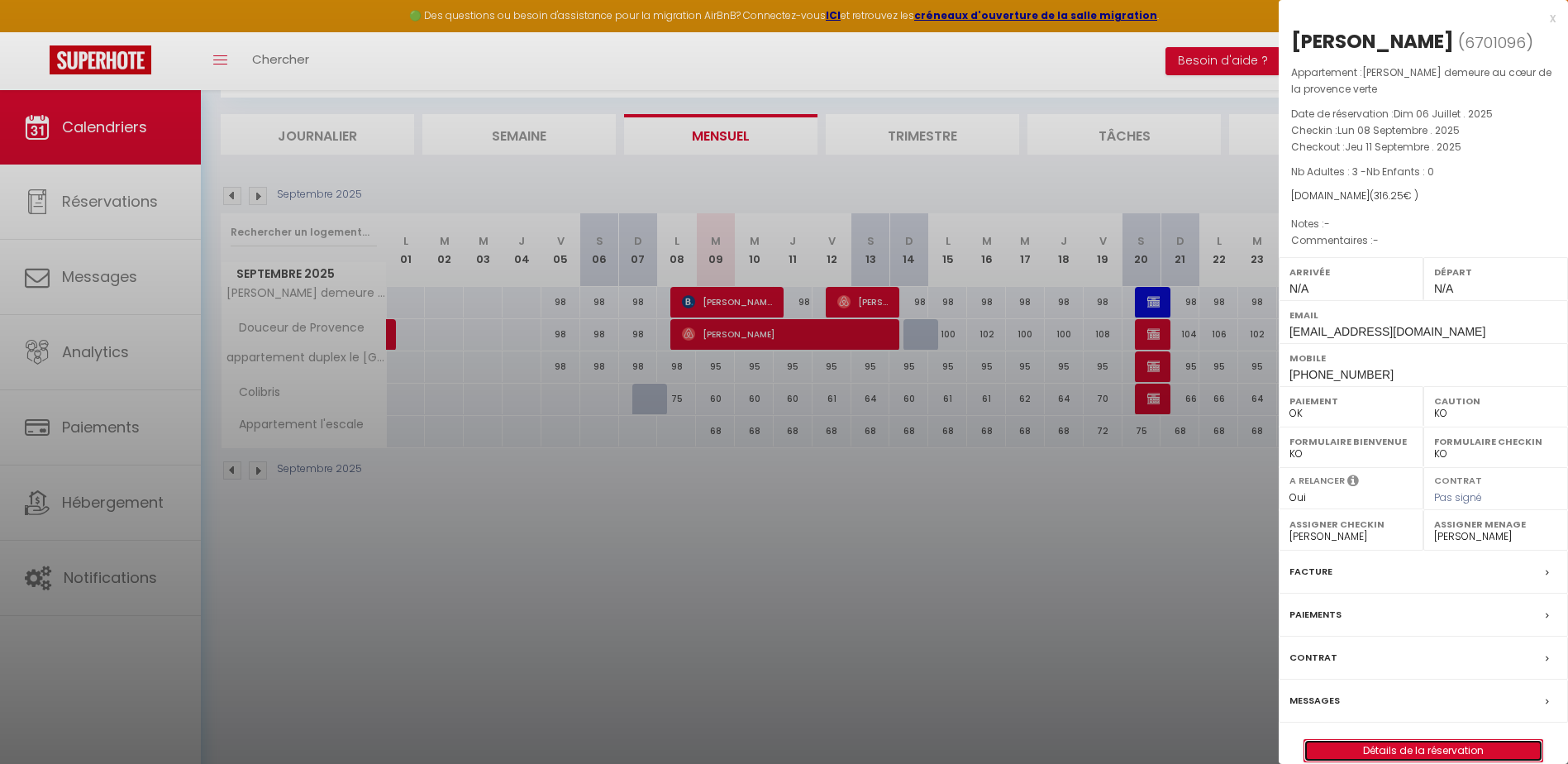
click at [1511, 754] on link "Détails de la réservation" at bounding box center [1424, 750] width 238 height 22
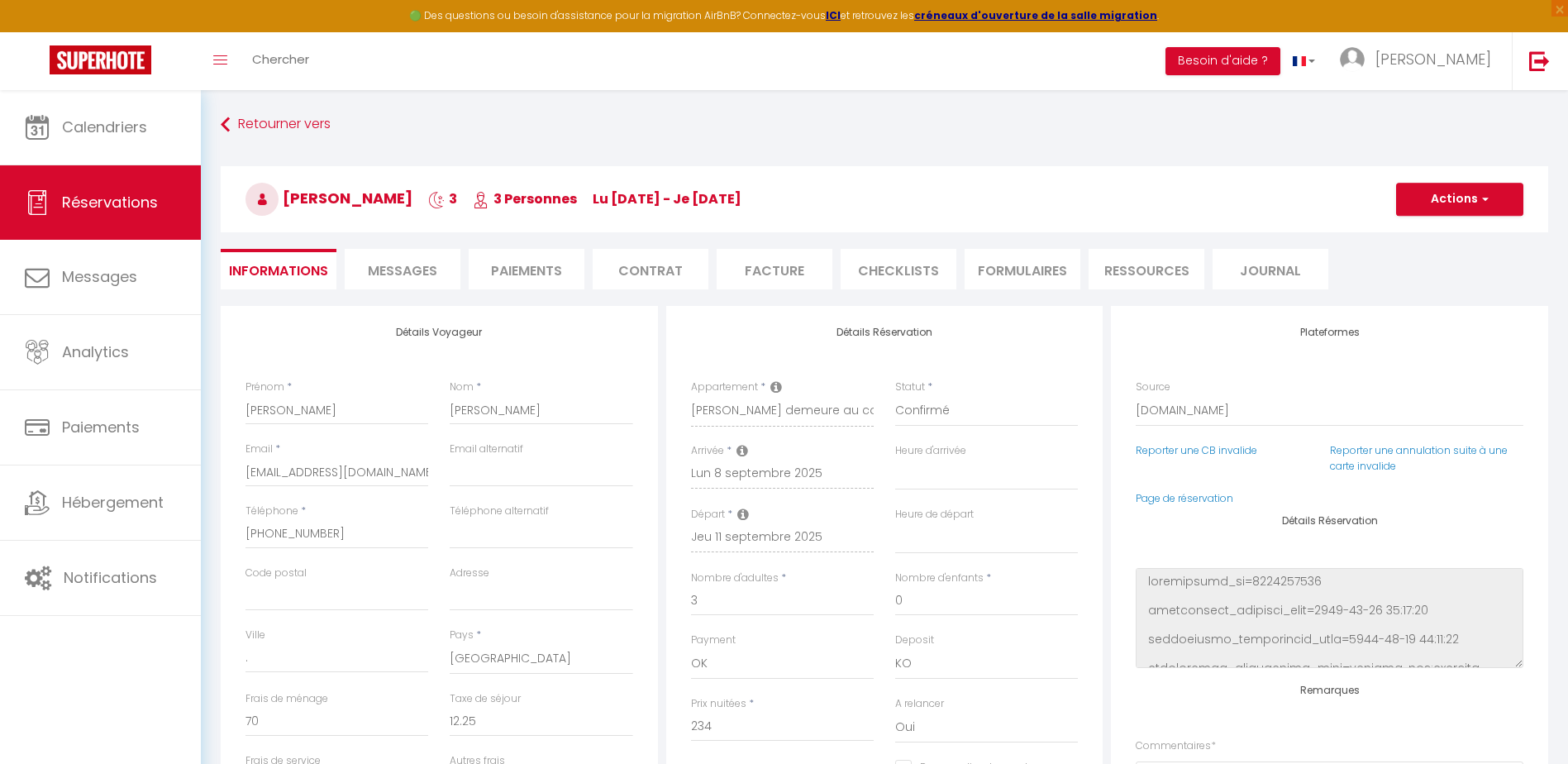
click at [423, 265] on span "Messages" at bounding box center [402, 271] width 69 height 19
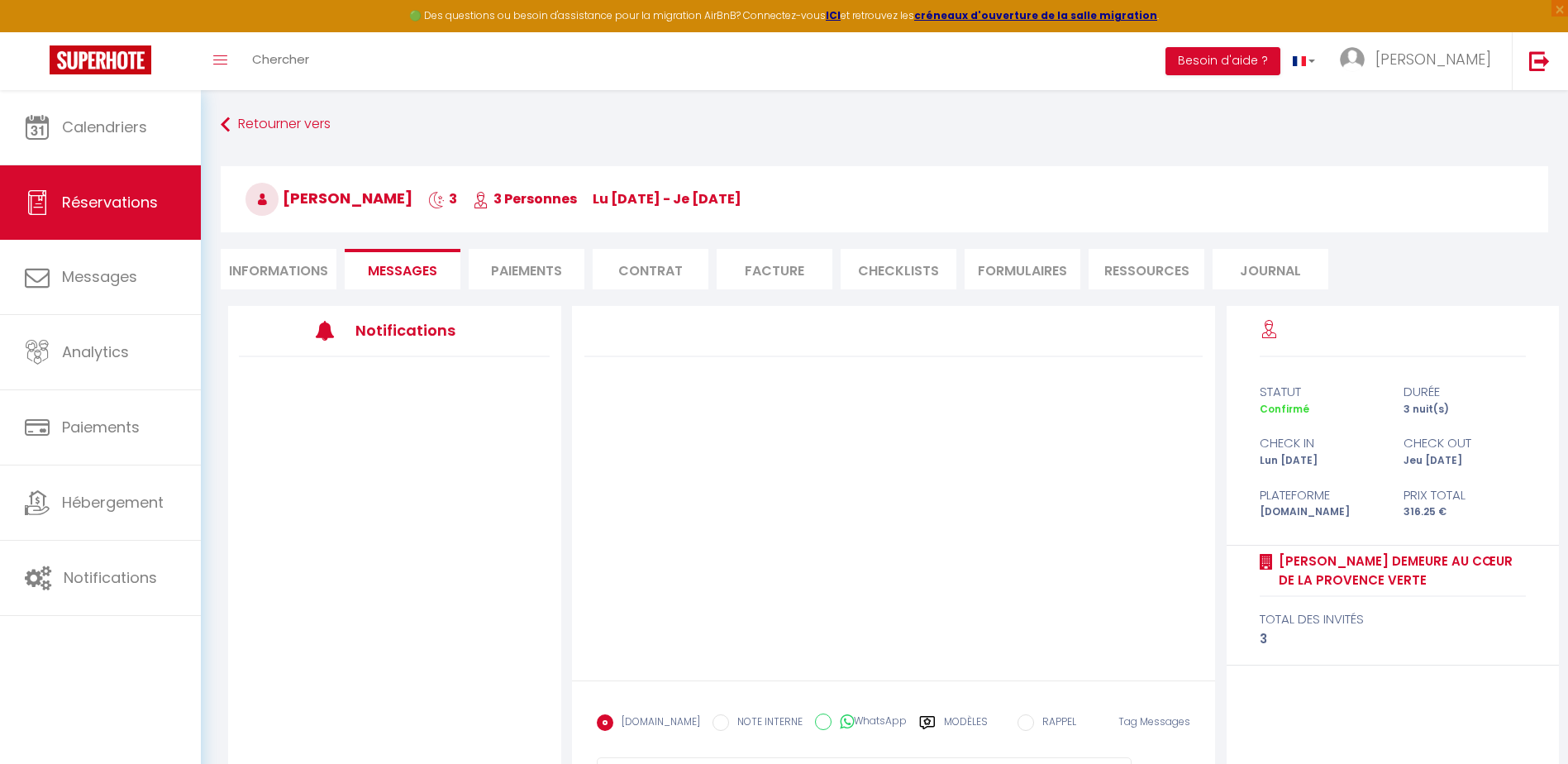
click at [269, 266] on li "Informations" at bounding box center [279, 269] width 115 height 41
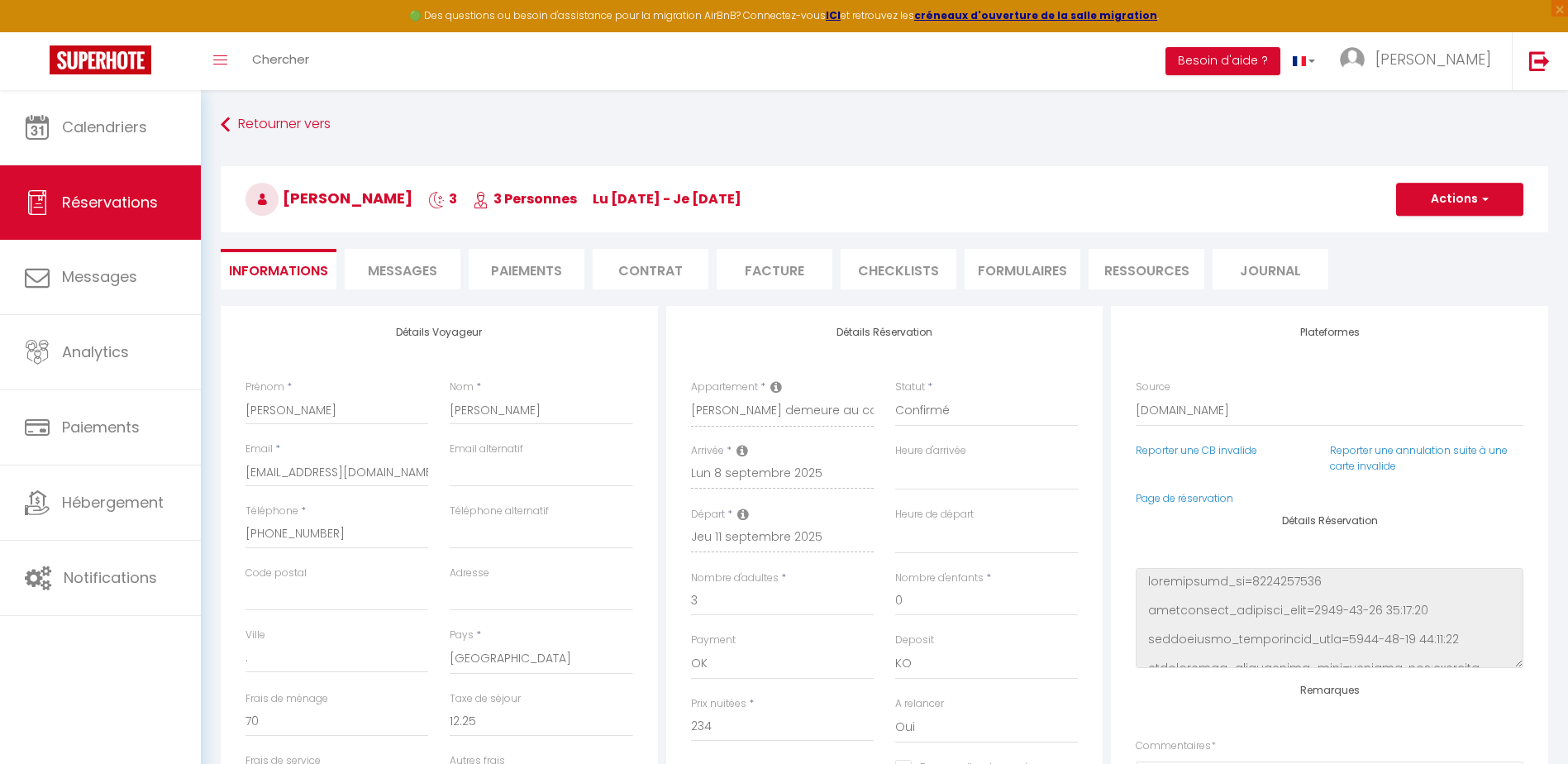
click at [1156, 270] on li "Ressources" at bounding box center [1147, 269] width 115 height 41
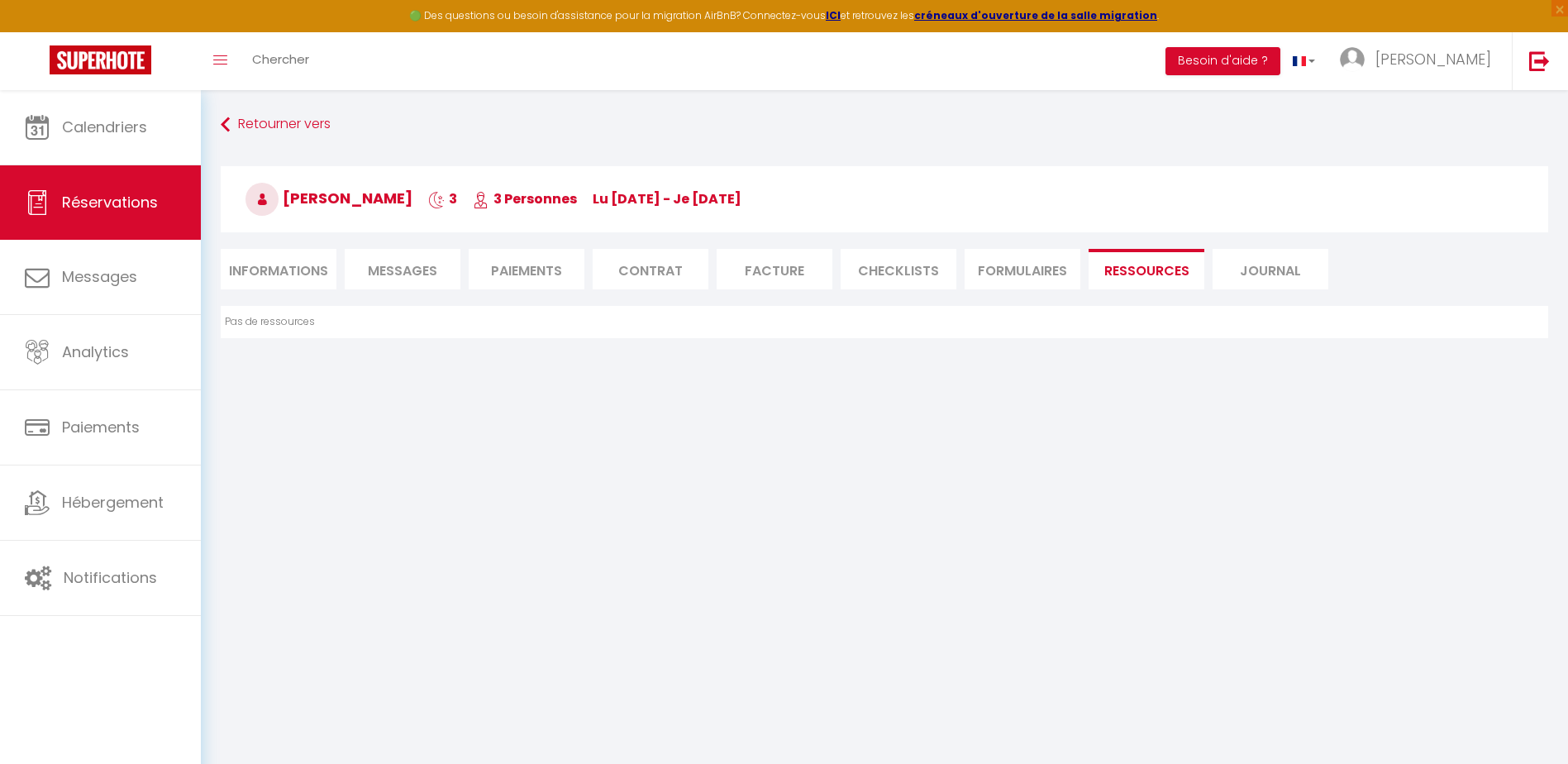
click at [1259, 268] on li "Journal" at bounding box center [1270, 269] width 115 height 41
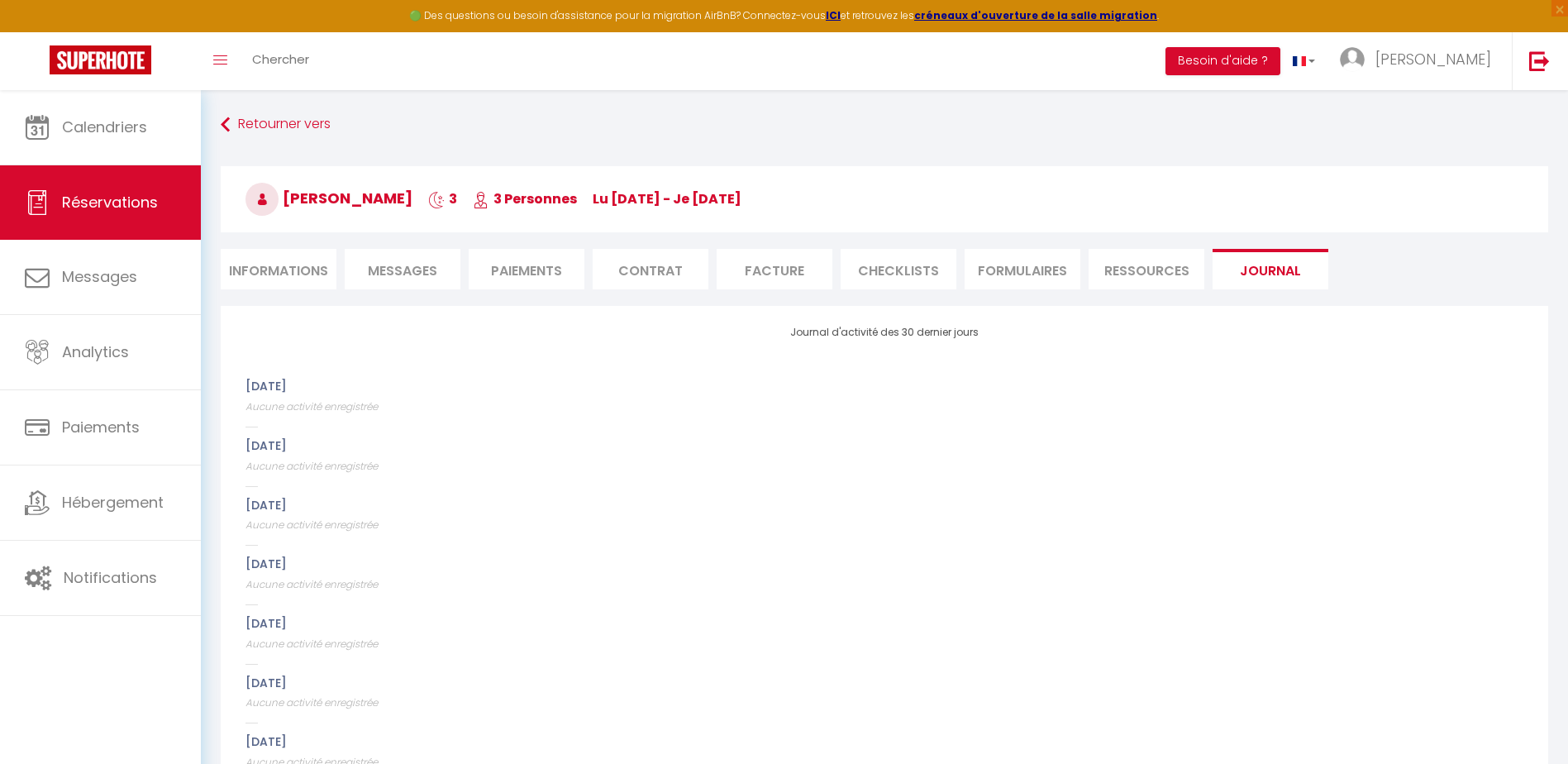
click at [1015, 279] on li "FORMULAIRES" at bounding box center [1022, 269] width 115 height 41
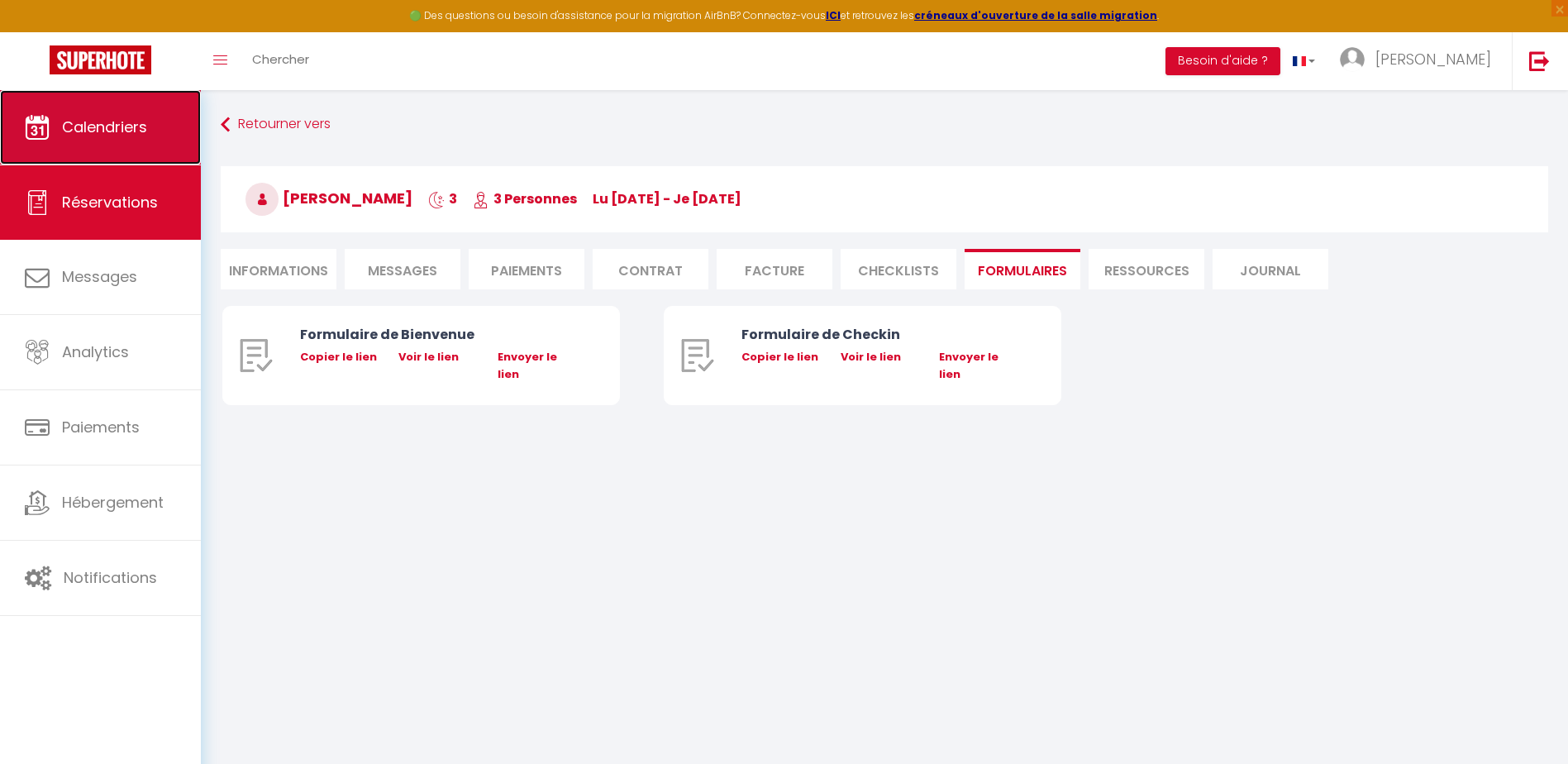
click at [58, 137] on link "Calendriers" at bounding box center [100, 127] width 201 height 74
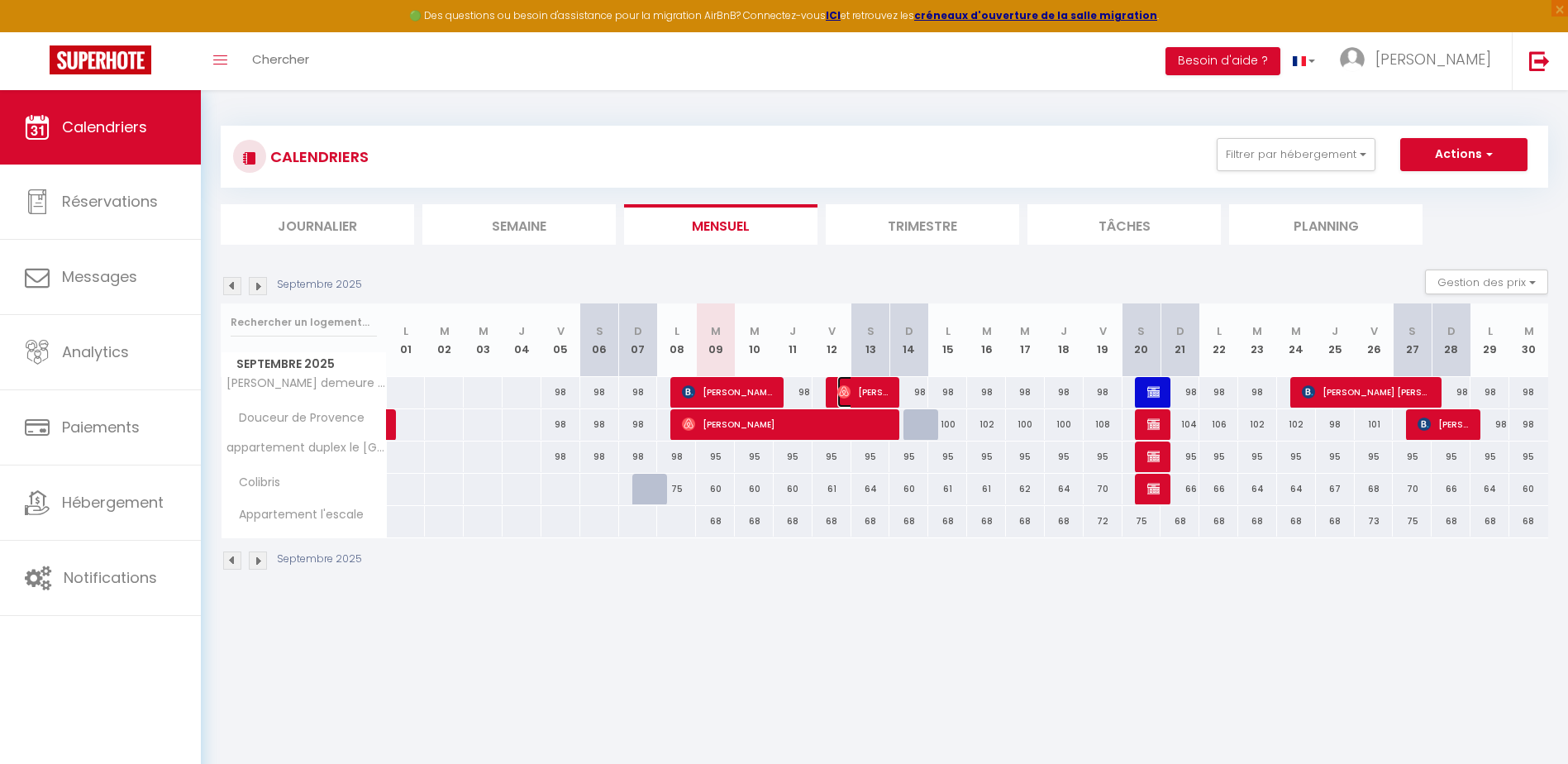
click at [884, 383] on span "[PERSON_NAME]" at bounding box center [863, 391] width 52 height 32
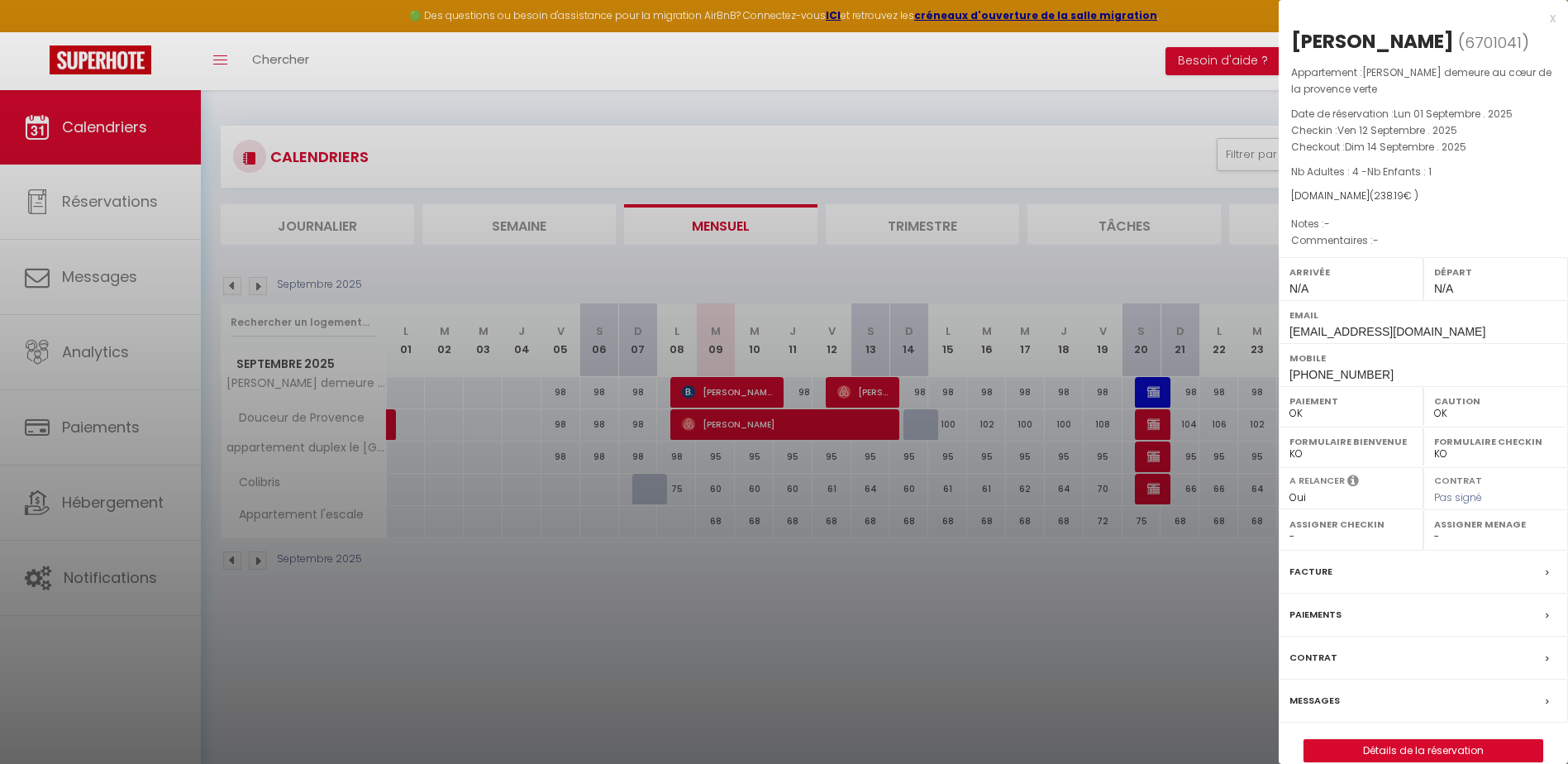
click at [1365, 544] on select "- [PERSON_NAME] [PERSON_NAME] CLEMENCE POUCE" at bounding box center [1351, 536] width 124 height 14
click at [1289, 544] on select "- [PERSON_NAME] [PERSON_NAME] CLEMENCE POUCE" at bounding box center [1351, 536] width 124 height 14
click at [1437, 544] on select "- [PERSON_NAME] [PERSON_NAME] CLEMENCE POUCE" at bounding box center [1496, 536] width 124 height 14
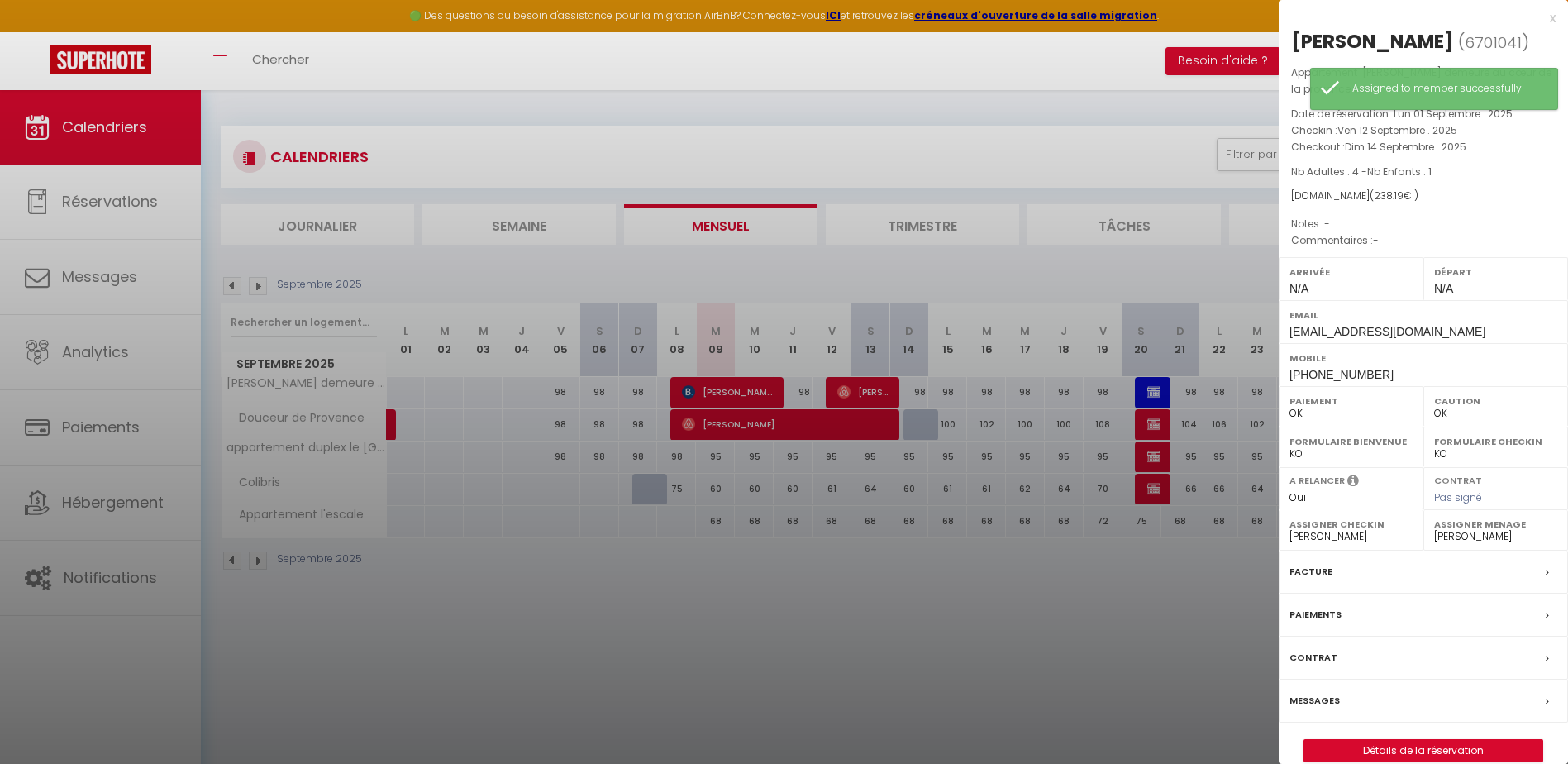
click at [1434, 544] on select "- [PERSON_NAME] [PERSON_NAME] CLEMENCE POUCE" at bounding box center [1496, 536] width 124 height 14
click at [1161, 394] on div at bounding box center [784, 382] width 1568 height 764
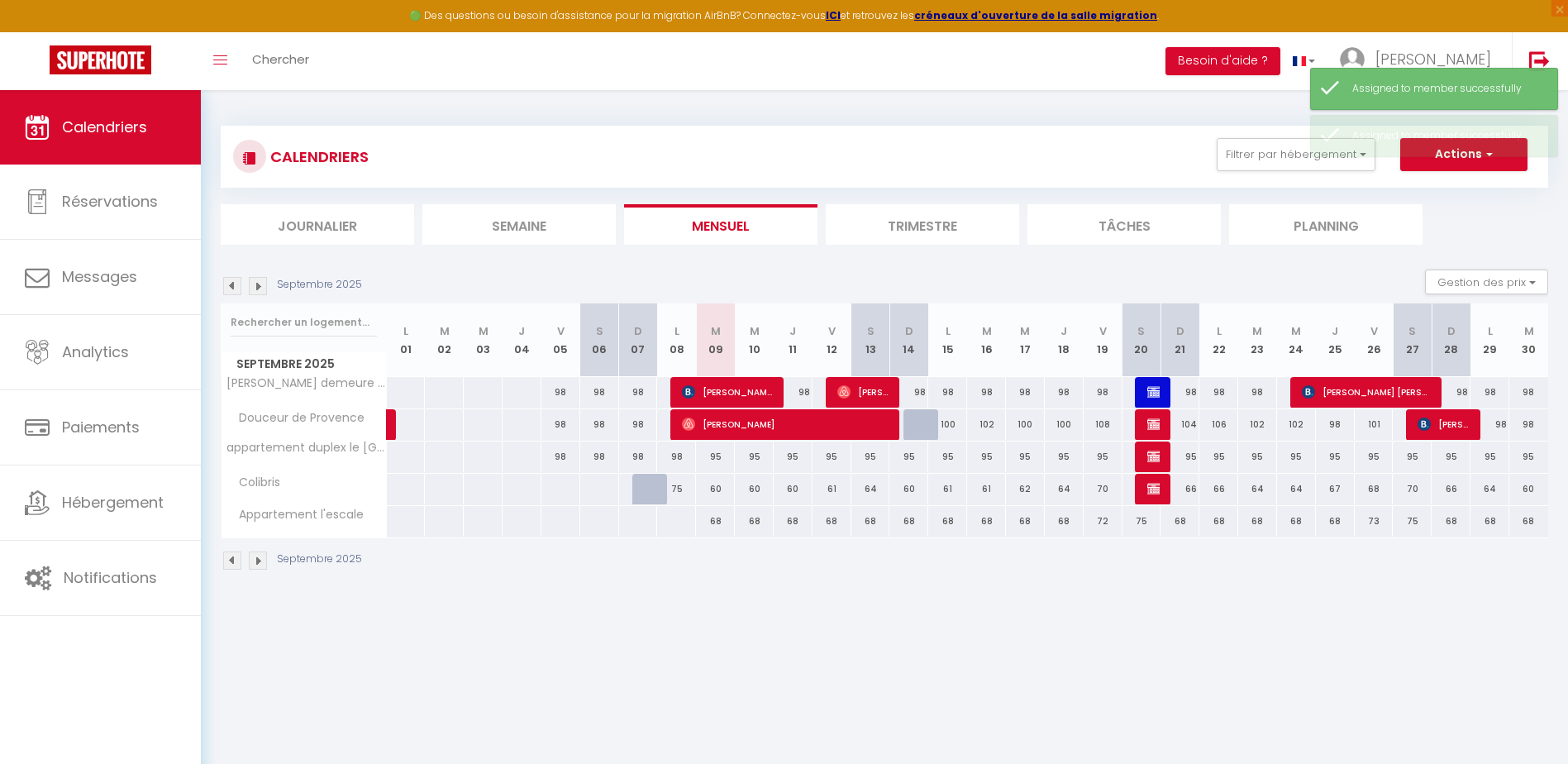
click at [1161, 394] on div "98" at bounding box center [1179, 392] width 39 height 31
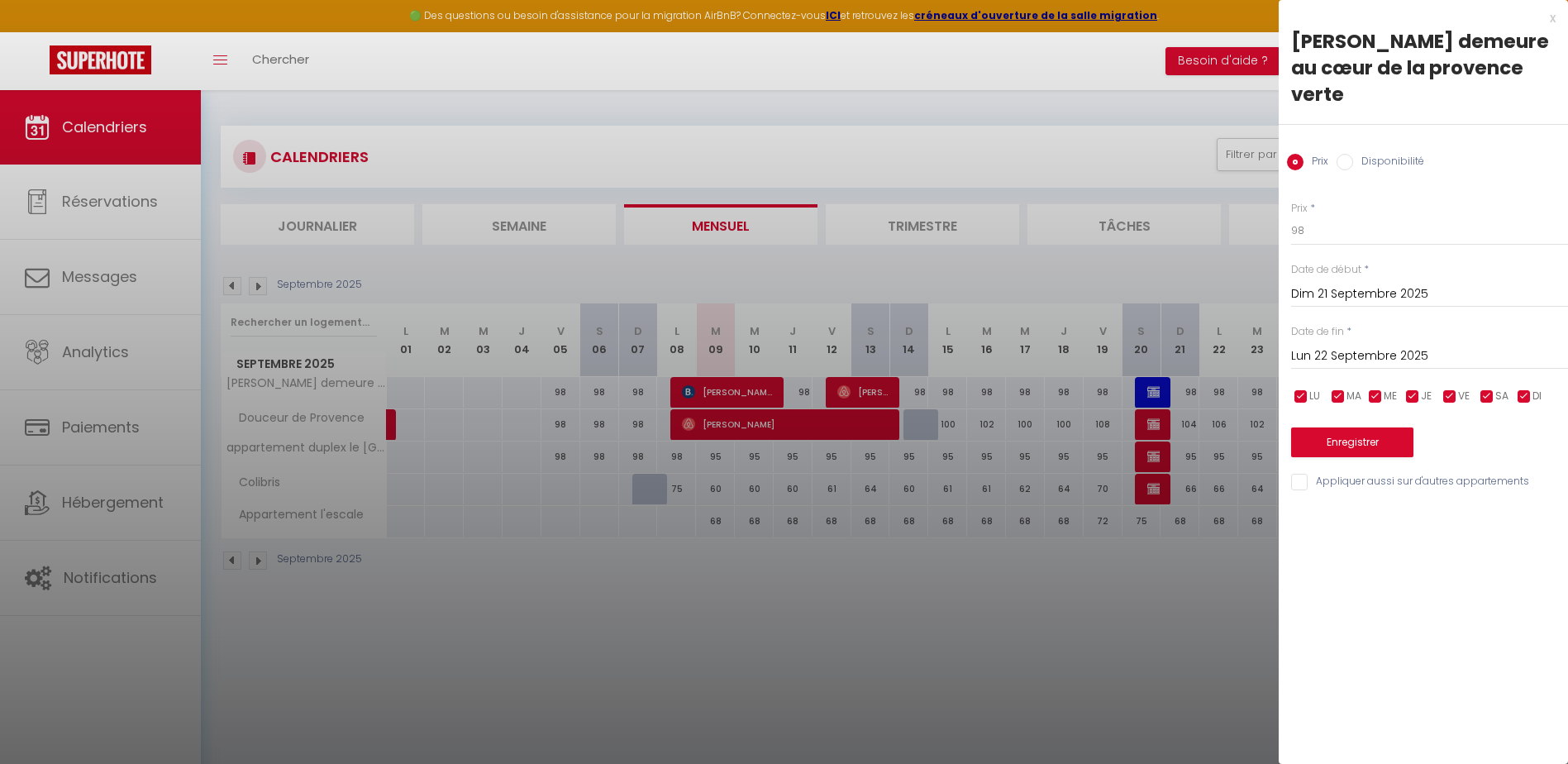
click at [1148, 397] on div at bounding box center [784, 382] width 1568 height 764
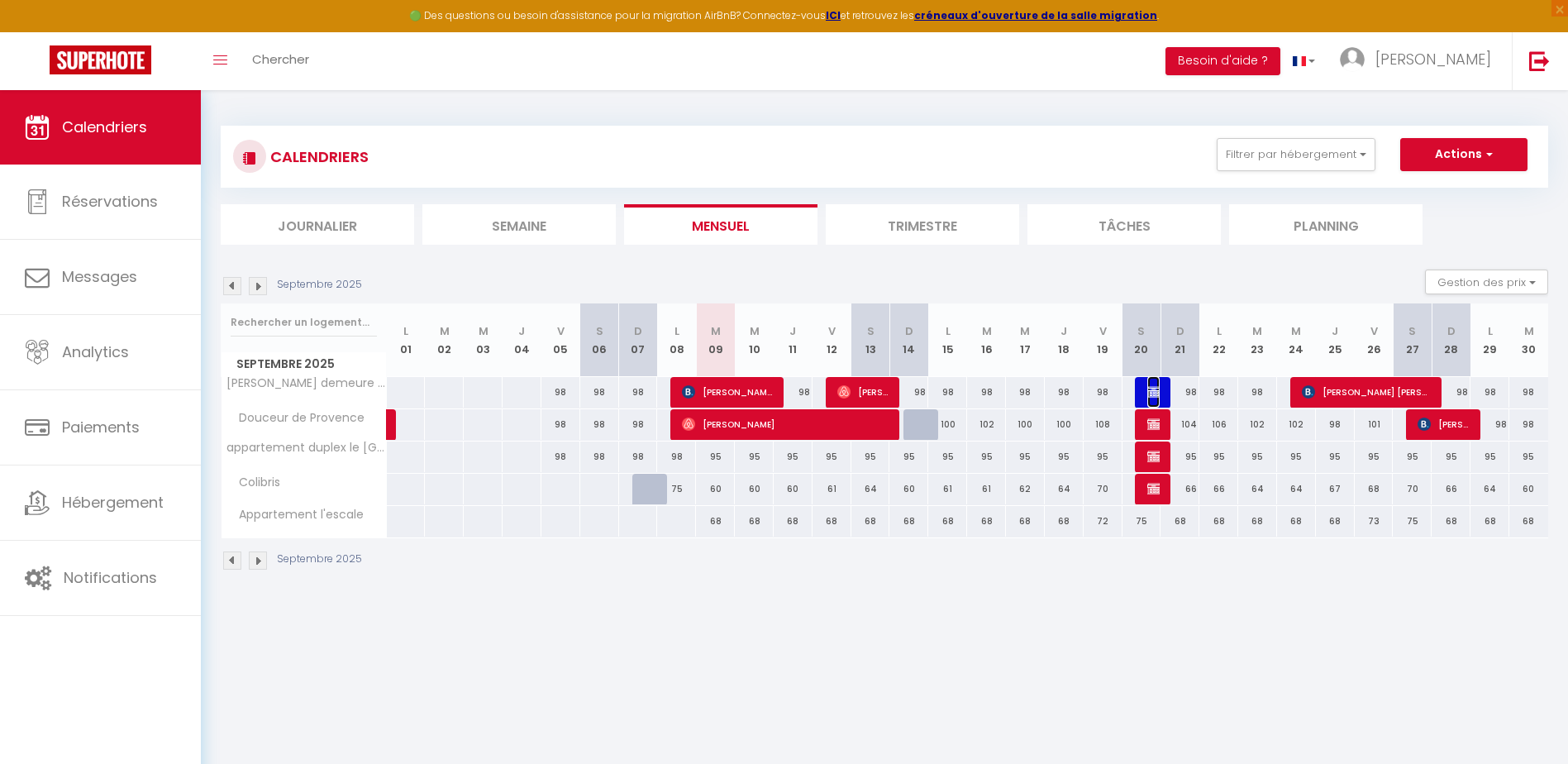
click at [1148, 397] on img at bounding box center [1154, 391] width 14 height 14
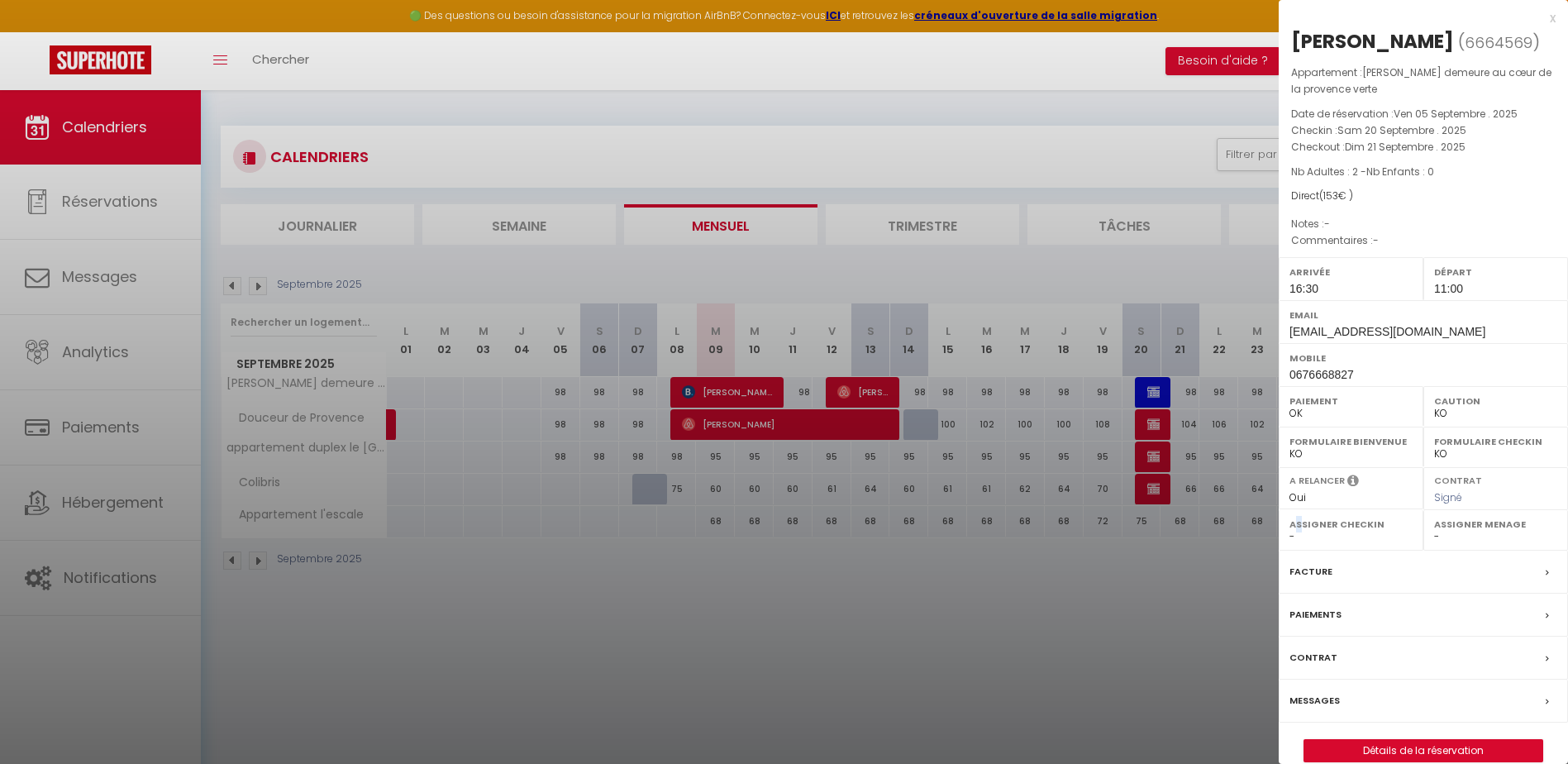
click at [1299, 532] on label "Assigner Checkin" at bounding box center [1351, 524] width 124 height 16
drag, startPoint x: 1299, startPoint y: 554, endPoint x: 1289, endPoint y: 559, distance: 11.2
click at [1289, 550] on div "Assigner Checkin - [PERSON_NAME] [PERSON_NAME] CLEMENCE POUCE" at bounding box center [1351, 529] width 144 height 41
click at [1290, 544] on select "- [PERSON_NAME] [PERSON_NAME] CLEMENCE POUCE" at bounding box center [1351, 536] width 124 height 14
click at [1289, 544] on select "- [PERSON_NAME] [PERSON_NAME] CLEMENCE POUCE" at bounding box center [1351, 536] width 124 height 14
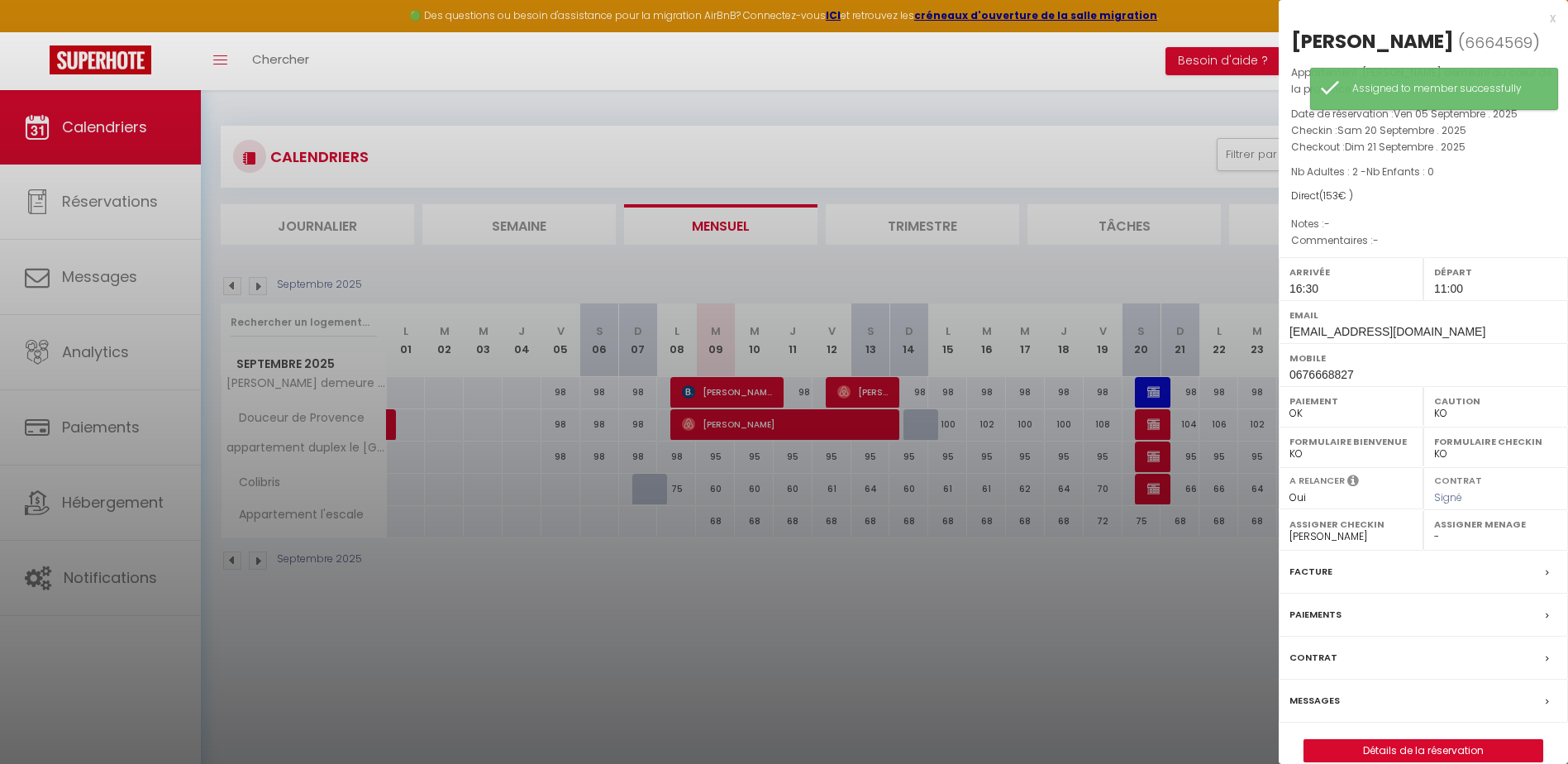
click at [1435, 544] on select "- [PERSON_NAME] [PERSON_NAME] CLEMENCE POUCE" at bounding box center [1496, 536] width 124 height 14
click at [1434, 544] on select "- [PERSON_NAME] [PERSON_NAME] CLEMENCE POUCE" at bounding box center [1496, 536] width 124 height 14
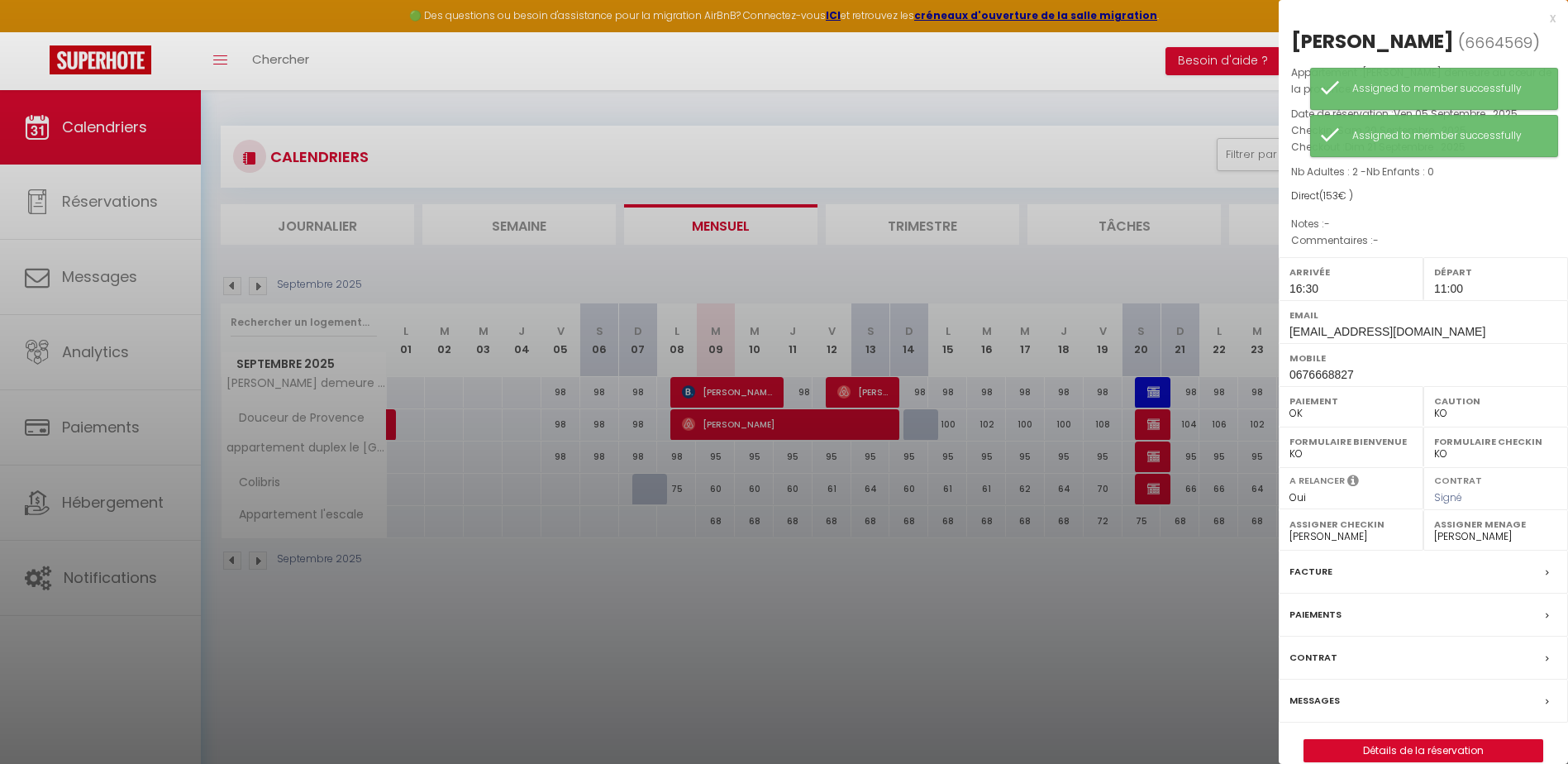
click at [770, 428] on div at bounding box center [784, 382] width 1568 height 764
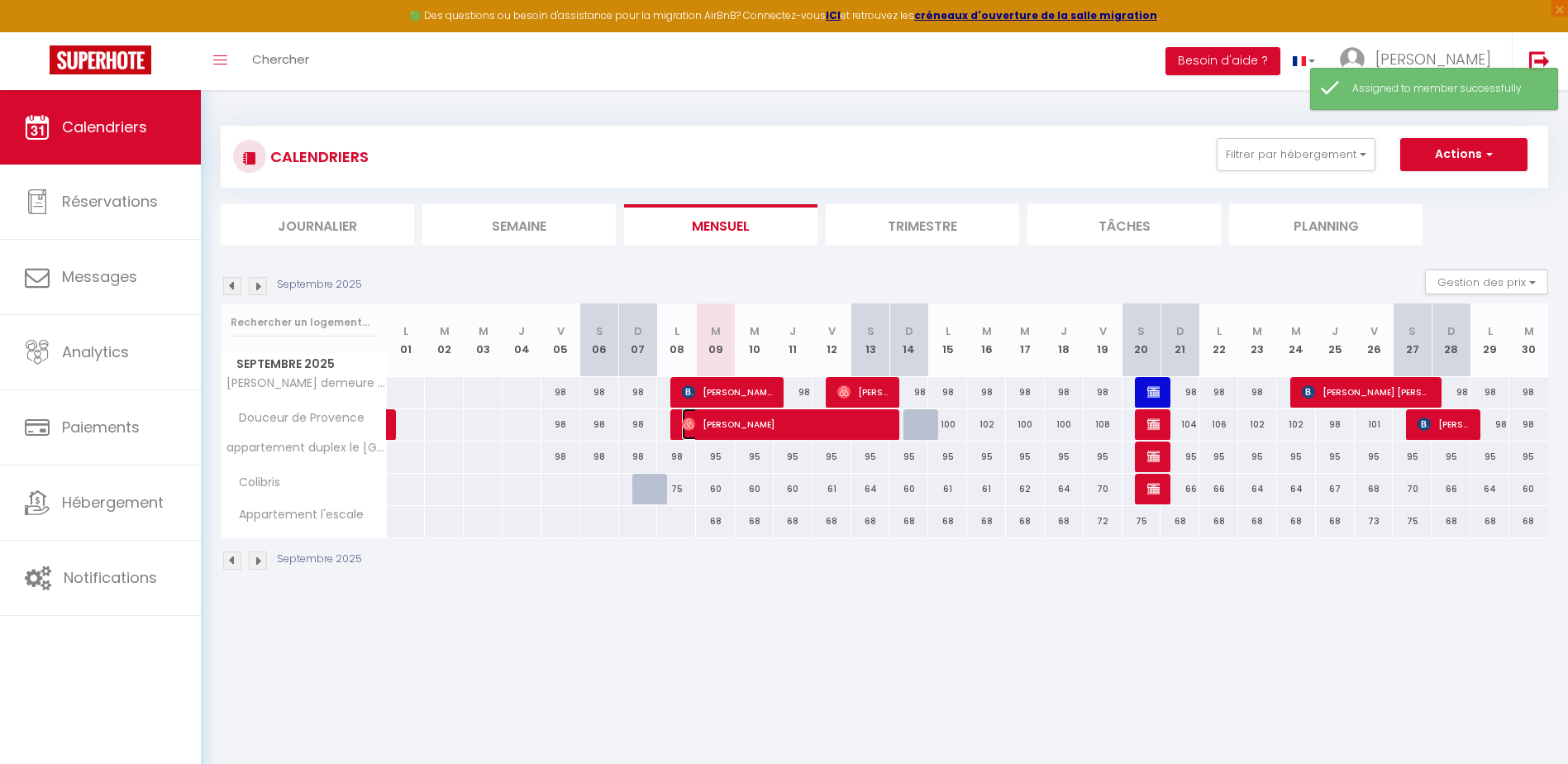
click at [770, 428] on span "[PERSON_NAME]" at bounding box center [786, 424] width 208 height 32
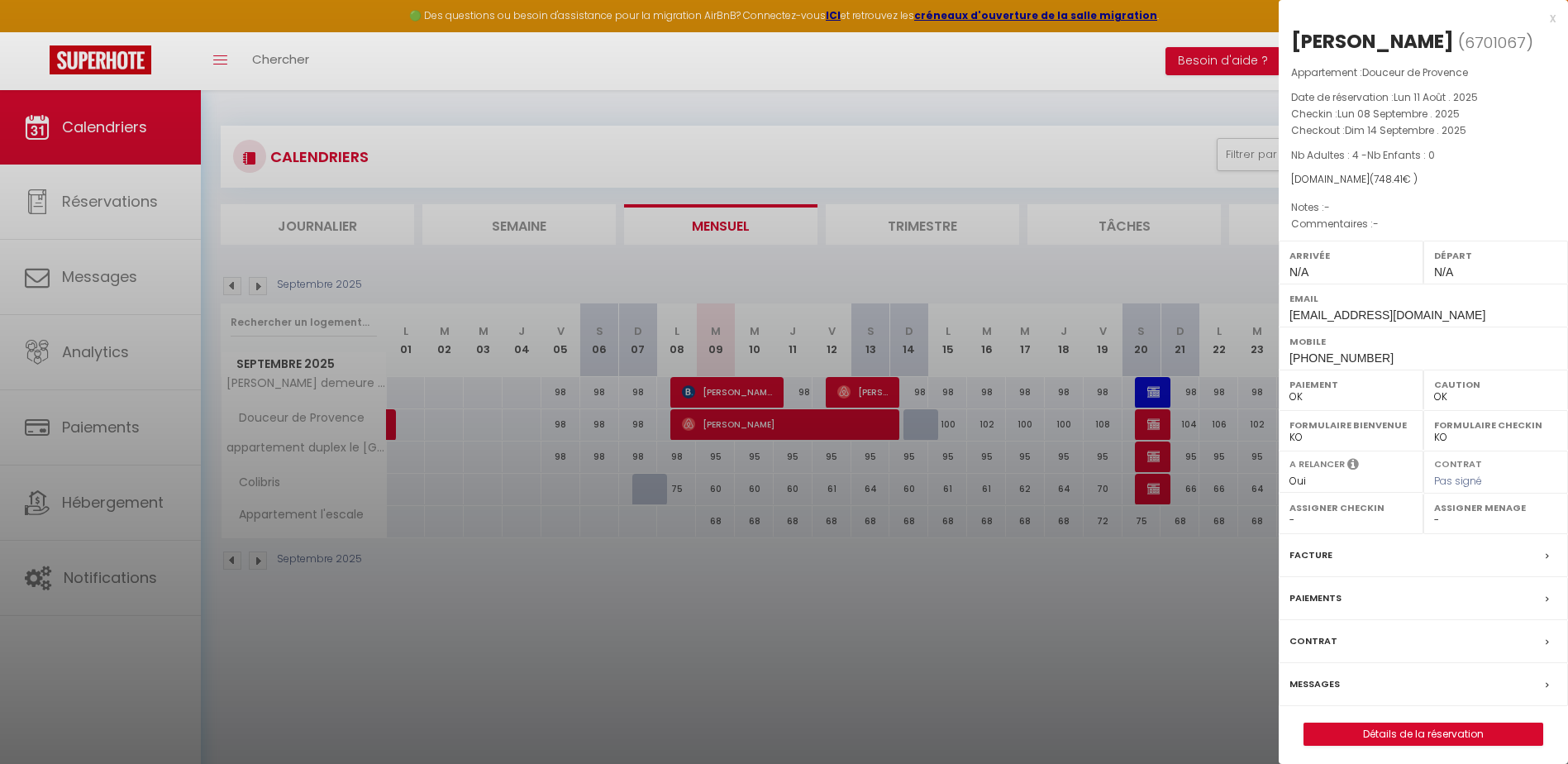
click at [1295, 518] on select "- [PERSON_NAME] [PERSON_NAME] CLEMENCE POUCE" at bounding box center [1351, 520] width 124 height 14
click at [1289, 512] on select "- [PERSON_NAME] [PERSON_NAME] CLEMENCE POUCE" at bounding box center [1351, 520] width 124 height 14
click at [1436, 516] on select "- [PERSON_NAME] [PERSON_NAME] CLEMENCE POUCE" at bounding box center [1496, 520] width 124 height 14
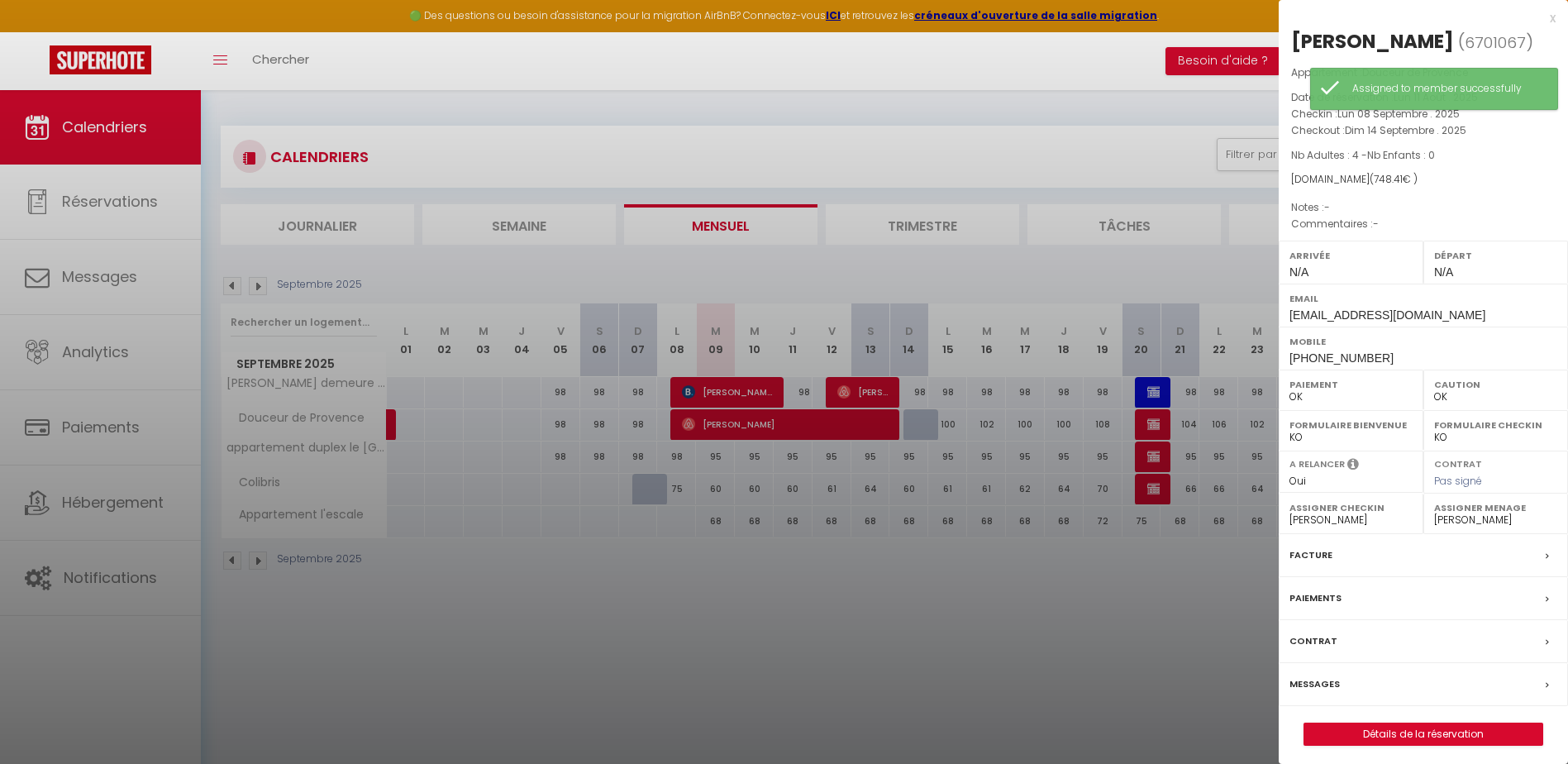
click at [1434, 512] on select "- [PERSON_NAME] [PERSON_NAME] CLEMENCE POUCE" at bounding box center [1496, 520] width 124 height 14
click at [1158, 427] on div at bounding box center [784, 382] width 1568 height 764
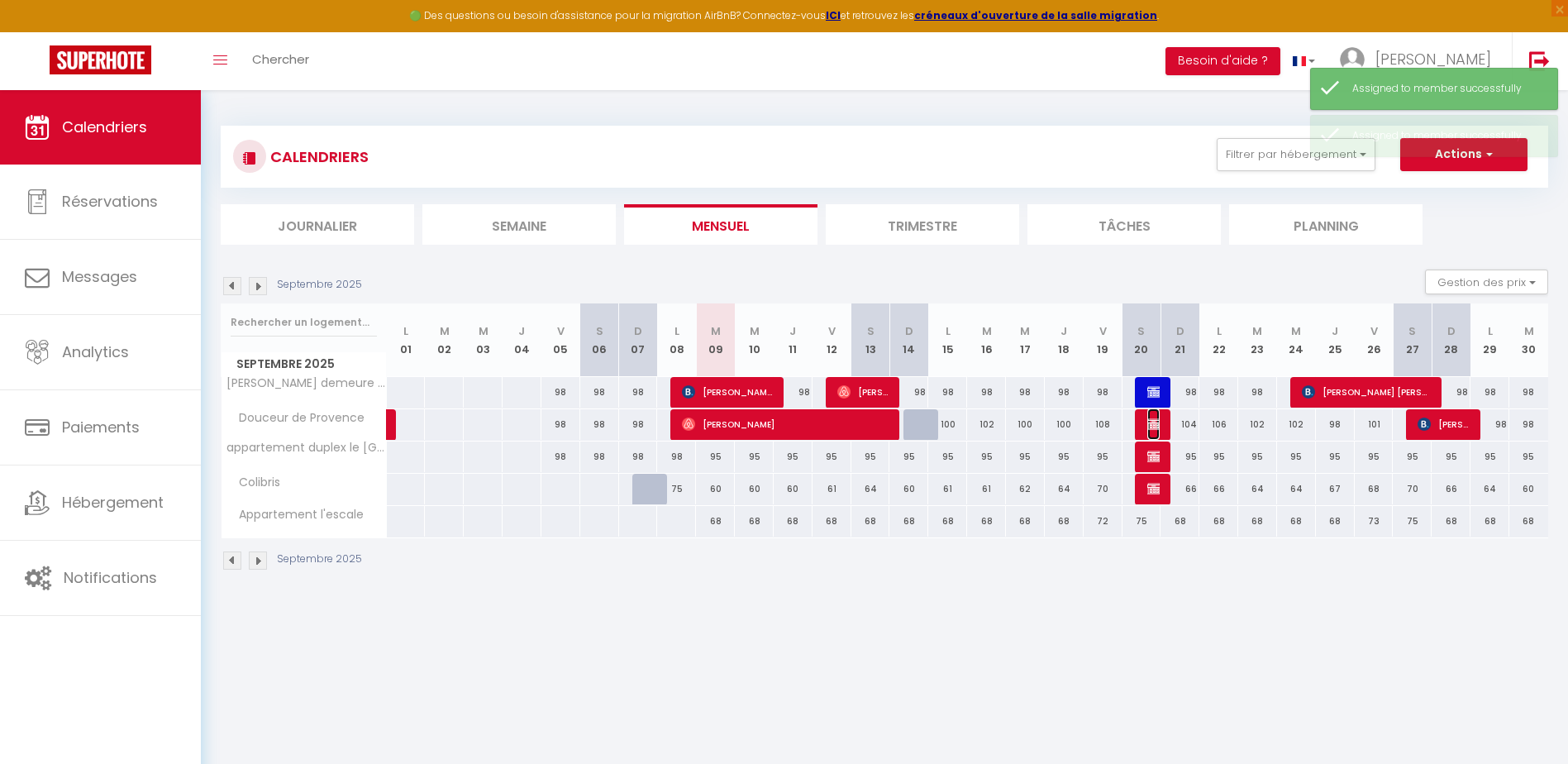
click at [1153, 424] on img at bounding box center [1154, 424] width 14 height 14
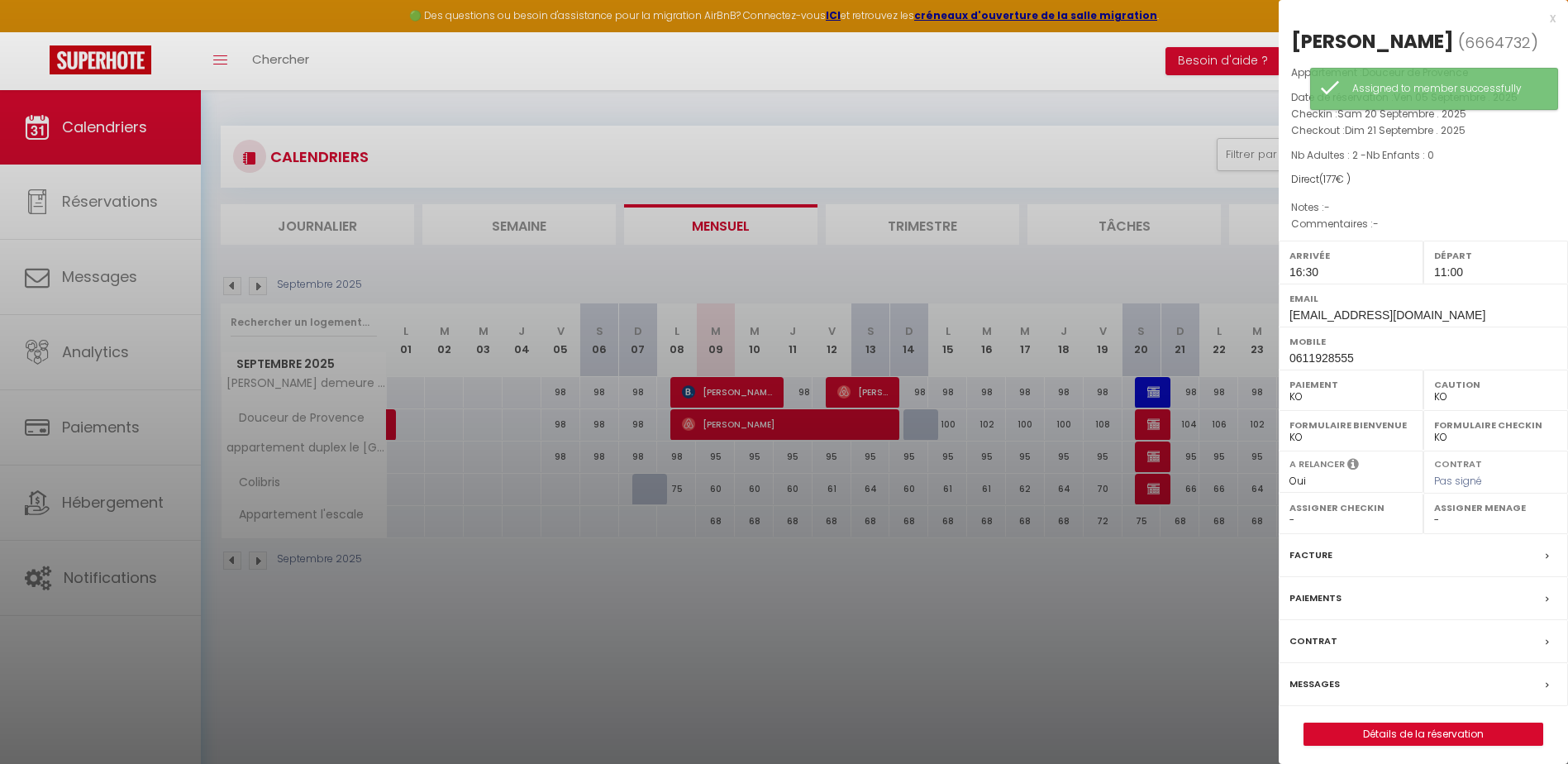
click at [1288, 516] on div "Assigner Checkin - [PERSON_NAME] [PERSON_NAME] CLEMENCE POUCE" at bounding box center [1351, 513] width 144 height 41
click at [1294, 520] on select "- [PERSON_NAME] [PERSON_NAME] CLEMENCE POUCE" at bounding box center [1351, 520] width 124 height 14
click at [1289, 512] on select "- [PERSON_NAME] [PERSON_NAME] CLEMENCE POUCE" at bounding box center [1351, 520] width 124 height 14
click at [1435, 519] on select "- [PERSON_NAME] [PERSON_NAME] CLEMENCE POUCE" at bounding box center [1496, 520] width 124 height 14
click at [1434, 512] on select "- [PERSON_NAME] [PERSON_NAME] CLEMENCE POUCE" at bounding box center [1496, 520] width 124 height 14
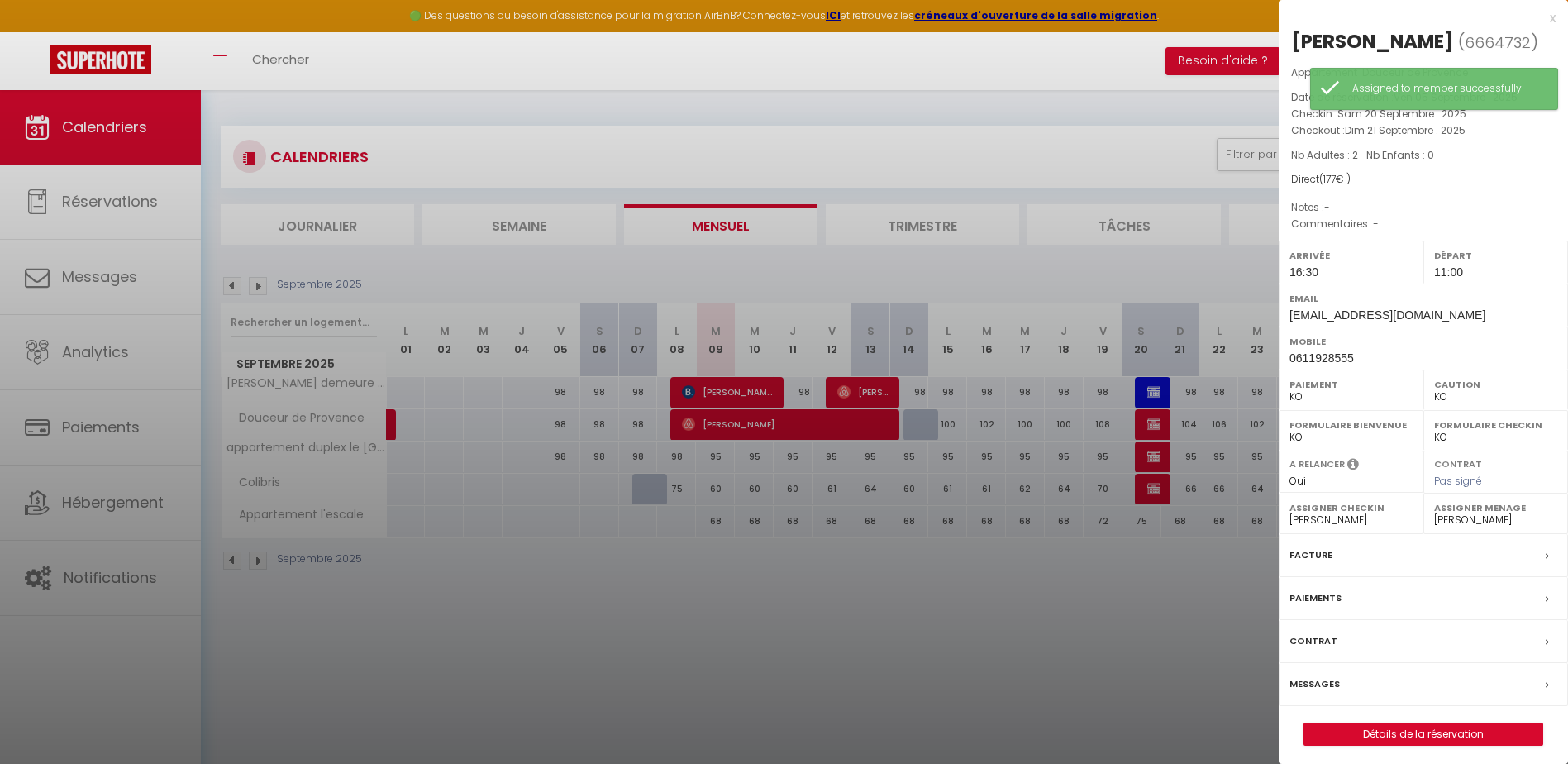
click at [1158, 456] on div at bounding box center [784, 382] width 1568 height 764
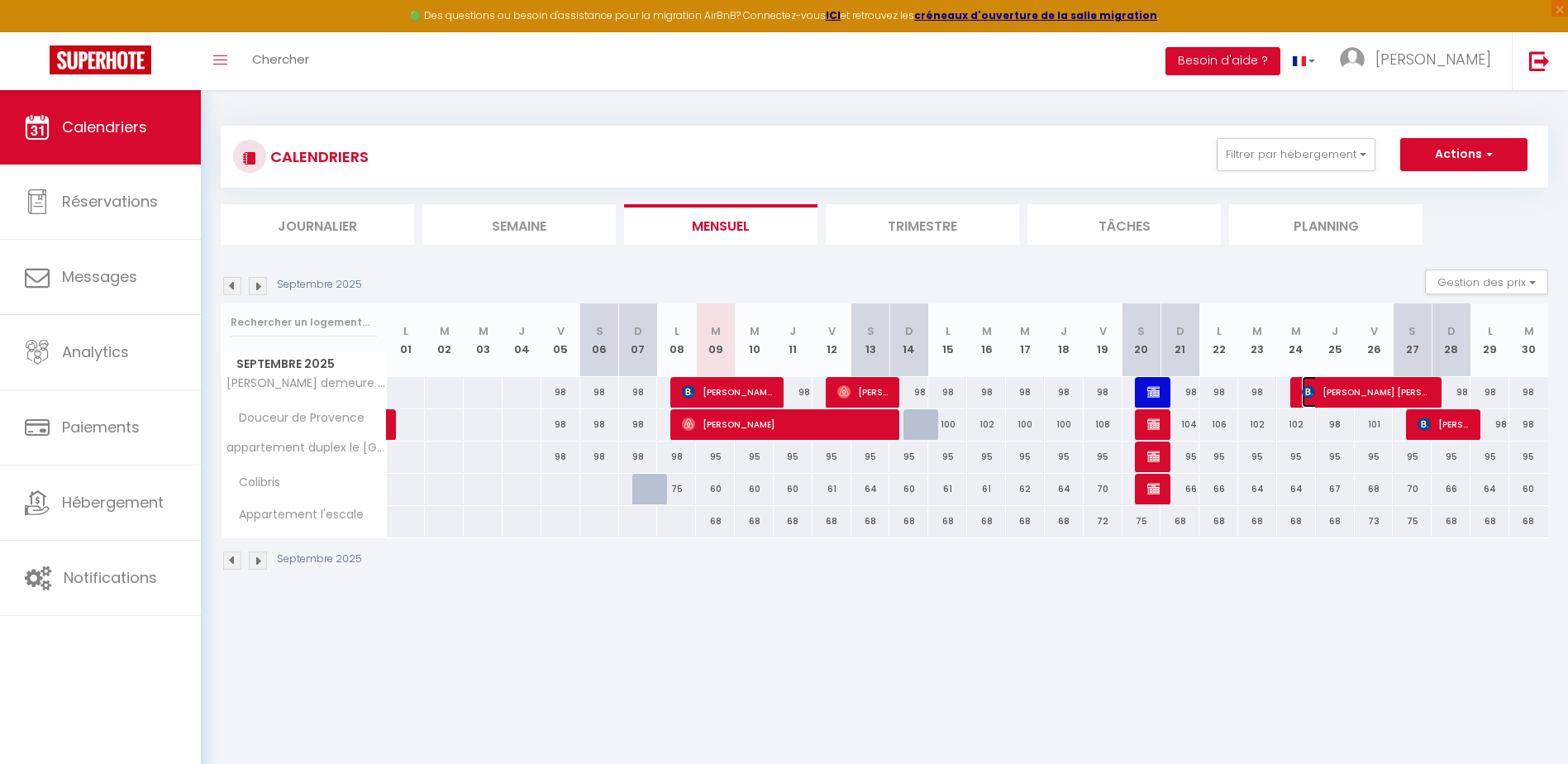
click at [1350, 399] on span "[PERSON_NAME] [PERSON_NAME]" at bounding box center [1367, 391] width 130 height 32
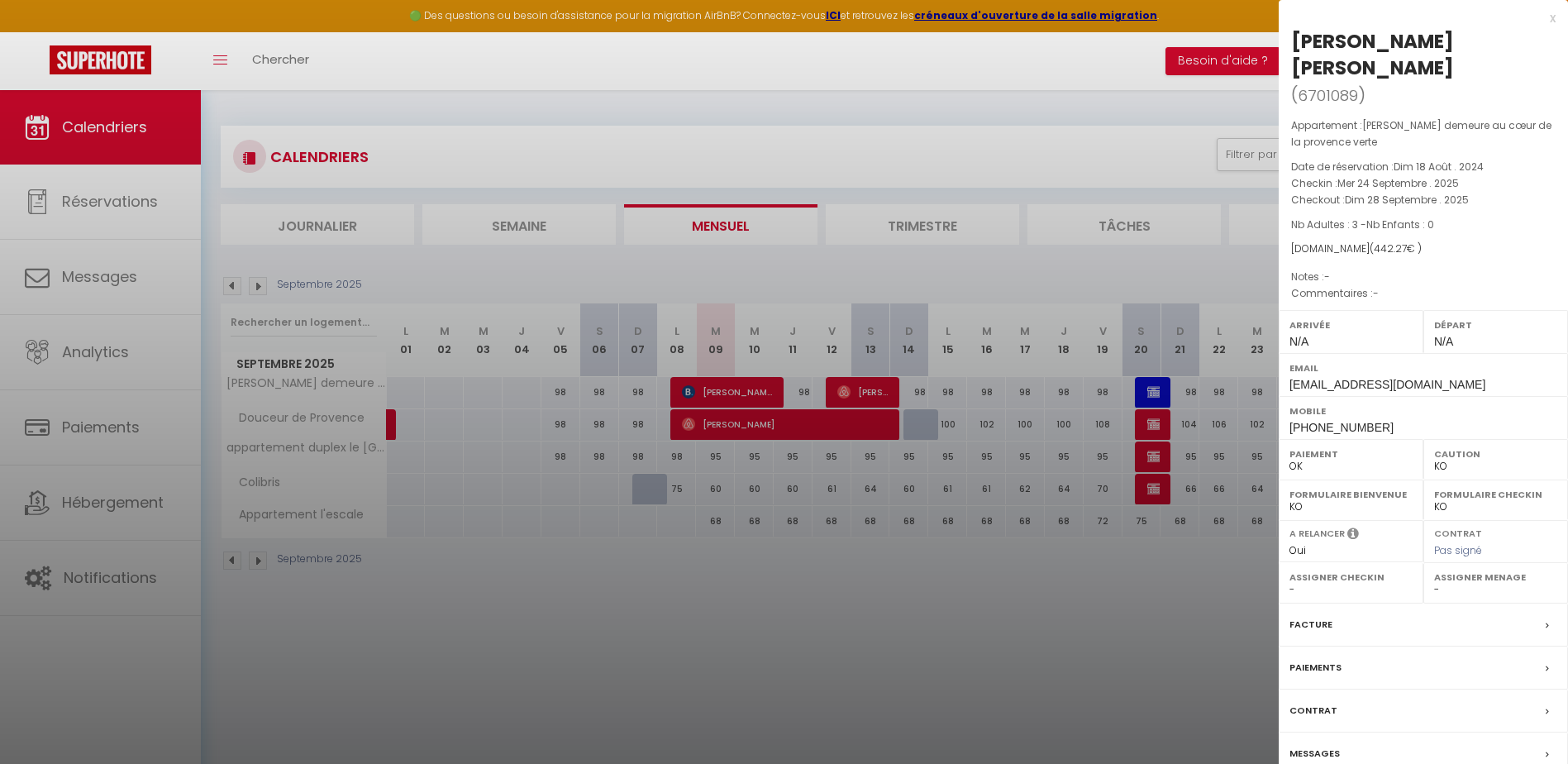
click at [1296, 587] on select "- [PERSON_NAME] [PERSON_NAME] CLEMENCE POUCE" at bounding box center [1351, 589] width 124 height 14
click at [1289, 582] on select "- [PERSON_NAME] [PERSON_NAME] CLEMENCE POUCE" at bounding box center [1351, 589] width 124 height 14
click at [1438, 588] on select "- [PERSON_NAME] [PERSON_NAME] CLEMENCE POUCE" at bounding box center [1496, 589] width 124 height 14
click at [1434, 582] on select "- [PERSON_NAME] [PERSON_NAME] CLEMENCE POUCE" at bounding box center [1496, 589] width 124 height 14
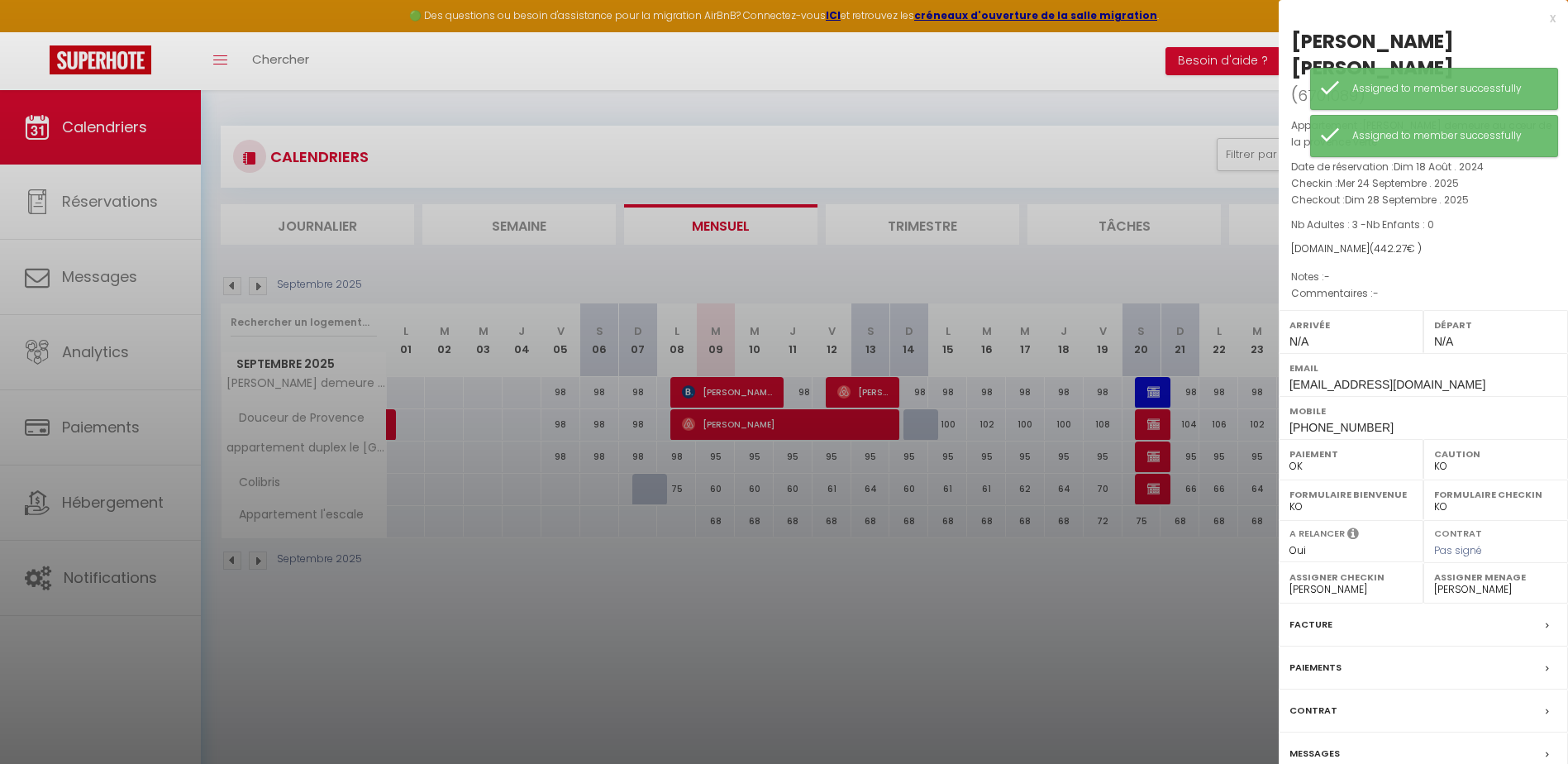
click at [1121, 77] on div at bounding box center [784, 382] width 1568 height 764
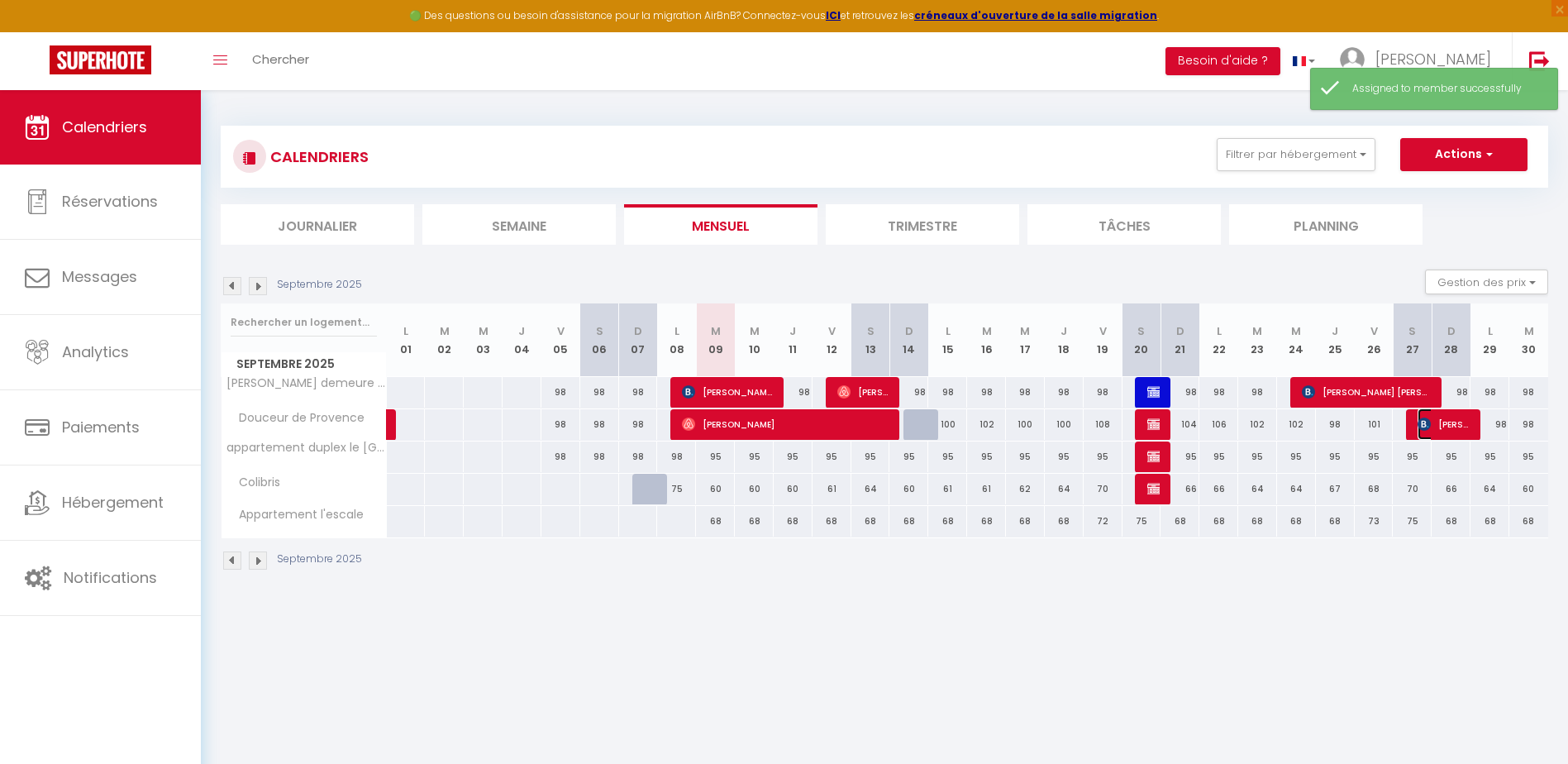
click at [1447, 432] on span "[PERSON_NAME]" at bounding box center [1443, 424] width 52 height 32
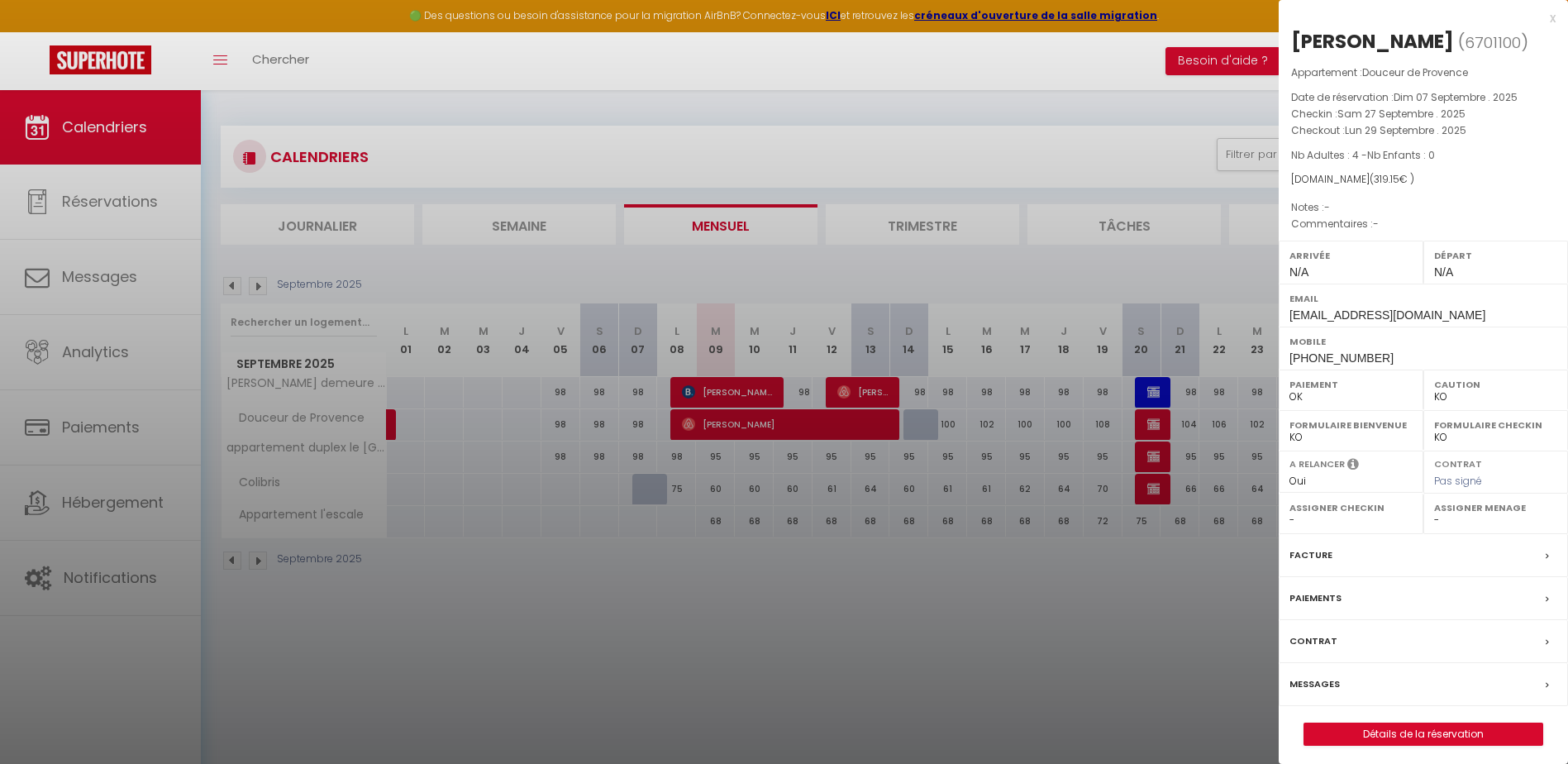
click at [1292, 515] on label "Assigner Checkin" at bounding box center [1351, 507] width 124 height 16
click at [1292, 518] on select "- [PERSON_NAME] [PERSON_NAME] CLEMENCE POUCE" at bounding box center [1351, 520] width 124 height 14
click at [1289, 512] on select "- [PERSON_NAME] [PERSON_NAME] CLEMENCE POUCE" at bounding box center [1351, 520] width 124 height 14
click at [1433, 518] on div "Assigner Menage - [PERSON_NAME] [PERSON_NAME] CLEMENCE POUCE" at bounding box center [1496, 513] width 144 height 41
click at [1434, 519] on select "- [PERSON_NAME] [PERSON_NAME] CLEMENCE POUCE" at bounding box center [1496, 520] width 124 height 14
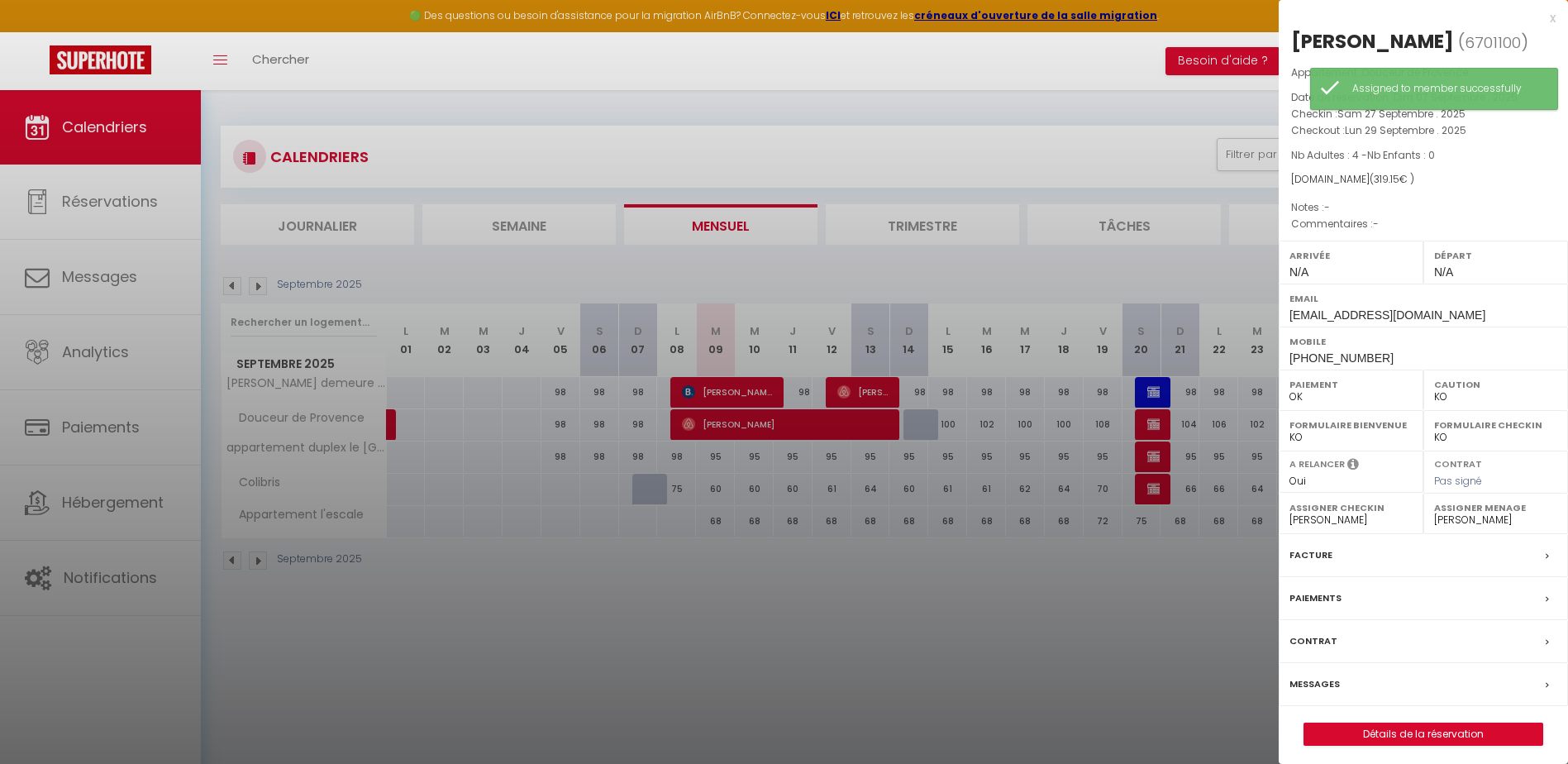
click at [1434, 512] on select "- [PERSON_NAME] [PERSON_NAME] CLEMENCE POUCE" at bounding box center [1496, 520] width 124 height 14
click at [1127, 47] on div at bounding box center [784, 382] width 1568 height 764
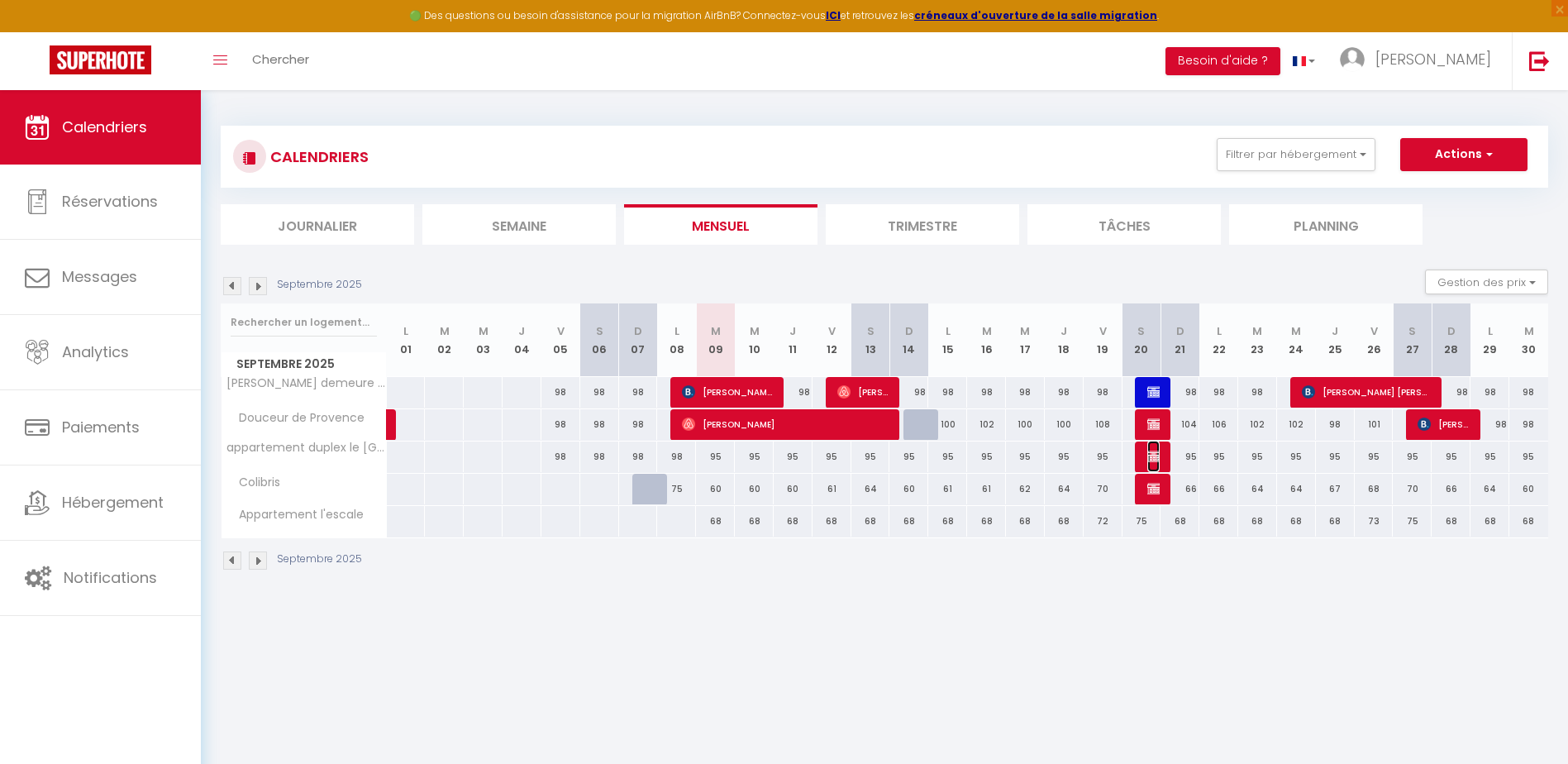
click at [1158, 461] on img at bounding box center [1154, 456] width 14 height 14
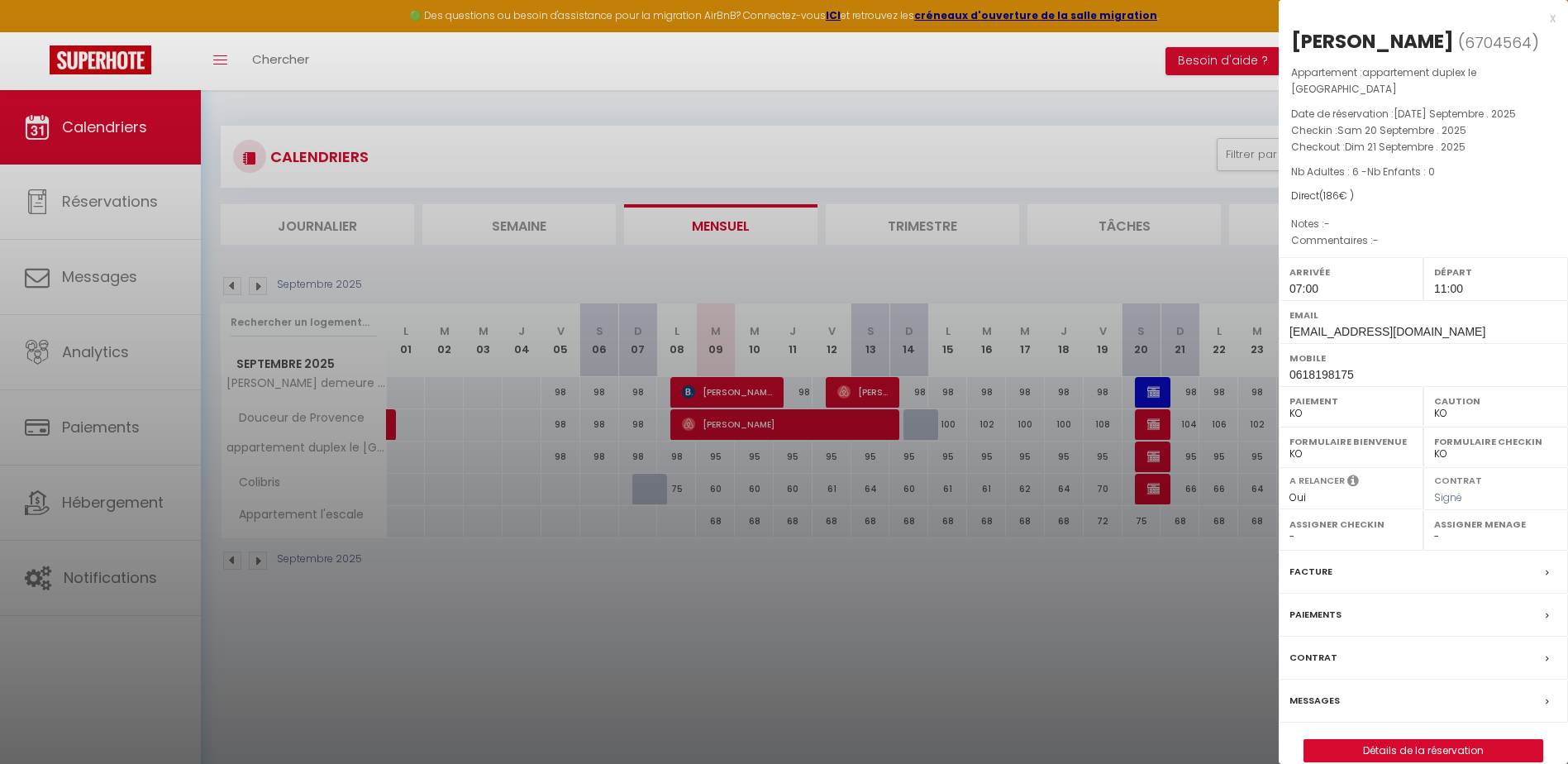
click at [1157, 421] on div at bounding box center [784, 382] width 1568 height 764
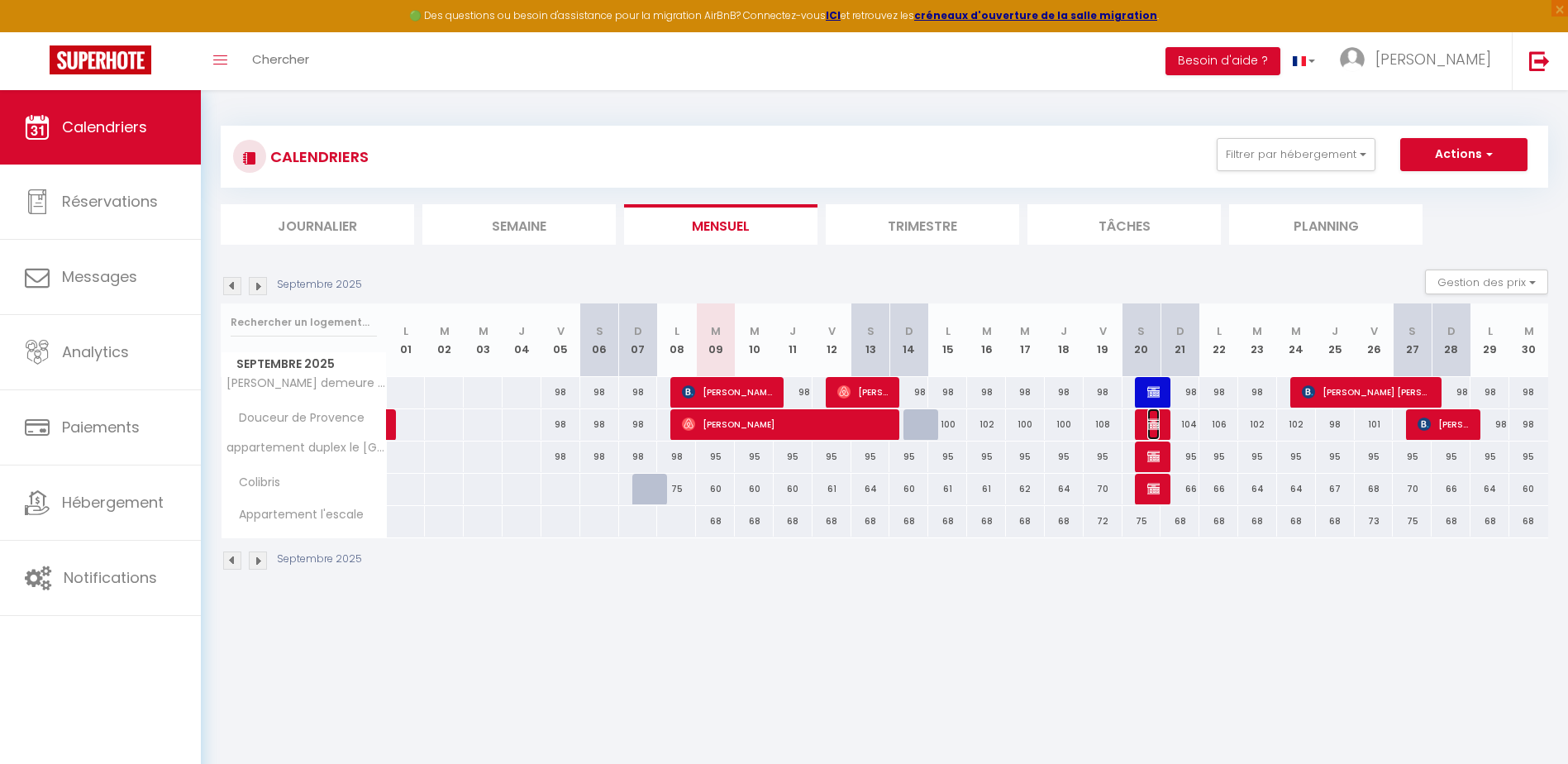
click at [1157, 421] on img at bounding box center [1154, 424] width 14 height 14
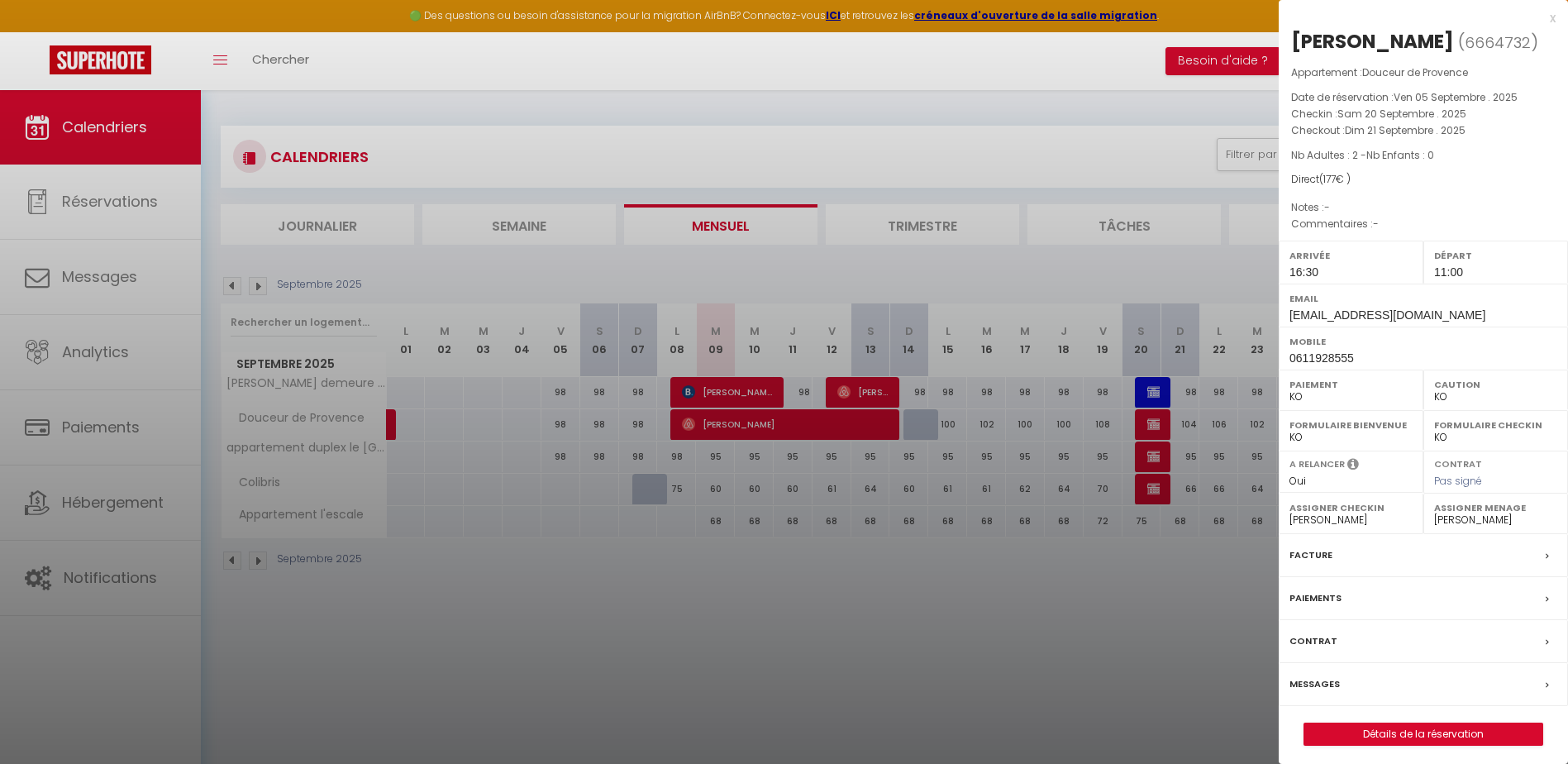
click at [1151, 459] on div at bounding box center [784, 382] width 1568 height 764
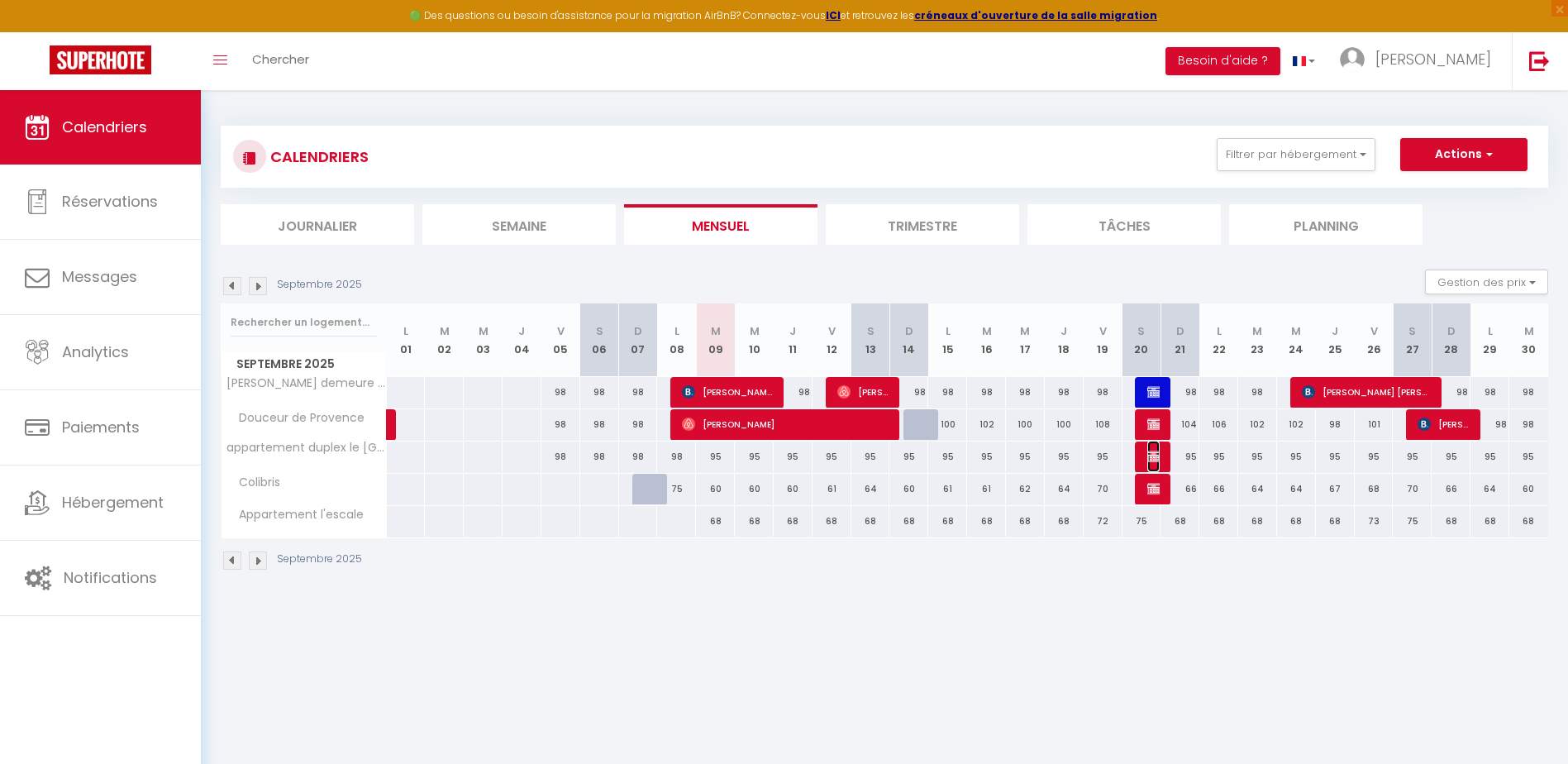
click at [1151, 459] on img at bounding box center [1154, 456] width 14 height 14
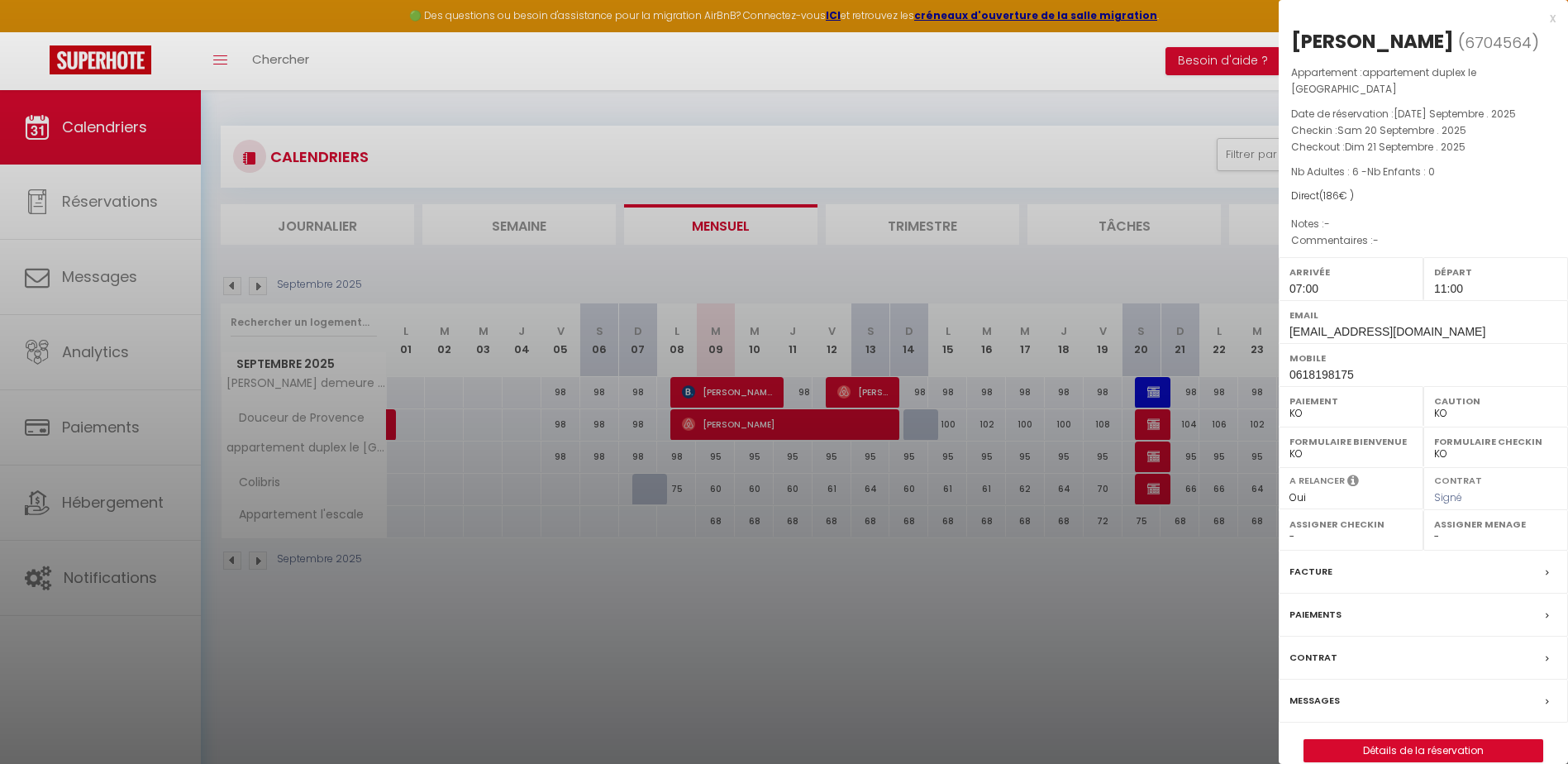
click at [1290, 529] on select "- [PERSON_NAME] [PERSON_NAME] CLEMENCE POUCE" at bounding box center [1351, 536] width 124 height 14
click at [1289, 529] on select "- [PERSON_NAME] [PERSON_NAME] CLEMENCE POUCE" at bounding box center [1351, 536] width 124 height 14
click at [1435, 529] on select "- [PERSON_NAME] [PERSON_NAME] CLEMENCE POUCE" at bounding box center [1496, 536] width 124 height 14
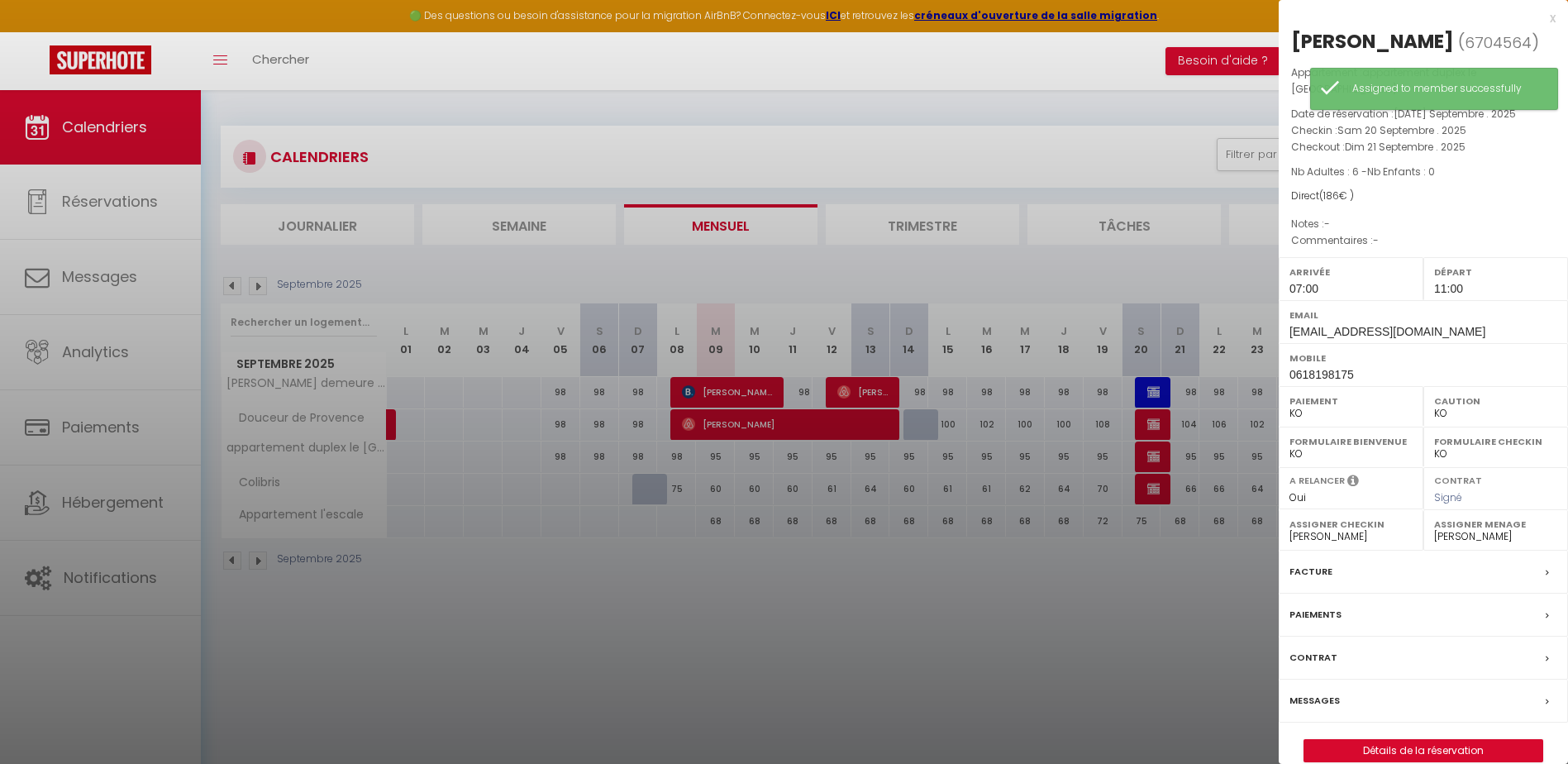
click at [1434, 529] on select "- [PERSON_NAME] [PERSON_NAME] CLEMENCE POUCE" at bounding box center [1496, 536] width 124 height 14
click at [1148, 490] on div at bounding box center [784, 382] width 1568 height 764
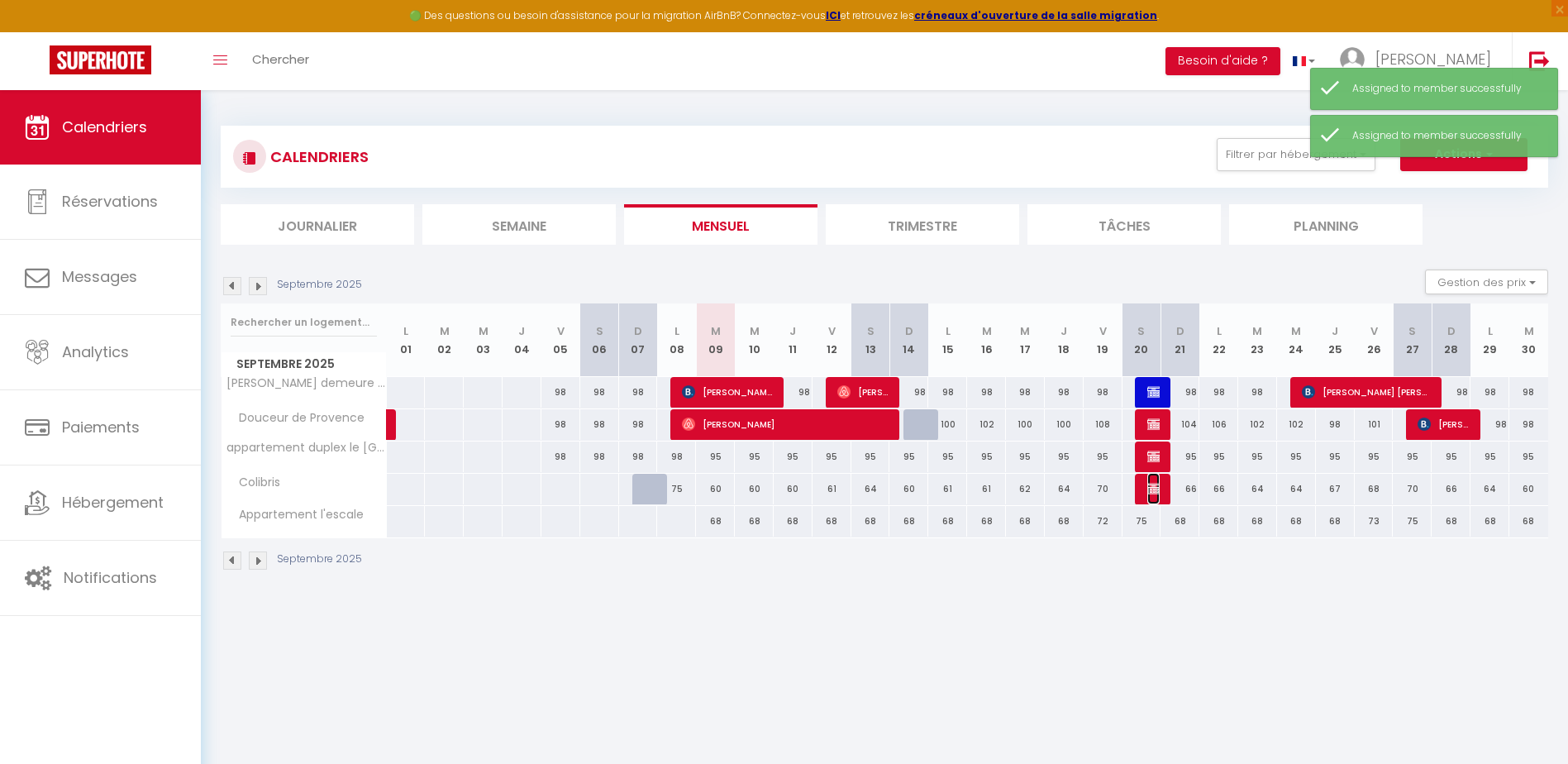
click at [1148, 492] on img at bounding box center [1154, 488] width 14 height 14
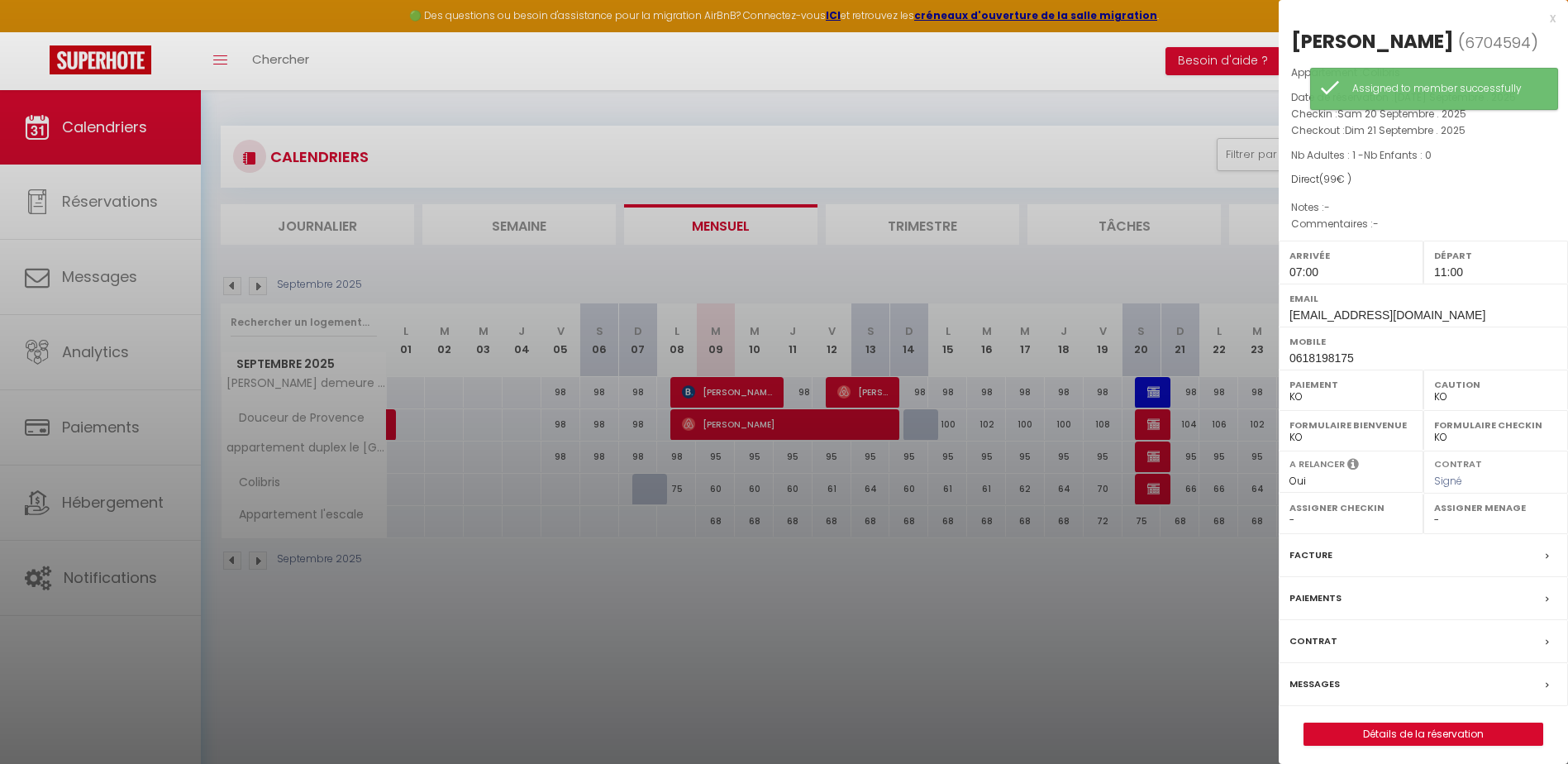
click at [1291, 518] on select "- [PERSON_NAME] [PERSON_NAME] CLEMENCE POUCE" at bounding box center [1351, 520] width 124 height 14
click at [1289, 512] on select "- [PERSON_NAME] [PERSON_NAME] CLEMENCE POUCE" at bounding box center [1351, 520] width 124 height 14
click at [1433, 518] on div "Assigner Menage - [PERSON_NAME] [PERSON_NAME] CLEMENCE POUCE" at bounding box center [1496, 513] width 144 height 41
click at [1434, 518] on select "- [PERSON_NAME] [PERSON_NAME] CLEMENCE POUCE" at bounding box center [1496, 520] width 124 height 14
click at [1434, 512] on select "- [PERSON_NAME] [PERSON_NAME] CLEMENCE POUCE" at bounding box center [1496, 520] width 124 height 14
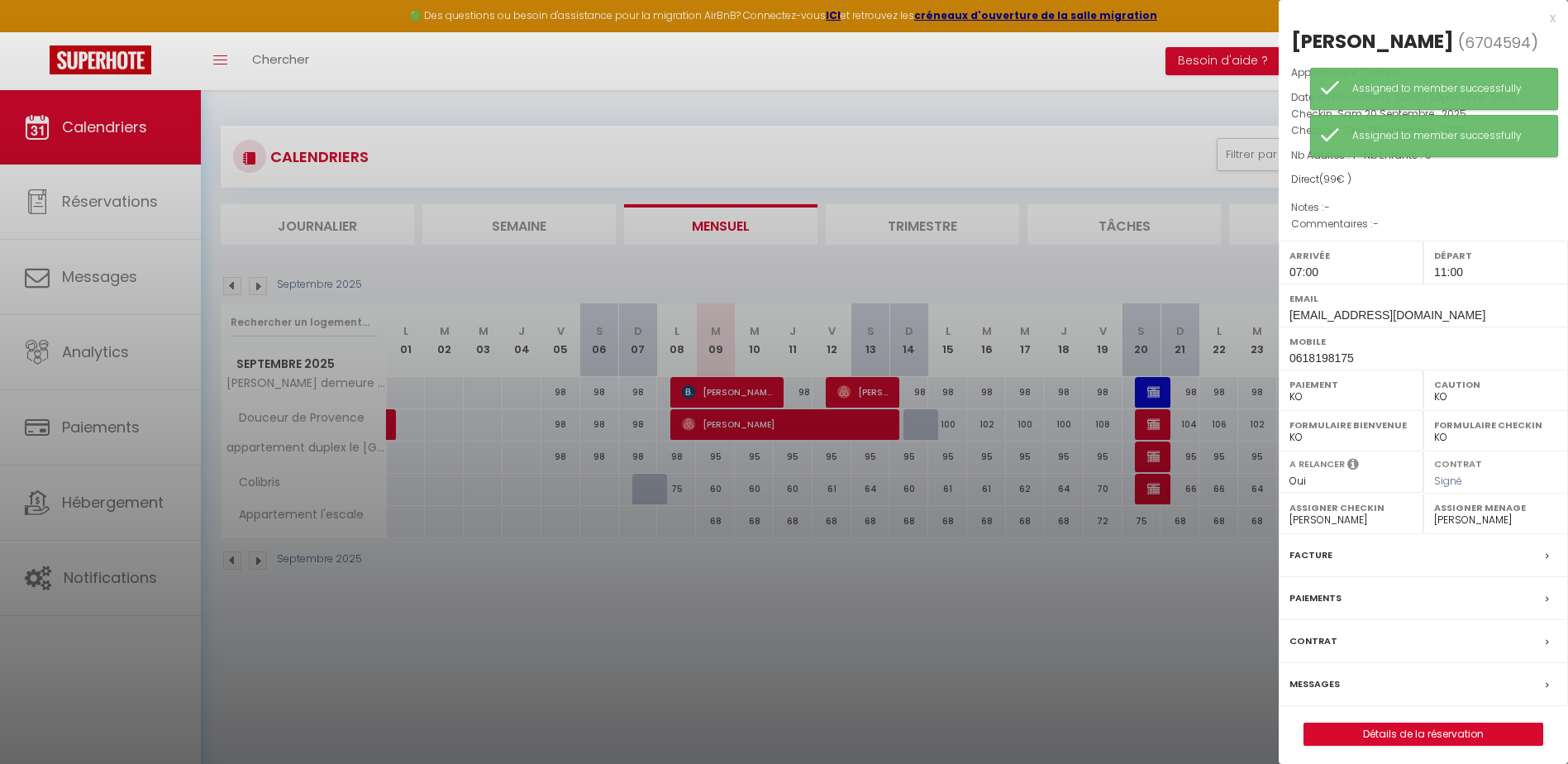
click at [263, 284] on div at bounding box center [784, 382] width 1568 height 764
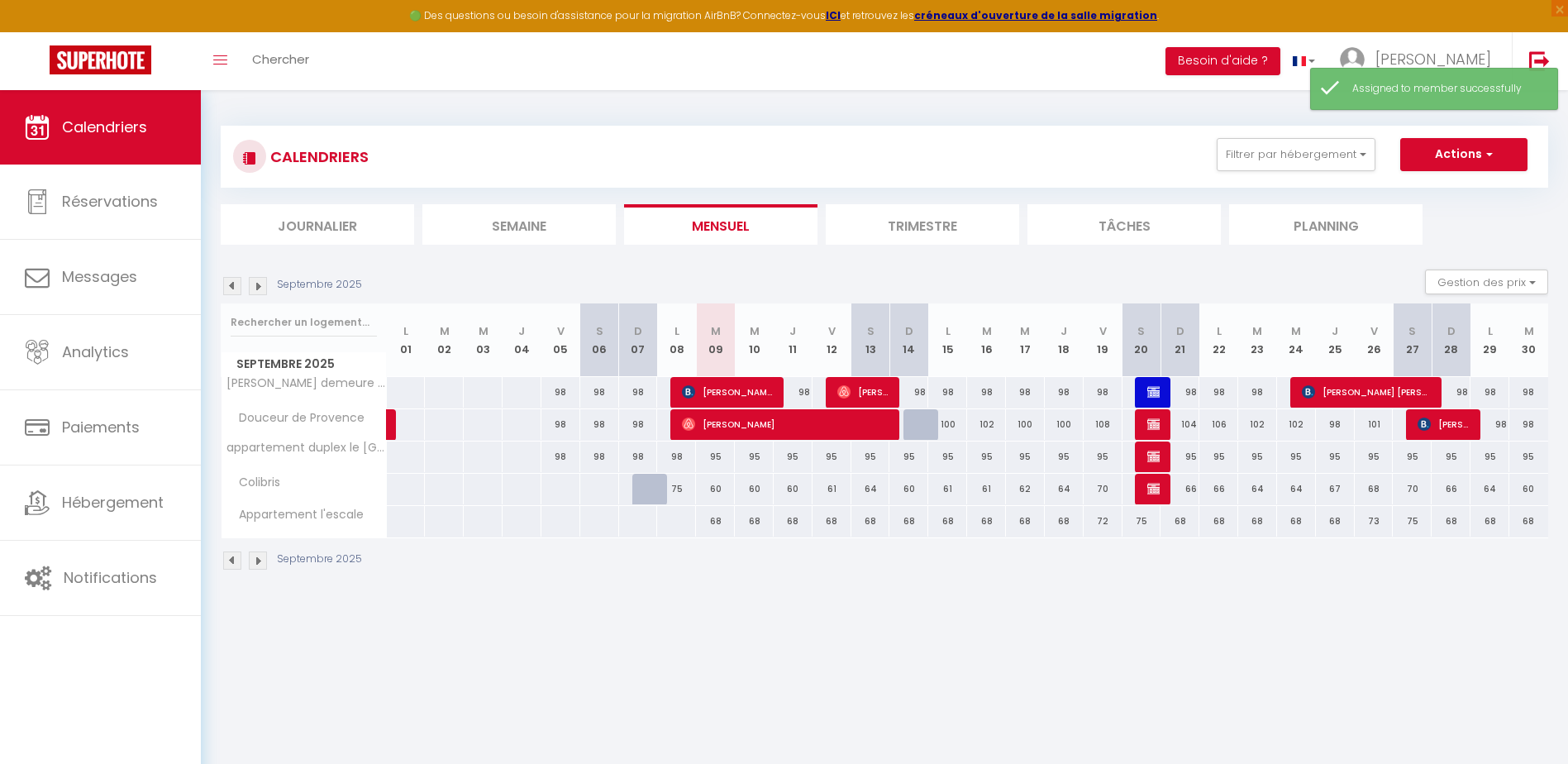
click at [259, 290] on img at bounding box center [258, 286] width 18 height 18
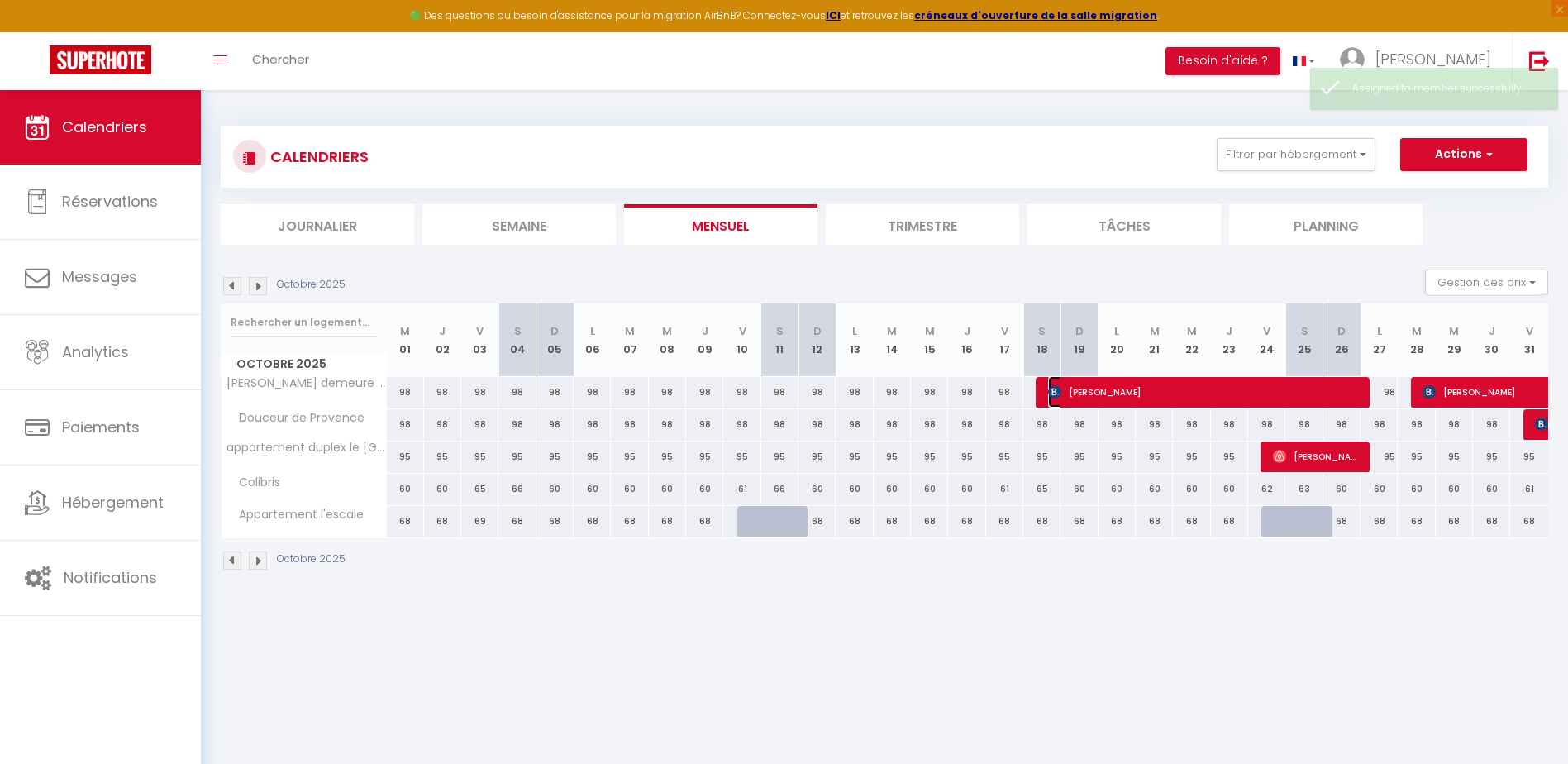
click at [1075, 390] on span "[PERSON_NAME]" at bounding box center [1204, 391] width 310 height 32
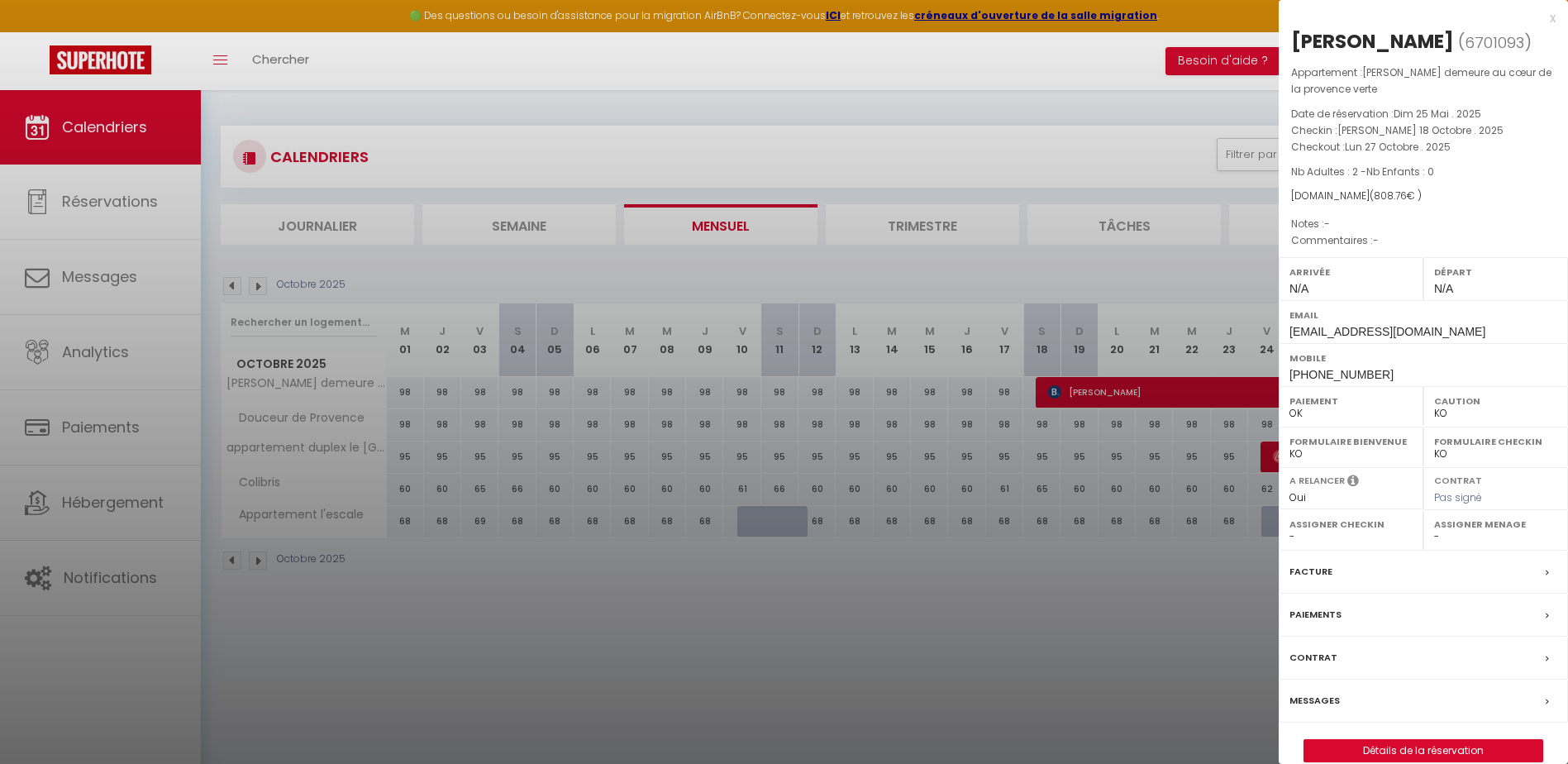
click at [1292, 534] on select "- [PERSON_NAME] [PERSON_NAME] CLEMENCE POUCE" at bounding box center [1351, 536] width 124 height 14
click at [1289, 529] on select "- [PERSON_NAME] [PERSON_NAME] CLEMENCE POUCE" at bounding box center [1351, 536] width 124 height 14
click at [1431, 530] on div "Assigner Menage - [PERSON_NAME] [PERSON_NAME] CLEMENCE POUCE" at bounding box center [1496, 529] width 144 height 41
click at [1436, 533] on select "- [PERSON_NAME] [PERSON_NAME] CLEMENCE POUCE" at bounding box center [1496, 536] width 124 height 14
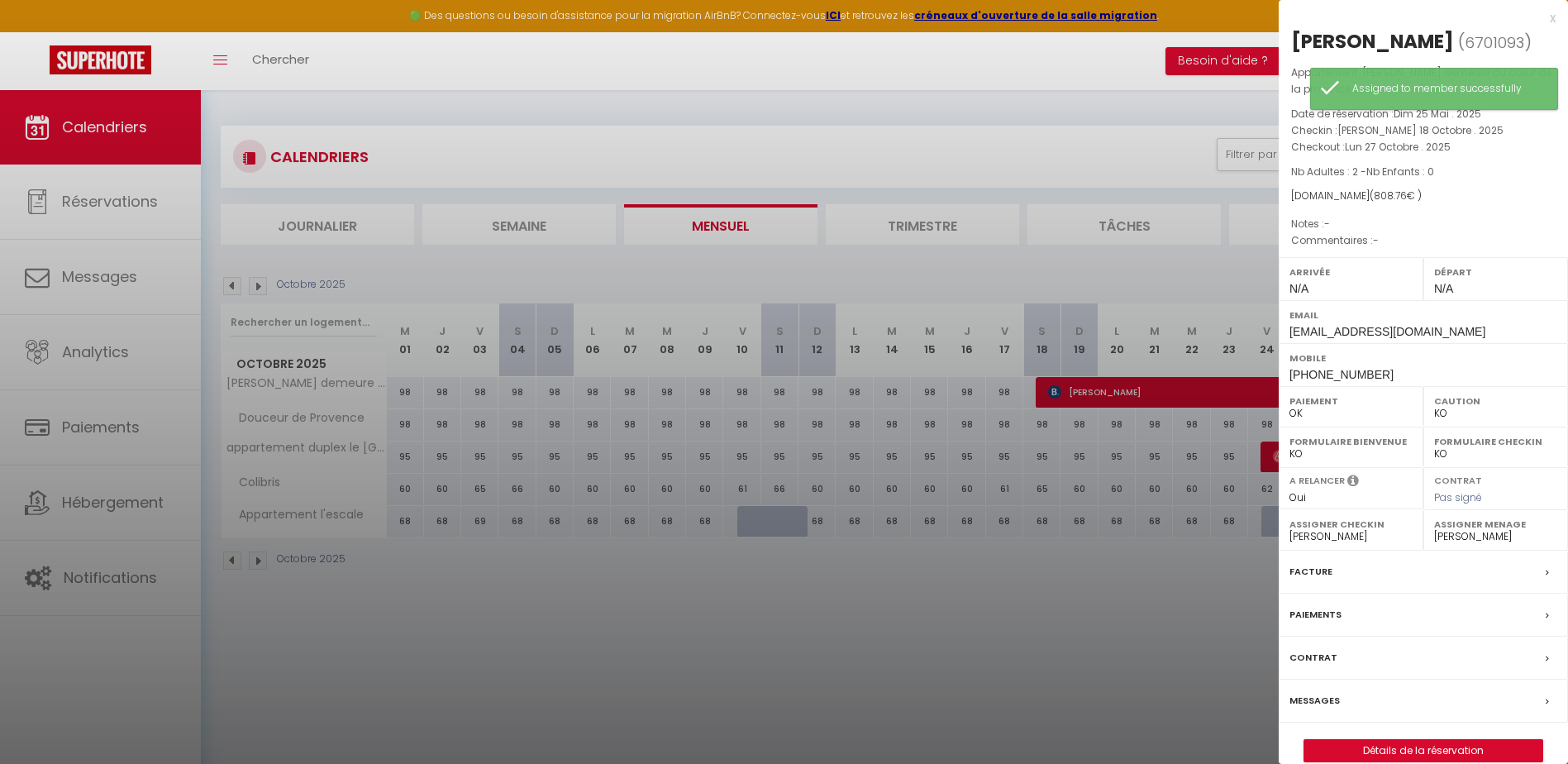
click at [1434, 529] on select "- [PERSON_NAME] [PERSON_NAME] CLEMENCE POUCE" at bounding box center [1496, 536] width 124 height 14
click at [1143, 84] on div at bounding box center [784, 382] width 1568 height 764
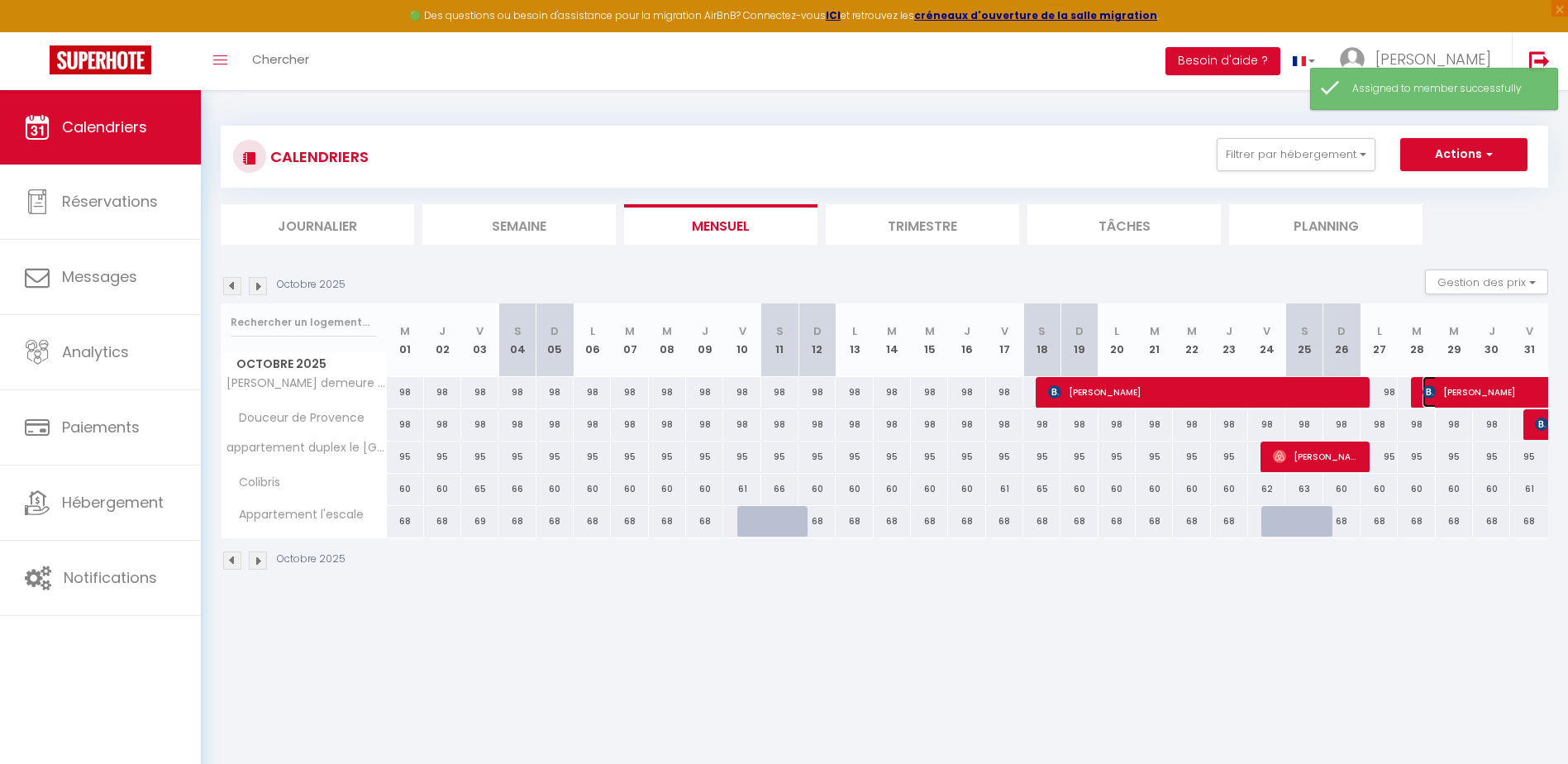
click at [1434, 394] on img at bounding box center [1429, 391] width 14 height 14
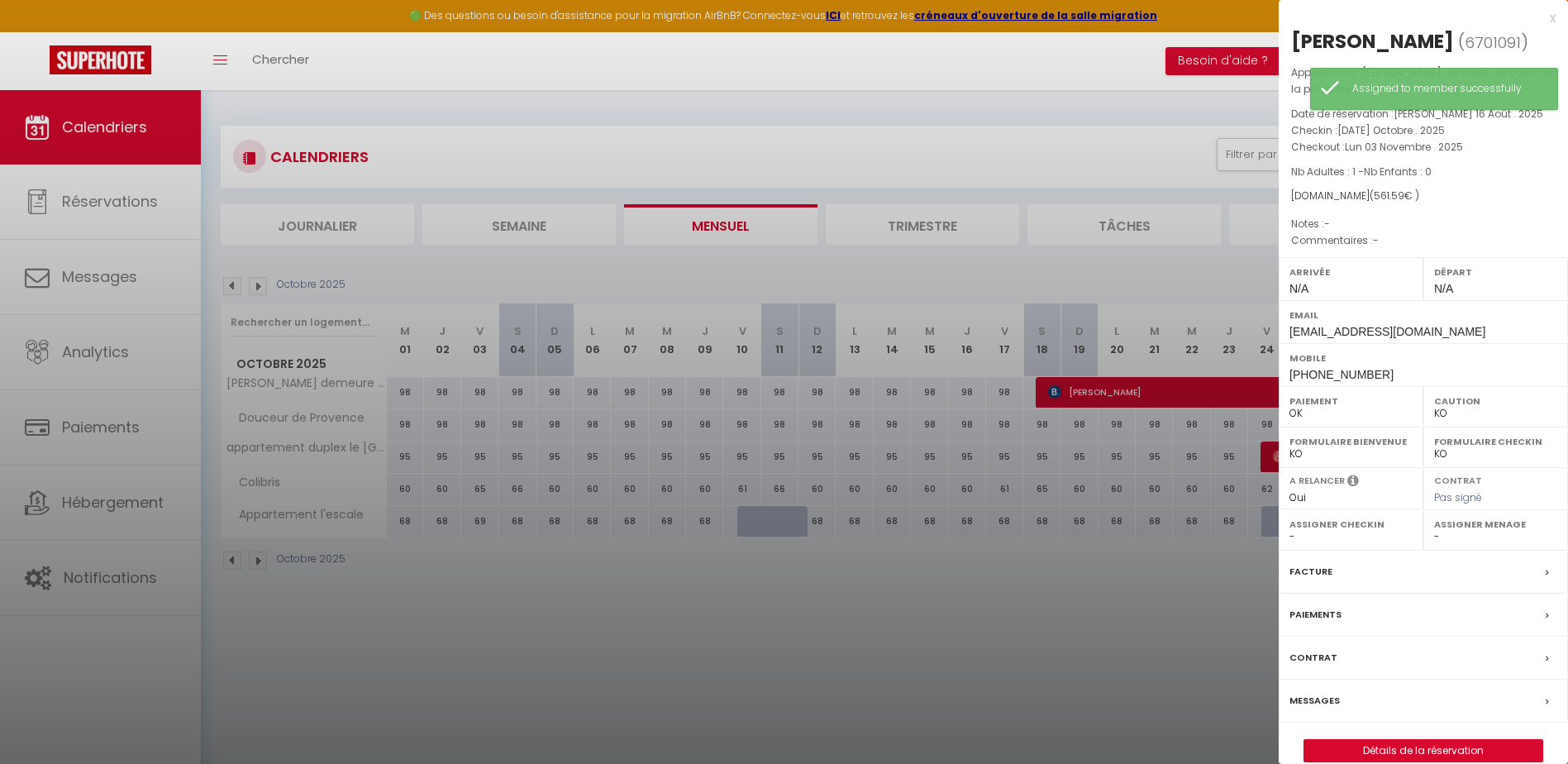
click at [1296, 530] on label "Assigner Checkin" at bounding box center [1351, 524] width 124 height 16
click at [1291, 535] on select "- [PERSON_NAME] [PERSON_NAME] CLEMENCE POUCE" at bounding box center [1351, 536] width 124 height 14
click at [1289, 529] on select "- [PERSON_NAME] [PERSON_NAME] CLEMENCE POUCE" at bounding box center [1351, 536] width 124 height 14
click at [1434, 538] on select "- [PERSON_NAME] [PERSON_NAME] CLEMENCE POUCE" at bounding box center [1496, 536] width 124 height 14
click at [1434, 529] on select "- [PERSON_NAME] [PERSON_NAME] CLEMENCE POUCE" at bounding box center [1496, 536] width 124 height 14
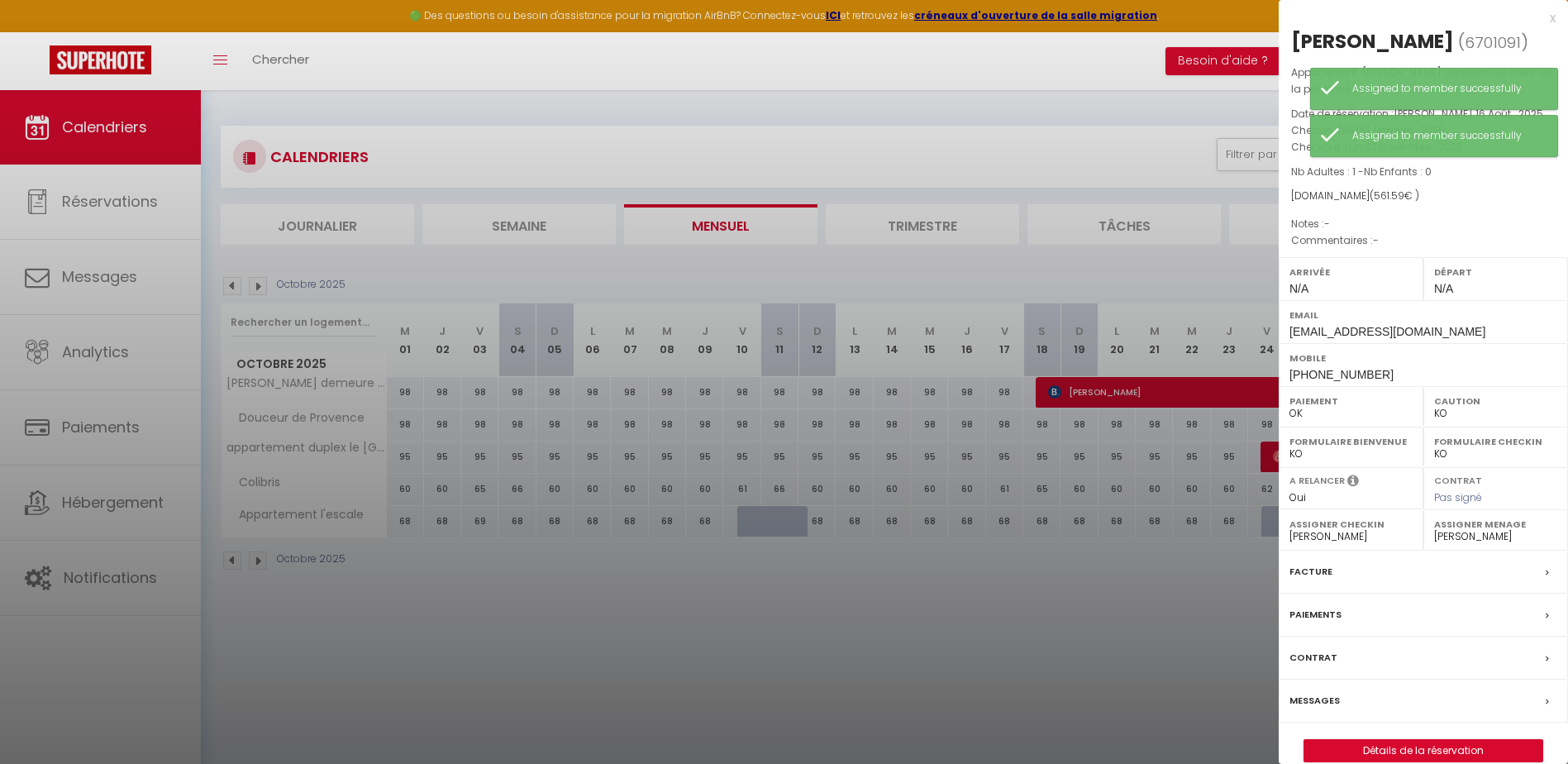
click at [1069, 103] on div at bounding box center [784, 382] width 1568 height 764
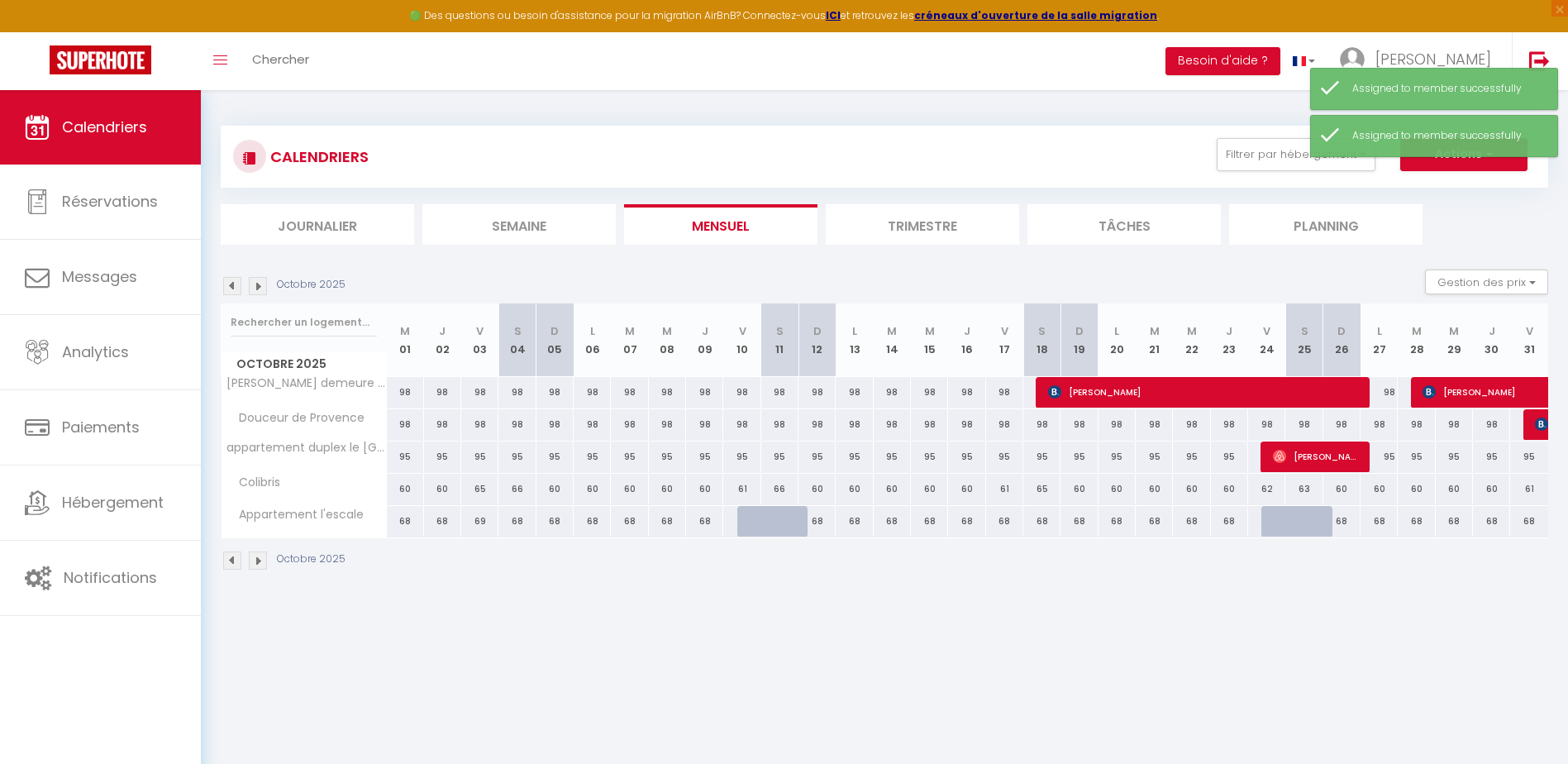
click at [1533, 427] on div at bounding box center [1542, 424] width 38 height 32
click at [1533, 429] on div at bounding box center [1542, 424] width 38 height 32
click at [1536, 427] on img at bounding box center [1541, 424] width 14 height 14
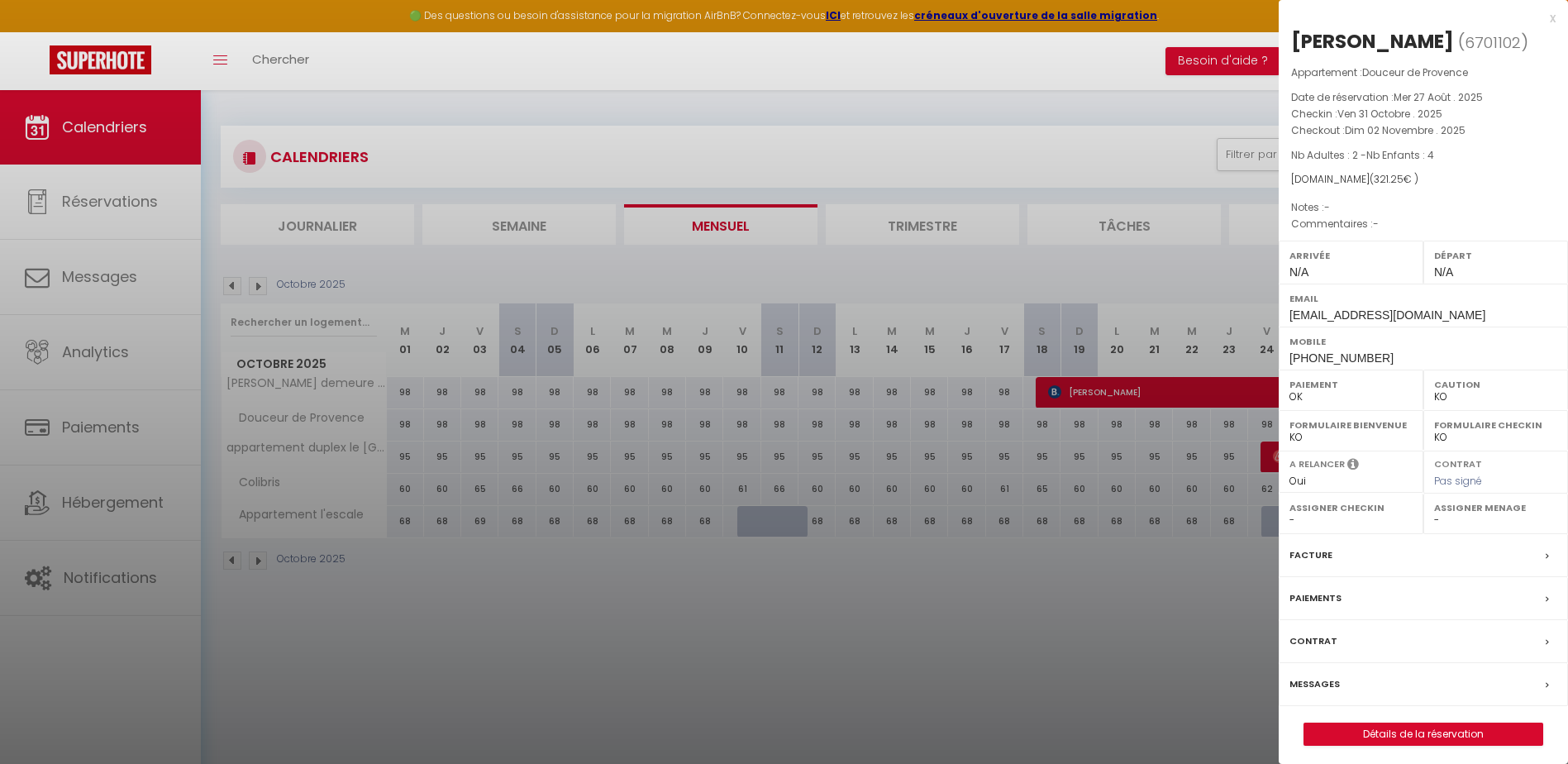
click at [1303, 511] on label "Assigner Checkin" at bounding box center [1351, 507] width 124 height 16
click at [1289, 513] on label "Assigner Checkin" at bounding box center [1351, 507] width 124 height 16
click at [1291, 519] on select "- [PERSON_NAME] [PERSON_NAME] CLEMENCE POUCE" at bounding box center [1351, 520] width 124 height 14
click at [1289, 512] on select "- [PERSON_NAME] [PERSON_NAME] CLEMENCE POUCE" at bounding box center [1351, 520] width 124 height 14
click at [1441, 516] on select "- [PERSON_NAME] [PERSON_NAME] CLEMENCE POUCE" at bounding box center [1496, 520] width 124 height 14
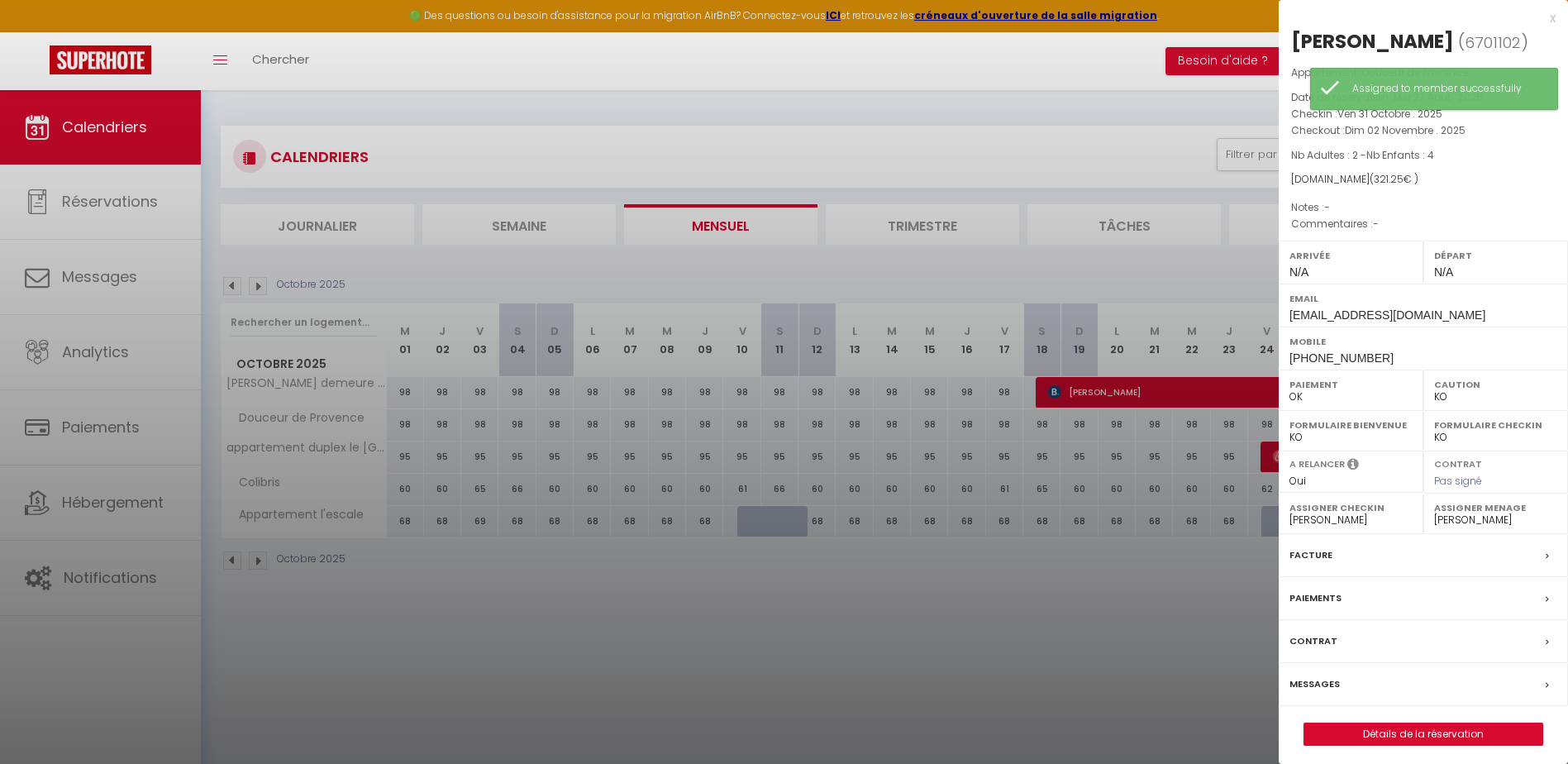
click at [1434, 512] on select "- [PERSON_NAME] [PERSON_NAME] CLEMENCE POUCE" at bounding box center [1496, 520] width 124 height 14
click at [1118, 60] on div at bounding box center [784, 382] width 1568 height 764
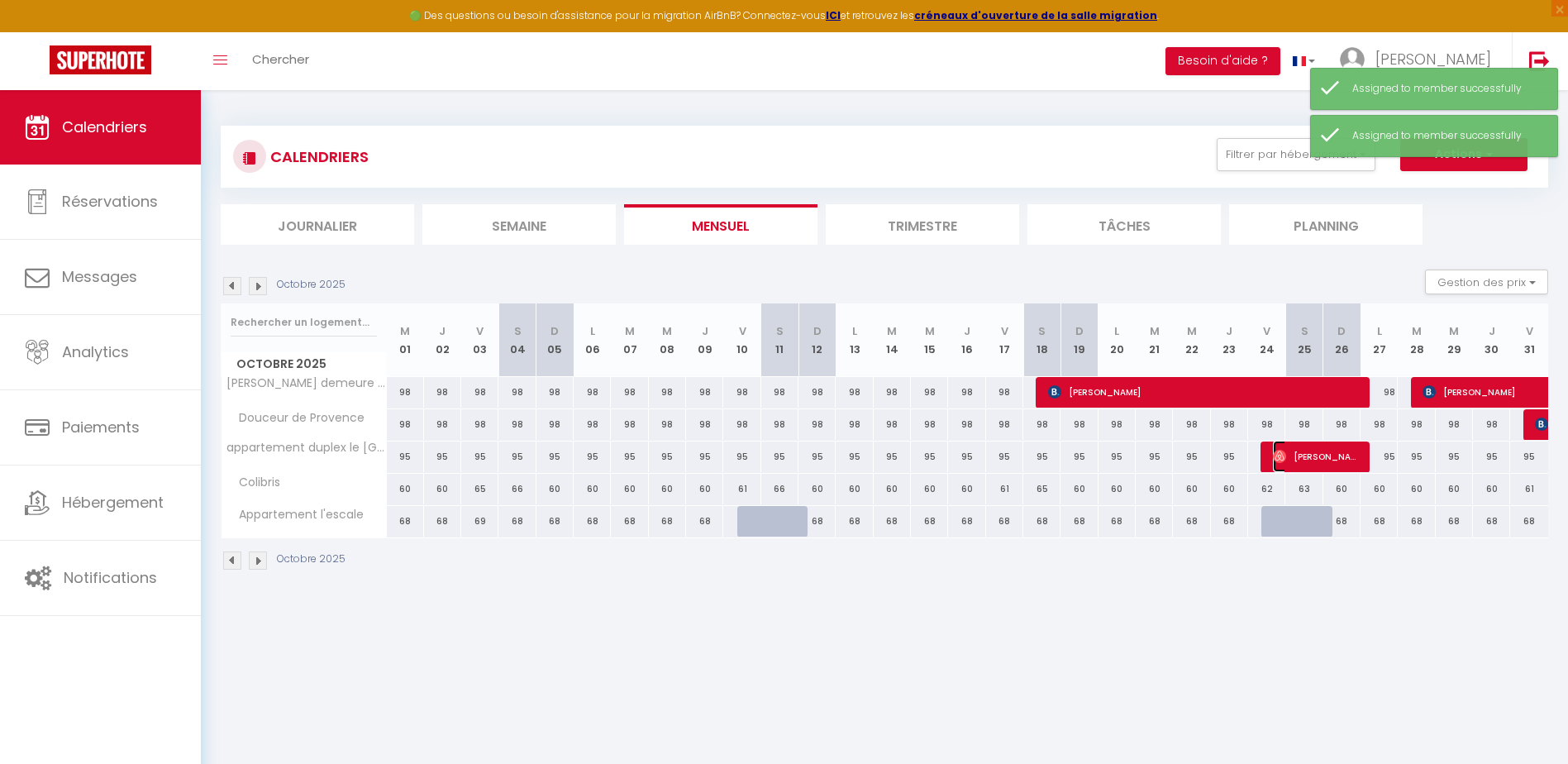
click at [1283, 462] on img at bounding box center [1279, 456] width 14 height 14
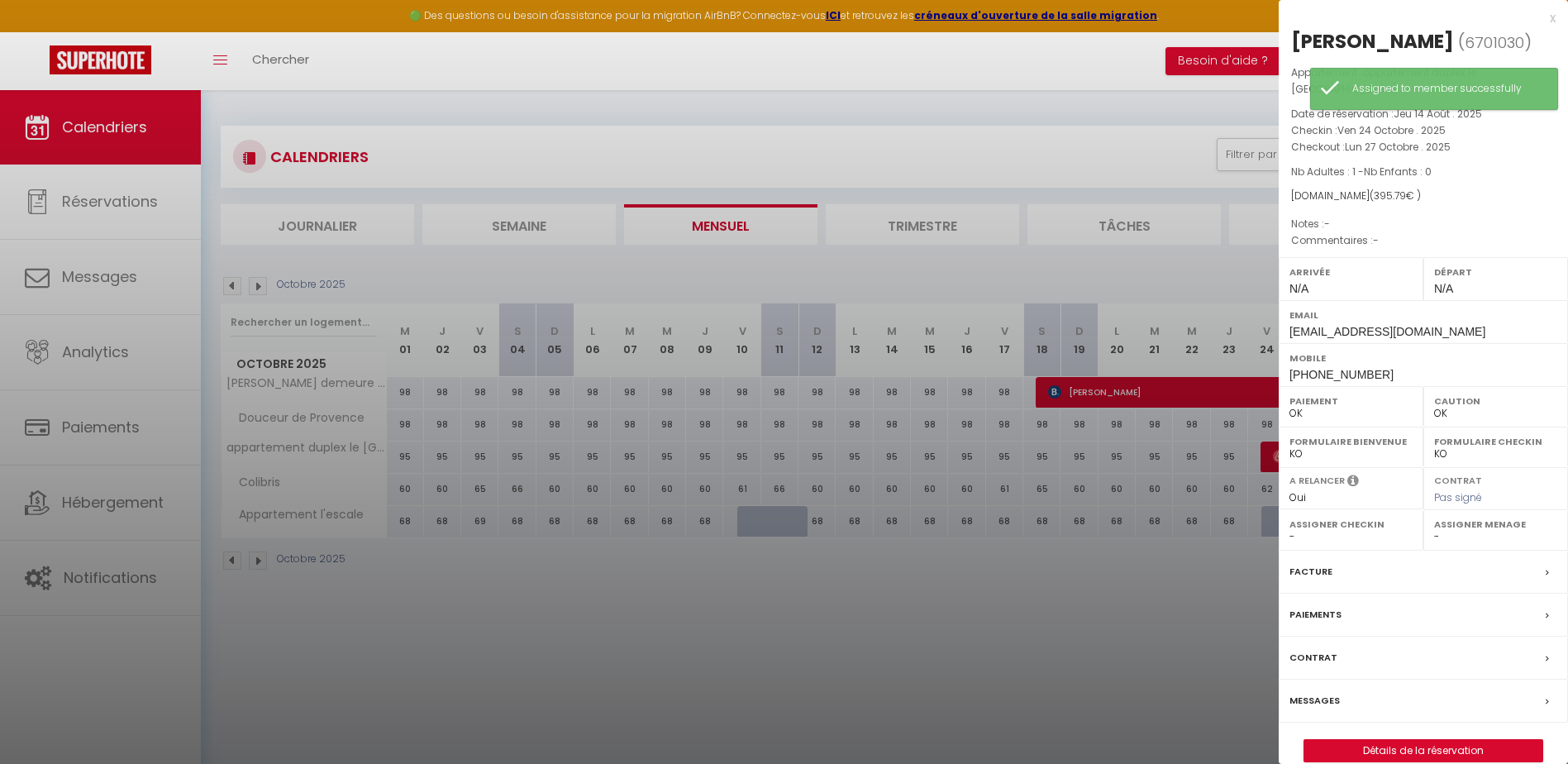
click at [1293, 529] on select "- [PERSON_NAME] [PERSON_NAME] CLEMENCE POUCE" at bounding box center [1351, 536] width 124 height 14
click at [1289, 529] on select "- [PERSON_NAME] [PERSON_NAME] CLEMENCE POUCE" at bounding box center [1351, 536] width 124 height 14
click at [1434, 515] on div "Assigner Menage - [PERSON_NAME] [PERSON_NAME] CLEMENCE POUCE" at bounding box center [1496, 529] width 144 height 41
click at [1435, 529] on select "- [PERSON_NAME] [PERSON_NAME] CLEMENCE POUCE" at bounding box center [1496, 536] width 124 height 14
click at [1434, 529] on select "- [PERSON_NAME] [PERSON_NAME] CLEMENCE POUCE" at bounding box center [1496, 536] width 124 height 14
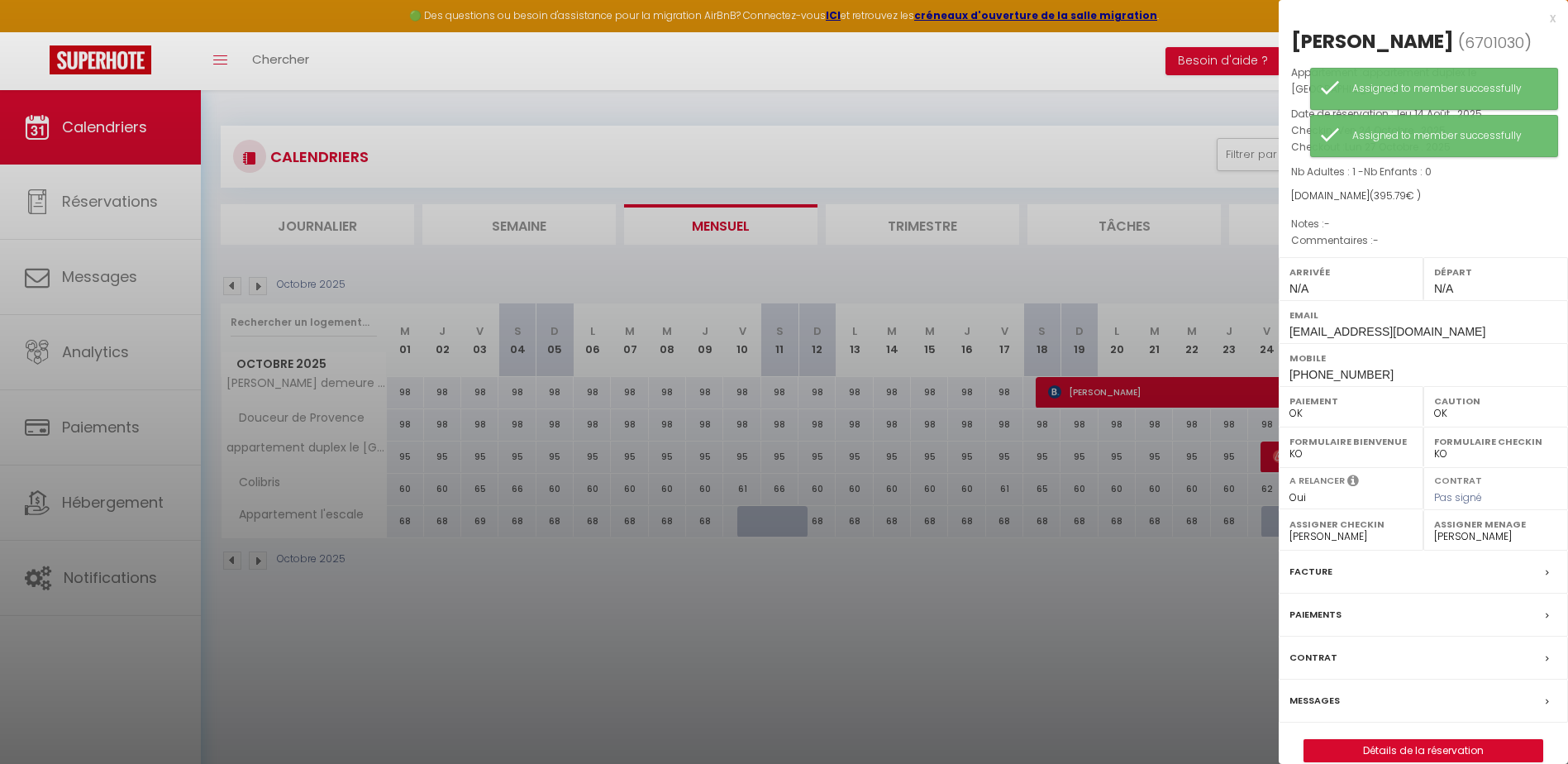
click at [1093, 121] on div at bounding box center [784, 382] width 1568 height 764
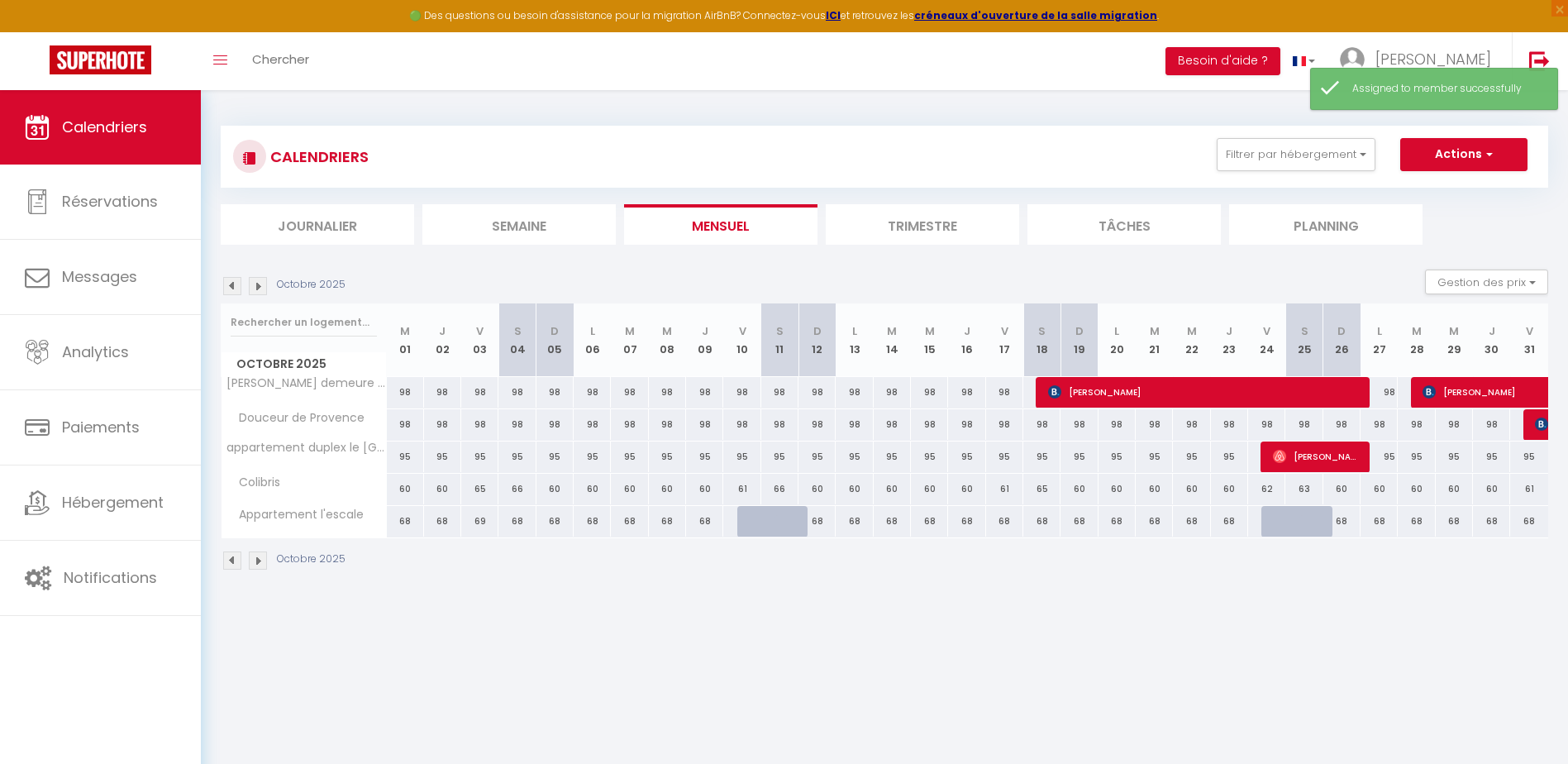
click at [262, 287] on img at bounding box center [258, 286] width 18 height 18
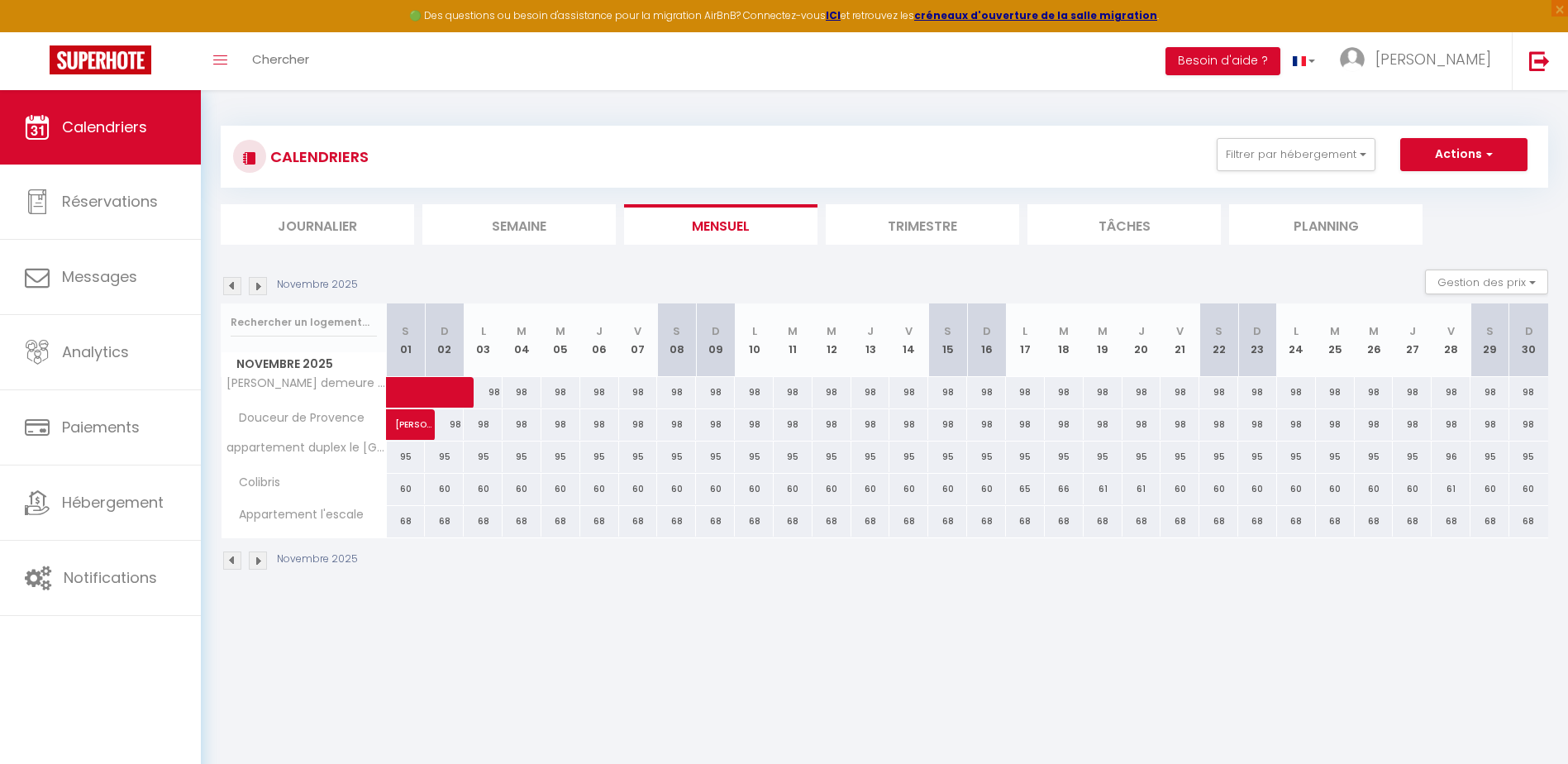
click at [255, 288] on img at bounding box center [258, 286] width 18 height 18
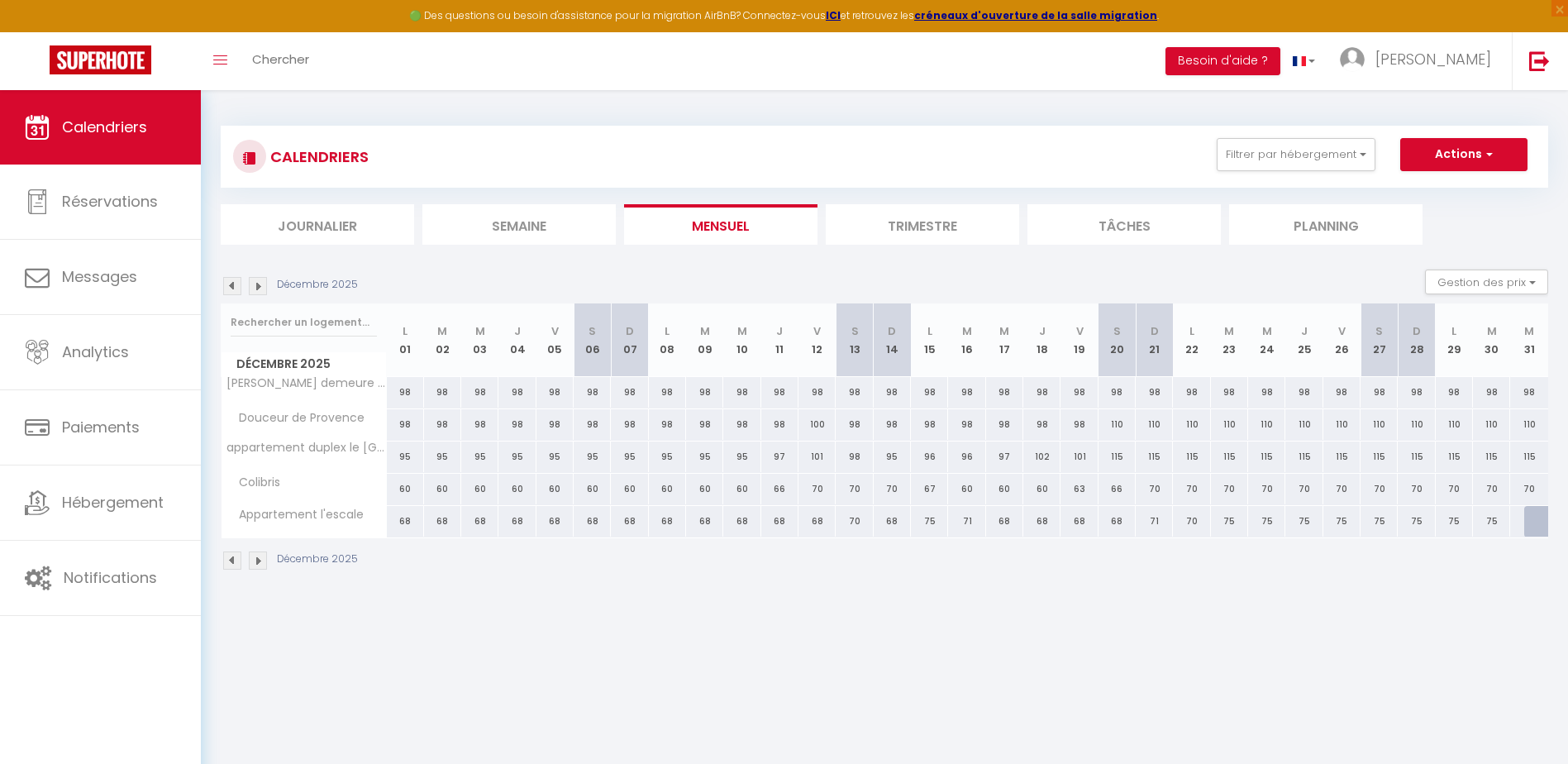
click at [255, 288] on img at bounding box center [258, 286] width 18 height 18
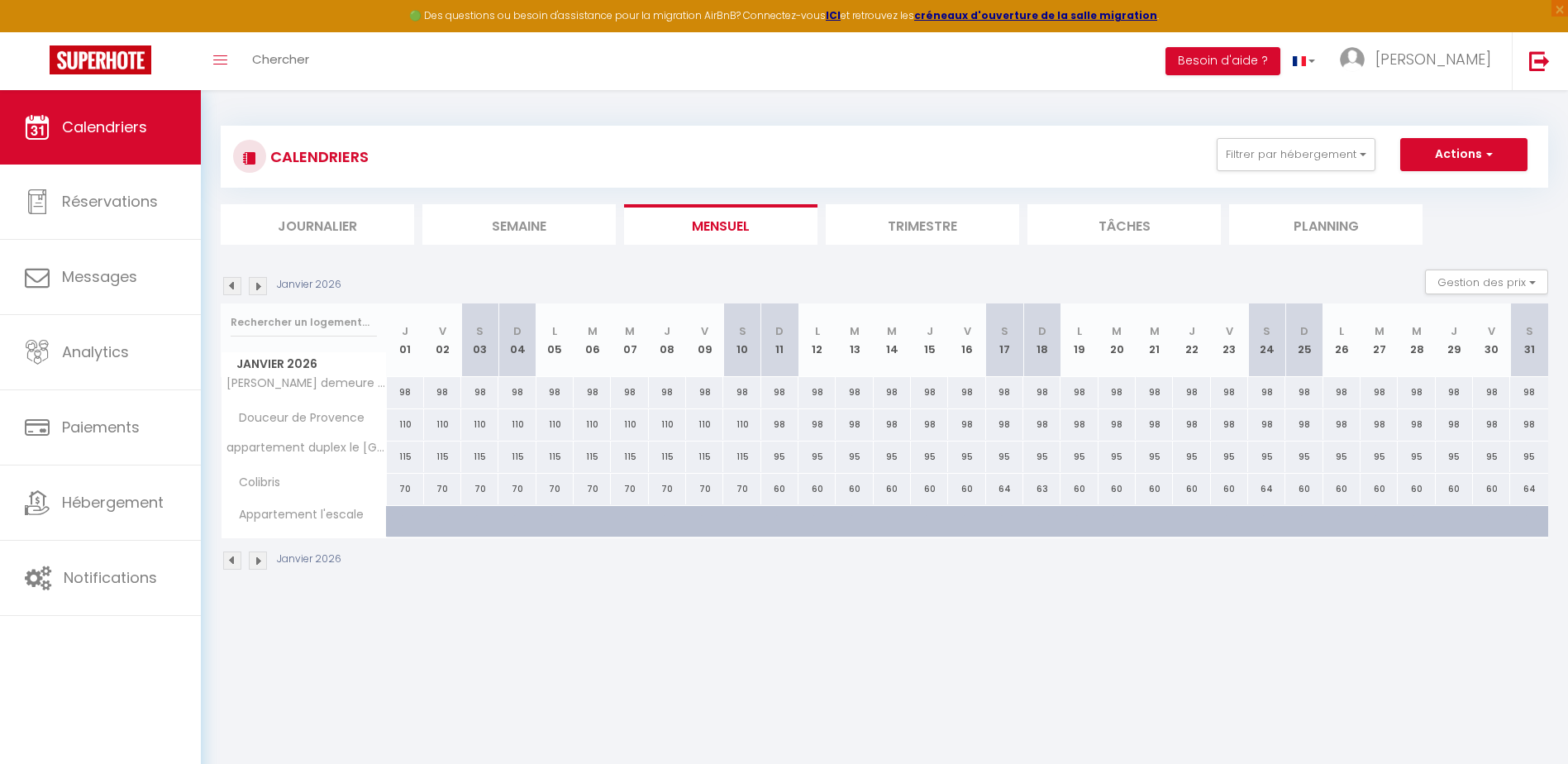
click at [255, 288] on img at bounding box center [258, 286] width 18 height 18
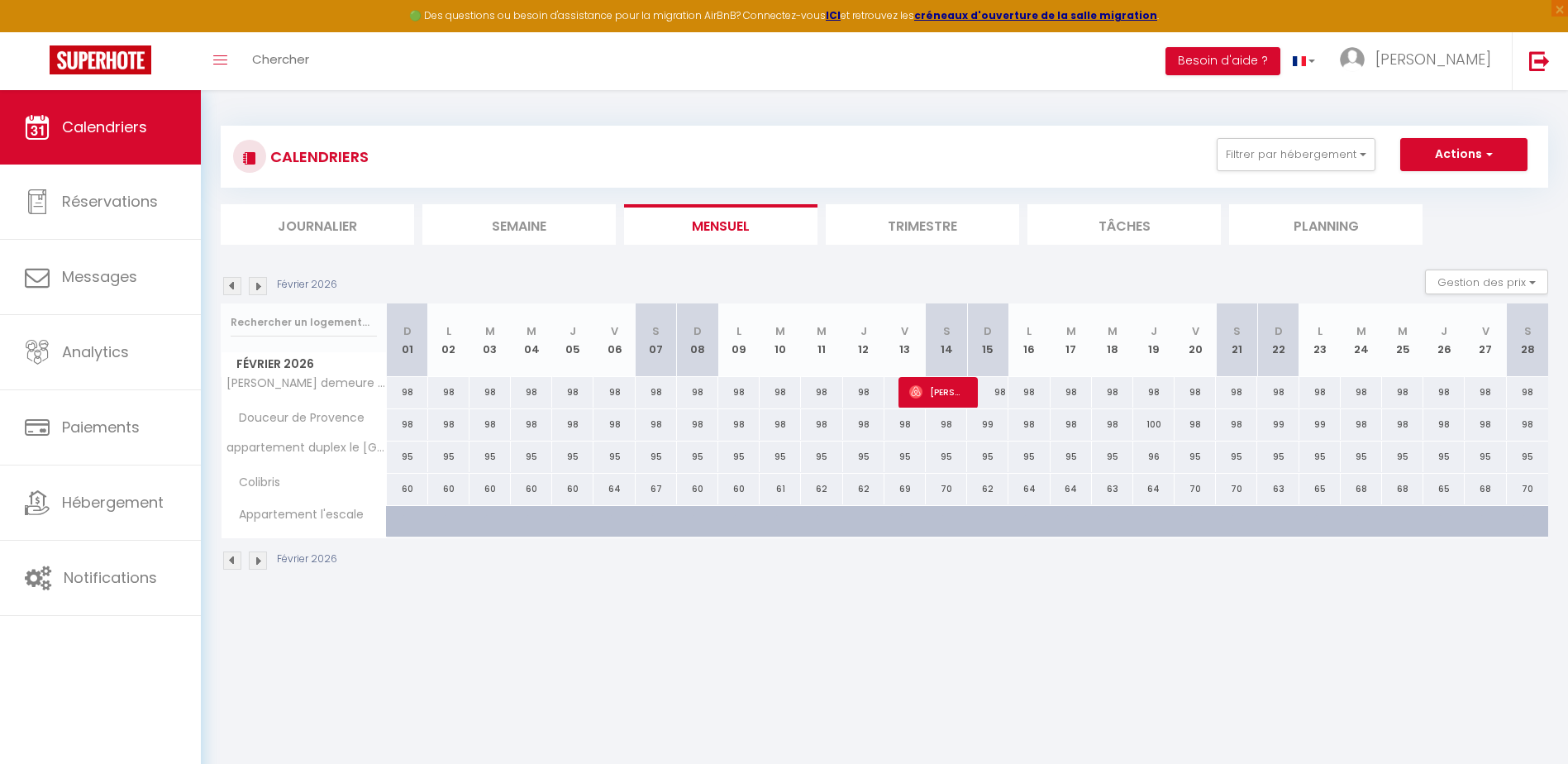
click at [232, 287] on img at bounding box center [232, 286] width 18 height 18
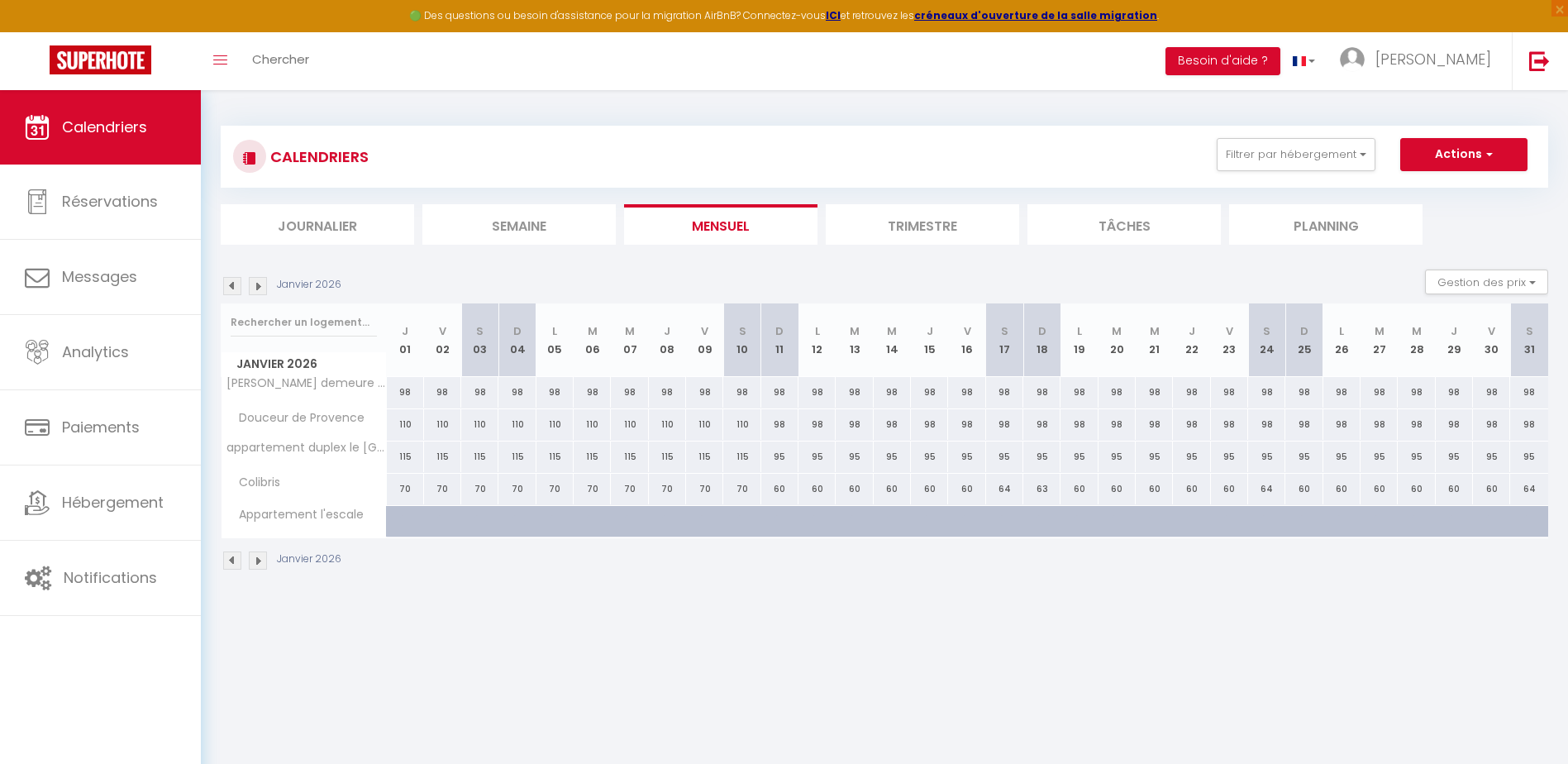
click at [232, 287] on img at bounding box center [232, 286] width 18 height 18
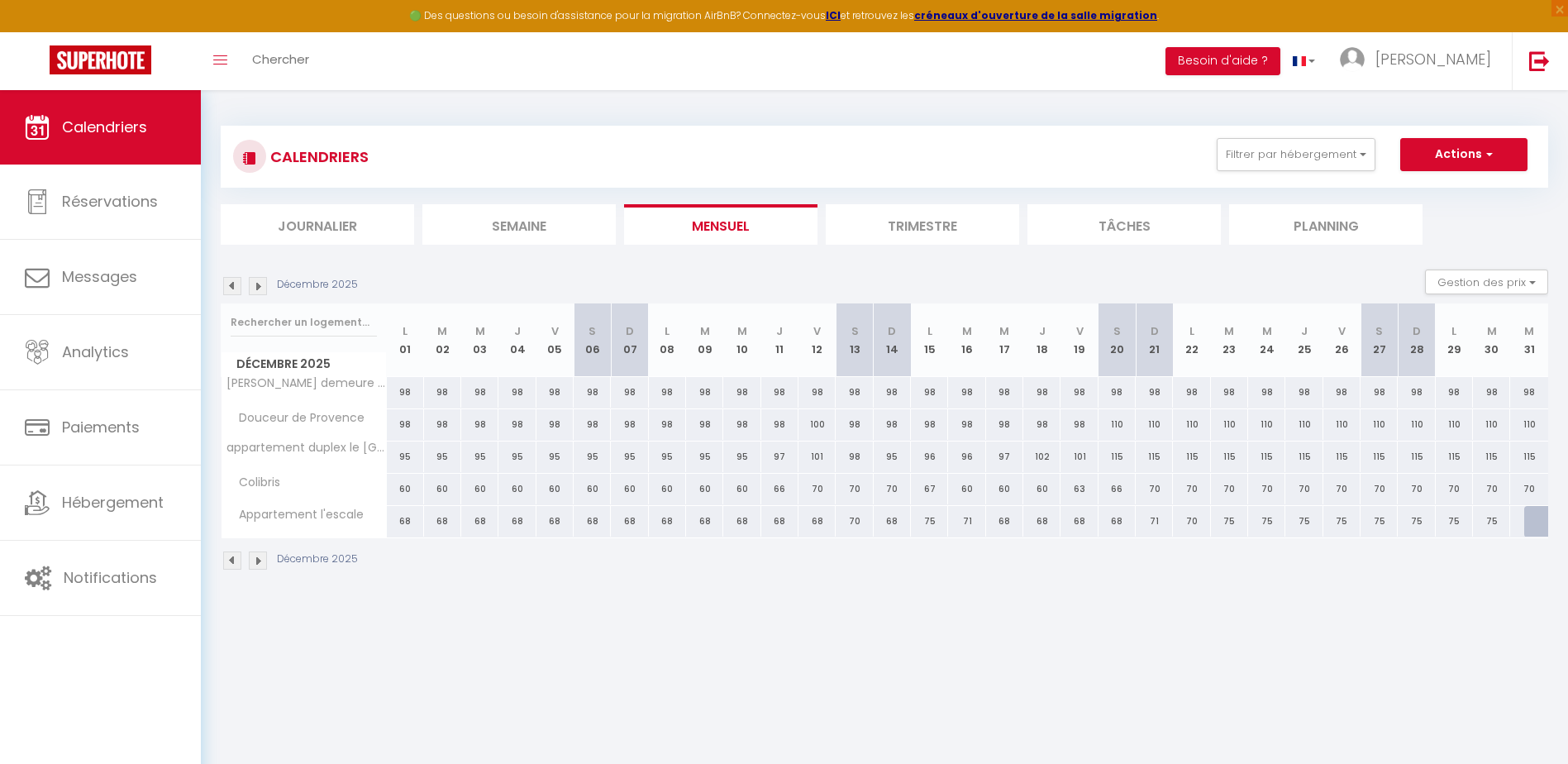
click at [1538, 522] on div at bounding box center [1543, 521] width 38 height 32
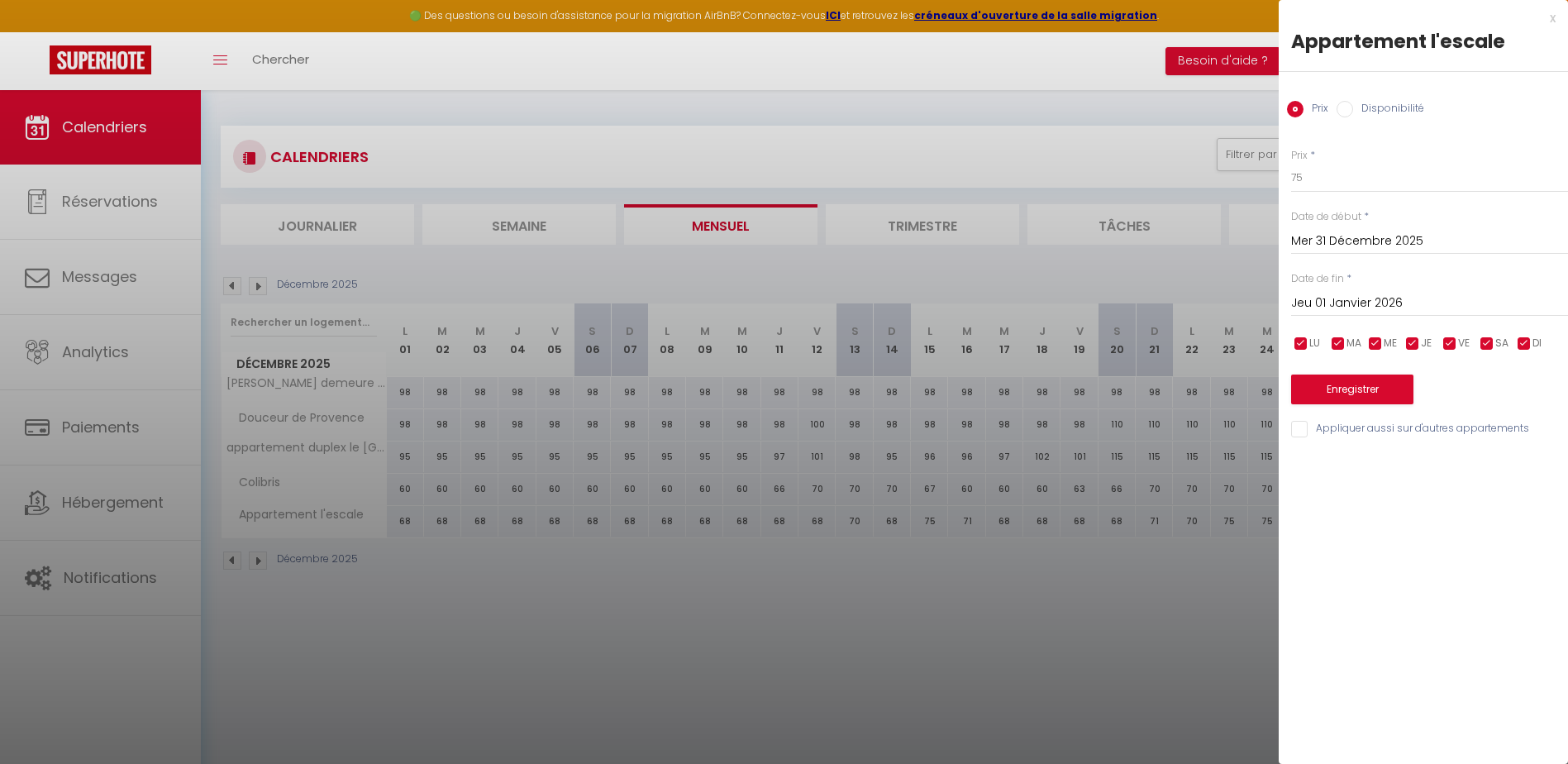
click at [1345, 301] on input "Jeu 01 Janvier 2026" at bounding box center [1429, 303] width 277 height 22
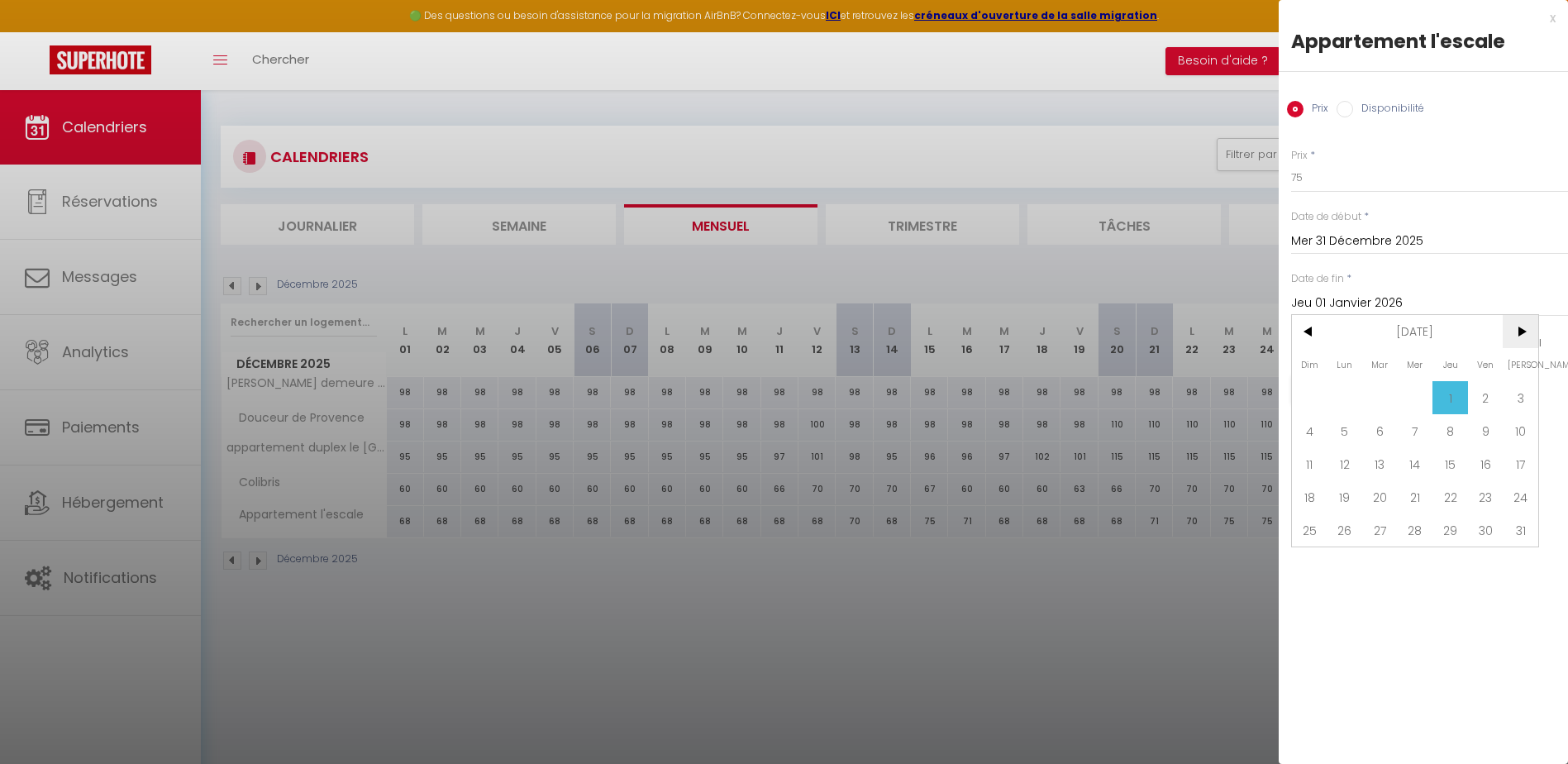
click at [1516, 331] on span ">" at bounding box center [1520, 331] width 35 height 33
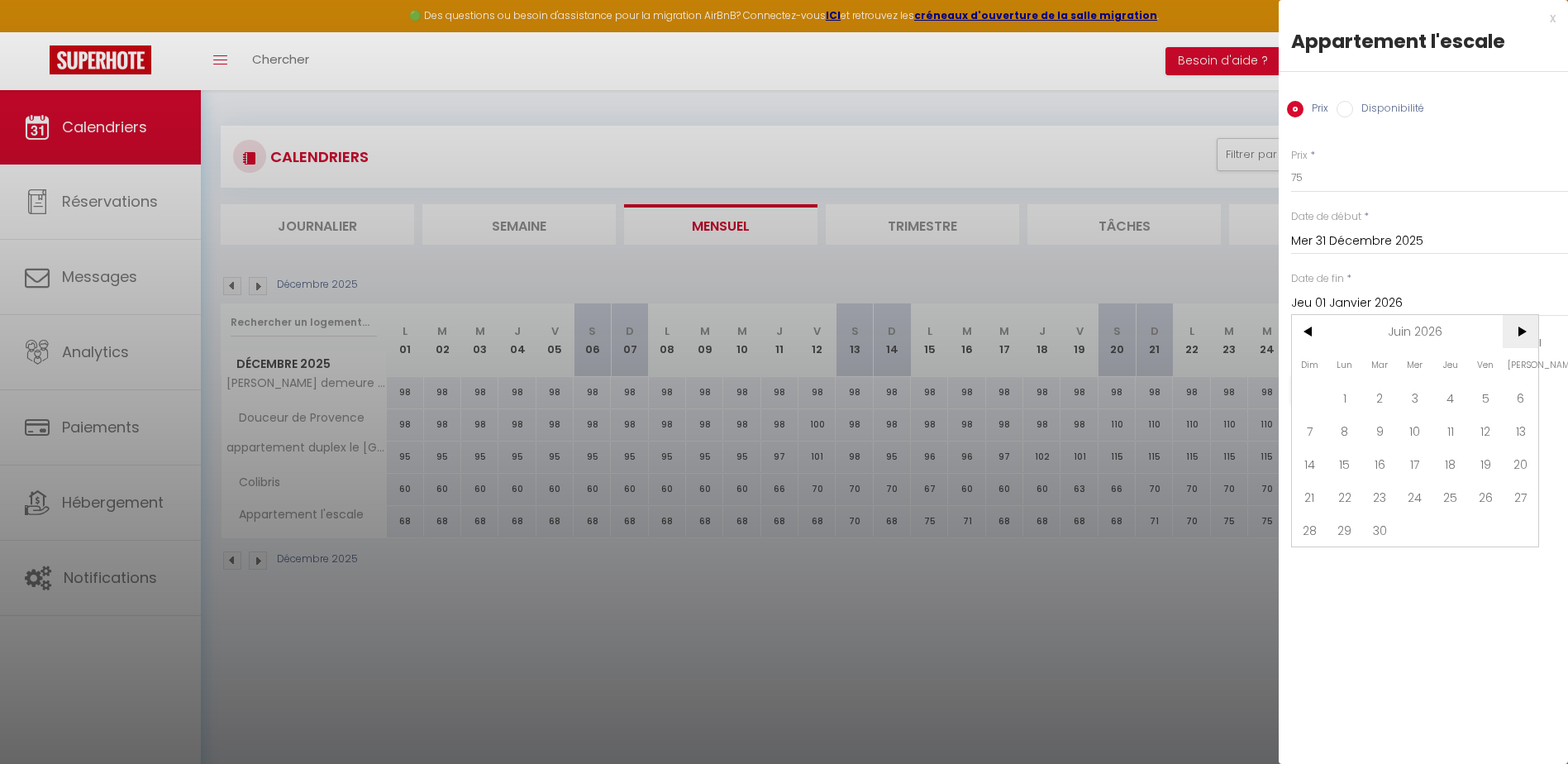
click at [1516, 331] on span ">" at bounding box center [1520, 331] width 35 height 33
click at [1347, 562] on span "31" at bounding box center [1344, 563] width 35 height 33
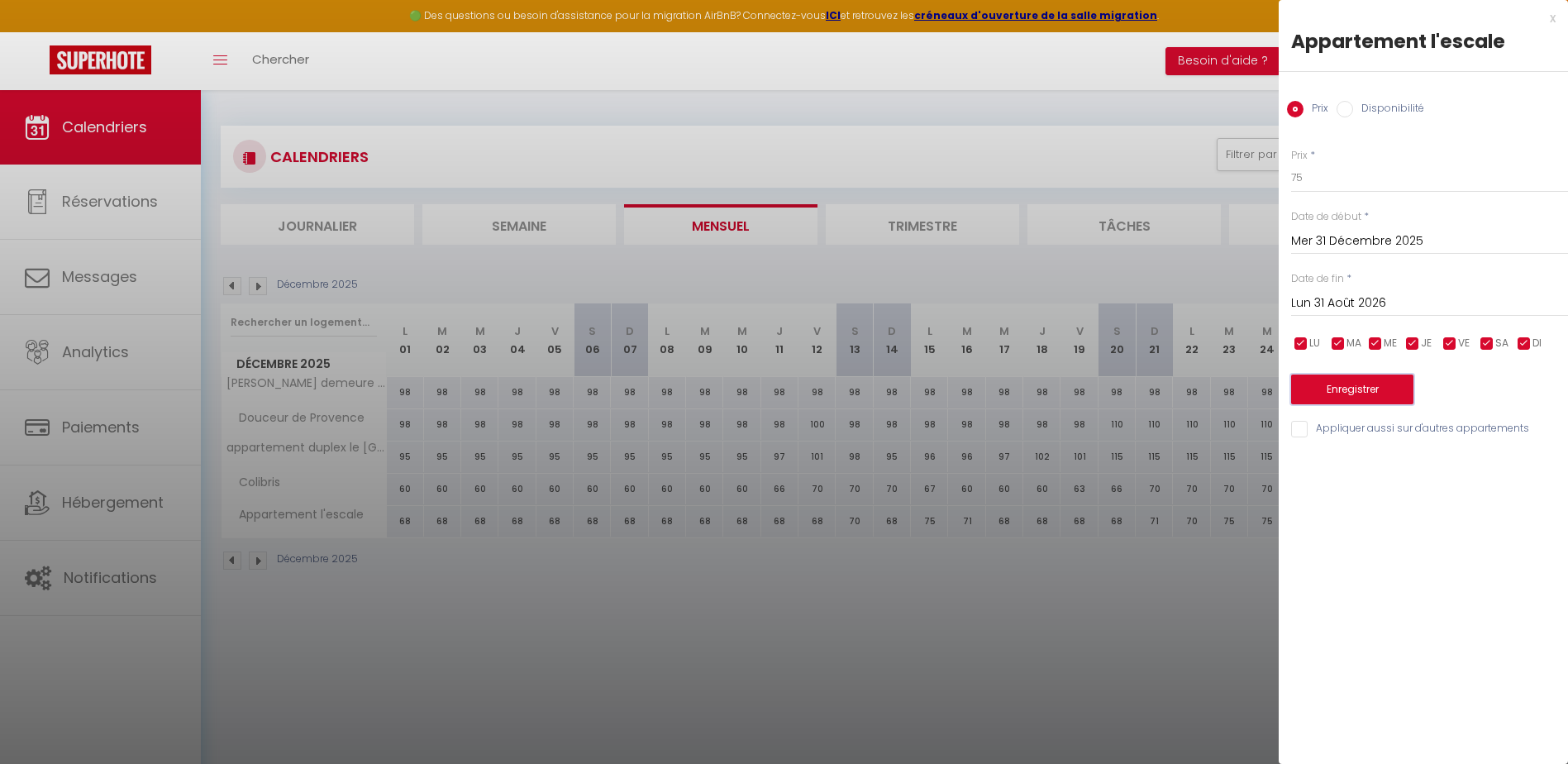
click at [1353, 397] on button "Enregistrer" at bounding box center [1352, 389] width 123 height 30
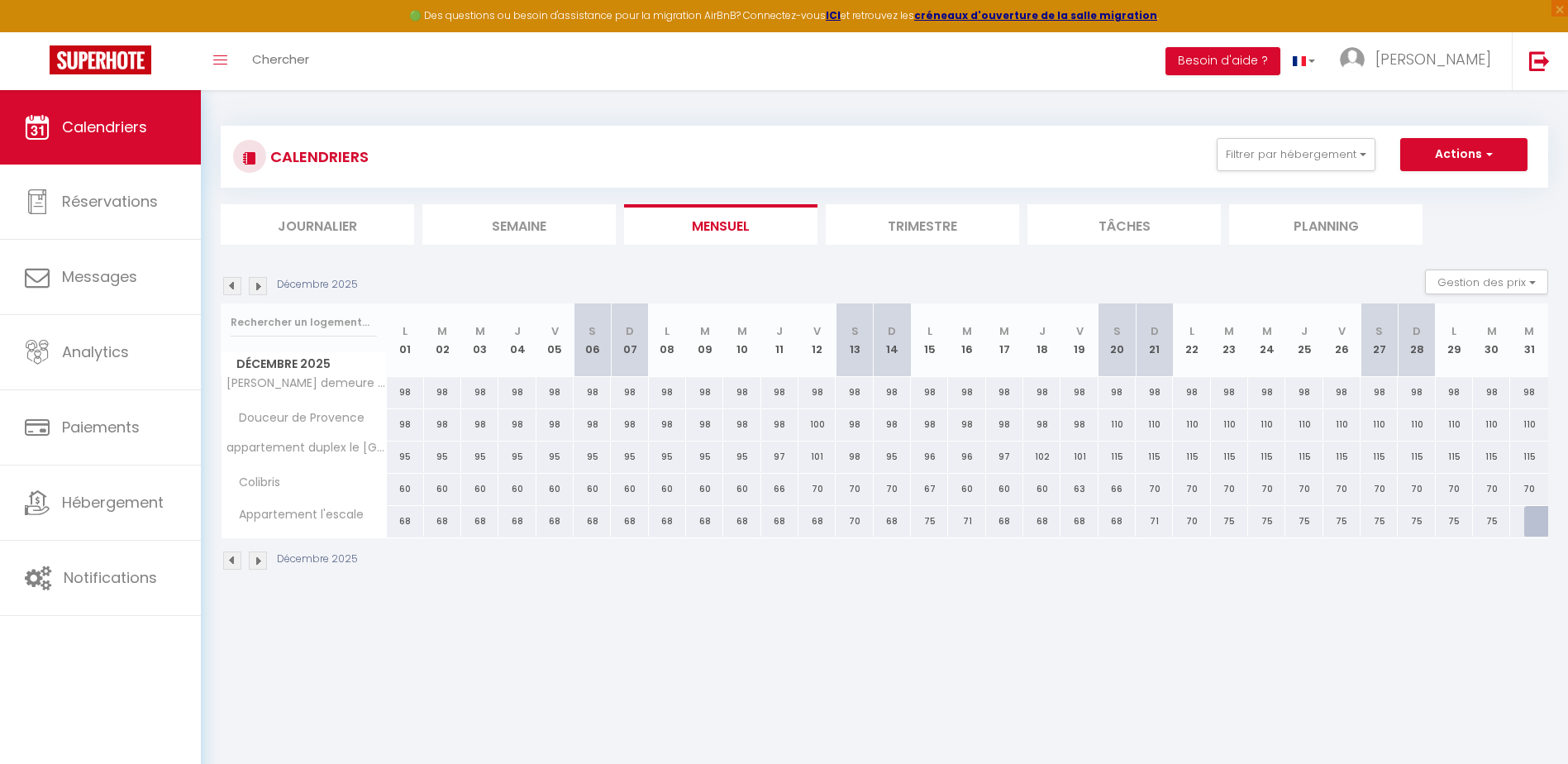
click at [1536, 526] on div at bounding box center [1543, 521] width 38 height 32
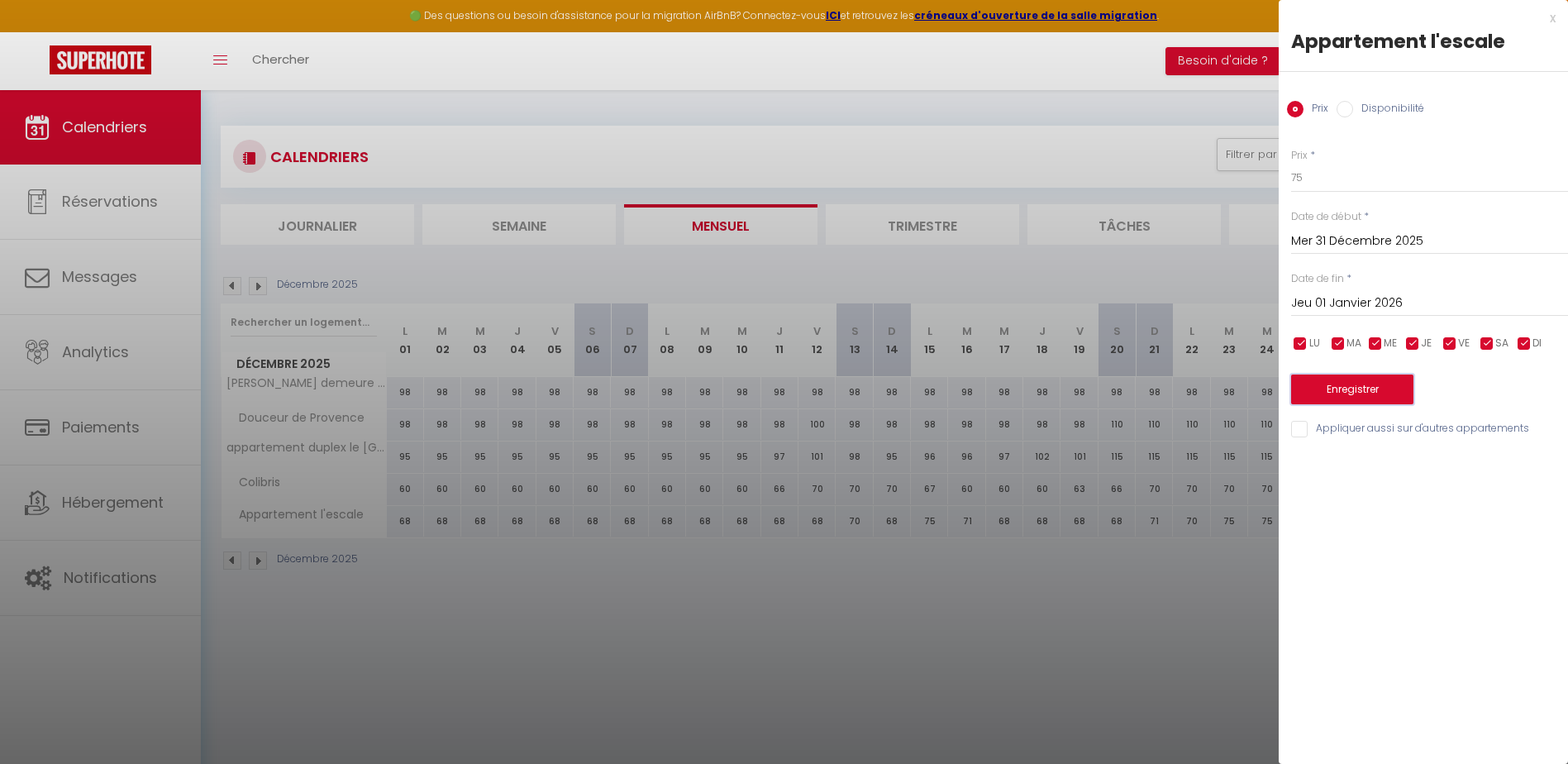
click at [1378, 393] on button "Enregistrer" at bounding box center [1352, 389] width 123 height 30
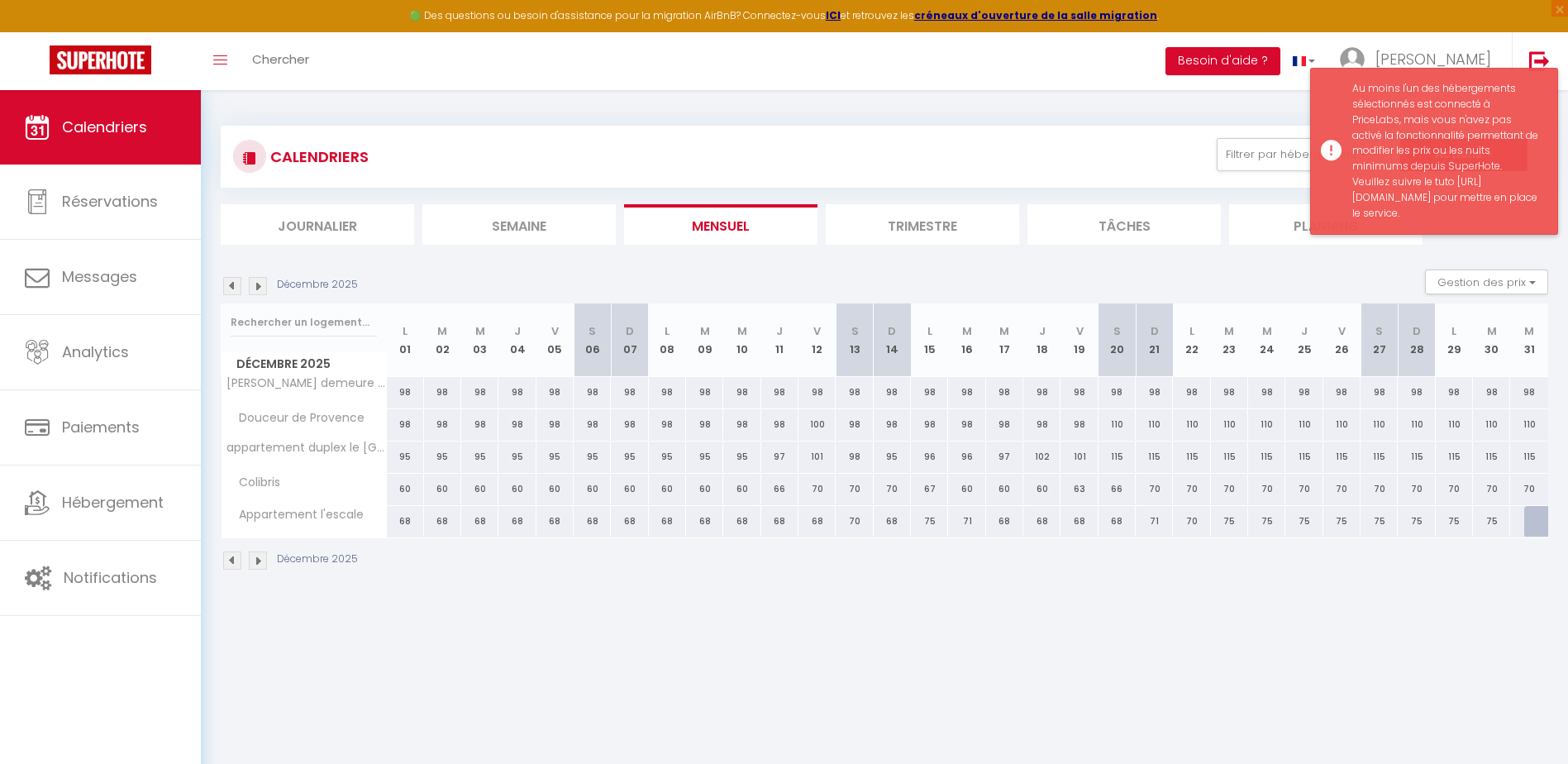
click at [1409, 215] on div "Au moins l'un des hébergements sélectionnés est connecté à PriceLabs, mais vous…" at bounding box center [1446, 152] width 189 height 141
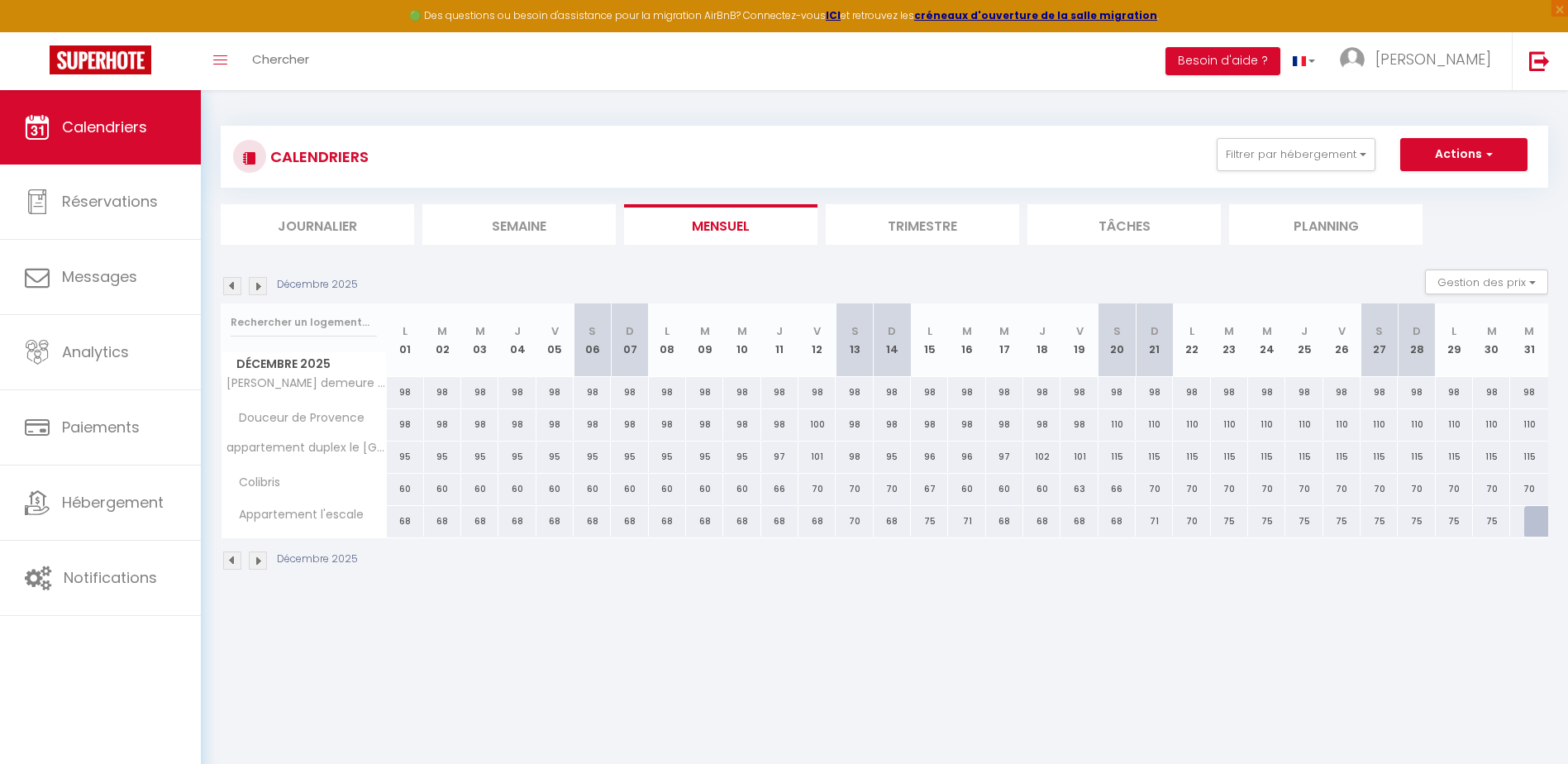
click at [1352, 193] on div "CALENDRIERS Filtrer par hébergement Tous Appartement l'escale Charmante demeure…" at bounding box center [884, 185] width 1327 height 119
